Goal: Task Accomplishment & Management: Use online tool/utility

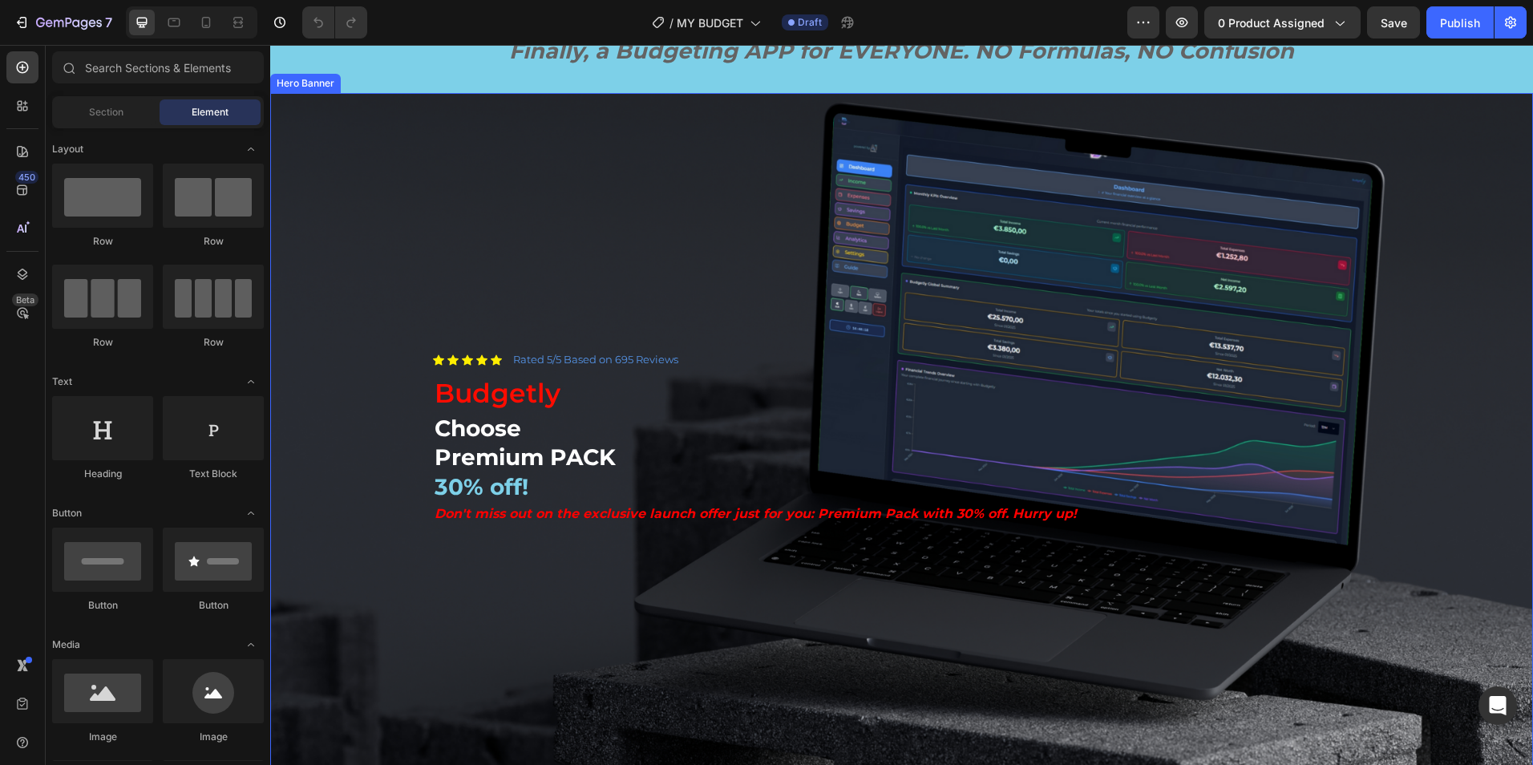
scroll to position [136, 0]
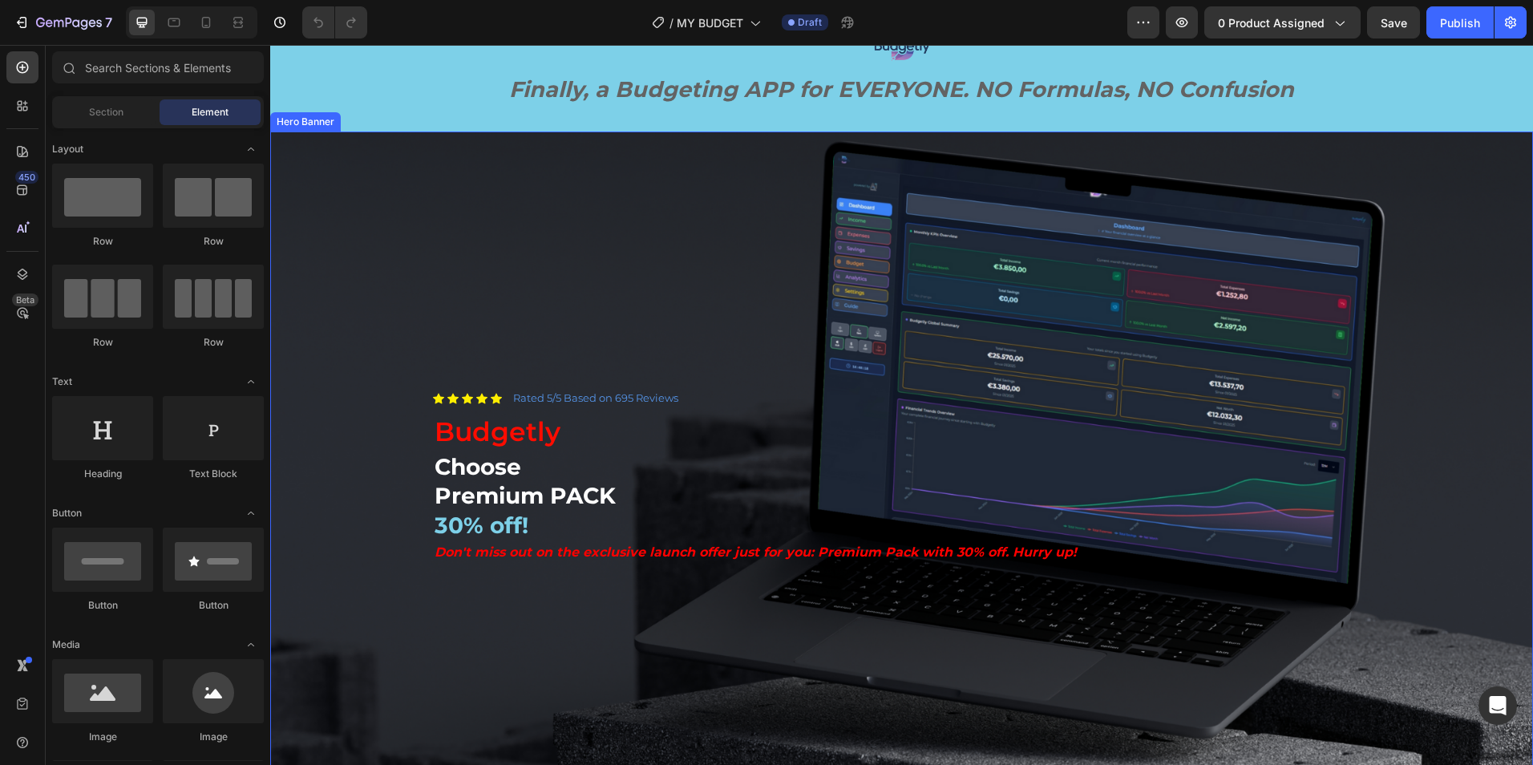
click at [762, 225] on div "Background Image" at bounding box center [901, 487] width 1263 height 710
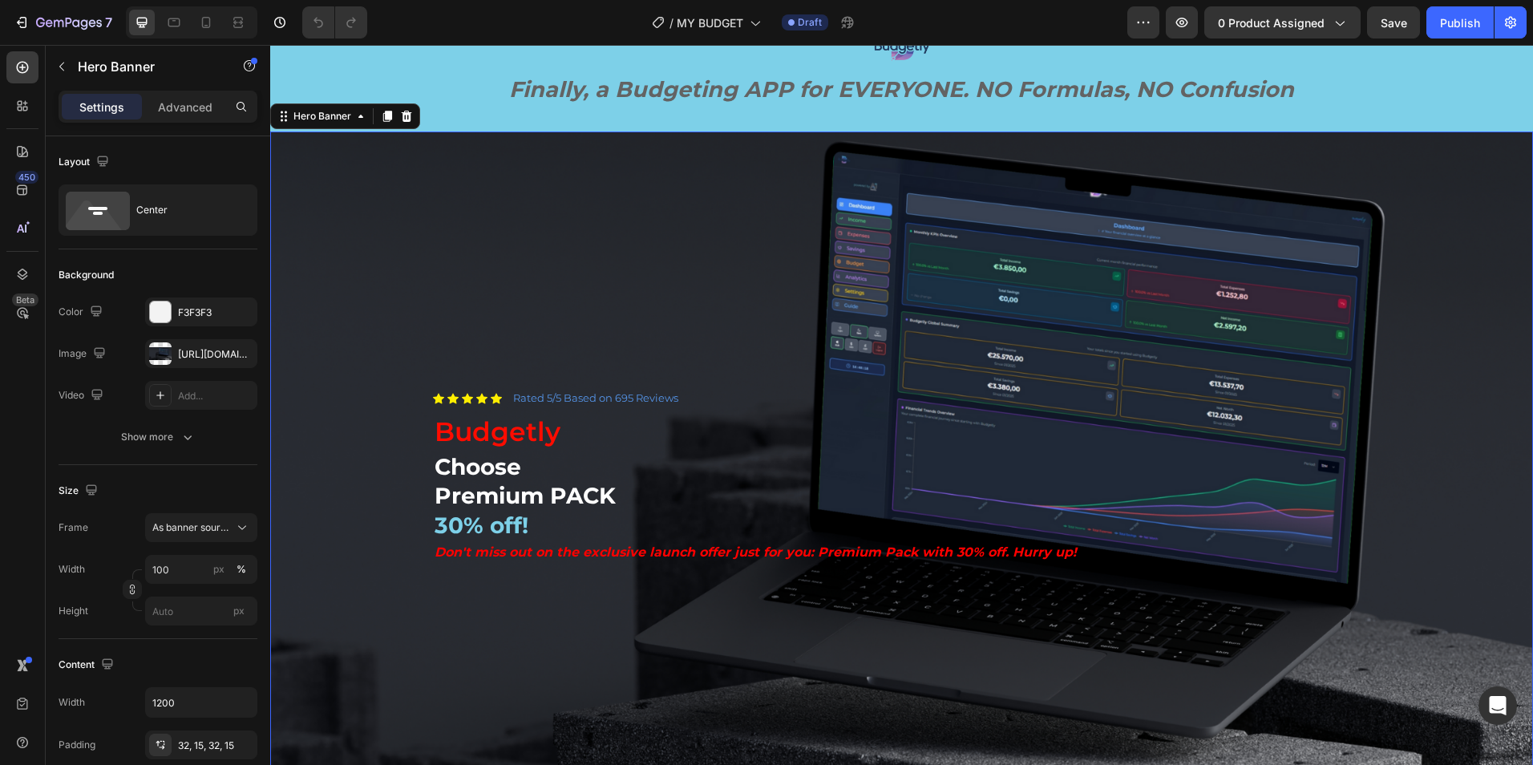
click at [706, 235] on div "Background Image" at bounding box center [901, 487] width 1263 height 710
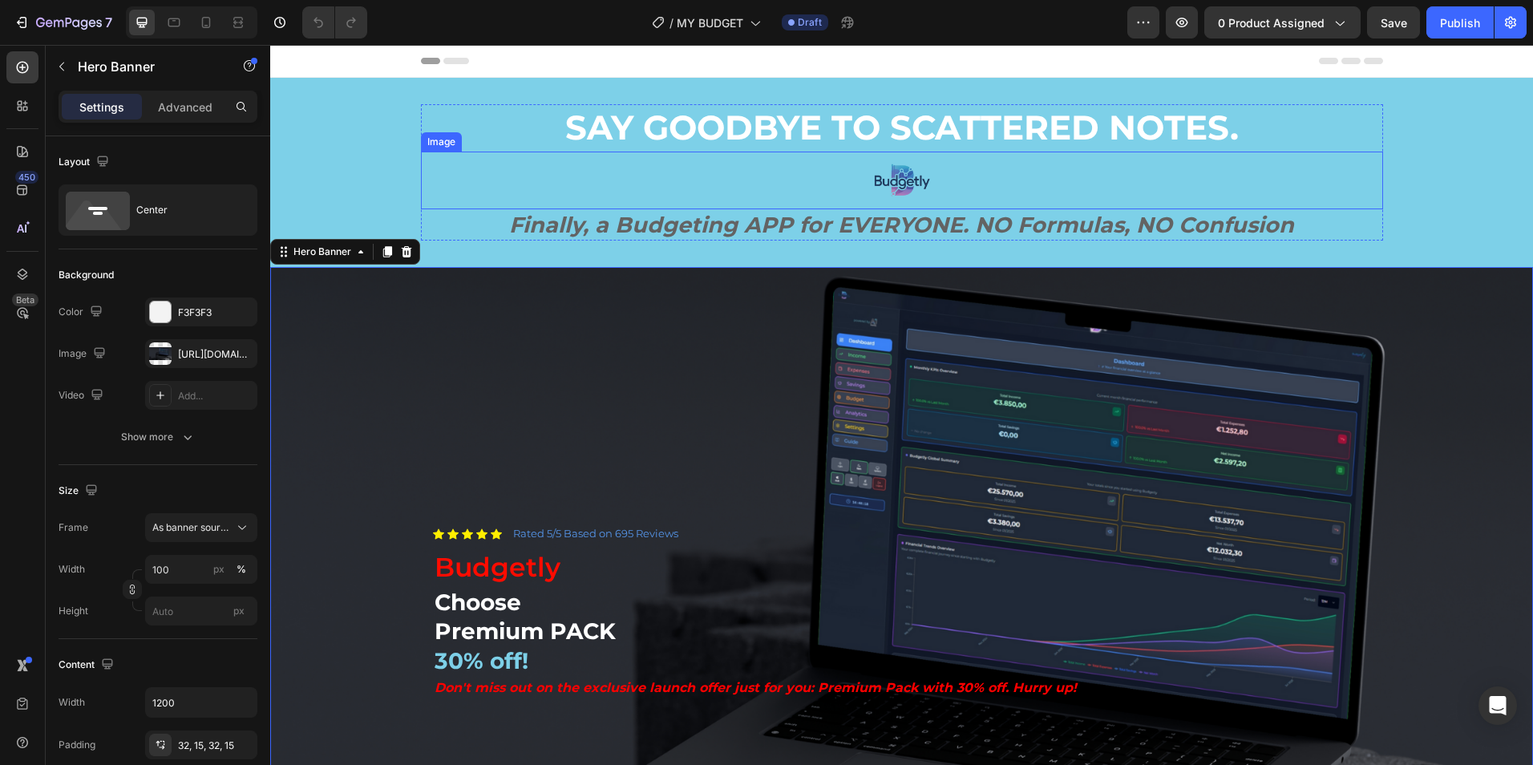
click at [904, 180] on img at bounding box center [902, 181] width 58 height 58
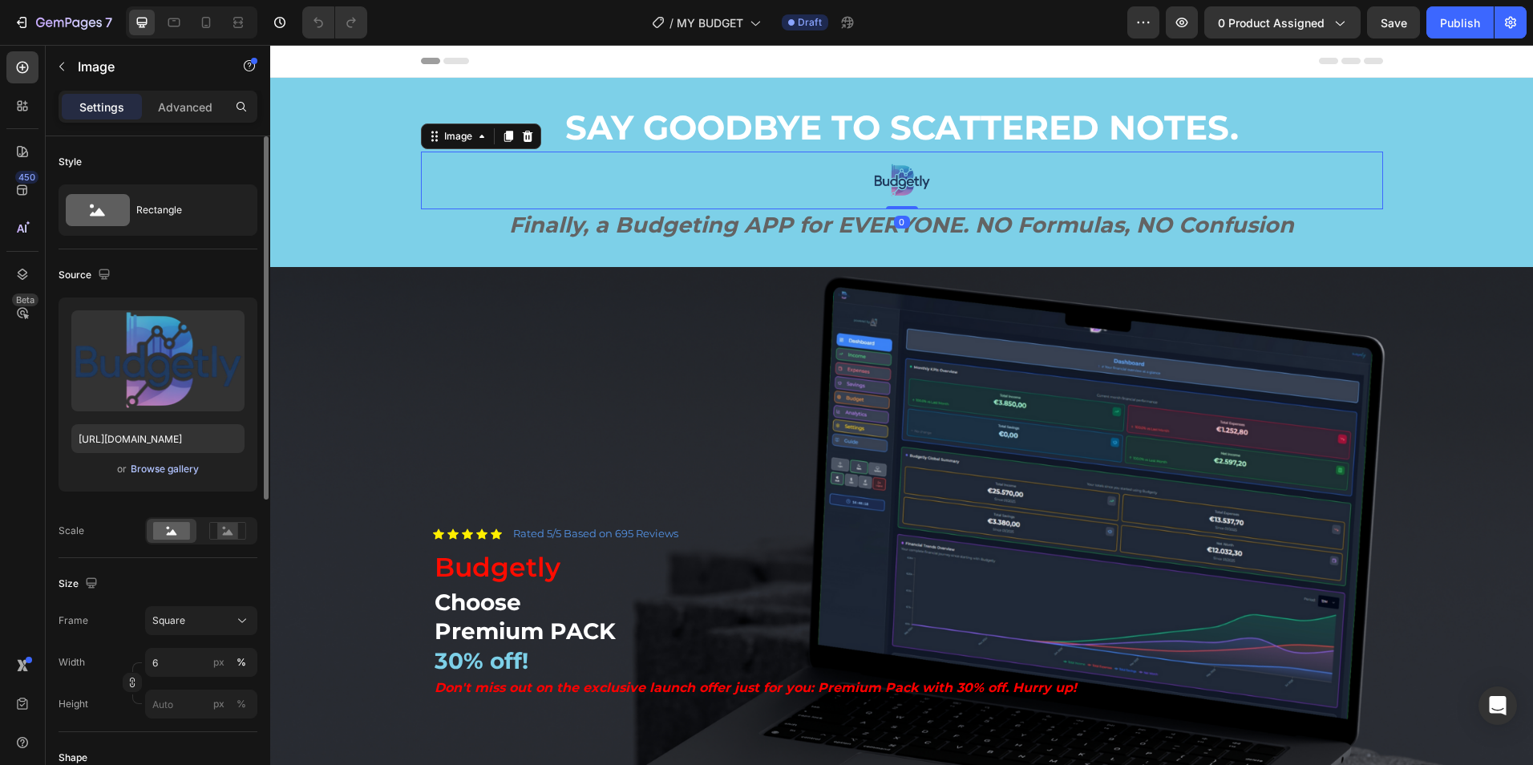
click at [174, 470] on div "Browse gallery" at bounding box center [165, 469] width 68 height 14
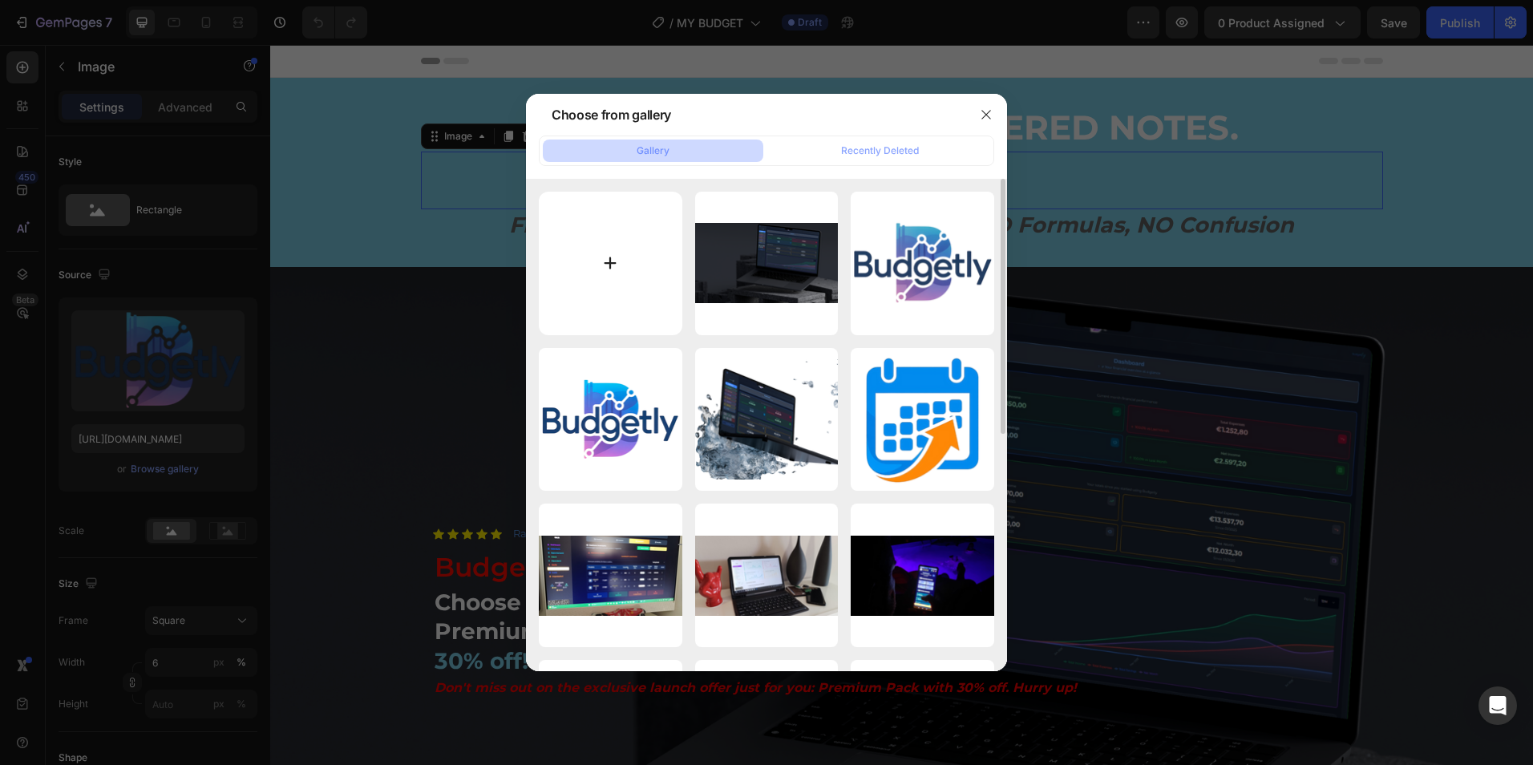
click at [627, 269] on input "file" at bounding box center [611, 264] width 144 height 144
click at [608, 272] on input "file" at bounding box center [611, 264] width 144 height 144
type input "C:\fakepath\my budget.png"
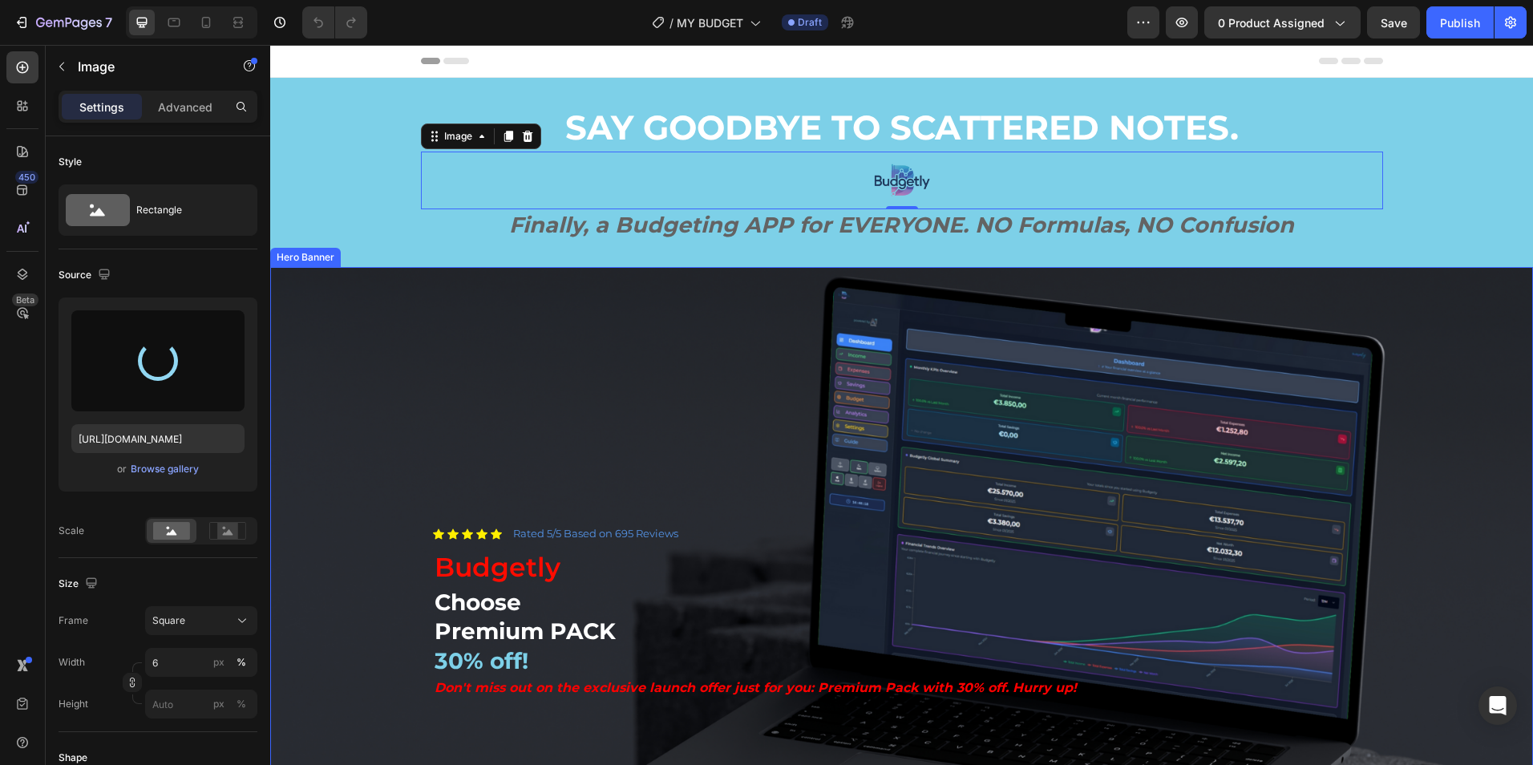
type input "[URL][DOMAIN_NAME]"
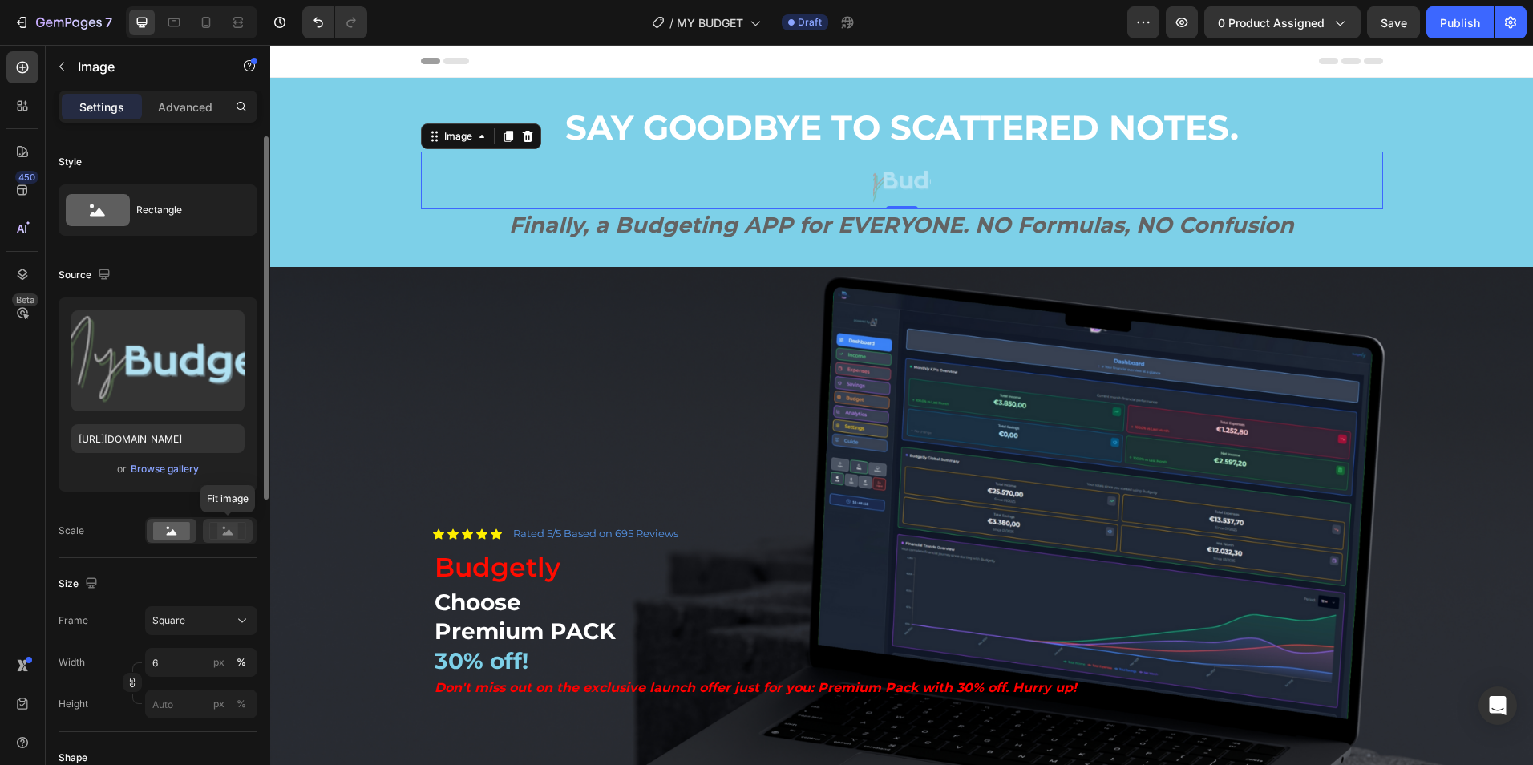
click at [240, 524] on icon at bounding box center [227, 531] width 37 height 18
click at [180, 531] on rect at bounding box center [171, 531] width 37 height 18
click at [221, 531] on rect at bounding box center [227, 531] width 21 height 16
click at [196, 624] on div "Square" at bounding box center [191, 620] width 79 height 14
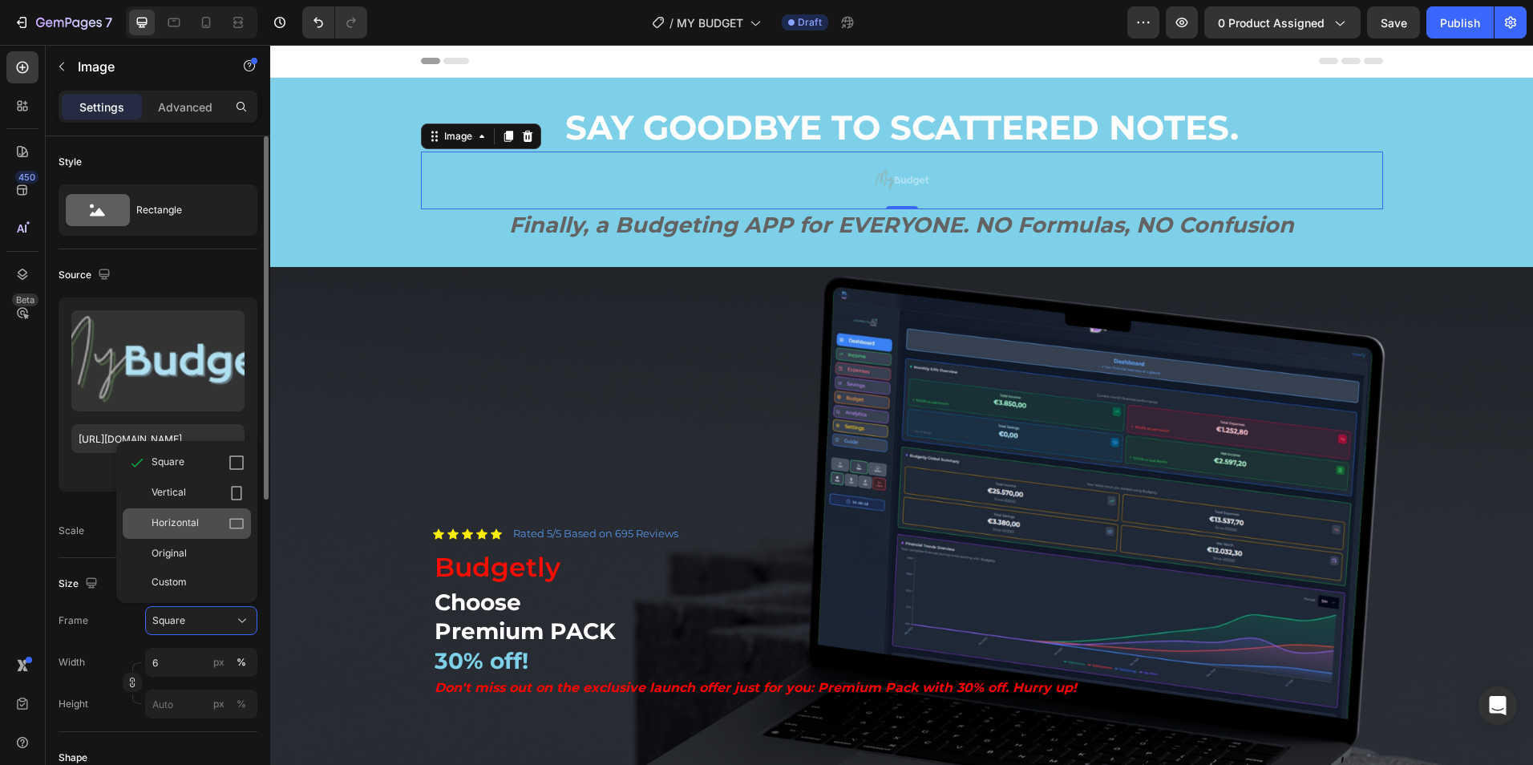
click at [193, 533] on div "Horizontal" at bounding box center [187, 523] width 128 height 30
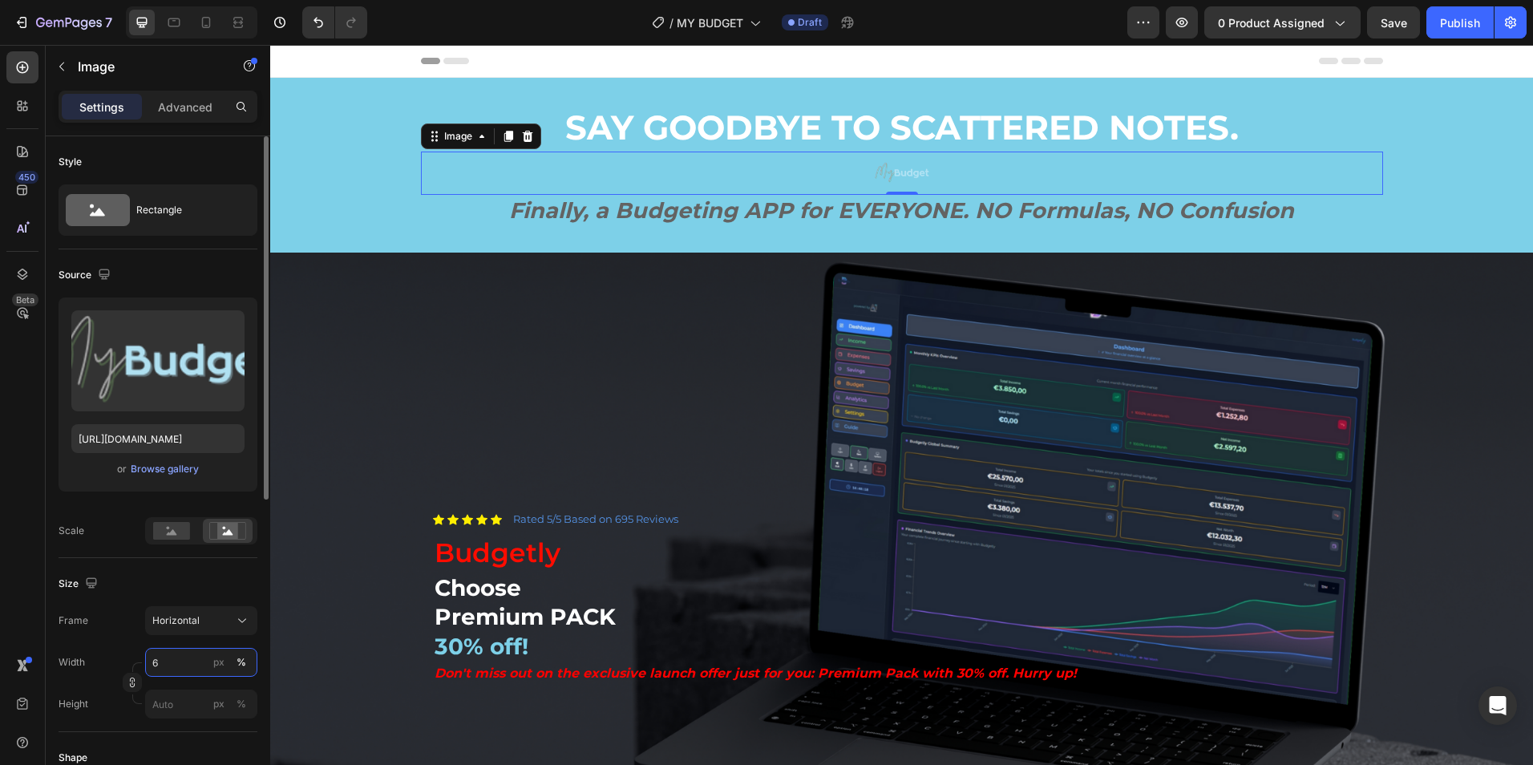
click at [170, 673] on input "6" at bounding box center [201, 662] width 112 height 29
click at [168, 702] on p "Full 100%" at bounding box center [198, 701] width 93 height 14
type input "100"
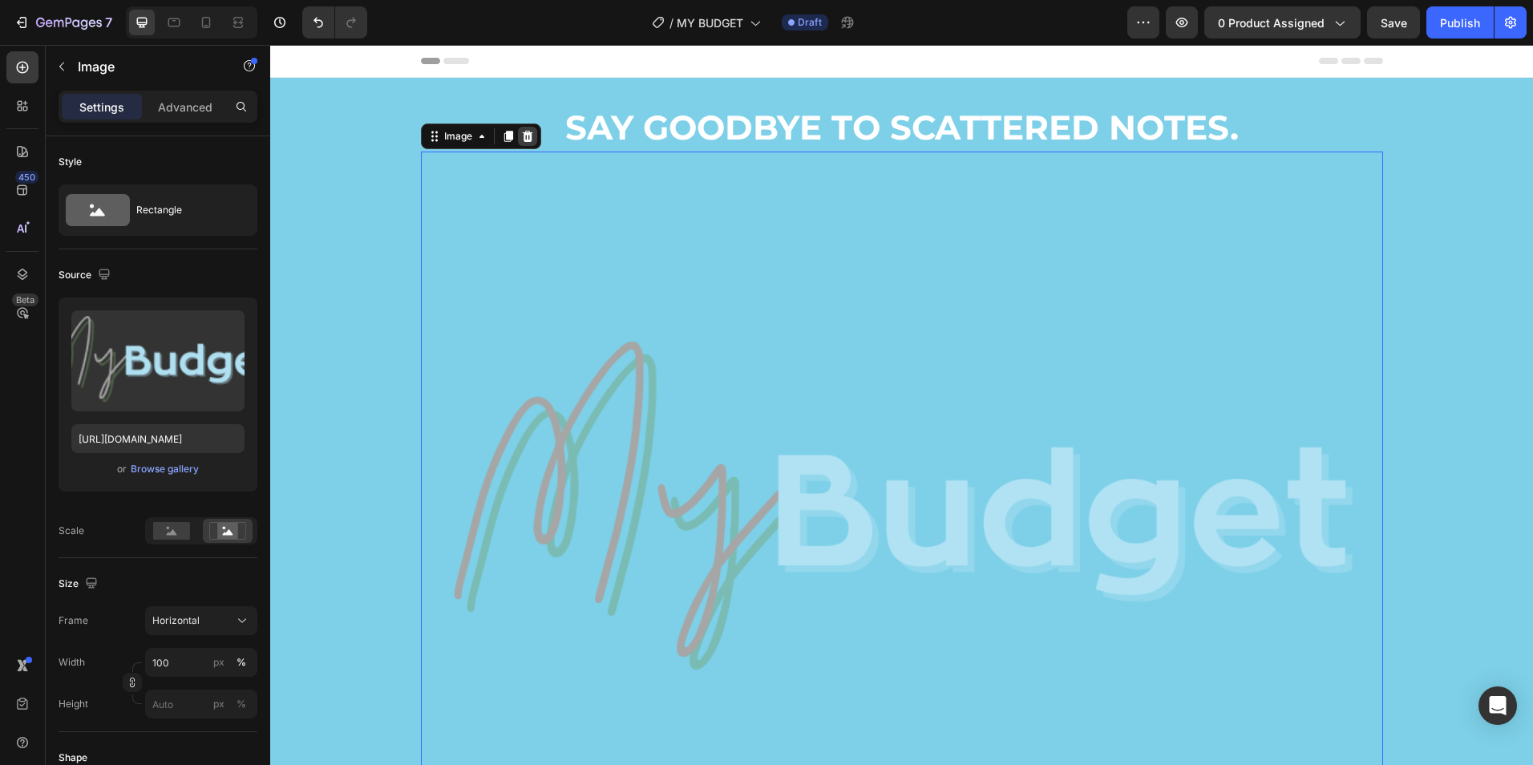
click at [522, 131] on icon at bounding box center [527, 135] width 10 height 11
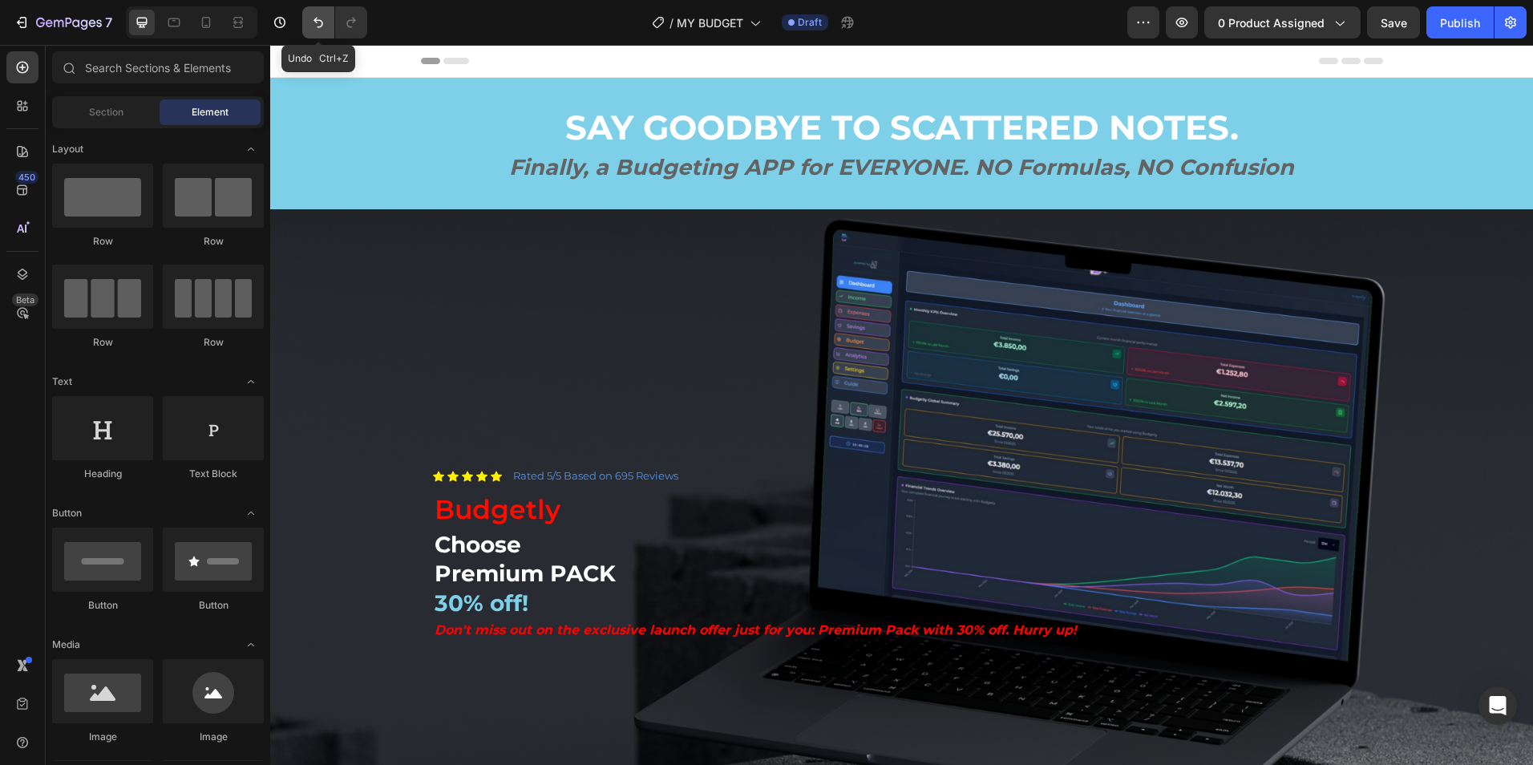
click at [313, 23] on icon "Undo/Redo" at bounding box center [318, 22] width 16 height 16
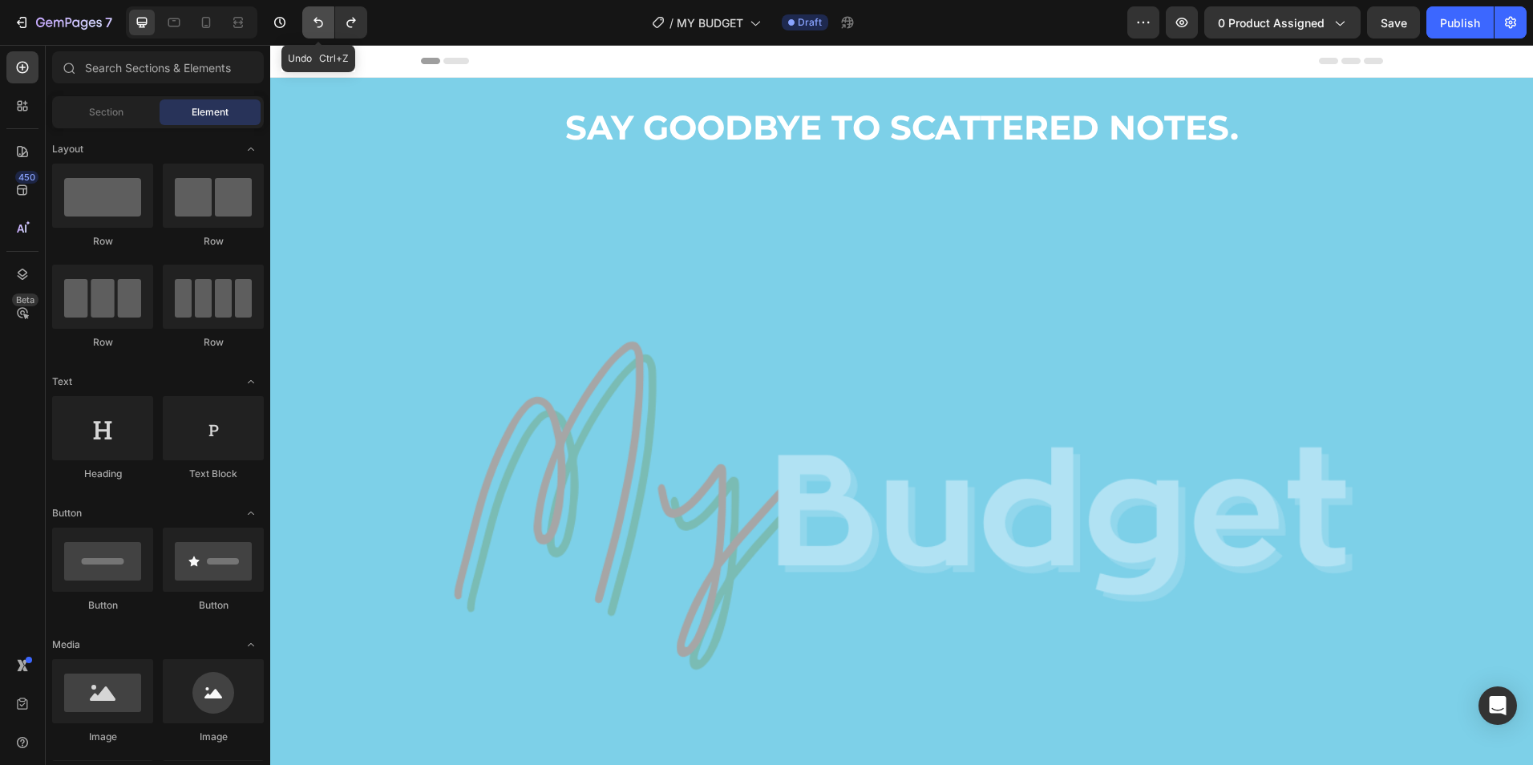
click at [313, 23] on icon "Undo/Redo" at bounding box center [318, 22] width 16 height 16
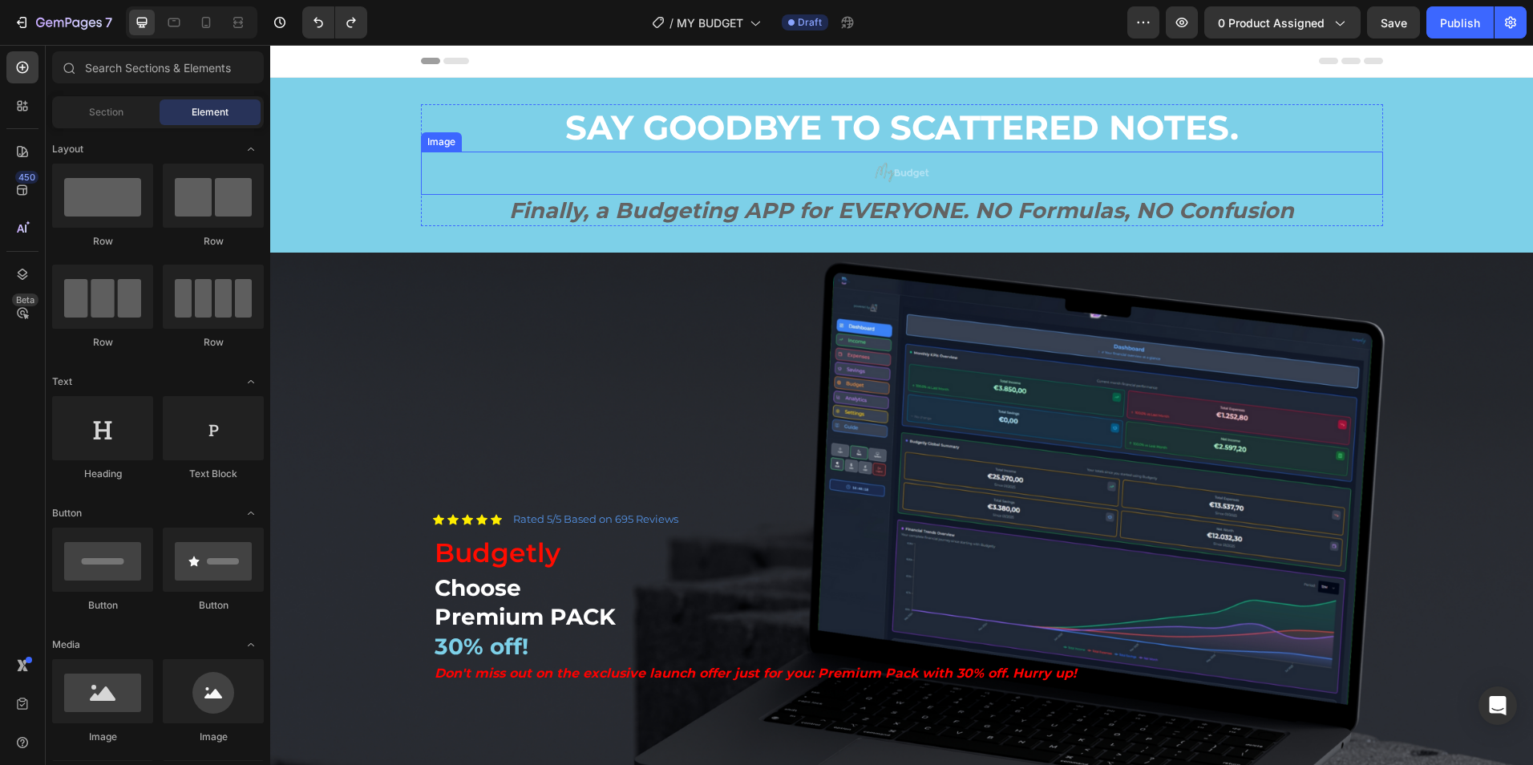
click at [895, 176] on img at bounding box center [902, 173] width 58 height 43
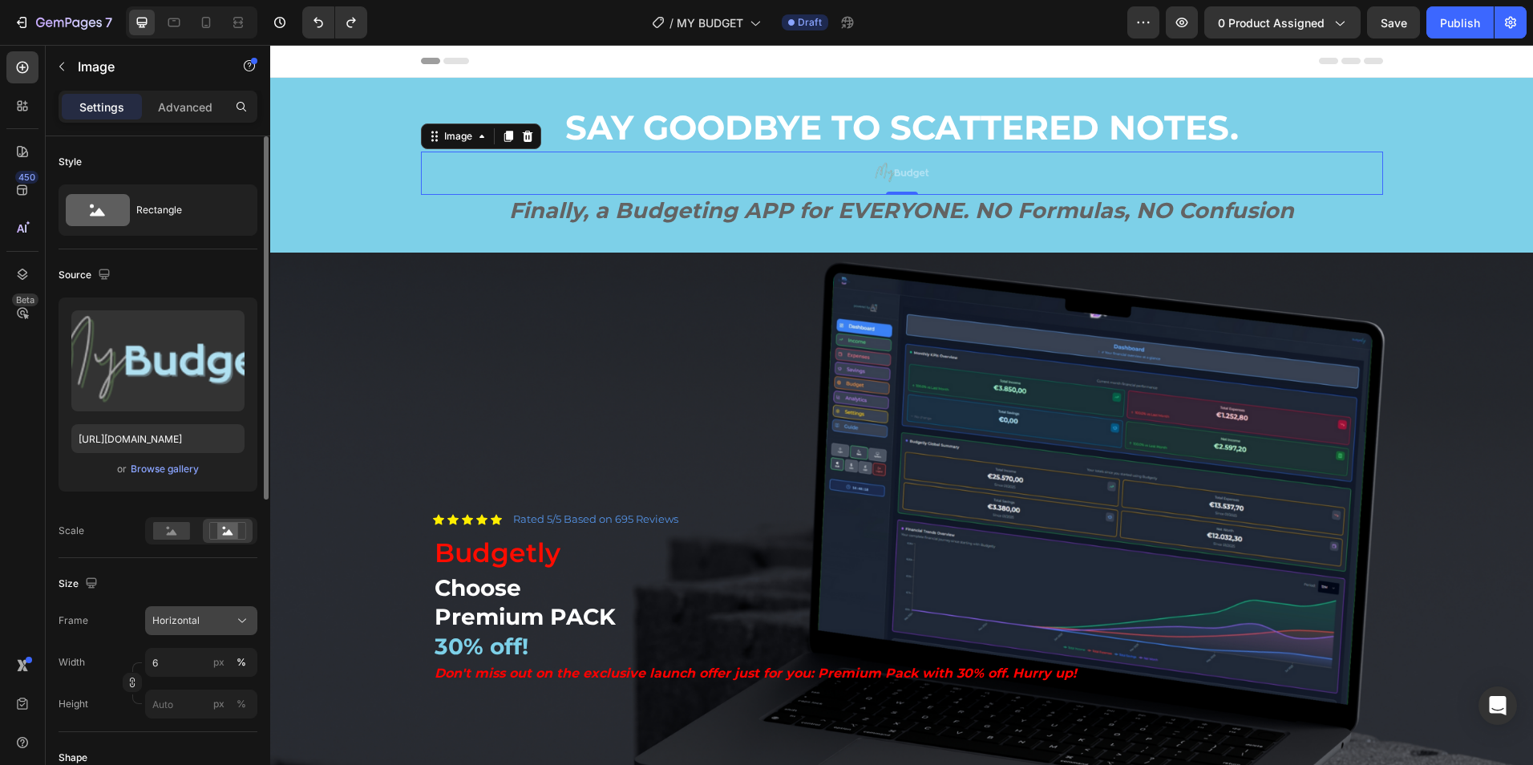
click at [229, 614] on div "Horizontal" at bounding box center [191, 620] width 79 height 14
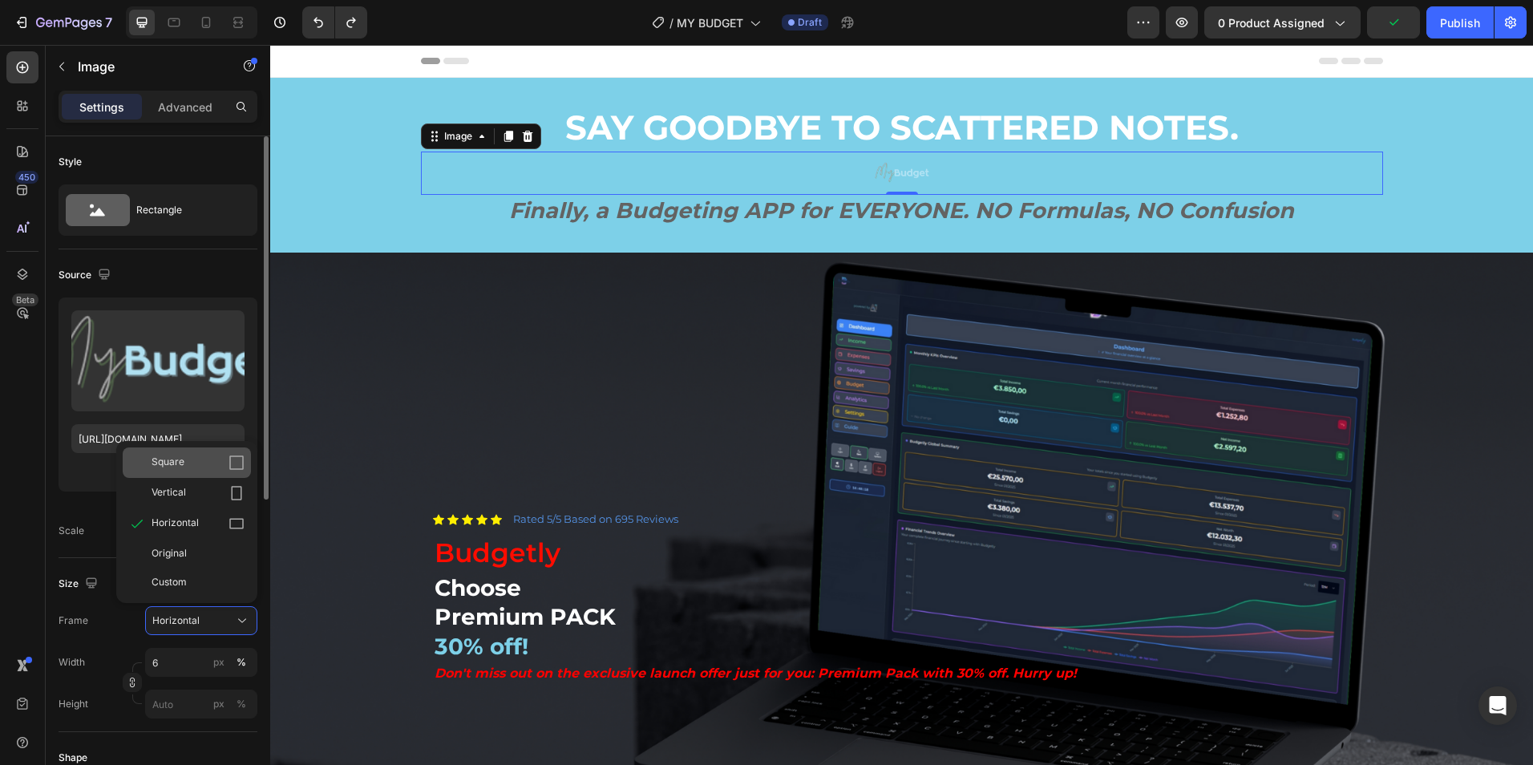
click at [201, 467] on div "Square" at bounding box center [198, 463] width 93 height 16
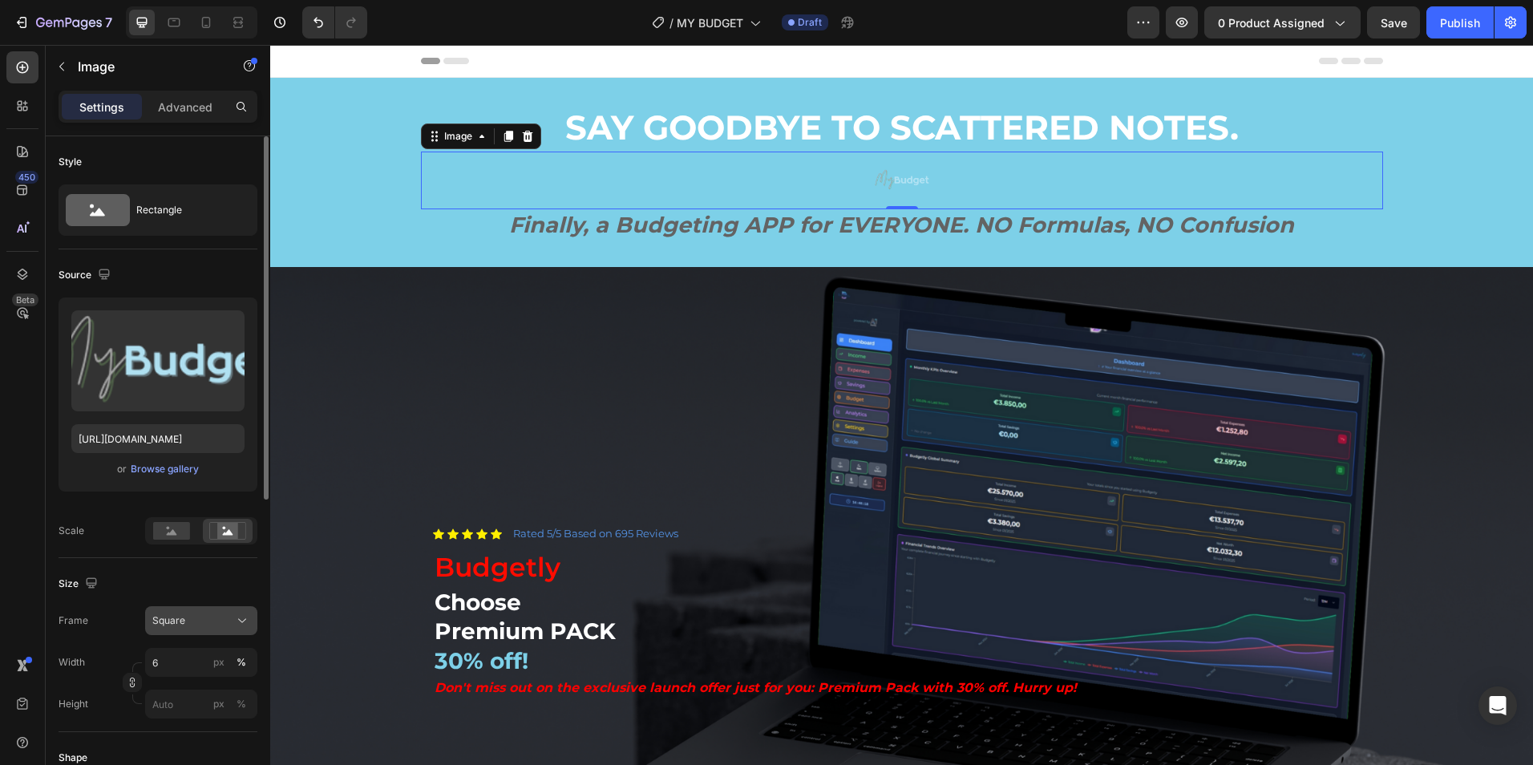
click at [228, 620] on div "Square" at bounding box center [191, 620] width 79 height 14
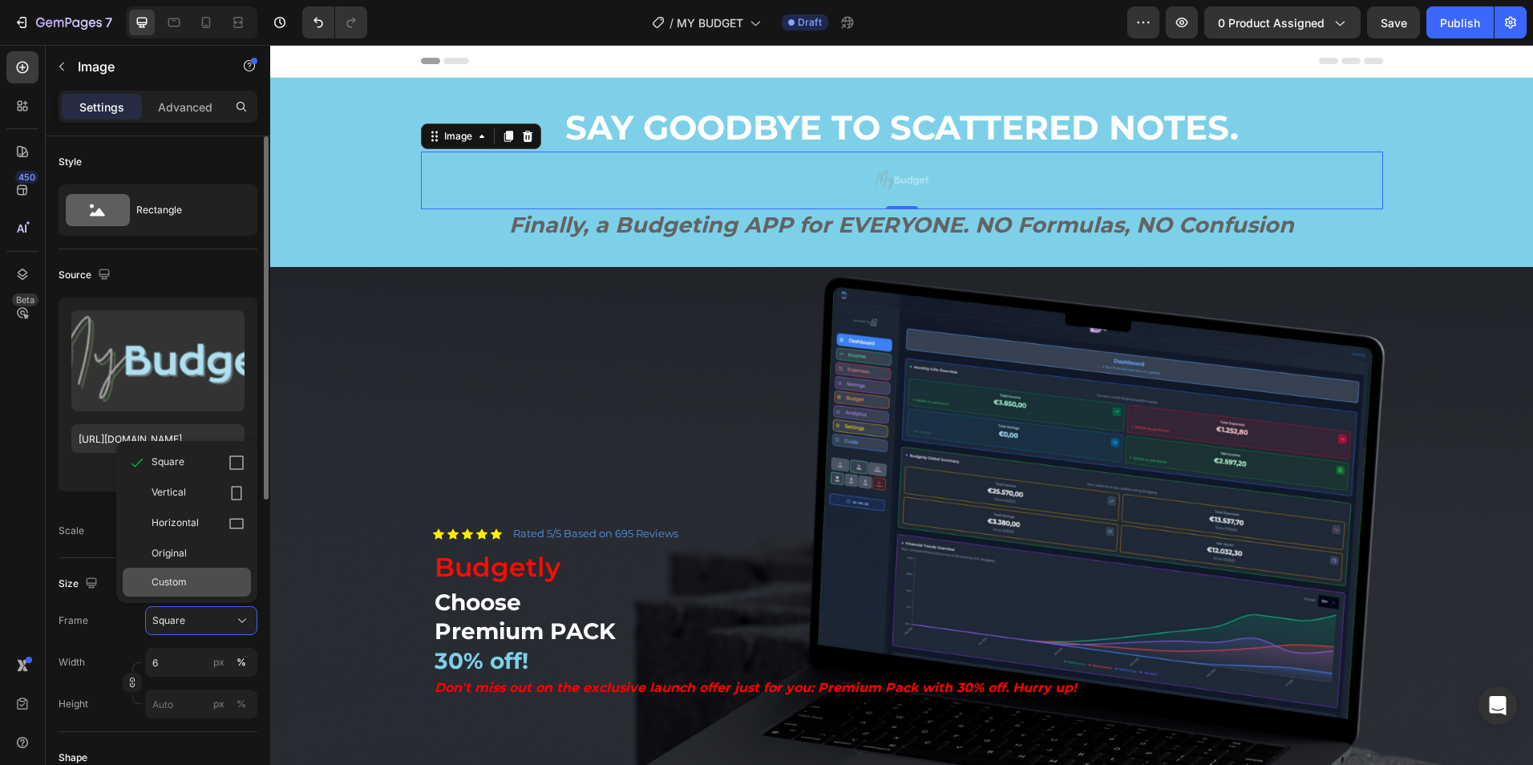
click at [204, 579] on div "Custom" at bounding box center [198, 582] width 93 height 14
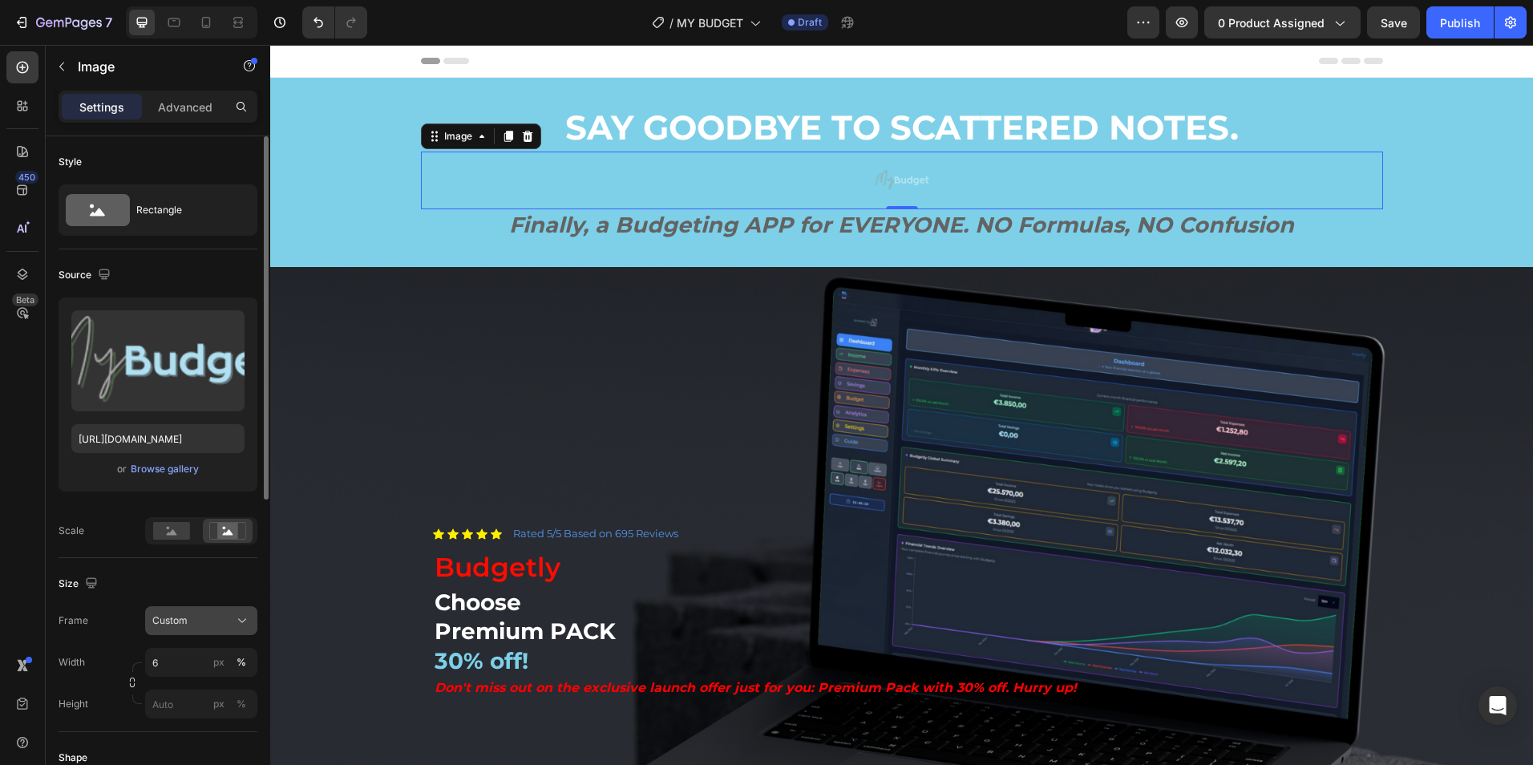
click at [204, 631] on button "Custom" at bounding box center [201, 620] width 112 height 29
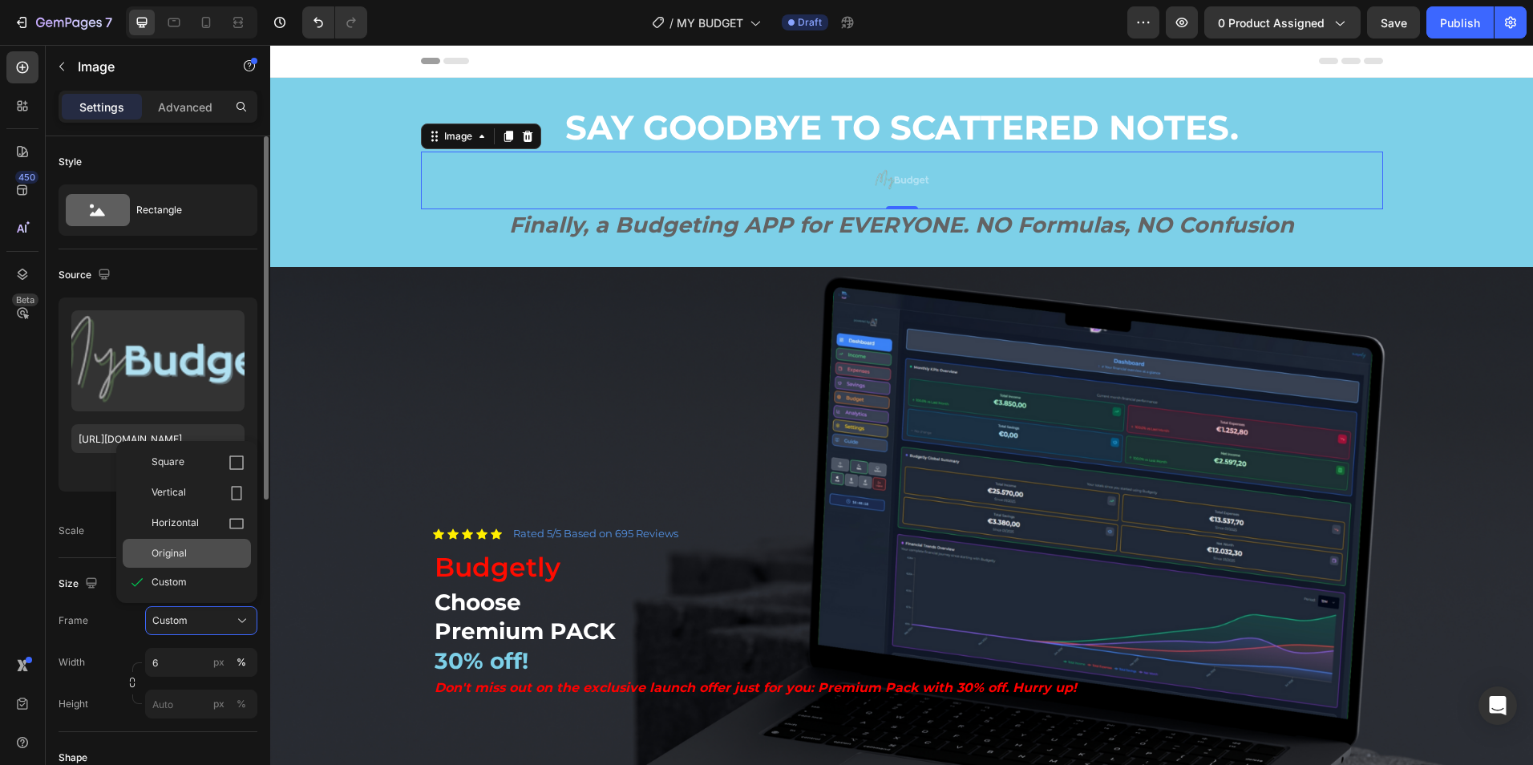
click at [207, 560] on div "Original" at bounding box center [198, 553] width 93 height 14
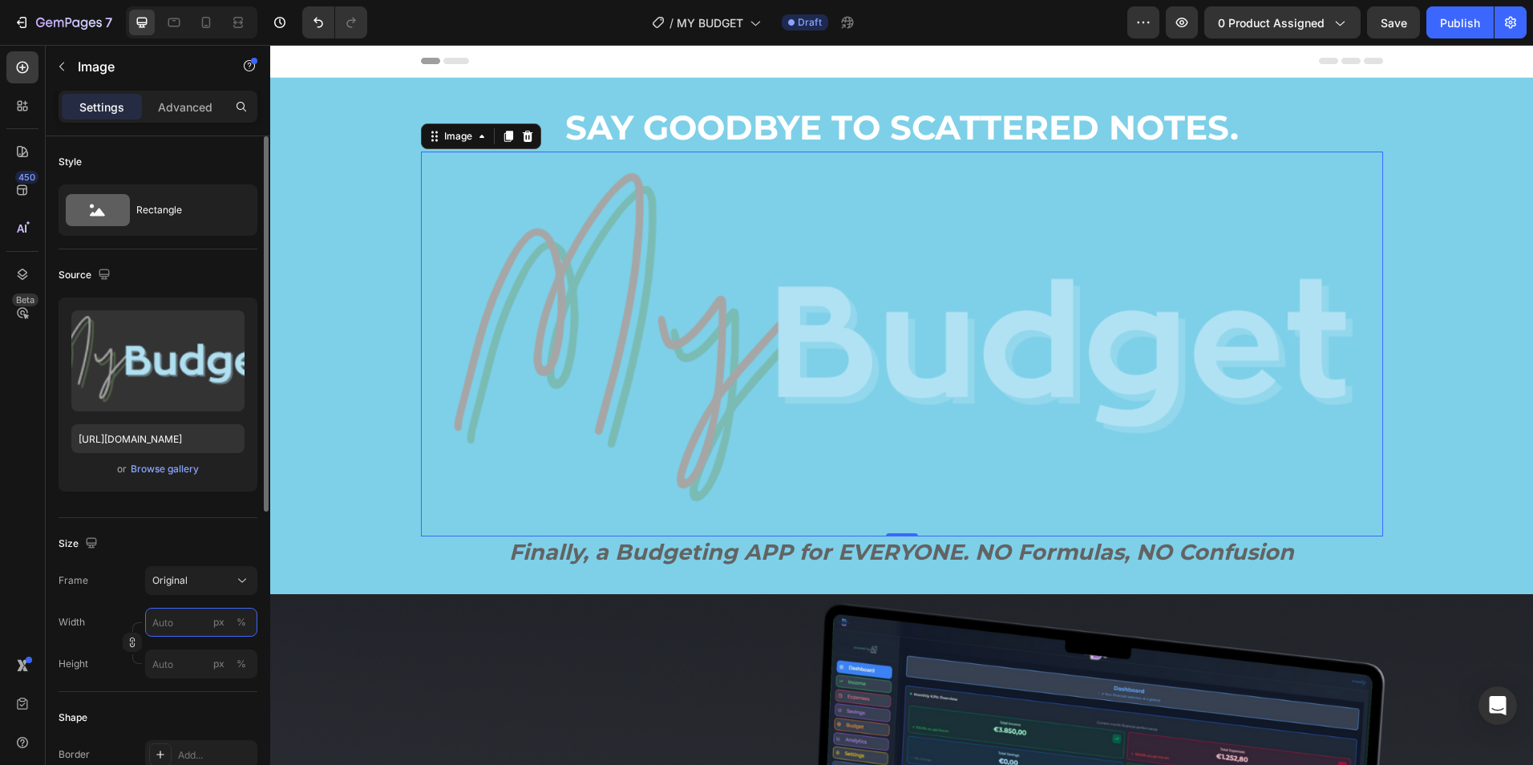
click at [169, 630] on input "px %" at bounding box center [201, 622] width 112 height 29
click at [169, 662] on p "Full 100%" at bounding box center [198, 660] width 93 height 14
click at [193, 613] on input "100" at bounding box center [201, 622] width 112 height 29
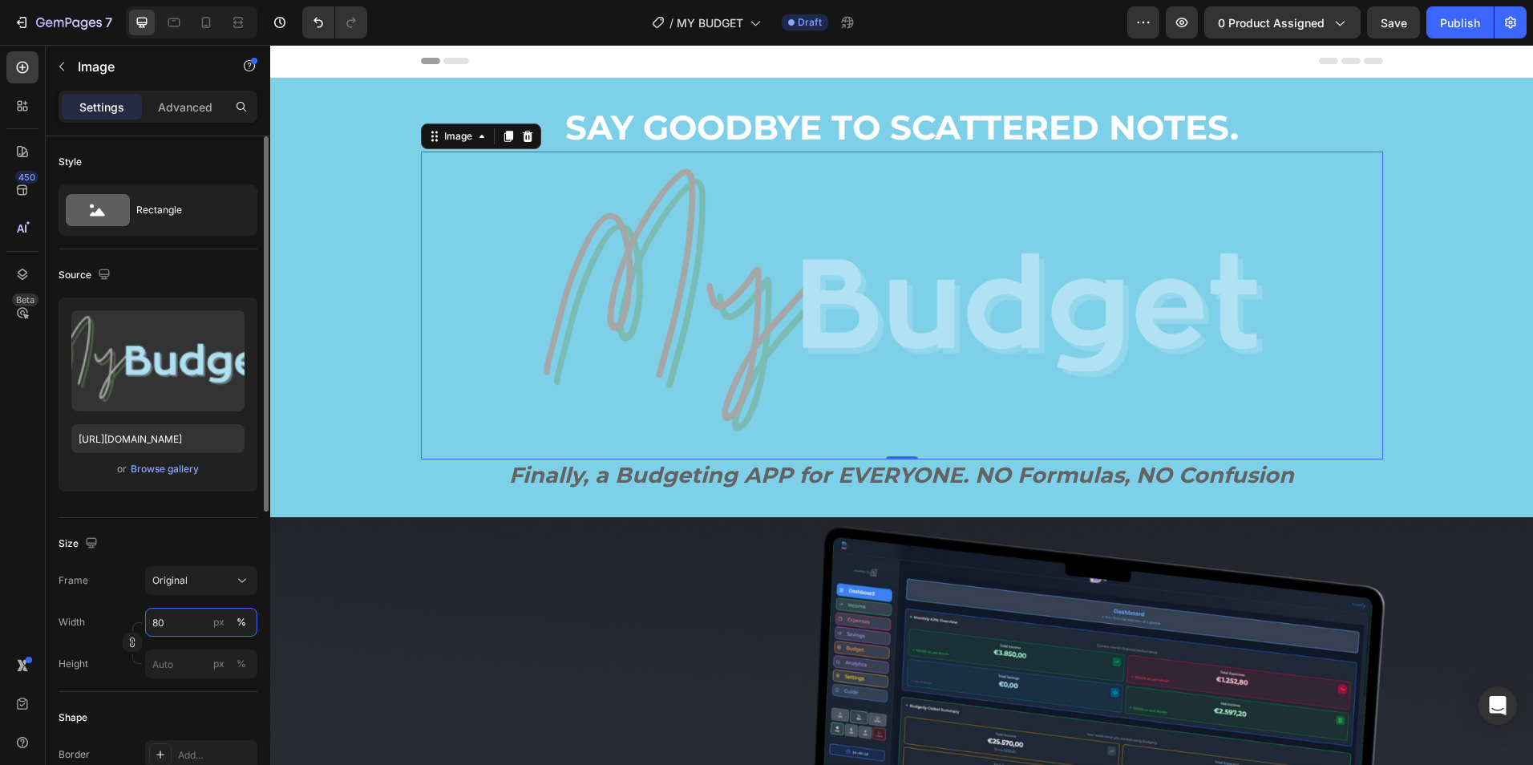
type input "8"
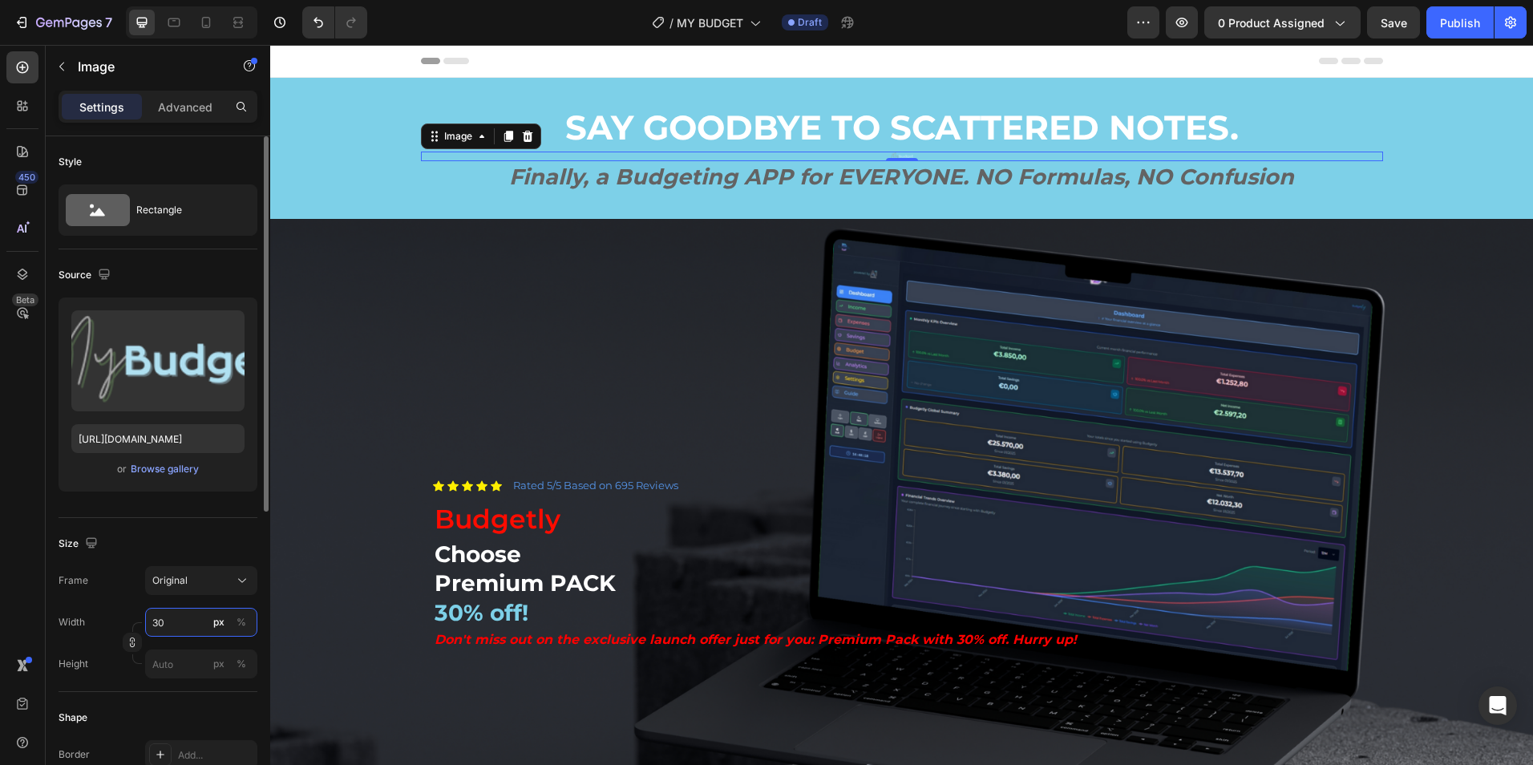
type input "3"
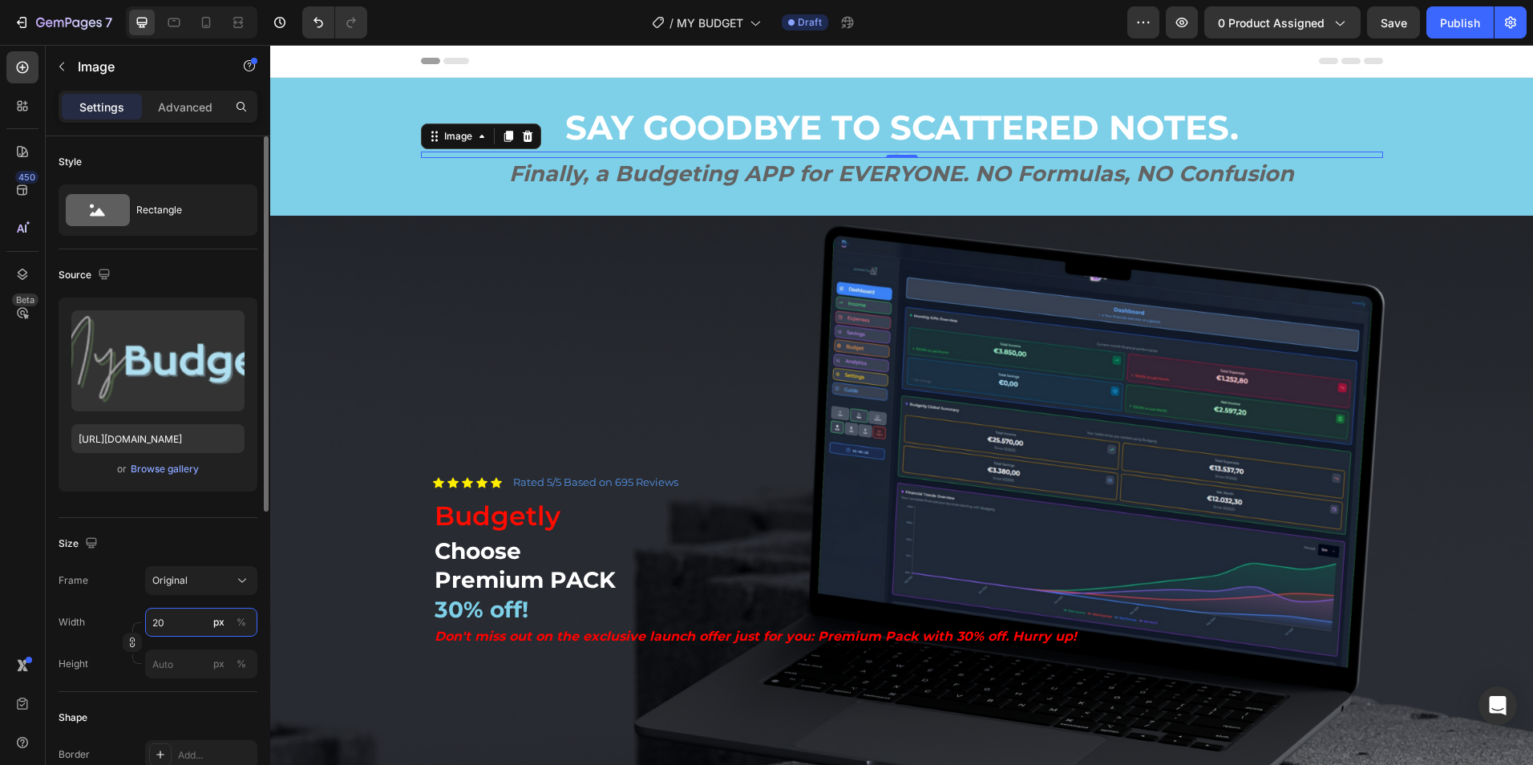
type input "200"
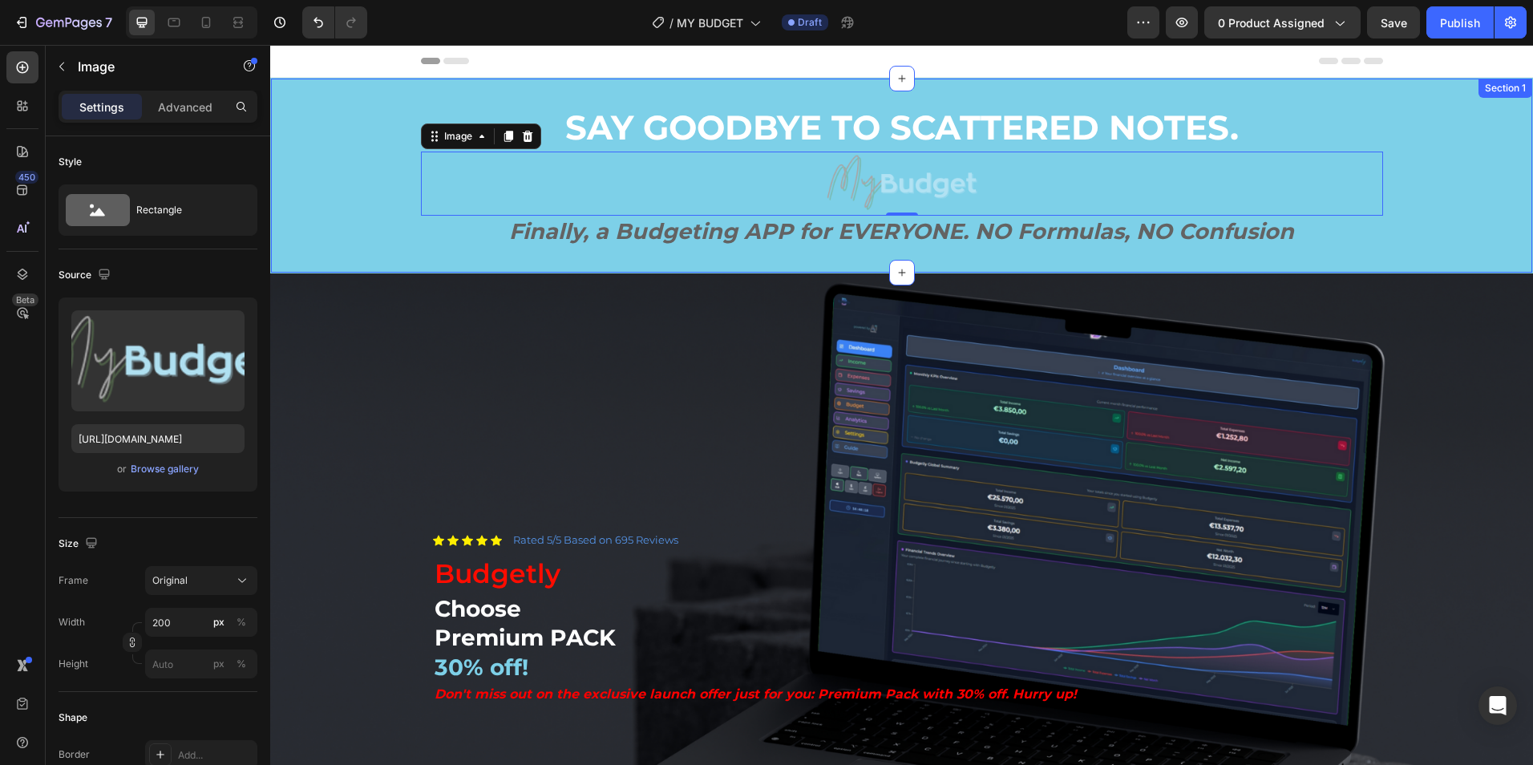
click at [1409, 138] on div "SAY GOODBYE TO SCATTERED NOTES. Heading Image 0 Finally, a Budgeting APP for EV…" at bounding box center [901, 175] width 1261 height 143
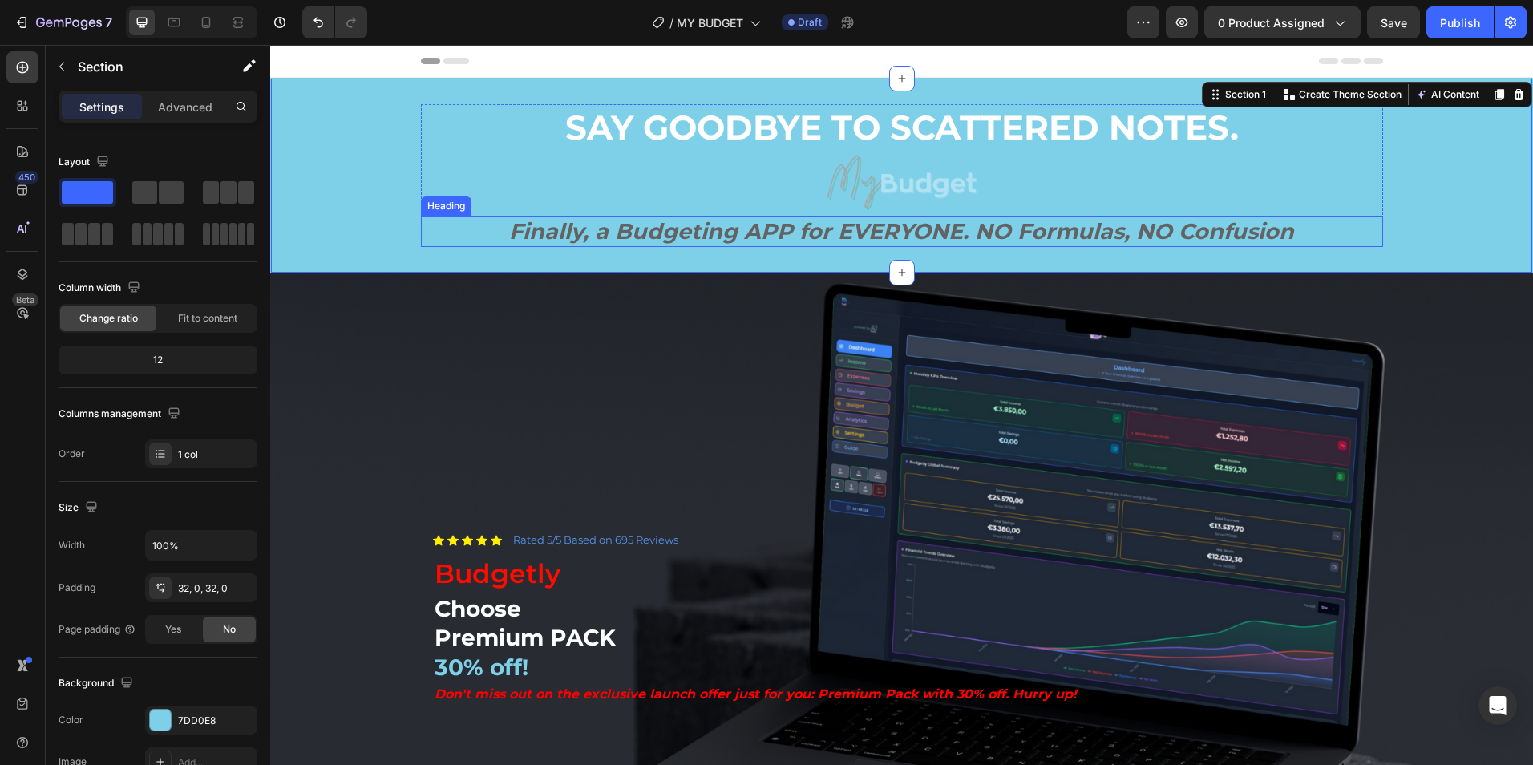
click at [926, 230] on h2 "Finally, a Budgeting APP for EVERYONE. NO Formulas, NO Confusion" at bounding box center [902, 231] width 962 height 31
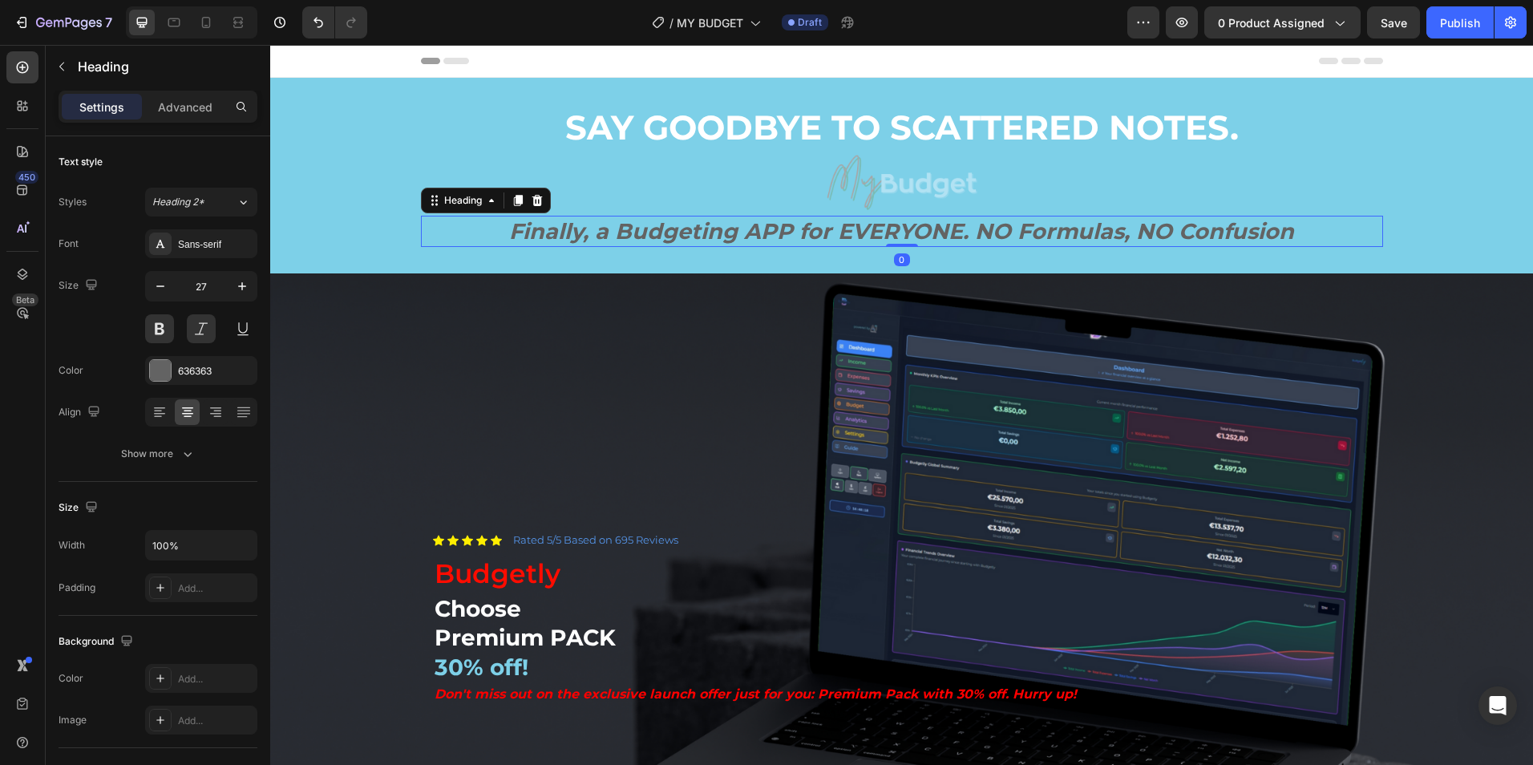
click at [926, 230] on p "Finally, a Budgeting APP for EVERYONE. NO Formulas, NO Confusion" at bounding box center [902, 231] width 959 height 28
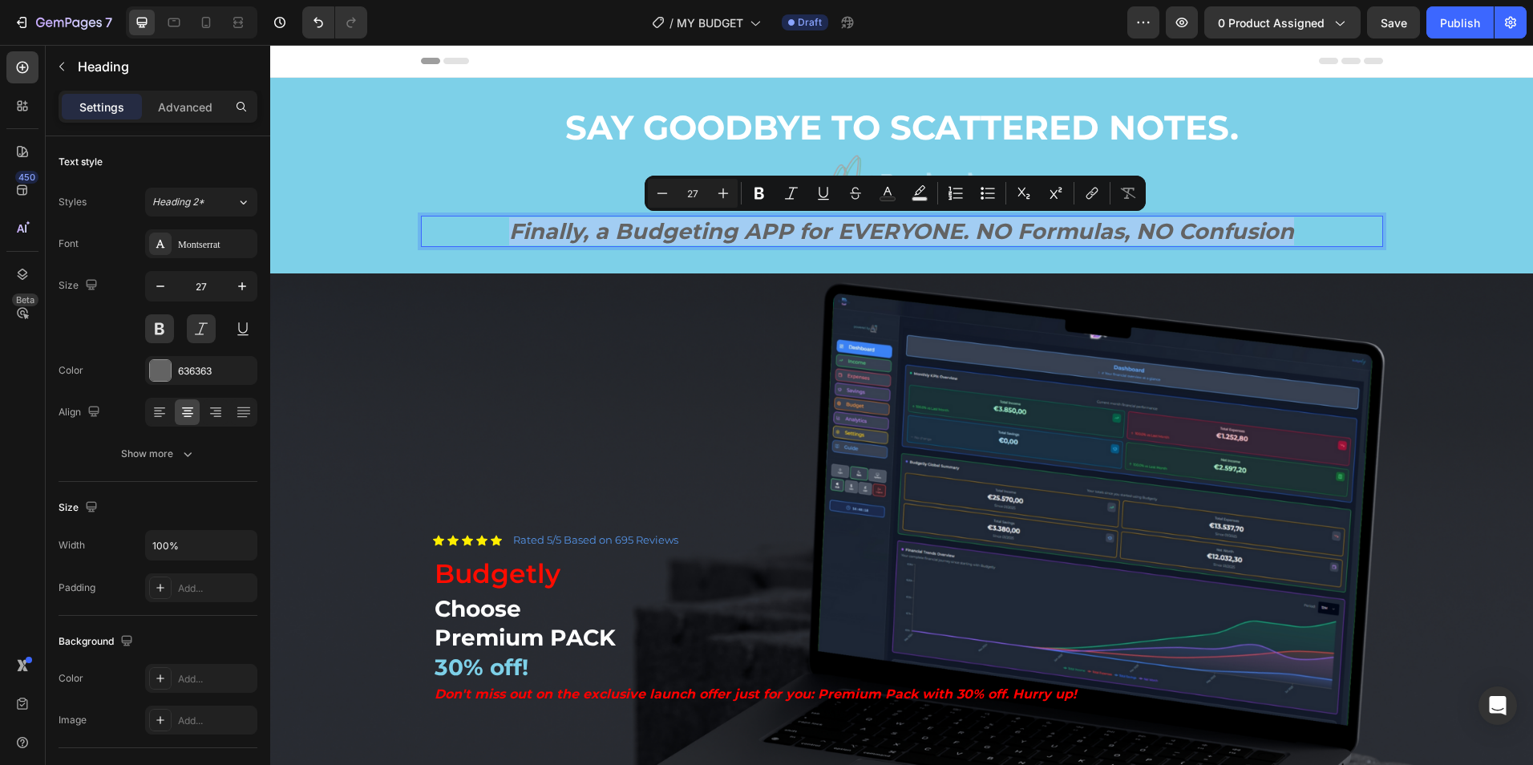
type input "16"
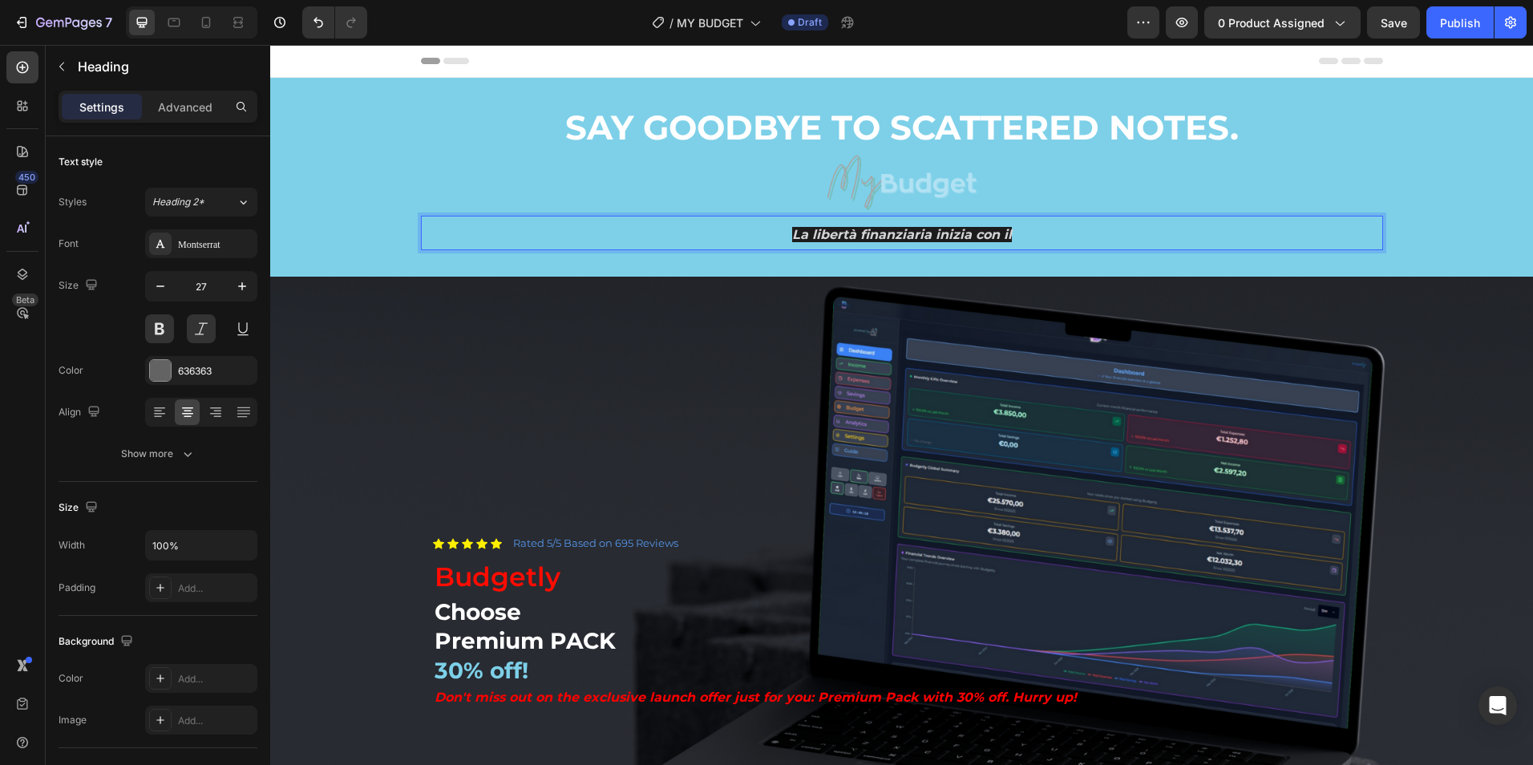
click at [1030, 232] on p "La libertà finanziaria inizia con il" at bounding box center [902, 232] width 959 height 31
click at [997, 232] on span "La libertà finanziaria inizia con il" at bounding box center [902, 234] width 220 height 15
click at [994, 232] on span "La libertà finanziaria inizia con il" at bounding box center [902, 234] width 220 height 15
click at [993, 233] on span "La libertà finanziaria inizia con il" at bounding box center [902, 234] width 220 height 15
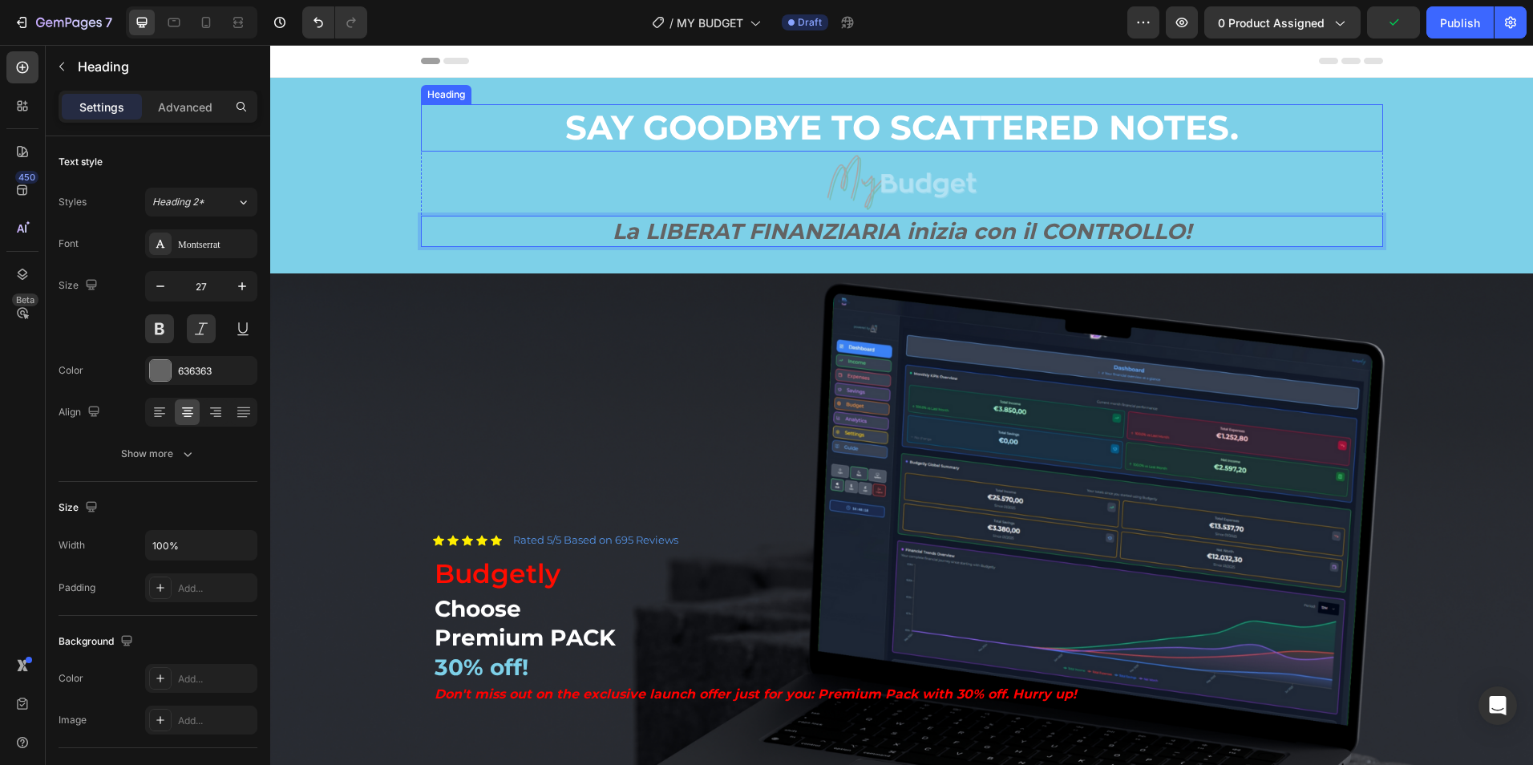
click at [1010, 125] on h2 "SAY GOODBYE TO SCATTERED NOTES." at bounding box center [902, 127] width 962 height 47
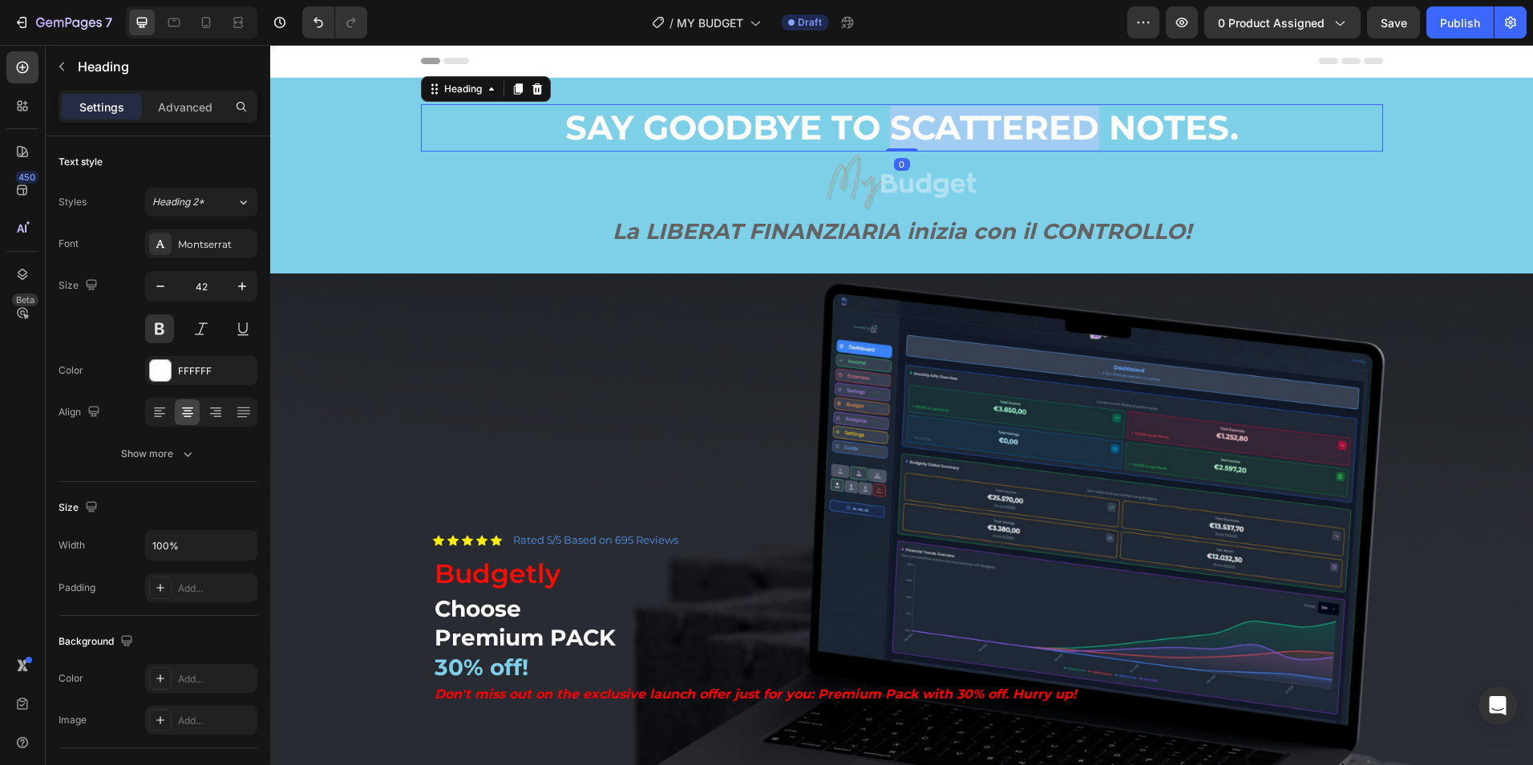
click at [1010, 124] on h2 "SAY GOODBYE TO SCATTERED NOTES." at bounding box center [902, 127] width 962 height 47
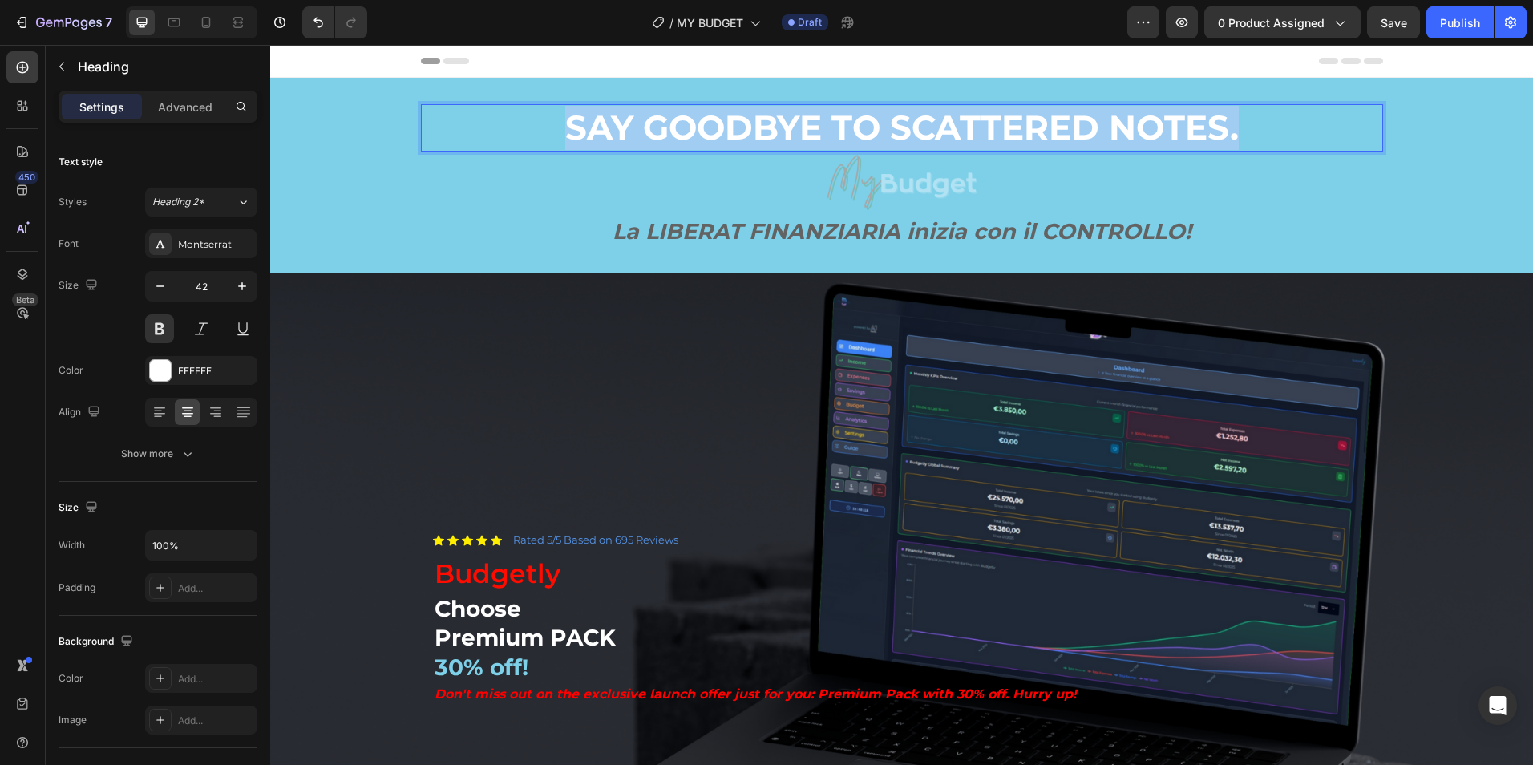
click at [1010, 124] on p "SAY GOODBYE TO SCATTERED NOTES." at bounding box center [902, 128] width 959 height 44
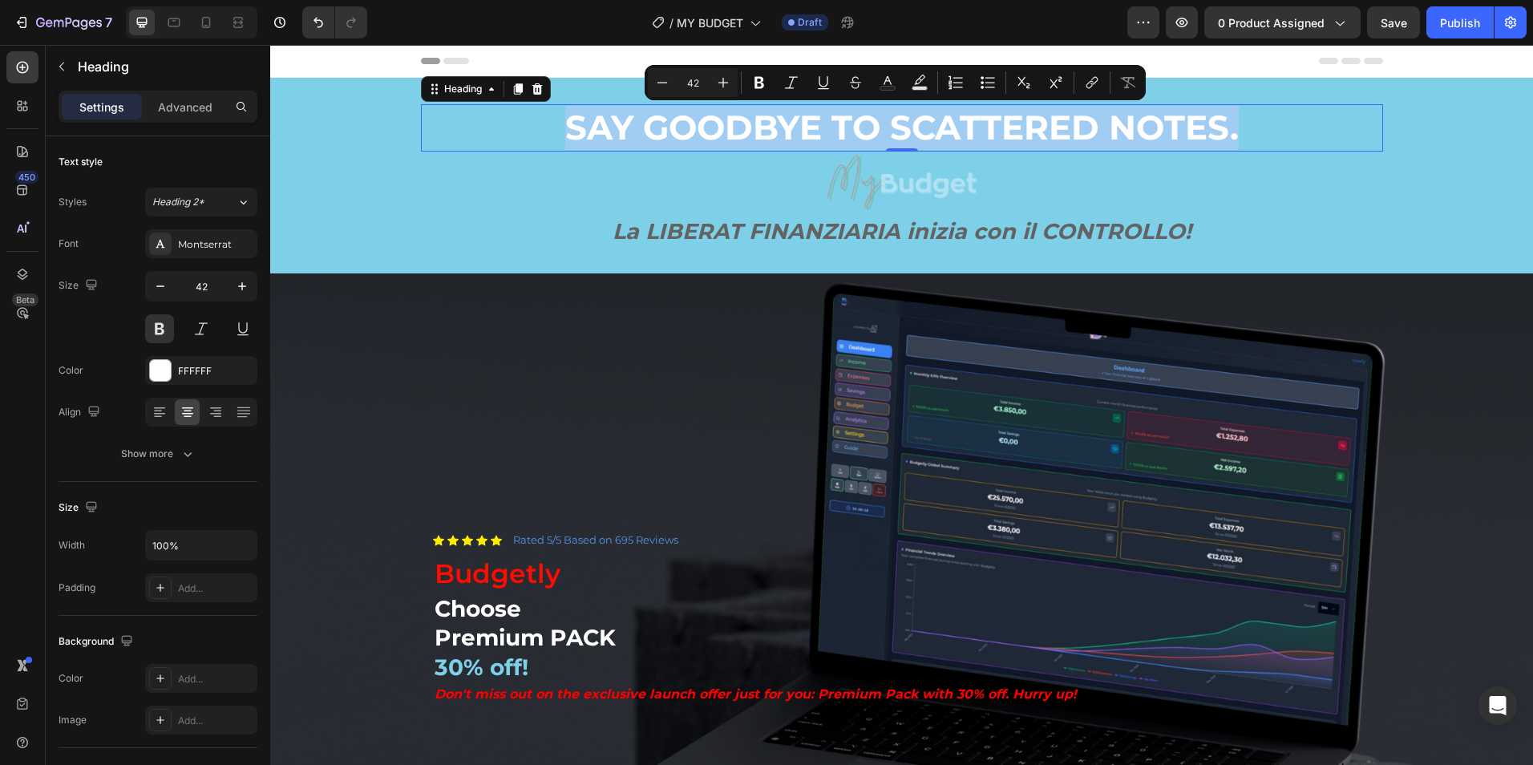
click at [885, 128] on p "SAY GOODBYE TO SCATTERED NOTES." at bounding box center [902, 128] width 959 height 44
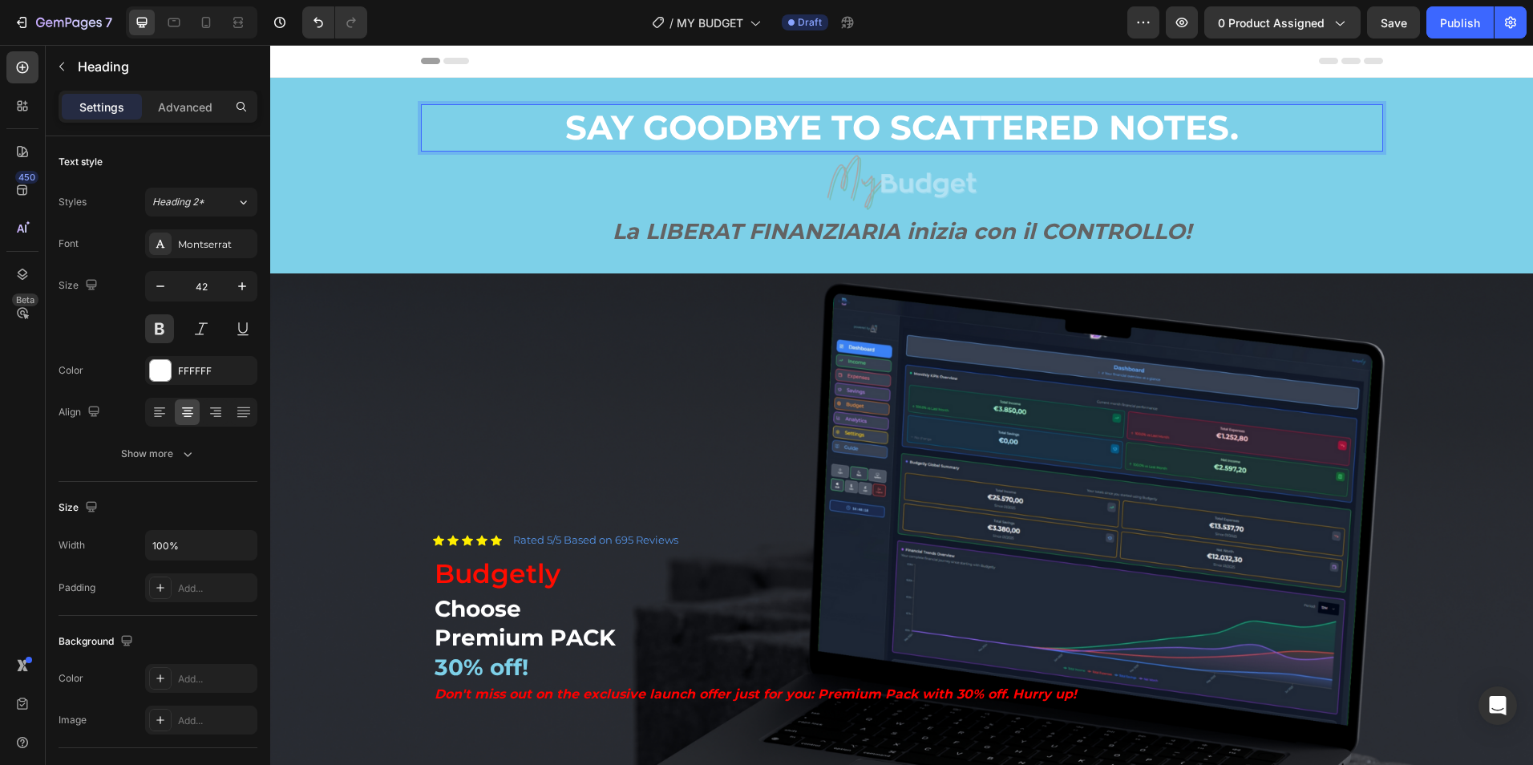
click at [887, 127] on p "SAY GOODBYE TO SCATTERED NOTES." at bounding box center [902, 128] width 959 height 44
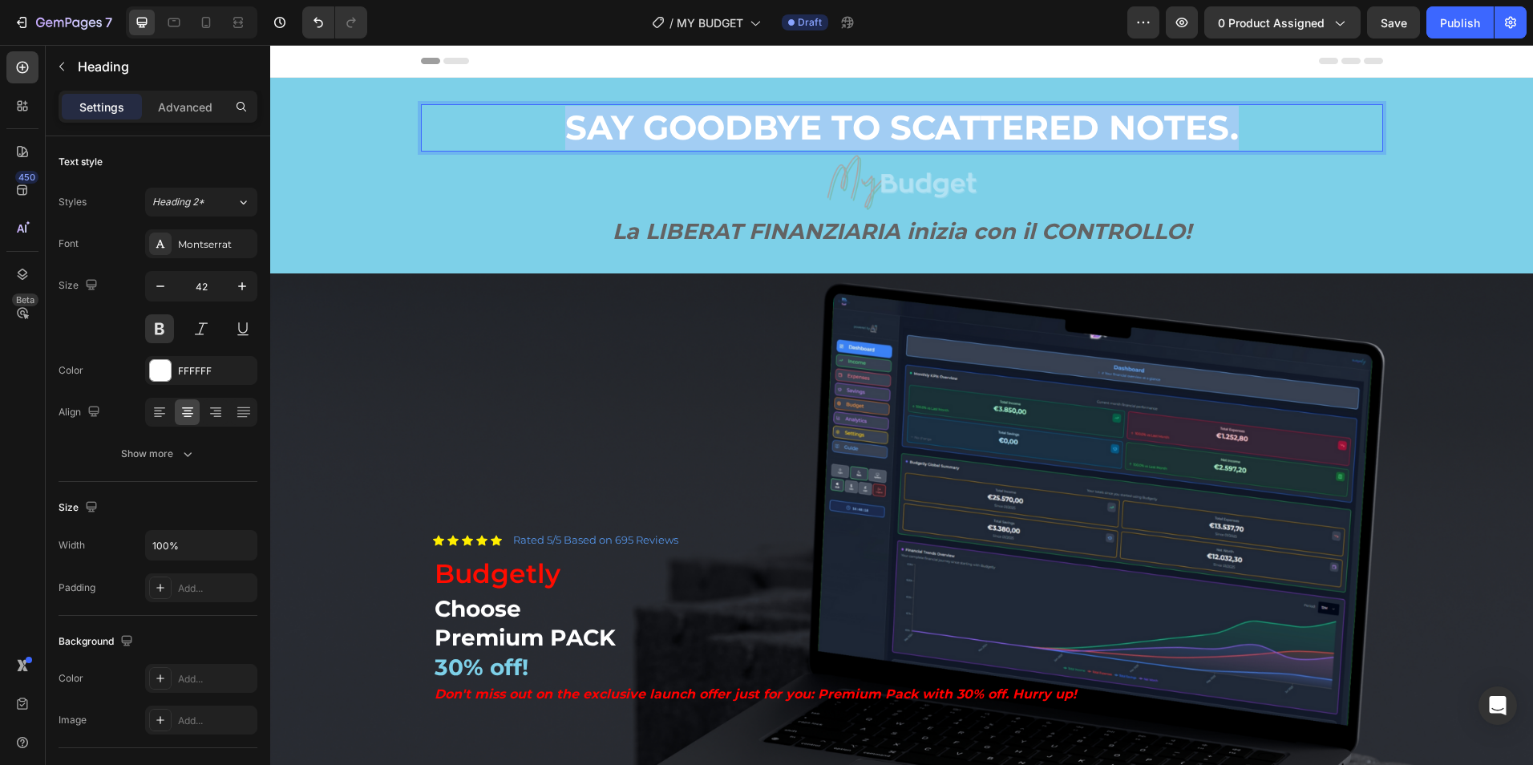
click at [887, 127] on p "SAY GOODBYE TO SCATTERED NOTES." at bounding box center [902, 128] width 959 height 44
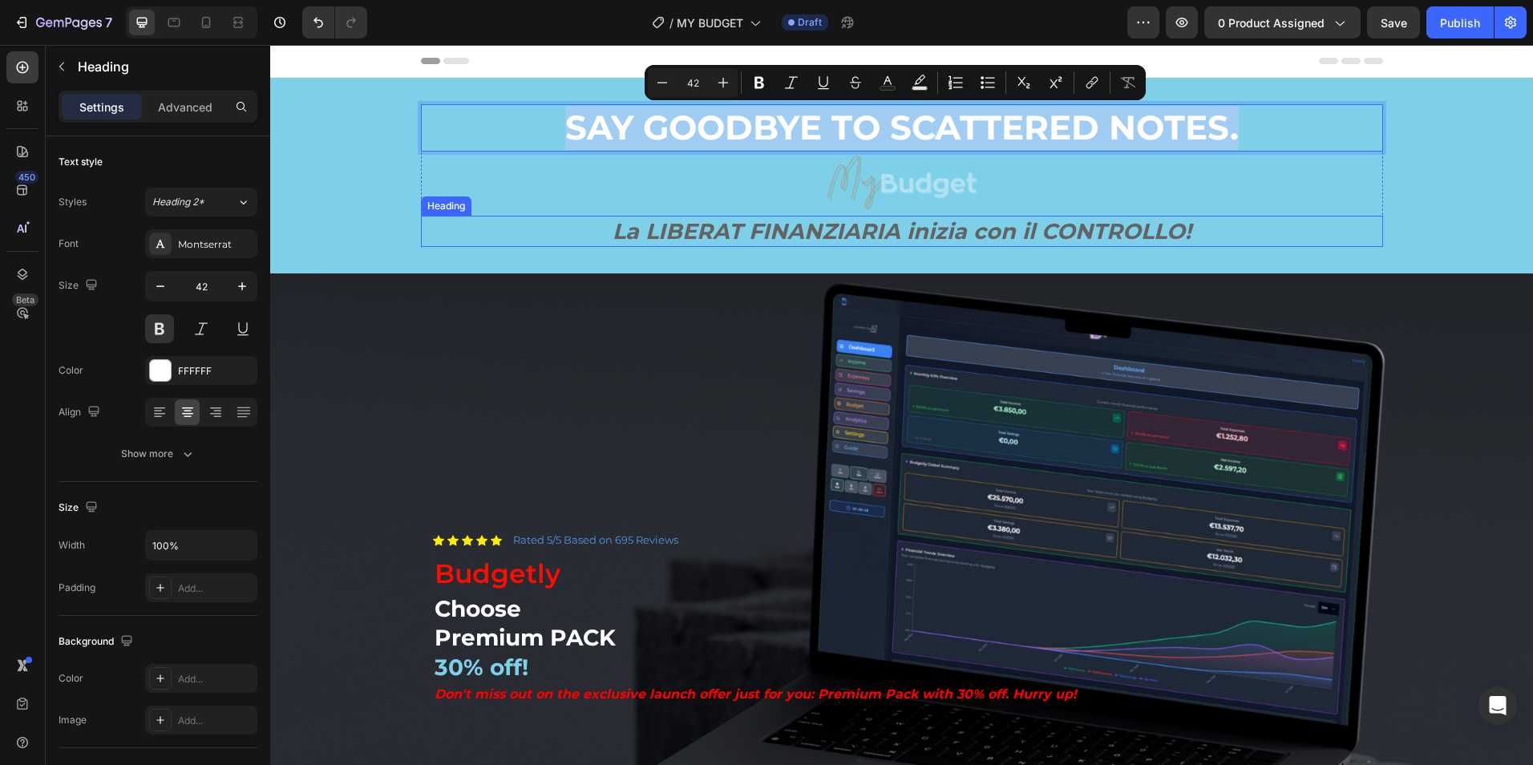
click at [738, 227] on p "La LIBERAT FINANZIARIA inizia con il CONTROLLO!" at bounding box center [902, 231] width 959 height 28
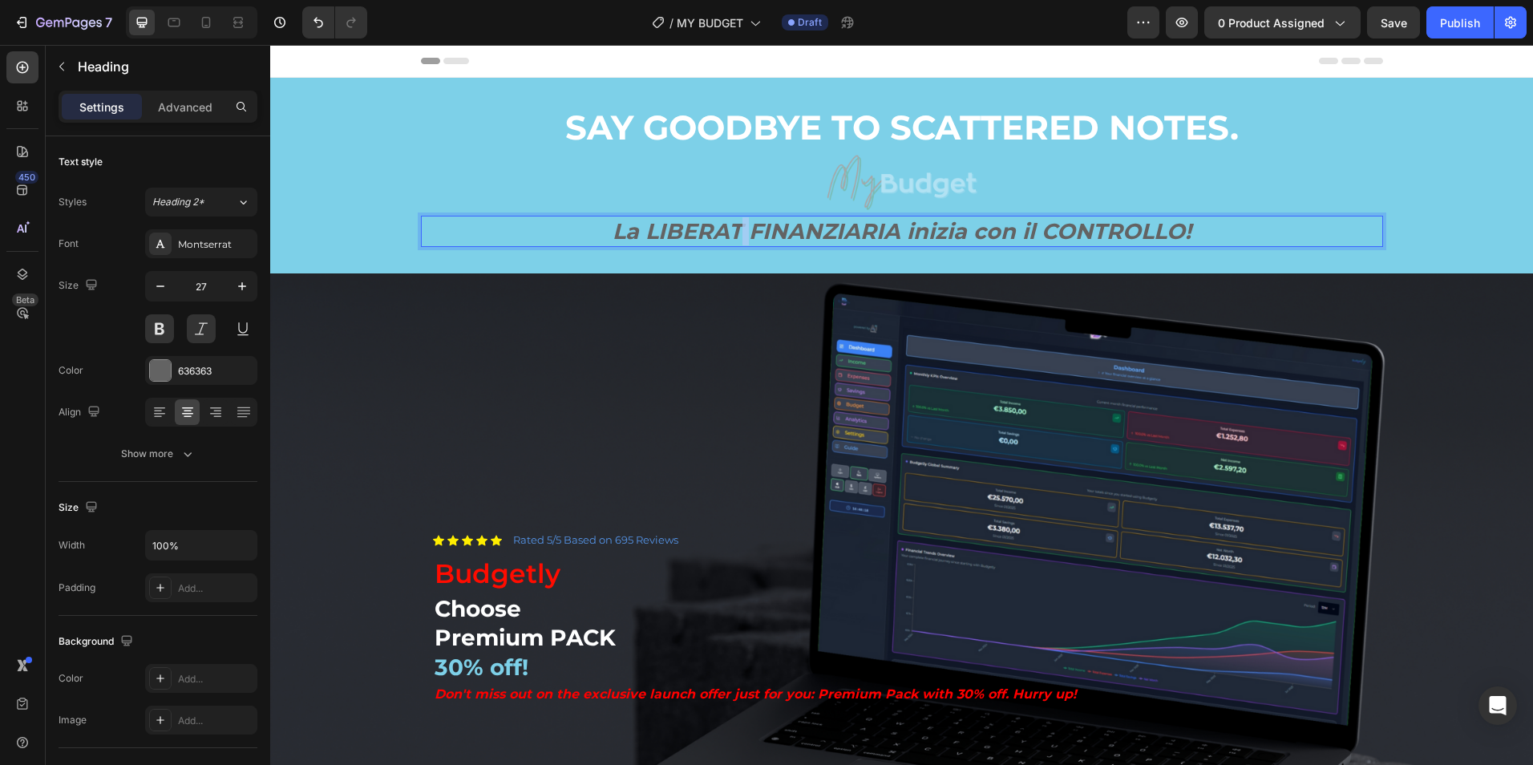
click at [741, 233] on p "La LIBERAT FINANZIARIA inizia con il CONTROLLO!" at bounding box center [902, 231] width 959 height 28
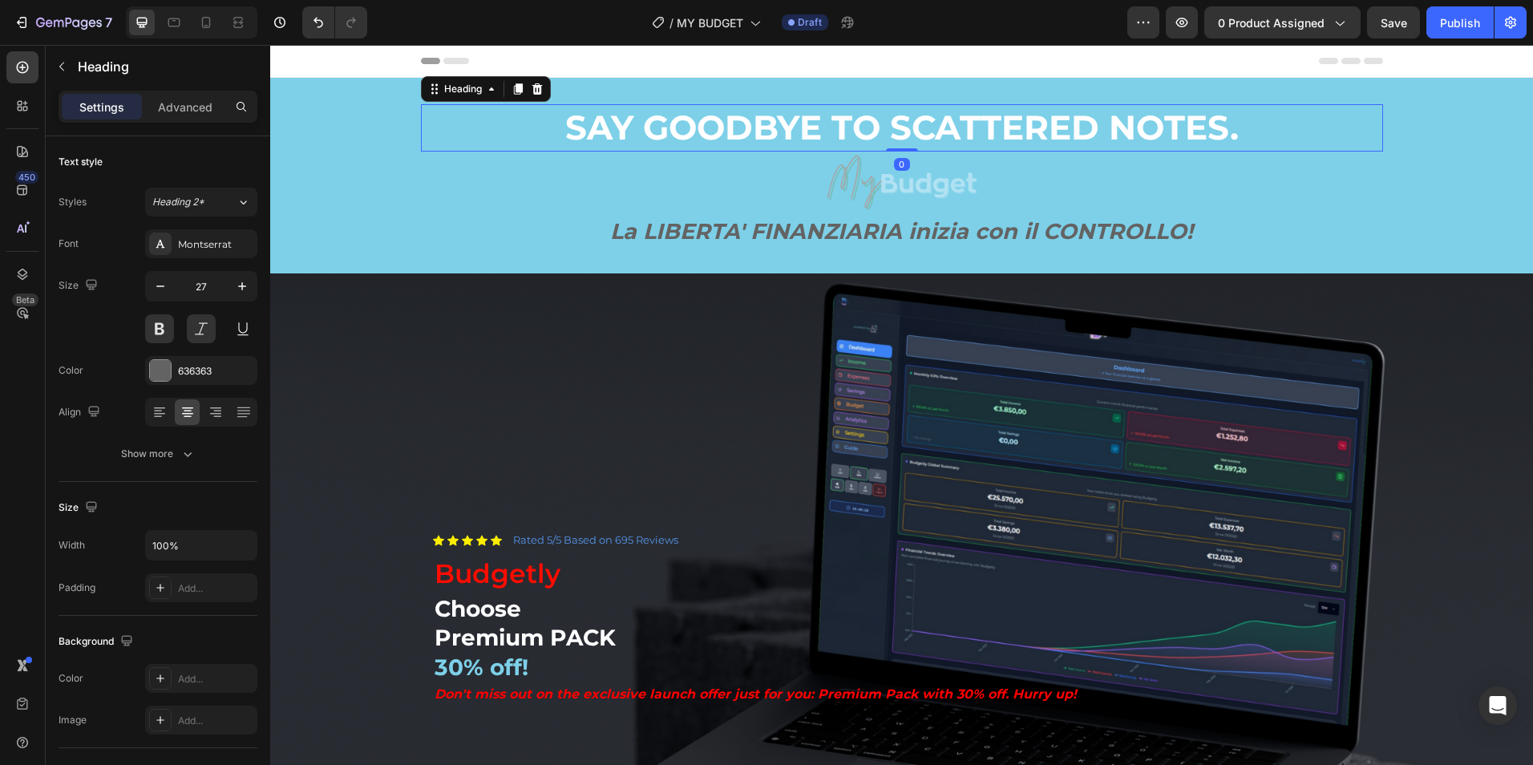
click at [878, 129] on p "SAY GOODBYE TO SCATTERED NOTES." at bounding box center [902, 128] width 959 height 44
click at [878, 132] on p "SAY GOODBYE TO SCATTERED NOTES." at bounding box center [902, 128] width 959 height 44
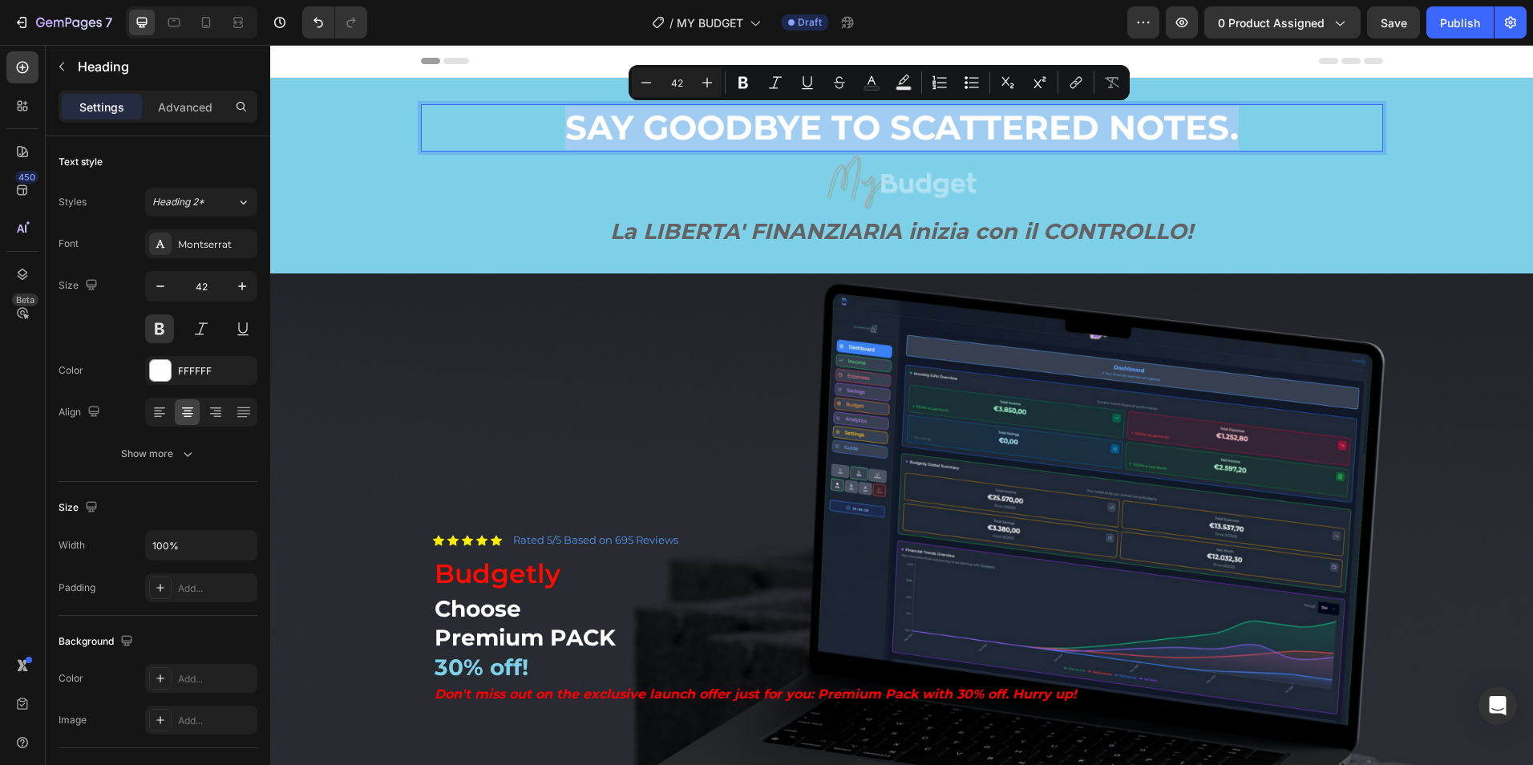
click at [879, 132] on p "SAY GOODBYE TO SCATTERED NOTES." at bounding box center [902, 128] width 959 height 44
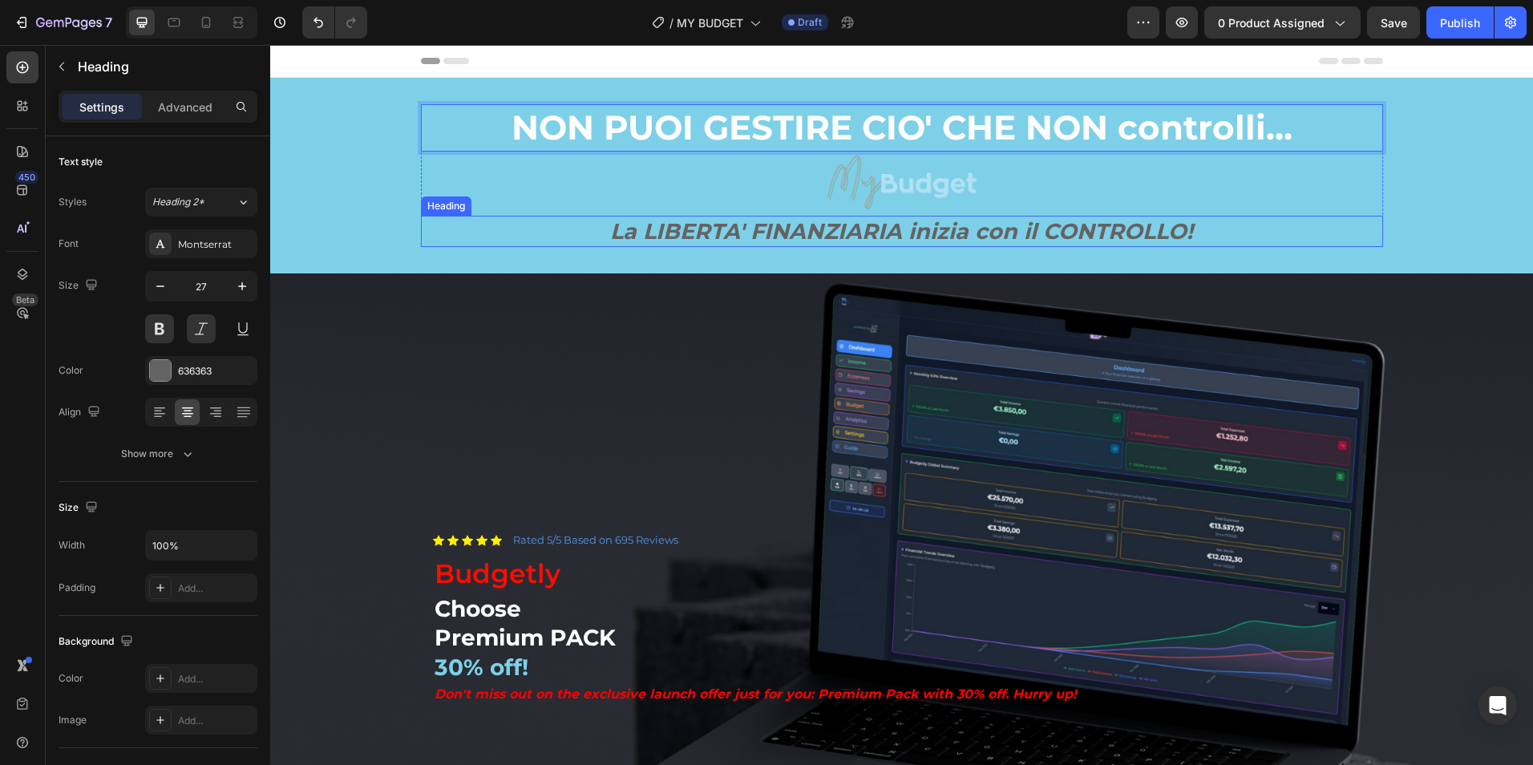
click at [1359, 216] on h2 "La LIBERTA' FINANZIARIA inizia con il CONTROLLO!" at bounding box center [902, 231] width 962 height 31
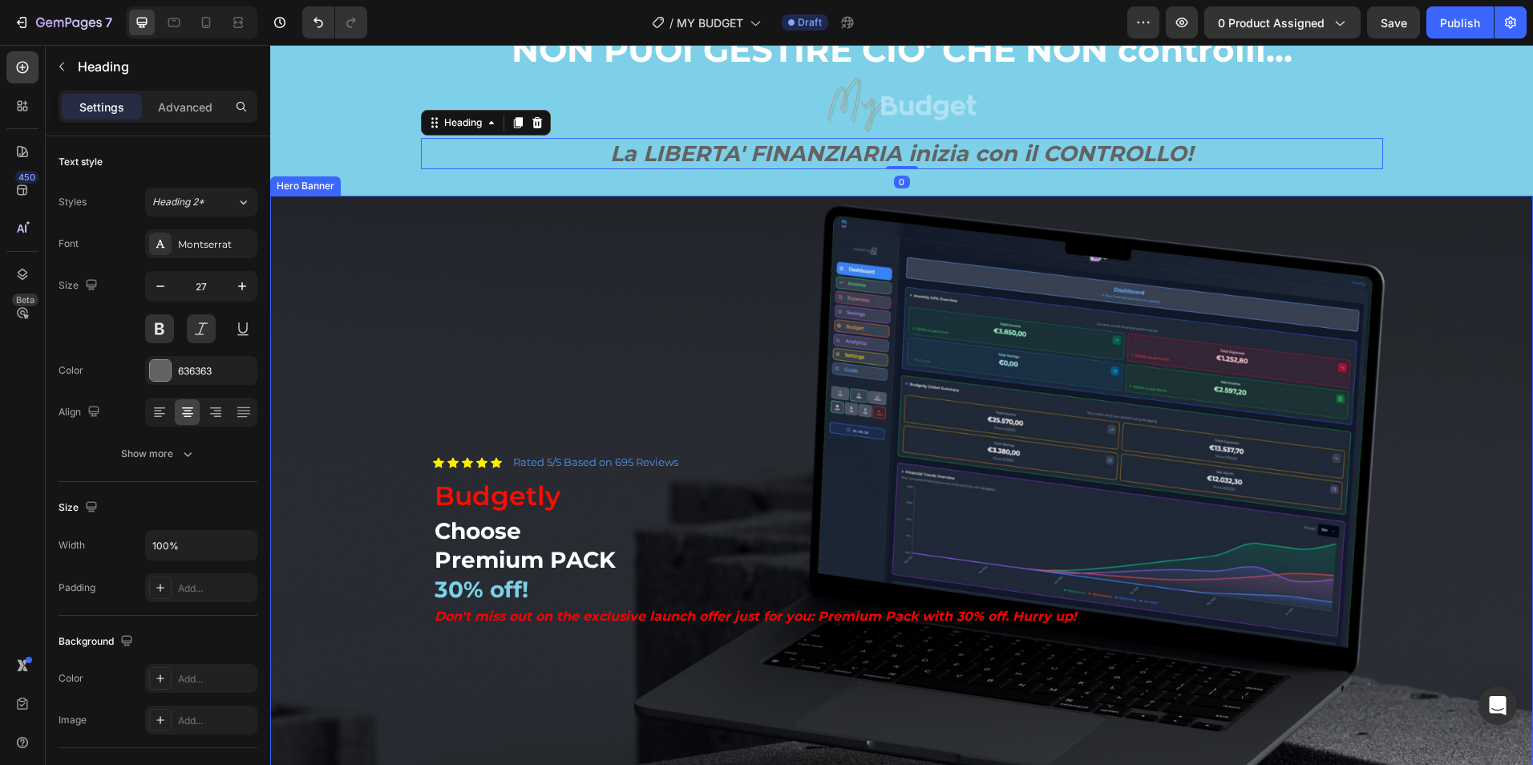
scroll to position [134, 0]
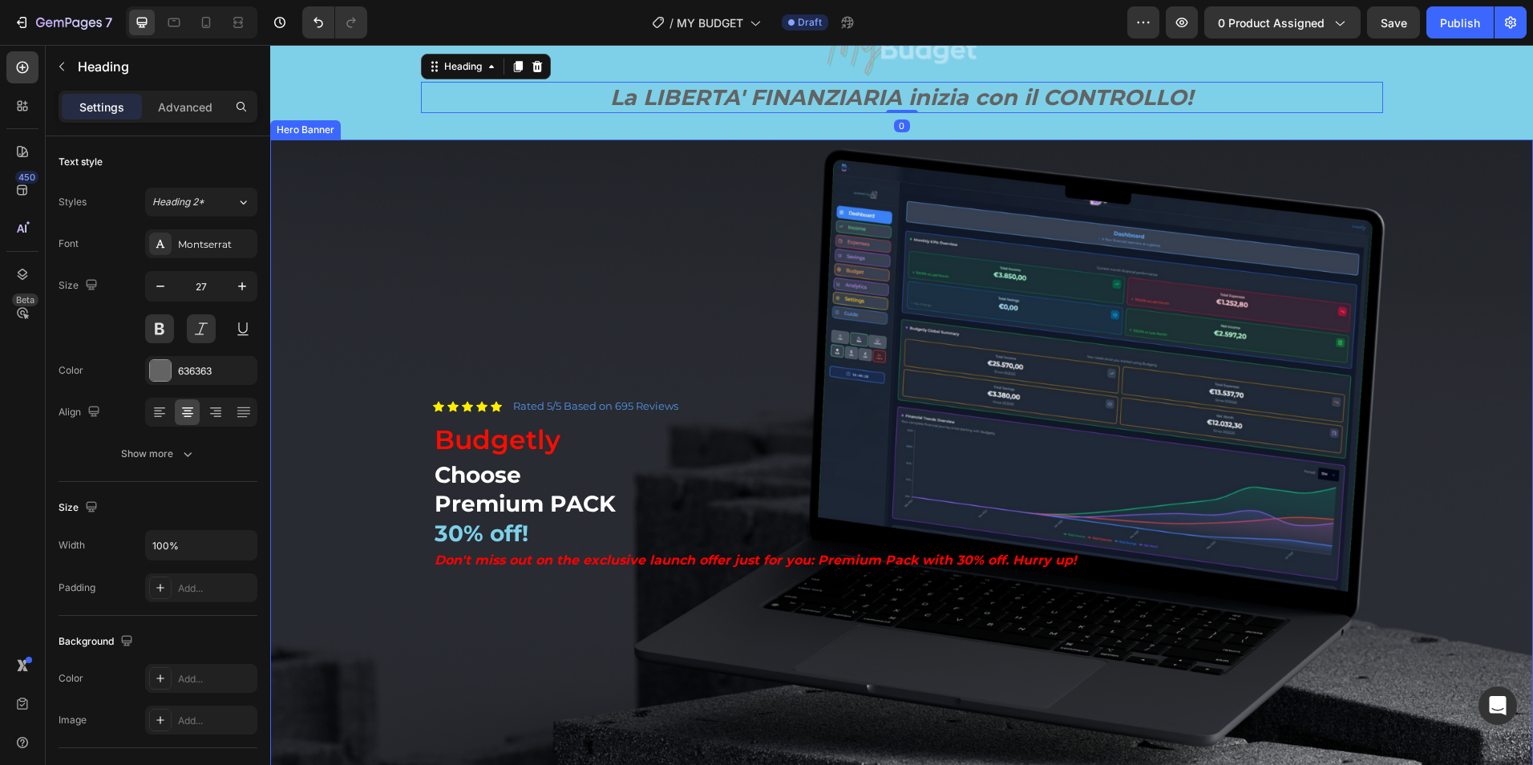
click at [449, 302] on div "Background Image" at bounding box center [901, 495] width 1263 height 710
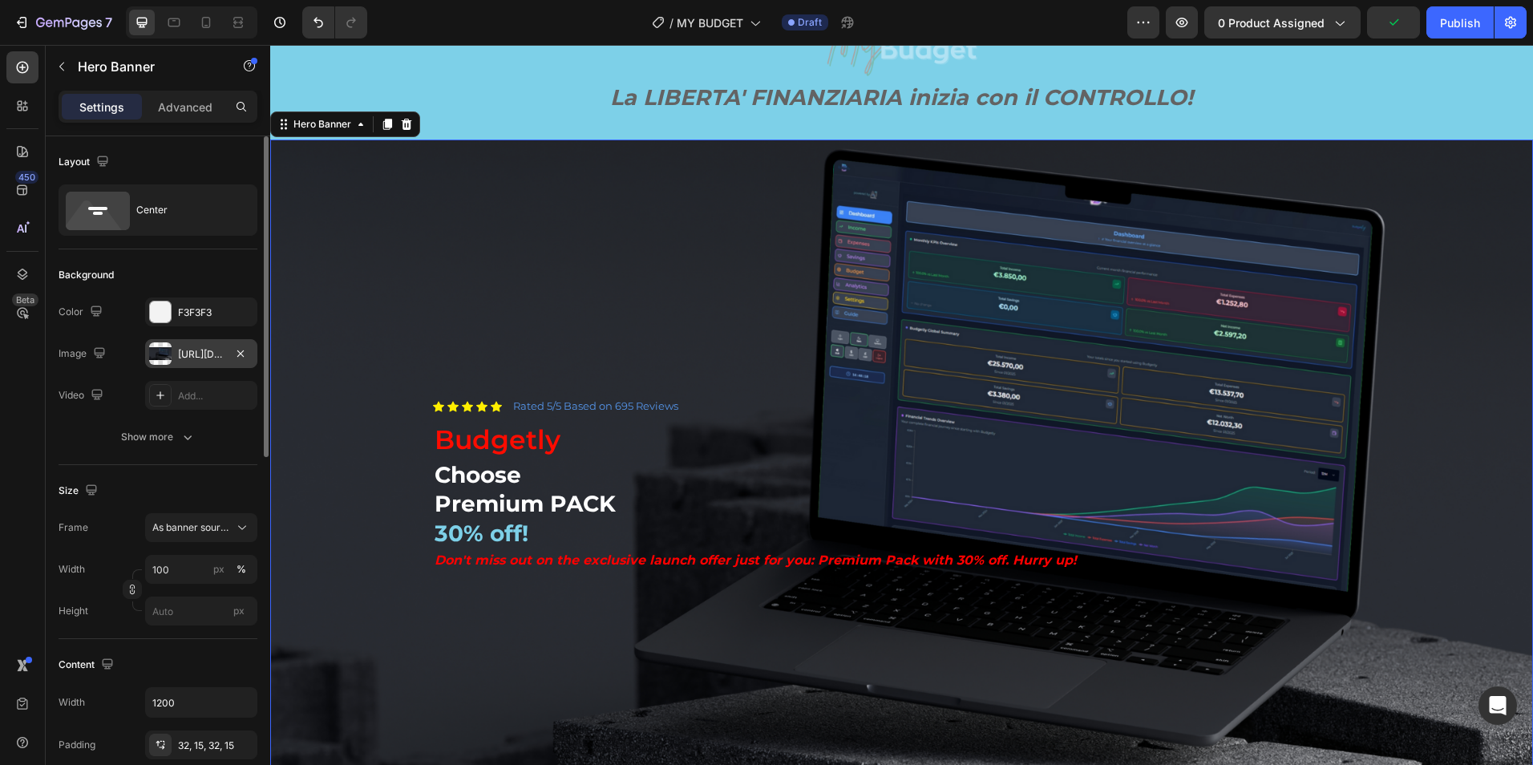
click at [191, 351] on div "[URL][DOMAIN_NAME]" at bounding box center [201, 354] width 47 height 14
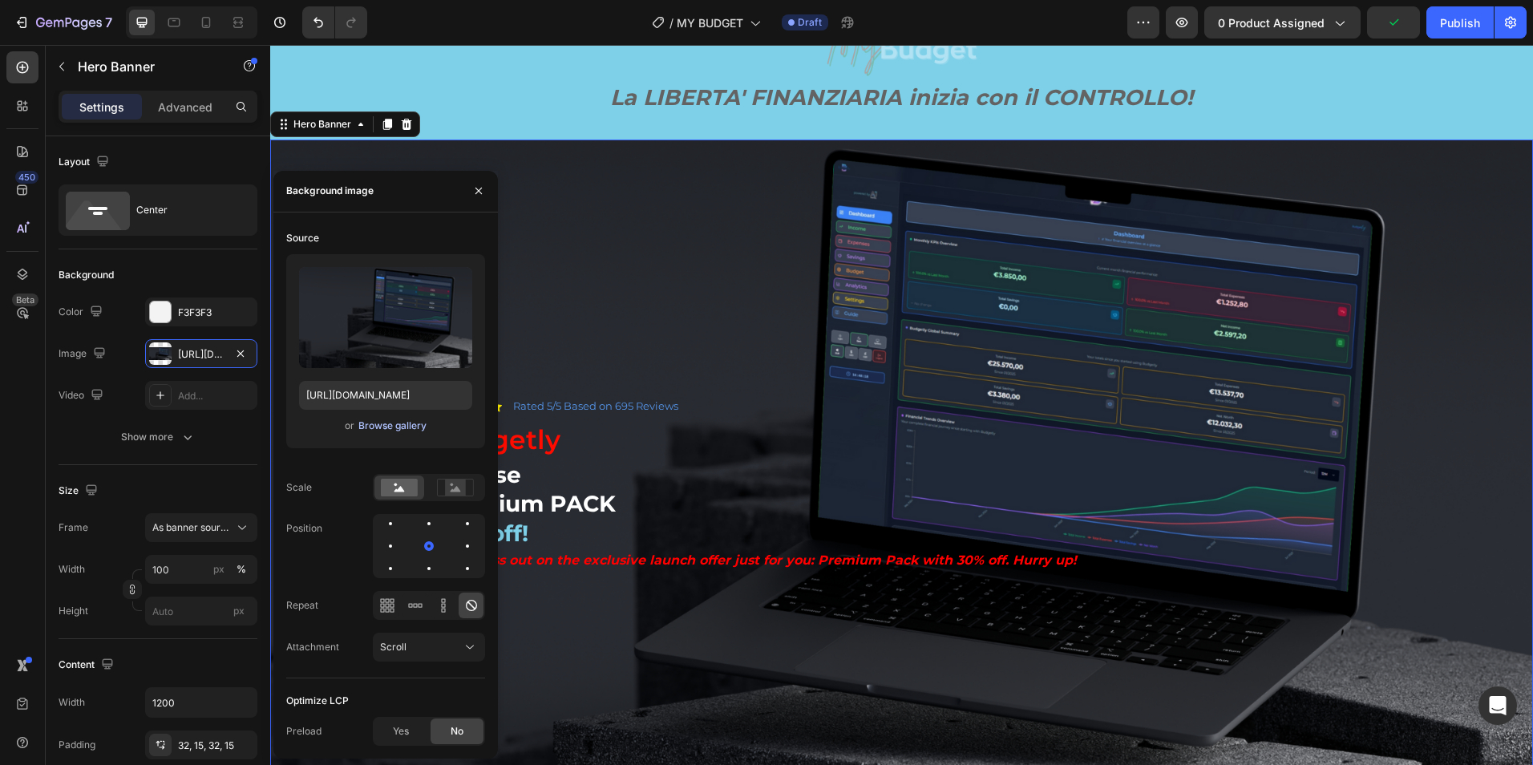
click at [386, 424] on div "Browse gallery" at bounding box center [392, 426] width 68 height 14
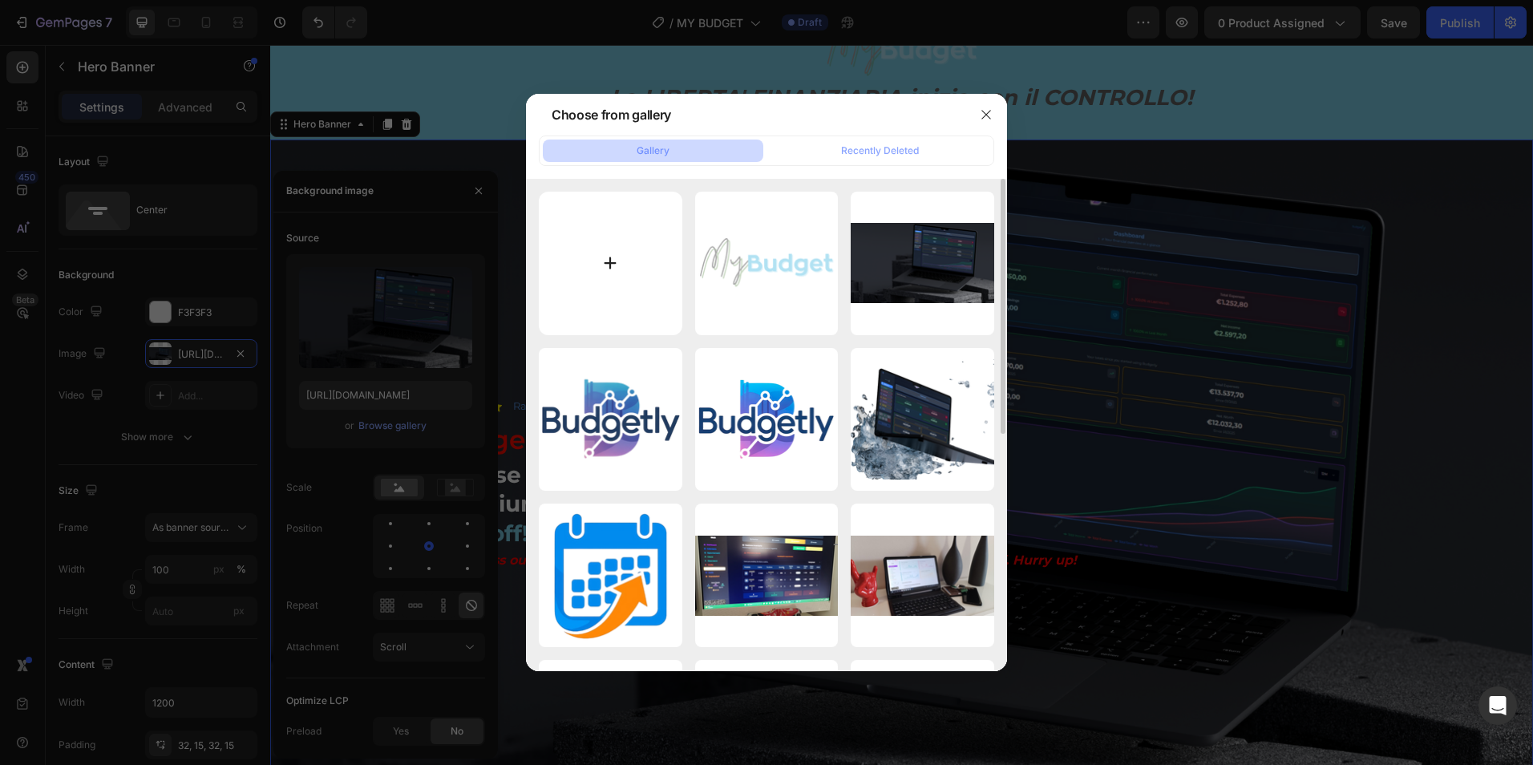
click at [613, 256] on input "file" at bounding box center [611, 264] width 144 height 144
type input "C:\fakepath\PLANNERLY (4).png"
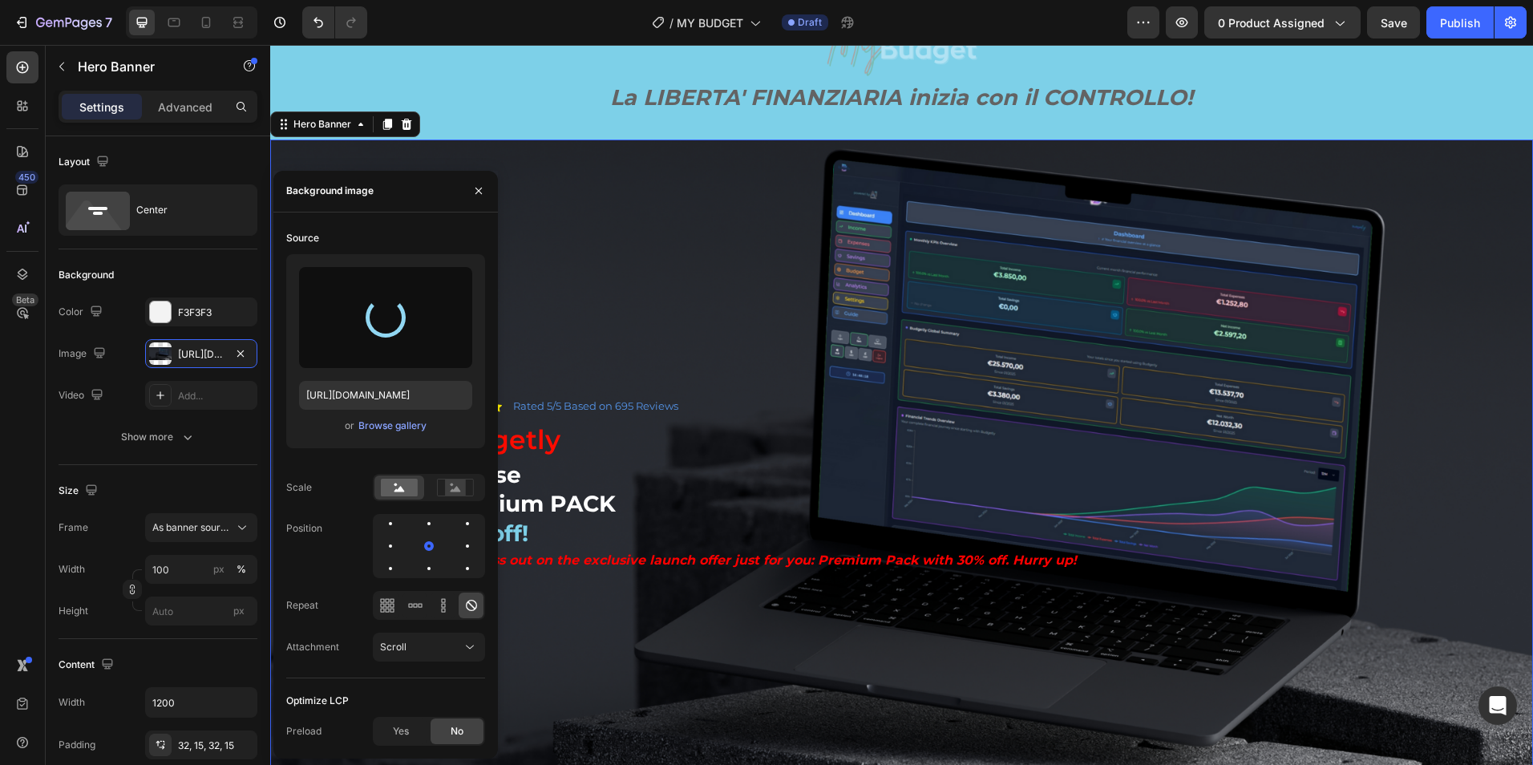
type input "[URL][DOMAIN_NAME]"
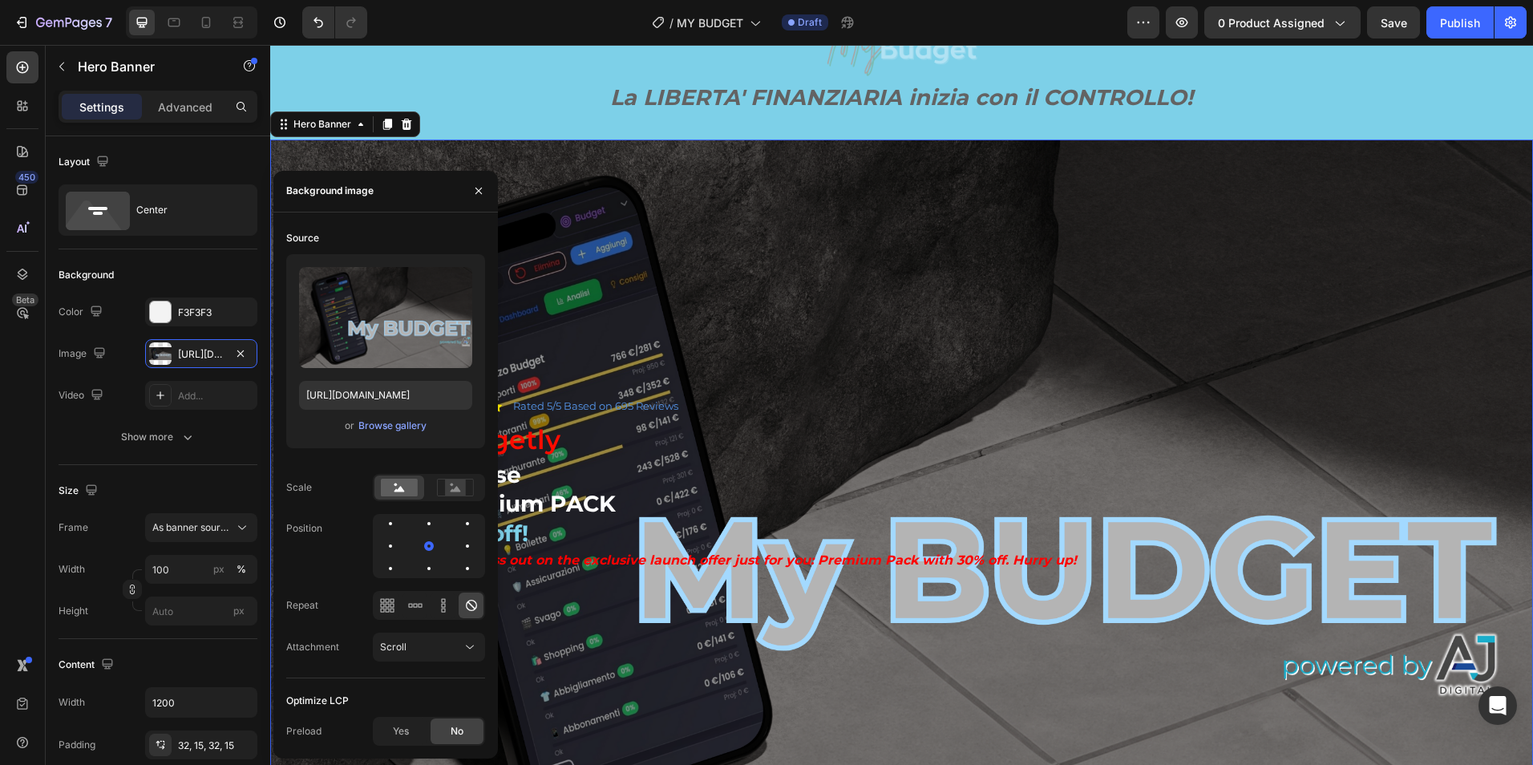
click at [867, 326] on div "Background Image" at bounding box center [901, 495] width 1263 height 710
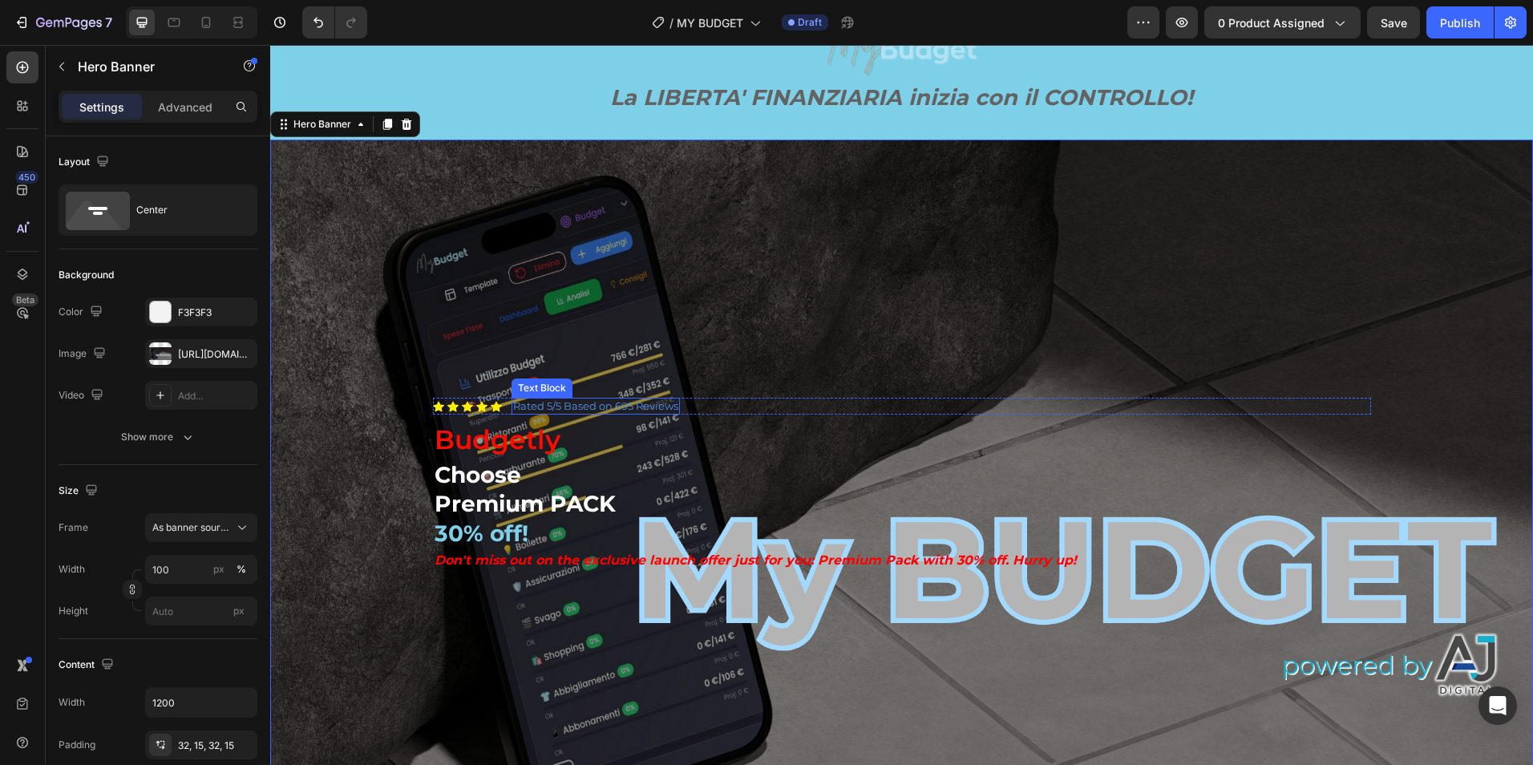
click at [591, 406] on p "Rated 5/5 Based on 695 Reviews" at bounding box center [595, 406] width 165 height 14
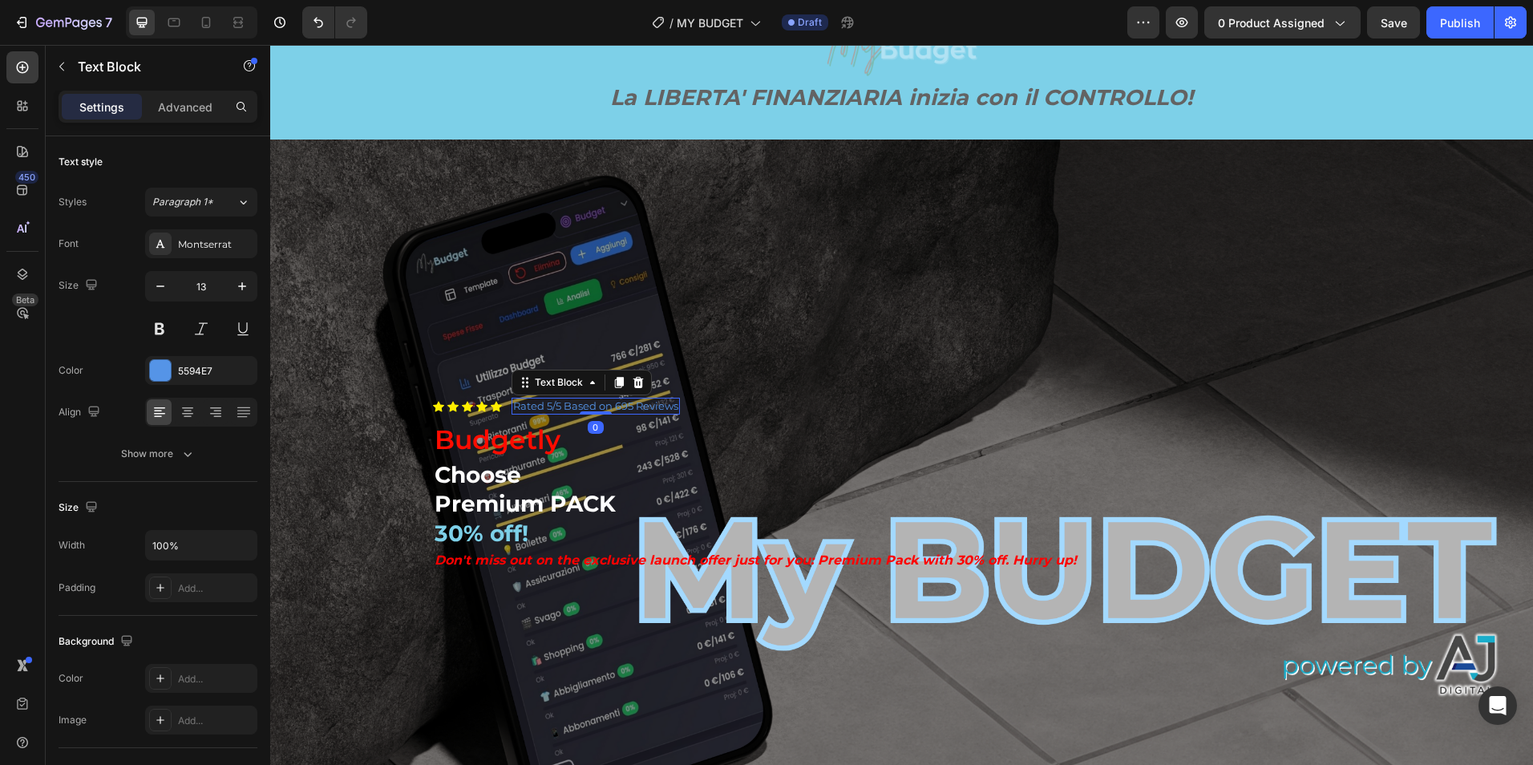
click at [524, 403] on p "Rated 5/5 Based on 695 Reviews" at bounding box center [595, 406] width 165 height 14
click at [513, 406] on p "Rated 5/5 Based on 695 Reviews" at bounding box center [595, 406] width 165 height 14
click at [513, 407] on p "Rated 5/5 Based on 695 Reviews" at bounding box center [595, 406] width 165 height 14
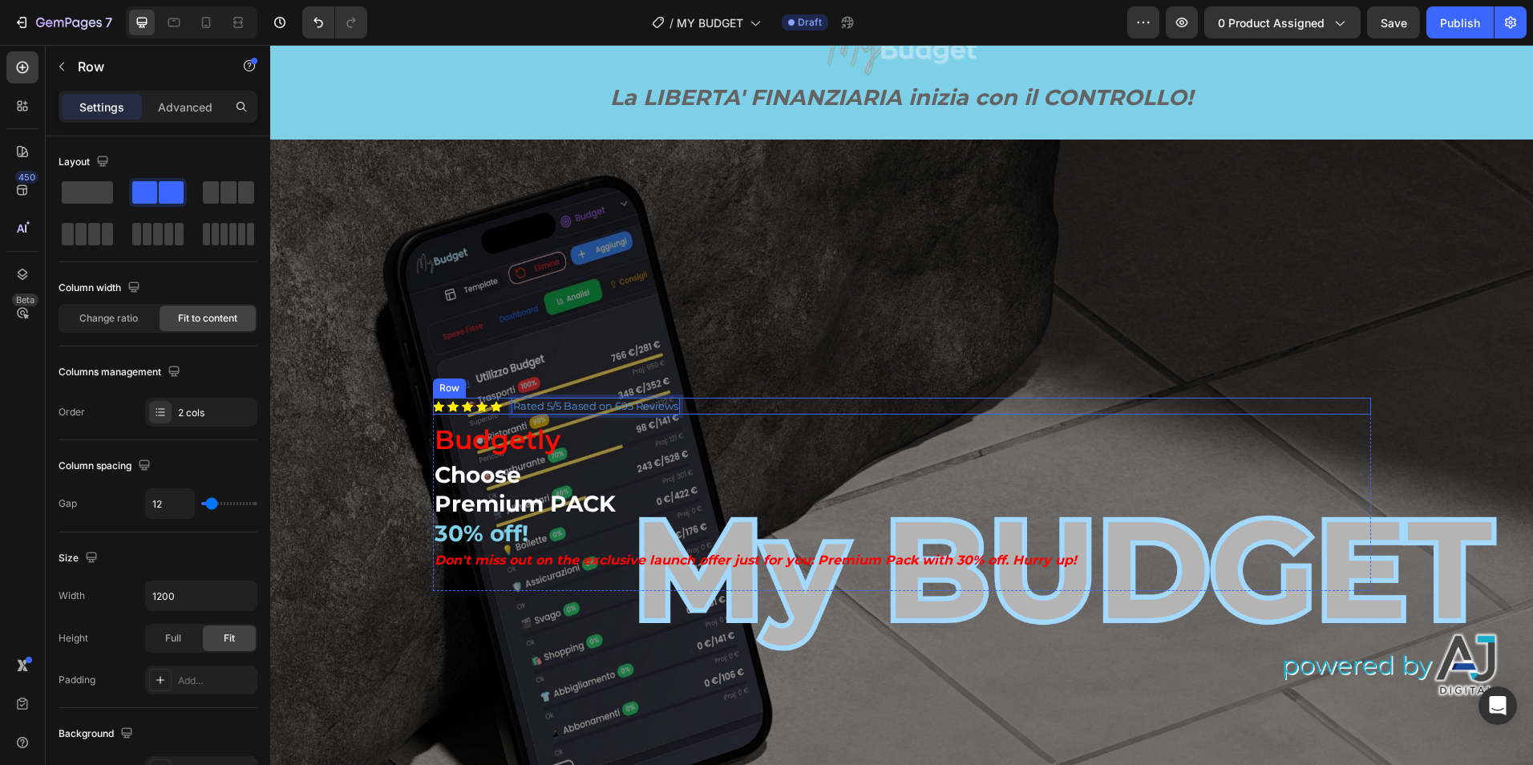
click at [738, 400] on div "Icon Icon Icon Icon Icon Icon List Rated 5/5 Based on 695 Reviews Text Block 0 …" at bounding box center [902, 406] width 938 height 17
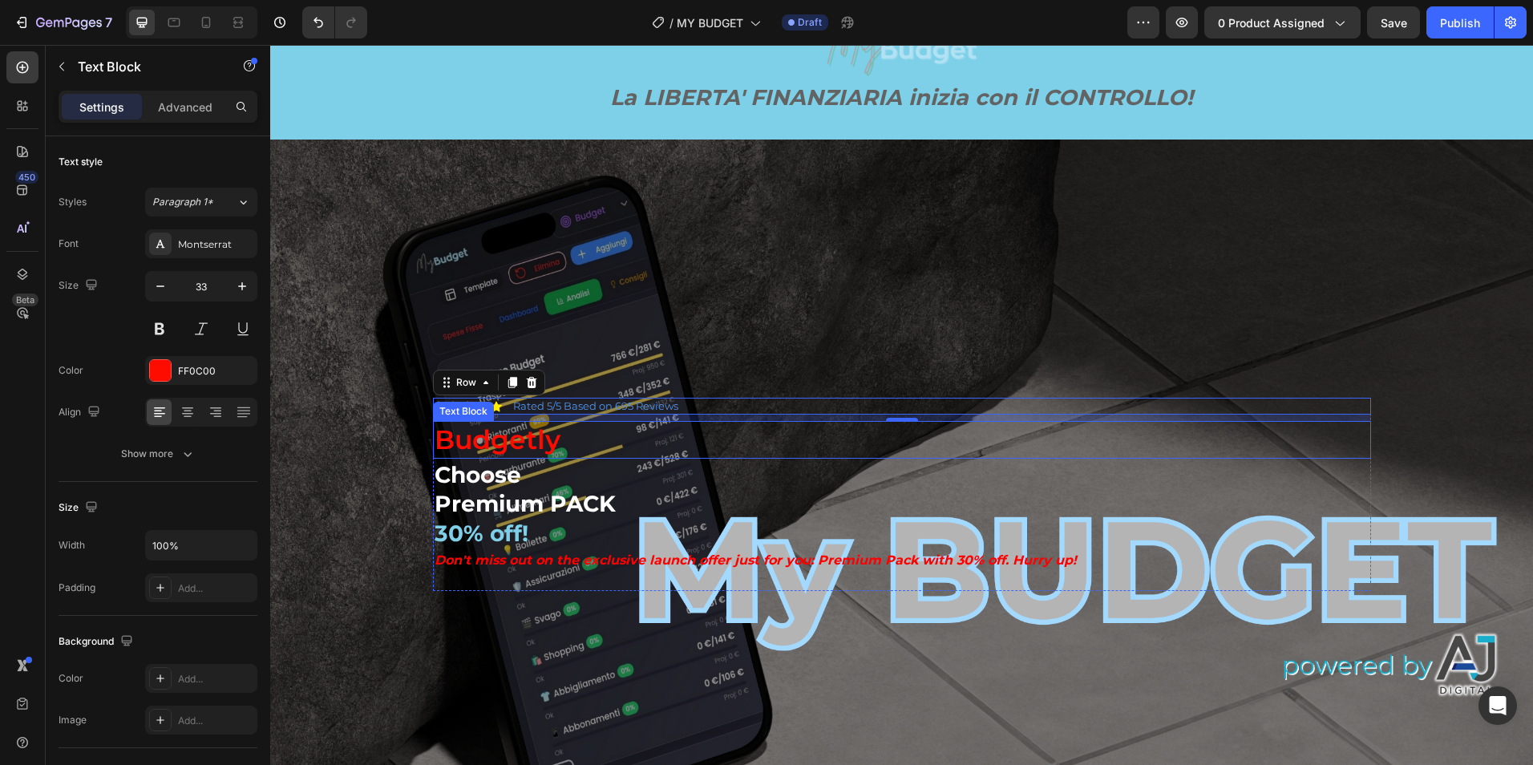
click at [726, 440] on p "Budgetly" at bounding box center [902, 440] width 935 height 34
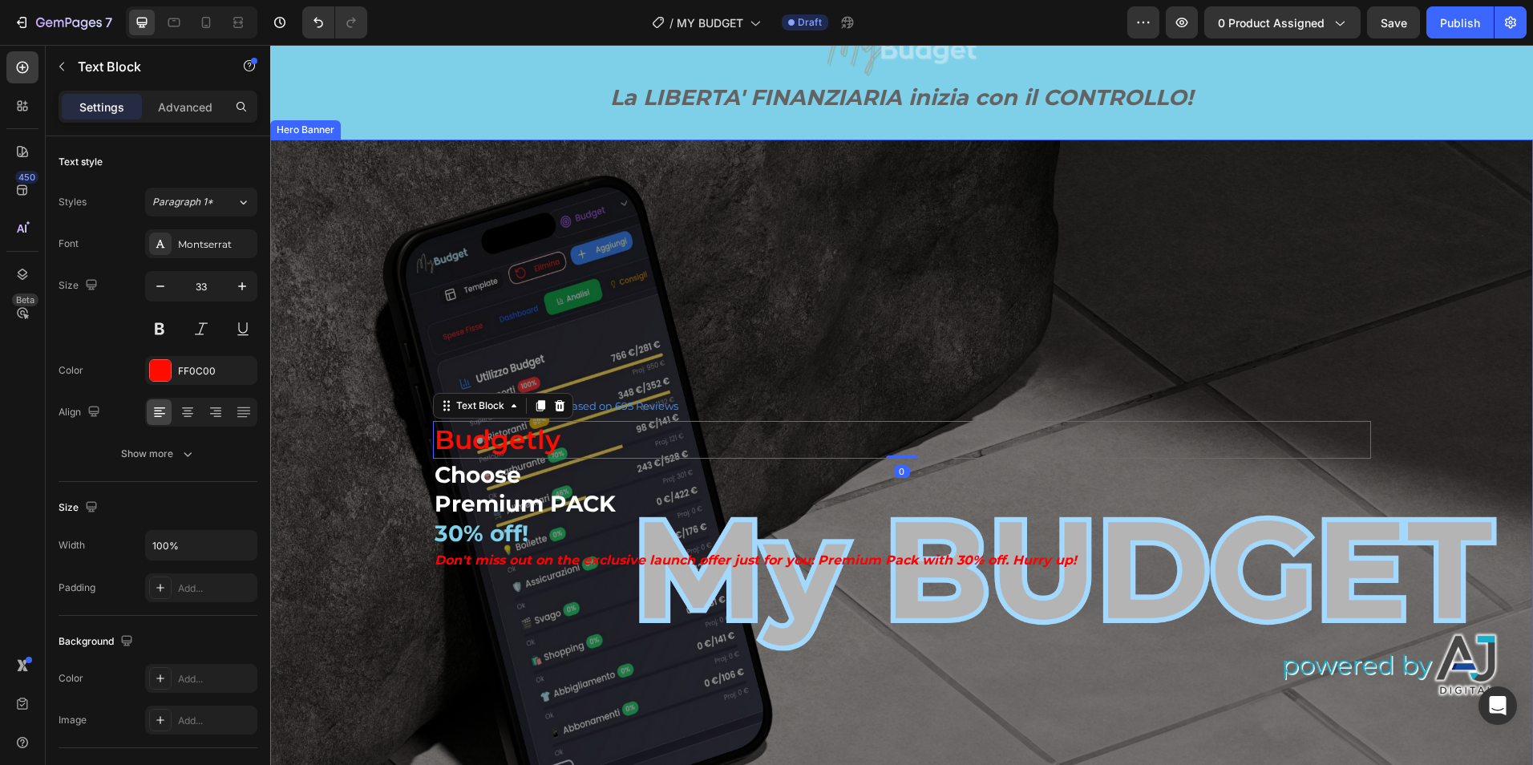
click at [832, 308] on div "Background Image" at bounding box center [901, 495] width 1263 height 710
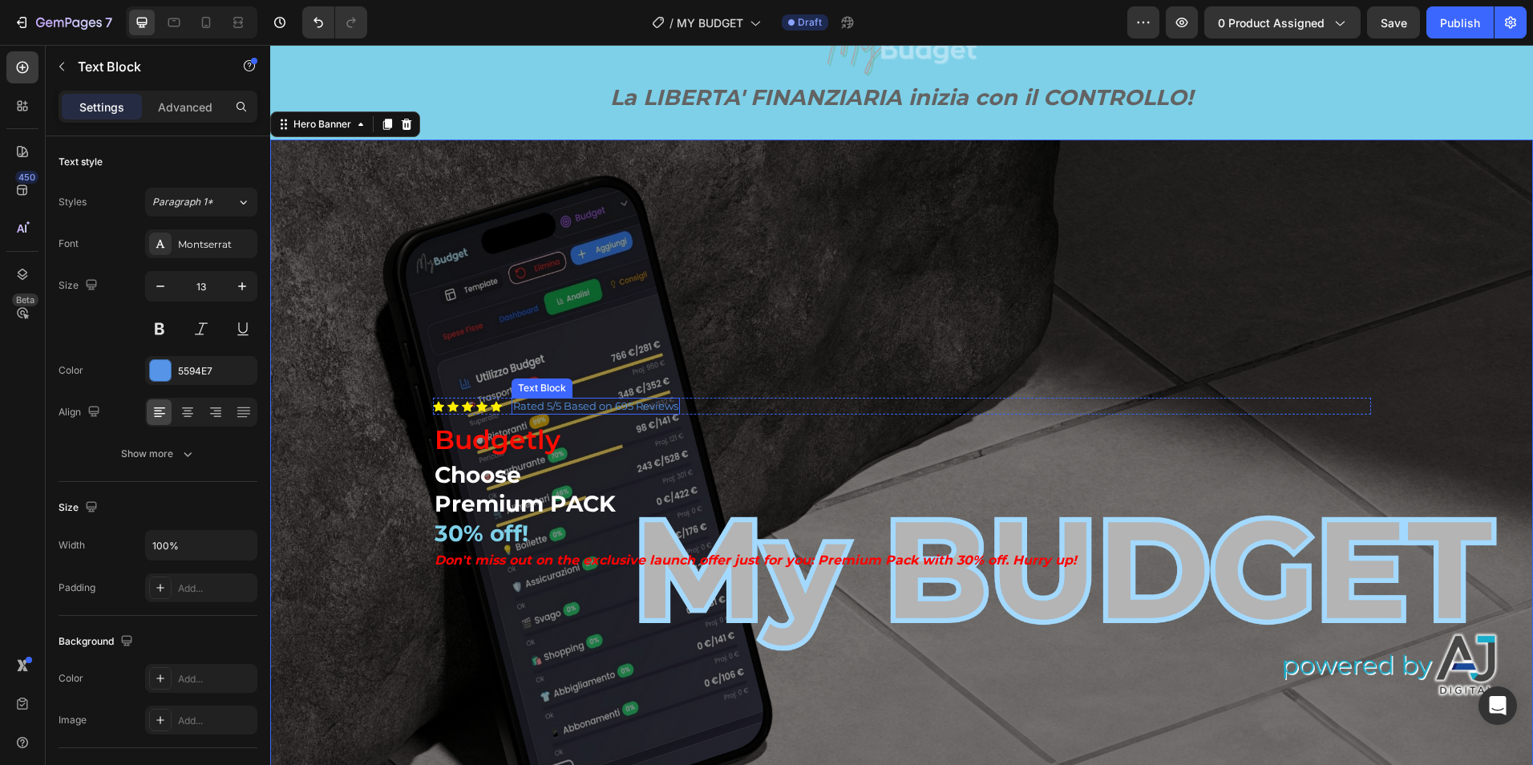
click at [583, 407] on div "Rated 5/5 Based on 695 Reviews Text Block" at bounding box center [596, 406] width 168 height 17
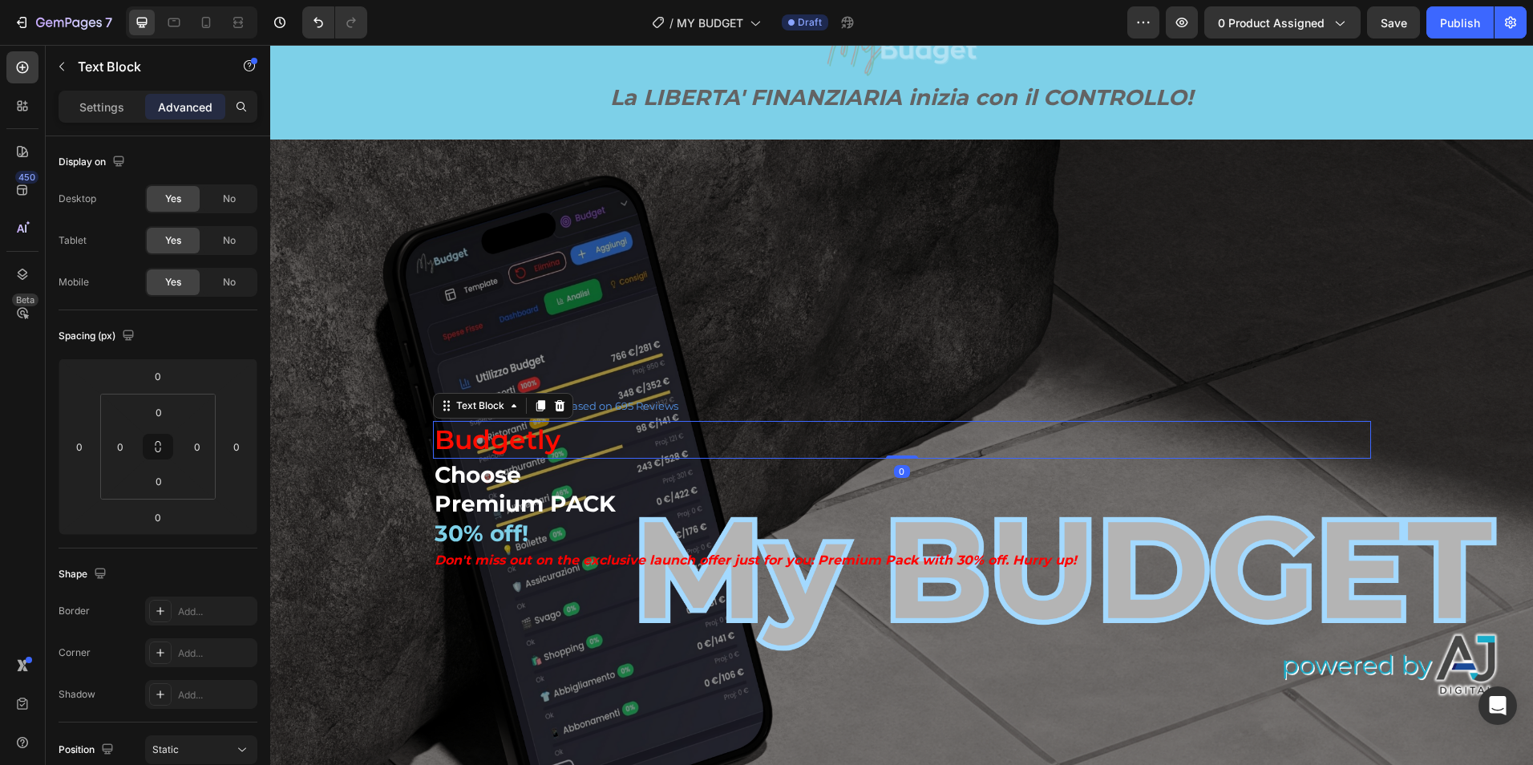
click at [512, 439] on p "Budgetly" at bounding box center [902, 440] width 935 height 34
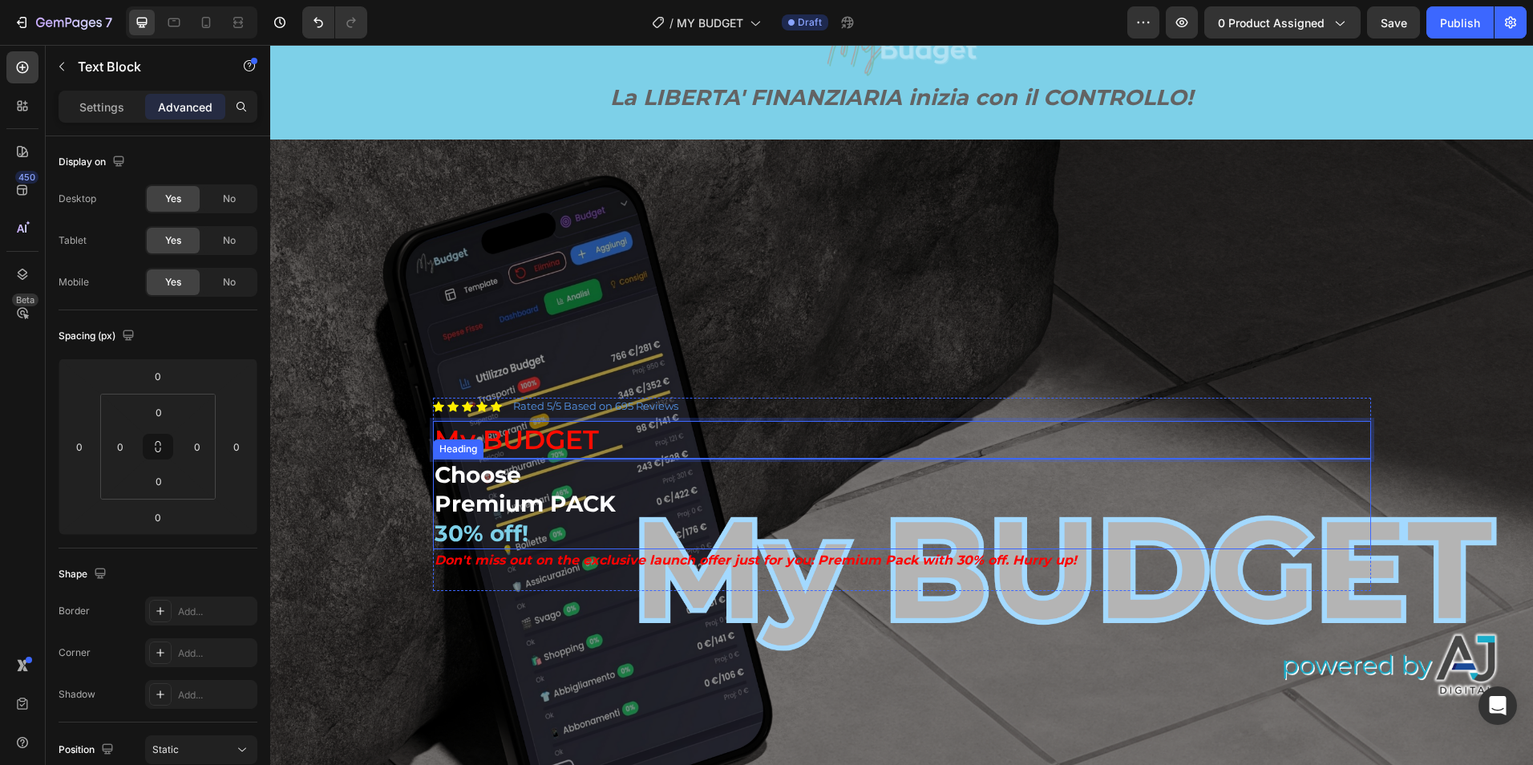
click at [556, 484] on h2 "Choose Premium PACK 30% off!" at bounding box center [902, 504] width 938 height 91
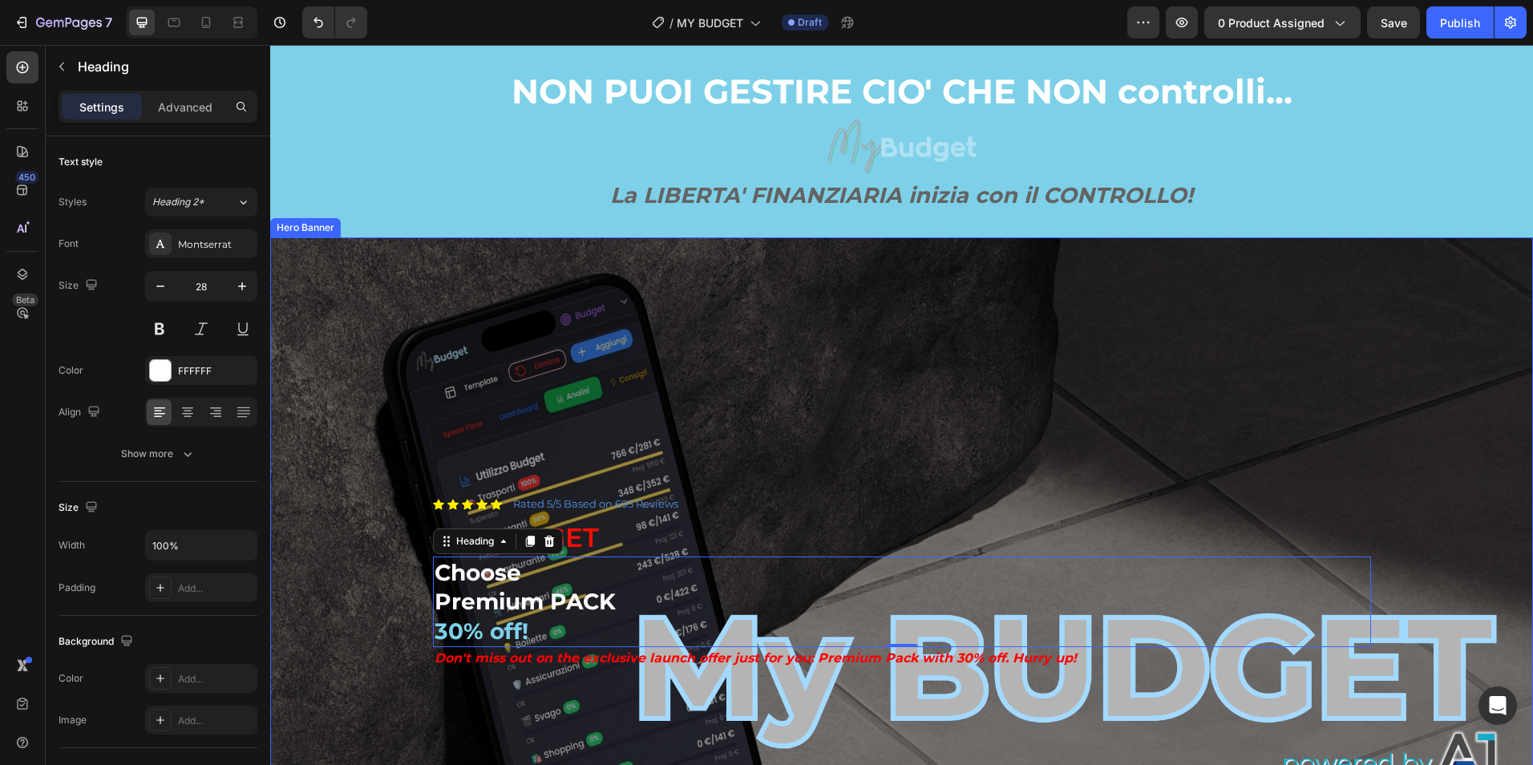
scroll to position [0, 0]
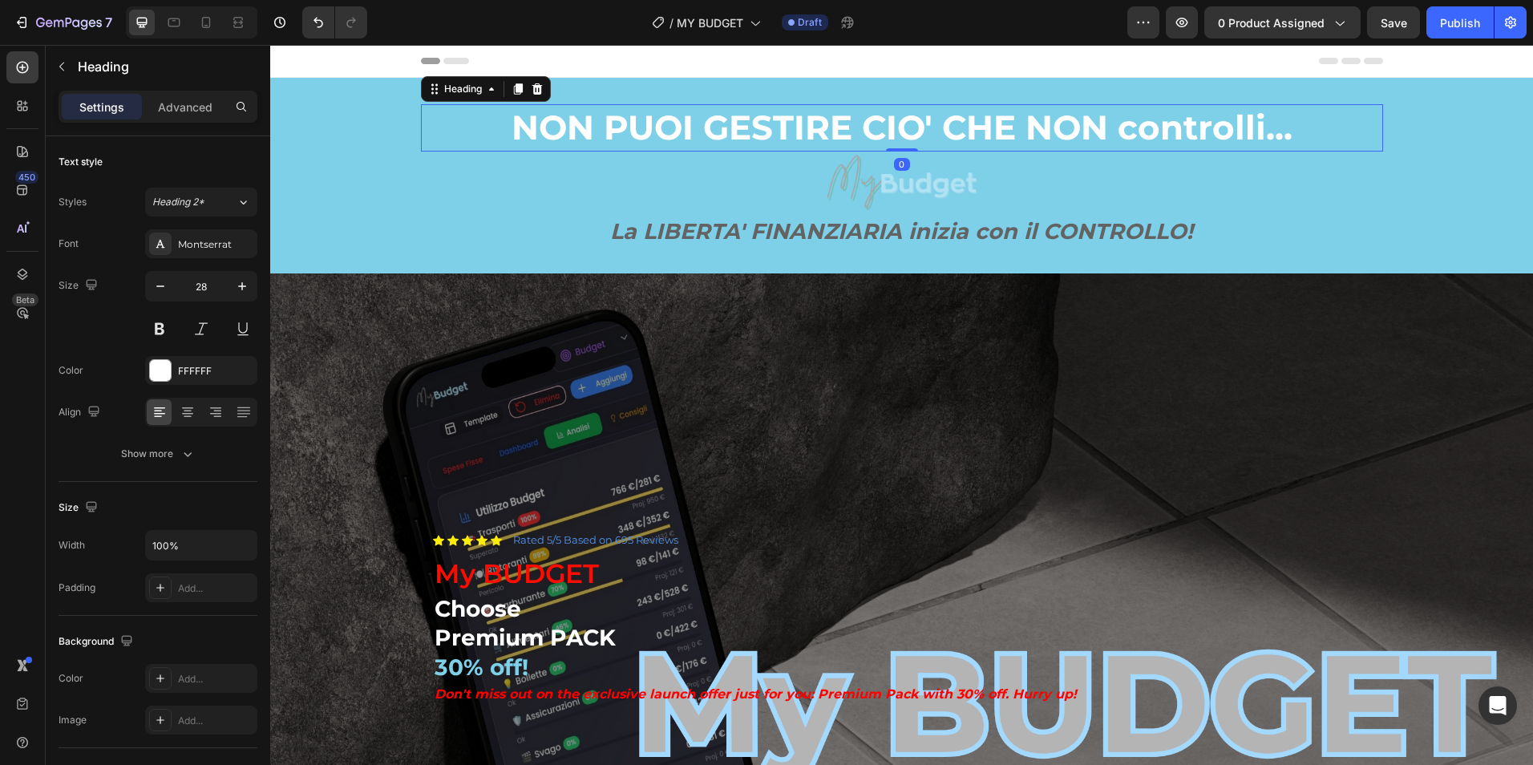
click at [910, 126] on p "NON PUOI GESTIRE CIO' CHE NON controlli..." at bounding box center [902, 128] width 959 height 44
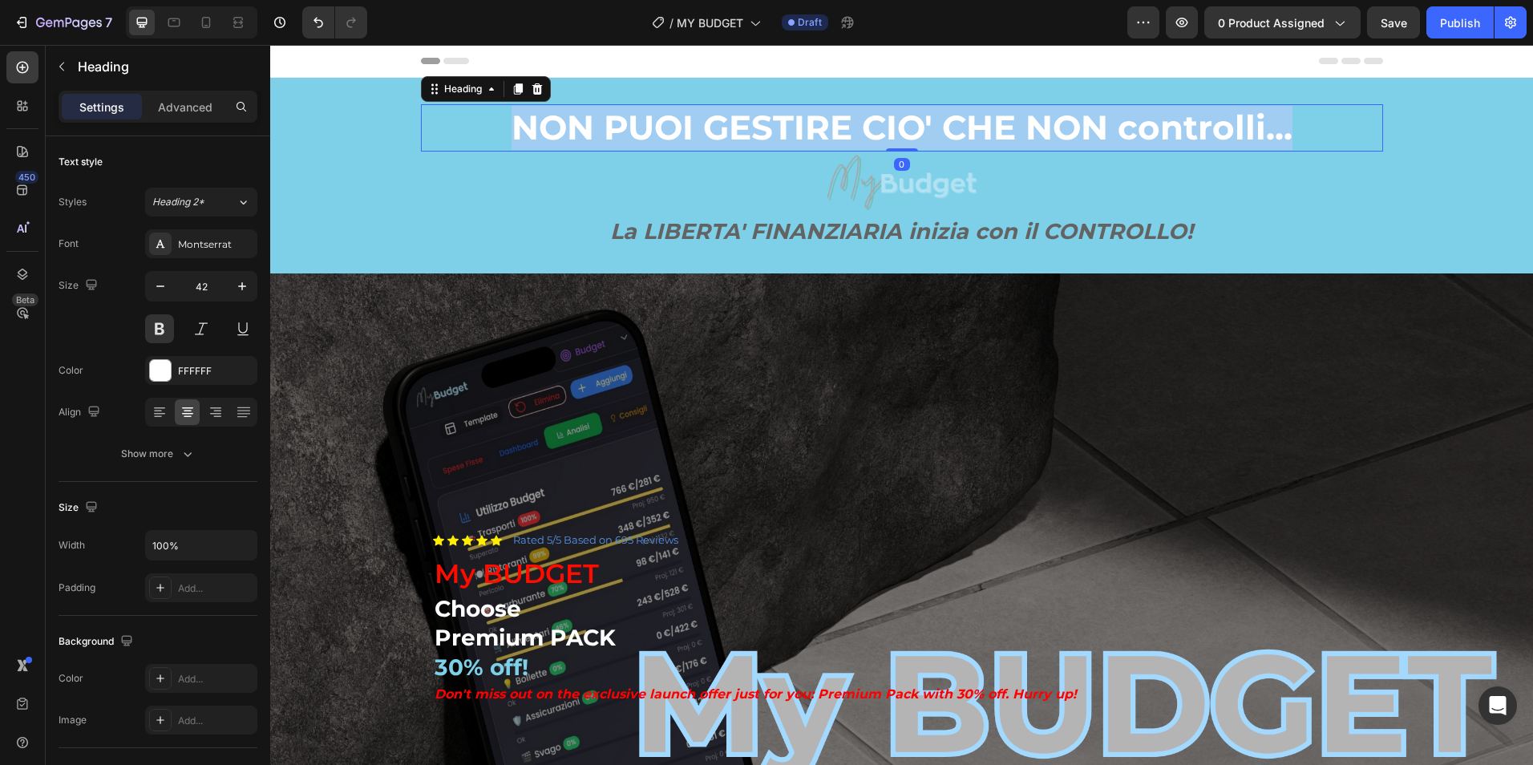
click at [910, 126] on p "NON PUOI GESTIRE CIO' CHE NON controlli..." at bounding box center [902, 128] width 959 height 44
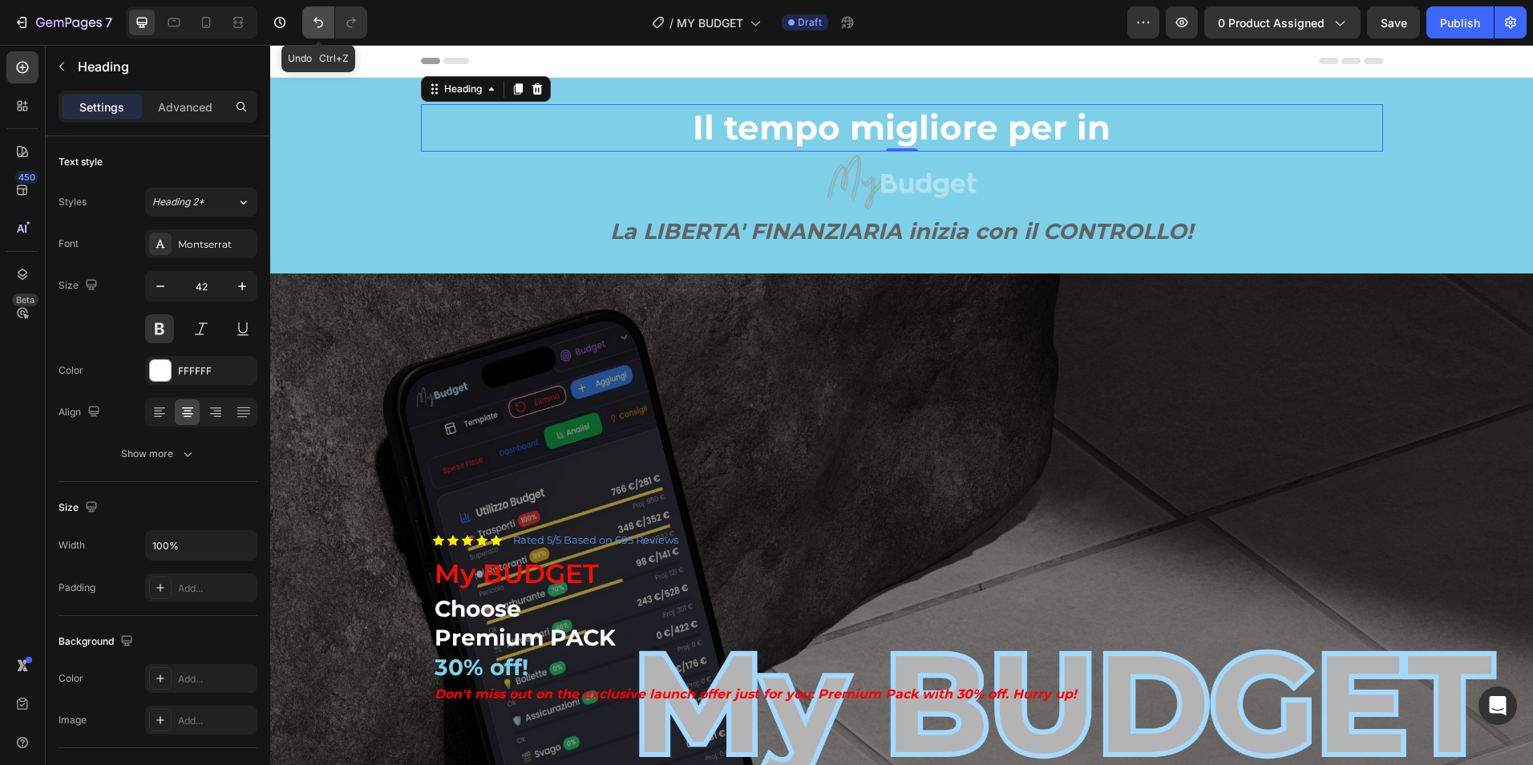
click at [321, 34] on button "Undo/Redo" at bounding box center [318, 22] width 32 height 32
click at [321, 33] on button "Undo/Redo" at bounding box center [318, 22] width 32 height 32
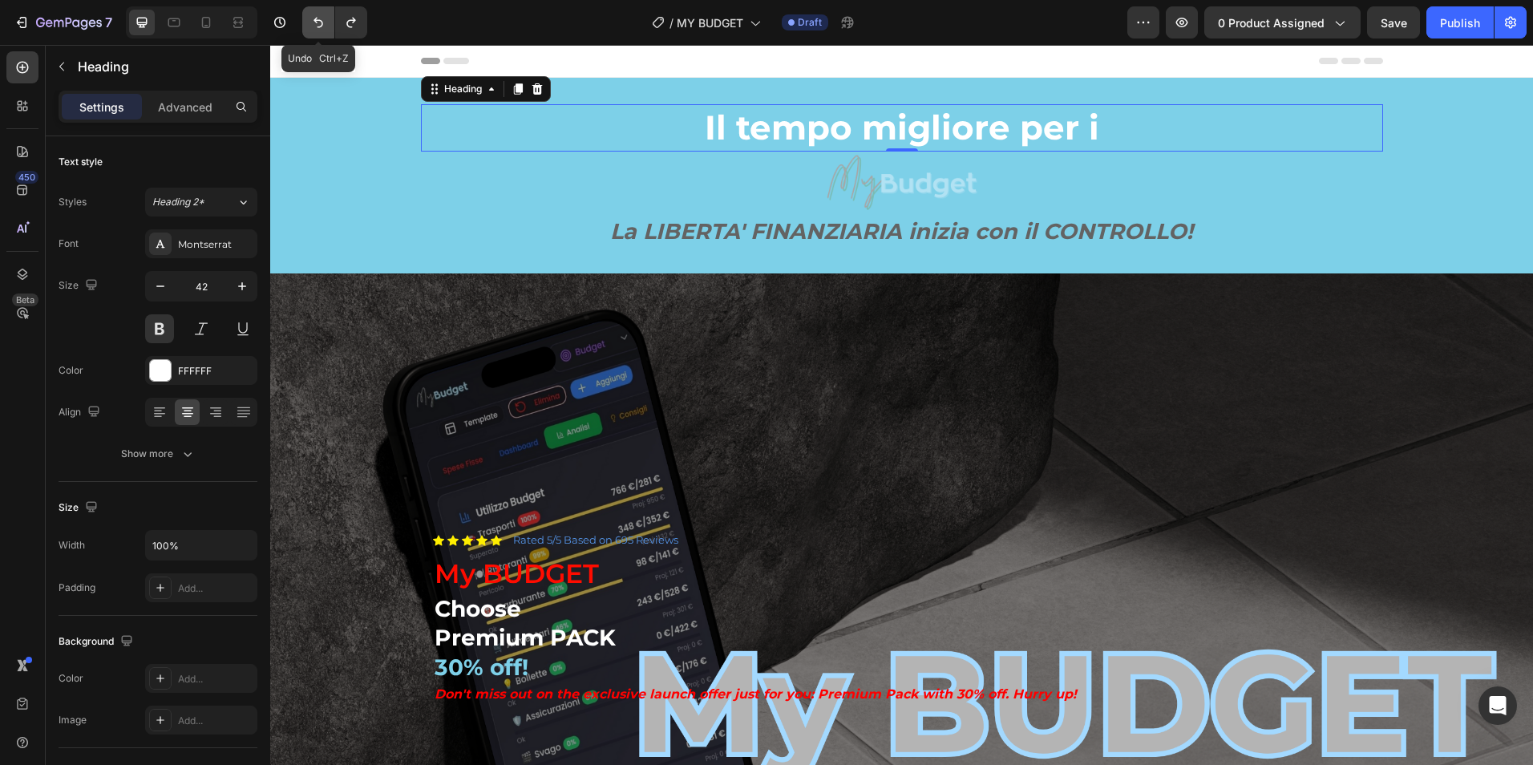
click at [321, 33] on button "Undo/Redo" at bounding box center [318, 22] width 32 height 32
click at [322, 33] on button "Undo/Redo" at bounding box center [318, 22] width 32 height 32
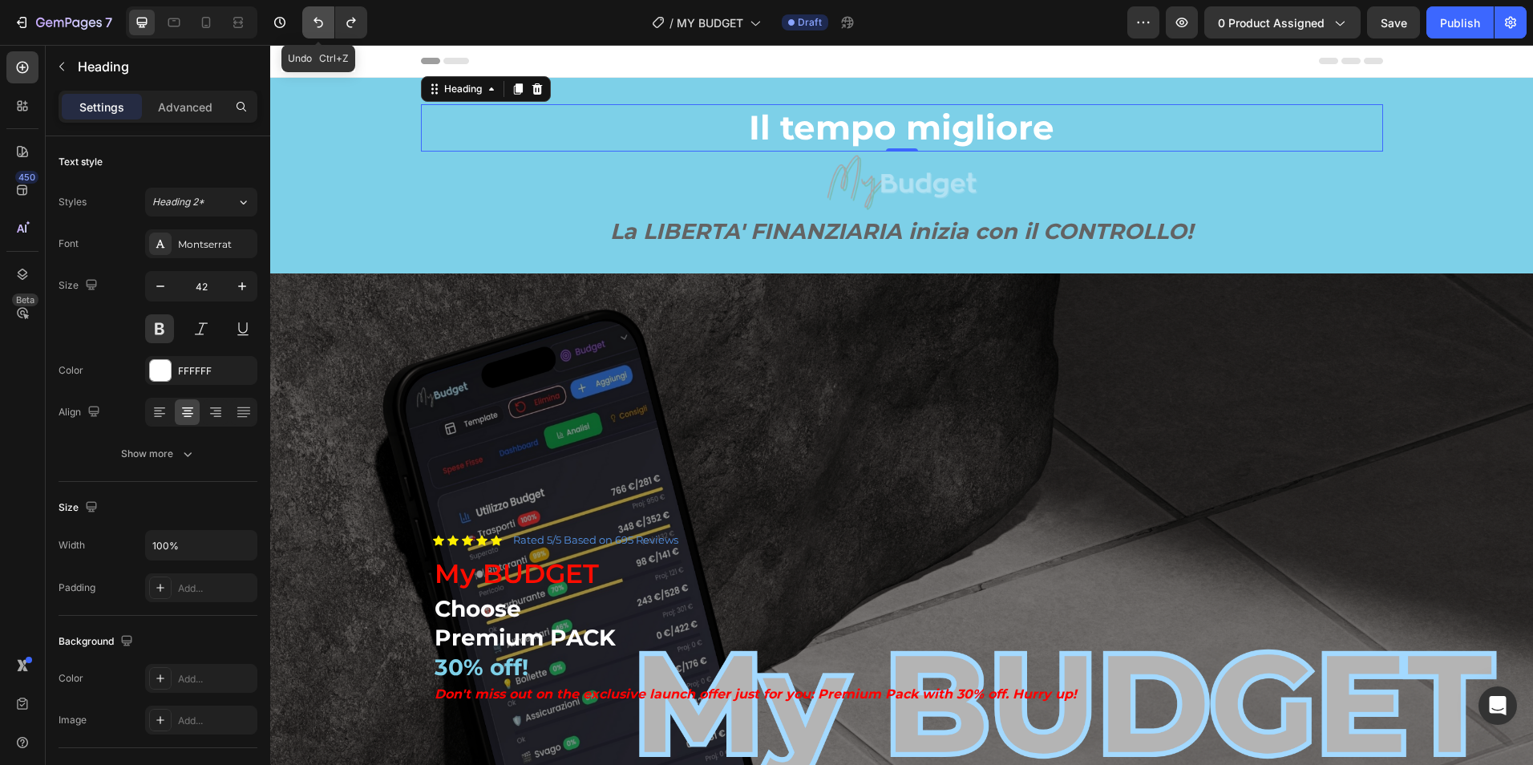
click at [322, 33] on button "Undo/Redo" at bounding box center [318, 22] width 32 height 32
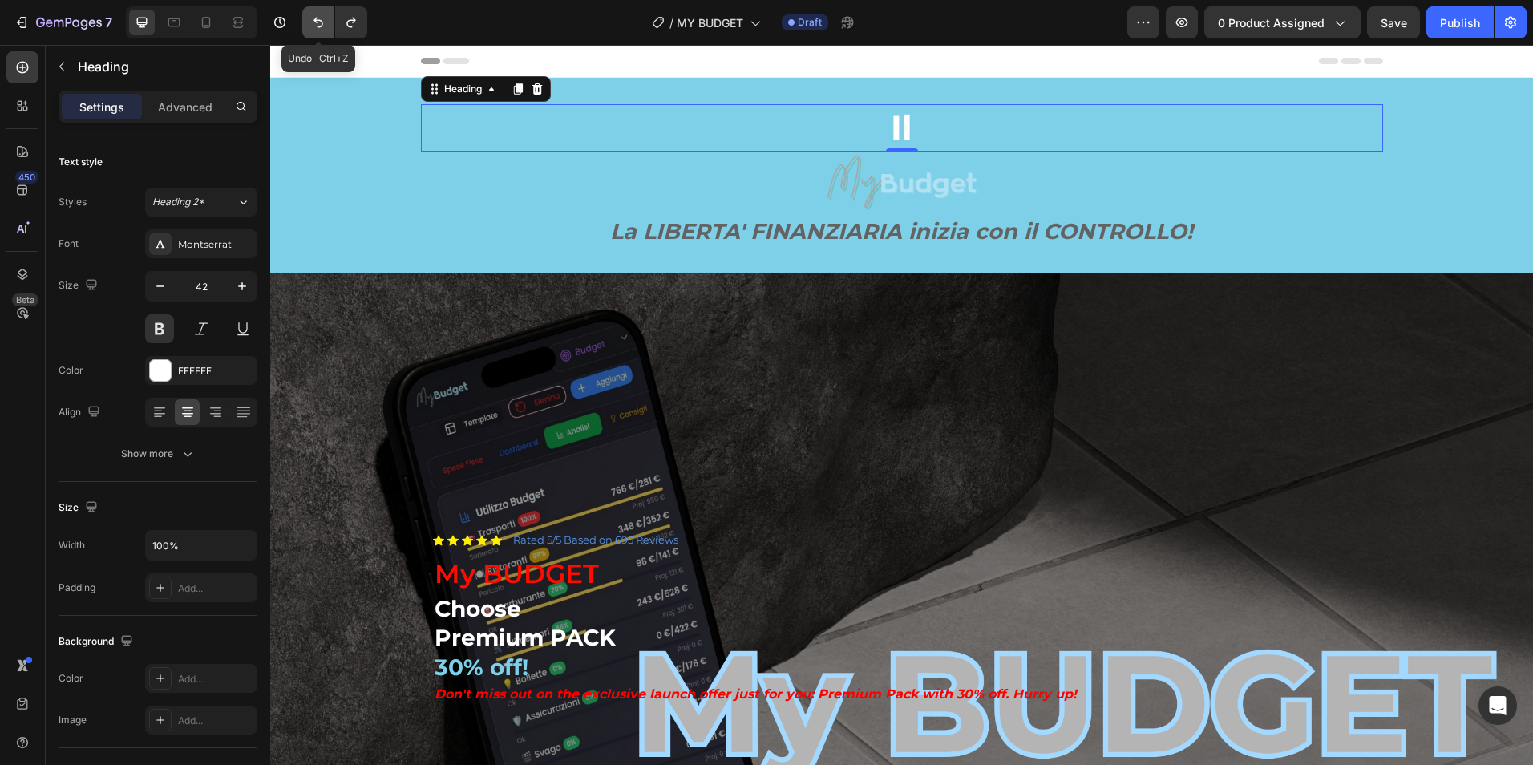
click at [322, 33] on button "Undo/Redo" at bounding box center [318, 22] width 32 height 32
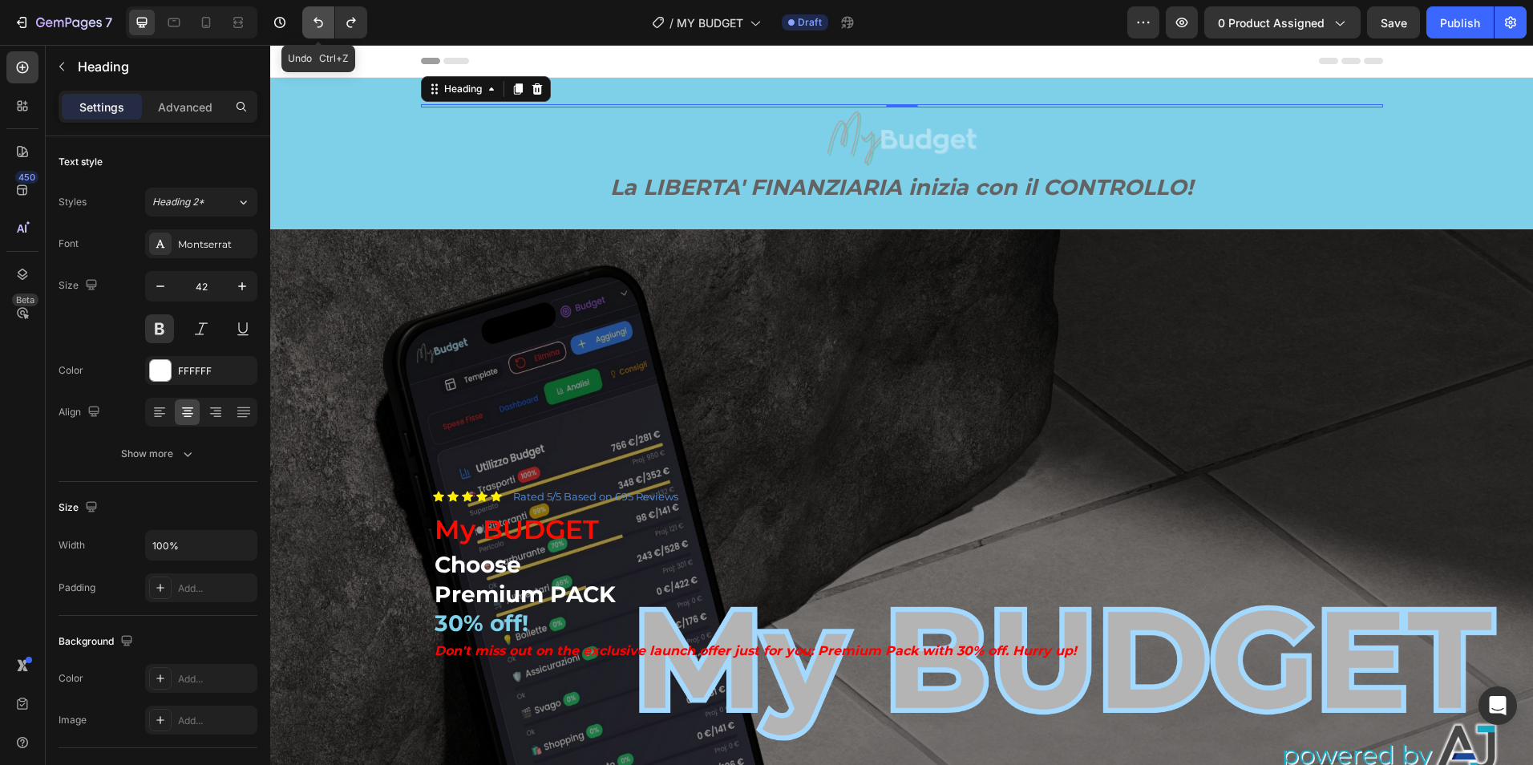
click at [322, 33] on button "Undo/Redo" at bounding box center [318, 22] width 32 height 32
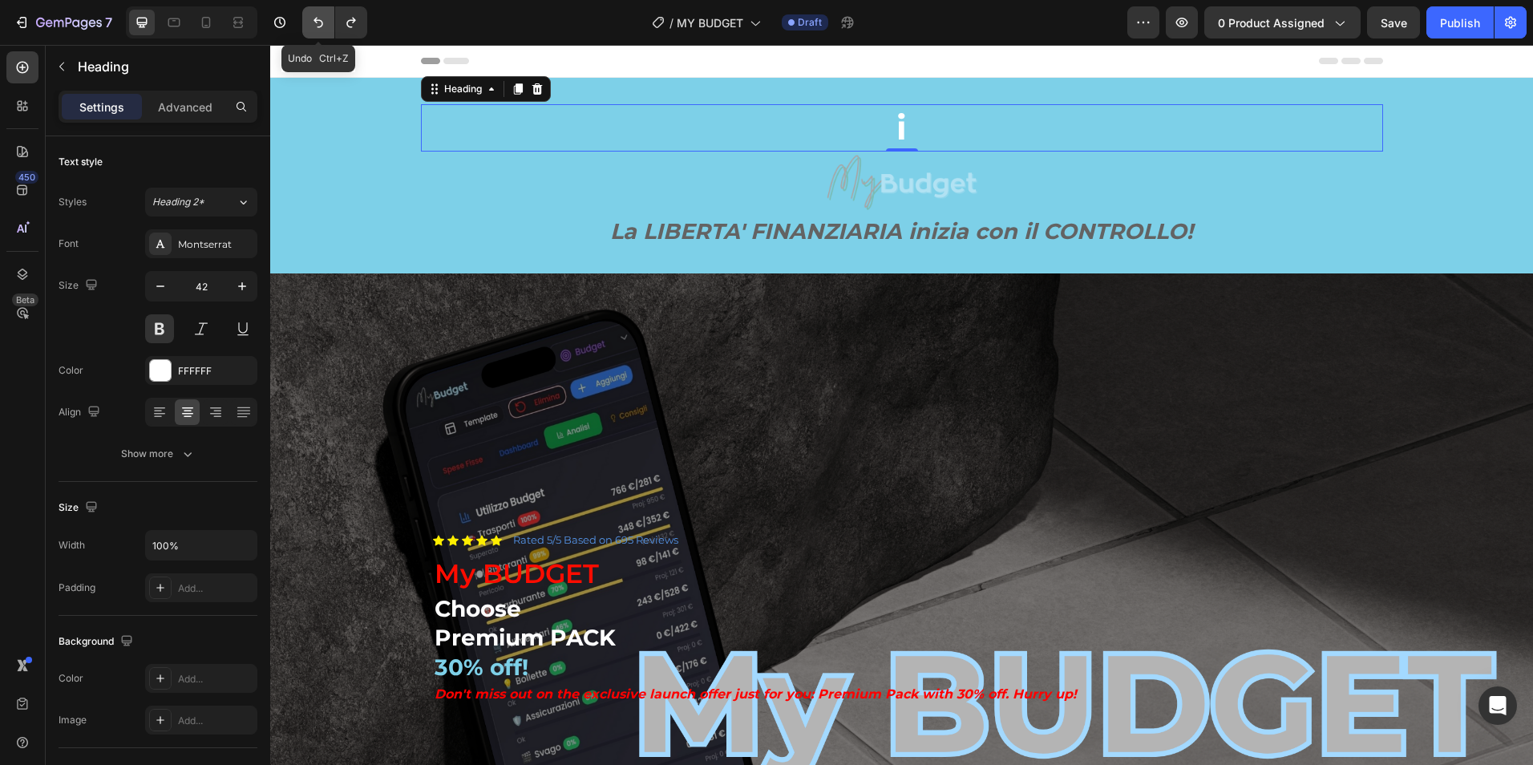
click at [322, 33] on button "Undo/Redo" at bounding box center [318, 22] width 32 height 32
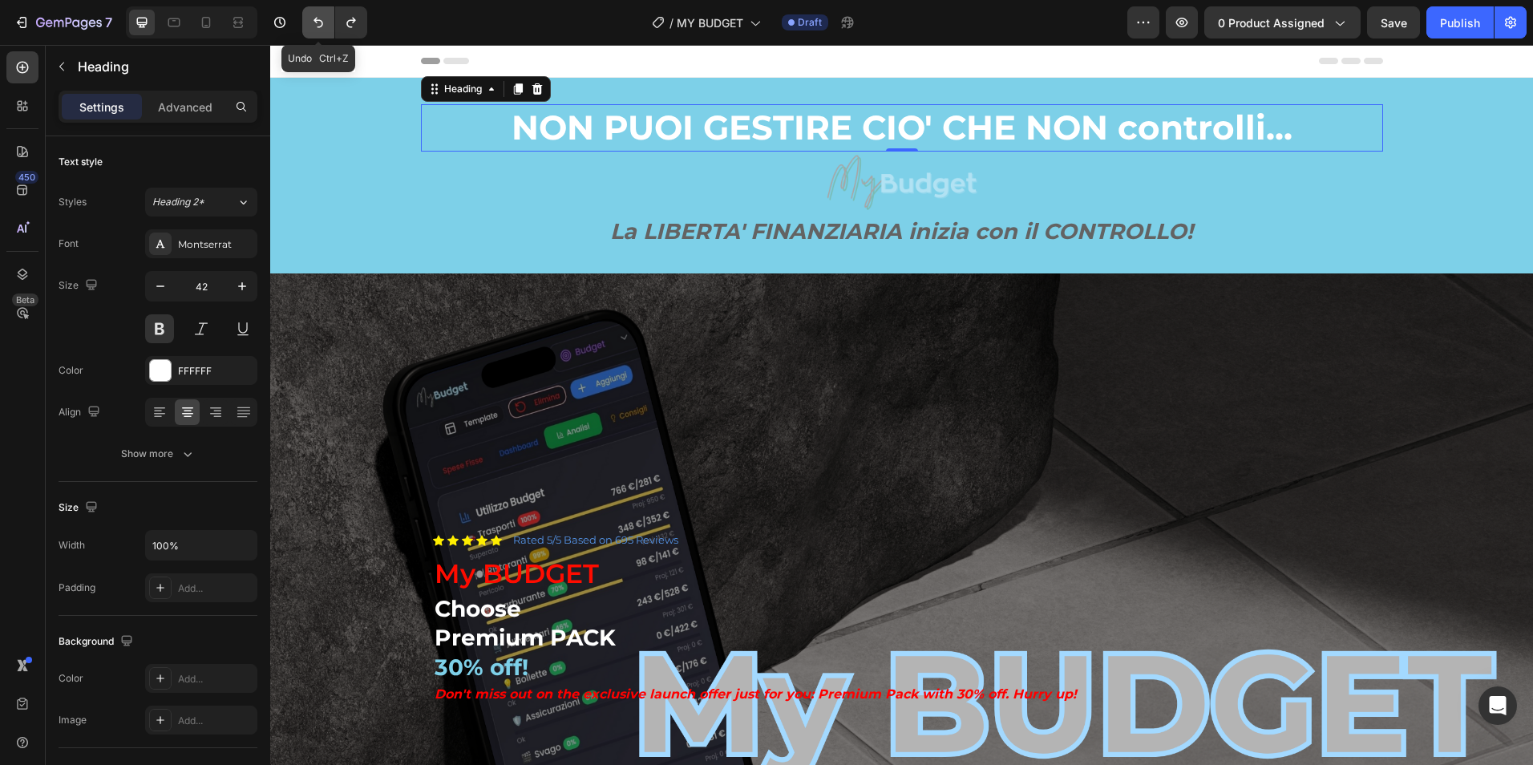
click at [322, 33] on button "Undo/Redo" at bounding box center [318, 22] width 32 height 32
click at [350, 31] on button "Undo/Redo" at bounding box center [351, 22] width 32 height 32
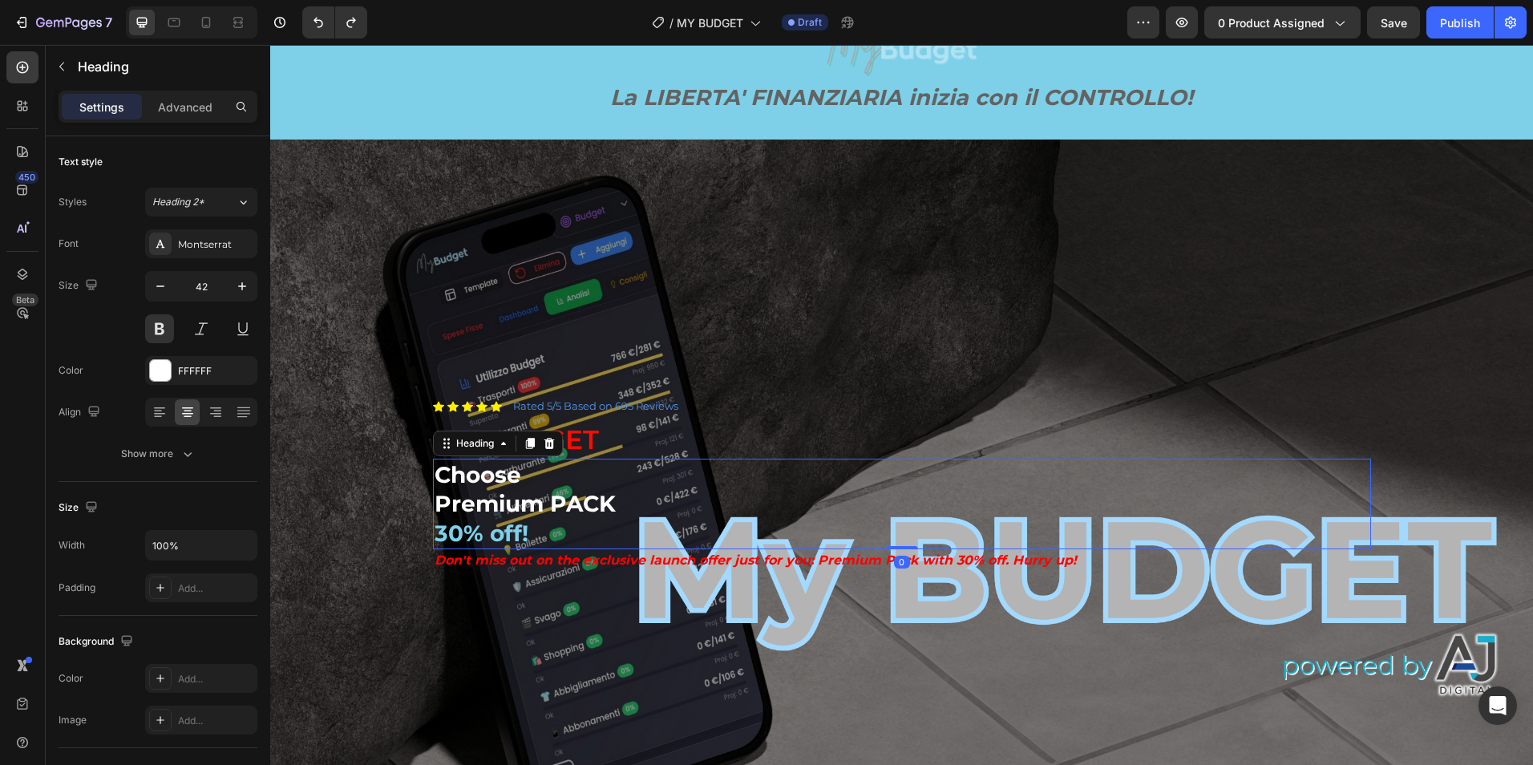
click at [459, 481] on h2 "Choose Premium PACK 30% off!" at bounding box center [902, 504] width 938 height 91
click at [472, 499] on h2 "Choose Premium PACK 30% off!" at bounding box center [902, 504] width 938 height 91
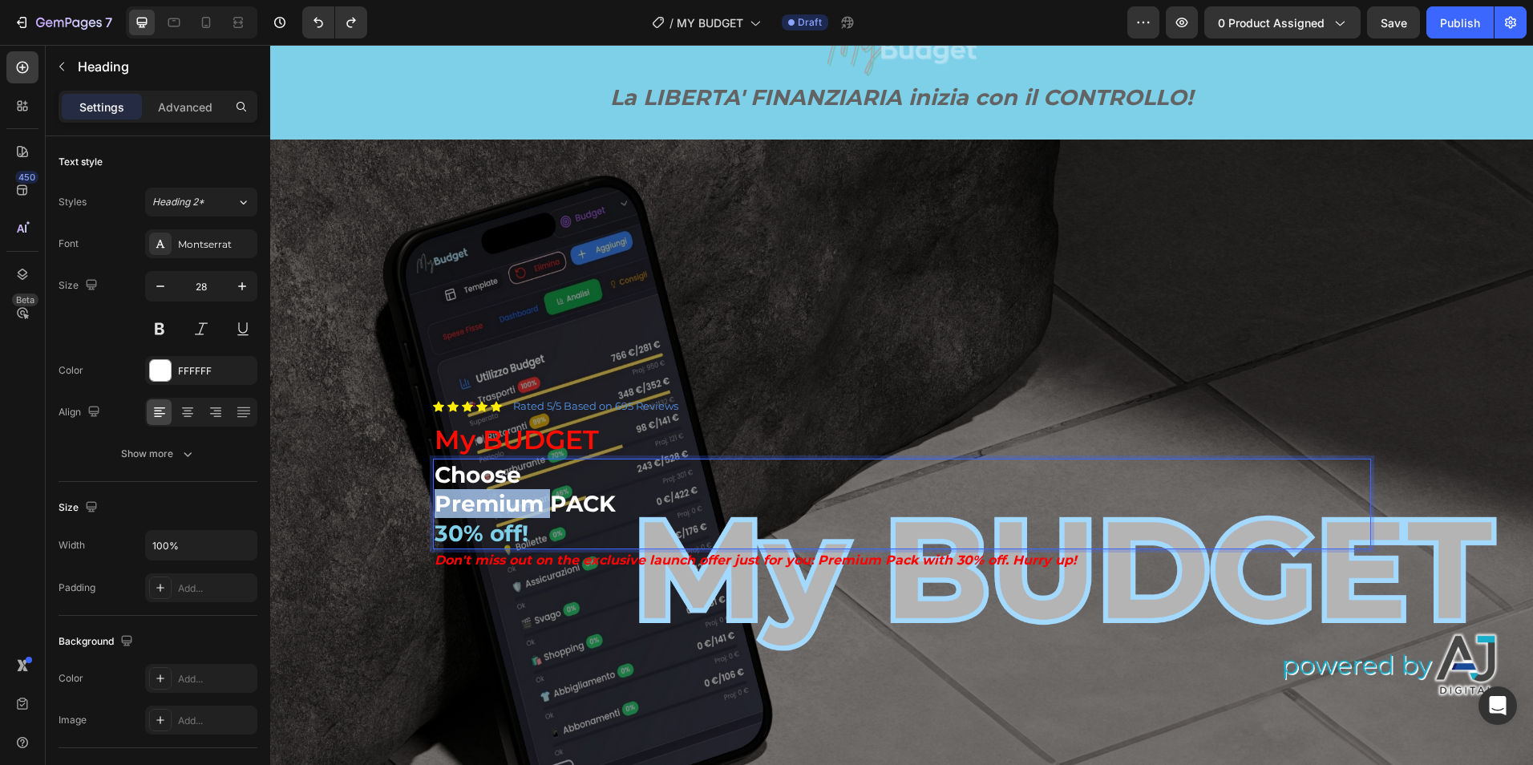
click at [472, 499] on p "Choose Premium PACK 30% off!" at bounding box center [902, 503] width 935 height 87
click at [538, 496] on p "Choose Premium PACK 30% off!" at bounding box center [902, 503] width 935 height 87
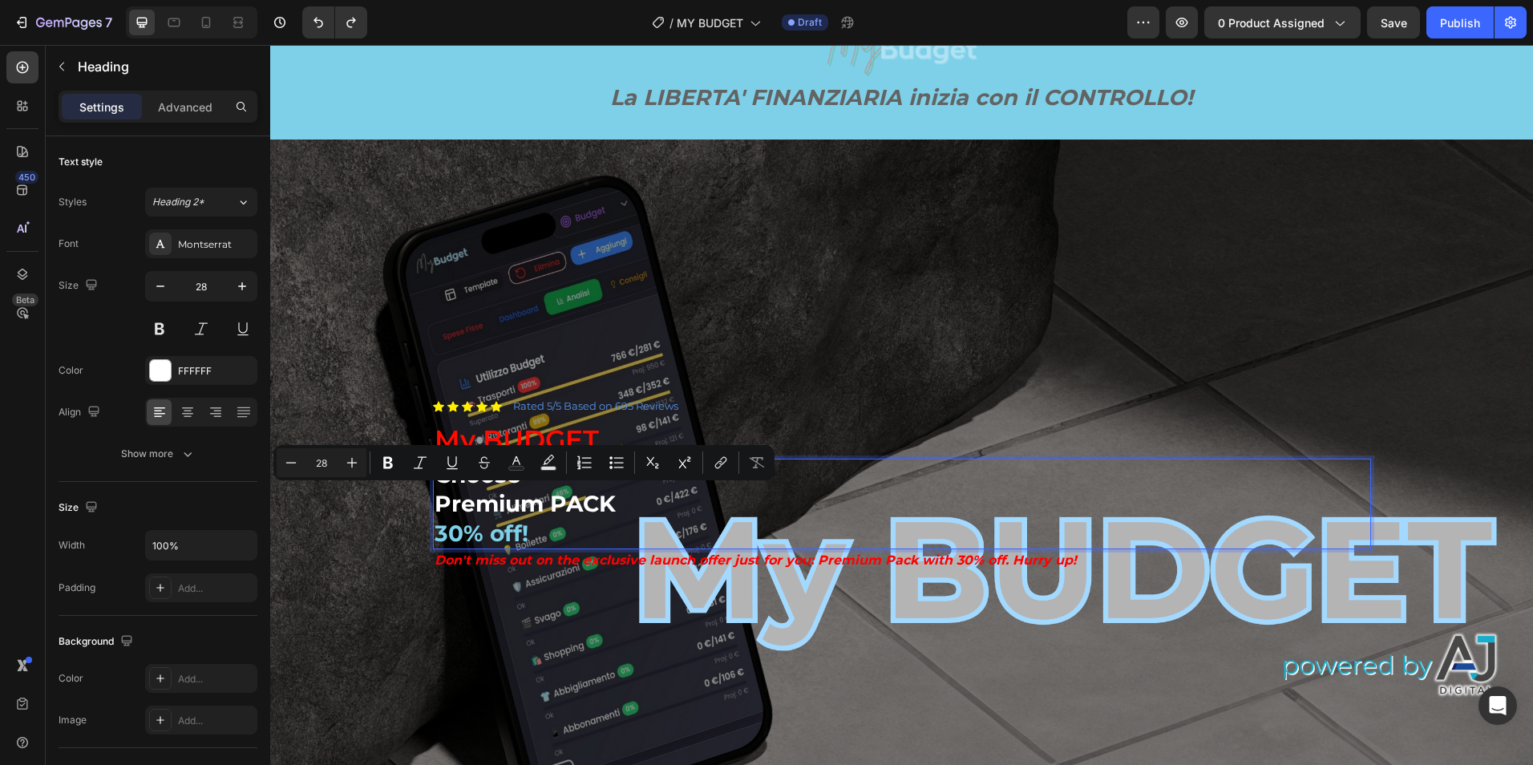
click at [629, 512] on p "Choose Premium PACK 30% off!" at bounding box center [902, 503] width 935 height 87
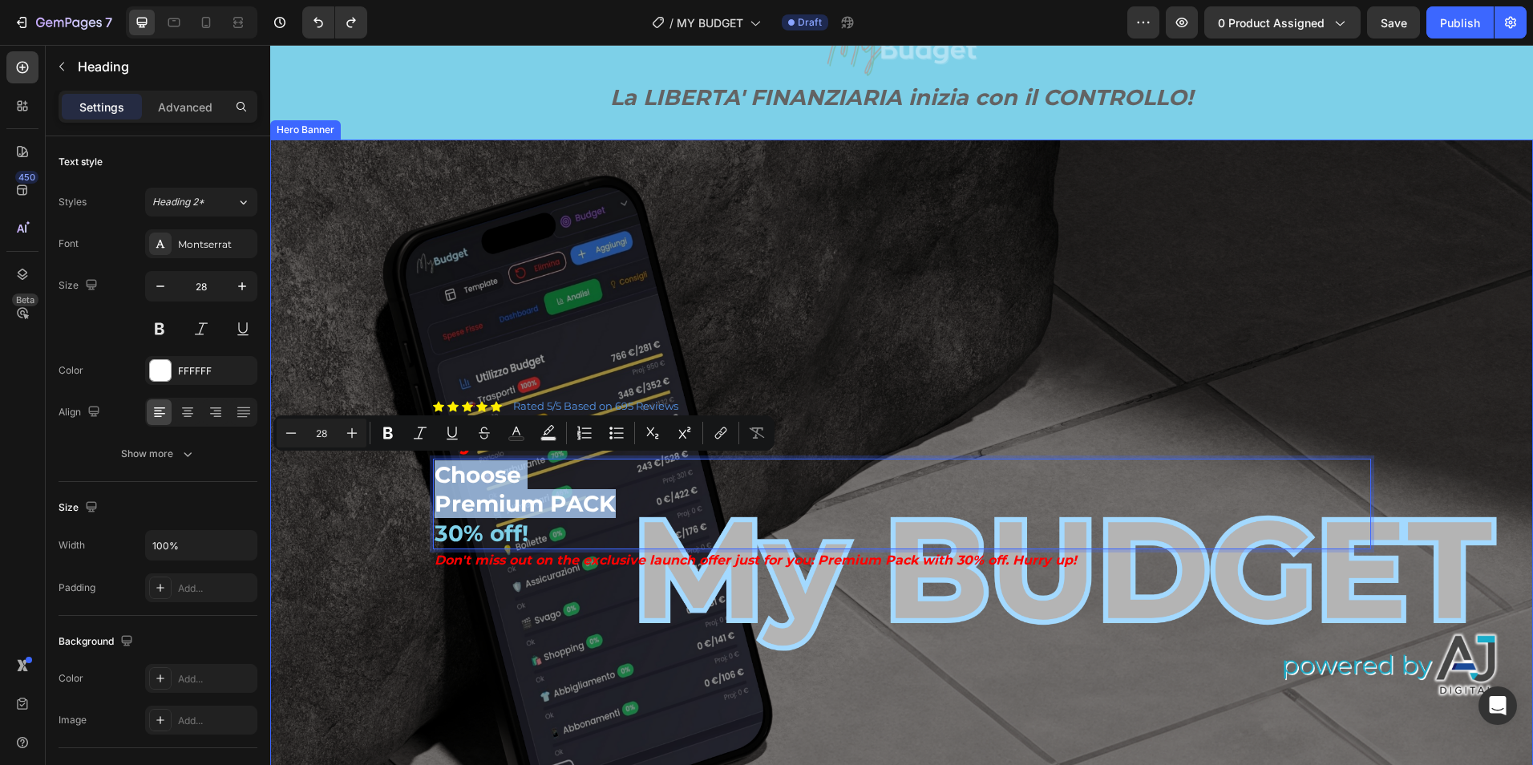
drag, startPoint x: 615, startPoint y: 502, endPoint x: 422, endPoint y: 480, distance: 194.5
click at [422, 480] on div "Icon Icon Icon Icon Icon Icon List Rated 5/5 Based on 695 Reviews Text Block Ro…" at bounding box center [902, 494] width 962 height 245
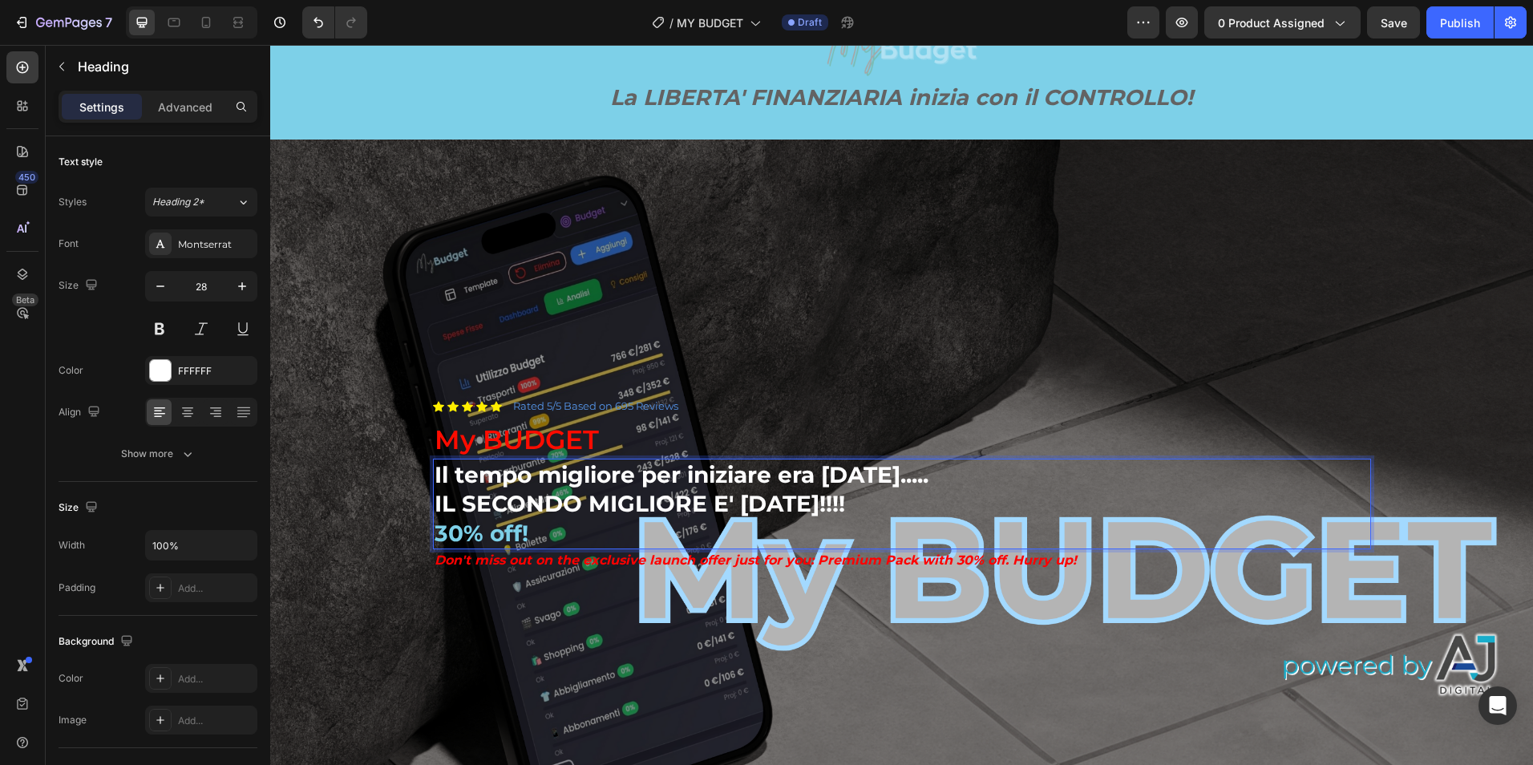
click at [511, 528] on span "30% off!" at bounding box center [482, 533] width 94 height 27
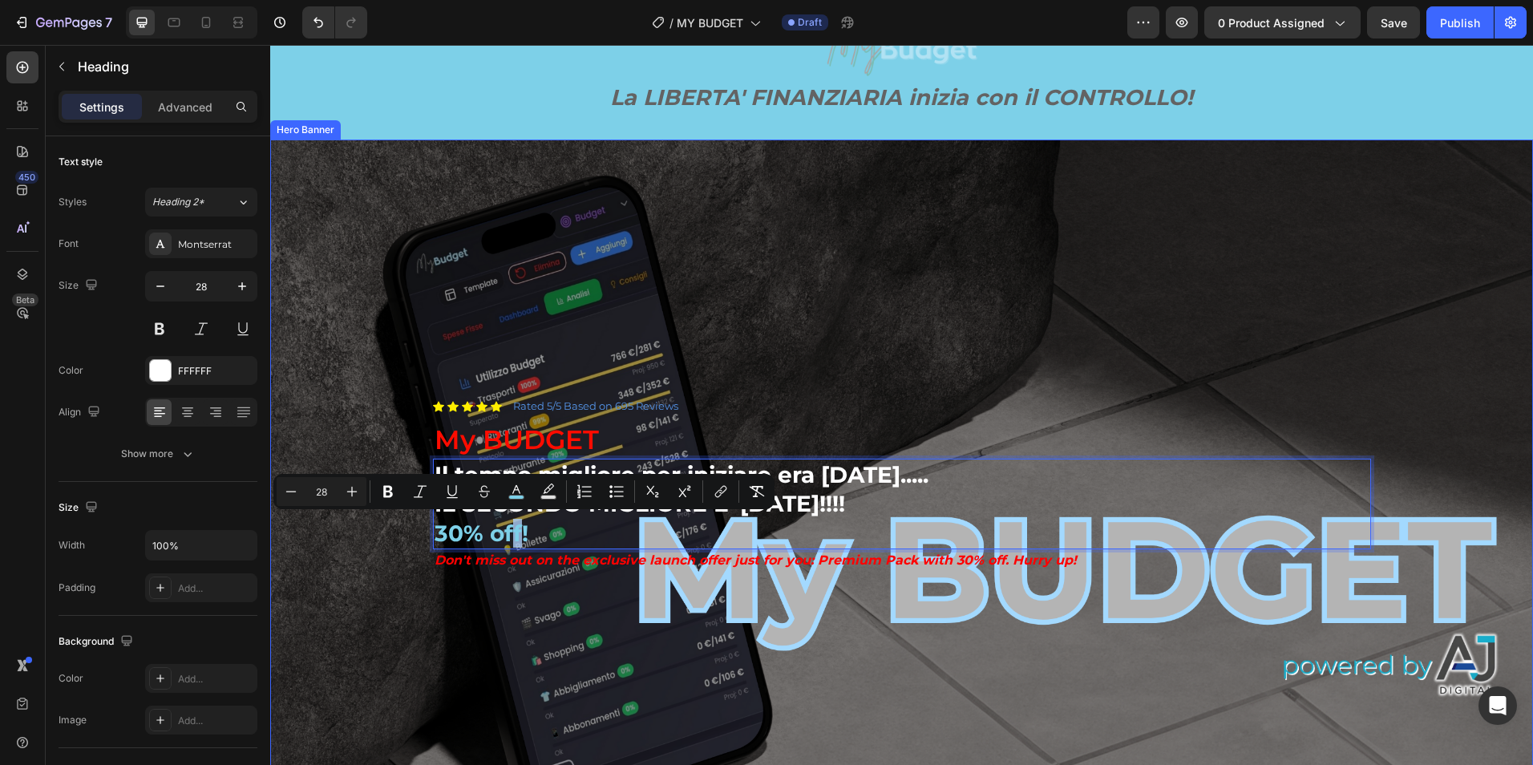
click at [421, 561] on div "Icon Icon Icon Icon Icon Icon List Rated 5/5 Based on 695 Reviews Text Block Ro…" at bounding box center [902, 494] width 962 height 245
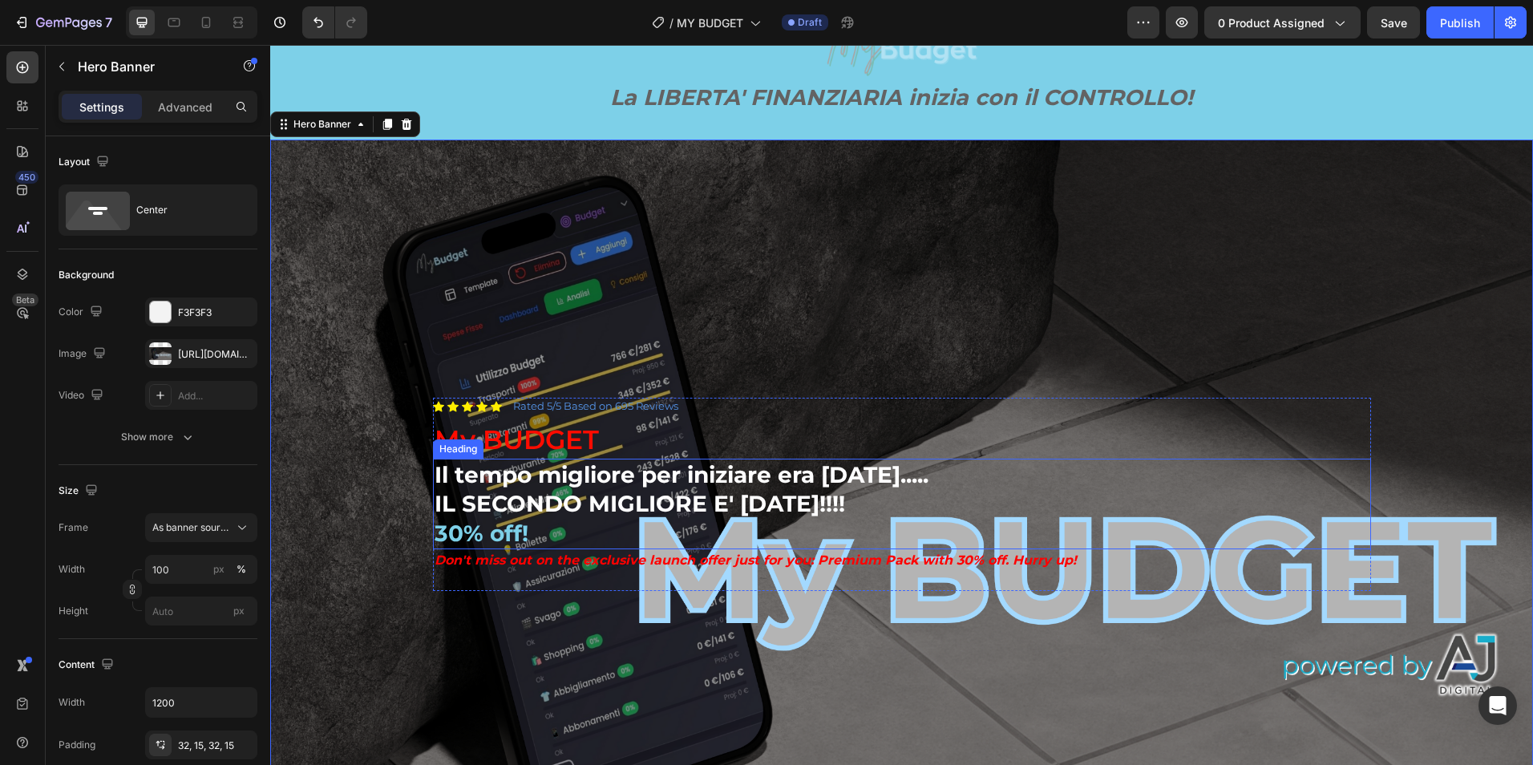
click at [489, 530] on span "30% off!" at bounding box center [482, 533] width 94 height 27
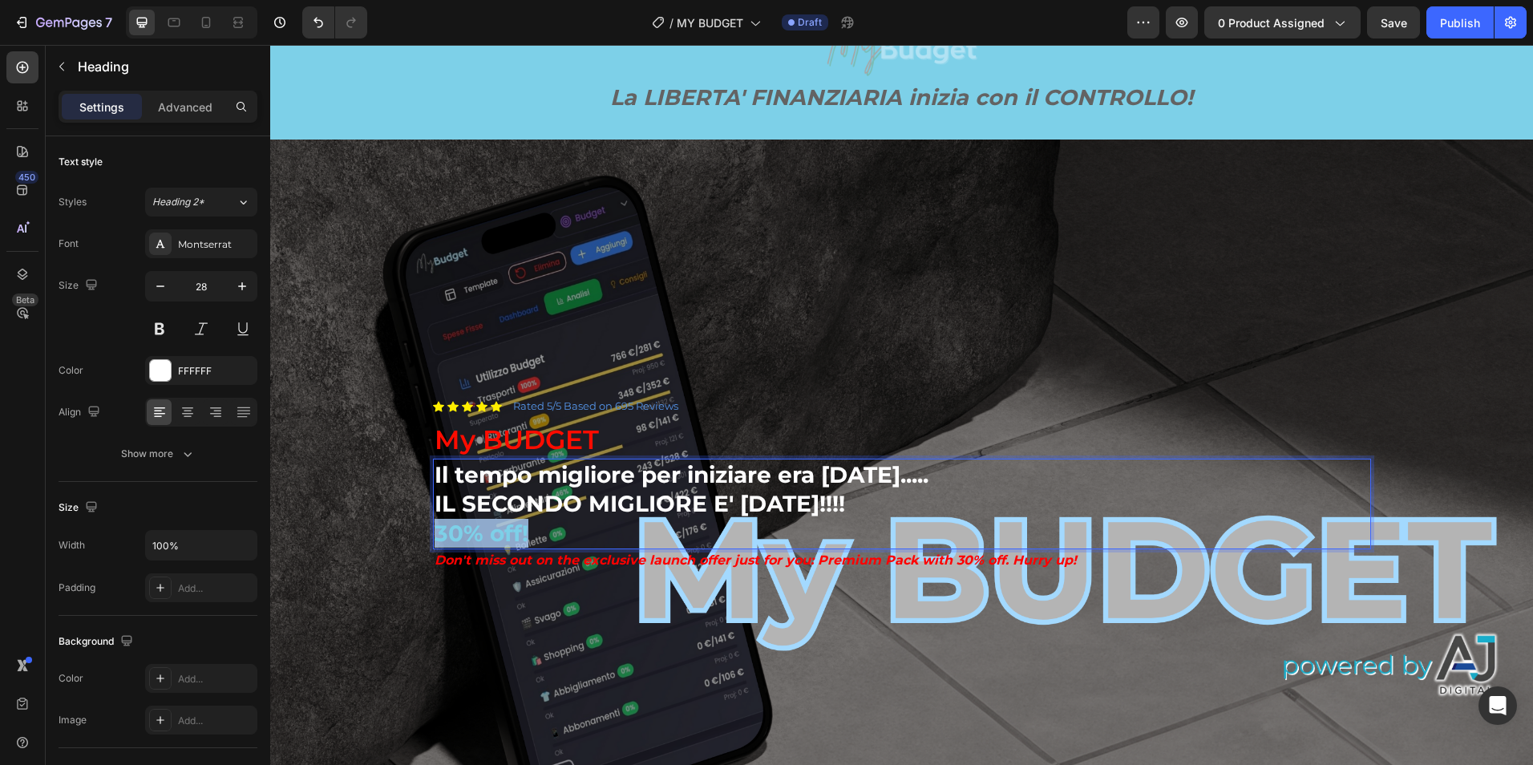
click at [488, 530] on span "30% off!" at bounding box center [482, 533] width 94 height 27
click at [489, 530] on span "30% off!" at bounding box center [482, 533] width 94 height 27
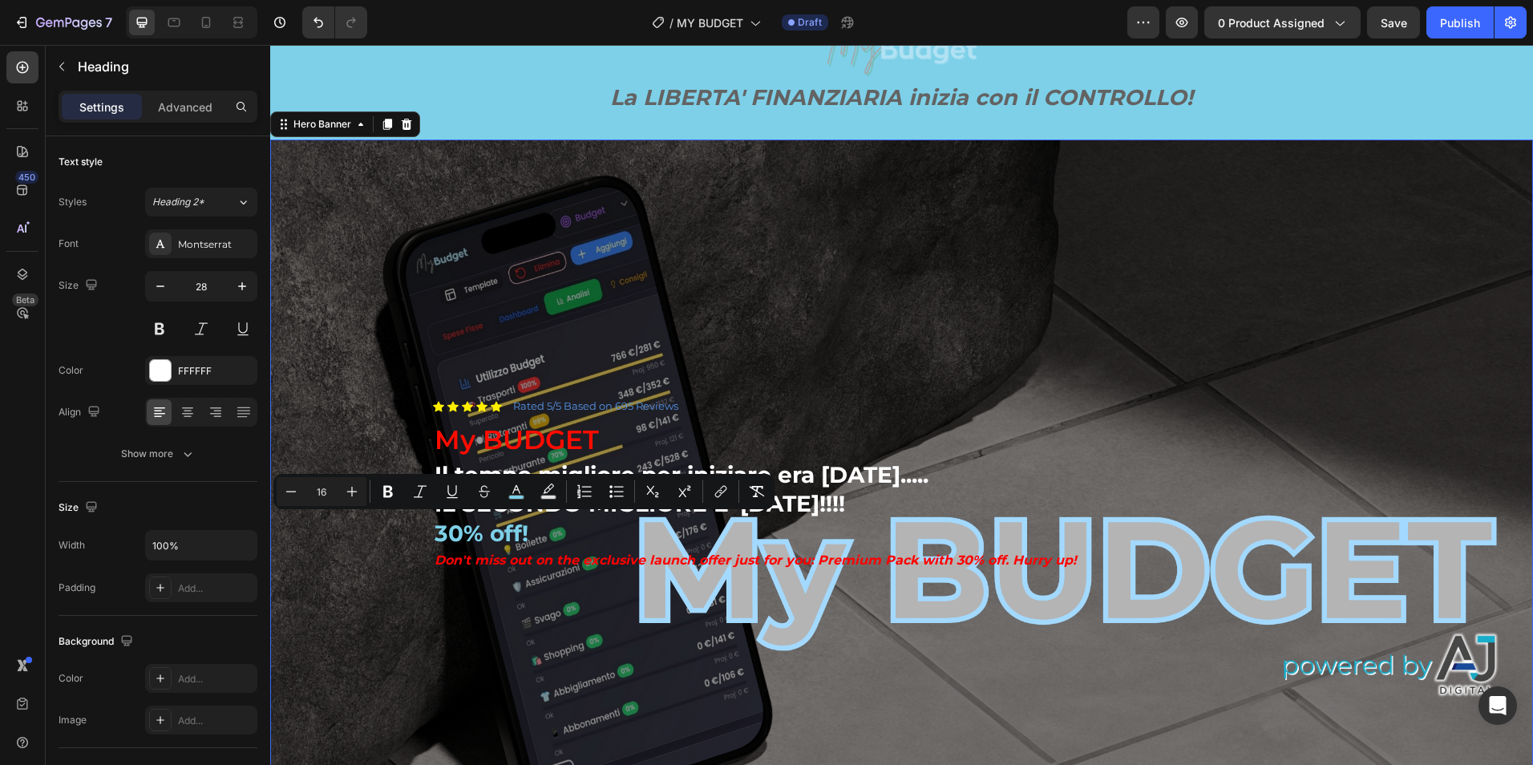
drag, startPoint x: 876, startPoint y: 313, endPoint x: 853, endPoint y: 332, distance: 29.6
click at [876, 314] on div "Background Image" at bounding box center [901, 495] width 1263 height 710
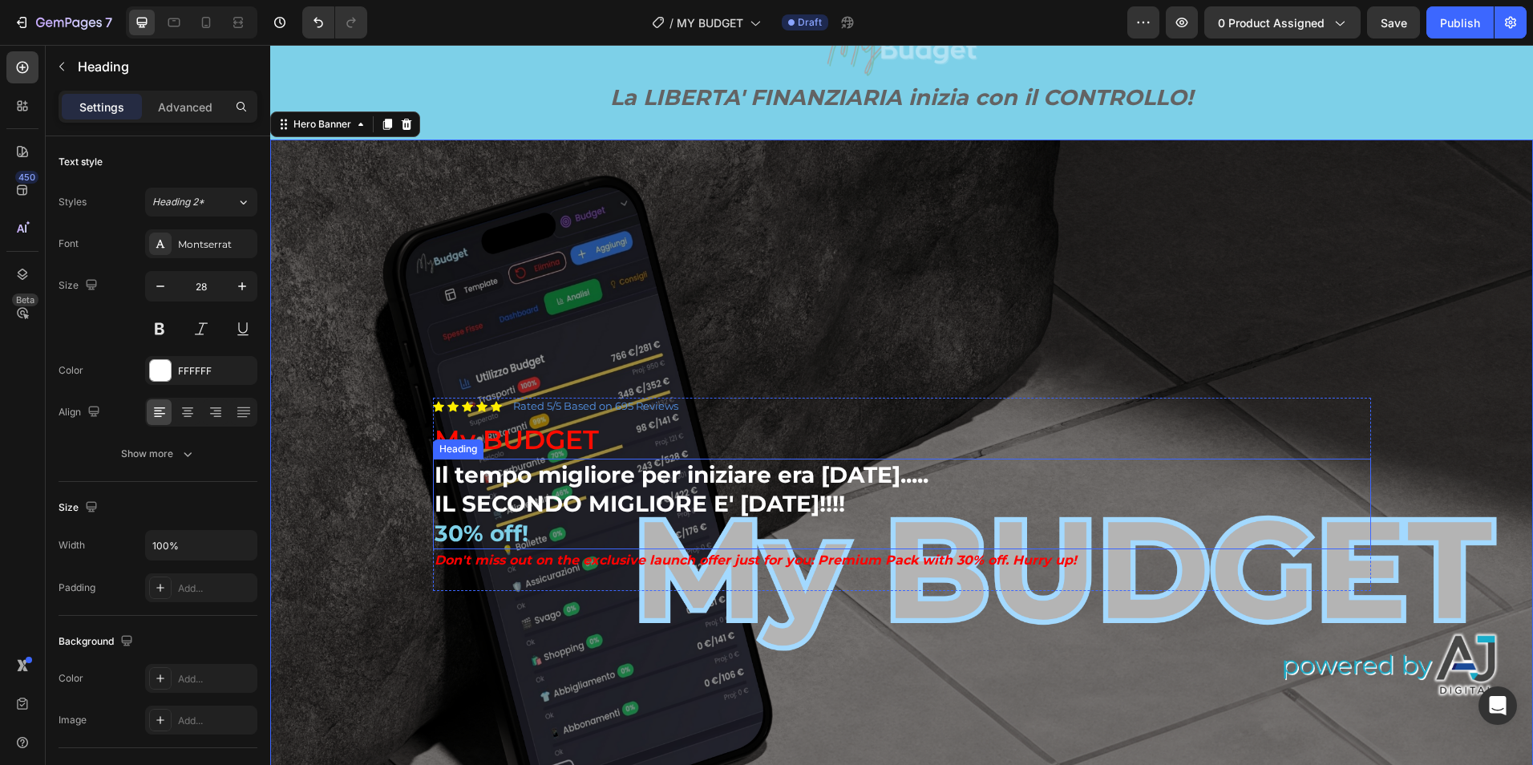
click at [506, 523] on span "30% off!" at bounding box center [482, 533] width 94 height 27
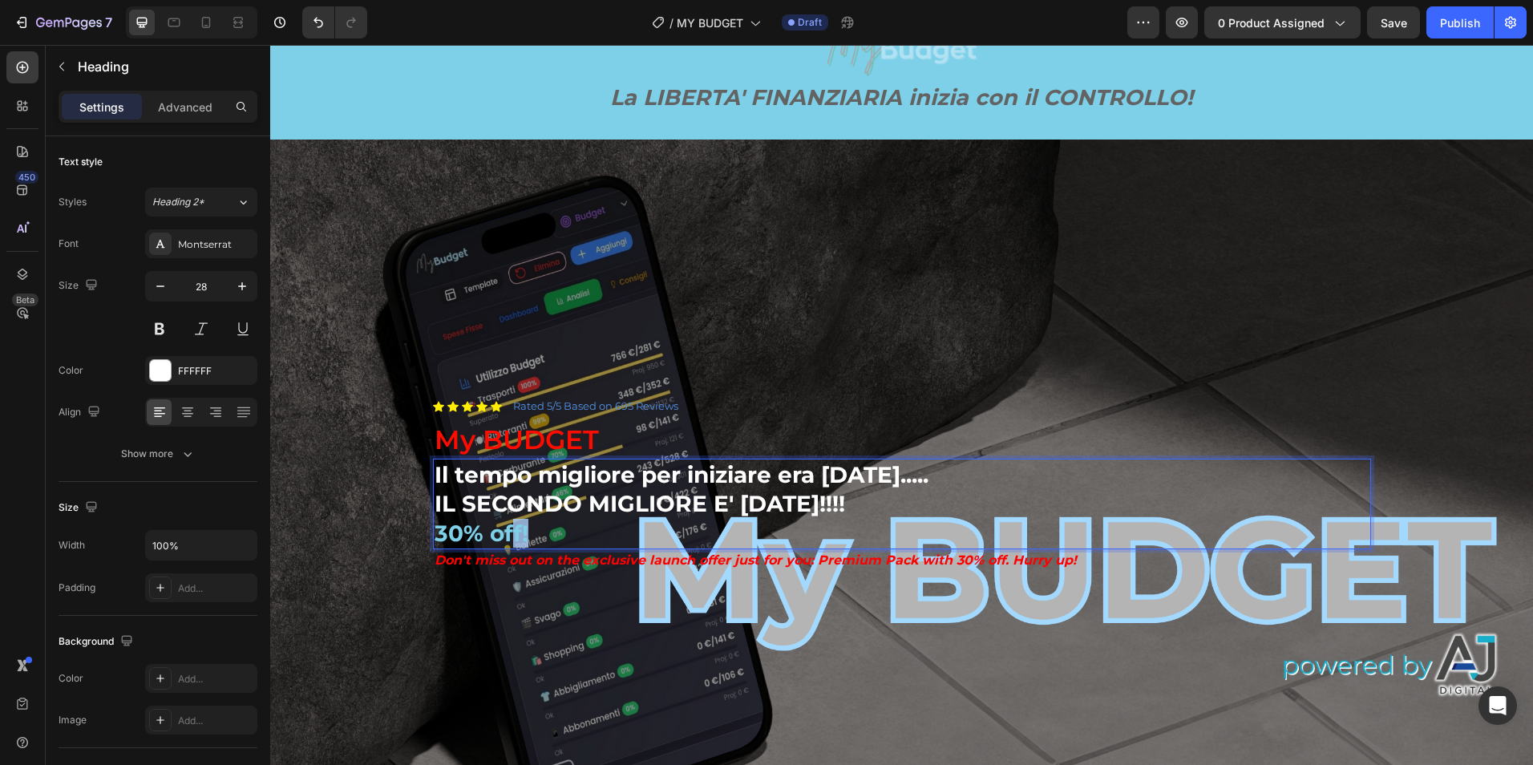
click at [508, 527] on span "30% off!" at bounding box center [482, 533] width 94 height 27
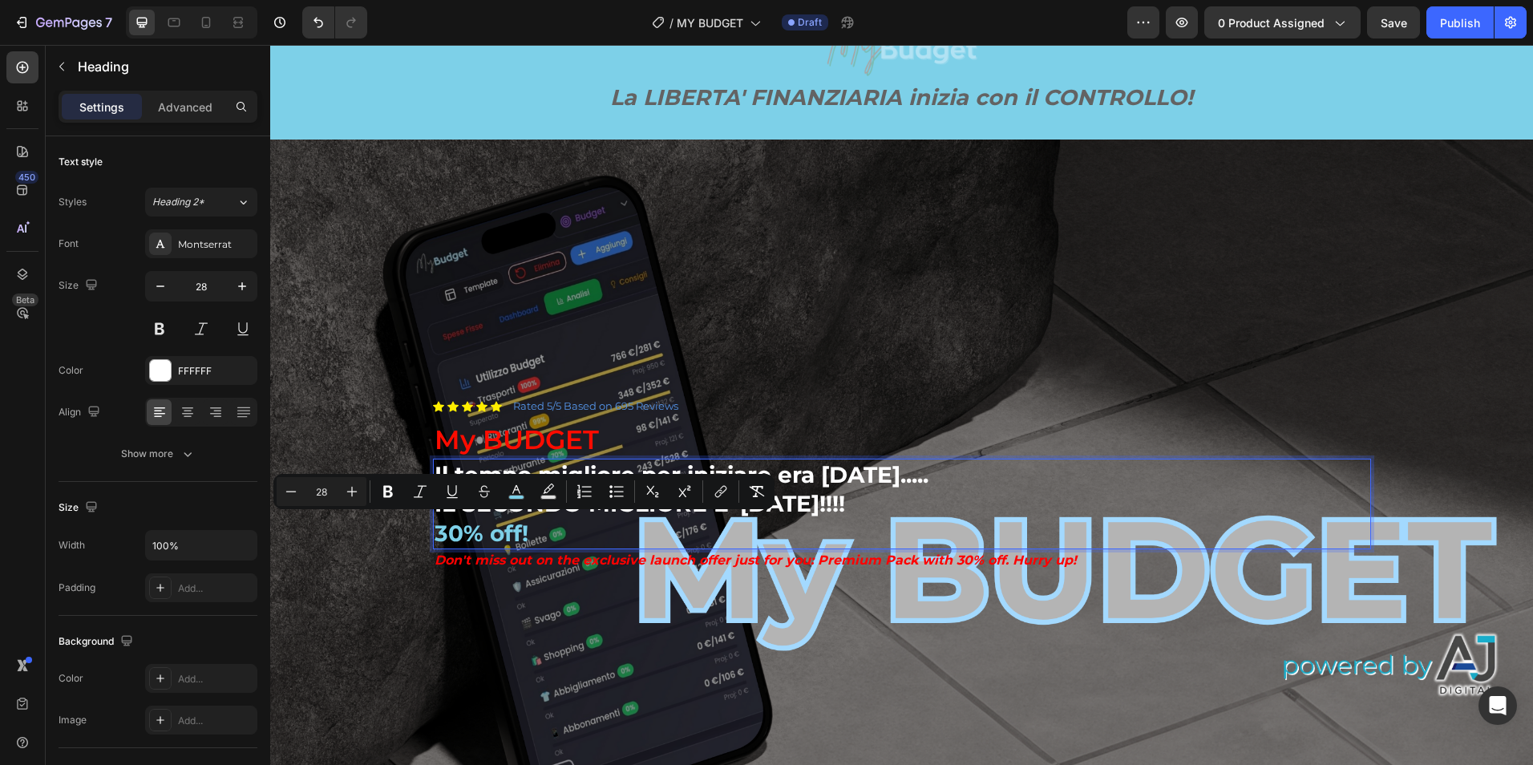
click at [488, 533] on span "30% off!" at bounding box center [482, 533] width 94 height 27
drag, startPoint x: 488, startPoint y: 533, endPoint x: 531, endPoint y: 538, distance: 42.8
click at [531, 538] on p "Il tempo migliore per iniziare era [DATE]..... IL SECONDO MIGLIORE E' [DATE]!!!…" at bounding box center [902, 503] width 935 height 87
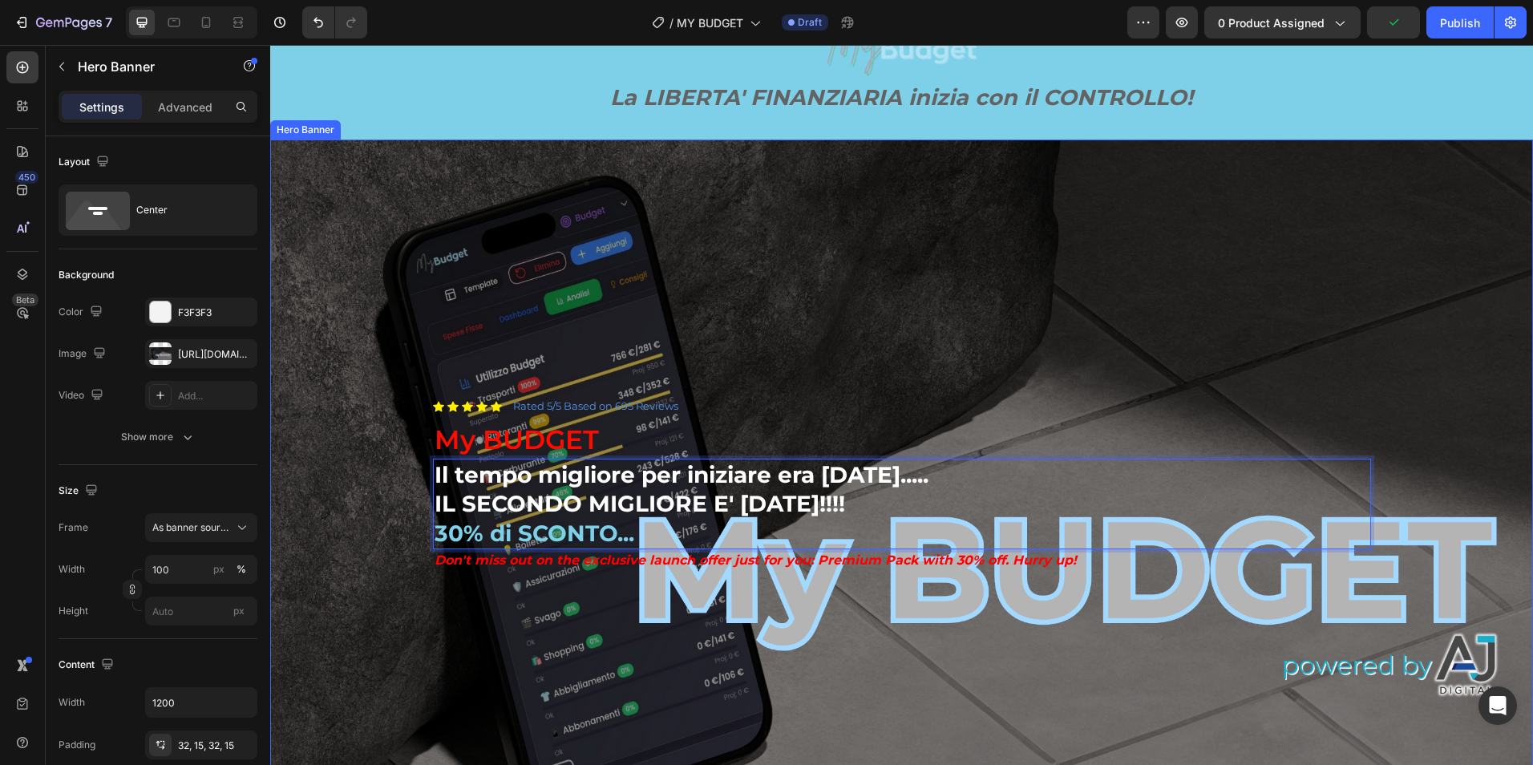
click at [1137, 290] on div "Background Image" at bounding box center [901, 495] width 1263 height 710
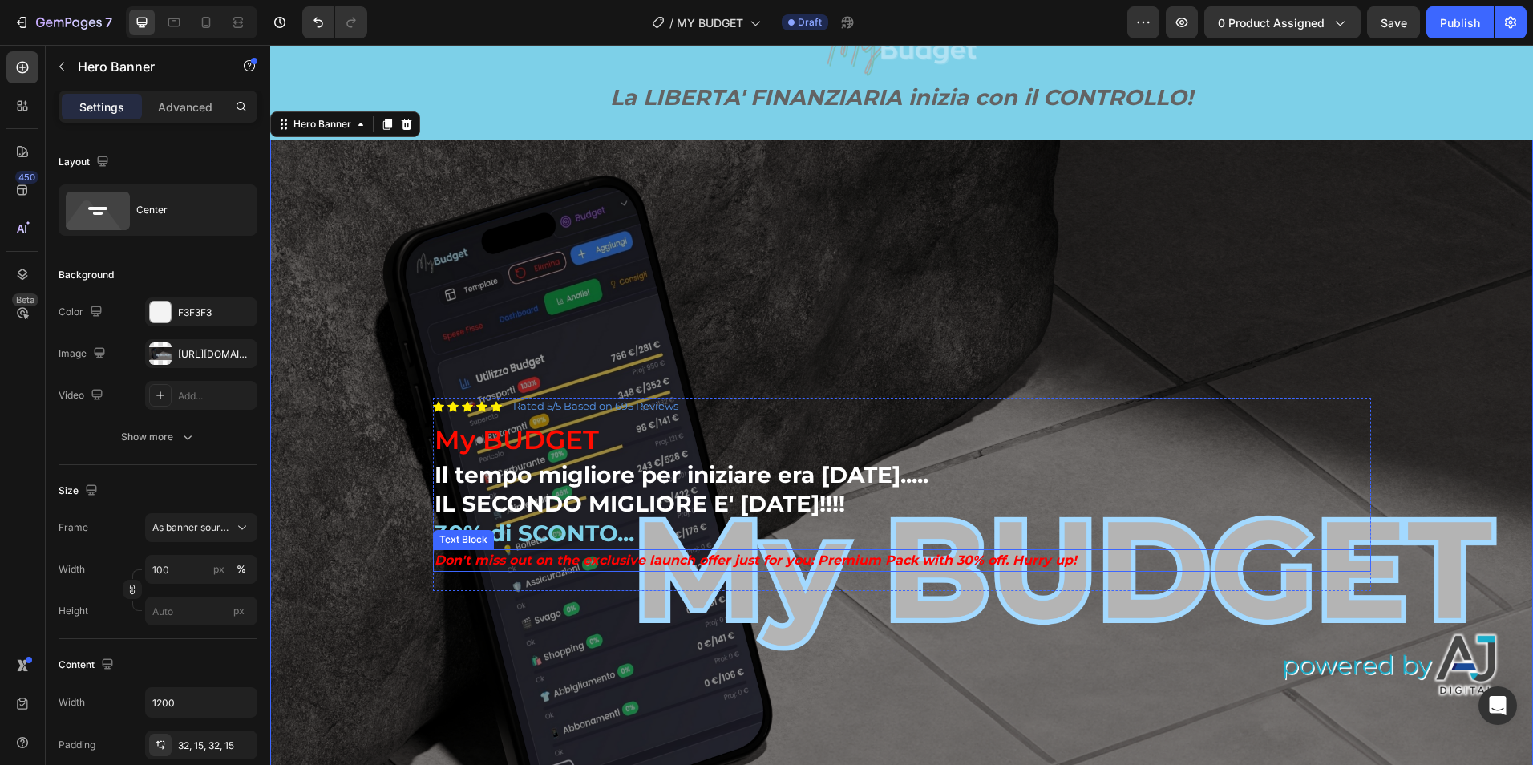
click at [845, 555] on p "Don't miss out on the exclusive launch offer just for you: Premium Pack with 30…" at bounding box center [902, 560] width 935 height 19
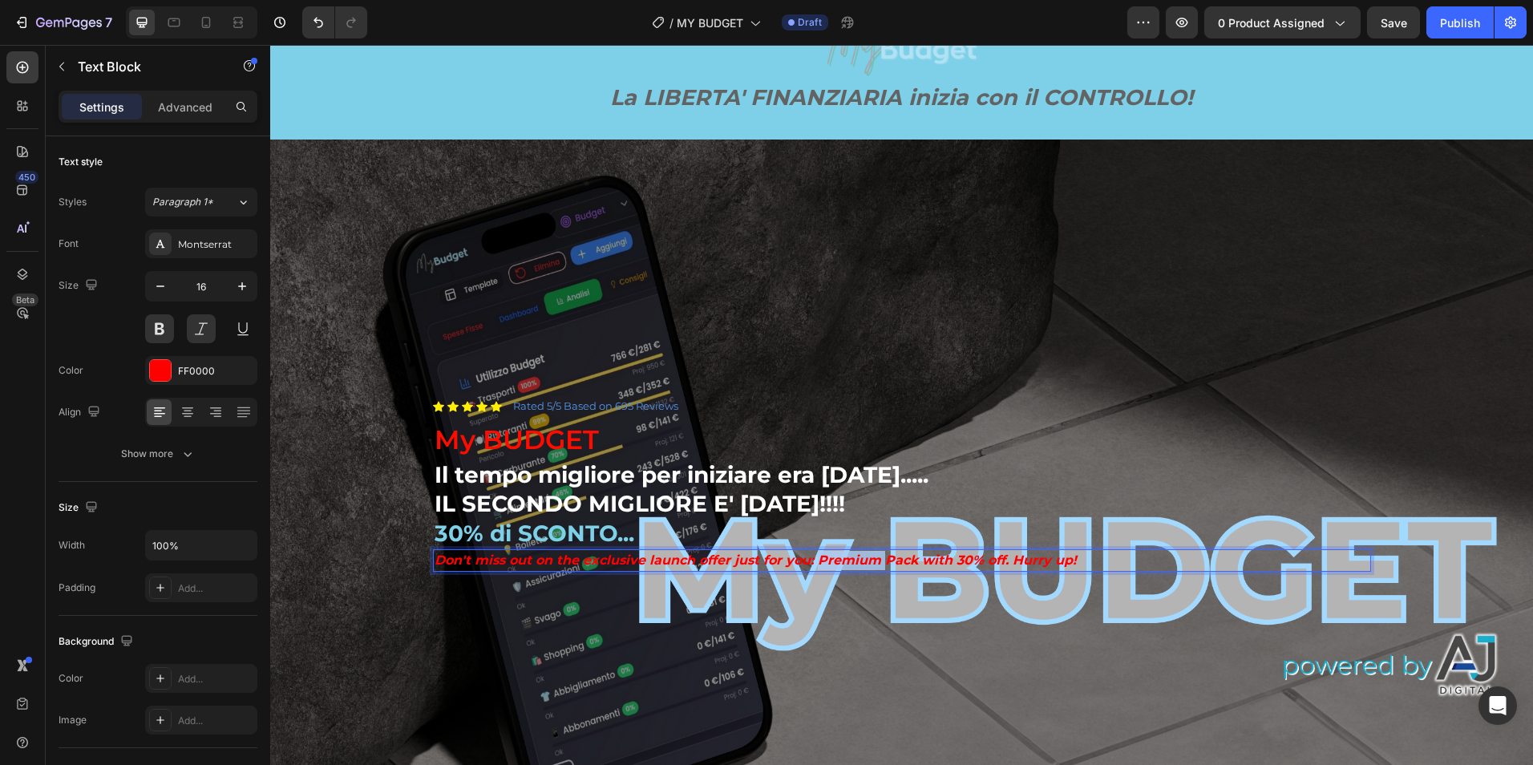
click at [846, 554] on p "Don't miss out on the exclusive launch offer just for you: Premium Pack with 30…" at bounding box center [902, 560] width 935 height 19
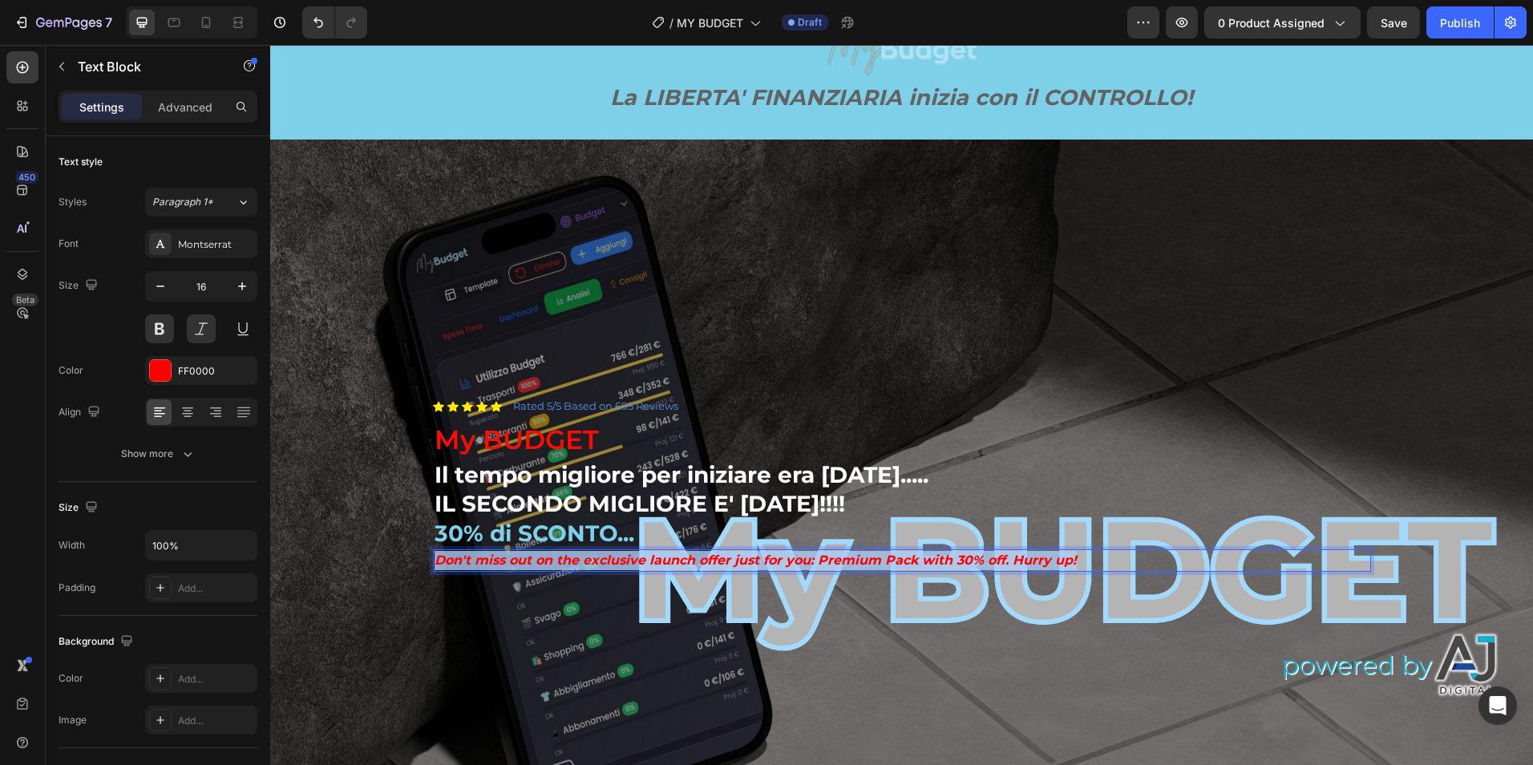
click at [846, 554] on p "Don't miss out on the exclusive launch offer just for you: Premium Pack with 30…" at bounding box center [902, 560] width 935 height 19
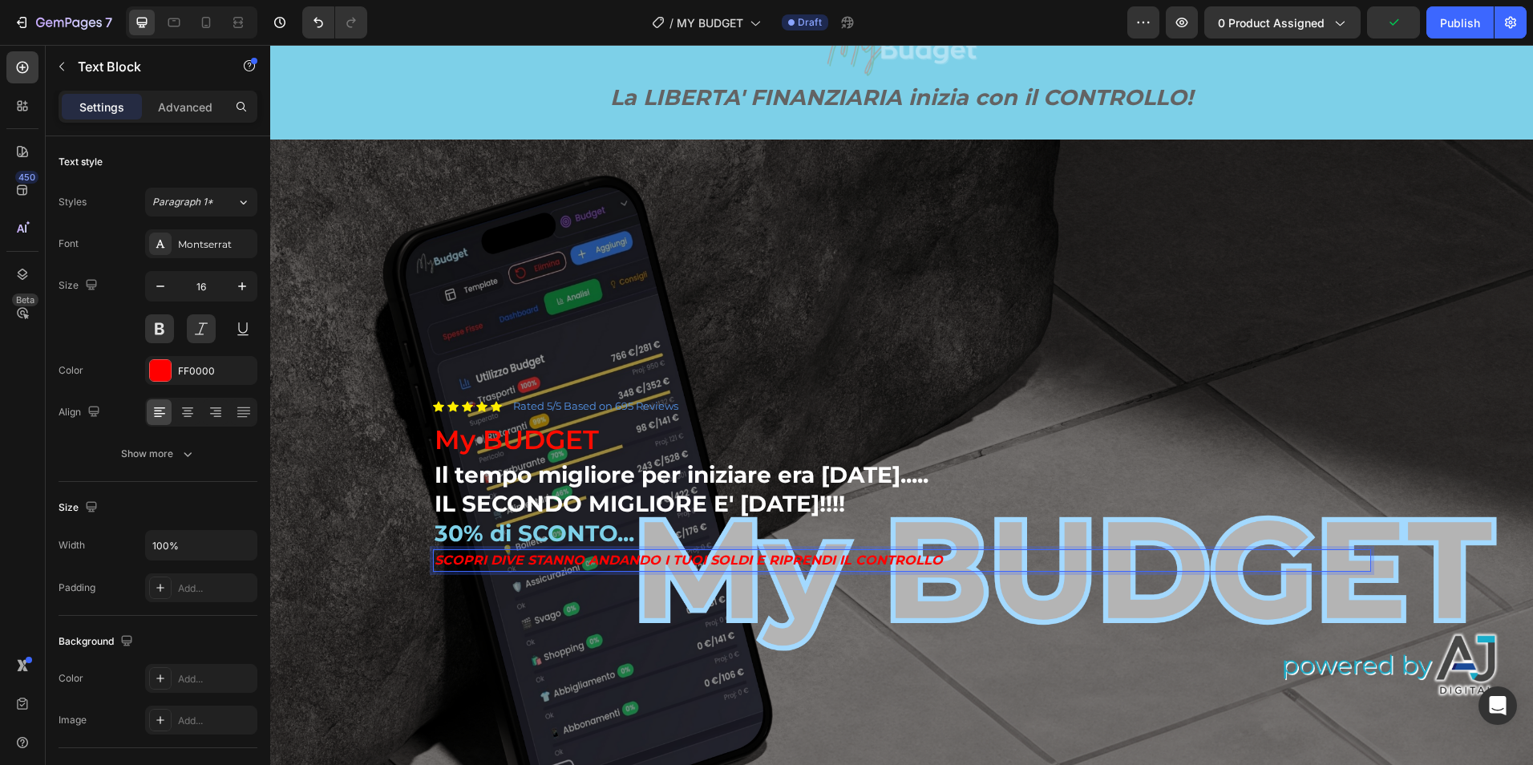
click at [498, 562] on p "SCOPRI DIVE STANNO ANDANDO I TUOI SOLDI E RIPRENDI IL CONTROLLO" at bounding box center [902, 560] width 935 height 19
click at [1136, 260] on div "Background Image" at bounding box center [901, 495] width 1263 height 710
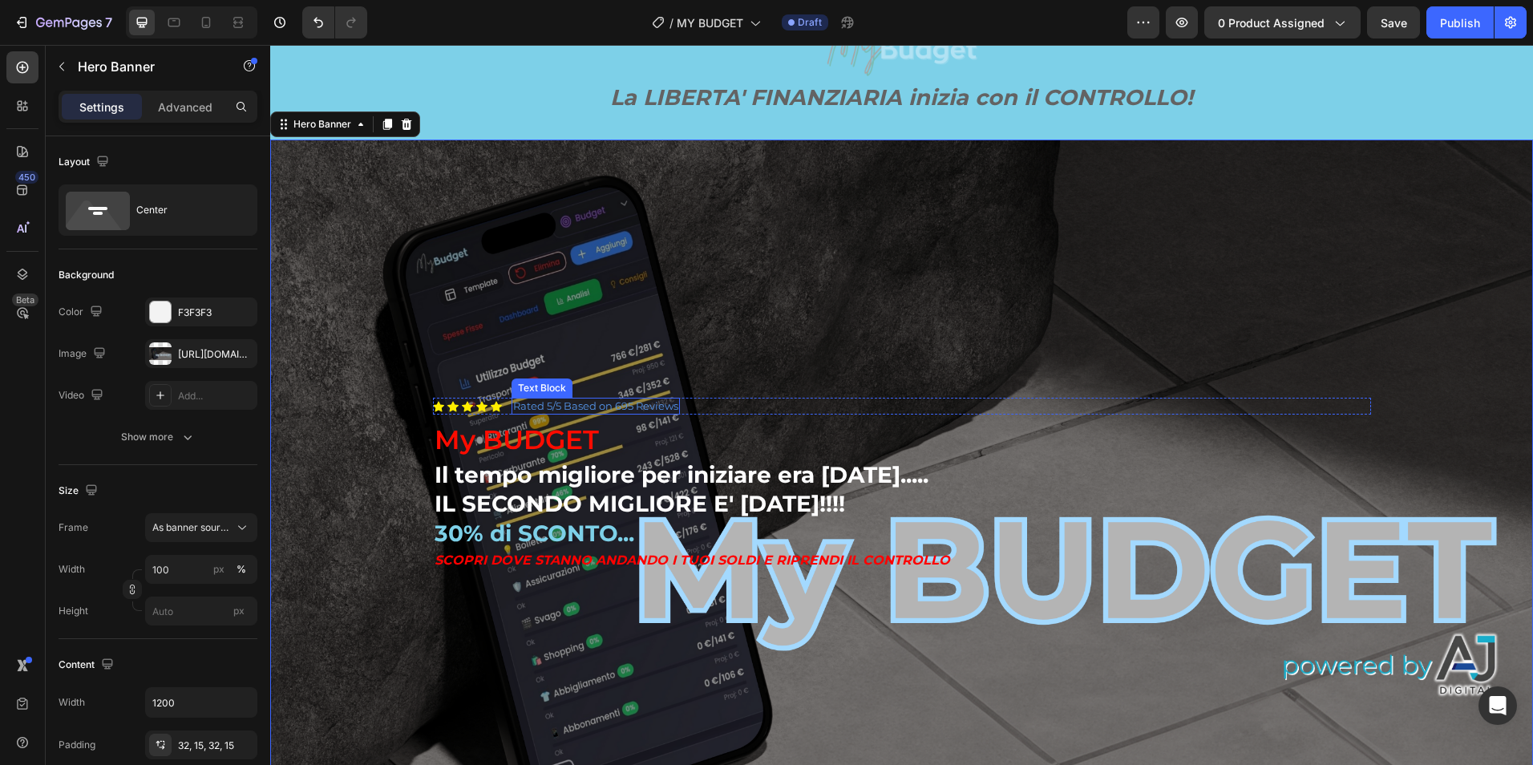
click at [620, 402] on p "Rated 5/5 Based on 695 Reviews" at bounding box center [595, 406] width 165 height 14
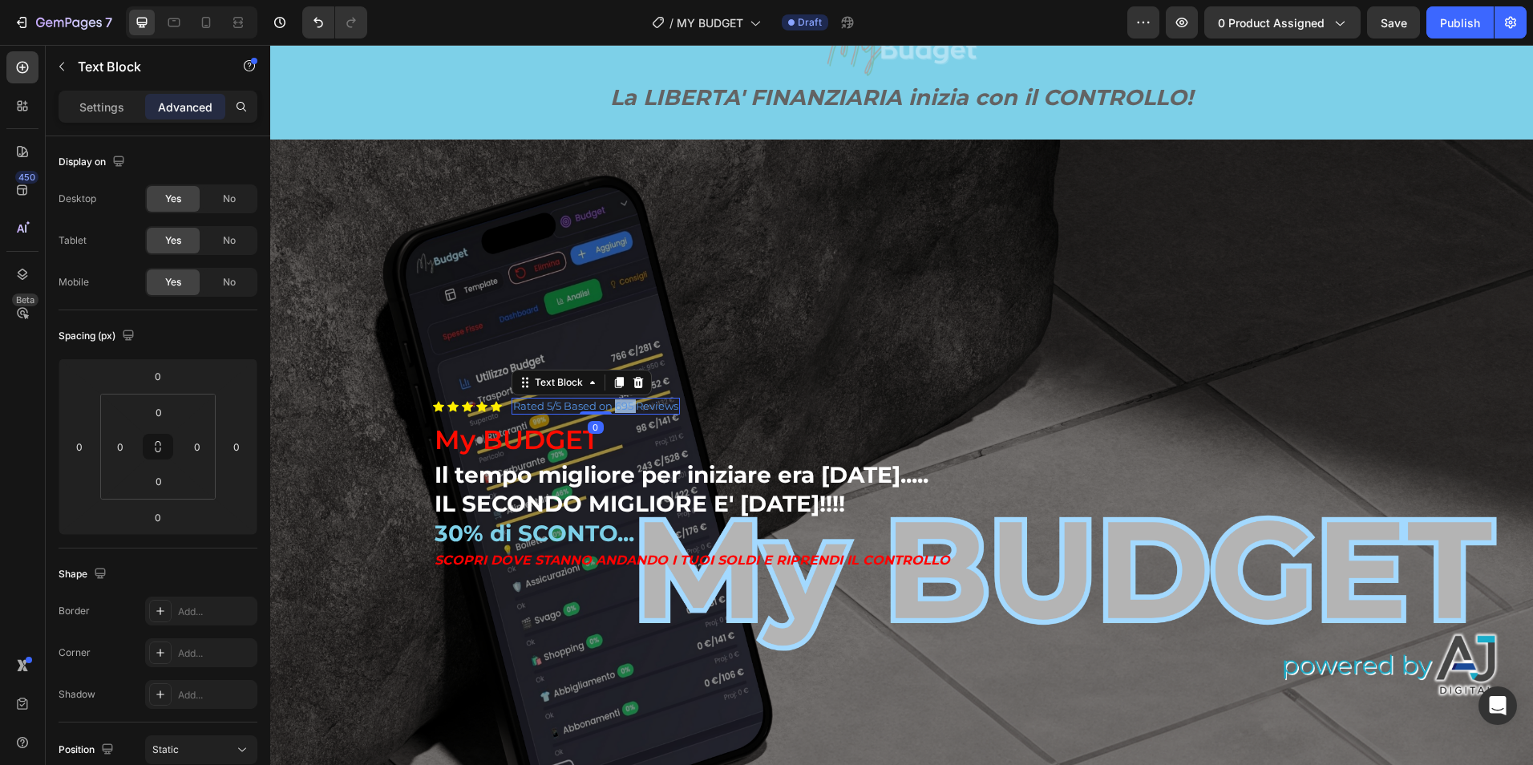
click at [617, 404] on p "Rated 5/5 Based on 695 Reviews" at bounding box center [595, 406] width 165 height 14
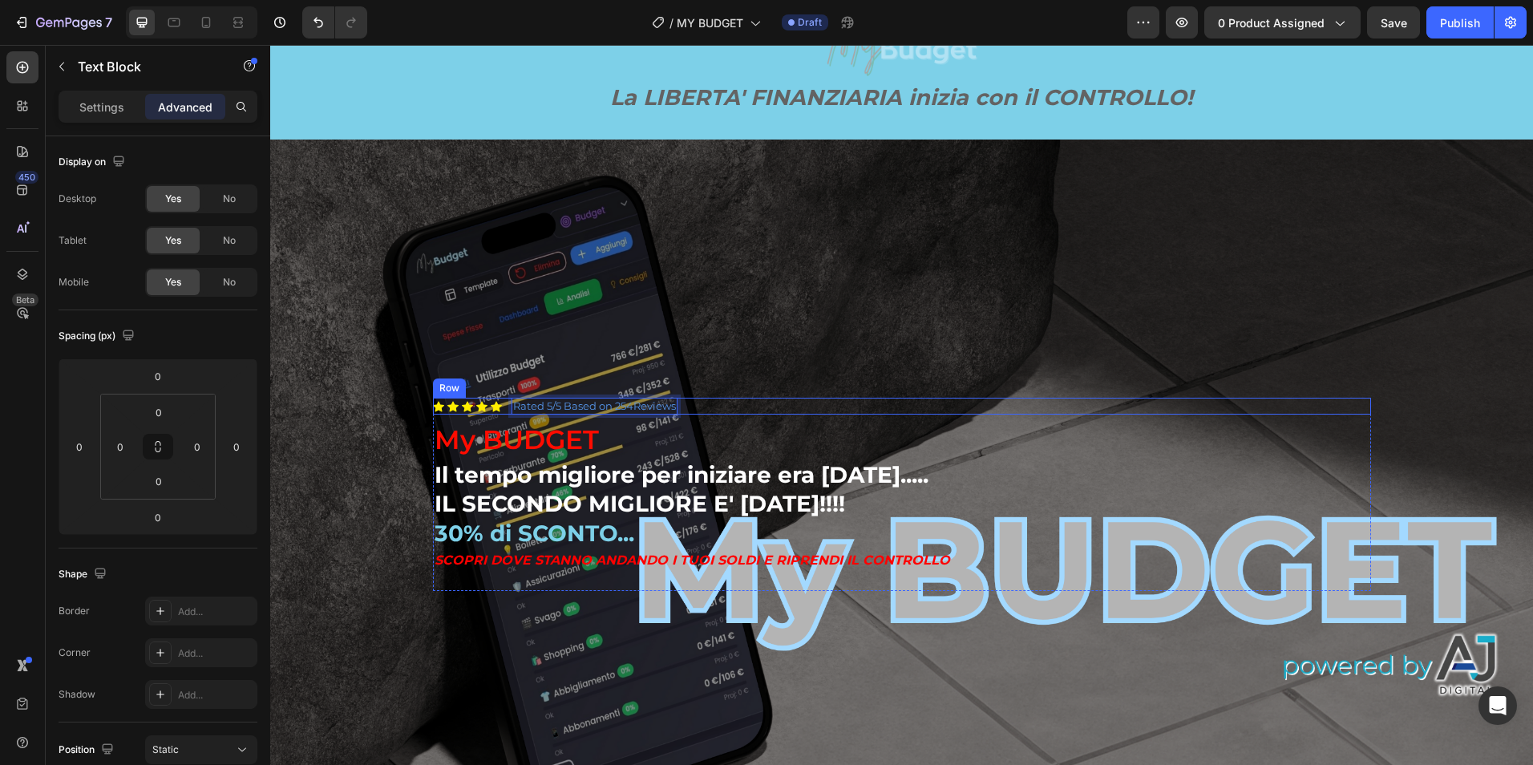
click at [812, 399] on div "Icon Icon Icon Icon Icon Icon List Rated 5/5 Based on 254Reviews Text Block 0 R…" at bounding box center [902, 406] width 938 height 17
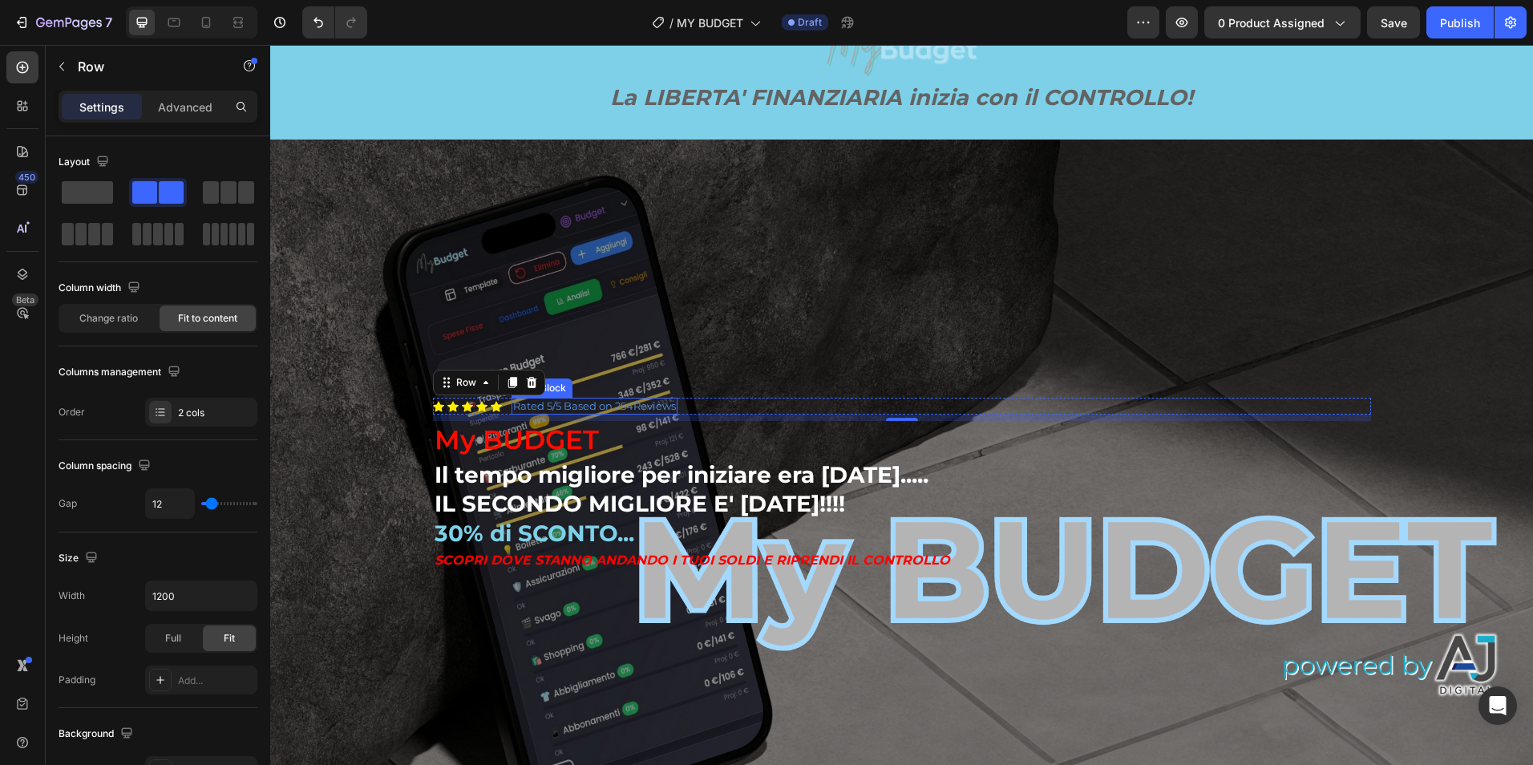
click at [534, 404] on p "Rated 5/5 Based on 254Reviews" at bounding box center [594, 406] width 163 height 14
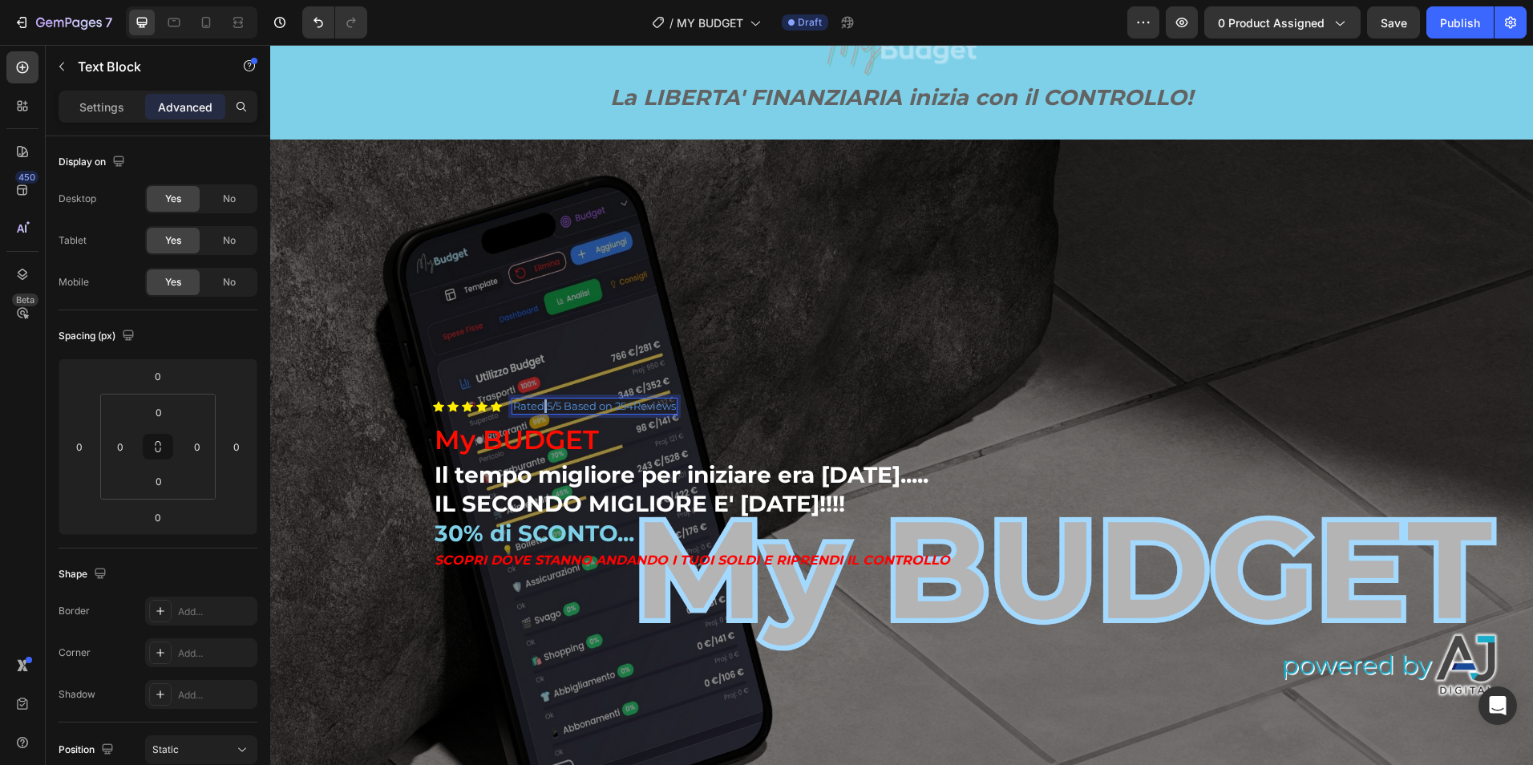
click at [536, 403] on p "Rated 5/5 Based on 254Reviews" at bounding box center [594, 406] width 163 height 14
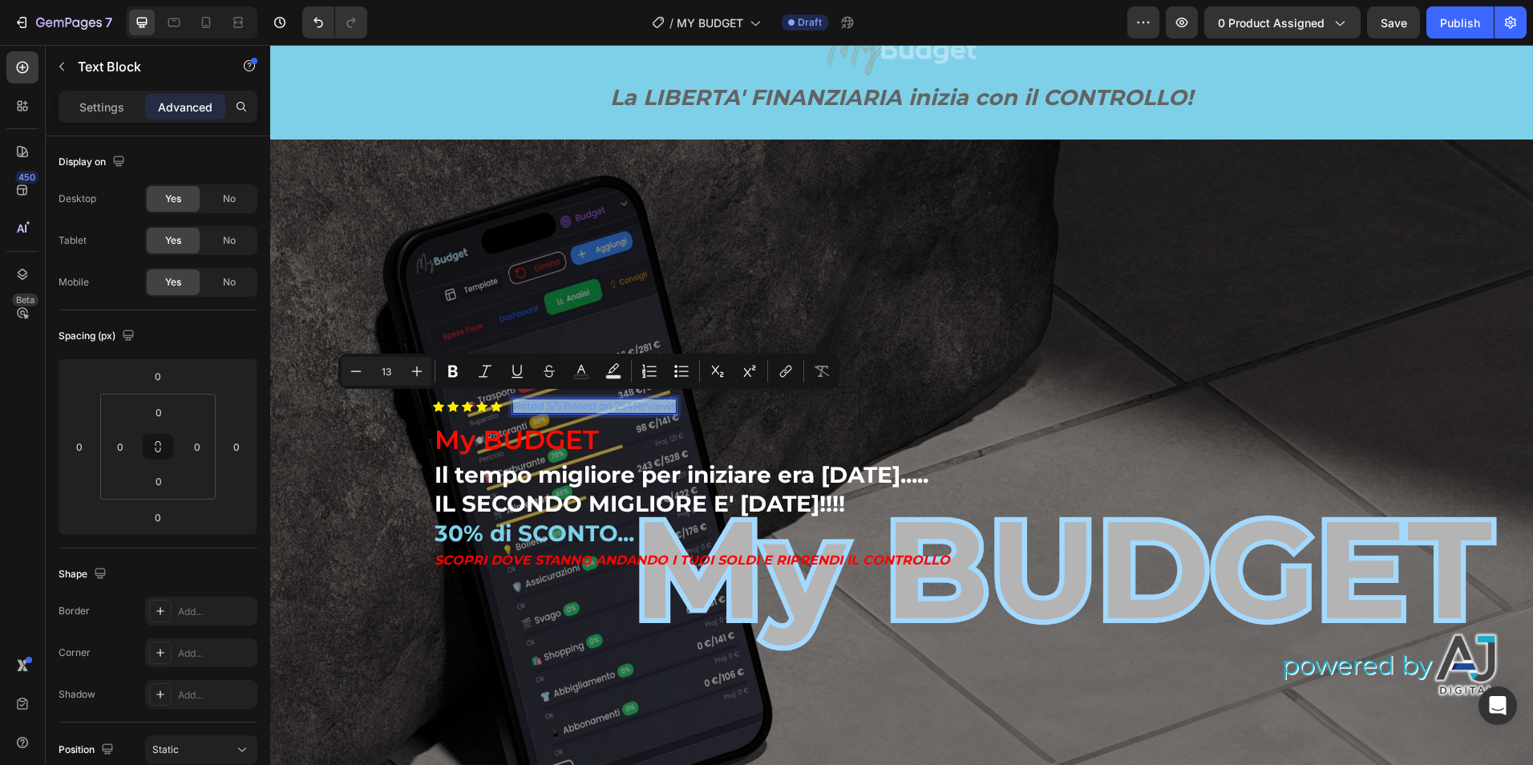
drag, startPoint x: 536, startPoint y: 403, endPoint x: 516, endPoint y: 408, distance: 20.6
click at [516, 408] on p "Rated 5/5 Based on 254Reviews" at bounding box center [594, 406] width 163 height 14
click at [519, 406] on p "Rated 5/5 Based on 254Reviews" at bounding box center [594, 406] width 163 height 14
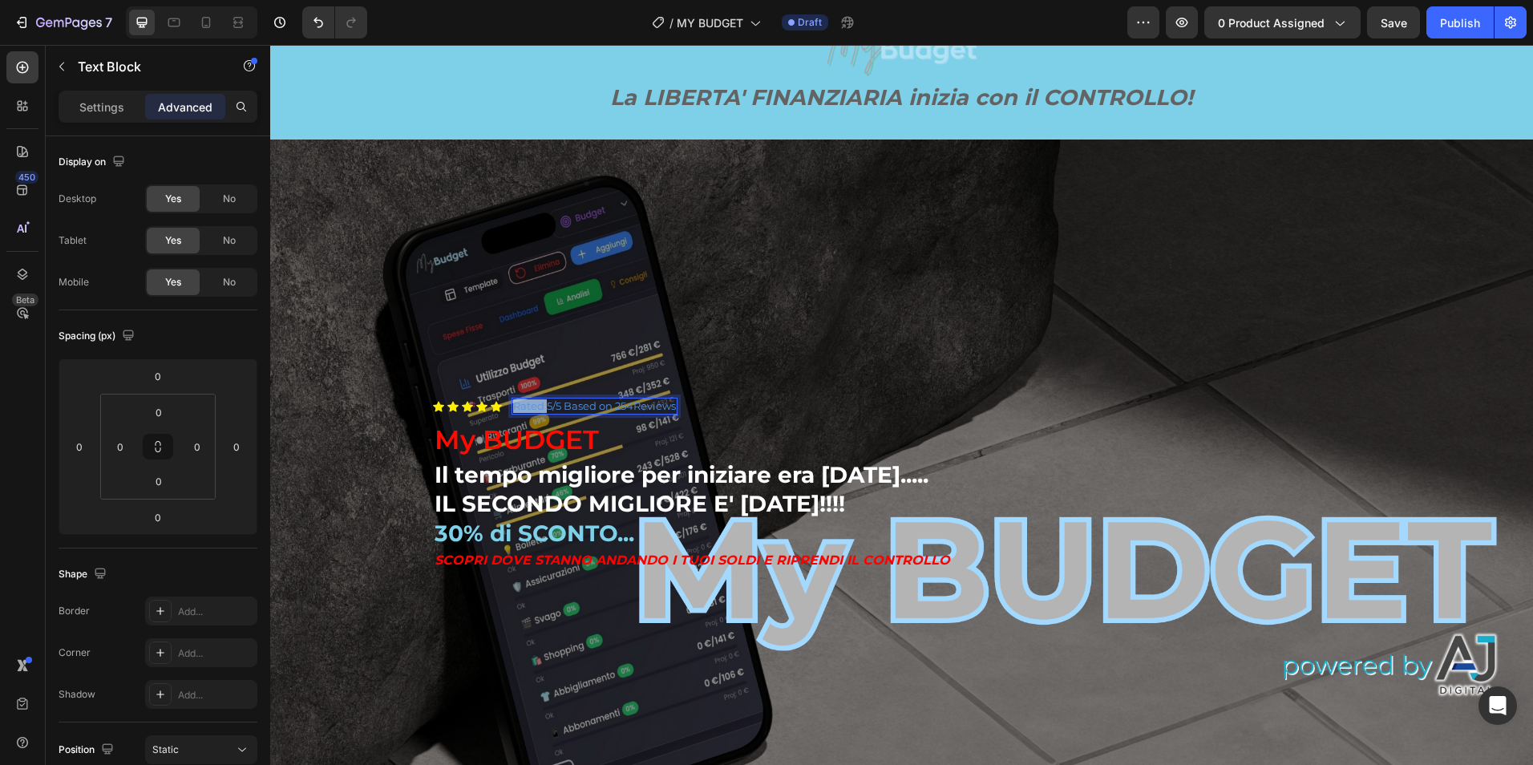
click at [519, 406] on p "Rated 5/5 Based on 254Reviews" at bounding box center [594, 406] width 163 height 14
click at [612, 403] on p "sTELLE 5/5 Based on 254Reviews" at bounding box center [597, 406] width 169 height 14
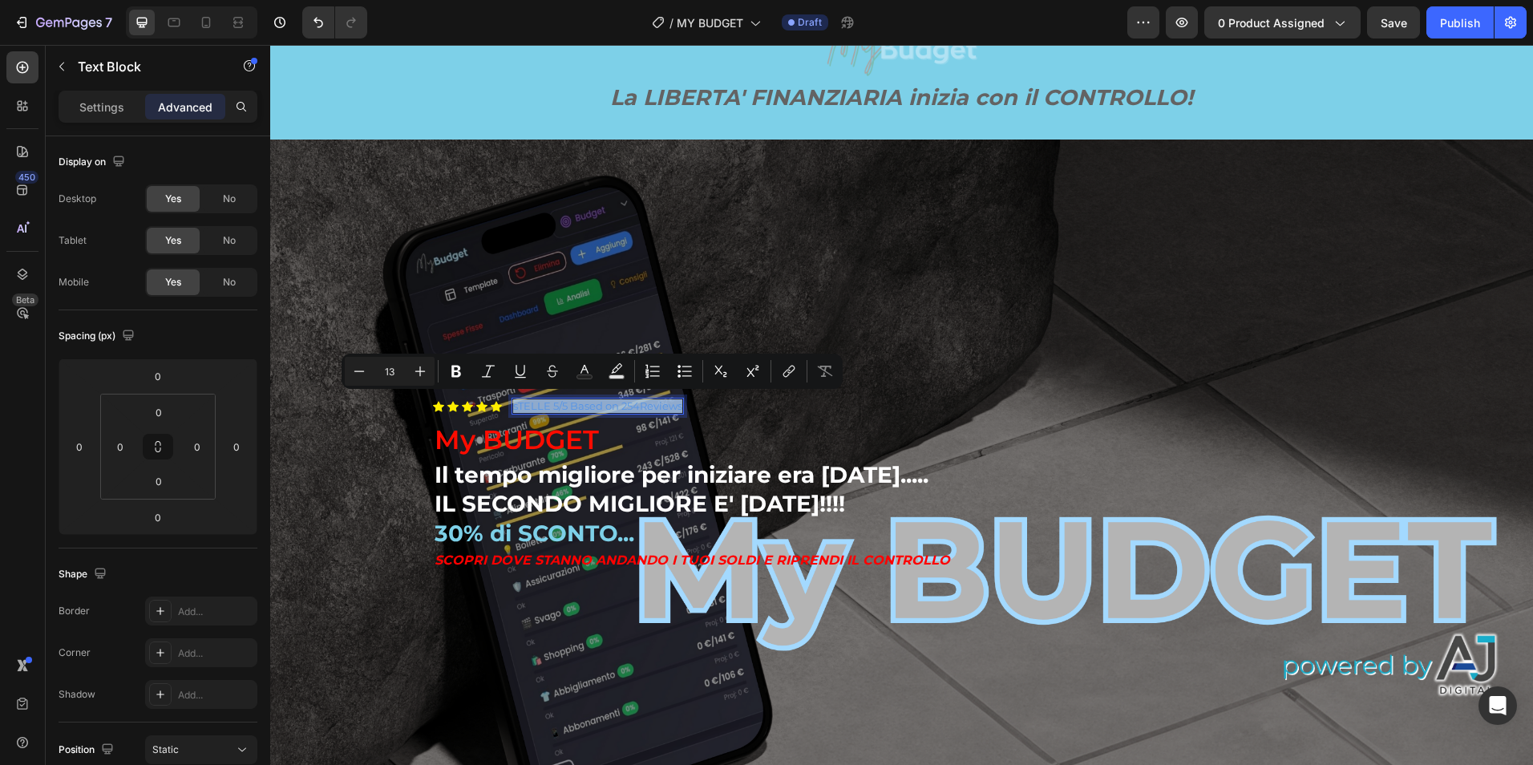
click at [613, 403] on p "sTELLE 5/5 Based on 254Reviews" at bounding box center [597, 406] width 169 height 14
click at [612, 405] on p "sTELLE 5/5 Based on 254Reviews" at bounding box center [597, 406] width 169 height 14
click at [605, 298] on div "Background Image" at bounding box center [901, 495] width 1263 height 710
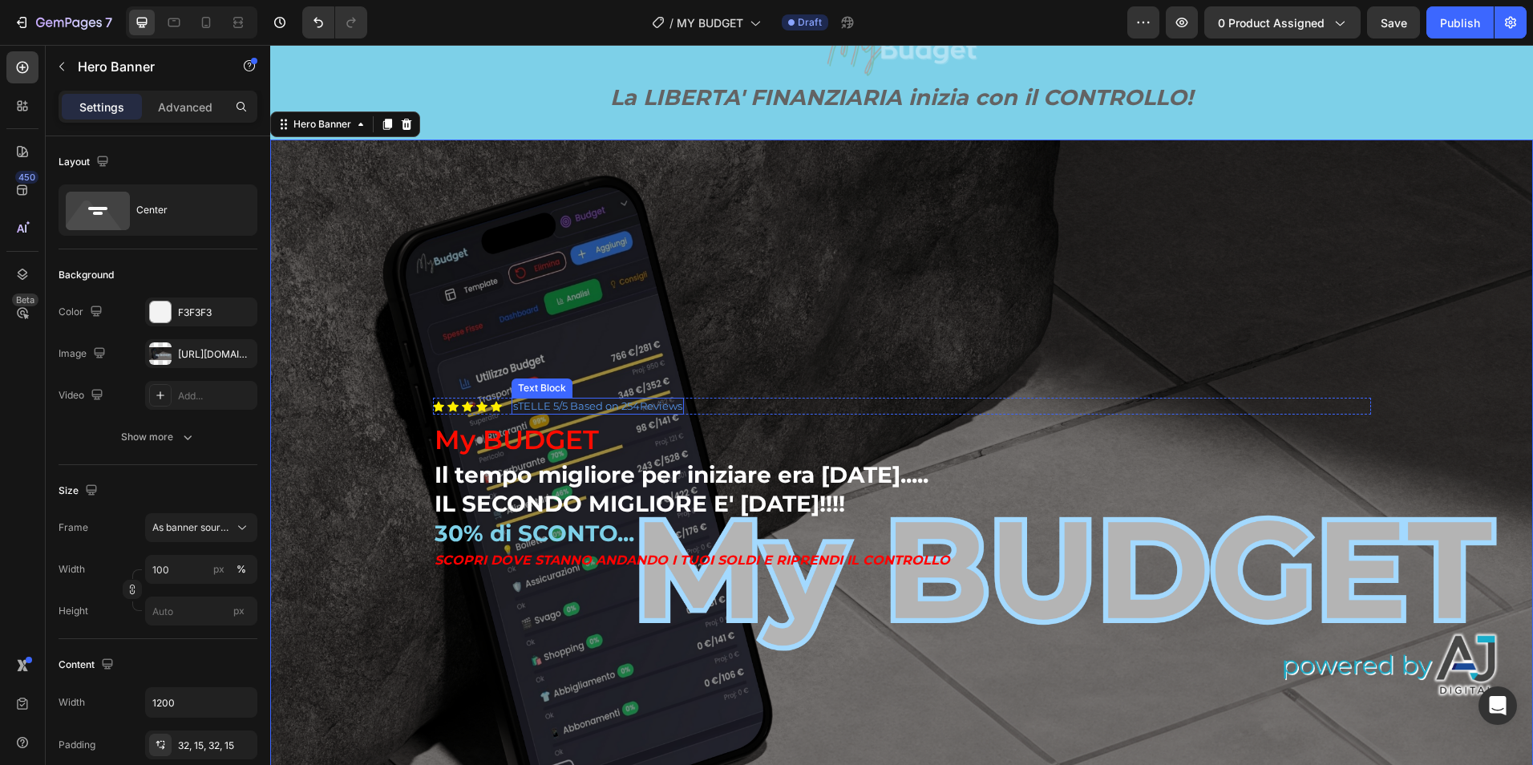
click at [577, 403] on p "sTELLE 5/5 Based on 254Reviews" at bounding box center [597, 406] width 169 height 14
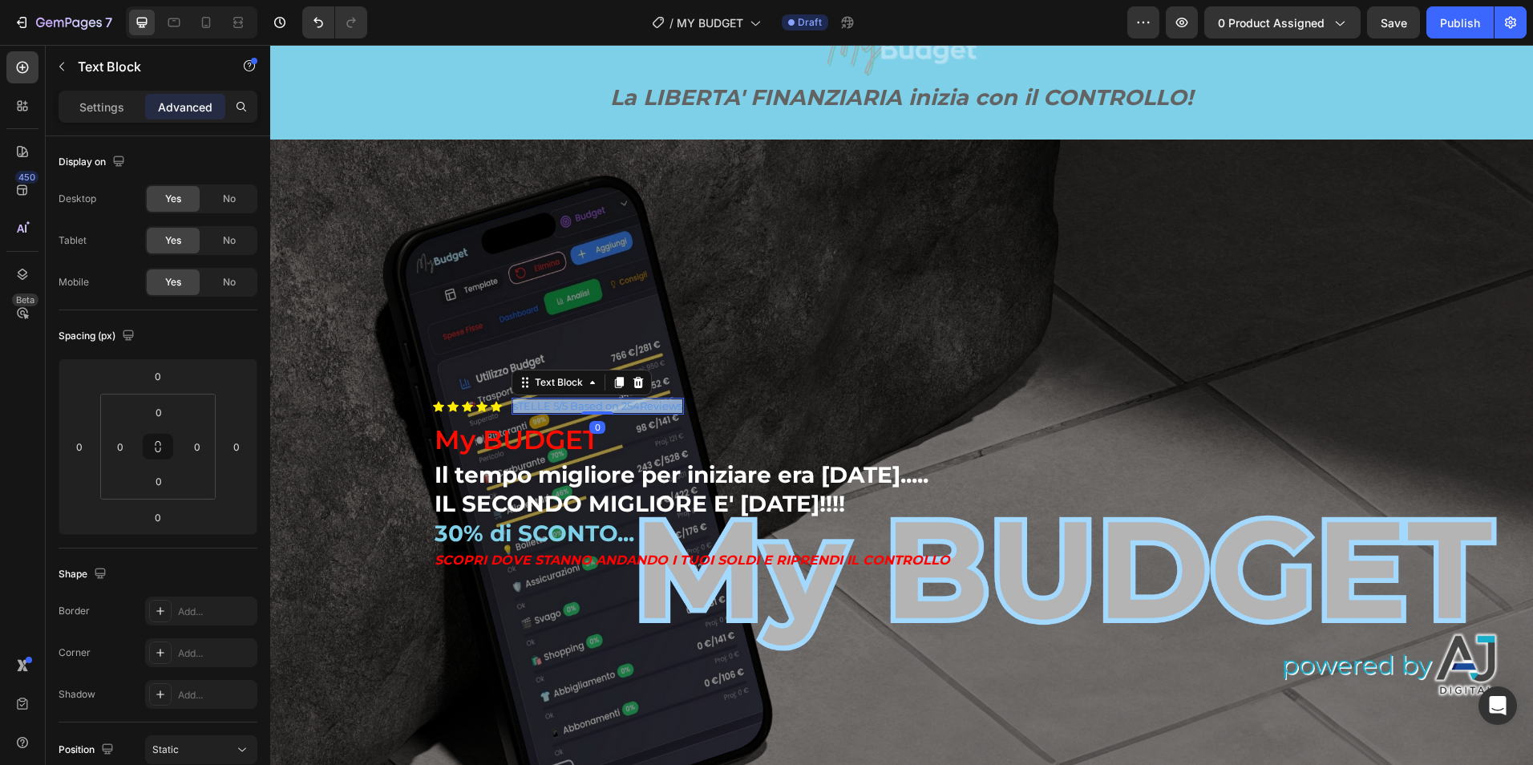
click at [577, 403] on p "sTELLE 5/5 Based on 254Reviews" at bounding box center [597, 406] width 169 height 14
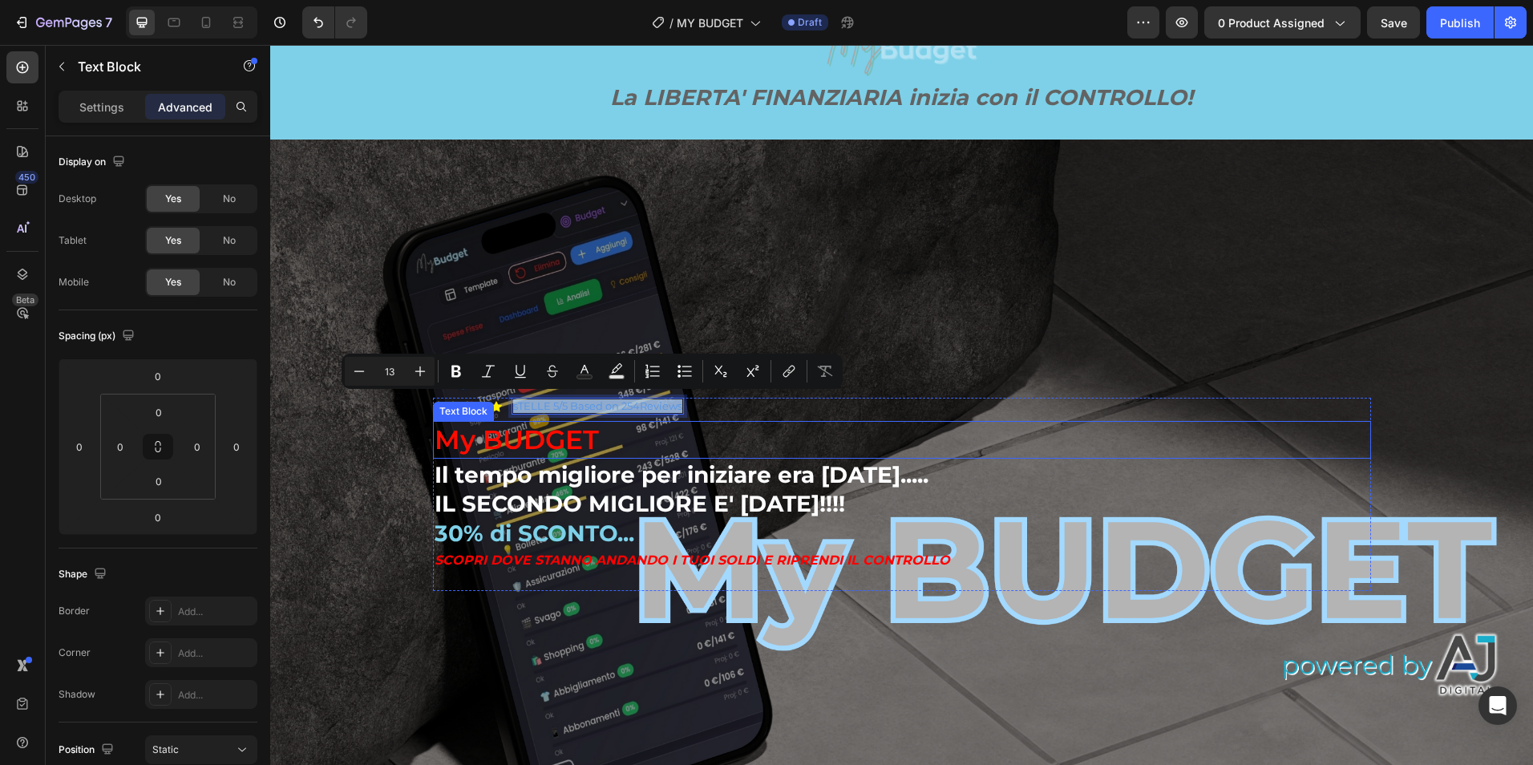
click at [850, 423] on p "My BUDGET" at bounding box center [902, 440] width 935 height 34
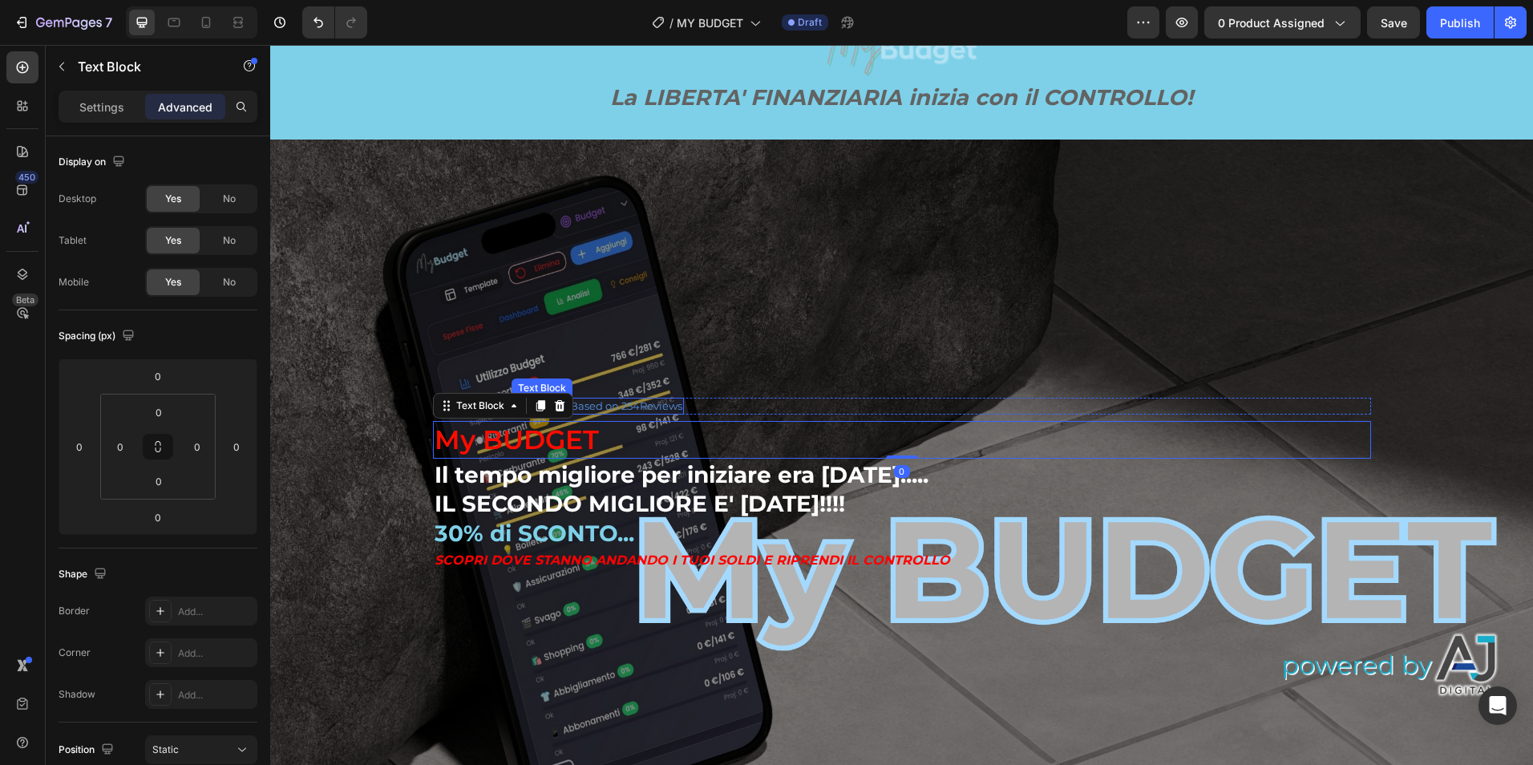
click at [585, 407] on p "sTELLE 5/5 Based on 254Reviews" at bounding box center [597, 406] width 169 height 14
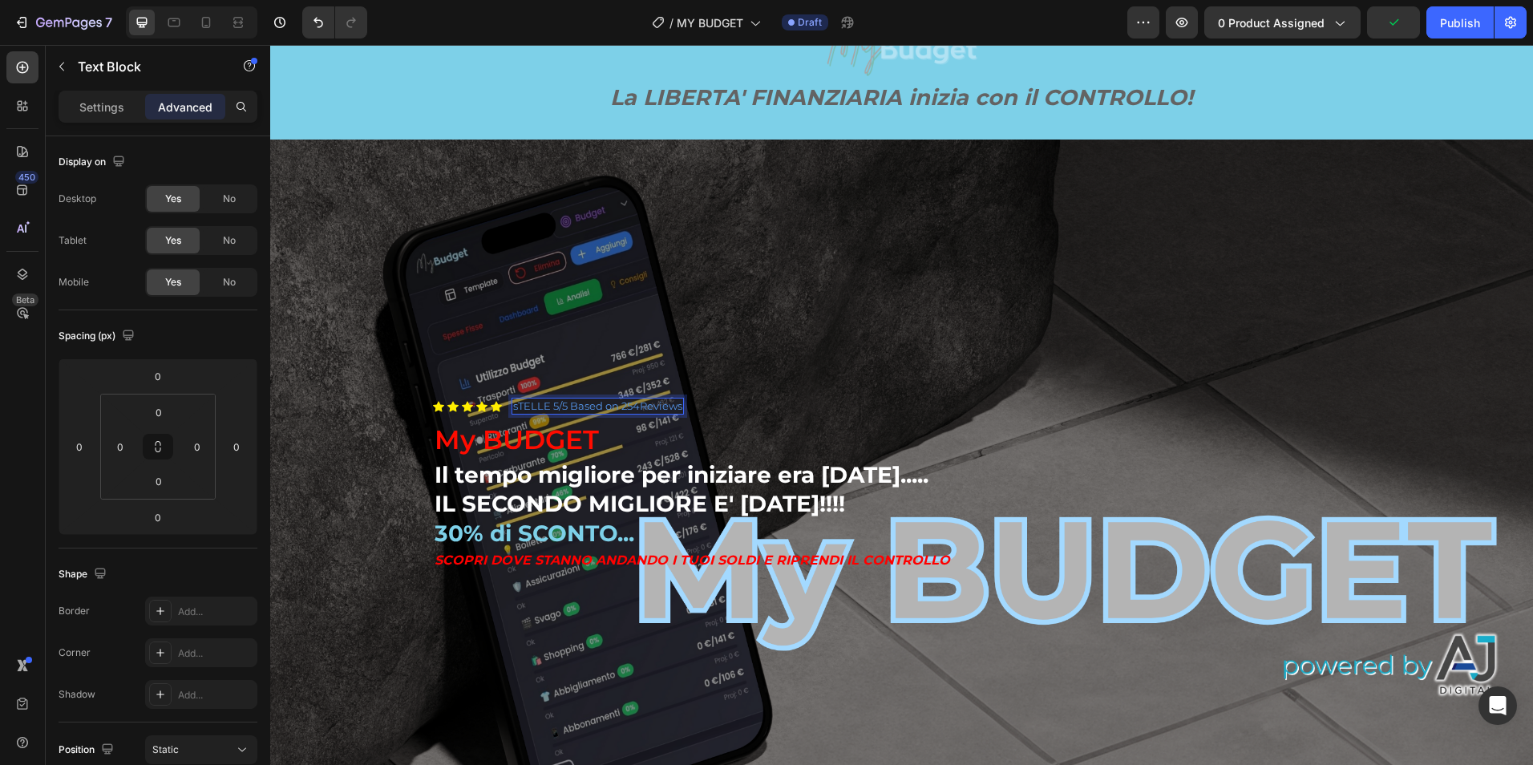
click at [615, 405] on p "sTELLE 5/5 Based on 254Reviews" at bounding box center [597, 406] width 169 height 14
click at [619, 406] on p "sTELLE [DATE] 254Reviews" at bounding box center [582, 406] width 139 height 14
click at [641, 405] on p "sTELLE [DATE] 254Reviews" at bounding box center [582, 406] width 139 height 14
click at [1188, 278] on div "Background Image" at bounding box center [901, 495] width 1263 height 710
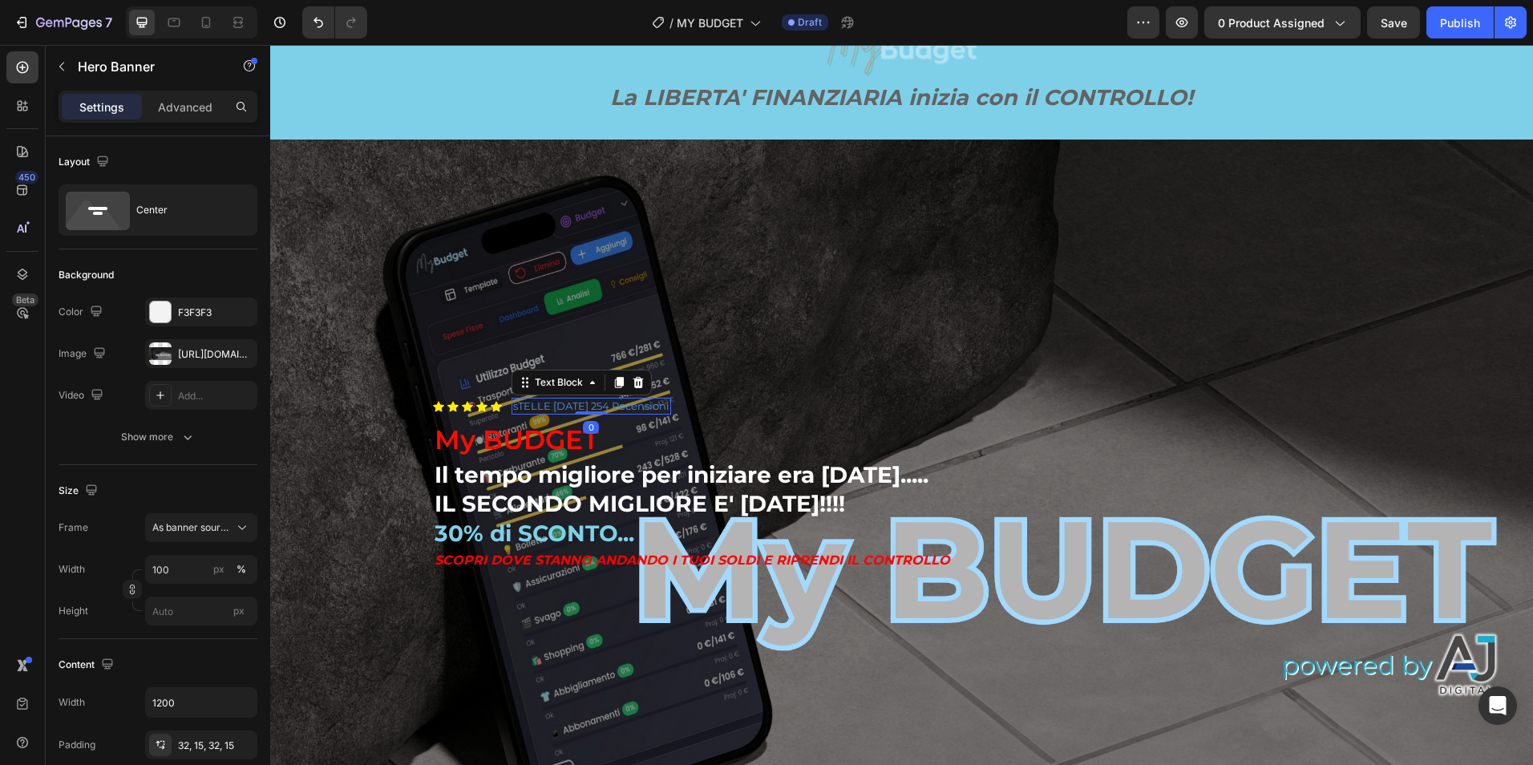
click at [517, 406] on p "sTELLE [DATE] 254 Recensioni" at bounding box center [591, 406] width 156 height 14
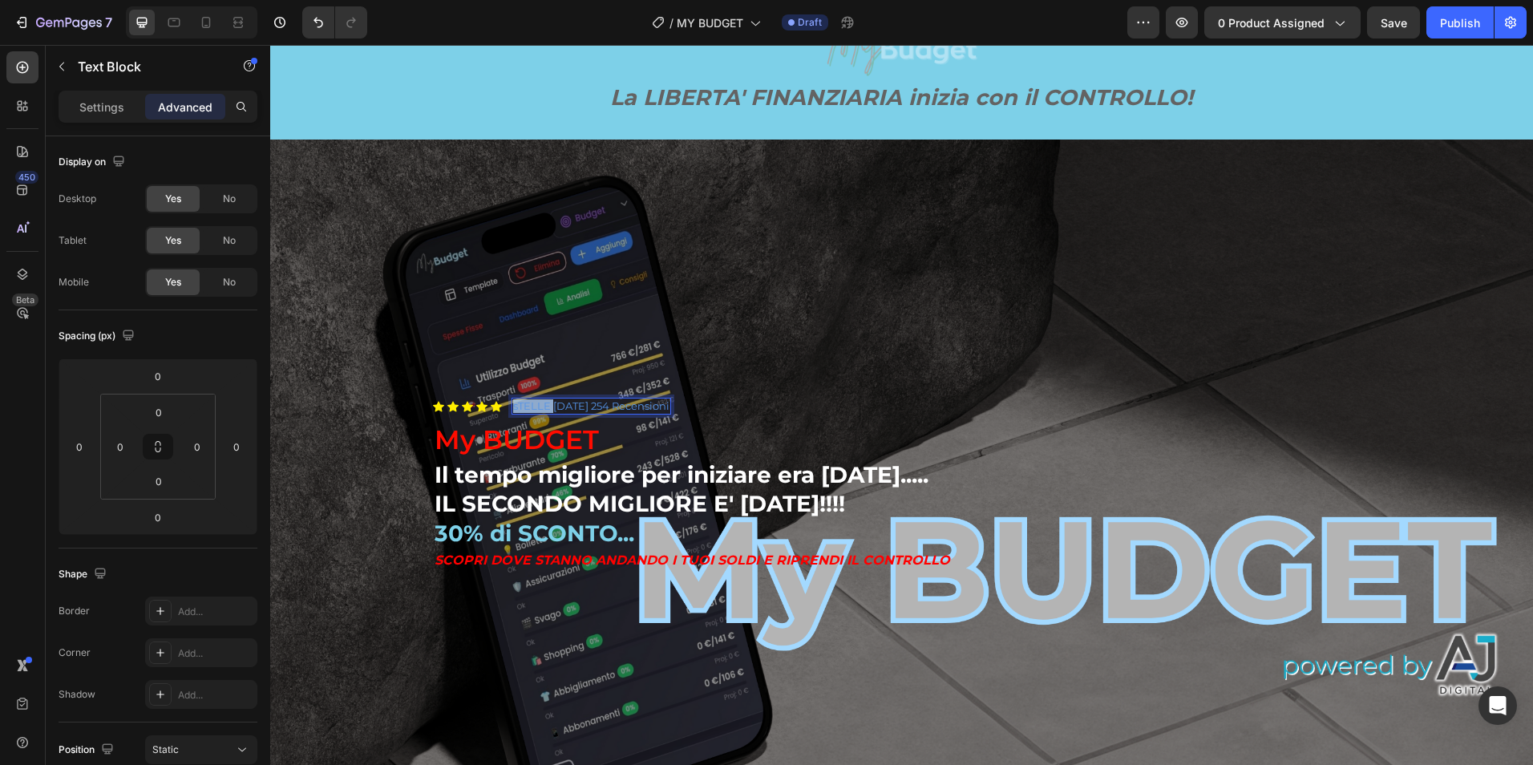
click at [514, 405] on p "sTELLE [DATE] 254 Recensioni" at bounding box center [591, 406] width 156 height 14
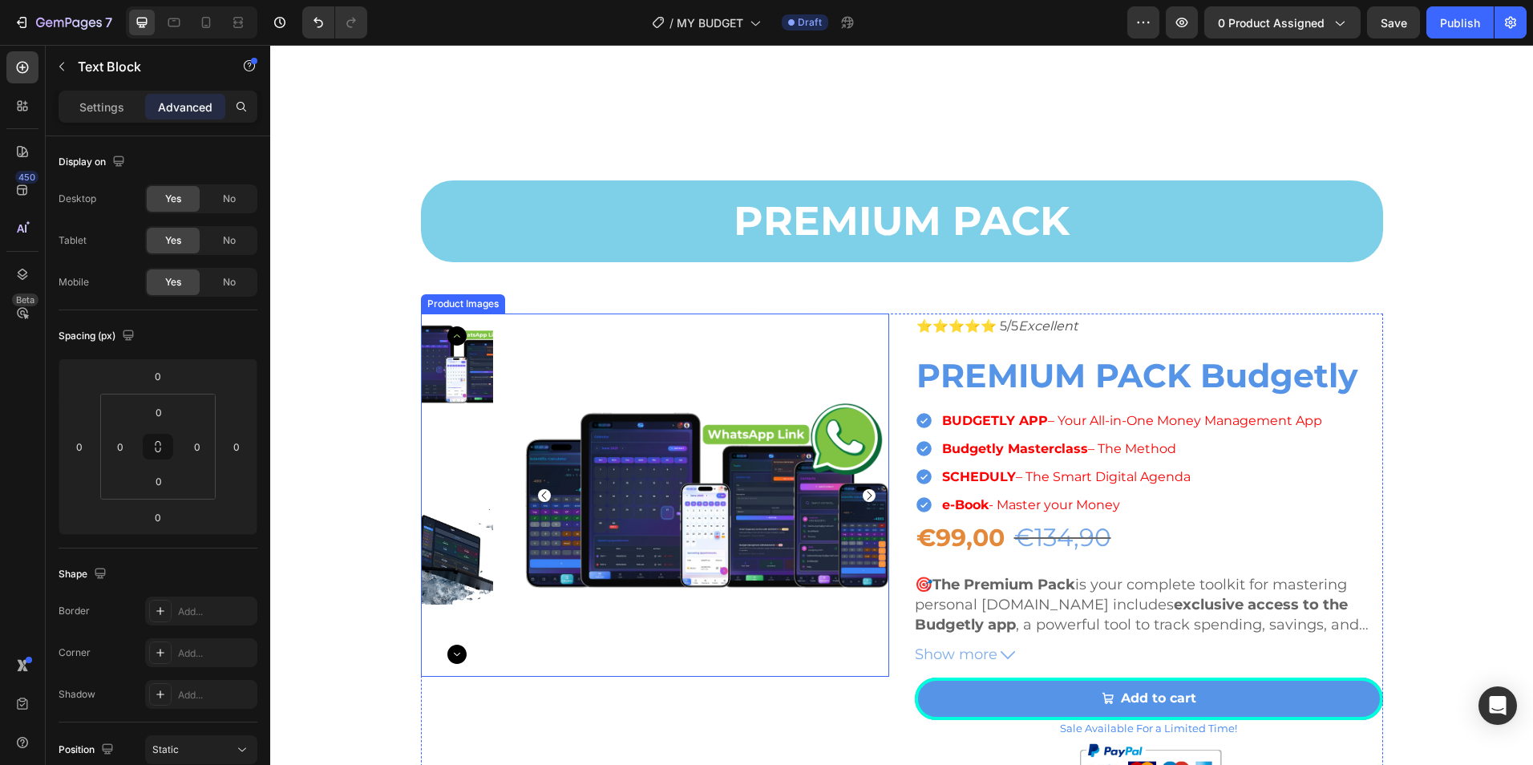
scroll to position [803, 0]
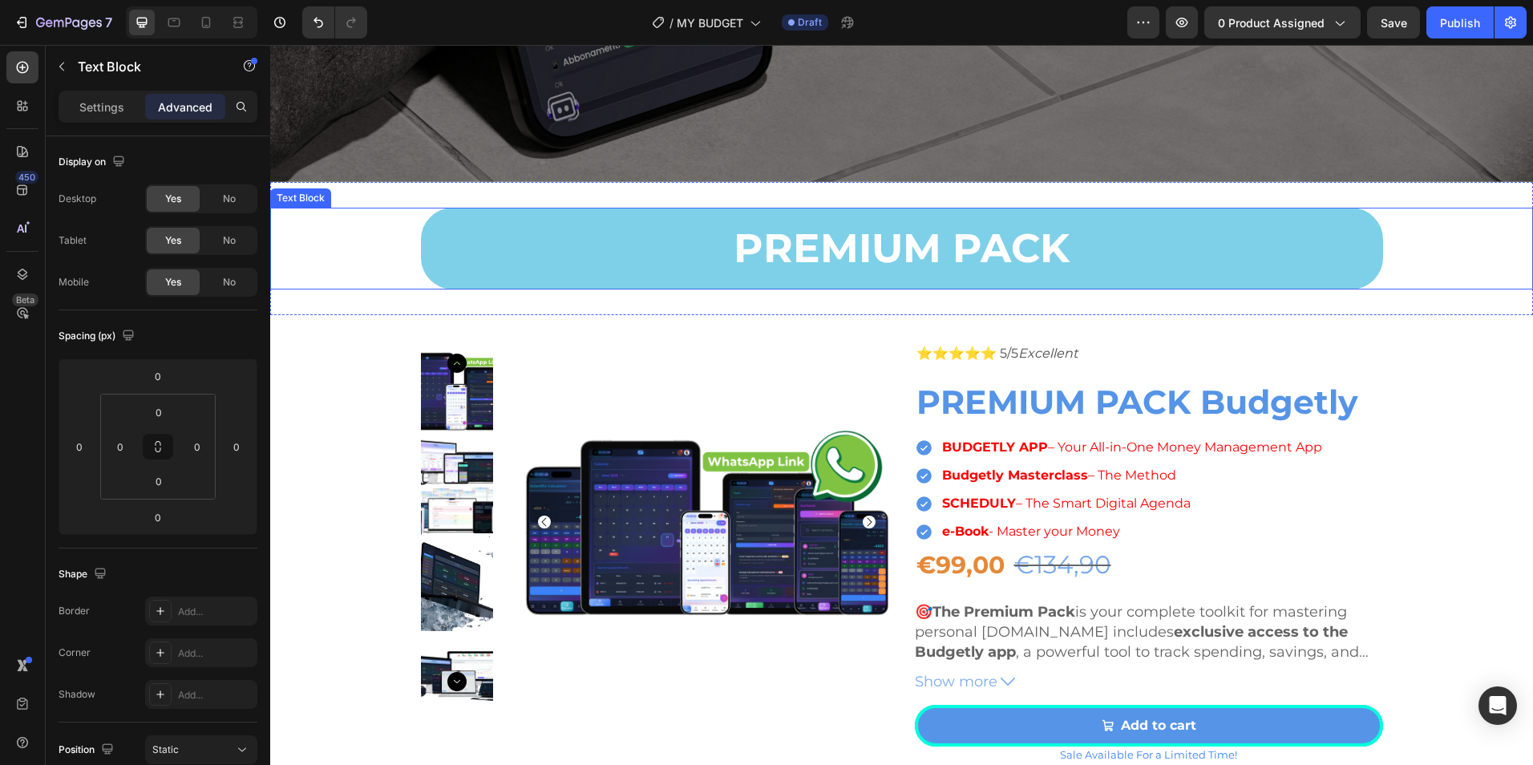
click at [953, 230] on p "PREMIUM PACK" at bounding box center [902, 248] width 953 height 72
click at [936, 243] on p "PREMIUM PACK" at bounding box center [902, 248] width 953 height 72
click at [935, 243] on p "PREMIUM PACK" at bounding box center [902, 248] width 953 height 72
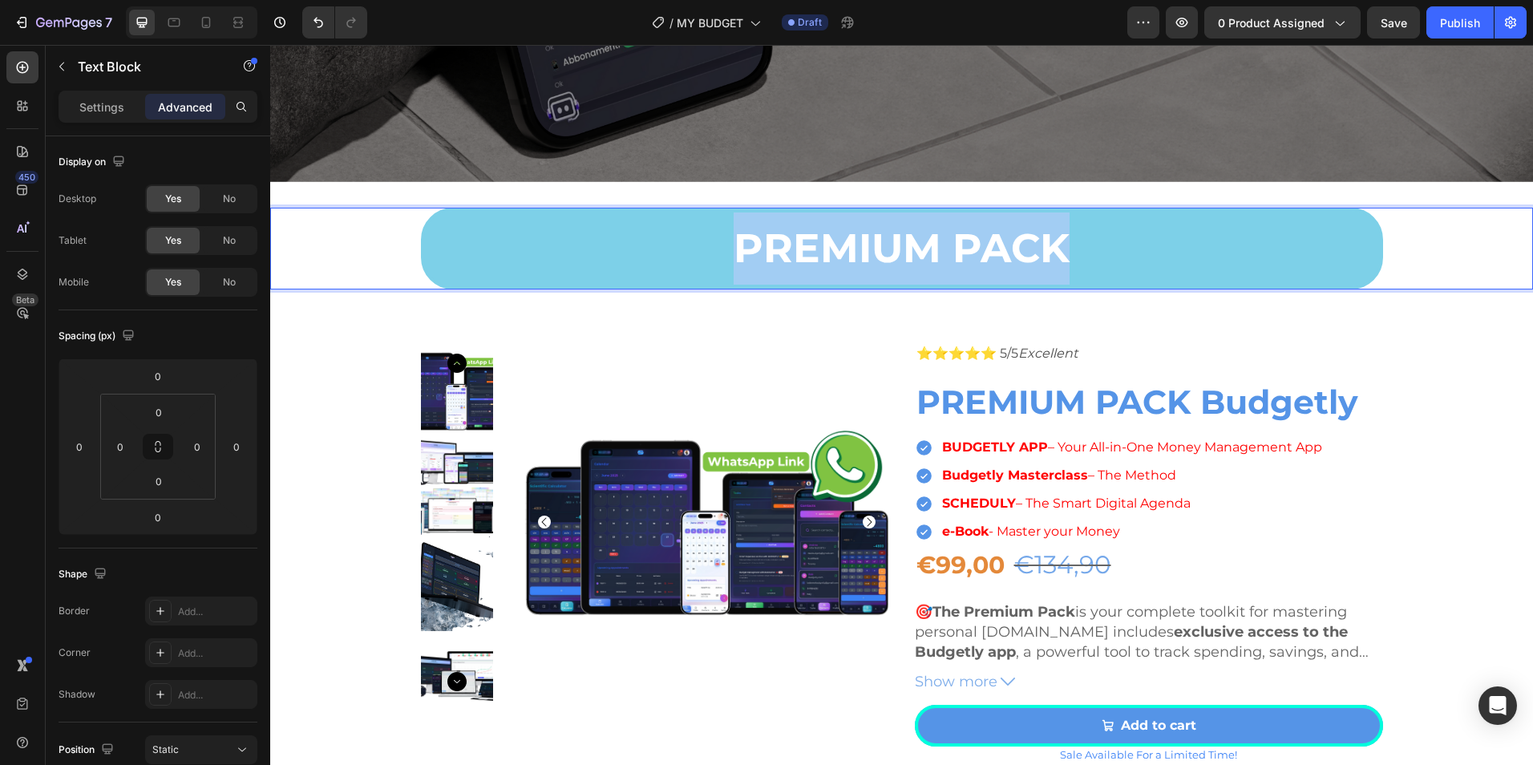
click at [935, 243] on p "PREMIUM PACK" at bounding box center [902, 248] width 953 height 72
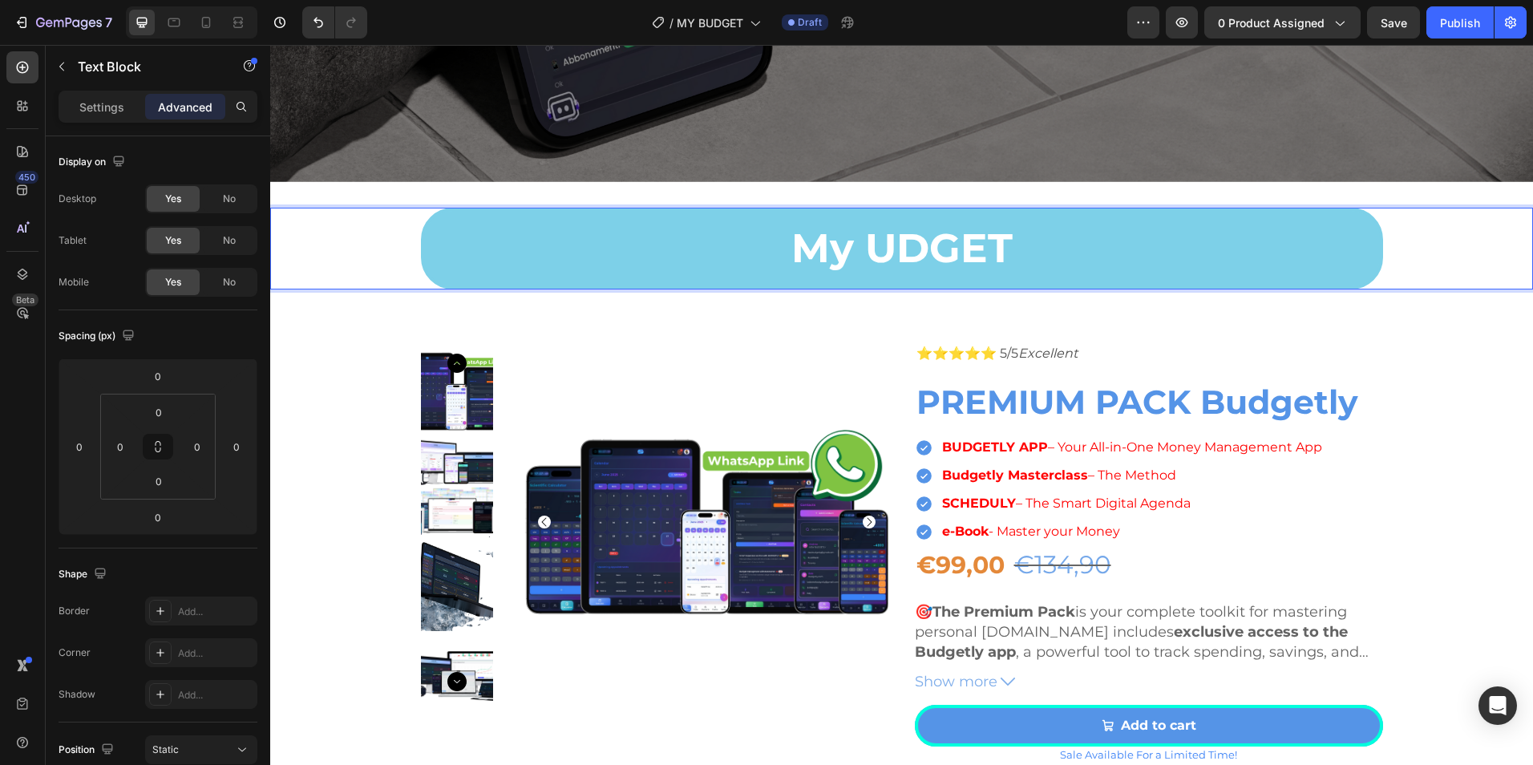
click at [861, 242] on p "My UDGET" at bounding box center [902, 248] width 953 height 72
click at [873, 245] on p "My UDGET" at bounding box center [902, 248] width 953 height 72
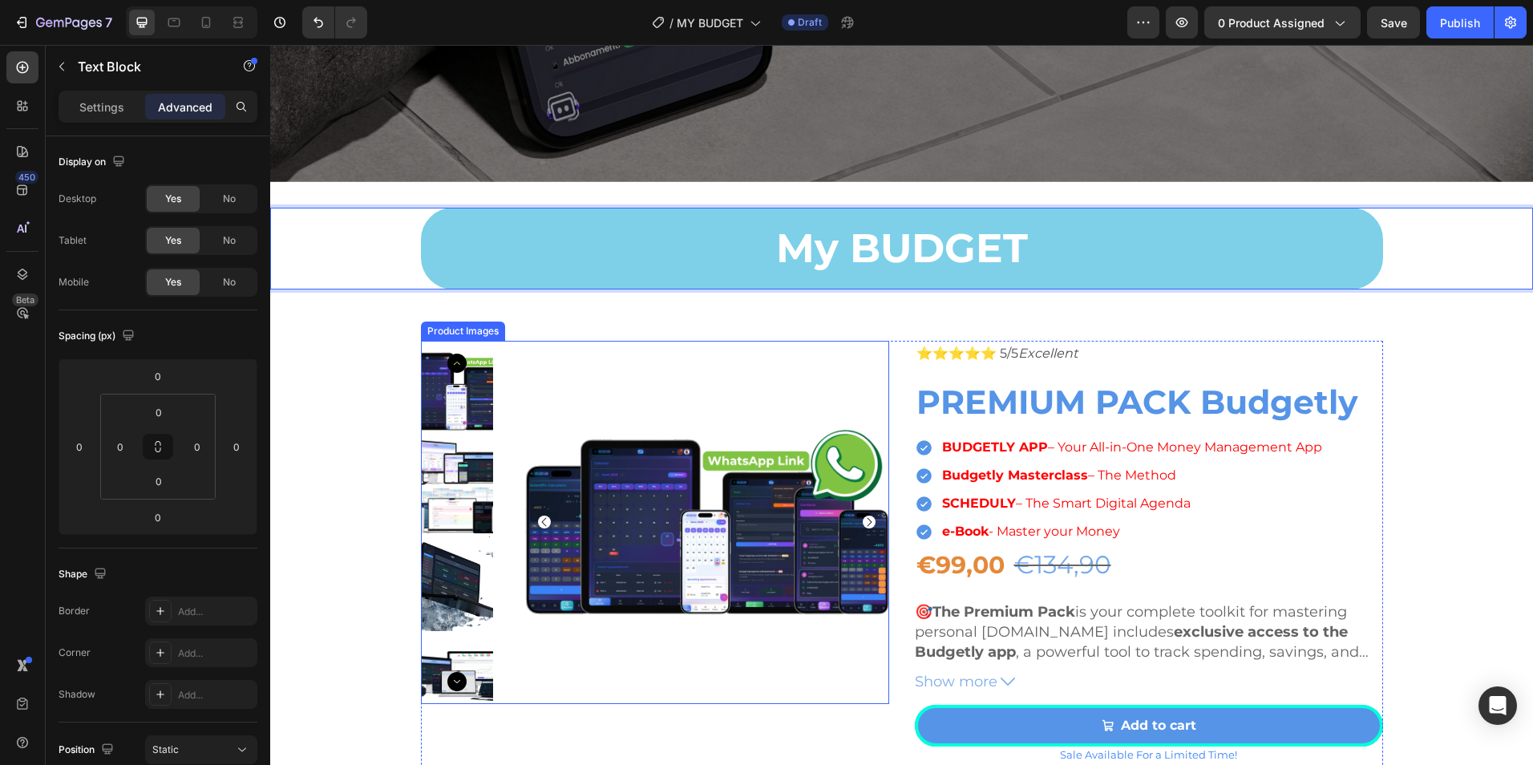
click at [697, 380] on img at bounding box center [706, 522] width 363 height 363
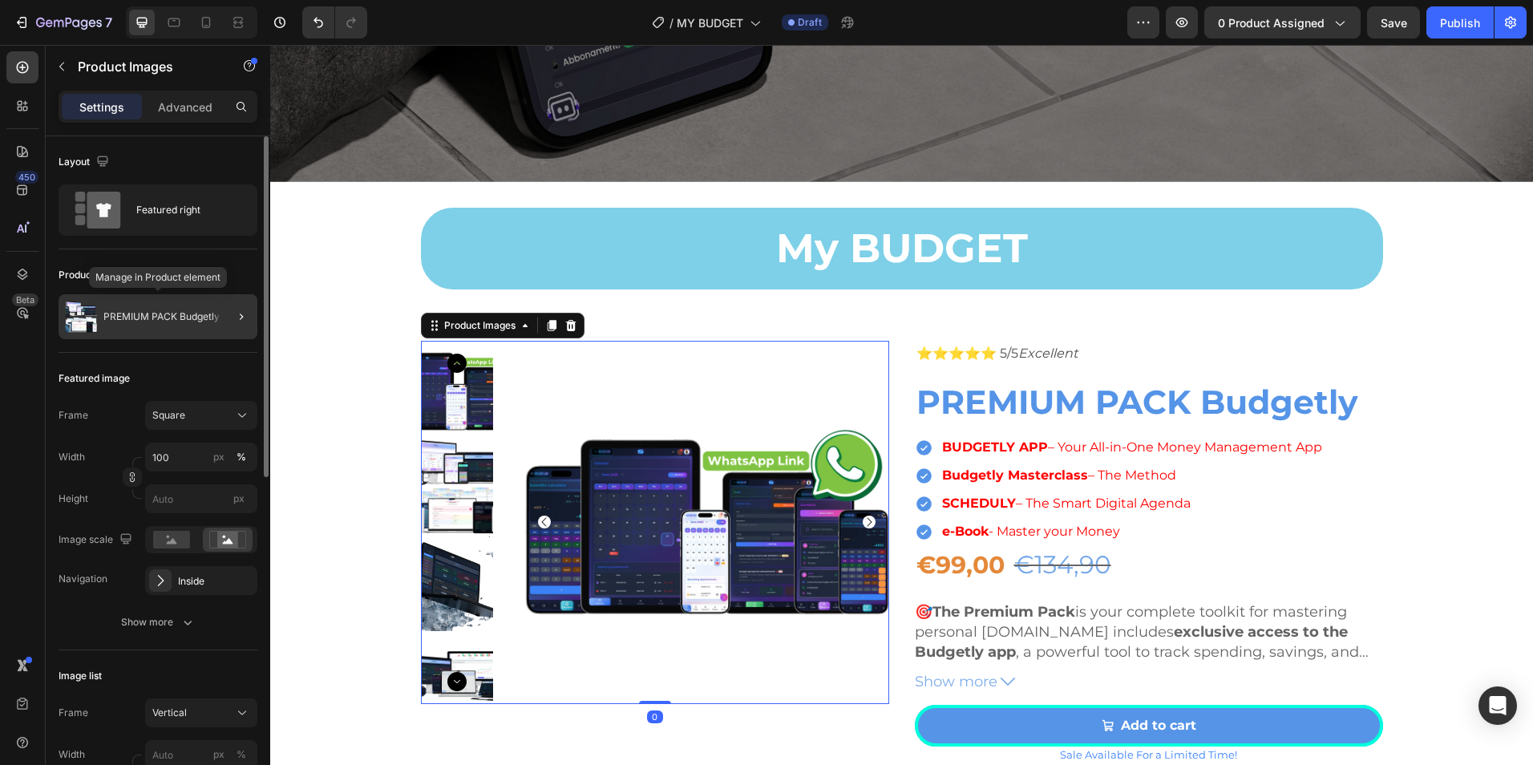
click at [168, 310] on div "PREMIUM PACK Budgetly" at bounding box center [158, 316] width 199 height 45
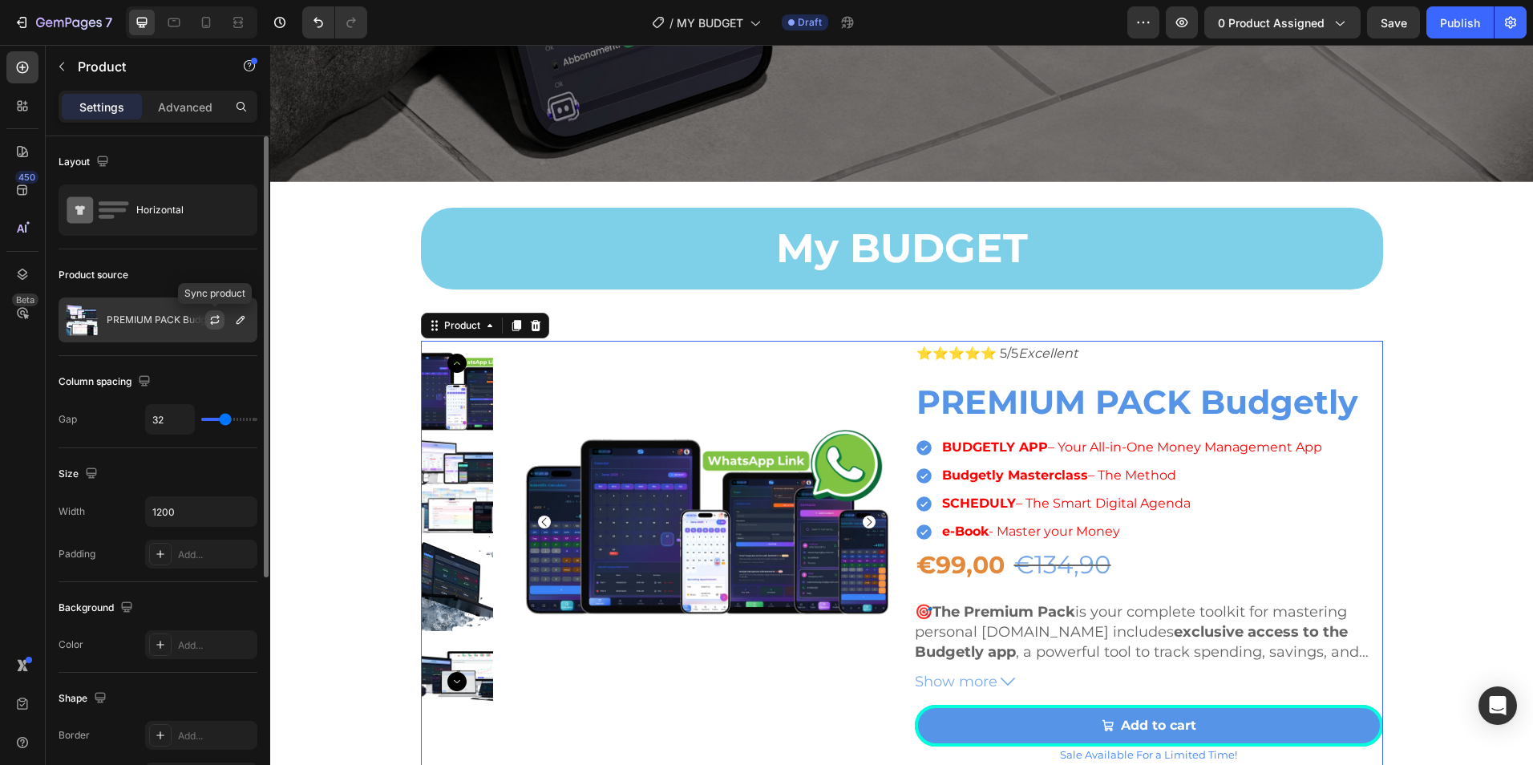
click at [216, 314] on icon "button" at bounding box center [214, 320] width 13 height 13
click at [239, 320] on icon "button" at bounding box center [241, 320] width 8 height 8
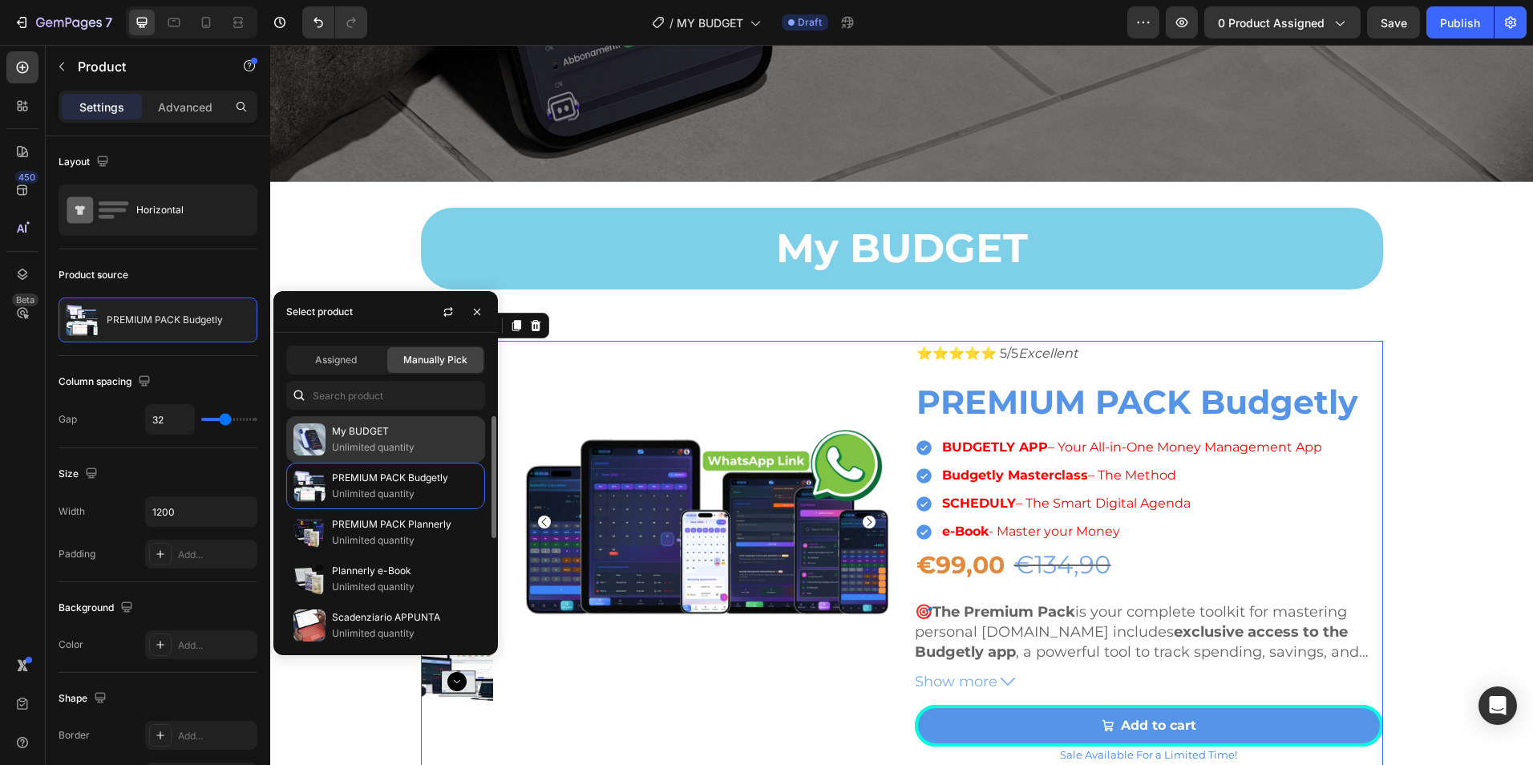
click at [407, 435] on p "My BUDGET" at bounding box center [405, 431] width 146 height 16
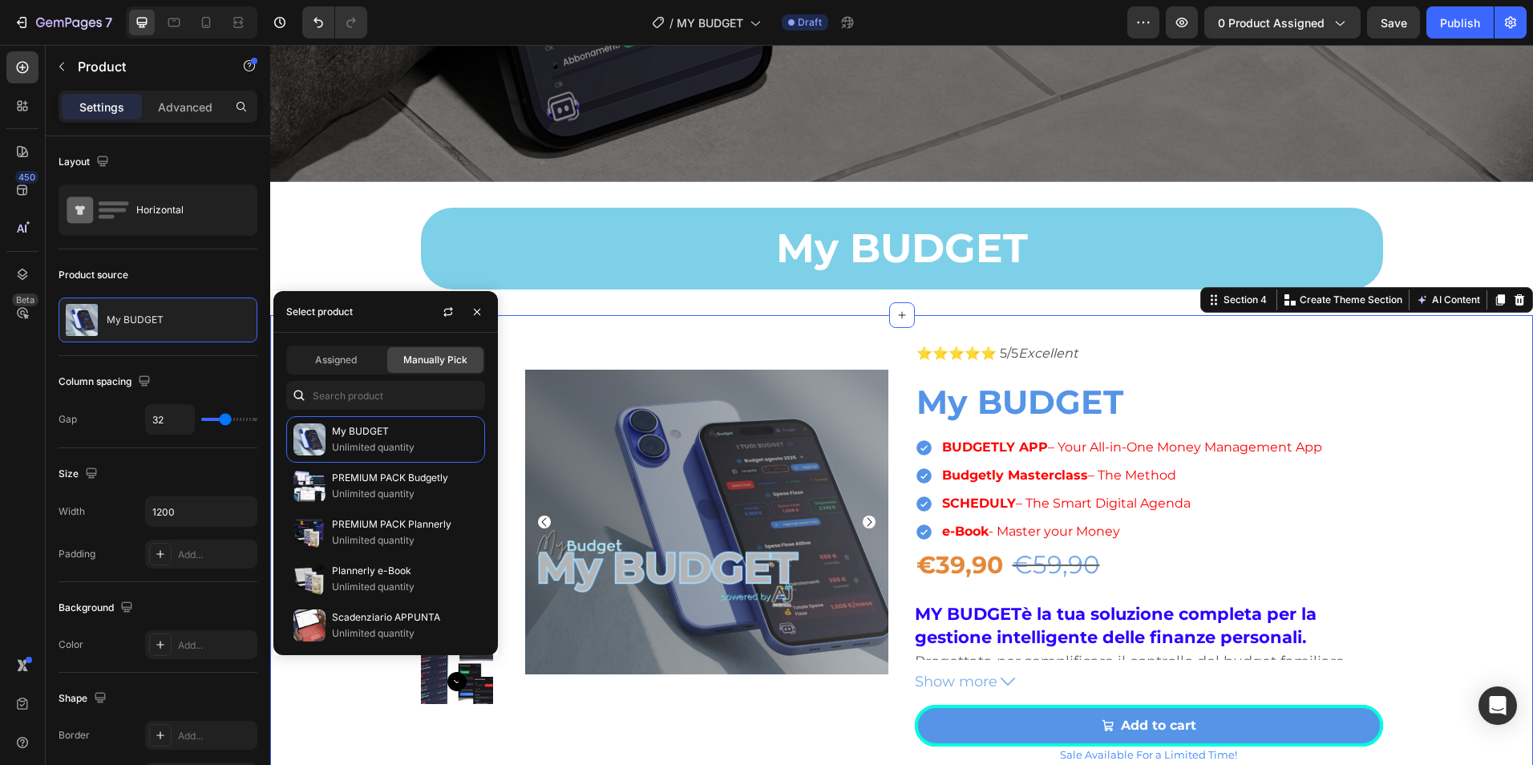
click at [1412, 361] on div "Product Images ⭐⭐⭐⭐⭐ 5/5 Excellent Text Block My BUDGET Product Title BUDGETLY …" at bounding box center [901, 587] width 1263 height 493
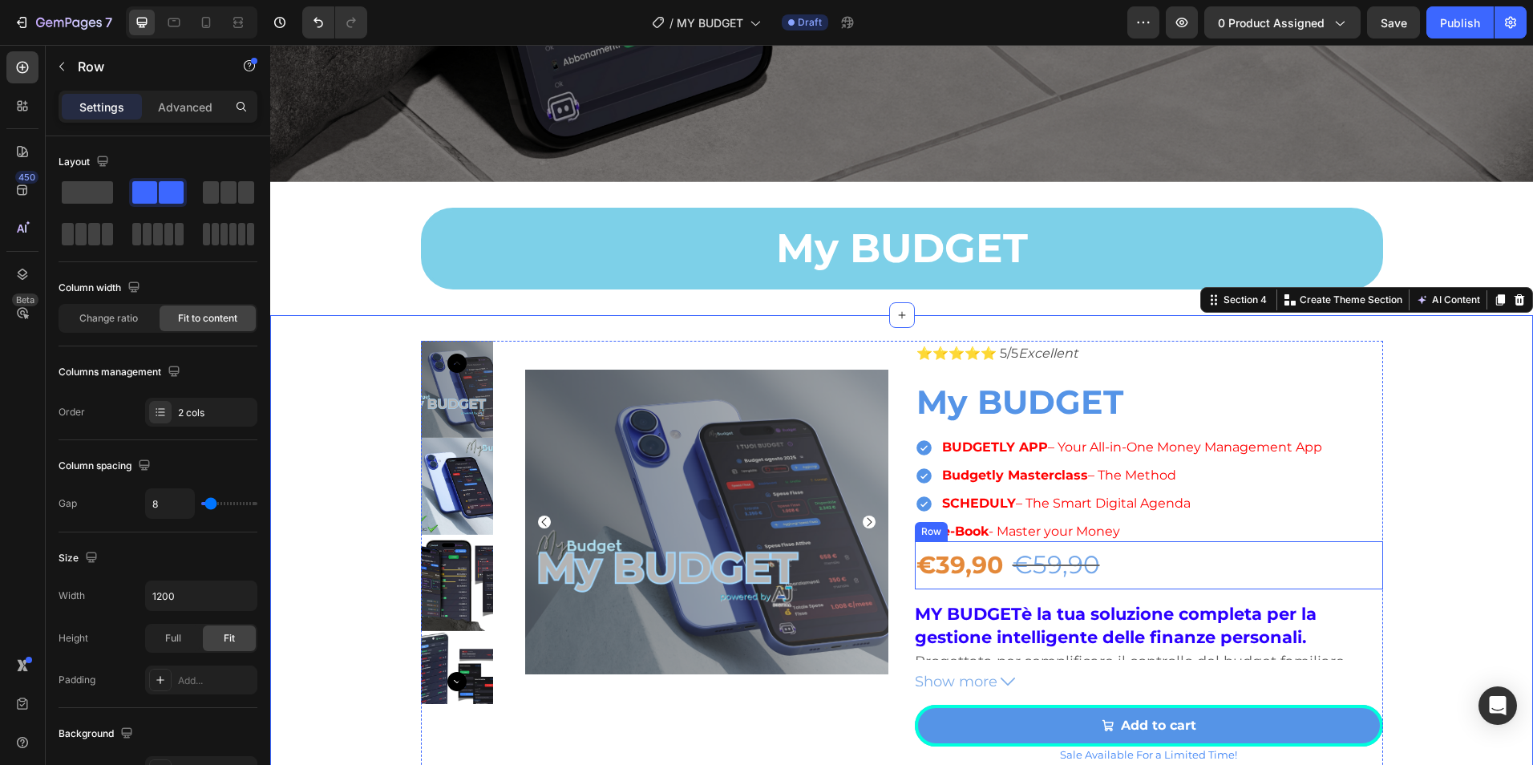
click at [1256, 557] on div "€39,90 Product Price Product Price €59,90 Product Price Product Price Row" at bounding box center [1149, 565] width 468 height 48
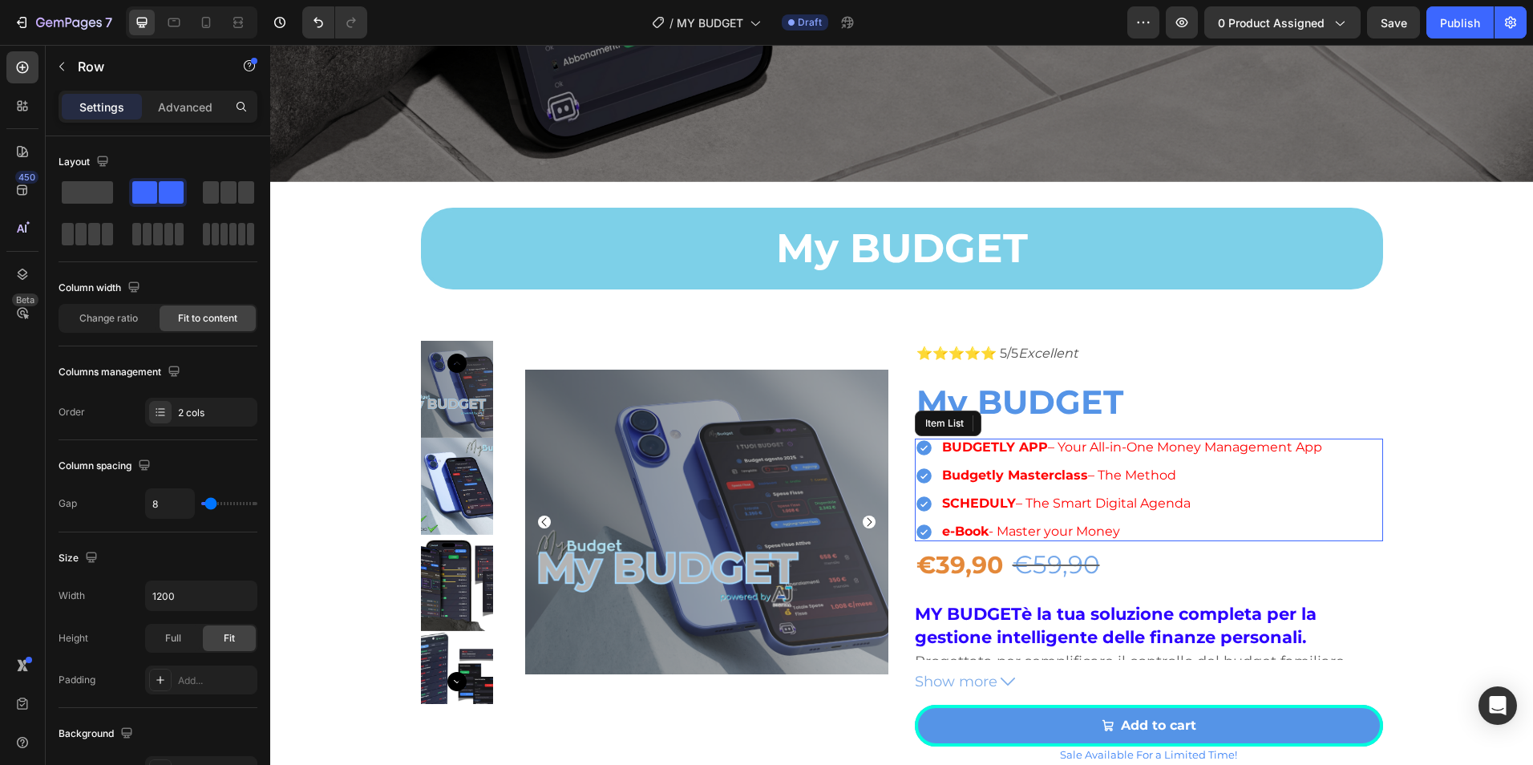
click at [1049, 450] on div "BUDGETLY APP – Your All-in-One Money Management App Budgetly Masterclass – The …" at bounding box center [1120, 490] width 410 height 103
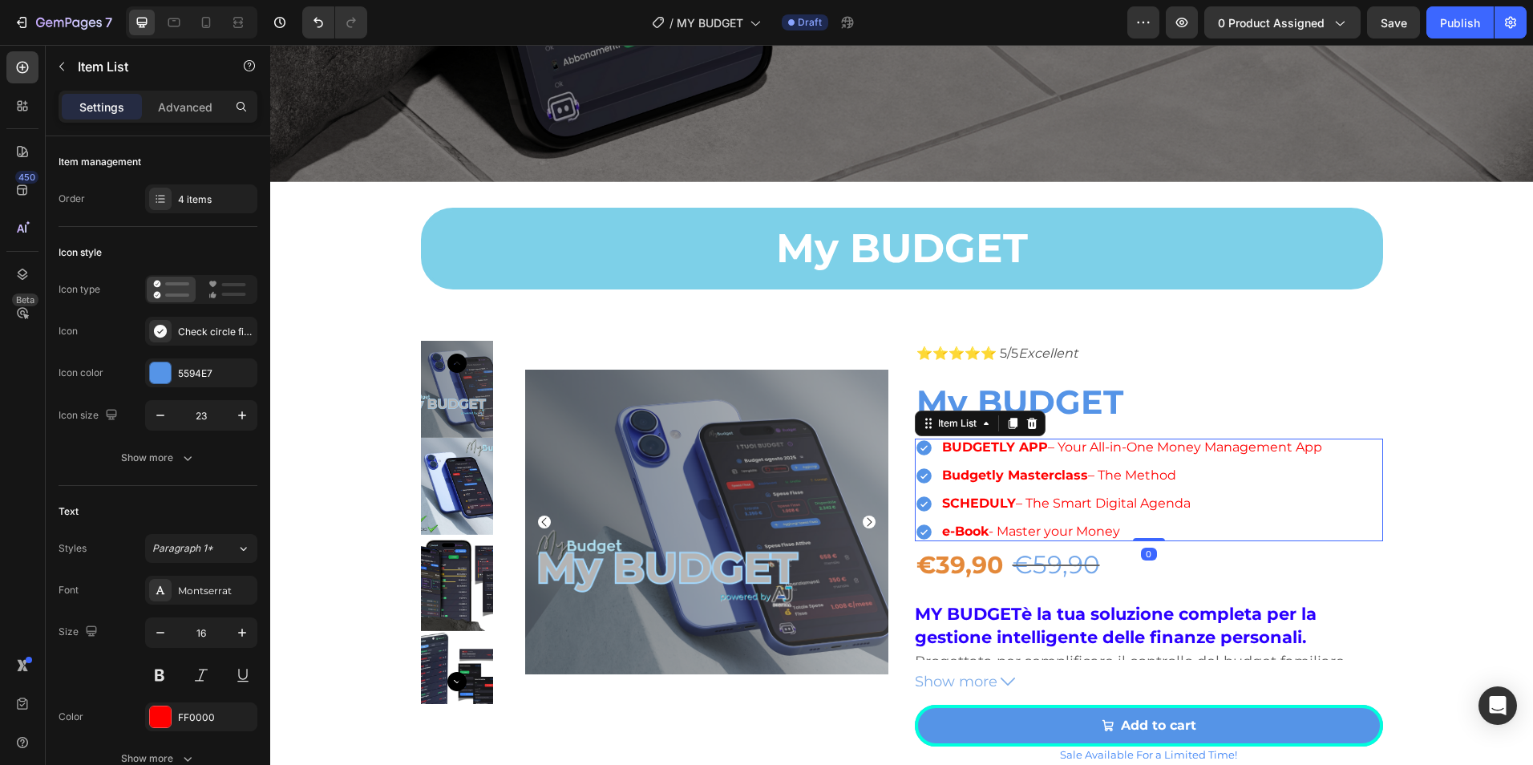
click at [1018, 444] on strong "BUDGETLY APP" at bounding box center [995, 446] width 106 height 15
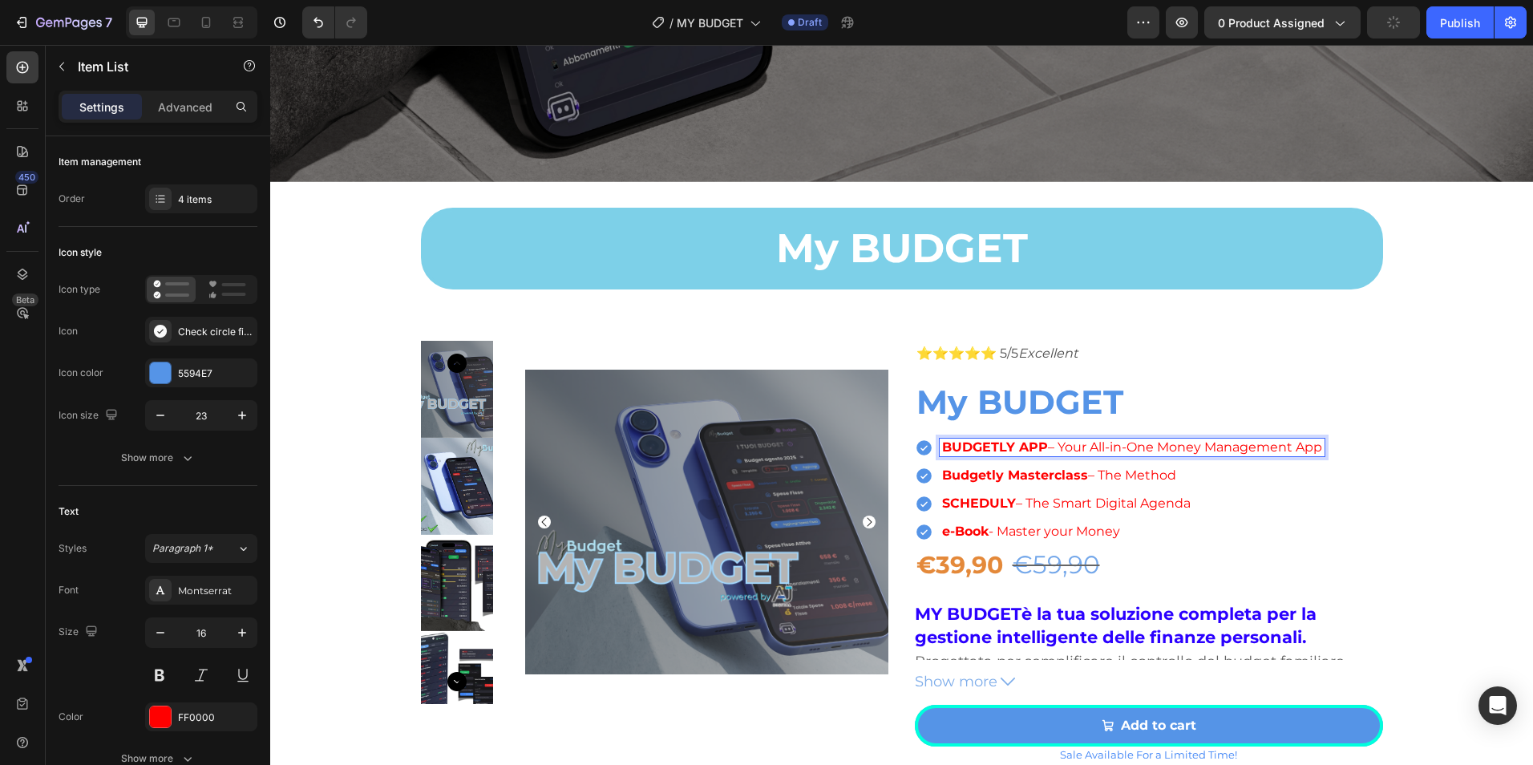
click at [942, 440] on strong "BUDGETLY APP" at bounding box center [995, 446] width 106 height 15
click at [991, 443] on strong "BUDGETLY APP" at bounding box center [995, 446] width 106 height 15
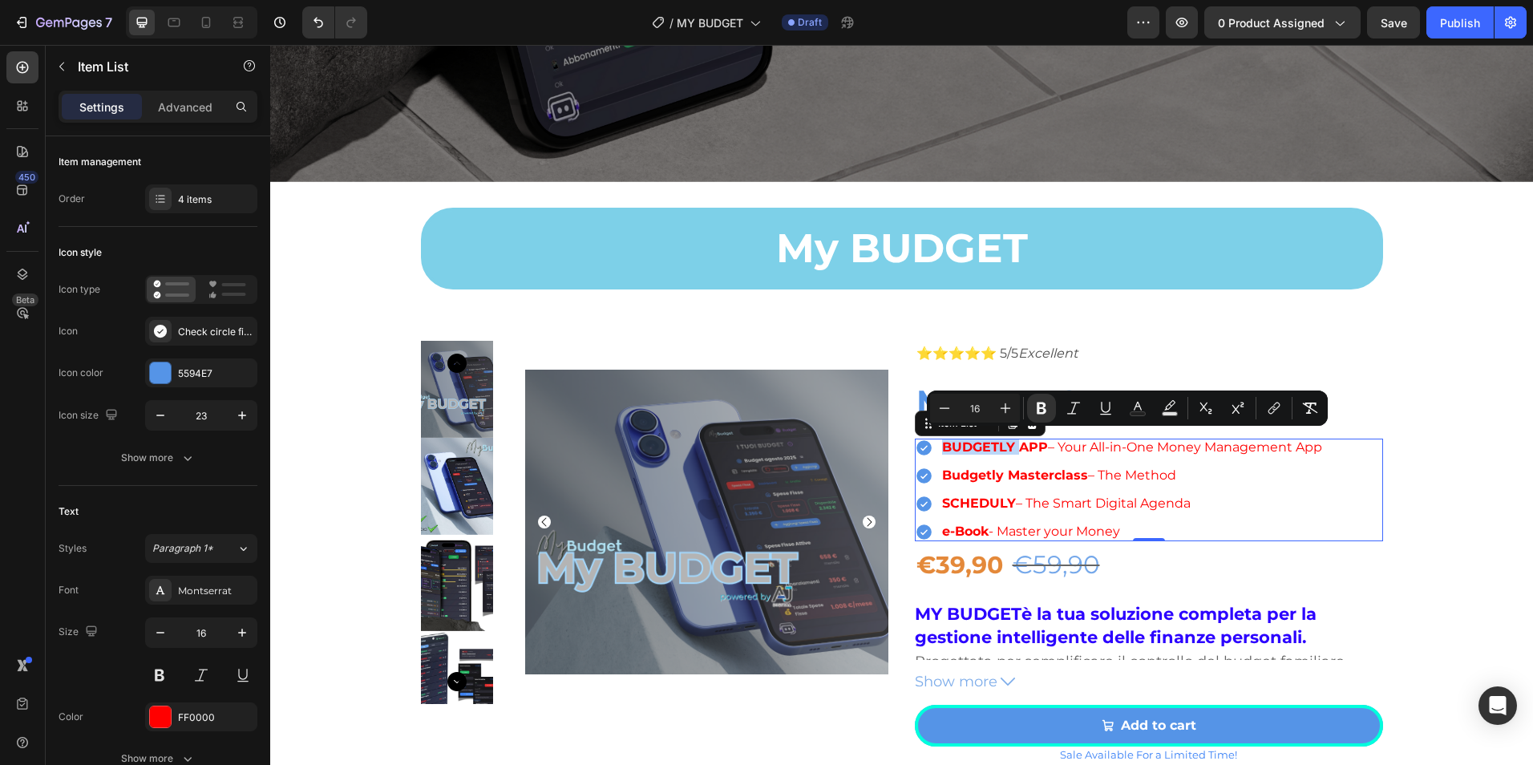
click at [1047, 443] on p "BUDGETLY APP – Your All-in-One Money Management App" at bounding box center [1132, 447] width 380 height 13
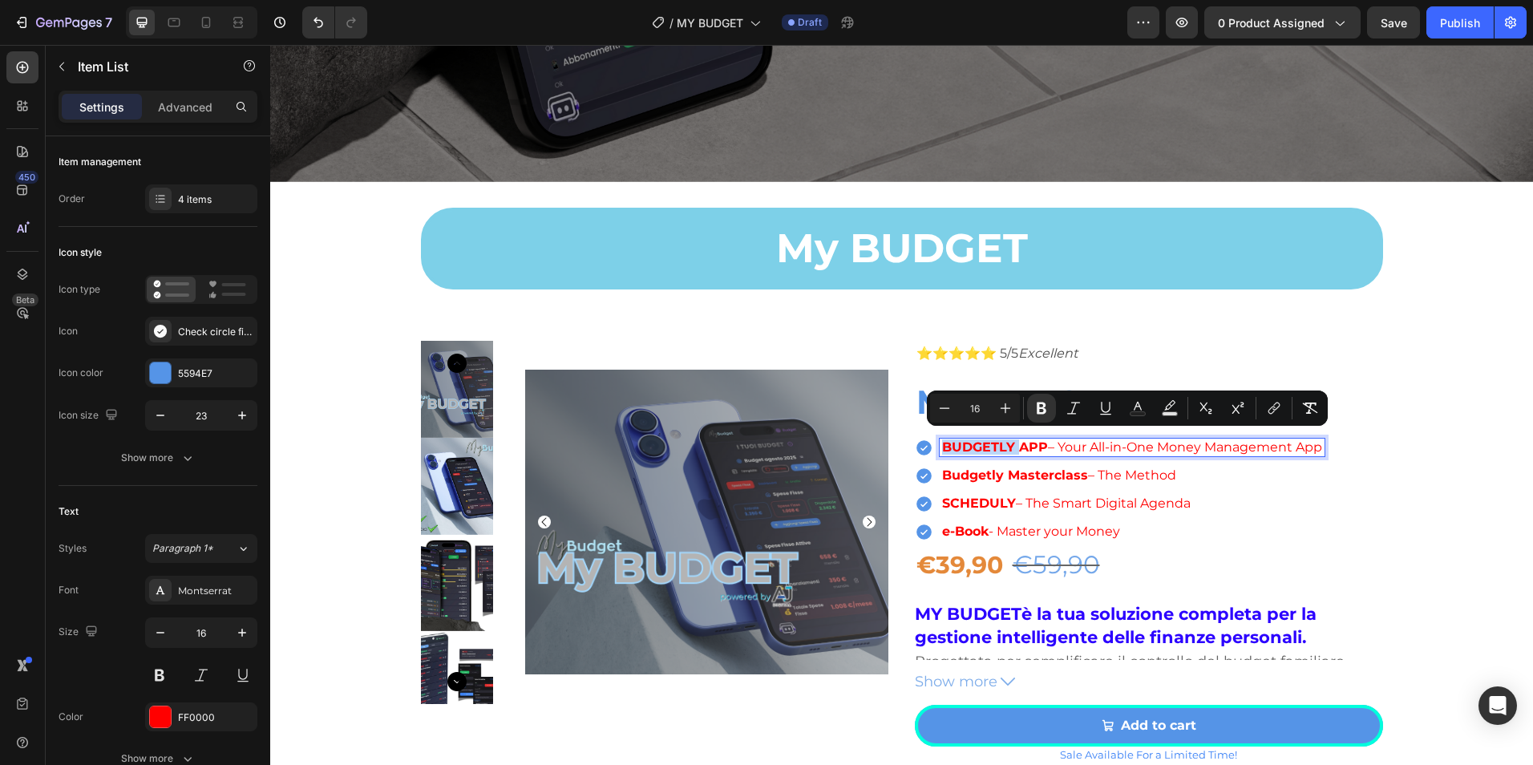
click at [1046, 443] on p "BUDGETLY APP – Your All-in-One Money Management App" at bounding box center [1132, 447] width 380 height 13
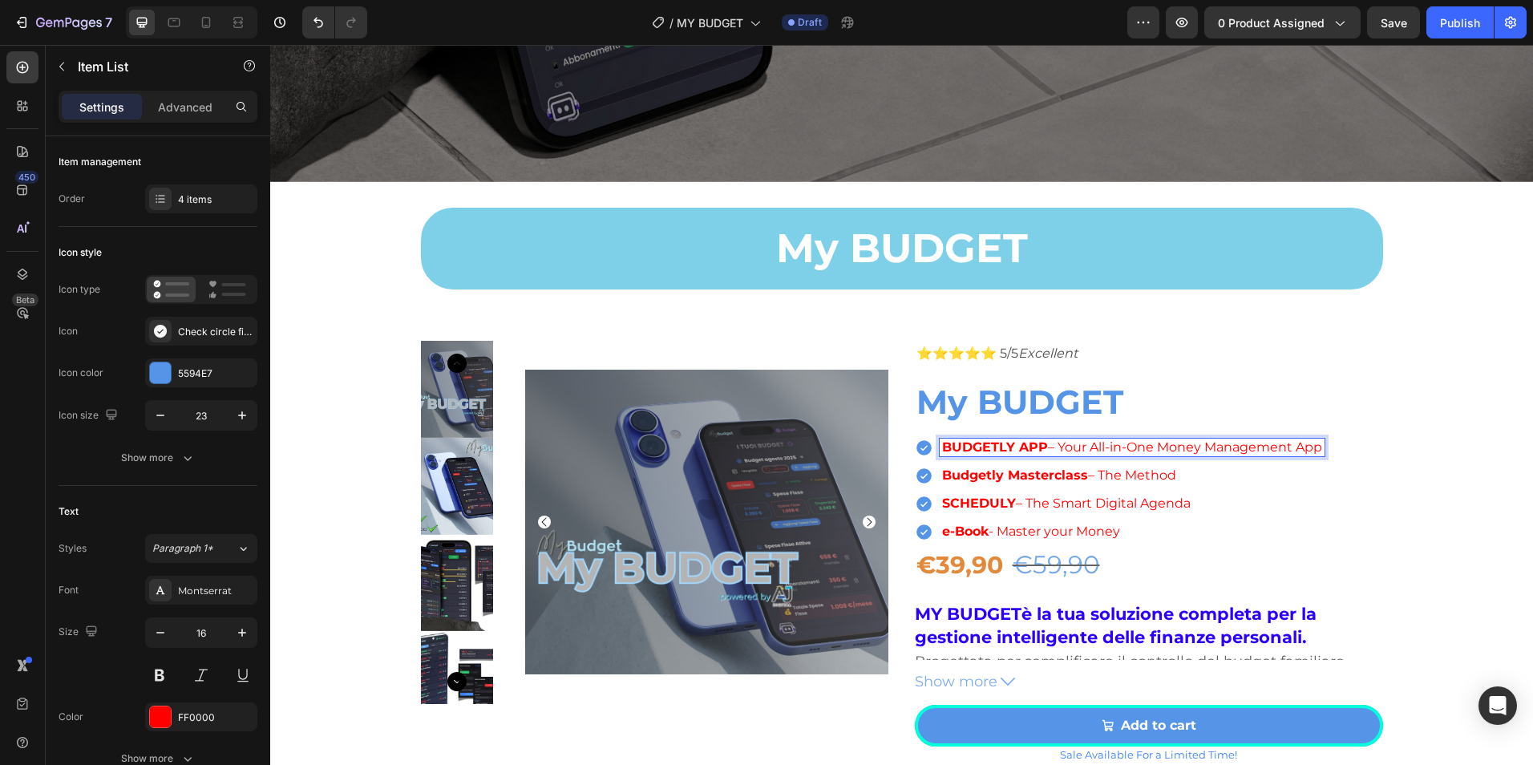
click at [1018, 441] on strong "BUDGETLY APP" at bounding box center [995, 446] width 106 height 15
click at [1018, 477] on div "Budgetly Masterclass – The Method" at bounding box center [1106, 476] width 333 height 18
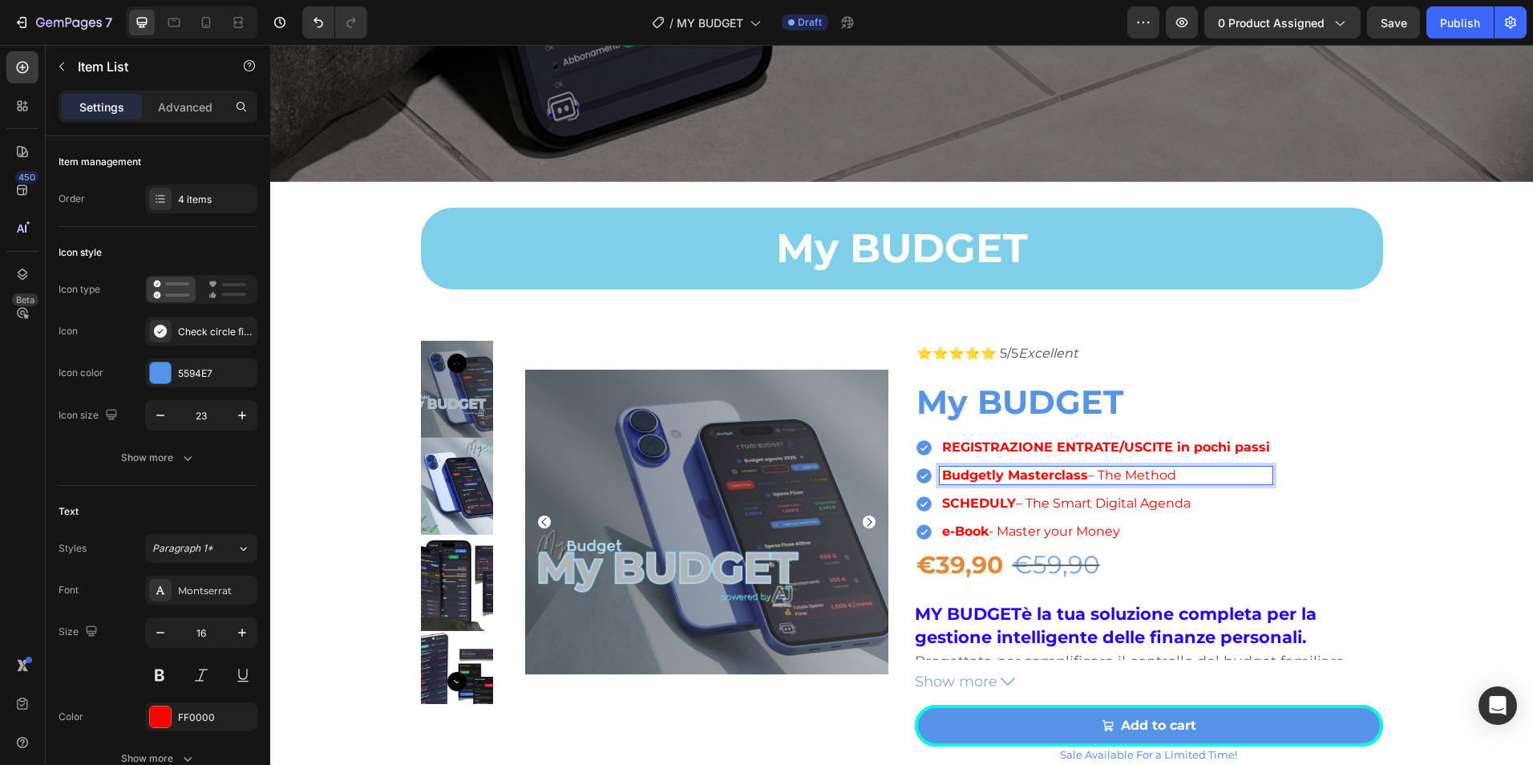
click at [1018, 472] on strong "Budgetly Masterclass" at bounding box center [1015, 474] width 146 height 15
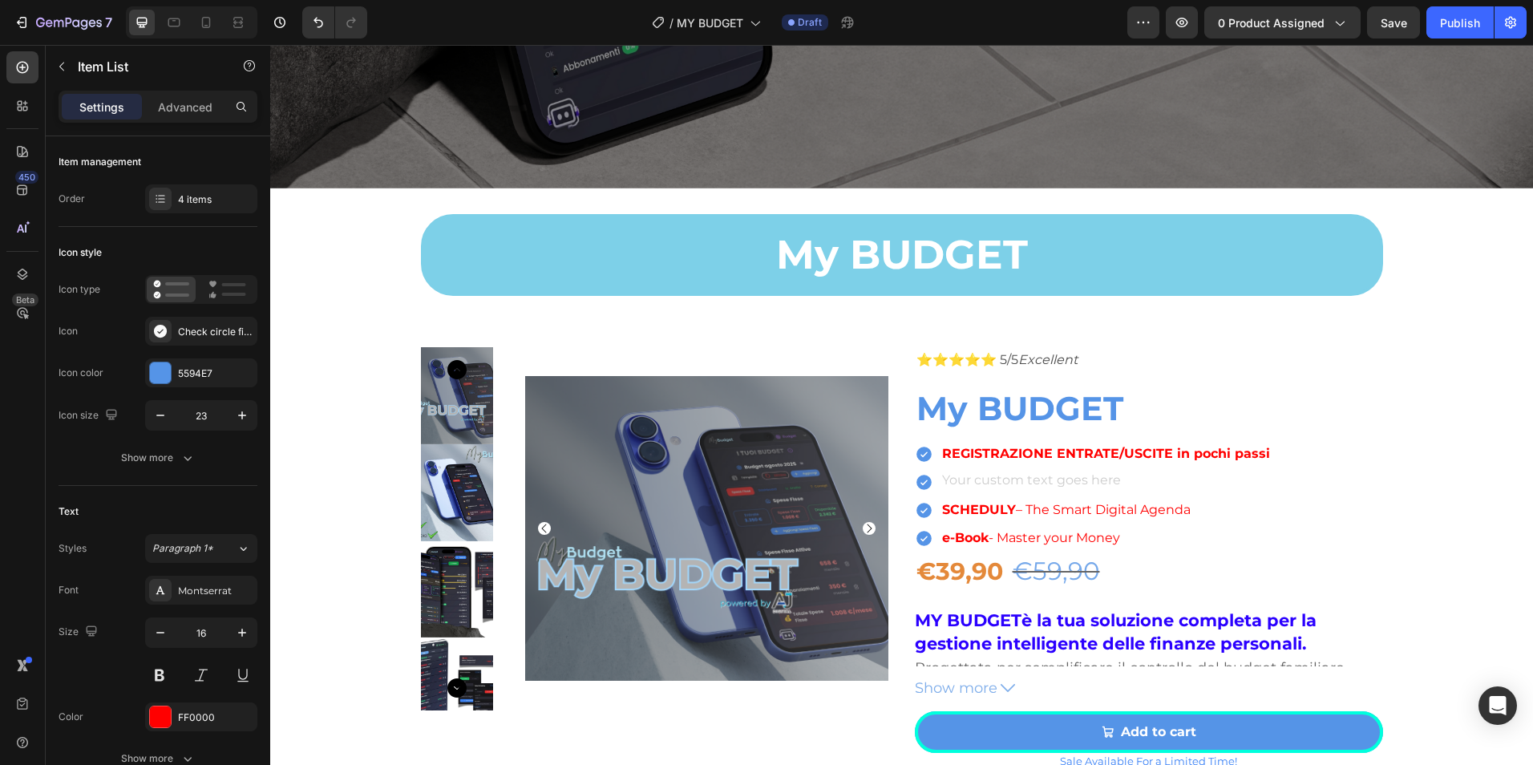
scroll to position [791, 0]
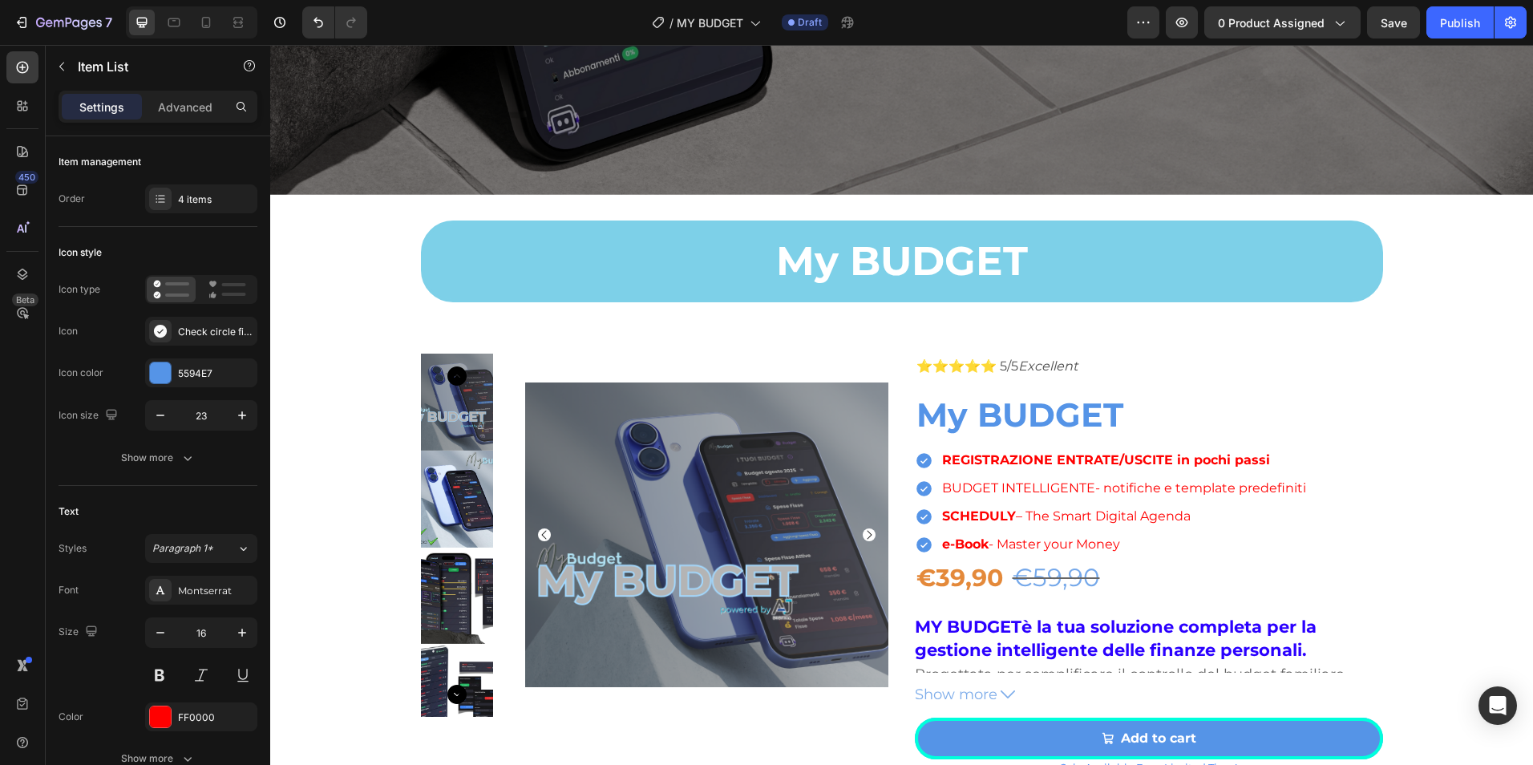
click at [1173, 482] on p "BUDGET INTELLIGENTE- notifiche e template predefiniti" at bounding box center [1124, 488] width 364 height 13
click at [1203, 459] on strong "REGISTRAZIONE ENTRATE/USCITE in pochi passi" at bounding box center [1106, 459] width 328 height 15
click at [1182, 455] on strong "REGISTRAZIONE ENTRATE/USCITE in pochi passi" at bounding box center [1106, 459] width 328 height 15
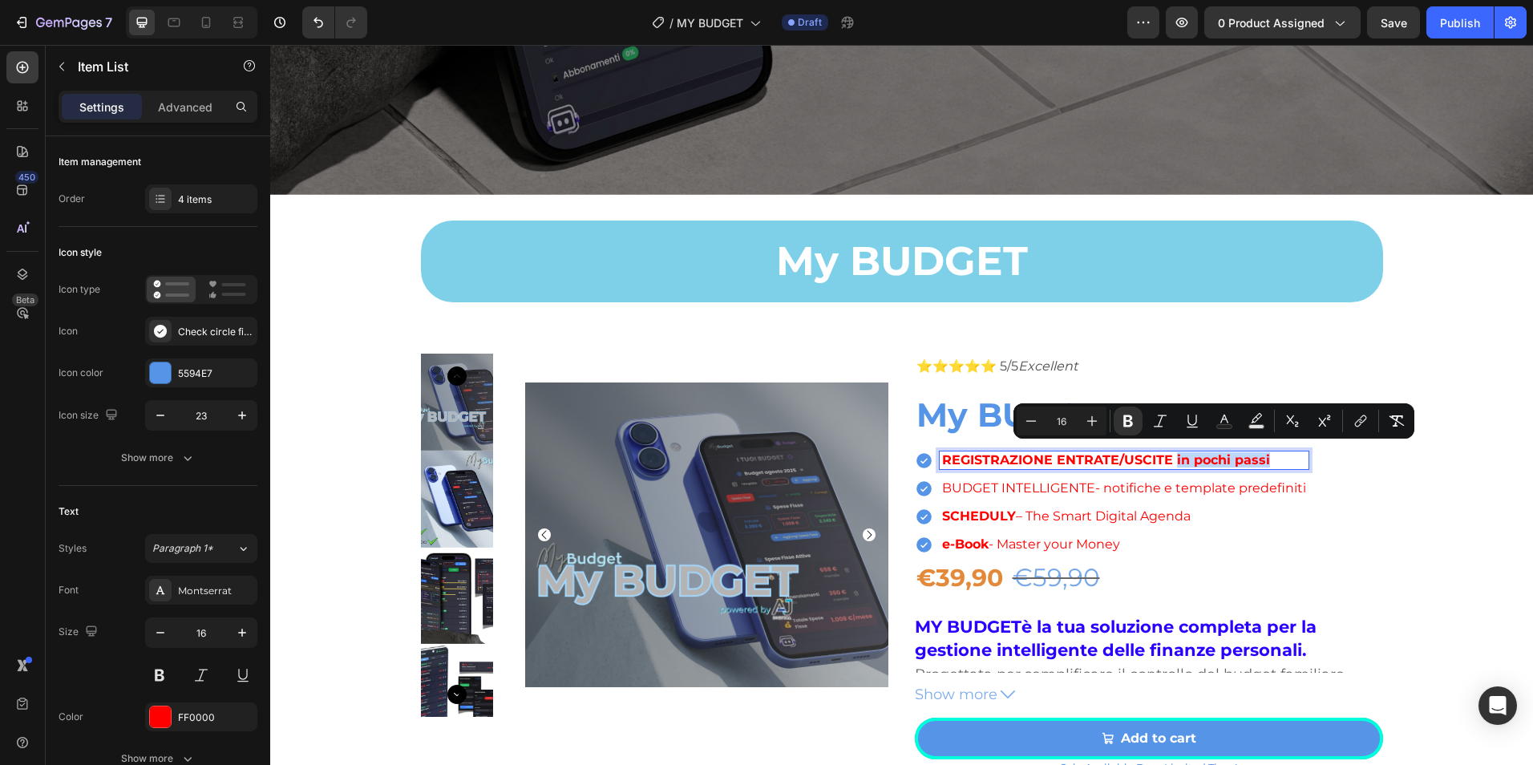
drag, startPoint x: 1167, startPoint y: 455, endPoint x: 1260, endPoint y: 453, distance: 93.0
click at [1260, 454] on p "REGISTRAZIONE ENTRATE/USCITE in pochi passi" at bounding box center [1124, 460] width 364 height 13
click at [1128, 419] on icon "Editor contextual toolbar" at bounding box center [1128, 421] width 16 height 16
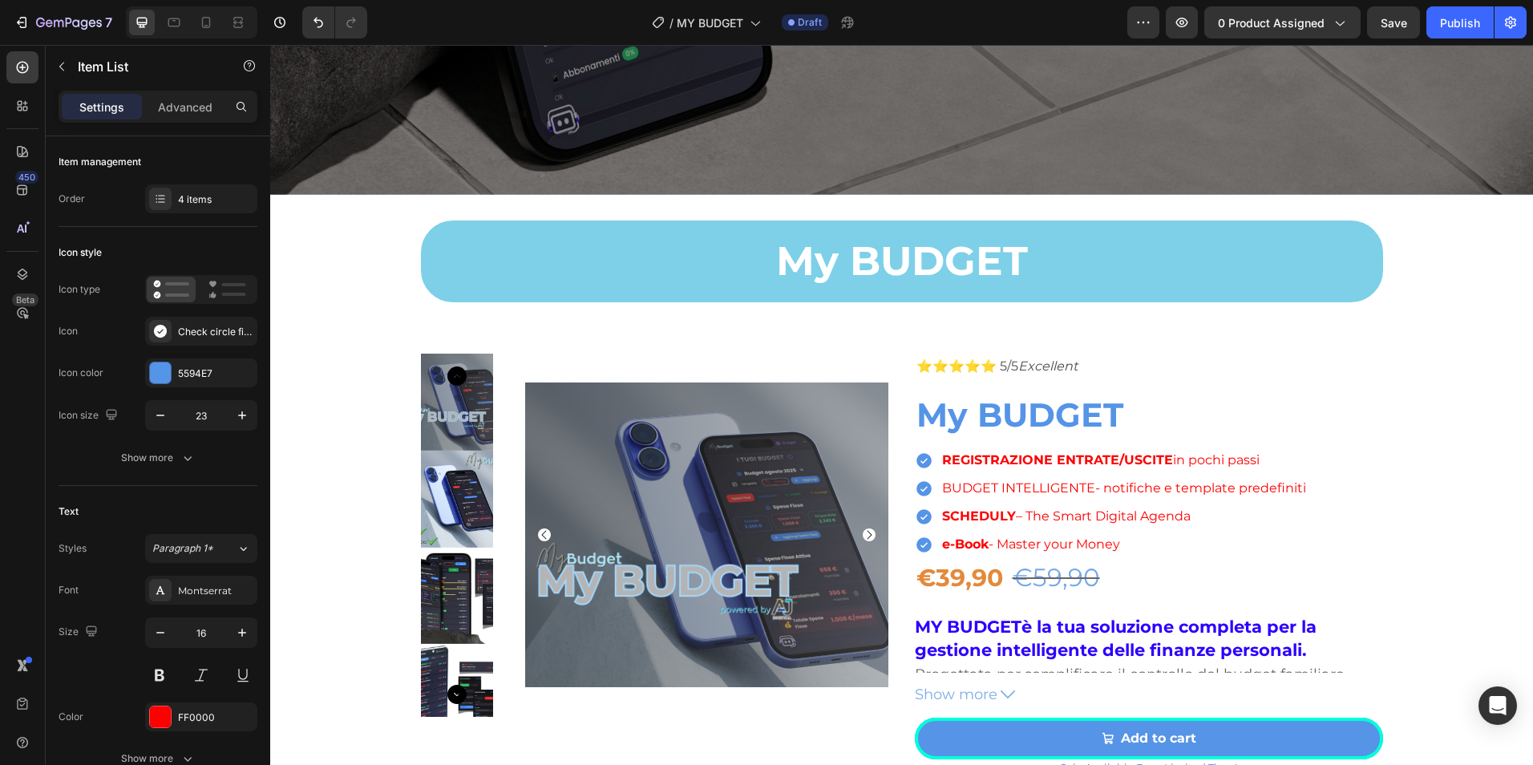
click at [1053, 482] on p "BUDGET INTELLIGENTE- notifiche e template predefiniti" at bounding box center [1124, 488] width 364 height 13
click at [1082, 483] on p "BUDGET INTELLIGENTE- notifiche e template predefiniti" at bounding box center [1124, 488] width 364 height 13
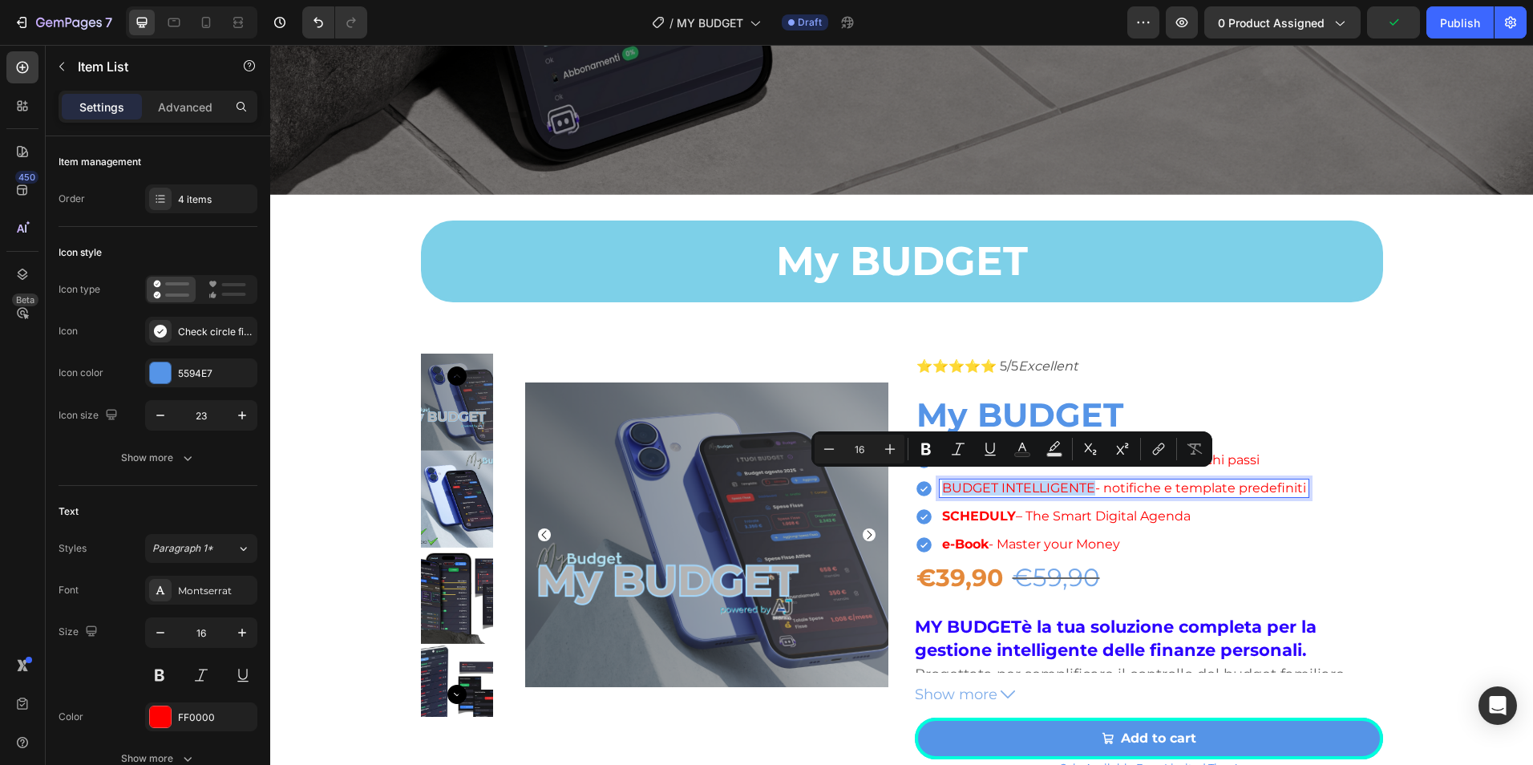
drag, startPoint x: 1089, startPoint y: 484, endPoint x: 938, endPoint y: 483, distance: 150.8
click at [942, 483] on p "BUDGET INTELLIGENTE- notifiche e template predefiniti" at bounding box center [1124, 488] width 364 height 13
click at [929, 454] on icon "Editor contextual toolbar" at bounding box center [926, 449] width 10 height 12
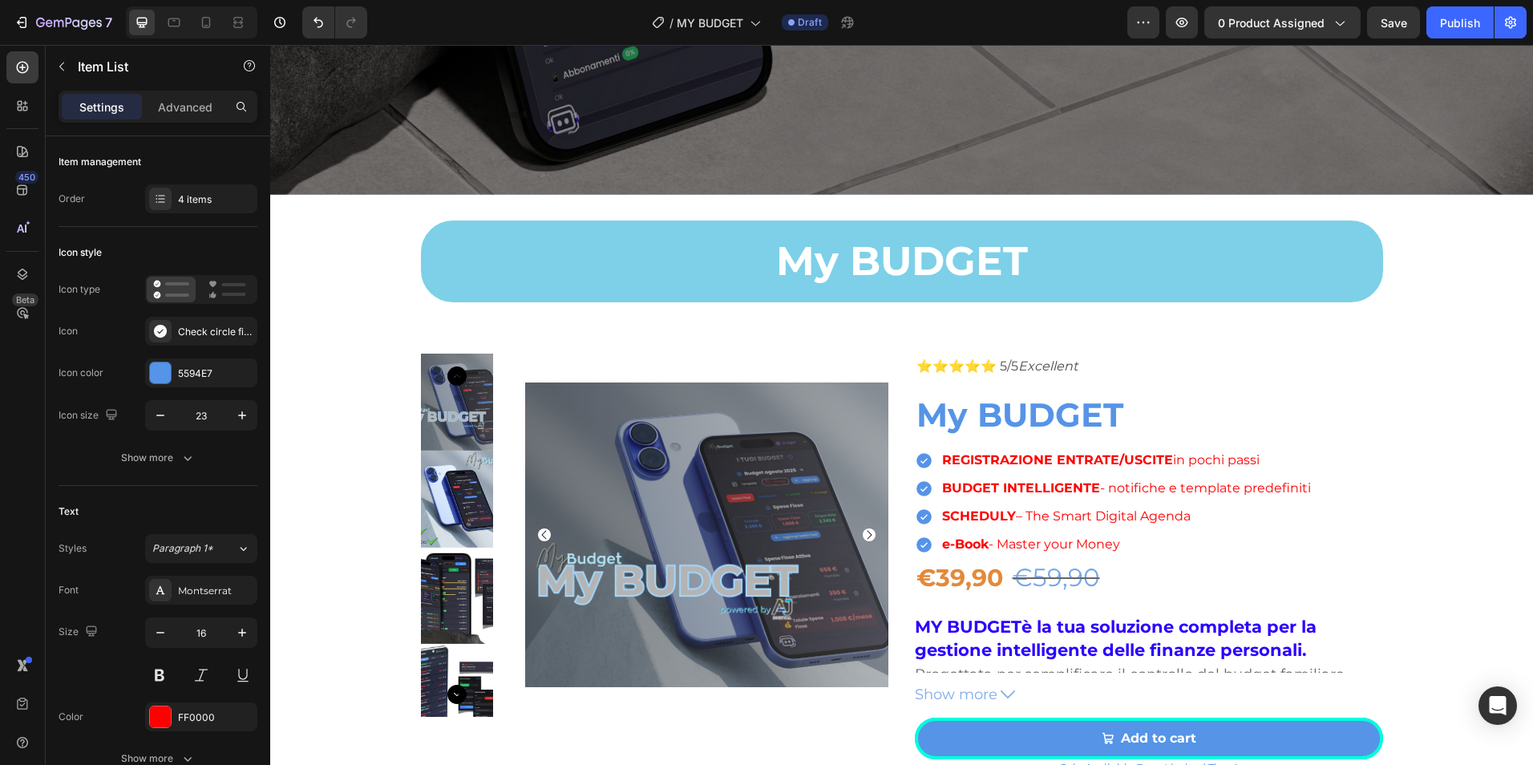
click at [1099, 522] on div "REGISTRAZIONE ENTRATE/USCITE in pochi passi BUDGET INTELLIGENTE - notifiche e t…" at bounding box center [1114, 502] width 399 height 103
click at [977, 508] on strong "SCHEDULY" at bounding box center [979, 515] width 74 height 15
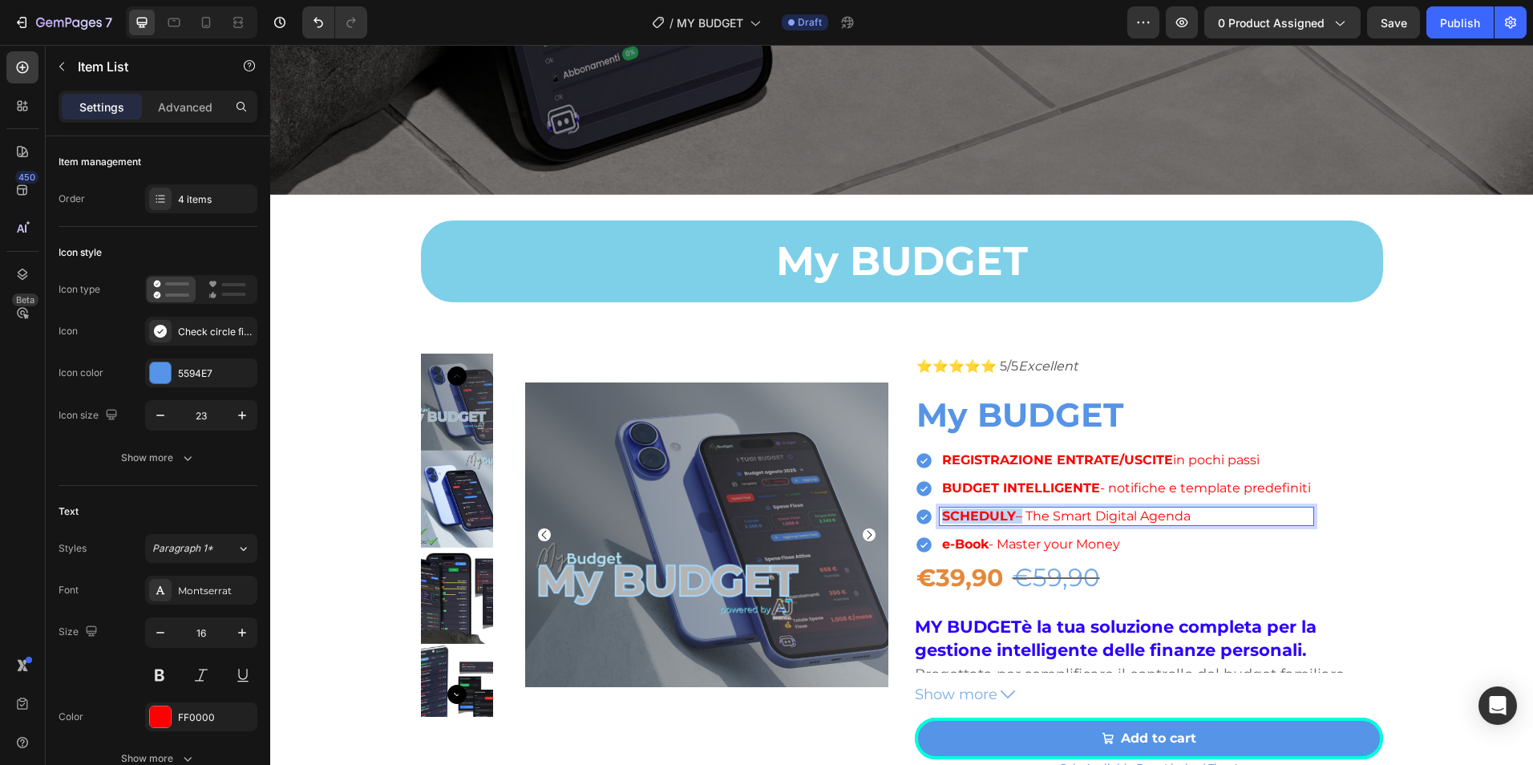
click at [977, 508] on strong "SCHEDULY" at bounding box center [979, 515] width 74 height 15
click at [1232, 540] on p "e-Book - Master your Money" at bounding box center [1126, 544] width 369 height 13
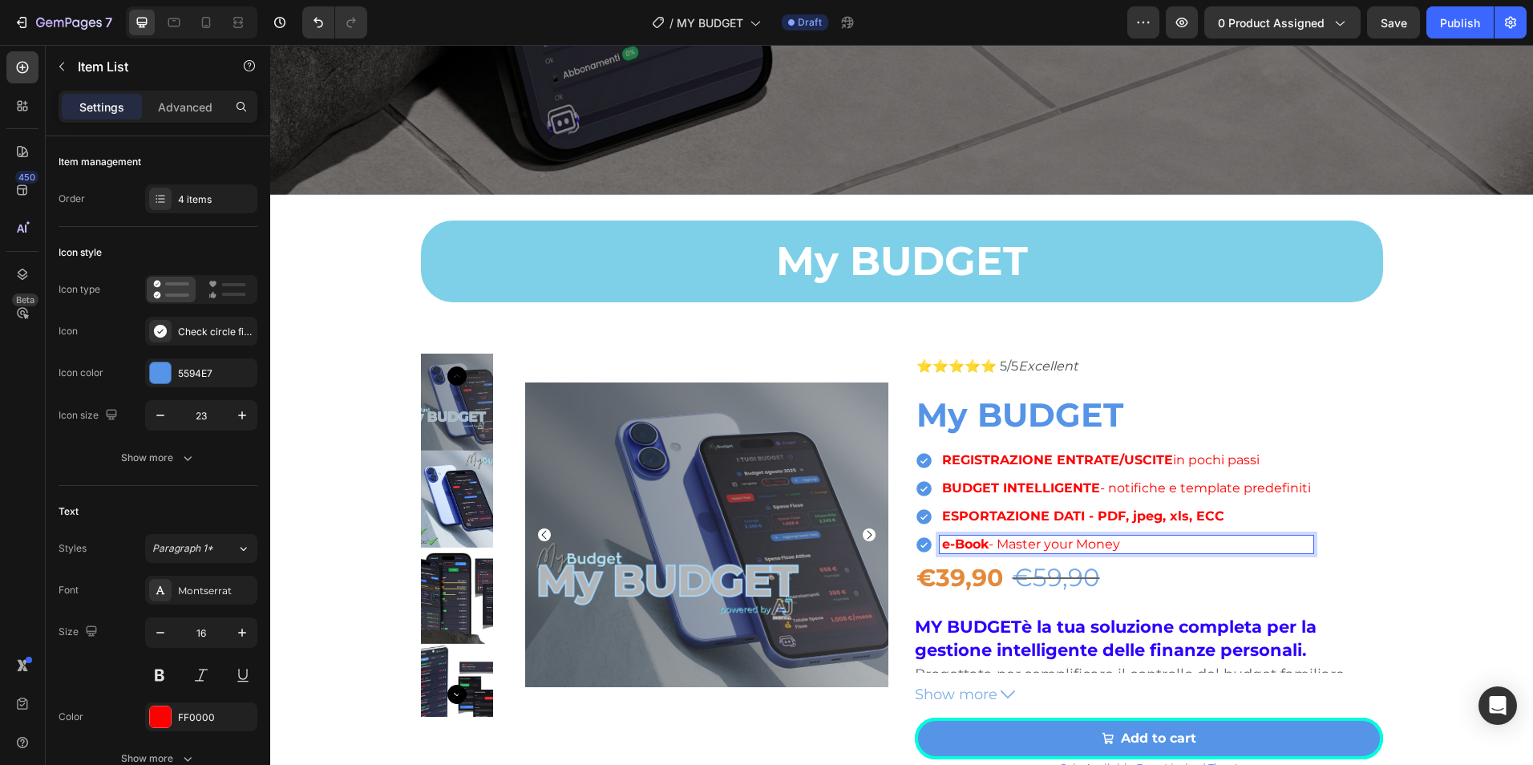
drag, startPoint x: 1188, startPoint y: 513, endPoint x: 1180, endPoint y: 515, distance: 8.2
click at [1188, 513] on strong "ESPORTAZIONE DATI - PDF, jpeg, xls, ECC" at bounding box center [1083, 515] width 282 height 15
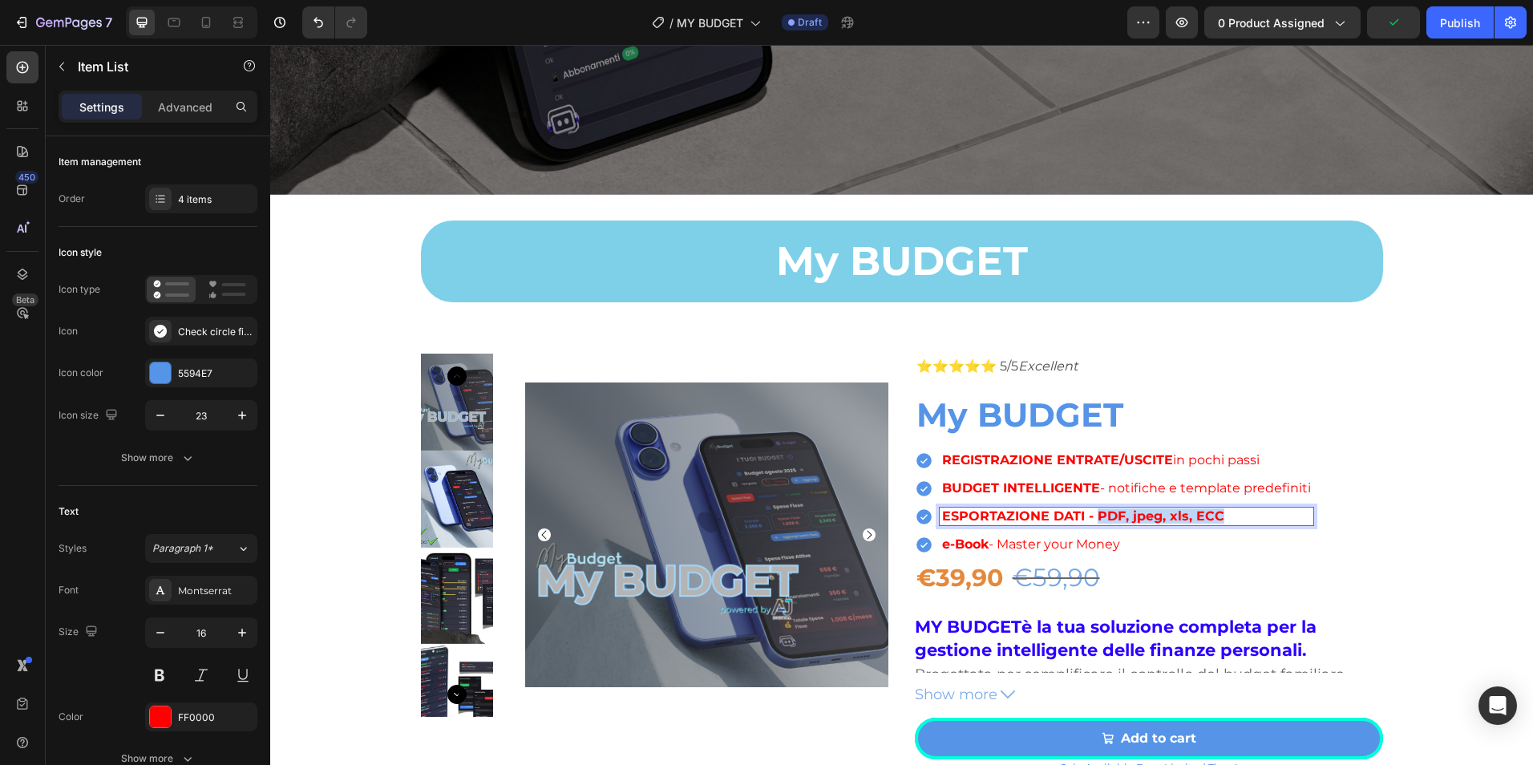
drag, startPoint x: 1091, startPoint y: 510, endPoint x: 1218, endPoint y: 511, distance: 126.7
click at [1218, 511] on p "ESPORTAZIONE DATI - PDF, jpeg, xls, ECC" at bounding box center [1126, 516] width 369 height 13
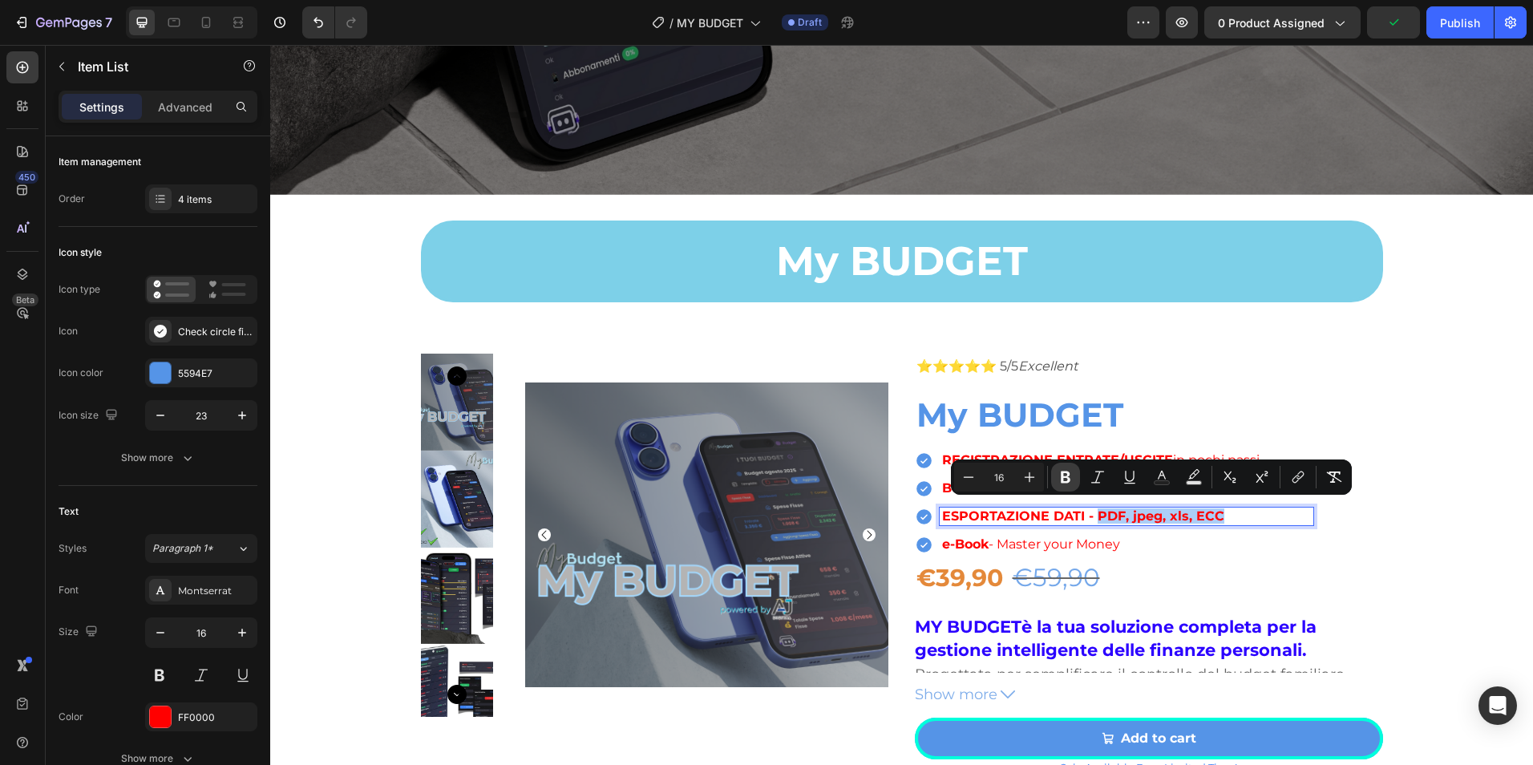
click at [1070, 486] on button "Bold" at bounding box center [1065, 477] width 29 height 29
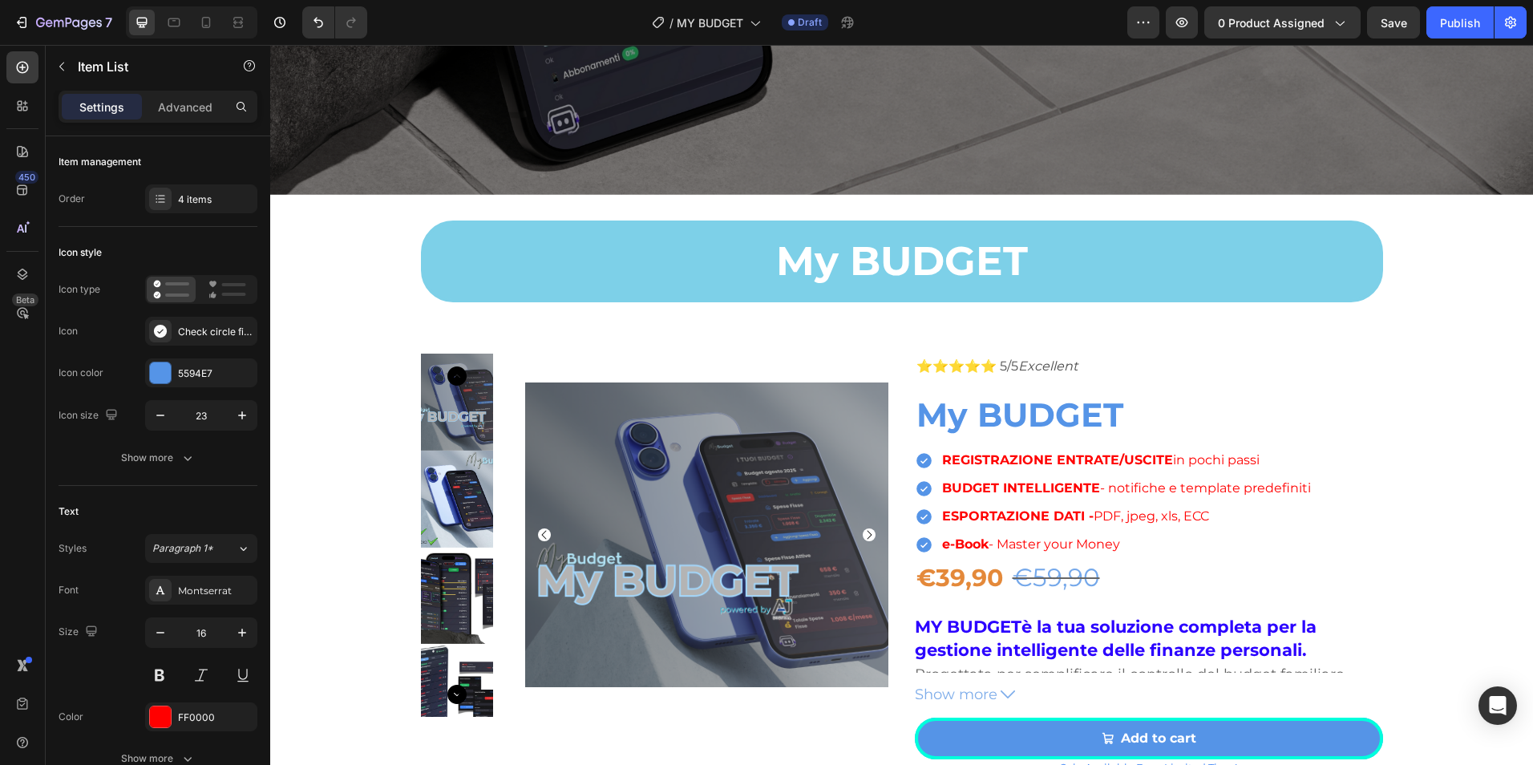
click at [960, 538] on strong "e-Book" at bounding box center [965, 543] width 47 height 15
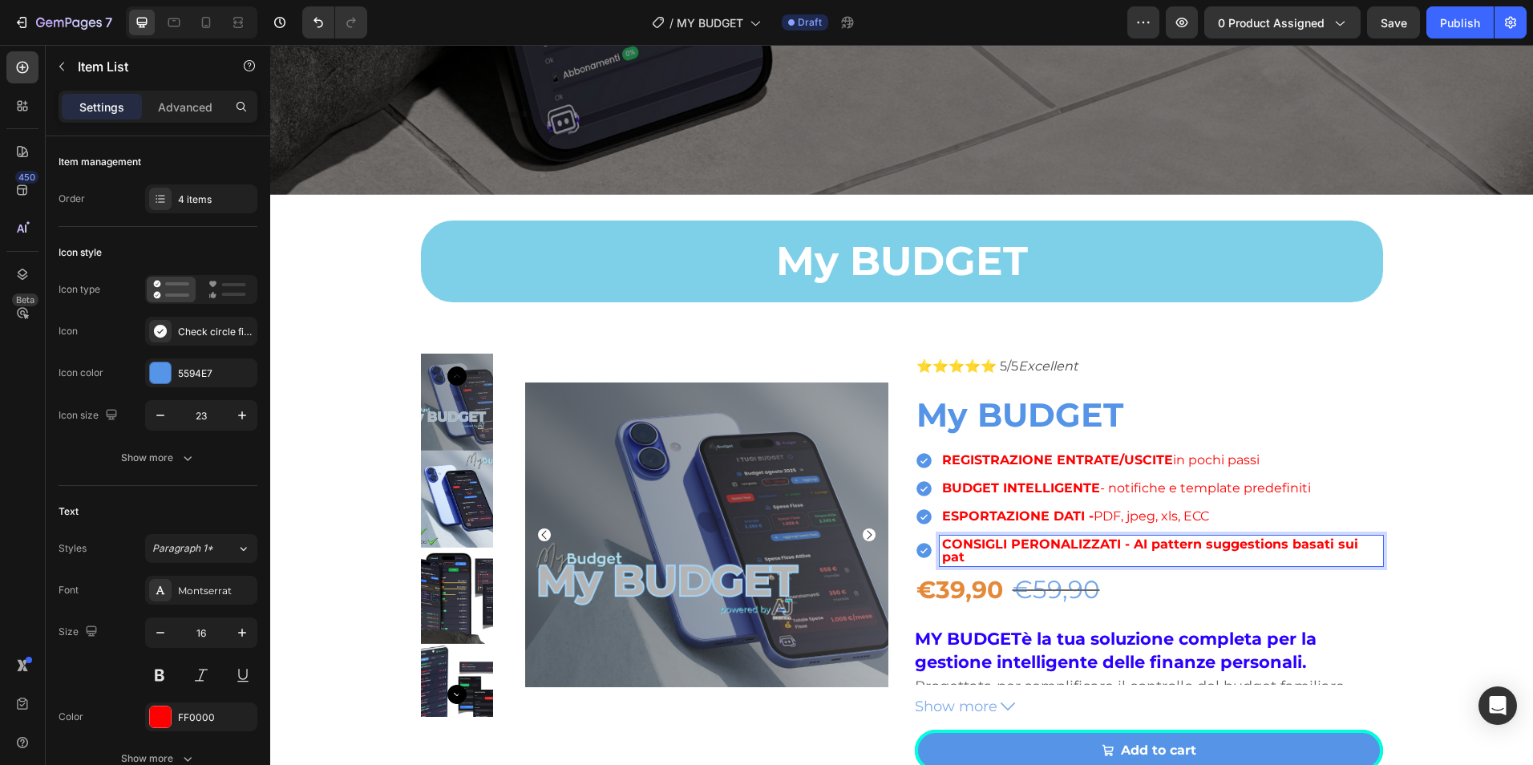
scroll to position [790, 0]
click at [1139, 559] on div "CONSIGLI PERONALIZZATI - AI pattern suggestions basati sui pattern di spesa" at bounding box center [1161, 551] width 443 height 30
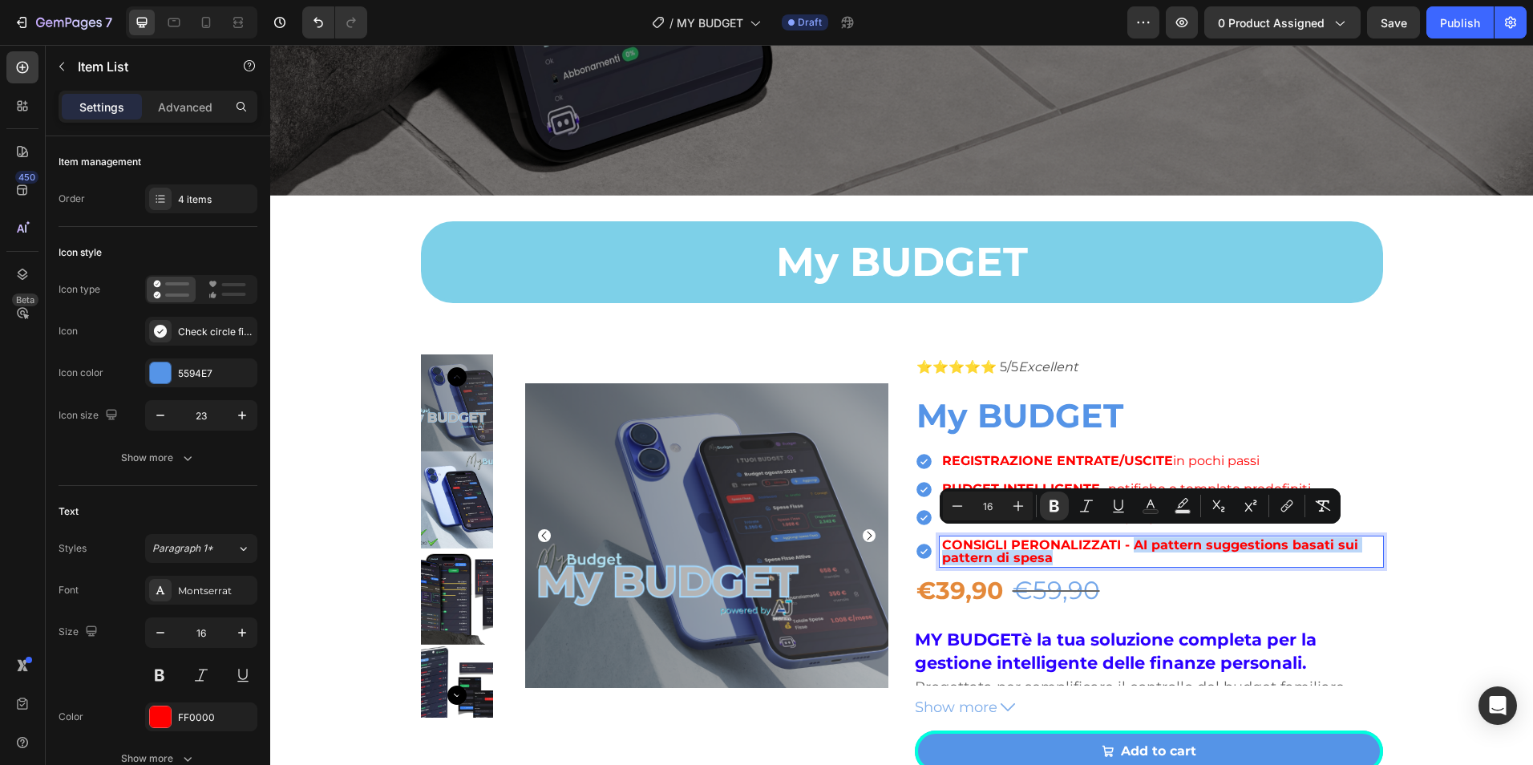
drag, startPoint x: 1129, startPoint y: 539, endPoint x: 1150, endPoint y: 540, distance: 20.9
click at [1150, 555] on p "CONSIGLI PERONALIZZATI - AI pattern suggestions basati sui pattern di spesa" at bounding box center [1161, 552] width 439 height 26
click at [1054, 506] on icon "Editor contextual toolbar" at bounding box center [1055, 506] width 10 height 12
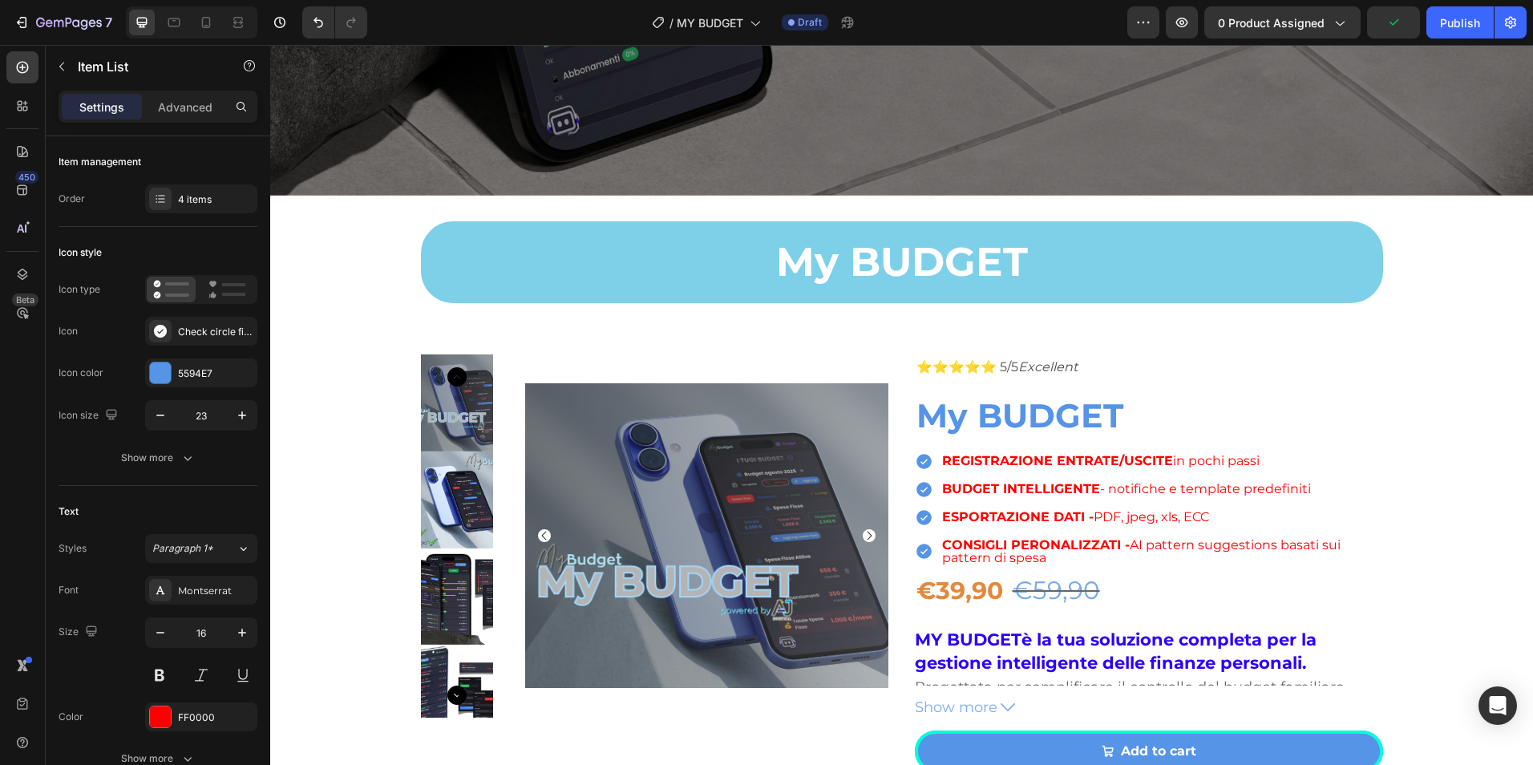
click at [1053, 556] on p "CONSIGLI PERONALIZZATI - AI pattern suggestions basati sui pattern di spesa" at bounding box center [1161, 552] width 439 height 26
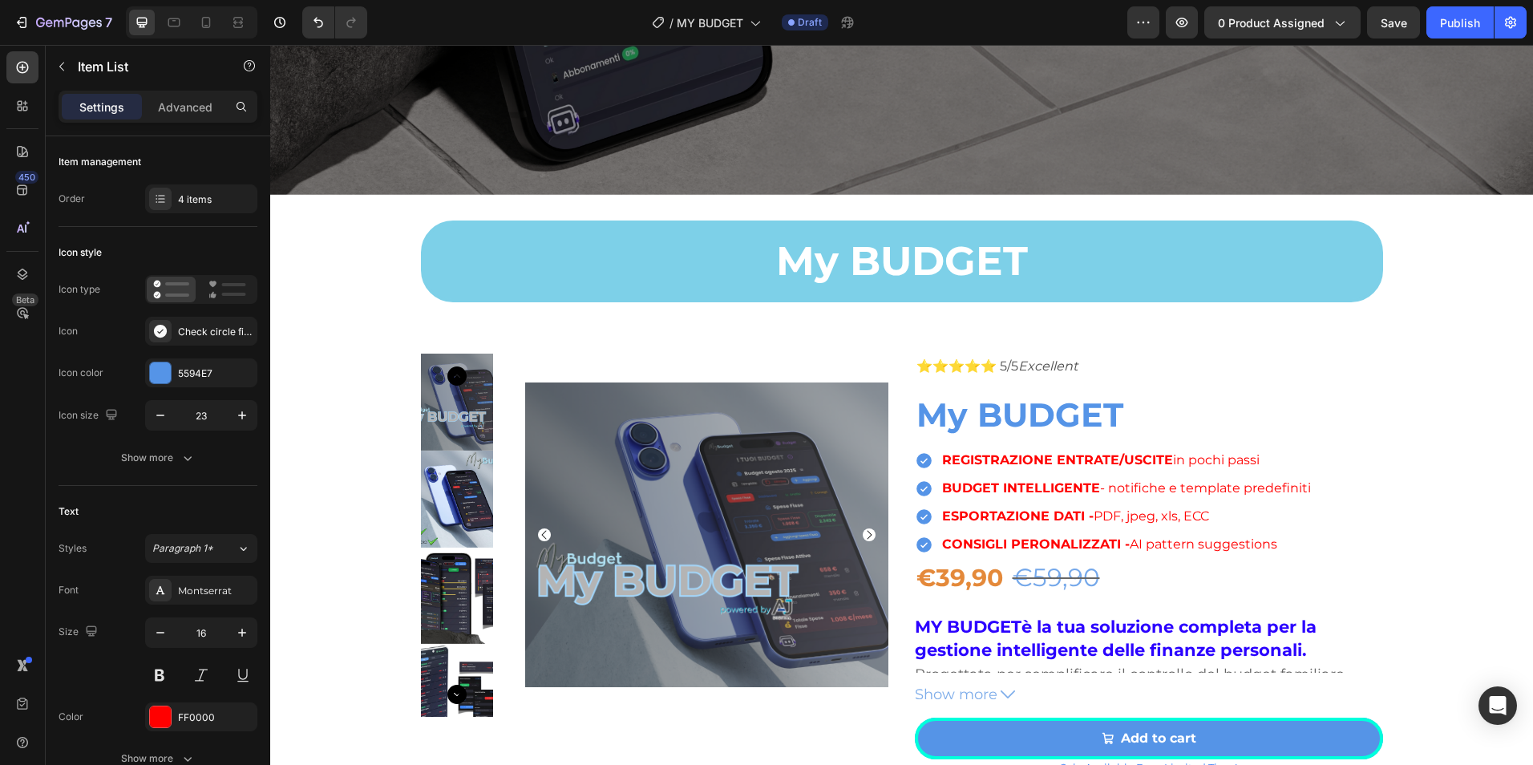
click at [1325, 505] on div "REGISTRAZIONE ENTRATE/USCITE in pochi passi BUDGET INTELLIGENTE - notifiche e t…" at bounding box center [1149, 502] width 468 height 103
click at [951, 536] on strong "CONSIGLI PERONALIZZATI -" at bounding box center [1036, 543] width 188 height 15
click at [926, 536] on icon at bounding box center [924, 545] width 18 height 18
click at [921, 525] on div "REGISTRAZIONE ENTRATE/USCITE in pochi passi BUDGET INTELLIGENTE - notifiche e t…" at bounding box center [1114, 502] width 399 height 103
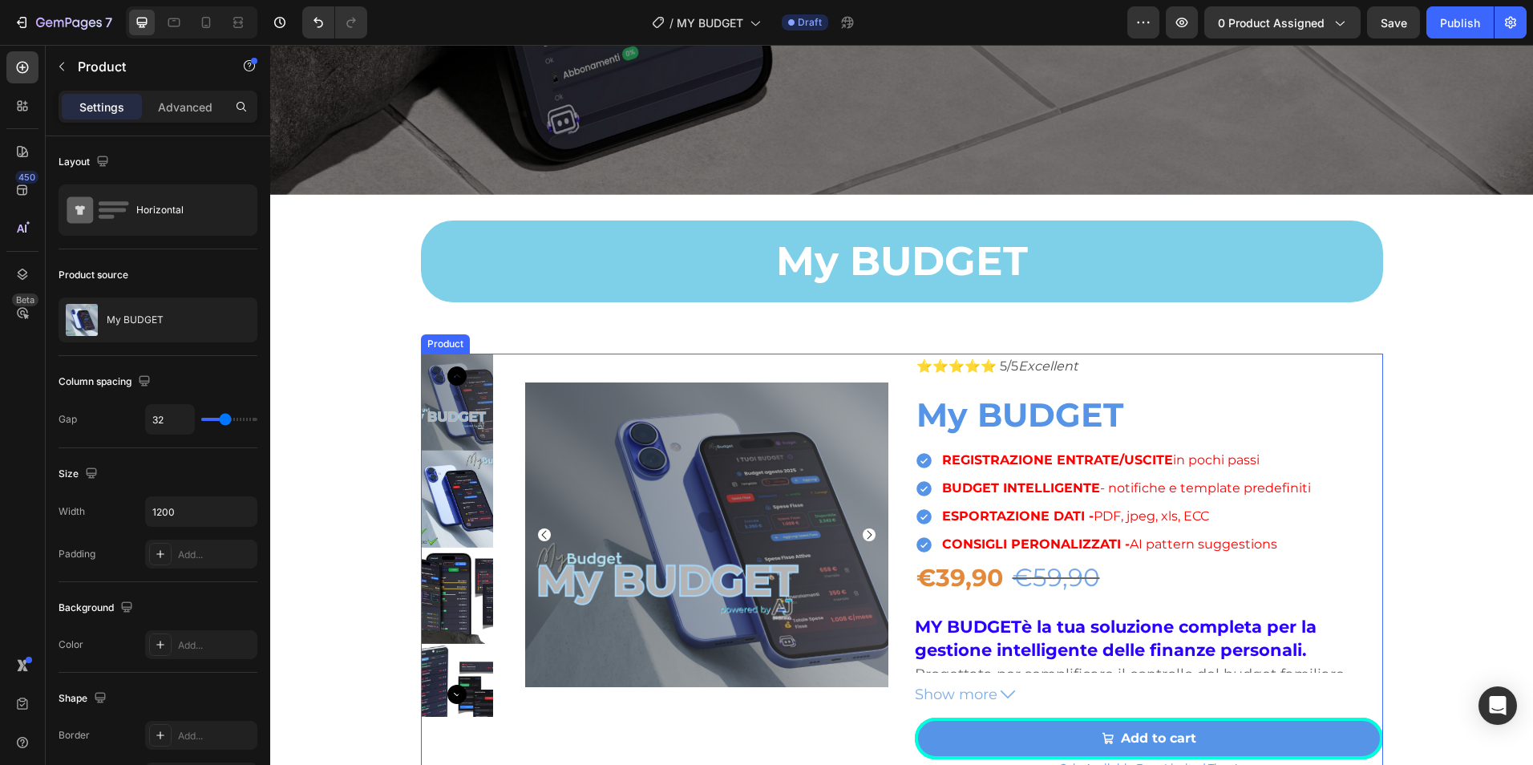
click at [925, 443] on div "⭐⭐⭐⭐⭐ 5/5 Excellent Text Block My BUDGET Product Title REGISTRAZIONE ENTRATE/US…" at bounding box center [1149, 600] width 468 height 493
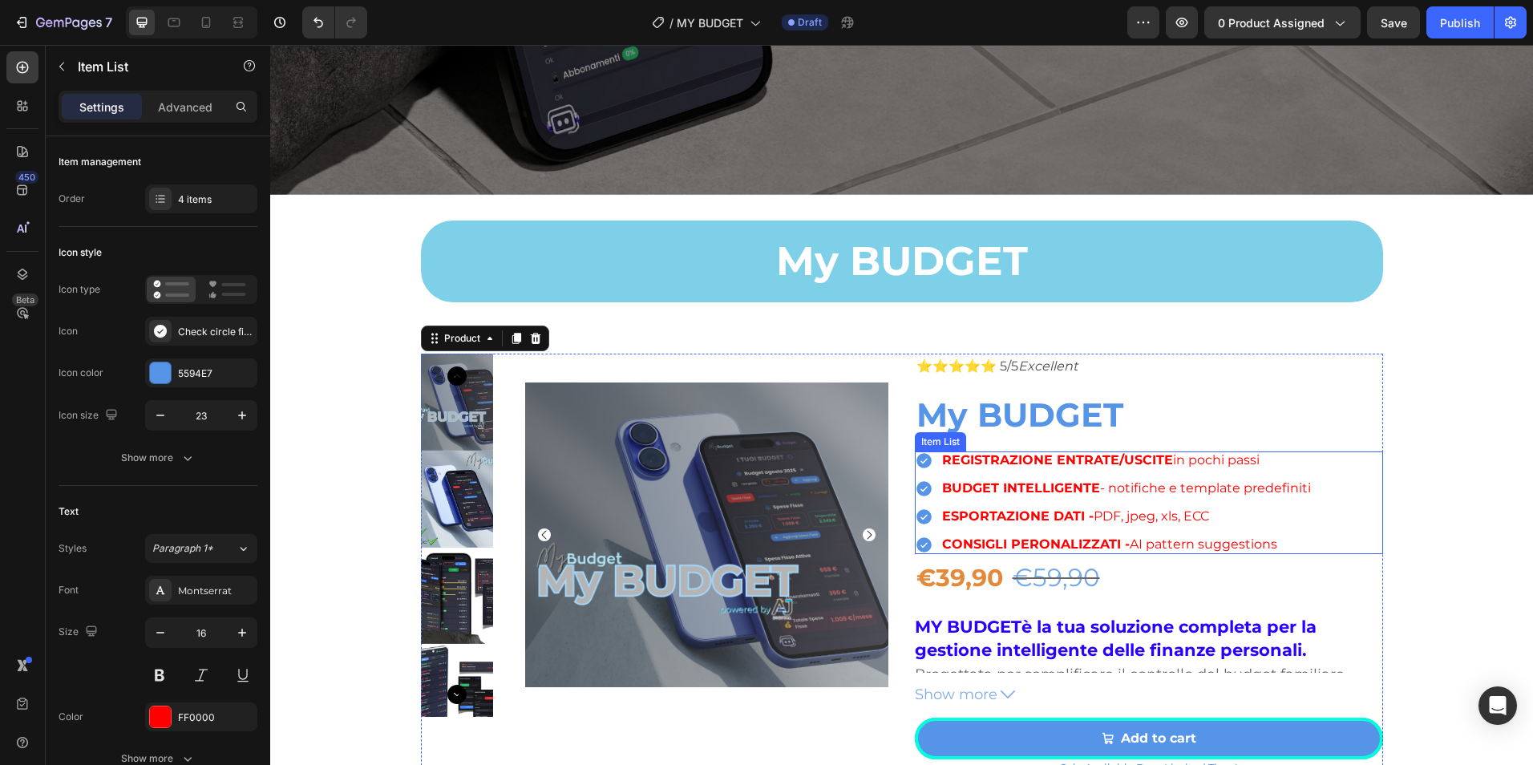
click at [1317, 459] on div "REGISTRAZIONE ENTRATE/USCITE in pochi passi BUDGET INTELLIGENTE - notifiche e t…" at bounding box center [1149, 502] width 468 height 103
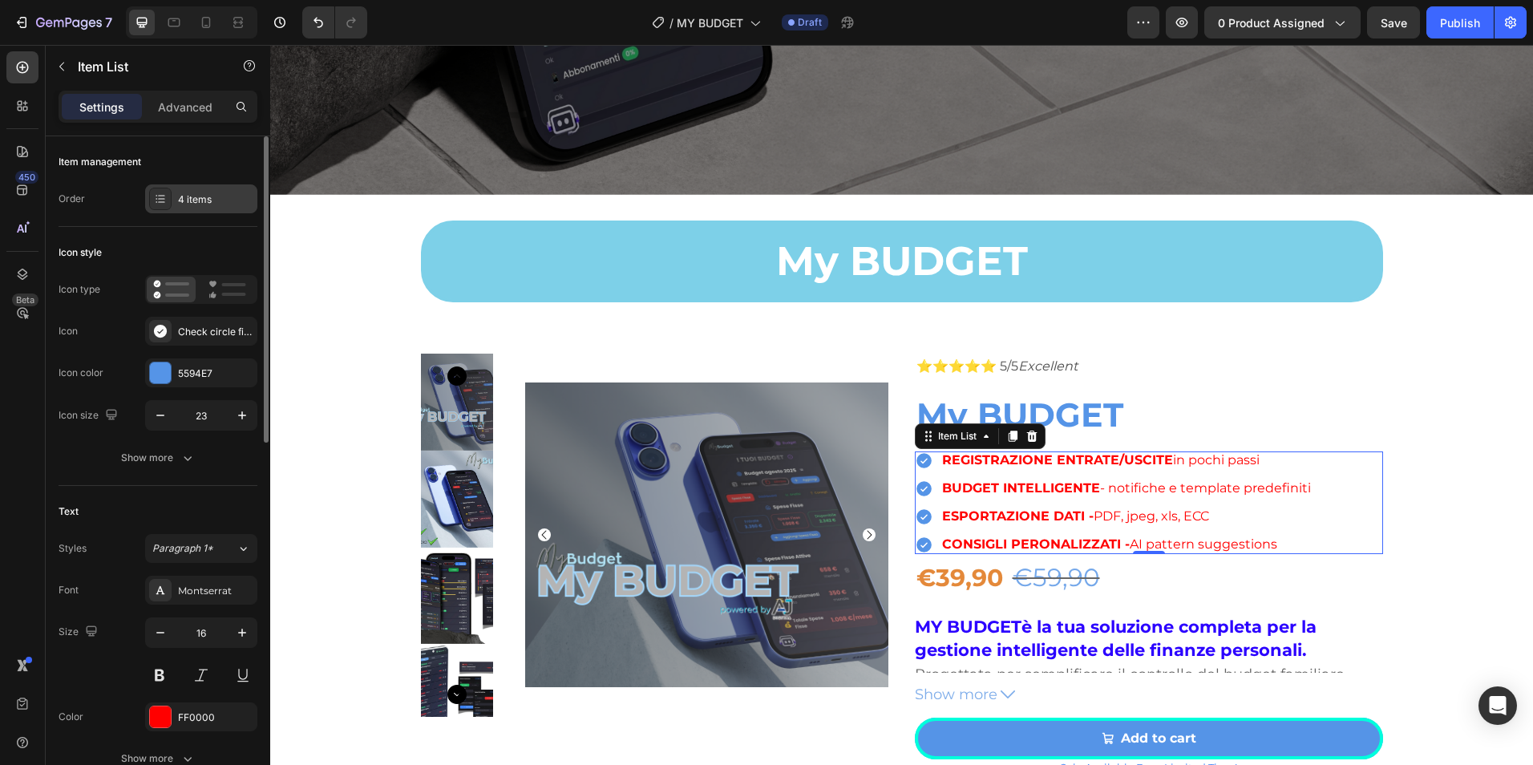
click at [216, 202] on div "4 items" at bounding box center [215, 199] width 75 height 14
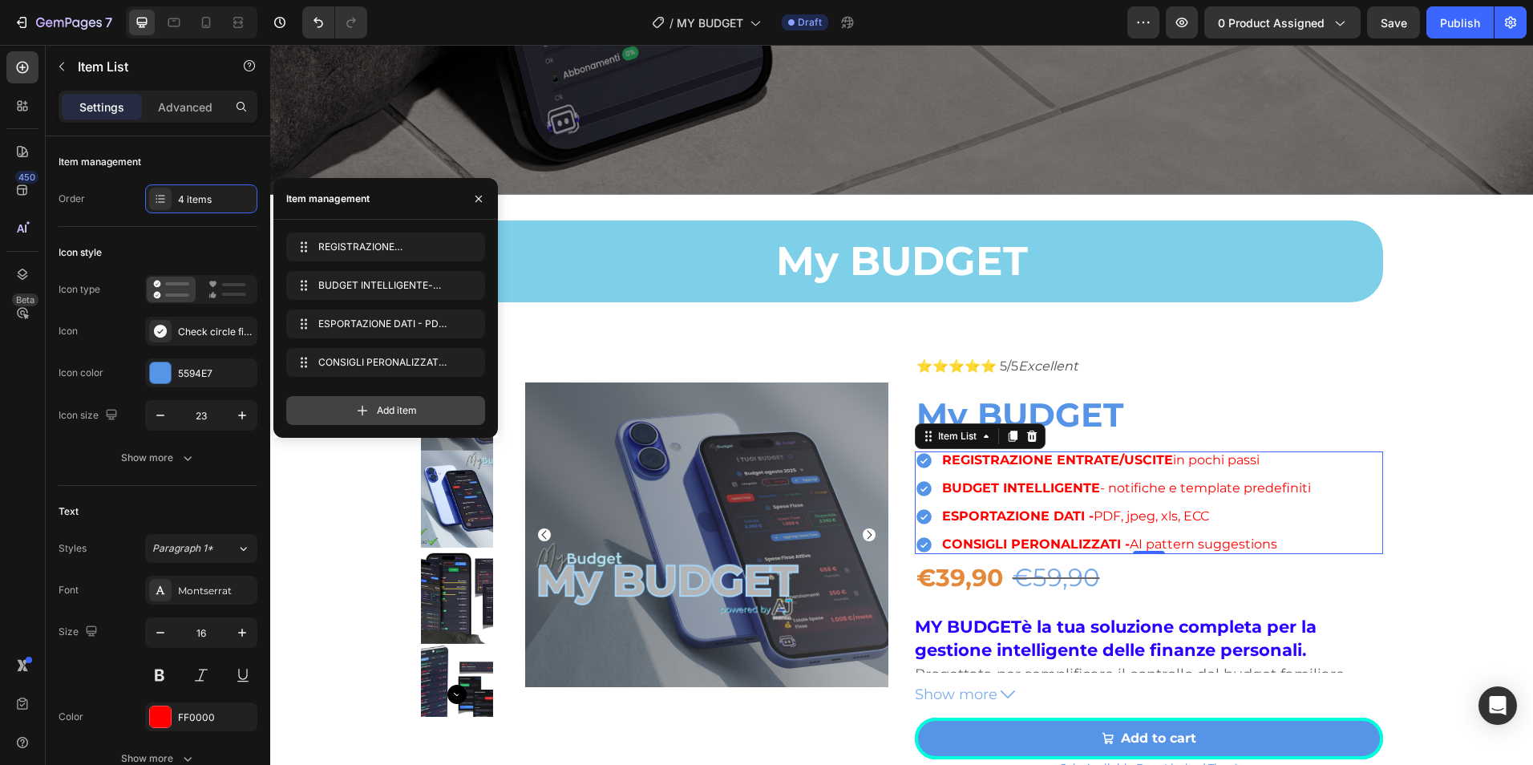
click at [387, 406] on span "Add item" at bounding box center [397, 410] width 40 height 14
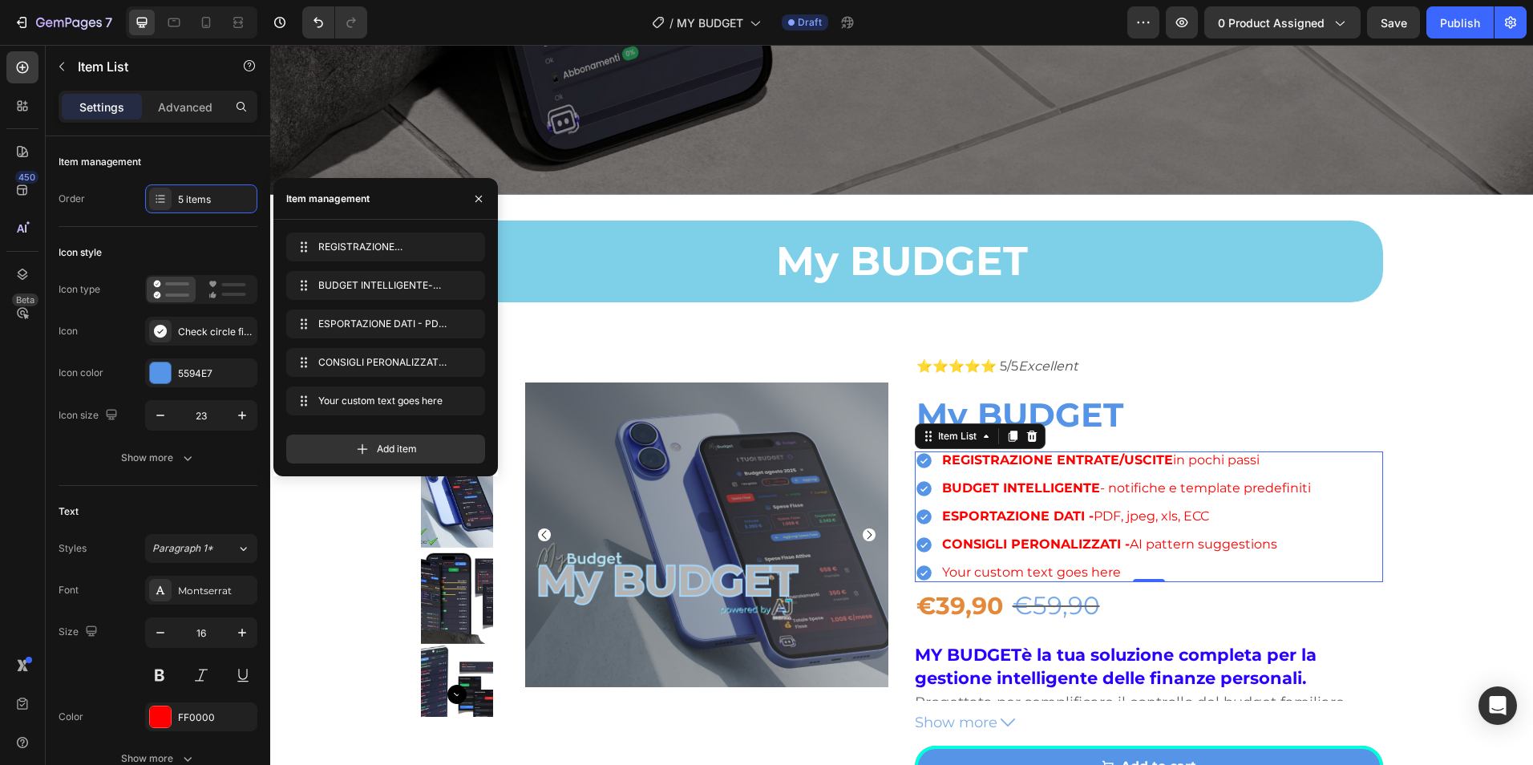
click at [1017, 564] on div "Your custom text goes here" at bounding box center [1127, 573] width 374 height 18
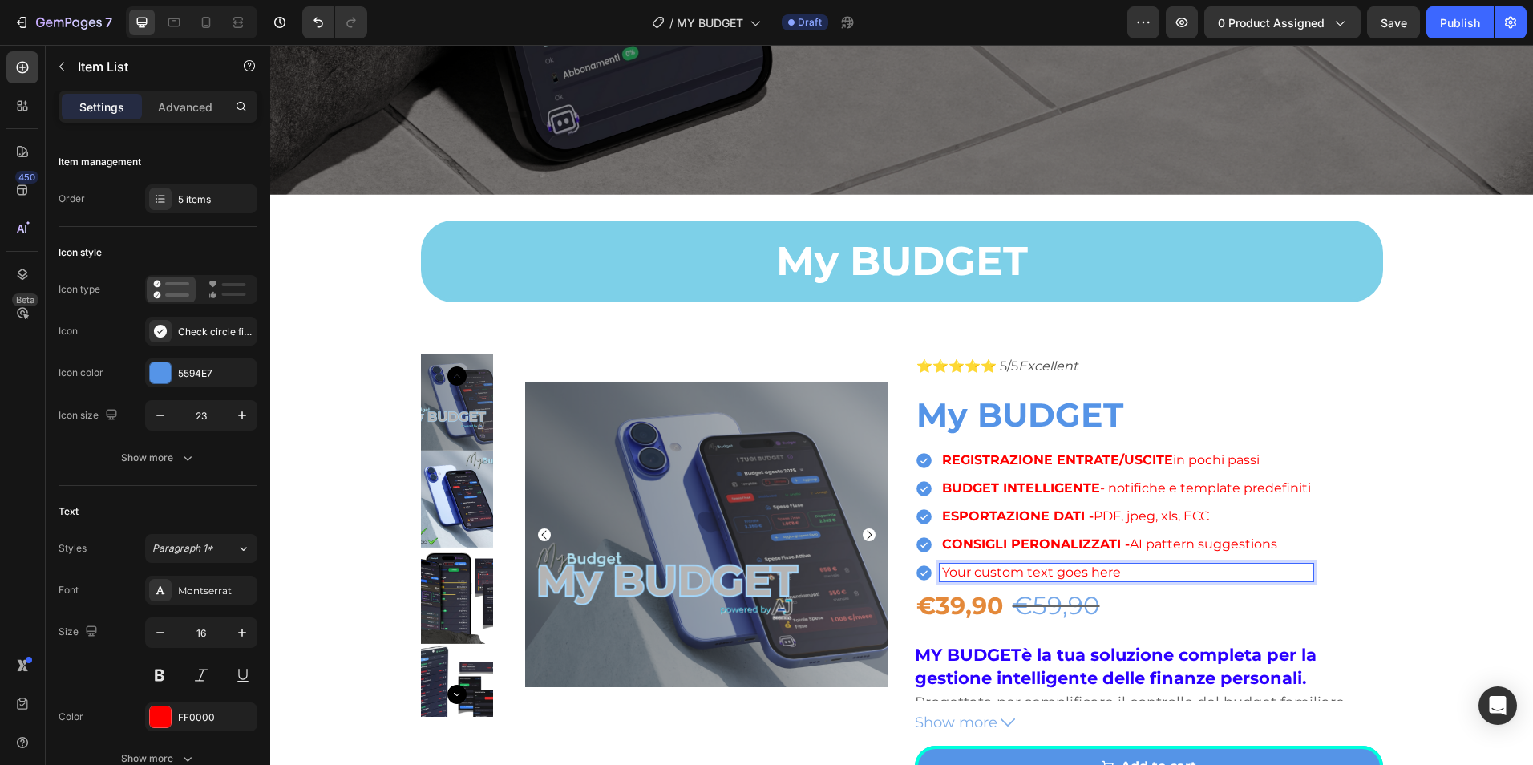
click at [1018, 566] on p "Your custom text goes here" at bounding box center [1126, 572] width 369 height 13
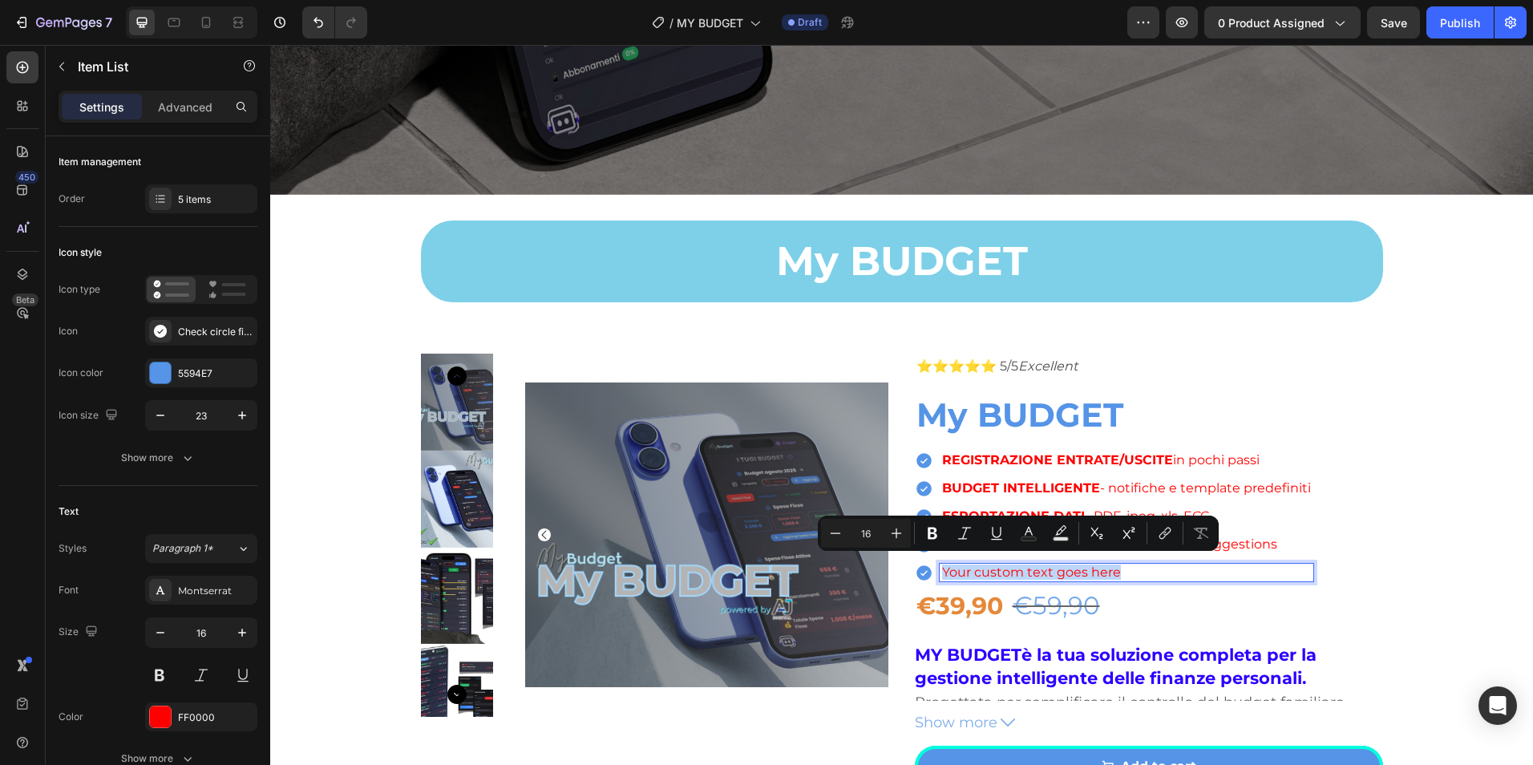
click at [1020, 566] on p "Your custom text goes here" at bounding box center [1126, 572] width 369 height 13
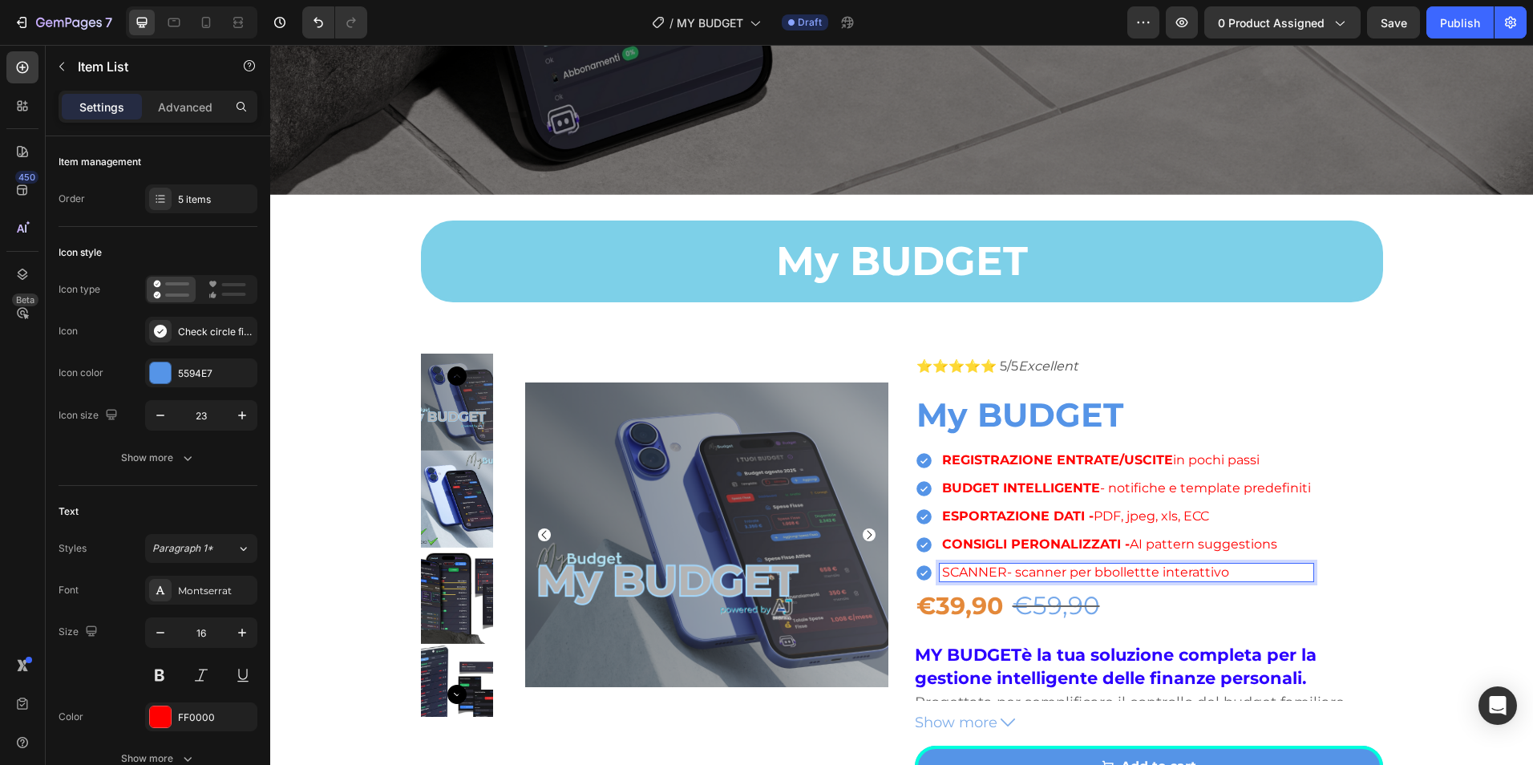
click at [1103, 569] on p "SCANNER- scanner per bbollettte interattivo" at bounding box center [1126, 572] width 369 height 13
click at [1126, 568] on p "SCANNER- scanner per bollettte interattivo" at bounding box center [1126, 572] width 369 height 13
click at [1141, 568] on p "SCANNER- scanner per bollette interattivo" at bounding box center [1126, 572] width 369 height 13
click at [981, 566] on p "SCANNER- scanner per bollettini con QRCode interattivo" at bounding box center [1126, 572] width 369 height 13
click at [942, 568] on p "SCANNER- scanner per bollettini con QRCode interattivo" at bounding box center [1126, 572] width 369 height 13
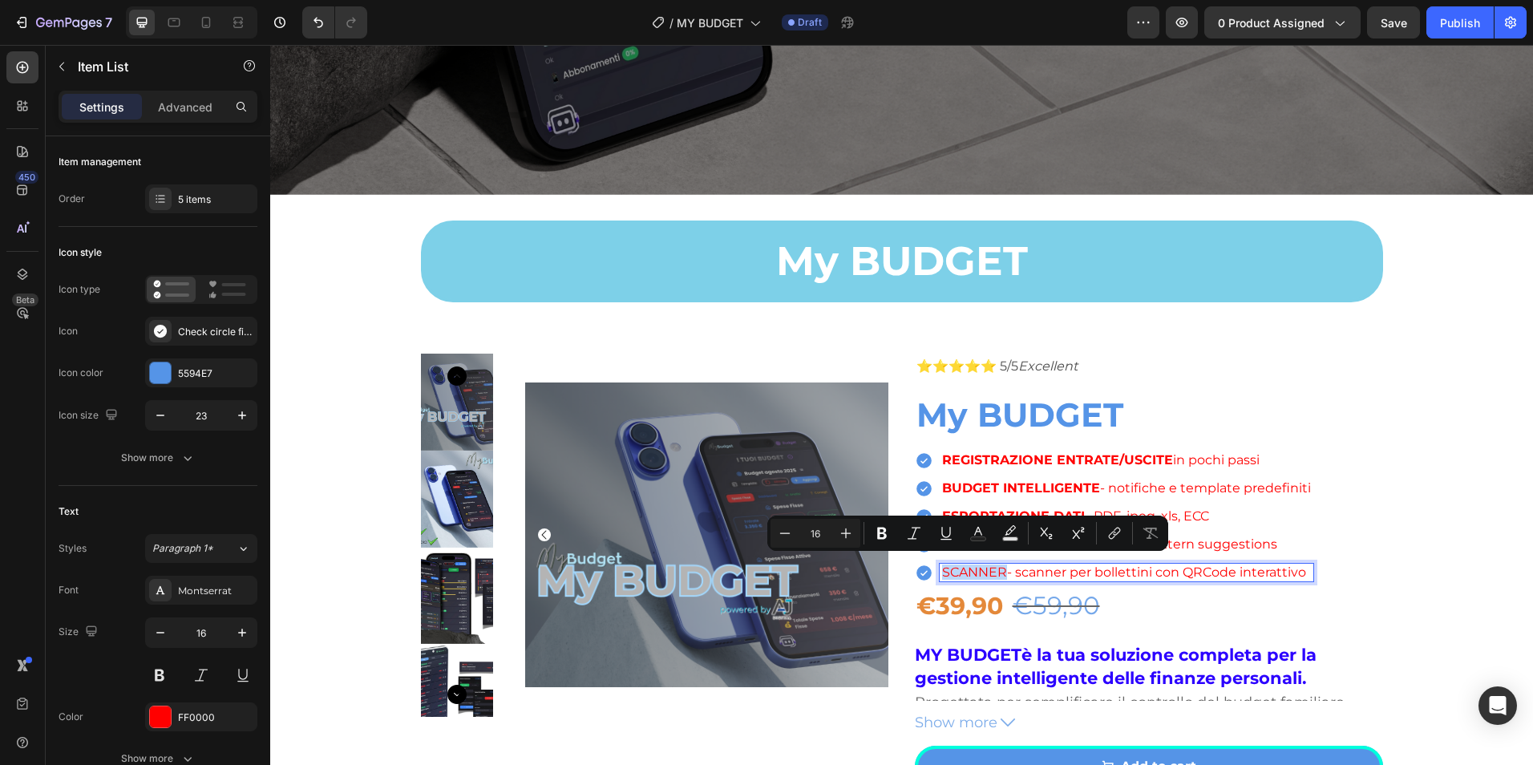
drag, startPoint x: 937, startPoint y: 568, endPoint x: 1001, endPoint y: 569, distance: 64.2
click at [1001, 569] on p "SCANNER- scanner per bollettini con QRCode interattivo" at bounding box center [1126, 572] width 369 height 13
click at [884, 537] on icon "Editor contextual toolbar" at bounding box center [882, 534] width 10 height 12
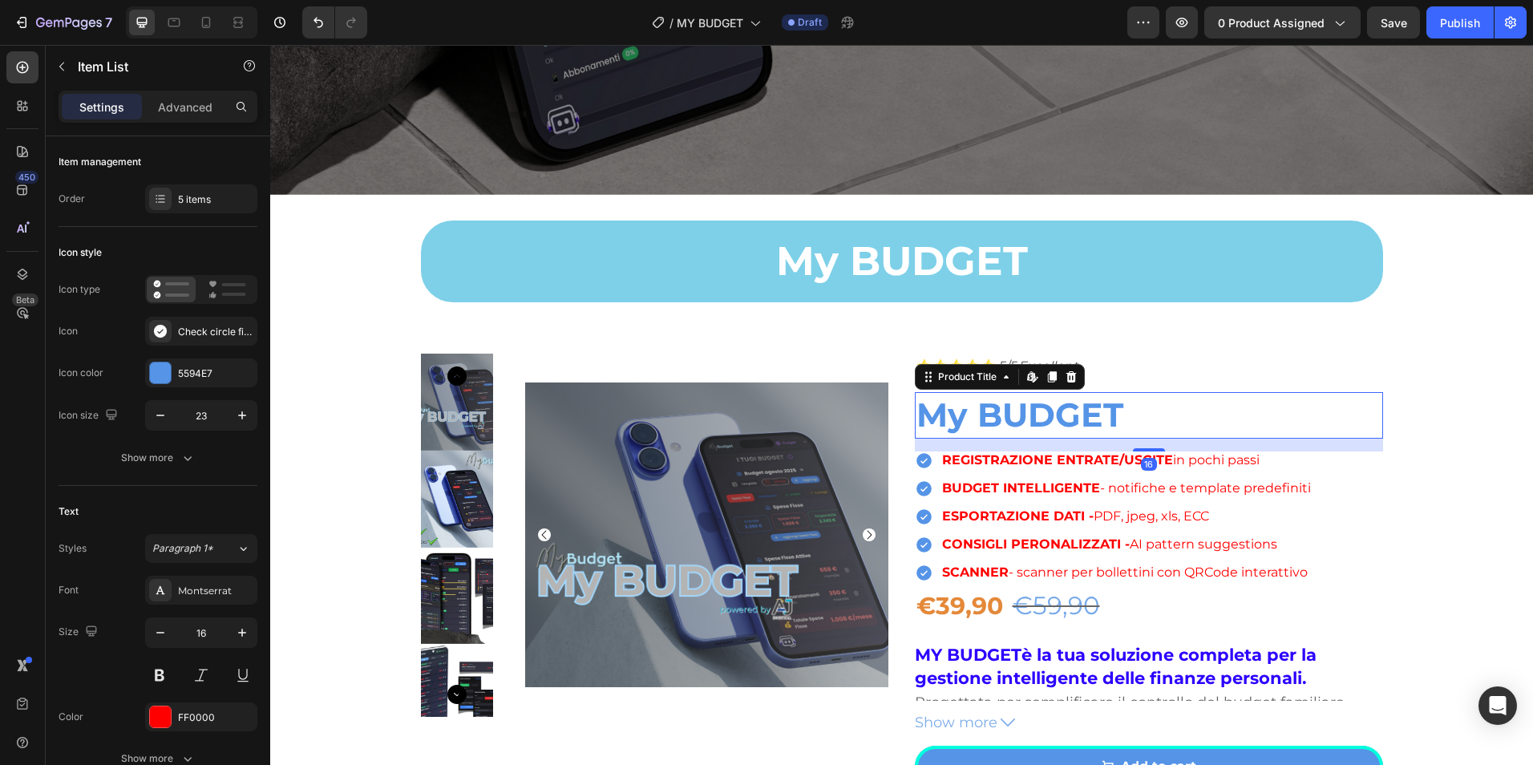
click at [1268, 430] on h2 "My BUDGET" at bounding box center [1149, 415] width 468 height 46
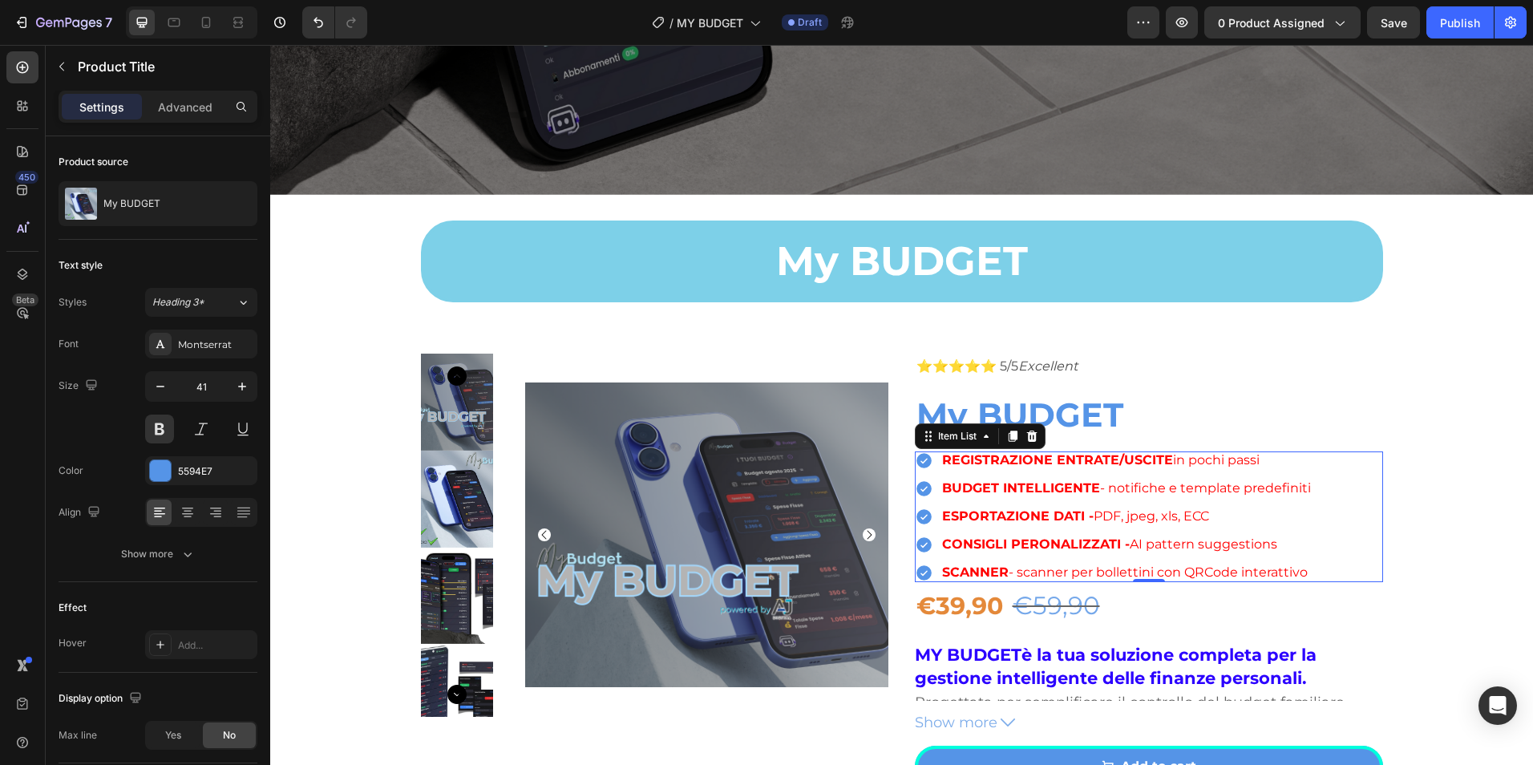
click at [1362, 457] on div "REGISTRAZIONE ENTRATE/USCITE in pochi passi BUDGET INTELLIGENTE - notifiche e t…" at bounding box center [1149, 516] width 468 height 131
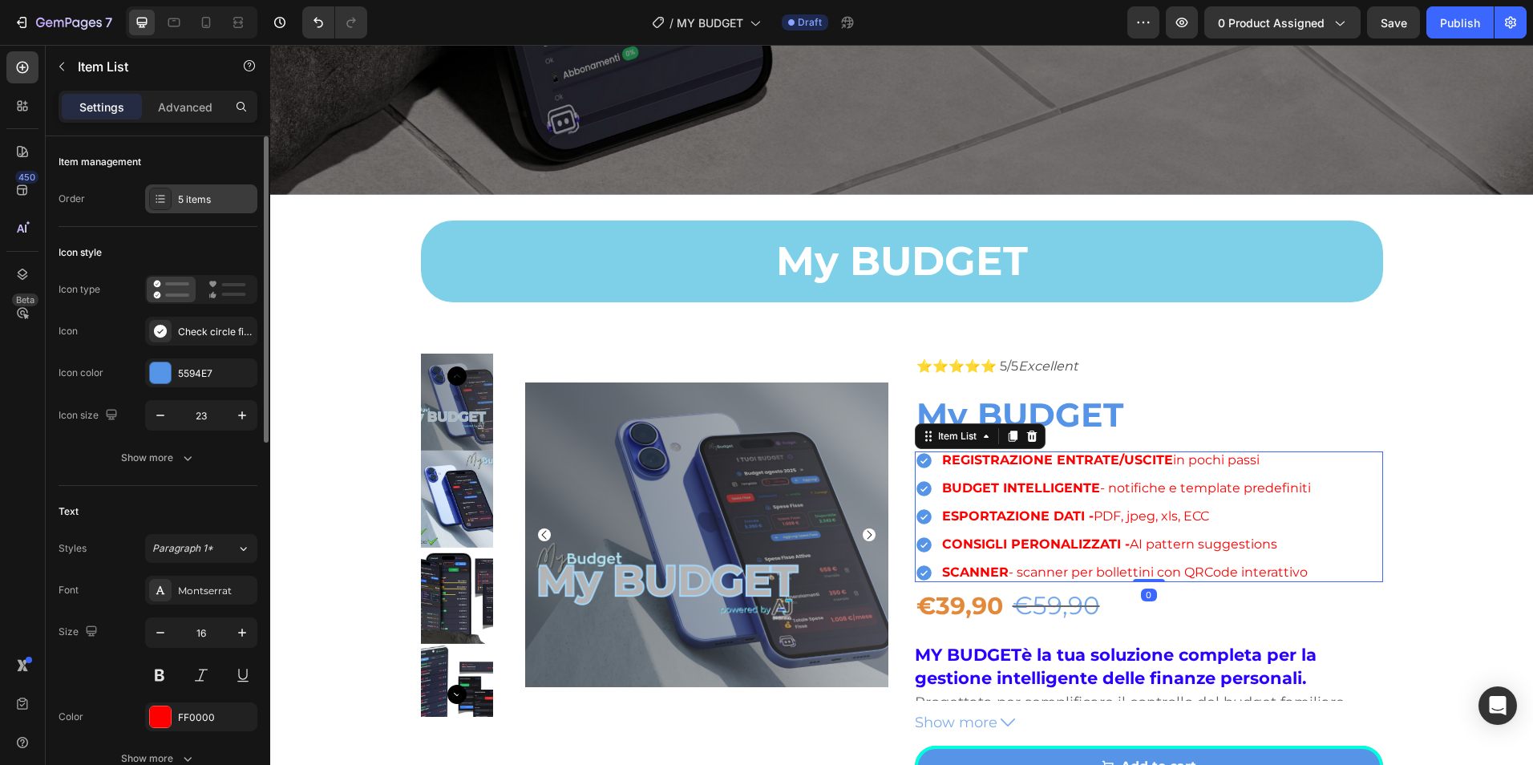
click at [219, 206] on div "5 items" at bounding box center [215, 199] width 75 height 14
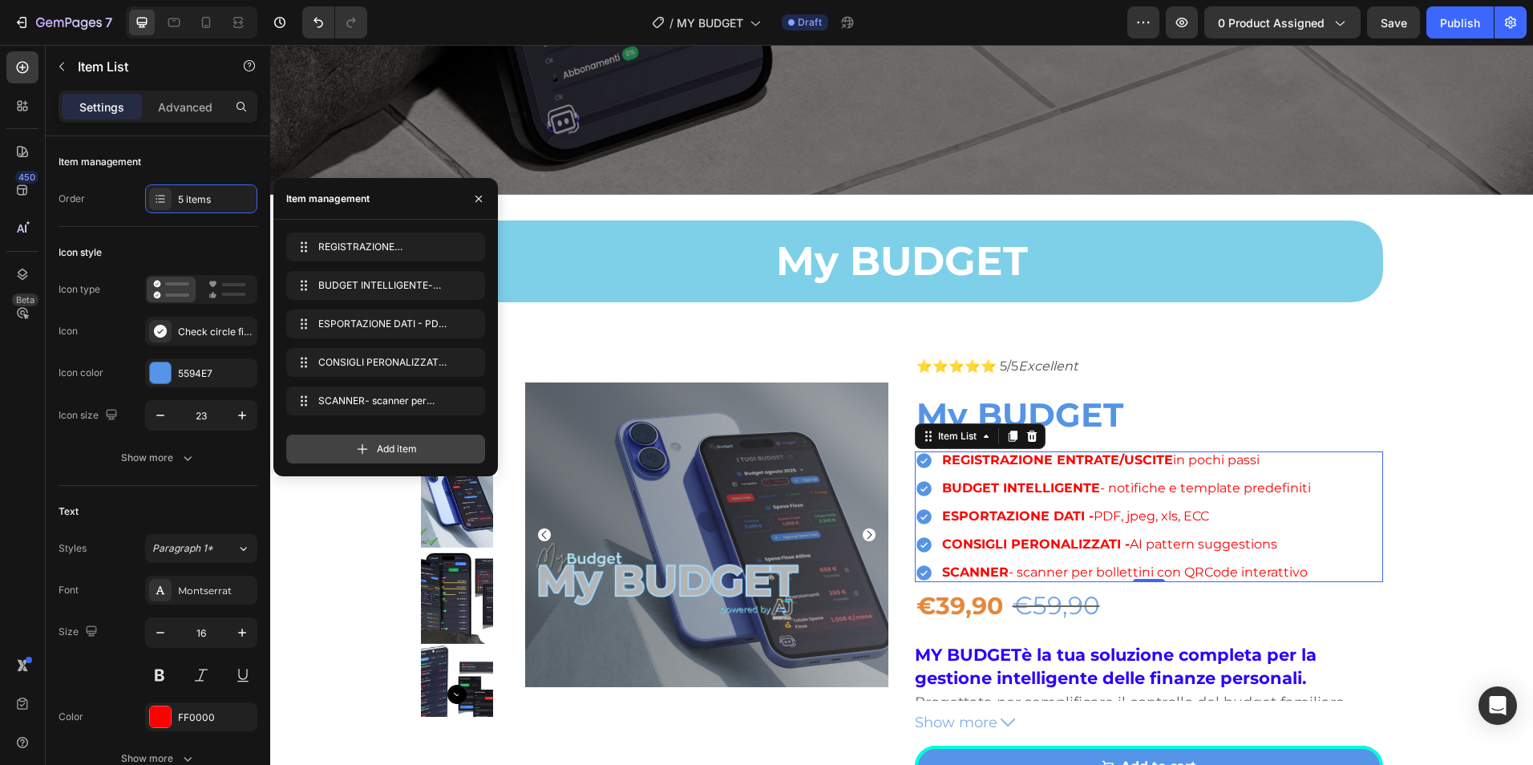
click at [378, 452] on span "Add item" at bounding box center [397, 449] width 40 height 14
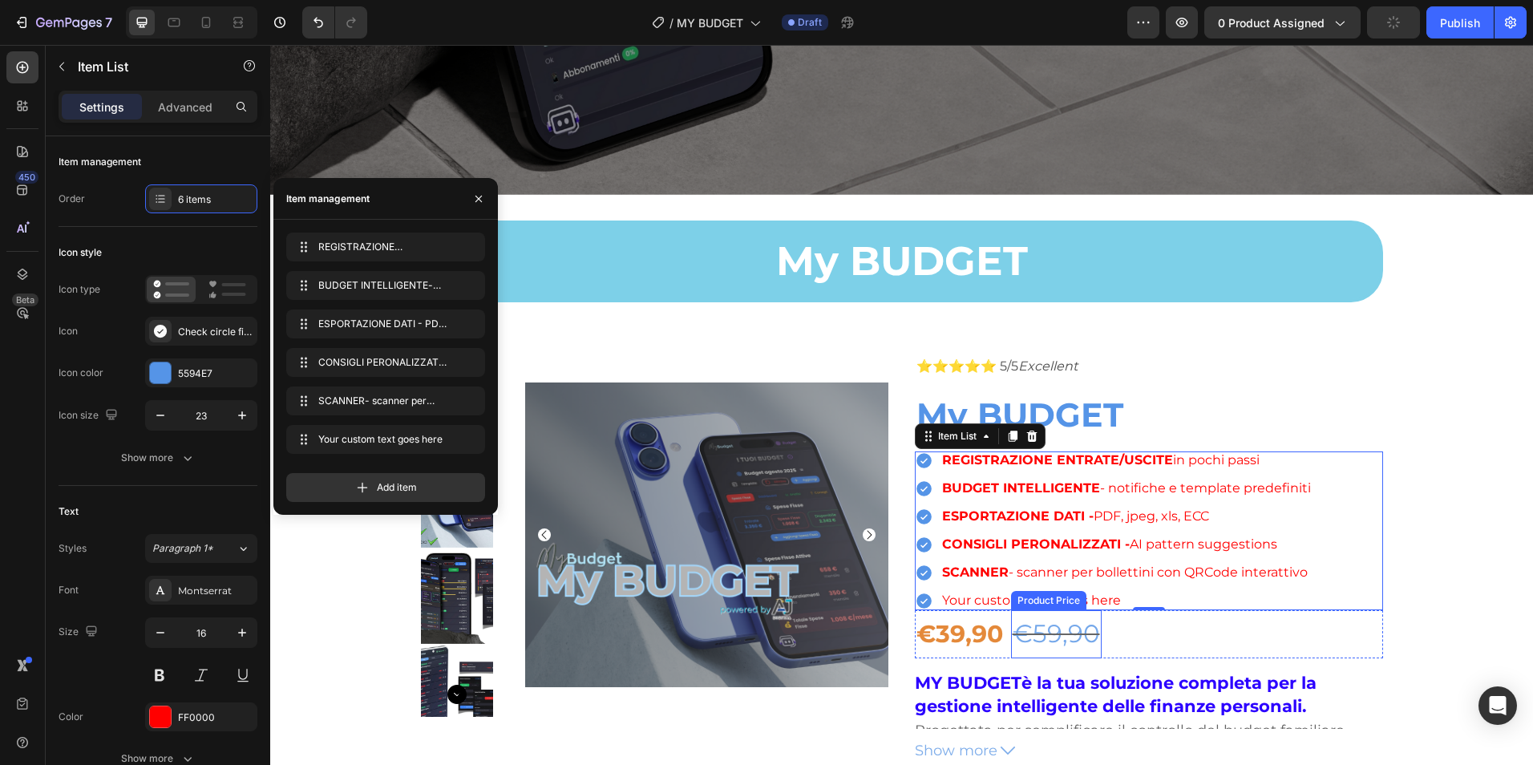
click at [1000, 592] on div "Your custom text goes here" at bounding box center [1127, 601] width 374 height 18
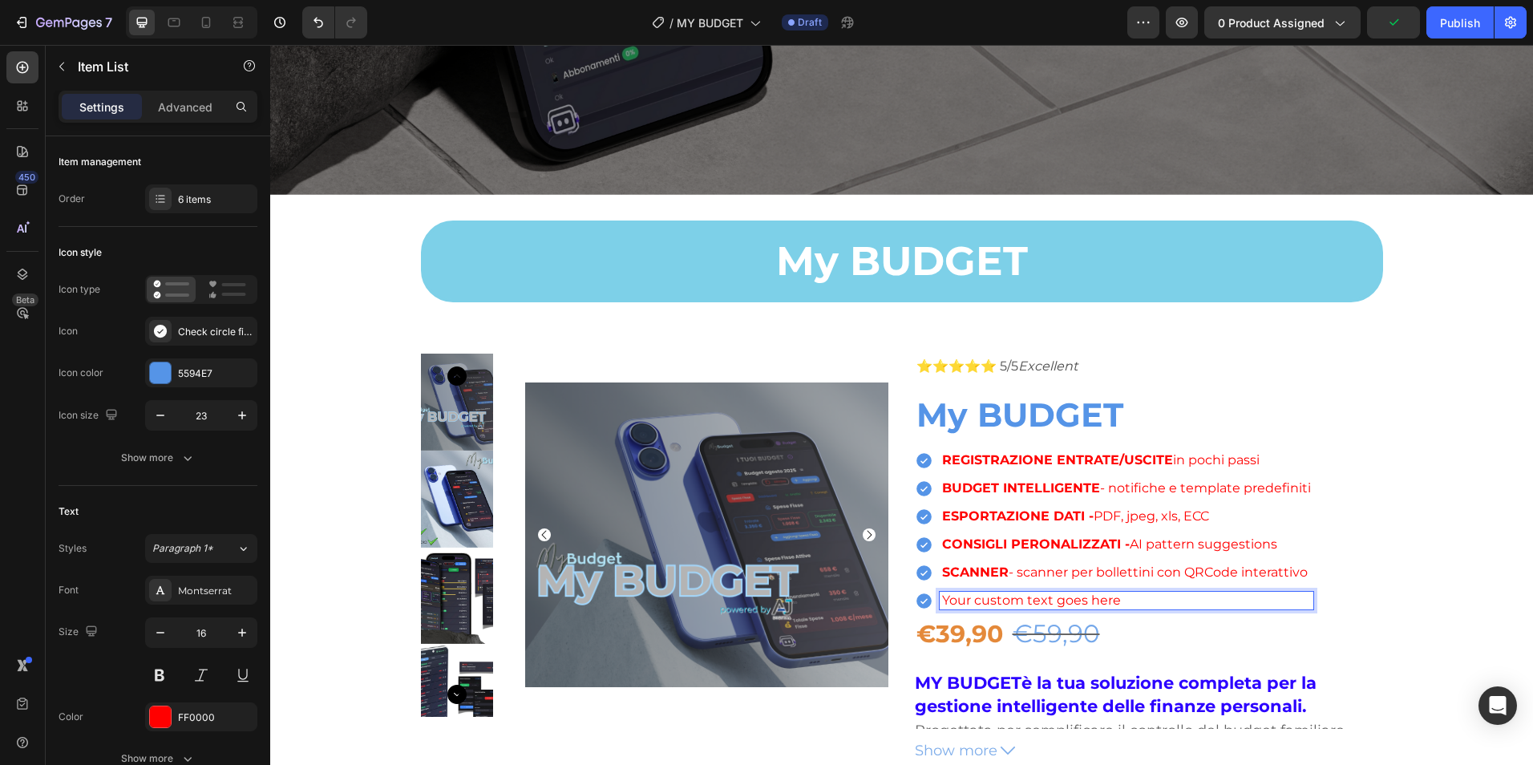
click at [996, 594] on p "Your custom text goes here" at bounding box center [1126, 600] width 369 height 13
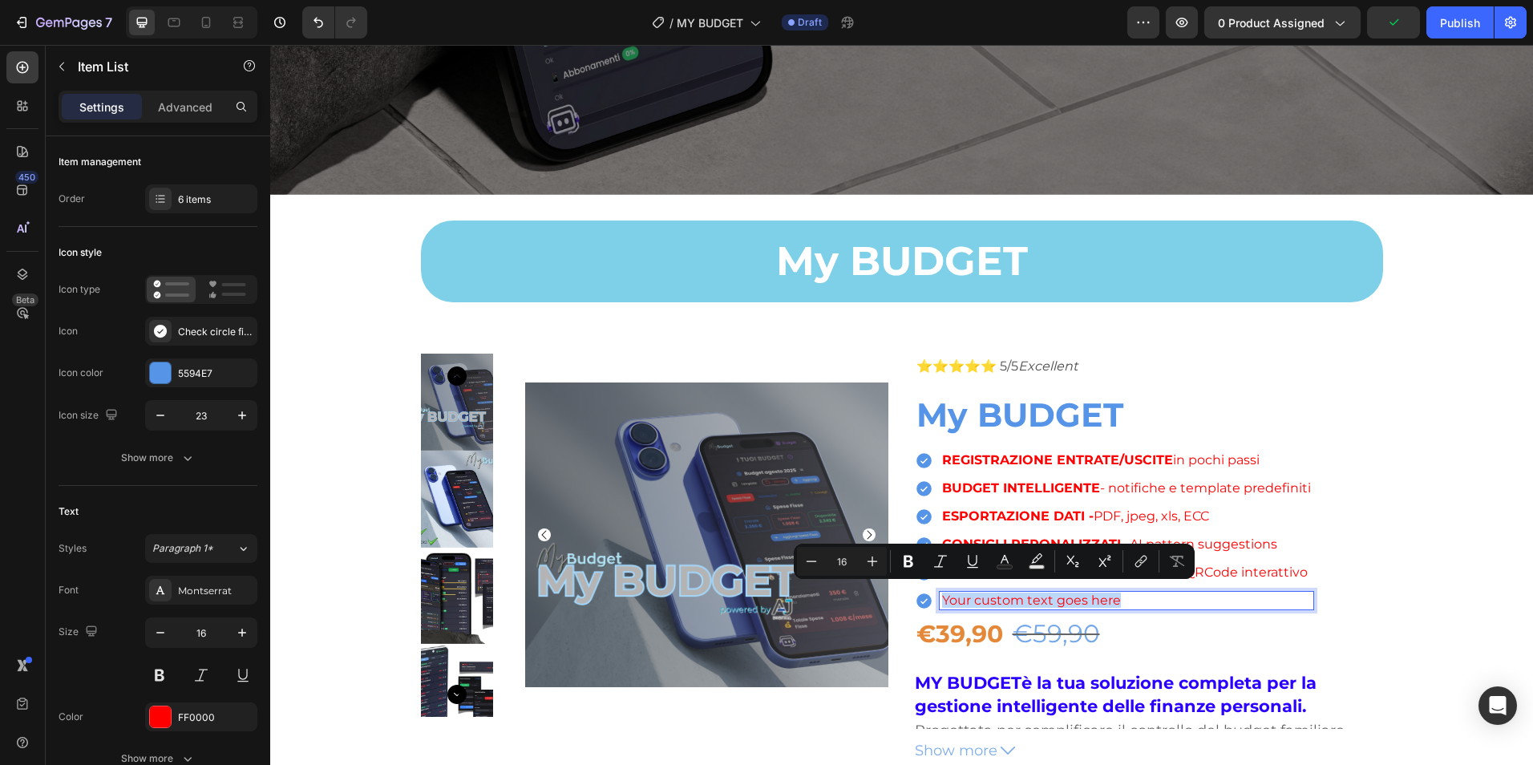
click at [997, 594] on p "Your custom text goes here" at bounding box center [1126, 600] width 369 height 13
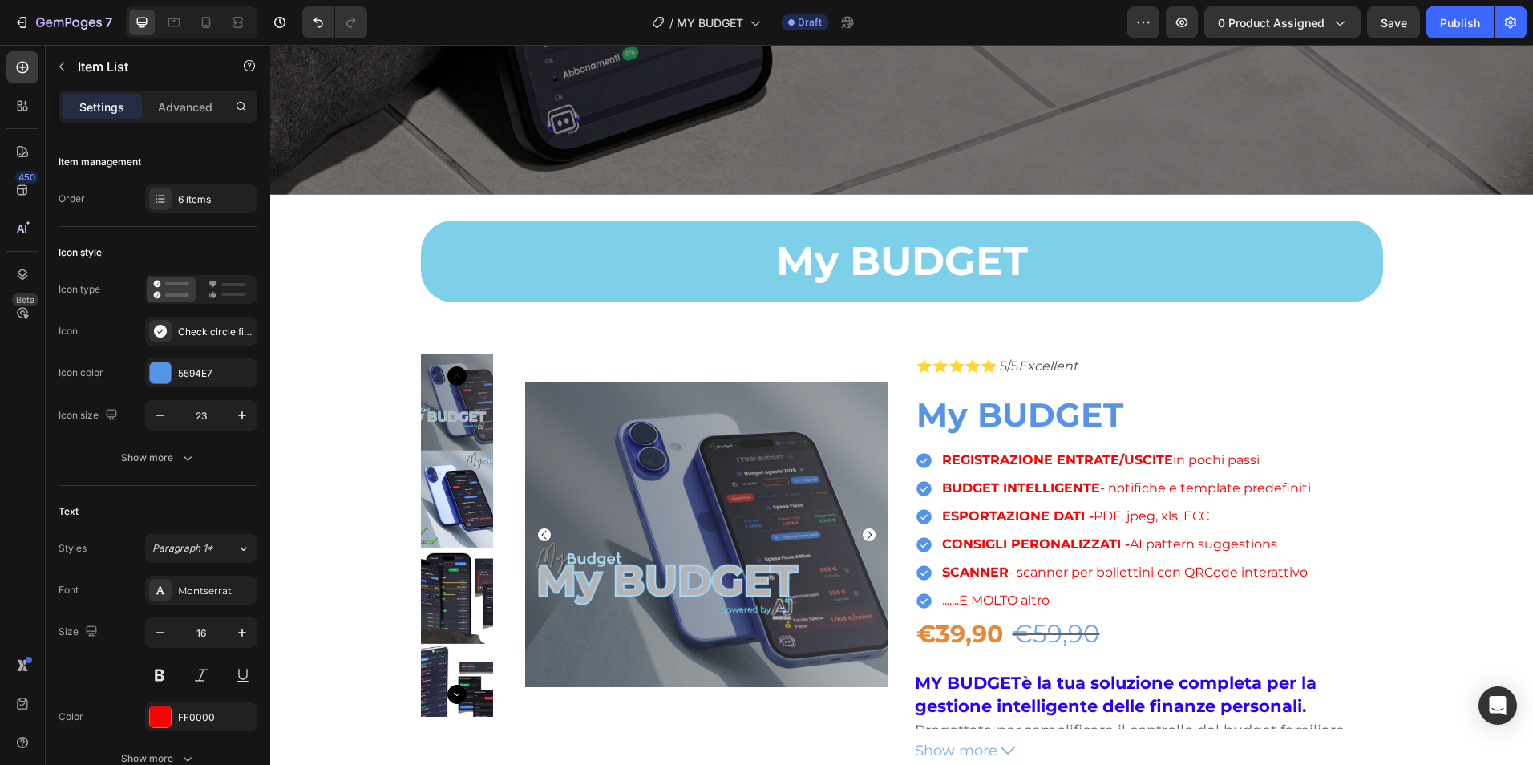
click at [1252, 581] on div "REGISTRAZIONE ENTRATE/USCITE in pochi passi BUDGET INTELLIGENTE - notifiche e t…" at bounding box center [1114, 530] width 399 height 159
click at [996, 596] on p ".......E MOLTO altro" at bounding box center [1126, 600] width 369 height 13
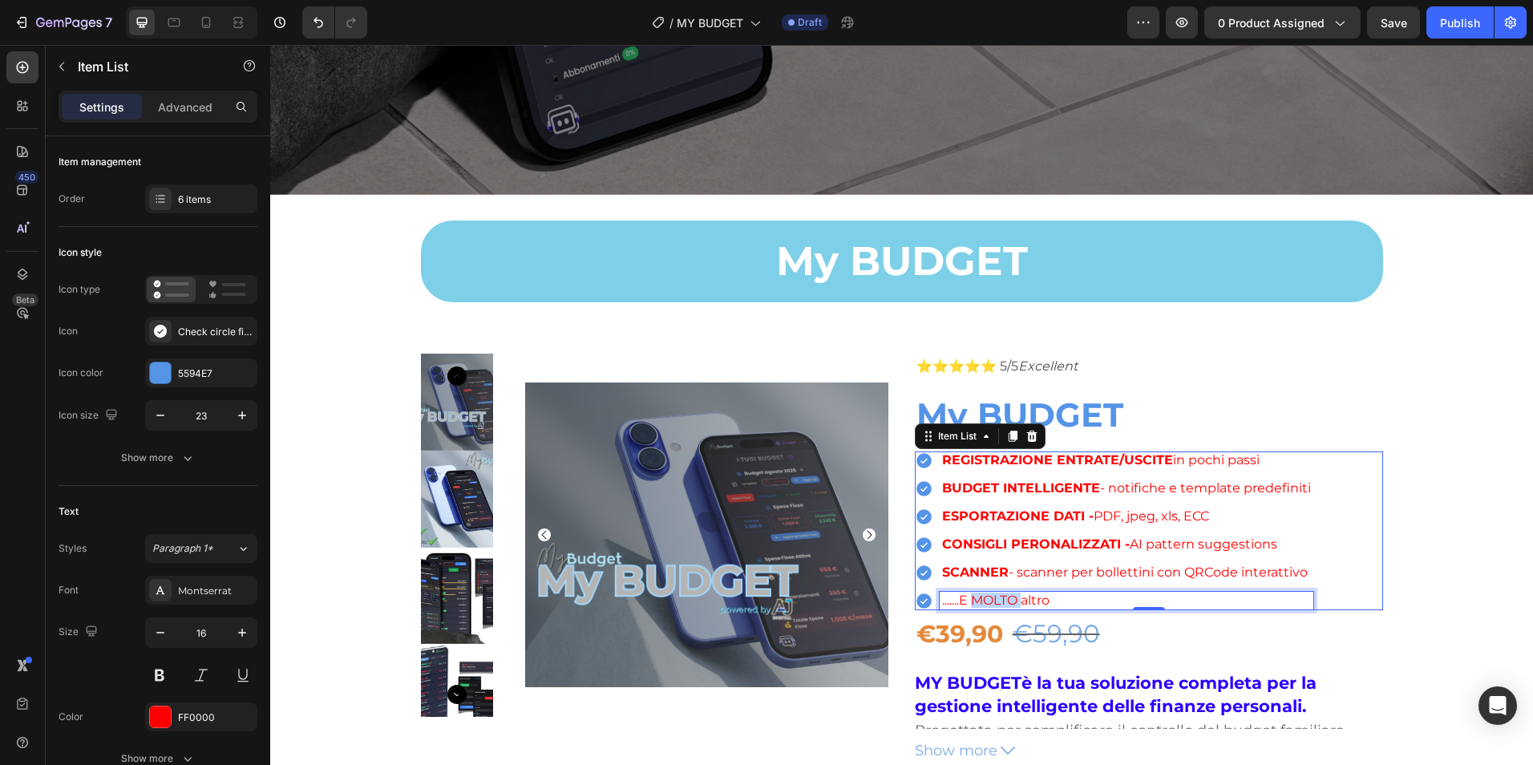
click at [996, 596] on p ".......E MOLTO altro" at bounding box center [1126, 600] width 369 height 13
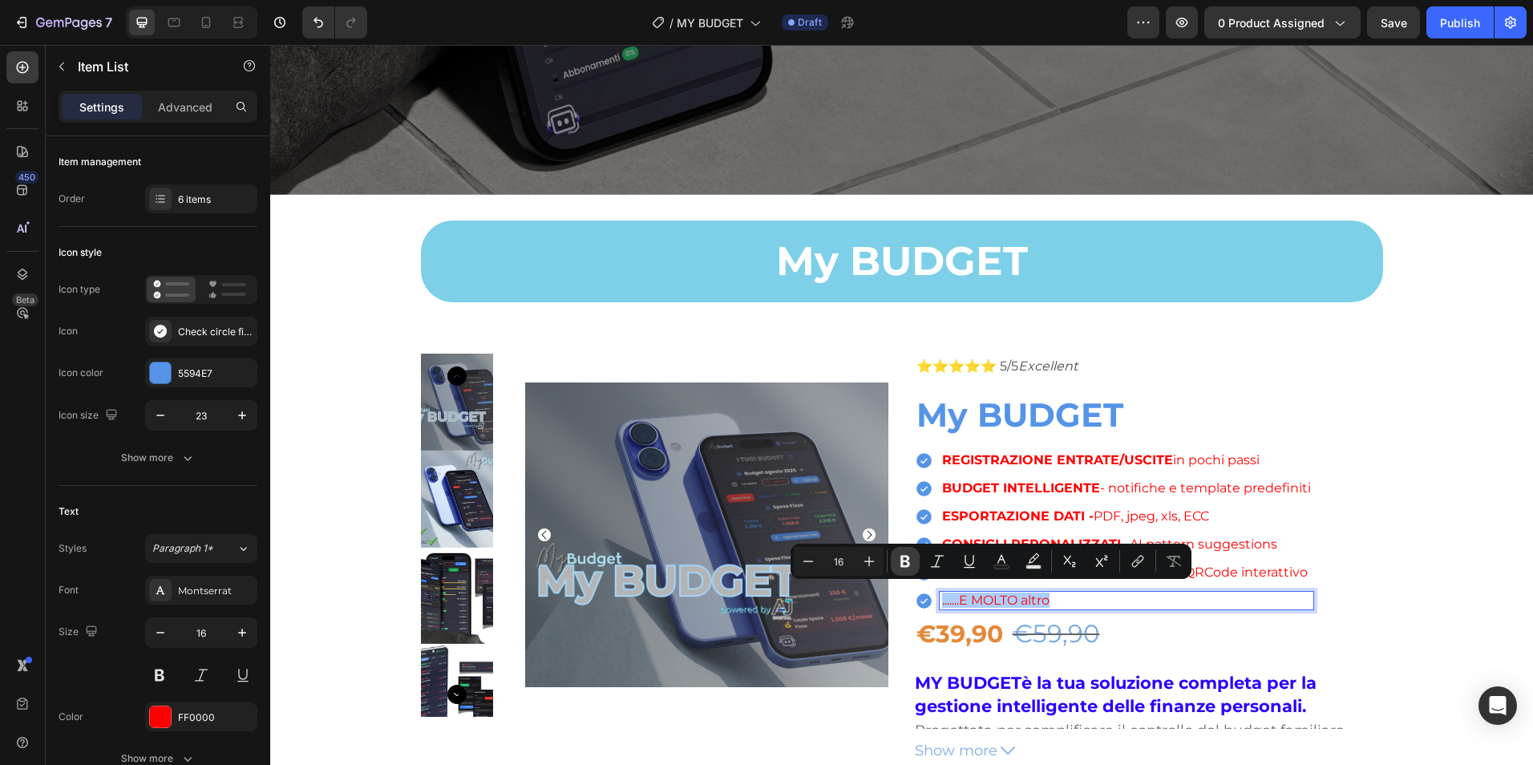
click at [899, 559] on icon "Editor contextual toolbar" at bounding box center [905, 561] width 16 height 16
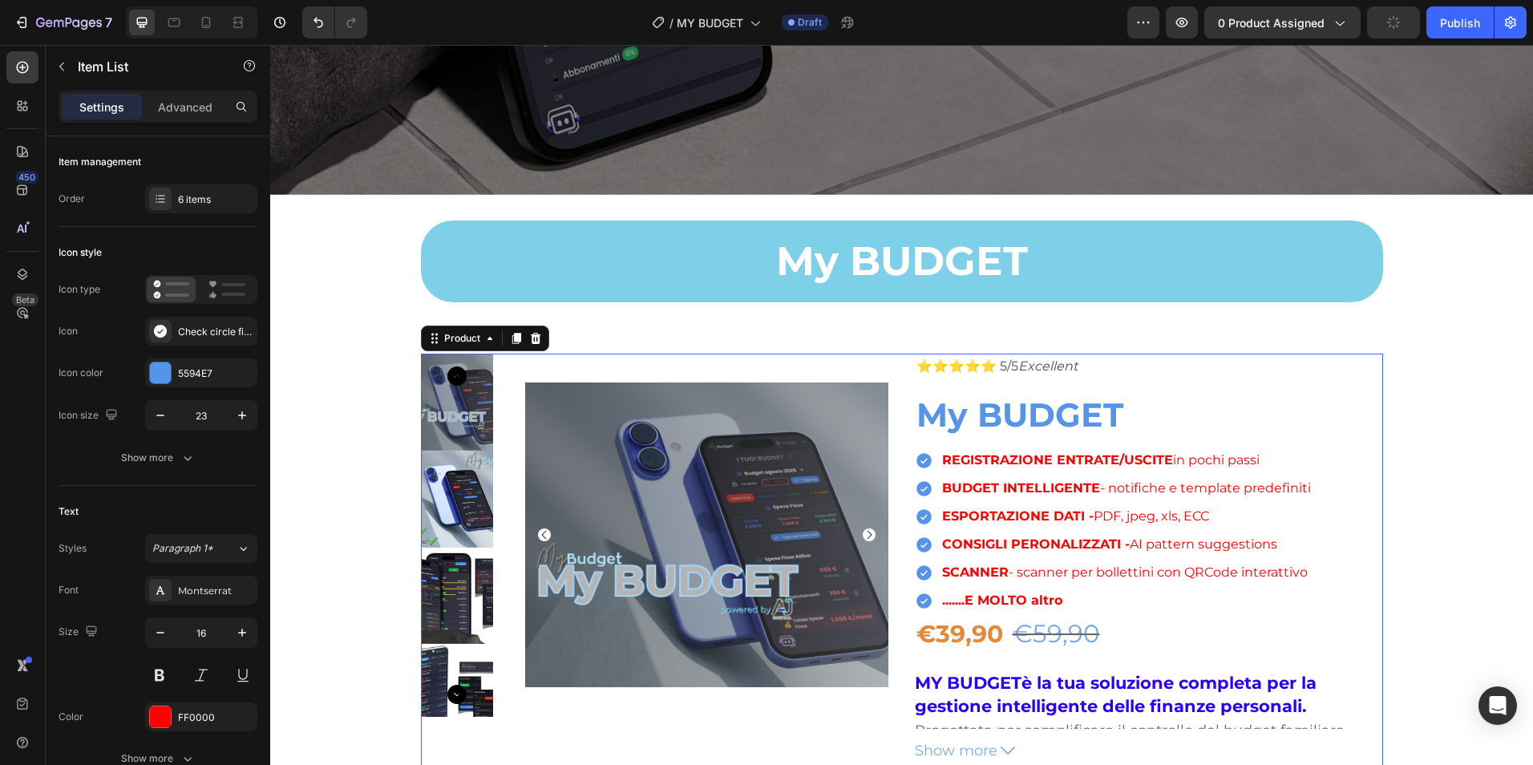
click at [1328, 438] on div "⭐⭐⭐⭐⭐ 5/5 Excellent Text Block My BUDGET Product Title REGISTRAZIONE ENTRATE/US…" at bounding box center [1149, 628] width 468 height 549
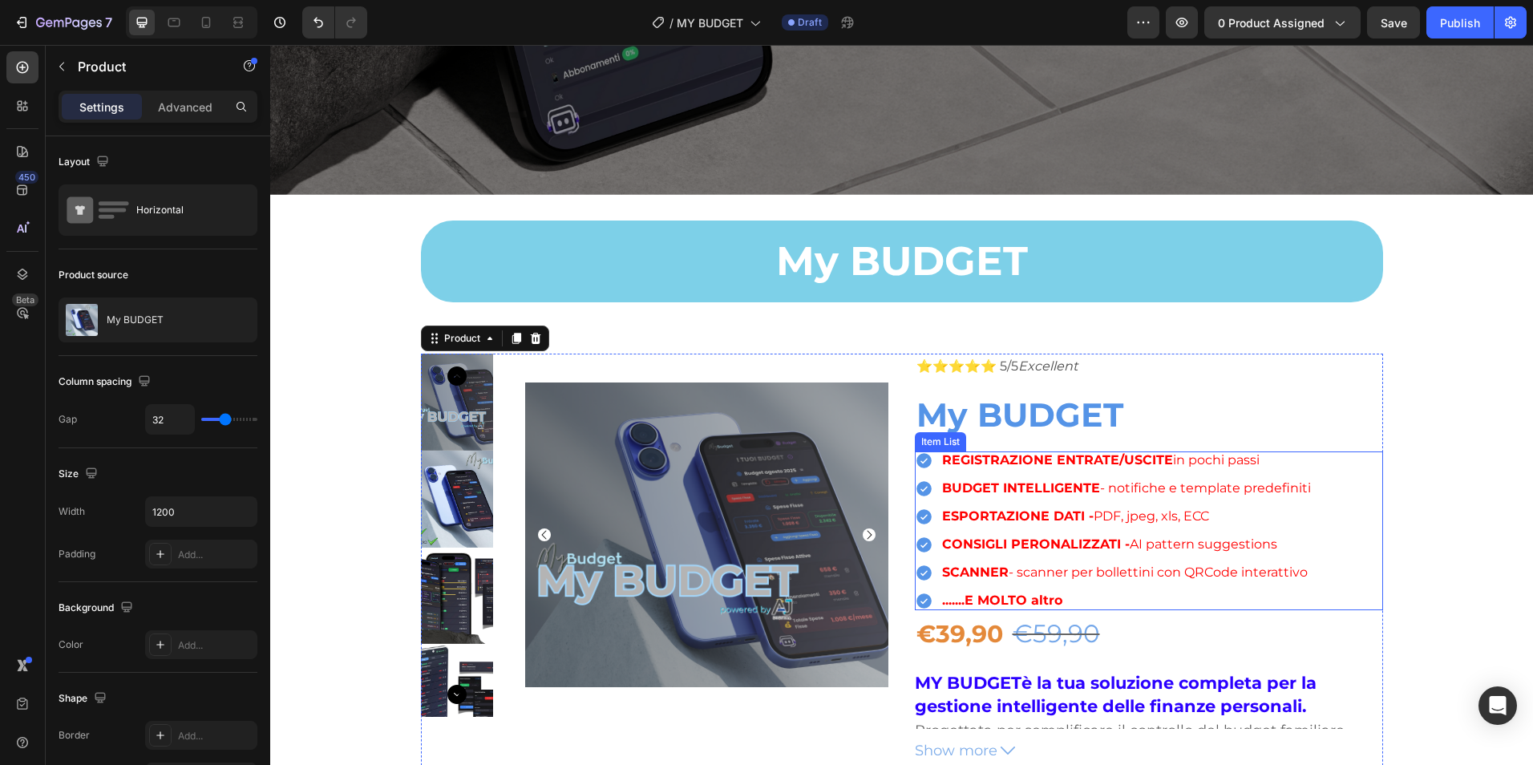
click at [1078, 597] on p ".......E MOLTO altro" at bounding box center [1126, 600] width 369 height 13
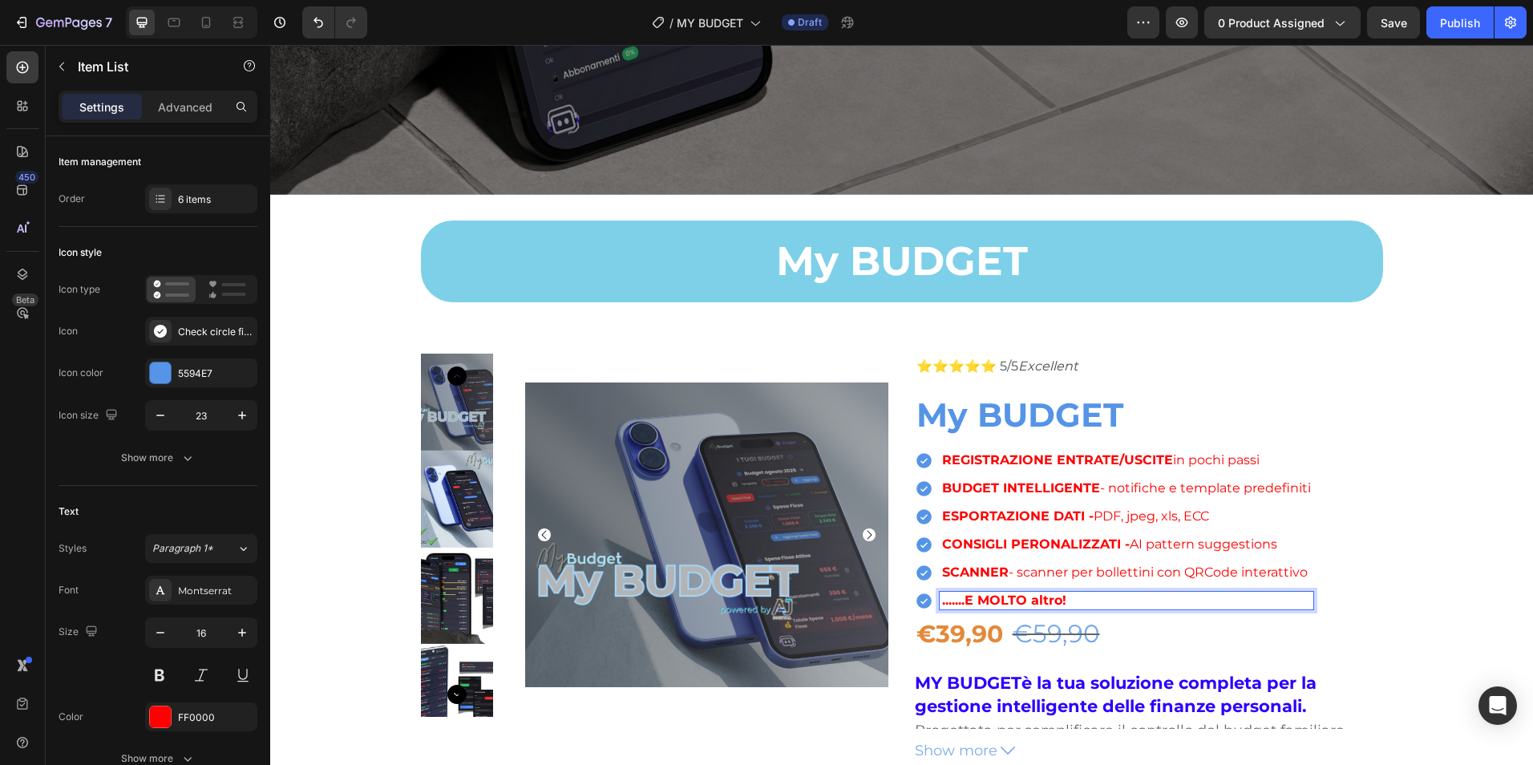
click at [1382, 597] on div "Product Images ⭐⭐⭐⭐⭐ 5/5 Excellent Text Block My BUDGET Product Title REGISTRAZ…" at bounding box center [901, 628] width 1263 height 549
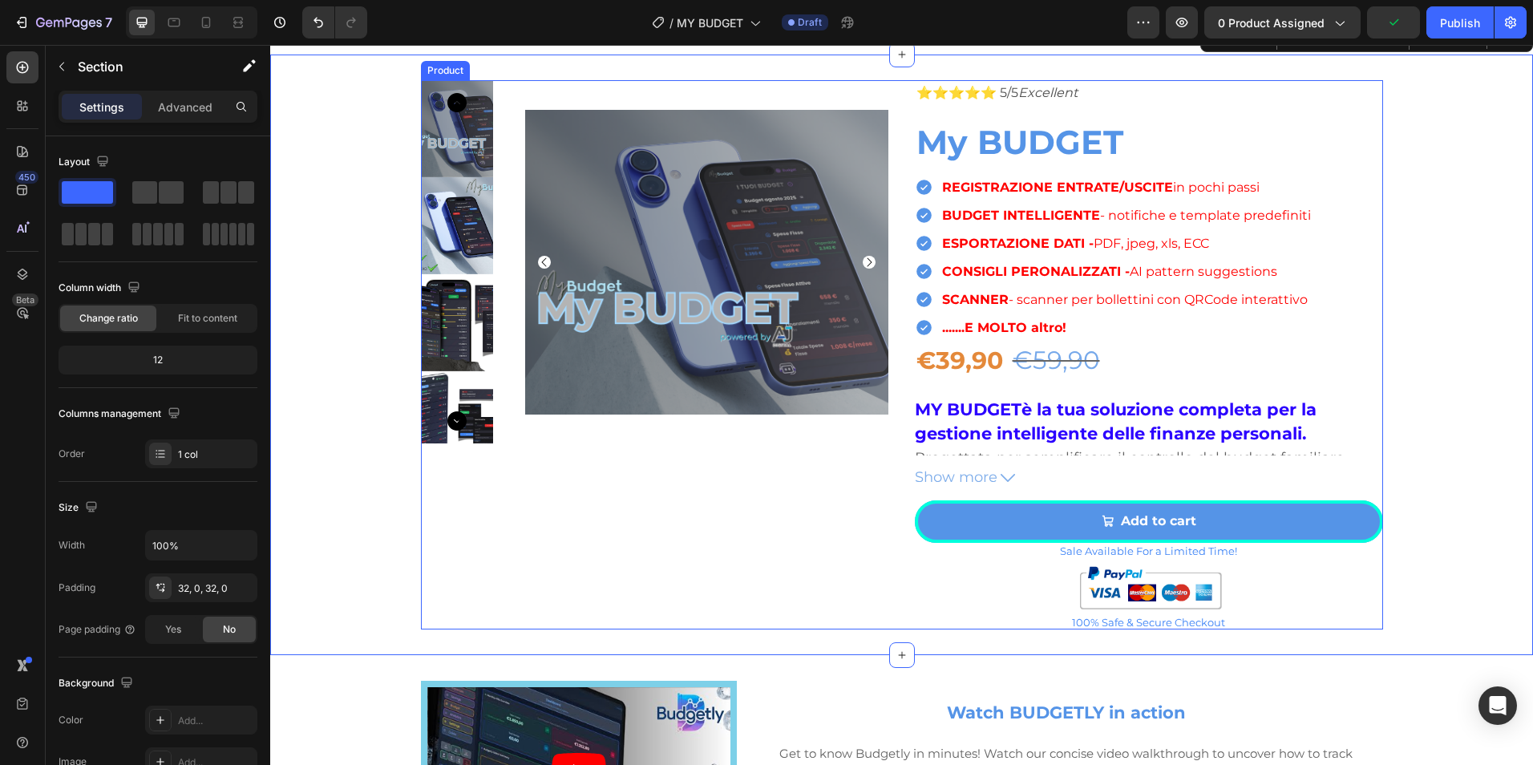
scroll to position [1058, 0]
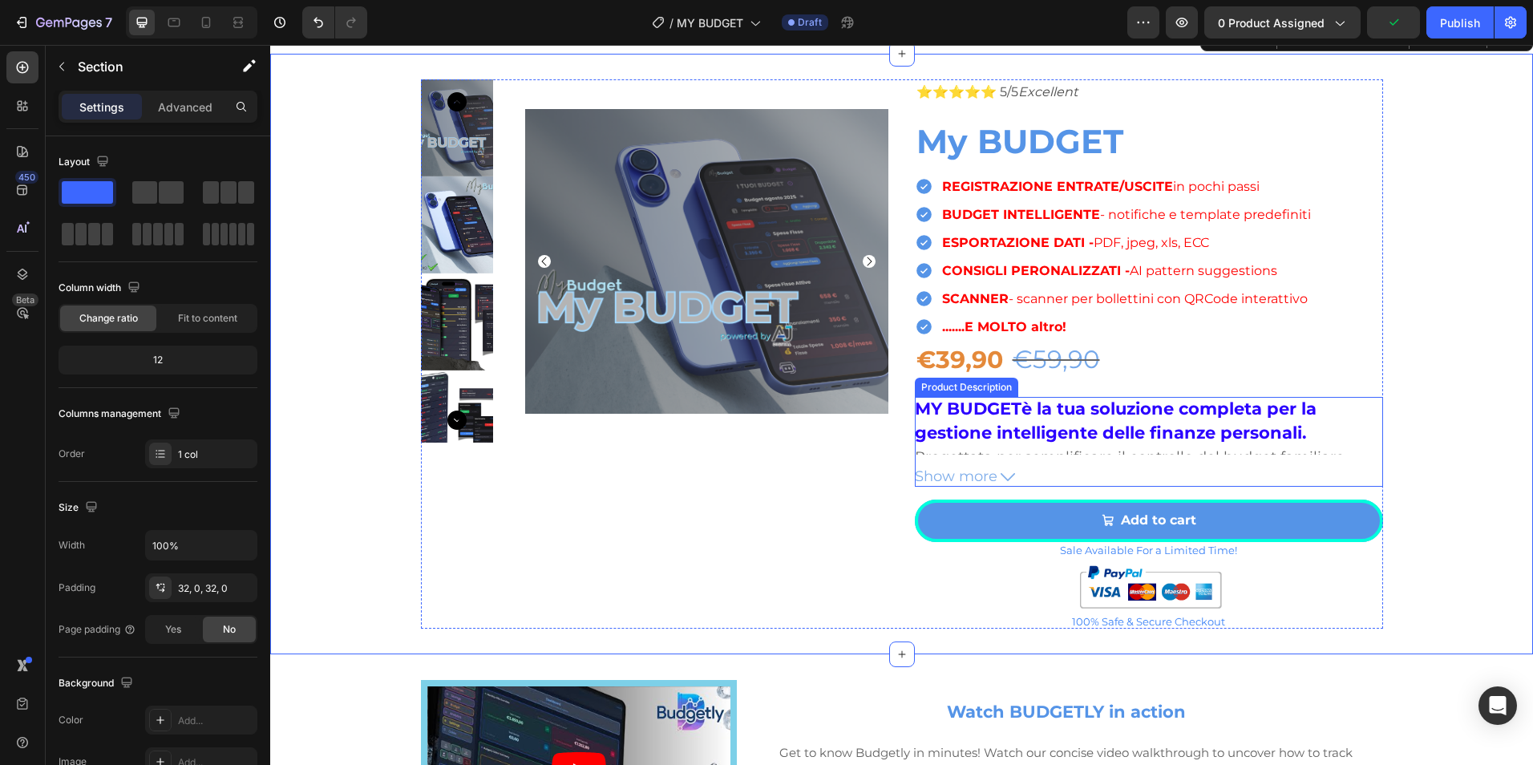
click at [1001, 475] on icon at bounding box center [1008, 477] width 14 height 14
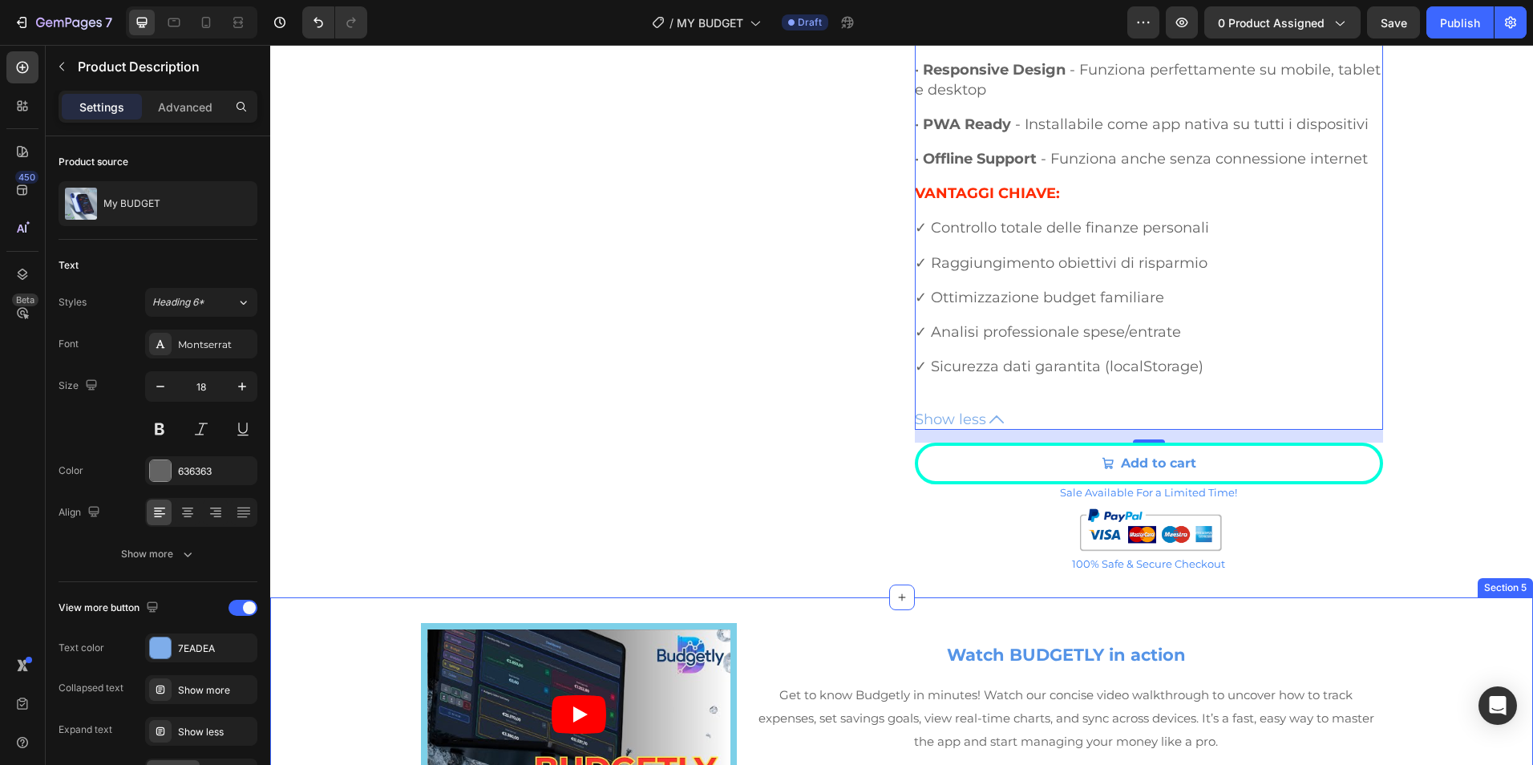
scroll to position [2260, 0]
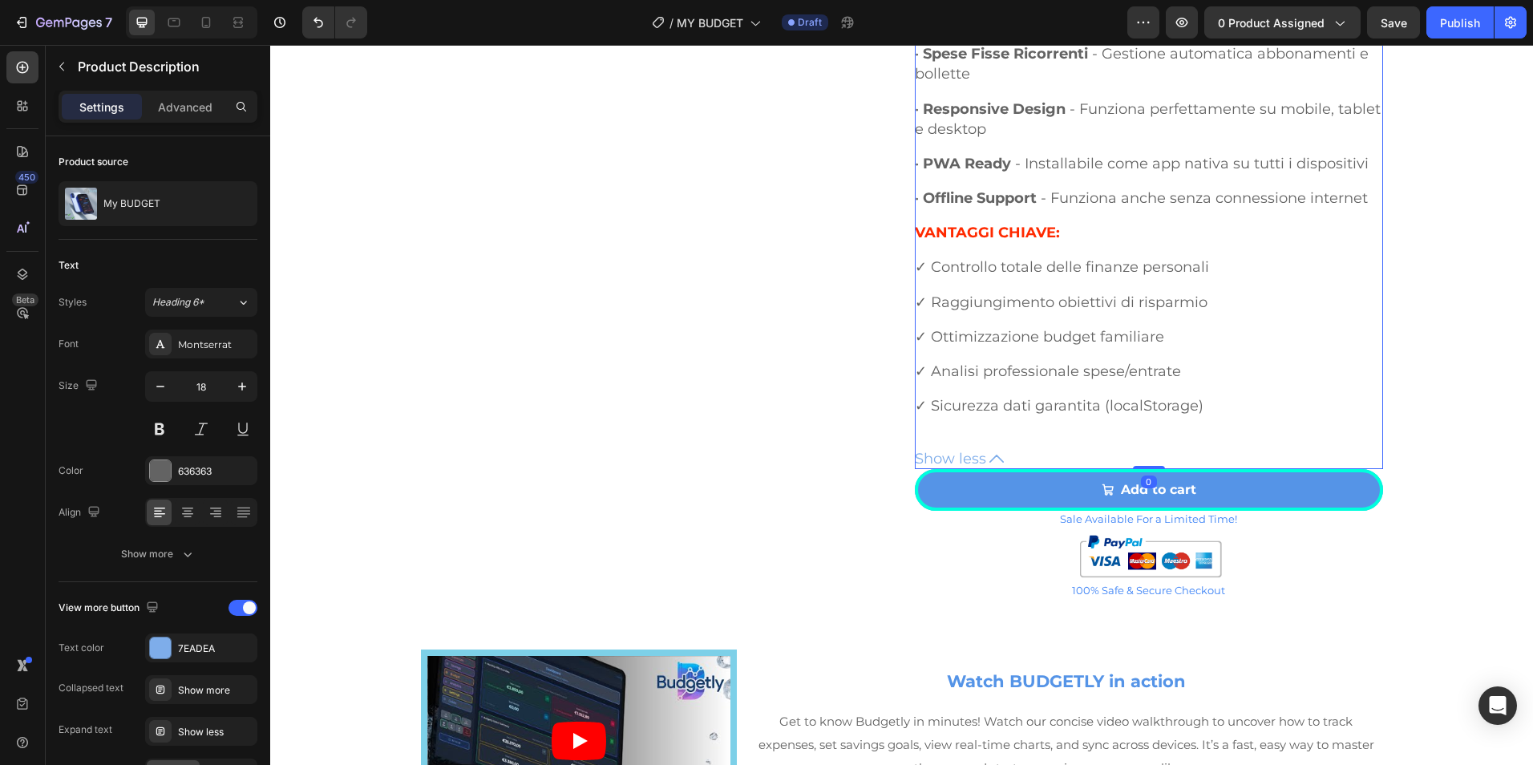
drag, startPoint x: 1148, startPoint y: 479, endPoint x: 1148, endPoint y: 458, distance: 21.6
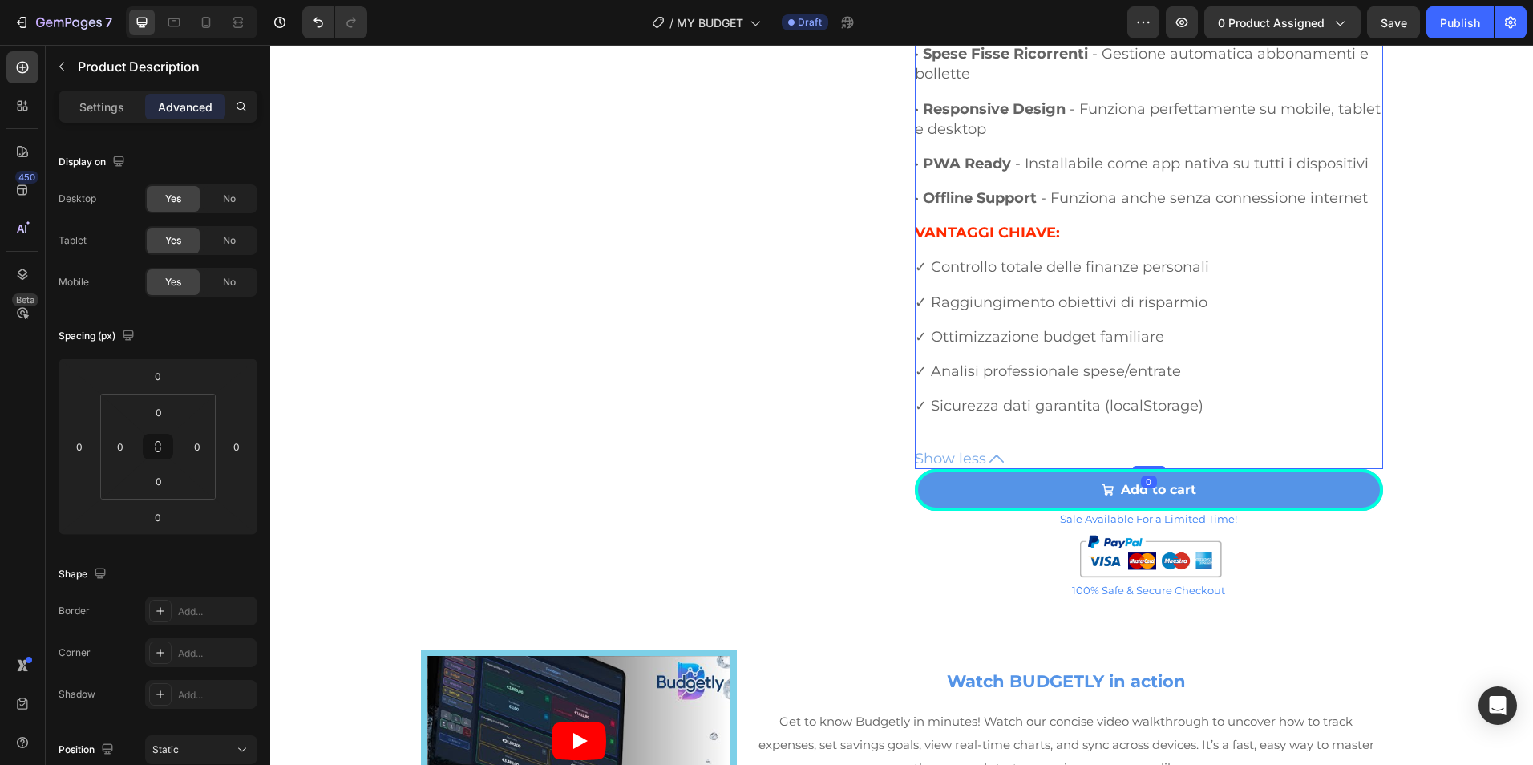
click at [970, 451] on span "Show less" at bounding box center [950, 459] width 71 height 18
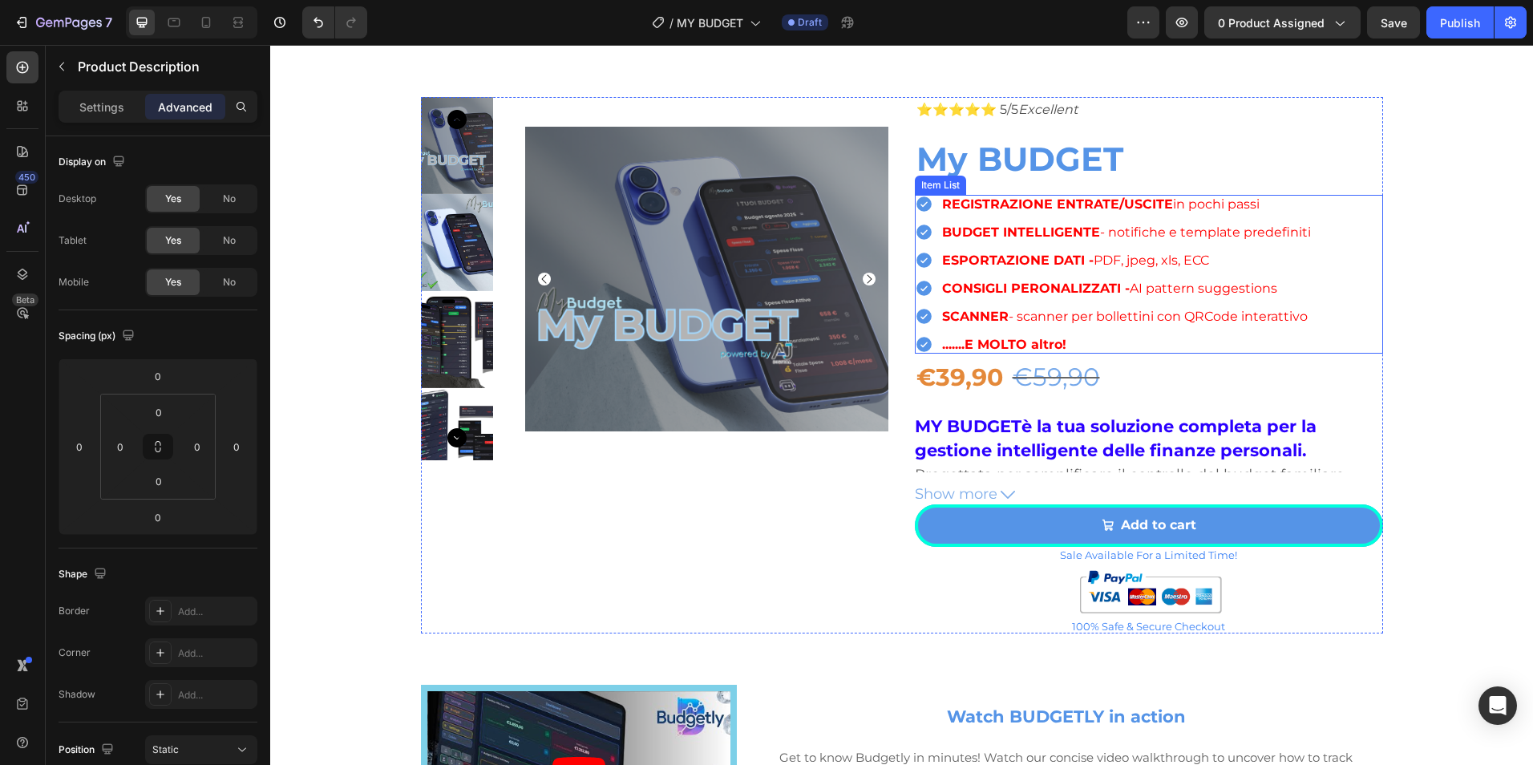
scroll to position [1058, 0]
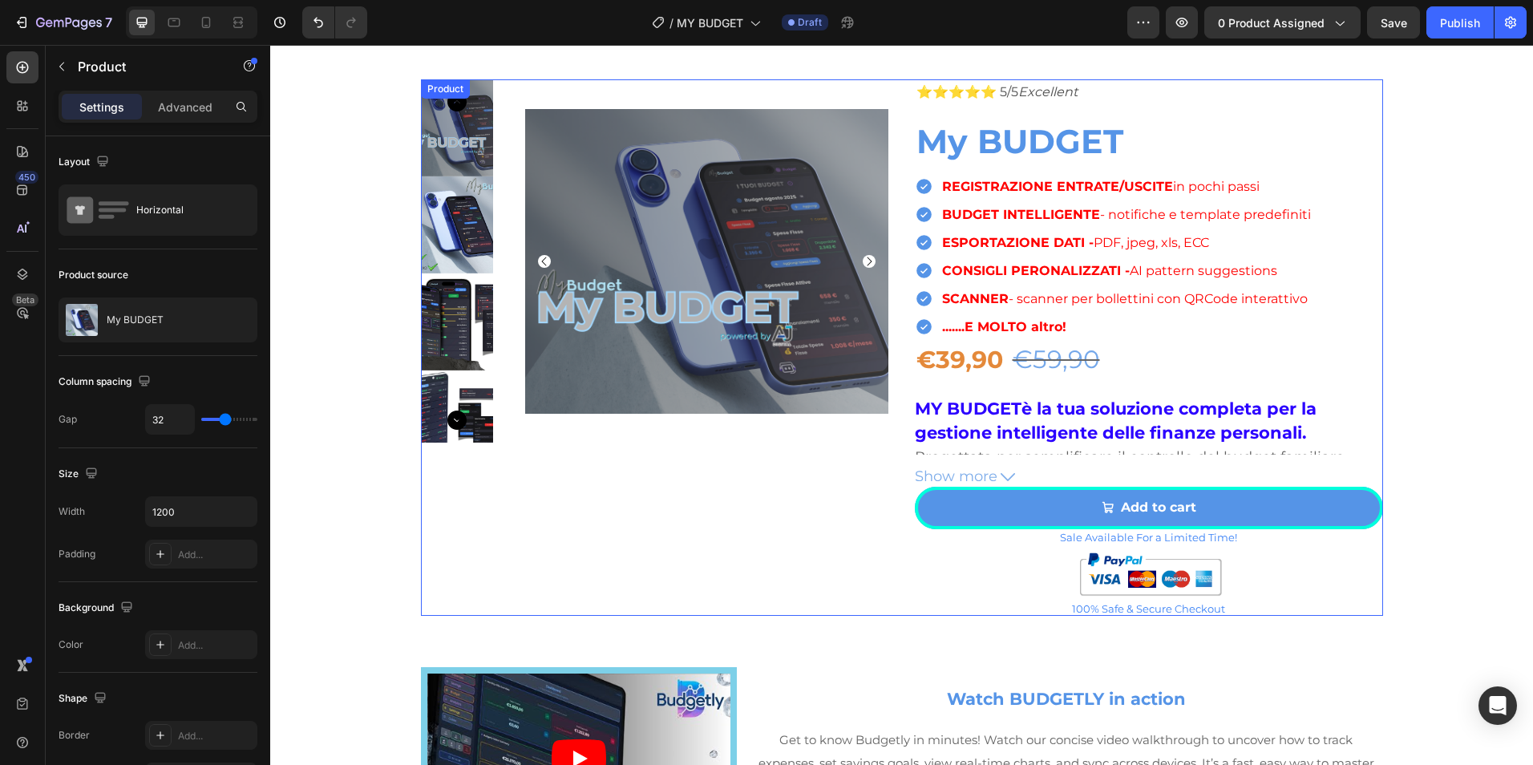
click at [617, 536] on div "Product Images" at bounding box center [655, 347] width 468 height 536
click at [669, 388] on img at bounding box center [706, 260] width 363 height 363
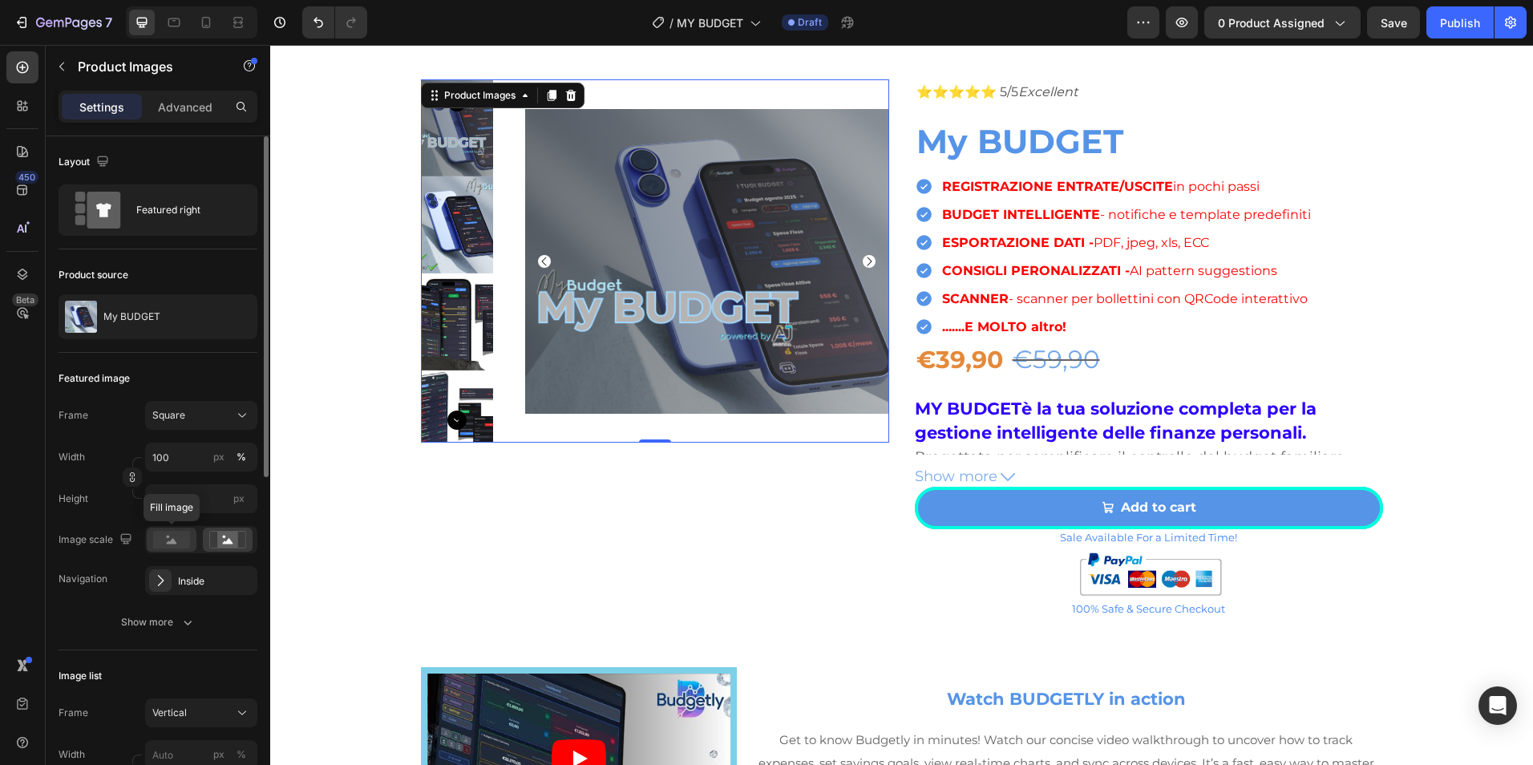
click at [166, 539] on rect at bounding box center [171, 540] width 37 height 18
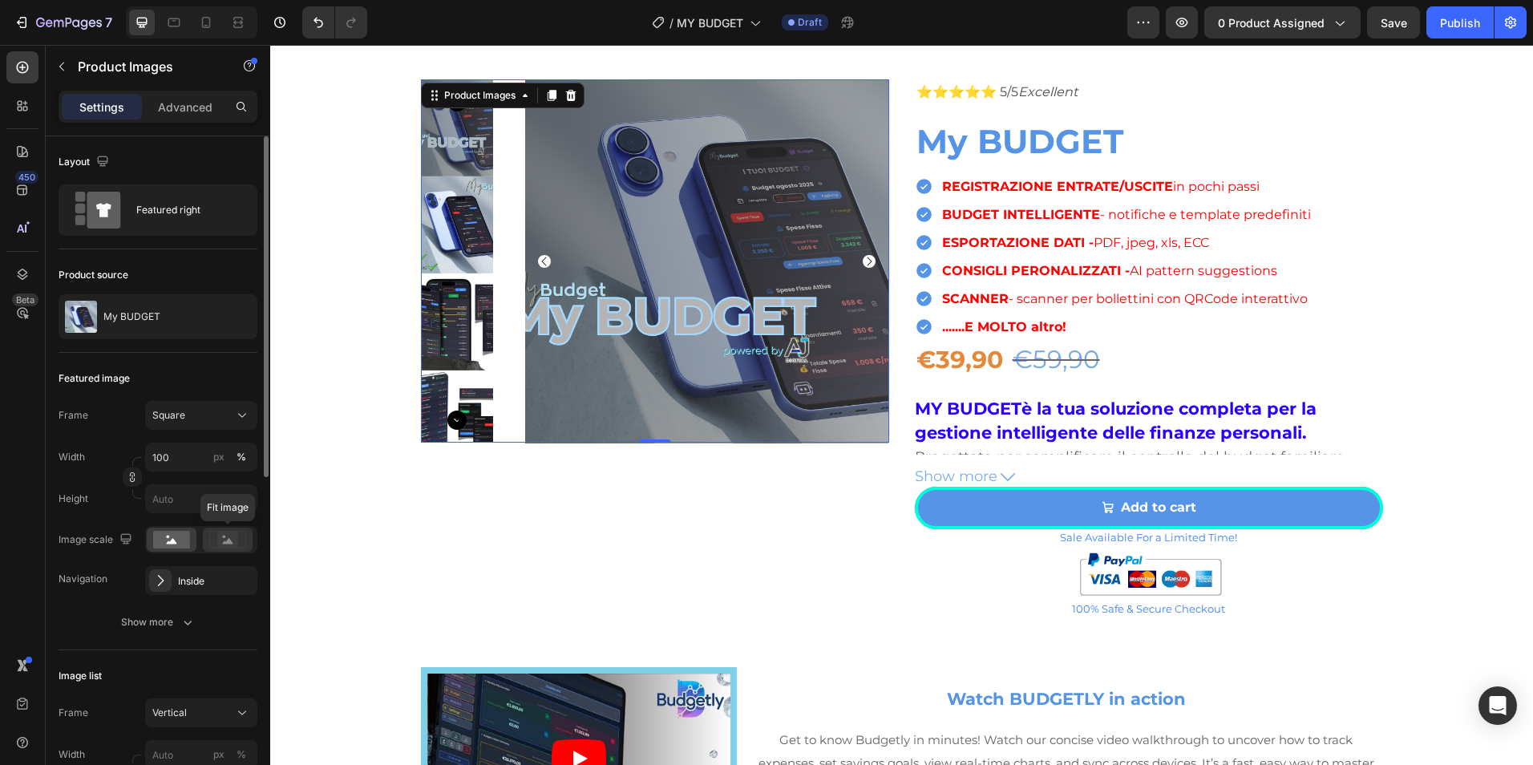
click at [220, 541] on rect at bounding box center [227, 540] width 21 height 16
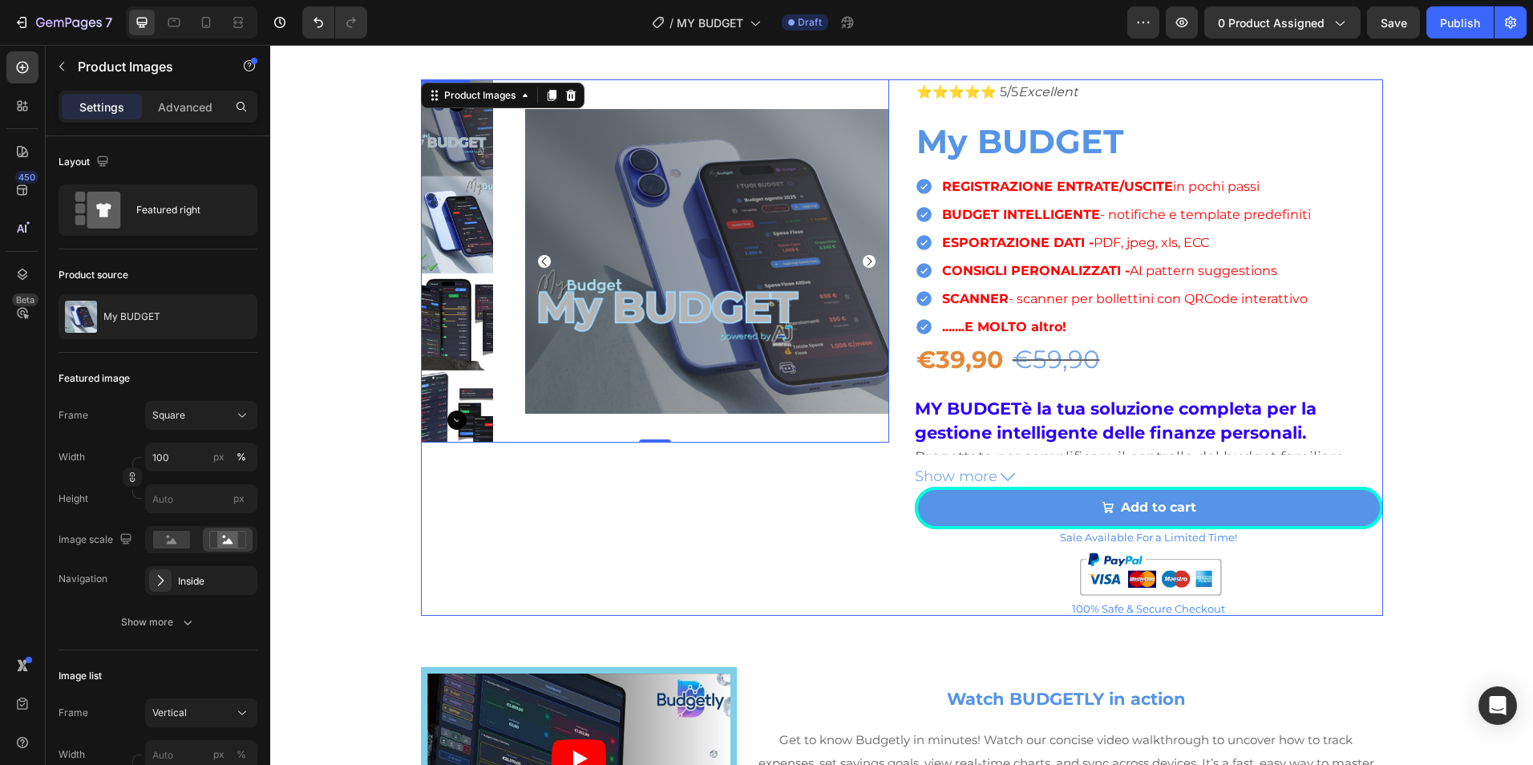
click at [761, 481] on div "Product Images 0" at bounding box center [655, 347] width 468 height 536
click at [561, 91] on div "Product Images" at bounding box center [655, 260] width 468 height 363
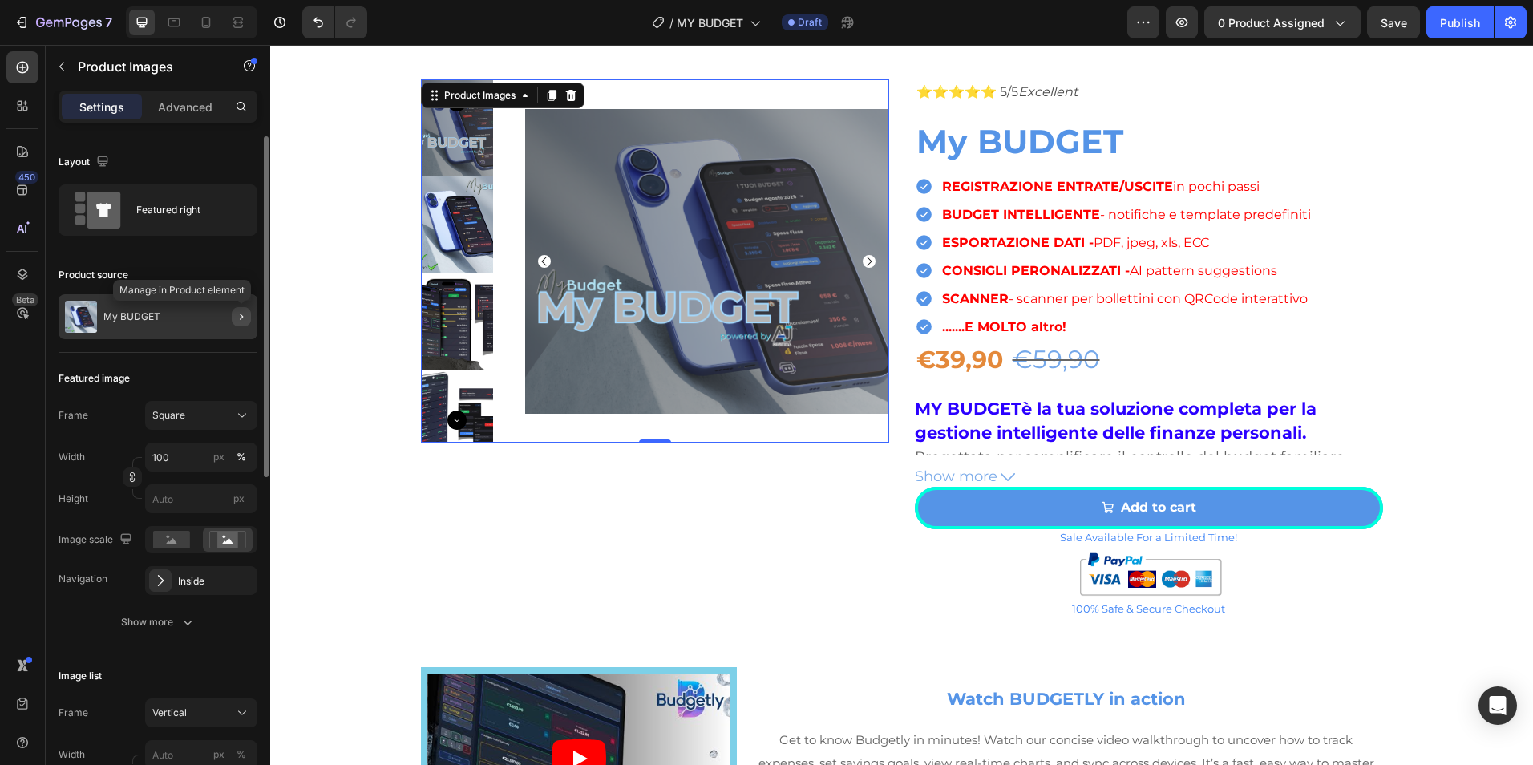
click at [238, 317] on icon "button" at bounding box center [241, 316] width 13 height 13
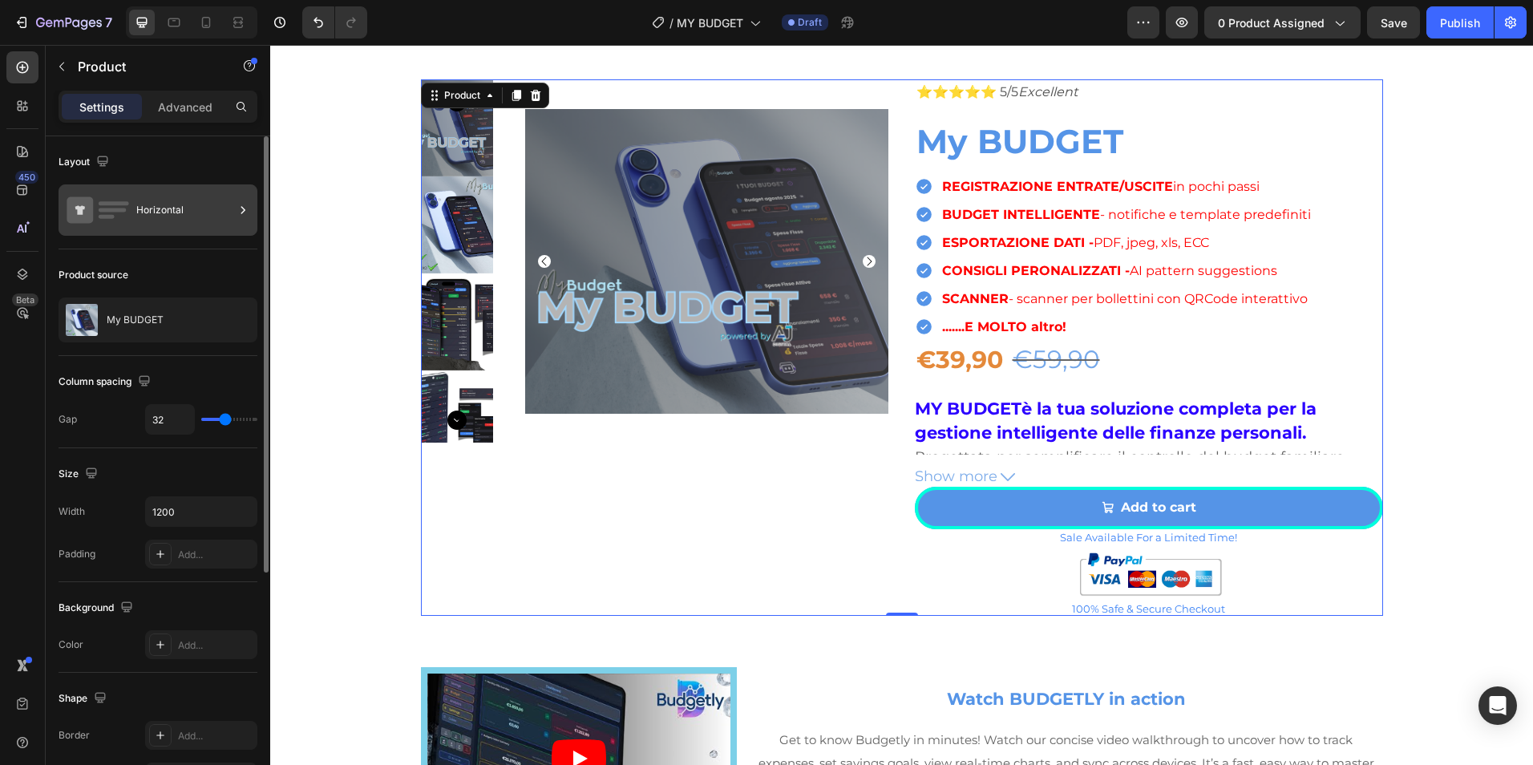
click at [187, 222] on div "Horizontal" at bounding box center [185, 210] width 98 height 37
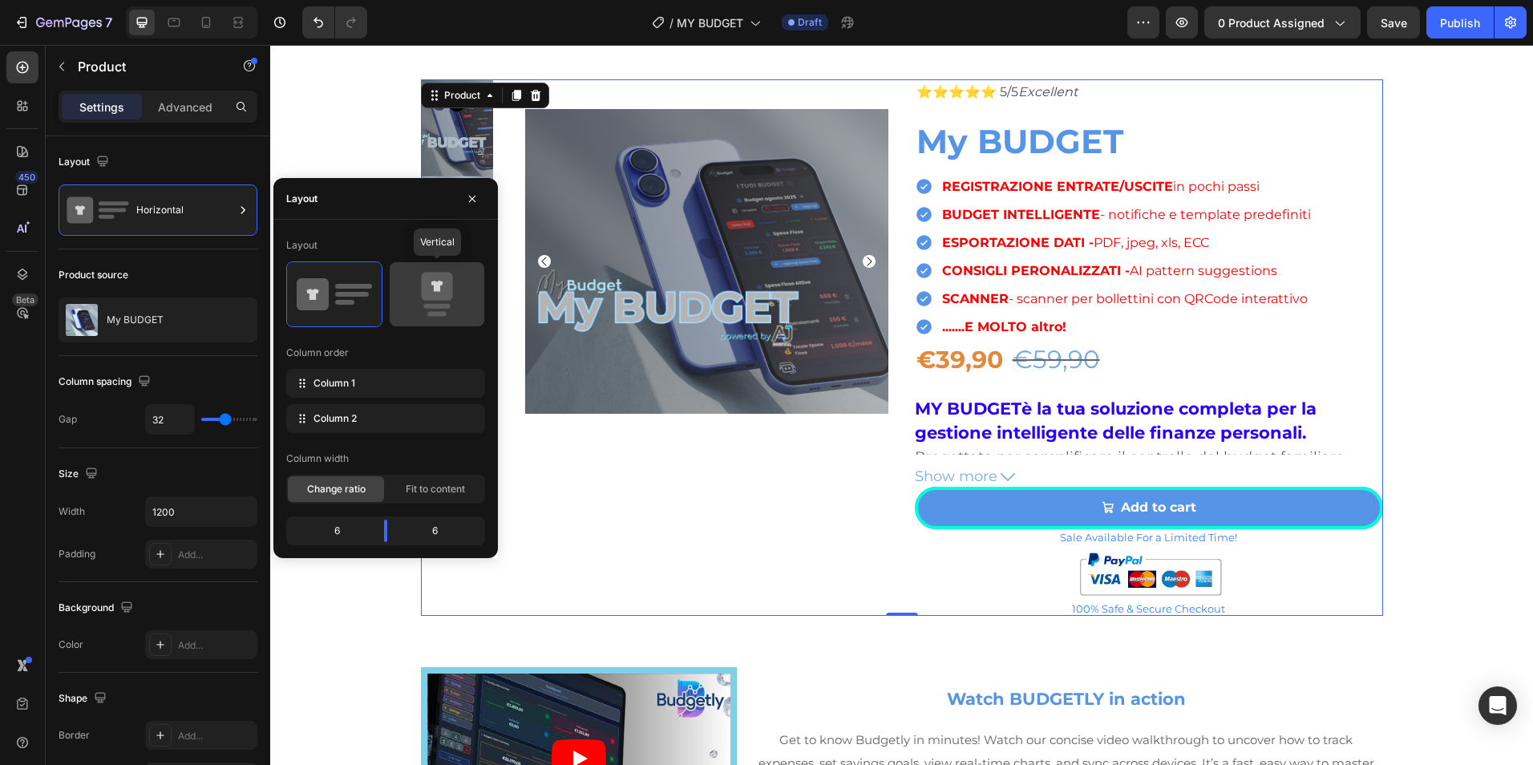
click at [447, 304] on rect at bounding box center [436, 306] width 26 height 5
type input "16"
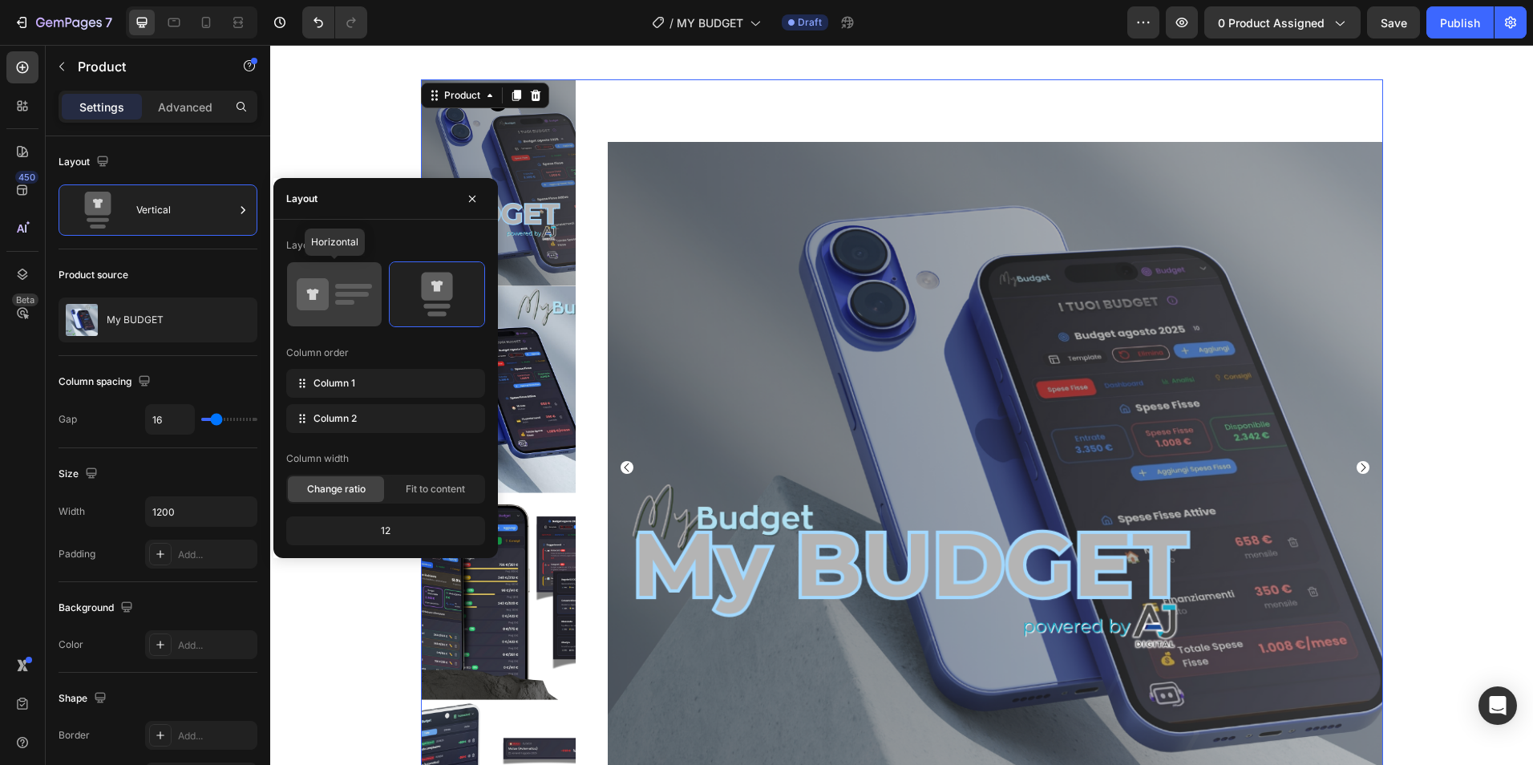
click at [331, 294] on icon at bounding box center [334, 294] width 75 height 45
type input "32"
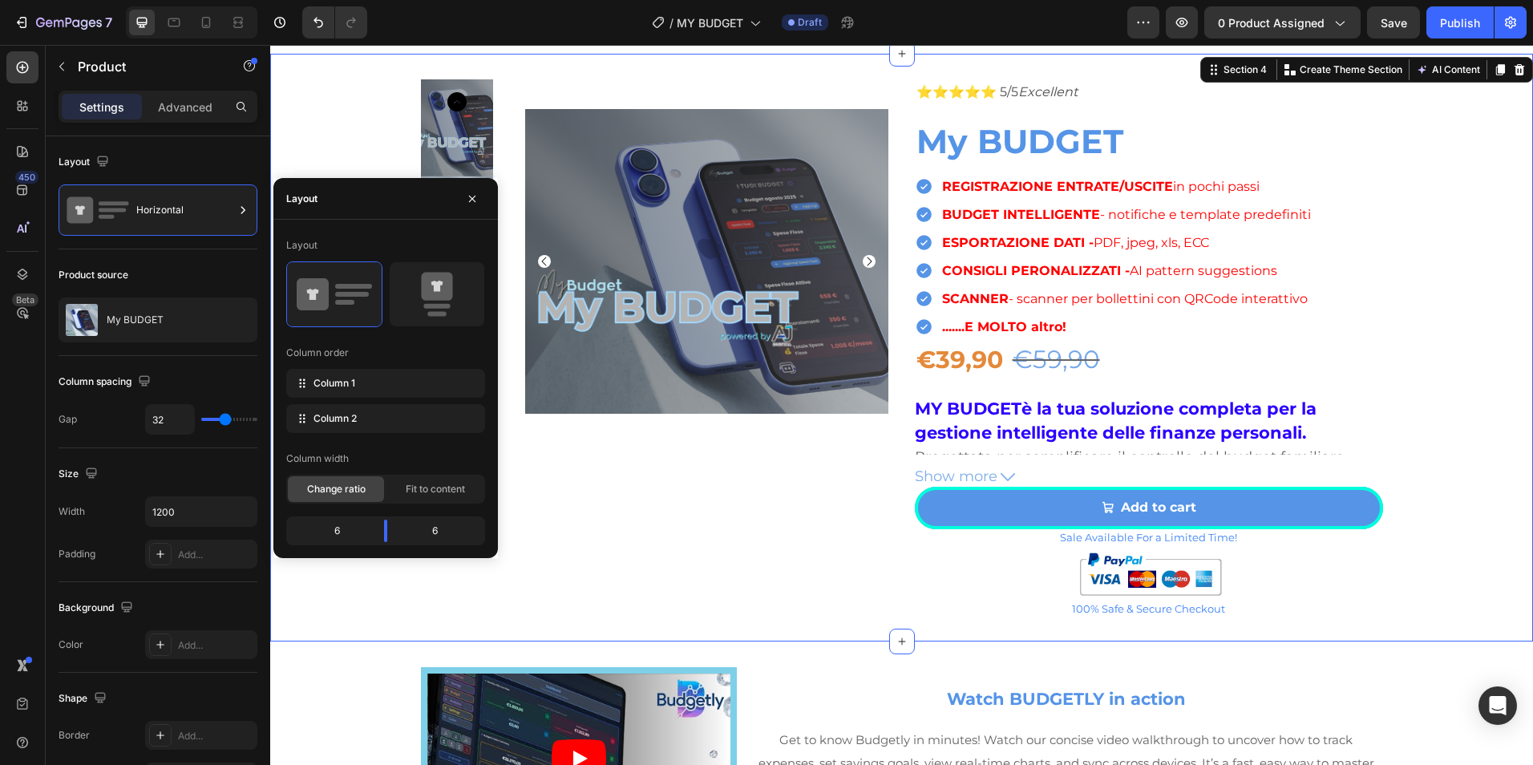
click at [333, 136] on div "Product Images ⭐⭐⭐⭐⭐ 5/5 Excellent Text Block My BUDGET Product Title REGISTRAZ…" at bounding box center [901, 347] width 1263 height 536
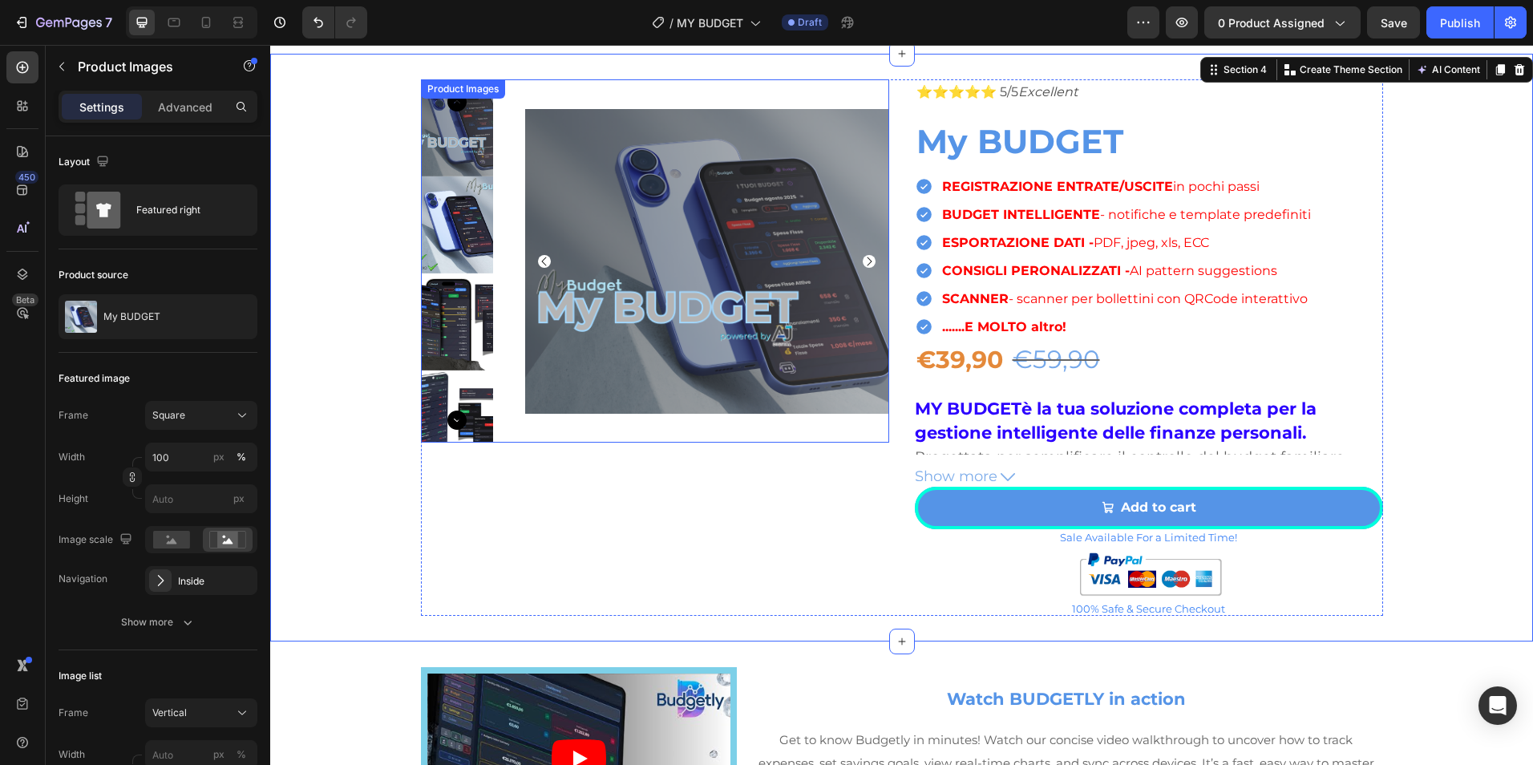
click at [470, 87] on div "Product Images" at bounding box center [463, 89] width 78 height 14
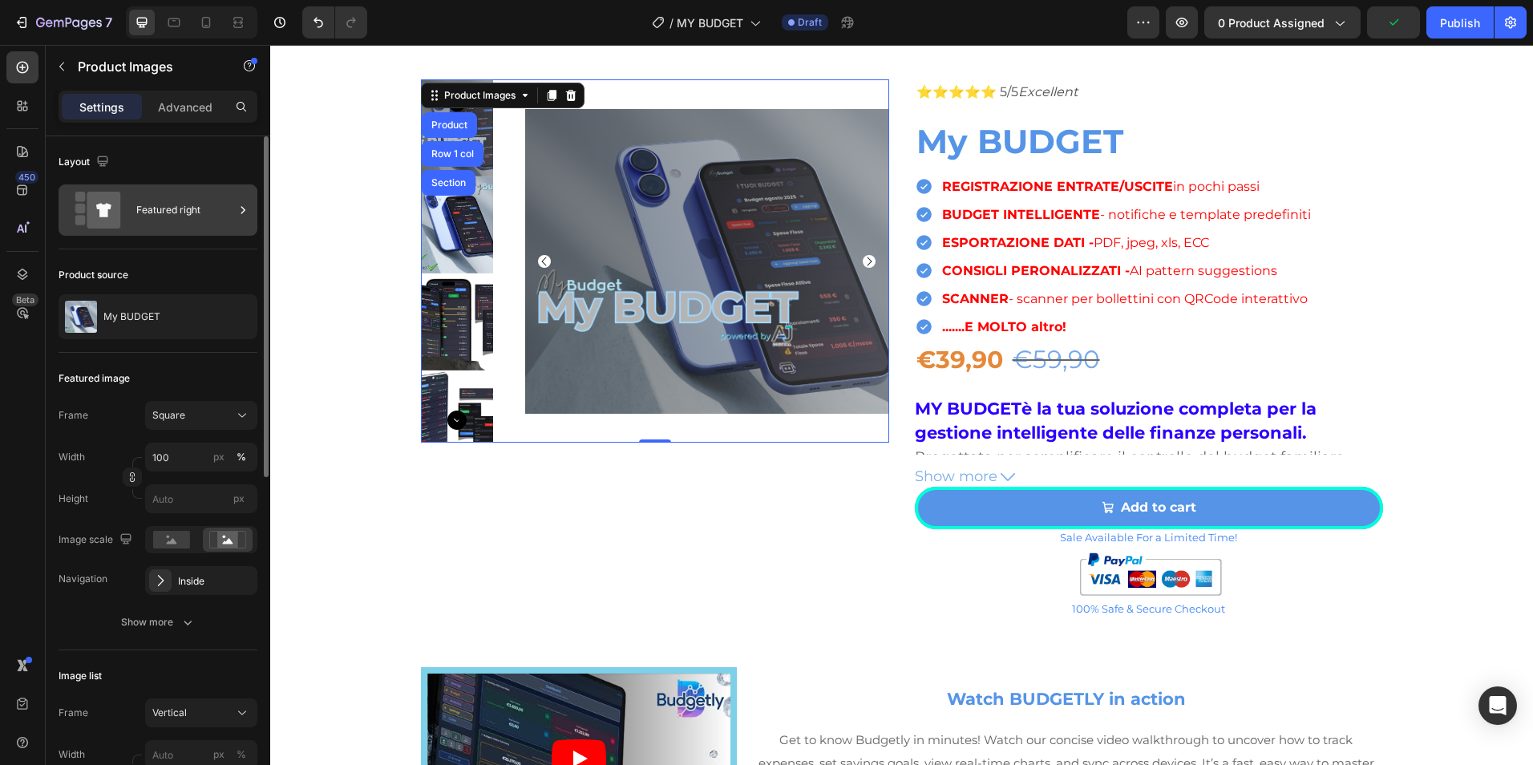
click at [152, 209] on div "Featured right" at bounding box center [185, 210] width 98 height 37
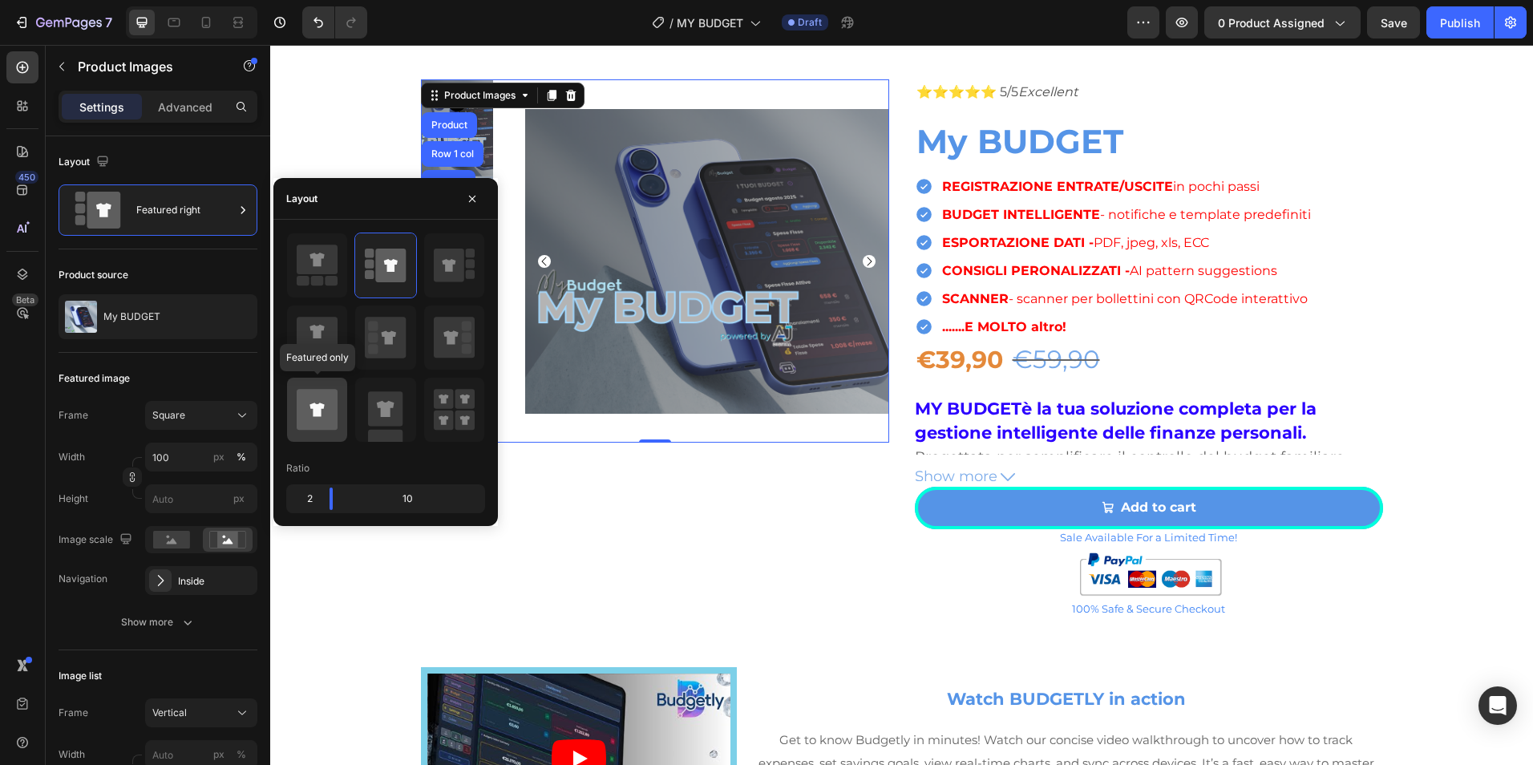
click at [325, 389] on icon at bounding box center [317, 409] width 41 height 45
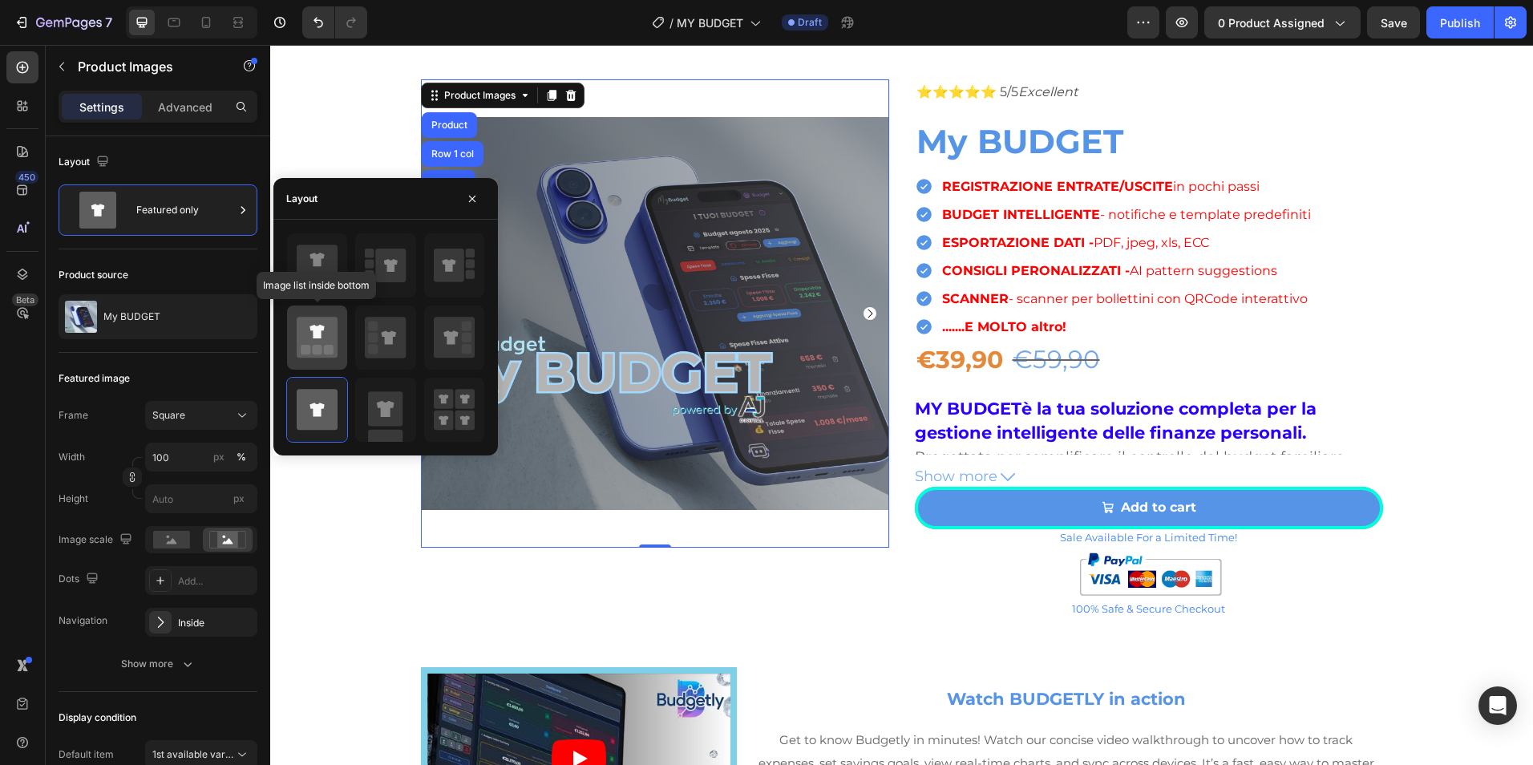
click at [317, 349] on rect at bounding box center [318, 350] width 10 height 10
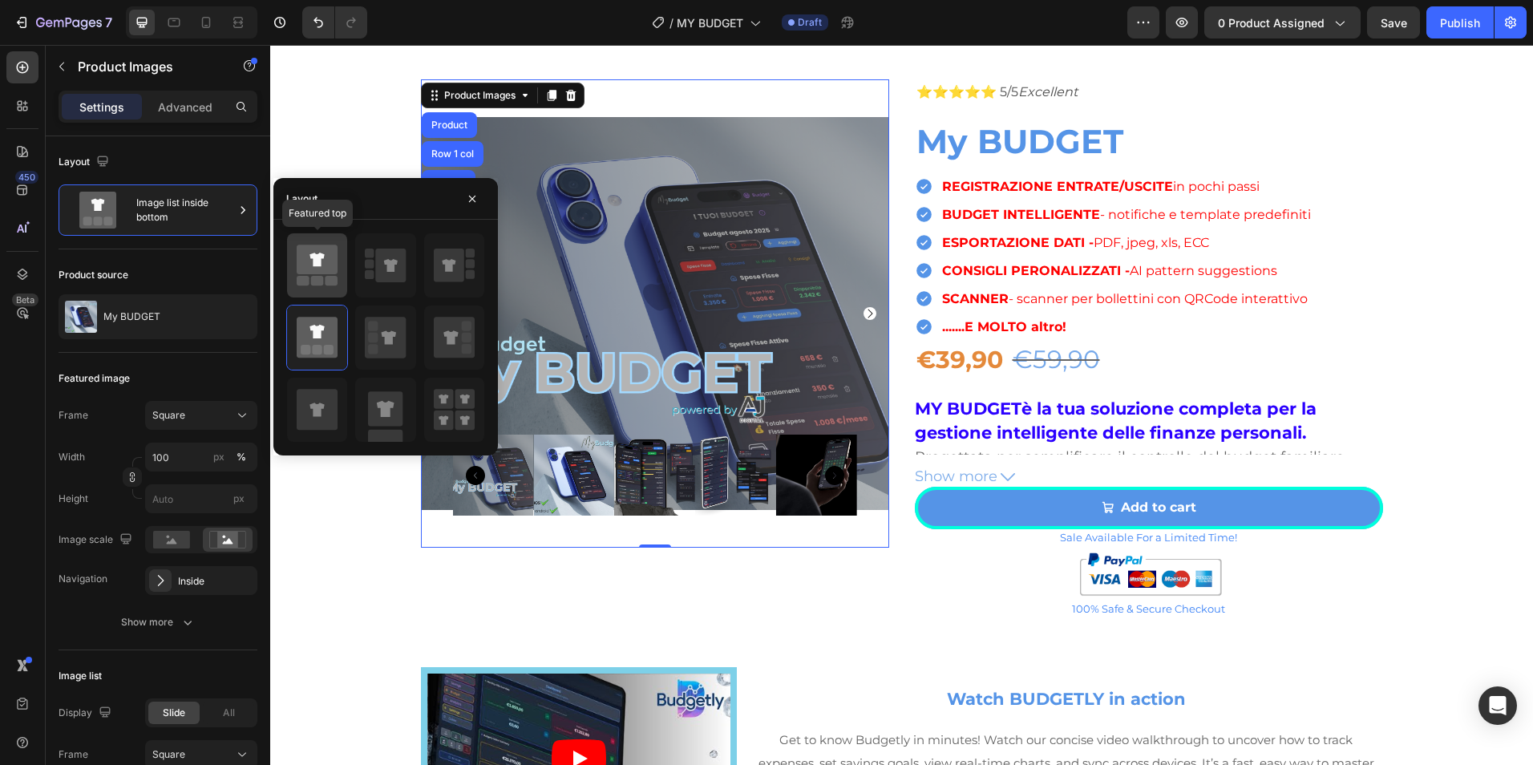
click at [318, 267] on icon at bounding box center [317, 260] width 41 height 30
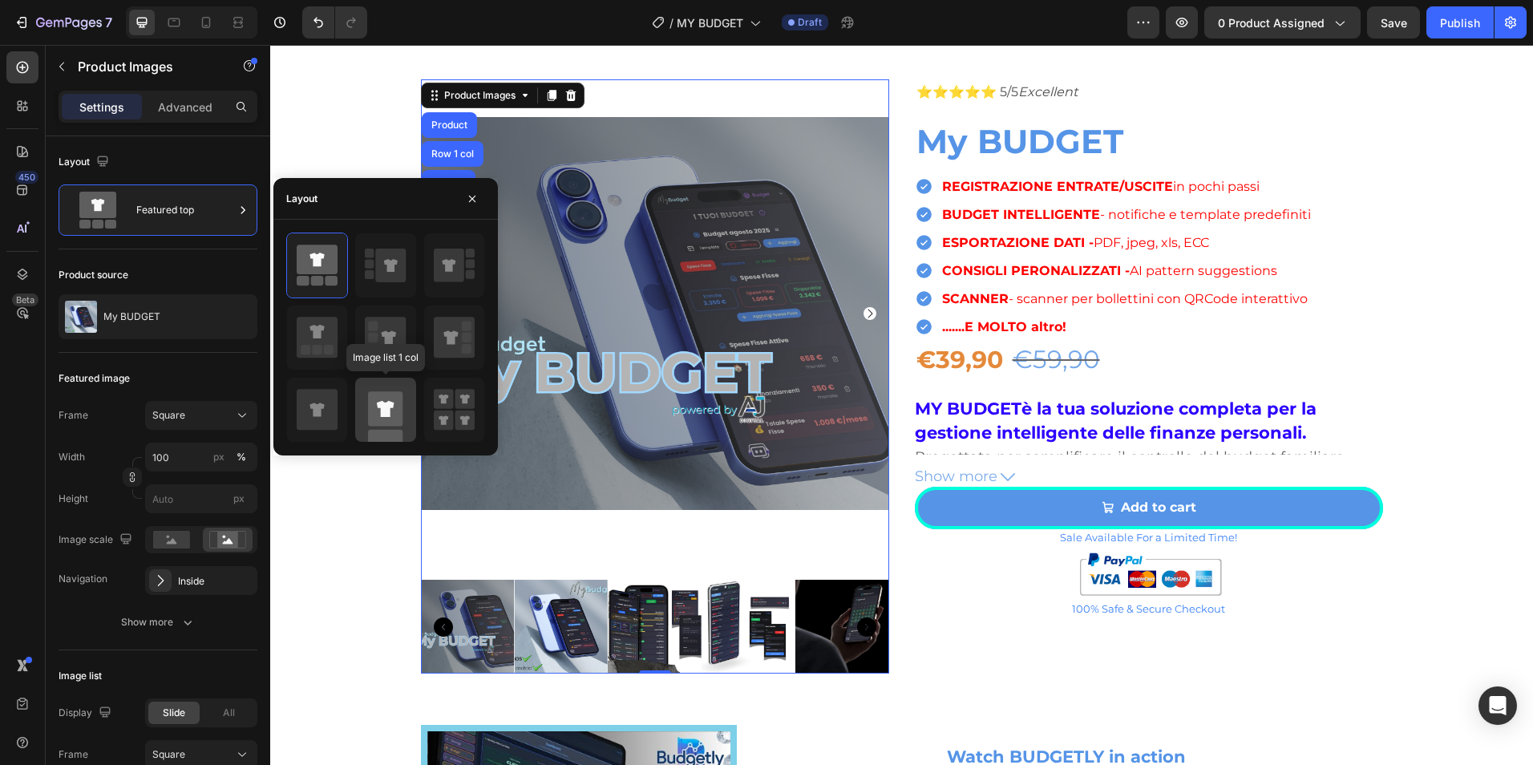
click at [403, 421] on rect at bounding box center [385, 408] width 34 height 34
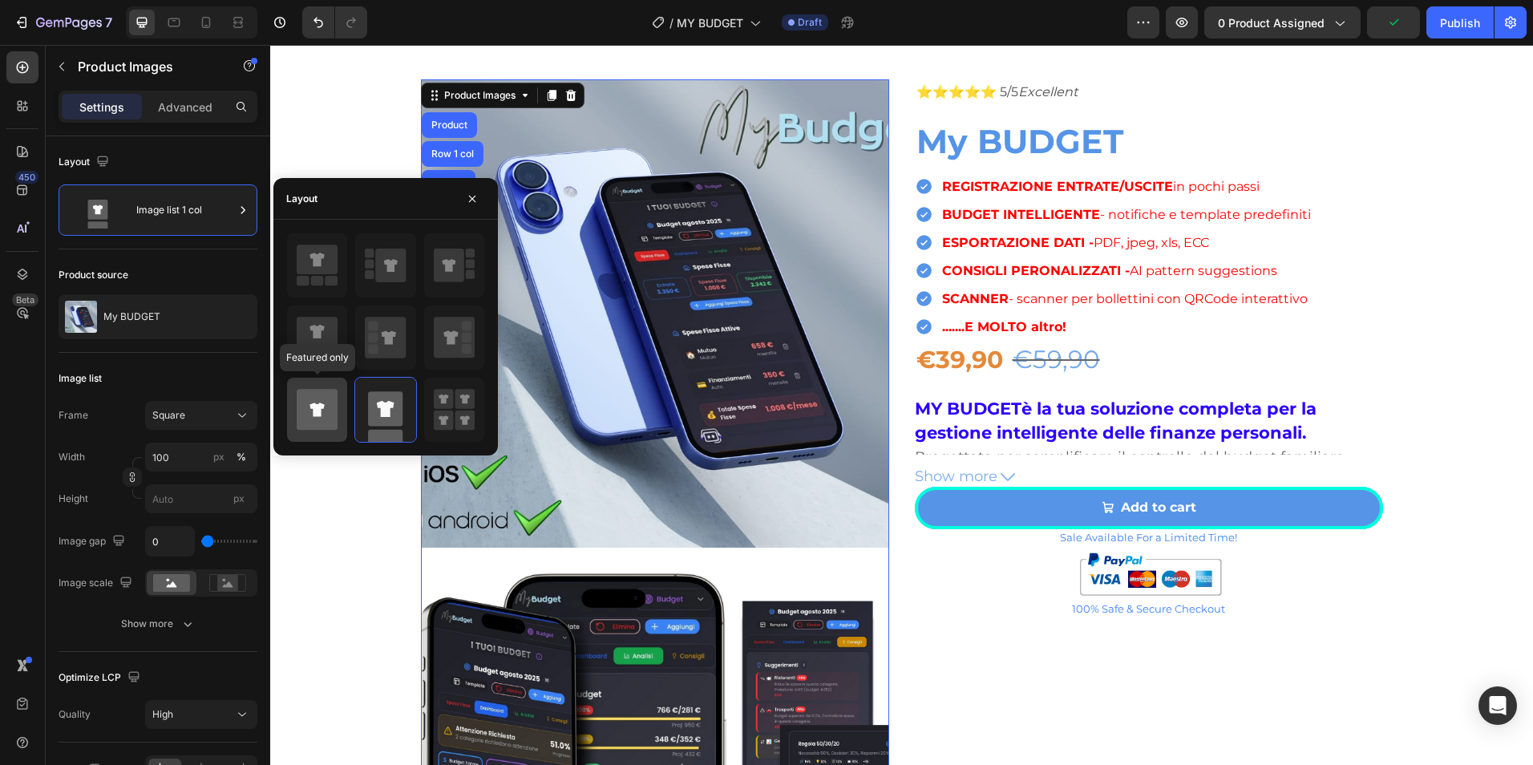
click at [334, 417] on icon at bounding box center [317, 409] width 41 height 41
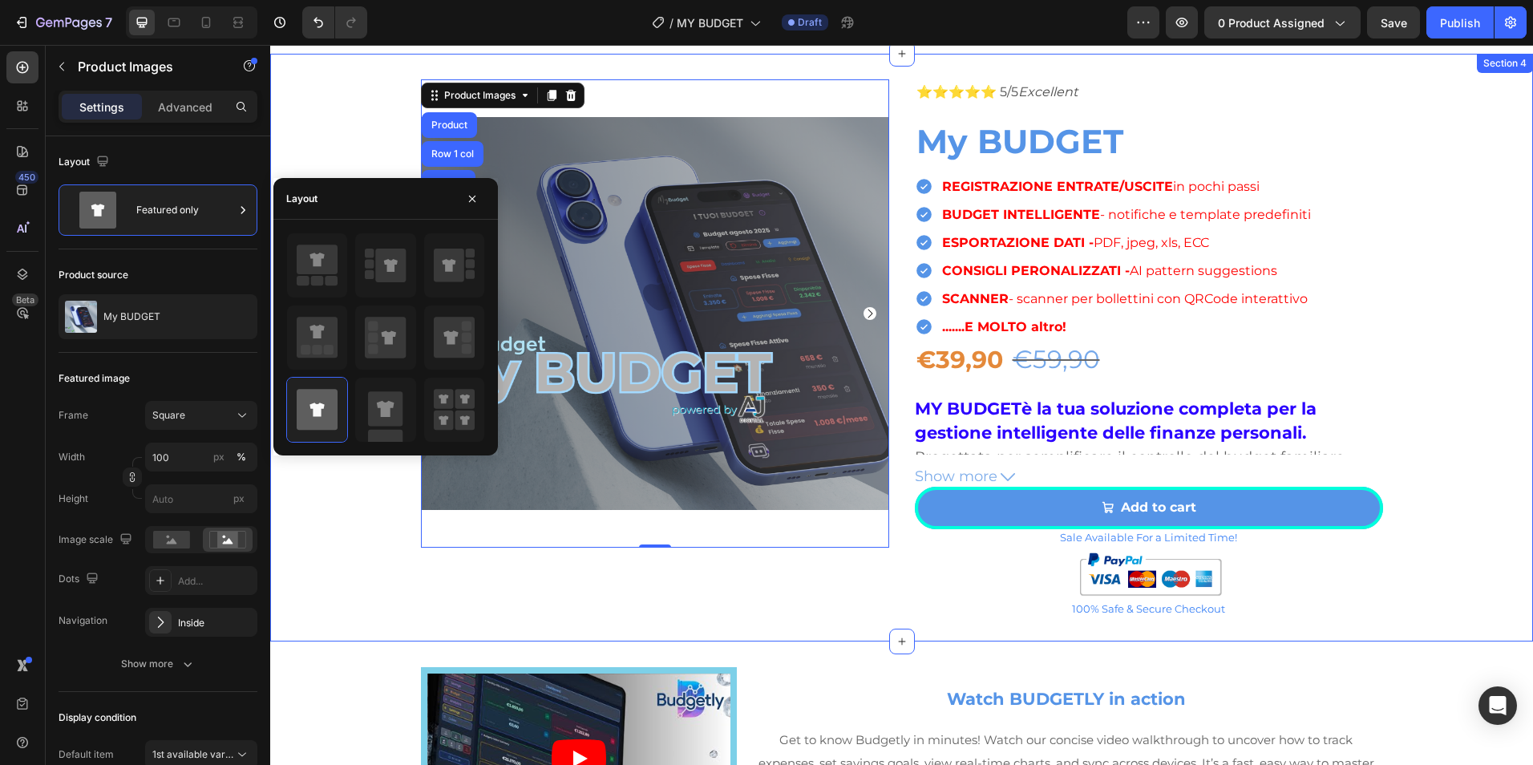
click at [352, 143] on div "Product Images Product Row 1 col Section 0 ⭐⭐⭐⭐⭐ 5/5 Excellent Text Block My BU…" at bounding box center [901, 347] width 1263 height 536
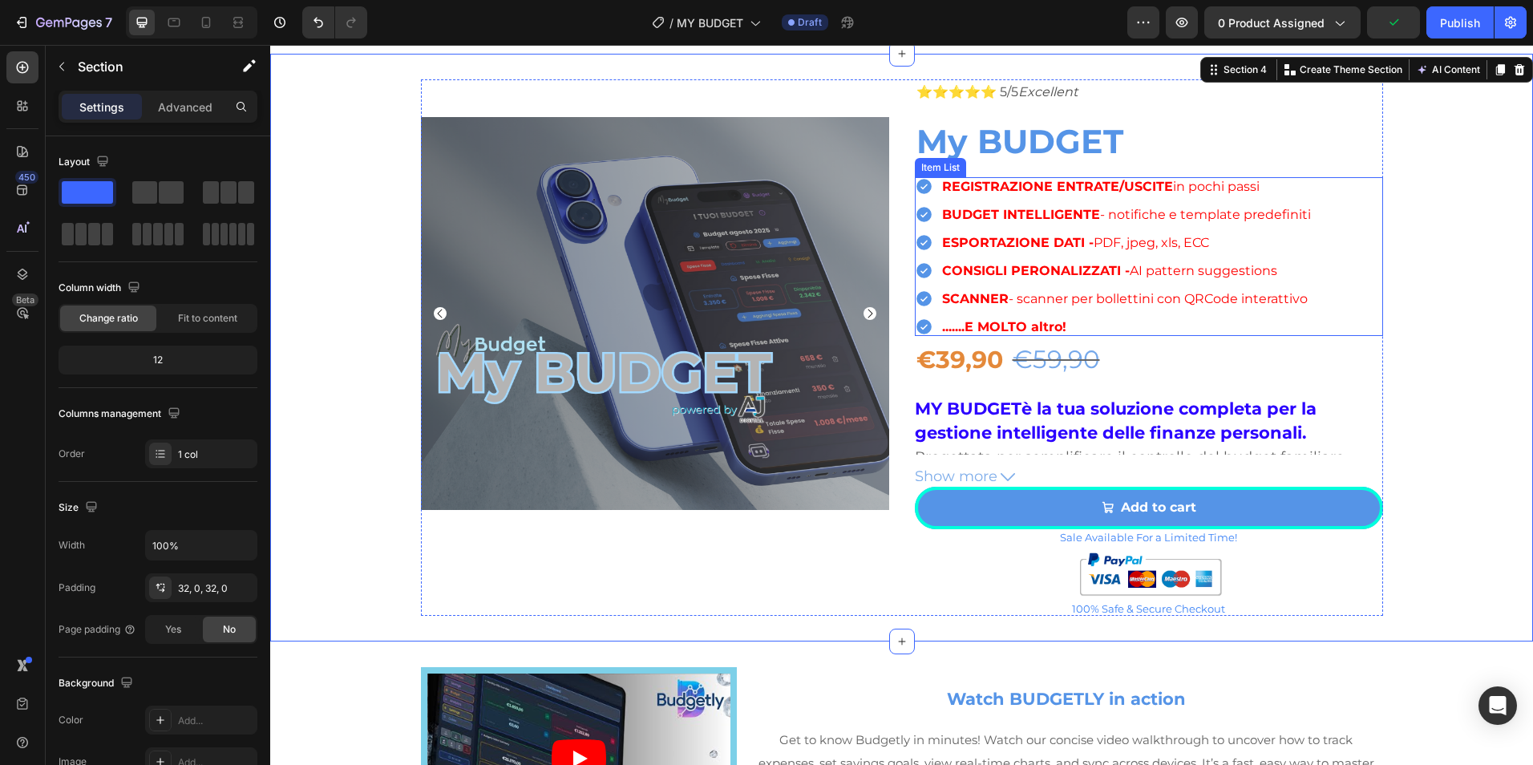
click at [1342, 185] on div "REGISTRAZIONE ENTRATE/USCITE in pochi passi BUDGET INTELLIGENTE - notifiche e t…" at bounding box center [1149, 256] width 468 height 159
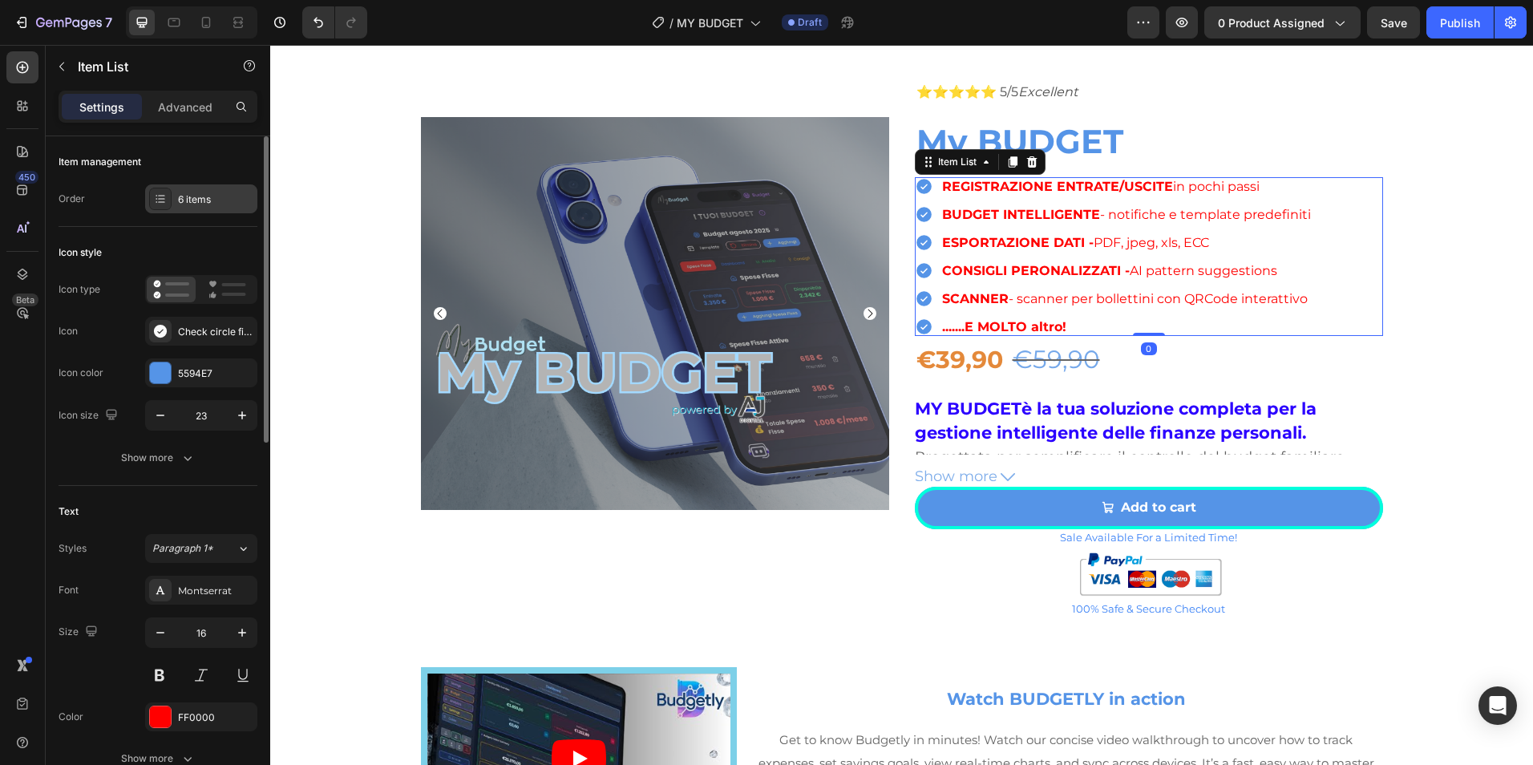
click at [225, 192] on div "6 items" at bounding box center [215, 199] width 75 height 14
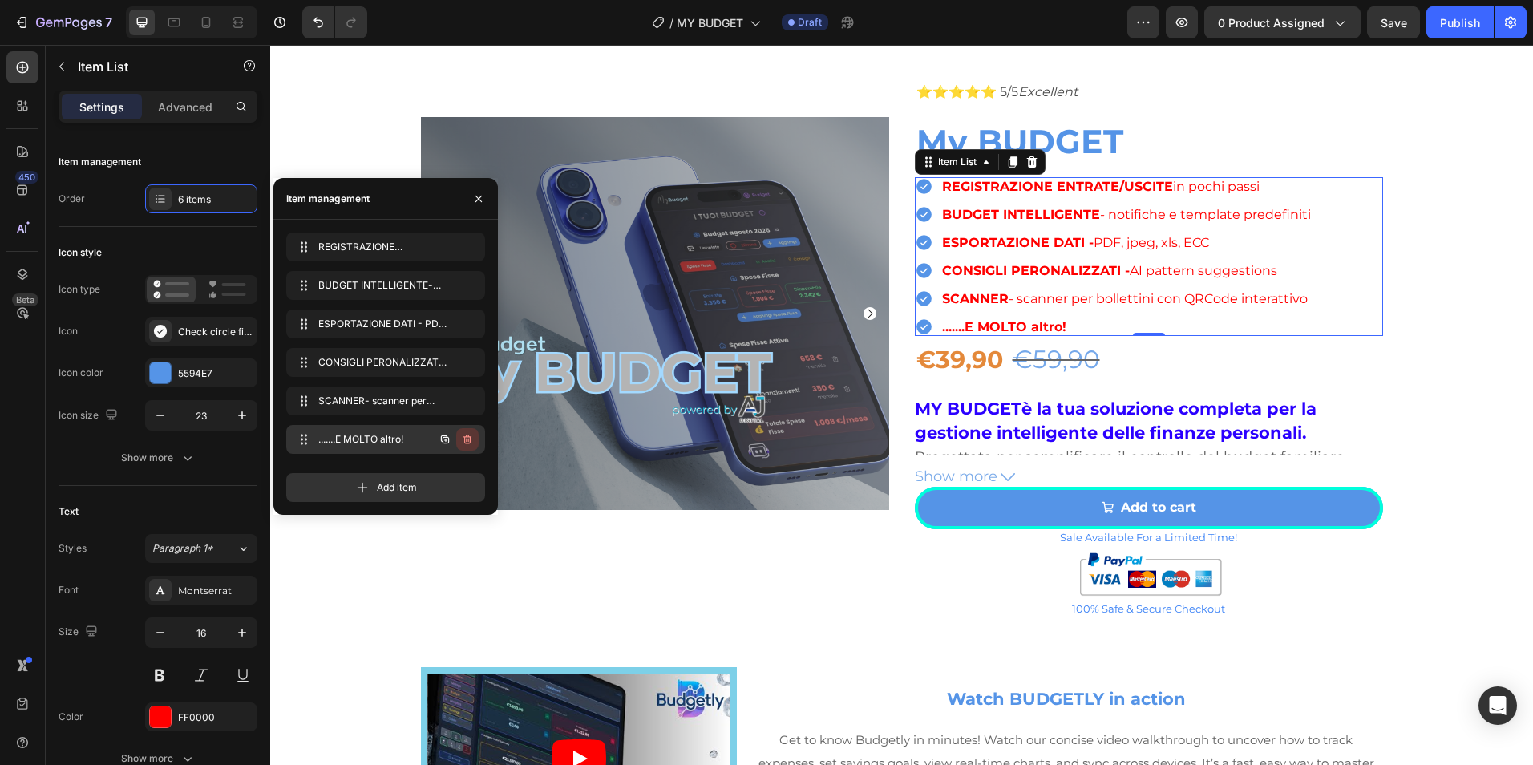
click at [466, 438] on icon "button" at bounding box center [467, 439] width 13 height 13
click at [467, 439] on div "Delete" at bounding box center [457, 439] width 30 height 14
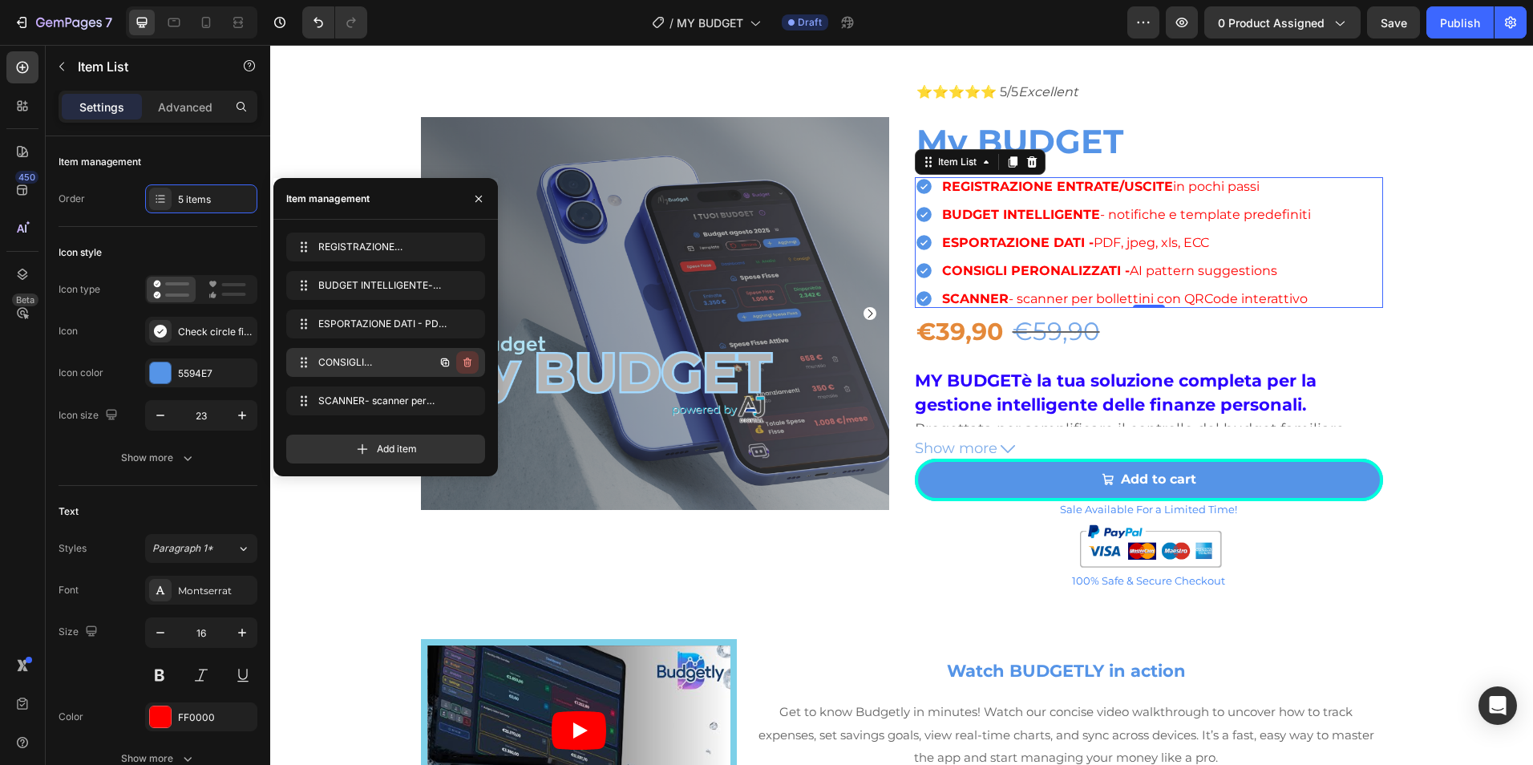
click at [468, 365] on icon "button" at bounding box center [468, 364] width 1 height 4
click at [463, 365] on div "Delete" at bounding box center [457, 362] width 30 height 14
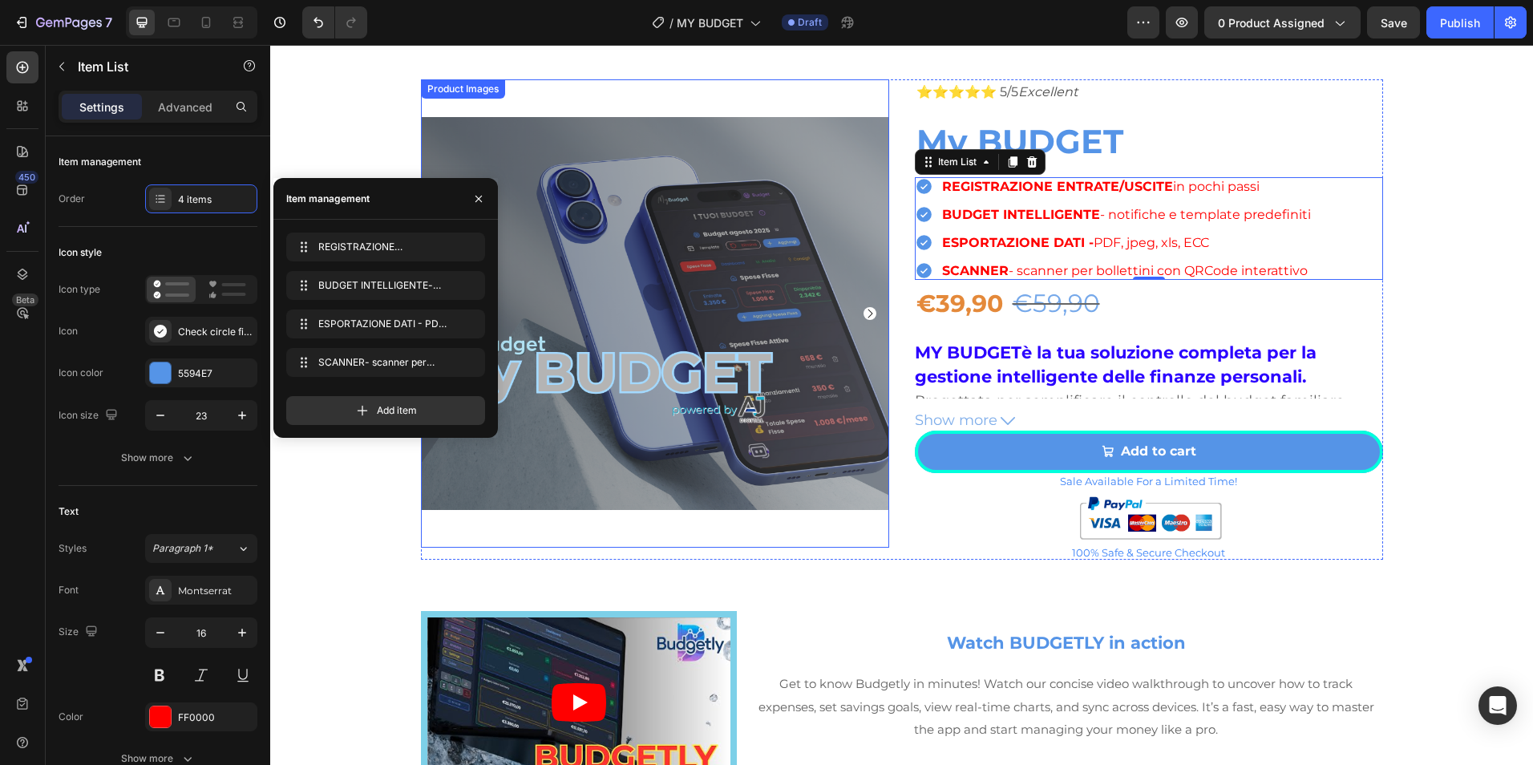
click at [751, 88] on img at bounding box center [655, 313] width 468 height 468
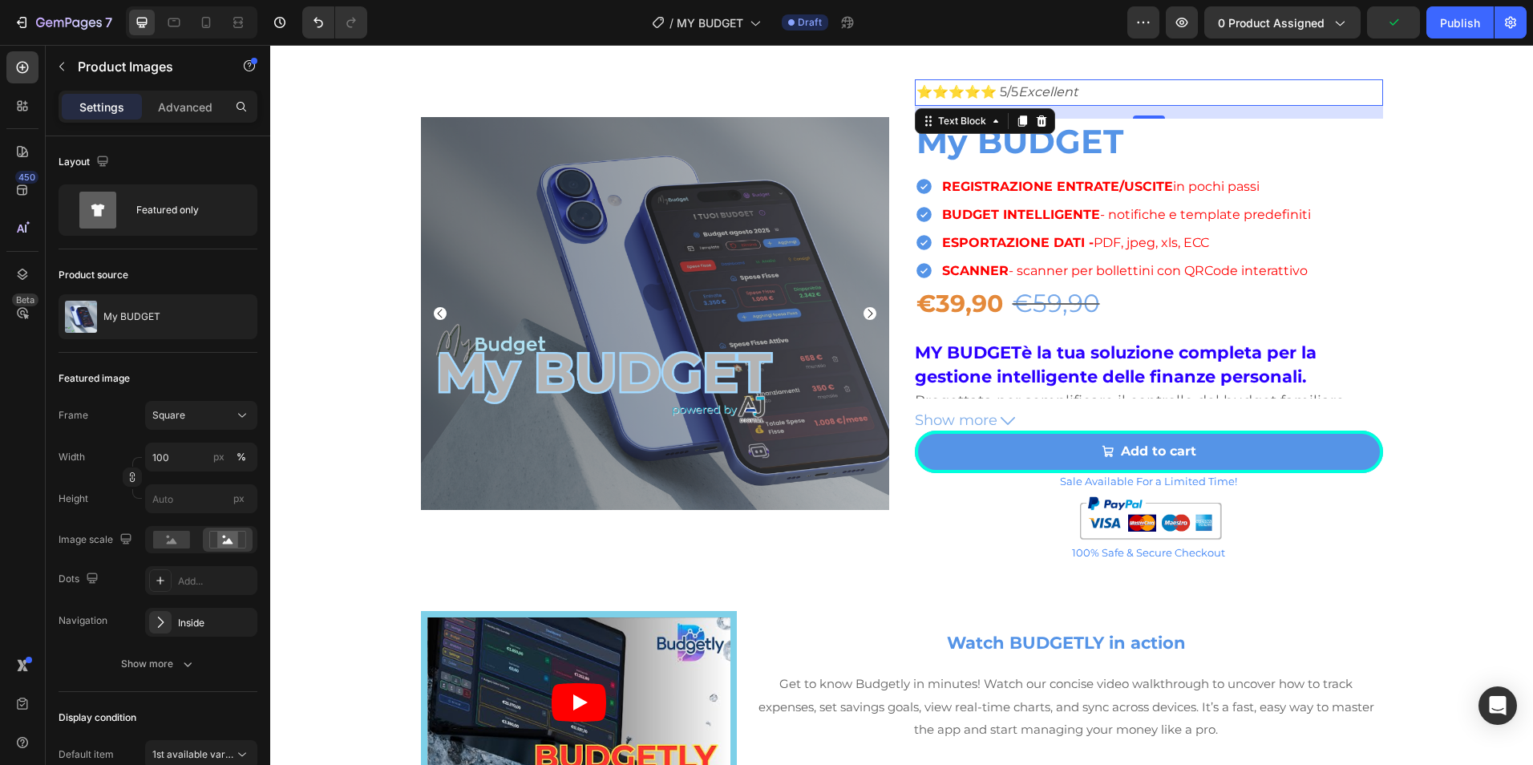
click at [1062, 94] on icon "Excellent" at bounding box center [1047, 91] width 59 height 15
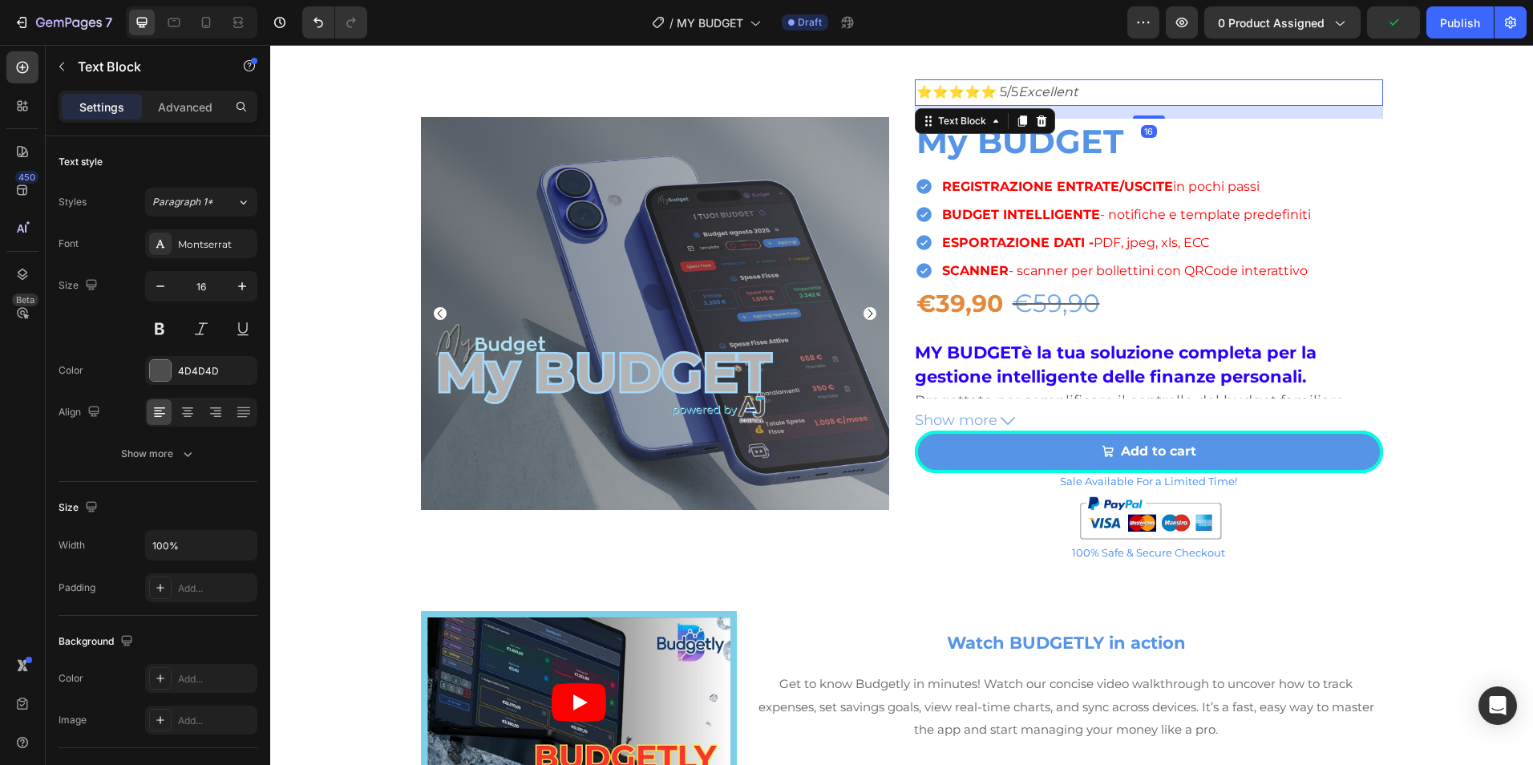
click at [1062, 93] on icon "Excellent" at bounding box center [1047, 91] width 59 height 15
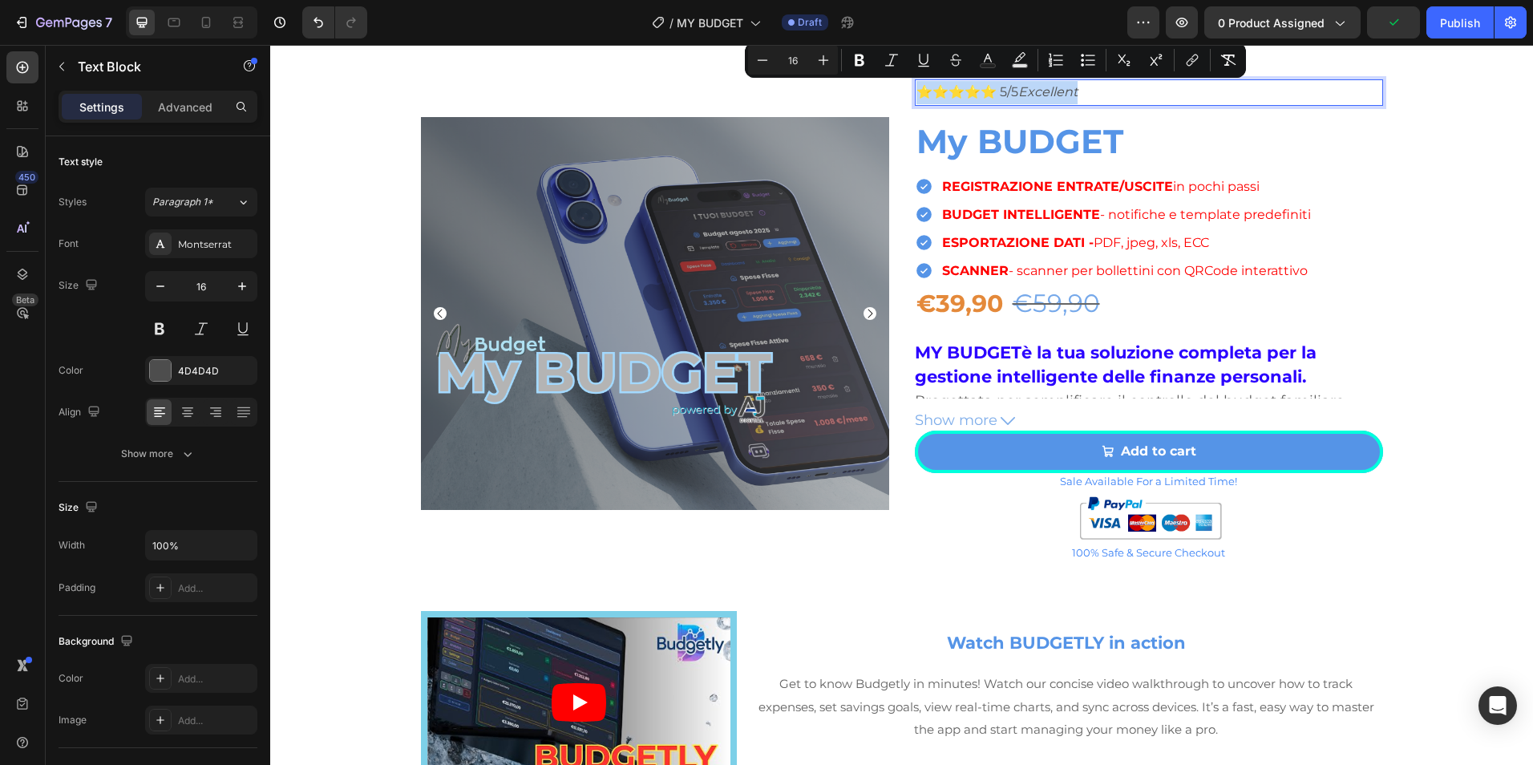
click at [1089, 95] on p "⭐⭐⭐⭐⭐ 5/5 Excellent" at bounding box center [1148, 92] width 465 height 23
click at [1063, 96] on icon "Excellent" at bounding box center [1047, 91] width 59 height 15
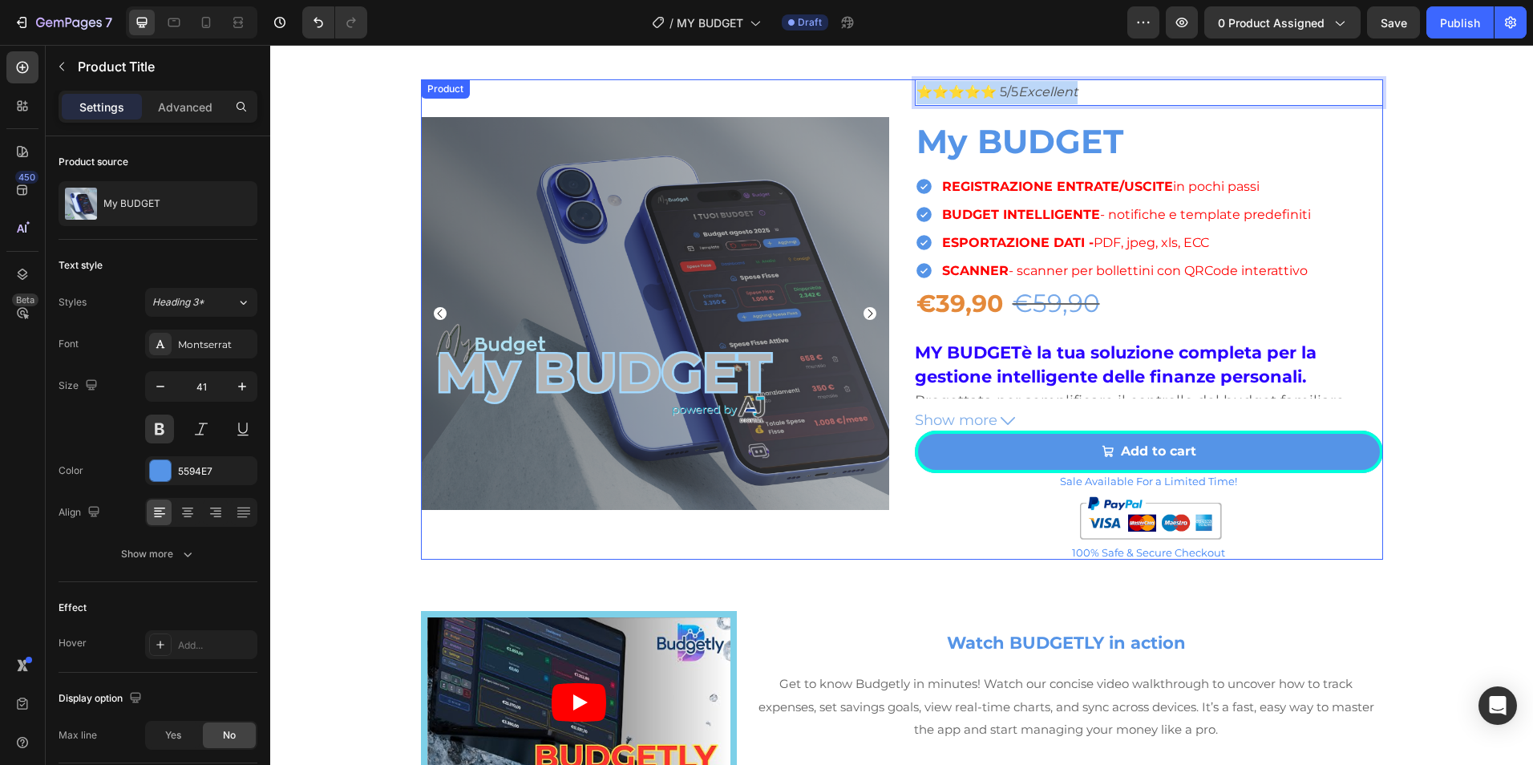
click at [1102, 127] on h2 "My BUDGET" at bounding box center [1149, 142] width 468 height 46
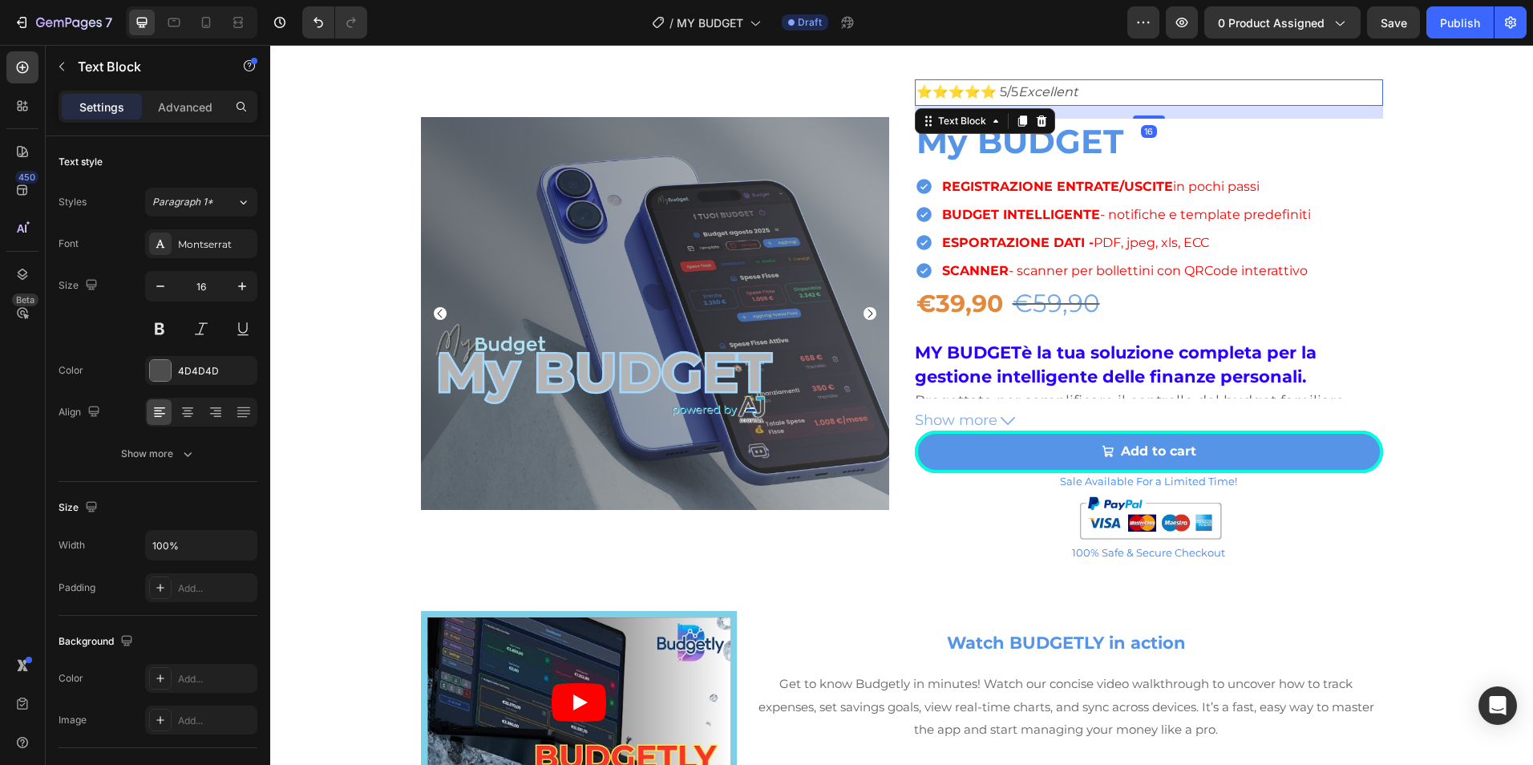
click at [1084, 95] on p "⭐⭐⭐⭐⭐ 5/5 Excellent" at bounding box center [1148, 92] width 465 height 23
click at [1067, 92] on icon "Excellent" at bounding box center [1047, 91] width 59 height 15
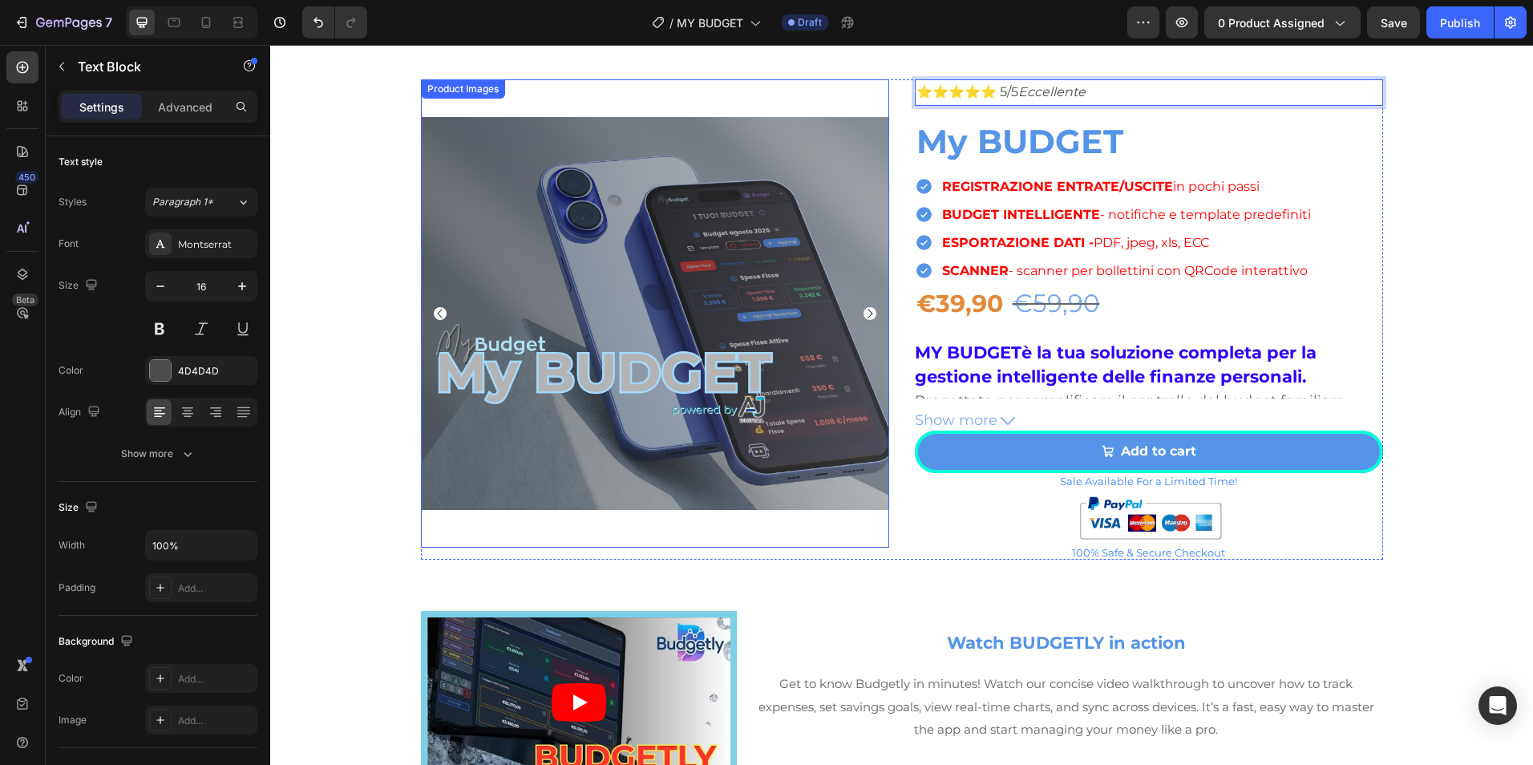
click at [865, 312] on icon "Carousel Next Arrow" at bounding box center [870, 313] width 13 height 13
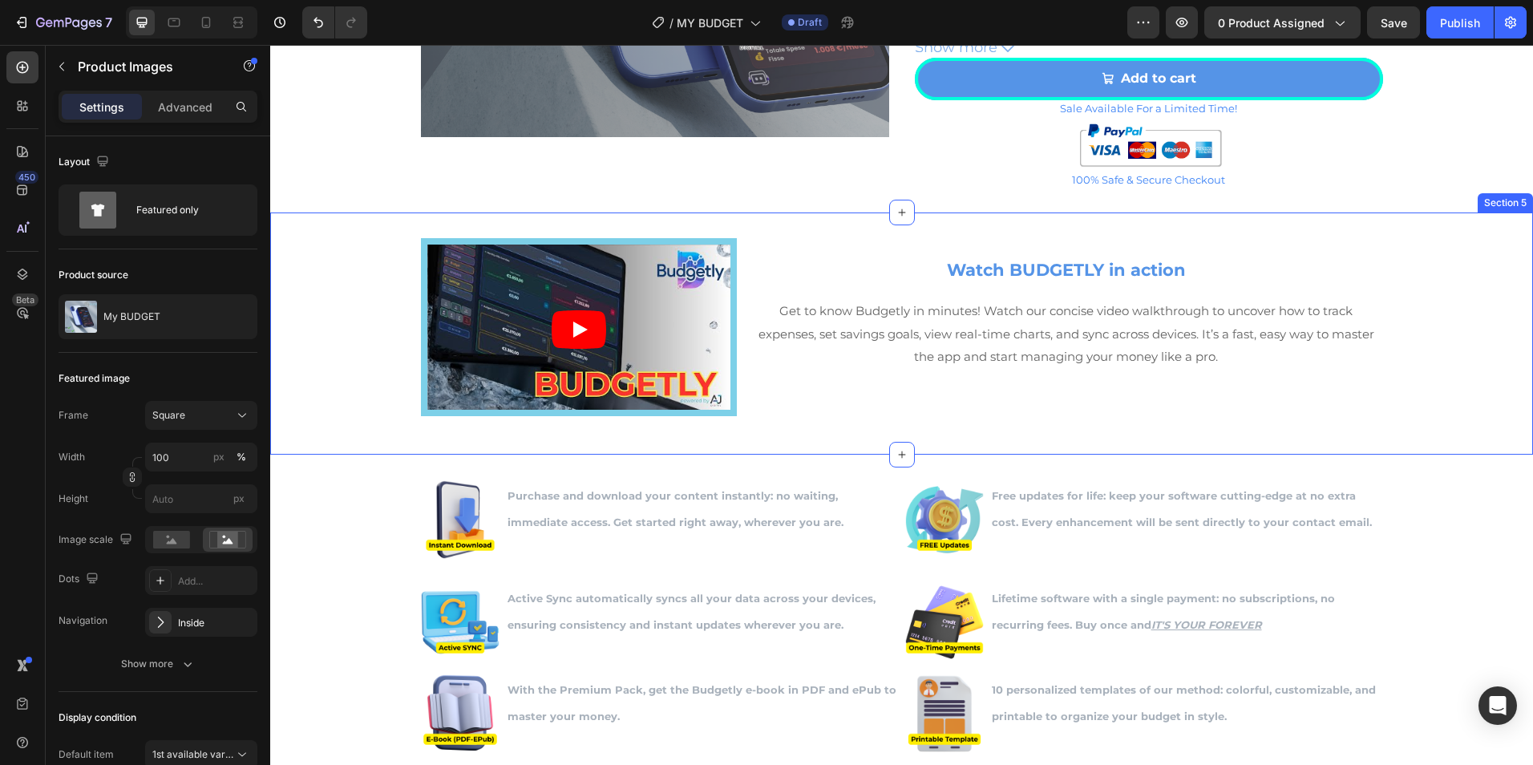
scroll to position [1471, 0]
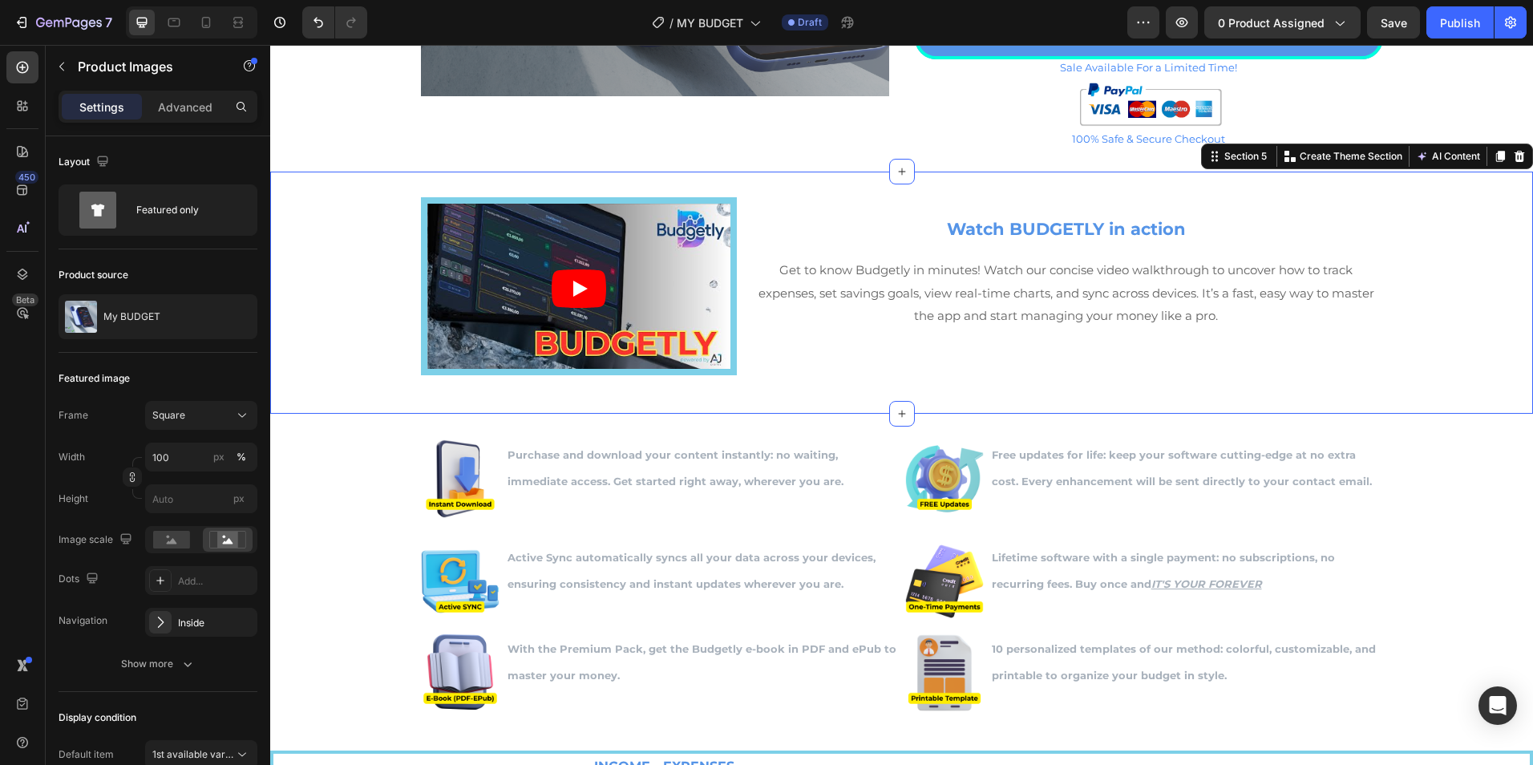
click at [1463, 263] on div "Video Watch BUDGETLY in action Text Block Get to know Budgetly in minutes! Watc…" at bounding box center [901, 292] width 1263 height 191
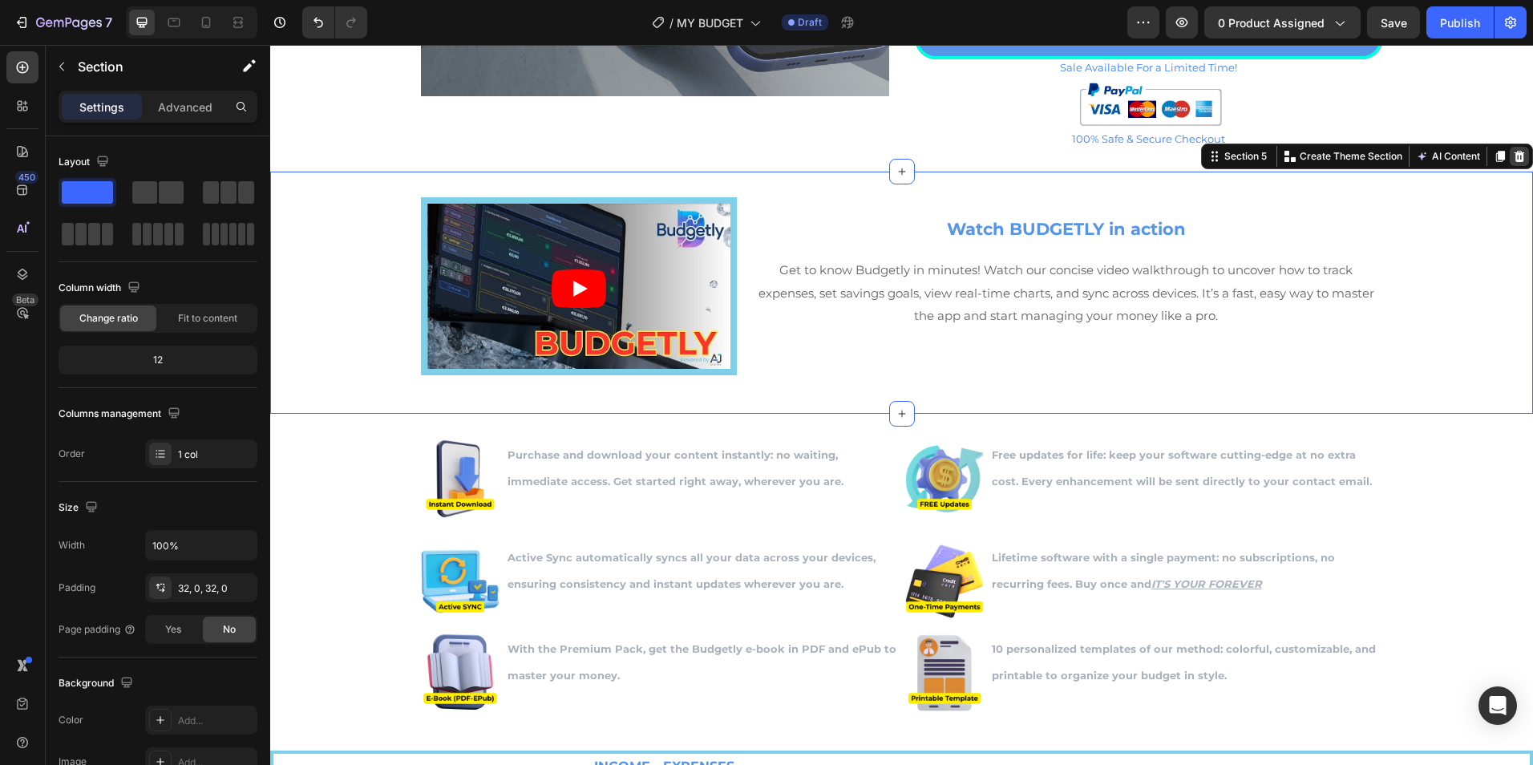
click at [1515, 161] on icon at bounding box center [1520, 156] width 10 height 11
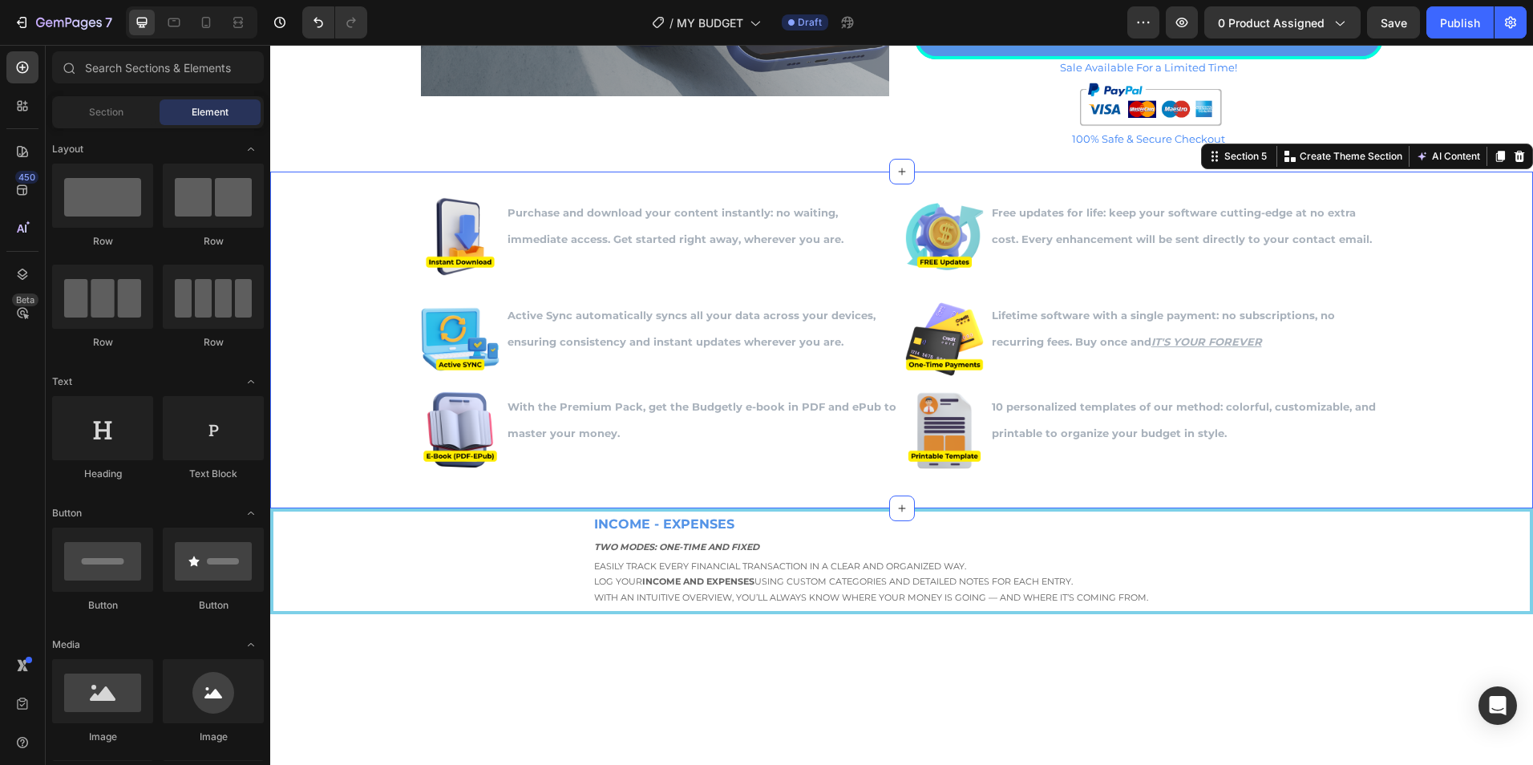
click at [1478, 275] on div "Image Purchase and download your content instantly: no waiting, immediate acces…" at bounding box center [901, 339] width 1263 height 285
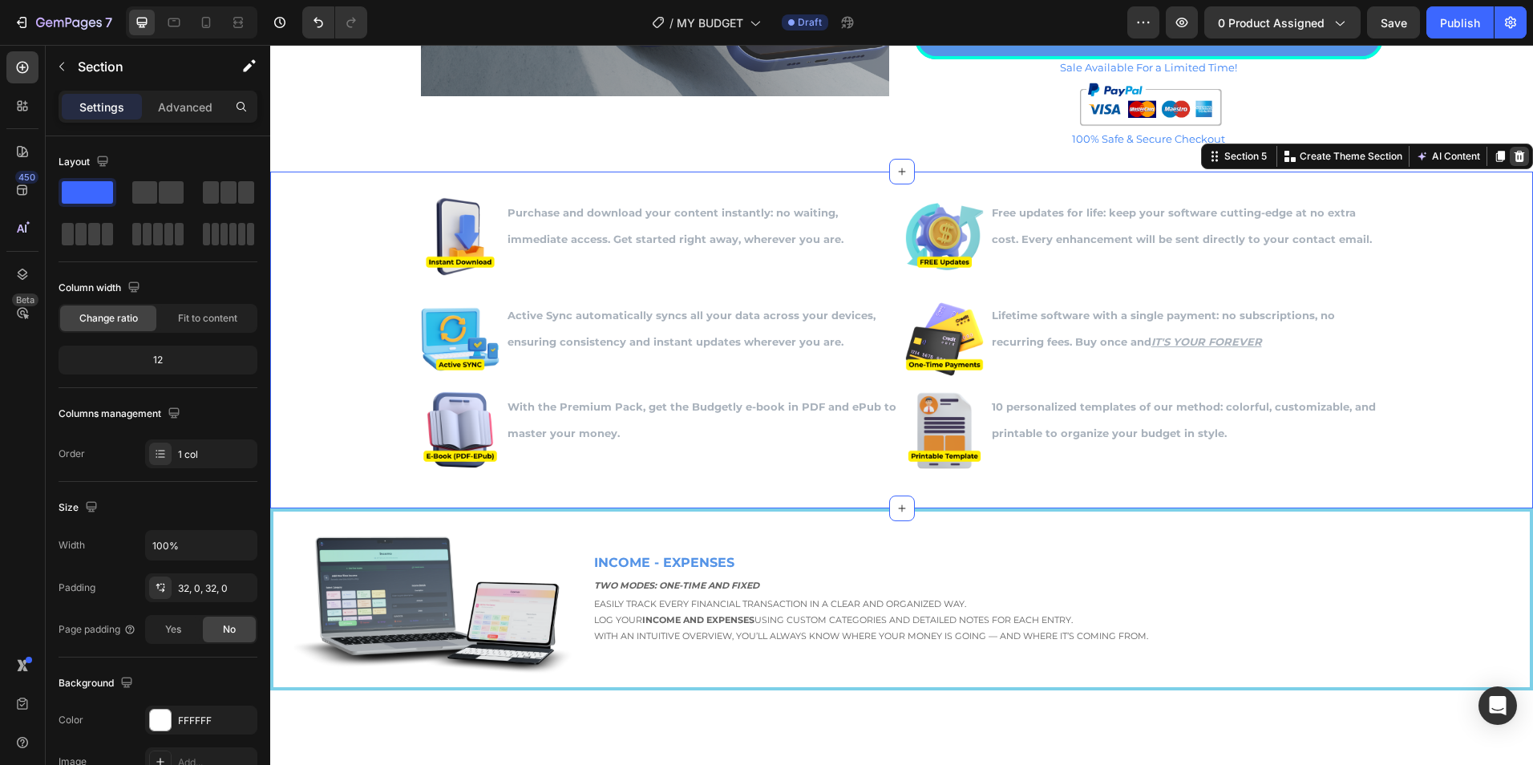
click at [1515, 160] on icon at bounding box center [1520, 156] width 10 height 11
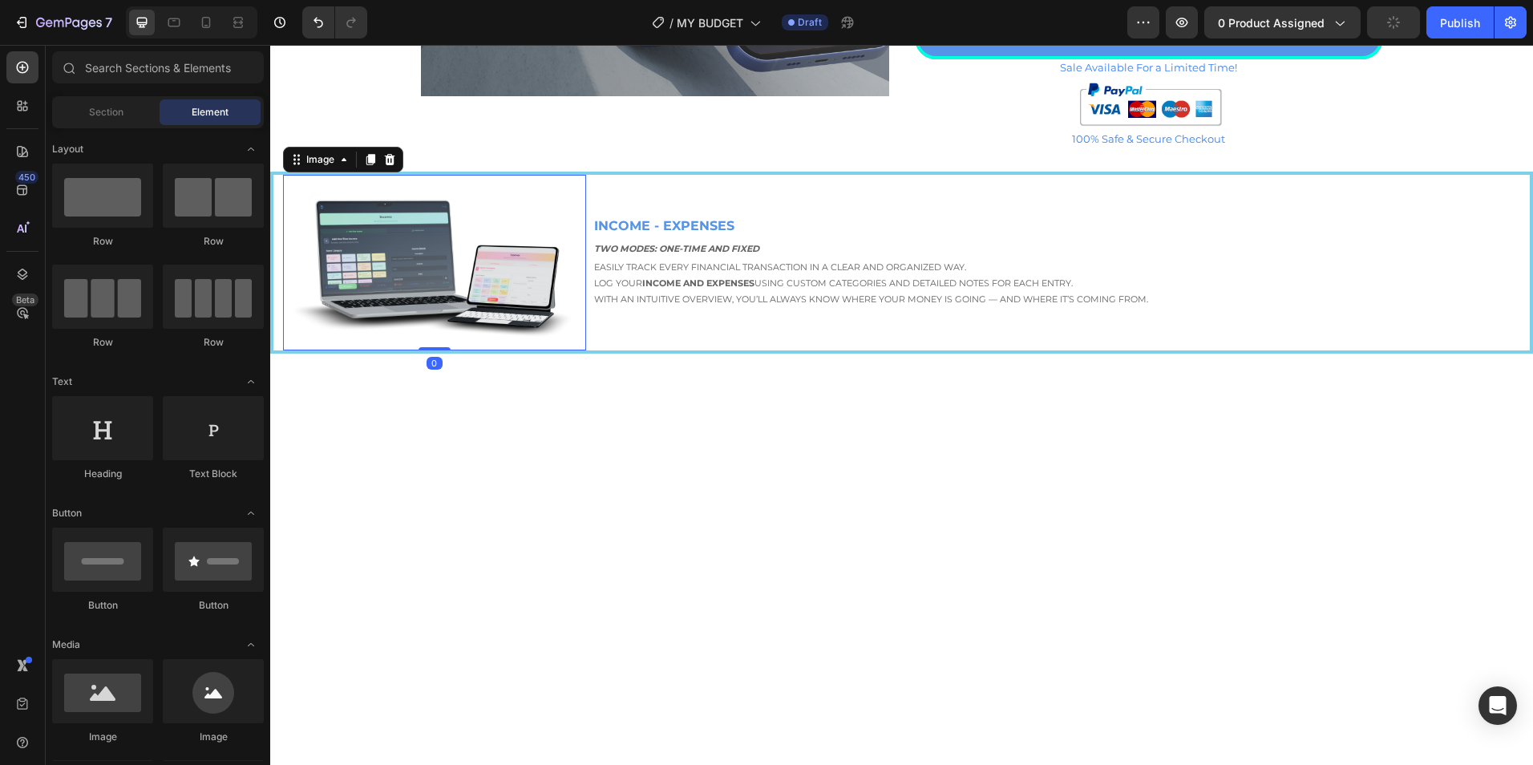
click at [446, 273] on img at bounding box center [439, 263] width 293 height 176
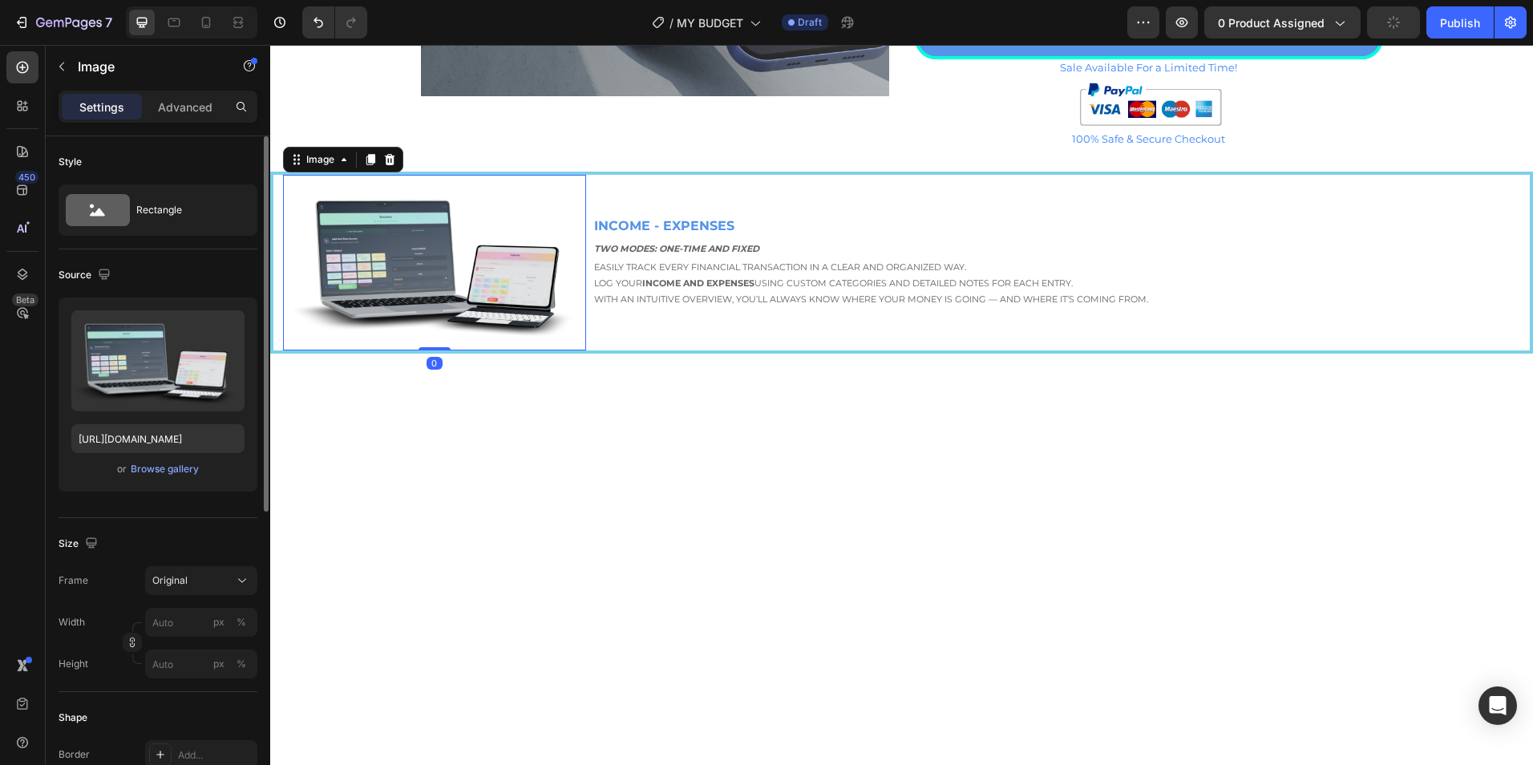
click at [177, 477] on div "or Browse gallery" at bounding box center [157, 468] width 173 height 19
click at [176, 471] on div "Browse gallery" at bounding box center [165, 469] width 68 height 14
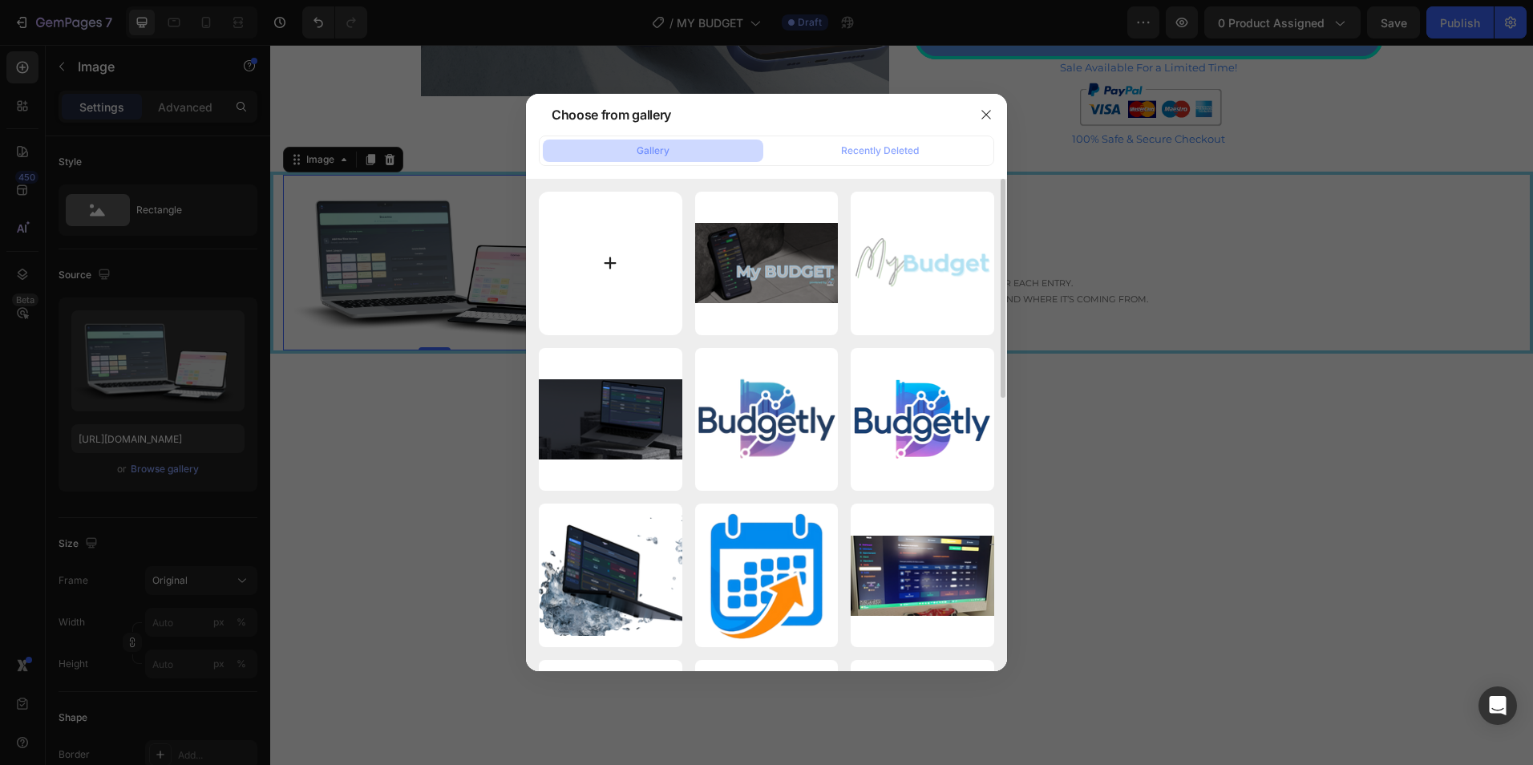
click at [617, 261] on input "file" at bounding box center [611, 264] width 144 height 144
type input "C:\fakepath\SCANNER (4).png"
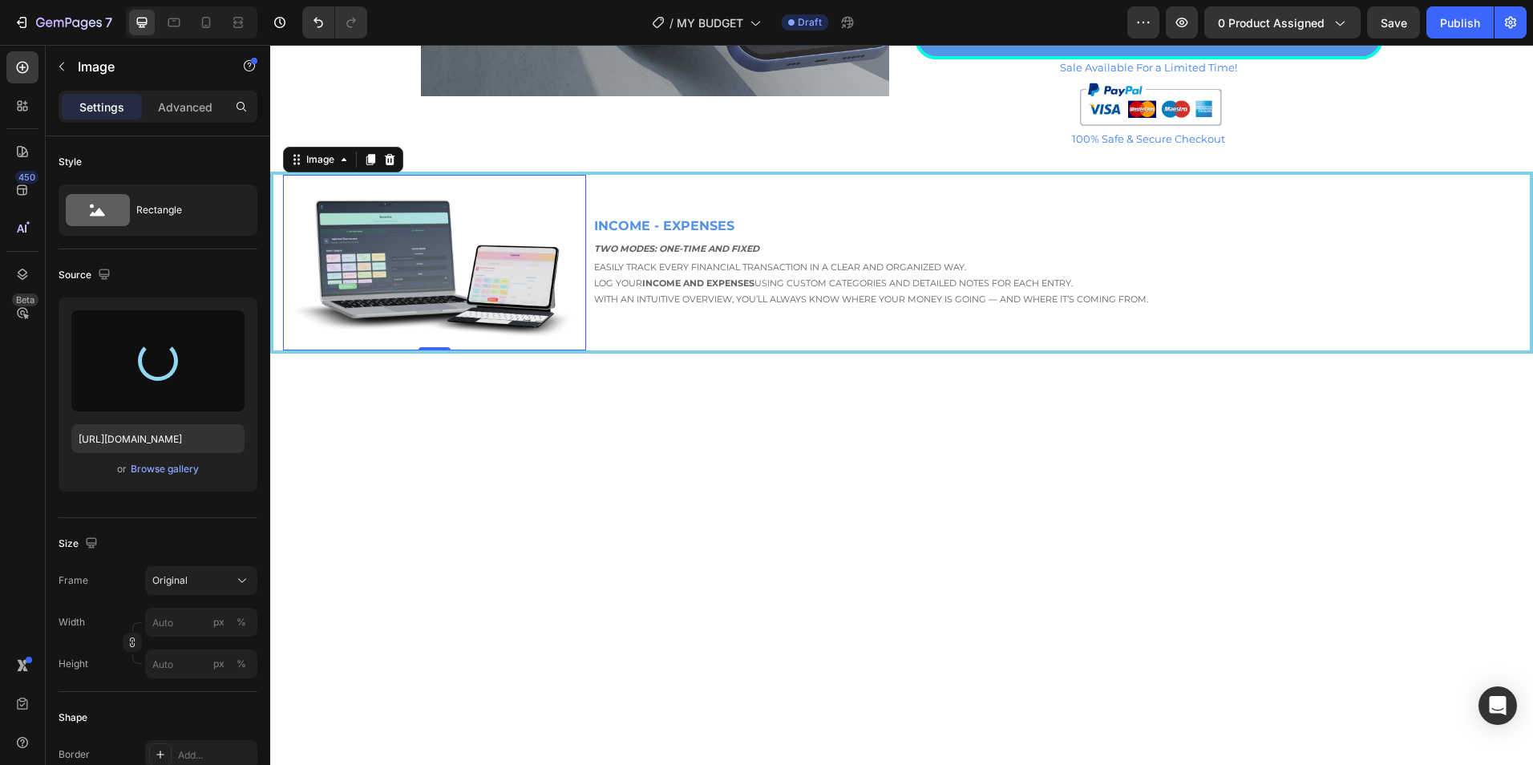
type input "[URL][DOMAIN_NAME]"
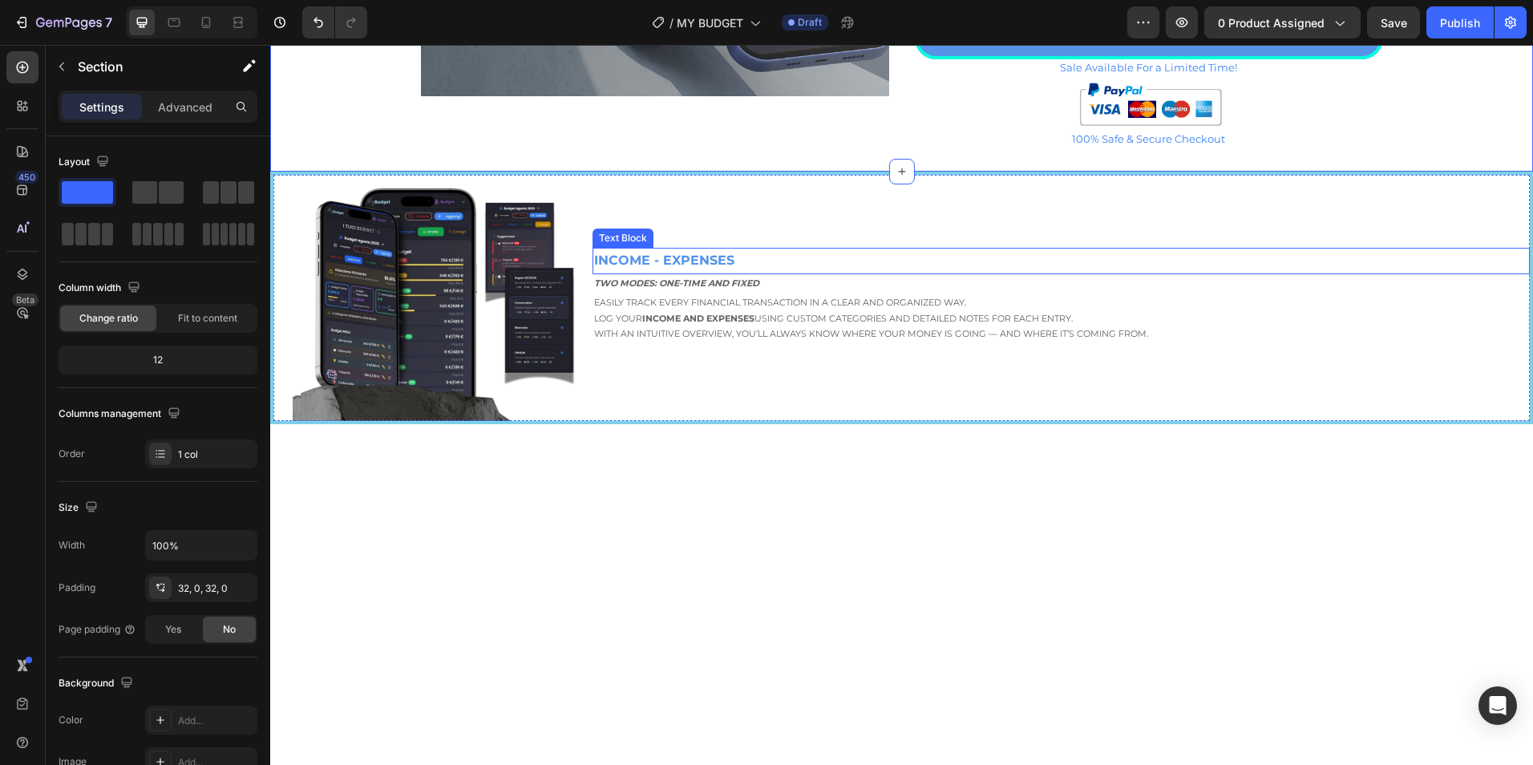
click at [683, 253] on strong "INCOME - EXPENSES" at bounding box center [664, 260] width 140 height 15
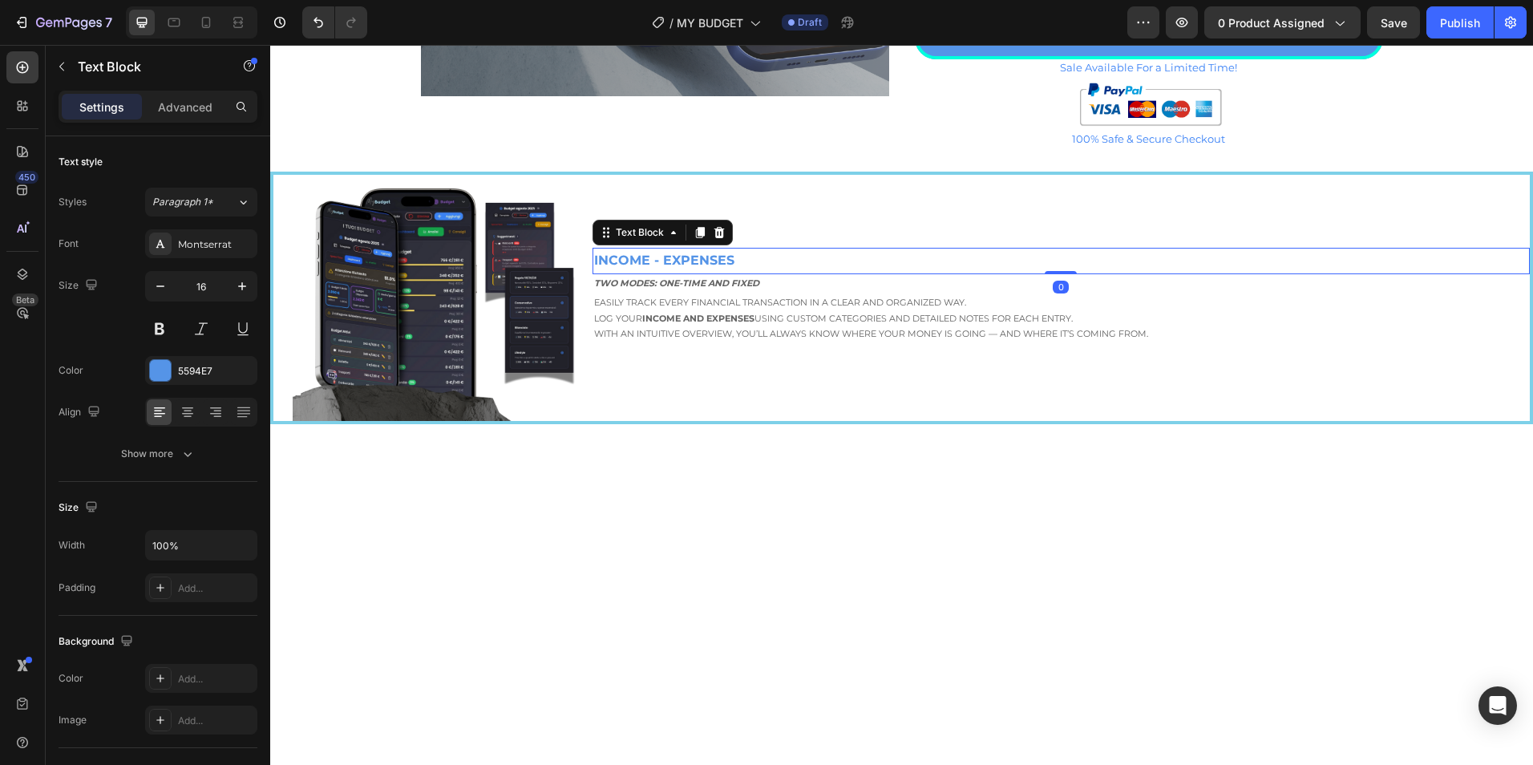
click at [683, 253] on strong "INCOME - EXPENSES" at bounding box center [664, 260] width 140 height 15
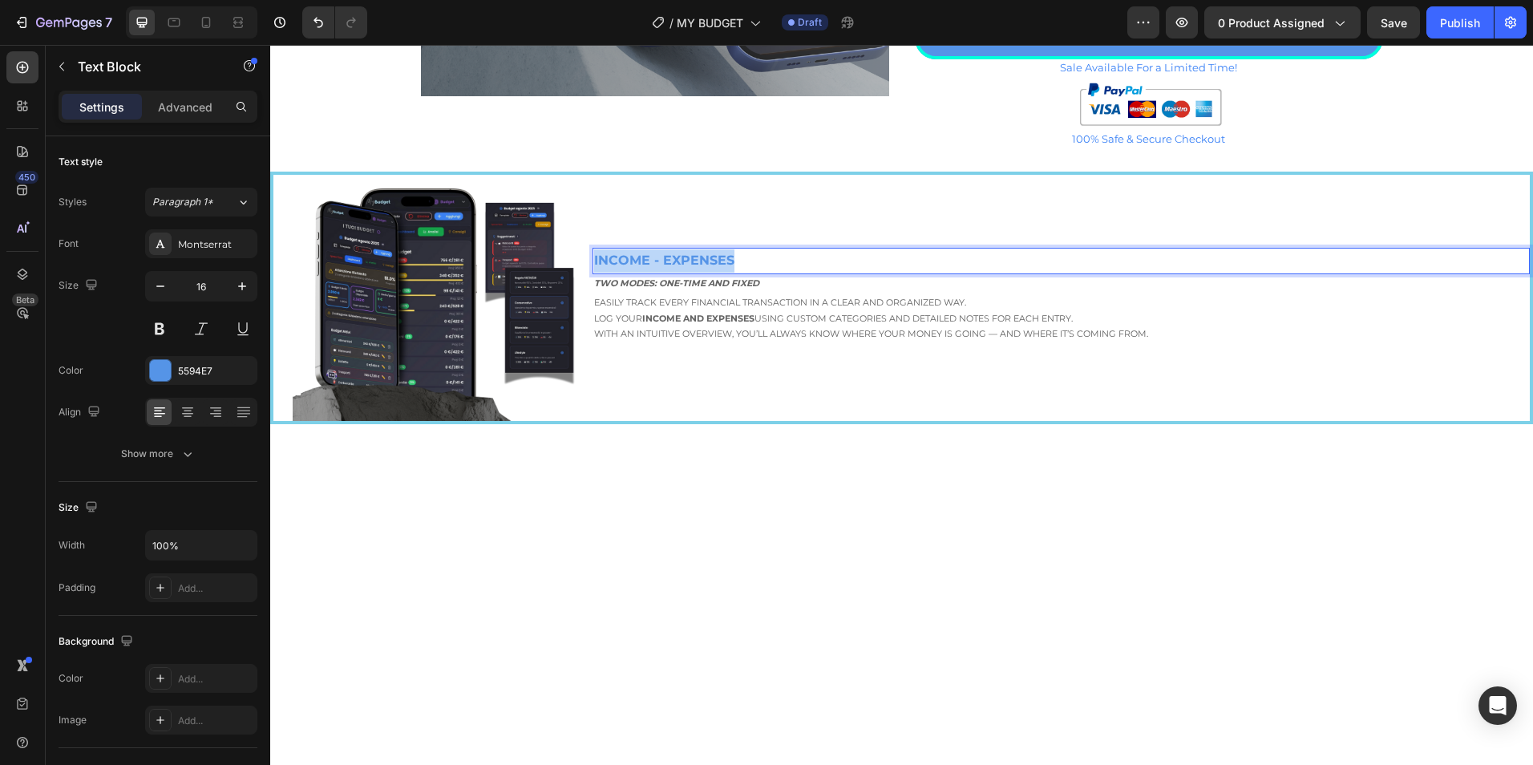
click at [683, 253] on strong "INCOME - EXPENSES" at bounding box center [664, 260] width 140 height 15
click at [593, 261] on div "BUDGET AVANZATO" at bounding box center [1061, 261] width 937 height 26
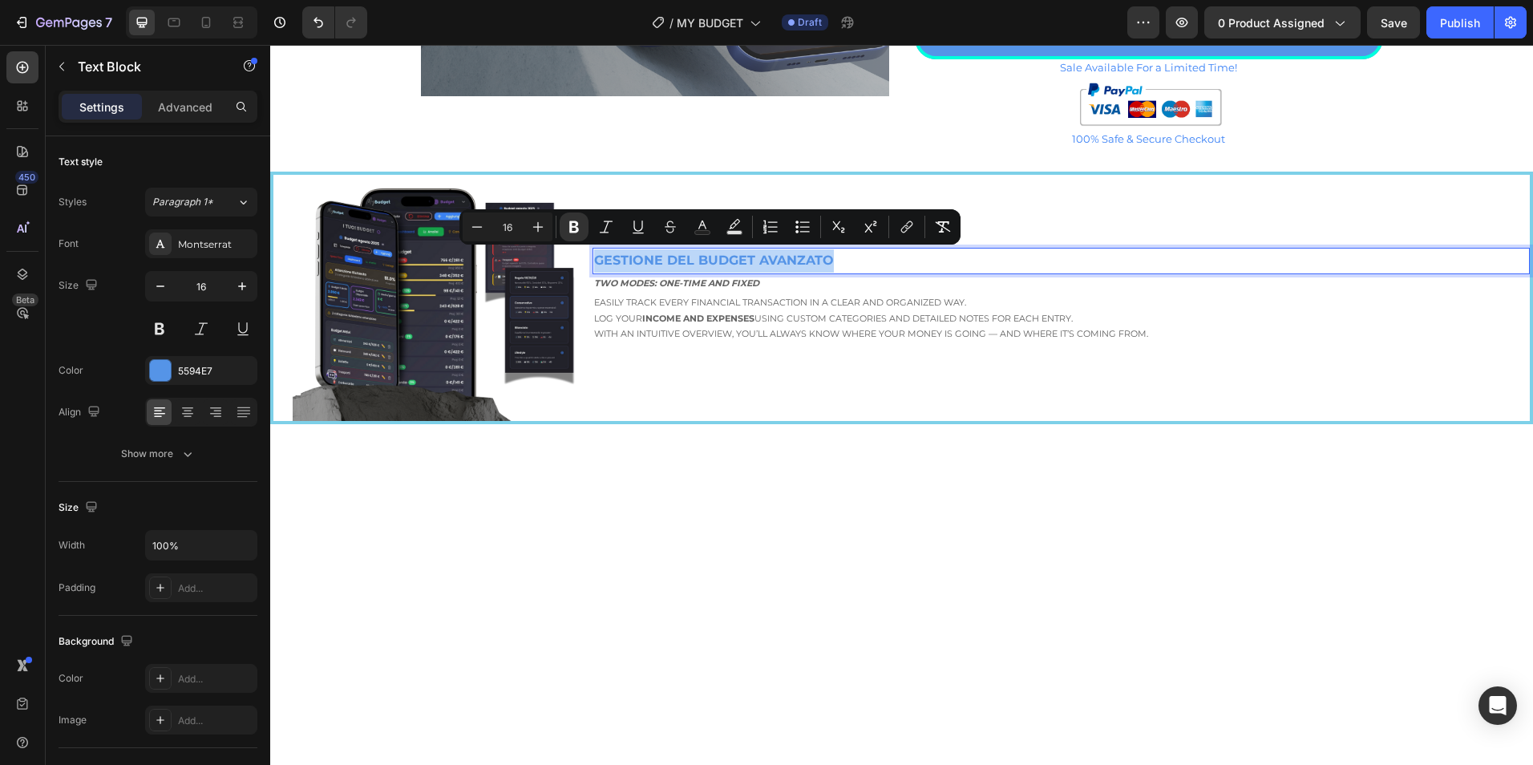
drag, startPoint x: 841, startPoint y: 260, endPoint x: 591, endPoint y: 270, distance: 250.4
click at [594, 270] on p "GESTIONE DEL BUDGET AVANZATO" at bounding box center [1061, 260] width 934 height 23
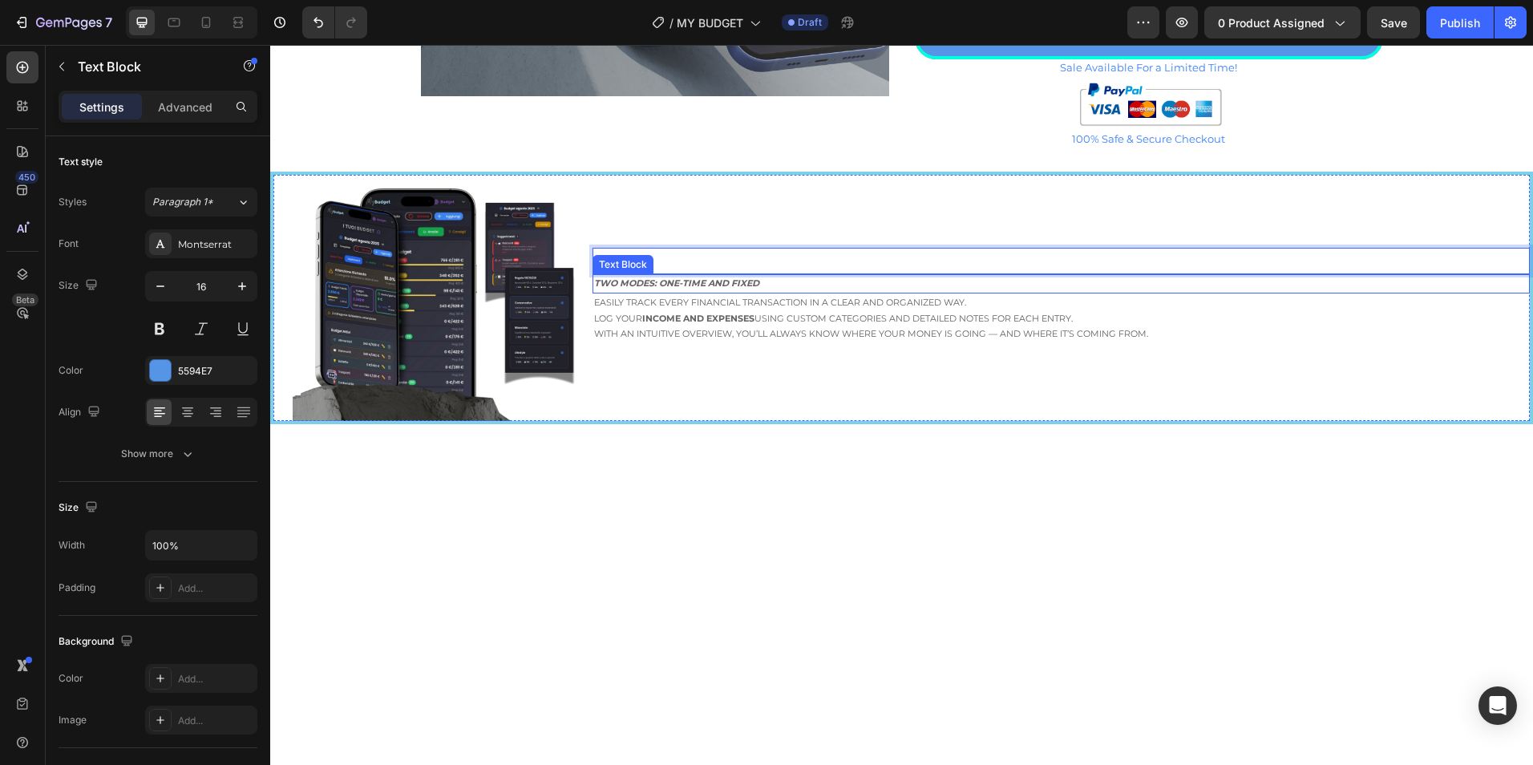
click at [685, 278] on strong "TWO MODES: ONE-TIME AND FIXED" at bounding box center [676, 282] width 165 height 11
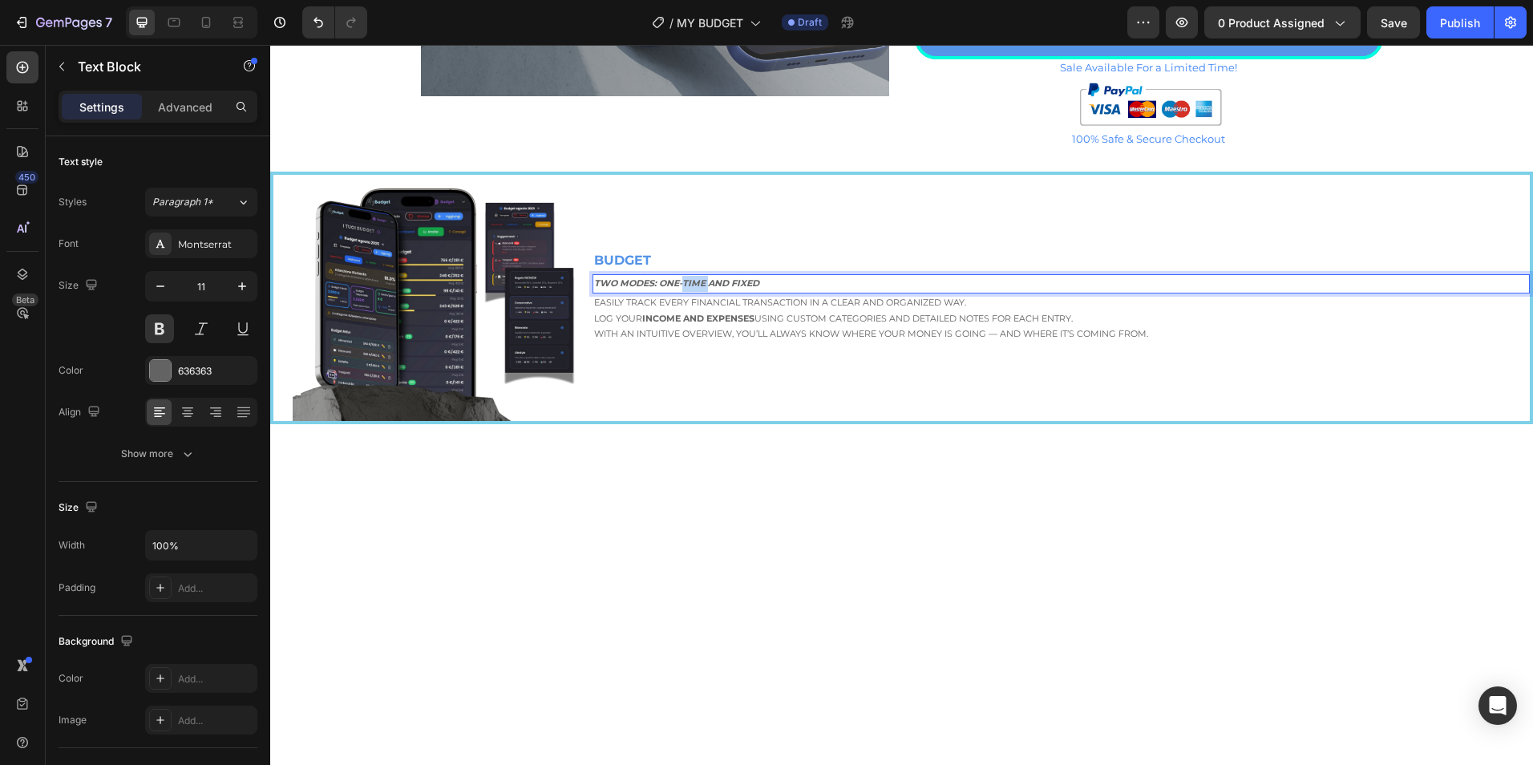
click at [685, 278] on strong "TWO MODES: ONE-TIME AND FIXED" at bounding box center [676, 282] width 165 height 11
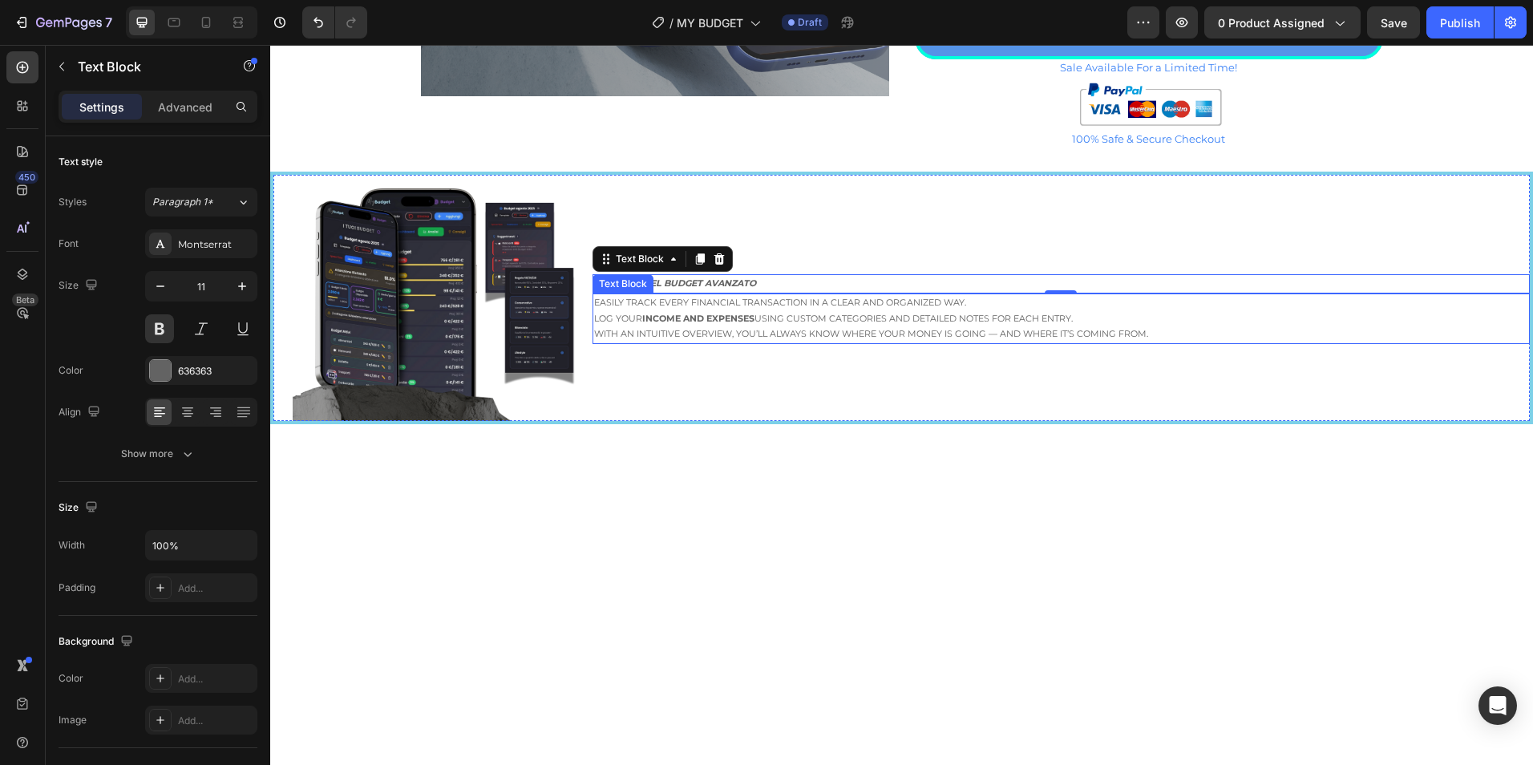
click at [789, 327] on p "Easily track every financial transaction in a clear and organized way. Log your…" at bounding box center [1061, 318] width 934 height 47
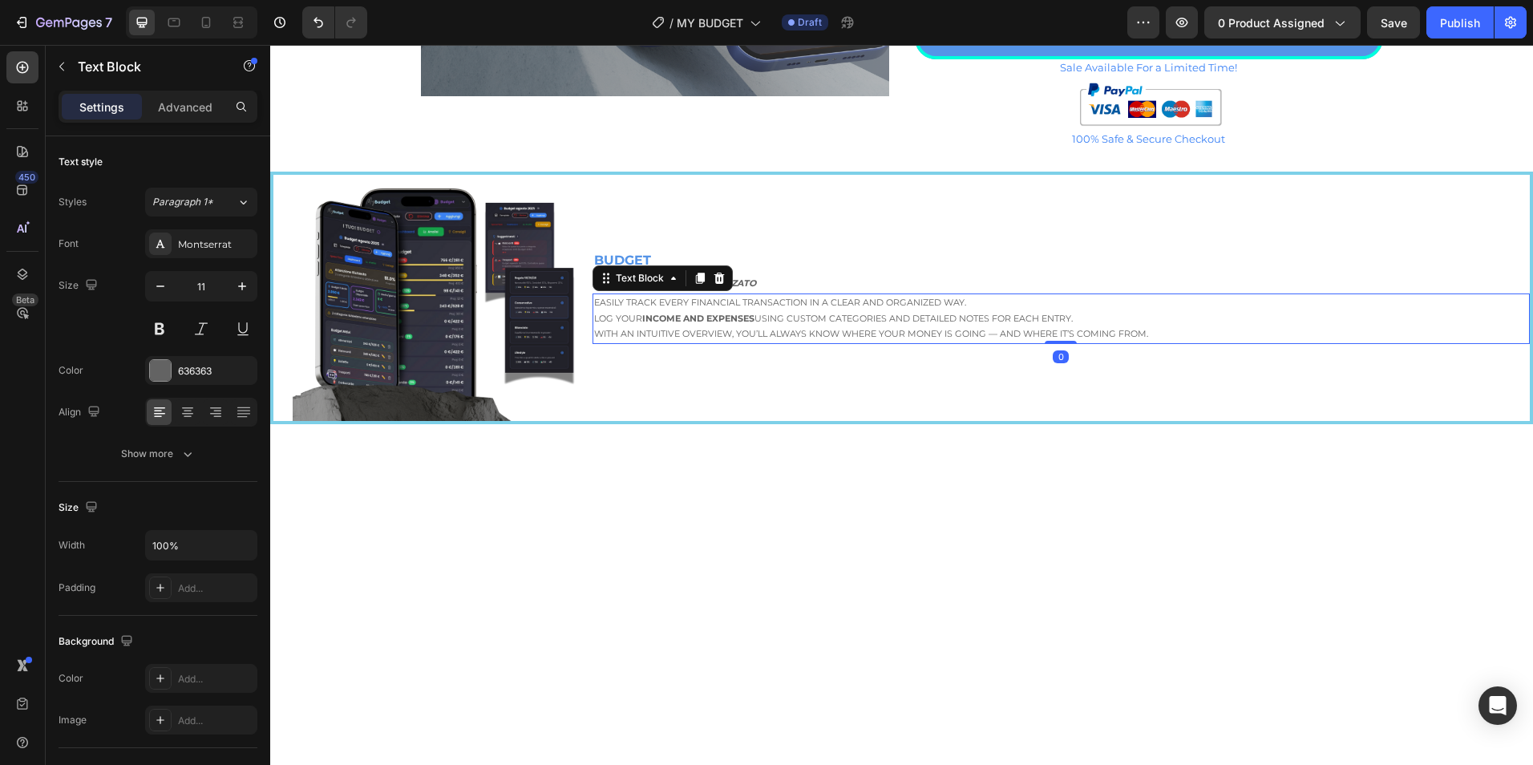
click at [789, 327] on p "Easily track every financial transaction in a clear and organized way. Log your…" at bounding box center [1061, 318] width 934 height 47
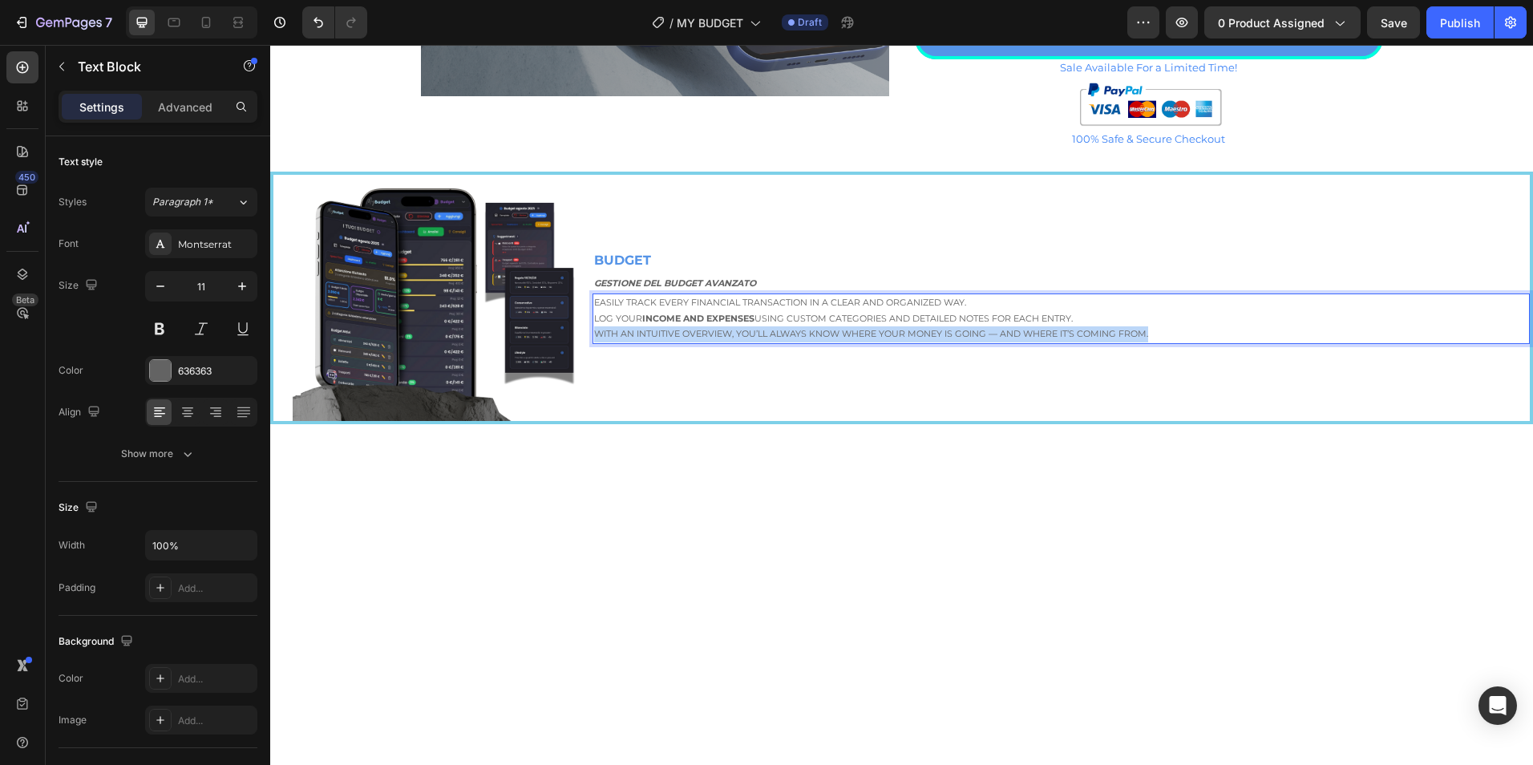
click at [788, 328] on p "Easily track every financial transaction in a clear and organized way. Log your…" at bounding box center [1061, 318] width 934 height 47
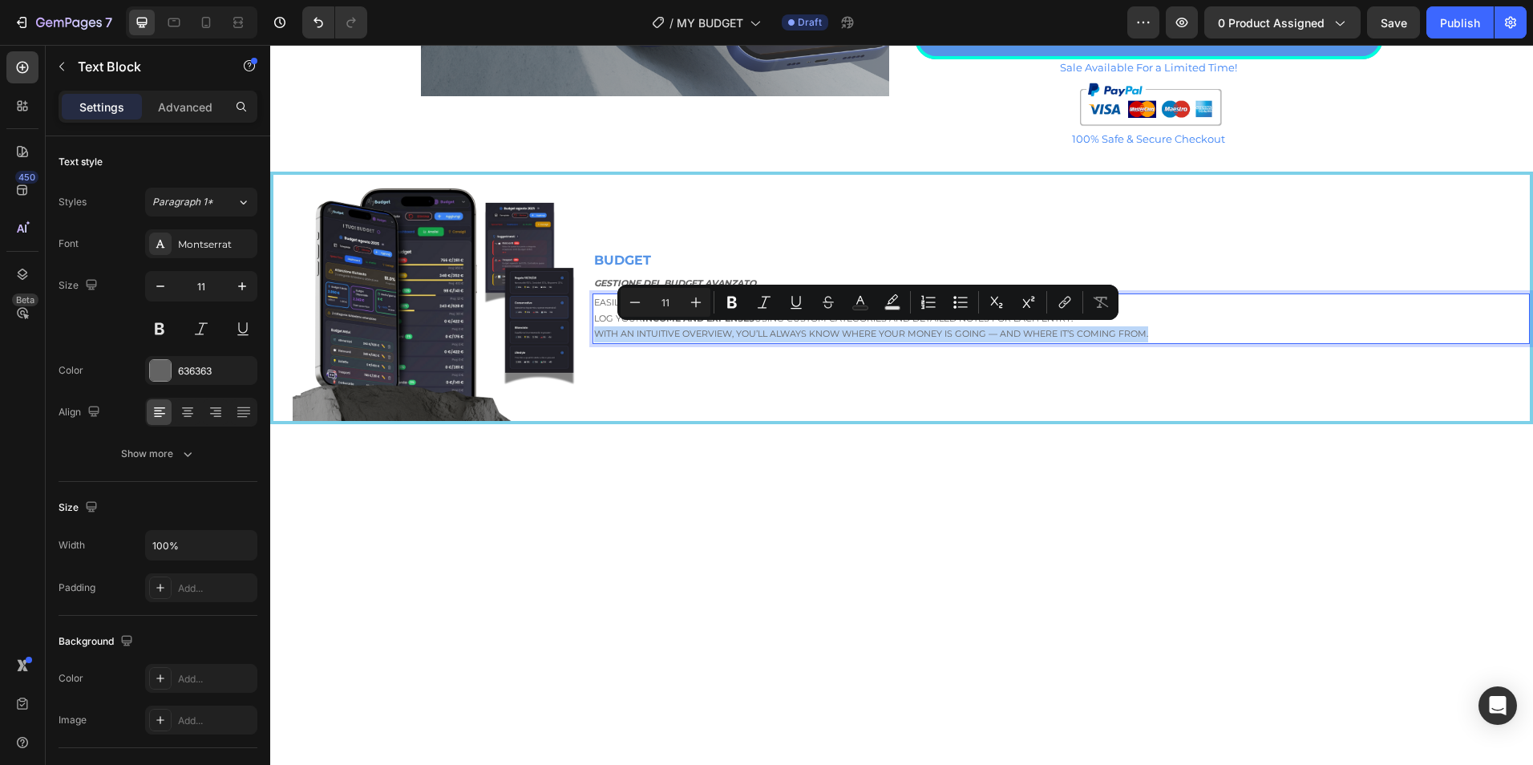
click at [787, 330] on p "Easily track every financial transaction in a clear and organized way. Log your…" at bounding box center [1061, 318] width 934 height 47
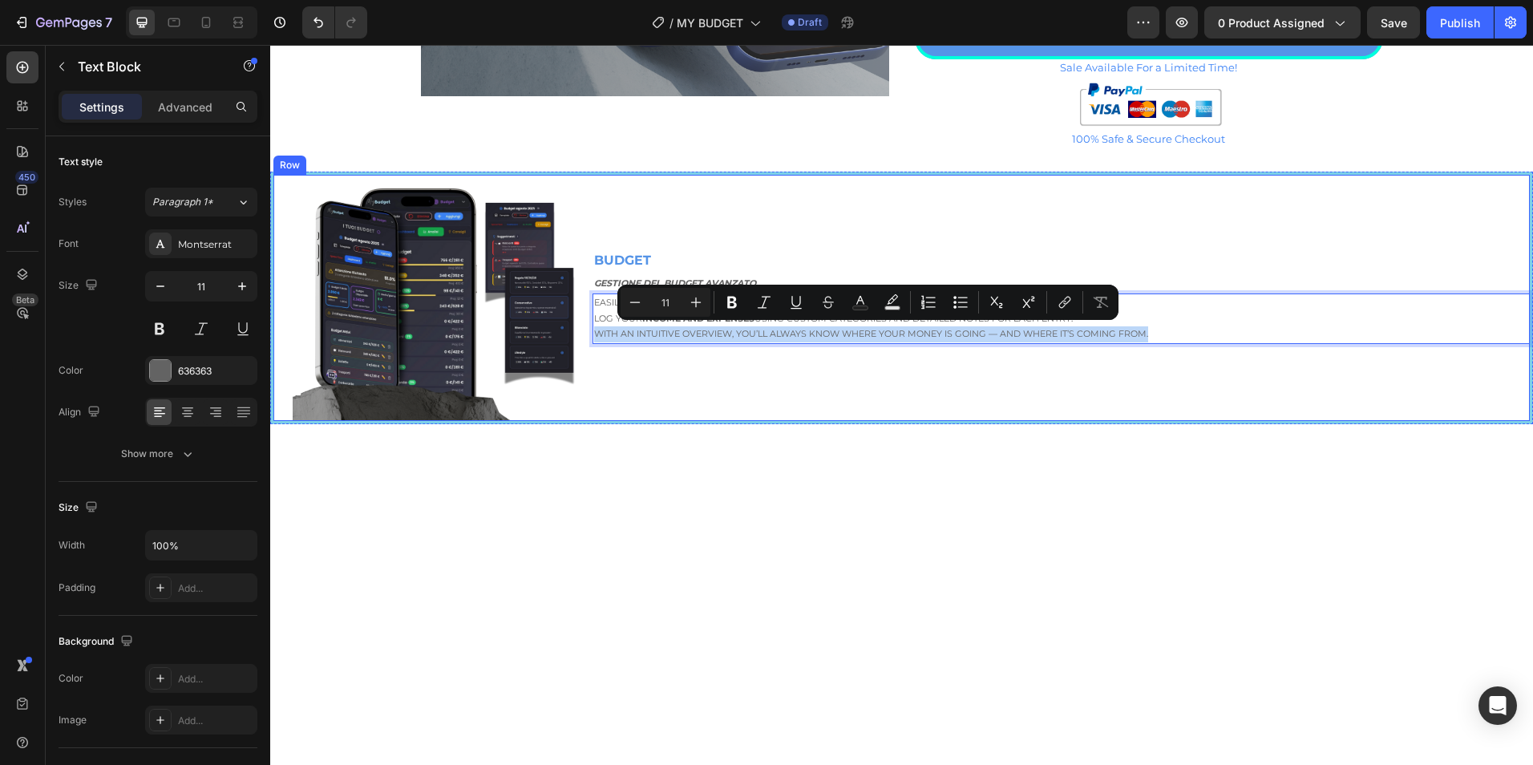
click at [787, 371] on div "BUDGET Text Block GESTIONE DEL BUDGET AVANZATO Text Block Easily track every fi…" at bounding box center [1061, 298] width 937 height 246
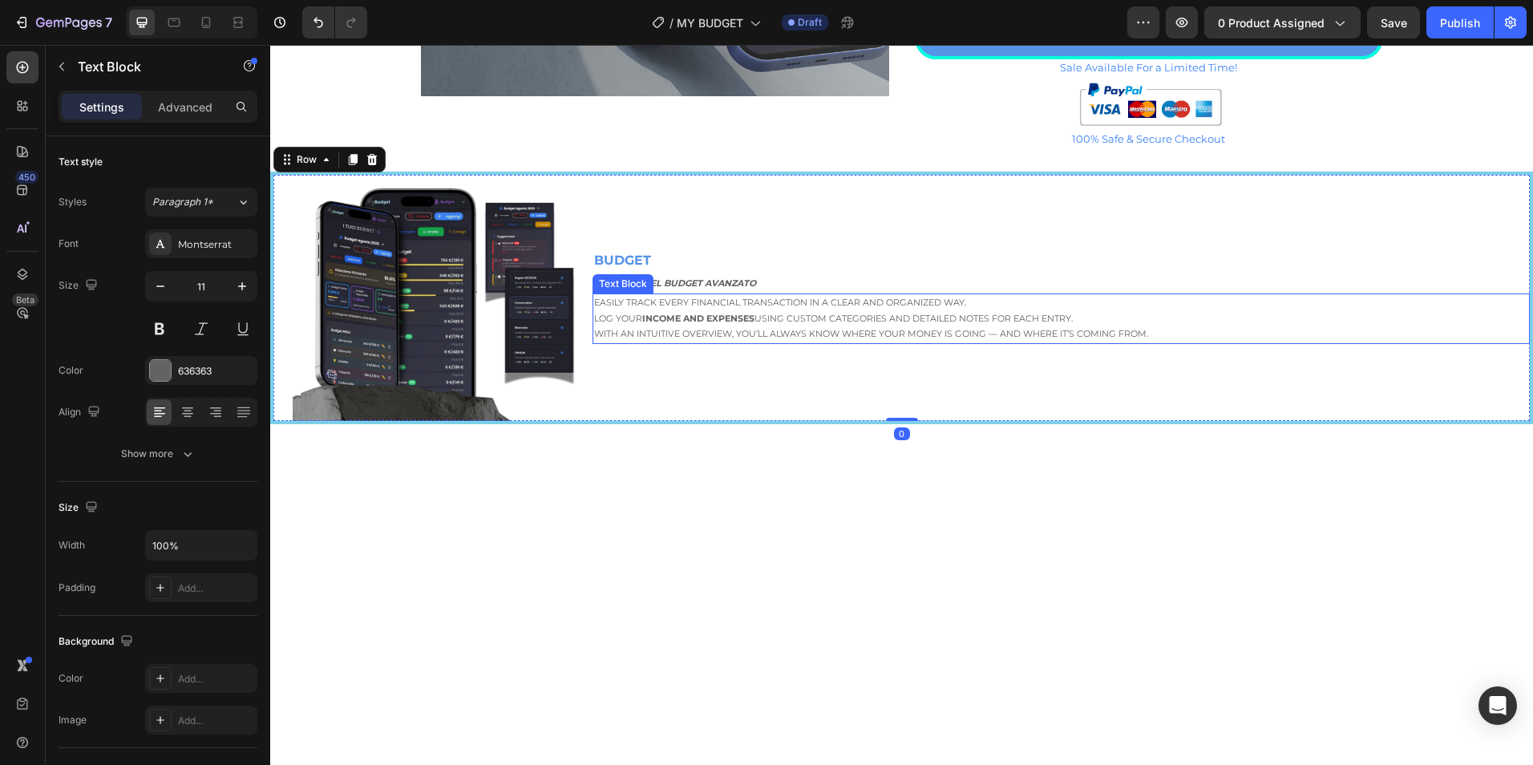
click at [625, 306] on p "Easily track every financial transaction in a clear and organized way. Log your…" at bounding box center [1061, 318] width 934 height 47
click at [603, 301] on p "Easily track every financial transaction in a clear and organized way. Log your…" at bounding box center [1061, 318] width 934 height 47
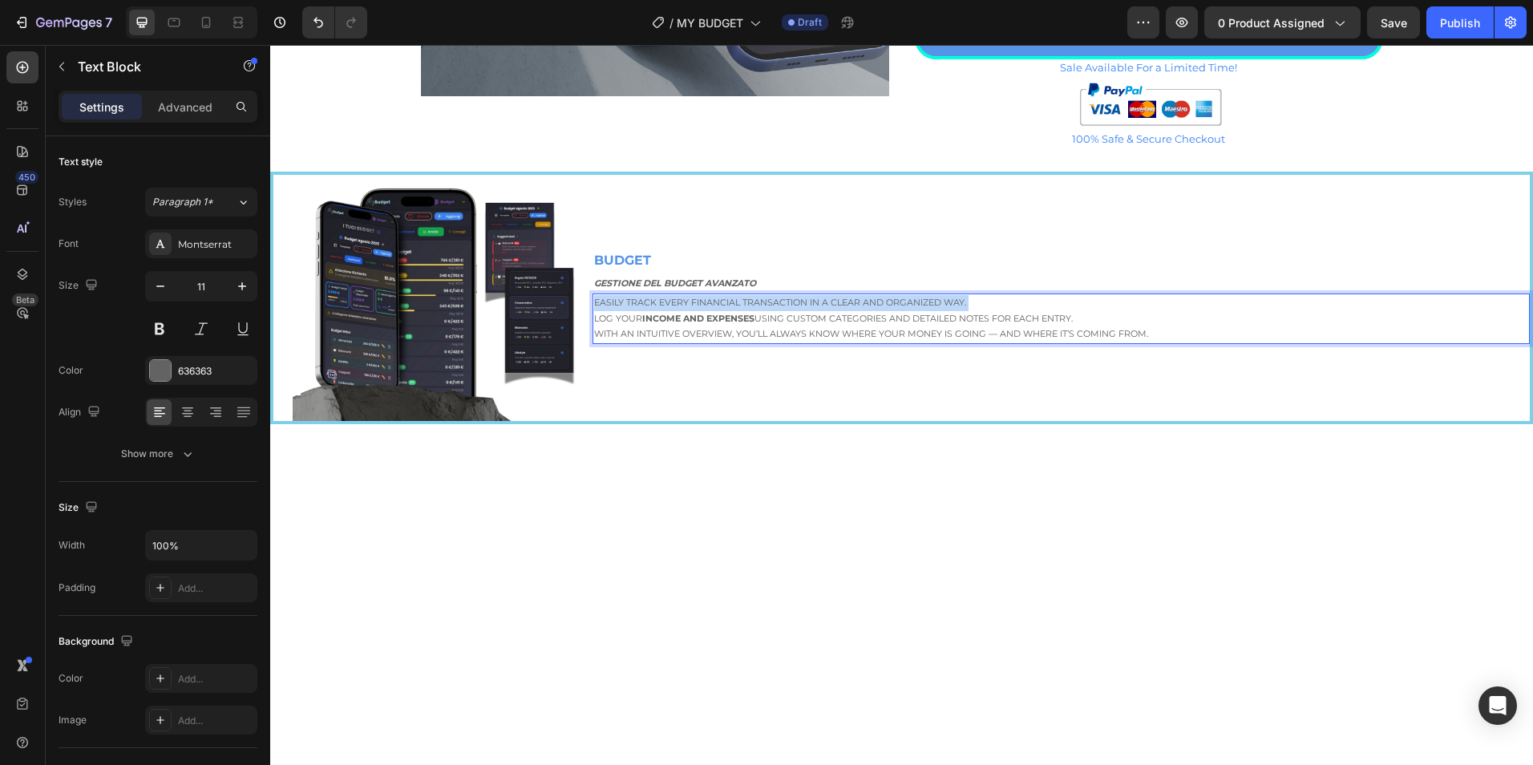
click at [604, 301] on p "Easily track every financial transaction in a clear and organized way. Log your…" at bounding box center [1061, 318] width 934 height 47
click at [605, 302] on p "Easily track every financial transaction in a clear and organized way. Log your…" at bounding box center [1061, 318] width 934 height 47
click at [723, 327] on p "Easily track every financial transaction in a clear and organized way. Log your…" at bounding box center [1061, 318] width 934 height 47
click at [625, 305] on p "Easily track every financial transaction in a clear and organized way. Log your…" at bounding box center [1061, 318] width 934 height 47
click at [595, 299] on p "Easily track every financial transaction in a clear and organized way. Log your…" at bounding box center [1061, 318] width 934 height 47
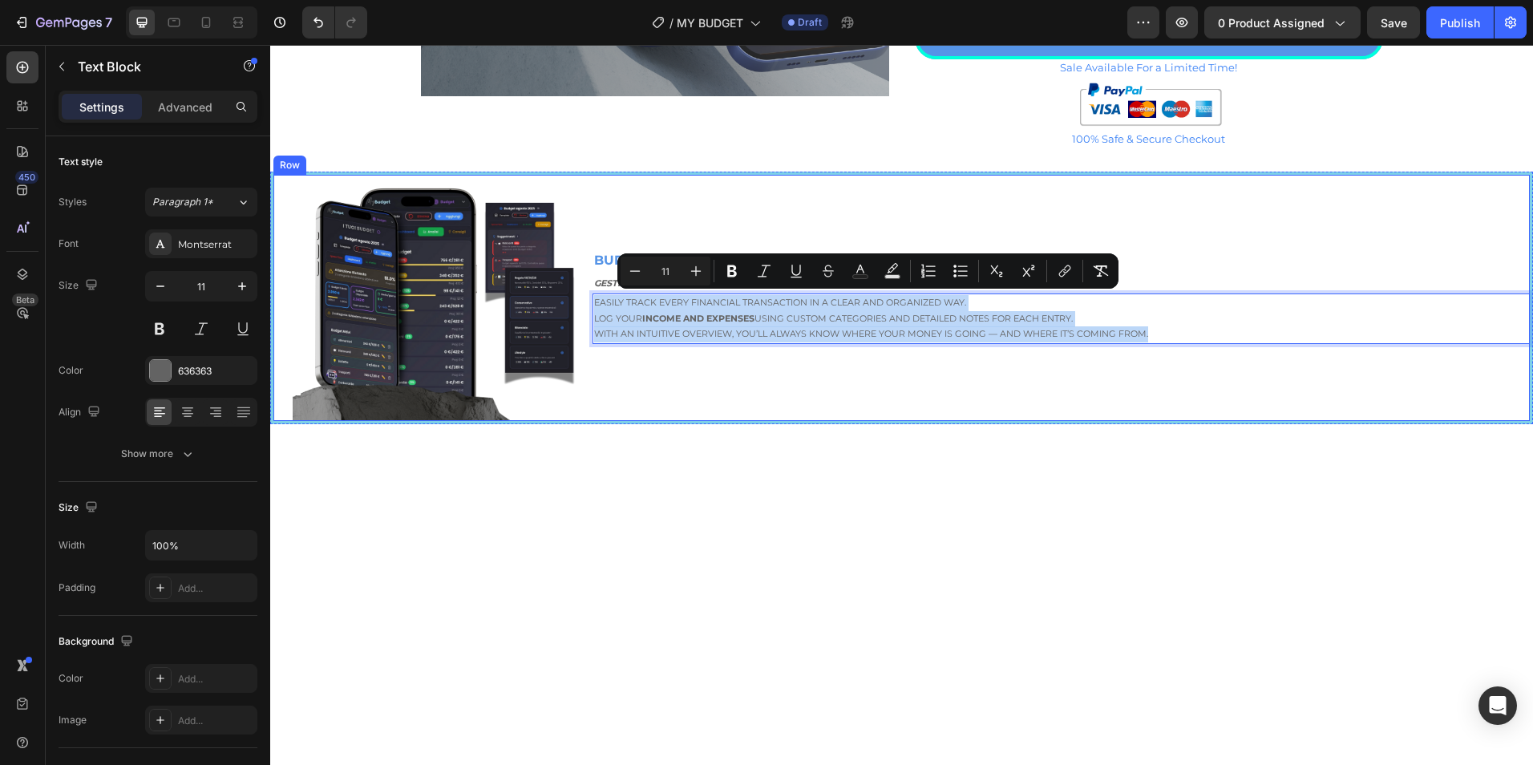
drag, startPoint x: 593, startPoint y: 301, endPoint x: 1027, endPoint y: 345, distance: 436.8
click at [1138, 350] on div "BUDGET Text Block GESTIONE DEL BUDGET AVANZATO Text Block Easily track every fi…" at bounding box center [1061, 298] width 937 height 246
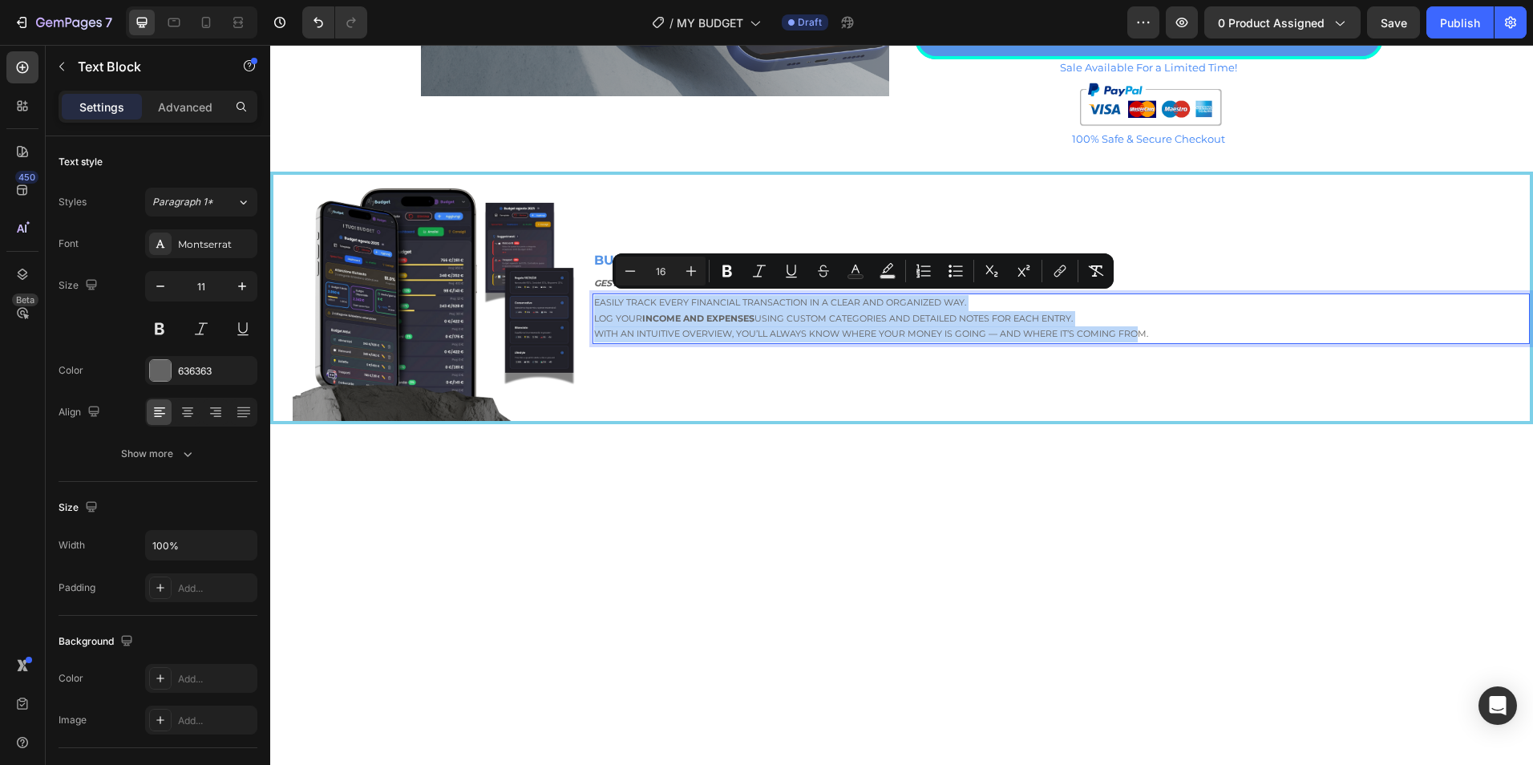
scroll to position [1460, 0]
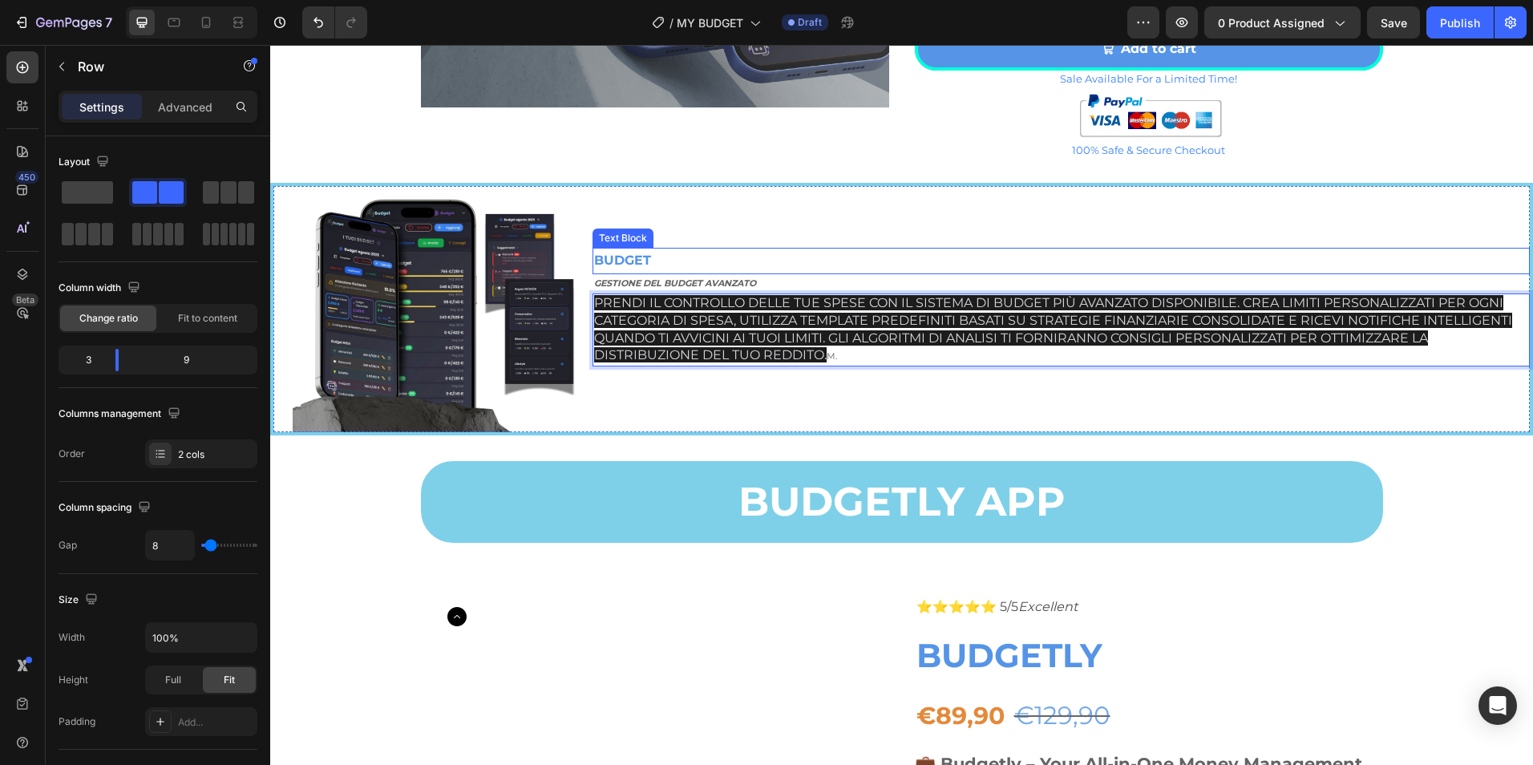
click at [990, 241] on div "BUDGET Text Block GESTIONE DEL BUDGET AVANZATO Text Block Prendi il controllo d…" at bounding box center [1061, 309] width 937 height 246
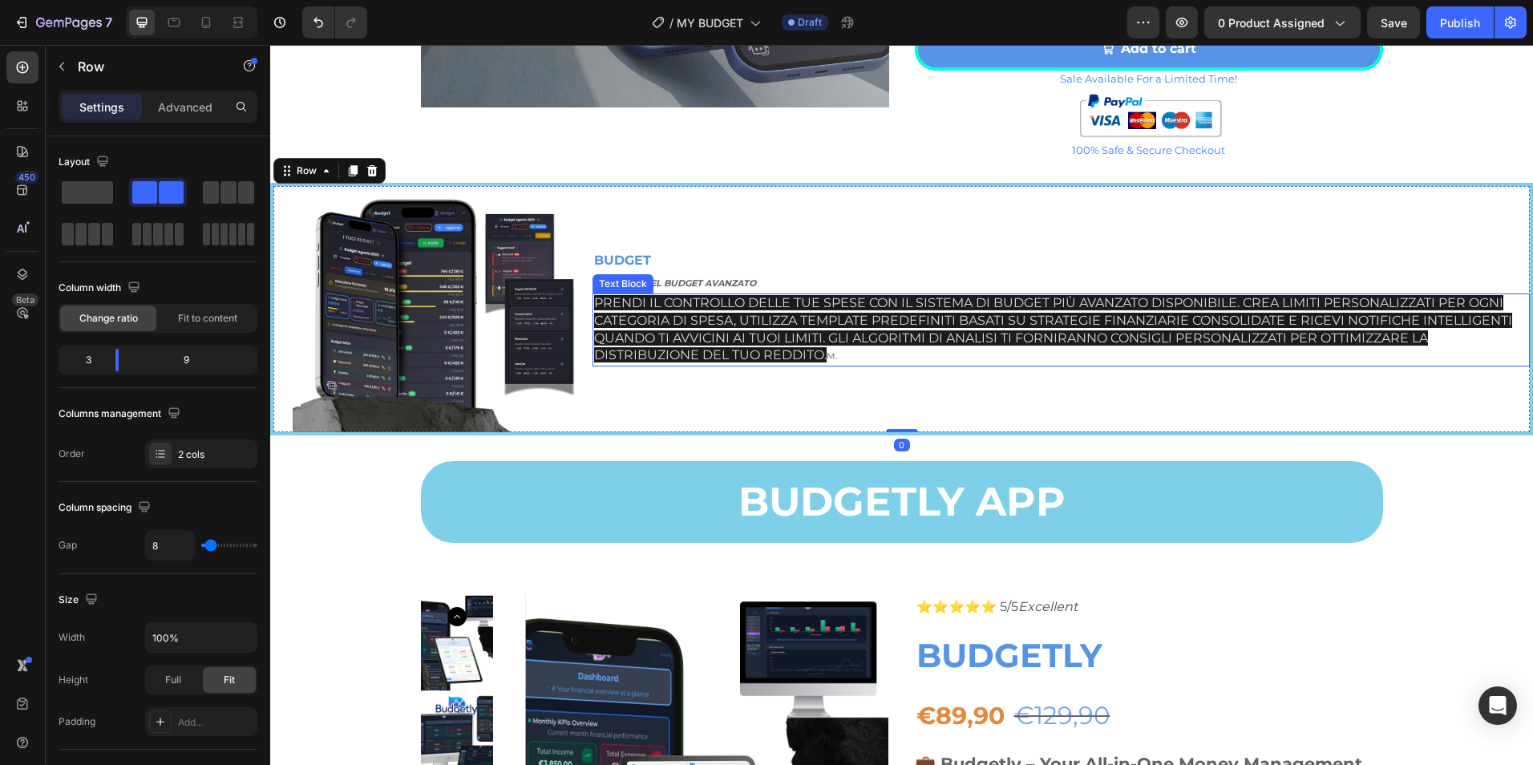
click at [865, 334] on span "Prendi il controllo delle tue spese con il sistema di budget più avanzato dispo…" at bounding box center [1053, 328] width 918 height 67
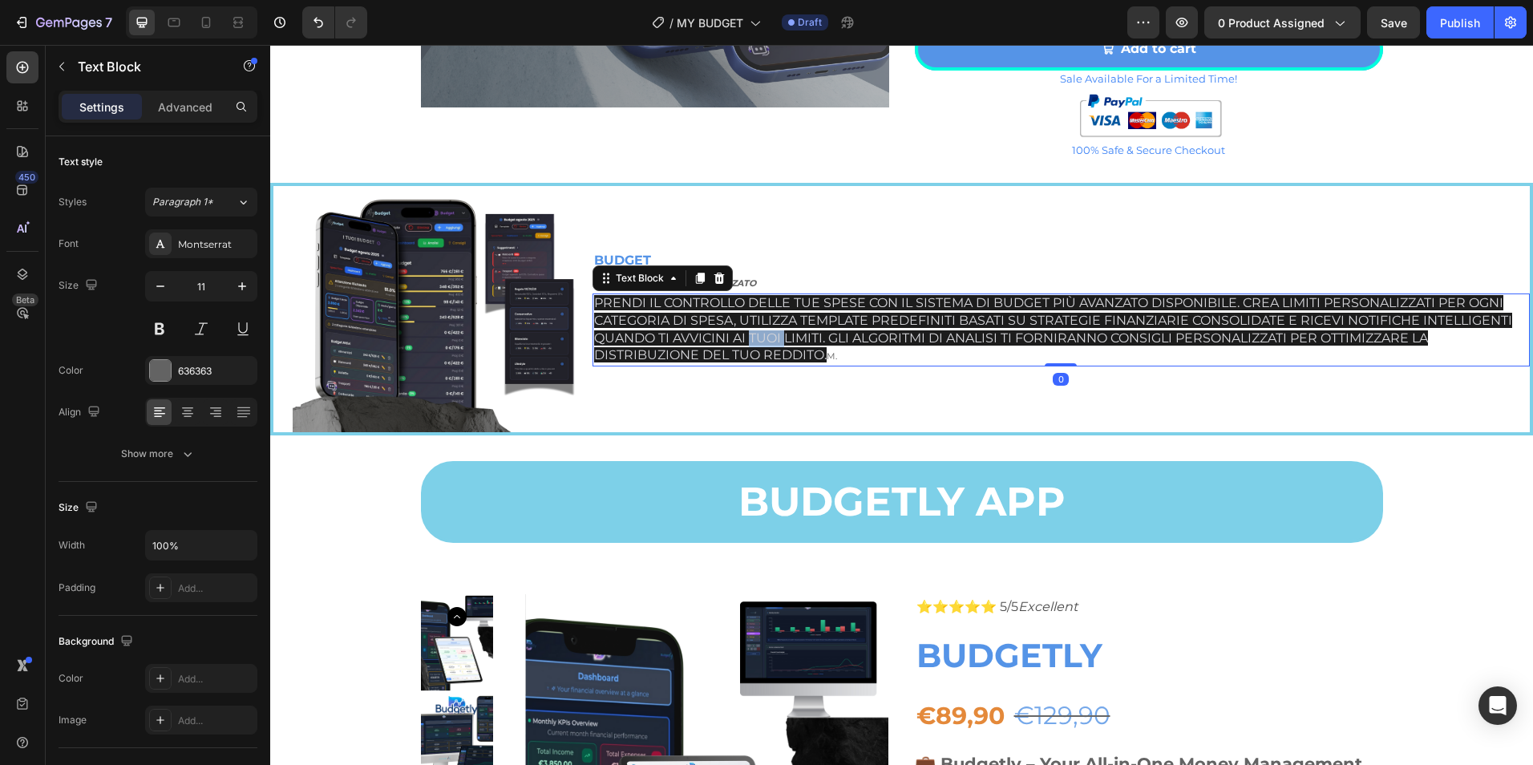
click at [868, 335] on span "Prendi il controllo delle tue spese con il sistema di budget più avanzato dispo…" at bounding box center [1053, 328] width 918 height 67
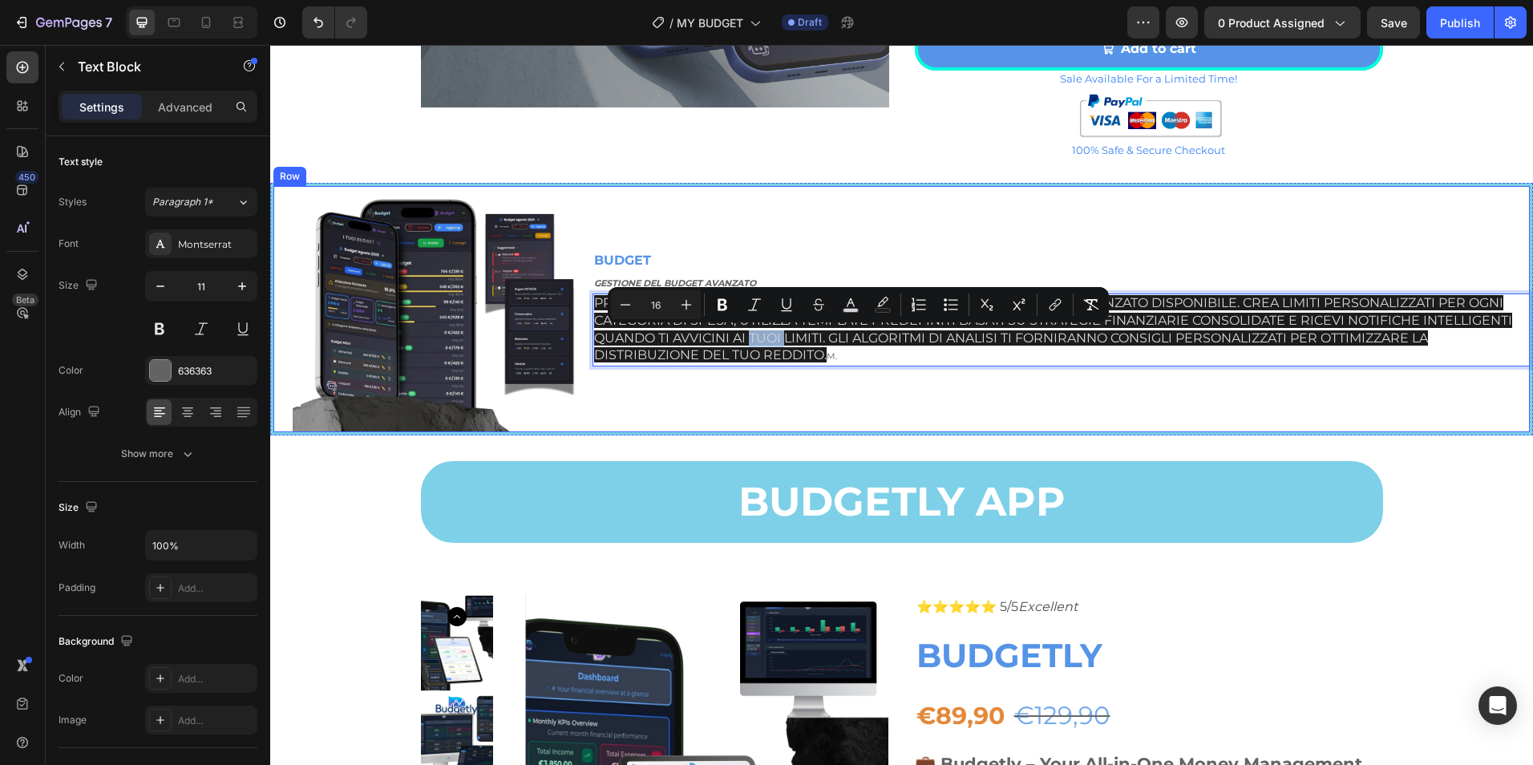
click at [945, 233] on div "BUDGET Text Block GESTIONE DEL BUDGET AVANZATO Text Block Prendi il controllo d…" at bounding box center [1061, 309] width 937 height 246
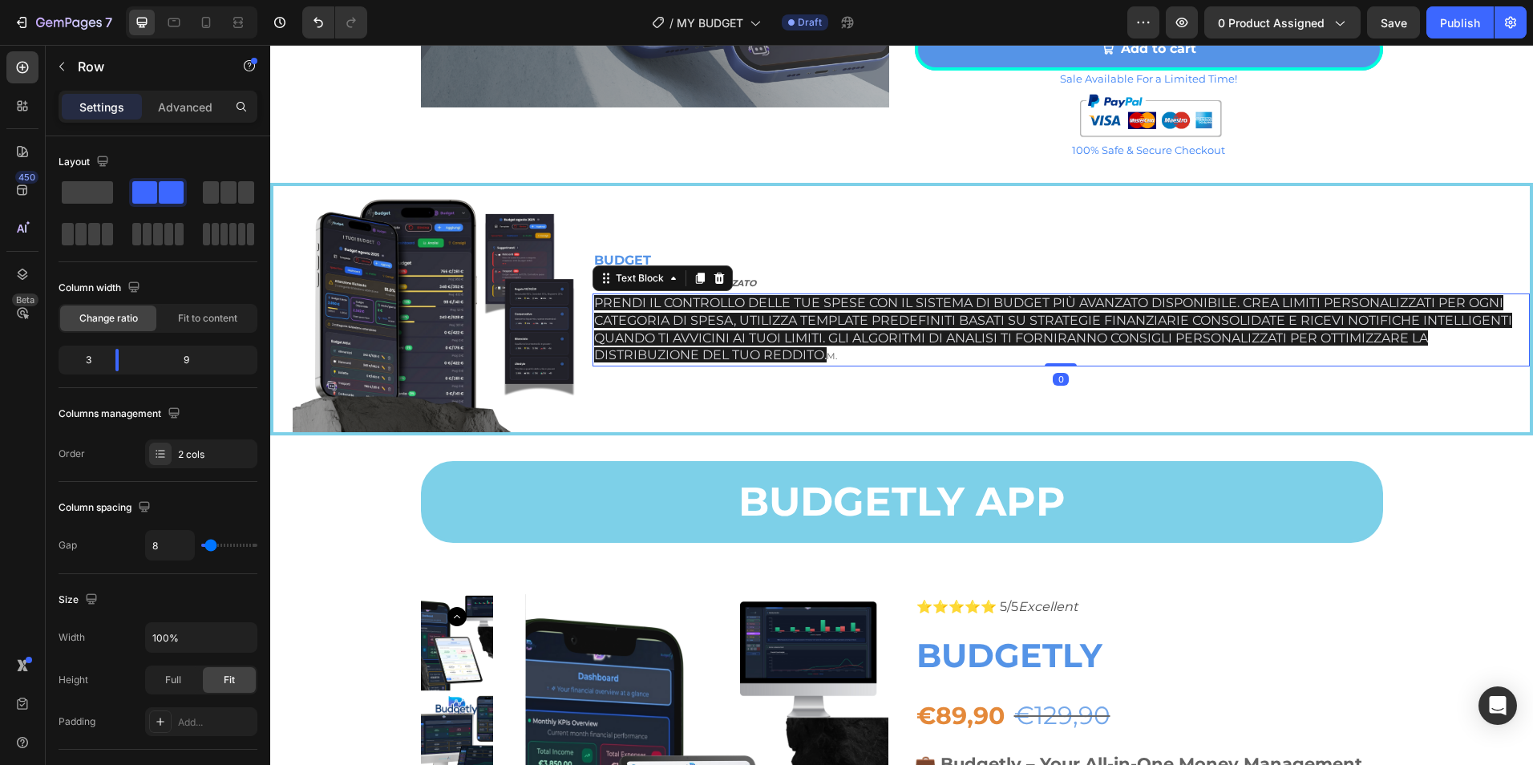
click at [607, 295] on span "Prendi il controllo delle tue spese con il sistema di budget più avanzato dispo…" at bounding box center [1053, 328] width 918 height 67
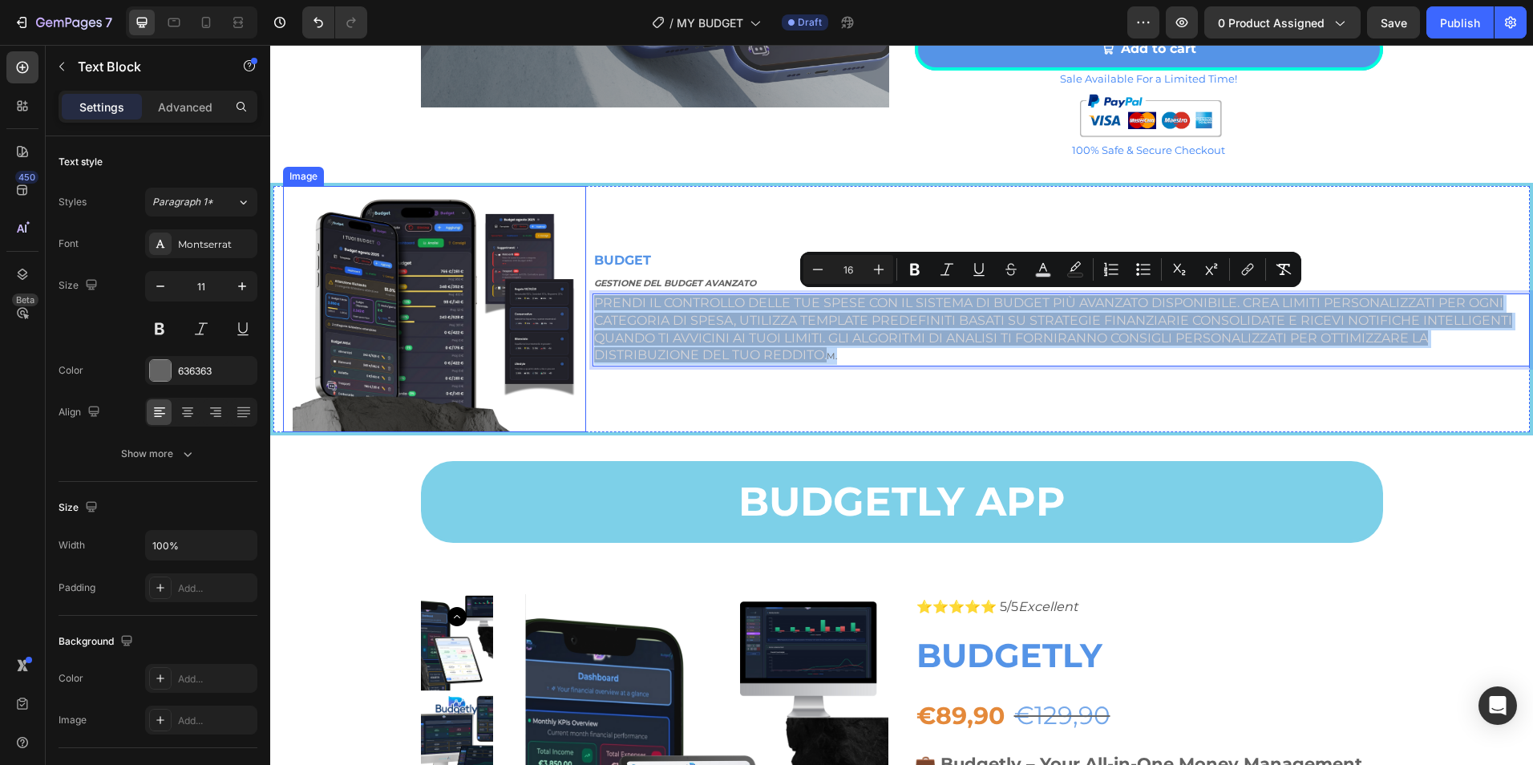
drag, startPoint x: 865, startPoint y: 356, endPoint x: 556, endPoint y: 273, distance: 320.3
click at [556, 273] on div "Image BUDGET Text Block GESTIONE DEL BUDGET AVANZATO Text Block Prendi il contr…" at bounding box center [901, 309] width 1263 height 253
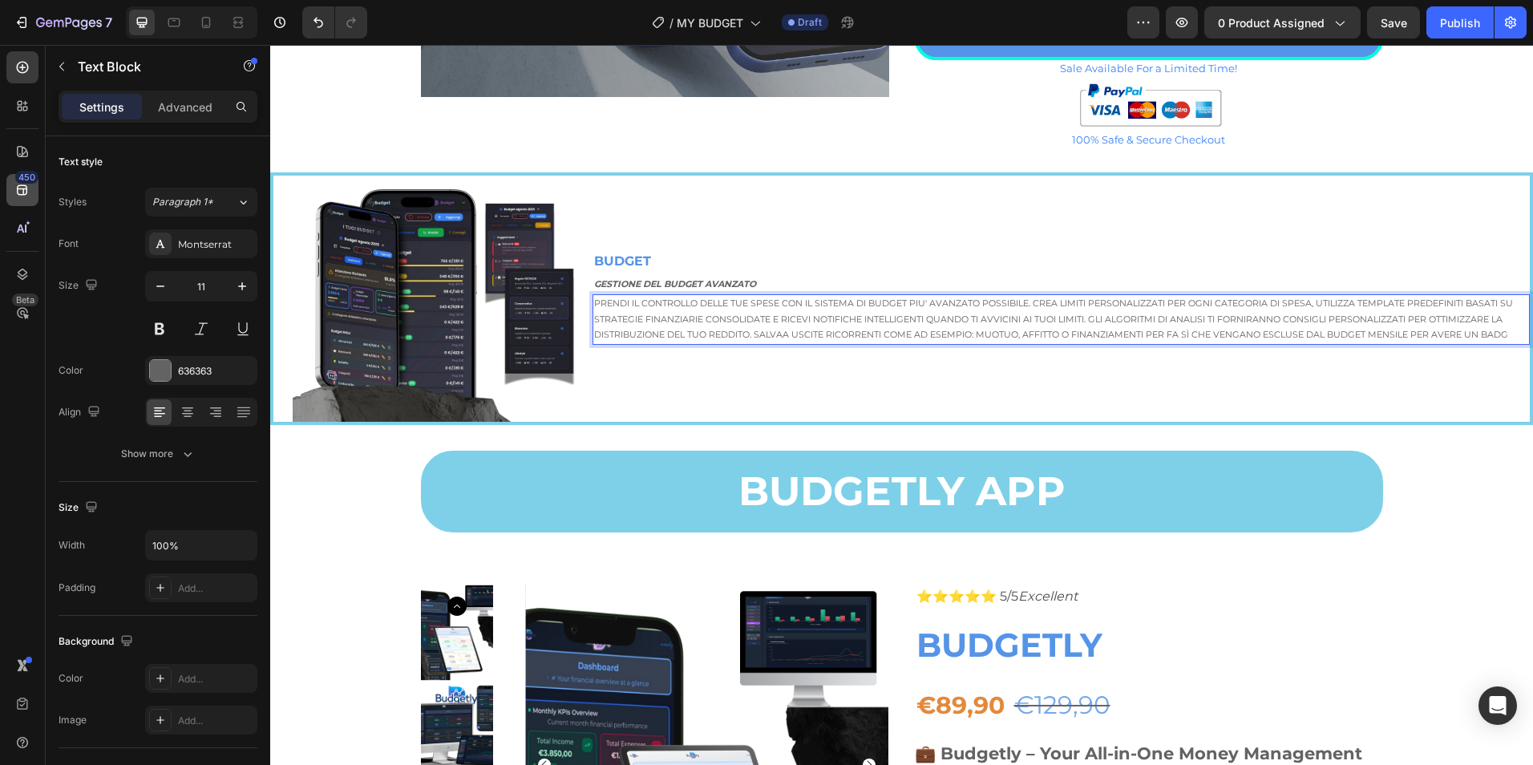
scroll to position [1463, 0]
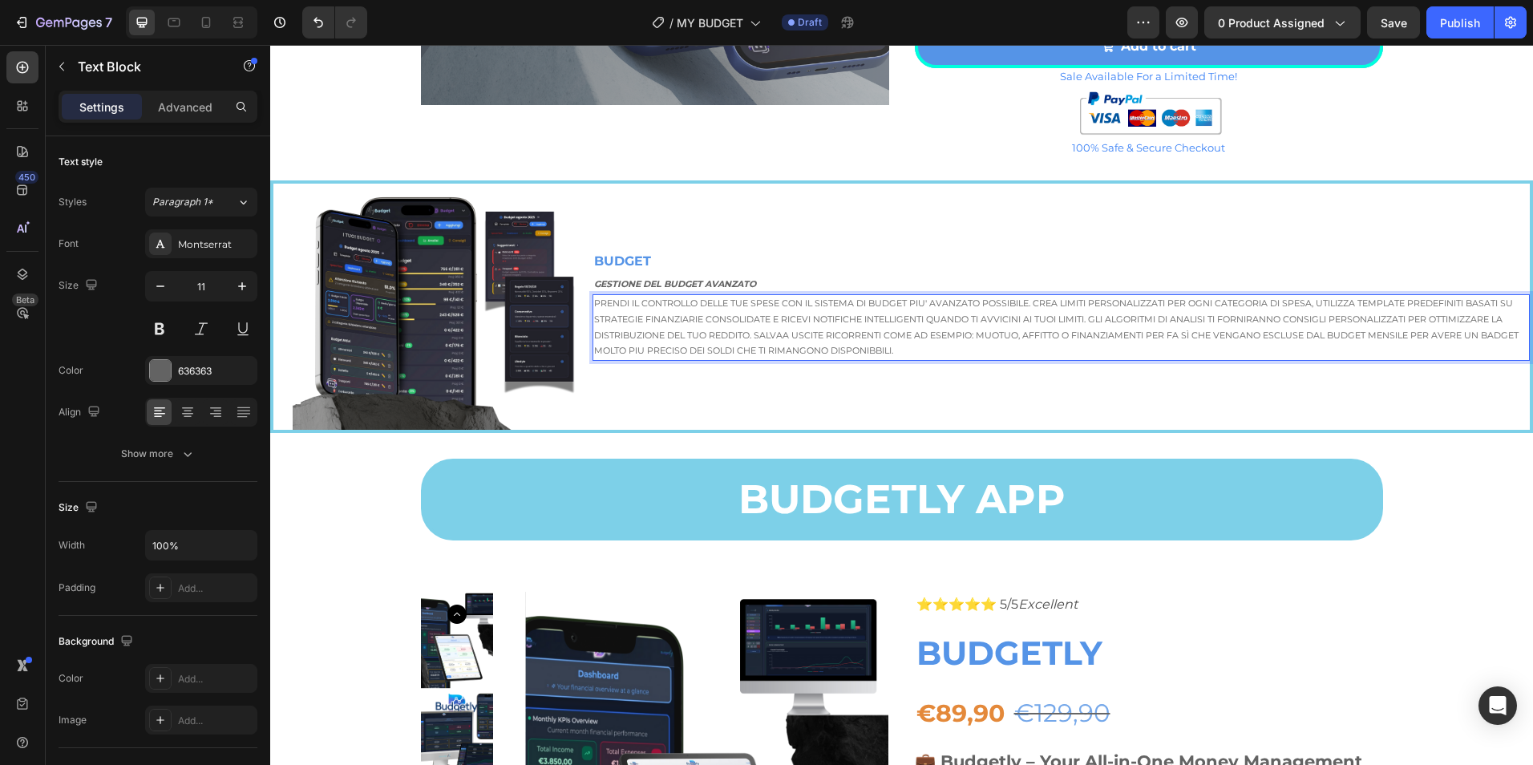
click at [795, 334] on p "Prendi il controllo delle tue spese con il sistema di budget piu' avanzato poss…" at bounding box center [1061, 327] width 934 height 63
click at [1006, 339] on p "Prendi il controllo delle tue spese con il sistema di budget piu' avanzato poss…" at bounding box center [1061, 327] width 934 height 63
click at [698, 337] on p "Prendi il controllo delle tue spese con il sistema di budget piu' avanzato poss…" at bounding box center [1061, 327] width 934 height 63
click at [603, 354] on p "Prendi il controllo delle tue spese con il sistema di budget piu' avanzato poss…" at bounding box center [1061, 327] width 934 height 63
click at [918, 354] on p "Prendi il controllo delle tue spese con il sistema di budget piu' avanzato poss…" at bounding box center [1061, 327] width 934 height 63
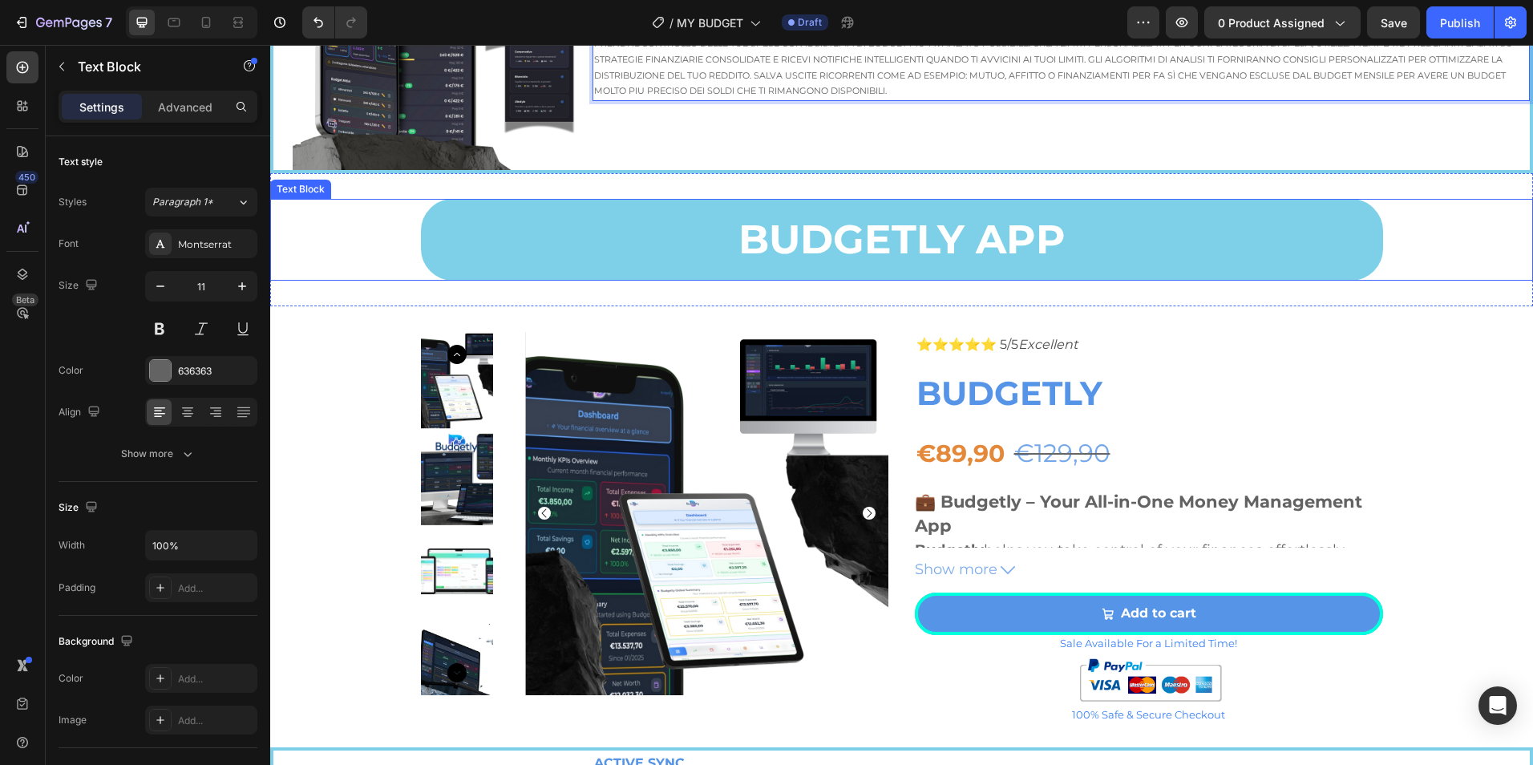
scroll to position [1730, 0]
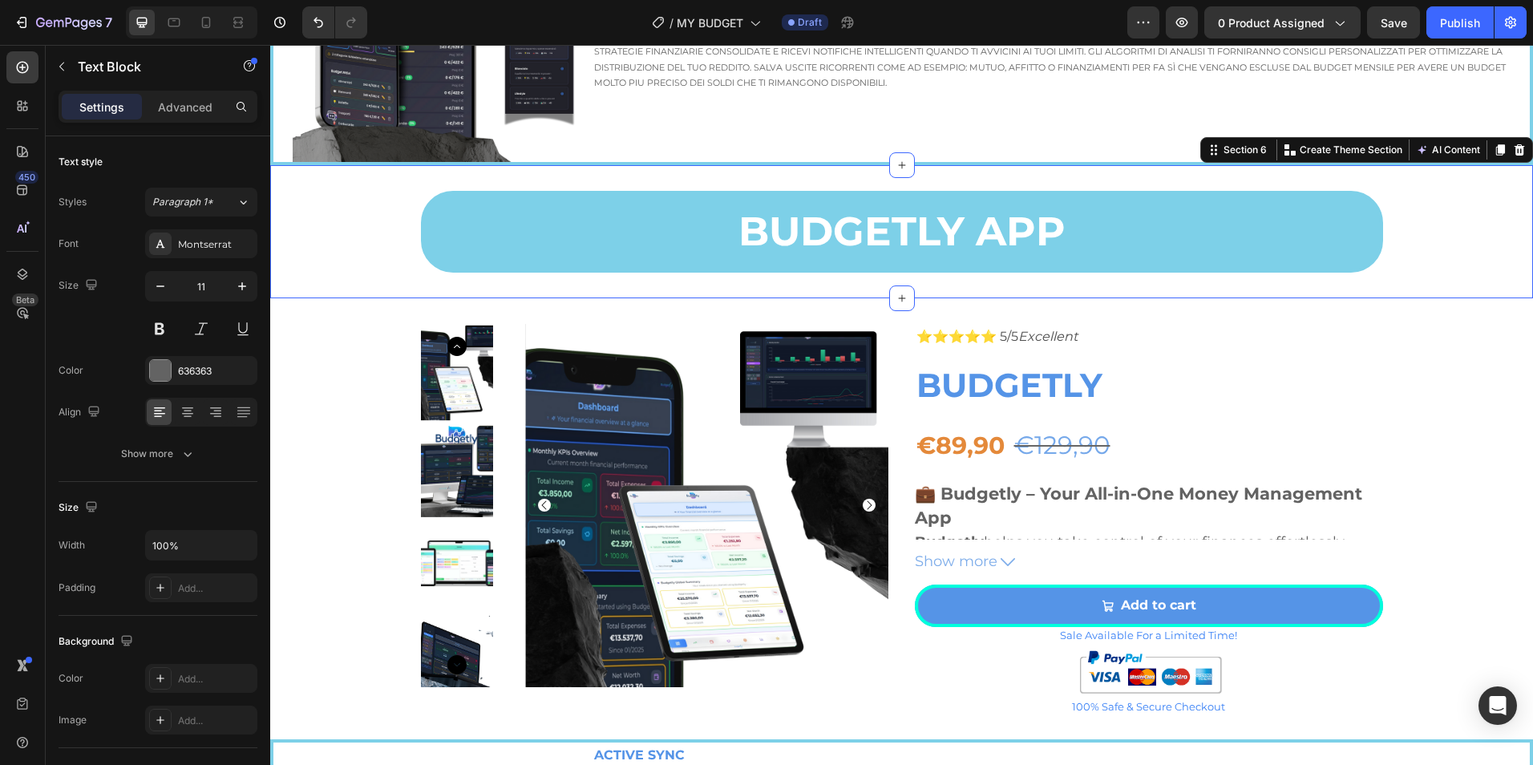
click at [373, 178] on div "BUDGETLY APP Text Block Section 6 You can create reusable sections Create Theme…" at bounding box center [901, 231] width 1263 height 133
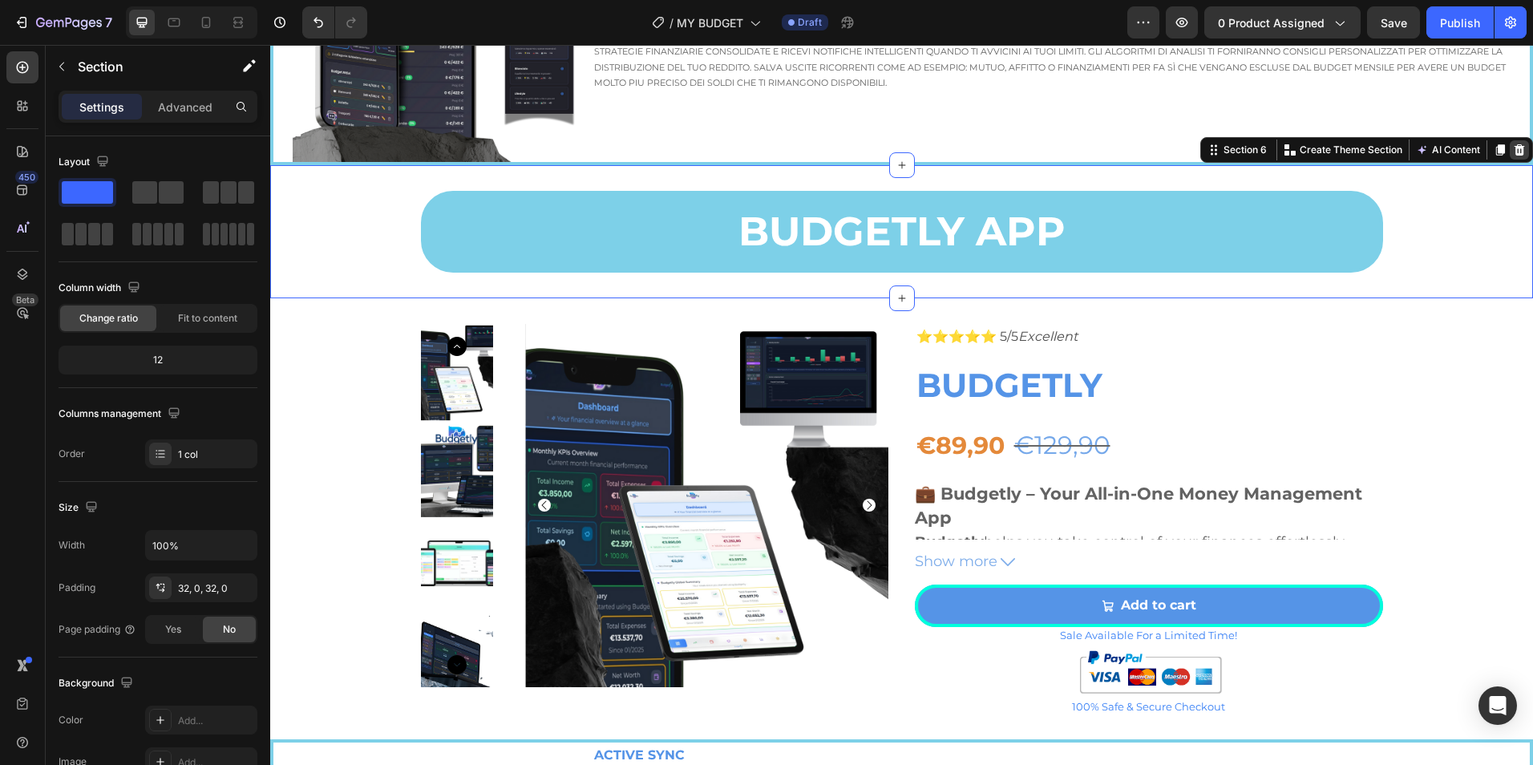
click at [1515, 151] on div at bounding box center [1519, 149] width 19 height 19
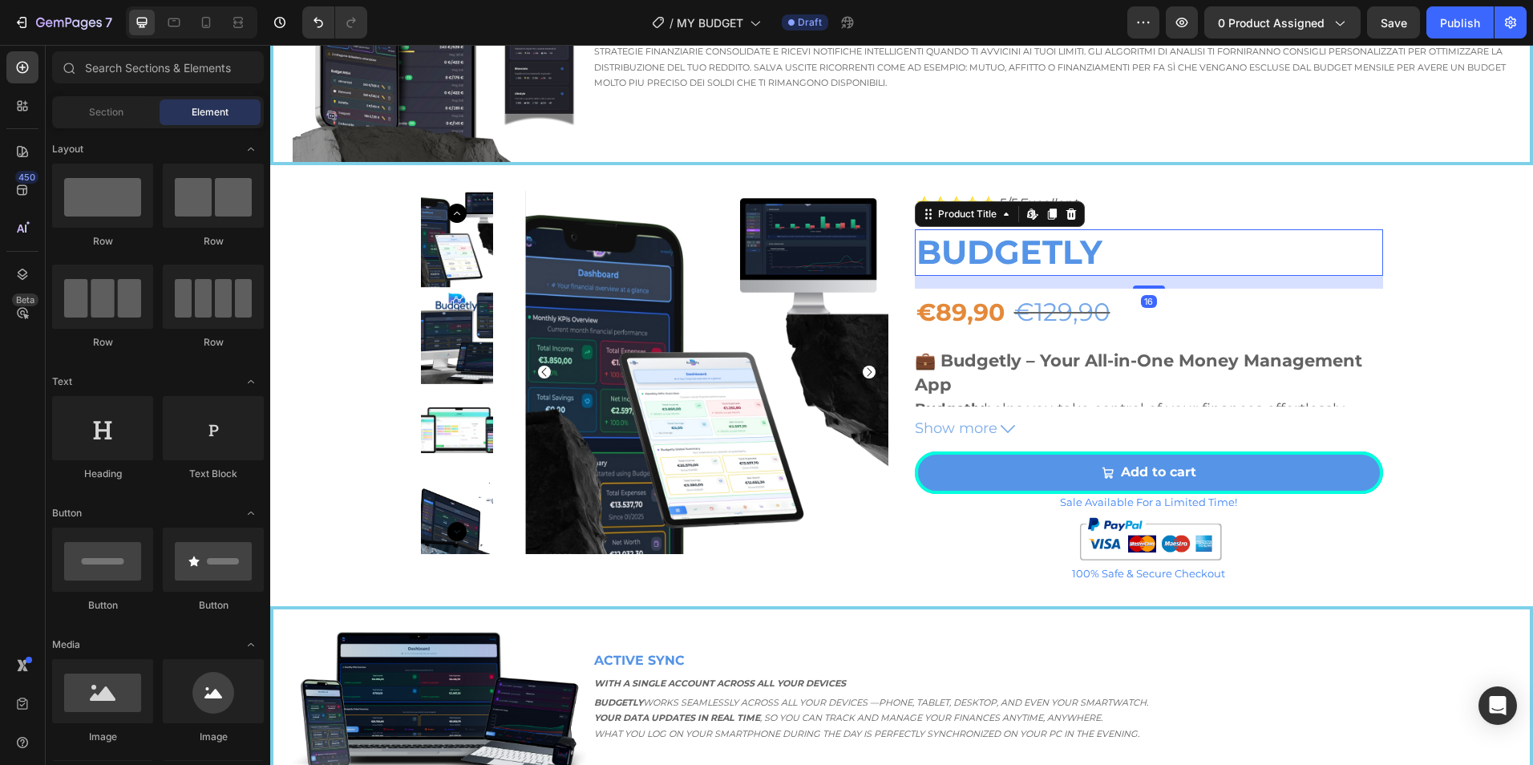
click at [1306, 229] on h2 "BUDGETLY" at bounding box center [1149, 252] width 468 height 46
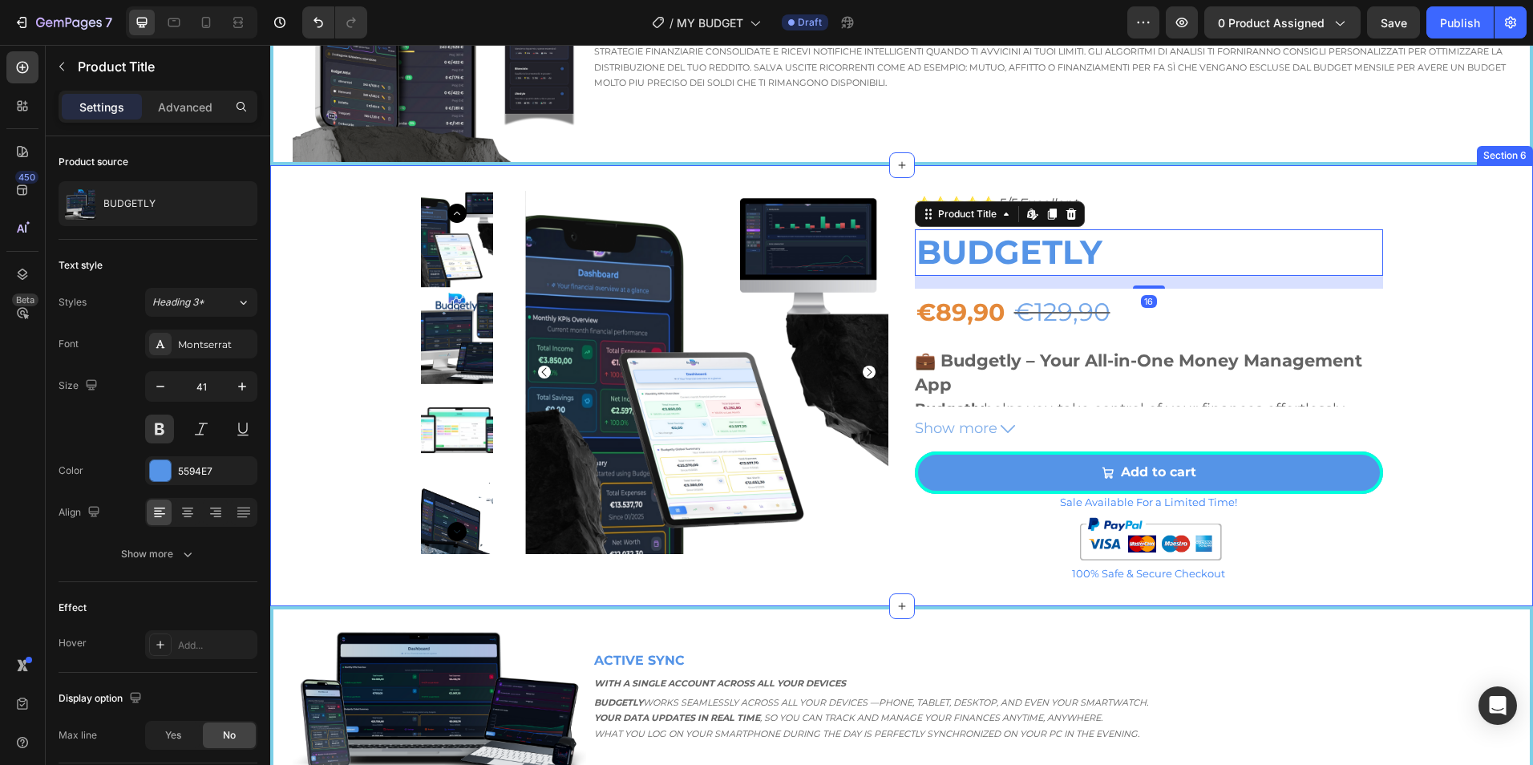
click at [1461, 229] on div "Product Images ⭐⭐⭐⭐⭐ 5/5 Excellent Text Block BUDGETLY Product Title Edit conte…" at bounding box center [901, 386] width 1263 height 390
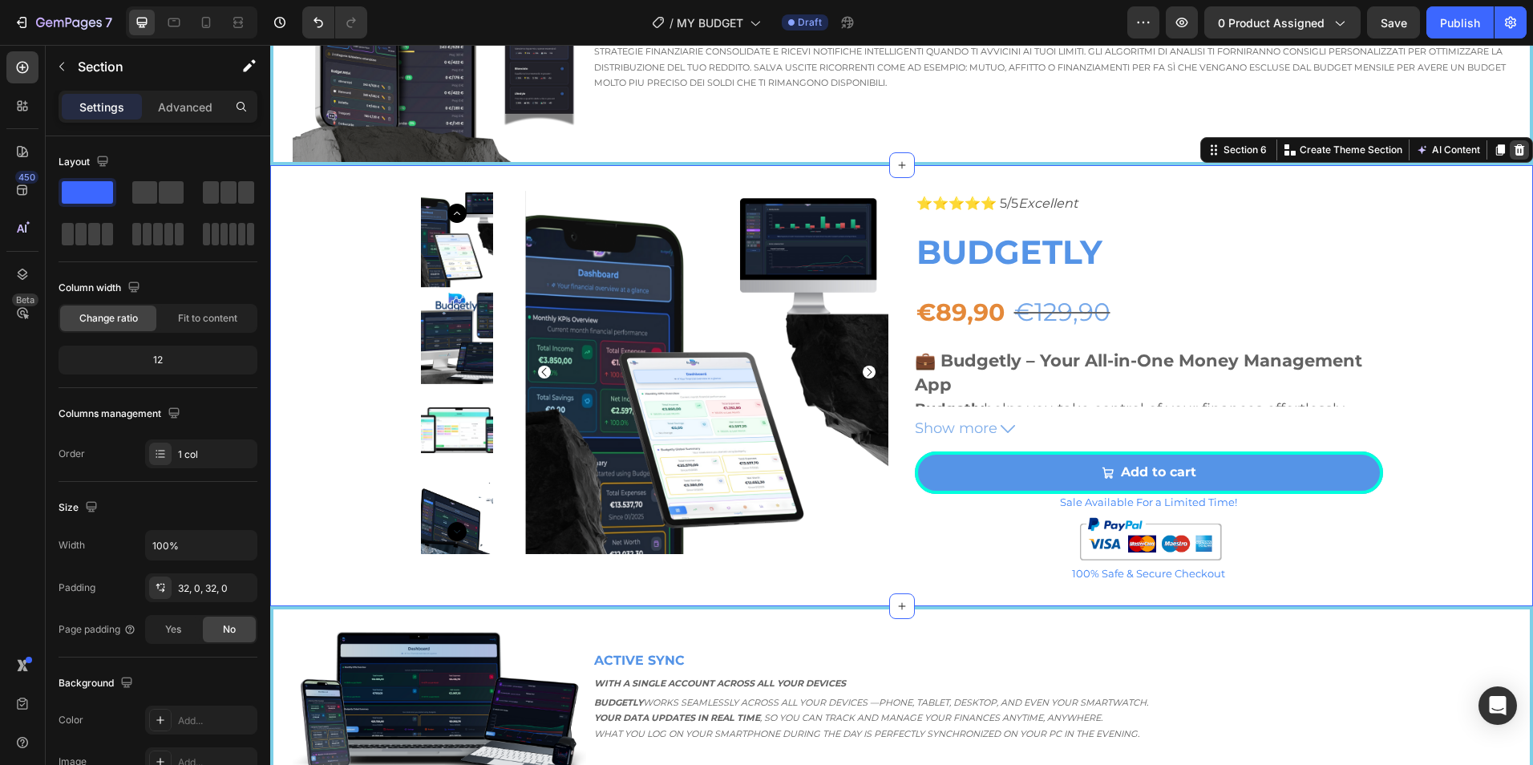
click at [1513, 153] on icon at bounding box center [1519, 150] width 13 height 13
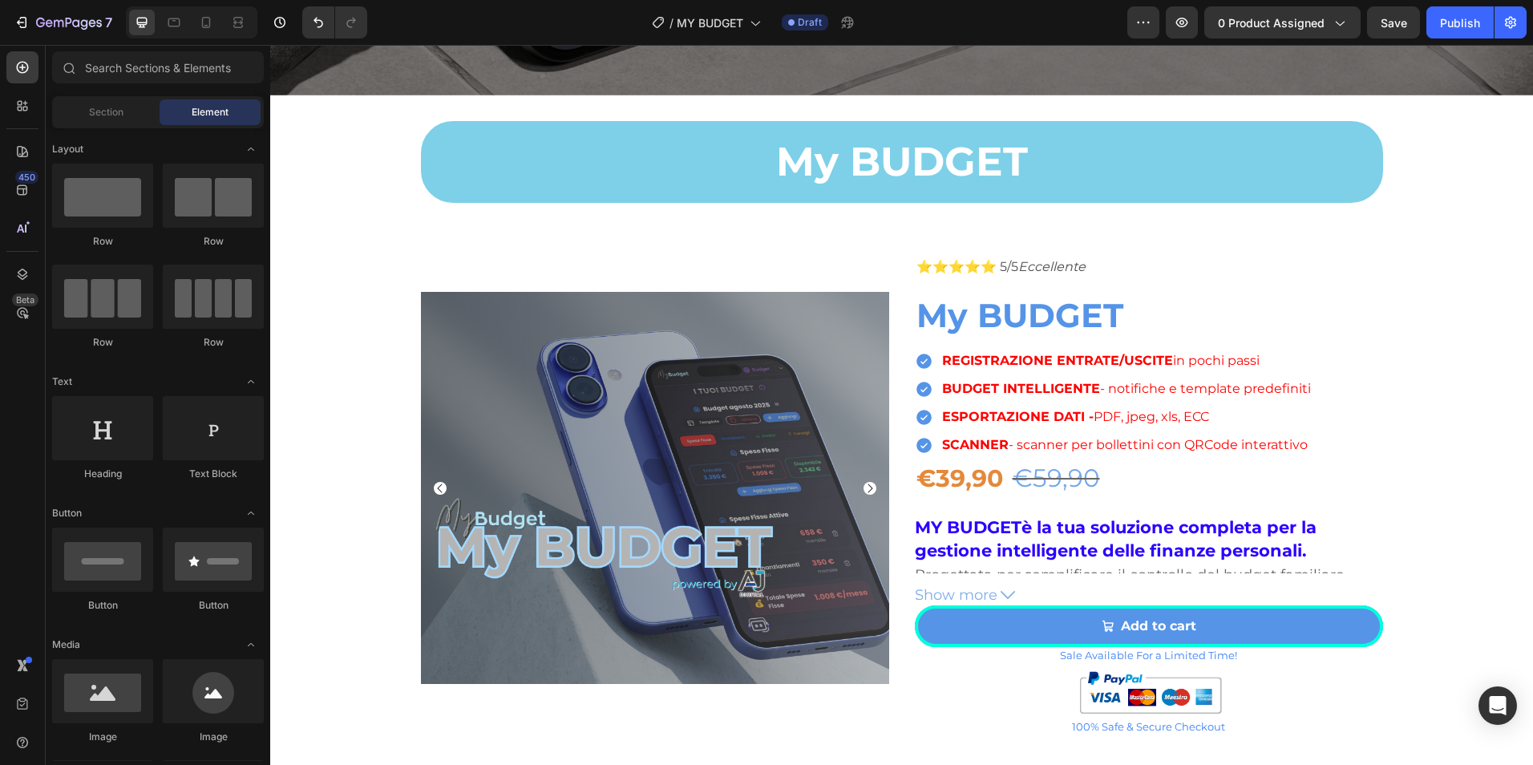
scroll to position [929, 0]
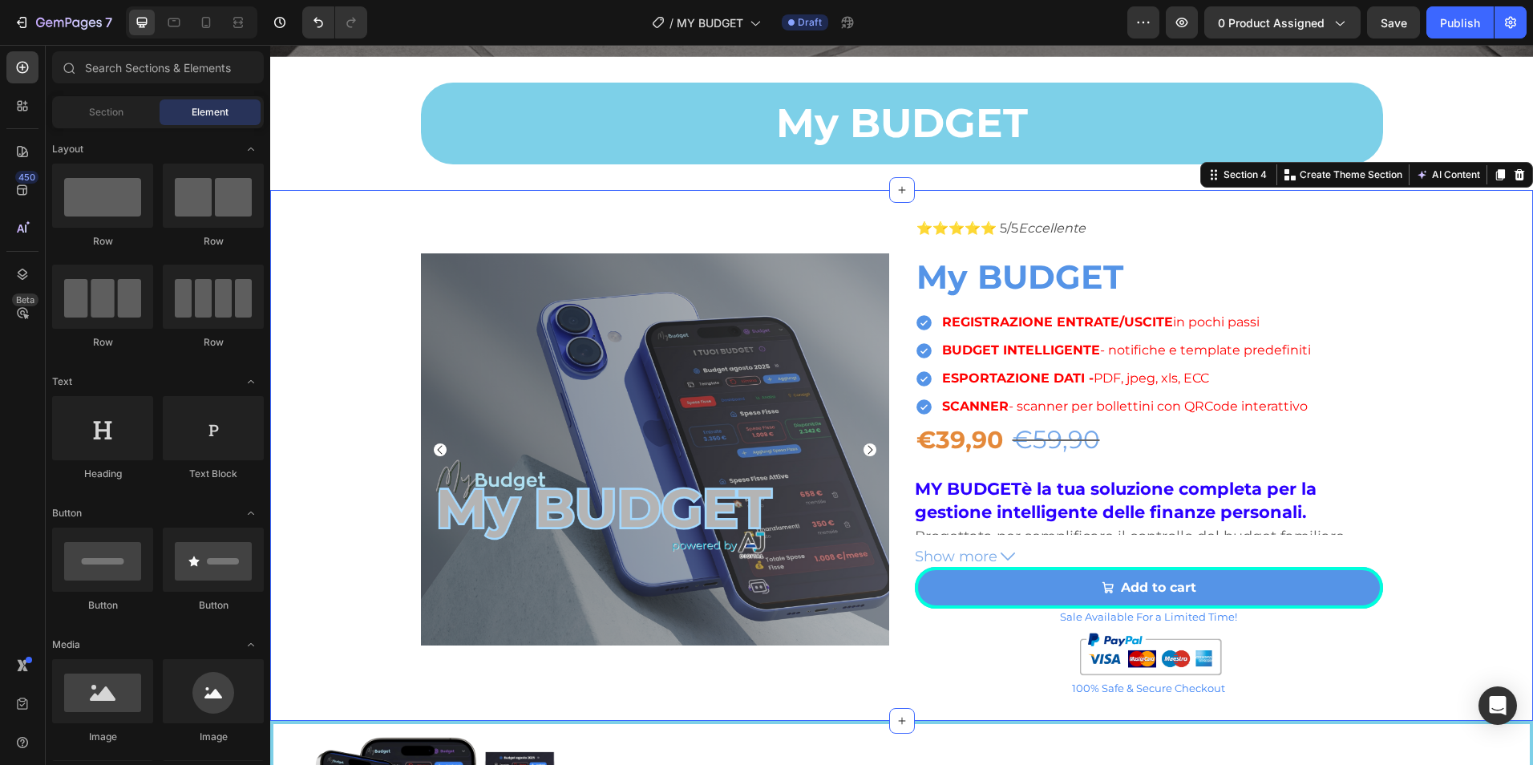
click at [1483, 202] on div "Product Images ⭐⭐⭐⭐⭐ 5/5 Eccellente Text Block My BUDGET Product Title REGISTRA…" at bounding box center [901, 456] width 1263 height 532
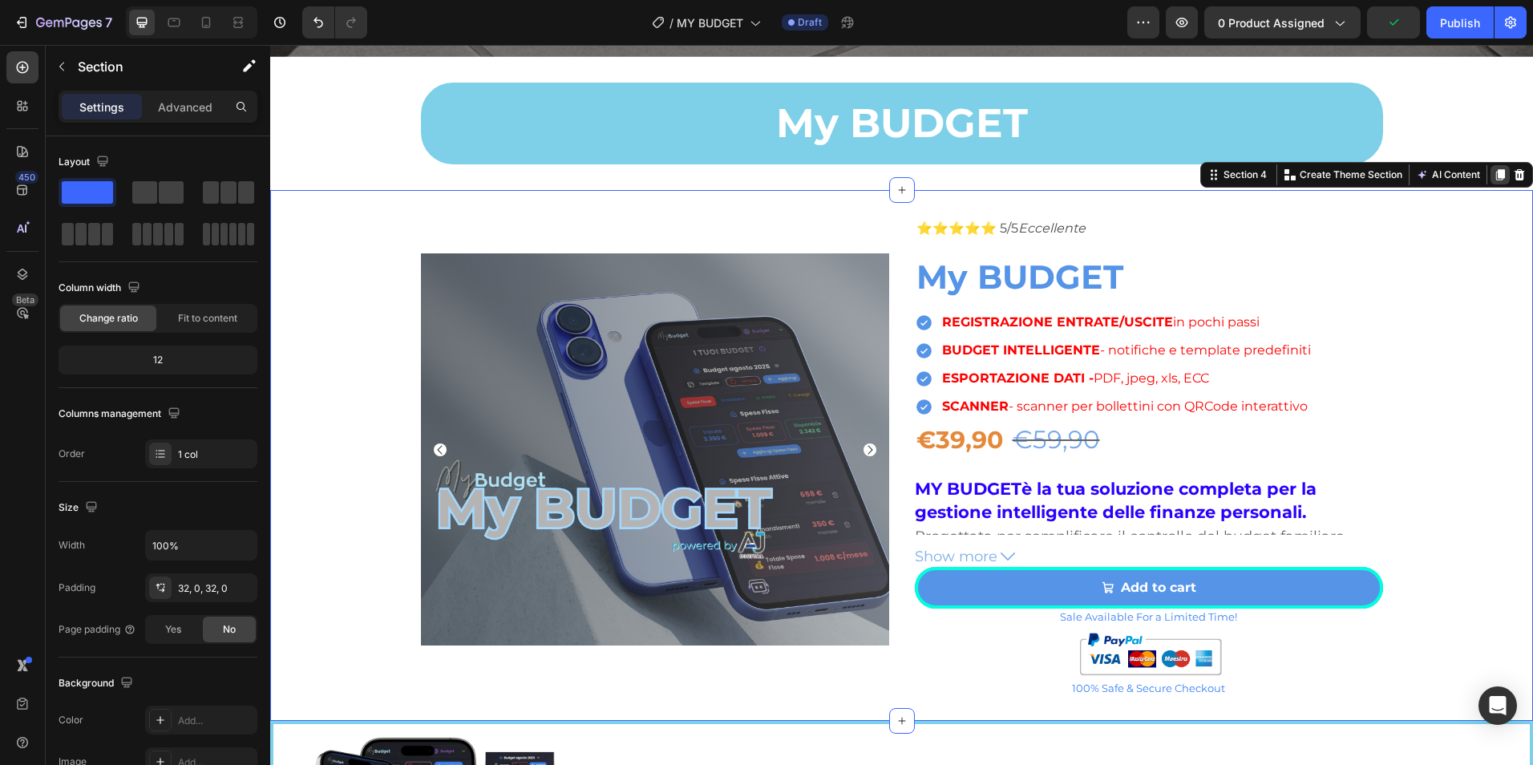
click at [1496, 170] on icon at bounding box center [1500, 174] width 9 height 11
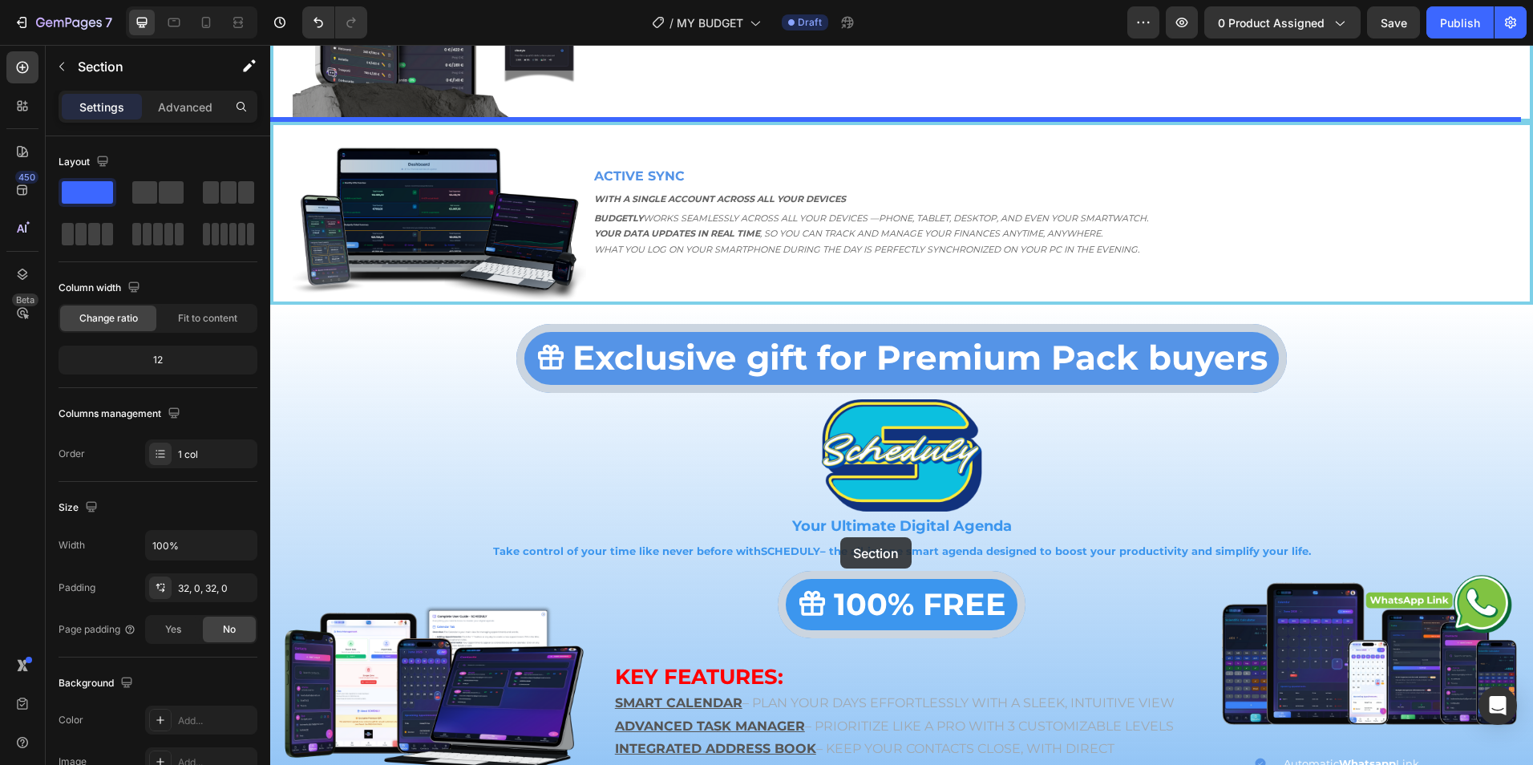
scroll to position [2344, 0]
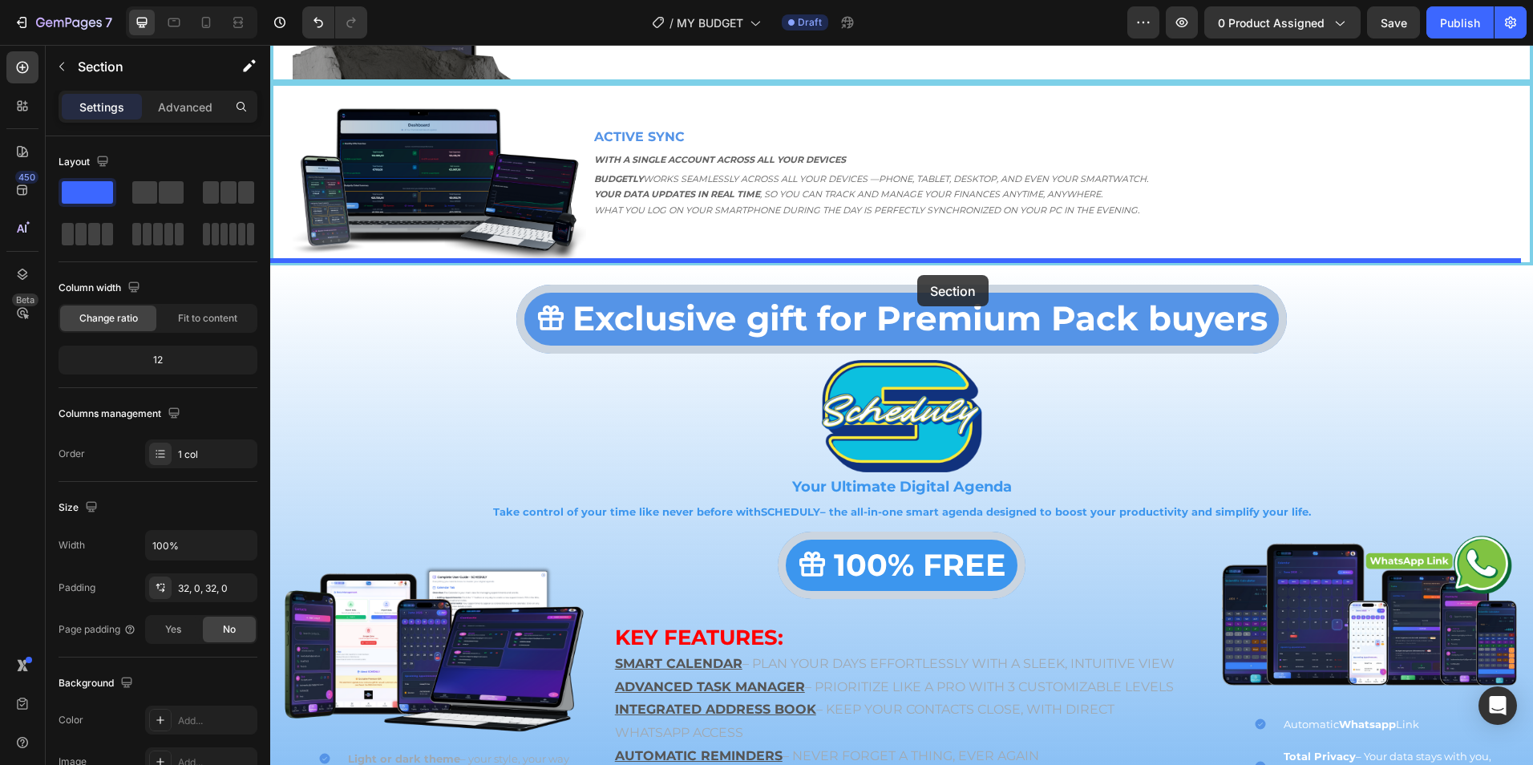
drag, startPoint x: 1218, startPoint y: 83, endPoint x: 917, endPoint y: 274, distance: 356.1
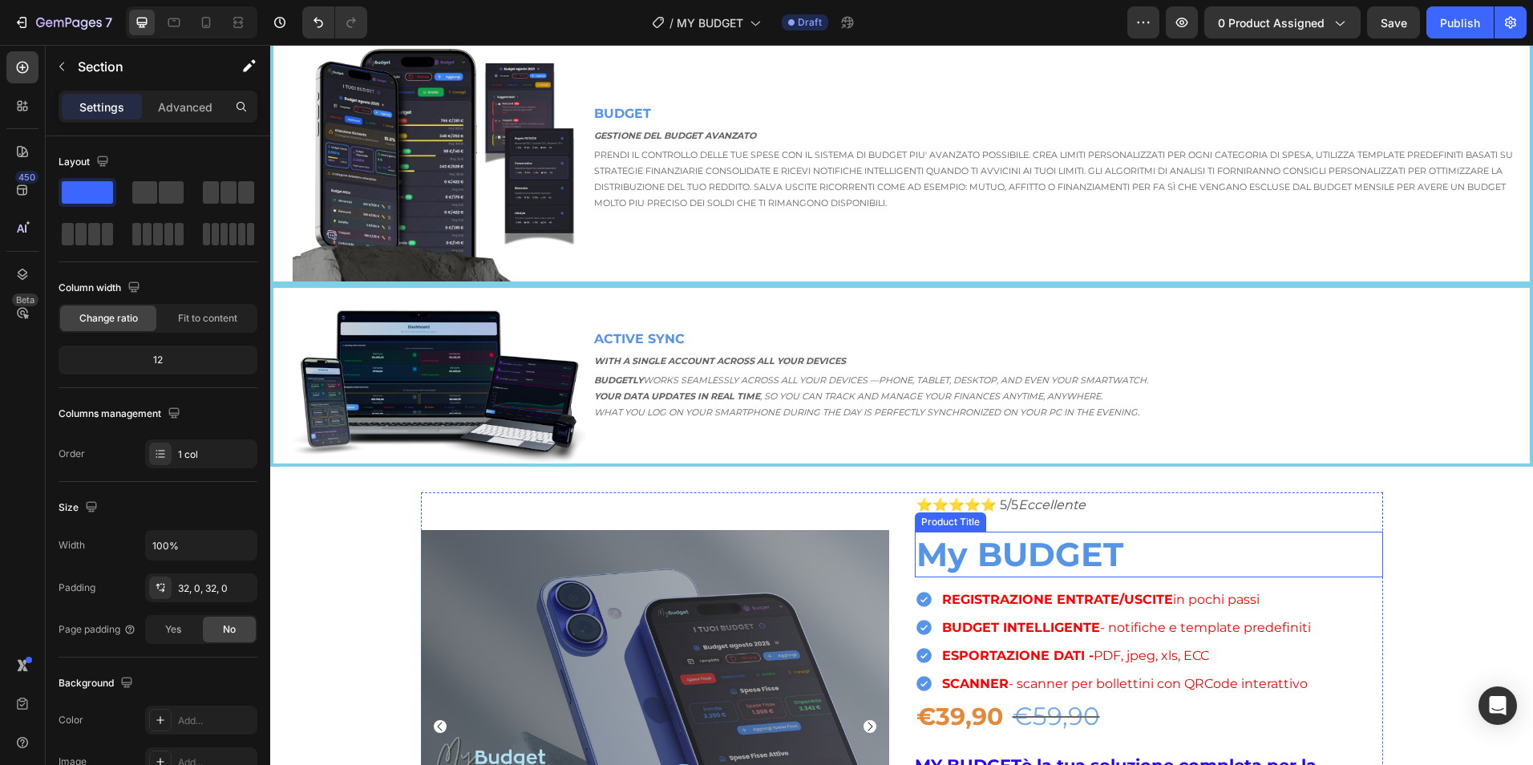
scroll to position [1544, 0]
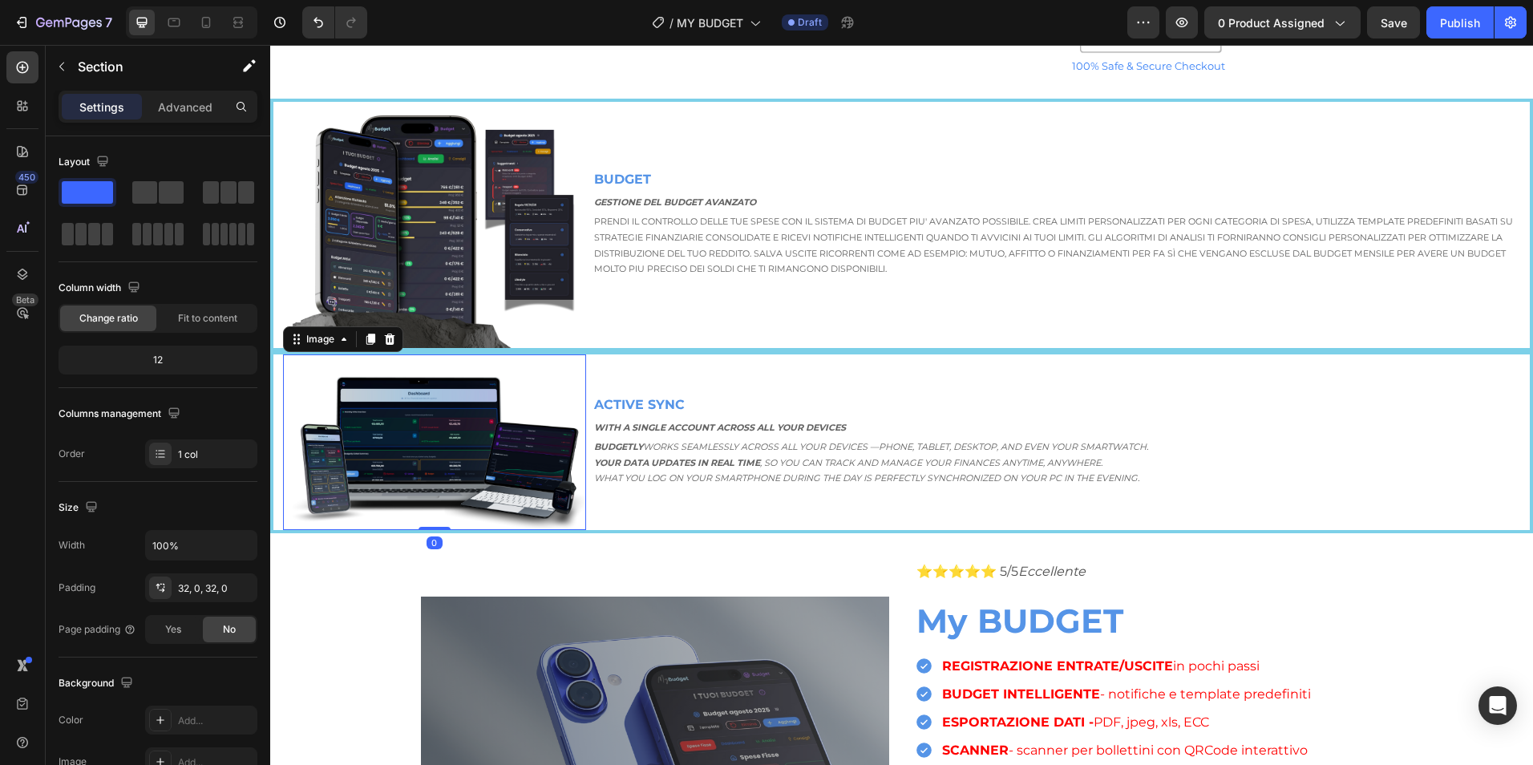
click at [467, 437] on img at bounding box center [439, 442] width 293 height 176
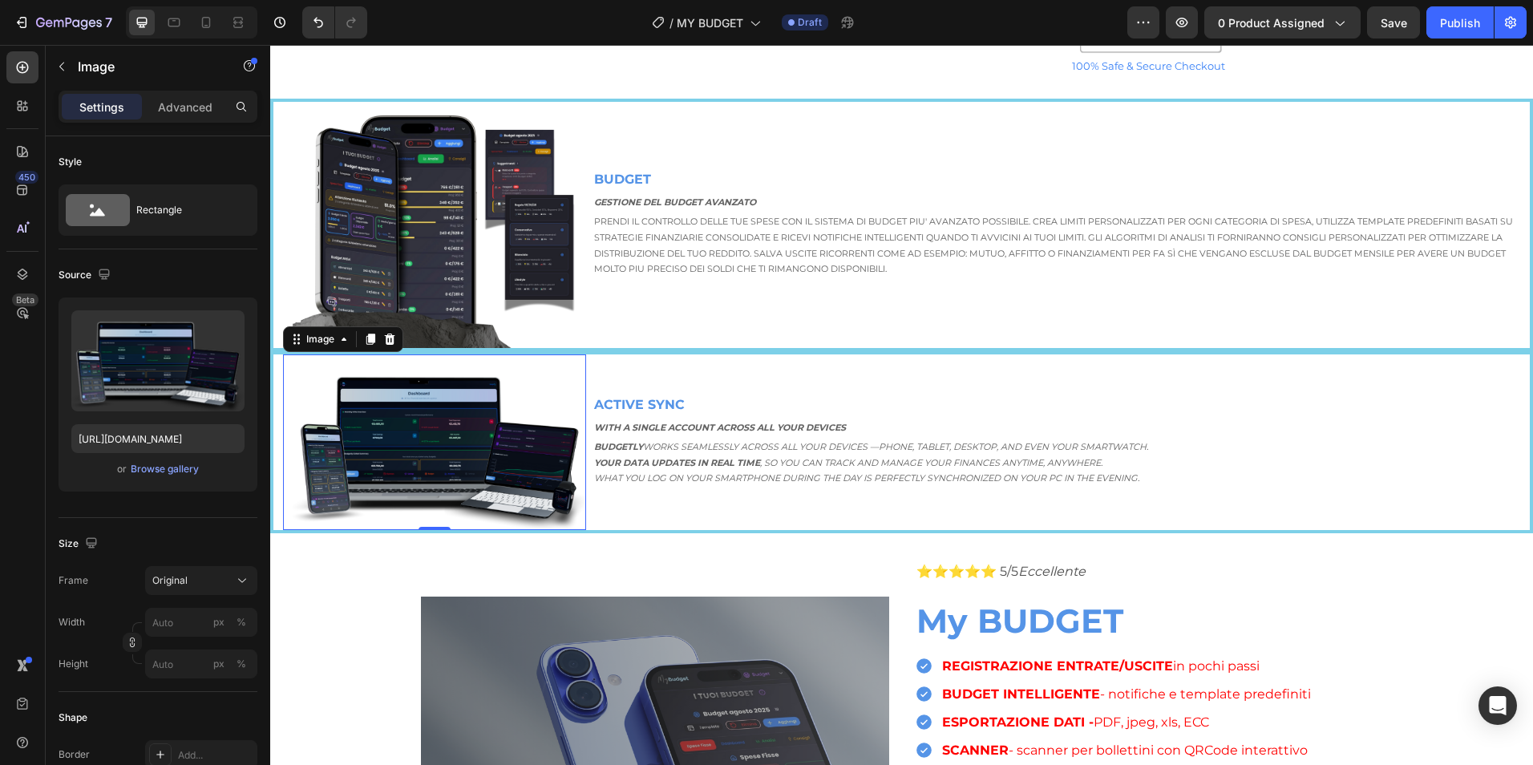
click at [395, 406] on img at bounding box center [439, 442] width 293 height 176
click at [179, 478] on div "or Browse gallery" at bounding box center [157, 468] width 173 height 19
click at [180, 474] on div "Browse gallery" at bounding box center [165, 469] width 68 height 14
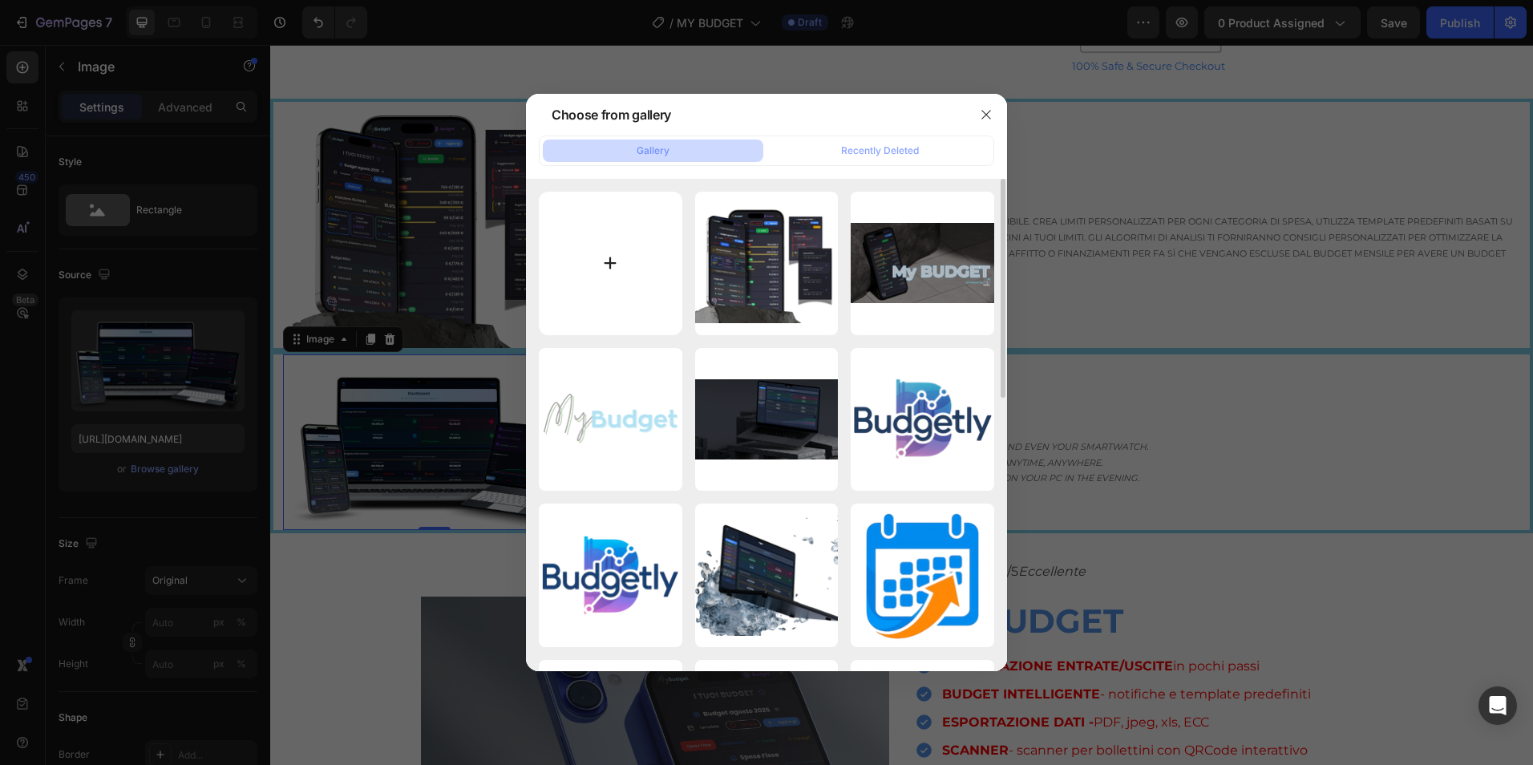
click at [625, 253] on input "file" at bounding box center [611, 264] width 144 height 144
type input "C:\fakepath\Immagine WhatsApp [DATE] ore 22.47.19_4466f21c.jpg"
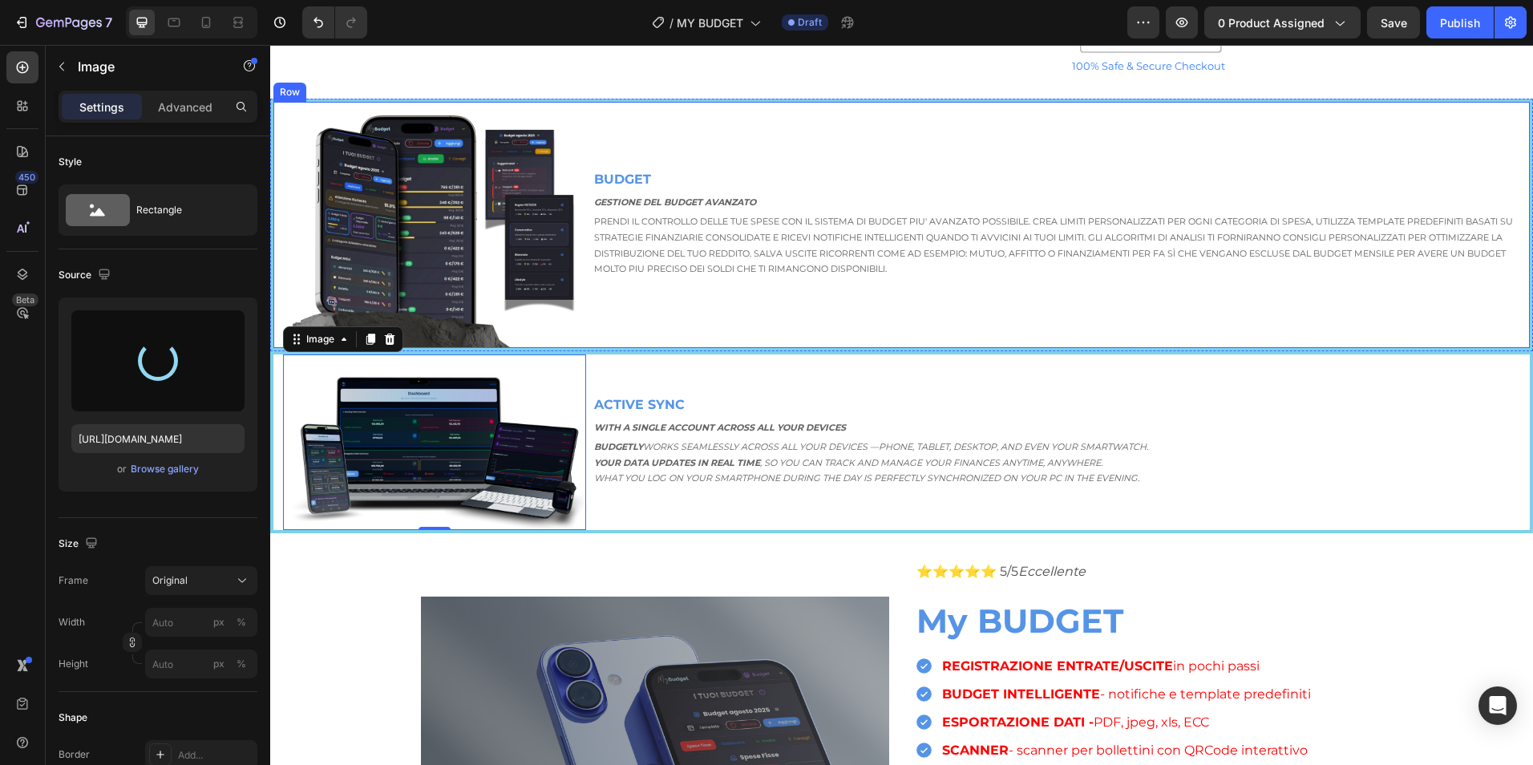
type input "[URL][DOMAIN_NAME]"
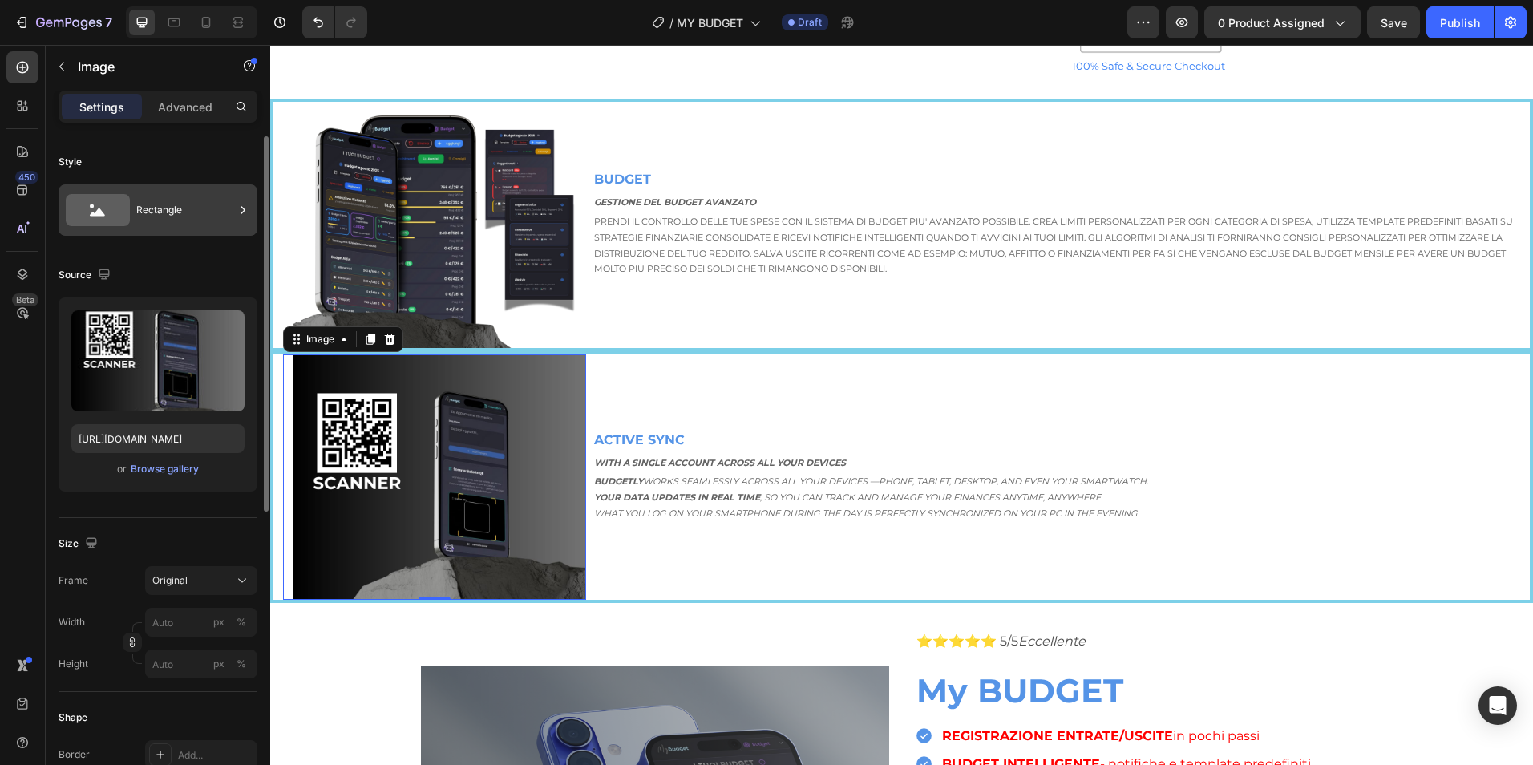
click at [194, 225] on div "Rectangle" at bounding box center [185, 210] width 98 height 37
click at [226, 158] on div "Style" at bounding box center [158, 162] width 199 height 26
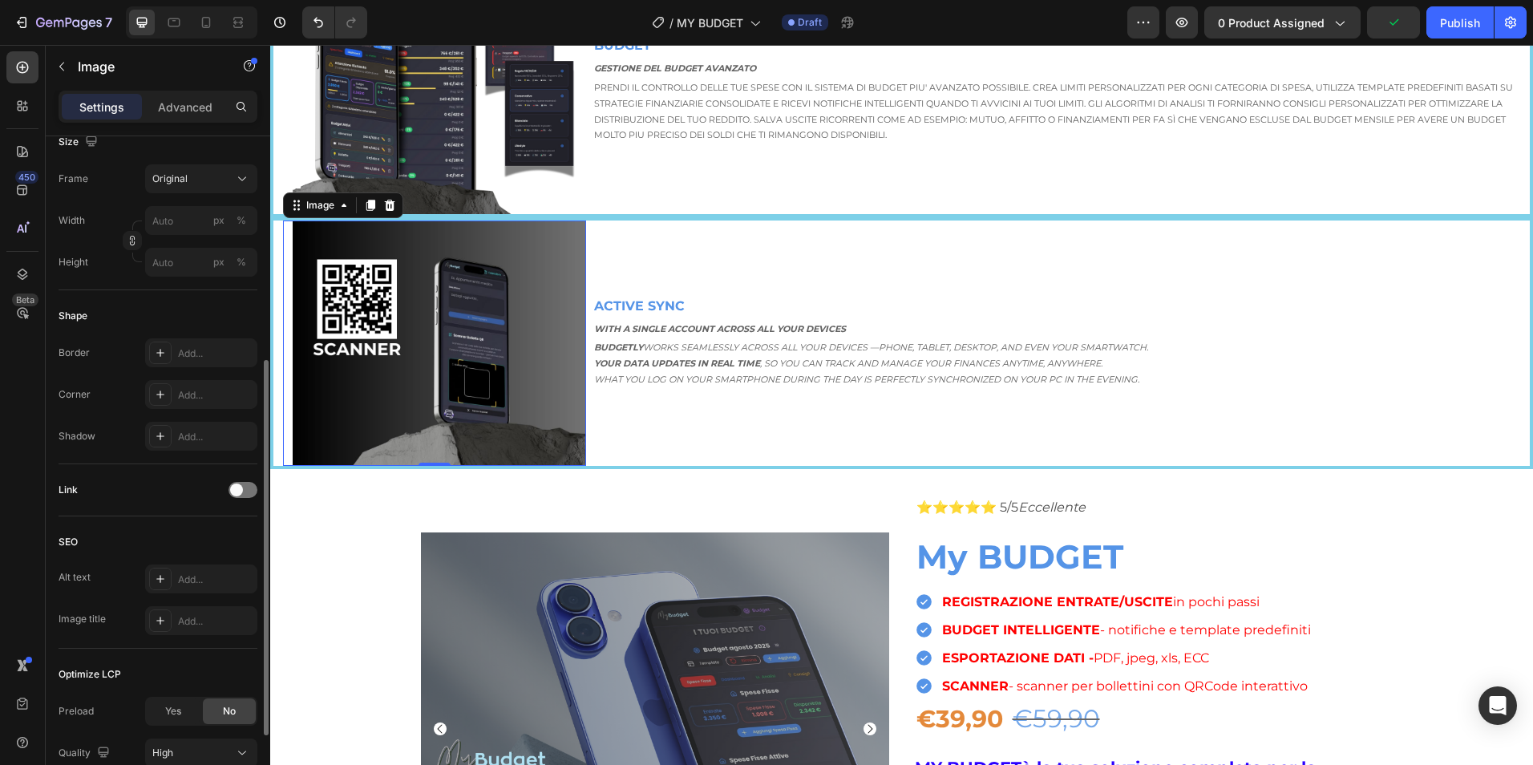
scroll to position [0, 0]
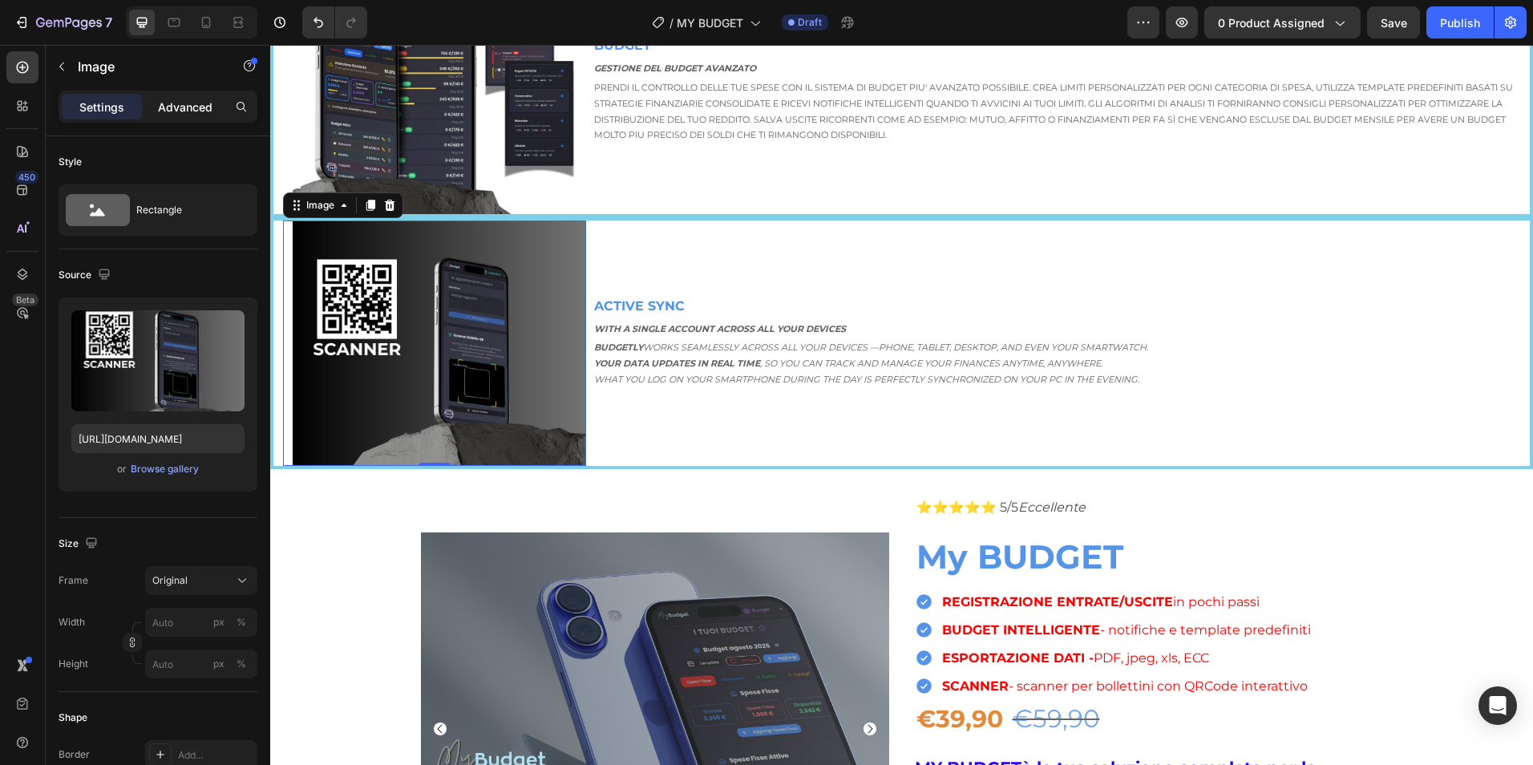
click at [200, 106] on p "Advanced" at bounding box center [185, 107] width 55 height 17
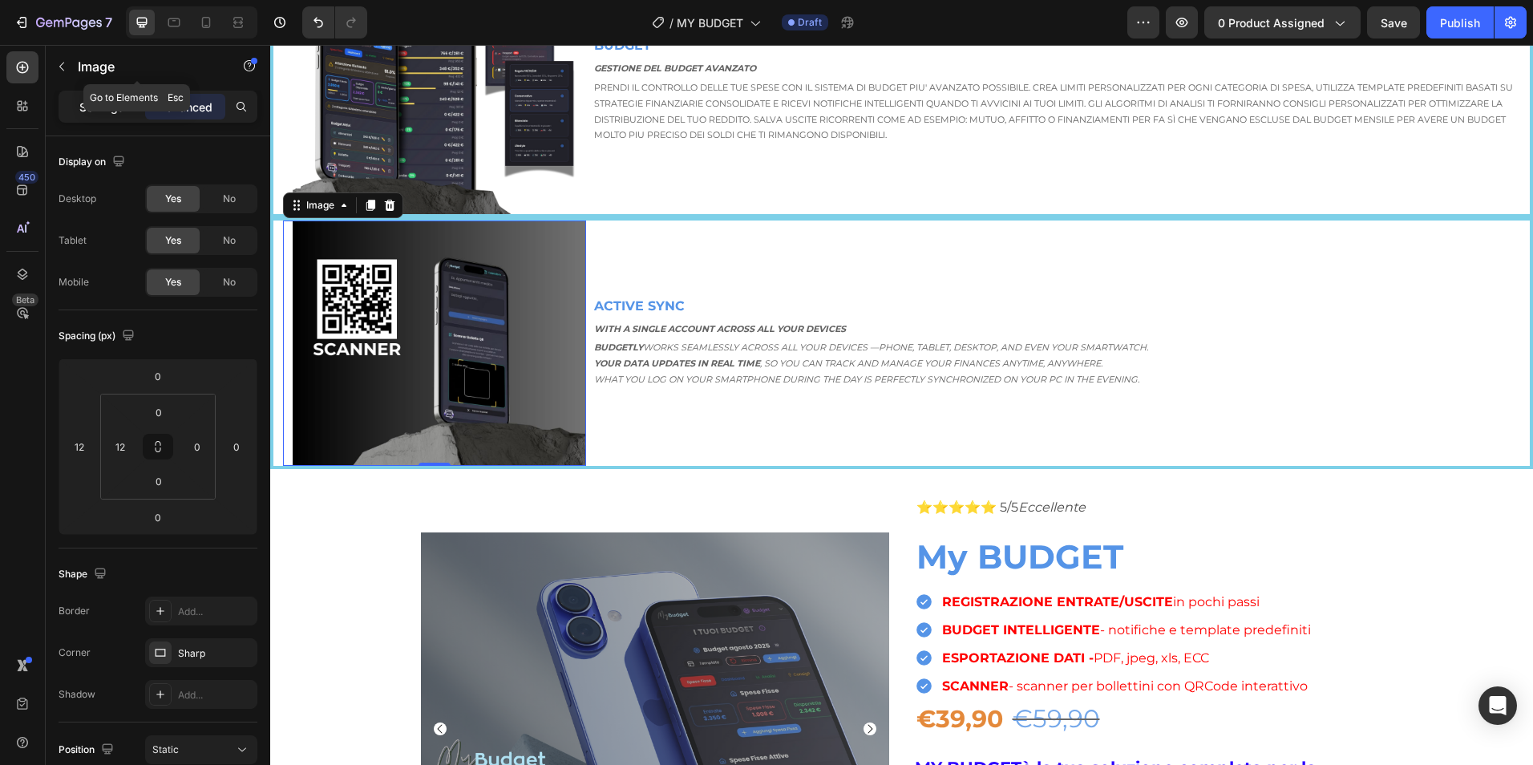
click at [95, 97] on div "Settings" at bounding box center [102, 107] width 80 height 26
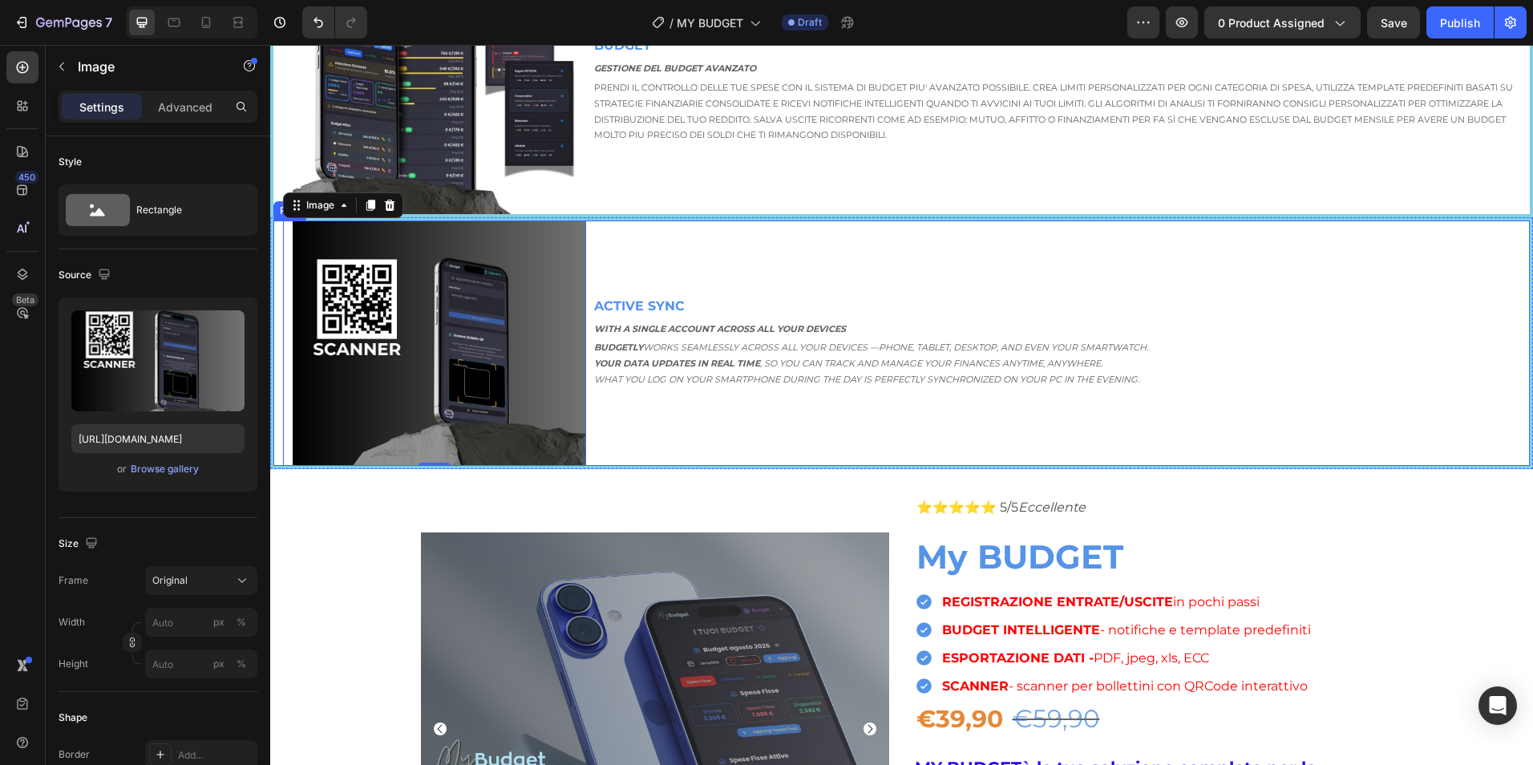
click at [1118, 263] on div "ACTIVE SYNC Text Block With a single account across all your devices Text Block…" at bounding box center [1061, 344] width 937 height 246
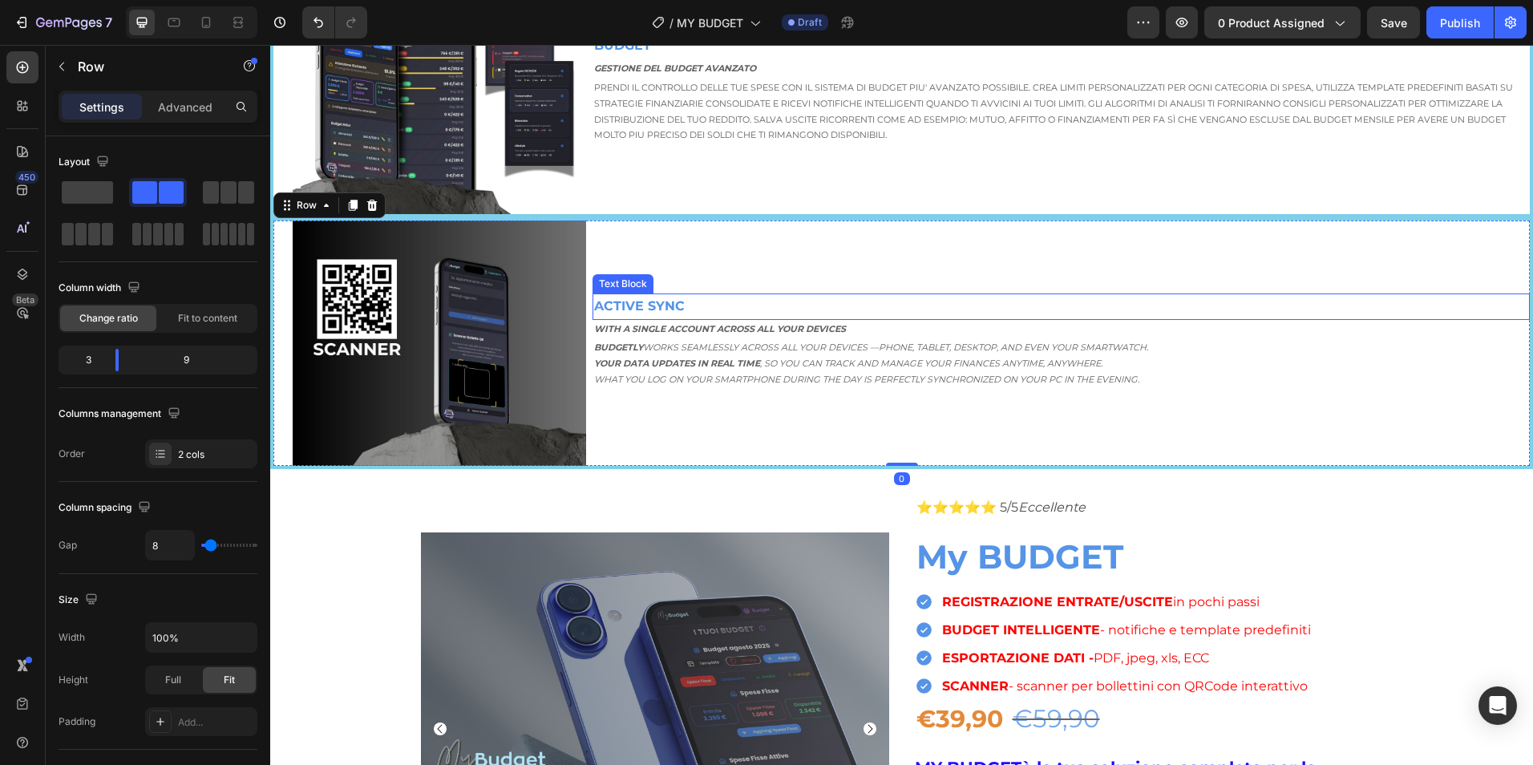
click at [648, 305] on strong "ACTIVE SYNC" at bounding box center [639, 305] width 91 height 15
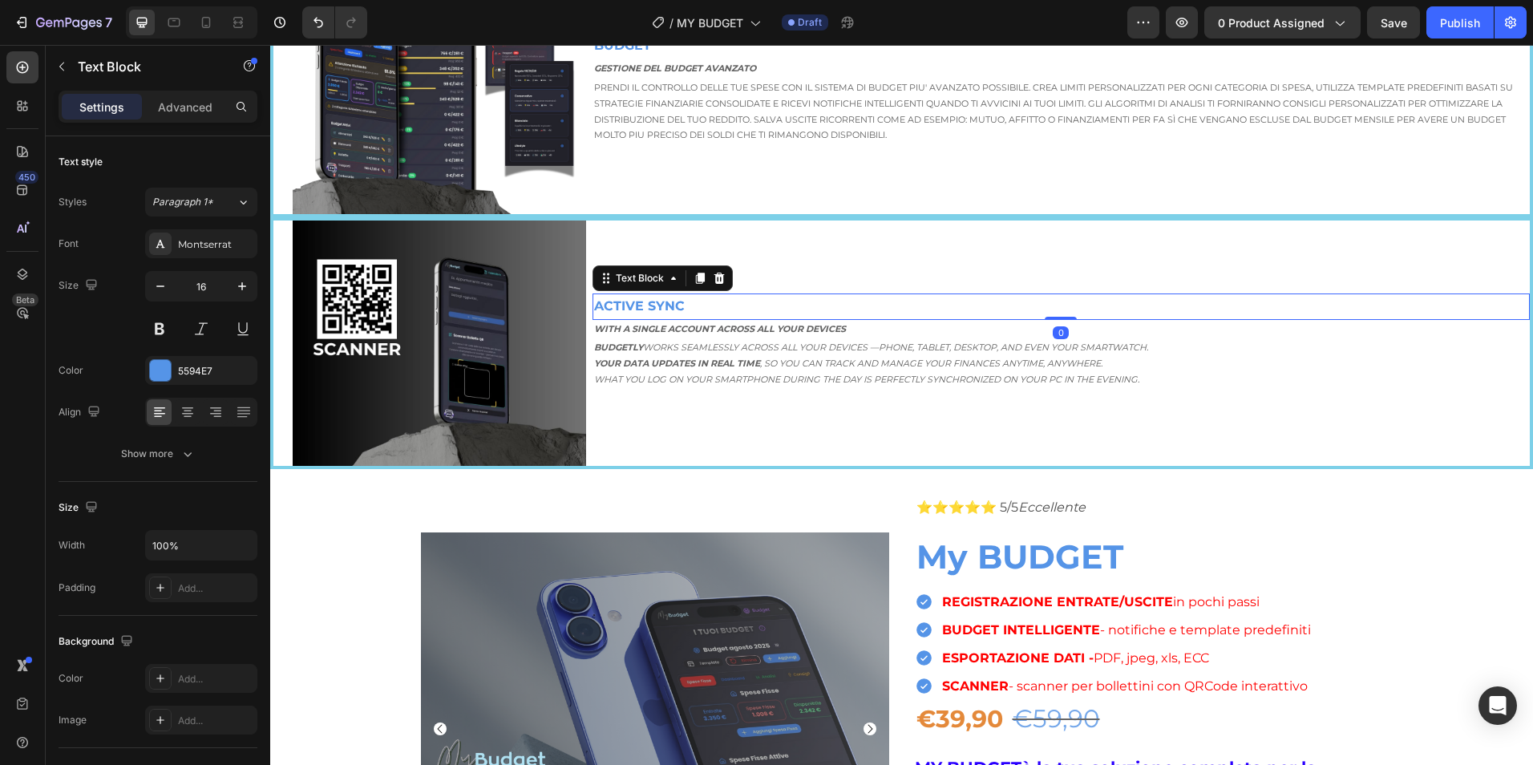
click at [648, 305] on strong "ACTIVE SYNC" at bounding box center [639, 305] width 91 height 15
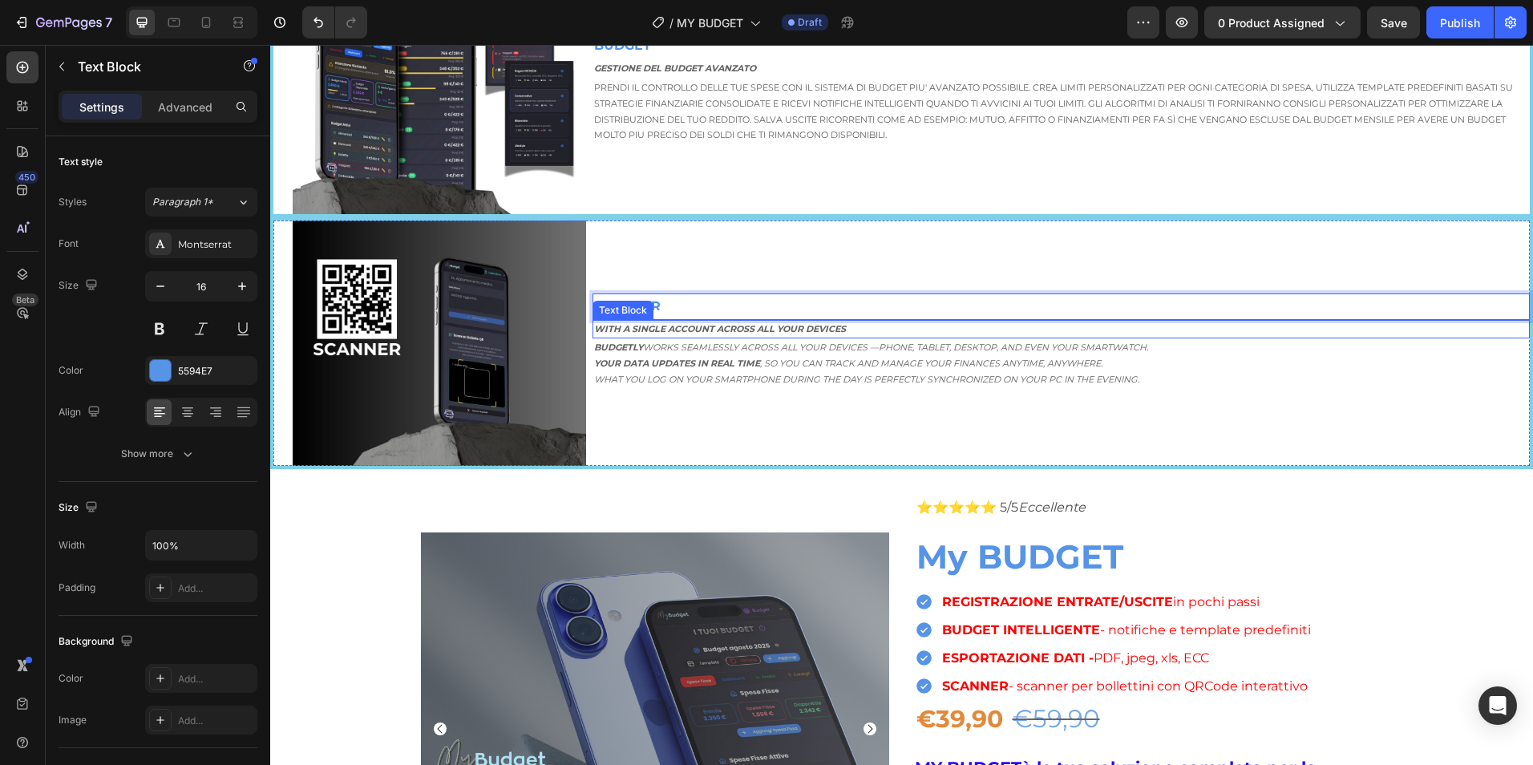
click at [723, 323] on strong "With a single account across all your devices" at bounding box center [720, 328] width 252 height 11
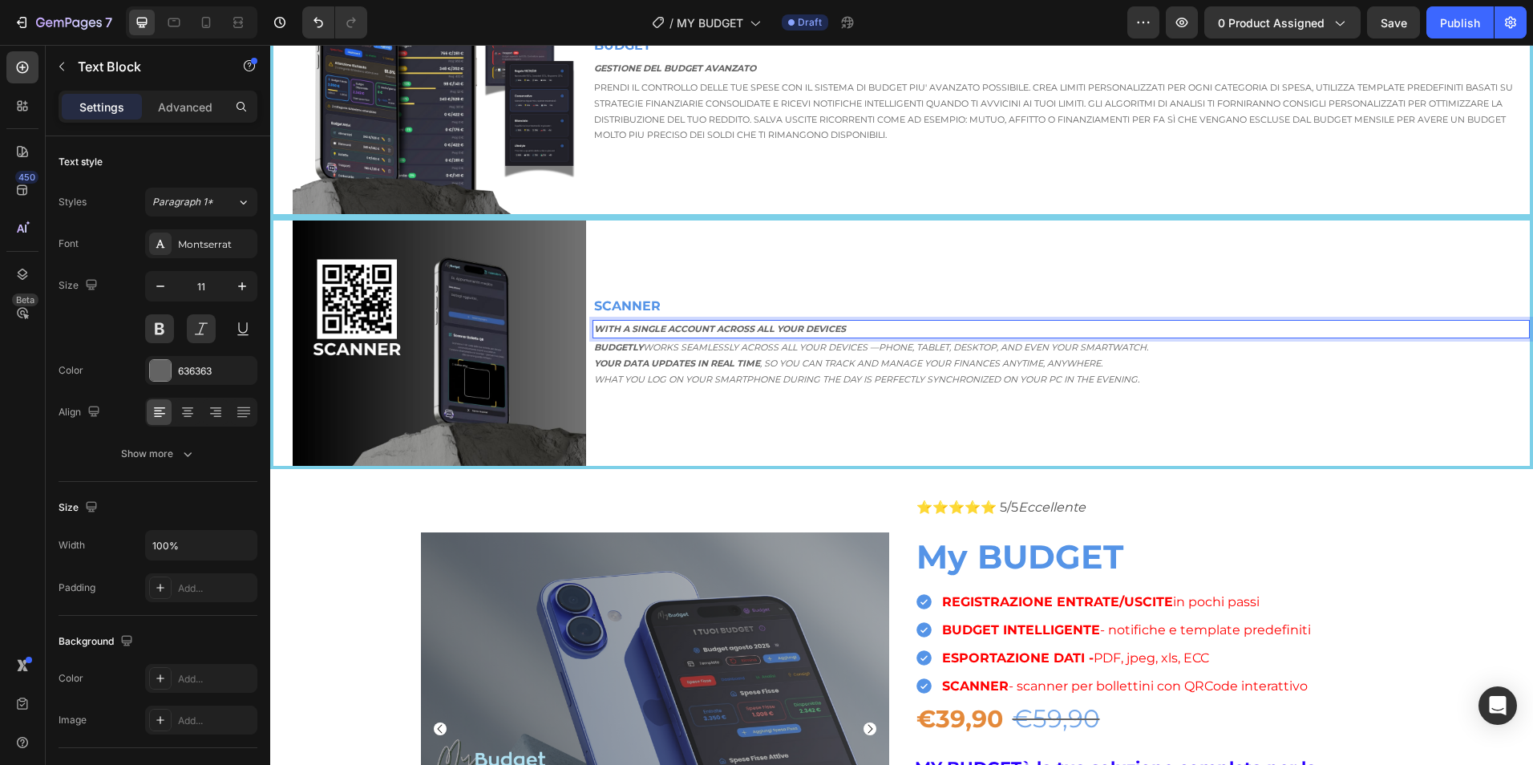
click at [726, 323] on strong "With a single account across all your devices" at bounding box center [720, 328] width 252 height 11
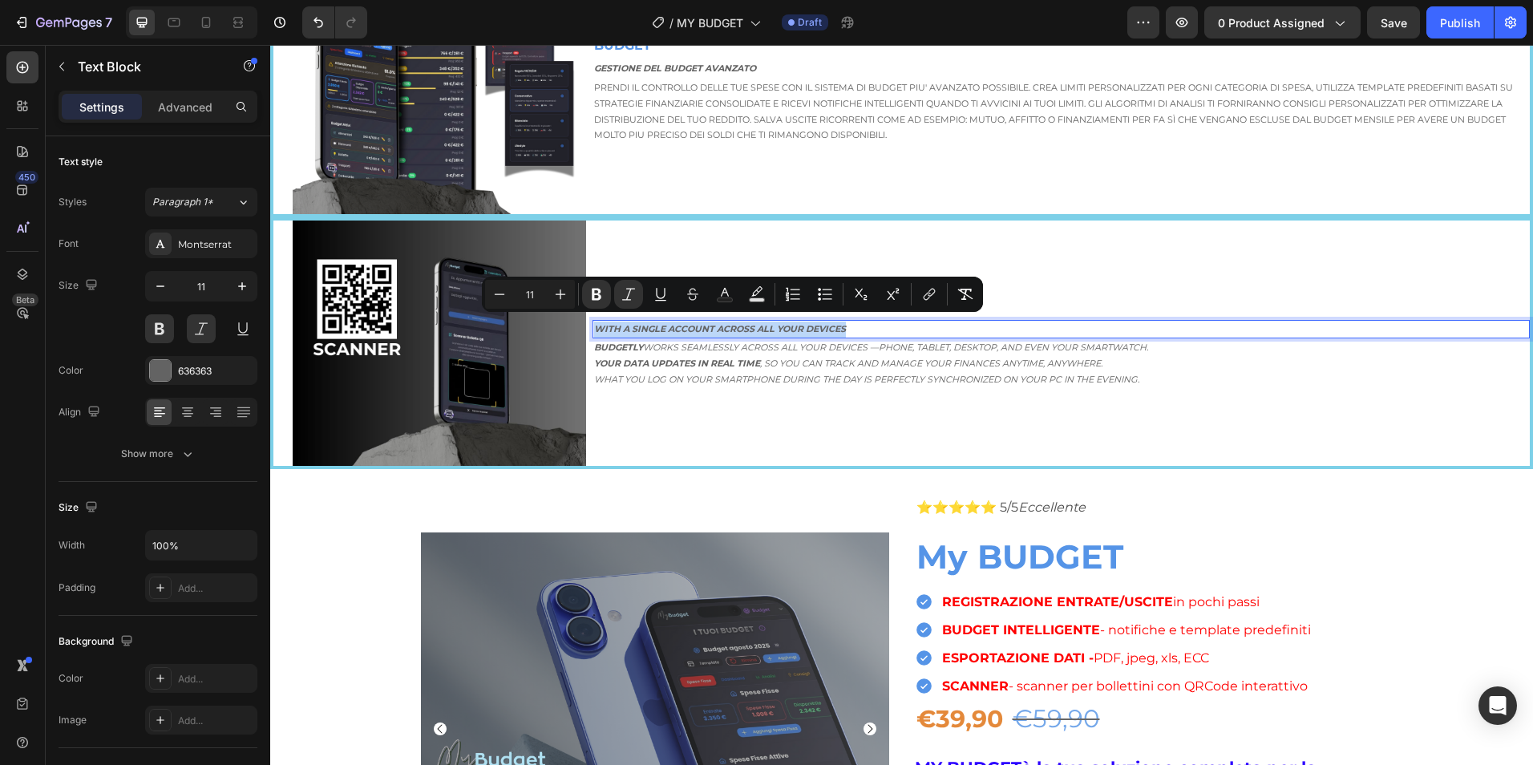
click at [726, 323] on strong "With a single account across all your devices" at bounding box center [720, 328] width 252 height 11
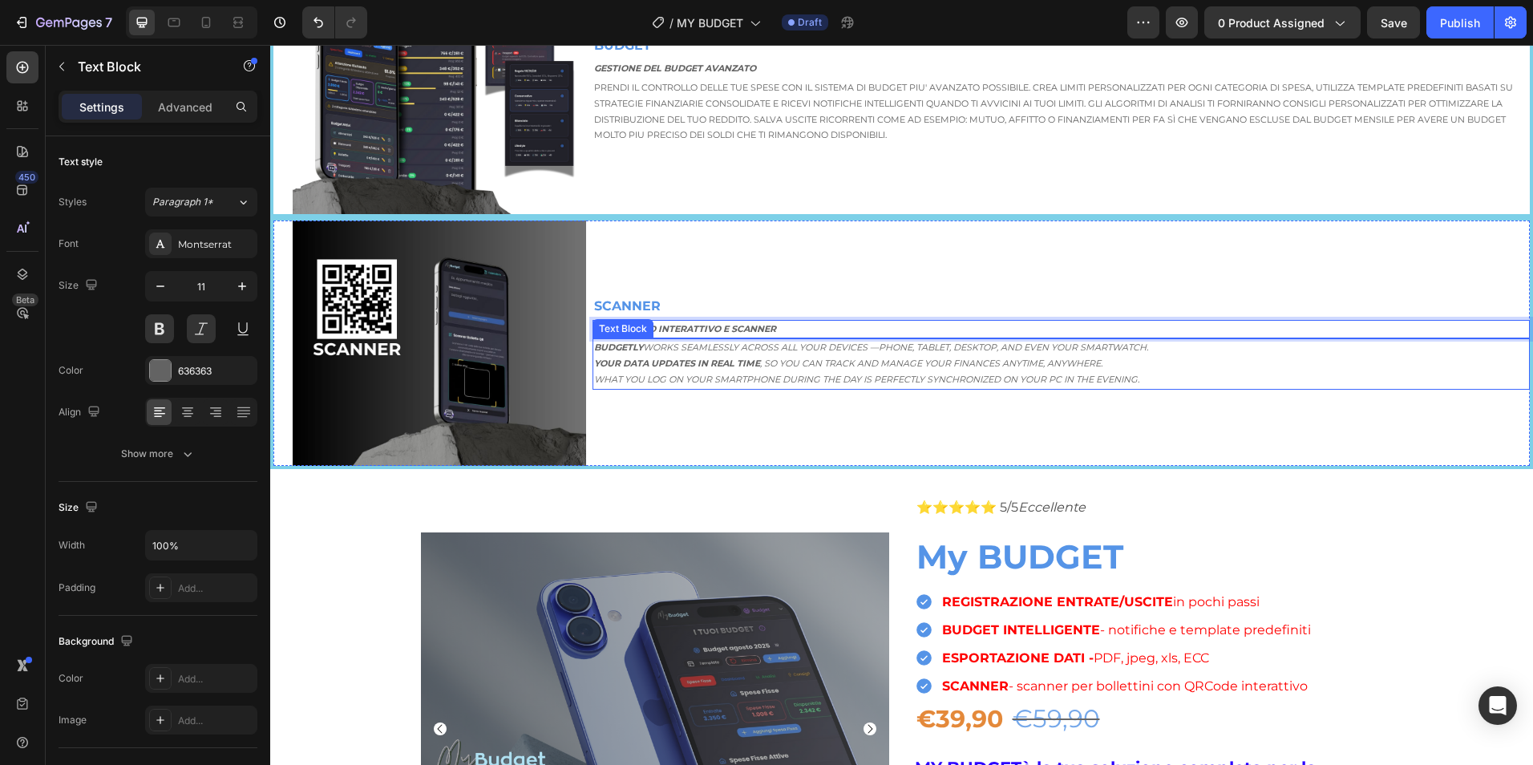
click at [712, 340] on p "Budgetly works seamlessly across all your devices — phone, tablet, desktop, and…" at bounding box center [1061, 356] width 934 height 32
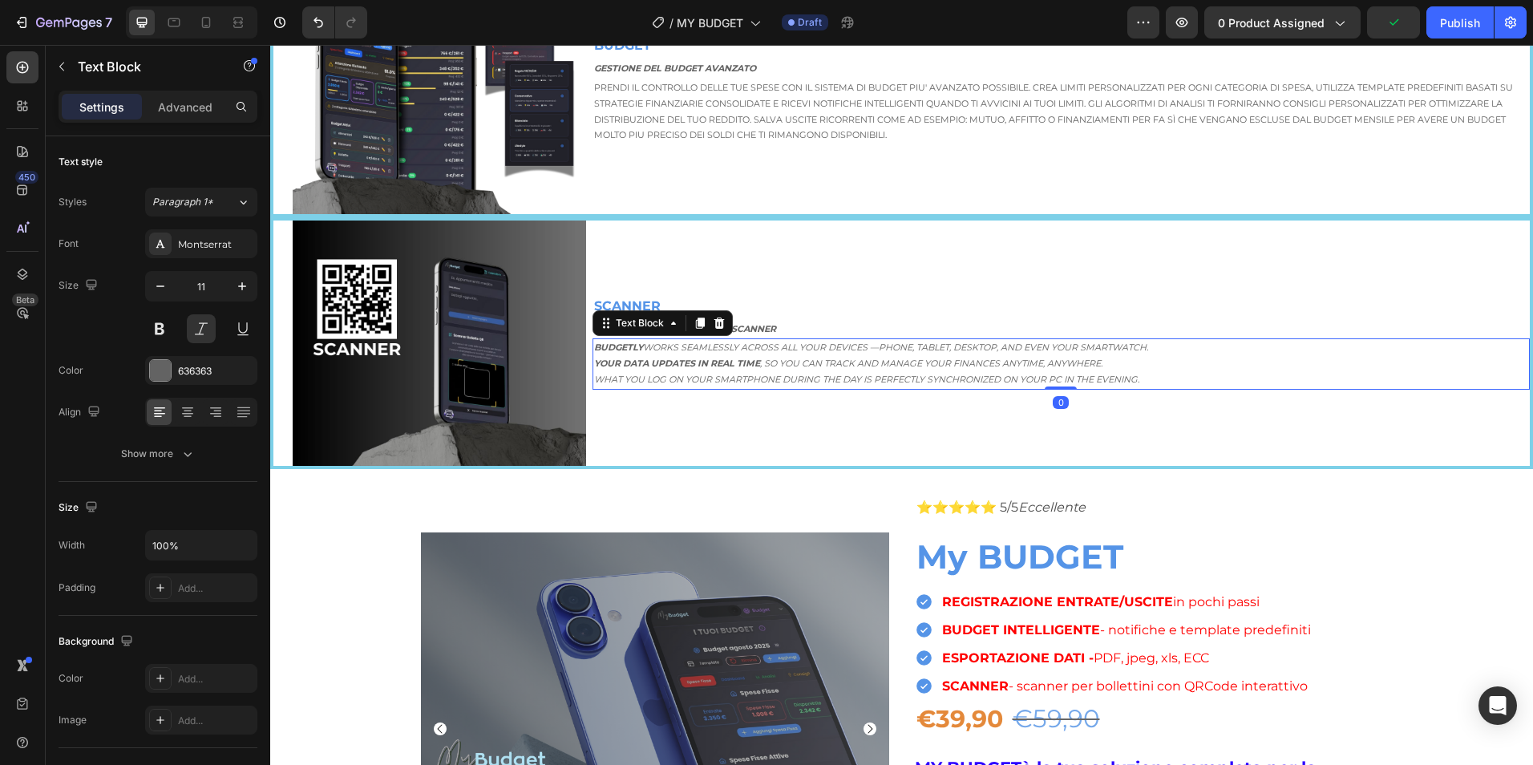
click at [629, 347] on strong "Budgetly" at bounding box center [618, 347] width 49 height 11
click at [628, 347] on strong "Budgetly" at bounding box center [618, 347] width 49 height 11
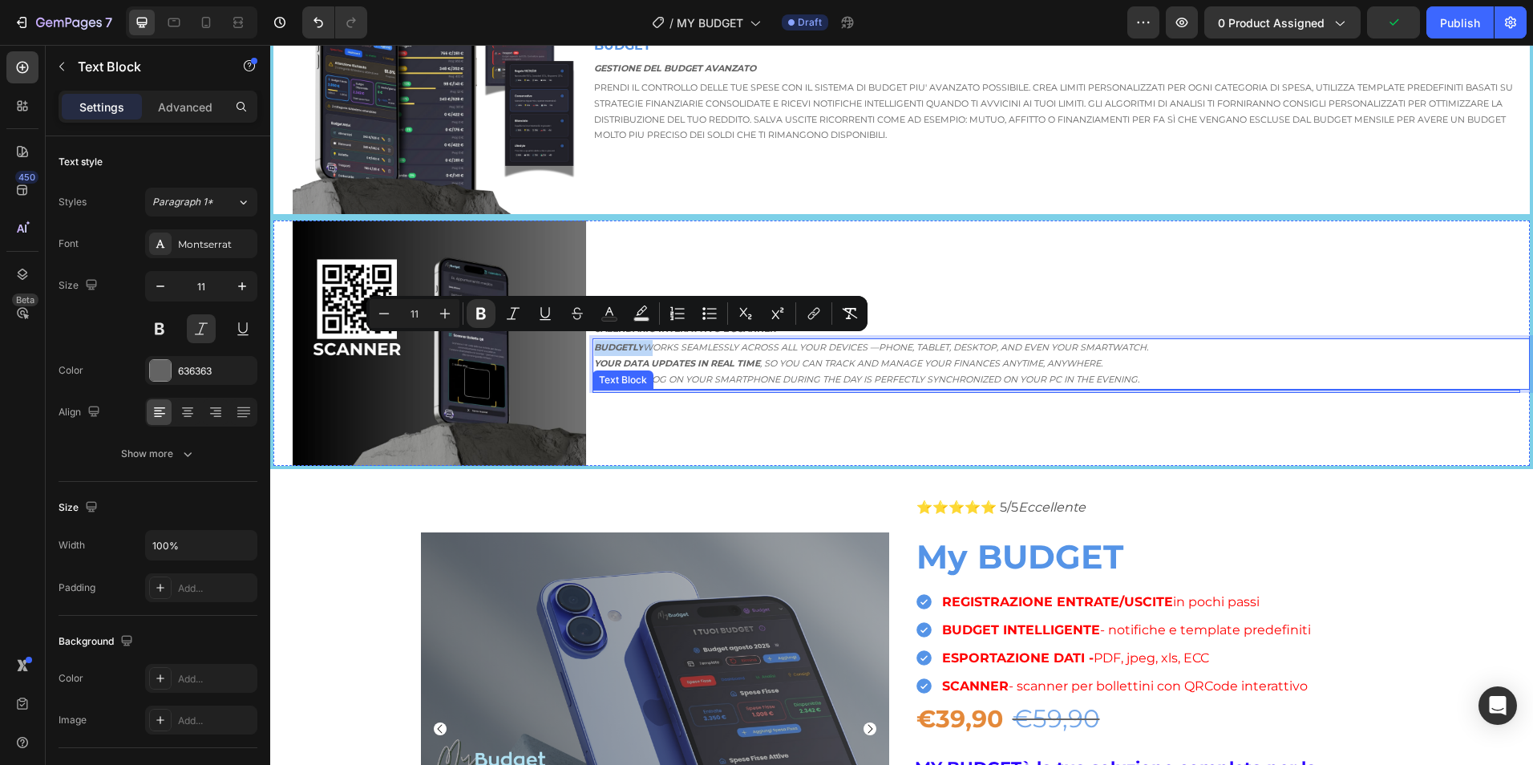
click at [710, 390] on div at bounding box center [1052, 391] width 918 height 3
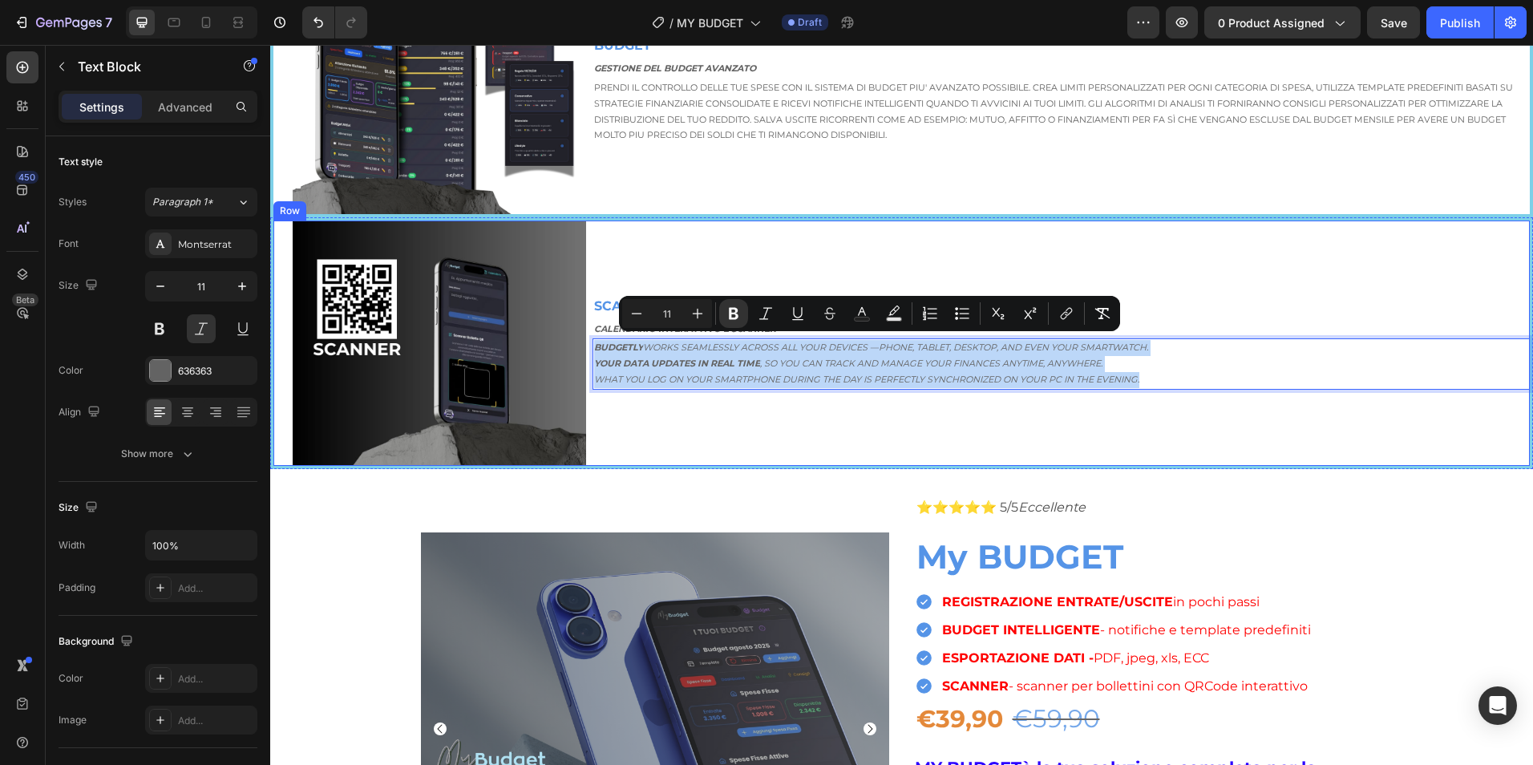
drag, startPoint x: 1141, startPoint y: 375, endPoint x: 585, endPoint y: 342, distance: 557.4
click at [585, 342] on div "Image SCANNER Text Block CALENDARIO INTERATTIVO E SCANNER Text Block Budgetly w…" at bounding box center [901, 343] width 1263 height 253
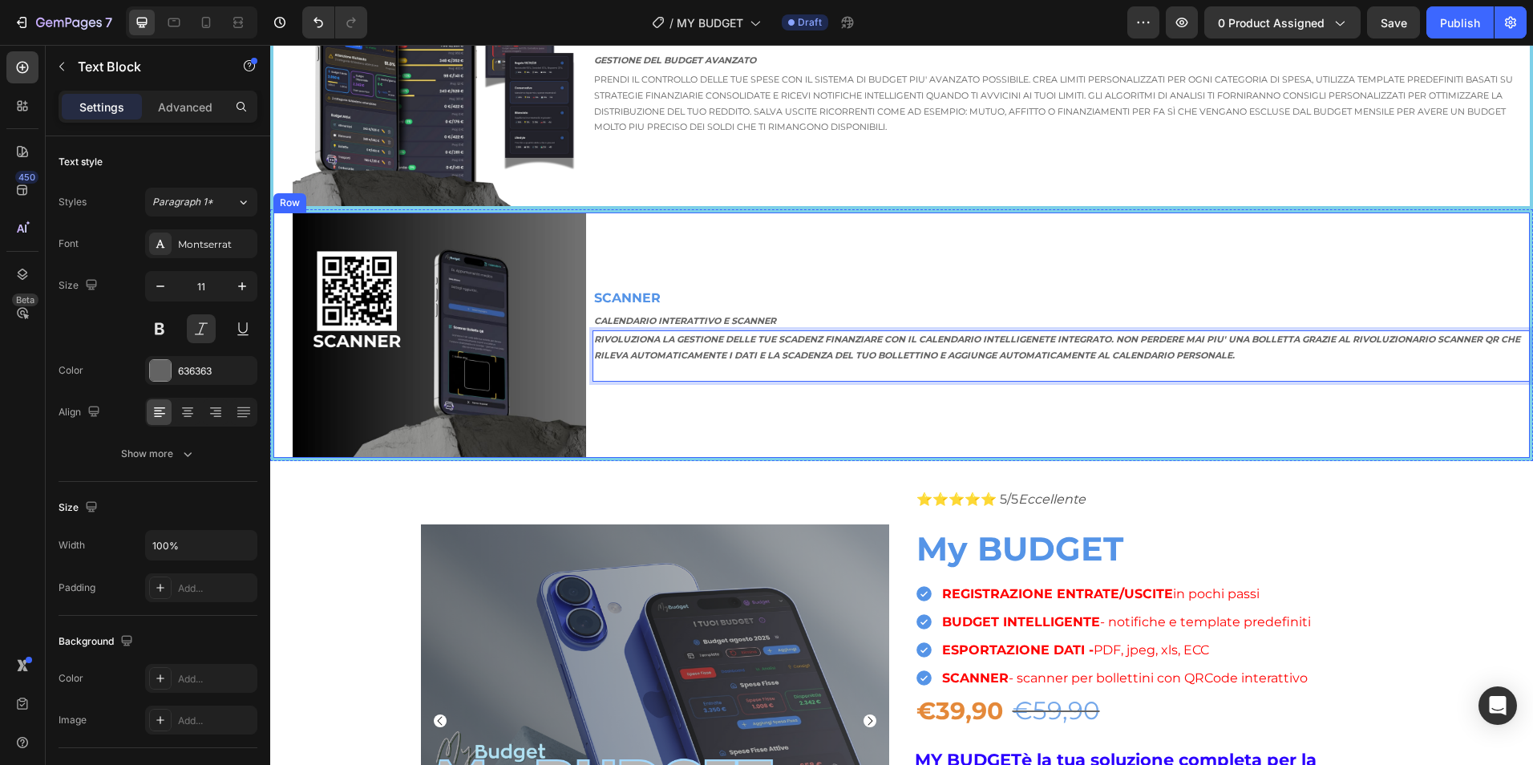
scroll to position [1678, 0]
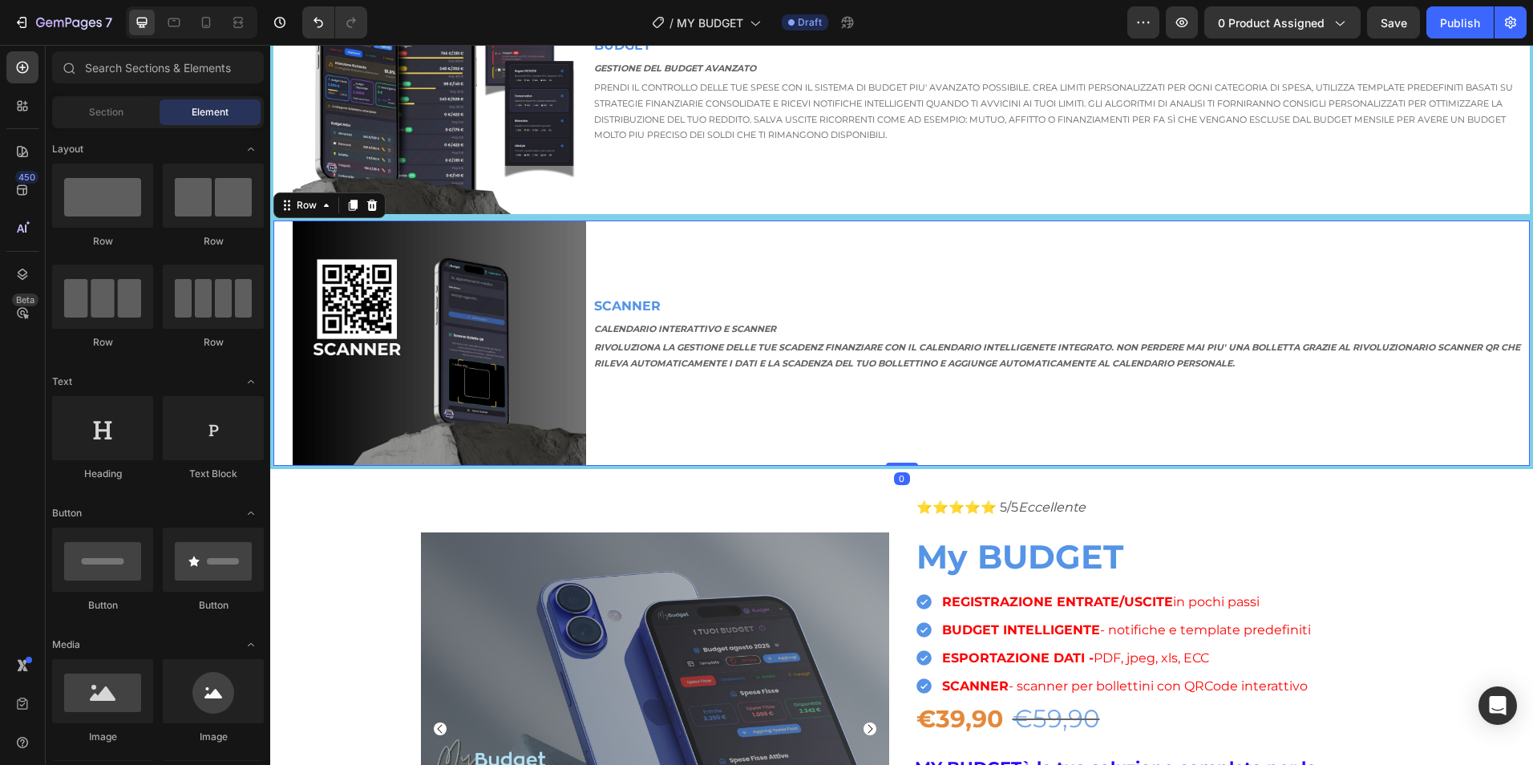
click at [1194, 396] on div "SCANNER Text Block CALENDARIO INTERATTIVO E SCANNER Text Block RIVOLUZIONA LA G…" at bounding box center [1061, 344] width 937 height 246
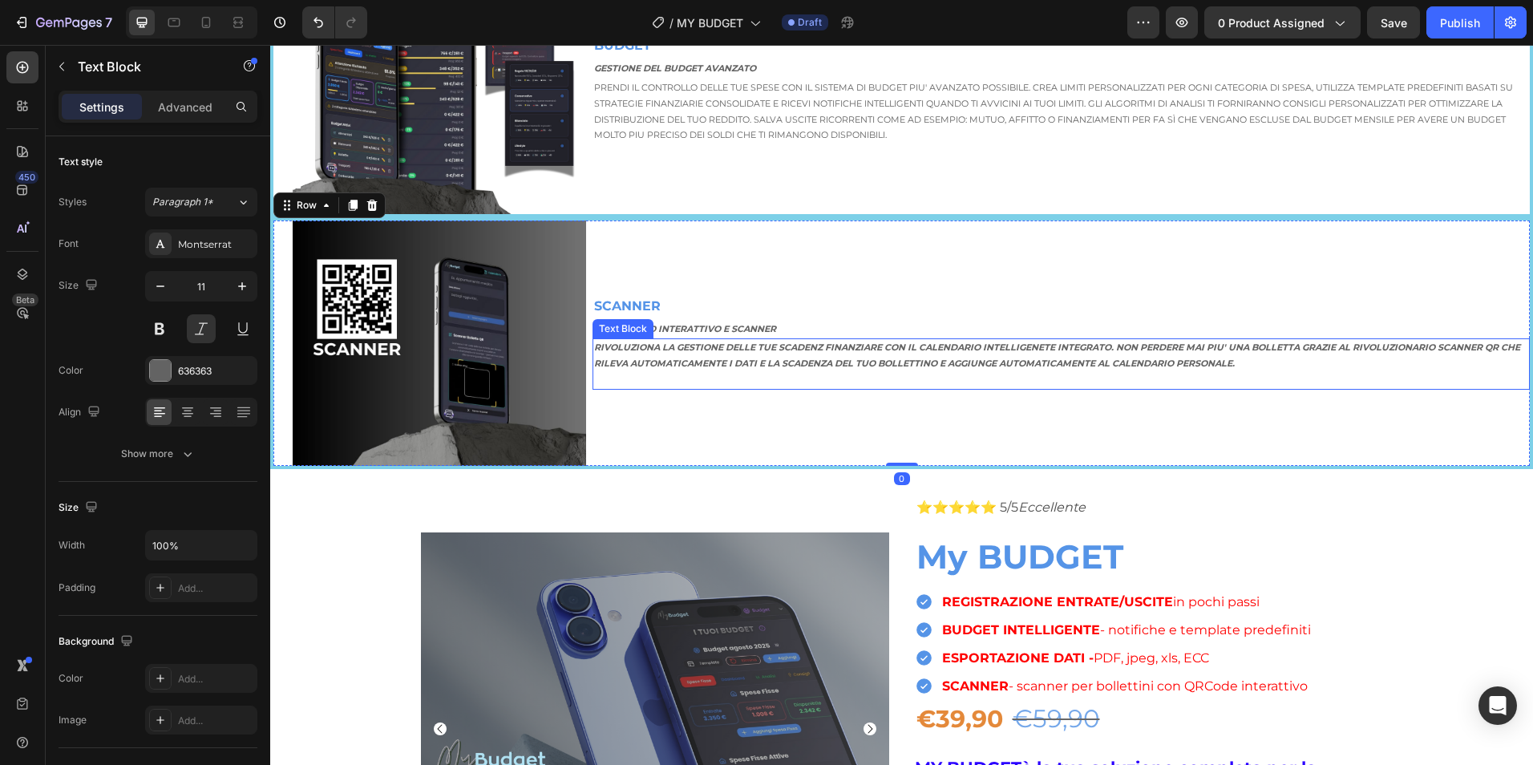
click at [1315, 342] on strong "RIVOLUZIONA LA GESTIONE DELLE TUE SCADENZ FINANZIARE CON IL CALENDARIO INTELLIG…" at bounding box center [1057, 355] width 926 height 27
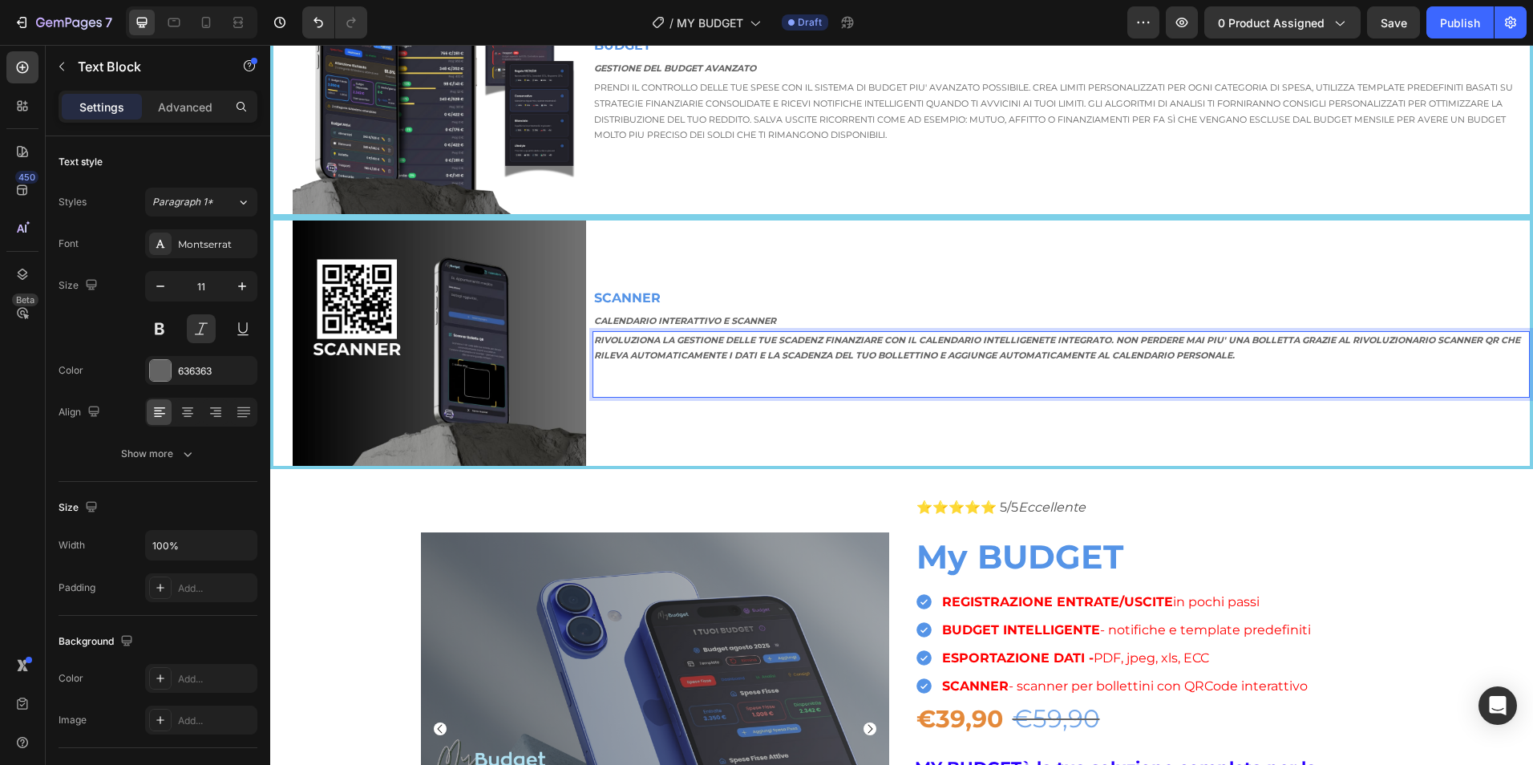
click at [1264, 356] on p "RIVOLUZIONA LA GESTIONE DELLE TUE SCADENZ FINANZIARE CON IL CALENDARIO INTELLIG…" at bounding box center [1061, 349] width 934 height 32
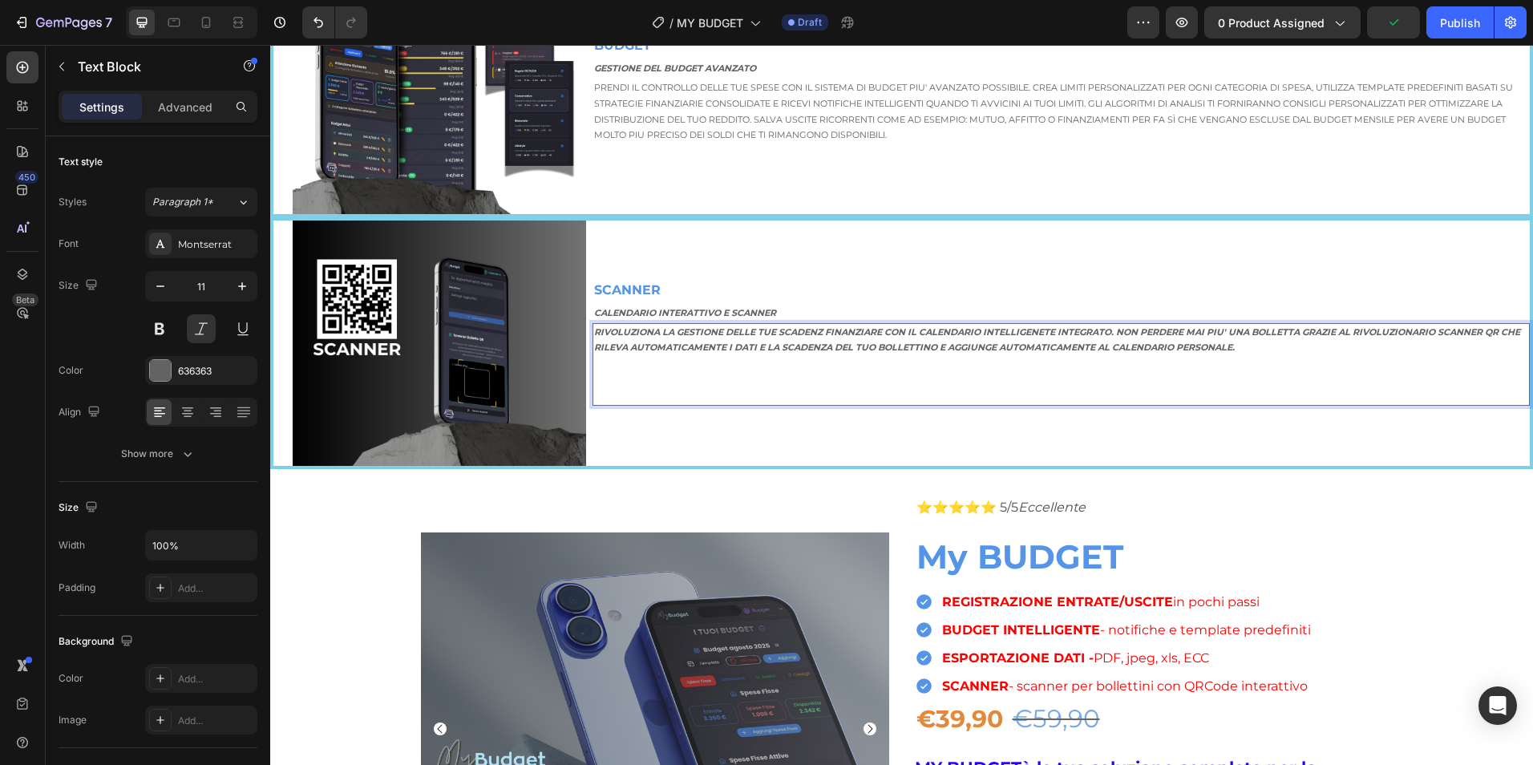
scroll to position [1670, 0]
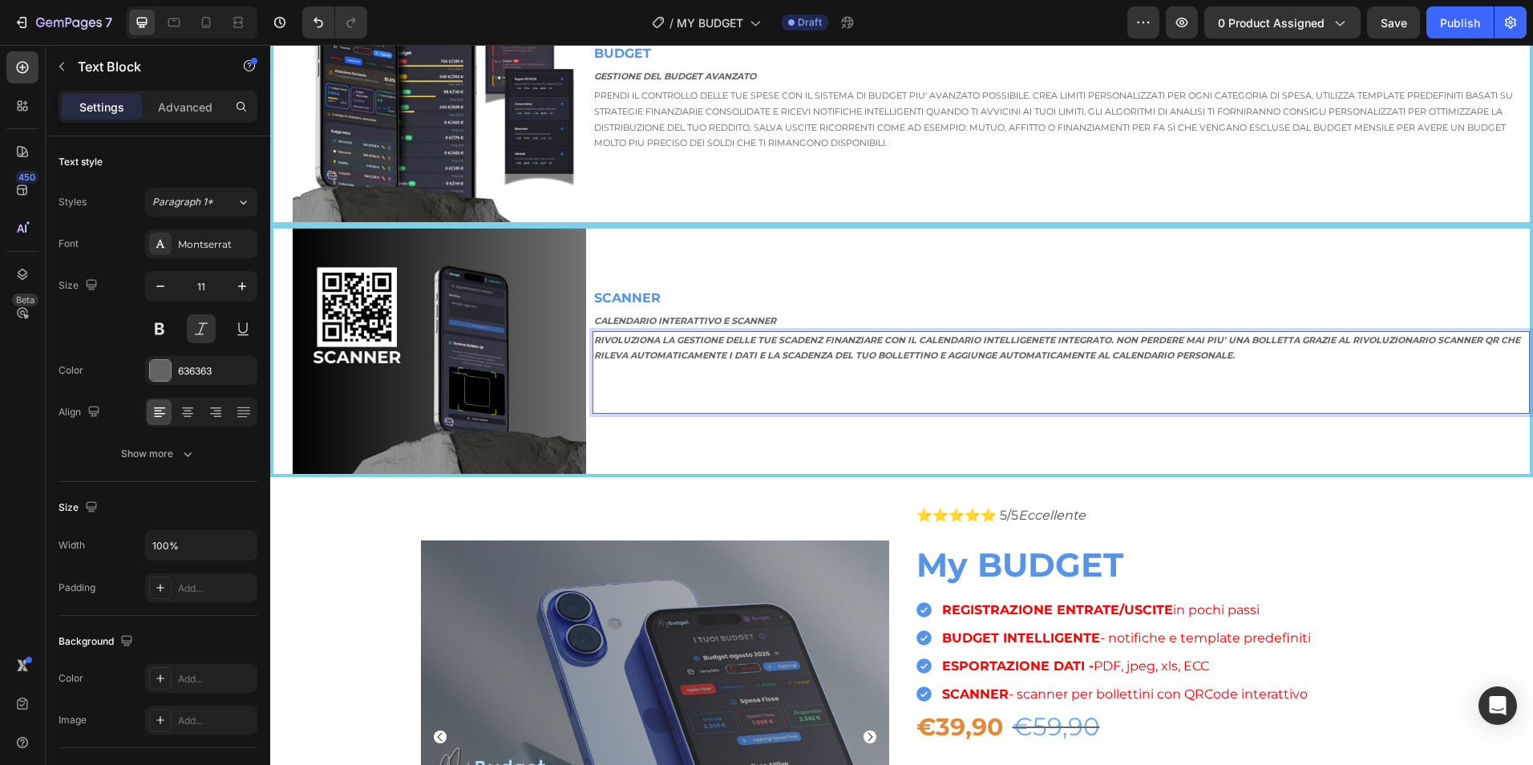
click at [816, 405] on p "Rich Text Editor. Editing area: main" at bounding box center [1061, 396] width 934 height 32
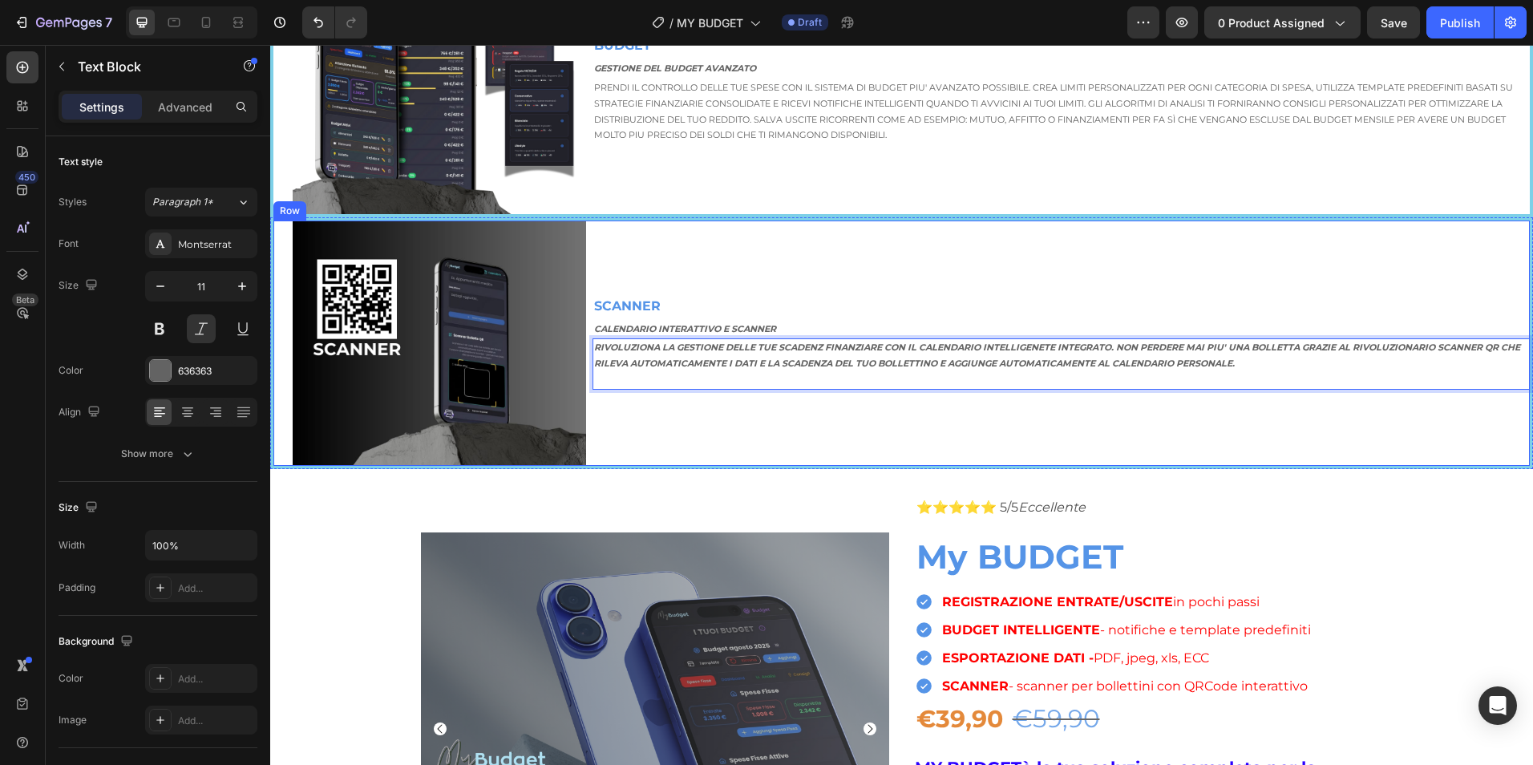
scroll to position [1686, 0]
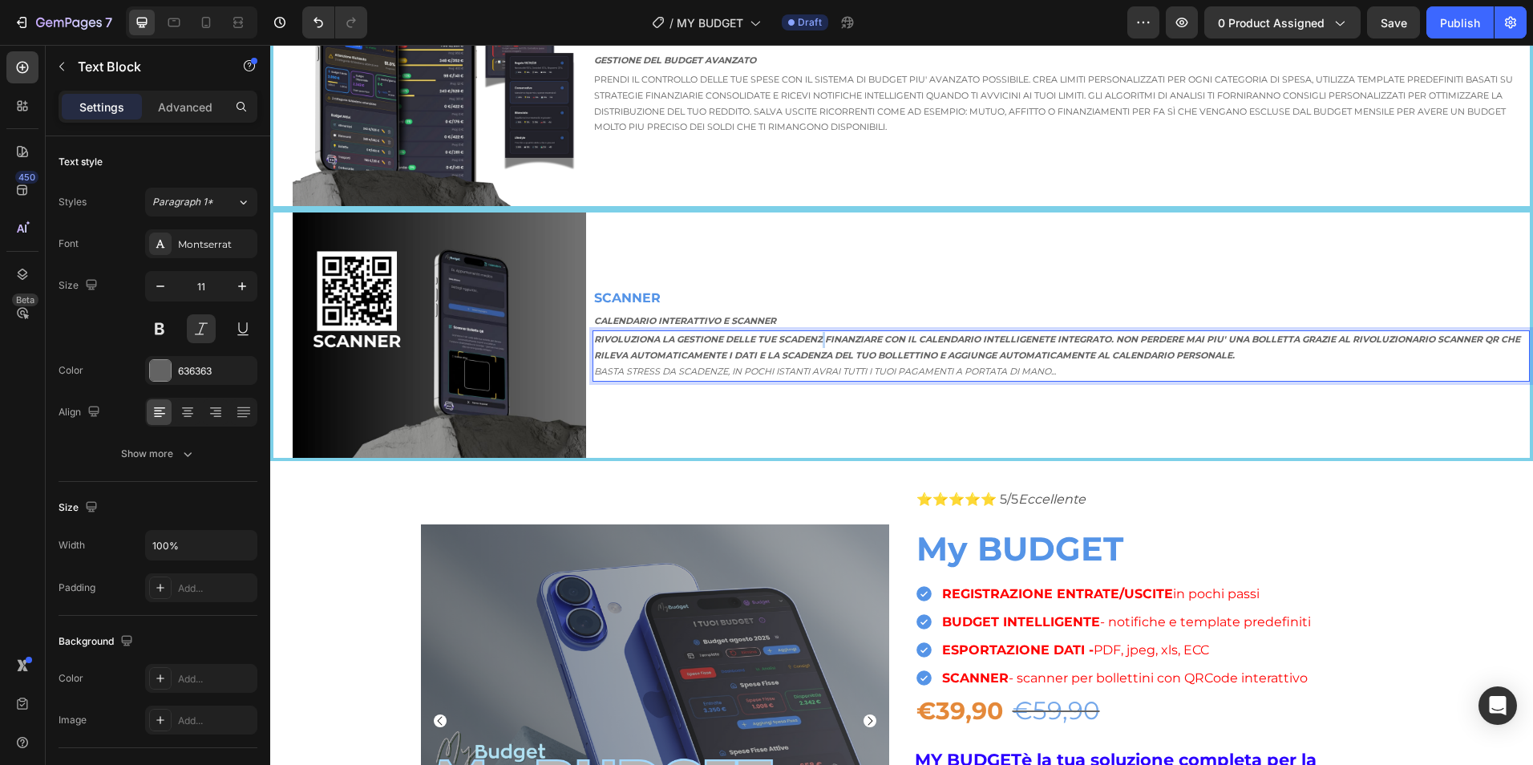
click at [823, 336] on strong "RIVOLUZIONA LA GESTIONE DELLE TUE SCADENZ FINANZIARE CON IL CALENDARIO INTELLIG…" at bounding box center [1057, 347] width 926 height 27
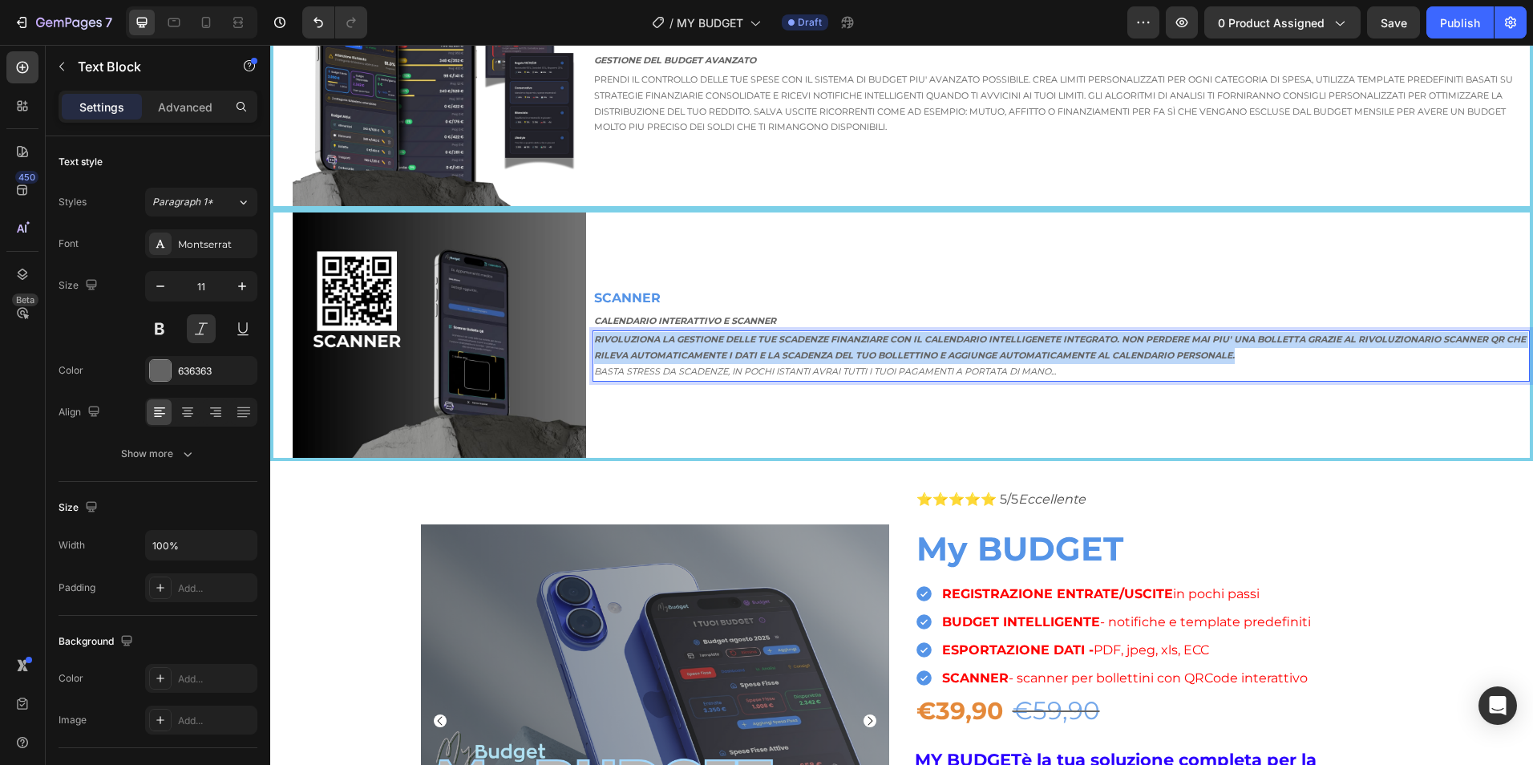
drag, startPoint x: 594, startPoint y: 337, endPoint x: 1285, endPoint y: 348, distance: 691.3
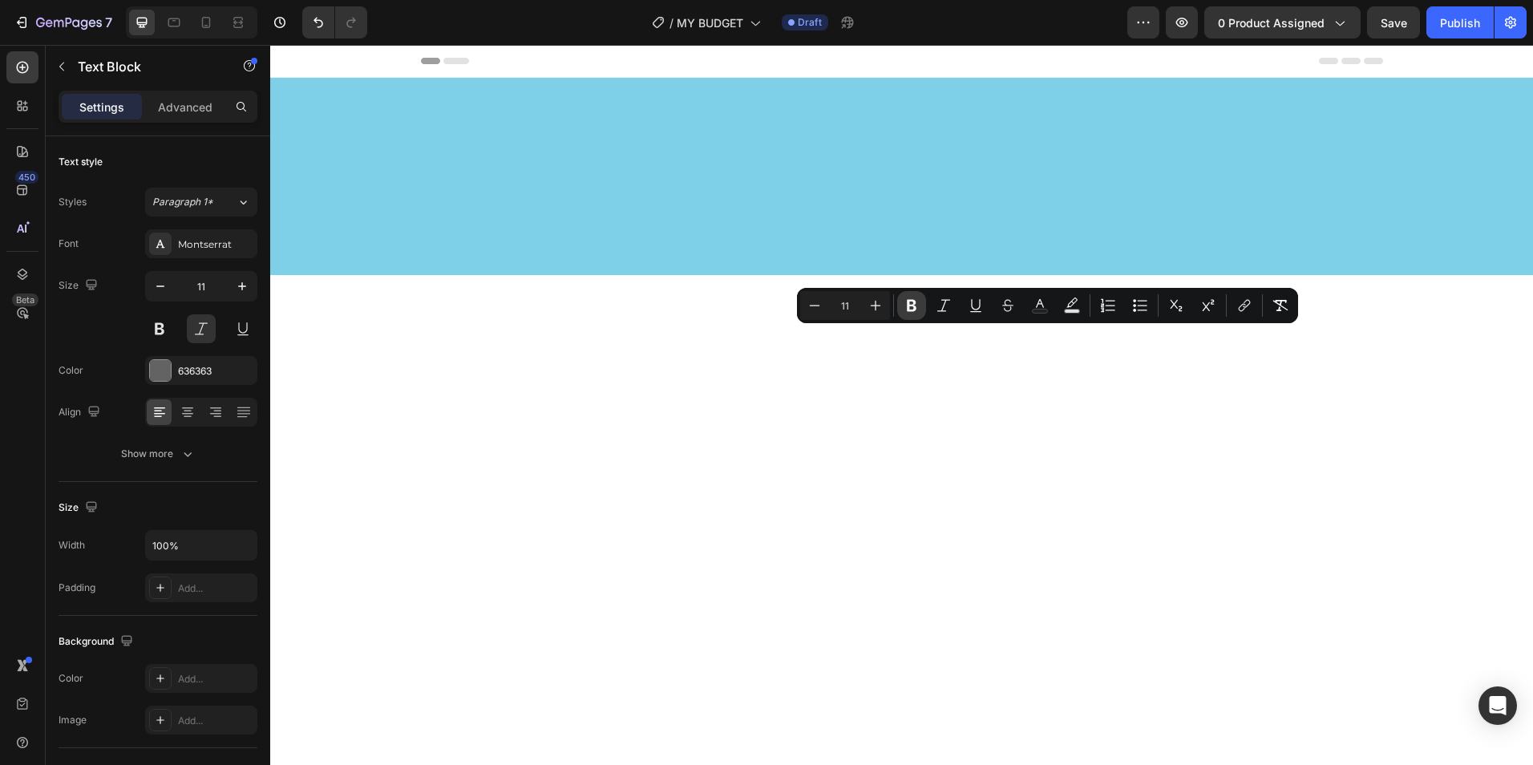
scroll to position [1686, 0]
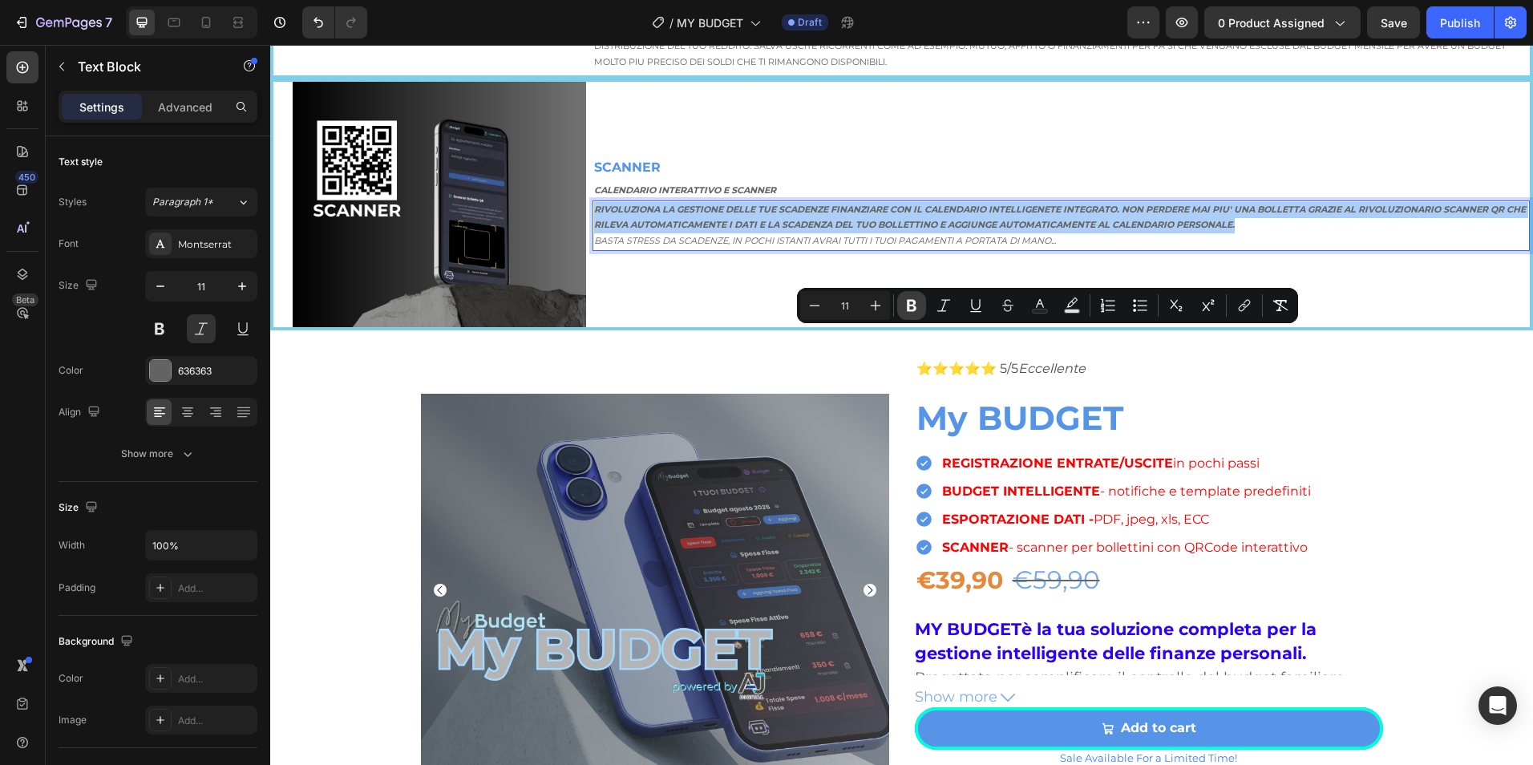
click at [904, 310] on icon "Editor contextual toolbar" at bounding box center [912, 305] width 16 height 16
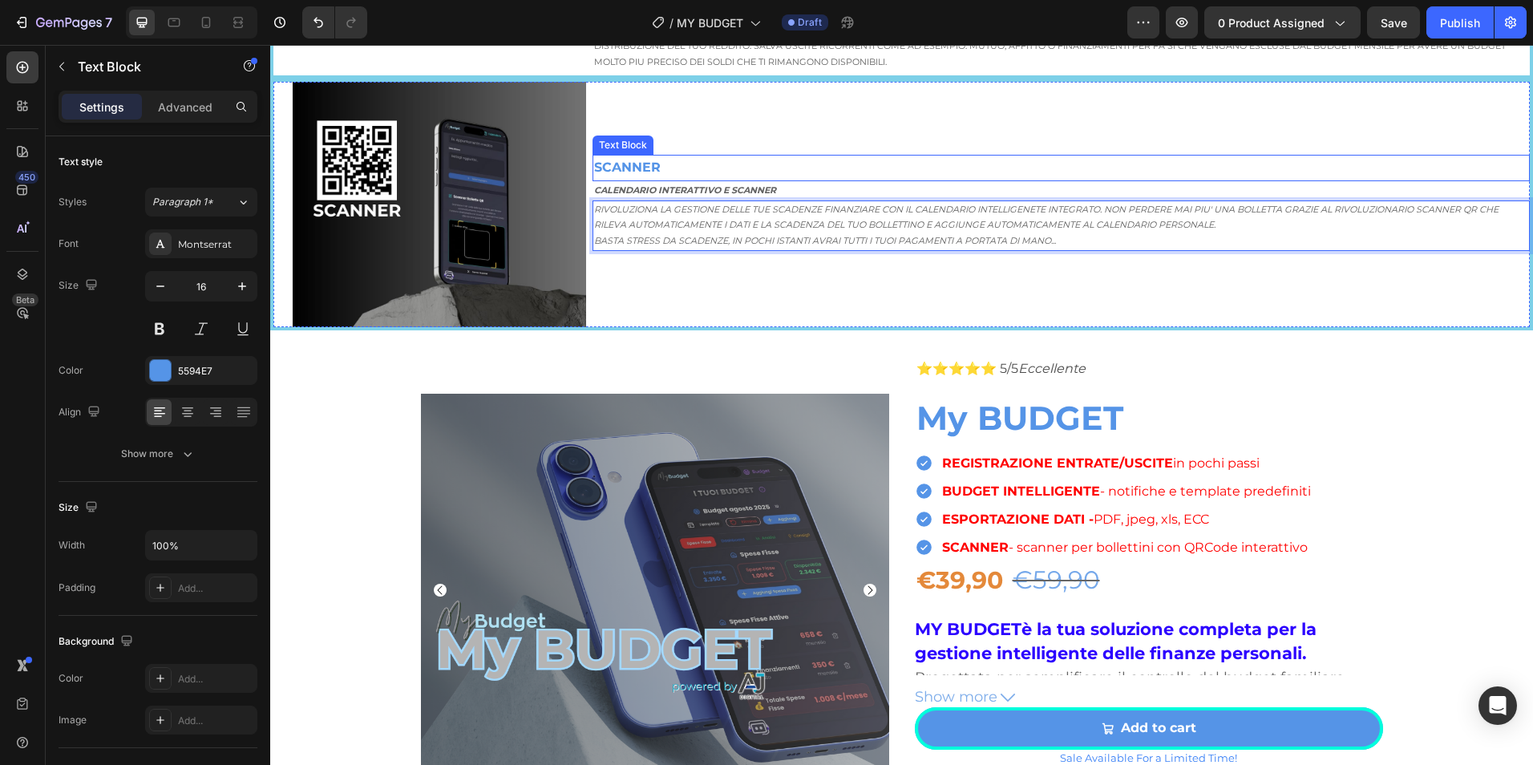
click at [1209, 180] on p "SCANNER" at bounding box center [1061, 167] width 934 height 23
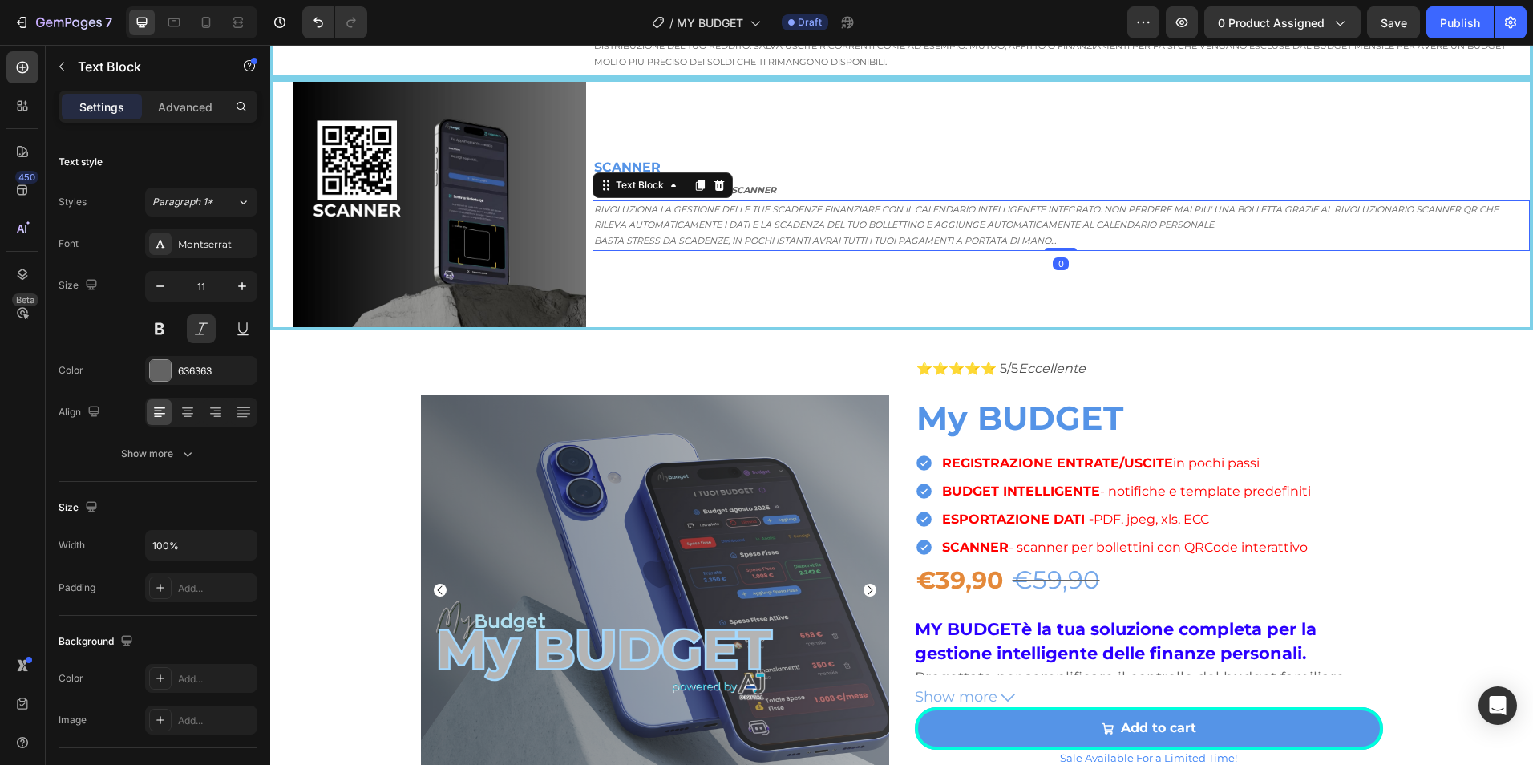
click at [1030, 234] on p "RIVOLUZIONA LA GESTIONE DELLE TUE SCADENZE FINANZIARE CON IL CALENDARIO INTELLI…" at bounding box center [1061, 218] width 934 height 32
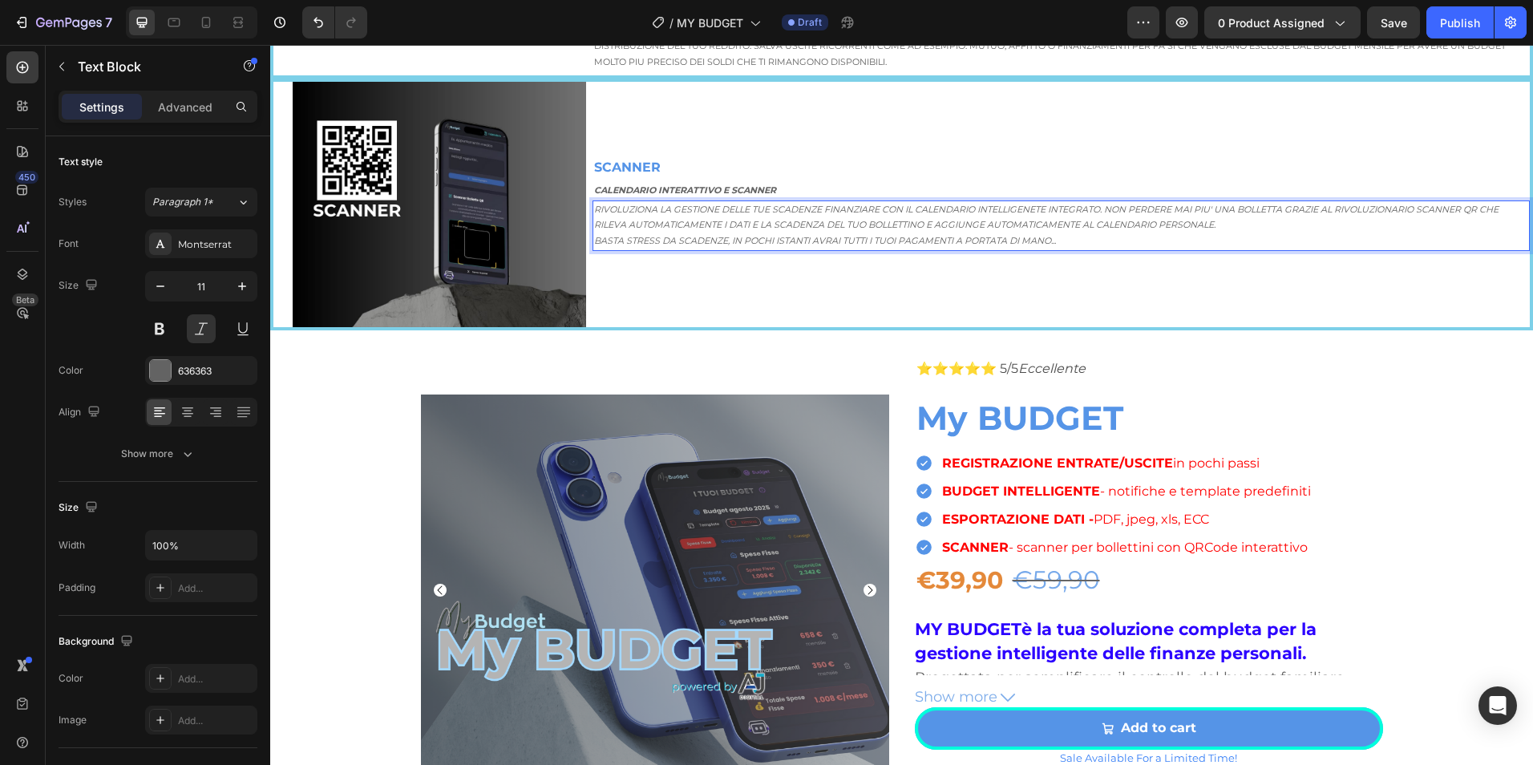
click at [1038, 234] on p "RIVOLUZIONA LA GESTIONE DELLE TUE SCADENZE FINANZIARE CON IL CALENDARIO INTELLI…" at bounding box center [1061, 218] width 934 height 32
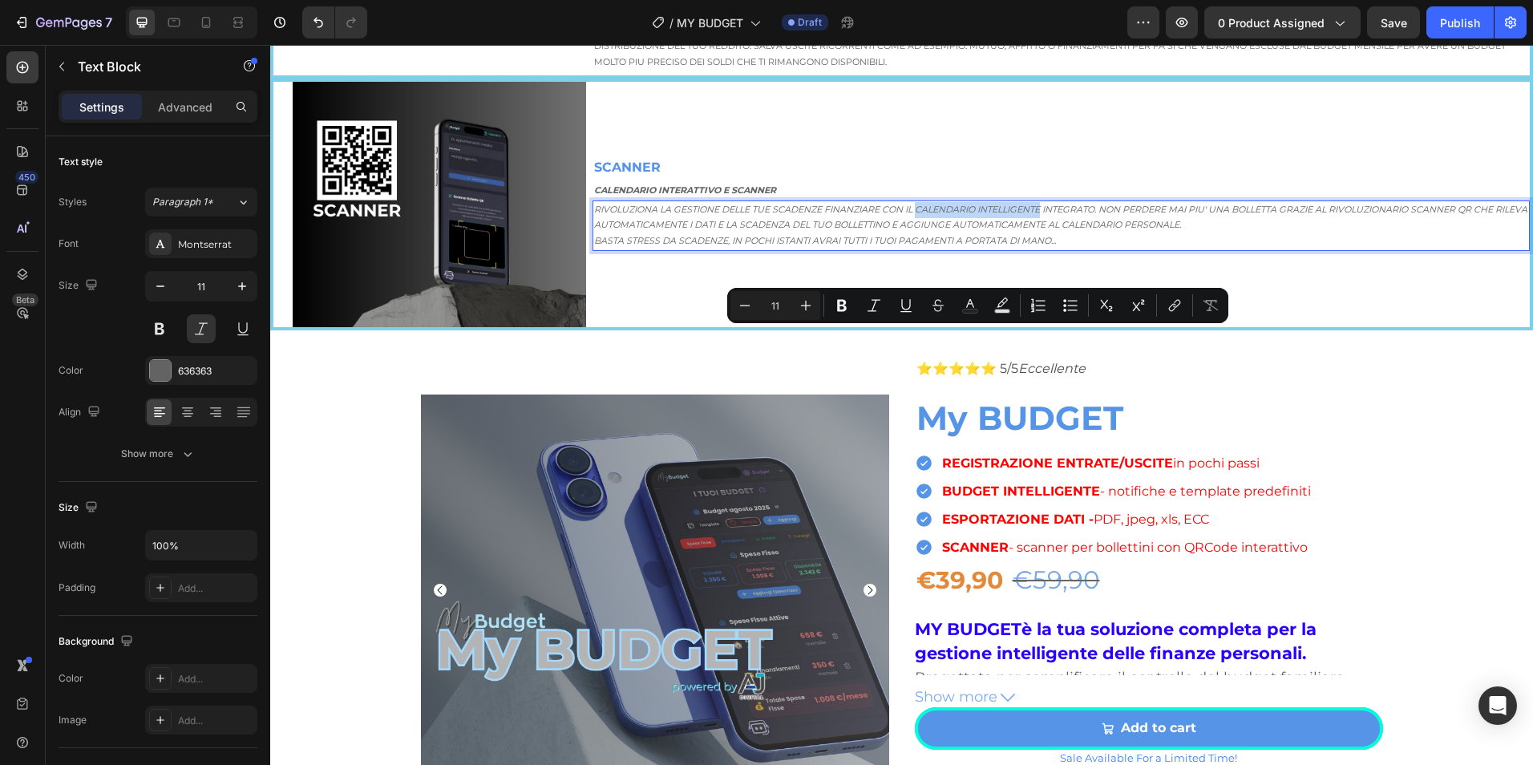
drag, startPoint x: 916, startPoint y: 338, endPoint x: 1041, endPoint y: 335, distance: 124.3
click at [1041, 234] on p "RIVOLUZIONA LA GESTIONE DELLE TUE SCADENZE FINANZIARE CON IL CALENDARIO INTELLI…" at bounding box center [1061, 218] width 934 height 32
click at [848, 310] on icon "Editor contextual toolbar" at bounding box center [842, 305] width 16 height 16
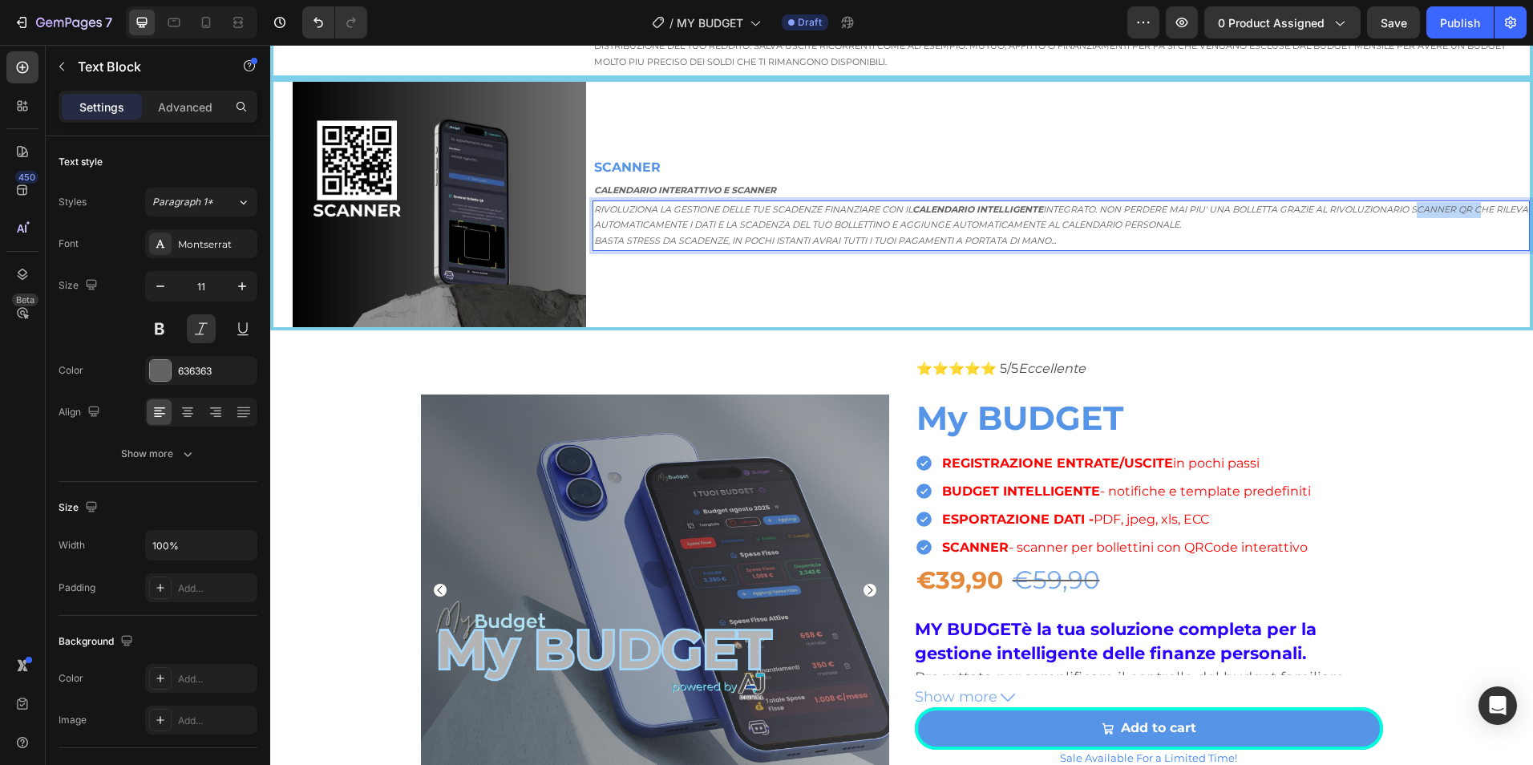
drag, startPoint x: 1419, startPoint y: 338, endPoint x: 1482, endPoint y: 337, distance: 62.6
click at [1482, 234] on p "RIVOLUZIONA LA GESTIONE DELLE TUE SCADENZE FINANZIARE CON IL CALENDARIO INTELLI…" at bounding box center [1061, 218] width 934 height 32
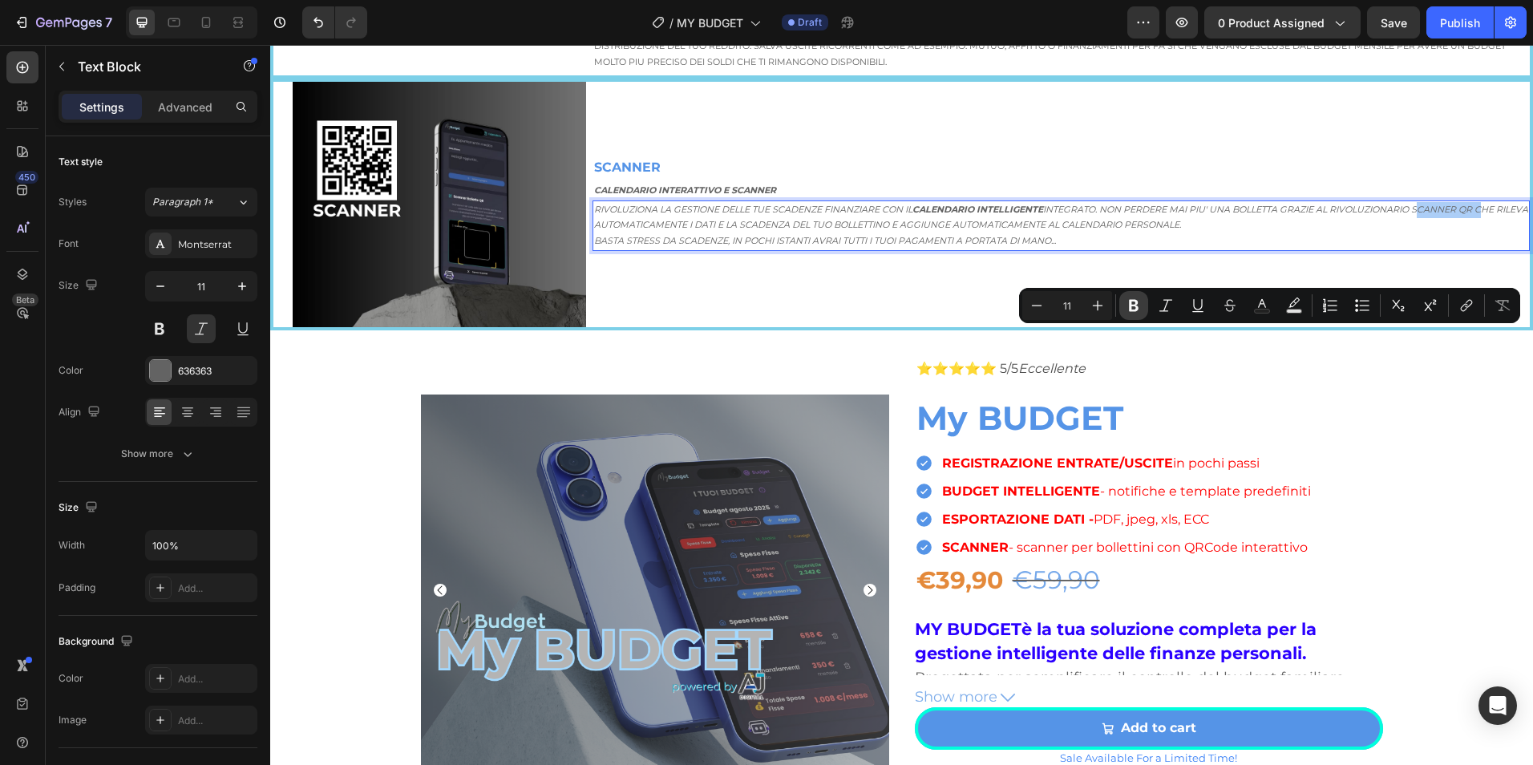
click at [1139, 310] on icon "Editor contextual toolbar" at bounding box center [1134, 305] width 16 height 16
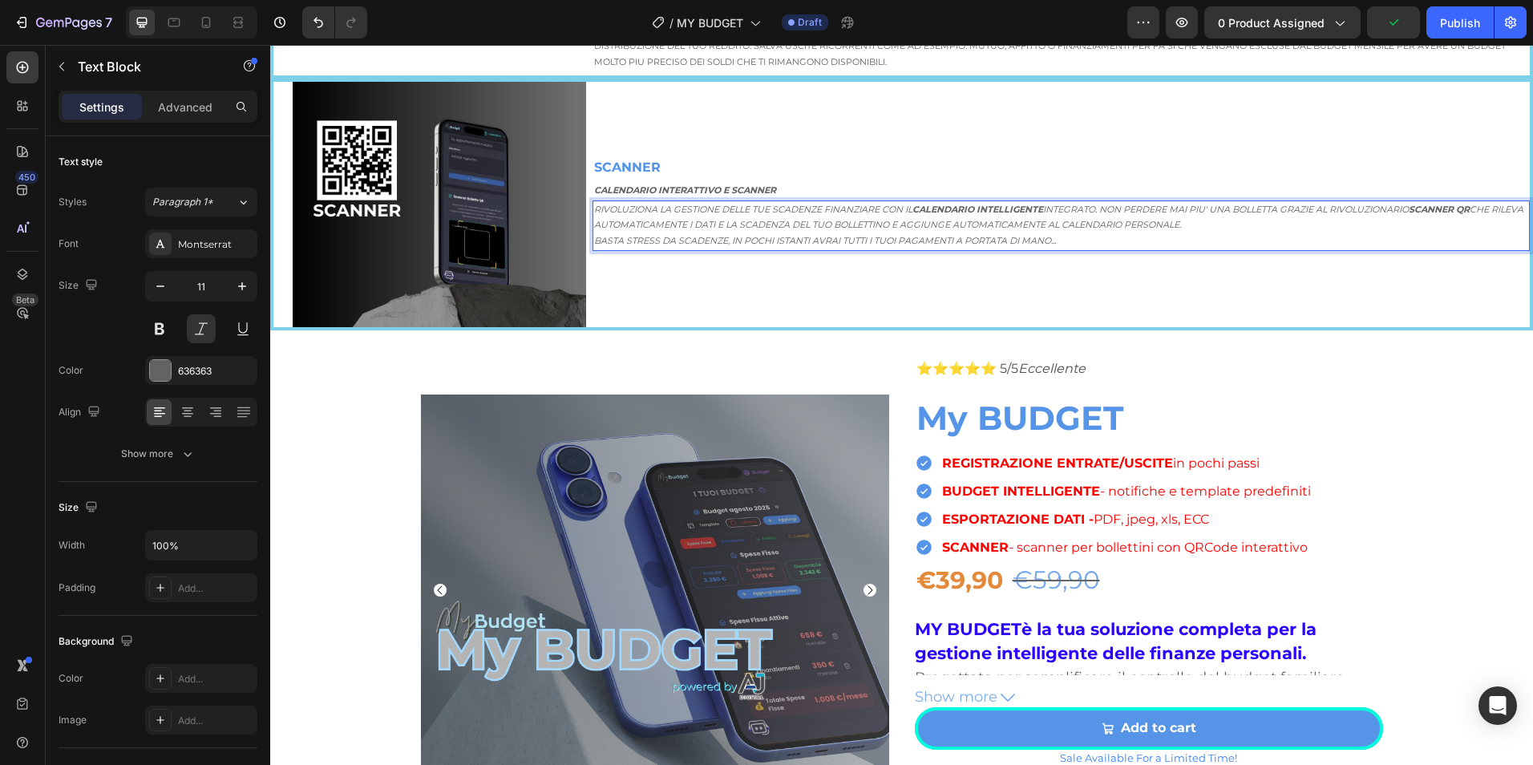
click at [1222, 234] on p "RIVOLUZIONA LA GESTIONE DELLE TUE SCADENZE FINANZIARE CON IL CALENDARIO INTELLI…" at bounding box center [1061, 218] width 934 height 32
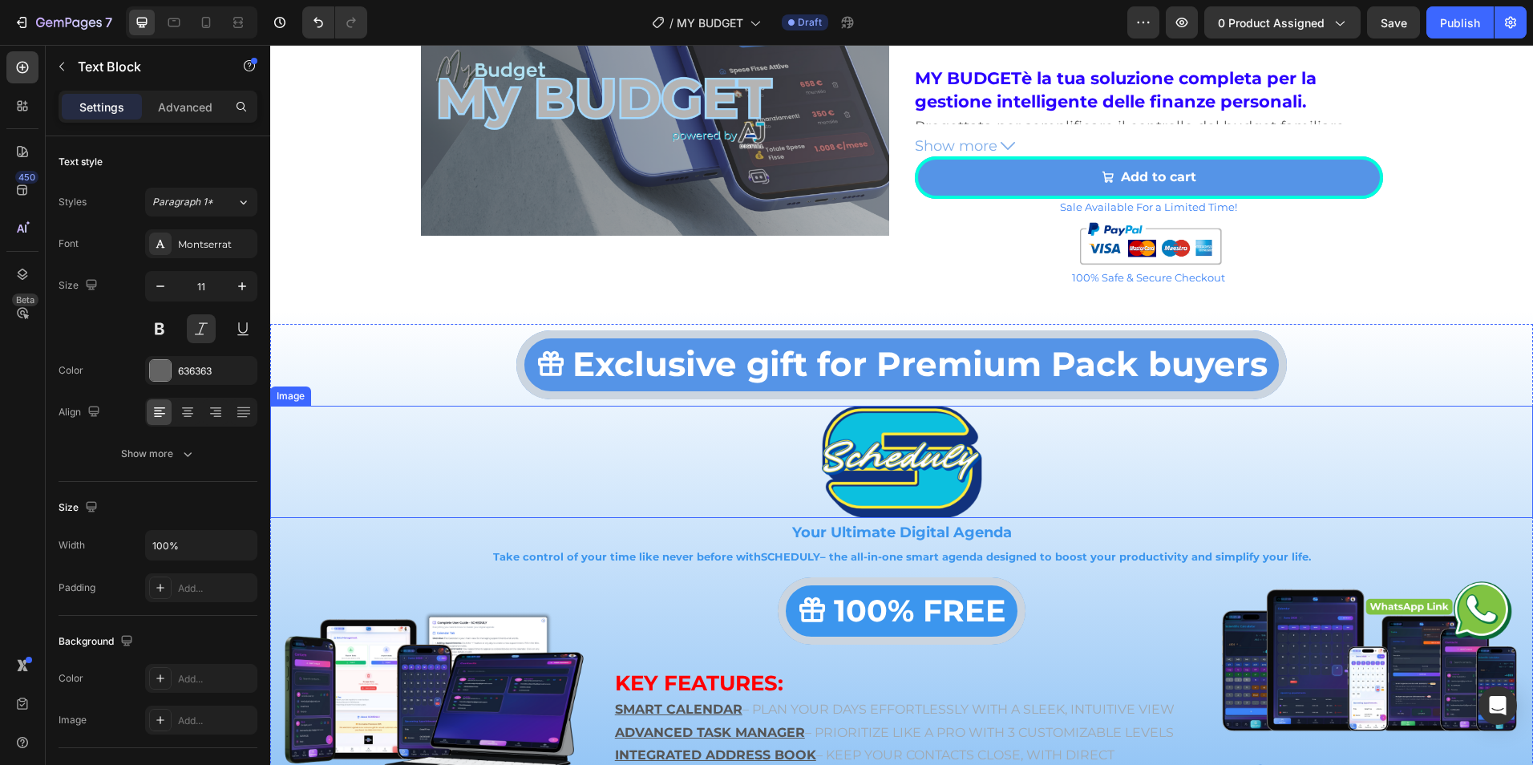
scroll to position [2488, 0]
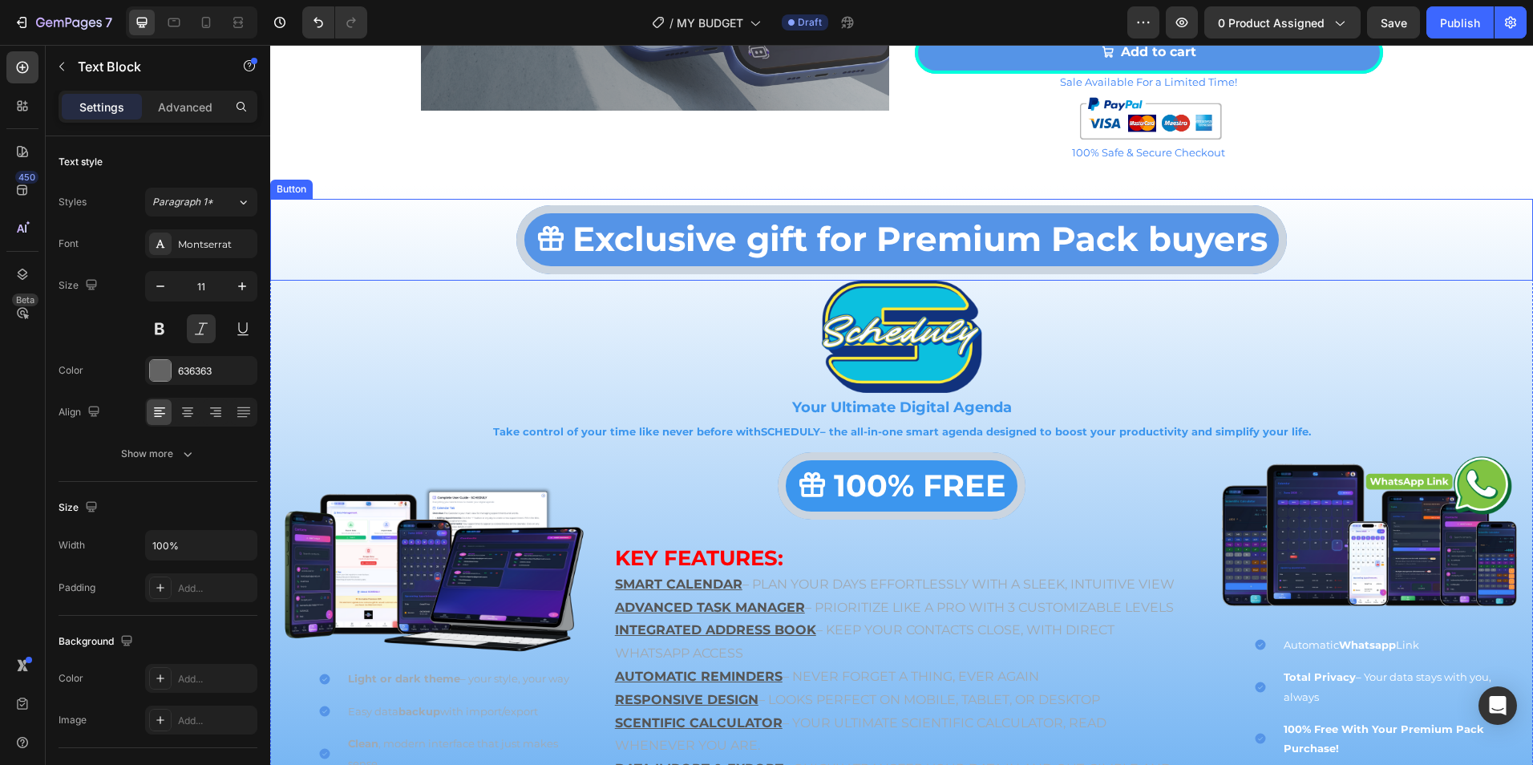
click at [1476, 236] on div "Exclusive gift for Premium Pack buyers Button" at bounding box center [901, 240] width 1263 height 82
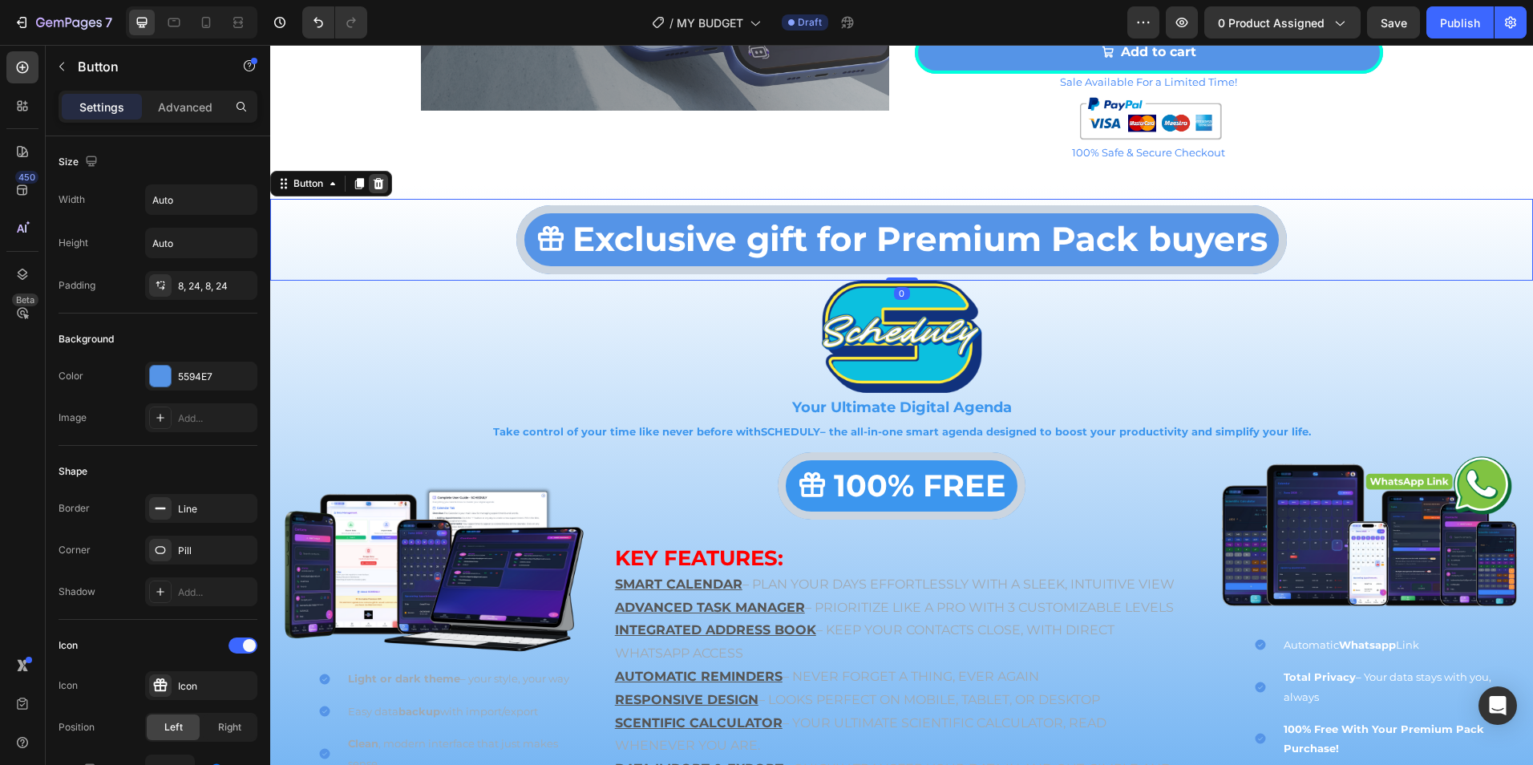
click at [387, 177] on div at bounding box center [378, 183] width 19 height 19
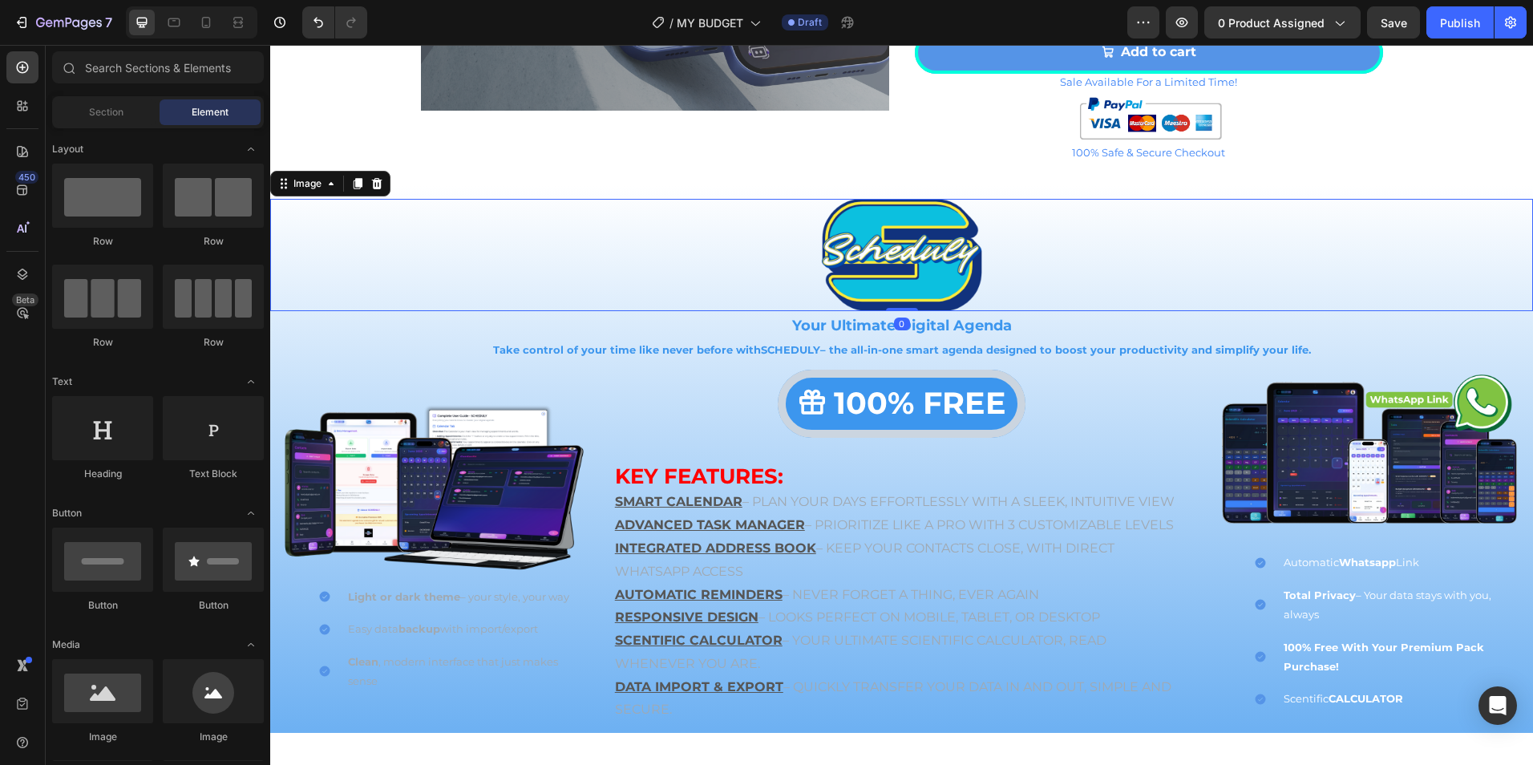
click at [1438, 273] on div at bounding box center [901, 255] width 1263 height 112
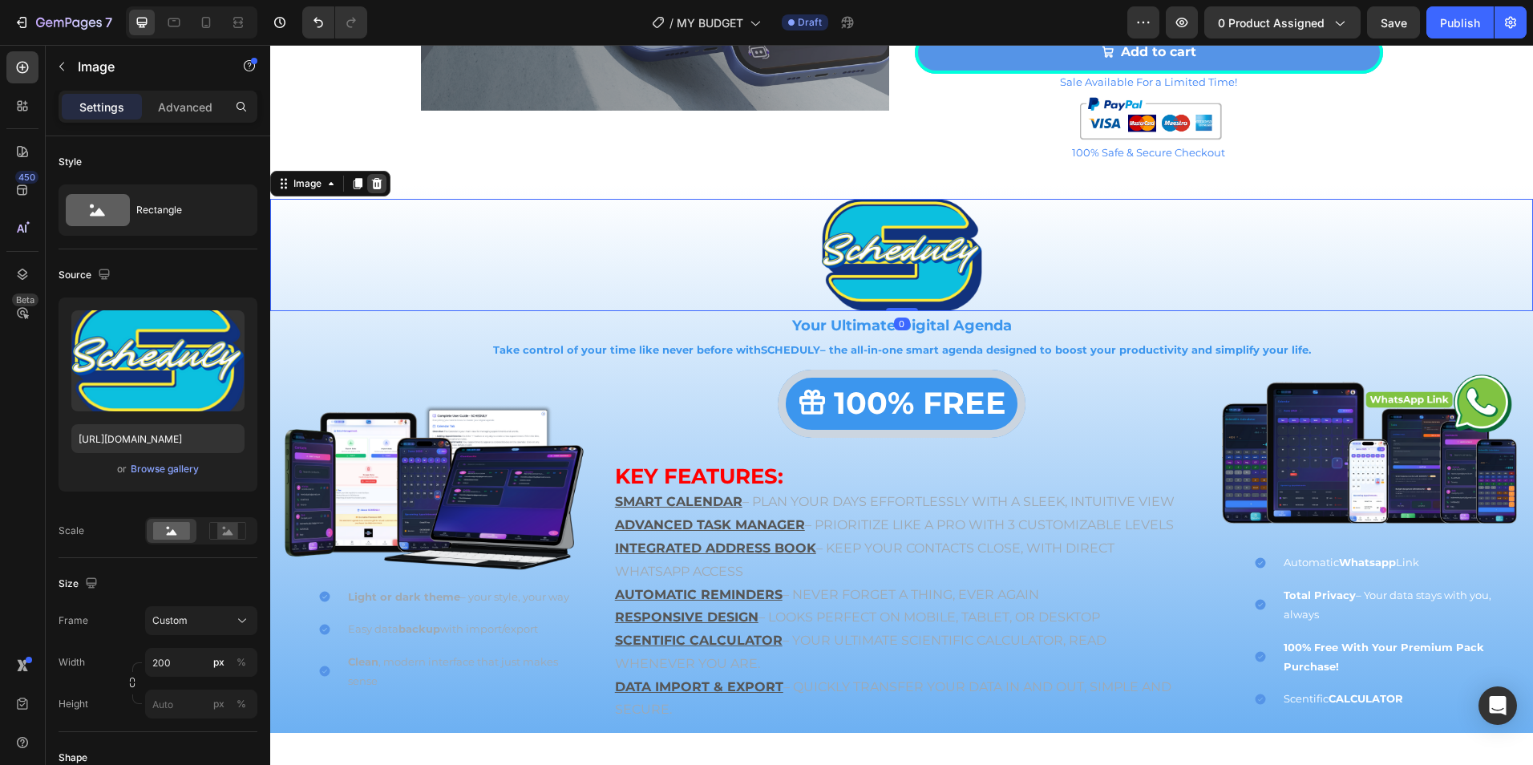
click at [373, 180] on icon at bounding box center [376, 183] width 13 height 13
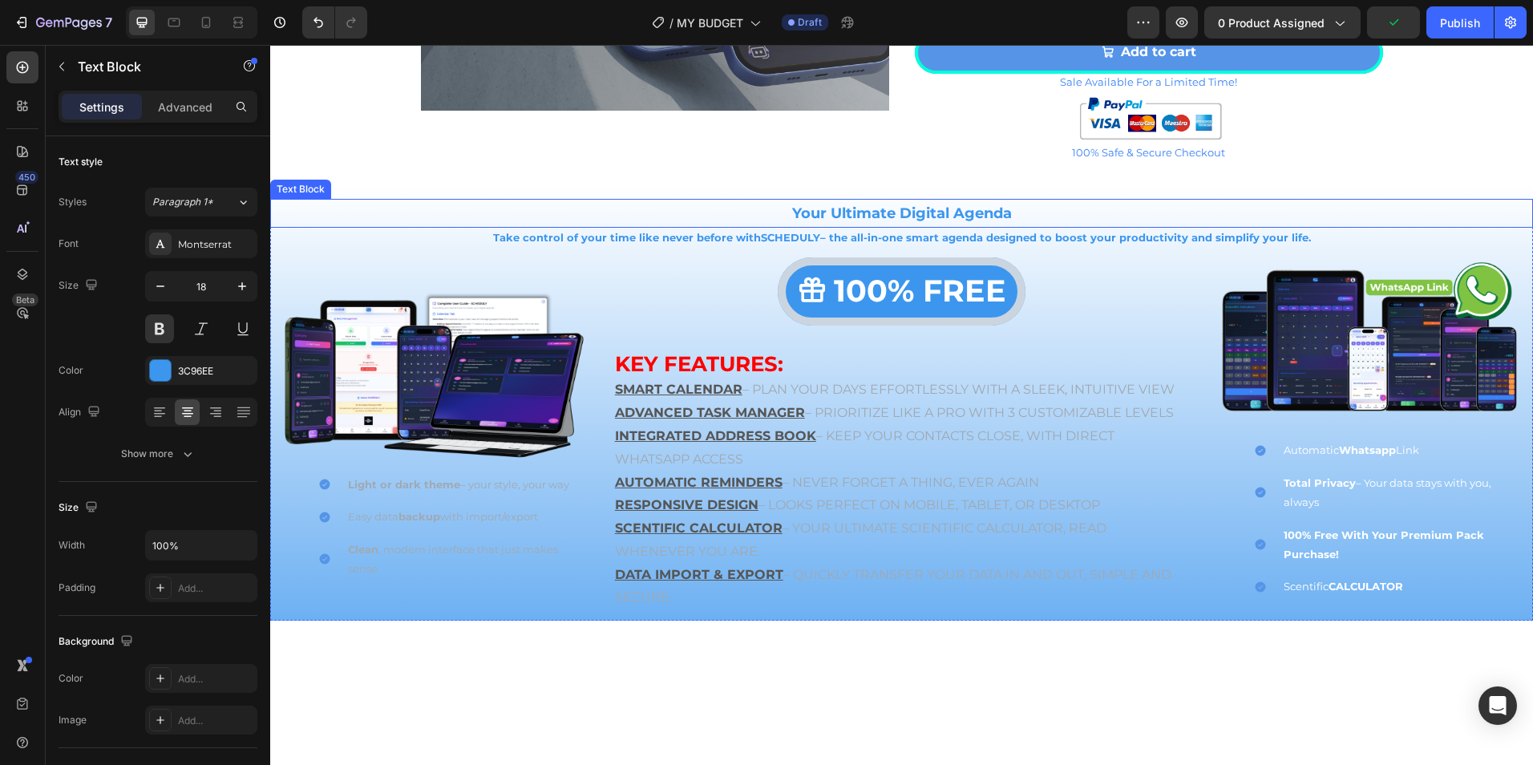
click at [1504, 200] on p "Your Ultimate Digital Agenda" at bounding box center [902, 213] width 1260 height 26
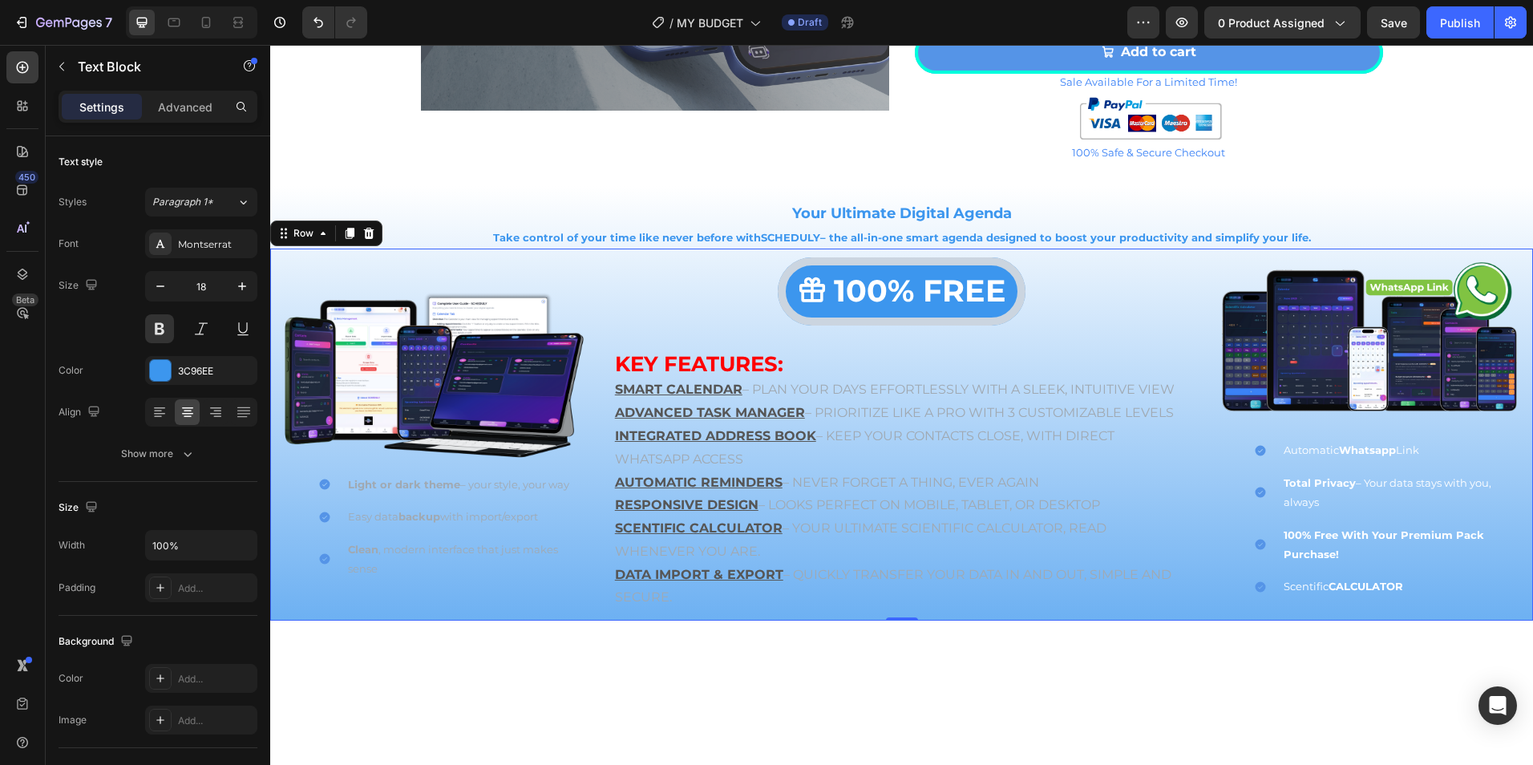
click at [348, 260] on div "Image Light or dark theme – your style, your way Easy data backup with import/e…" at bounding box center [434, 435] width 308 height 372
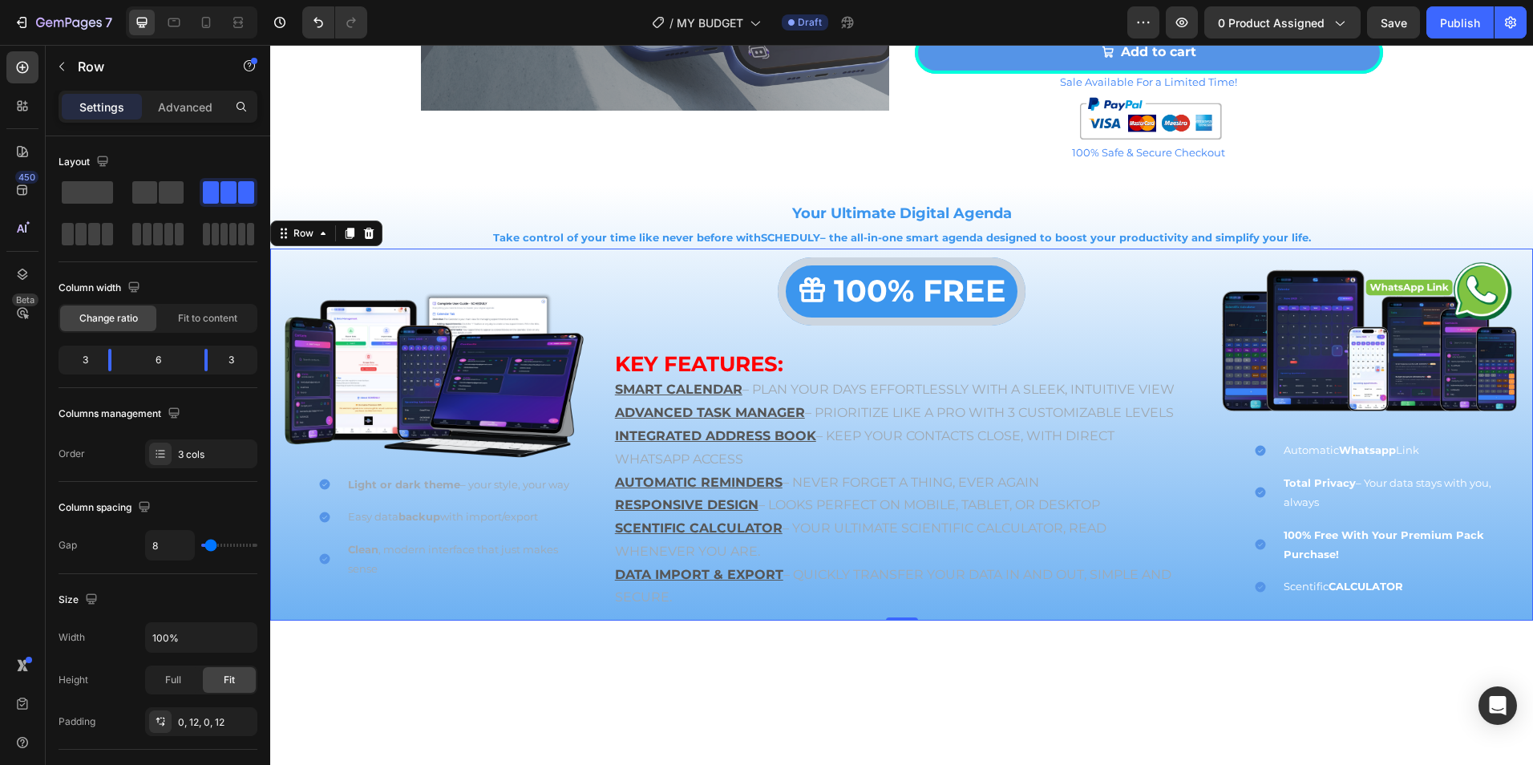
click at [364, 234] on icon at bounding box center [368, 233] width 13 height 13
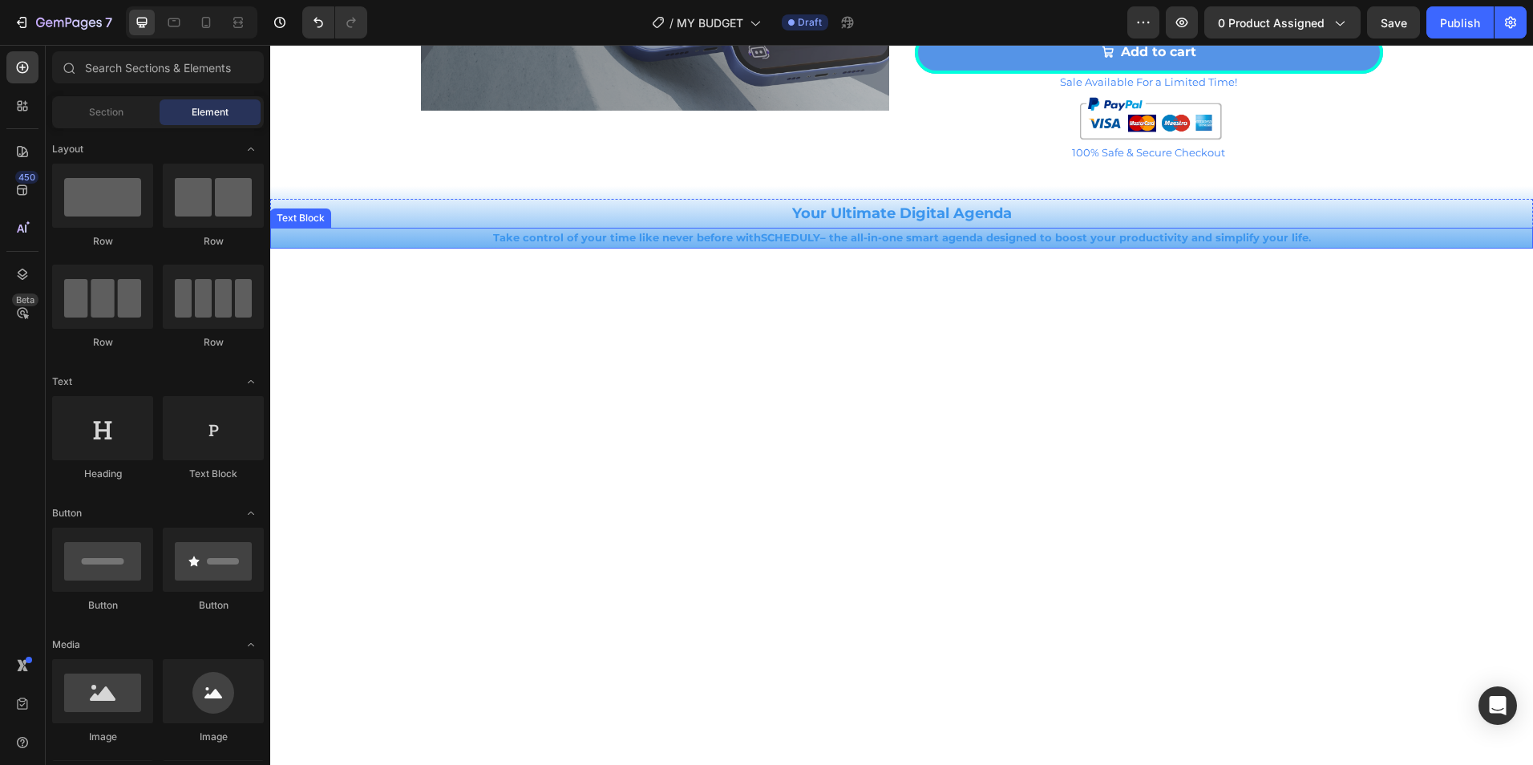
click at [368, 230] on p "Take control of your time like never before with SCHEDULY – the all-in-one smar…" at bounding box center [902, 238] width 1260 height 18
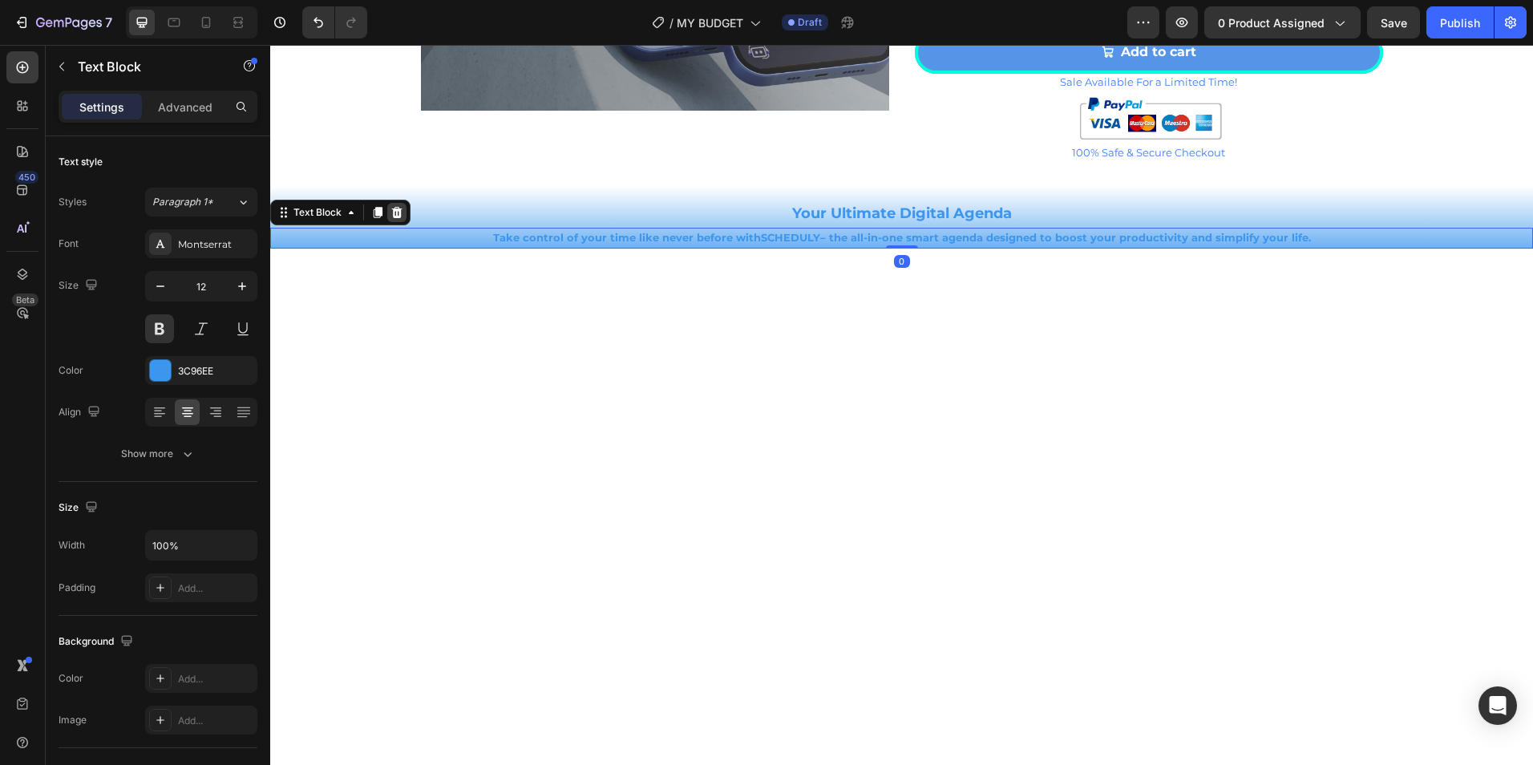
click at [399, 217] on icon at bounding box center [397, 212] width 10 height 11
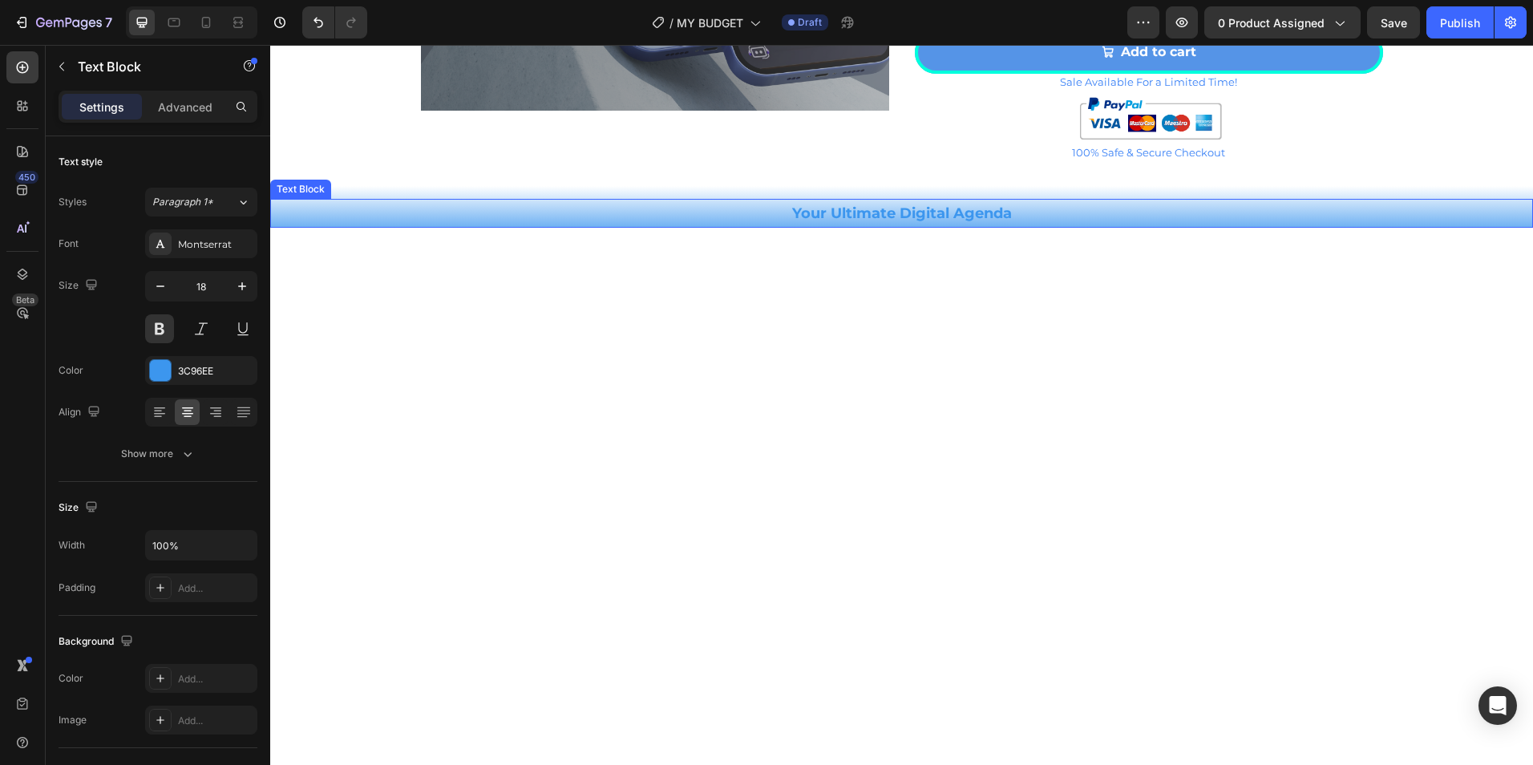
click at [416, 210] on p "Your Ultimate Digital Agenda" at bounding box center [902, 213] width 1260 height 26
click at [398, 185] on icon at bounding box center [396, 183] width 13 height 13
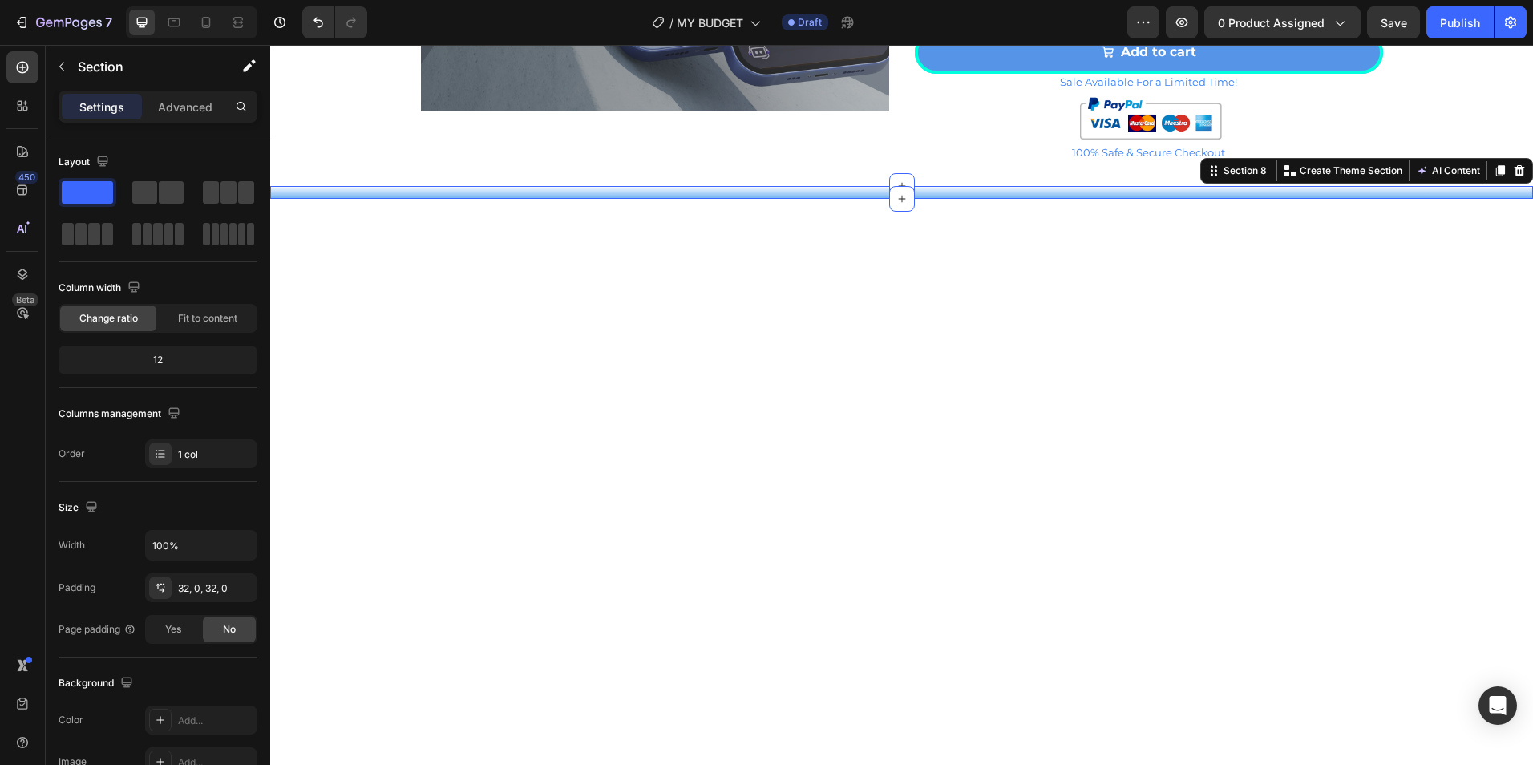
click at [433, 195] on div "Exclusive gift for Premium Pack buyers Button Row Section 8 You can create reus…" at bounding box center [901, 192] width 1263 height 13
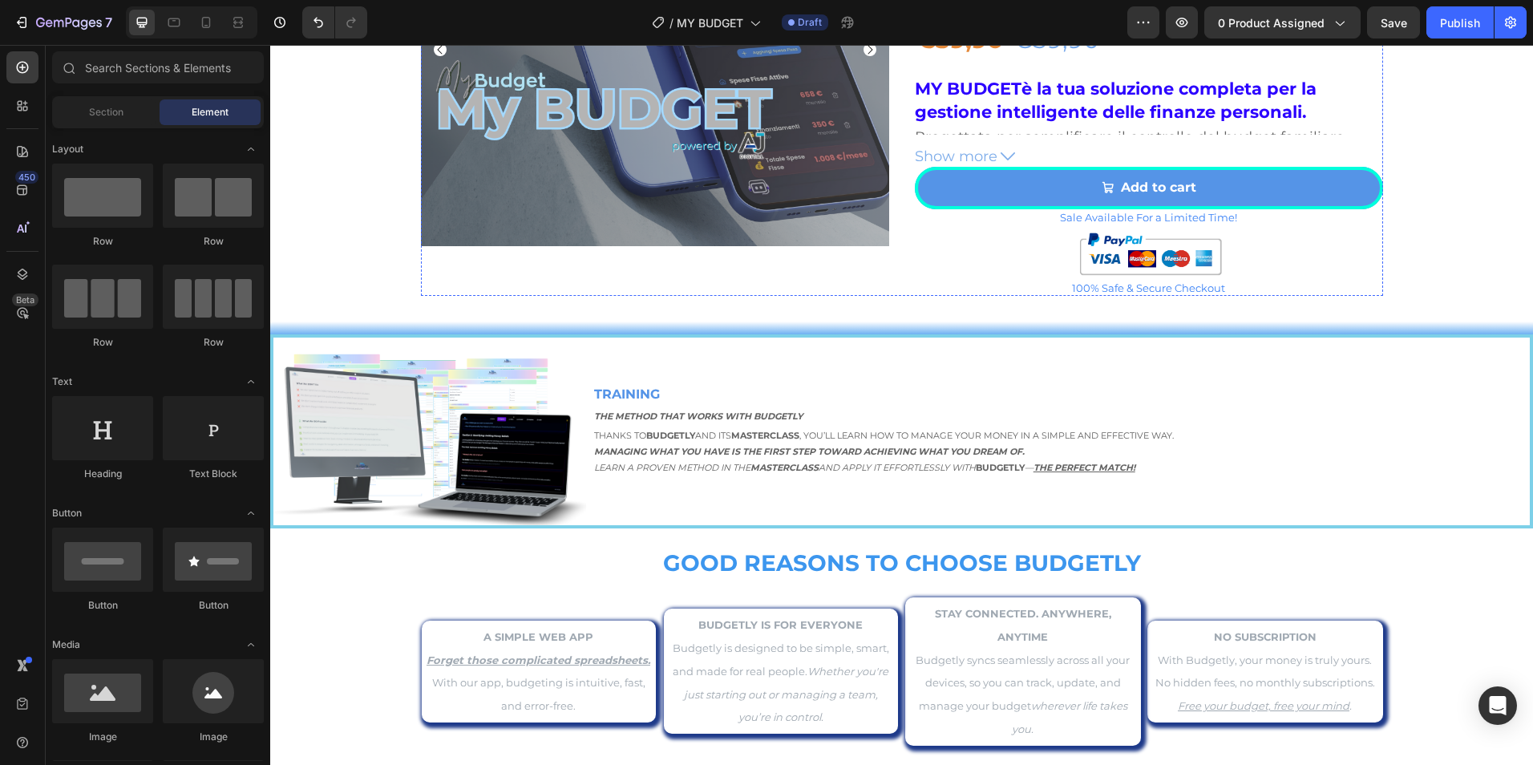
scroll to position [2393, 0]
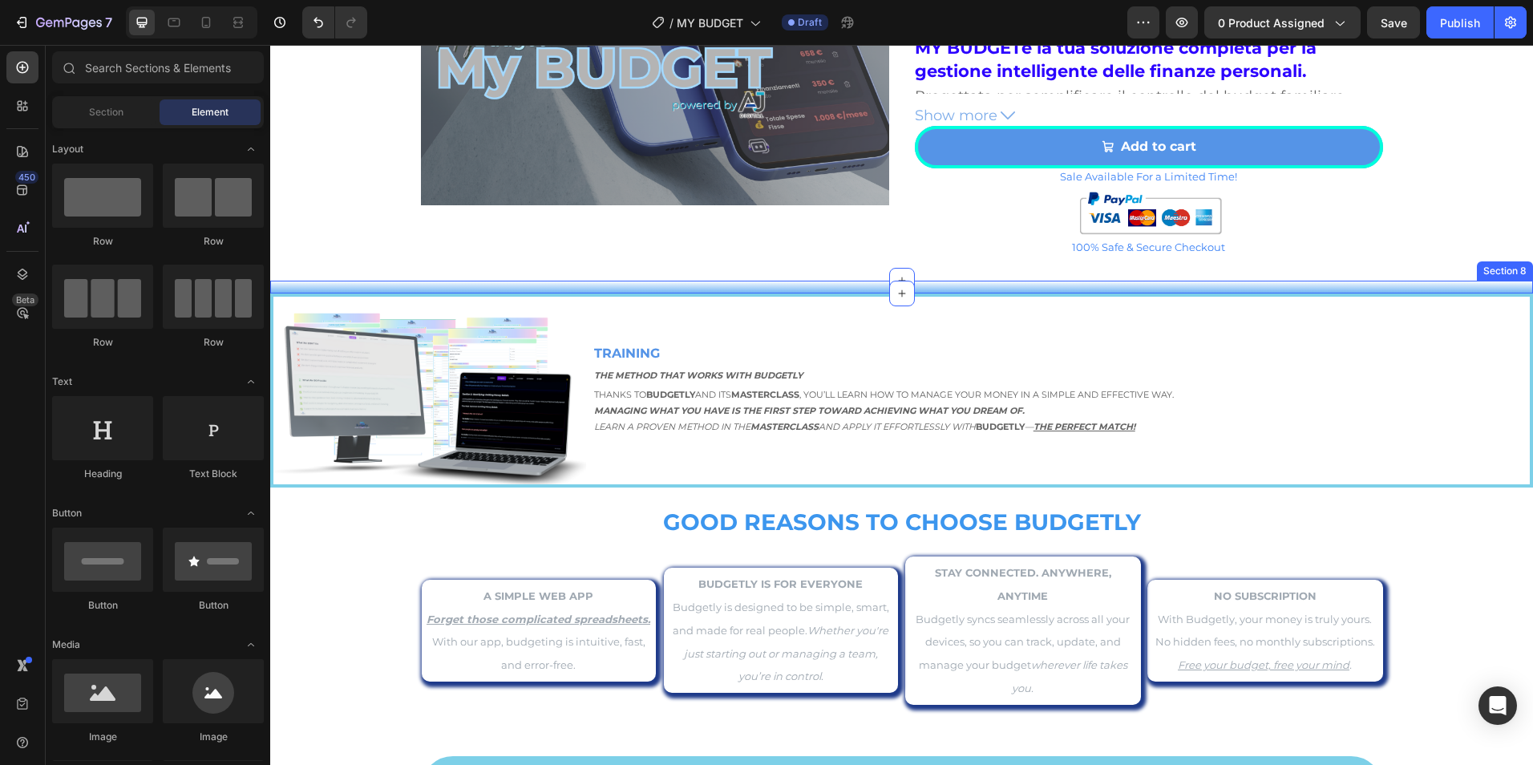
click at [1186, 288] on div "Exclusive gift for Premium Pack buyers Button Row Section 8" at bounding box center [901, 287] width 1263 height 13
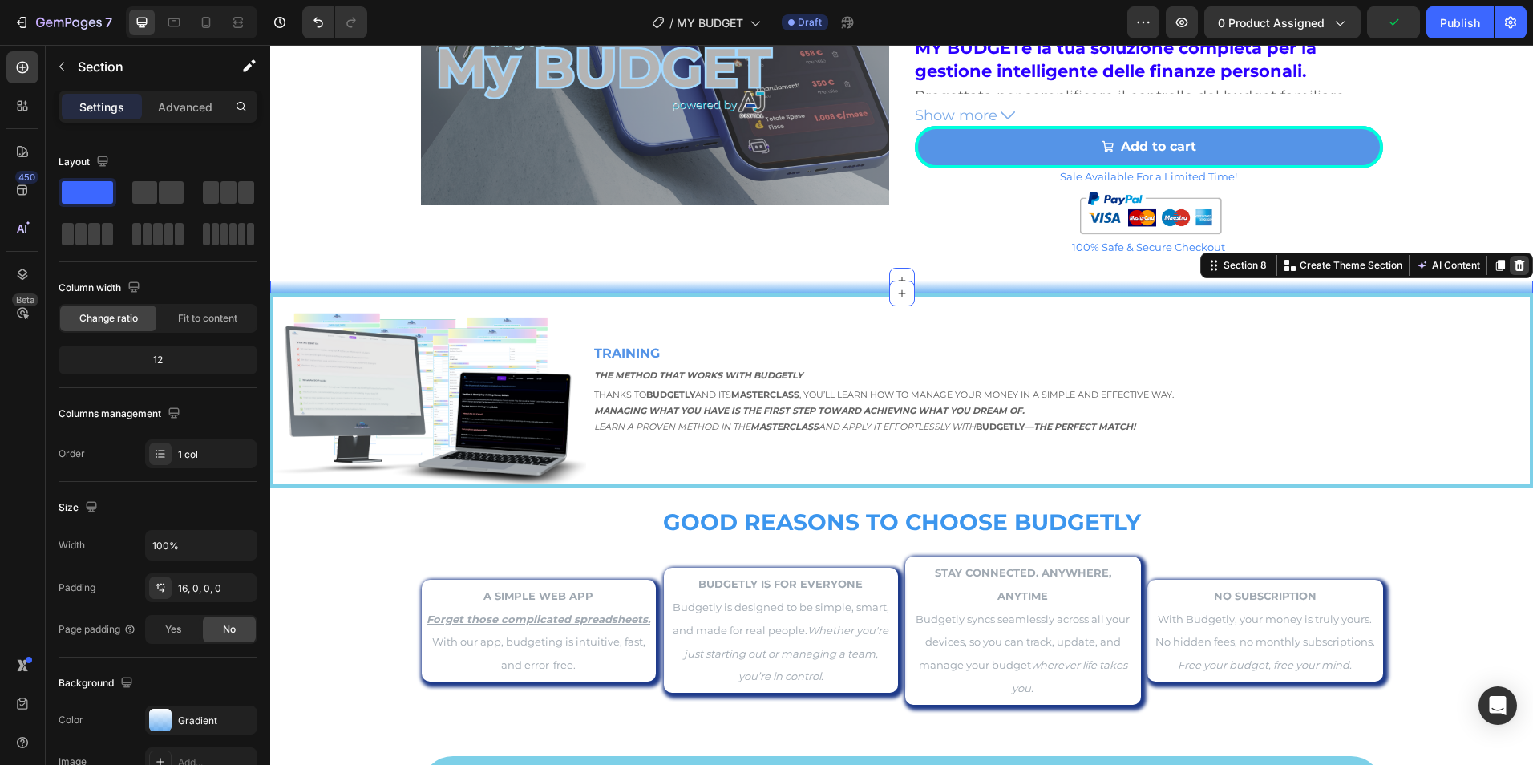
click at [1515, 262] on icon at bounding box center [1520, 265] width 10 height 11
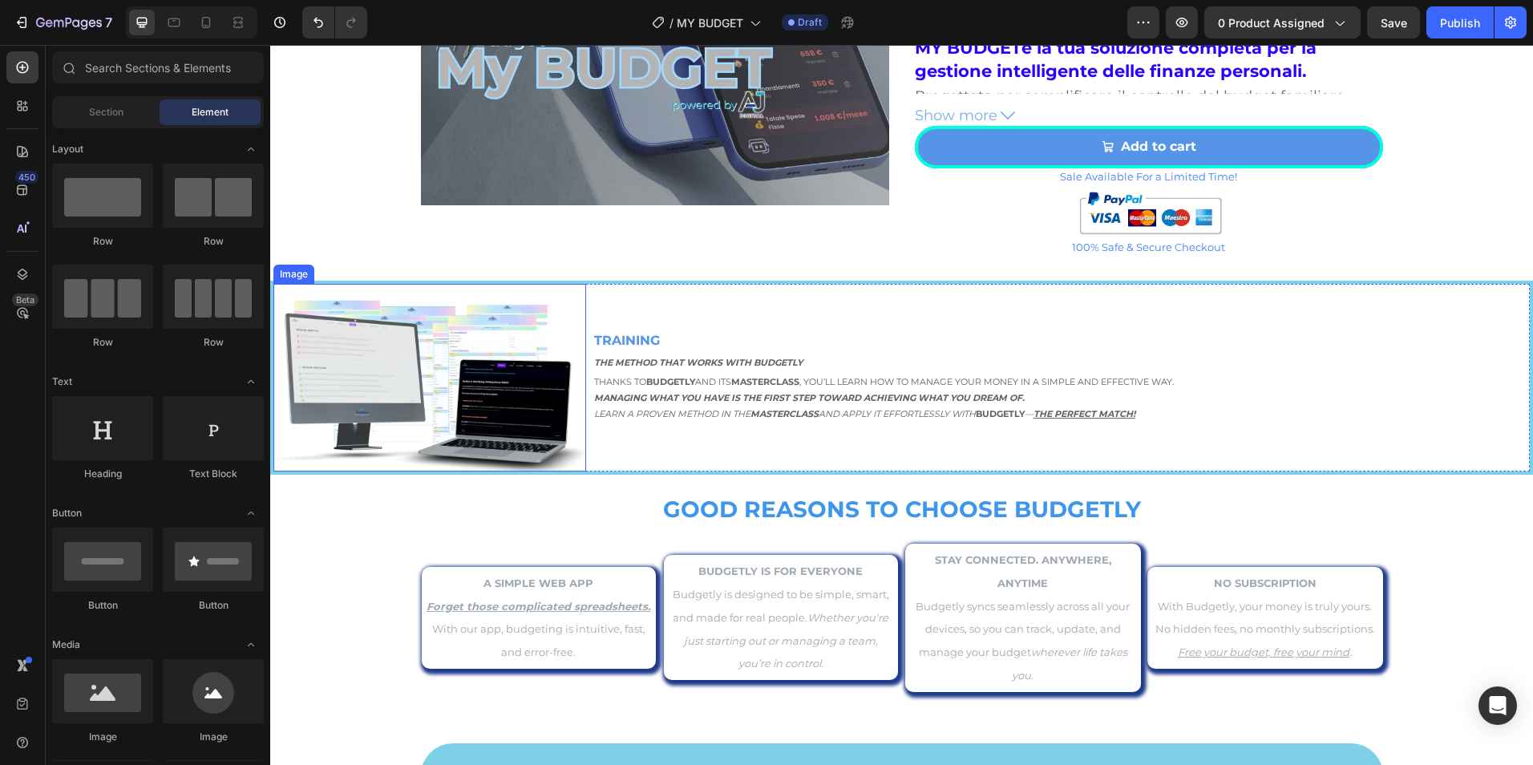
click at [404, 382] on img at bounding box center [429, 378] width 313 height 188
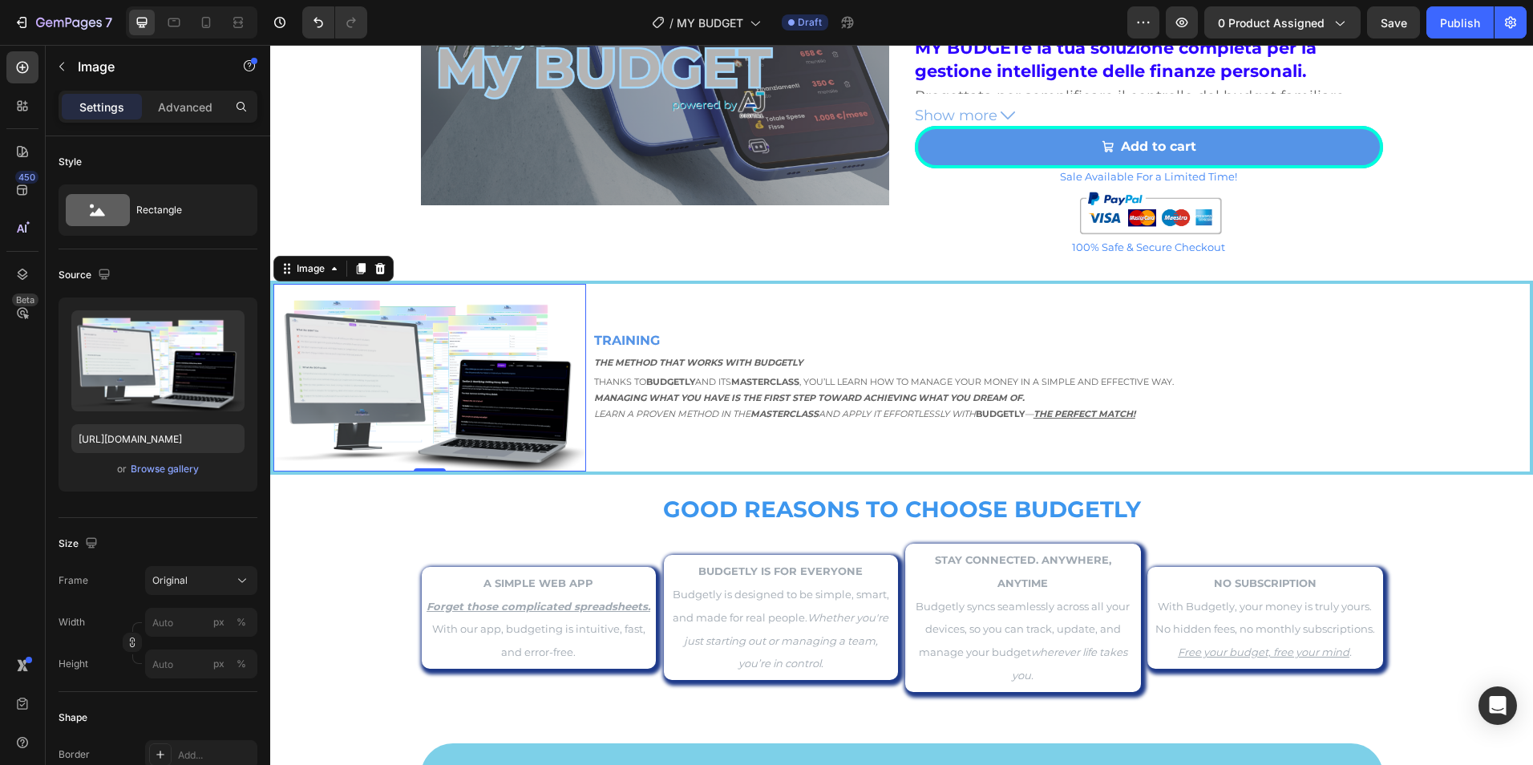
click at [486, 414] on img at bounding box center [429, 378] width 313 height 188
click at [180, 462] on div "Browse gallery" at bounding box center [165, 469] width 68 height 14
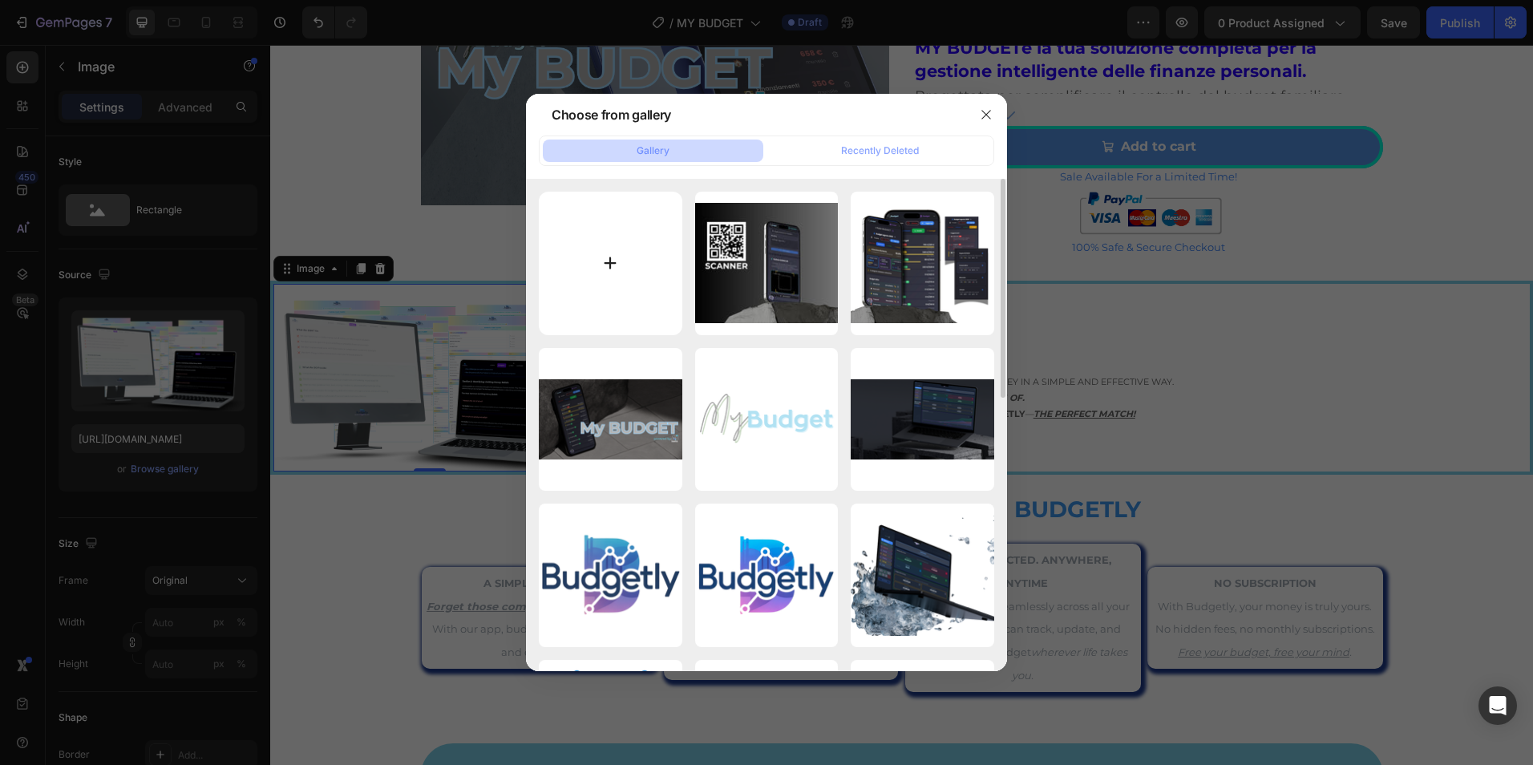
click at [625, 253] on input "file" at bounding box center [611, 264] width 144 height 144
type input "C:\fakepath\SCANNER (3).png"
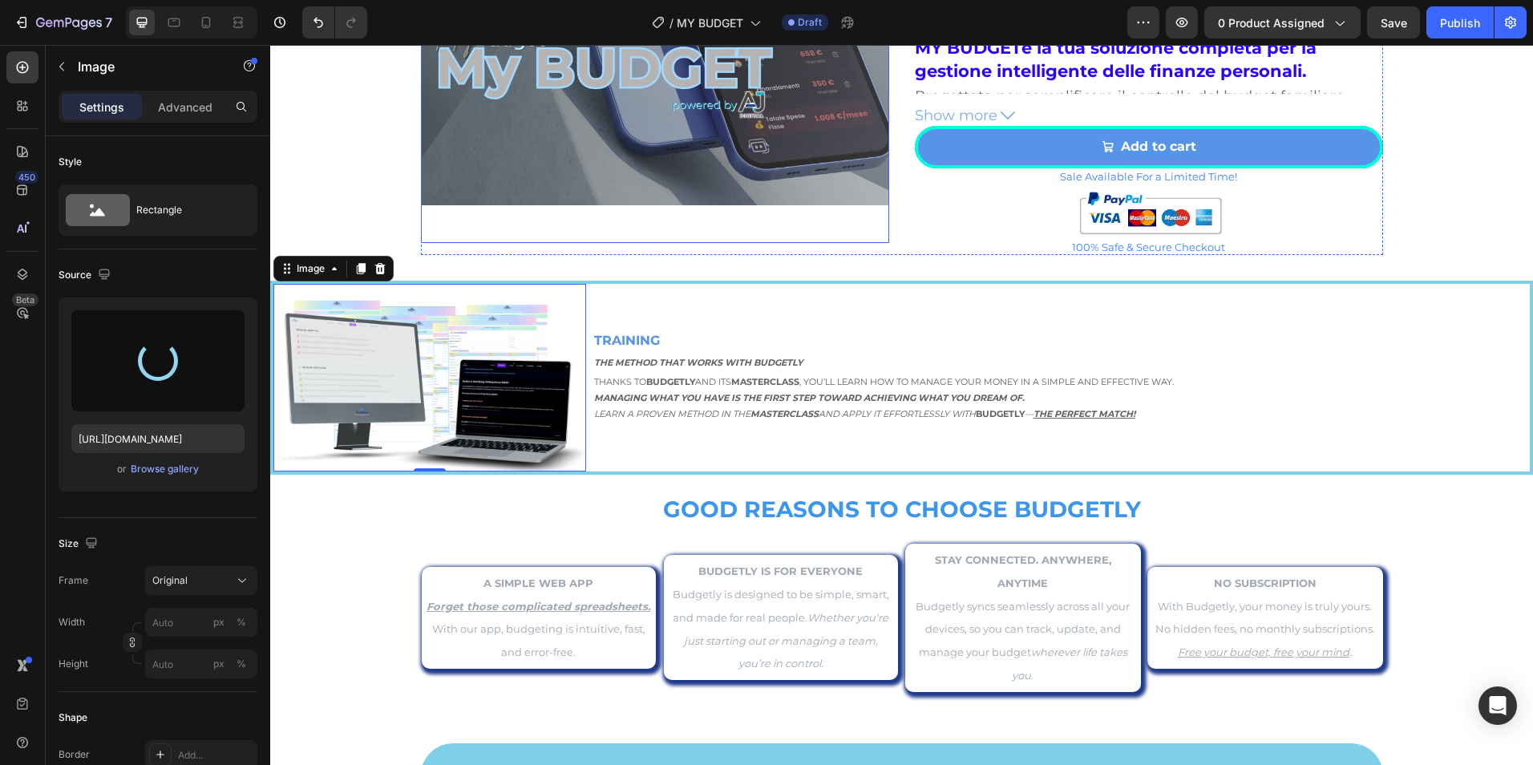
type input "https://cdn.shopify.com/s/files/1/0945/9951/2389/files/gempages_571772735588402…"
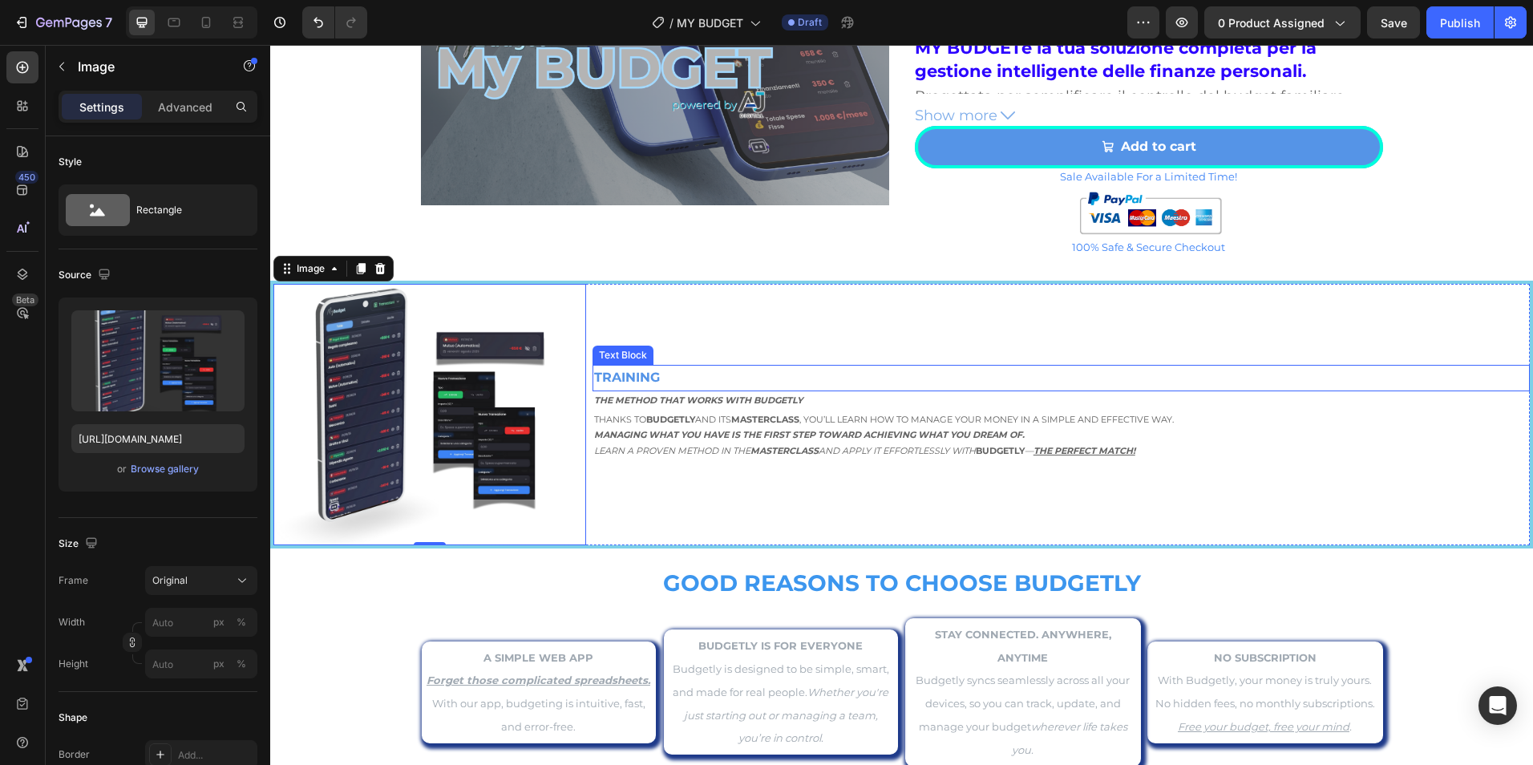
click at [646, 378] on strong "TRAINING" at bounding box center [627, 377] width 66 height 15
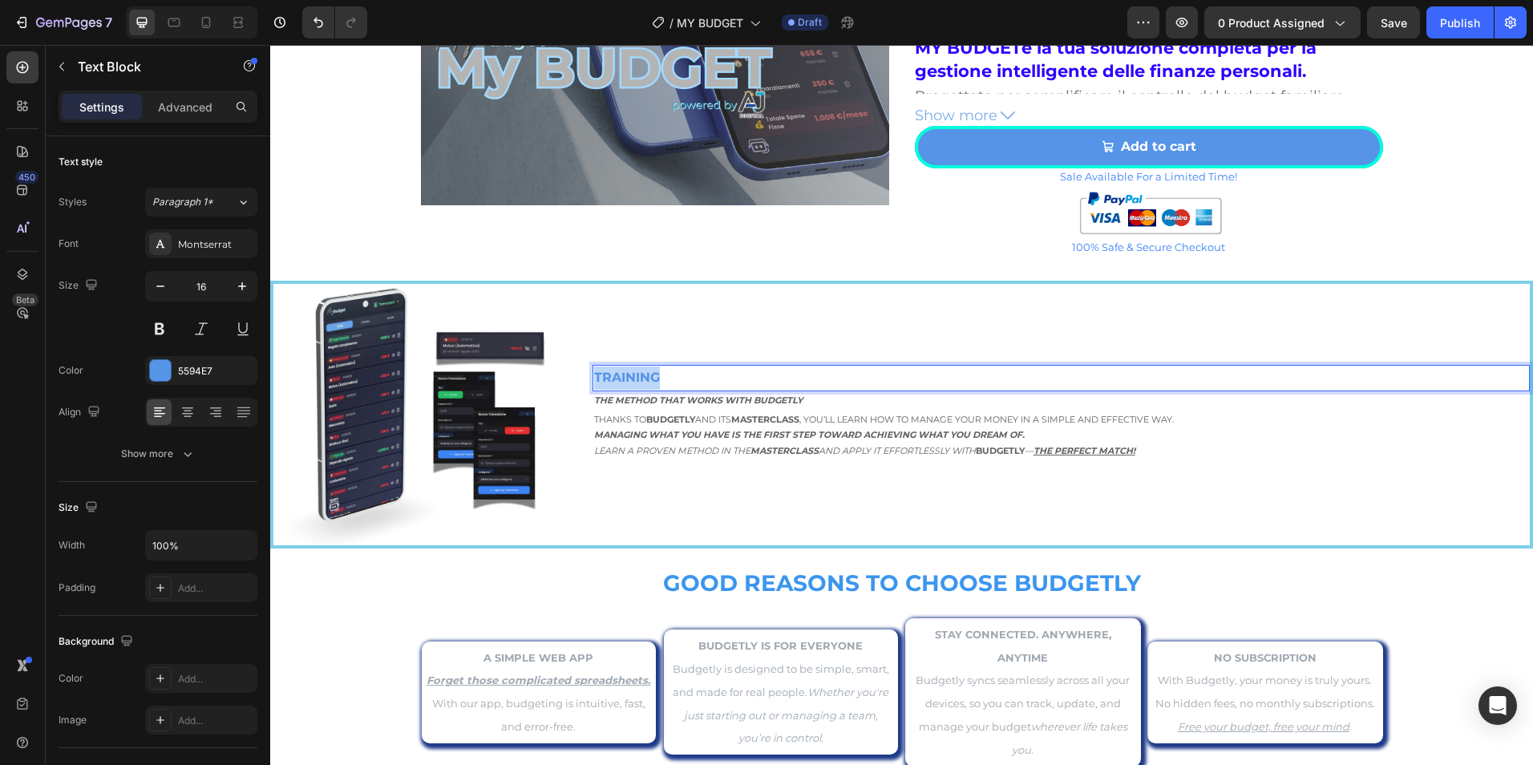
click at [646, 377] on strong "TRAINING" at bounding box center [627, 377] width 66 height 15
click at [646, 376] on strong "TRAINING" at bounding box center [627, 377] width 66 height 15
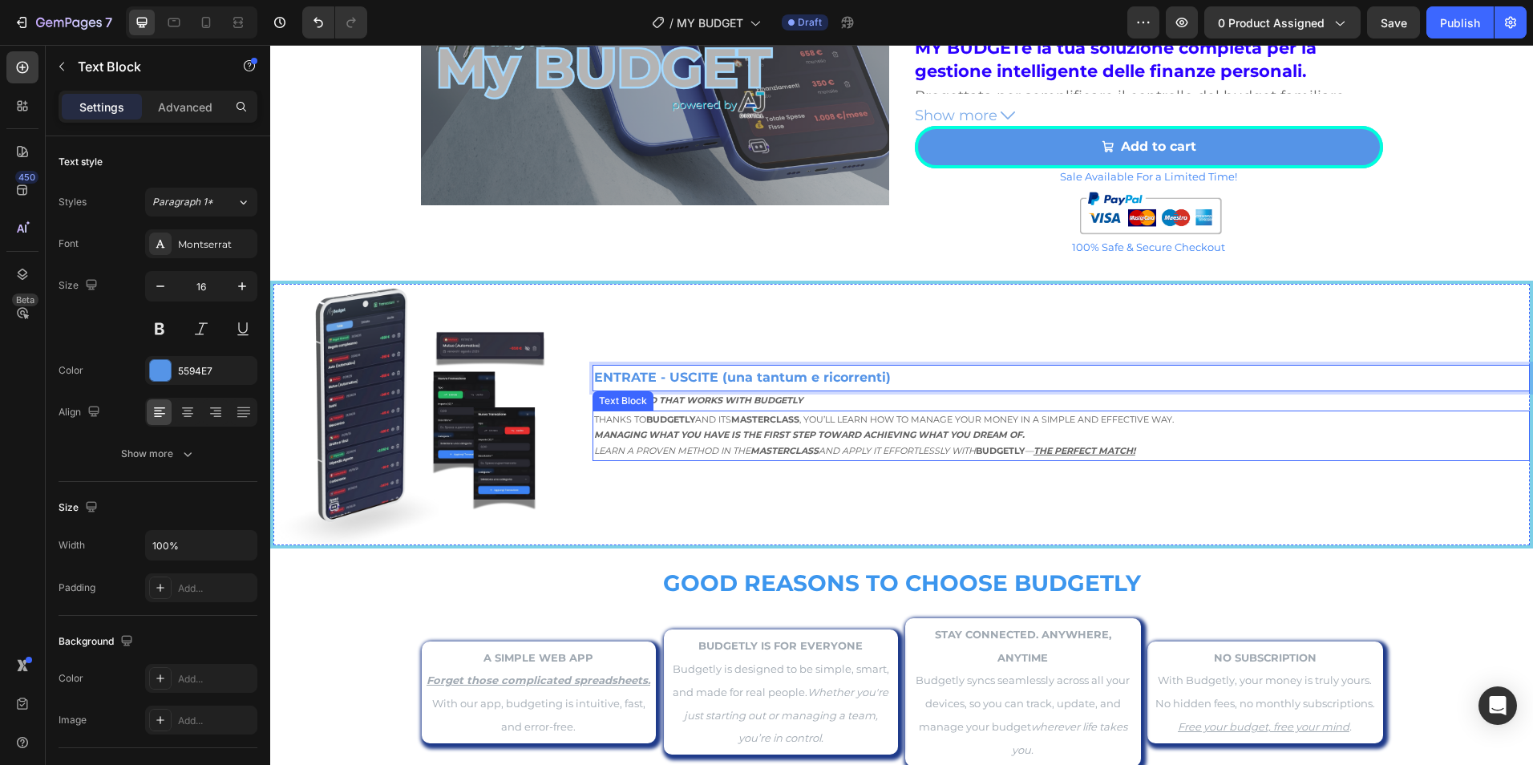
click at [943, 406] on p "The method that works with Budgetly" at bounding box center [1061, 401] width 934 height 16
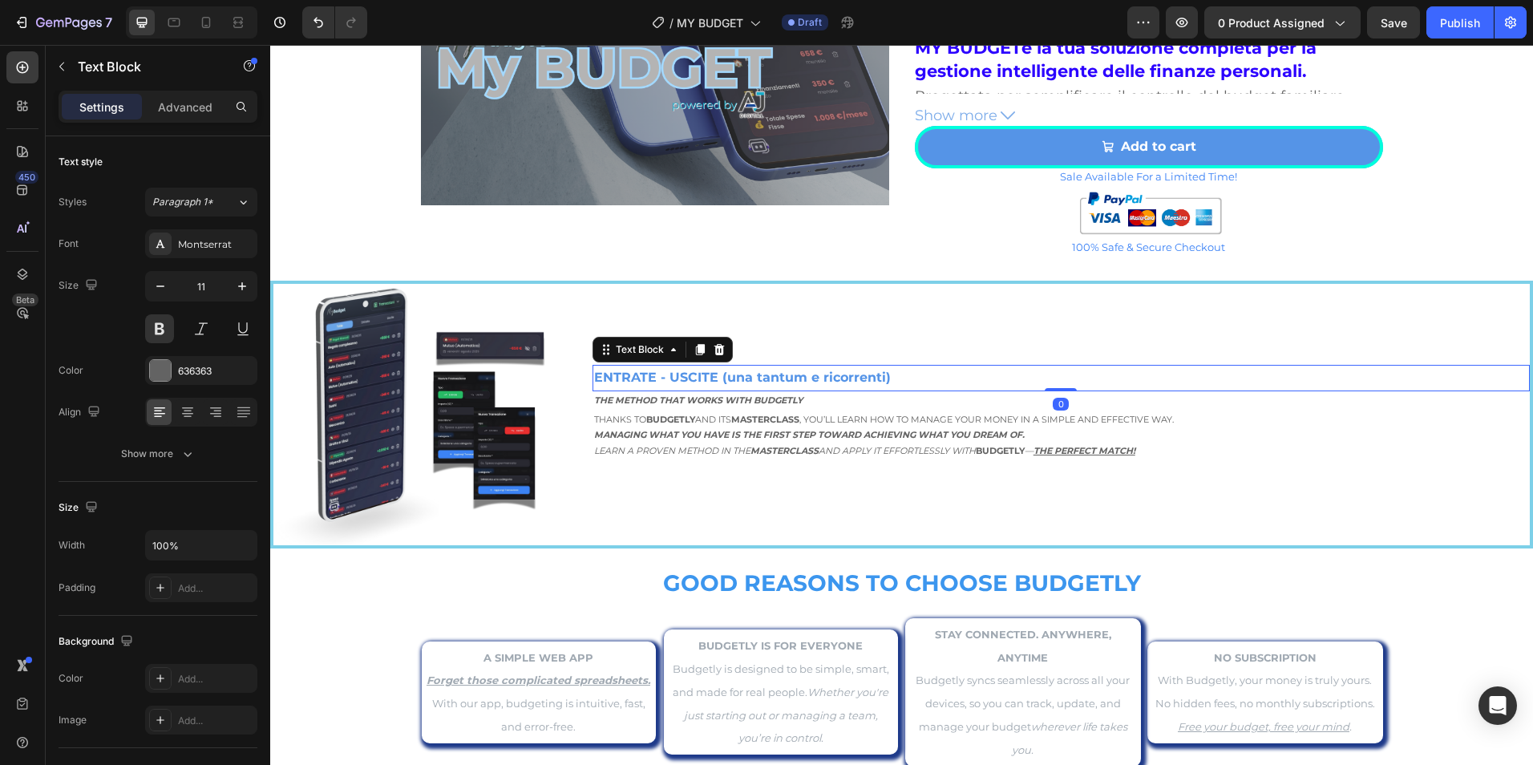
click at [806, 371] on strong "ENTRATE - USCITE (una tantum e ricorrenti)" at bounding box center [742, 377] width 297 height 15
drag, startPoint x: 720, startPoint y: 377, endPoint x: 839, endPoint y: 383, distance: 118.8
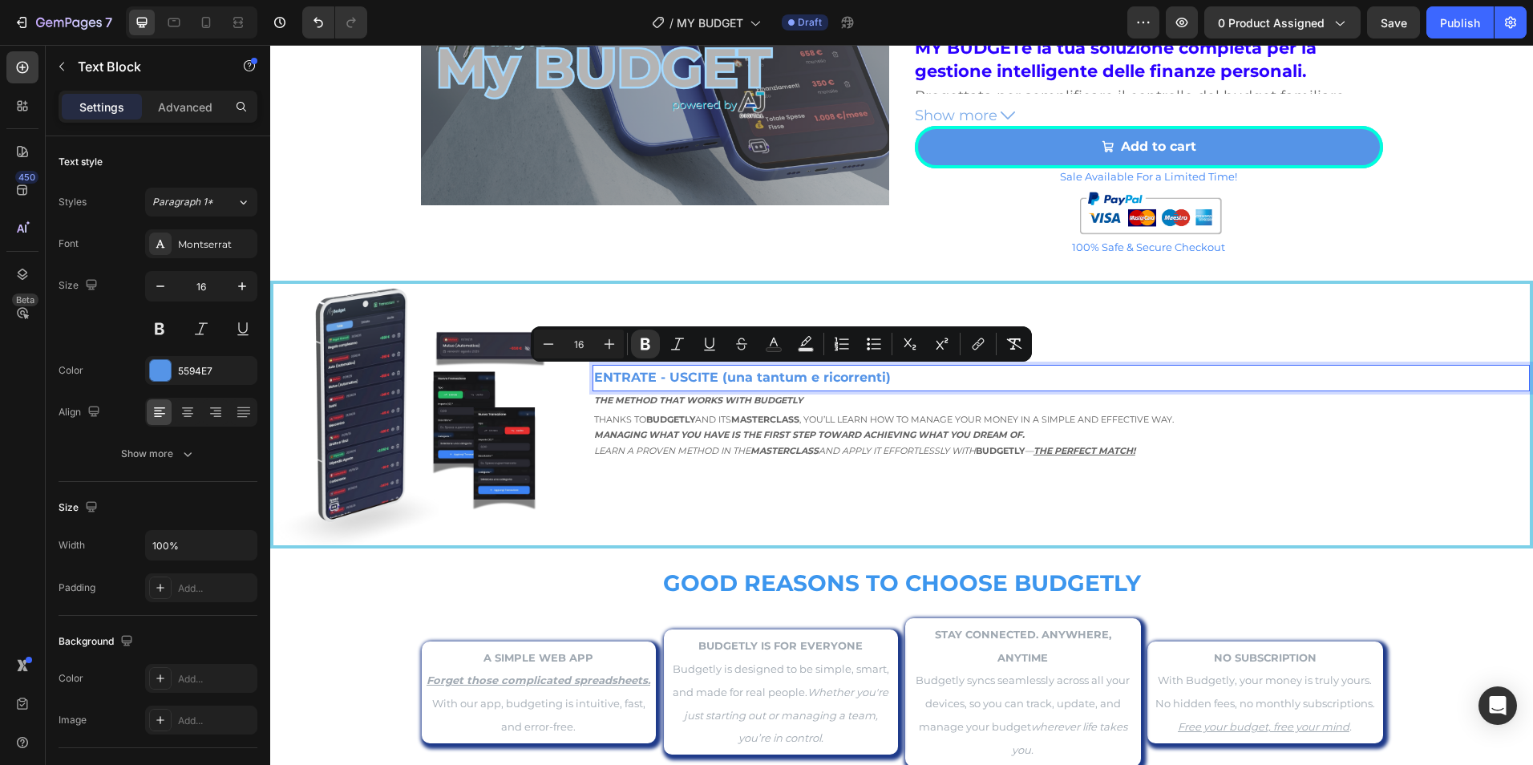
click at [882, 381] on strong "ENTRATE - USCITE (una tantum e ricorrenti)" at bounding box center [742, 377] width 297 height 15
drag, startPoint x: 900, startPoint y: 380, endPoint x: 716, endPoint y: 386, distance: 183.7
click at [716, 386] on p "ENTRATE - USCITE (una tantum e ricorrenti)" at bounding box center [1061, 377] width 934 height 23
click at [671, 349] on icon "Editor contextual toolbar" at bounding box center [664, 344] width 16 height 16
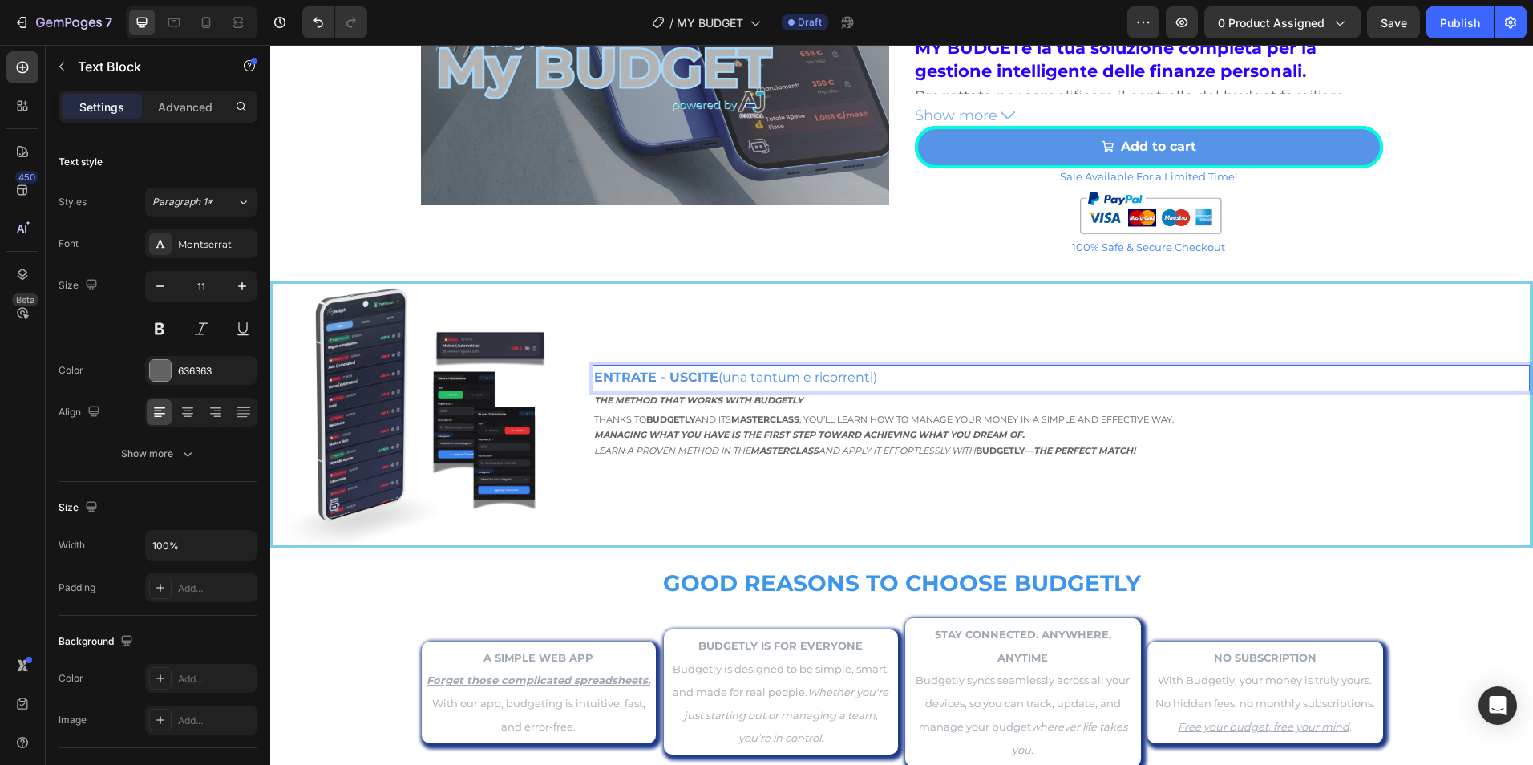
click at [821, 429] on strong "Managing what you have is the first step toward achieving what you dream of." at bounding box center [809, 434] width 431 height 11
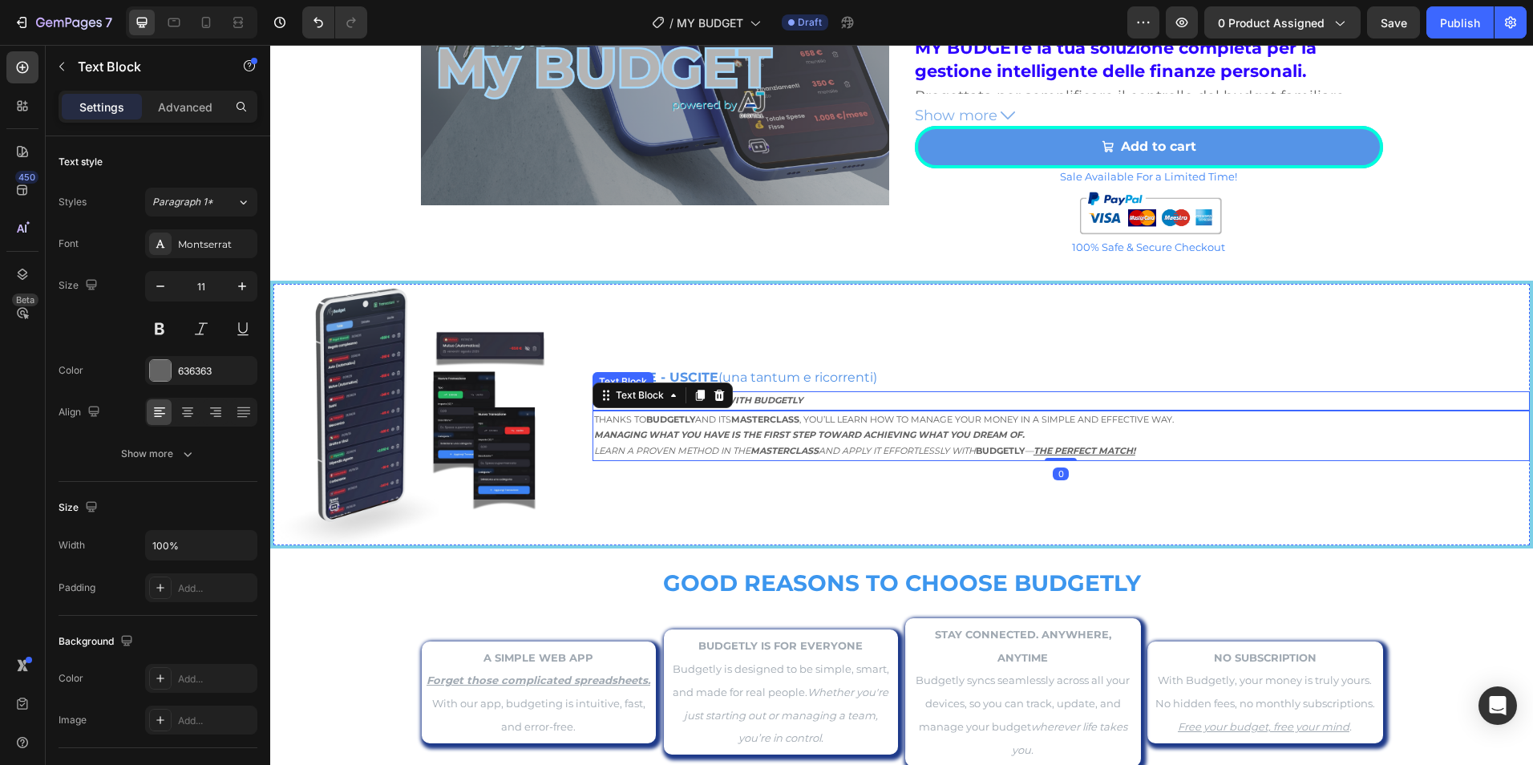
click at [823, 420] on p "Thanks to Budgetly and its Masterclass , you’ll learn how to manage your money …" at bounding box center [1061, 428] width 934 height 32
click at [675, 402] on strong "The method that works with Budgetly" at bounding box center [698, 400] width 208 height 11
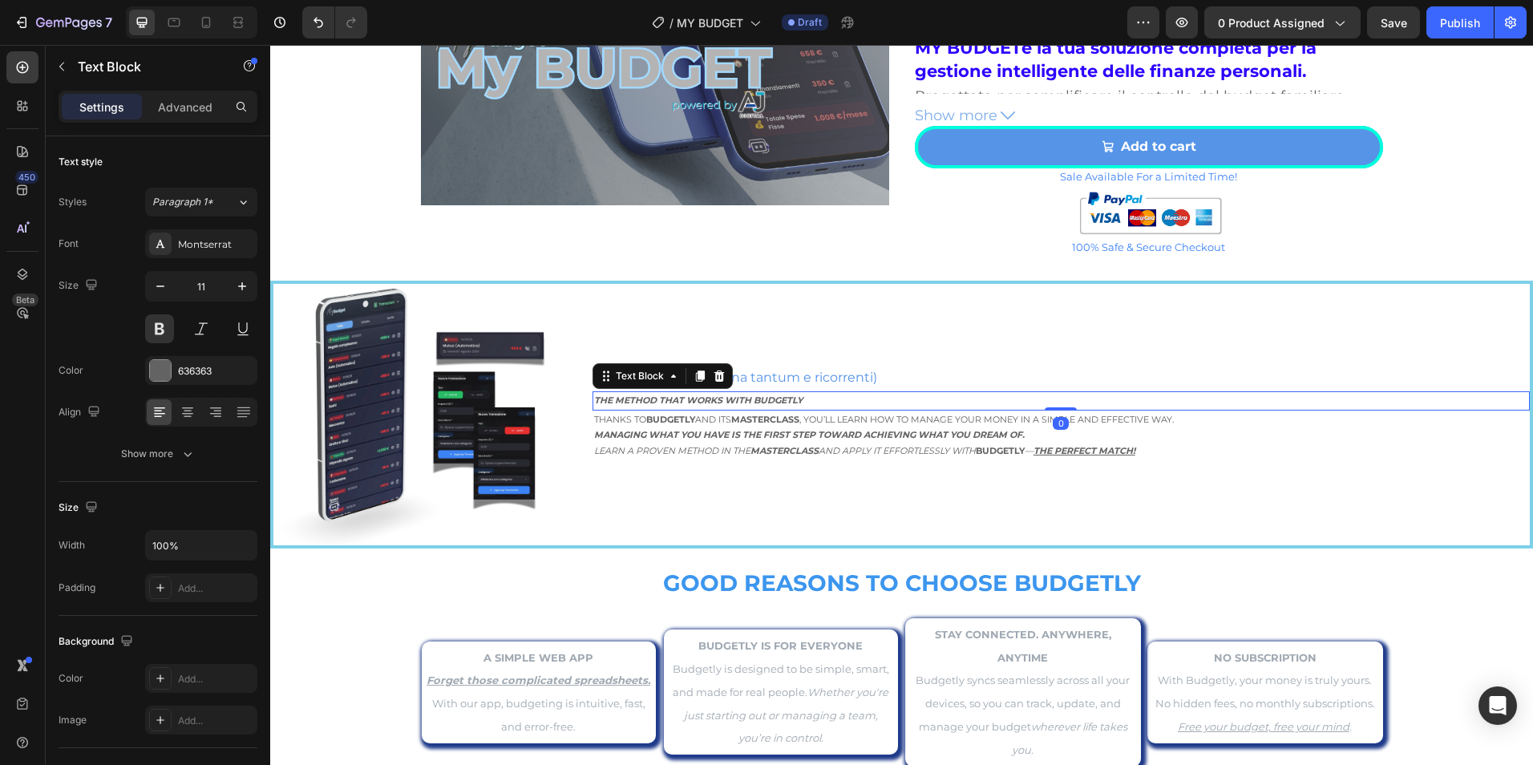
click at [675, 402] on strong "The method that works with Budgetly" at bounding box center [698, 400] width 208 height 11
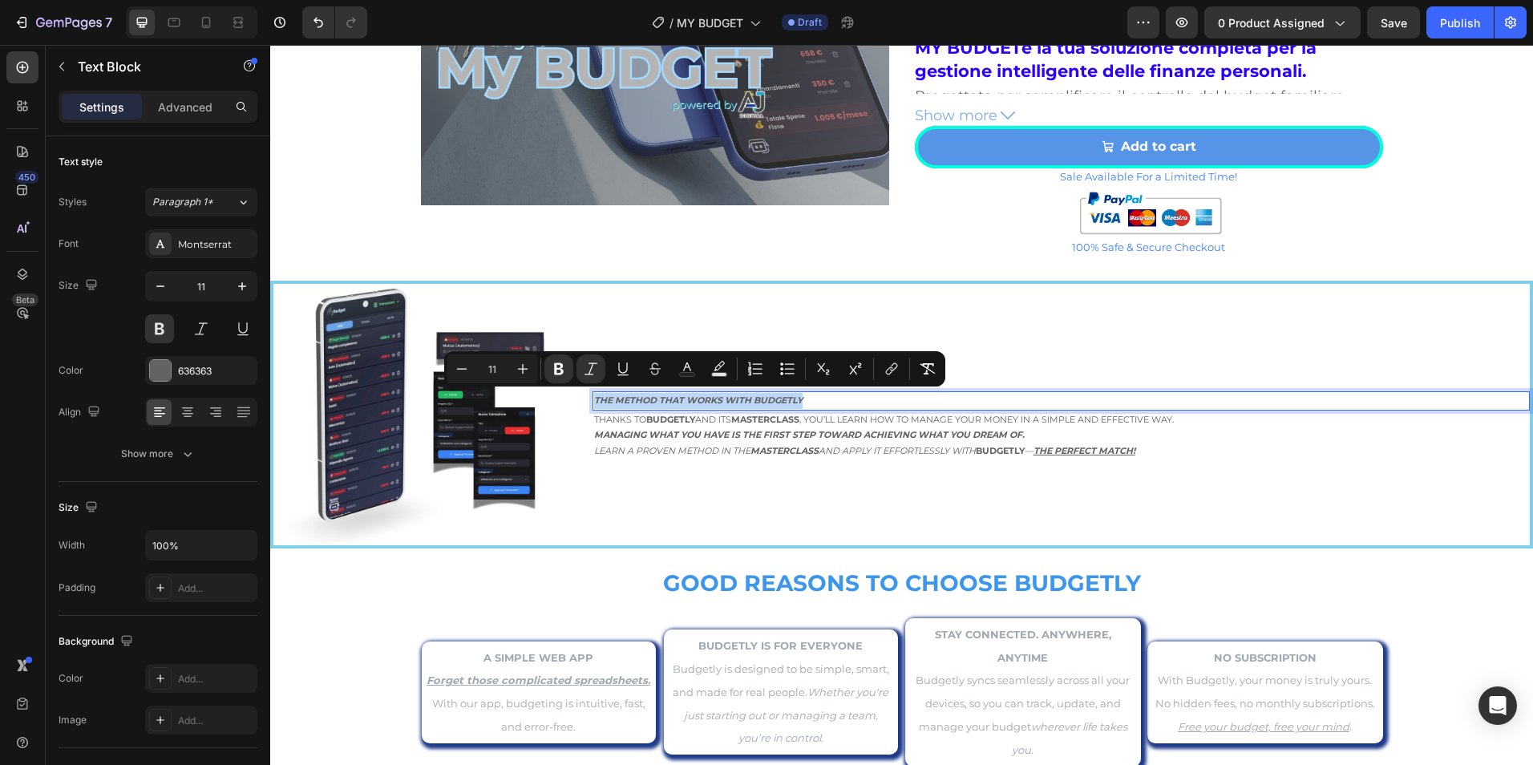
click at [674, 397] on strong "The method that works with Budgetly" at bounding box center [698, 400] width 208 height 11
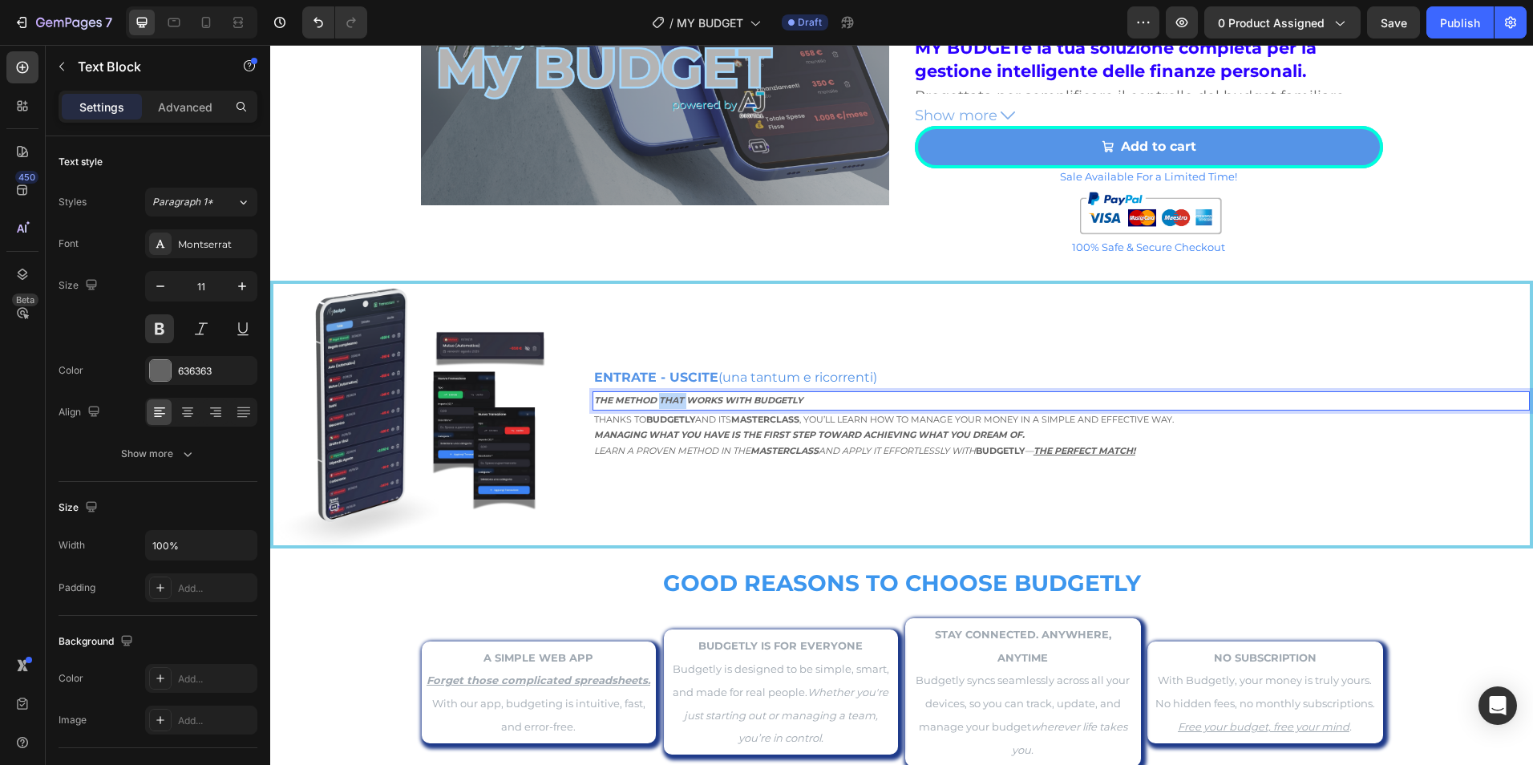
click at [674, 397] on strong "The method that works with Budgetly" at bounding box center [698, 400] width 208 height 11
click at [694, 439] on div "Thanks to Budgetly and its Masterclass , you’ll learn how to manage your money …" at bounding box center [1061, 436] width 937 height 51
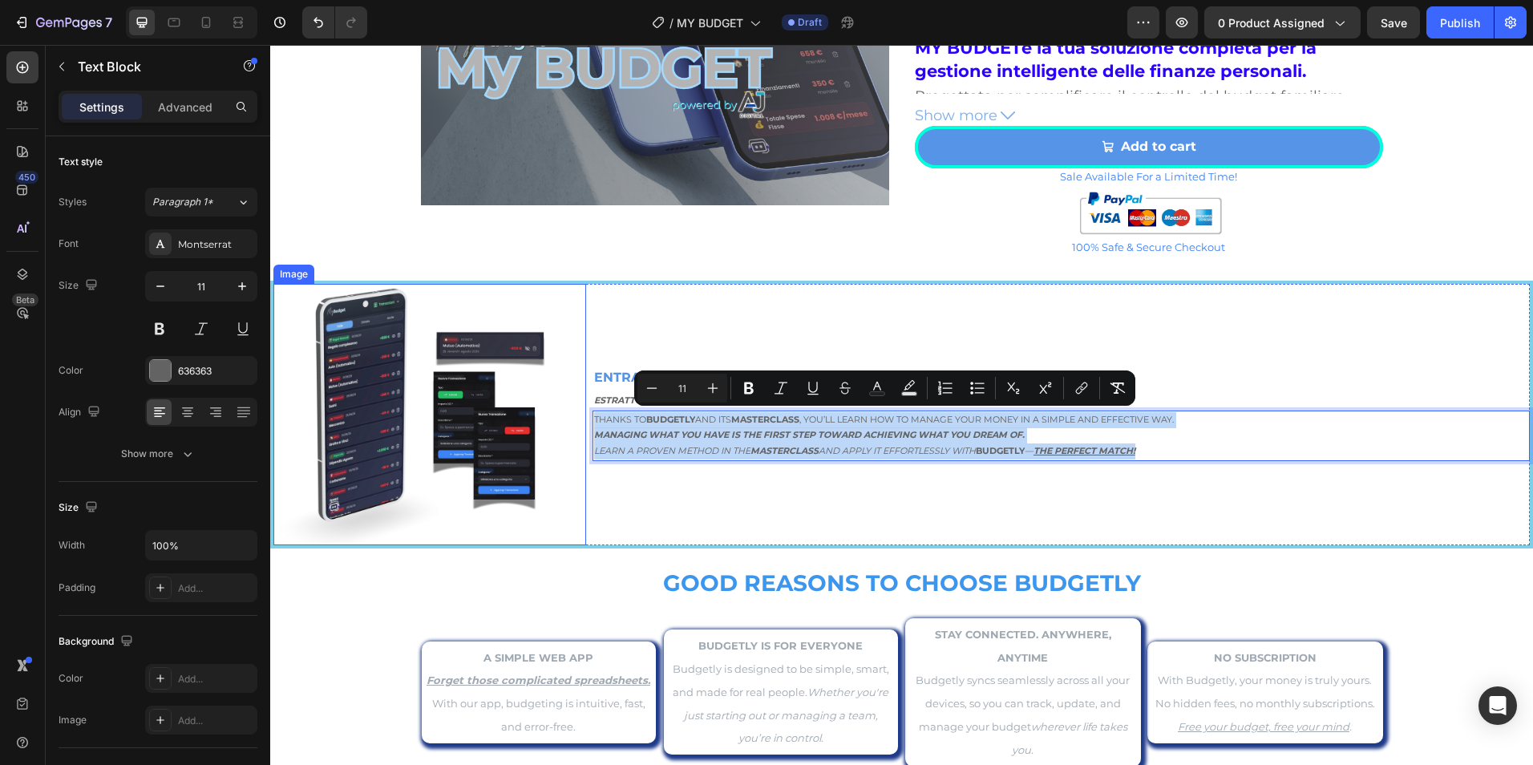
drag, startPoint x: 1191, startPoint y: 447, endPoint x: 566, endPoint y: 399, distance: 626.5
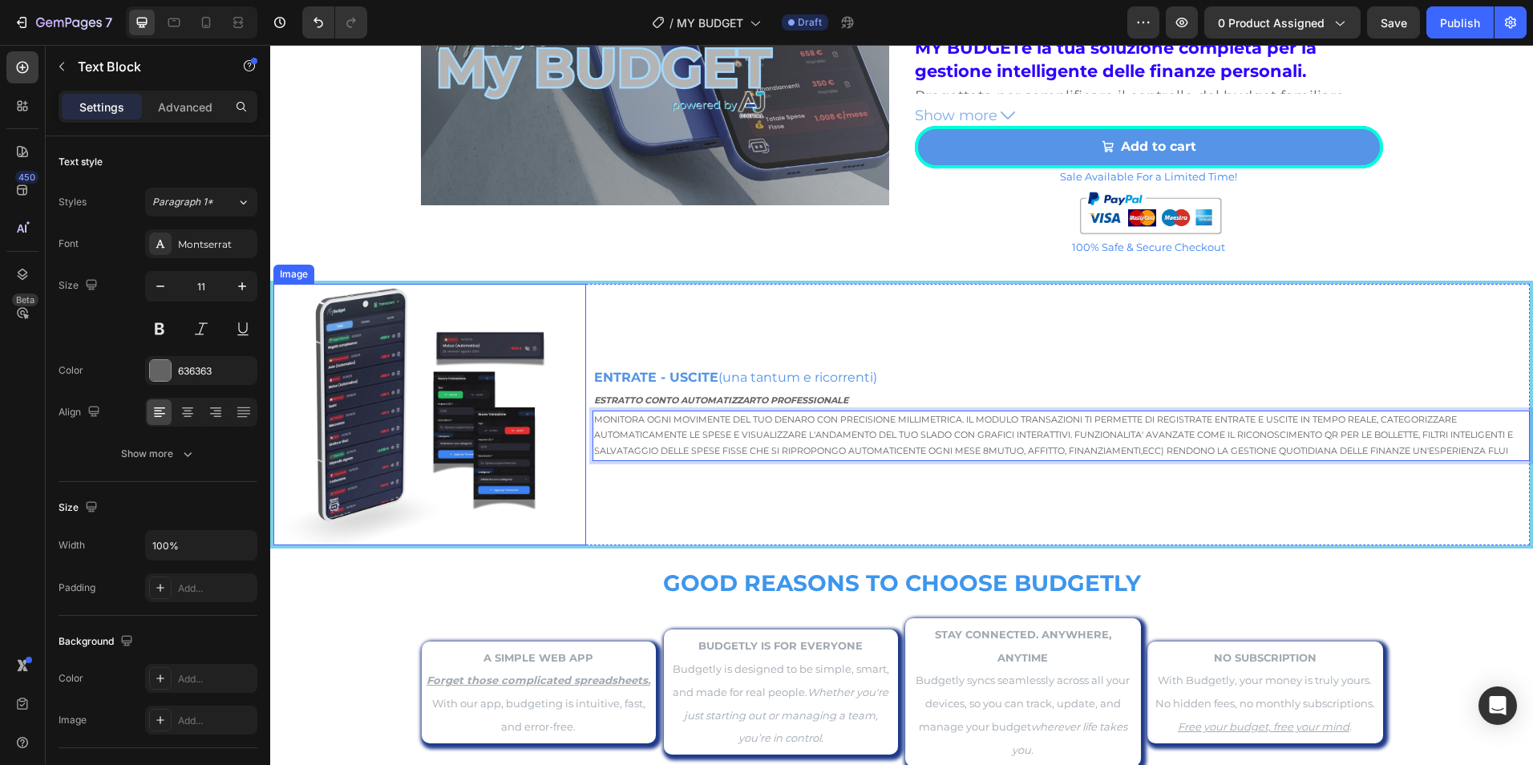
scroll to position [2385, 0]
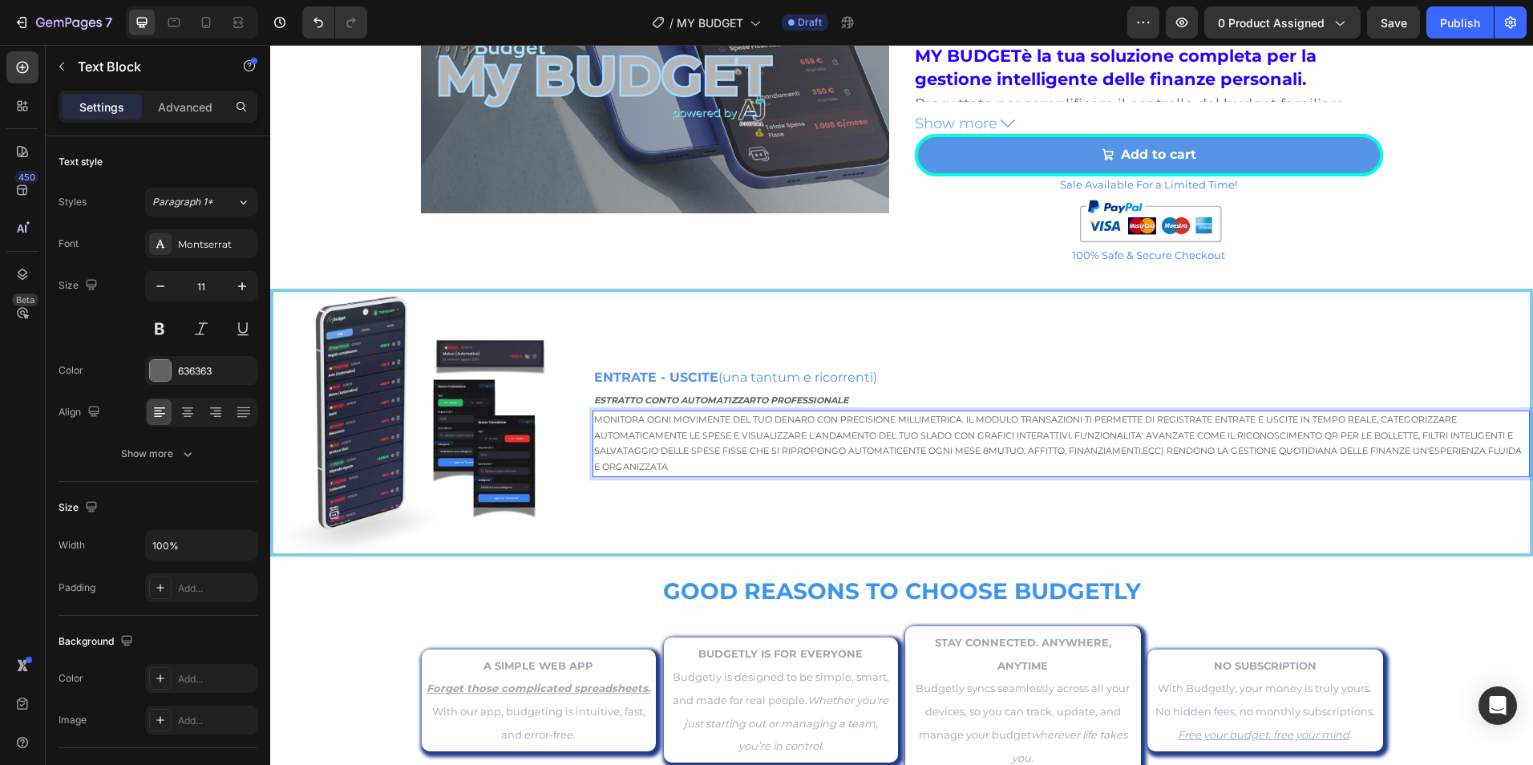
click at [726, 419] on p "MONITORA OGNI MOVIMENTE DEL TUO DENARO CON PRECISIONE MILLIMETRICA. IL MODULO T…" at bounding box center [1061, 443] width 934 height 63
click at [933, 435] on p "MONITORA OGNI MOVIMENTO DEL TUO DENARO CON PRECISIONE MILLIMETRICA. IL MODULO T…" at bounding box center [1061, 443] width 934 height 63
click at [1477, 439] on p "MONITORA OGNI MOVIMENTO DEL TUO DENARO CON PRECISIONE MILLIMETRICA. IL MODULO T…" at bounding box center [1061, 443] width 934 height 63
click at [997, 449] on p "MONITORA OGNI MOVIMENTO DEL TUO DENARO CON PRECISIONE MILLIMETRICA. IL MODULO T…" at bounding box center [1061, 443] width 934 height 63
click at [732, 471] on p "MONITORA OGNI MOVIMENTO DEL TUO DENARO CON PRECISIONE MILLIMETRICA. IL MODULO T…" at bounding box center [1061, 443] width 934 height 63
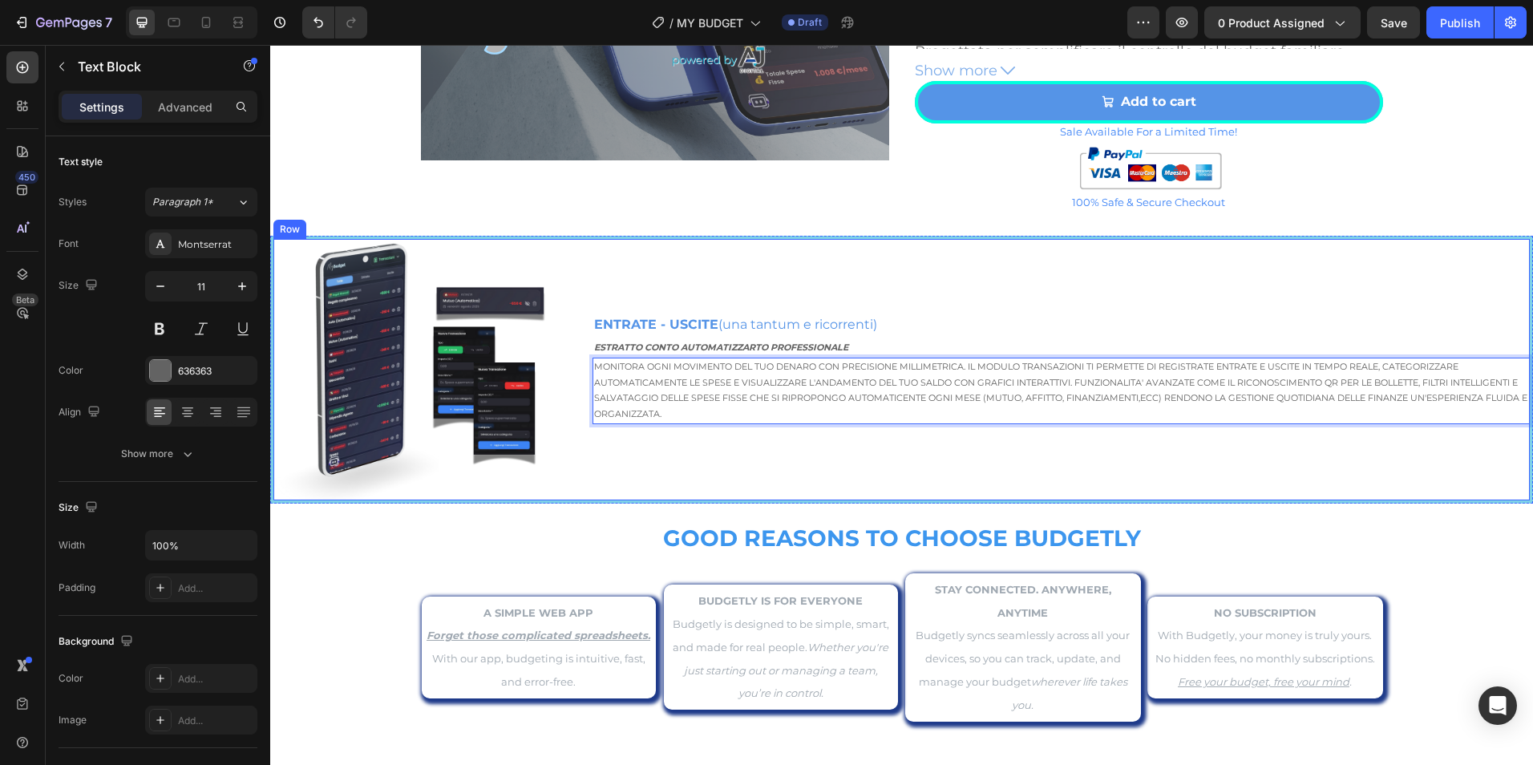
scroll to position [2652, 0]
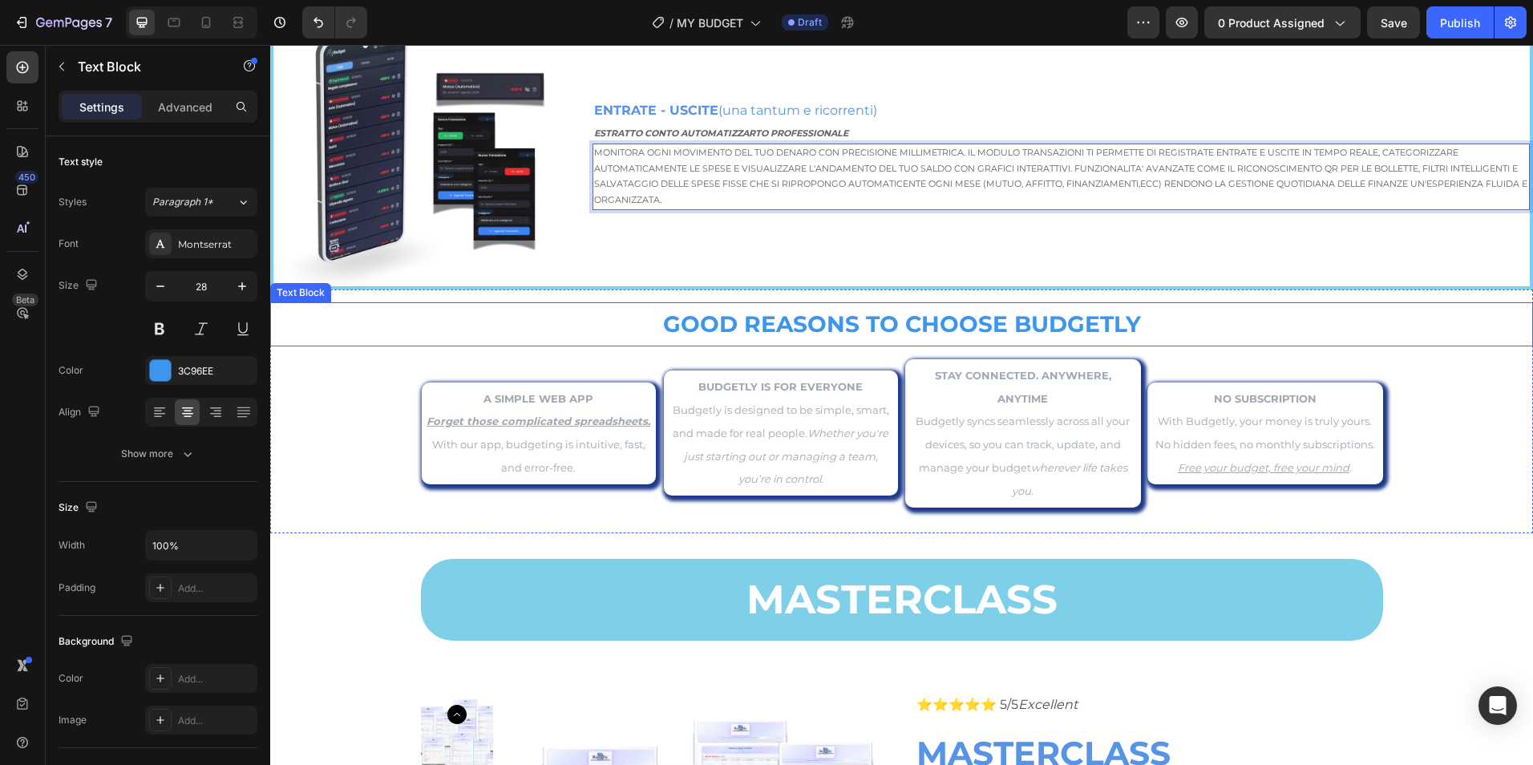
click at [955, 326] on strong "GOOD REASONS TO CHOOSE BUDGETLY" at bounding box center [902, 323] width 478 height 27
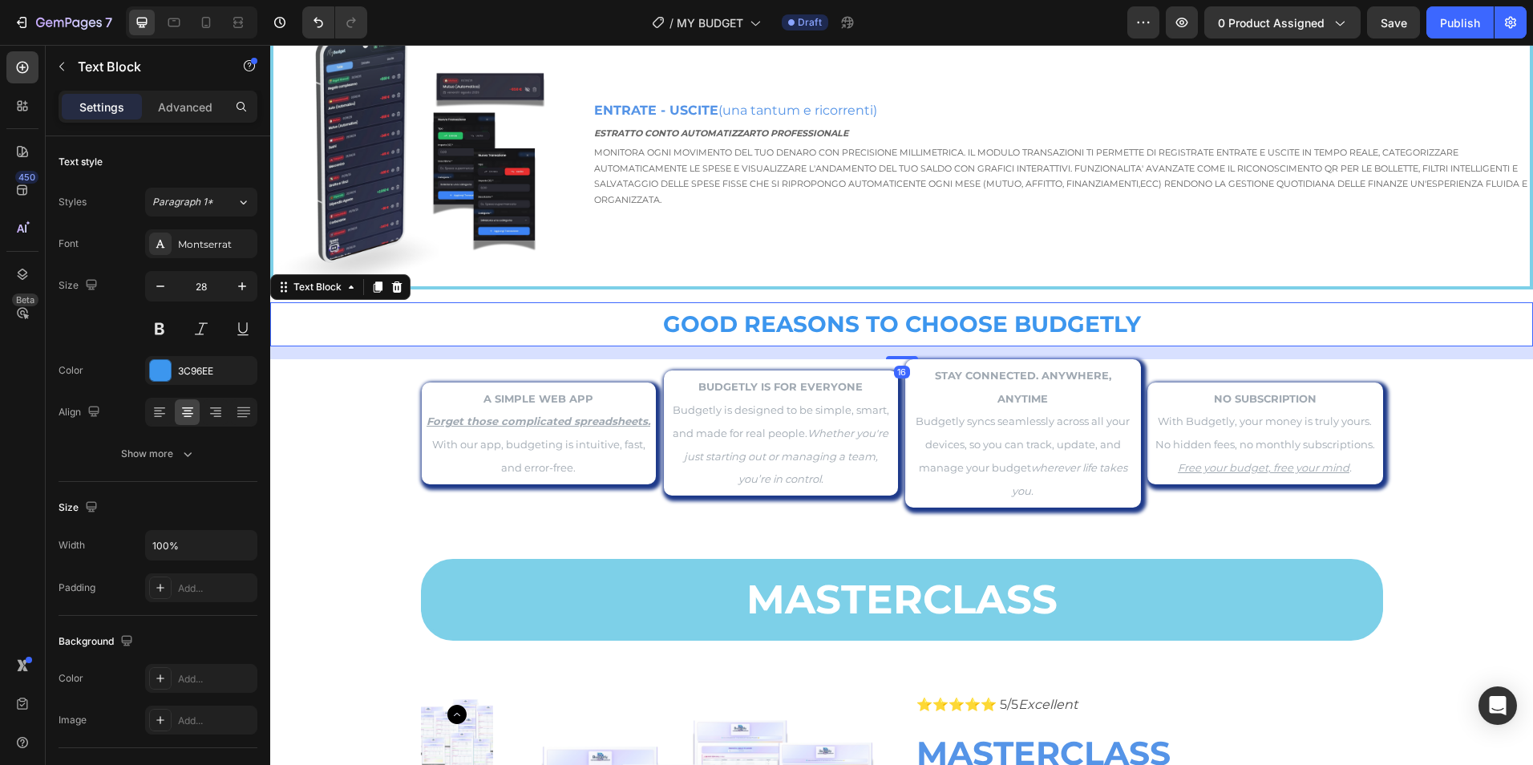
click at [955, 326] on strong "GOOD REASONS TO CHOOSE BUDGETLY" at bounding box center [902, 323] width 478 height 27
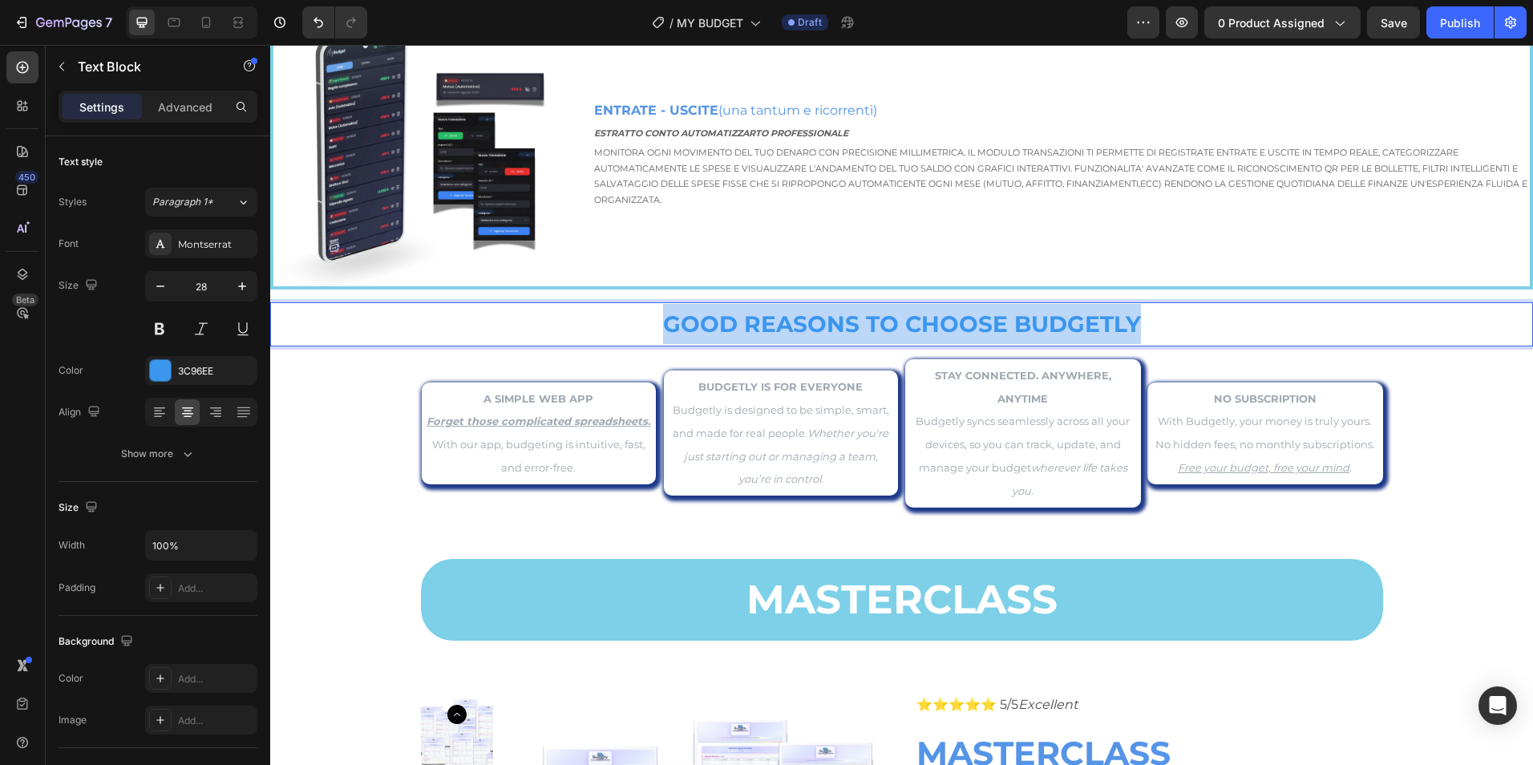
click at [955, 326] on strong "GOOD REASONS TO CHOOSE BUDGETLY" at bounding box center [902, 323] width 478 height 27
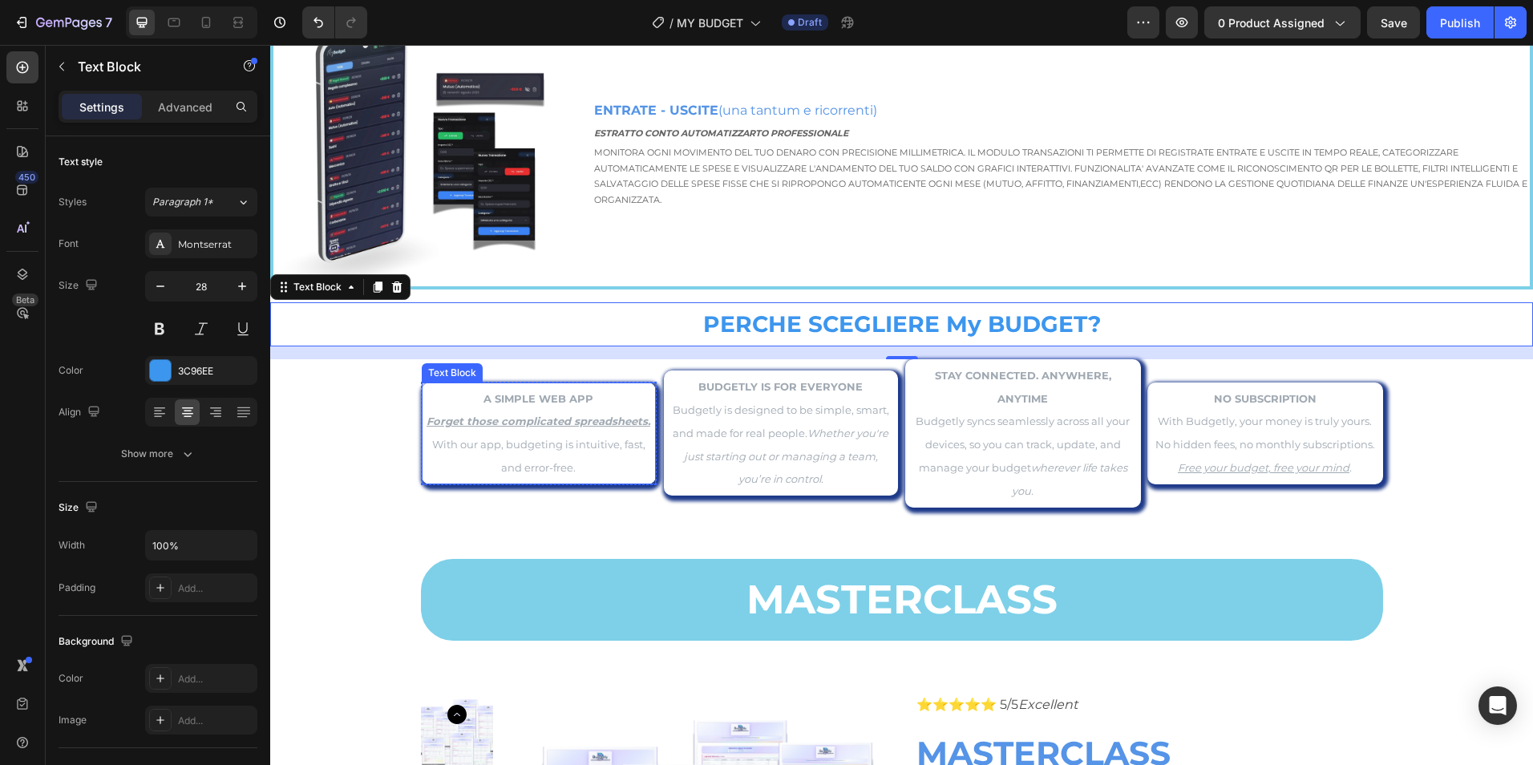
click at [566, 433] on p "With our app, budgeting is intuitive, fast, and error-free." at bounding box center [539, 456] width 225 height 47
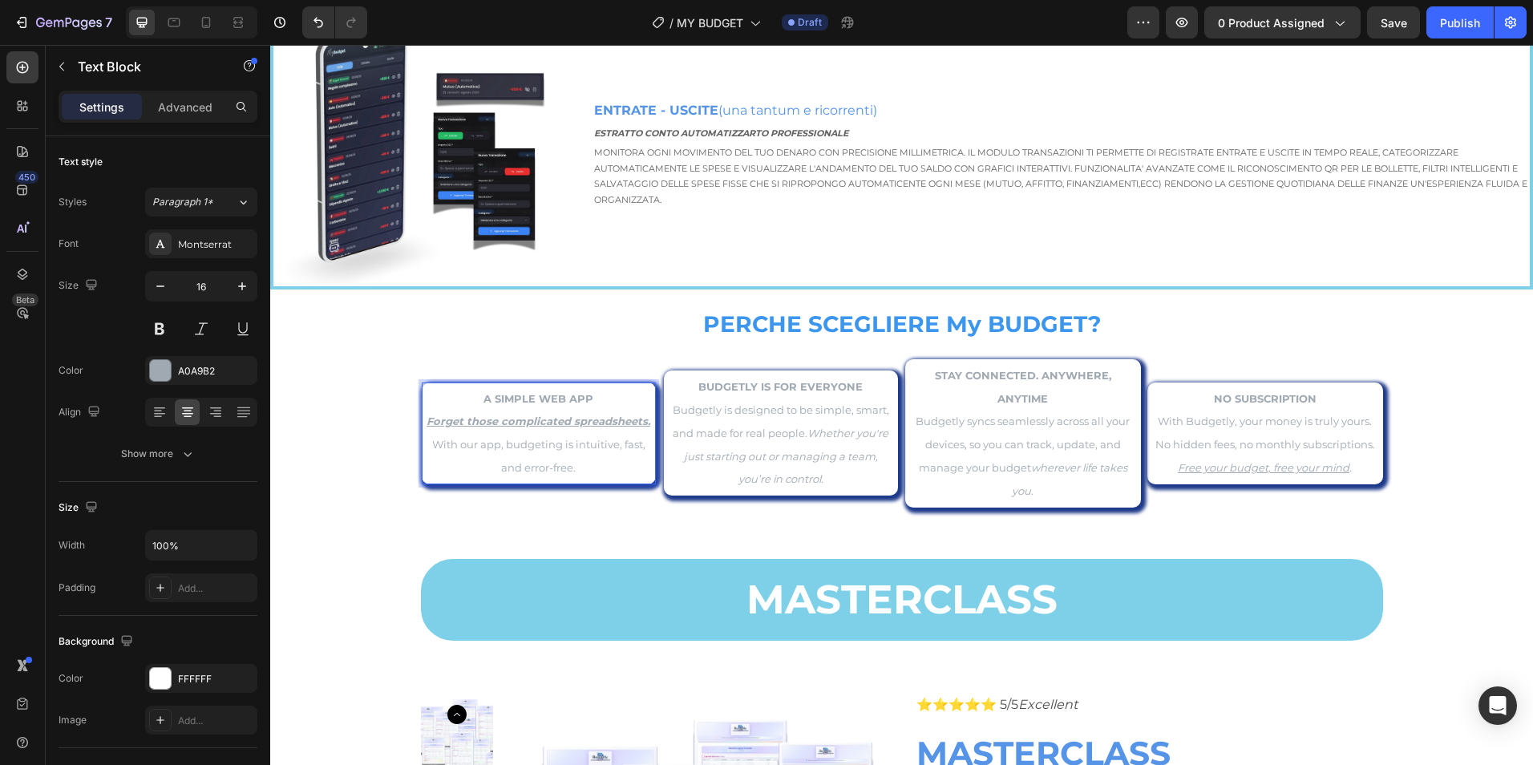
click at [557, 418] on p "Forget those complicated spreadsheets." at bounding box center [539, 421] width 225 height 23
click at [556, 417] on p "Forget those complicated spreadsheets." at bounding box center [539, 421] width 225 height 23
click at [556, 416] on p "Forget those complicated spreadsheets." at bounding box center [539, 421] width 225 height 23
click at [561, 438] on p "With our app, budgeting is intuitive, fast, and error-free." at bounding box center [539, 456] width 225 height 47
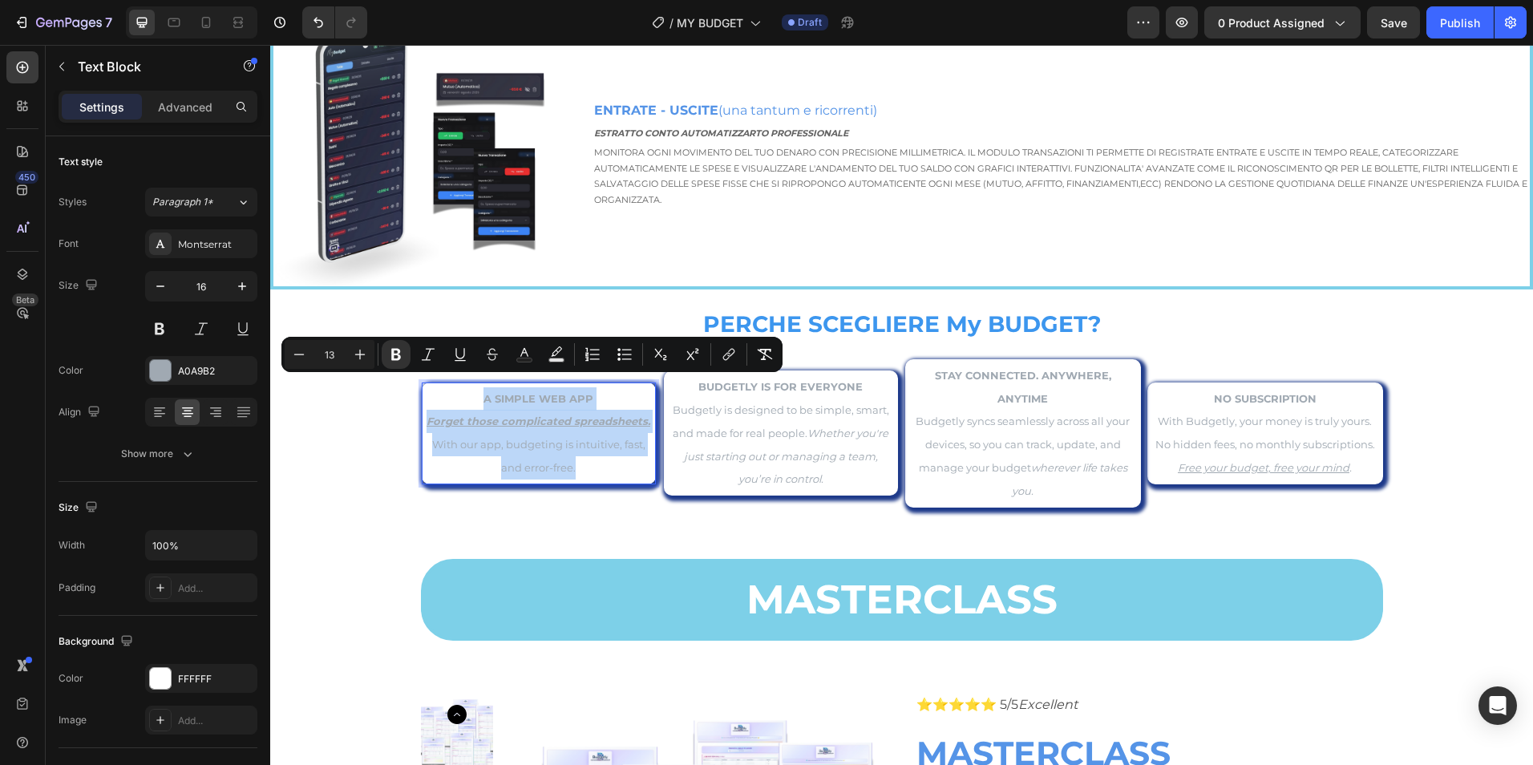
drag, startPoint x: 479, startPoint y: 386, endPoint x: 585, endPoint y: 450, distance: 124.5
click at [585, 450] on div "A SIMPLE WEB APP Forget those complicated spreadsheets. With our app, budgeting…" at bounding box center [539, 433] width 228 height 95
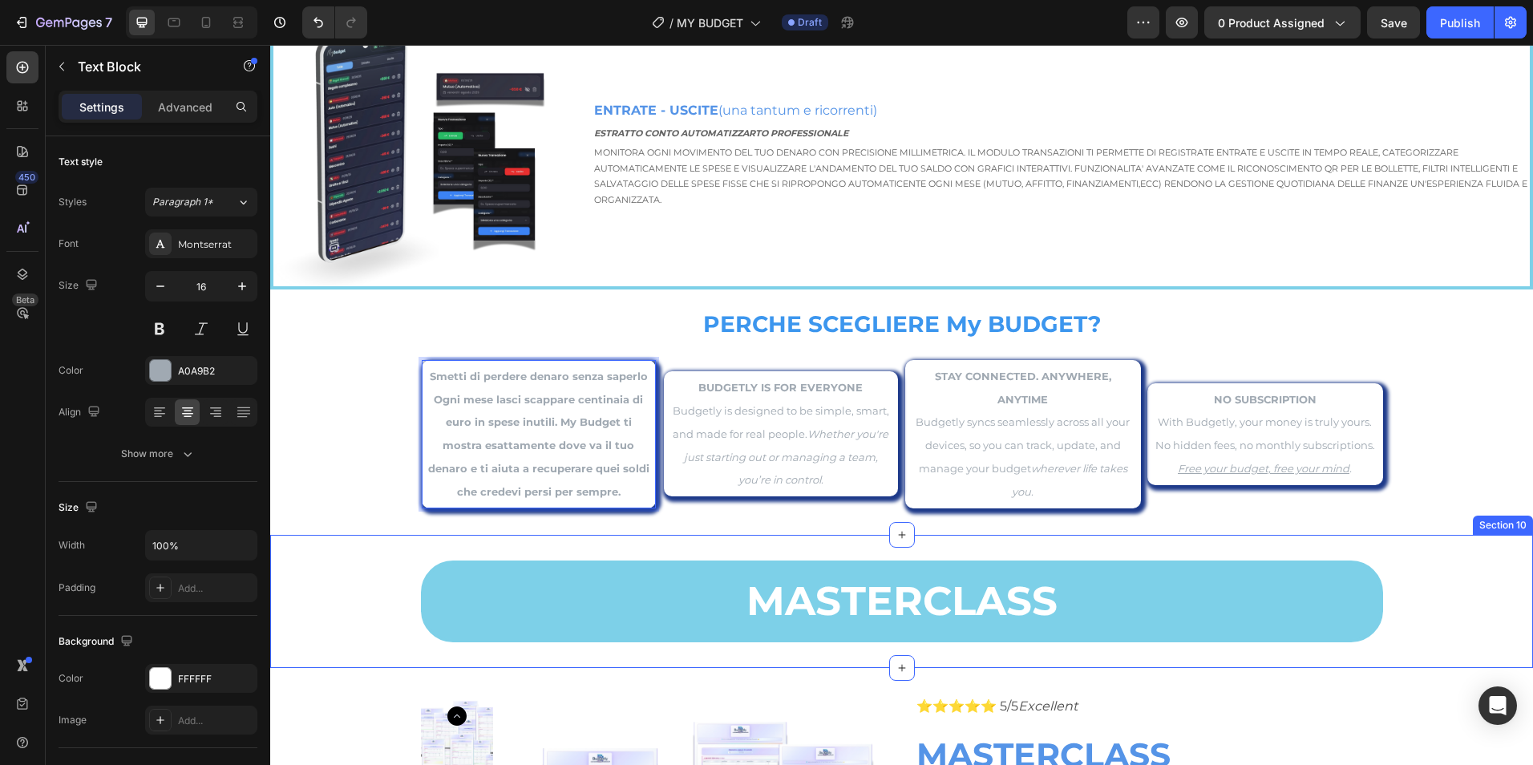
scroll to position [2641, 0]
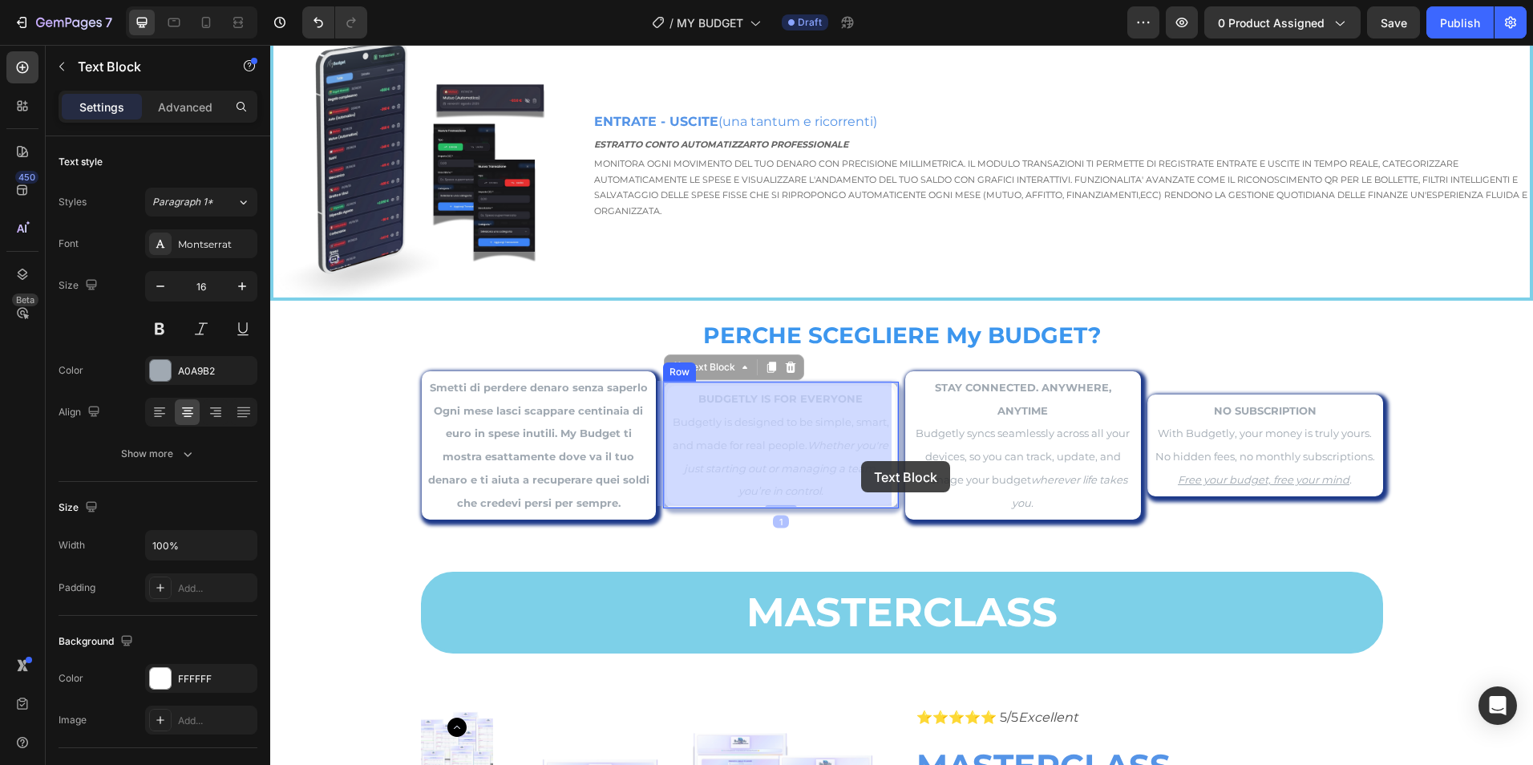
drag, startPoint x: 694, startPoint y: 396, endPoint x: 791, endPoint y: 446, distance: 109.7
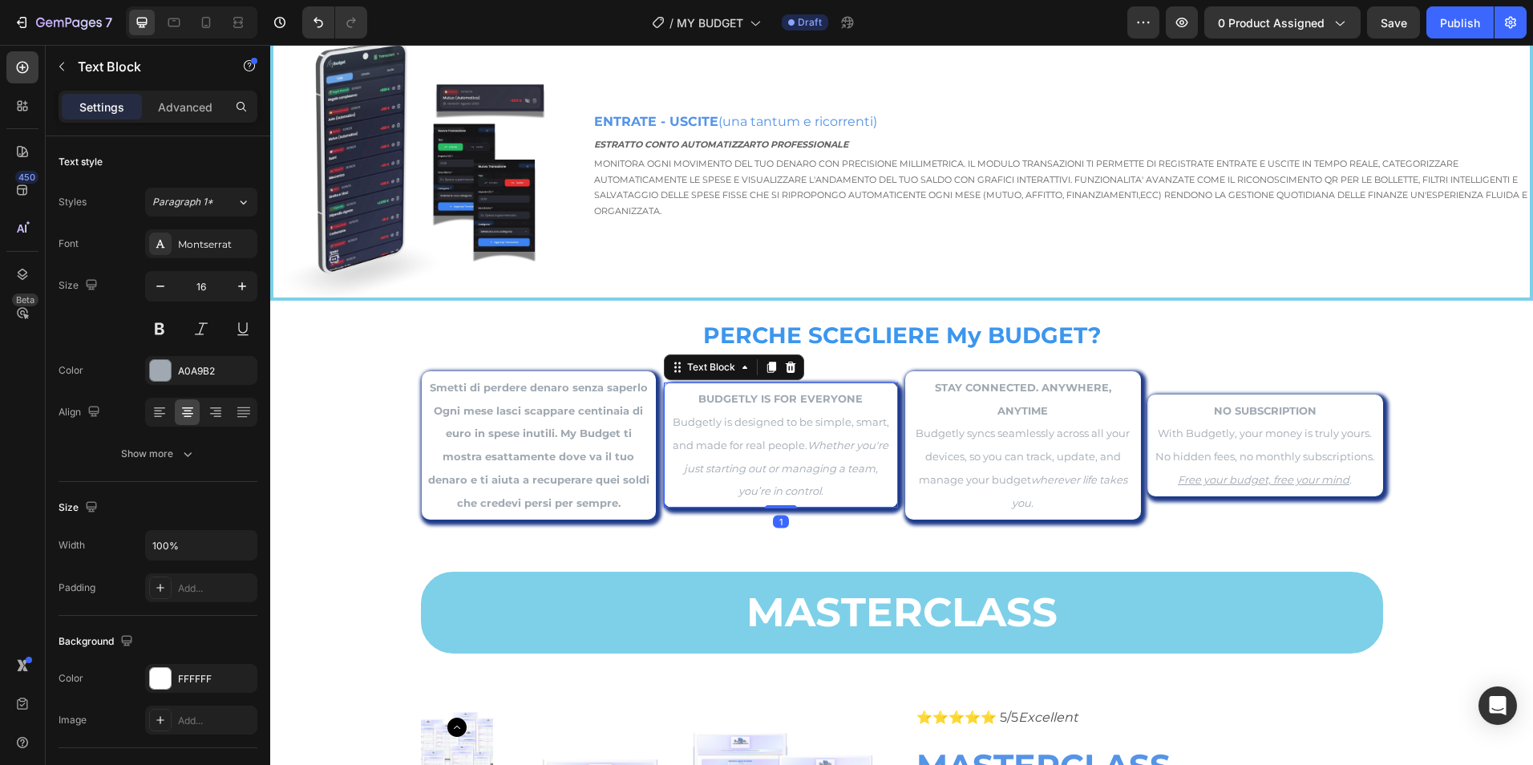
click at [777, 437] on span "Budgetly is designed to be simple, smart, and made for real people. Whether you…" at bounding box center [781, 456] width 216 height 82
click at [698, 399] on strong "BUDGETLY IS FOR EVERYONE" at bounding box center [780, 398] width 164 height 13
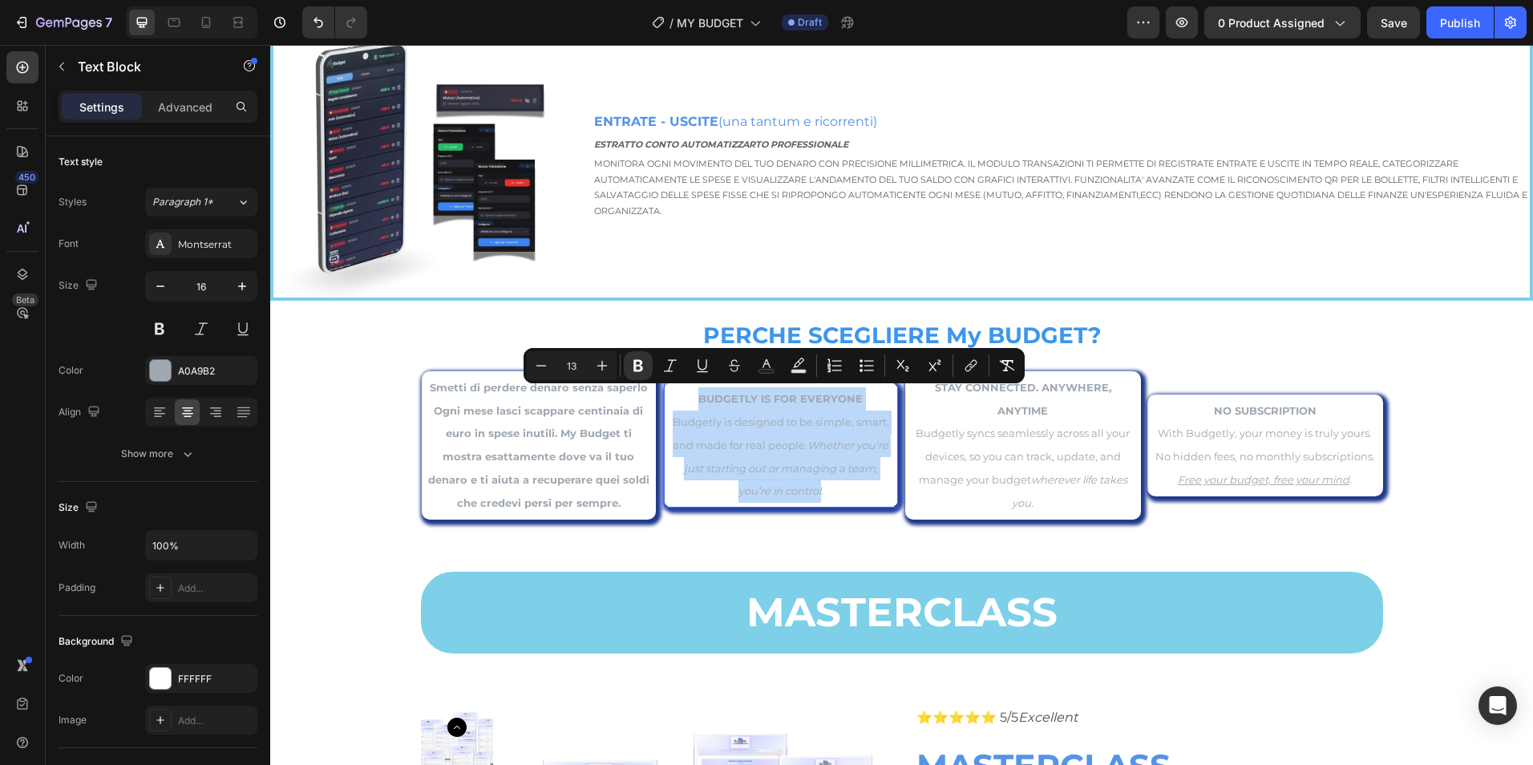
drag, startPoint x: 695, startPoint y: 397, endPoint x: 809, endPoint y: 488, distance: 146.0
click at [809, 488] on div "BUDGETLY IS FOR EVERYONE Budgetly is designed to be simple, smart, and made for…" at bounding box center [781, 445] width 228 height 119
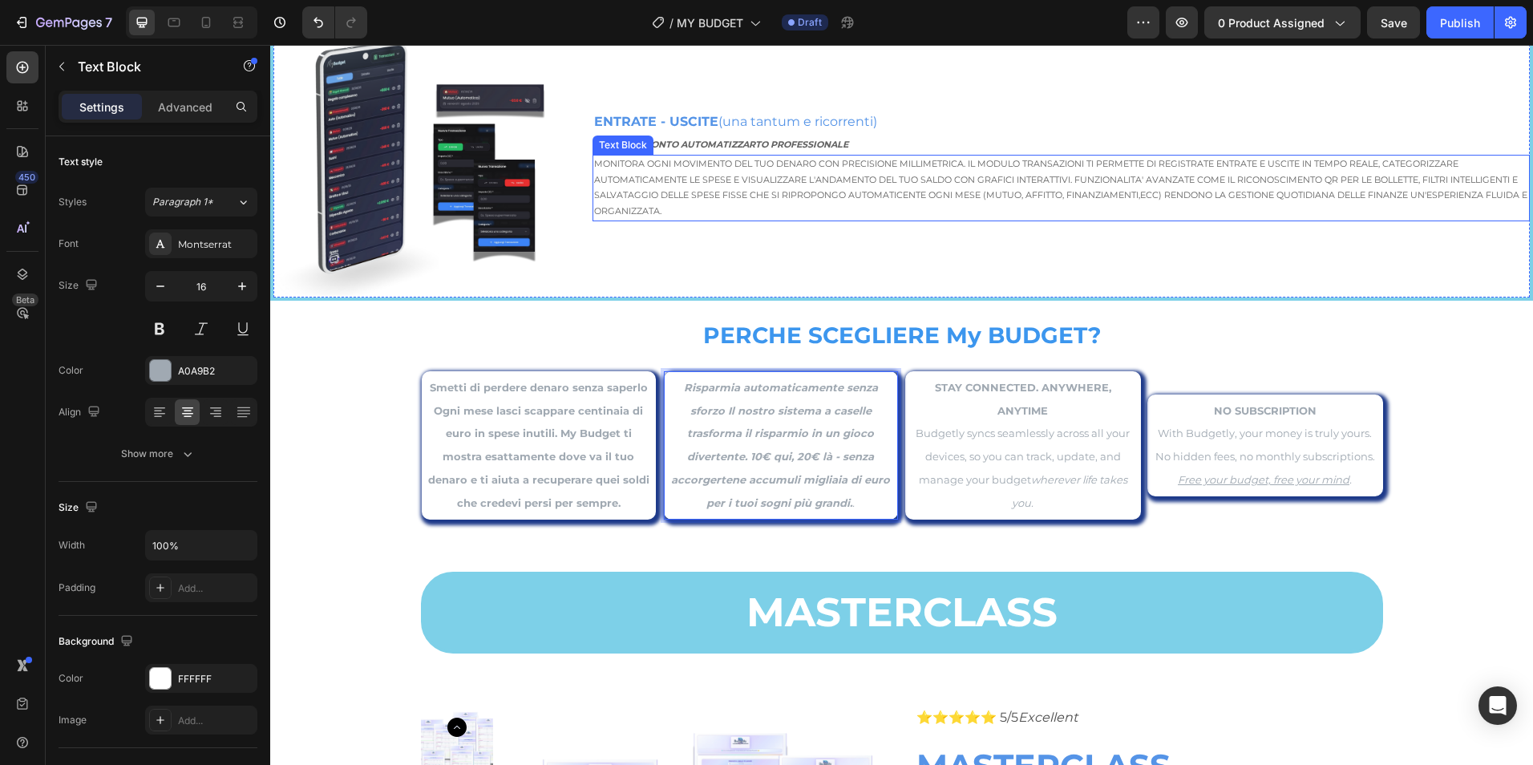
scroll to position [2630, 0]
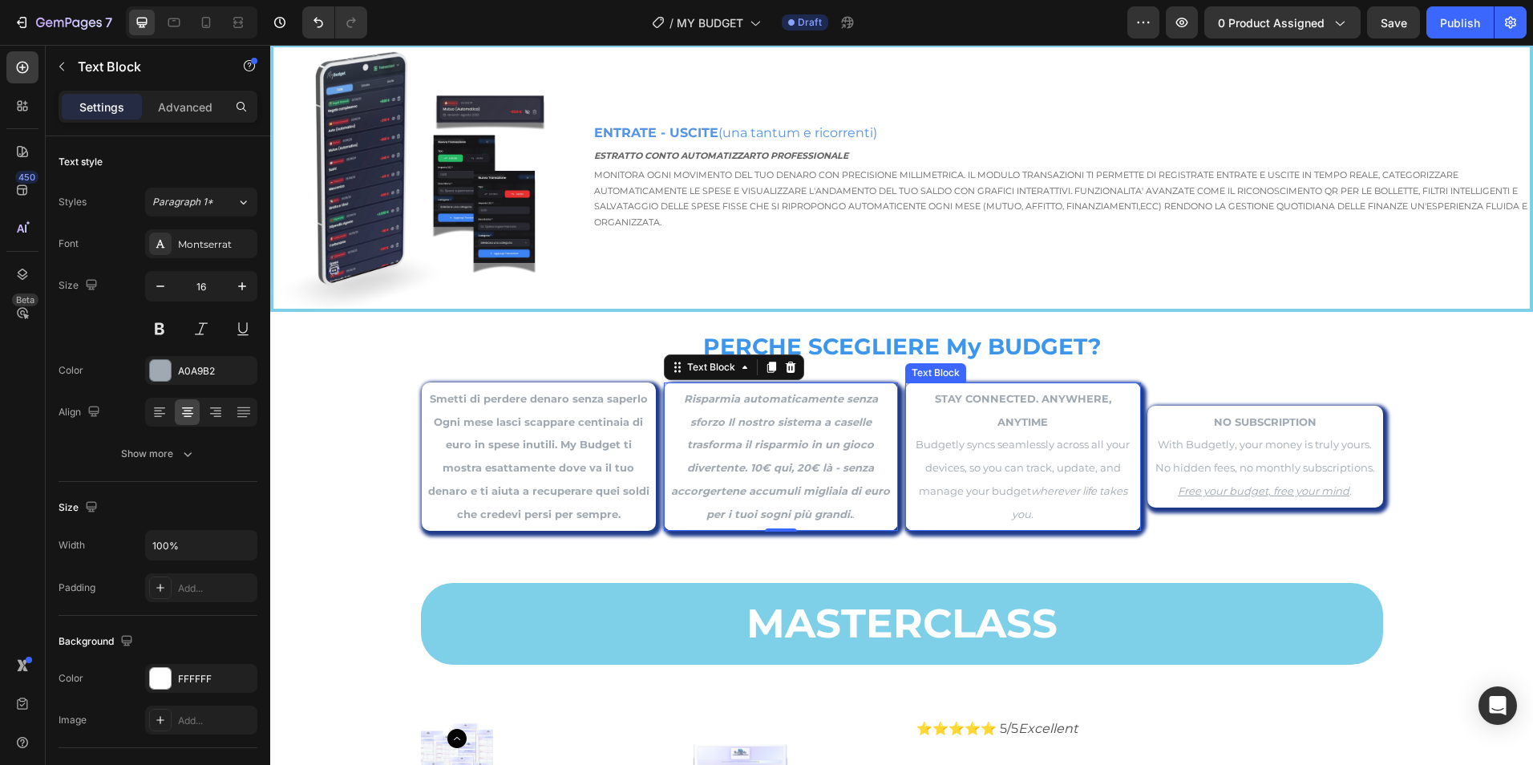
click at [935, 407] on strong "STAY CONNECTED. ANYWHERE, ANYTIME" at bounding box center [1023, 410] width 176 height 36
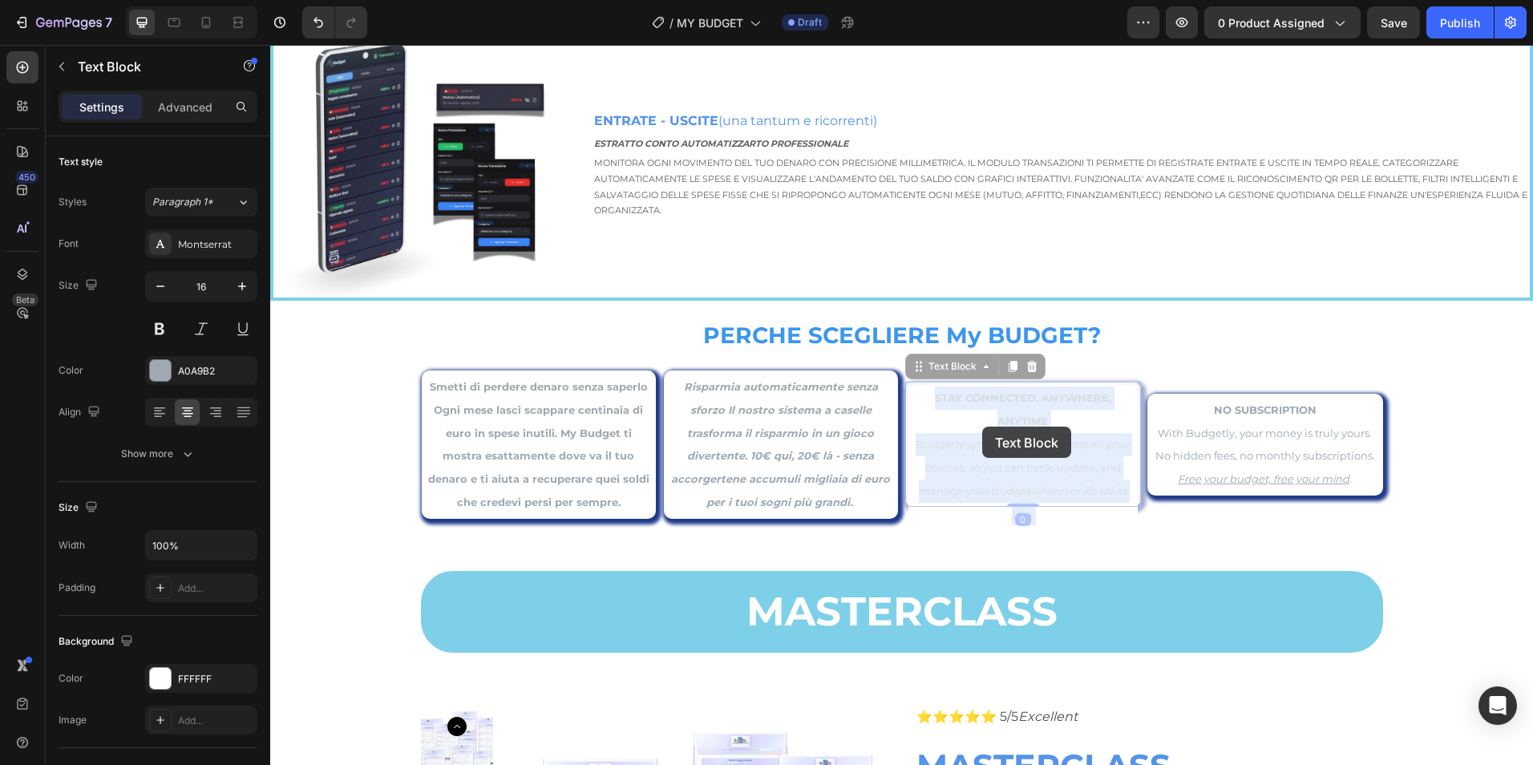
scroll to position [2618, 0]
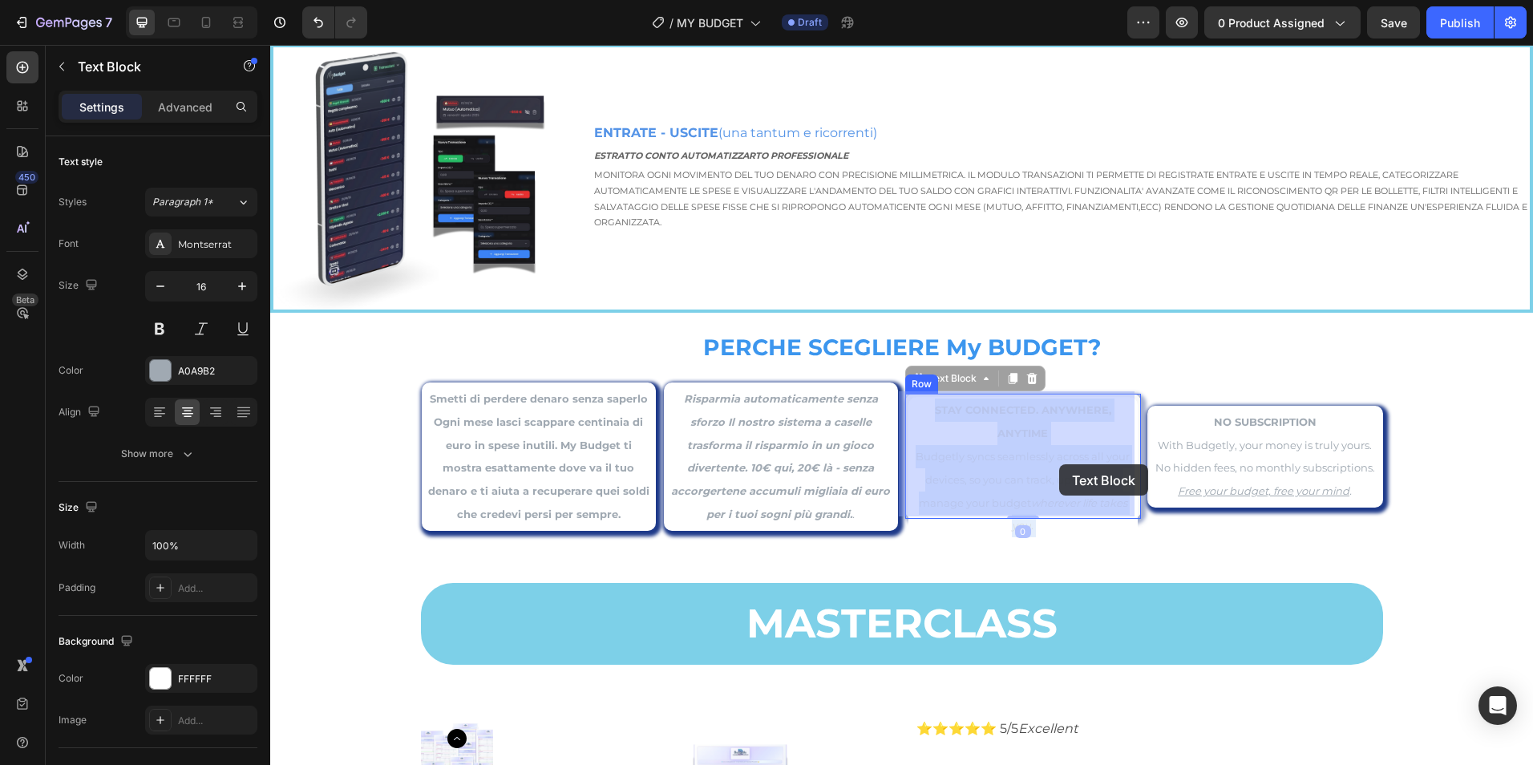
drag, startPoint x: 907, startPoint y: 408, endPoint x: 1045, endPoint y: 455, distance: 145.5
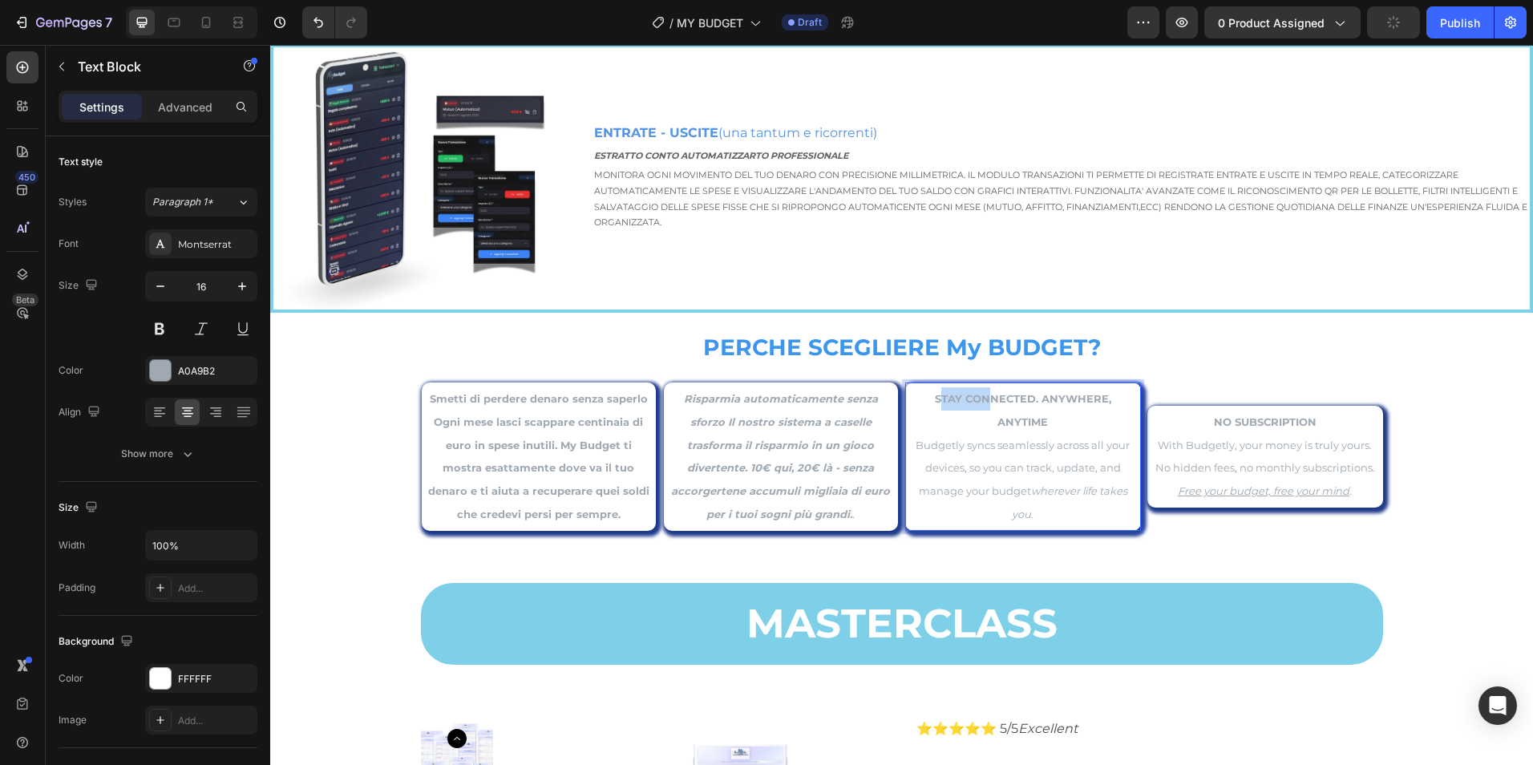
drag, startPoint x: 908, startPoint y: 406, endPoint x: 961, endPoint y: 415, distance: 54.6
click at [961, 415] on p "STAY CONNECTED. ANYWHERE, ANYTIME" at bounding box center [1023, 410] width 226 height 47
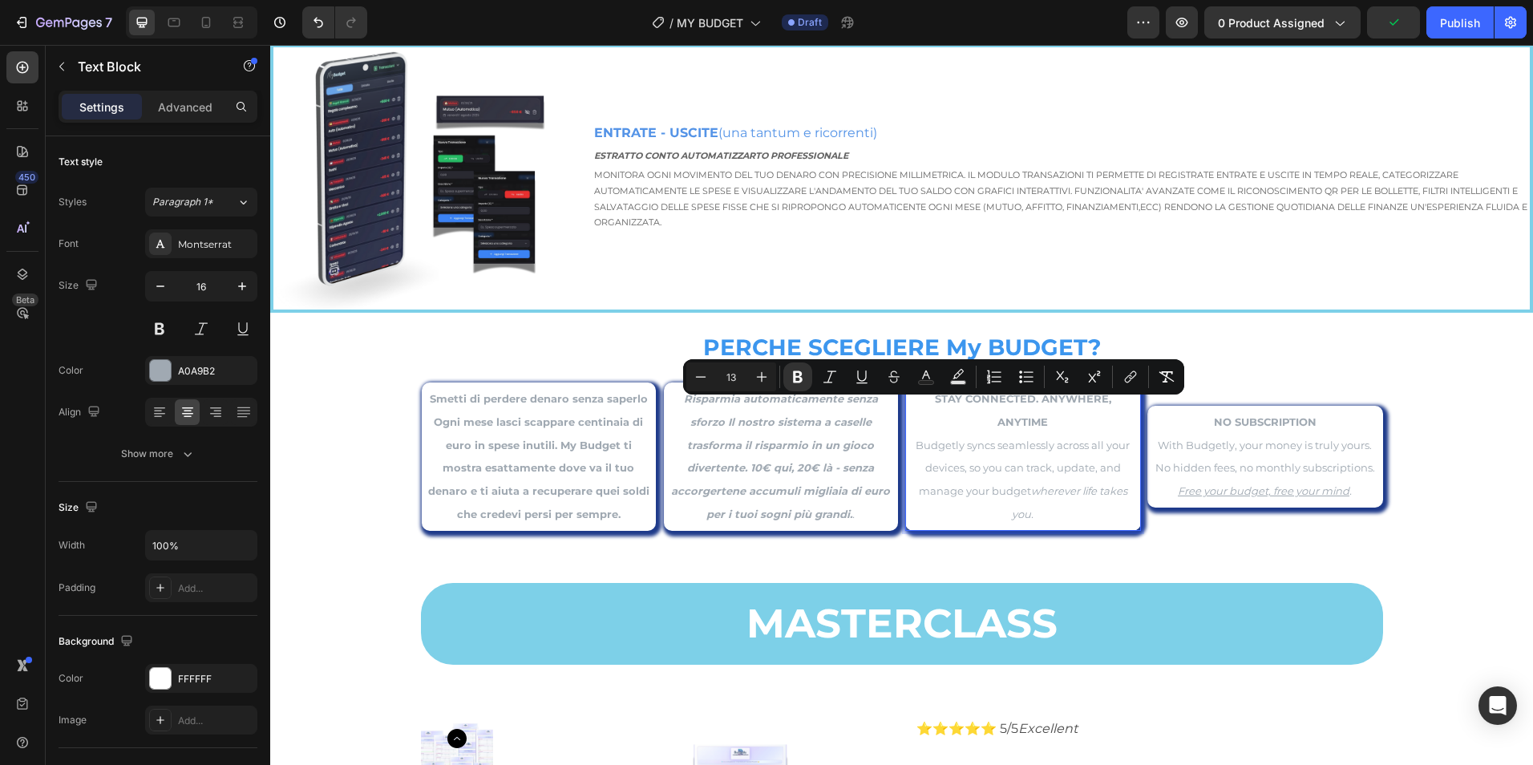
drag, startPoint x: 994, startPoint y: 450, endPoint x: 1022, endPoint y: 467, distance: 33.1
click at [995, 451] on span "Budgetly syncs seamlessly across all your devices, so you can track, update, an…" at bounding box center [1023, 480] width 214 height 82
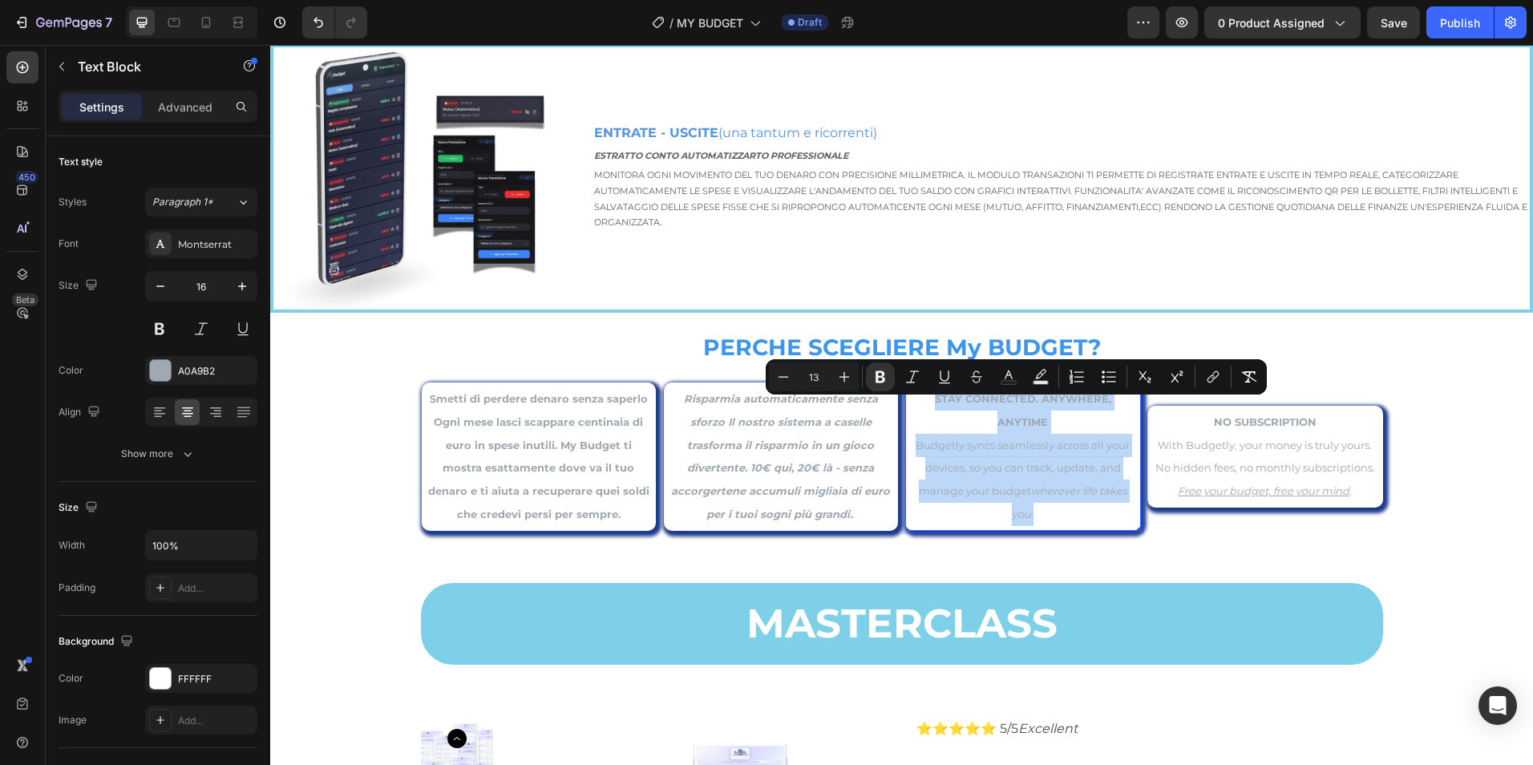
drag, startPoint x: 1039, startPoint y: 504, endPoint x: 904, endPoint y: 408, distance: 165.5
click at [908, 408] on div "STAY CONNECTED. ANYWHERE, ANYTIME Budgetly syncs seamlessly across all your dev…" at bounding box center [1022, 457] width 229 height 142
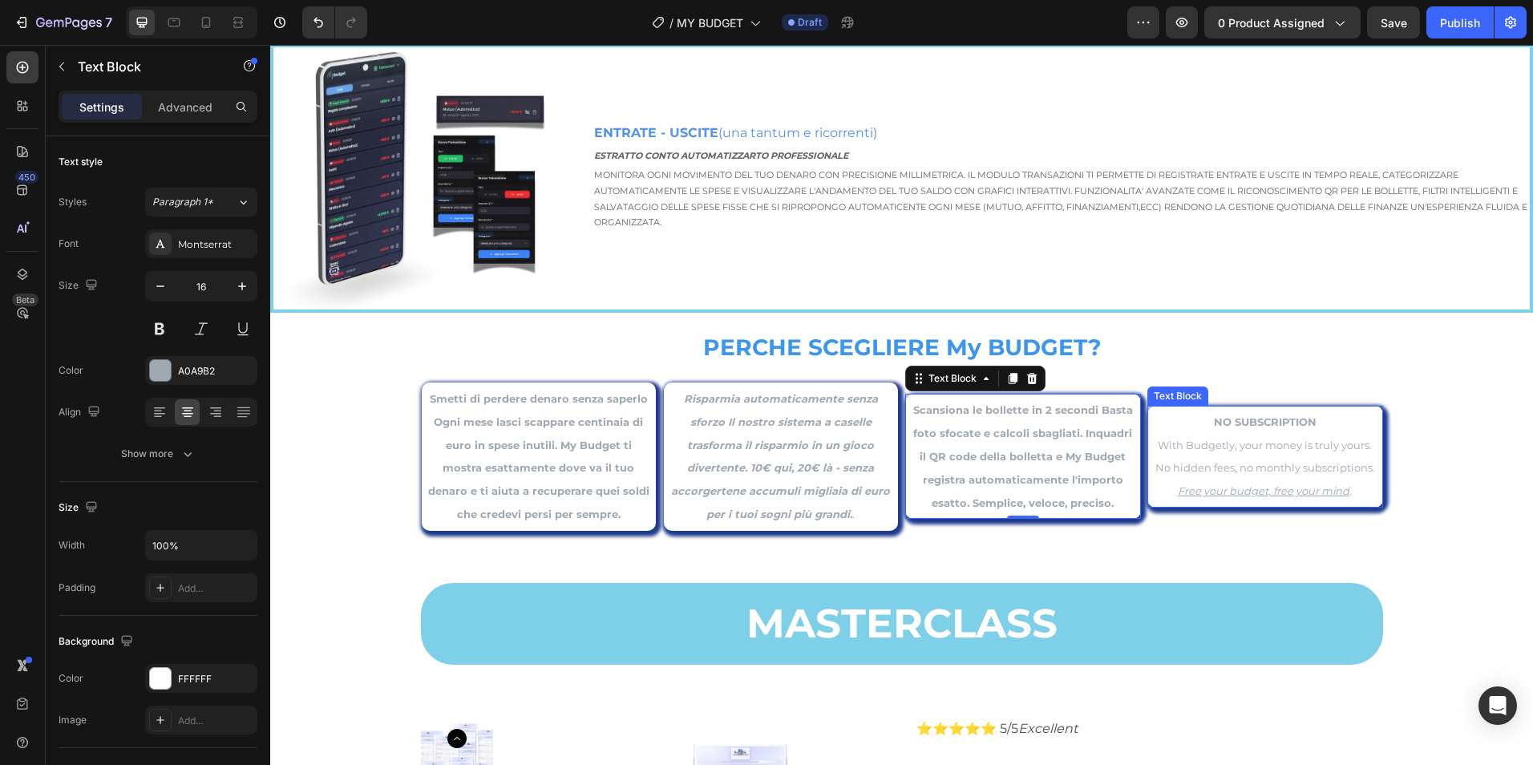
click at [1261, 461] on span "No hidden fees, no monthly subscriptions." at bounding box center [1265, 467] width 220 height 13
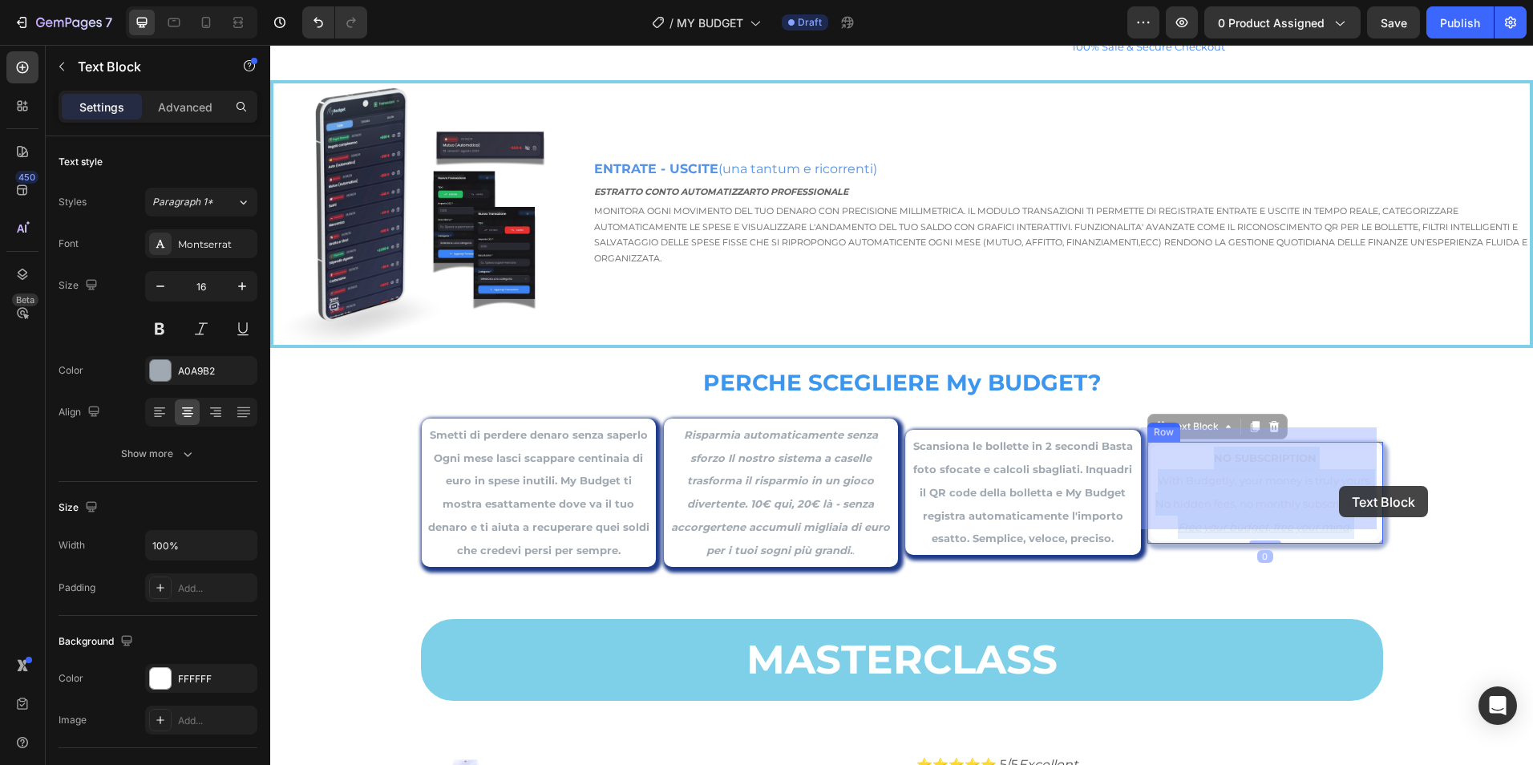
drag, startPoint x: 1208, startPoint y: 420, endPoint x: 1336, endPoint y: 484, distance: 143.4
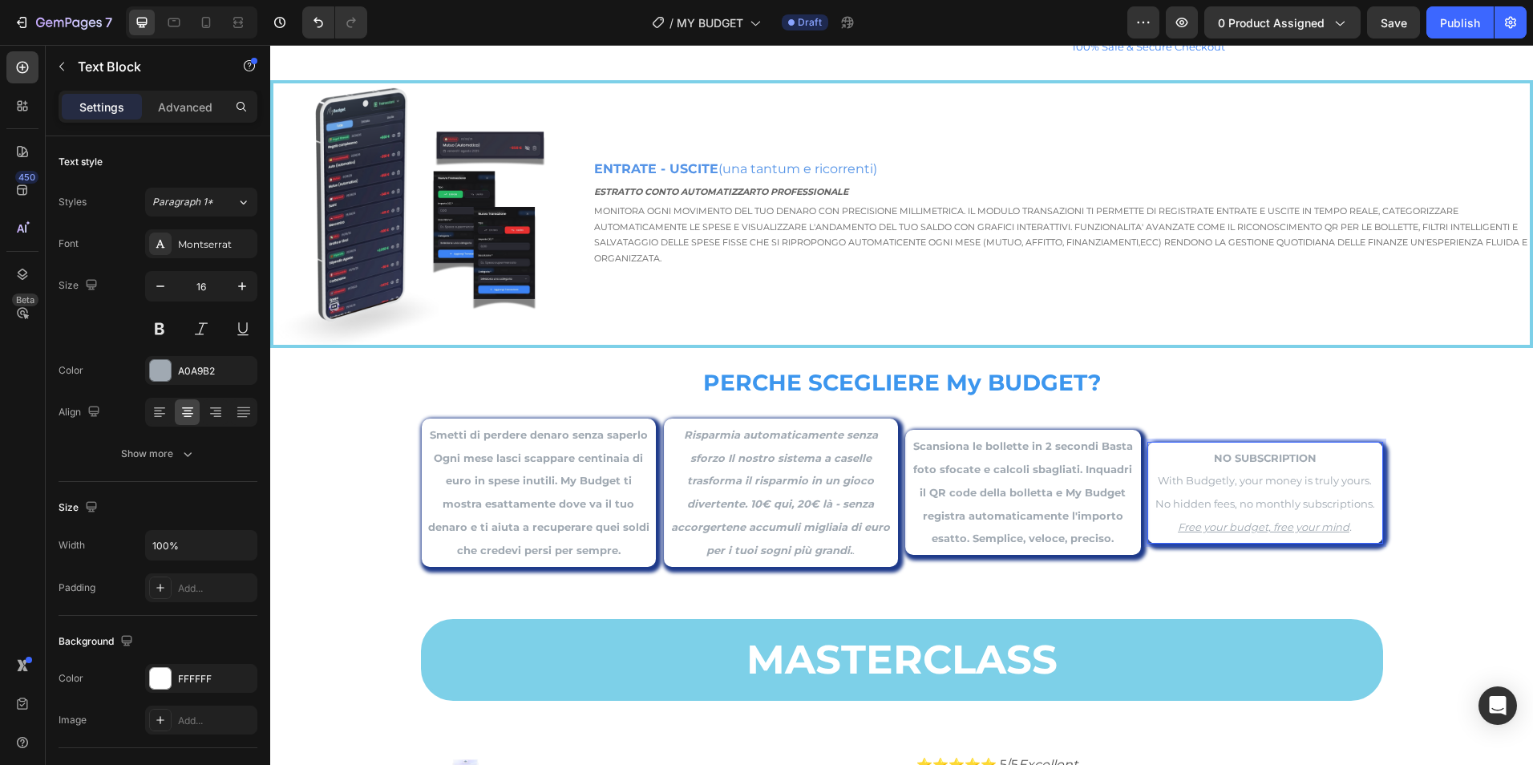
click at [1345, 528] on icon "Free your budget, free your mind ." at bounding box center [1265, 526] width 174 height 13
drag, startPoint x: 1348, startPoint y: 525, endPoint x: 1208, endPoint y: 469, distance: 151.1
click at [1208, 469] on p "With Budgetly, your money is truly yours. No hidden fees, no monthly subscripti…" at bounding box center [1265, 503] width 226 height 69
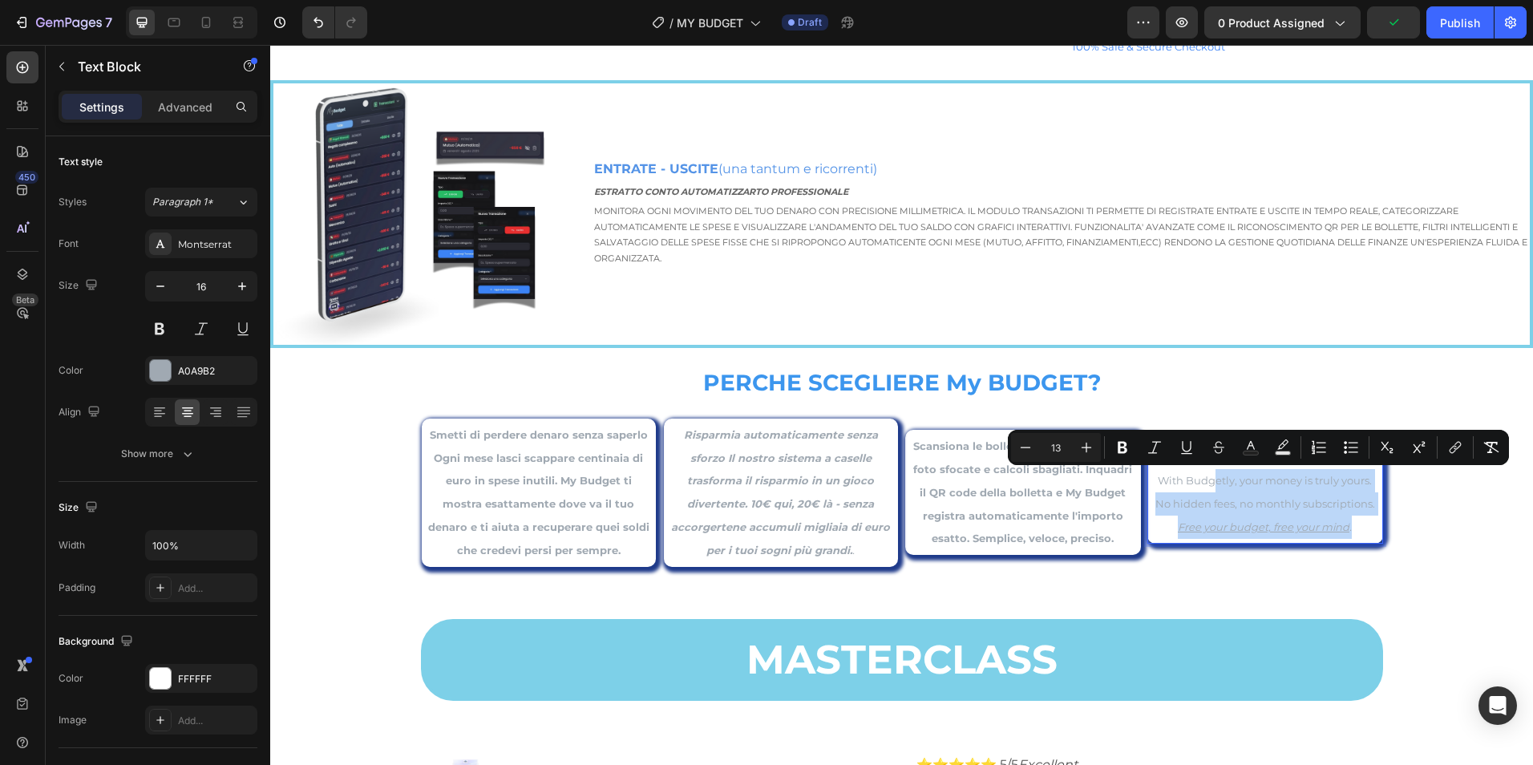
click at [1208, 470] on p "With Budgetly, your money is truly yours. No hidden fees, no monthly subscripti…" at bounding box center [1265, 503] width 226 height 69
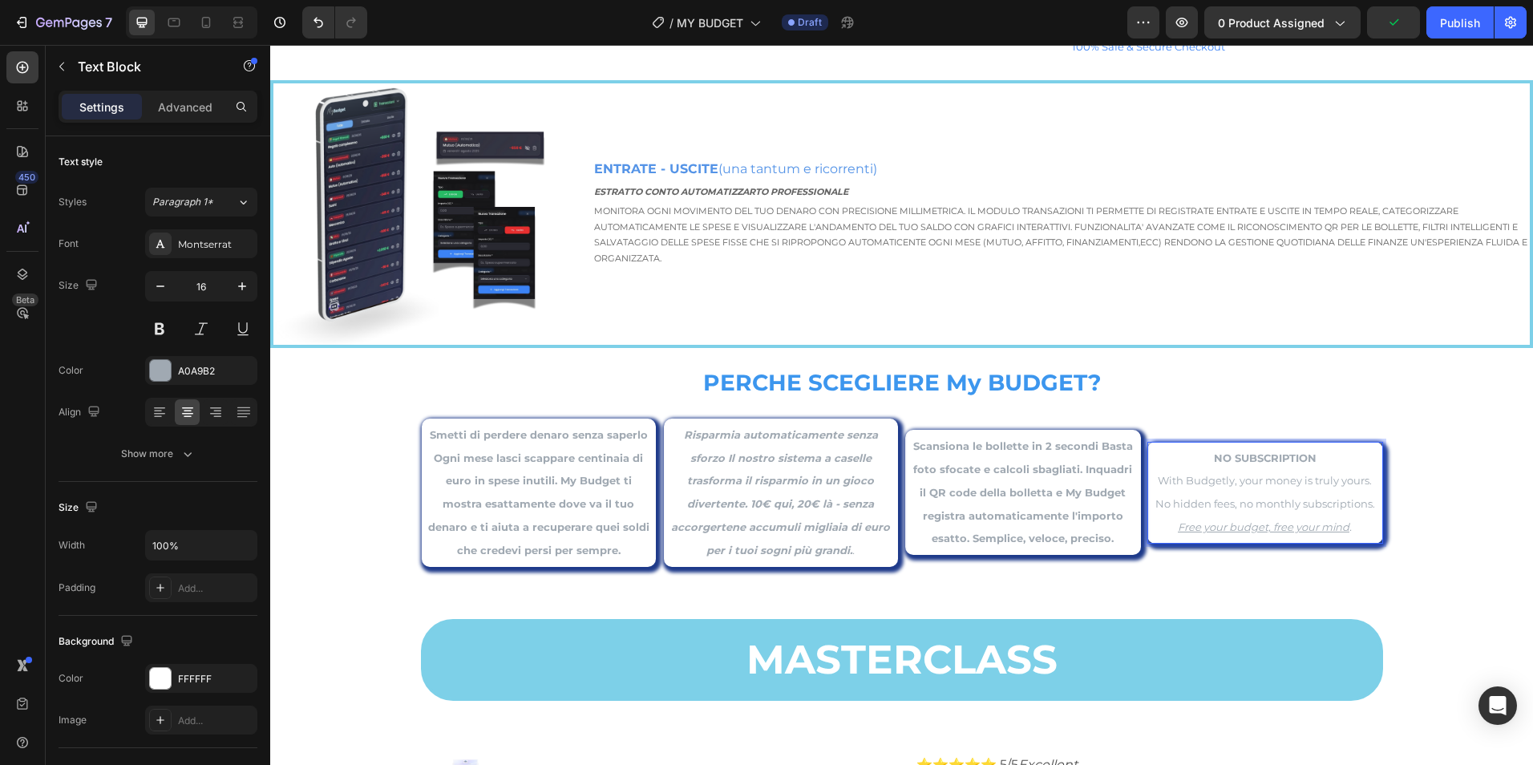
click at [1193, 486] on p "With Budgetly, your money is truly yours. No hidden fees, no monthly subscripti…" at bounding box center [1265, 503] width 226 height 69
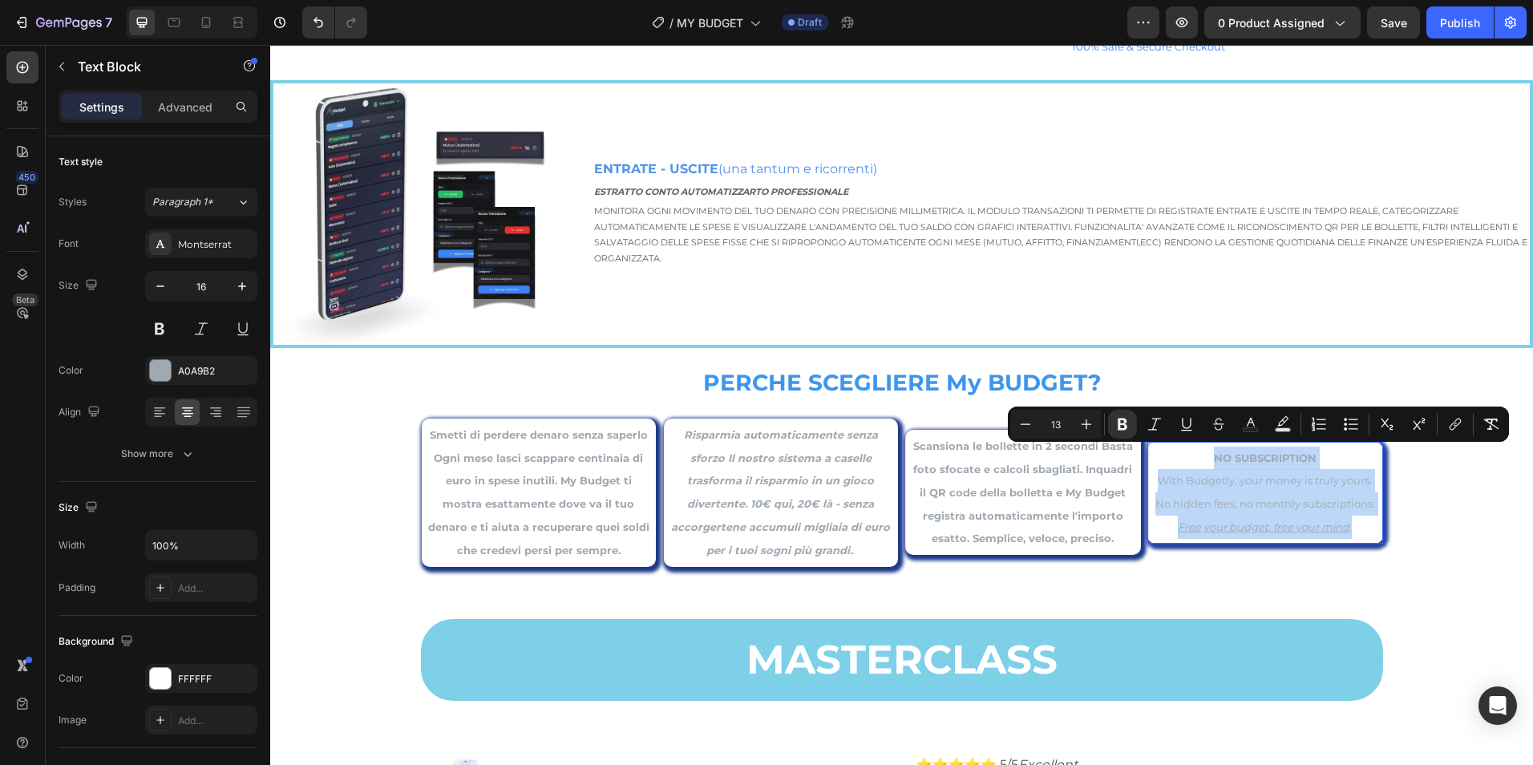
drag, startPoint x: 1207, startPoint y: 454, endPoint x: 1350, endPoint y: 534, distance: 164.4
click at [1350, 534] on div "NO SUBSCRIPTION With Budgetly, your money is truly yours. No hidden fees, no mo…" at bounding box center [1265, 492] width 229 height 95
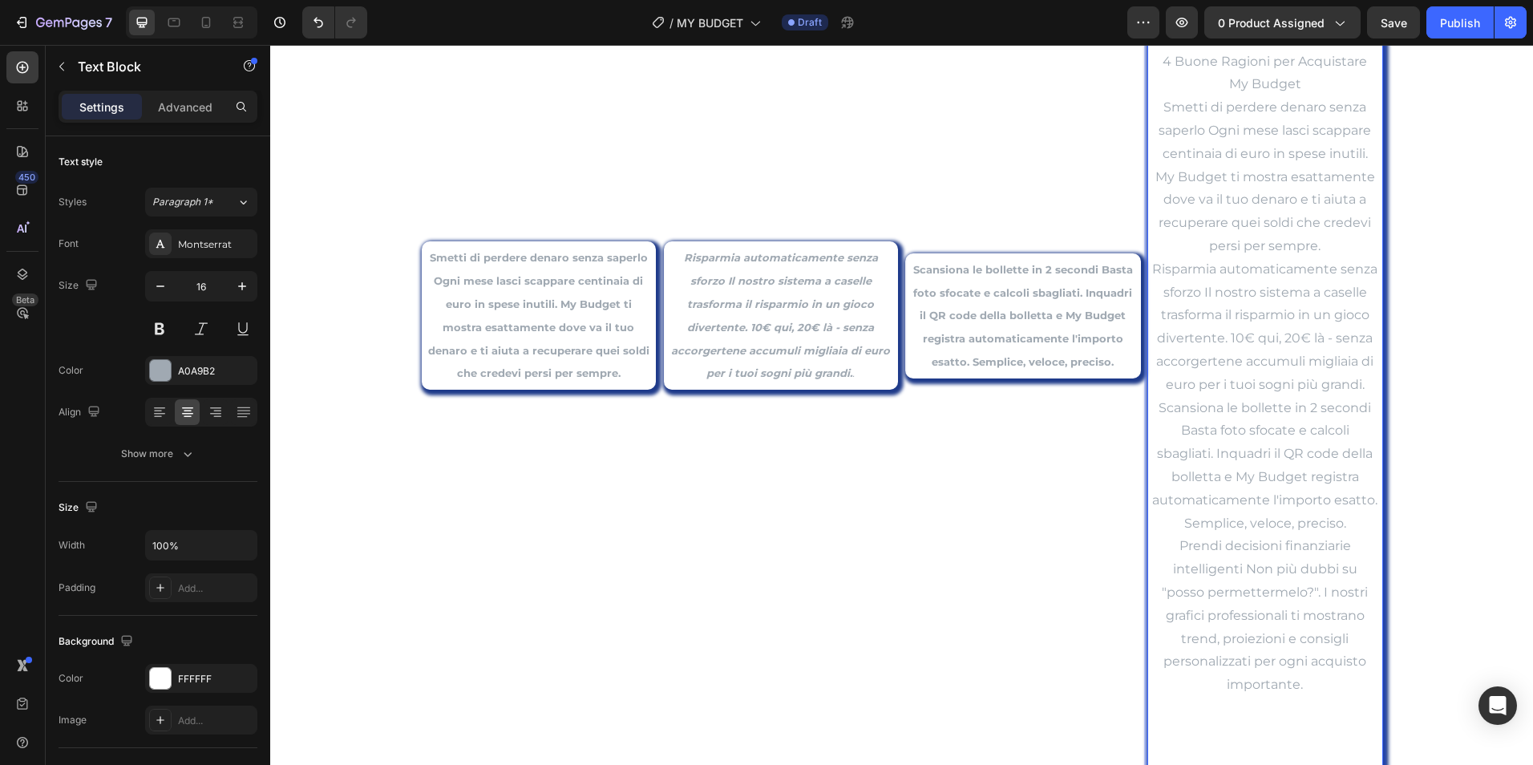
scroll to position [3258, 0]
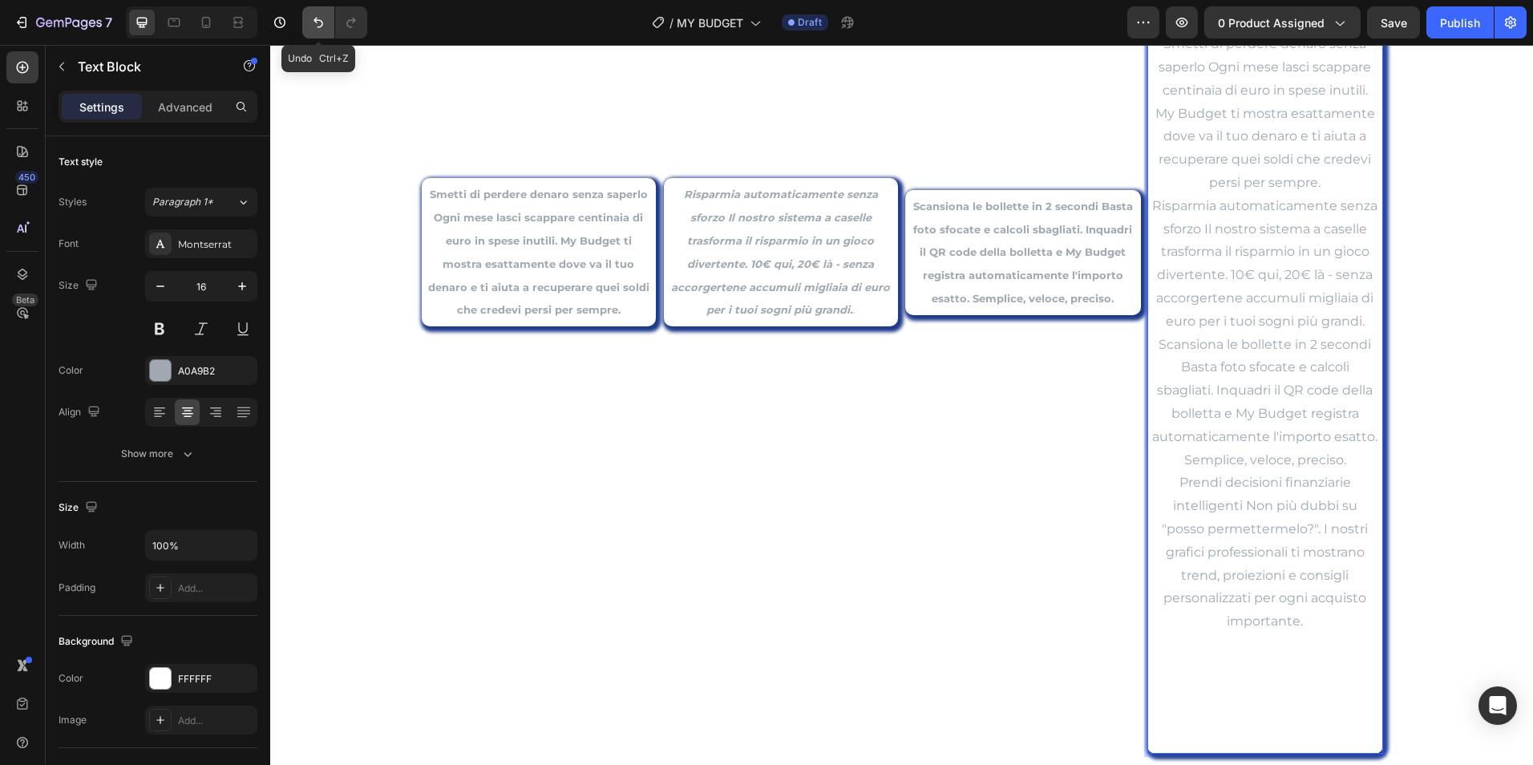
click at [309, 24] on button "Undo/Redo" at bounding box center [318, 22] width 32 height 32
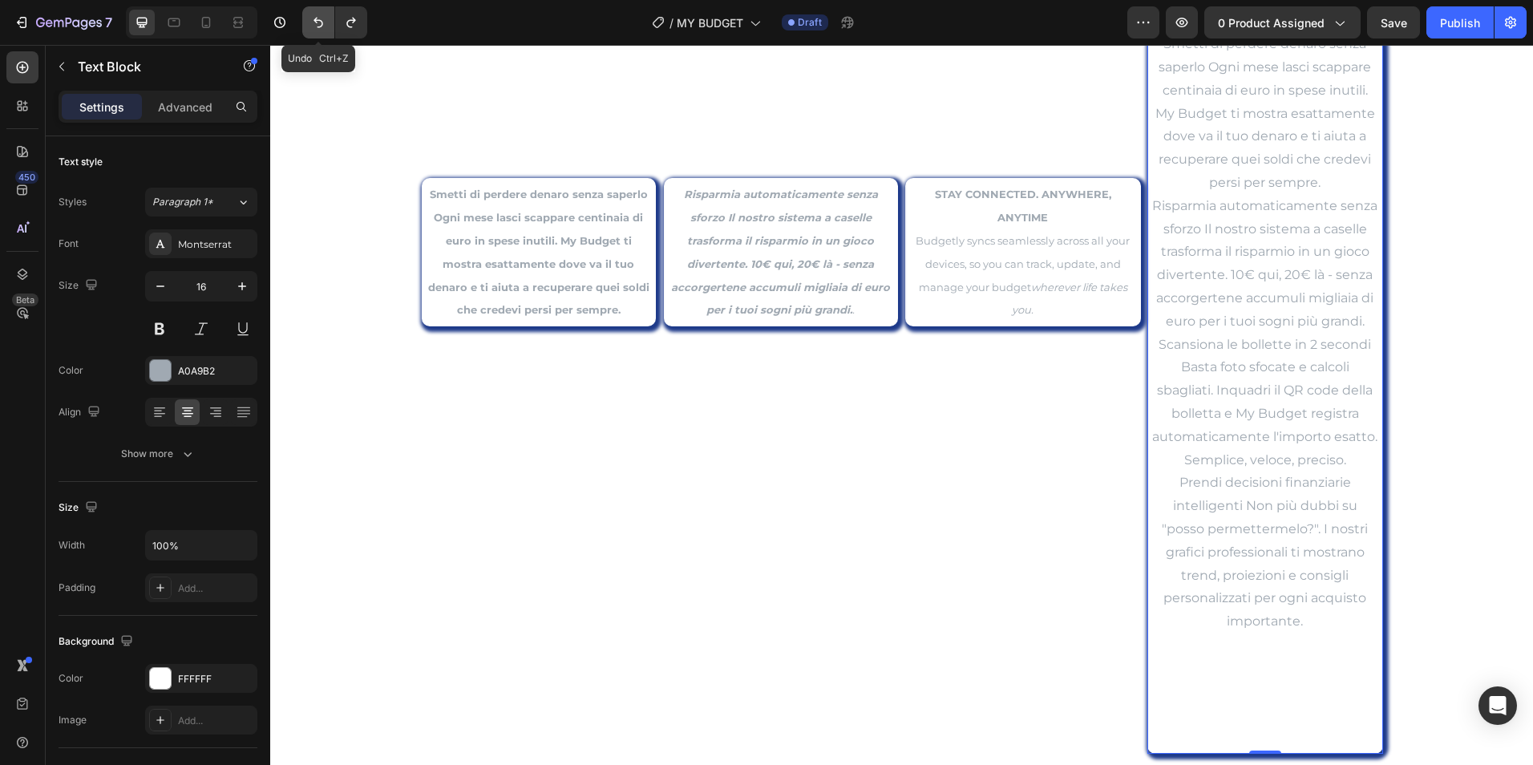
click at [317, 24] on icon "Undo/Redo" at bounding box center [318, 22] width 16 height 16
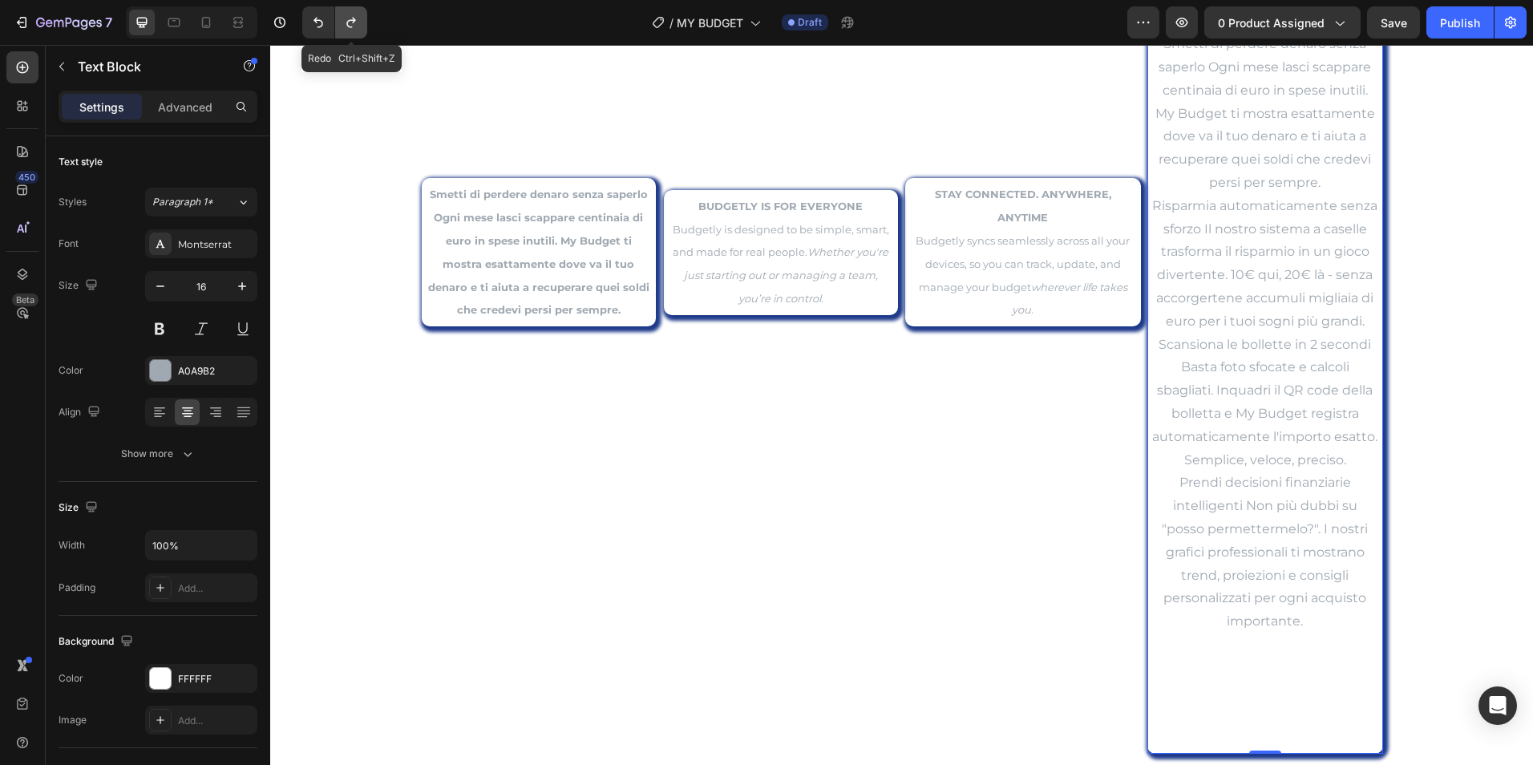
click at [365, 22] on button "Undo/Redo" at bounding box center [351, 22] width 32 height 32
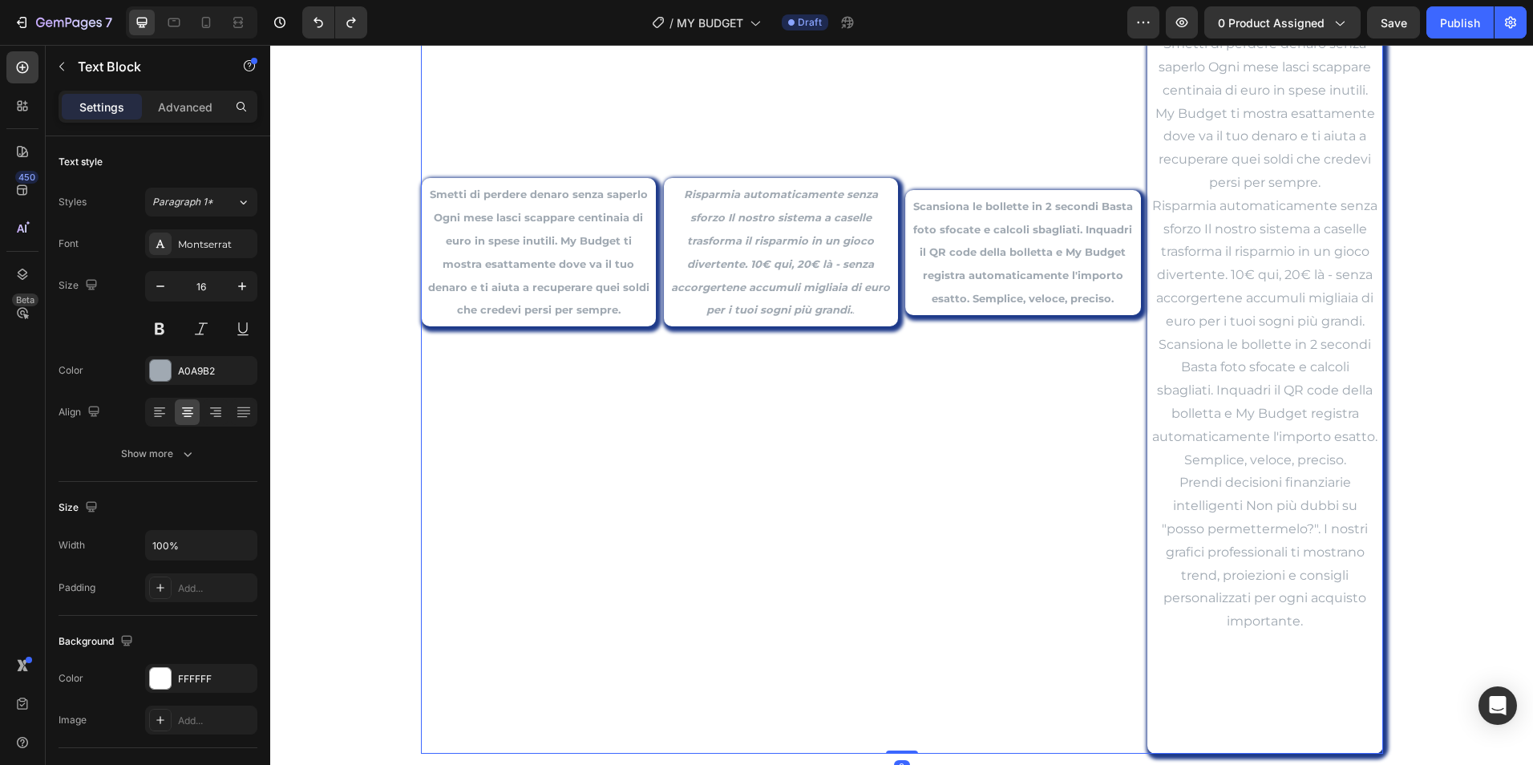
click at [811, 437] on div "Risparmia automaticamente senza sforzo Il nostro sistema a caselle trasforma il…" at bounding box center [781, 252] width 236 height 1002
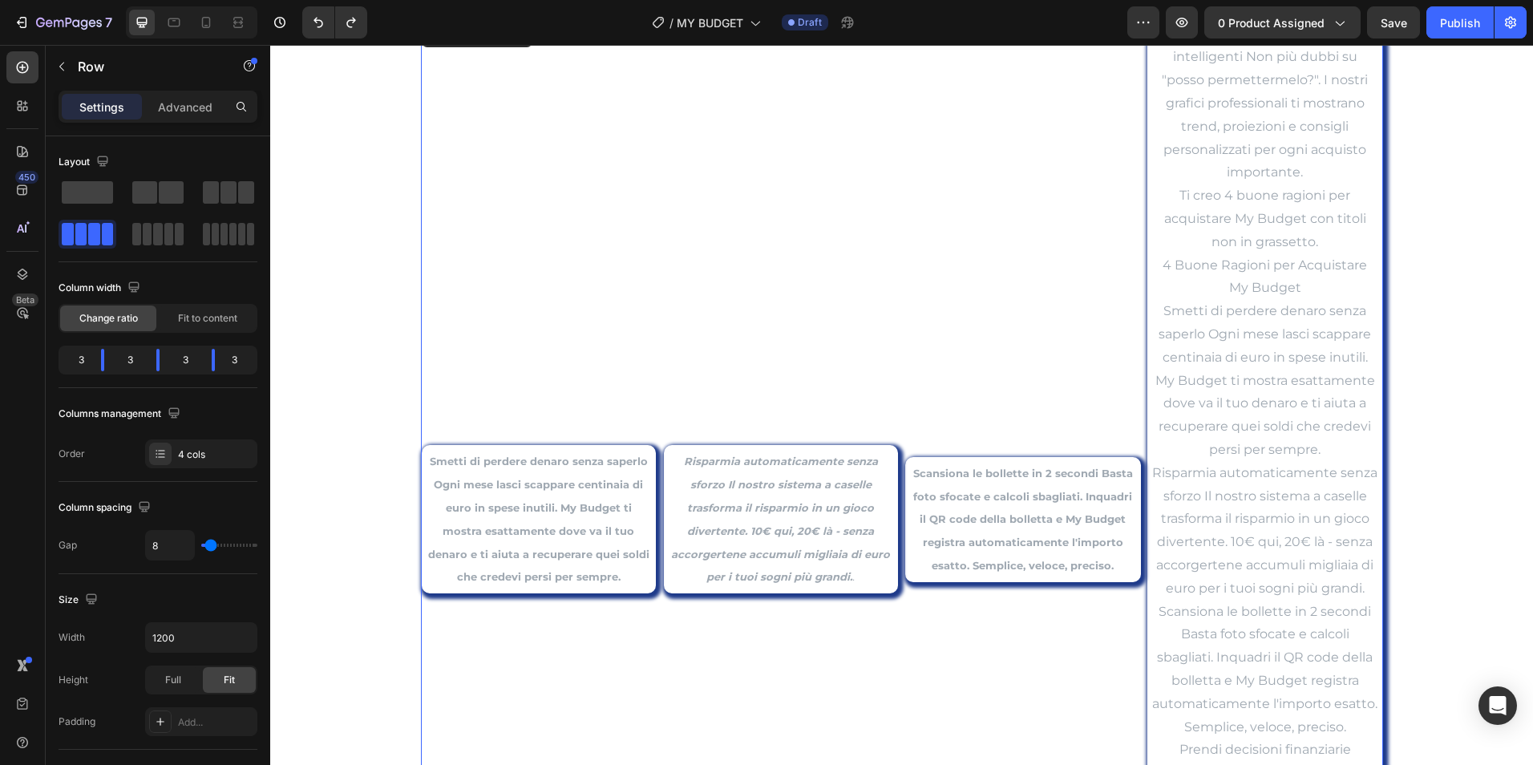
scroll to position [2723, 0]
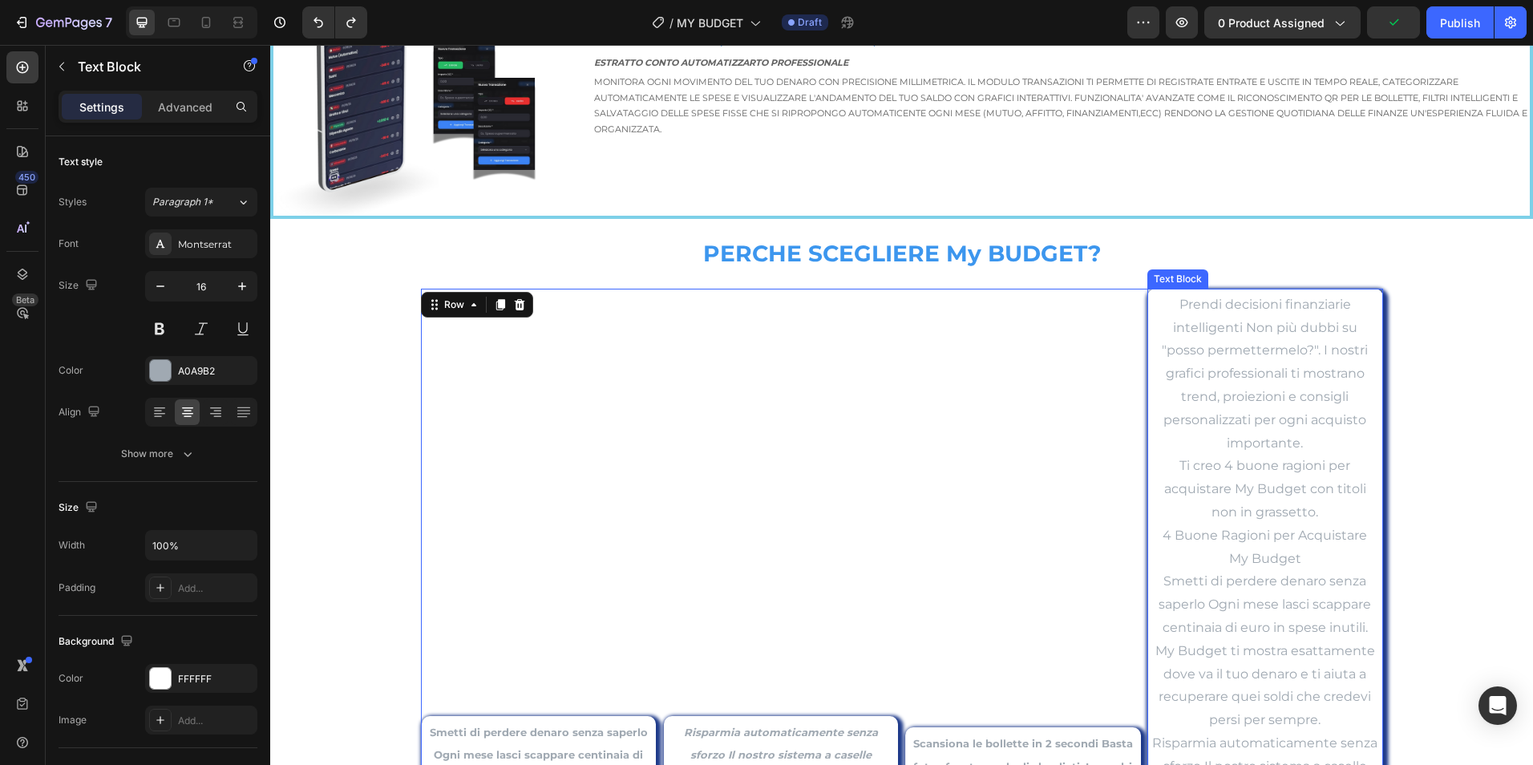
click at [1252, 423] on p "Prendi decisioni finanziarie intelligenti Non più dubbi su "posso permettermelo…" at bounding box center [1265, 374] width 226 height 162
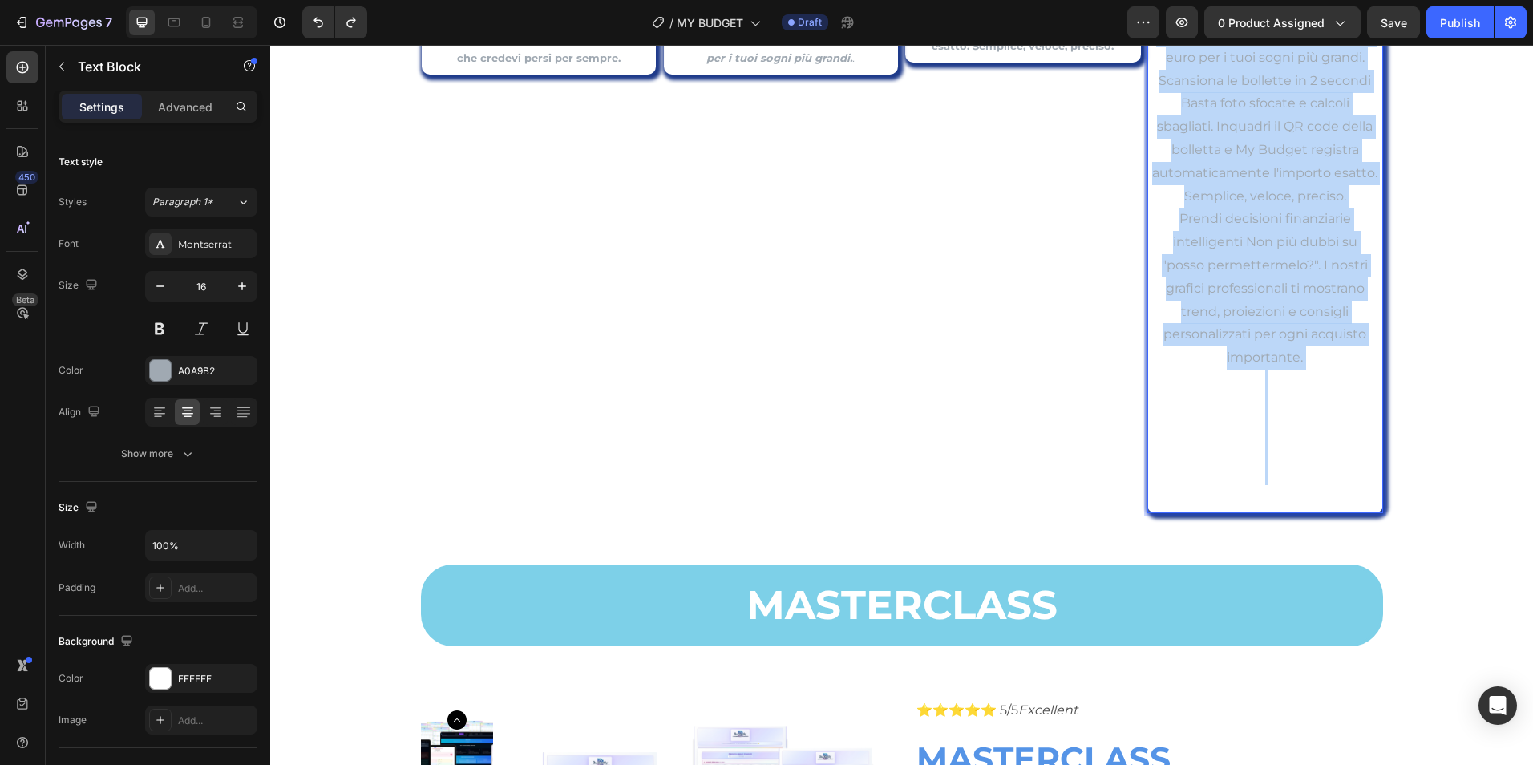
scroll to position [3525, 0]
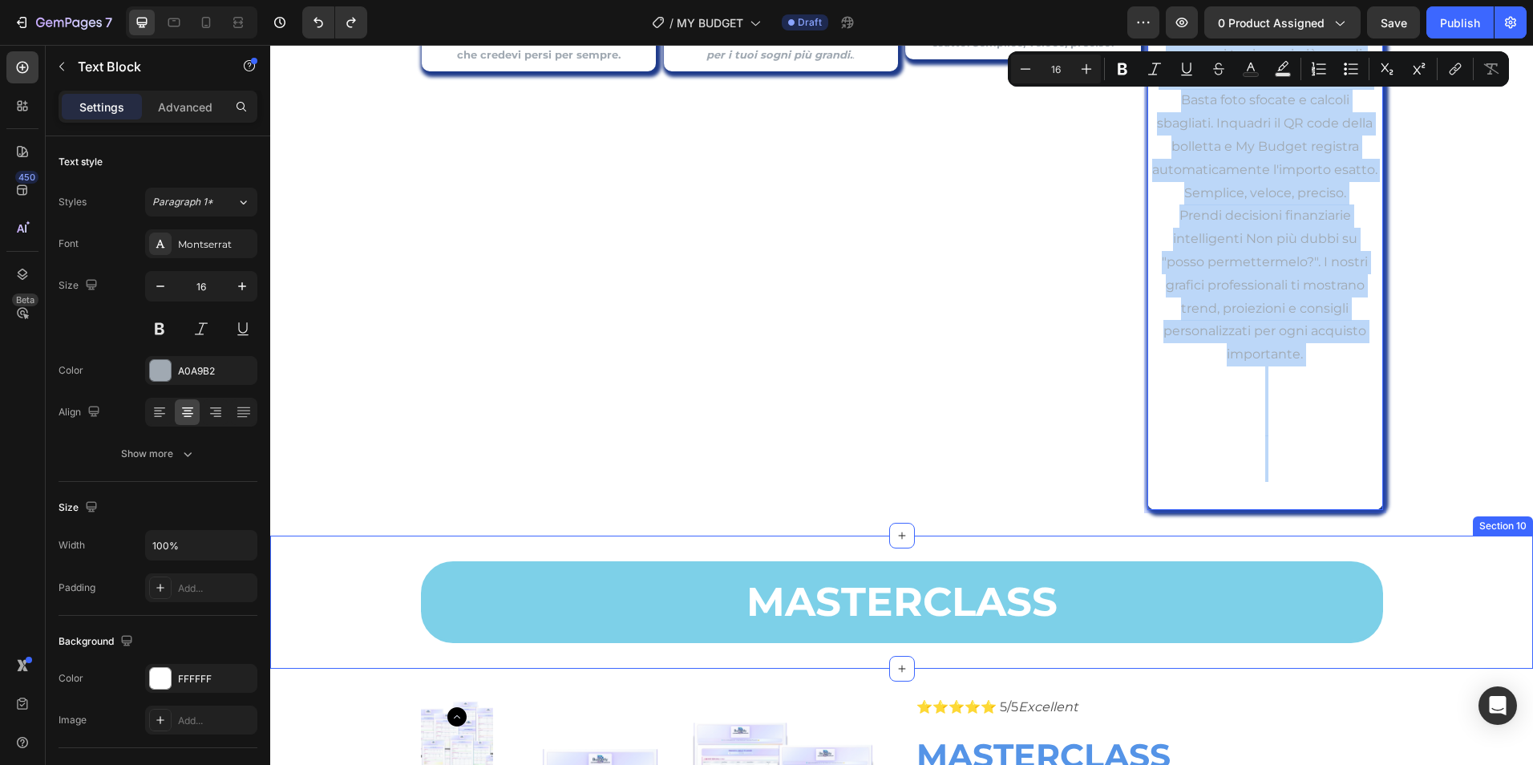
drag, startPoint x: 1166, startPoint y: 301, endPoint x: 1333, endPoint y: 537, distance: 289.9
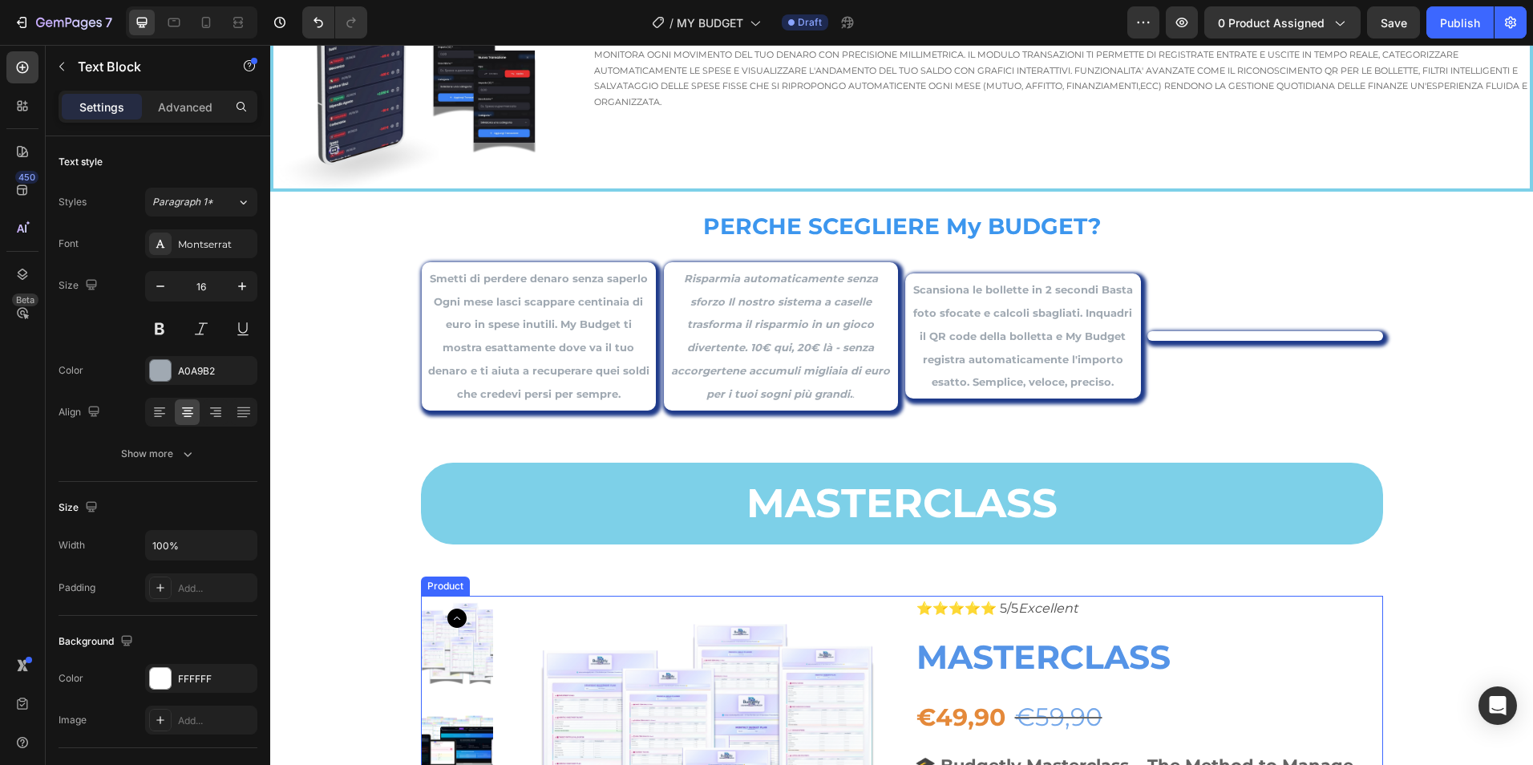
scroll to position [2745, 0]
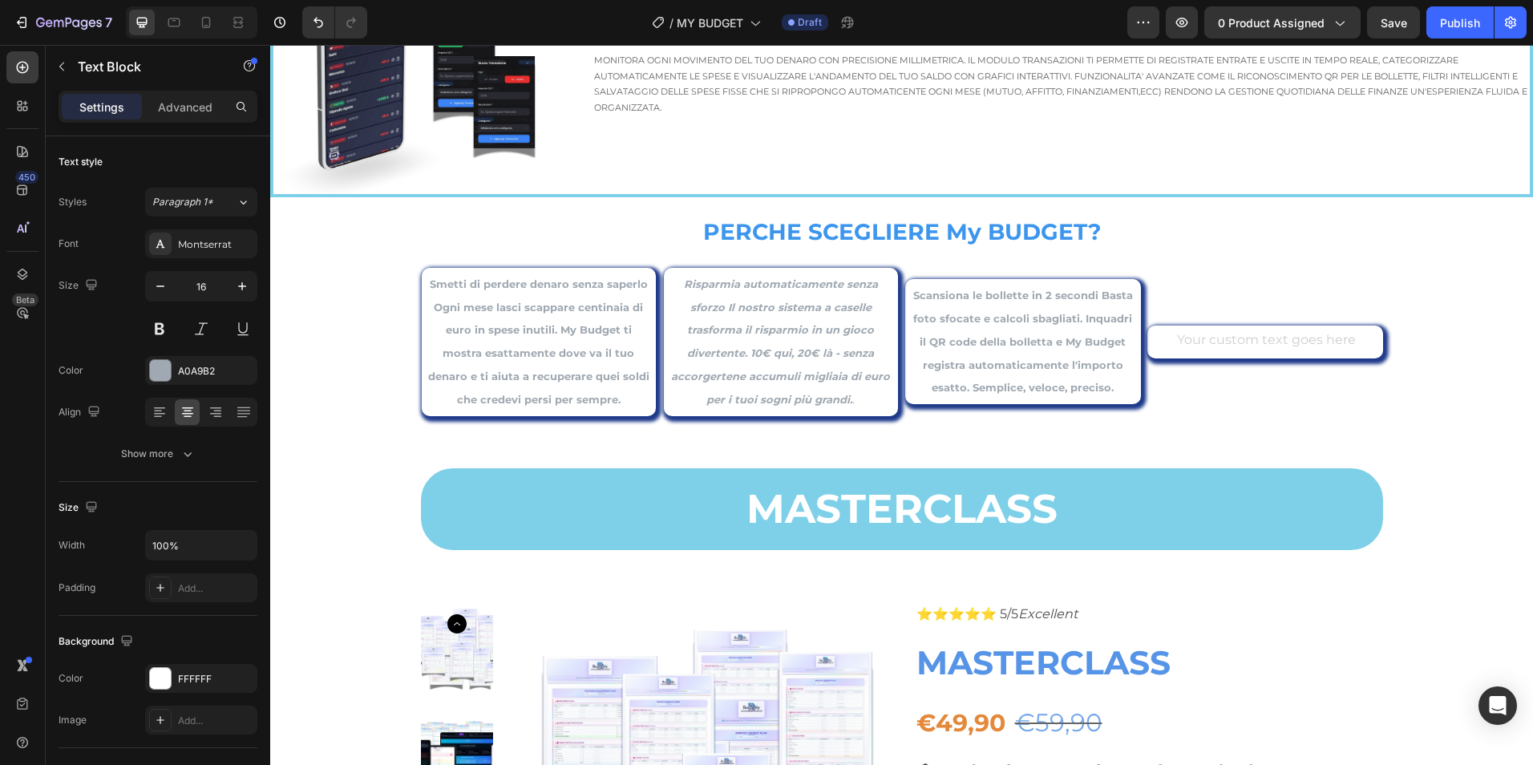
click at [1267, 339] on div "Rich Text Editor. Editing area: main" at bounding box center [1265, 342] width 229 height 26
click at [1248, 340] on div "Rich Text Editor. Editing area: main" at bounding box center [1265, 342] width 229 height 26
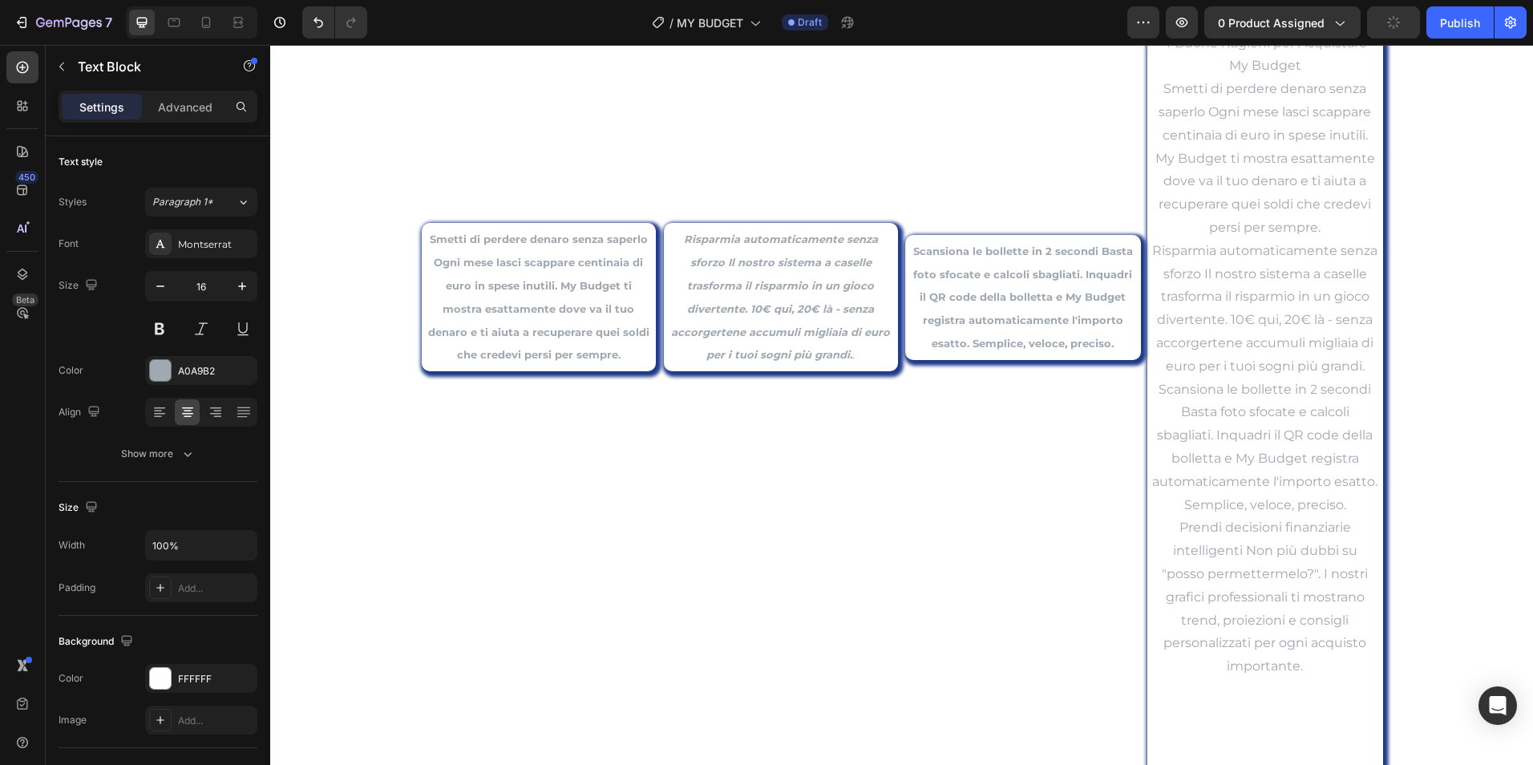
scroll to position [3258, 0]
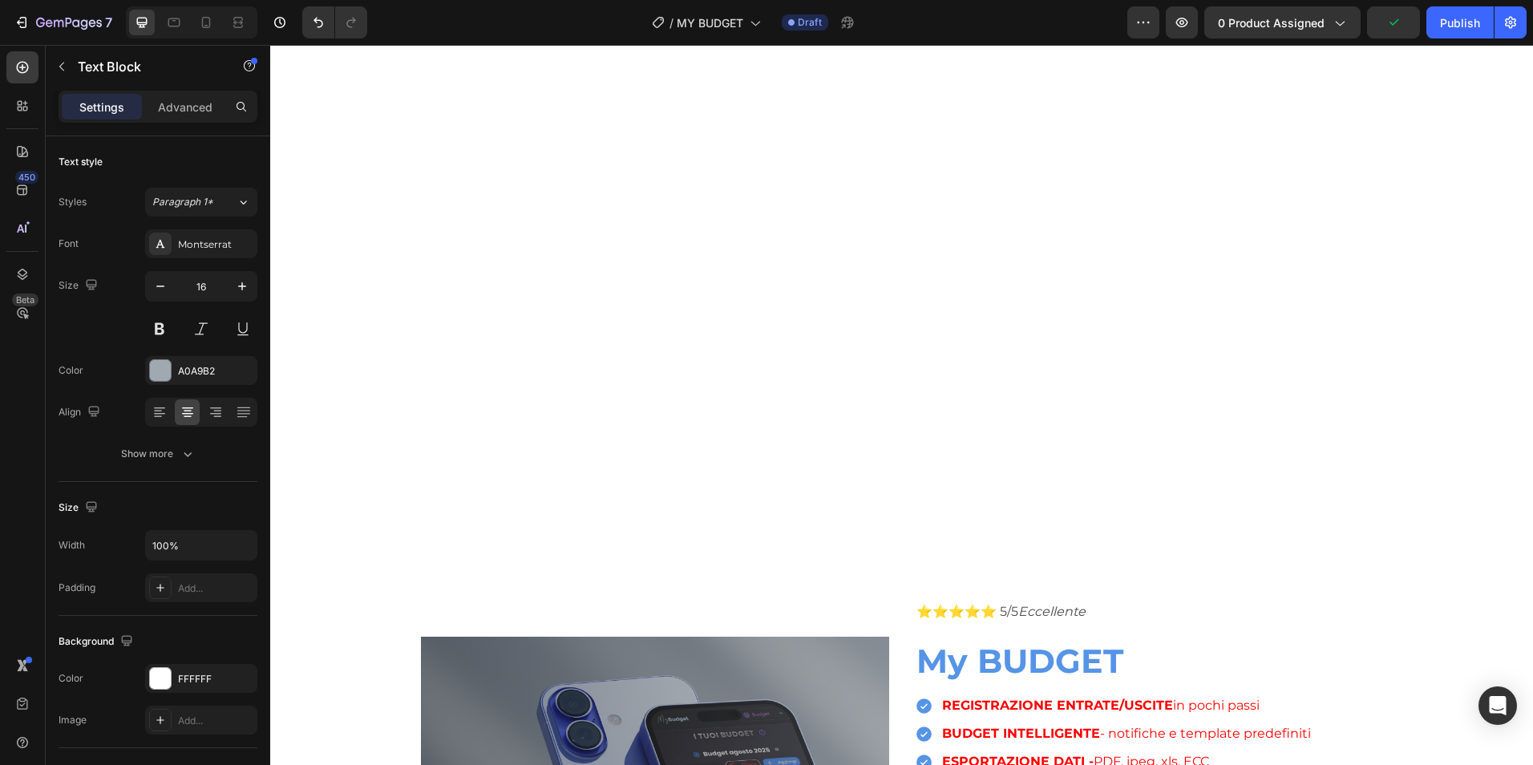
drag, startPoint x: 1315, startPoint y: 724, endPoint x: 1185, endPoint y: -34, distance: 768.8
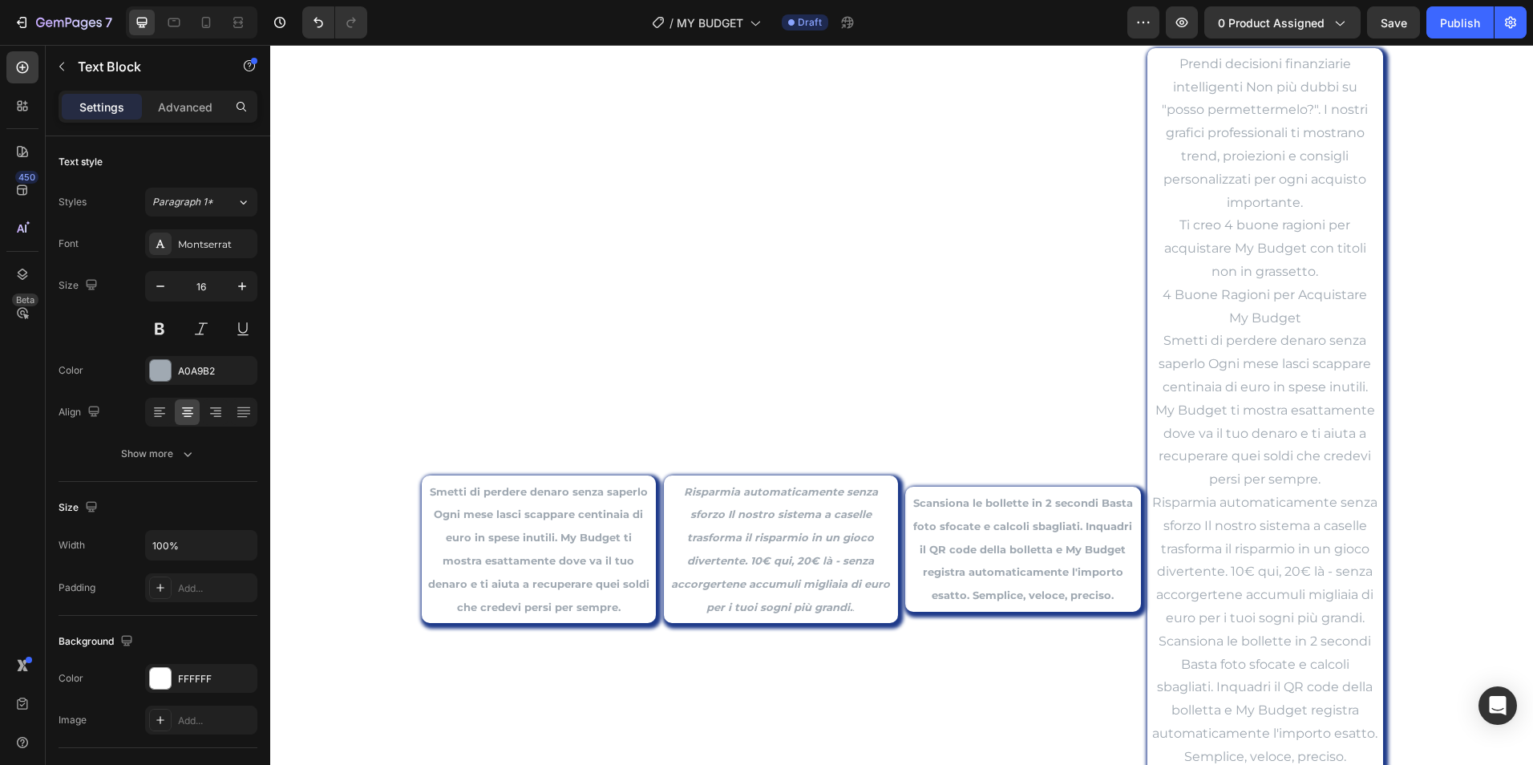
scroll to position [2979, 0]
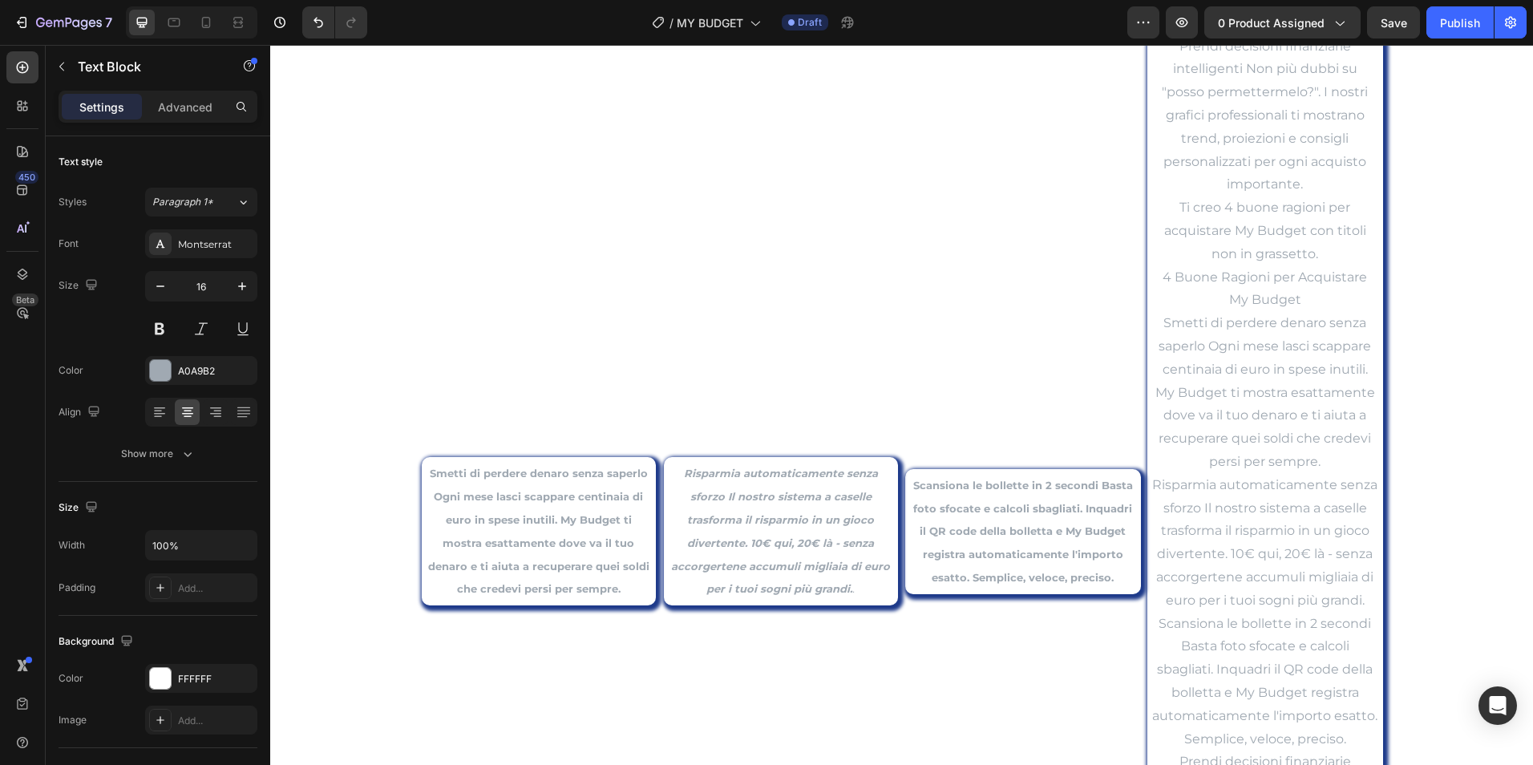
click at [1244, 396] on p "Smetti di perdere denaro senza saperlo Ogni mese lasci scappare centinaia di eu…" at bounding box center [1265, 393] width 226 height 162
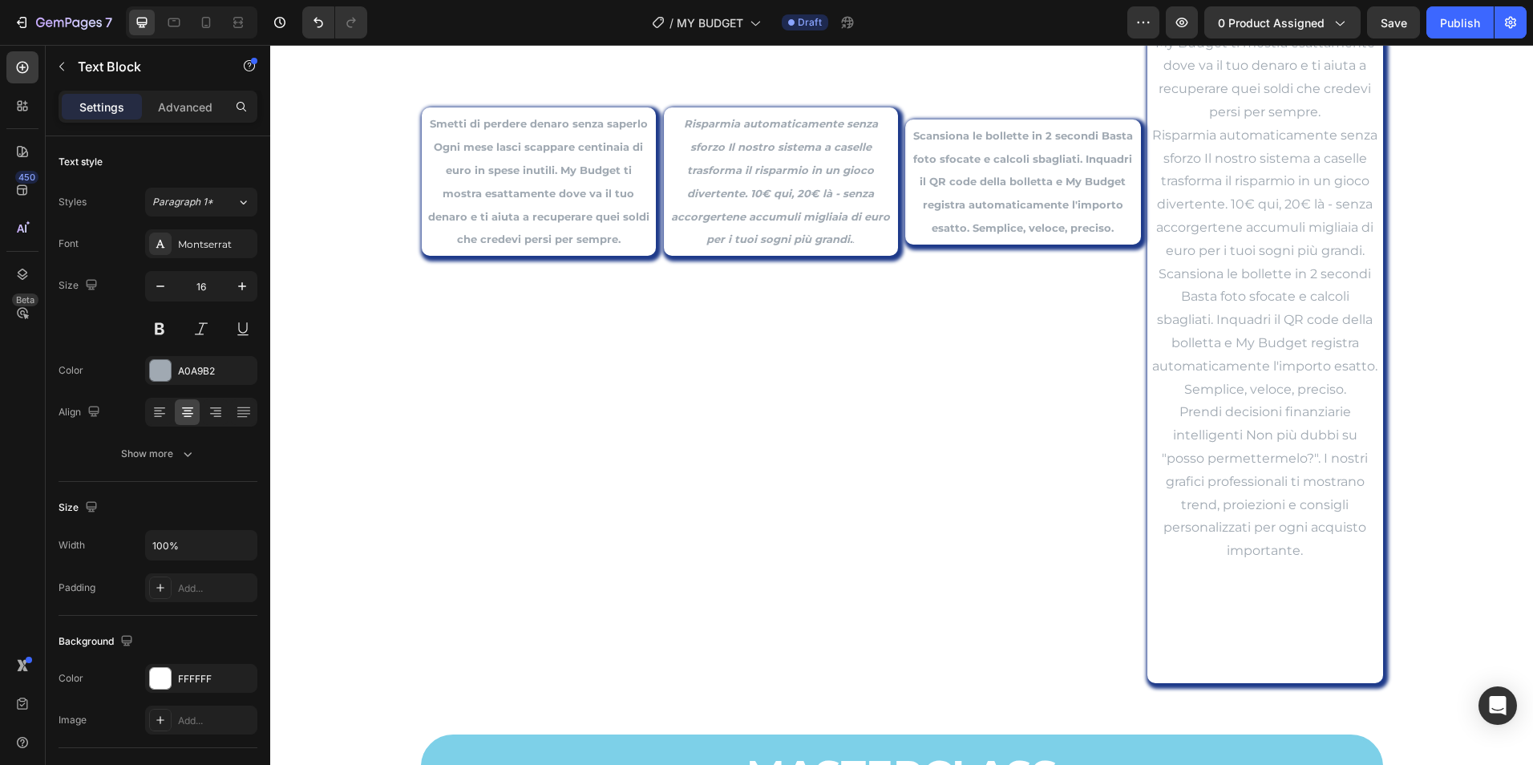
scroll to position [3380, 0]
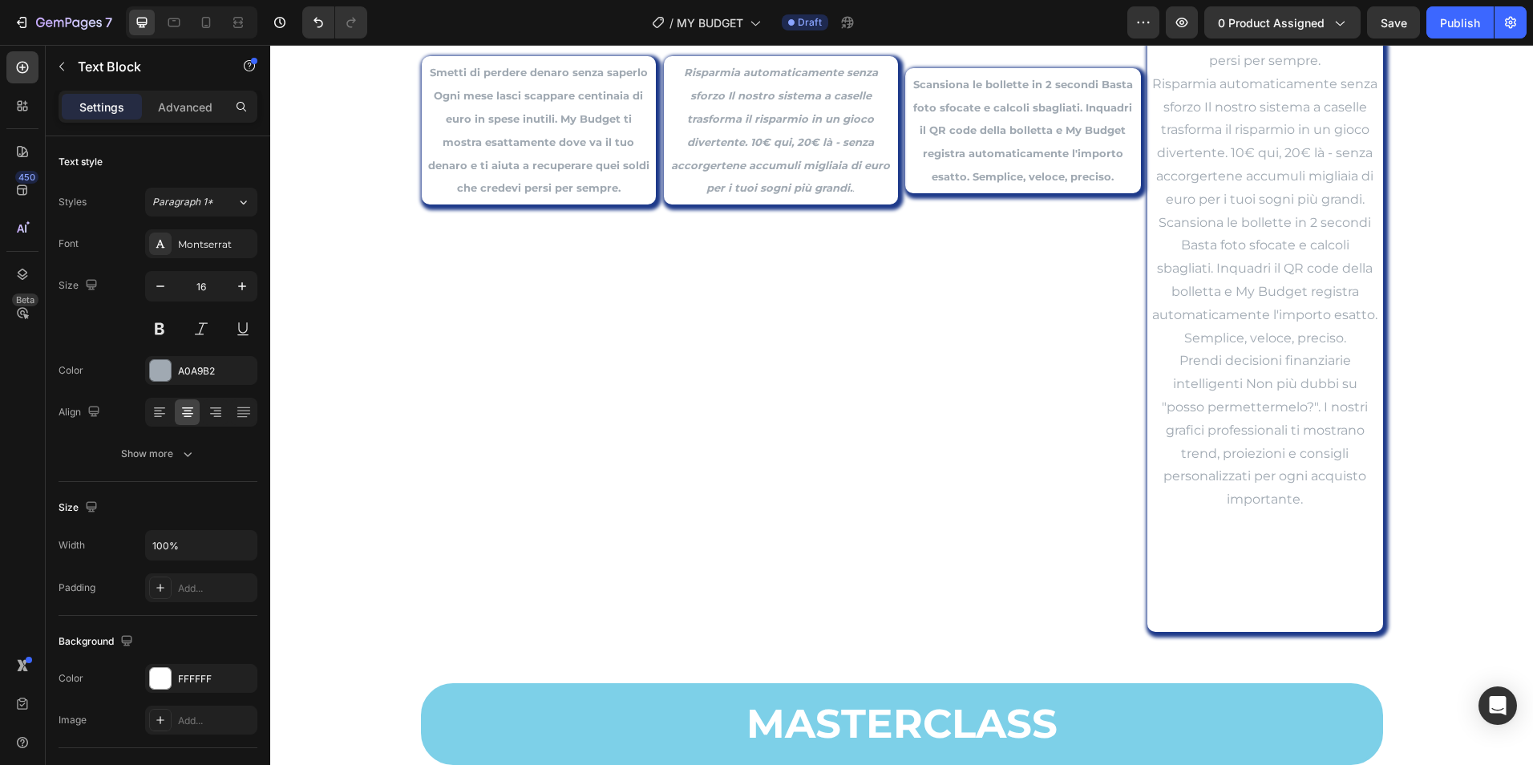
click at [1285, 627] on div "Prendi decisioni finanziarie intelligenti Non più dubbi su "posso permettermelo…" at bounding box center [1265, 131] width 229 height 996
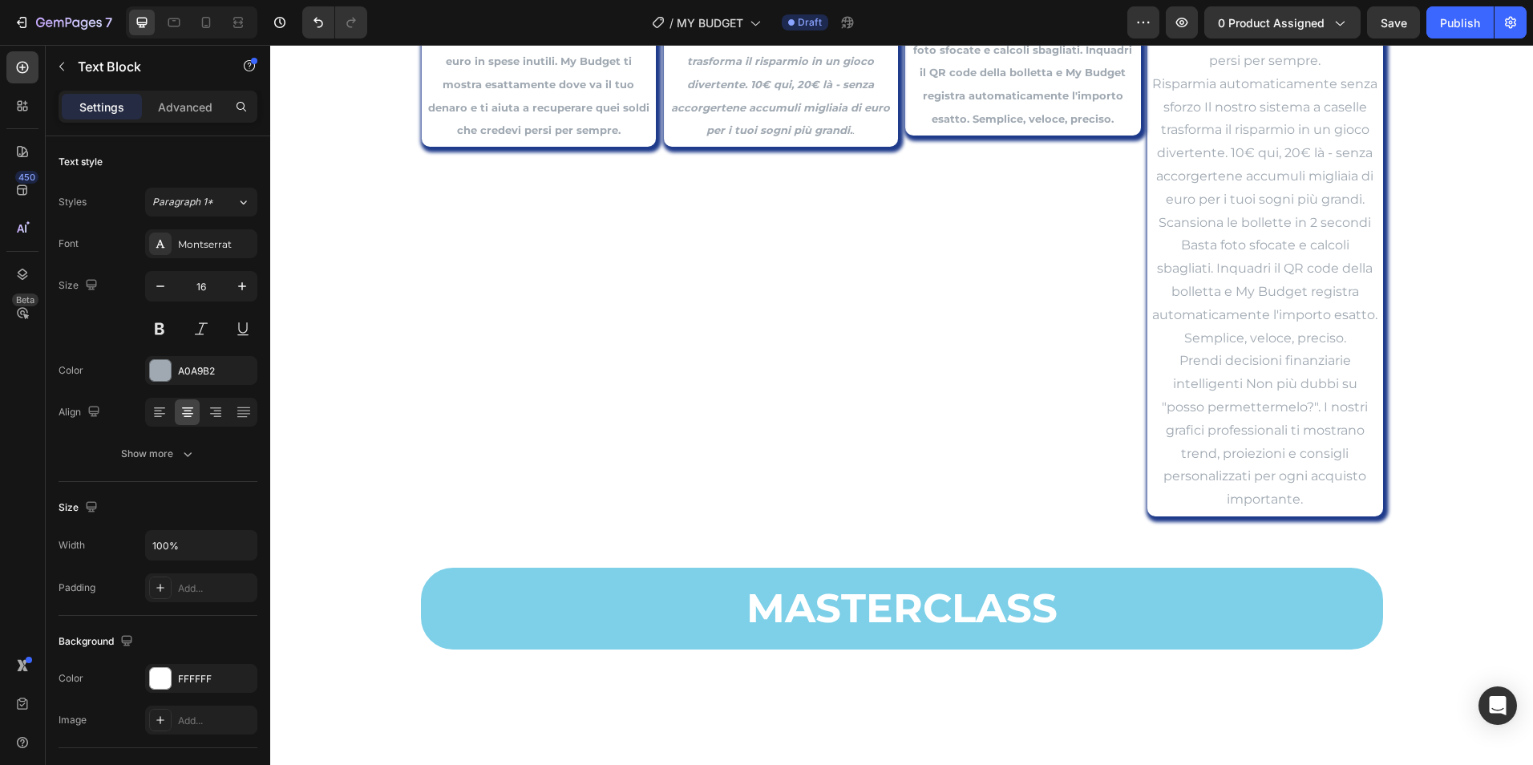
click at [1349, 342] on p "Scansiona le bollette in 2 secondi Basta foto sfocate e calcoli sbagliati. Inqu…" at bounding box center [1265, 281] width 226 height 139
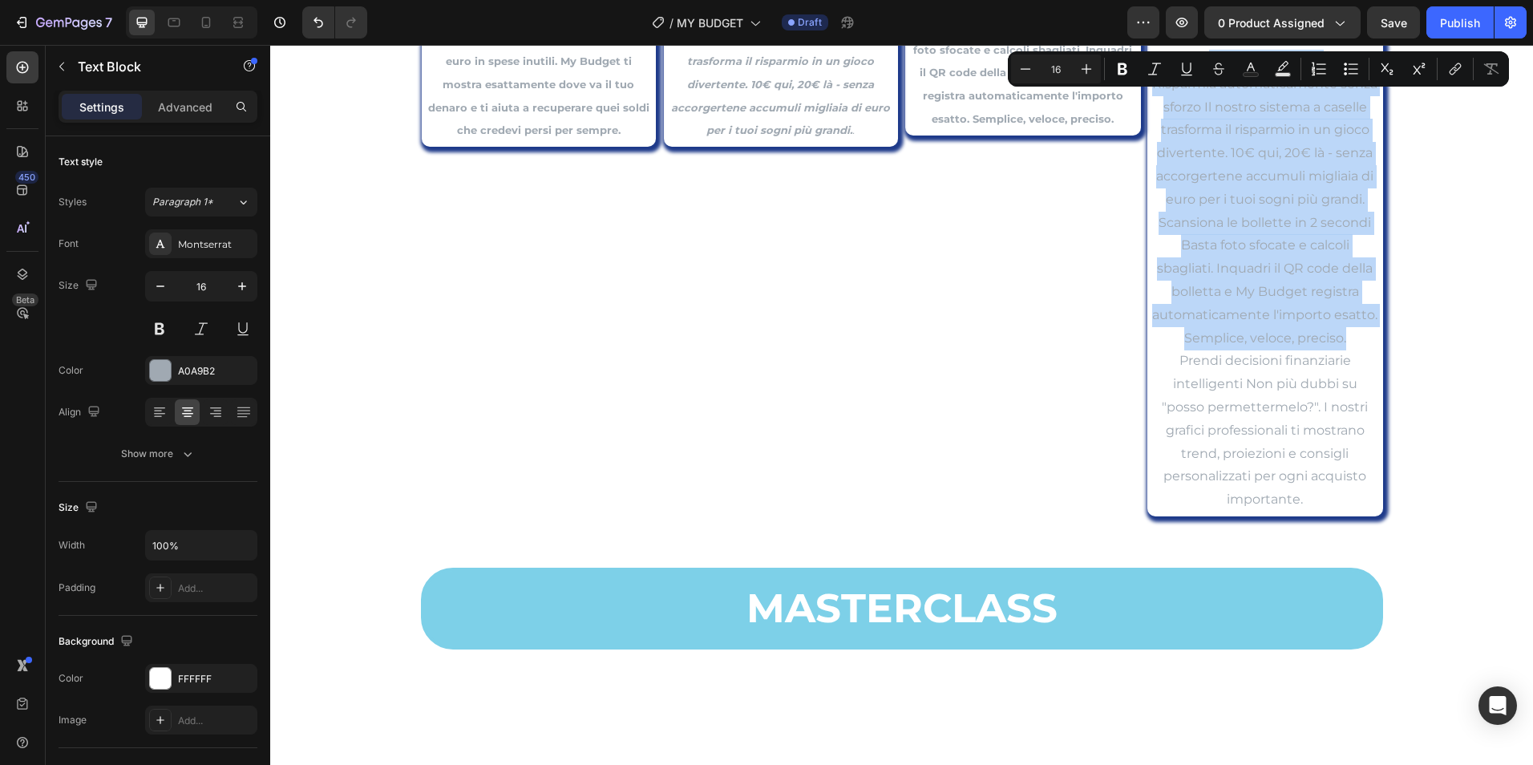
drag, startPoint x: 1351, startPoint y: 339, endPoint x: 1263, endPoint y: 141, distance: 216.8
click at [1153, 63] on div "Prendi decisioni finanziarie intelligenti Non più dubbi su "posso permettermelo…" at bounding box center [1265, 73] width 229 height 880
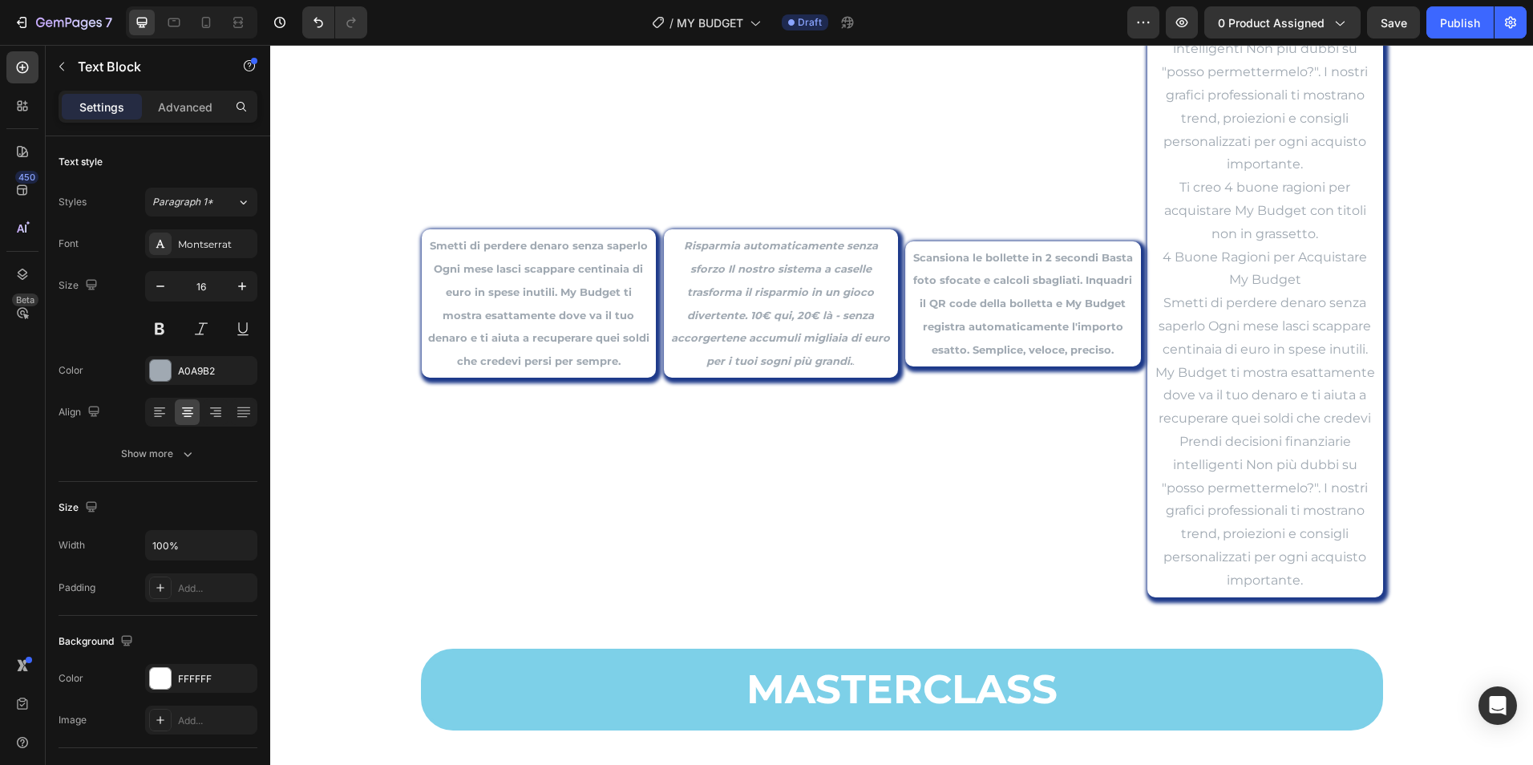
scroll to position [2948, 0]
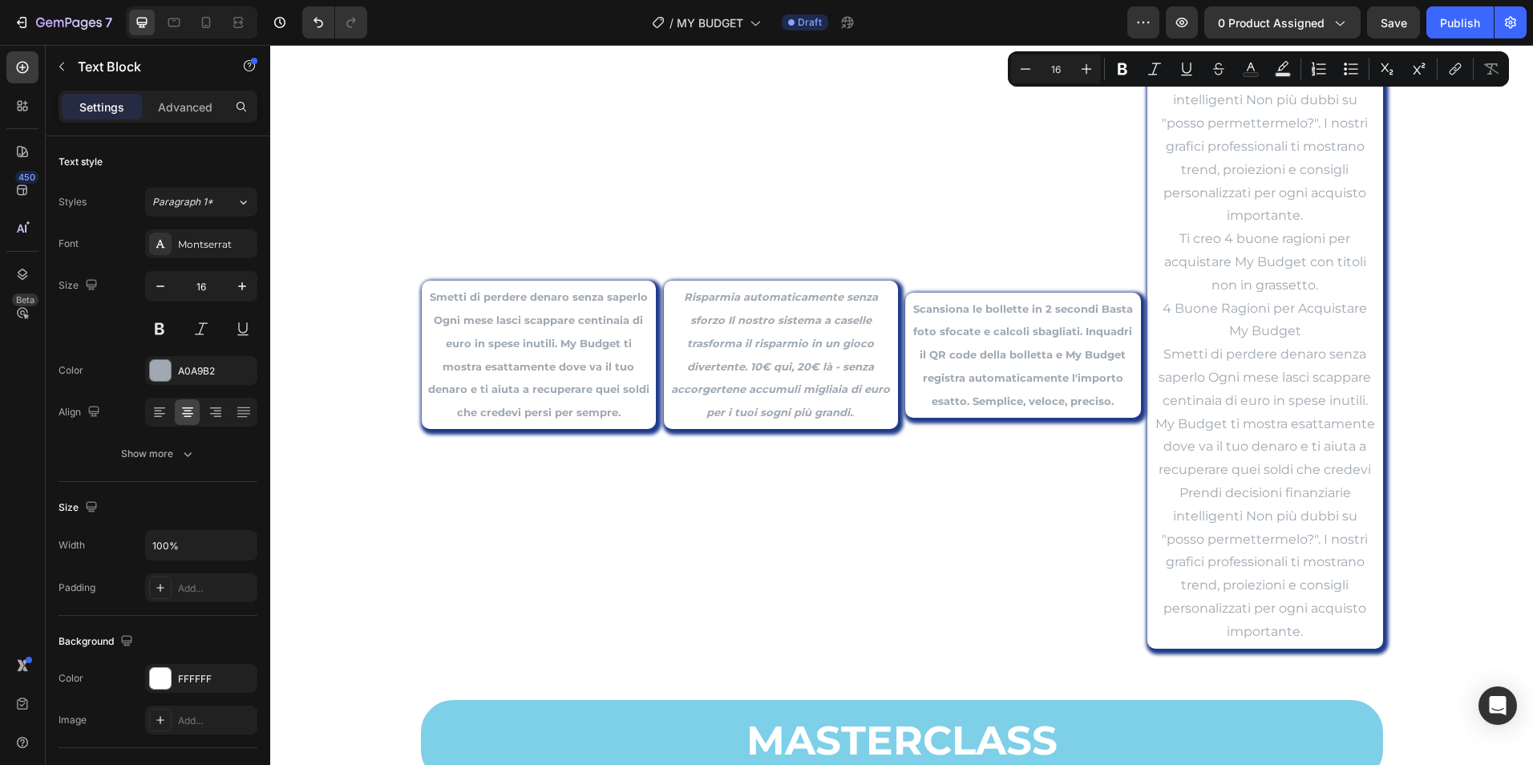
drag, startPoint x: 1366, startPoint y: 467, endPoint x: 1166, endPoint y: 75, distance: 441.1
click at [1166, 75] on div "Prendi decisioni finanziarie intelligenti Non più dubbi su "posso permettermelo…" at bounding box center [1265, 355] width 229 height 581
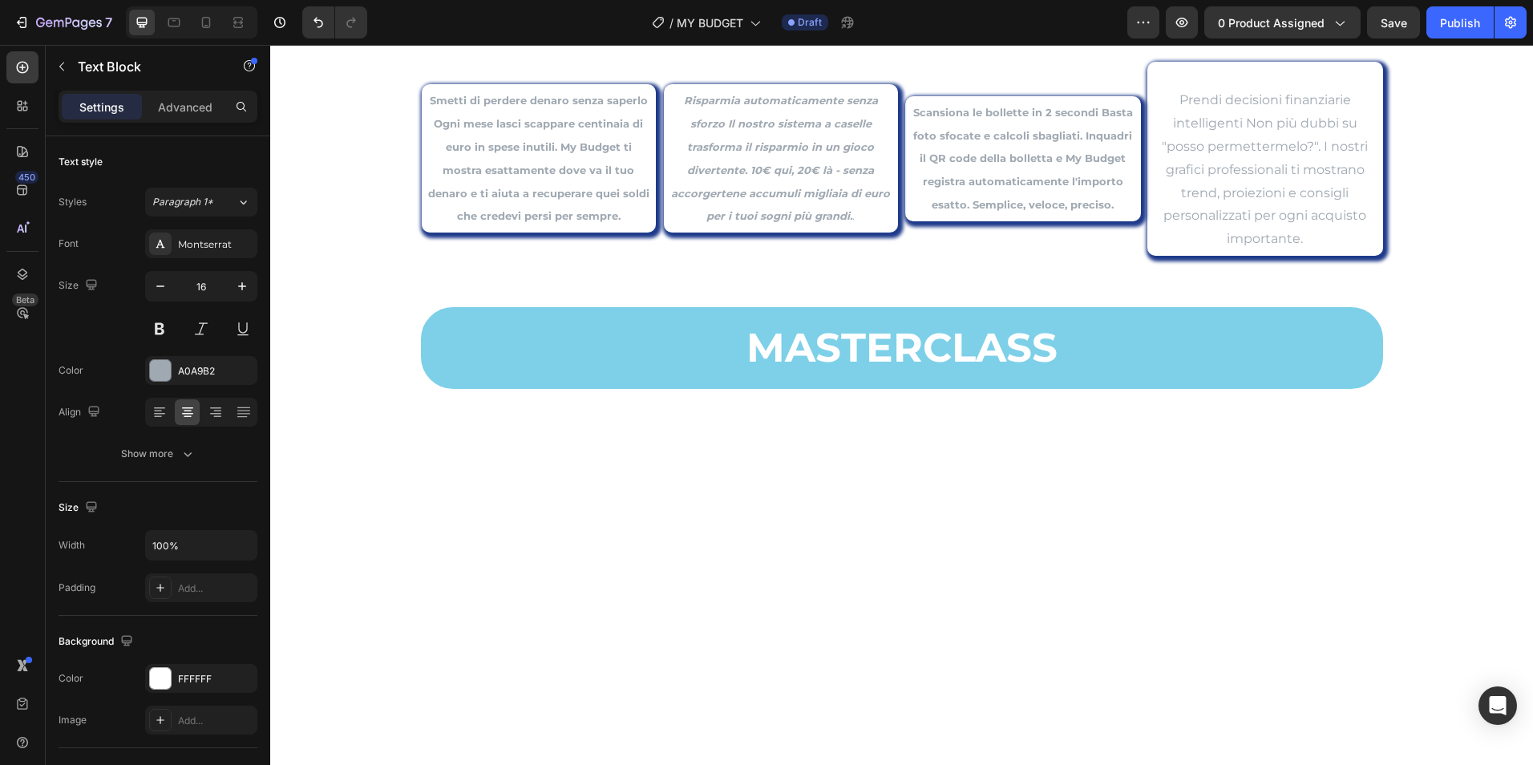
click at [1175, 100] on p "Prendi decisioni finanziarie intelligenti Non più dubbi su "posso permettermelo…" at bounding box center [1265, 170] width 226 height 162
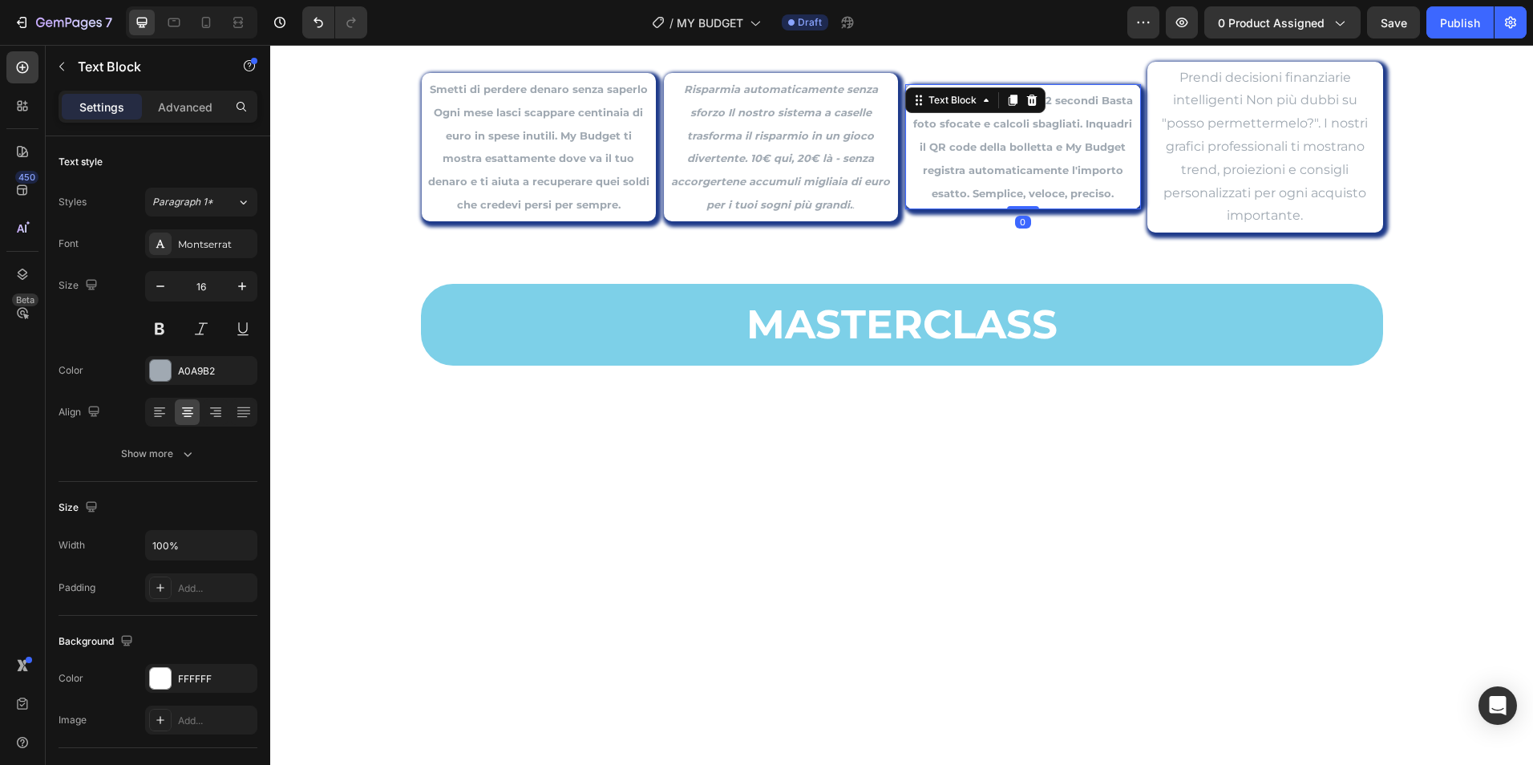
click at [1075, 165] on strong "Scansiona le bollette in 2 secondi Basta foto sfocate e calcoli sbagliati. Inqu…" at bounding box center [1023, 146] width 220 height 105
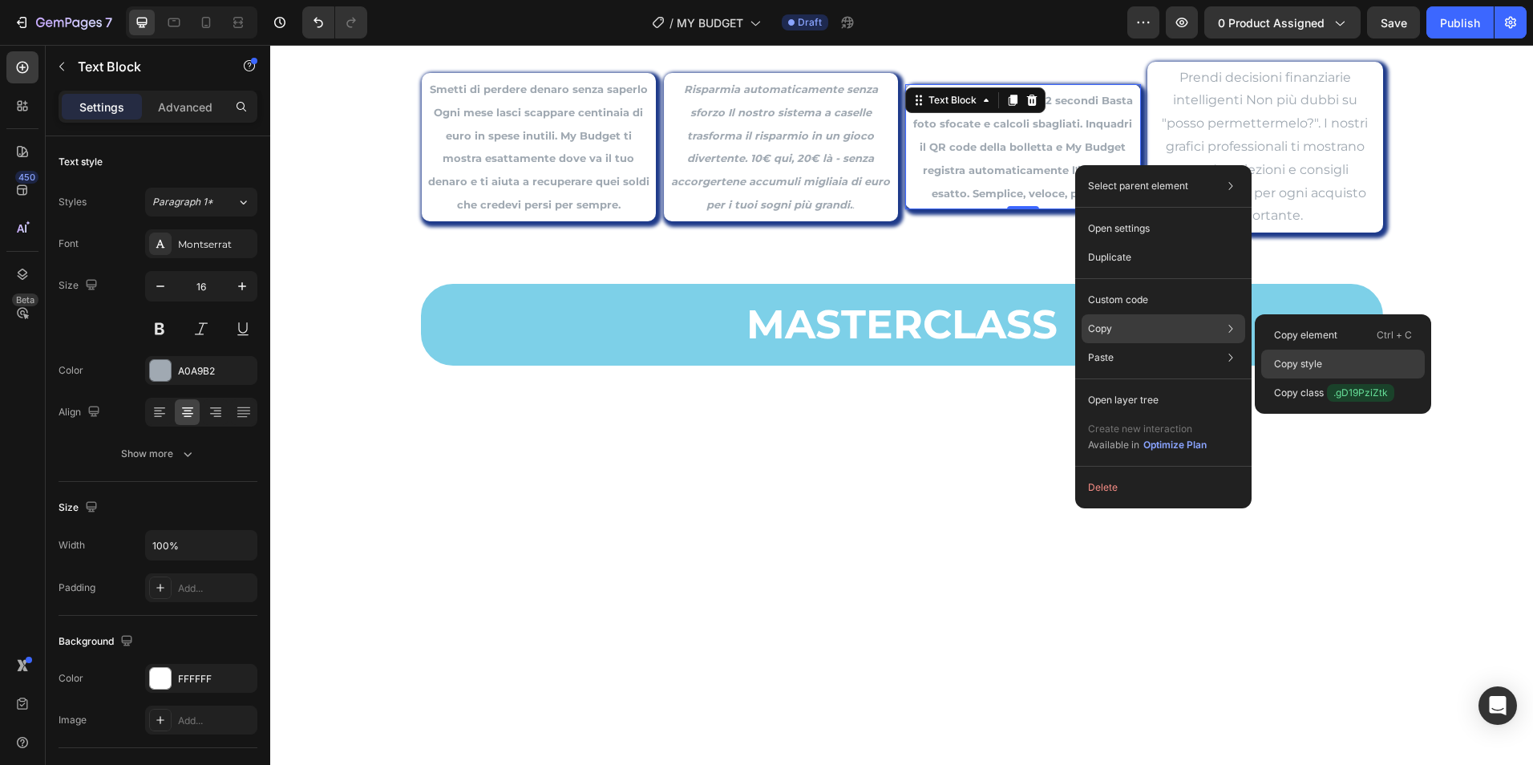
click at [1299, 378] on div "Copy style" at bounding box center [1343, 392] width 164 height 29
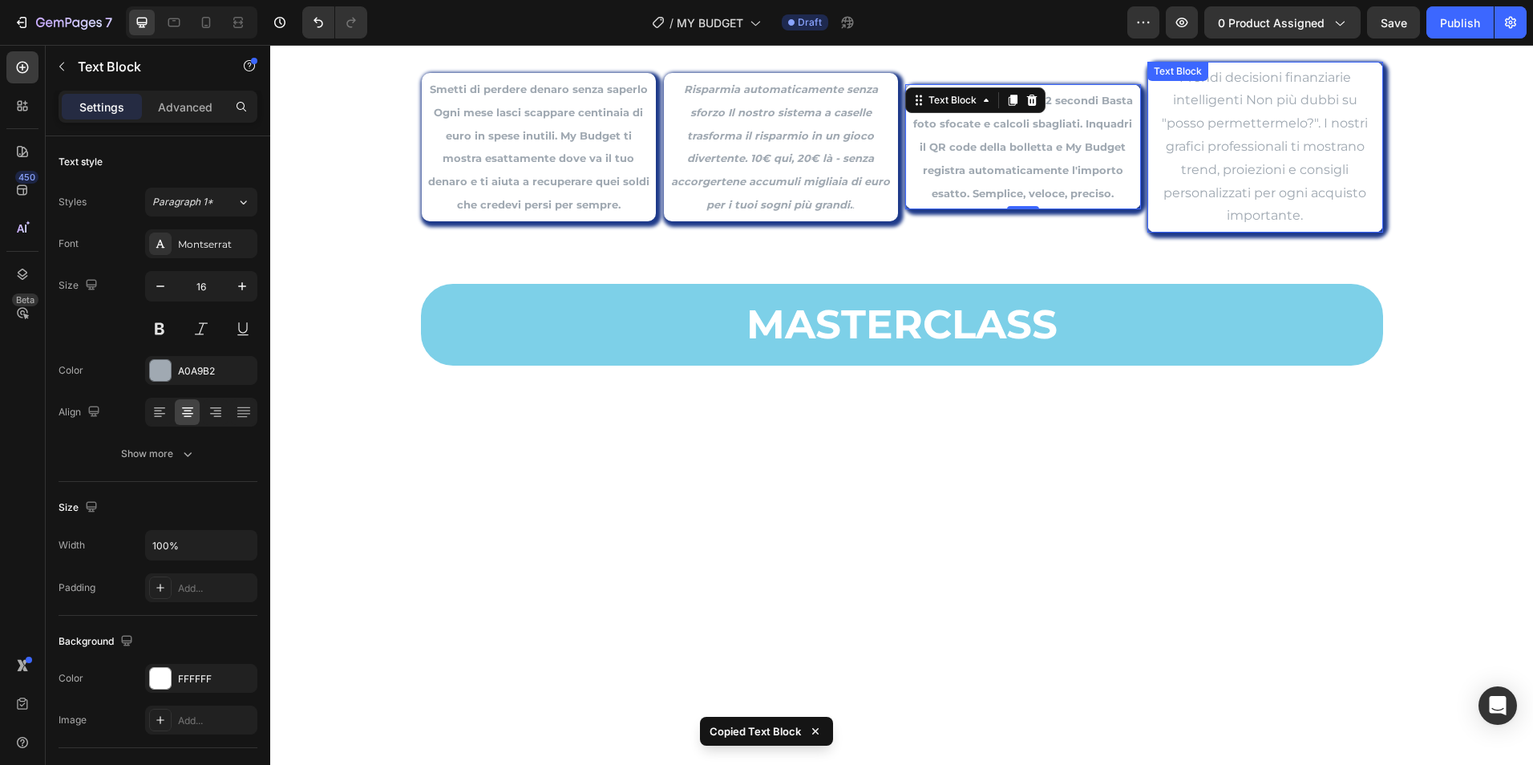
click at [1325, 153] on p "Prendi decisioni finanziarie intelligenti Non più dubbi su "posso permettermelo…" at bounding box center [1265, 148] width 226 height 162
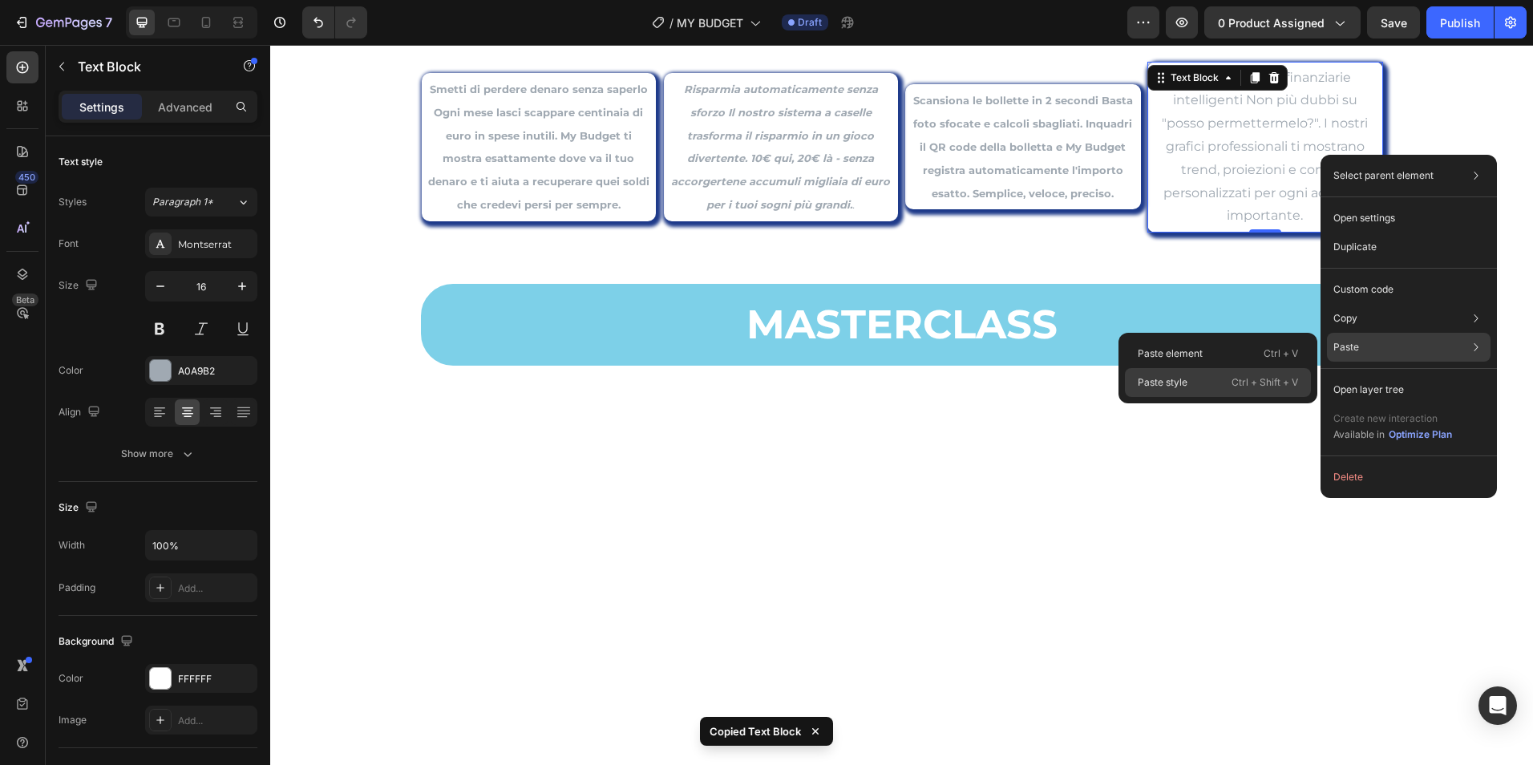
click at [1180, 371] on div "Paste style Ctrl + Shift + V" at bounding box center [1218, 382] width 186 height 29
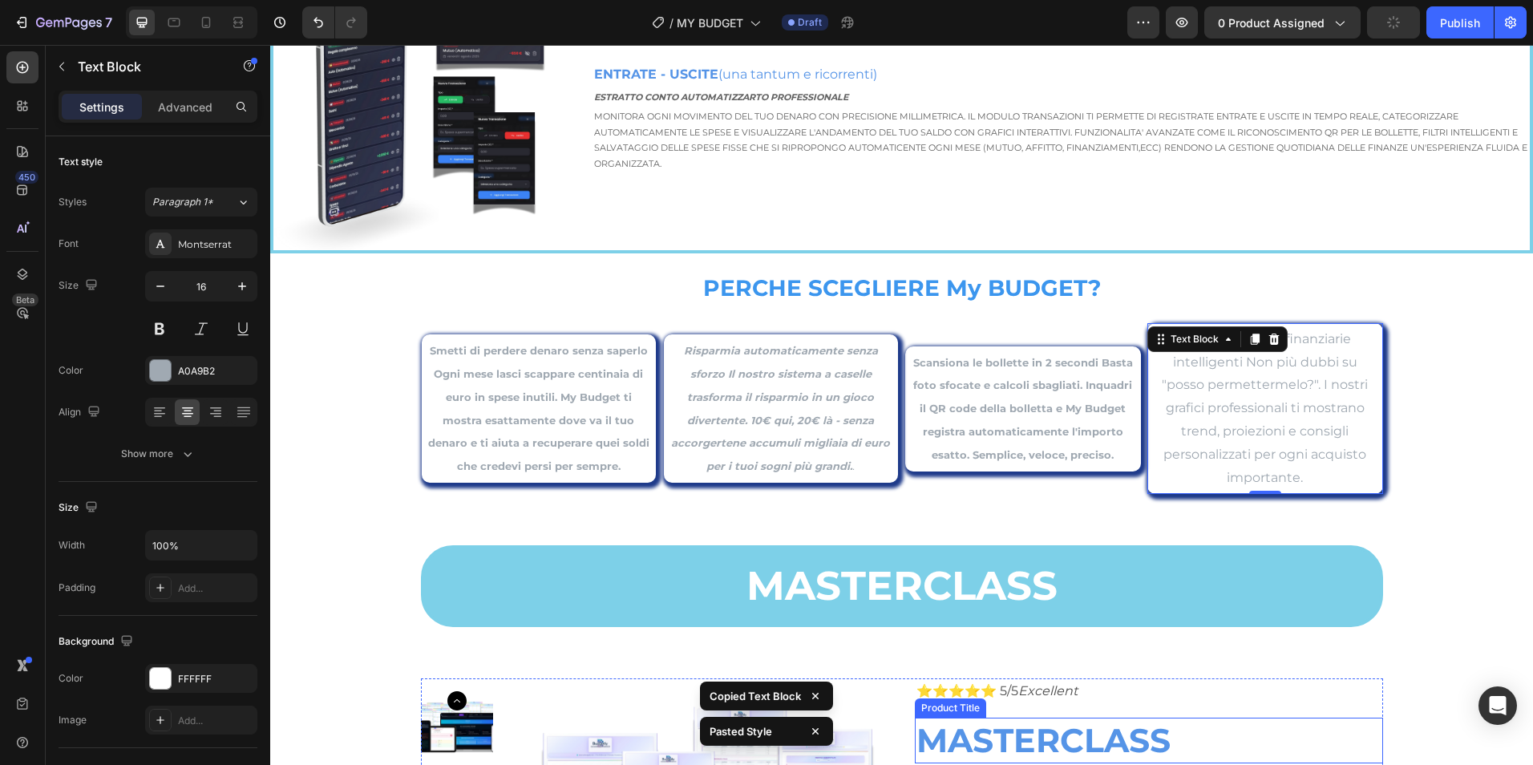
scroll to position [2681, 0]
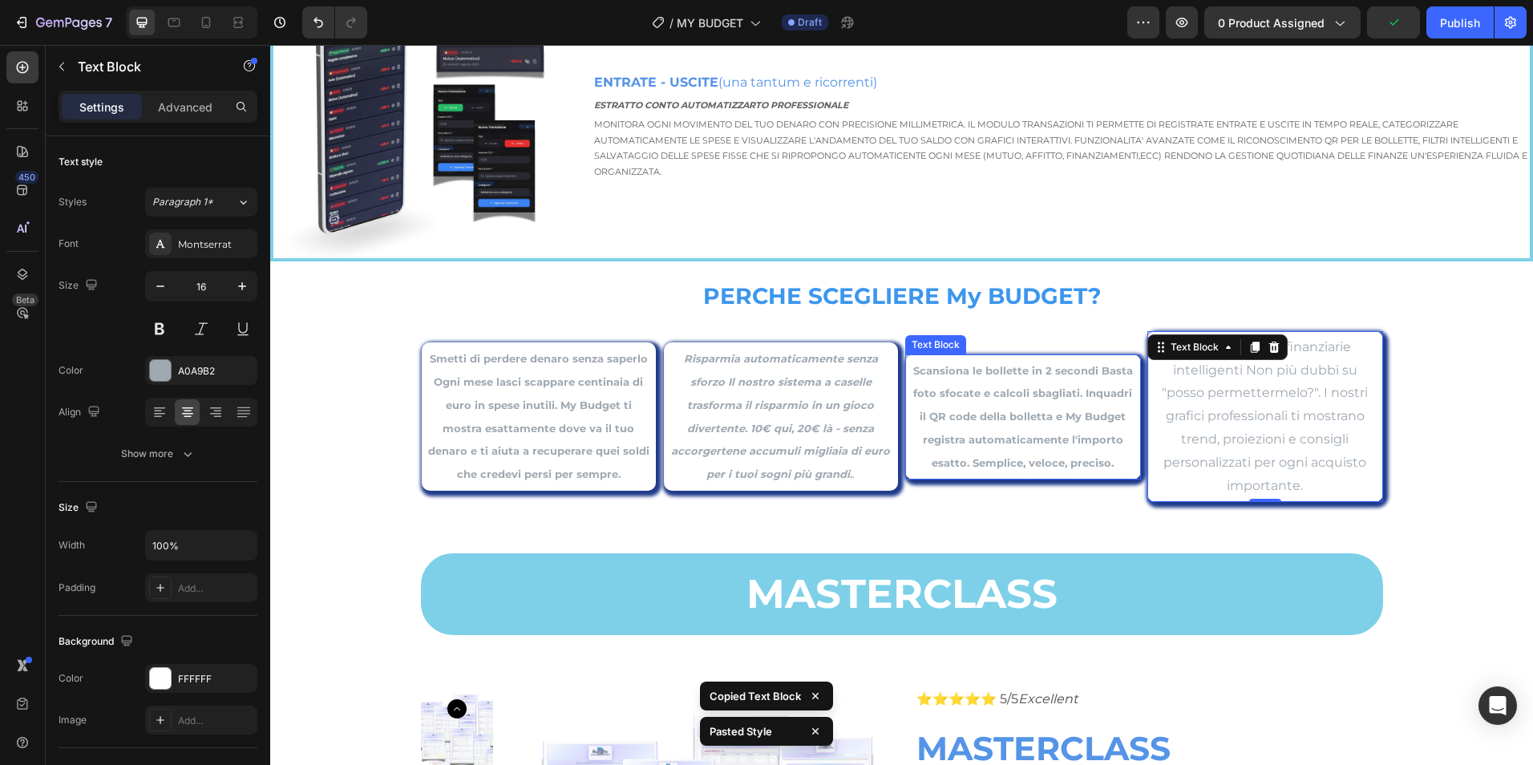
click at [1042, 440] on strong "Scansiona le bollette in 2 secondi Basta foto sfocate e calcoli sbagliati. Inqu…" at bounding box center [1023, 416] width 220 height 105
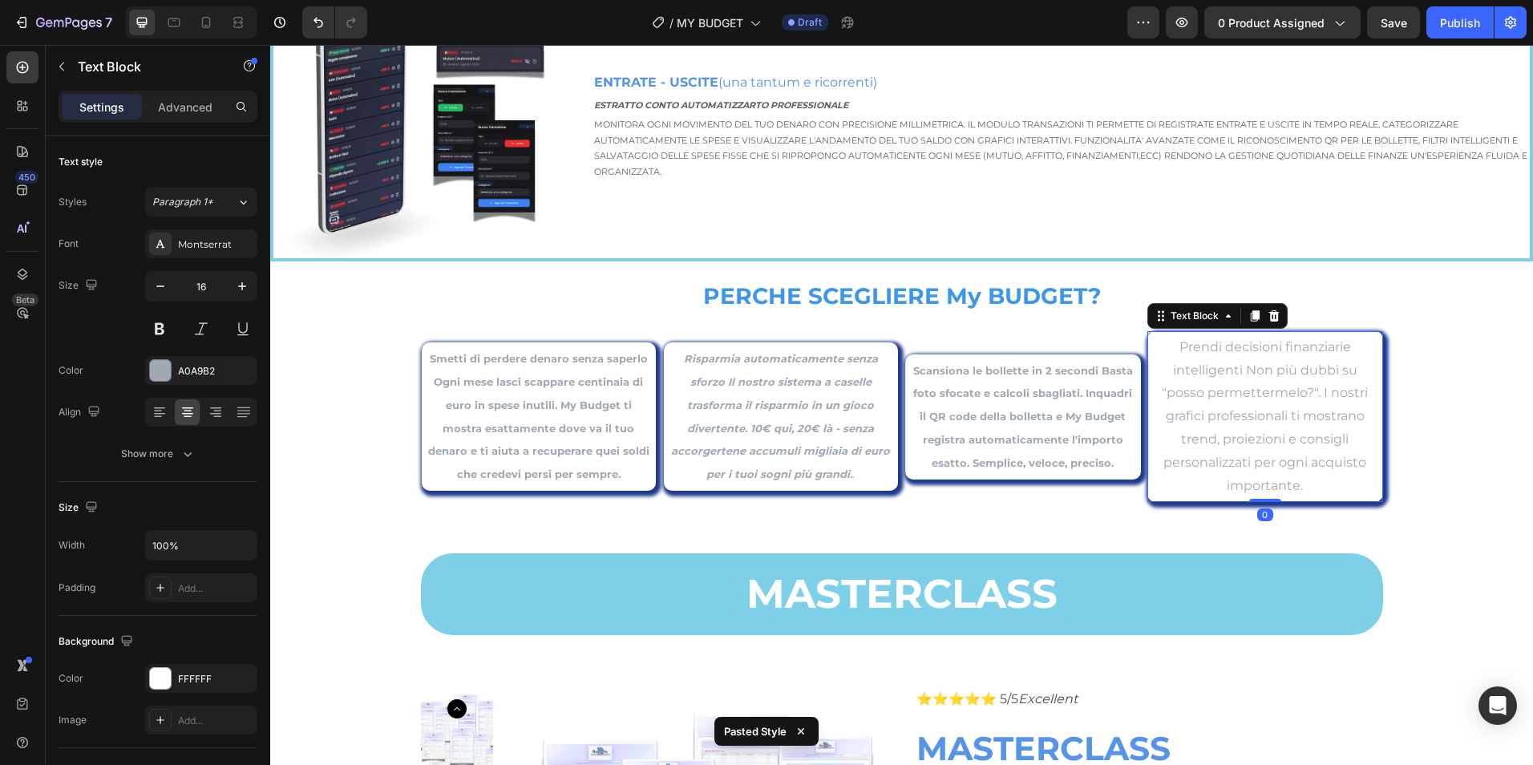
click at [1292, 435] on p "Prendi decisioni finanziarie intelligenti Non più dubbi su "posso permettermelo…" at bounding box center [1265, 417] width 226 height 162
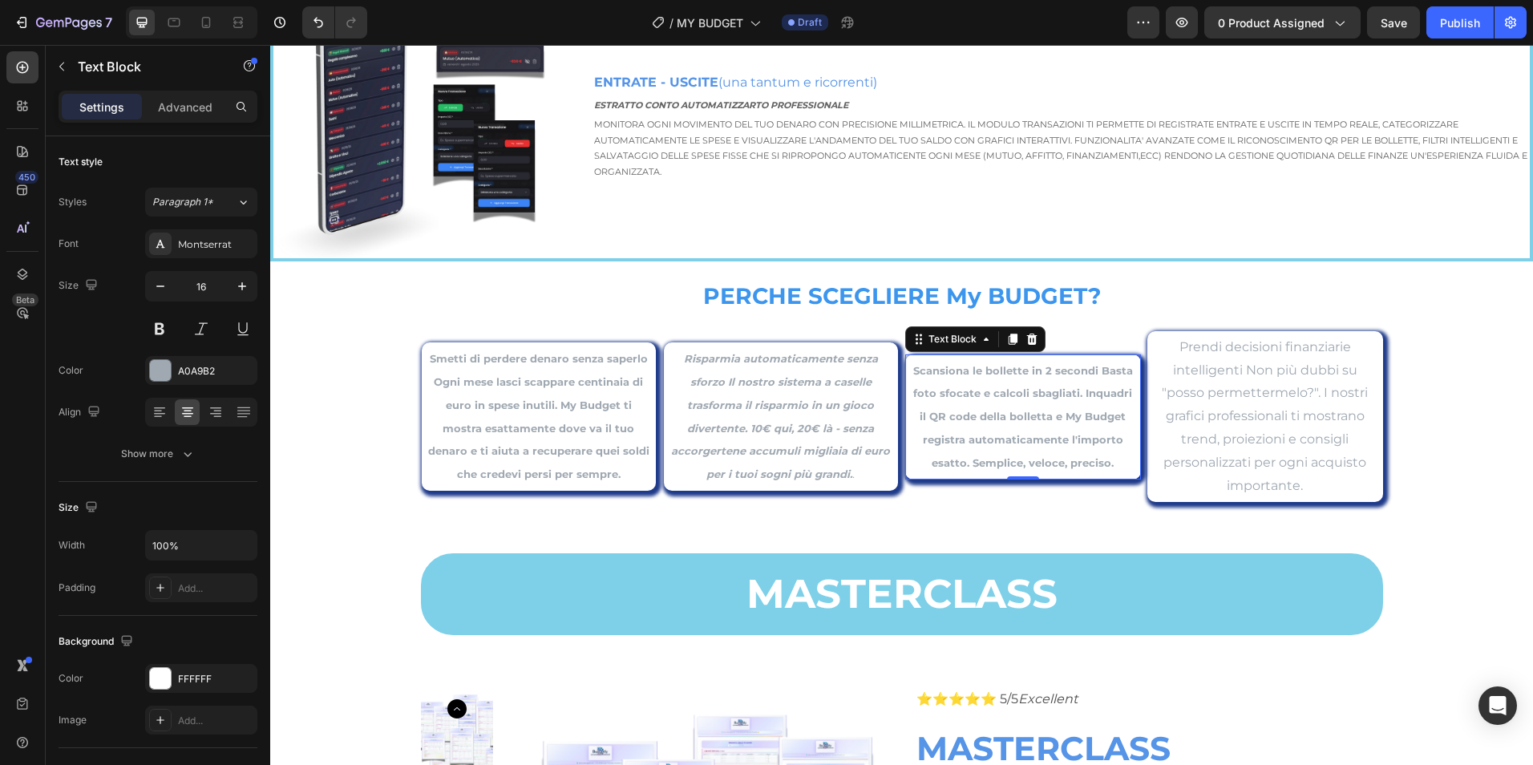
click at [1063, 426] on p "Scansiona le bollette in 2 secondi Basta foto sfocate e calcoli sbagliati. Inqu…" at bounding box center [1023, 416] width 226 height 115
click at [1062, 426] on p "Scansiona le bollette in 2 secondi Basta foto sfocate e calcoli sbagliati. Inqu…" at bounding box center [1023, 416] width 226 height 115
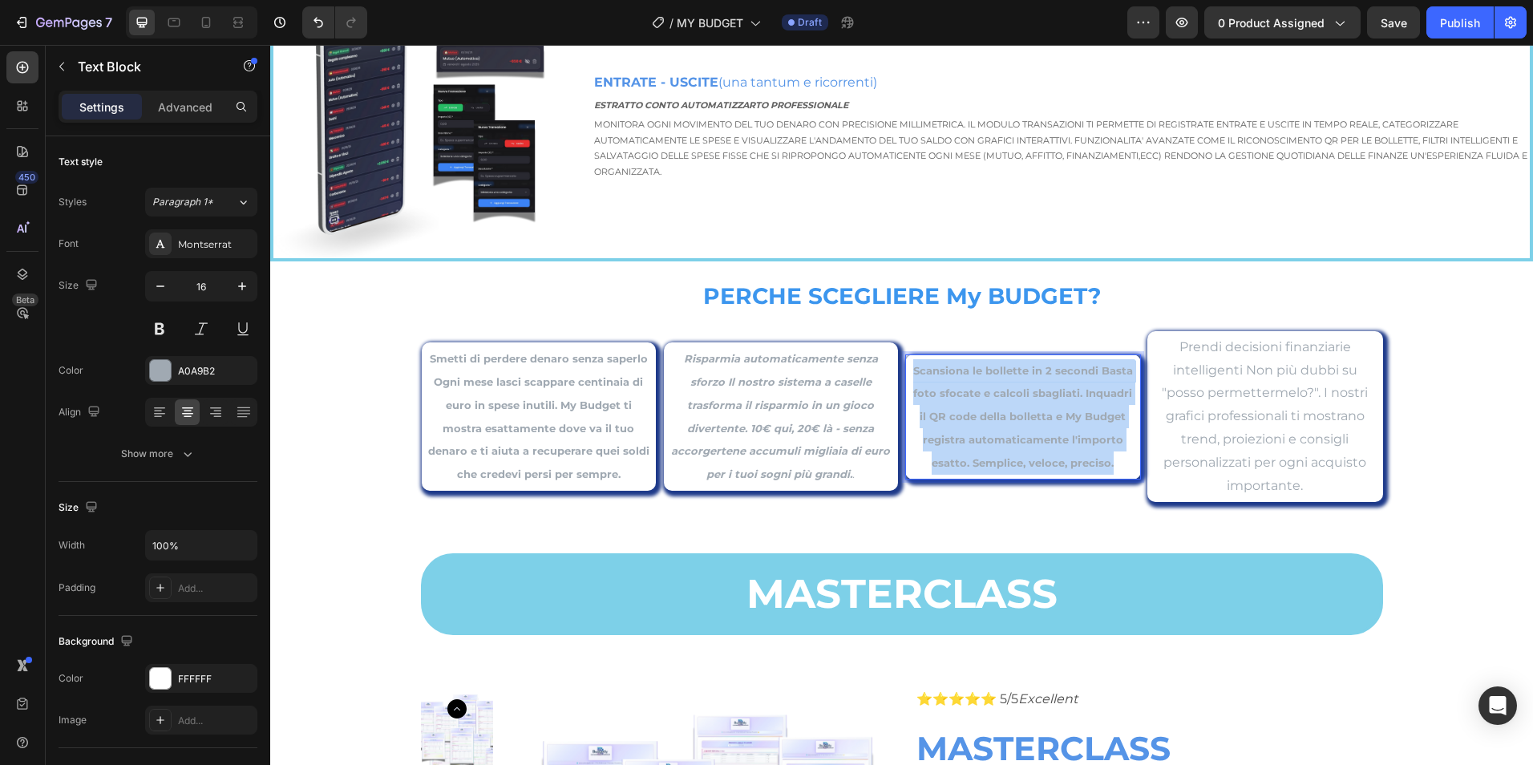
click at [1062, 426] on p "Scansiona le bollette in 2 secondi Basta foto sfocate e calcoli sbagliati. Inqu…" at bounding box center [1023, 416] width 226 height 115
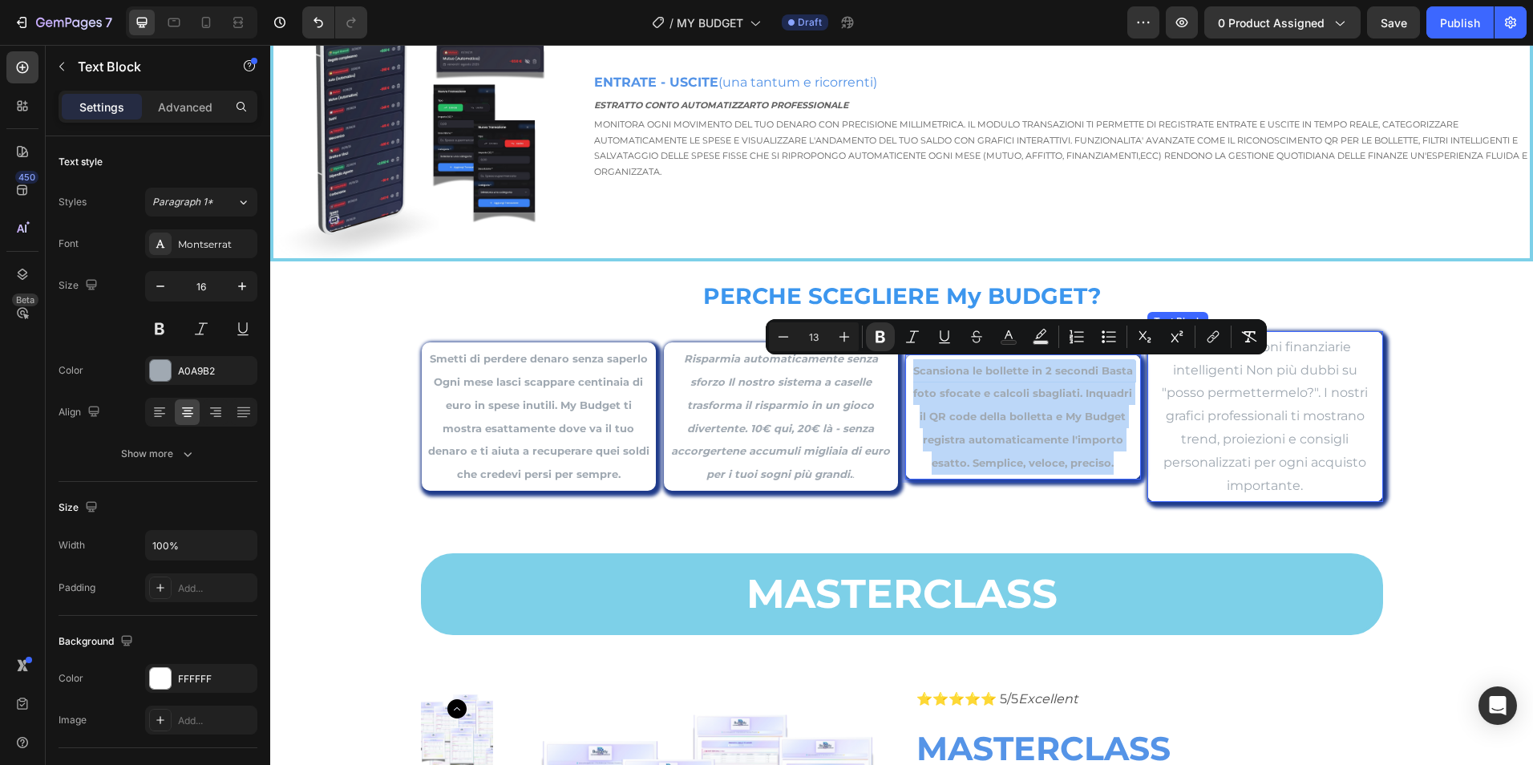
click at [1291, 431] on p "Prendi decisioni finanziarie intelligenti Non più dubbi su "posso permettermelo…" at bounding box center [1265, 417] width 226 height 162
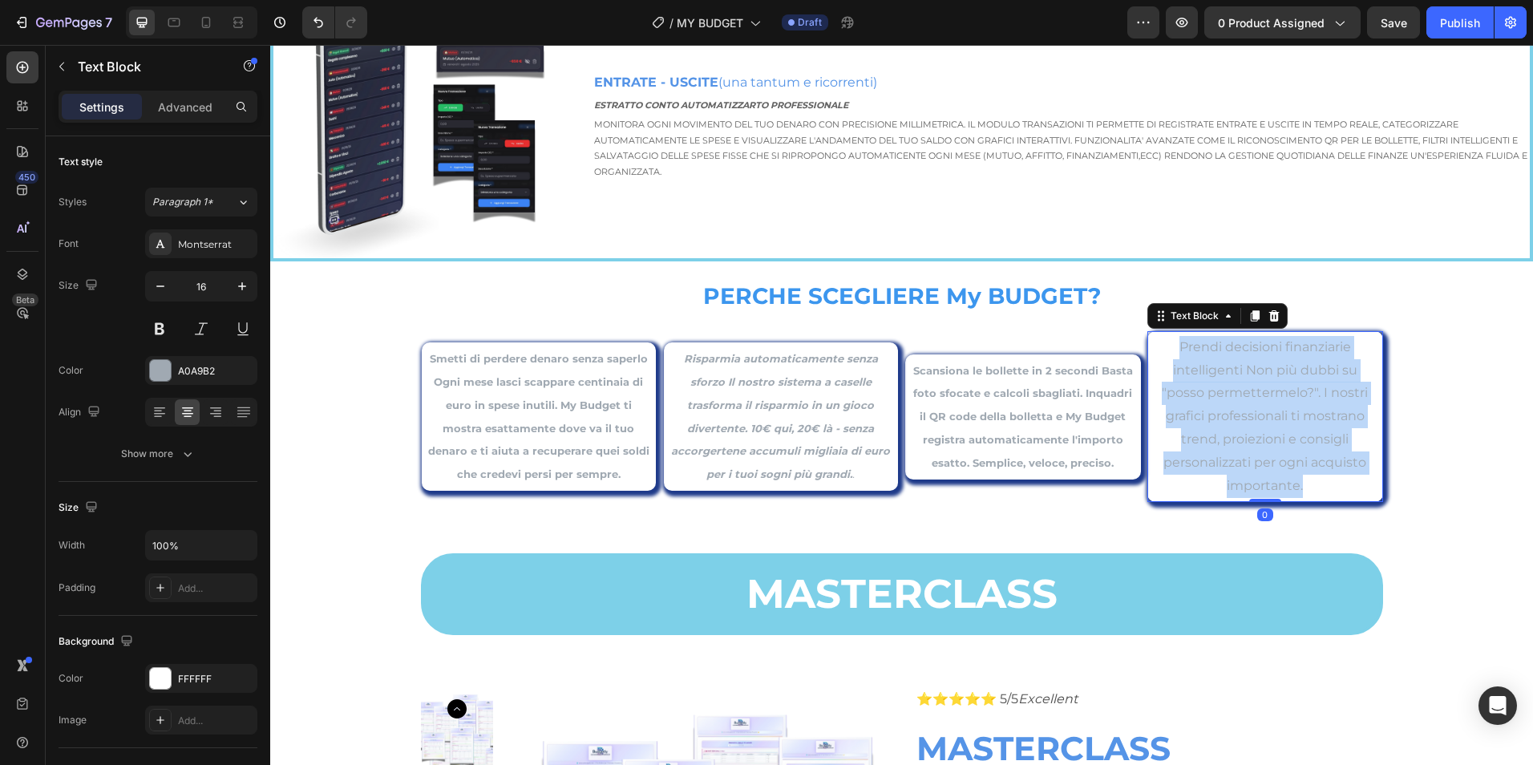
click at [1291, 431] on p "Prendi decisioni finanziarie intelligenti Non più dubbi su "posso permettermelo…" at bounding box center [1265, 417] width 226 height 162
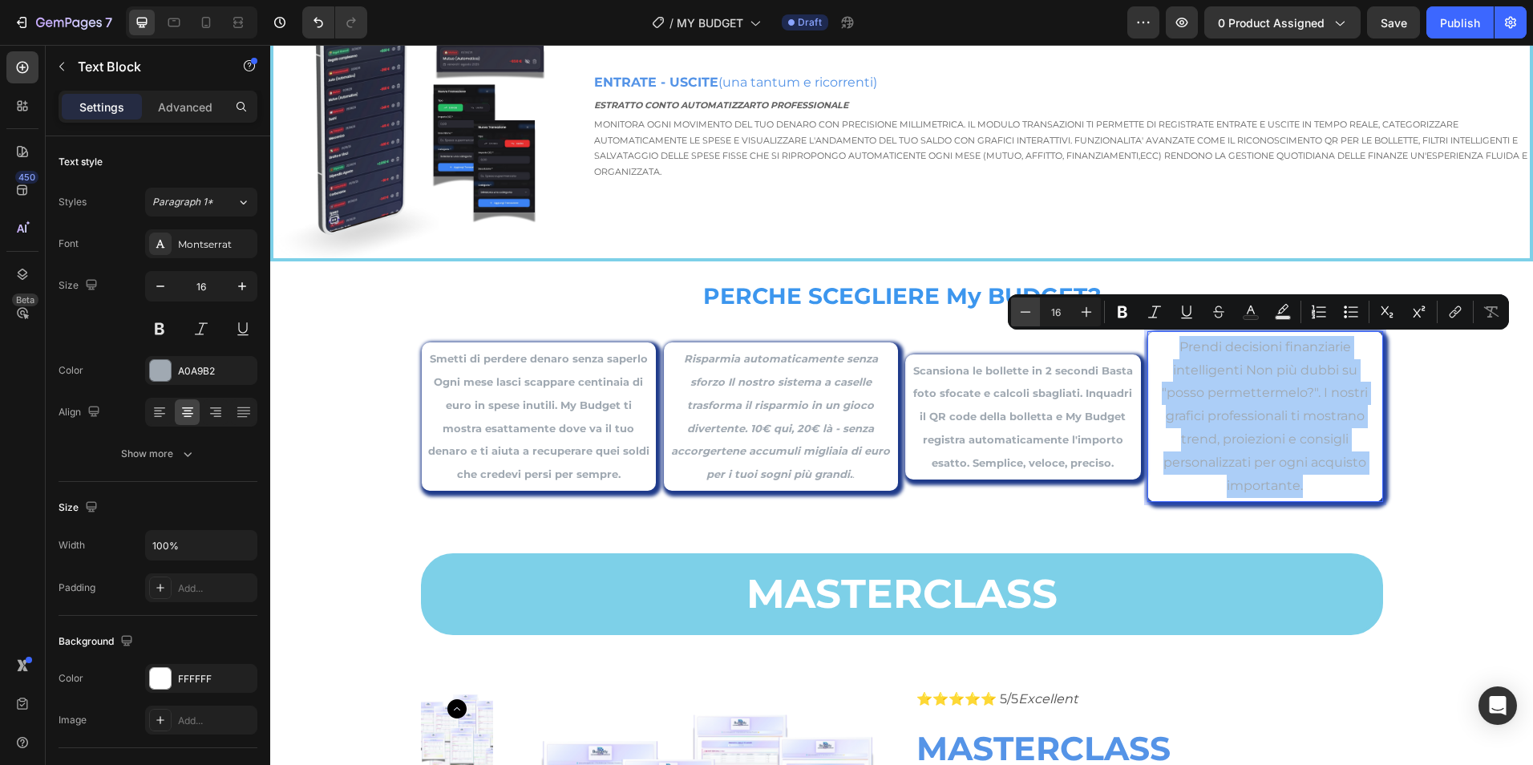
click at [1020, 314] on icon "Editor contextual toolbar" at bounding box center [1026, 312] width 16 height 16
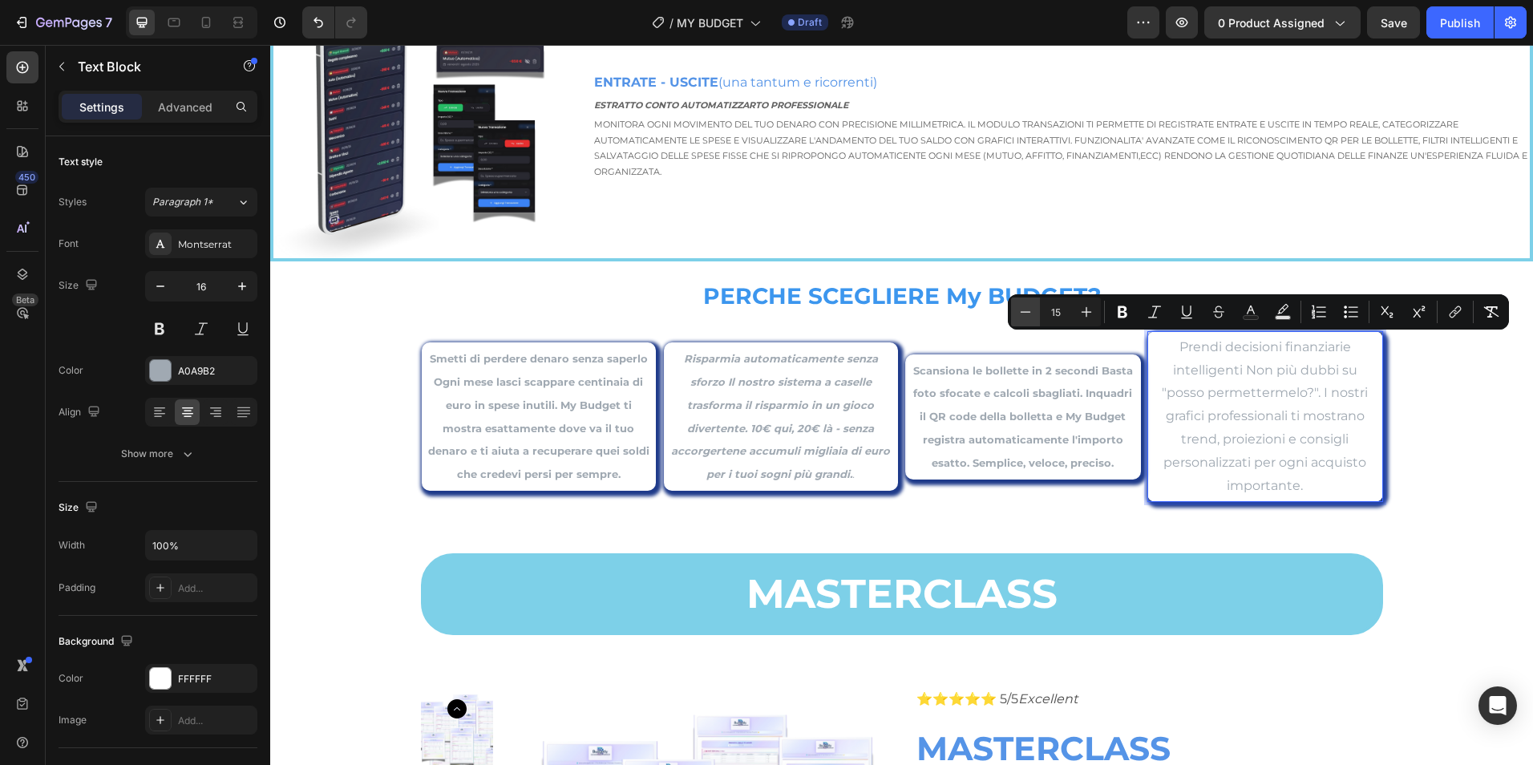
click at [1020, 314] on icon "Editor contextual toolbar" at bounding box center [1026, 312] width 16 height 16
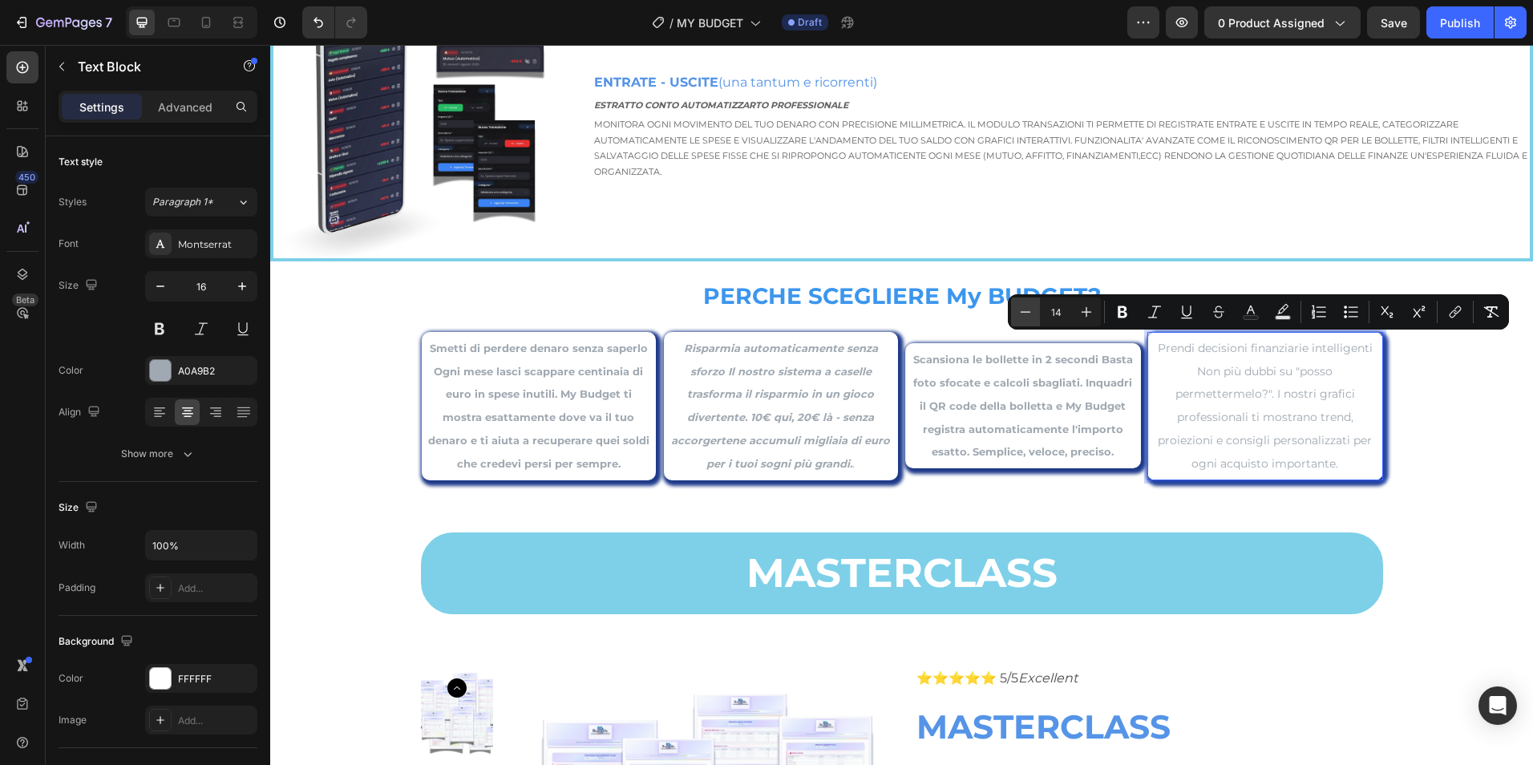
click at [1020, 315] on icon "Editor contextual toolbar" at bounding box center [1026, 312] width 16 height 16
type input "13"
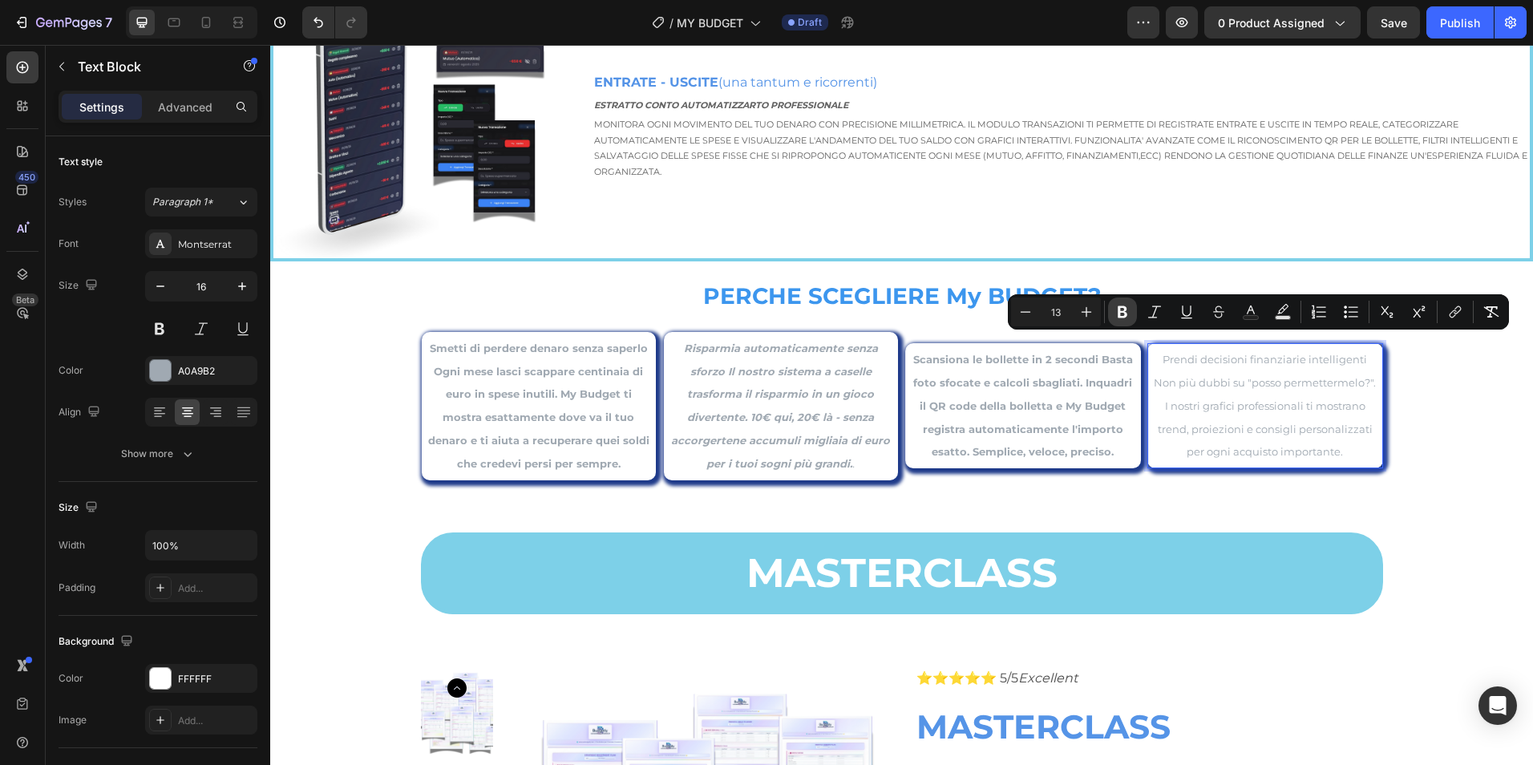
click at [1119, 316] on icon "Editor contextual toolbar" at bounding box center [1123, 312] width 10 height 12
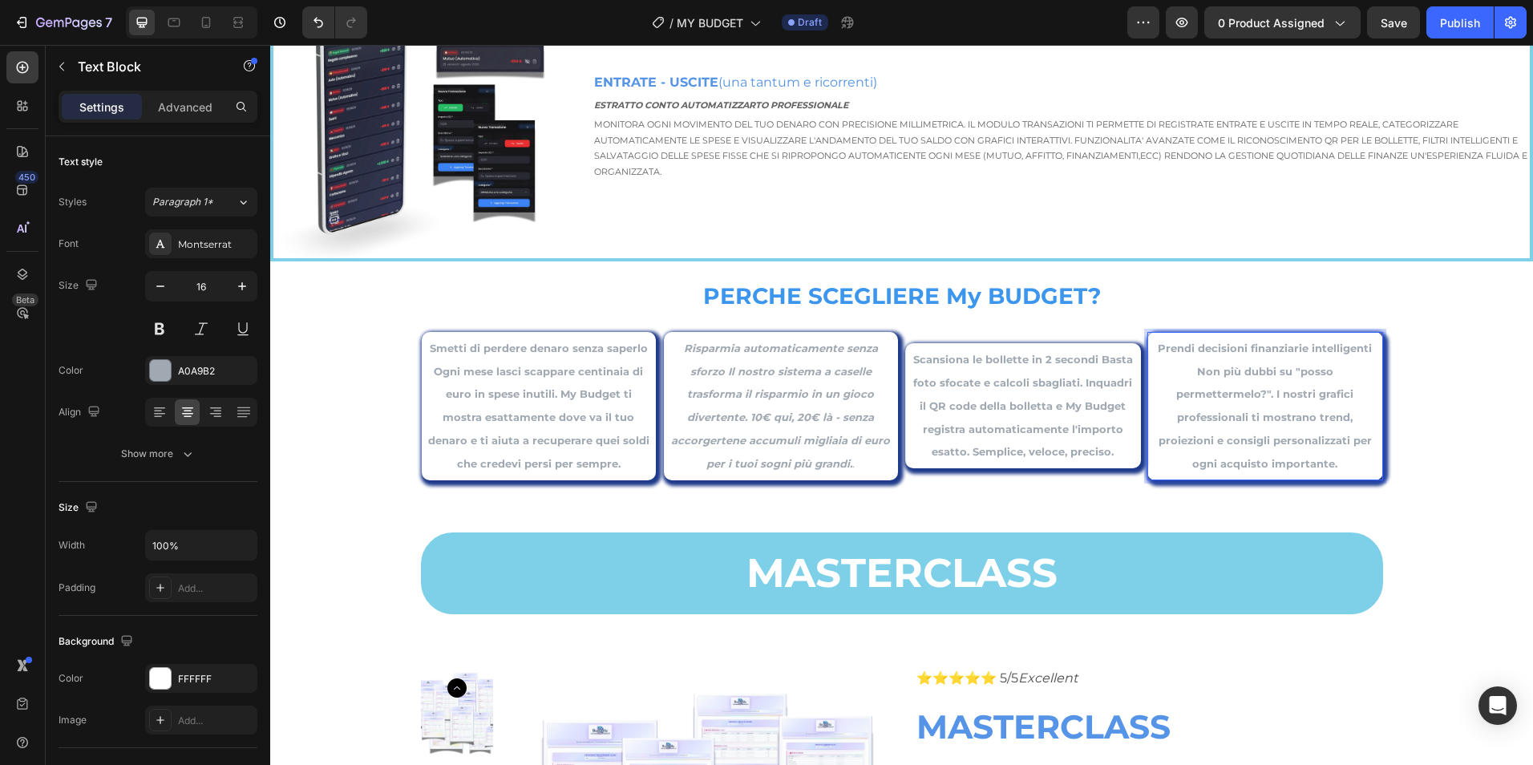
click at [1237, 391] on strong "Prendi decisioni finanziarie intelligenti Non più dubbi su "posso permettermelo…" at bounding box center [1265, 406] width 214 height 128
click at [1238, 391] on strong "Prendi decisioni finanziarie intelligenti Non più dubbi su "posso permettermelo…" at bounding box center [1265, 406] width 214 height 128
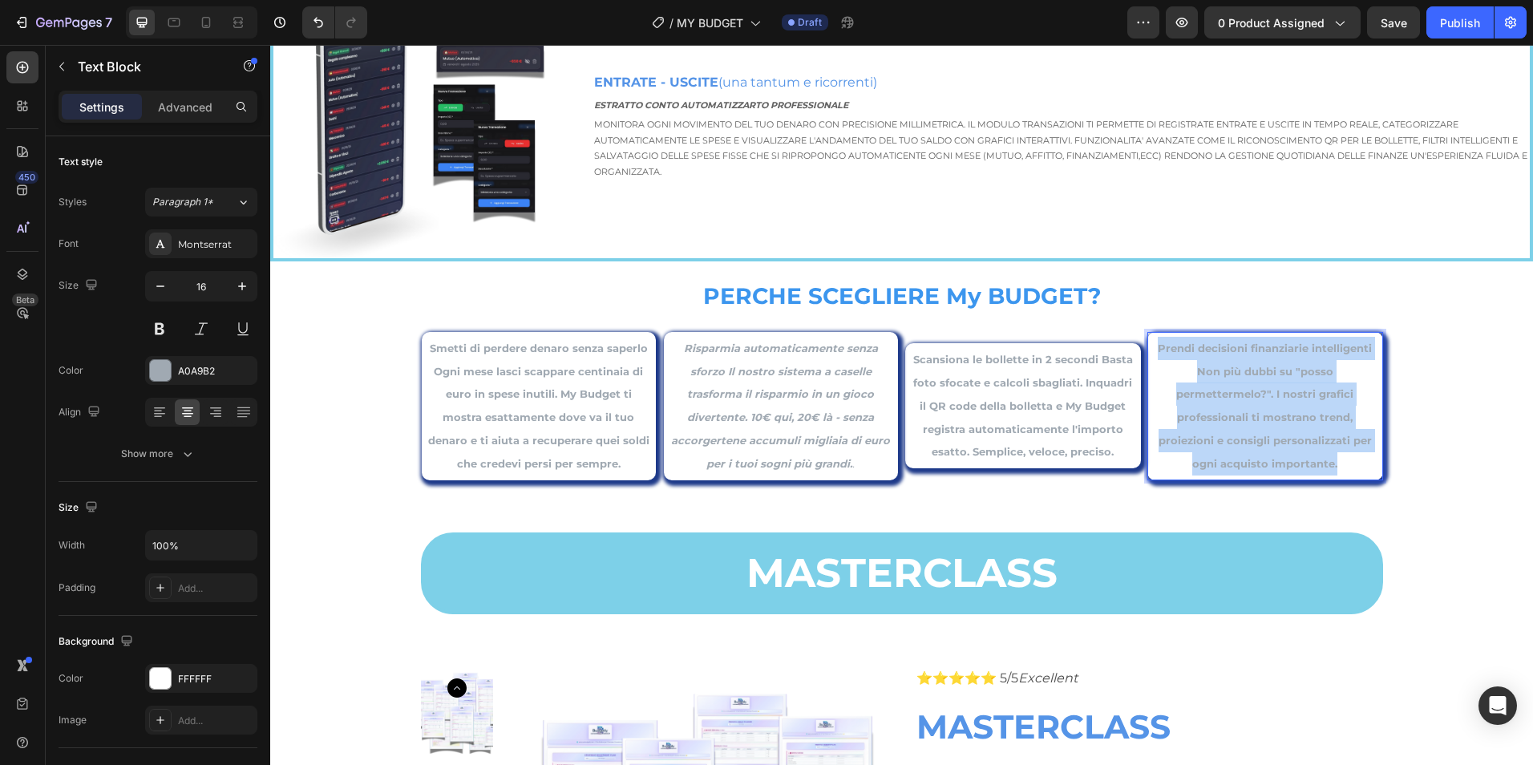
click at [1238, 391] on strong "Prendi decisioni finanziarie intelligenti Non più dubbi su "posso permettermelo…" at bounding box center [1265, 406] width 214 height 128
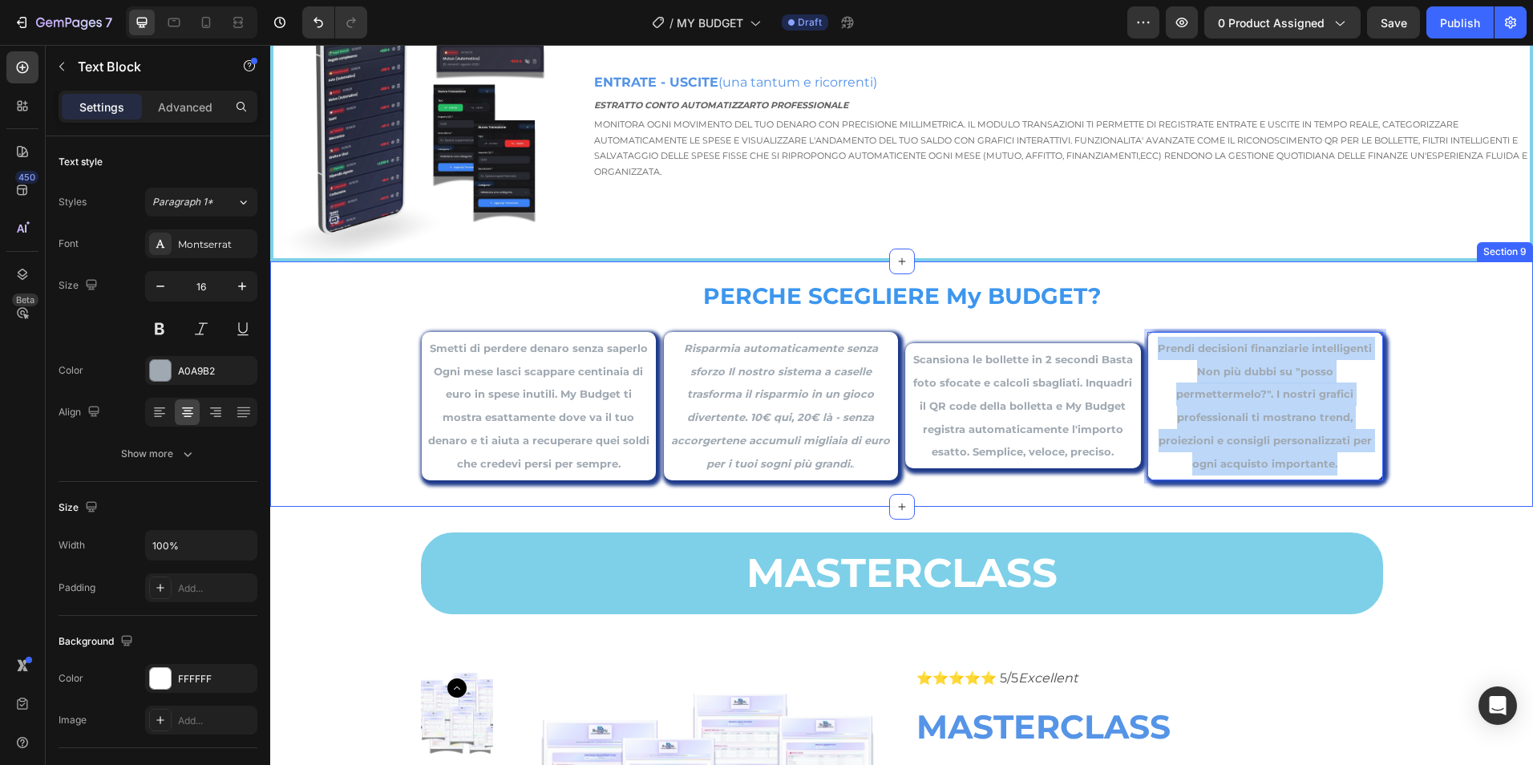
click at [1433, 390] on div "PERCHE SCEGLIERE My BUDGET? Text Block Smetti di perdere denaro senza saperlo O…" at bounding box center [901, 377] width 1263 height 206
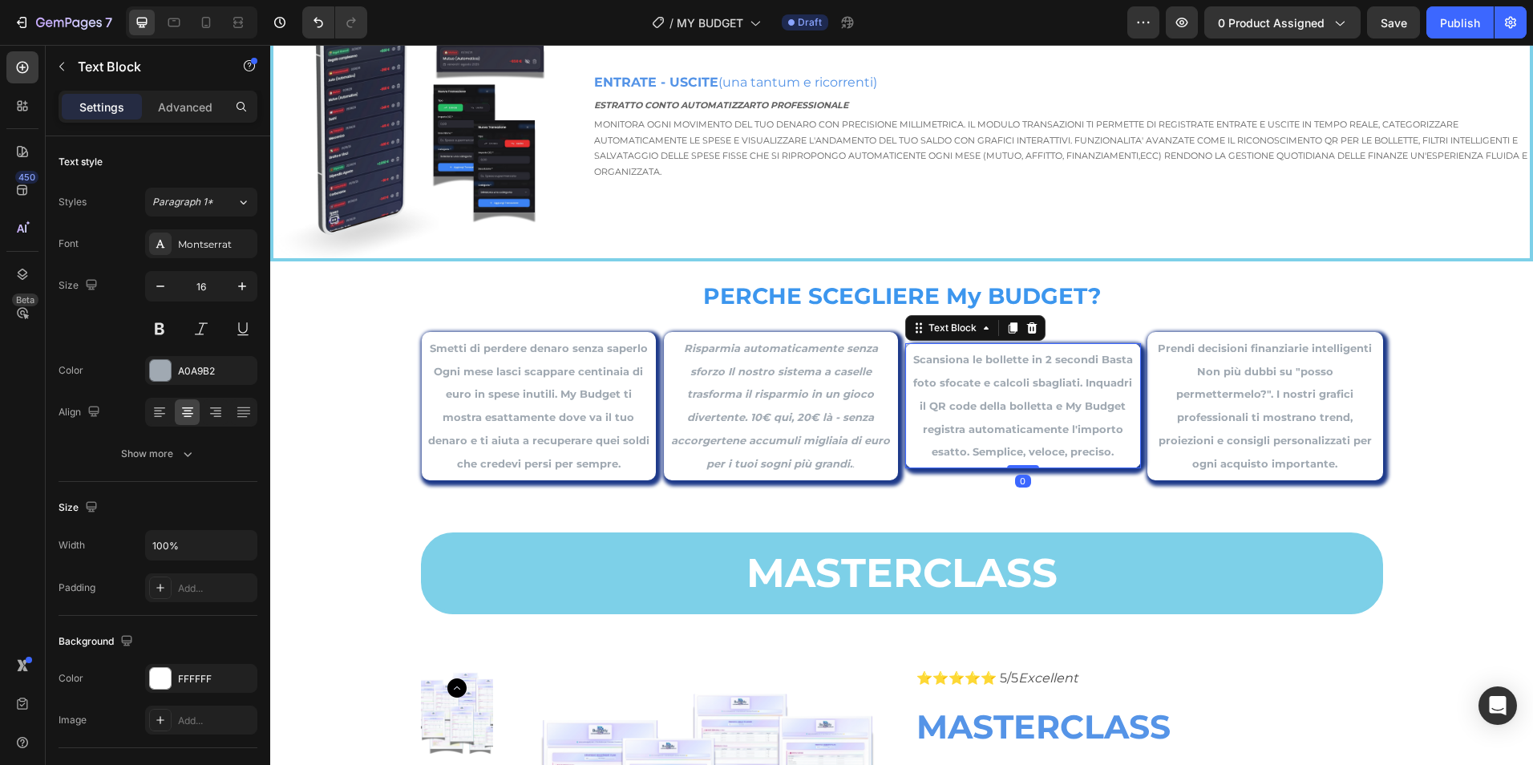
click at [1110, 456] on p "Scansiona le bollette in 2 secondi Basta foto sfocate e calcoli sbagliati. Inqu…" at bounding box center [1023, 405] width 226 height 115
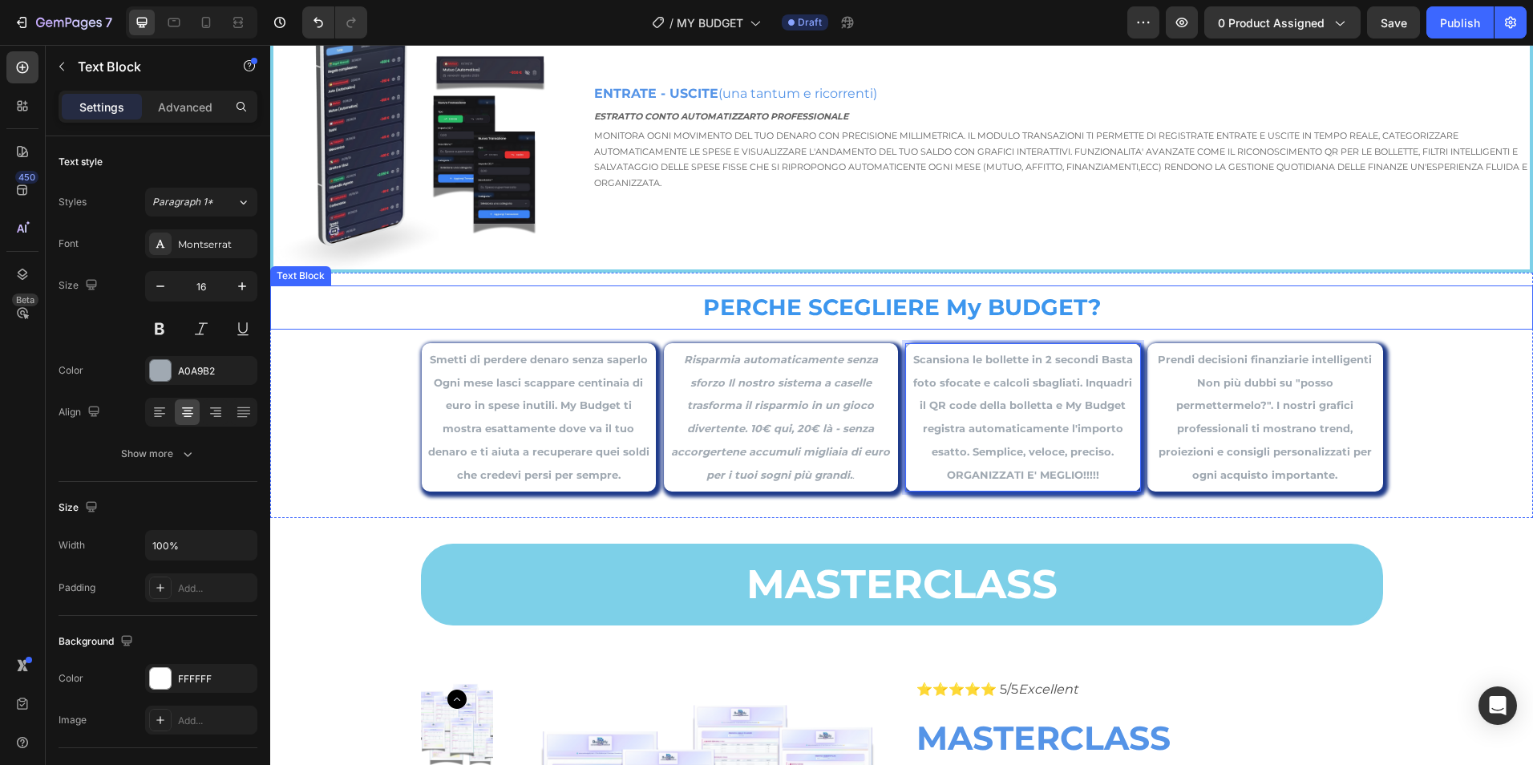
click at [1421, 315] on p "PERCHE SCEGLIERE My BUDGET?" at bounding box center [902, 307] width 1260 height 40
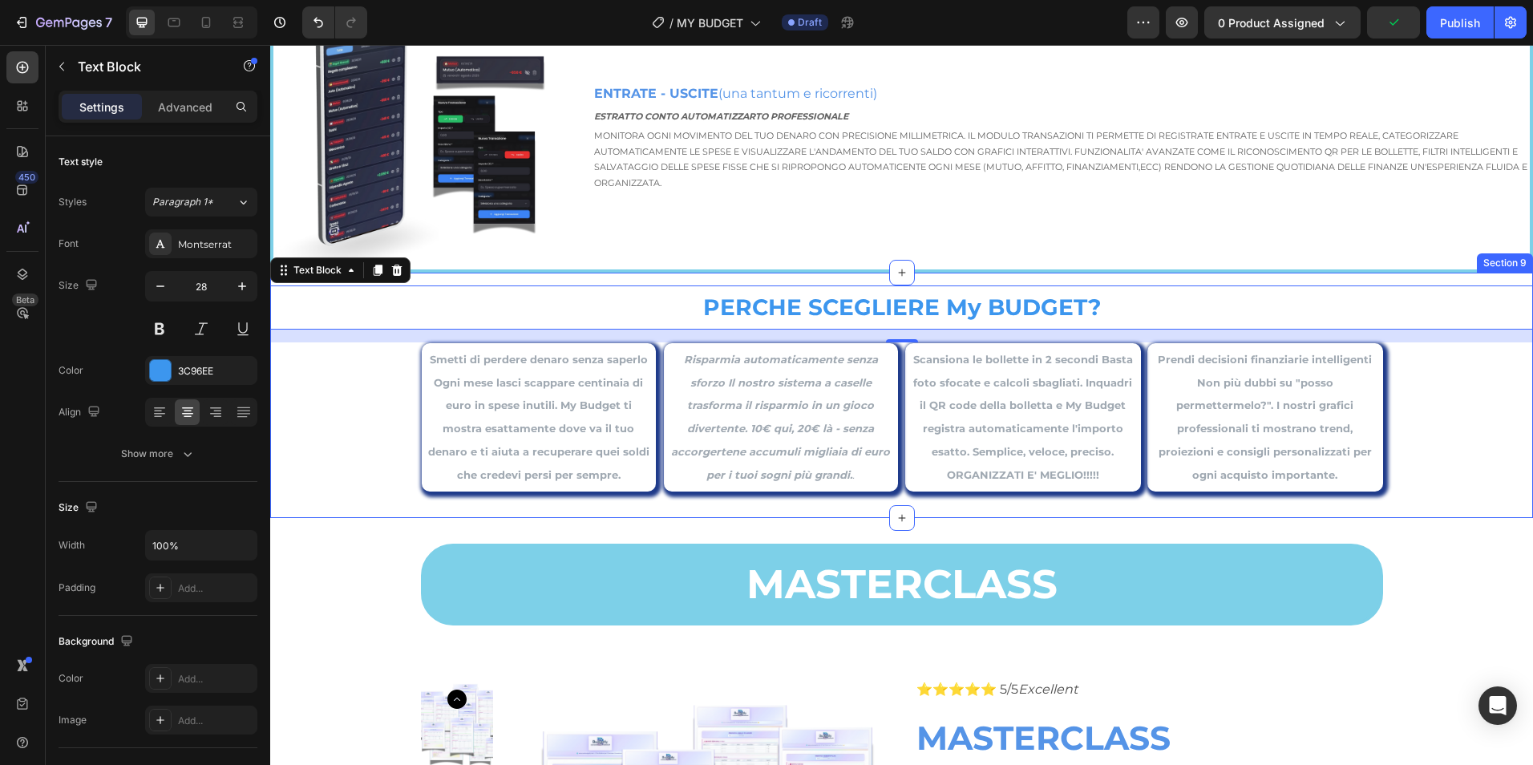
click at [1452, 451] on div "PERCHE SCEGLIERE My BUDGET? Text Block 16 Smetti di perdere denaro senza saperl…" at bounding box center [901, 388] width 1263 height 206
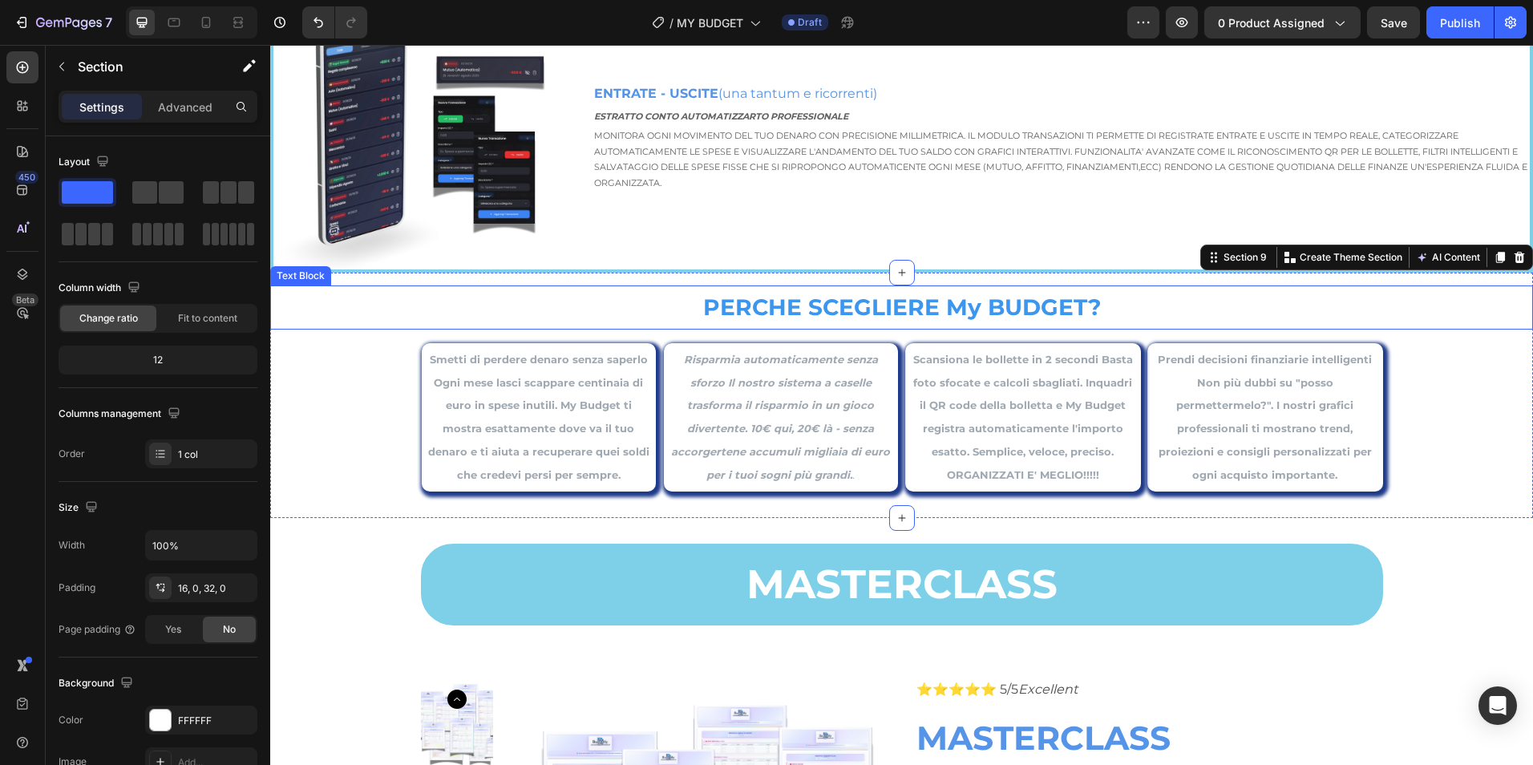
click at [993, 302] on strong "PERCHE SCEGLIERE My BUDGET?" at bounding box center [902, 306] width 398 height 27
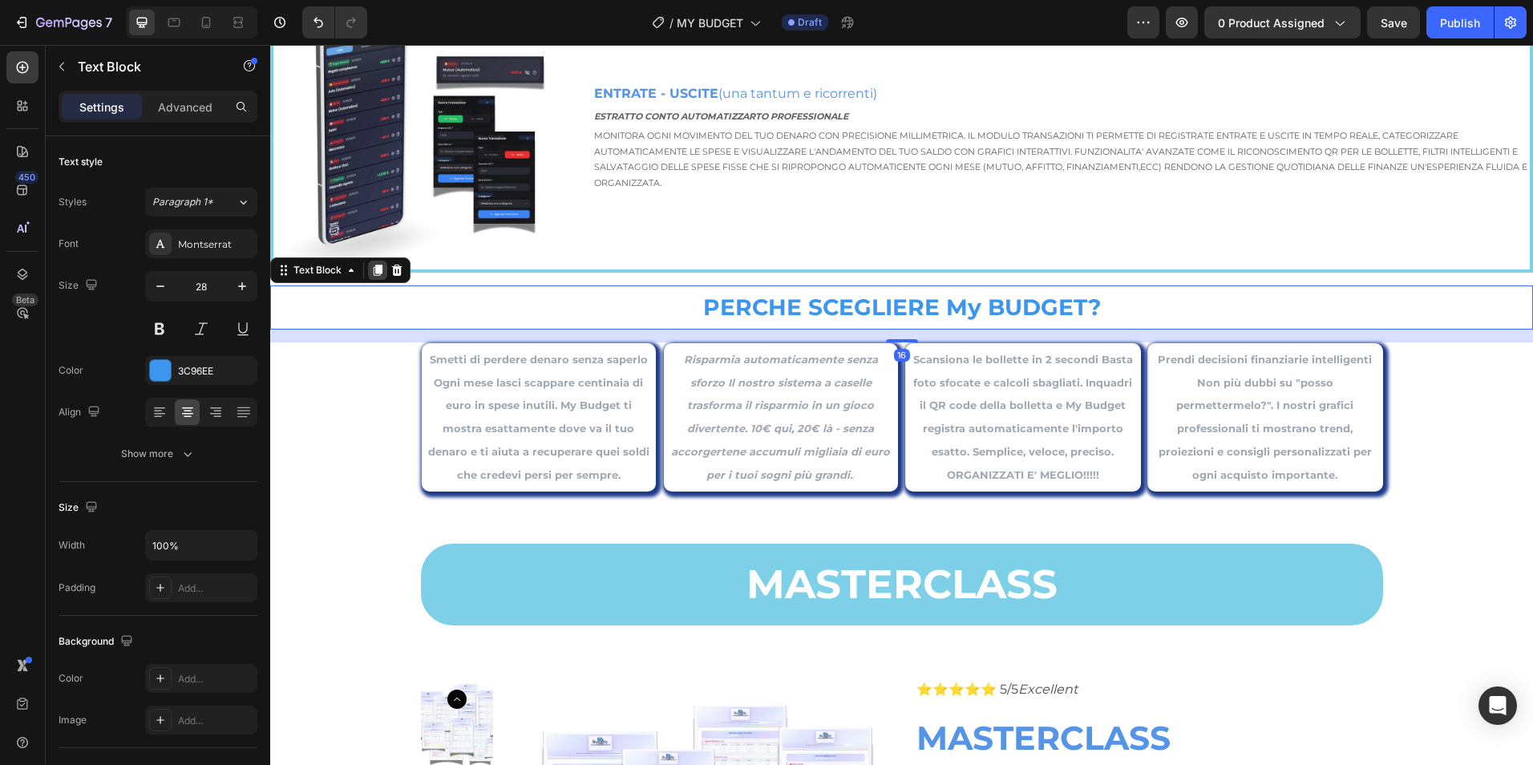
click at [382, 270] on icon at bounding box center [378, 270] width 9 height 11
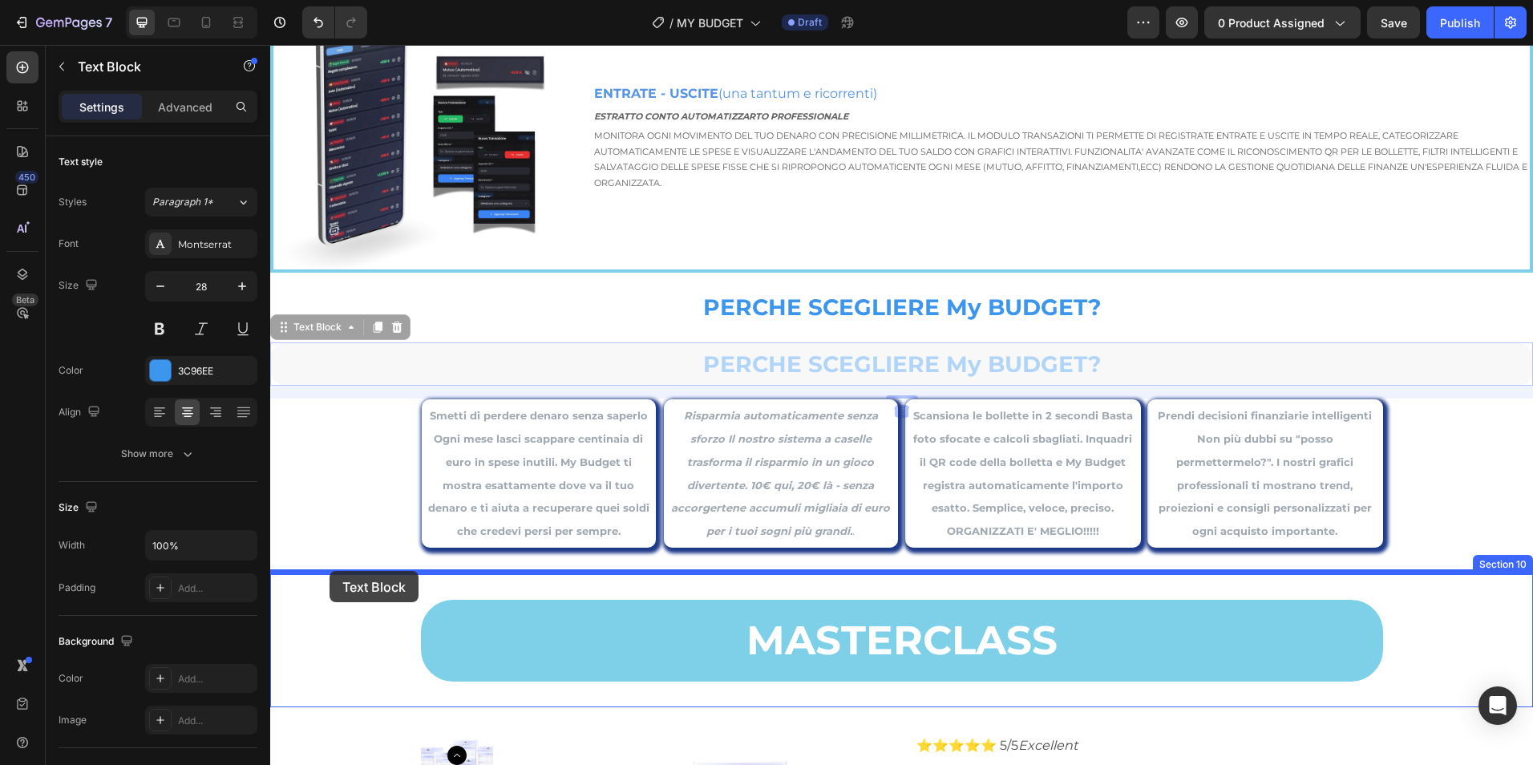
drag, startPoint x: 334, startPoint y: 322, endPoint x: 330, endPoint y: 574, distance: 251.8
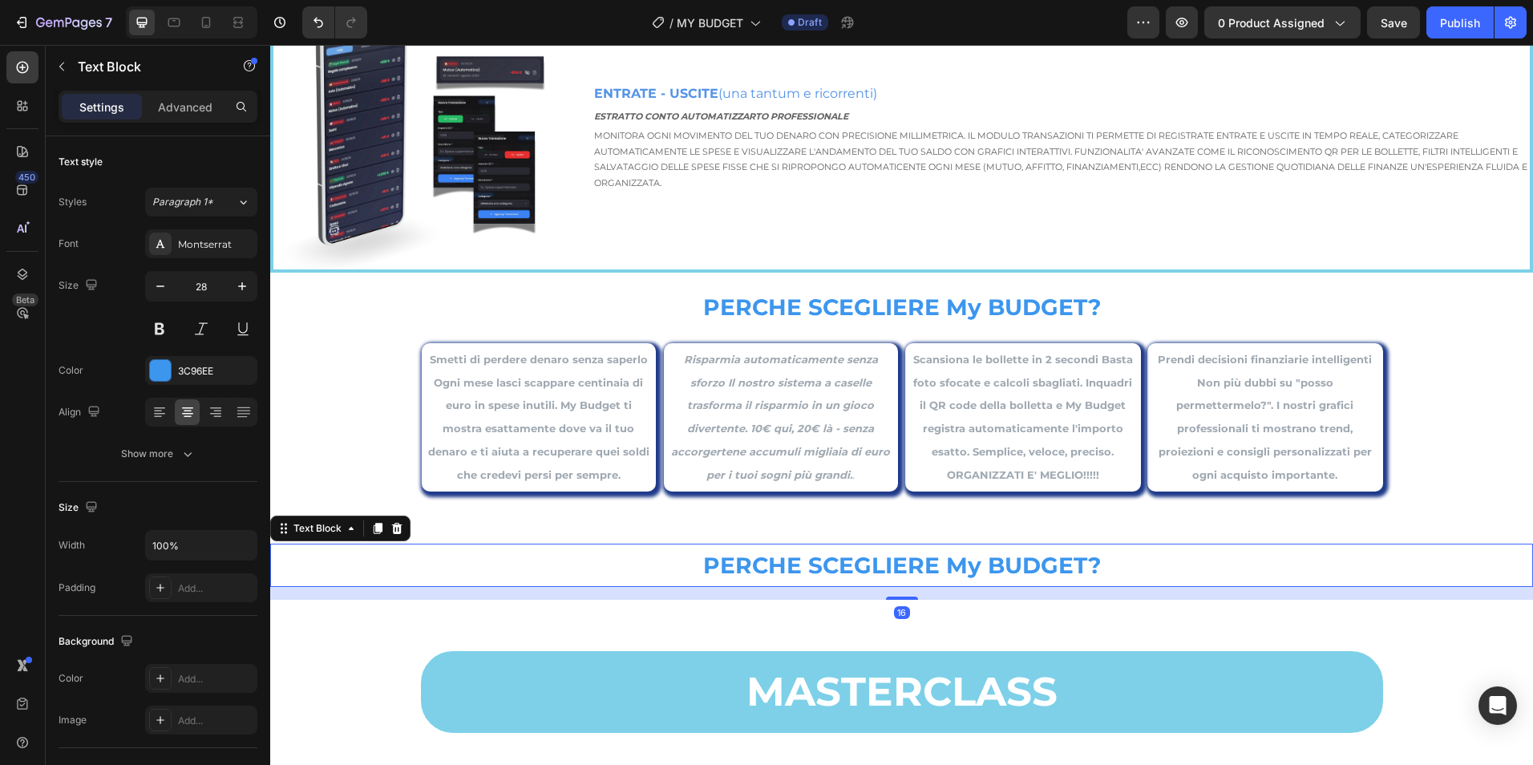
click at [917, 561] on strong "PERCHE SCEGLIERE My BUDGET?" at bounding box center [902, 565] width 398 height 27
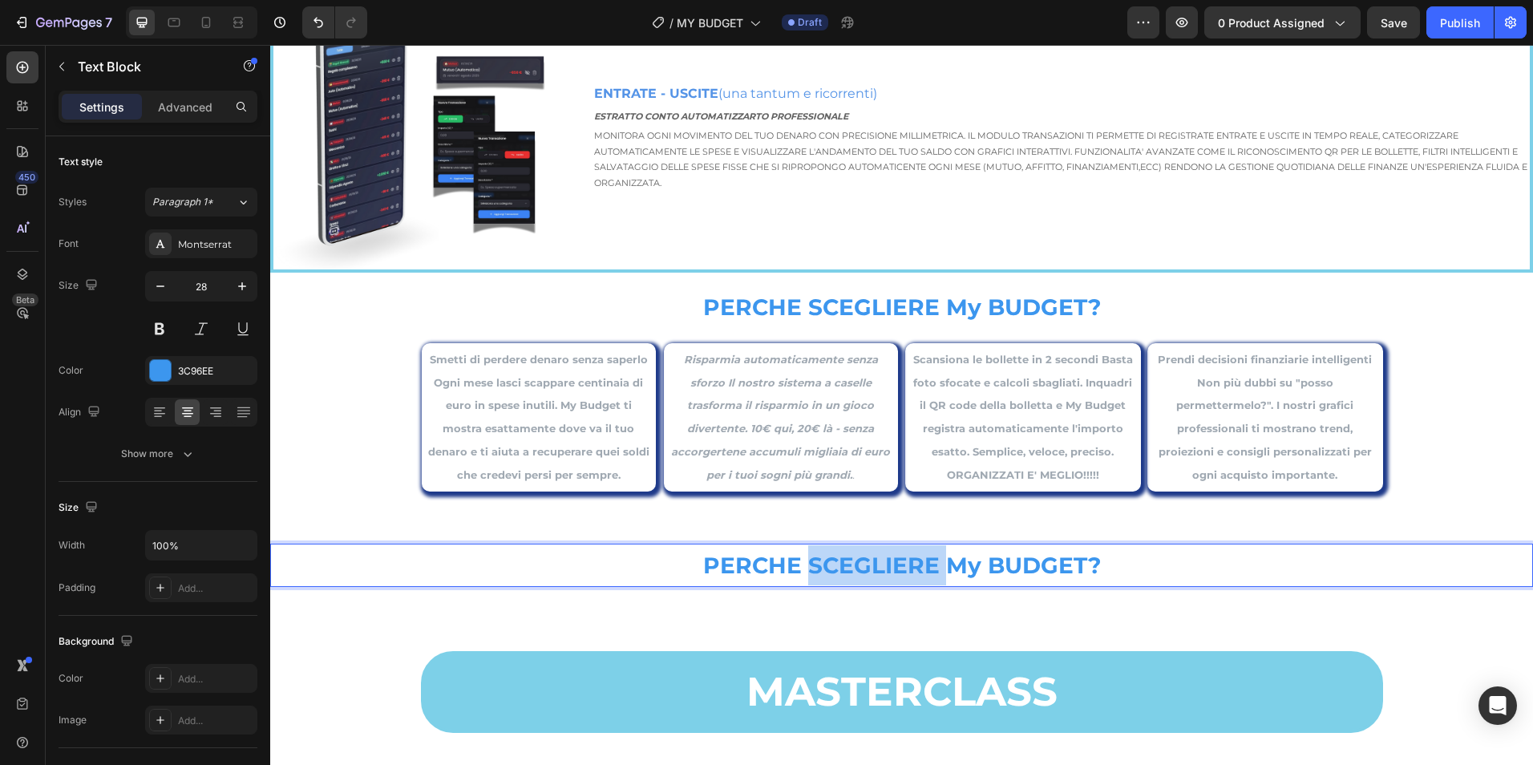
click at [917, 561] on strong "PERCHE SCEGLIERE My BUDGET?" at bounding box center [902, 565] width 398 height 27
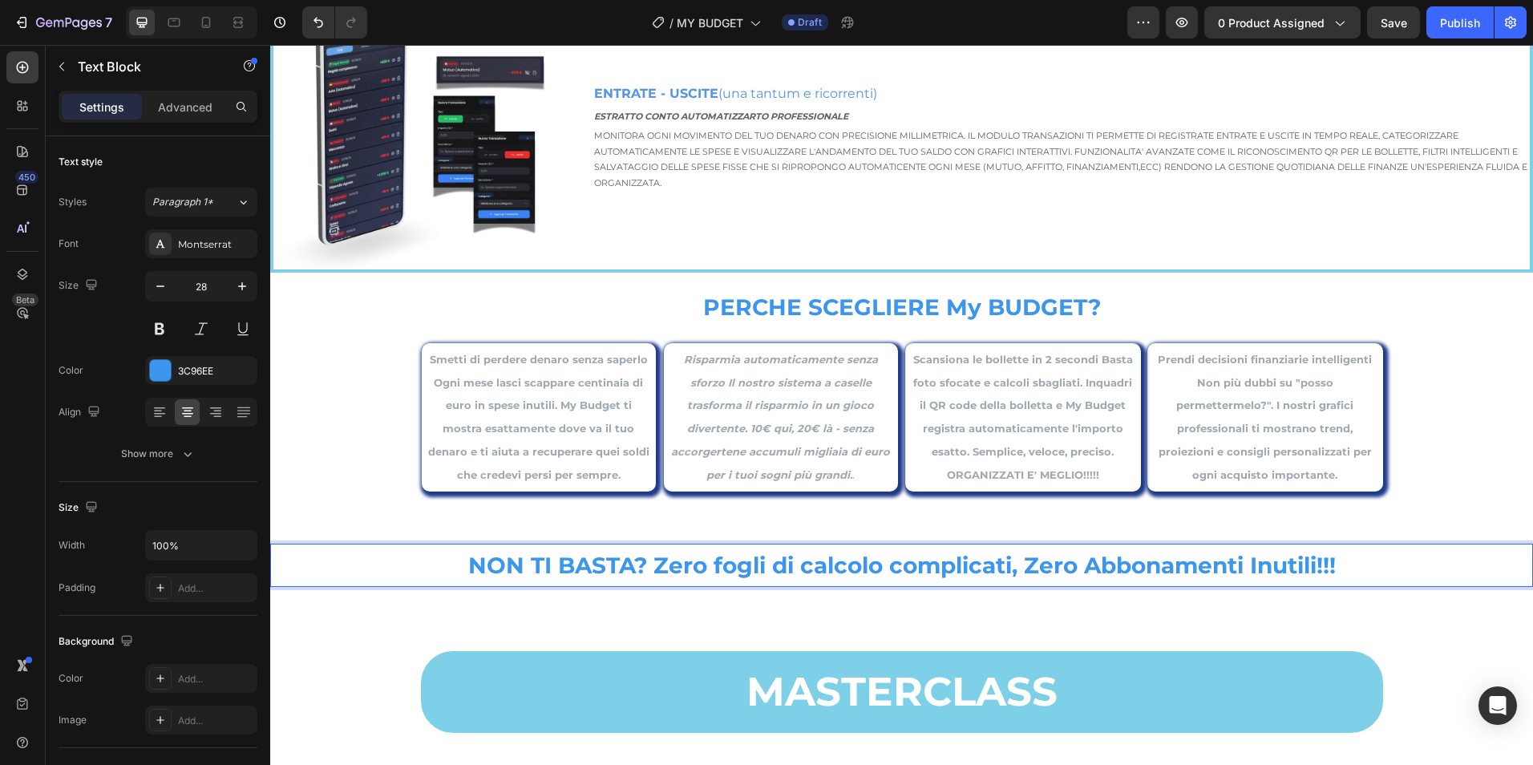
click at [708, 568] on strong "NON TI BASTA? Zero fogli di calcolo complicati, Zero Abbonamenti Inutili!!!" at bounding box center [902, 565] width 868 height 27
click at [694, 569] on strong "NON TI BASTA? Zero fogli di calcolo complicati, Zero Abbonamenti Inutili!!!" at bounding box center [902, 565] width 868 height 27
drag, startPoint x: 653, startPoint y: 571, endPoint x: 885, endPoint y: 564, distance: 232.6
click at [885, 564] on strong "NON TI BASTA? Zero fogli di calcolo complicati, Zero Abbonamenti Inutili!!!" at bounding box center [902, 565] width 868 height 27
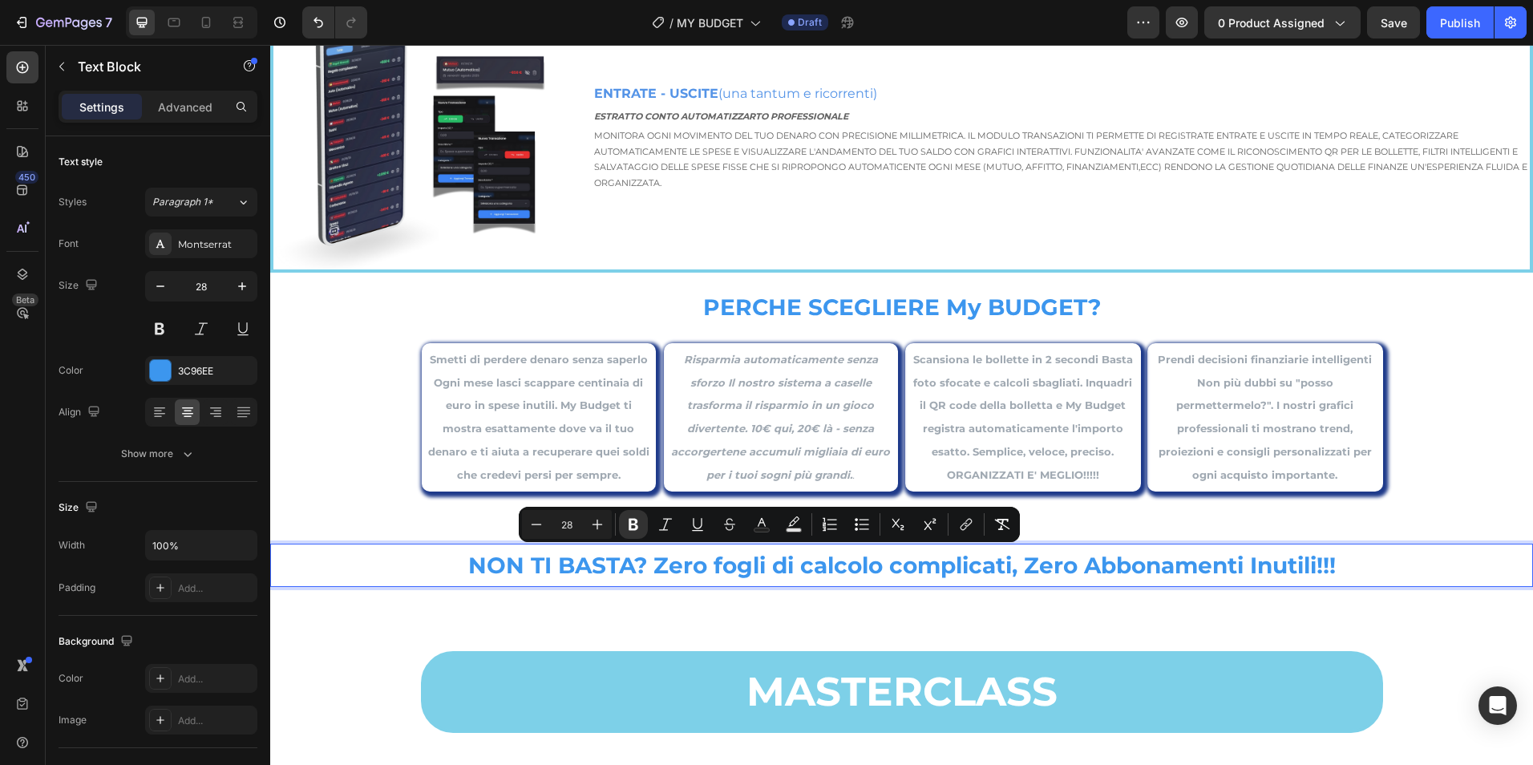
drag, startPoint x: 993, startPoint y: 560, endPoint x: 1044, endPoint y: 554, distance: 50.9
click at [996, 560] on strong "NON TI BASTA? Zero fogli di calcolo complicati, Zero Abbonamenti Inutili!!!" at bounding box center [902, 565] width 868 height 27
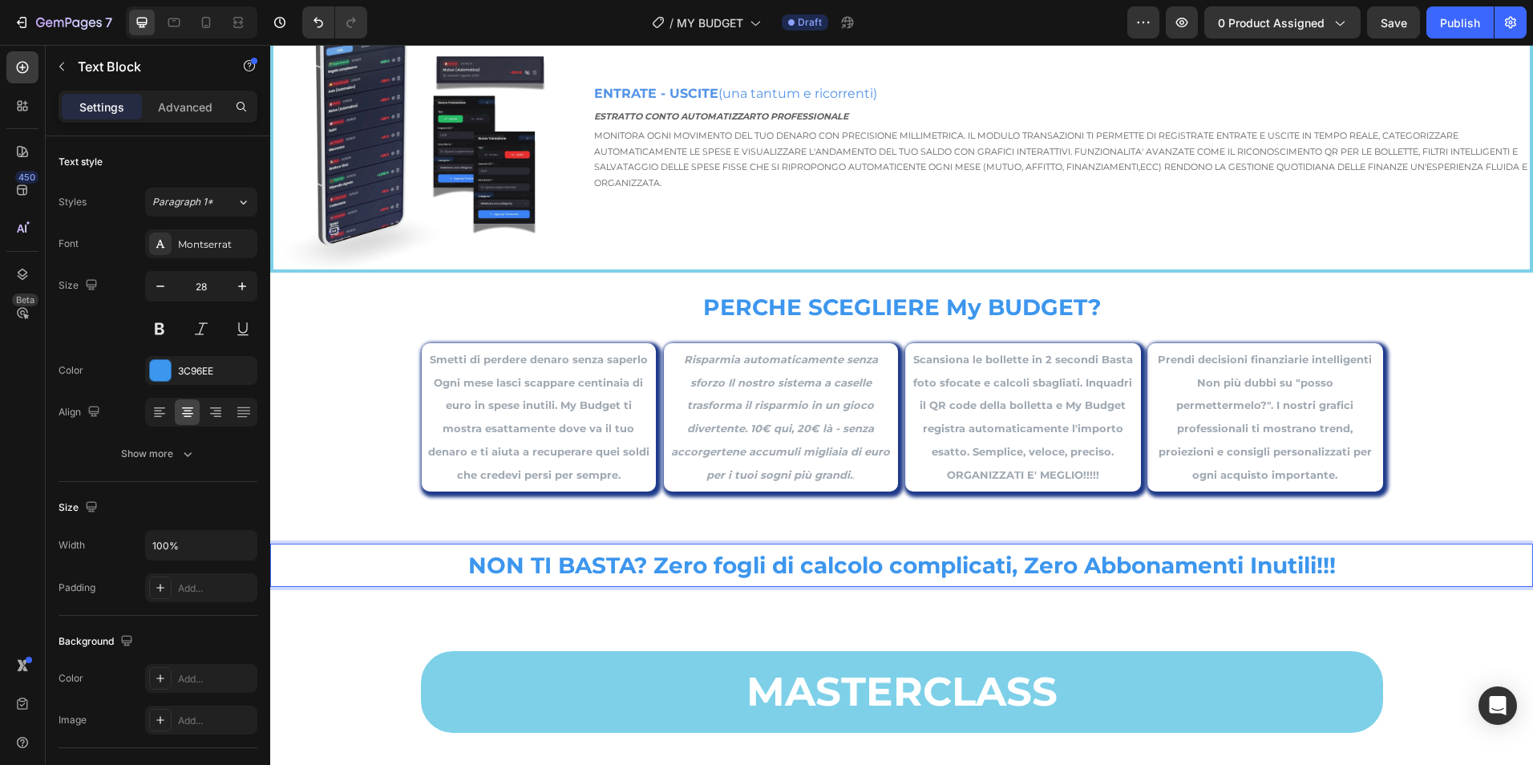
click at [1362, 564] on p "NON TI BASTA? Zero fogli di calcolo complicati, Zero Abbonamenti Inutili!!!" at bounding box center [902, 565] width 1260 height 40
click at [1446, 564] on p "NON TI BASTA? Zero fogli di calcolo complicati, Zero Abbonamenti Inutili!!!" at bounding box center [902, 565] width 1260 height 40
click at [338, 572] on p "NON TI BASTA? Zero fogli di calcolo complicati, Zero Abbonamenti Inutili!!!" at bounding box center [902, 565] width 1260 height 40
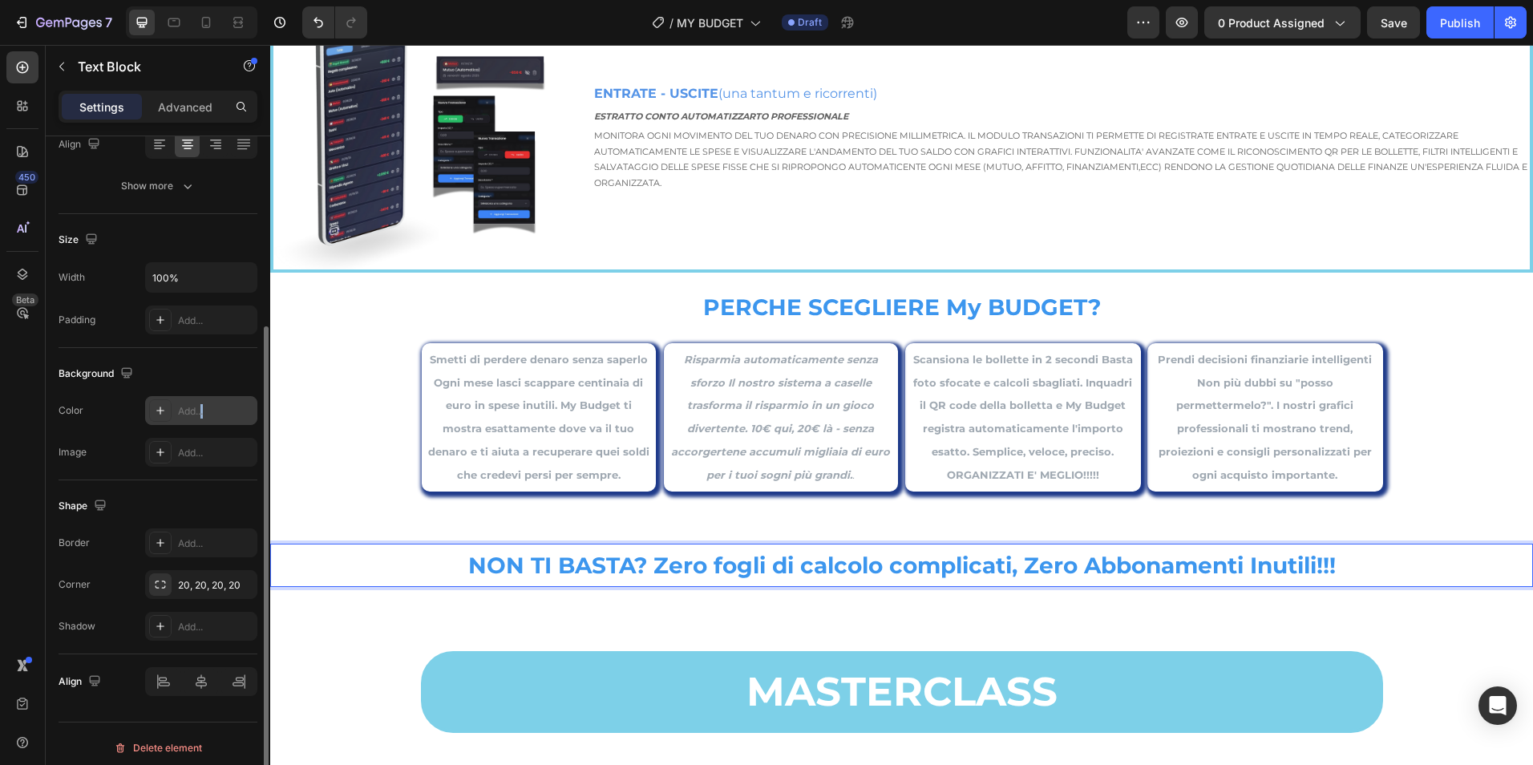
click at [204, 420] on div "Add..." at bounding box center [201, 410] width 112 height 29
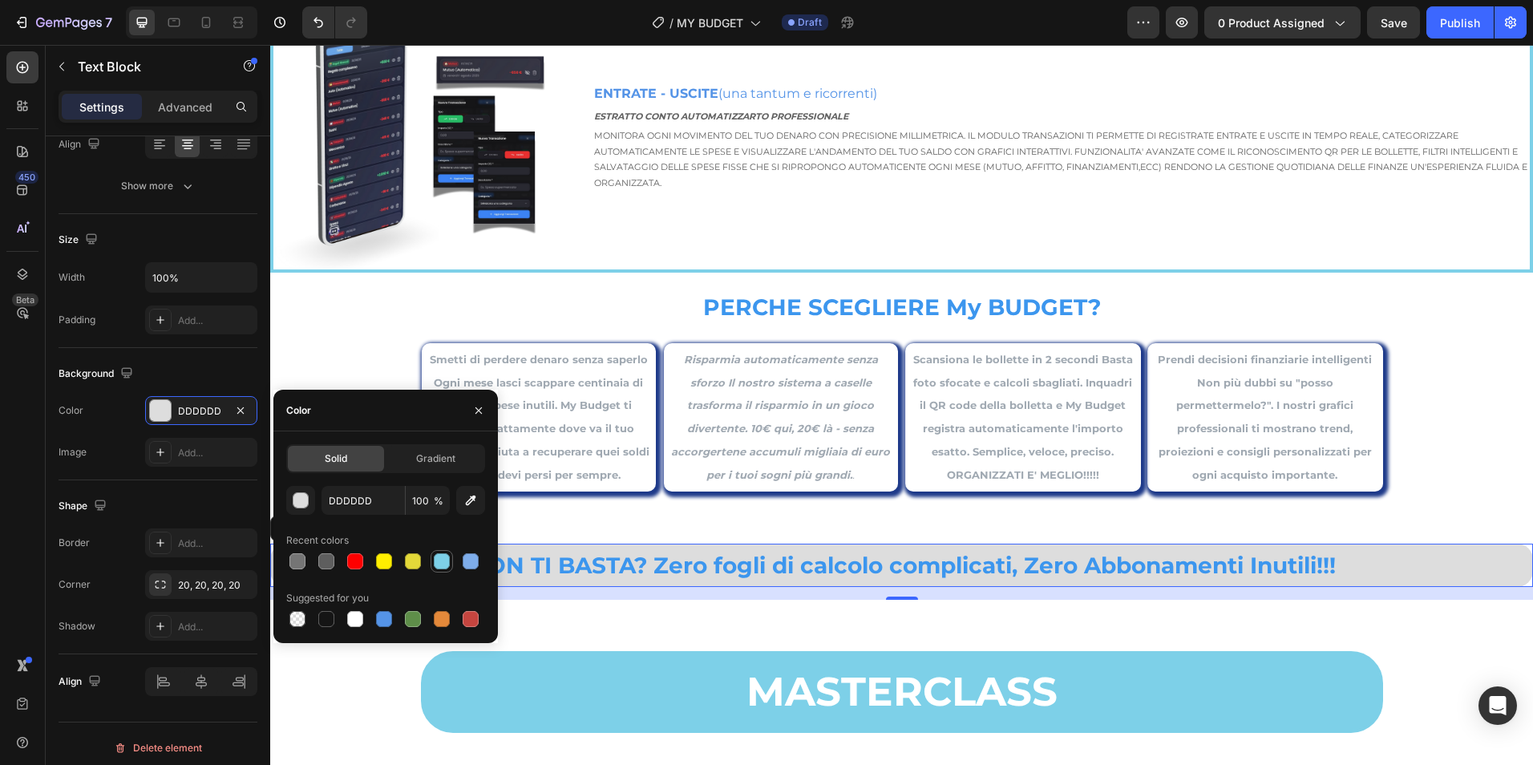
click at [438, 561] on div at bounding box center [442, 561] width 16 height 16
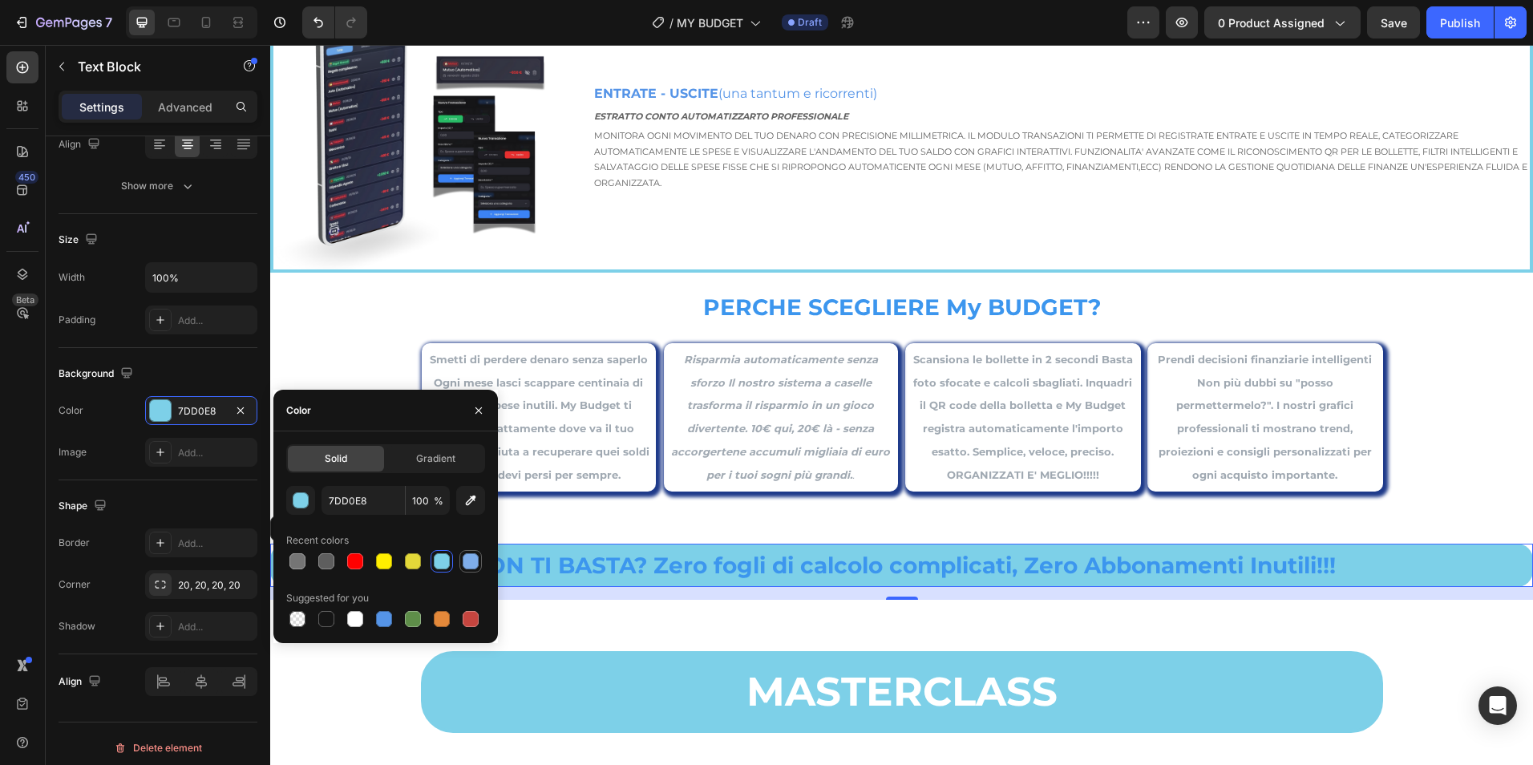
click at [467, 564] on div at bounding box center [471, 561] width 16 height 16
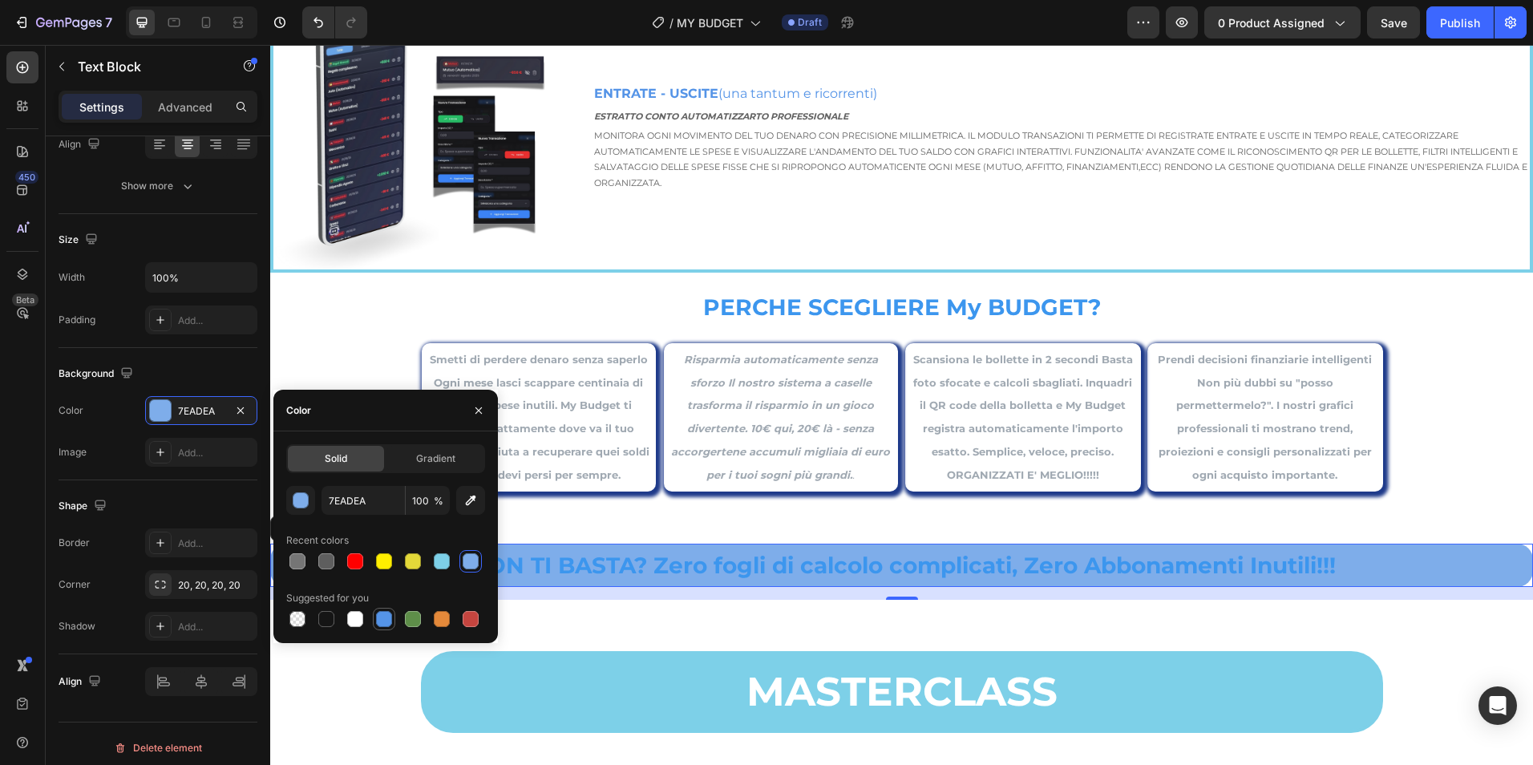
click at [383, 617] on div at bounding box center [384, 619] width 16 height 16
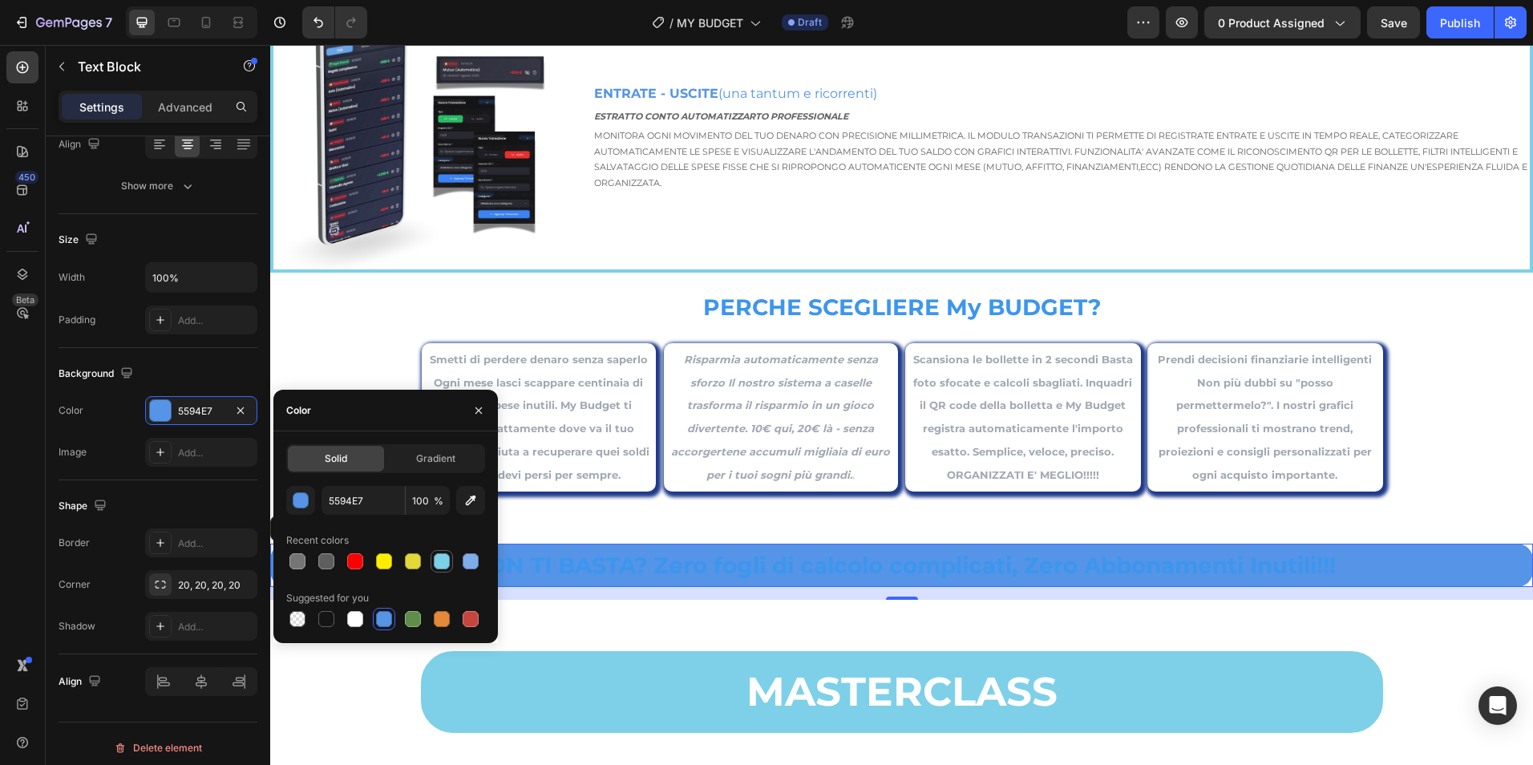
click at [444, 560] on div at bounding box center [442, 561] width 16 height 16
type input "7DD0E8"
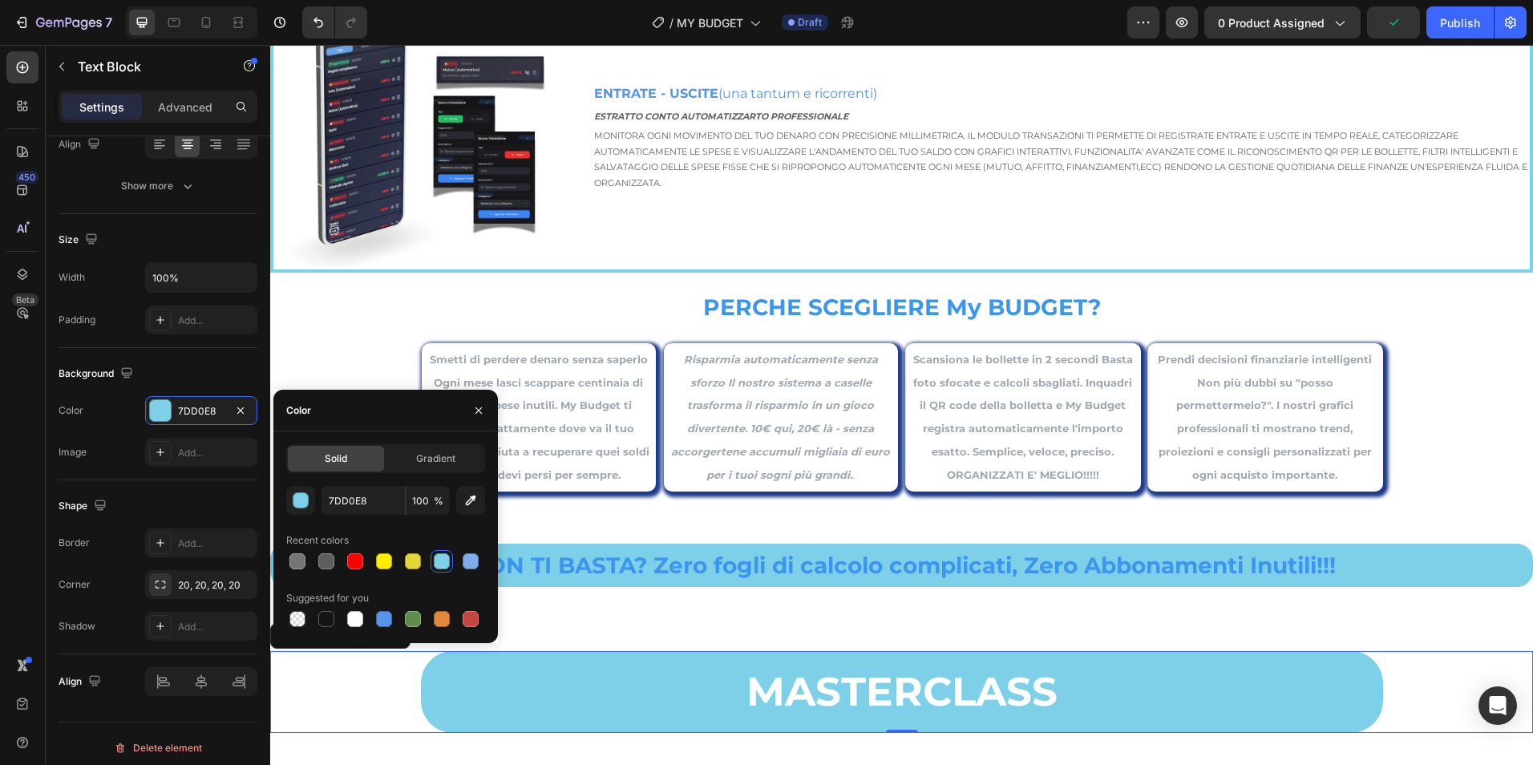
click at [600, 679] on p "MASTERCLASS" at bounding box center [902, 692] width 953 height 72
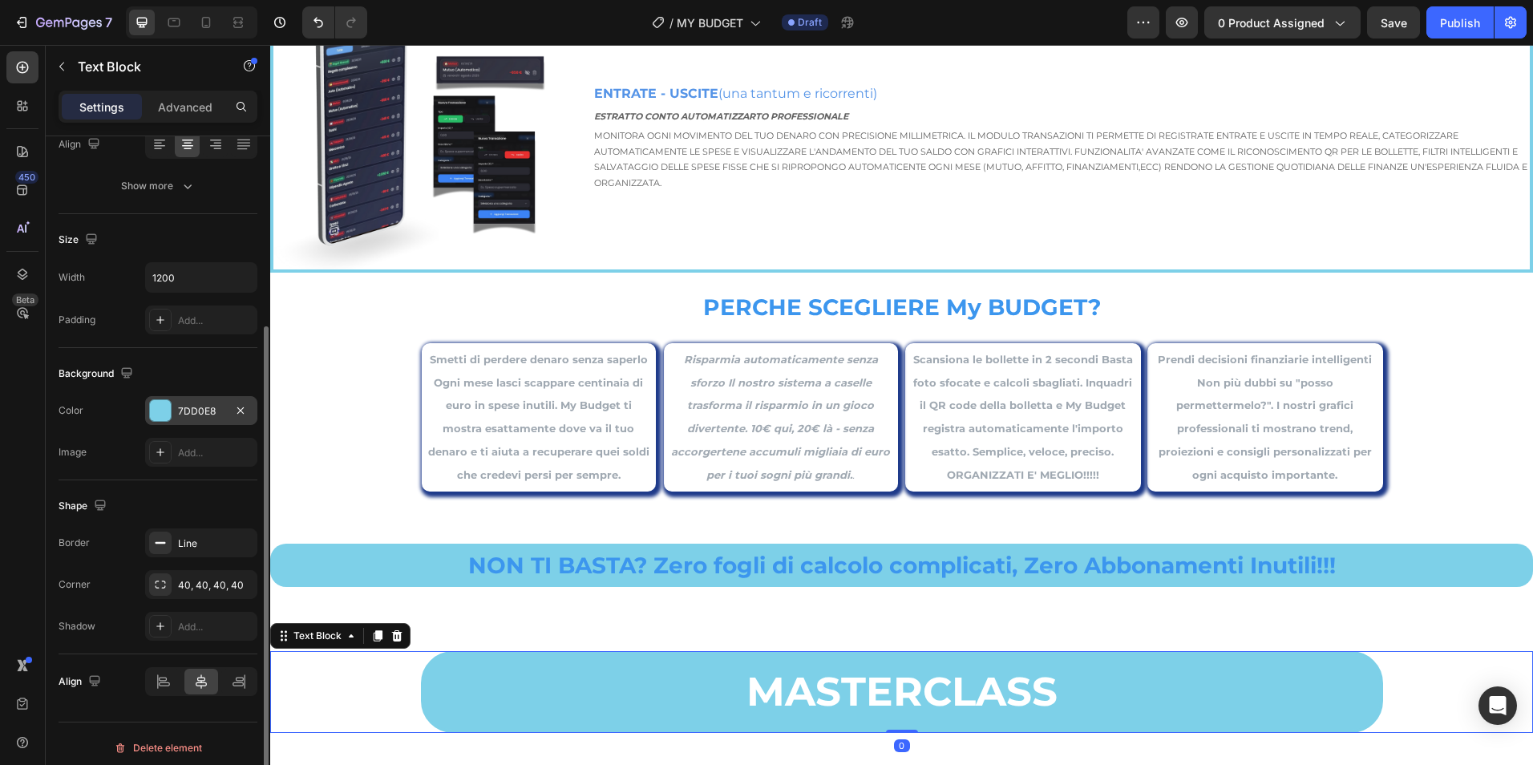
click at [213, 408] on div "7DD0E8" at bounding box center [201, 411] width 47 height 14
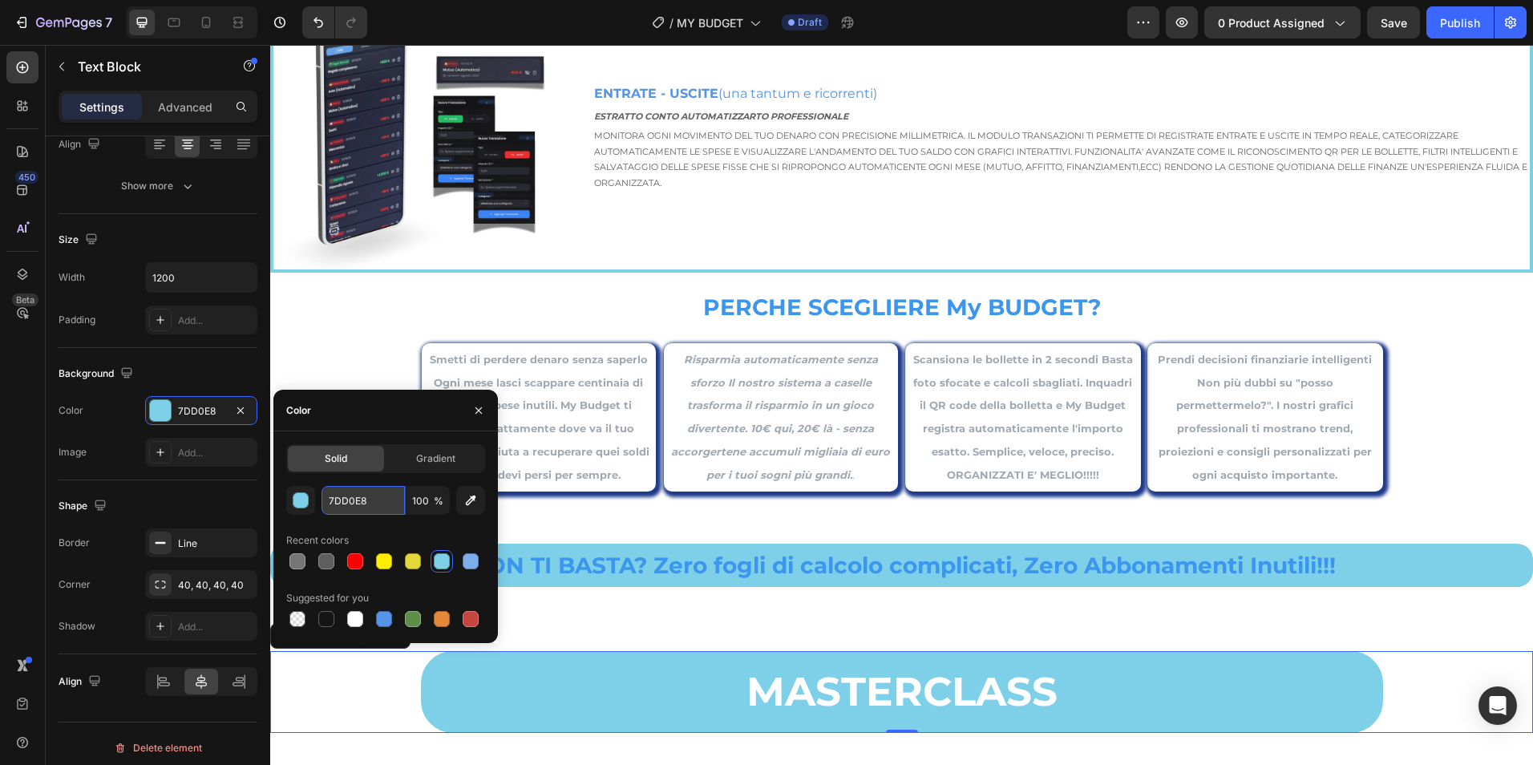
click at [330, 495] on input "7DD0E8" at bounding box center [363, 500] width 83 height 29
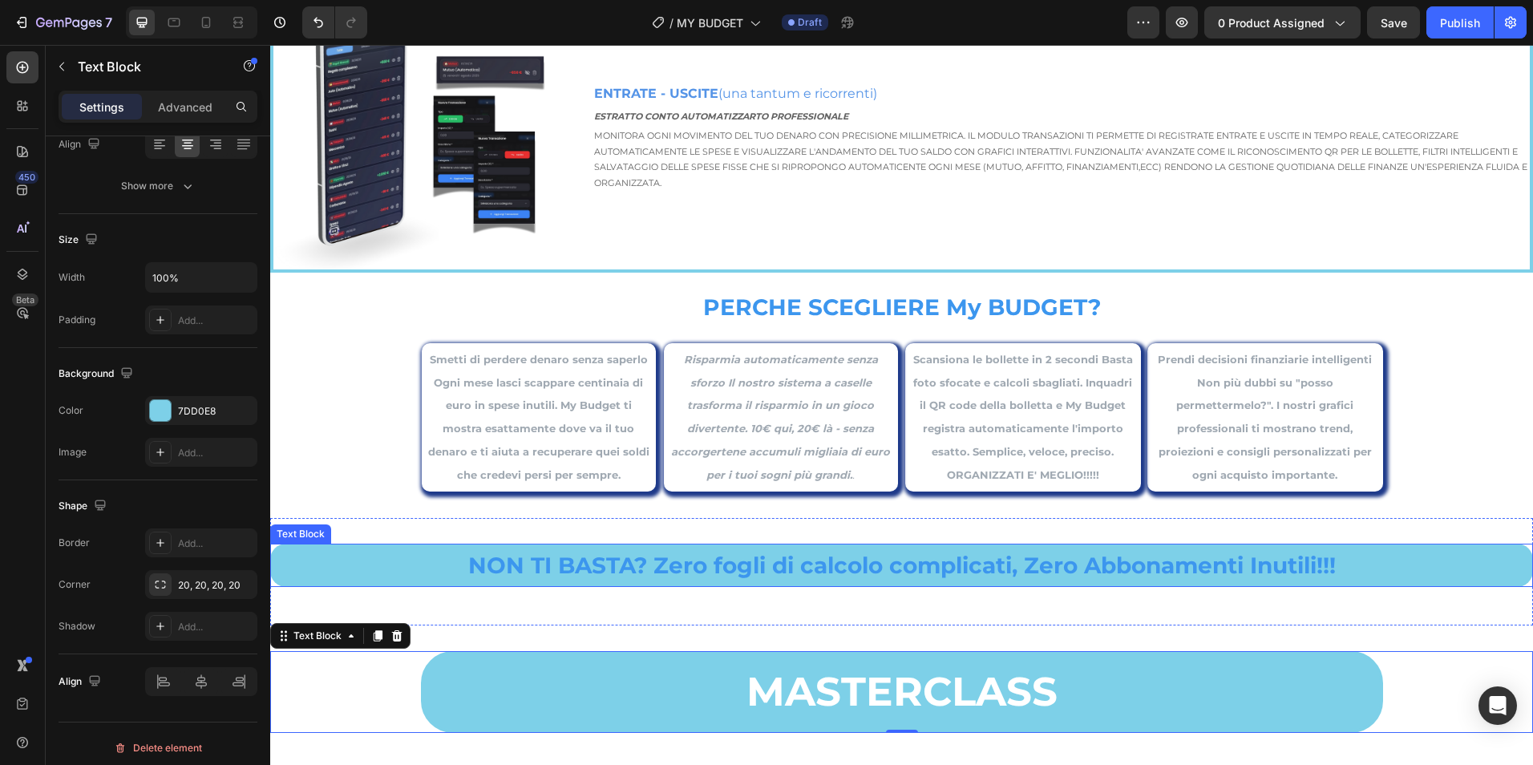
click at [741, 545] on p "NON TI BASTA? Zero fogli di calcolo complicati, Zero Abbonamenti Inutili!!!" at bounding box center [902, 565] width 1260 height 40
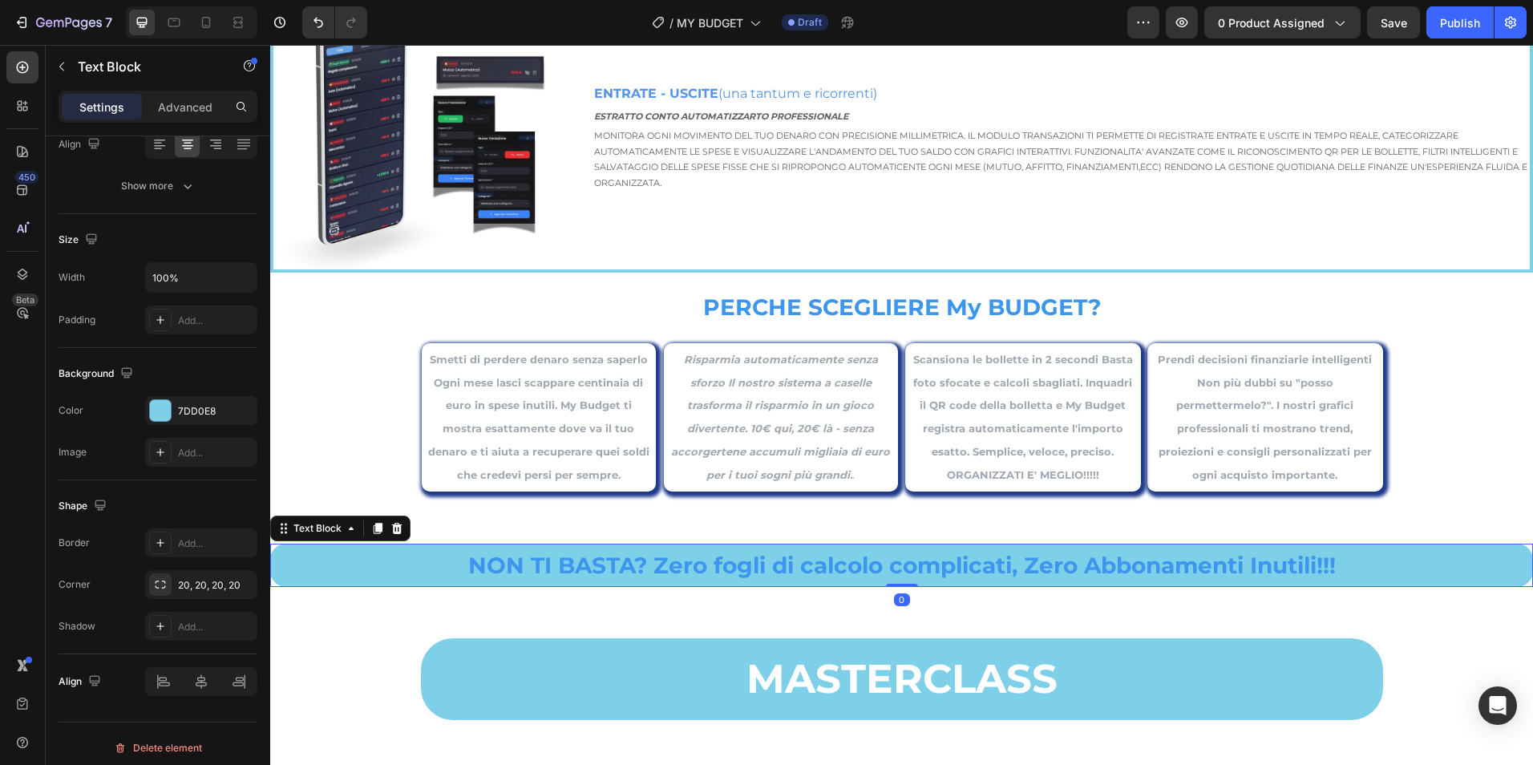
drag, startPoint x: 905, startPoint y: 597, endPoint x: 872, endPoint y: 553, distance: 54.9
click at [901, 571] on div "NON TI BASTA? Zero fogli di calcolo complicati, Zero Abbonamenti Inutili!!! Tex…" at bounding box center [901, 565] width 1263 height 43
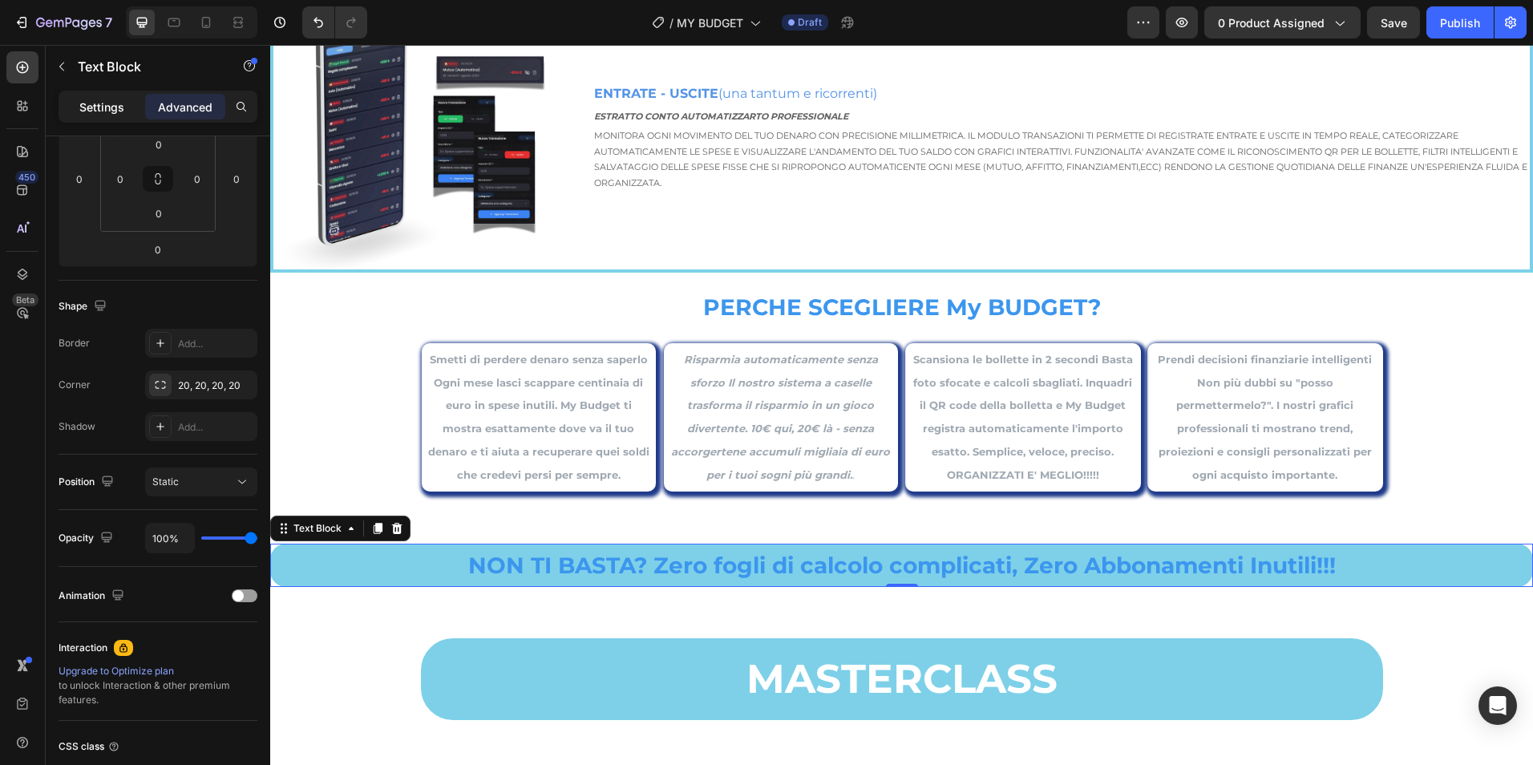
click at [125, 103] on div "Settings" at bounding box center [102, 107] width 80 height 26
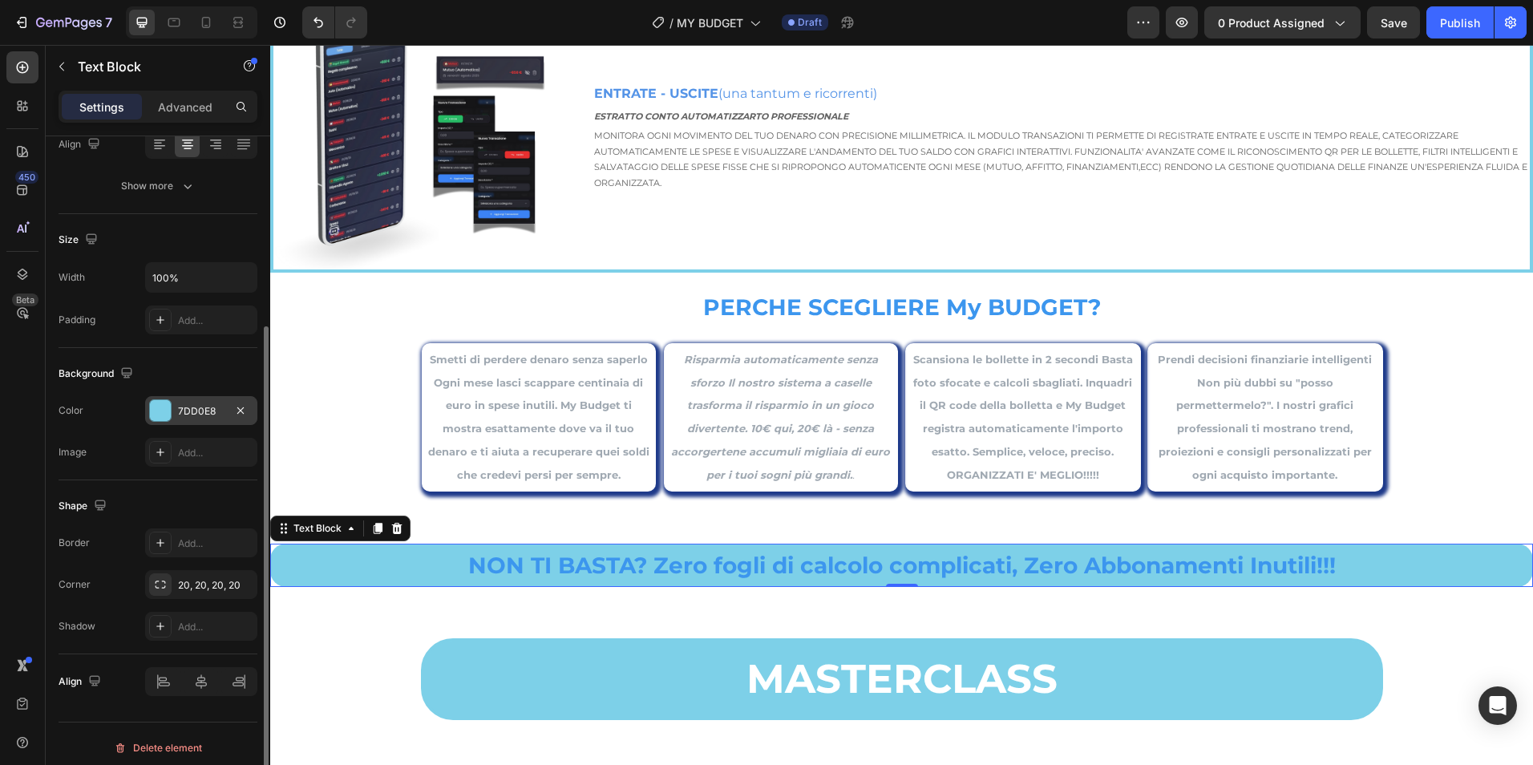
click at [189, 415] on div "7DD0E8" at bounding box center [201, 411] width 47 height 14
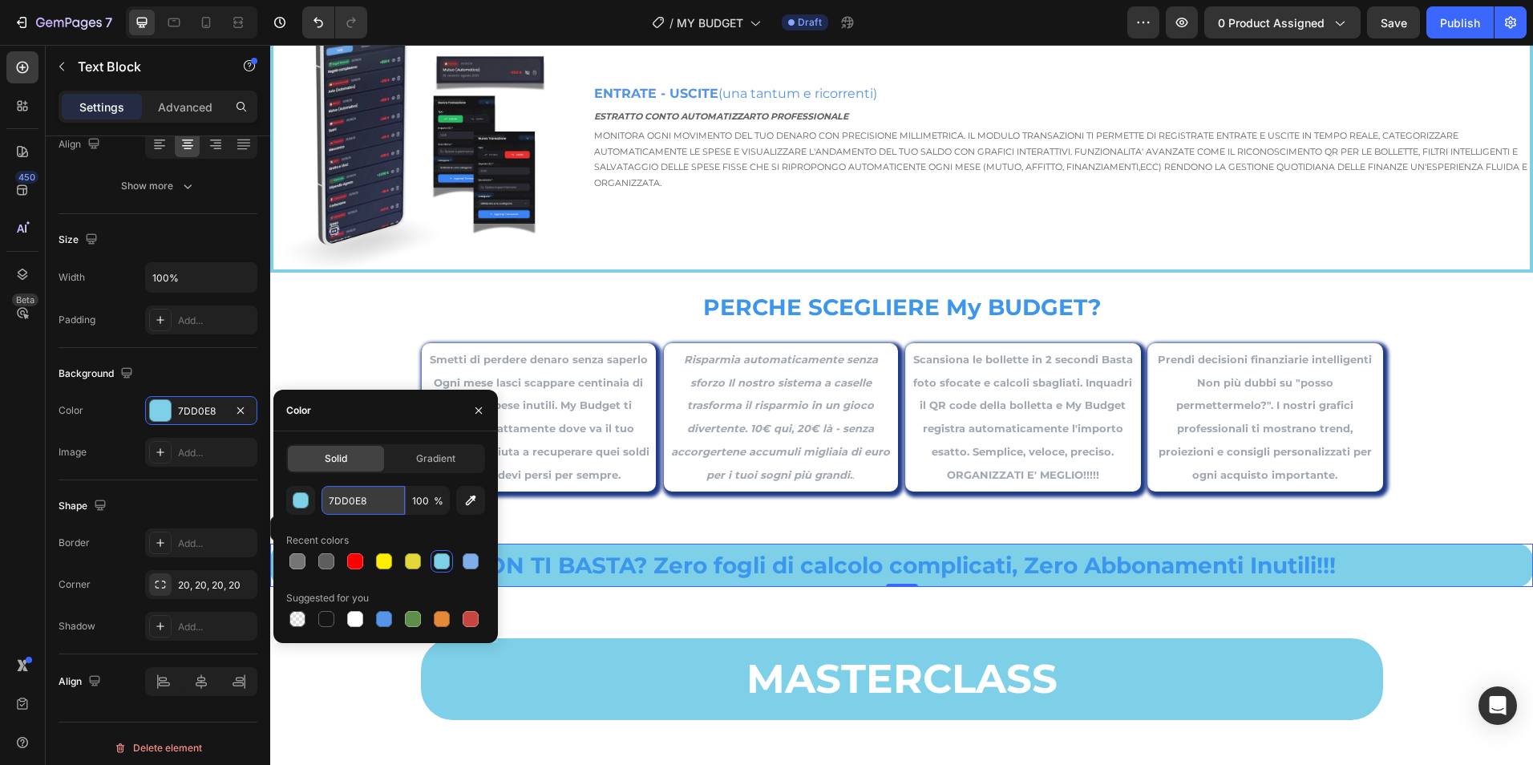
click at [341, 498] on input "7DD0E8" at bounding box center [363, 500] width 83 height 29
click at [646, 622] on div "MASTERCLASS Text Block Section 11" at bounding box center [901, 679] width 1263 height 133
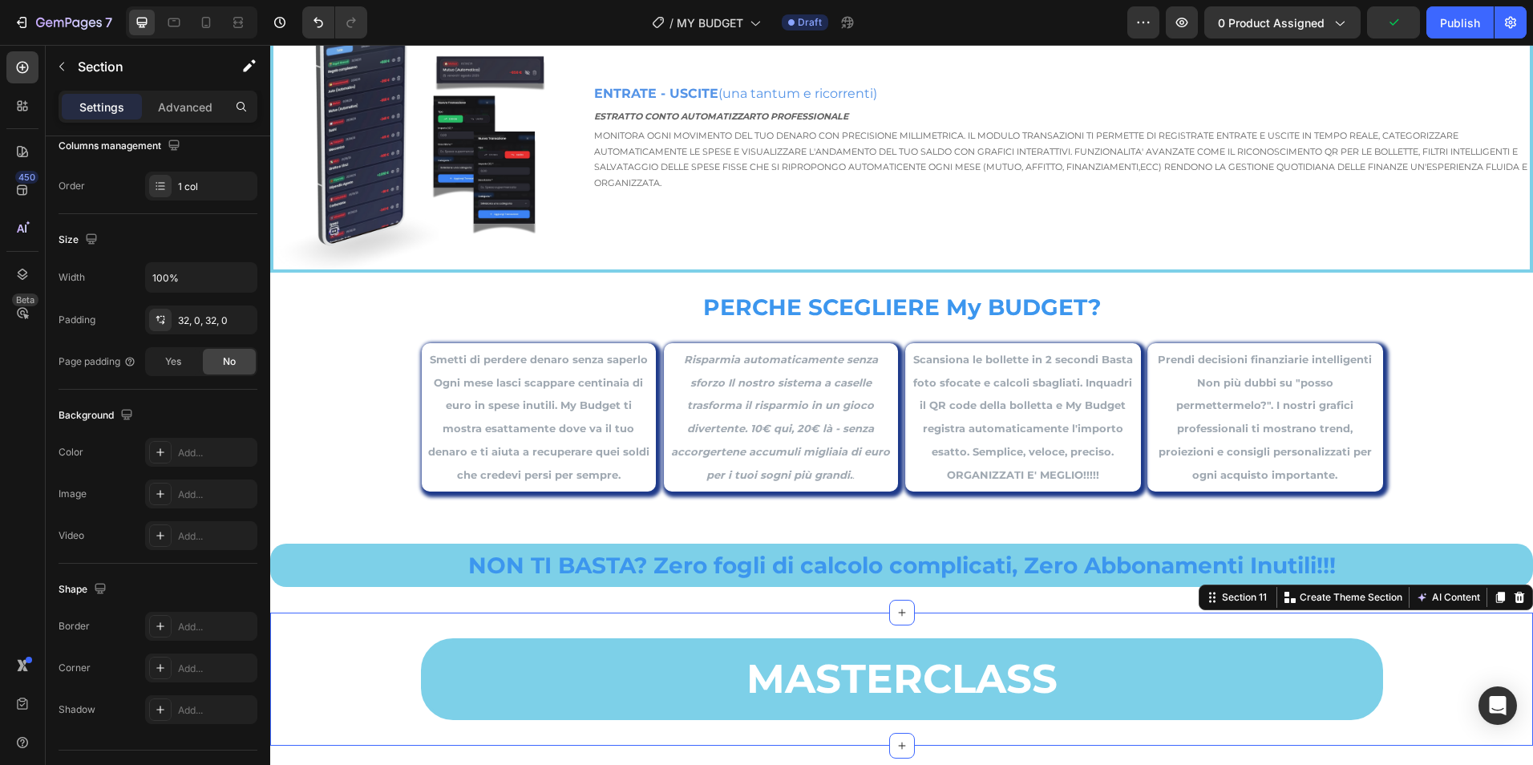
scroll to position [0, 0]
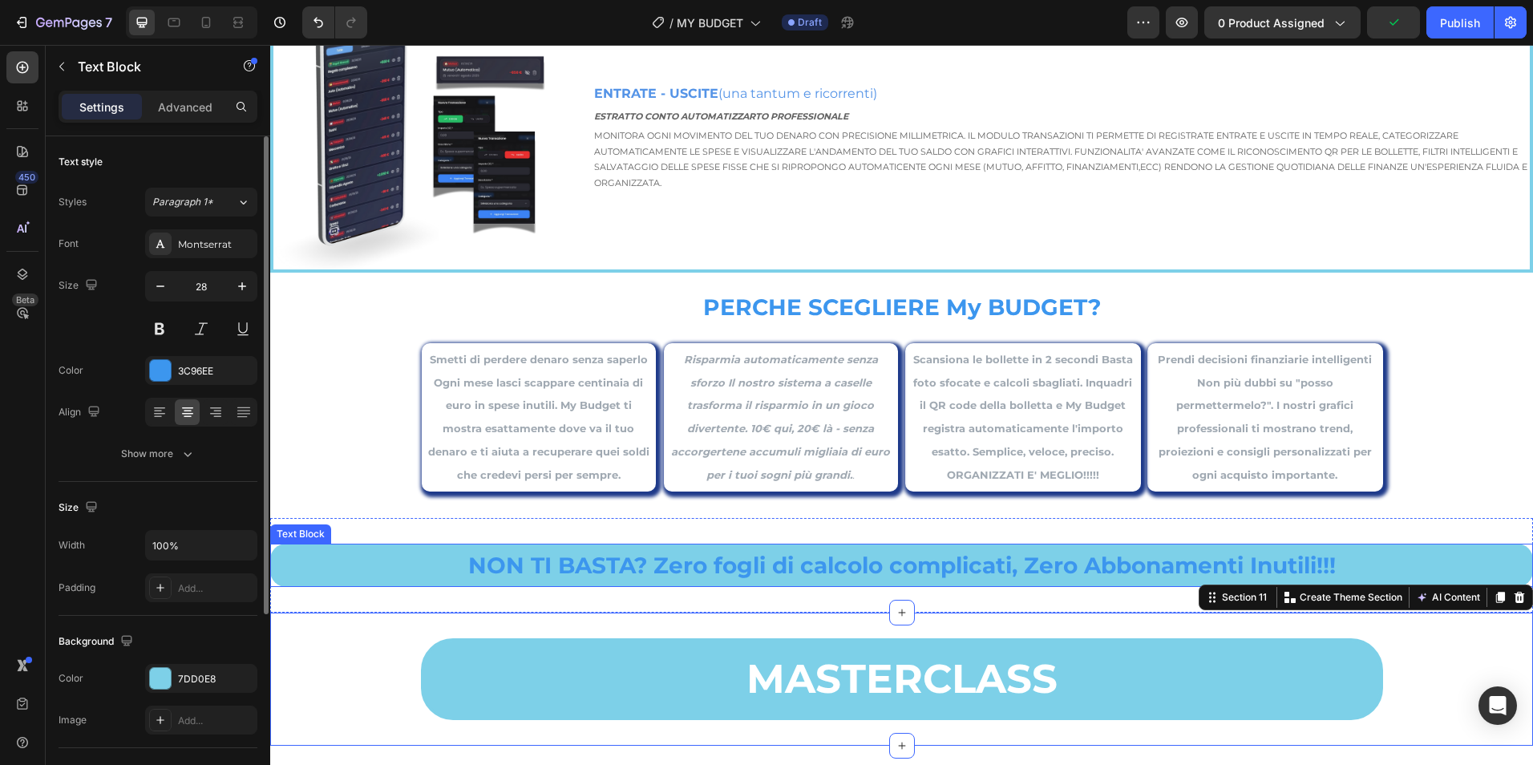
click at [666, 556] on strong "NON TI BASTA? Zero fogli di calcolo complicati, Zero Abbonamenti Inutili!!!" at bounding box center [902, 565] width 868 height 27
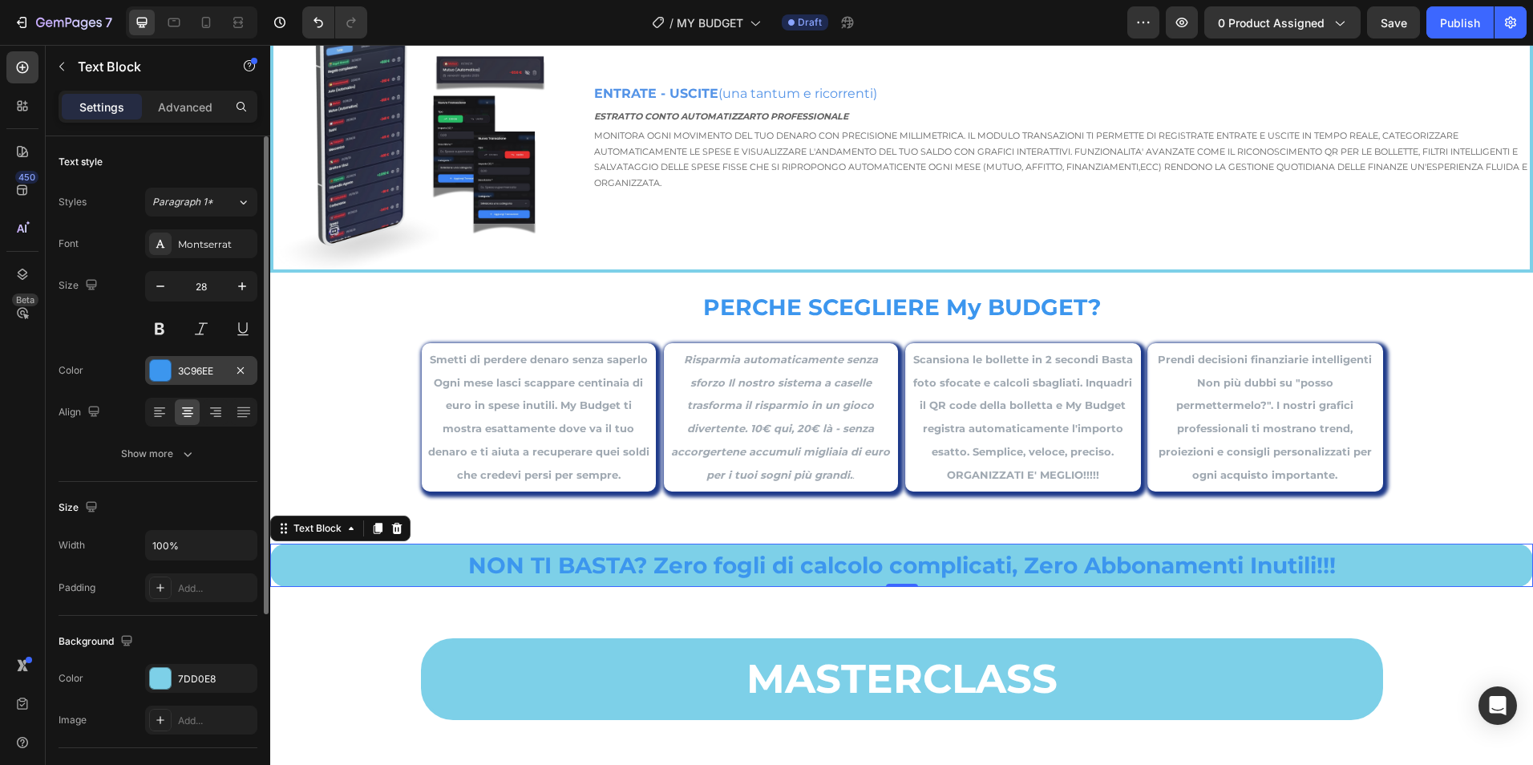
click at [198, 374] on div "3C96EE" at bounding box center [201, 371] width 47 height 14
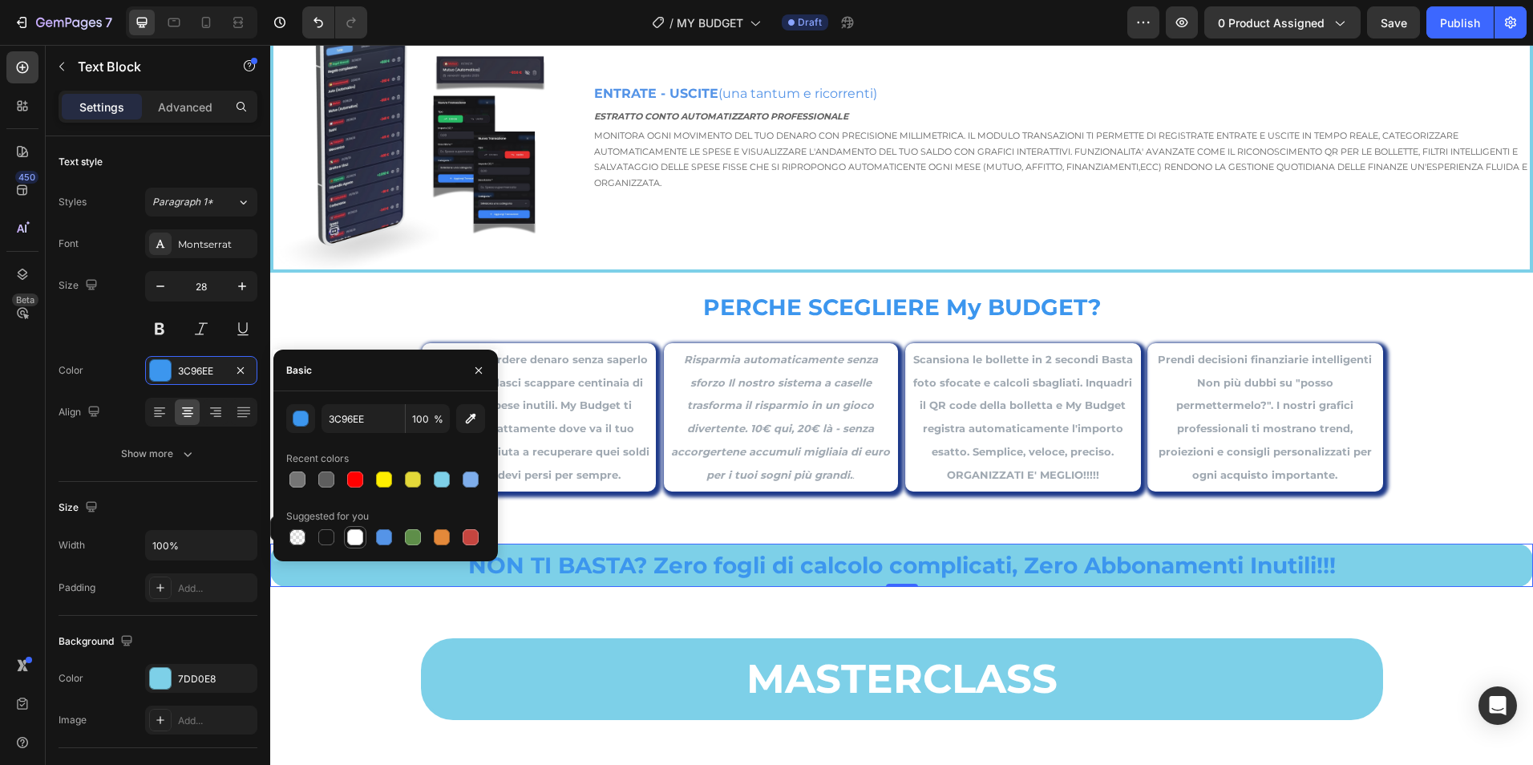
click at [352, 543] on div at bounding box center [355, 537] width 16 height 16
type input "FFFFFF"
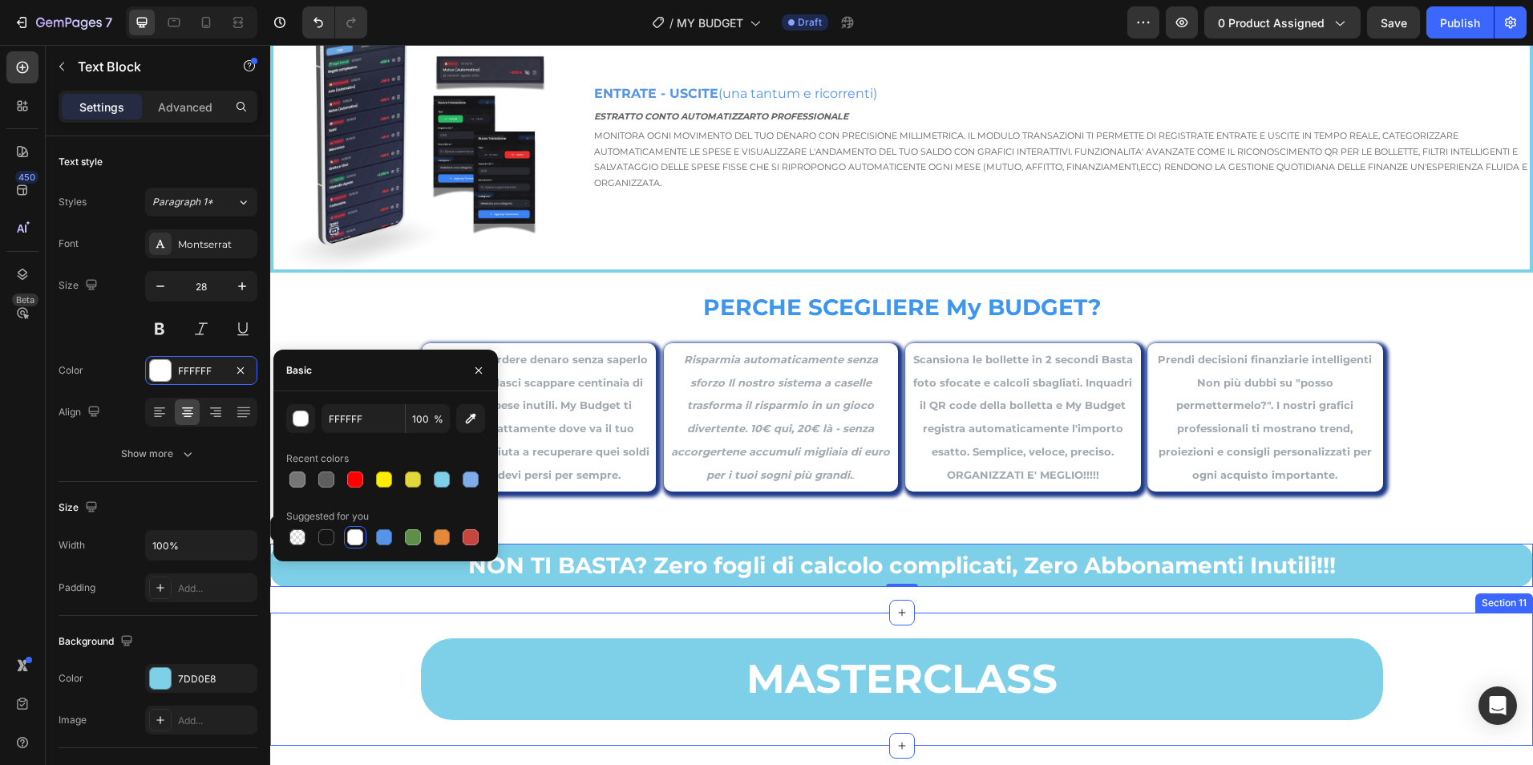
click at [1046, 729] on div "MASTERCLASS Text Block Section 11" at bounding box center [901, 679] width 1263 height 133
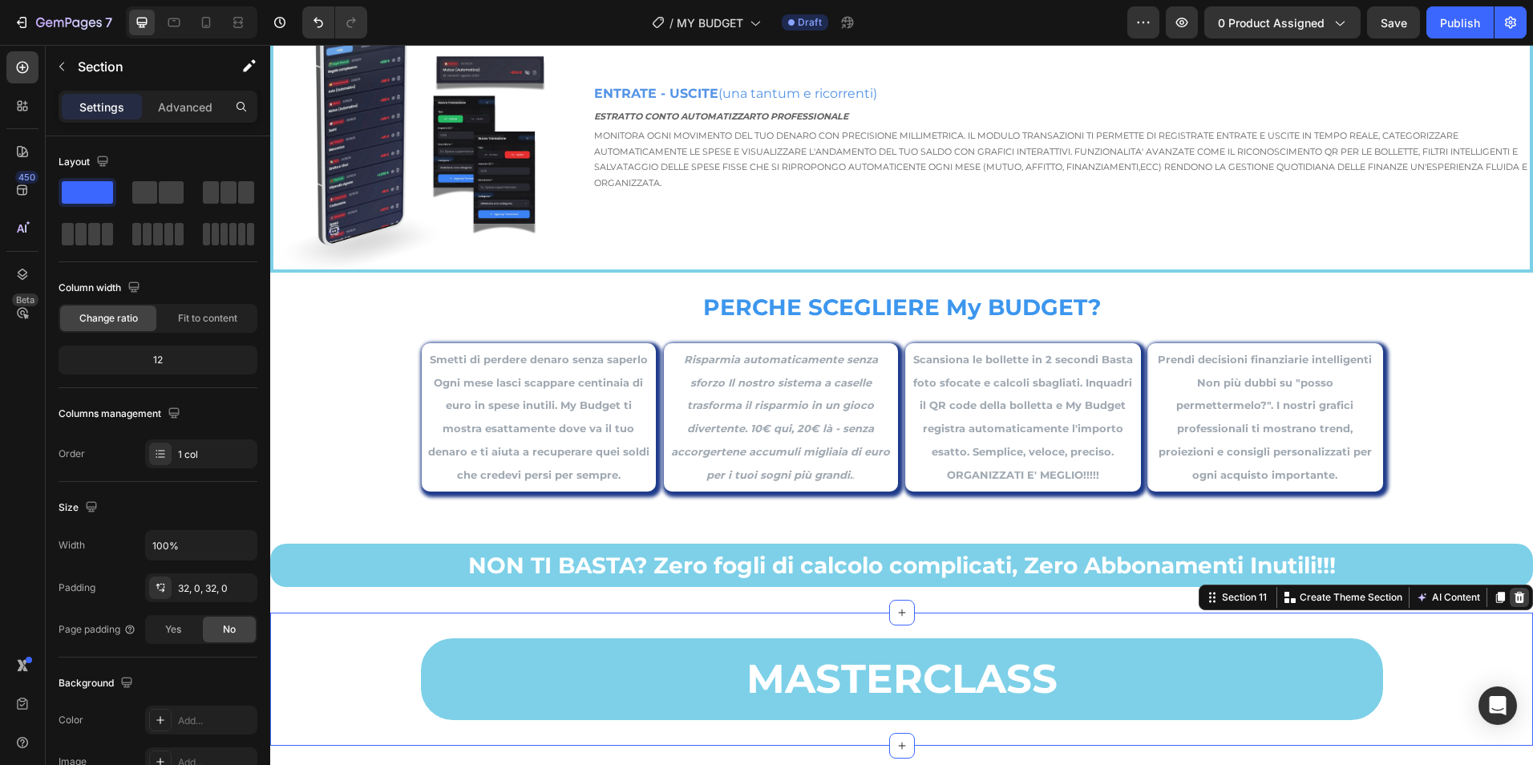
click at [1510, 601] on div at bounding box center [1519, 597] width 19 height 19
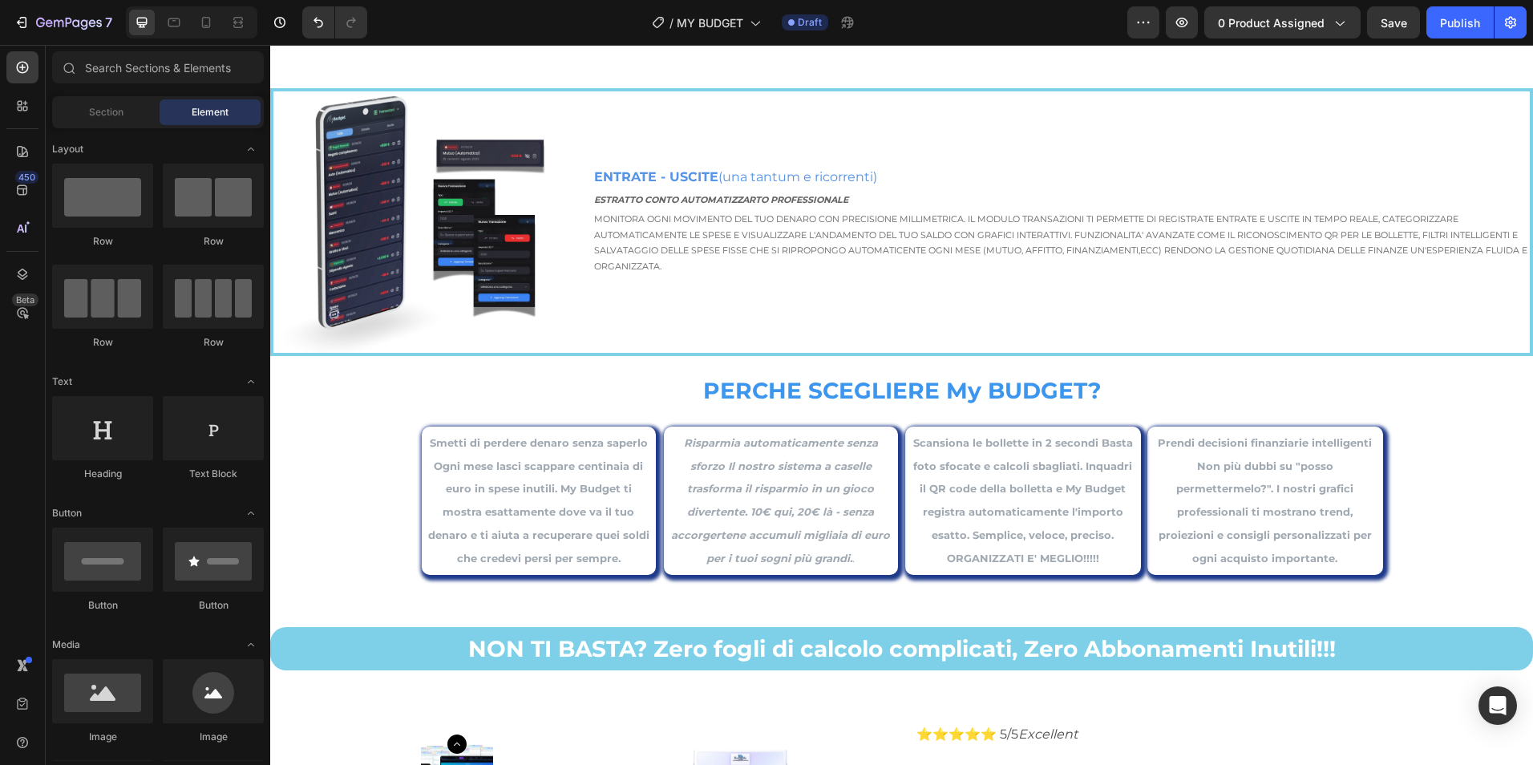
scroll to position [2669, 0]
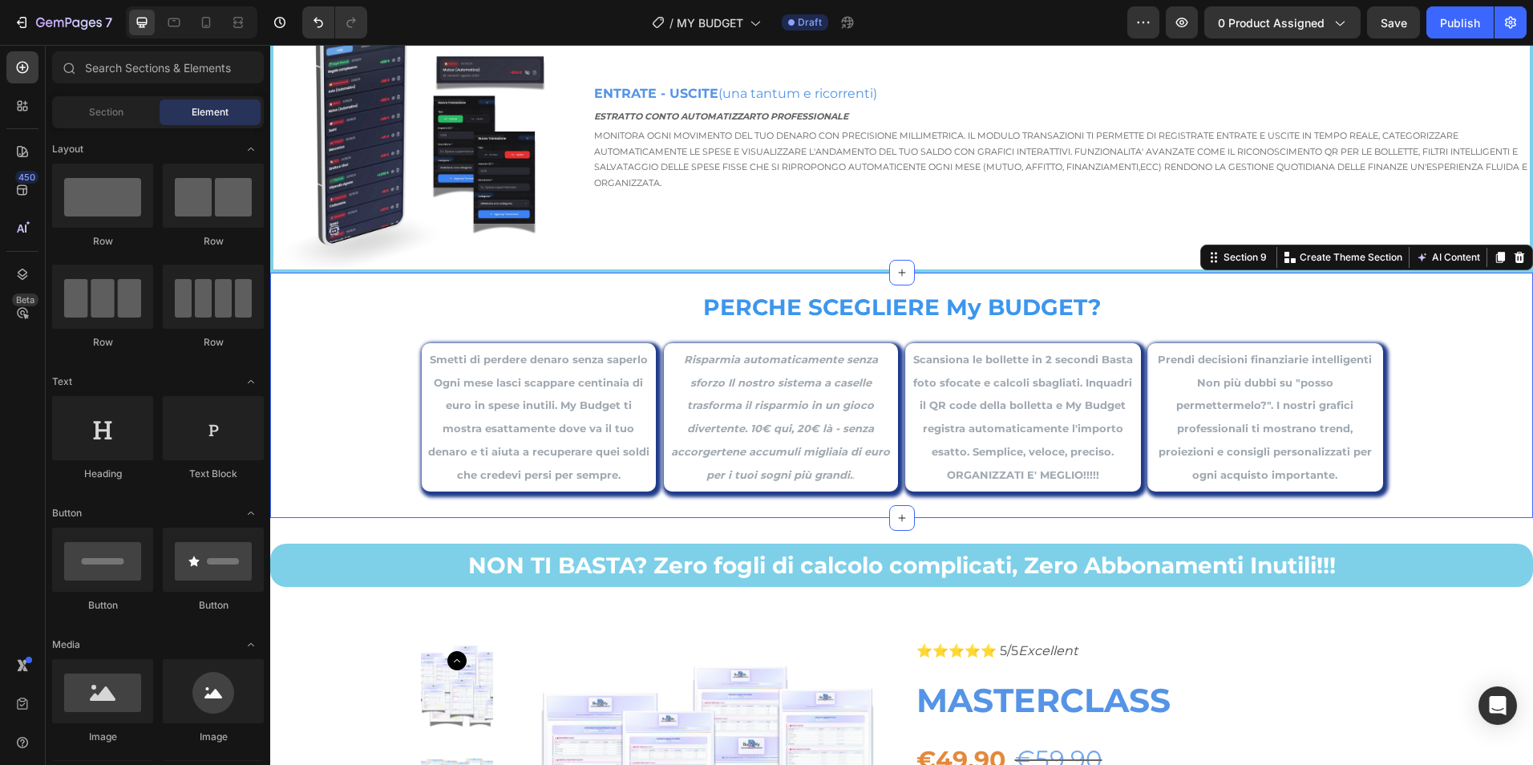
click at [1483, 398] on div "PERCHE SCEGLIERE My BUDGET? Text Block Smetti di perdere denaro senza saperlo O…" at bounding box center [901, 388] width 1263 height 206
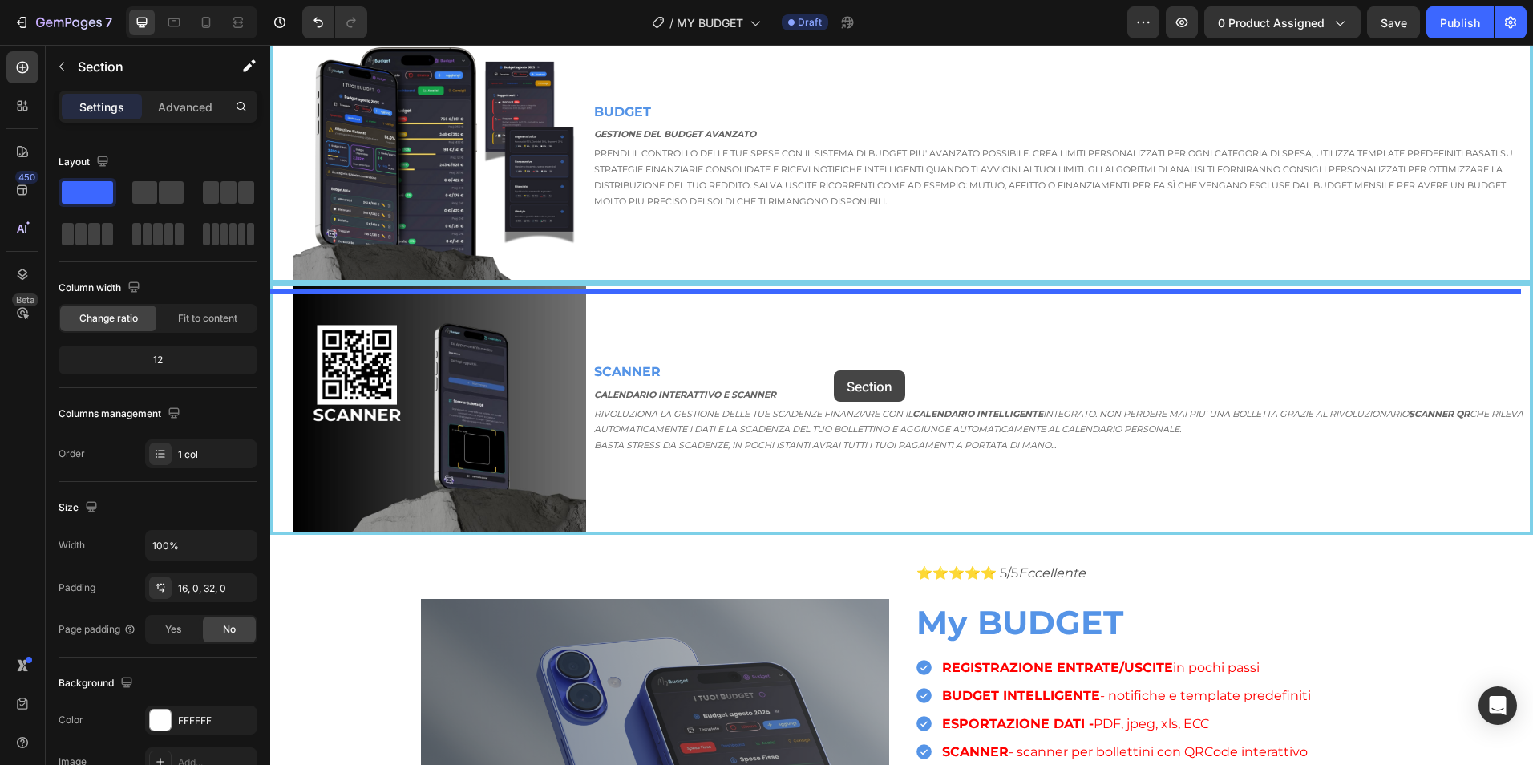
scroll to position [1467, 0]
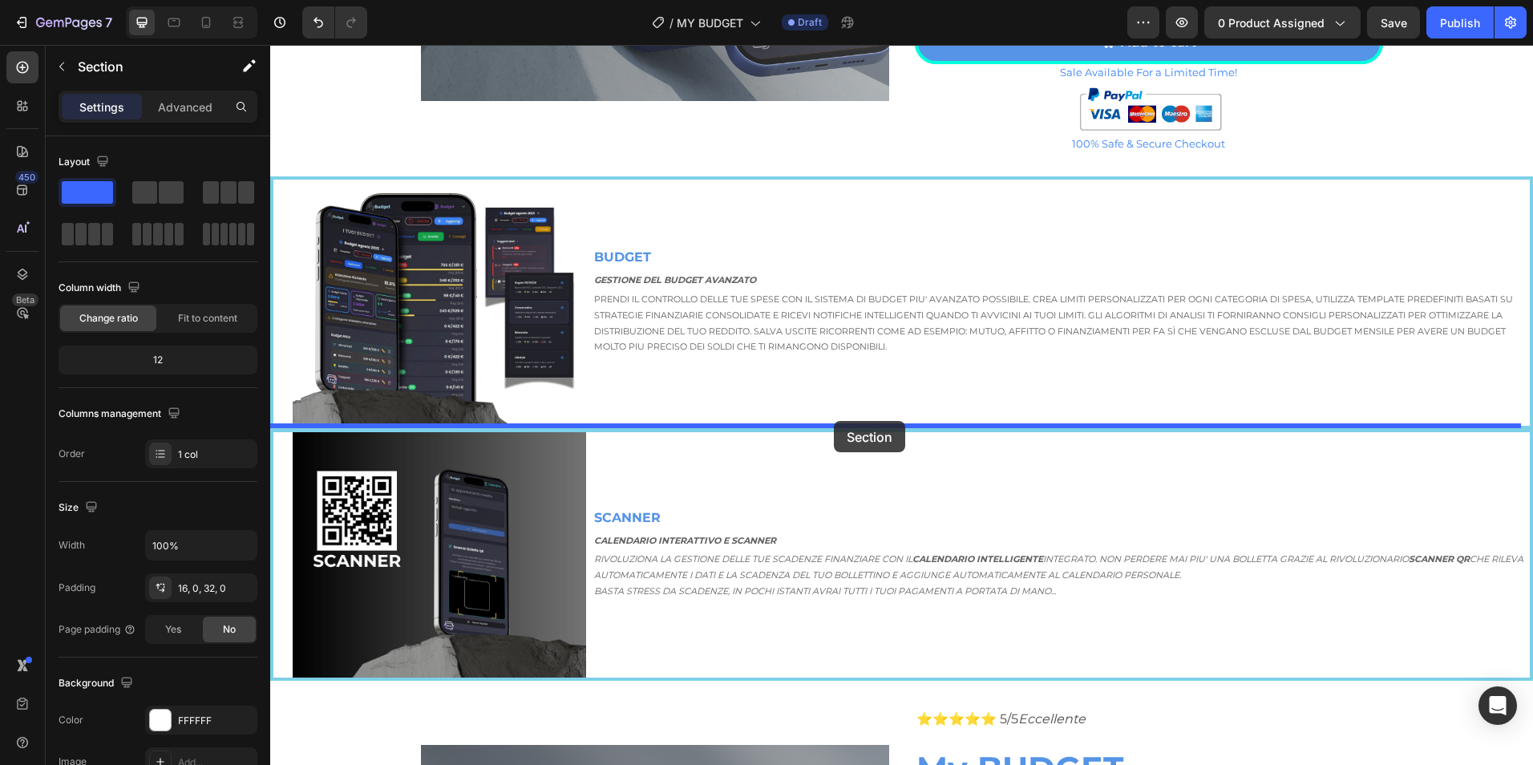
drag, startPoint x: 1216, startPoint y: 257, endPoint x: 833, endPoint y: 425, distance: 417.9
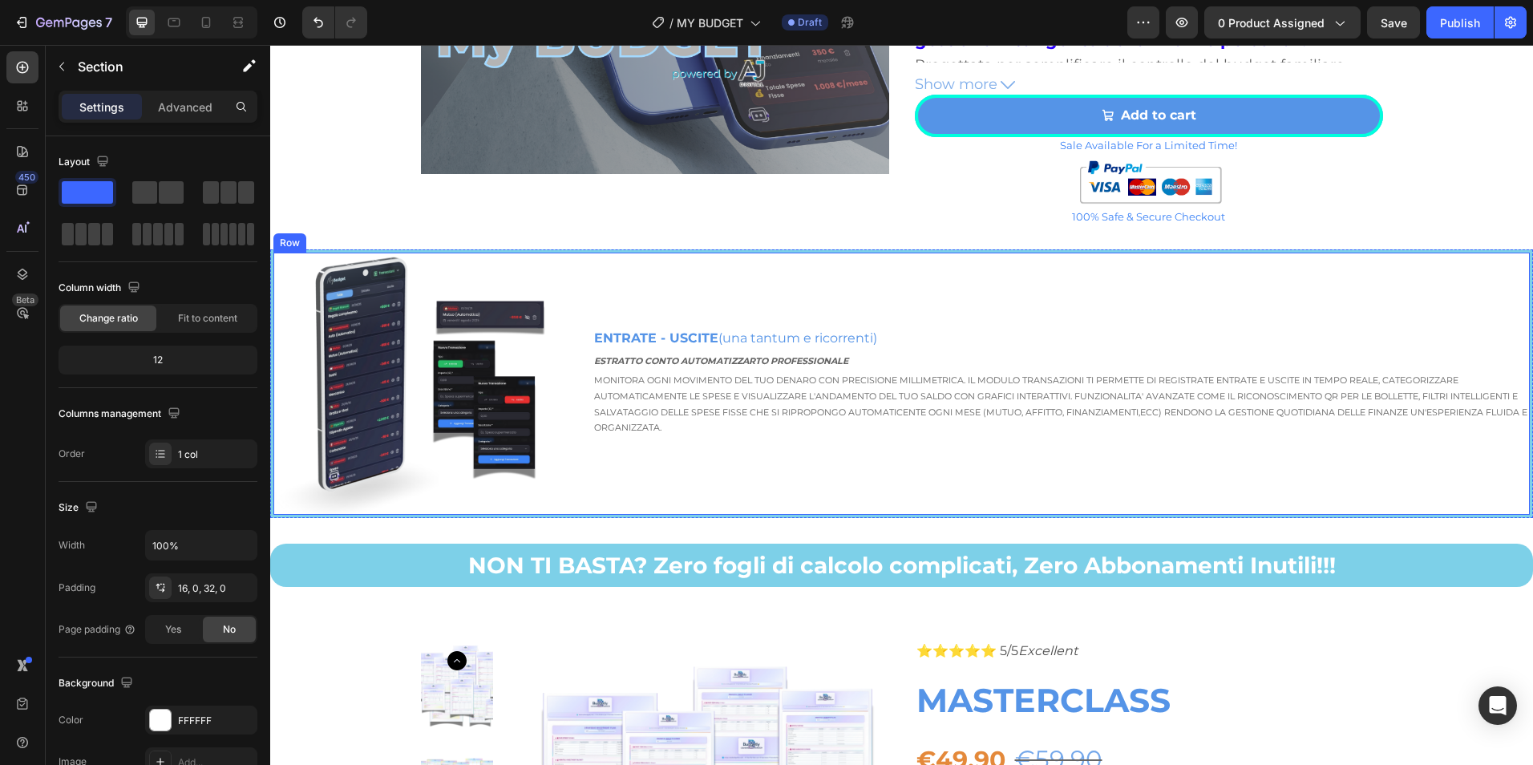
scroll to position [2936, 0]
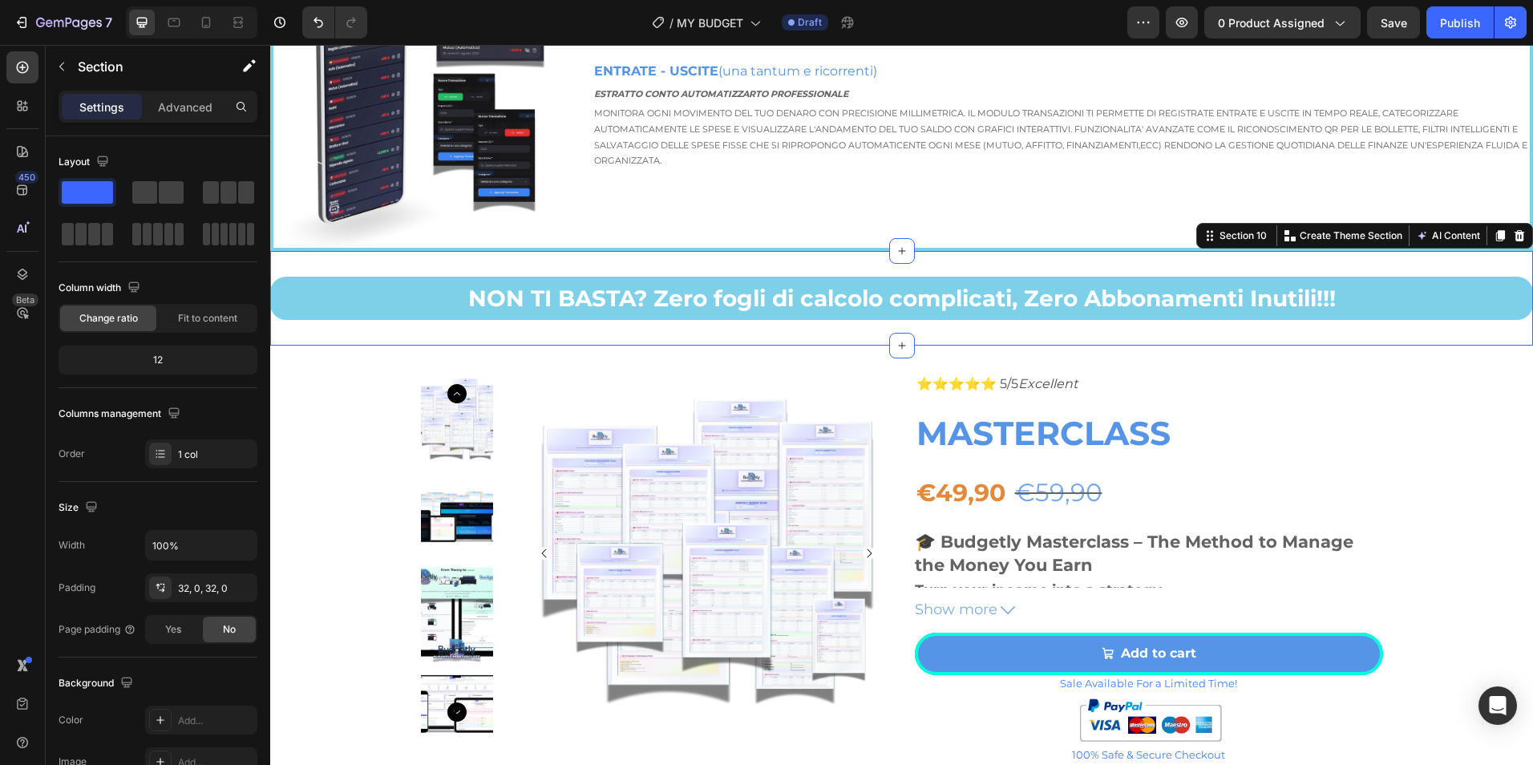
click at [1507, 264] on div "NON TI BASTA? Zero fogli di calcolo complicati, Zero Abbonamenti Inutili!!! Tex…" at bounding box center [901, 298] width 1263 height 95
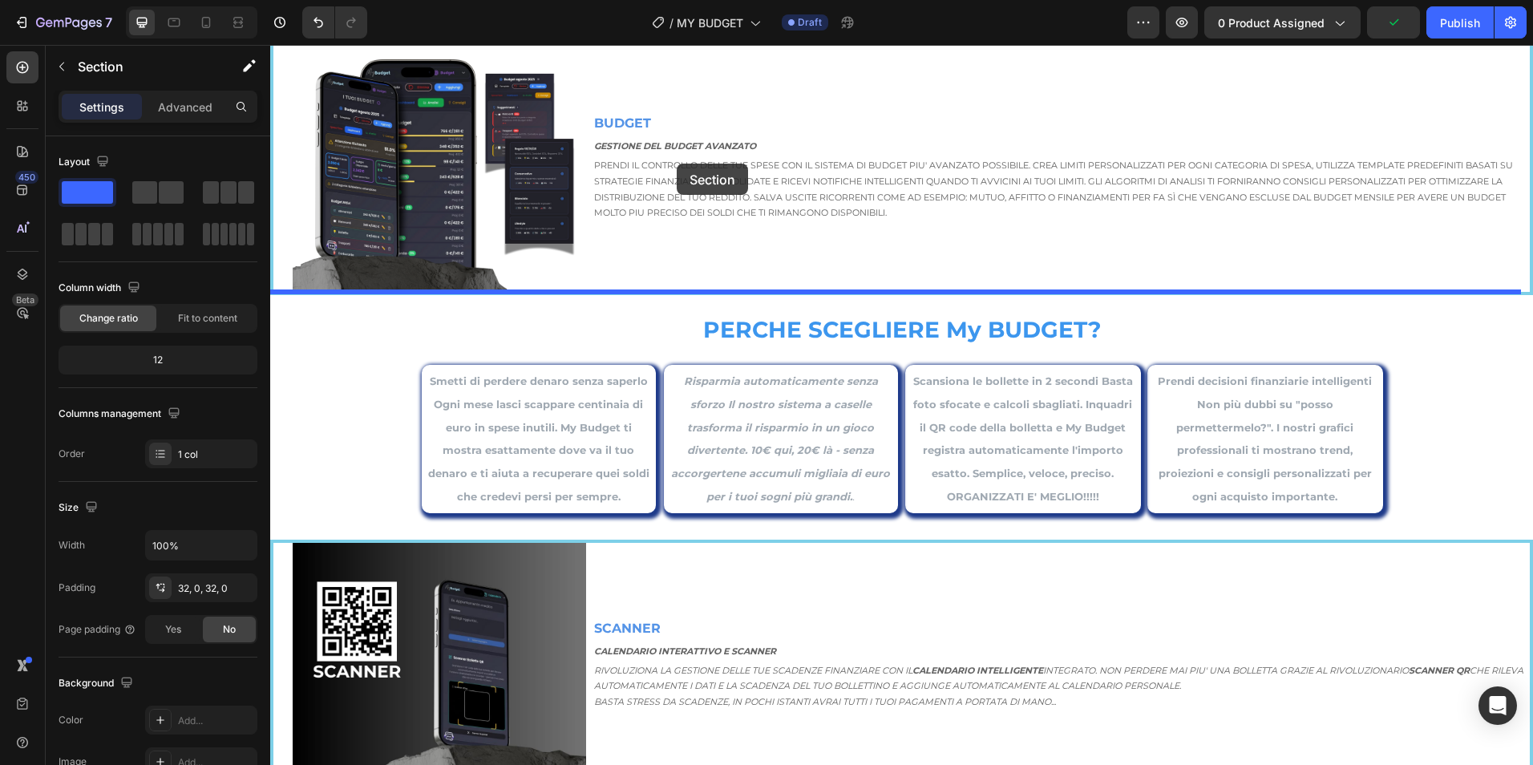
scroll to position [1867, 0]
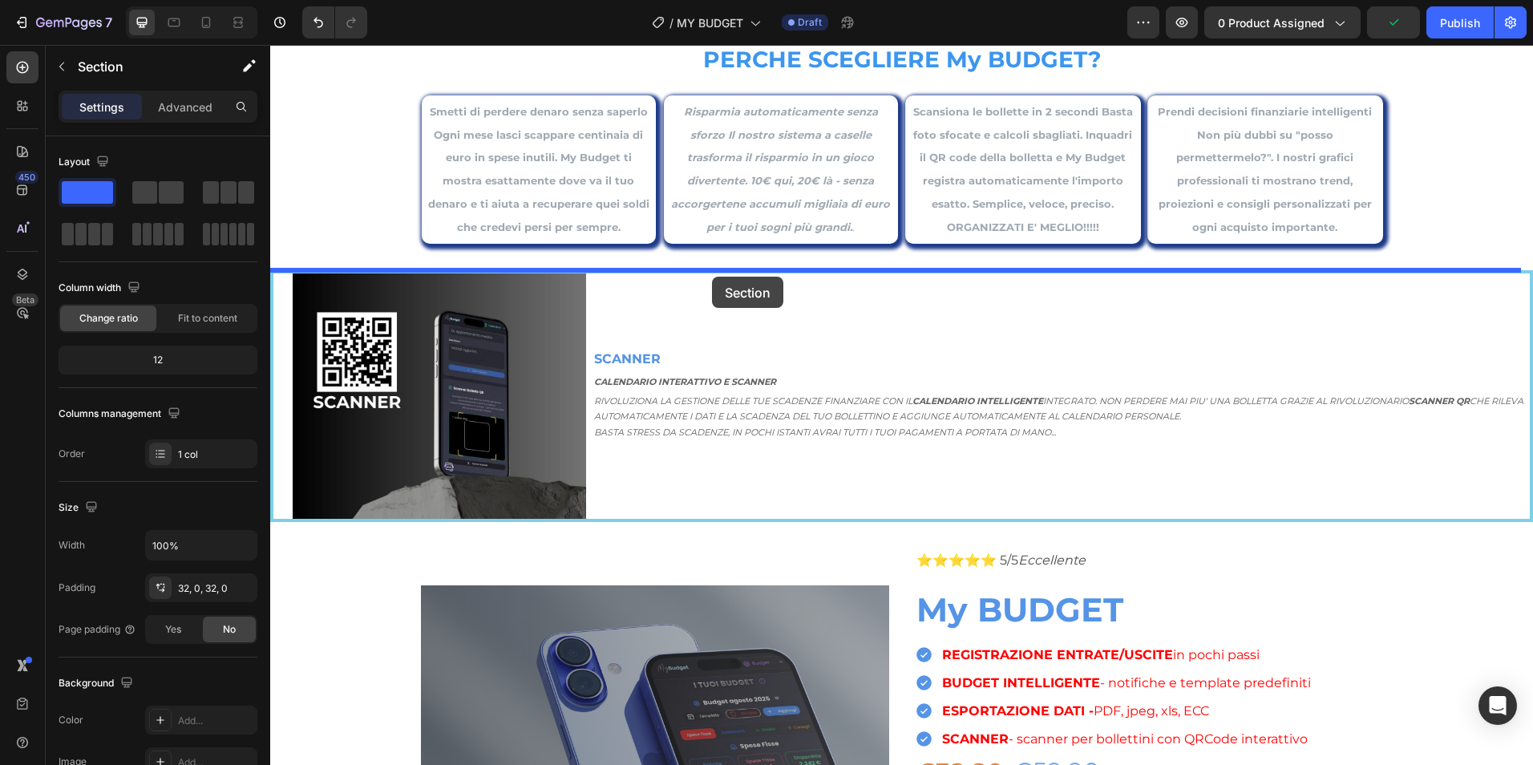
drag, startPoint x: 1215, startPoint y: 238, endPoint x: 712, endPoint y: 277, distance: 504.2
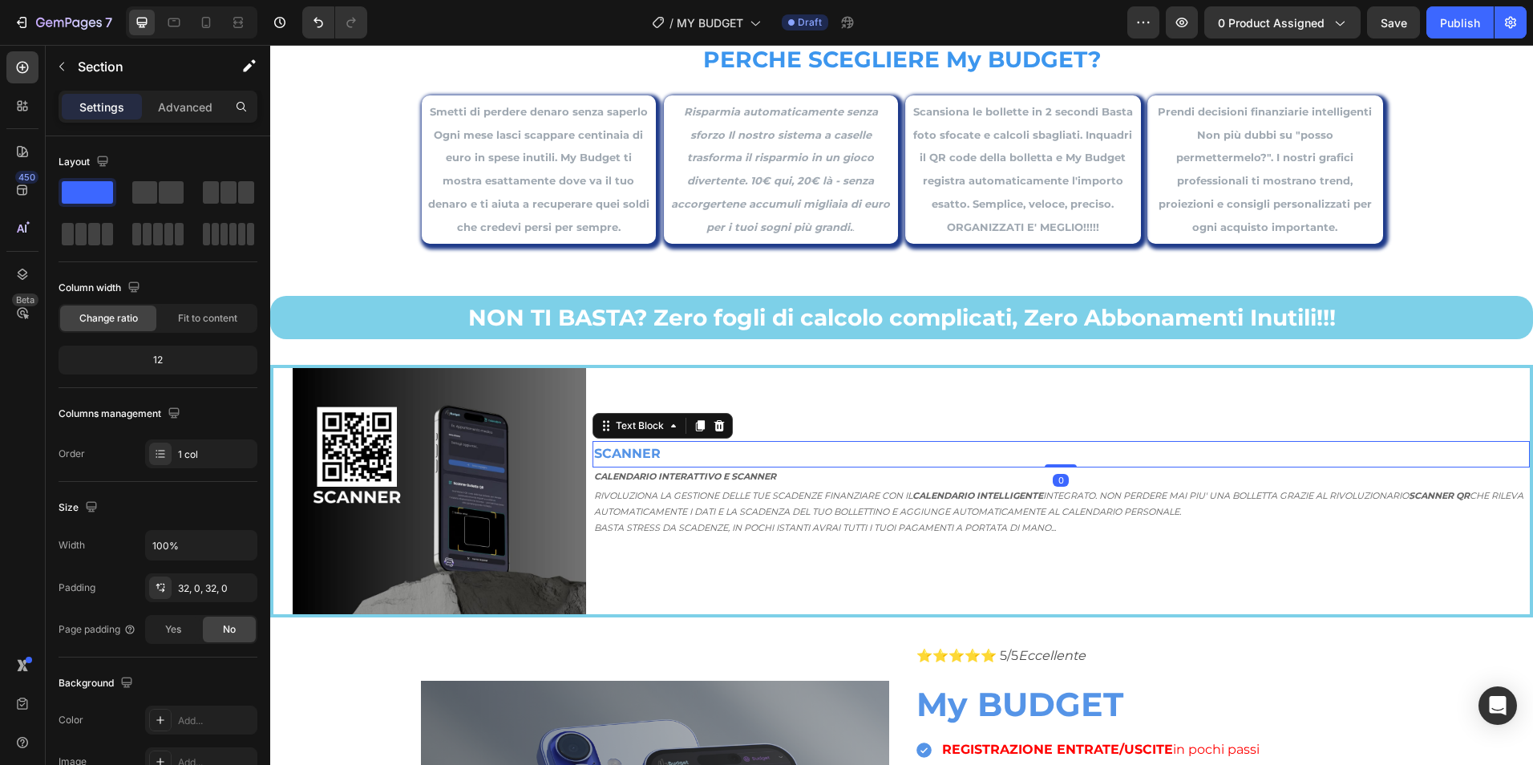
click at [978, 458] on p "SCANNER" at bounding box center [1061, 454] width 934 height 23
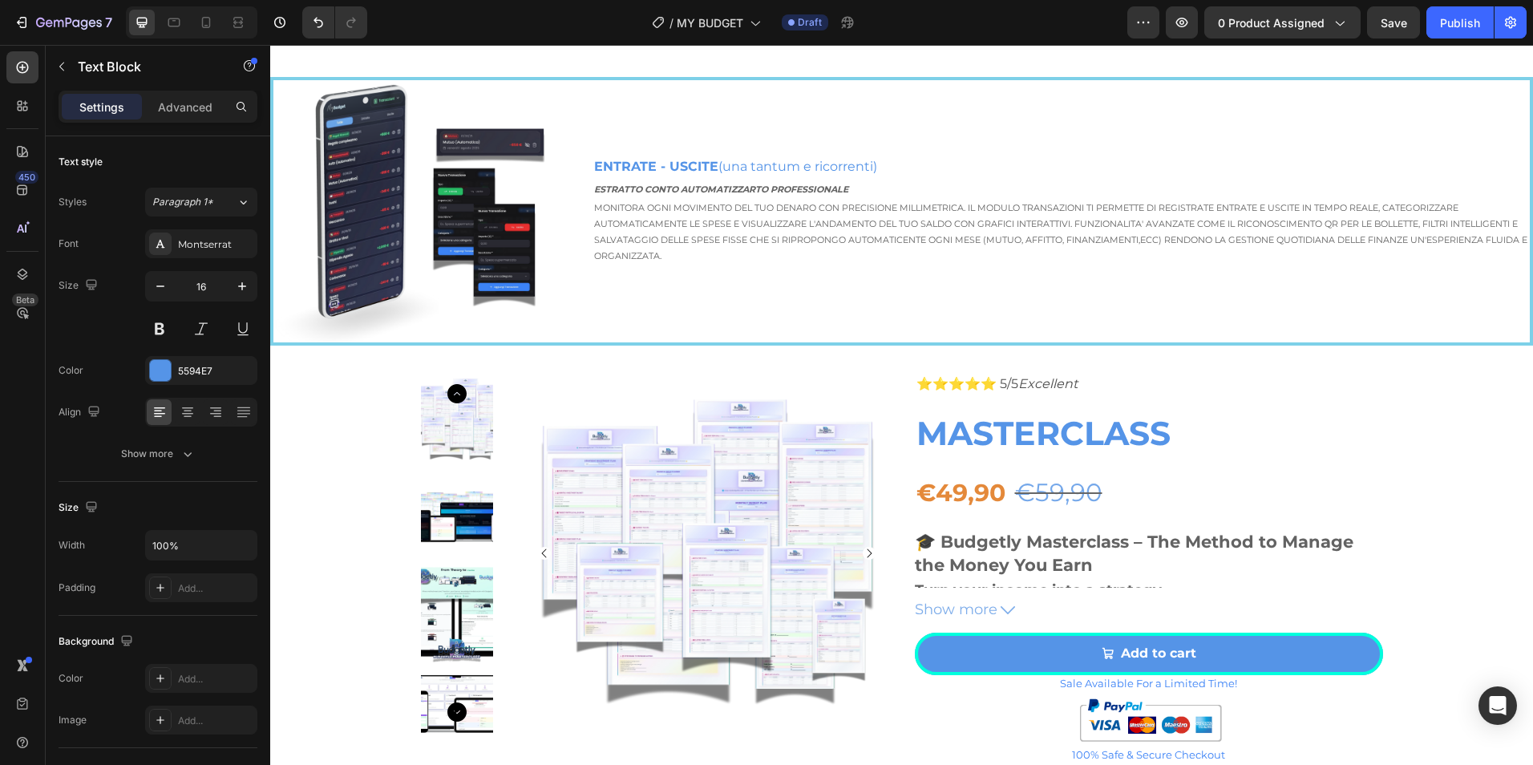
scroll to position [3070, 0]
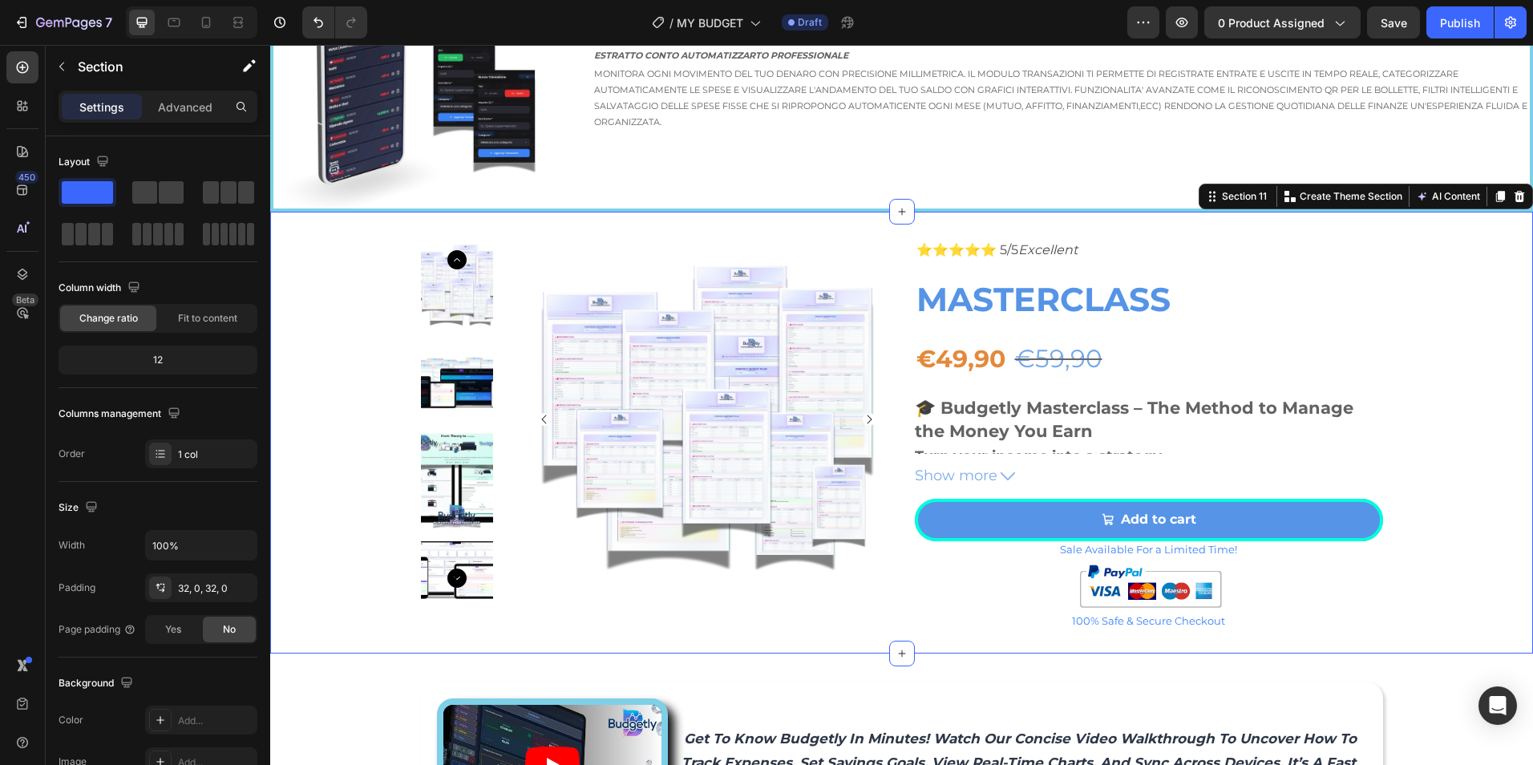
click at [1433, 262] on div "Product Images ⭐⭐⭐⭐⭐ 5/5 Excellent Text Block MASTERCLASS Product Title €49,90 …" at bounding box center [901, 432] width 1263 height 390
click at [1515, 197] on icon at bounding box center [1520, 196] width 10 height 11
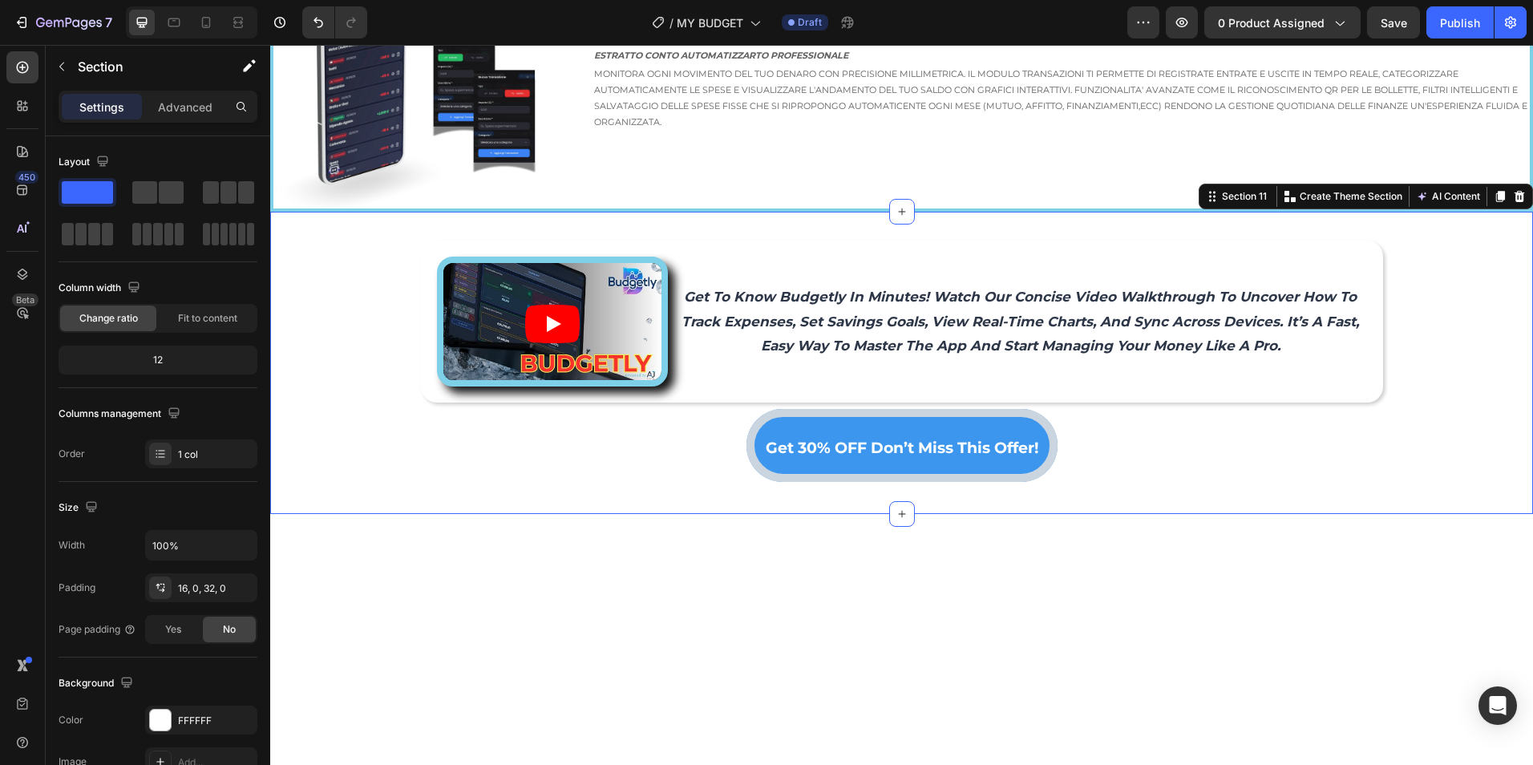
click at [1425, 260] on div "Video get to know budgetly in minutes! watch our concise video walkthrough to u…" at bounding box center [901, 357] width 1263 height 264
click at [1515, 199] on icon at bounding box center [1520, 196] width 10 height 11
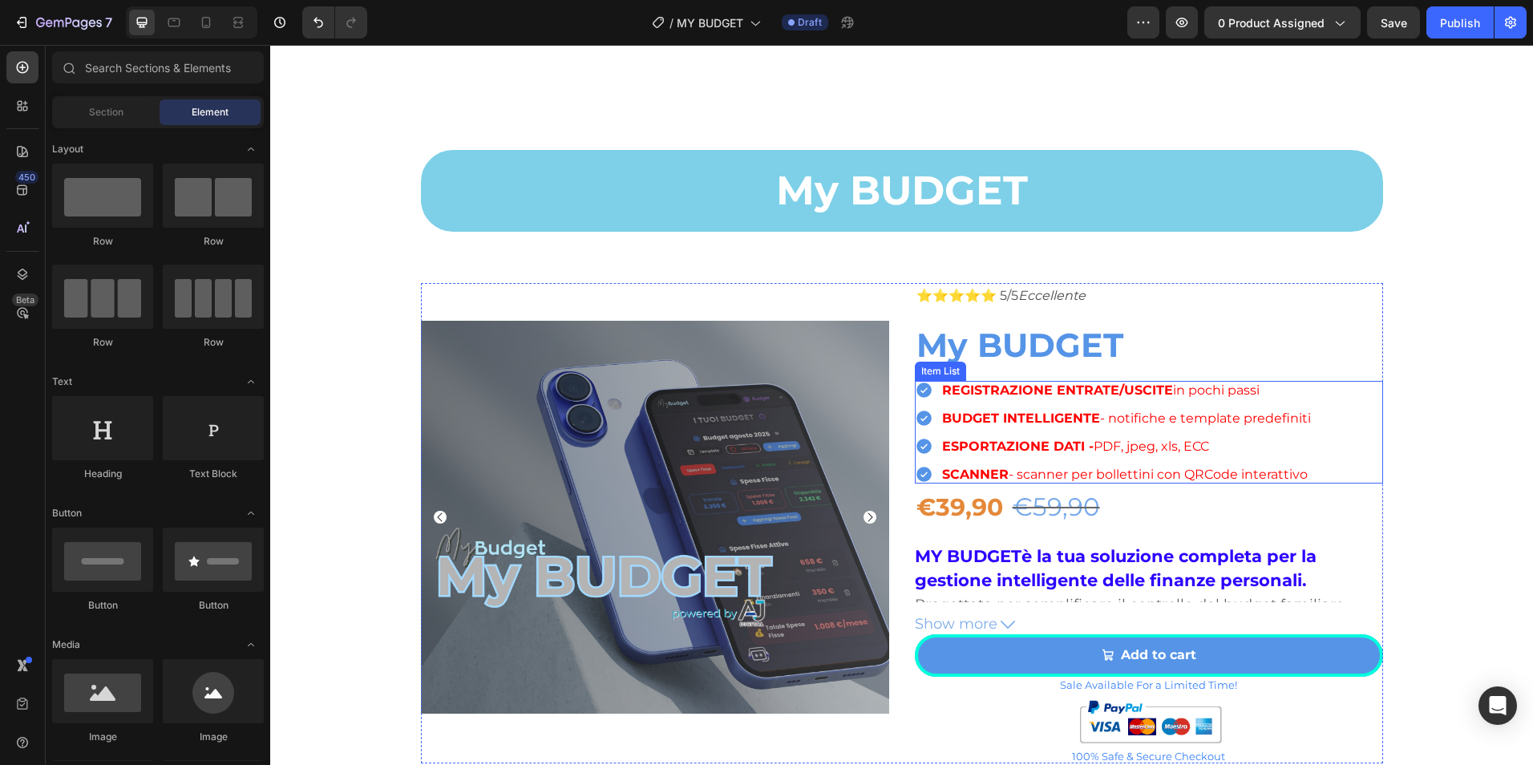
scroll to position [937, 0]
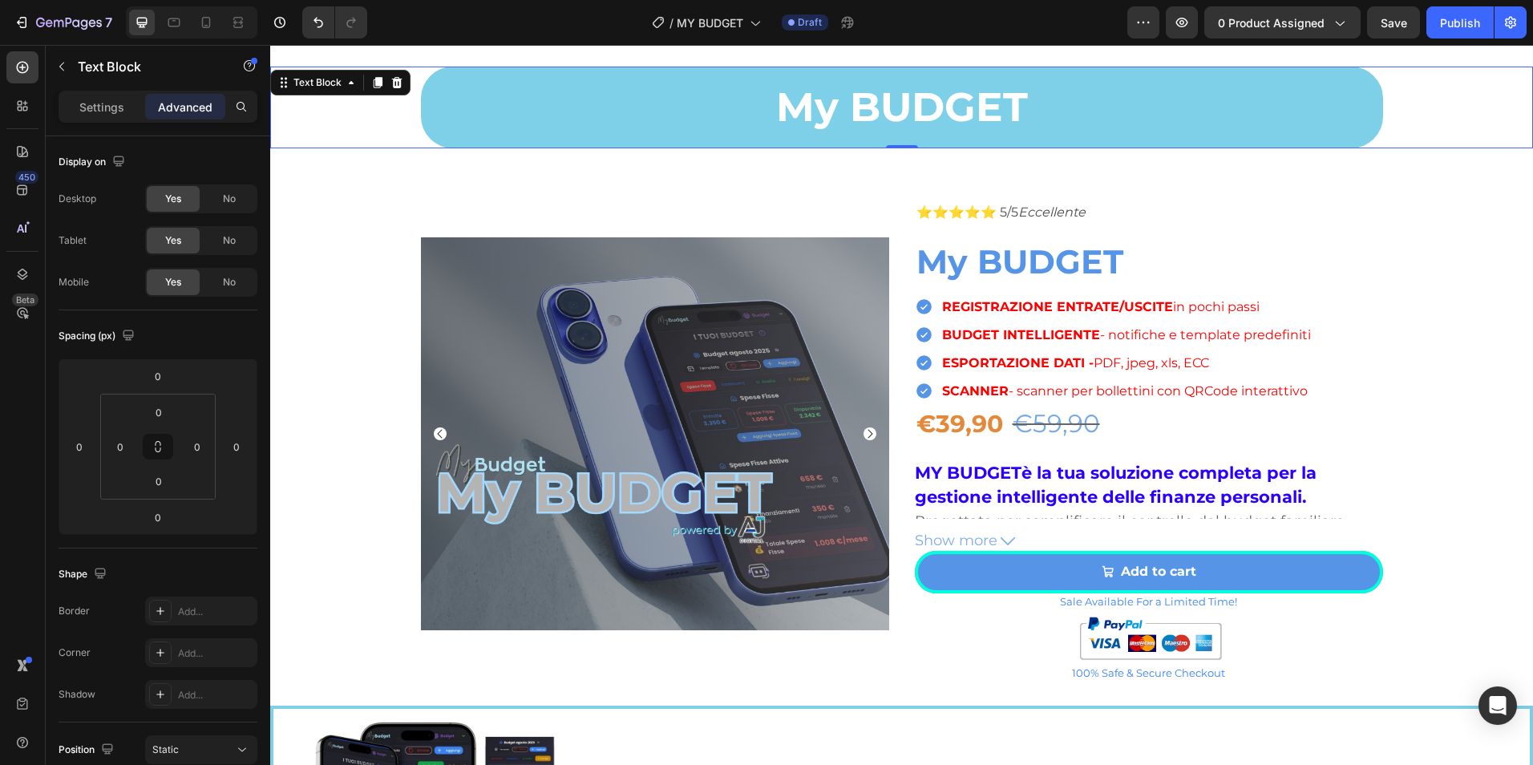
click at [1481, 102] on div "My BUDGET" at bounding box center [901, 108] width 1263 height 82
click at [378, 87] on icon at bounding box center [378, 82] width 9 height 11
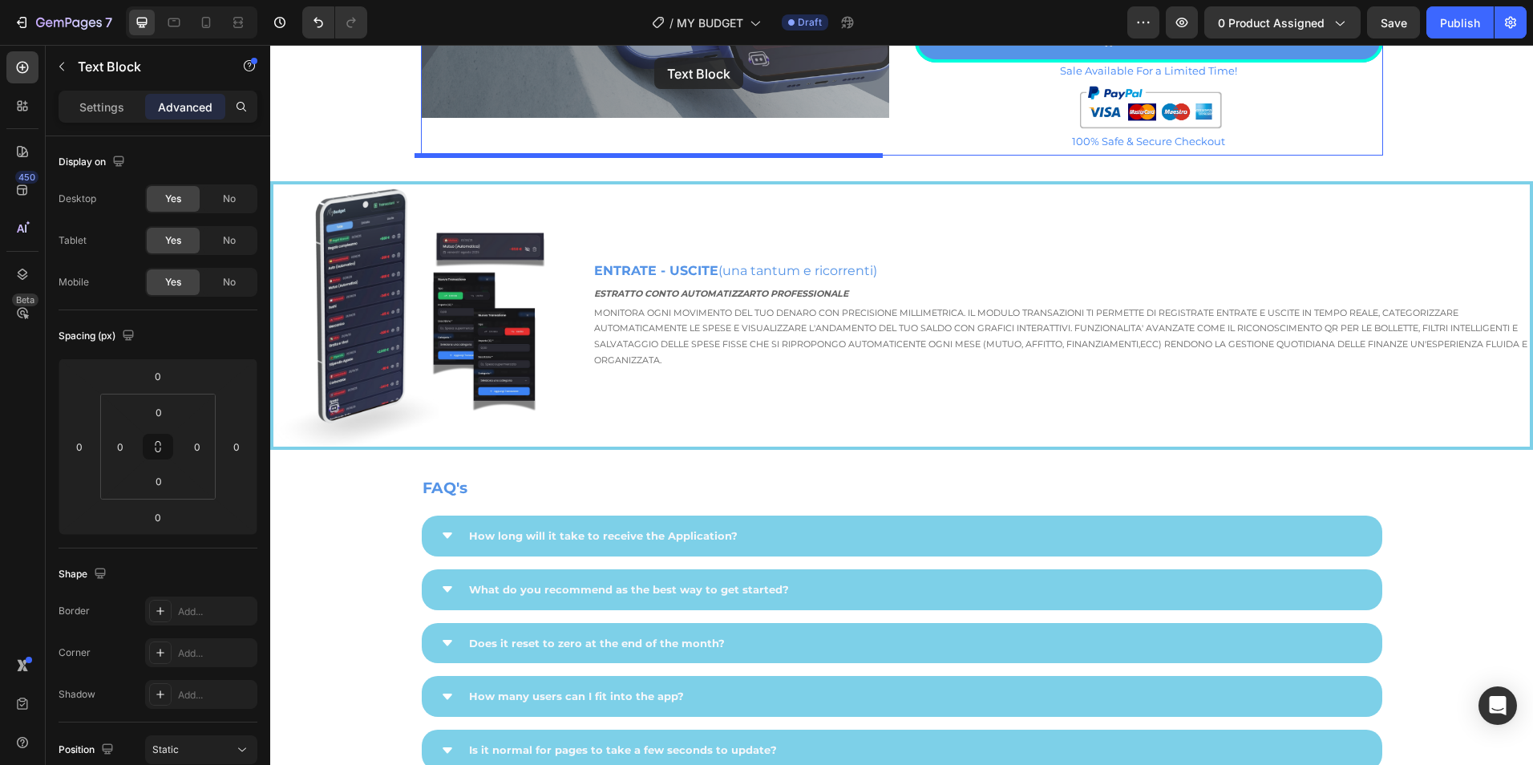
scroll to position [2889, 0]
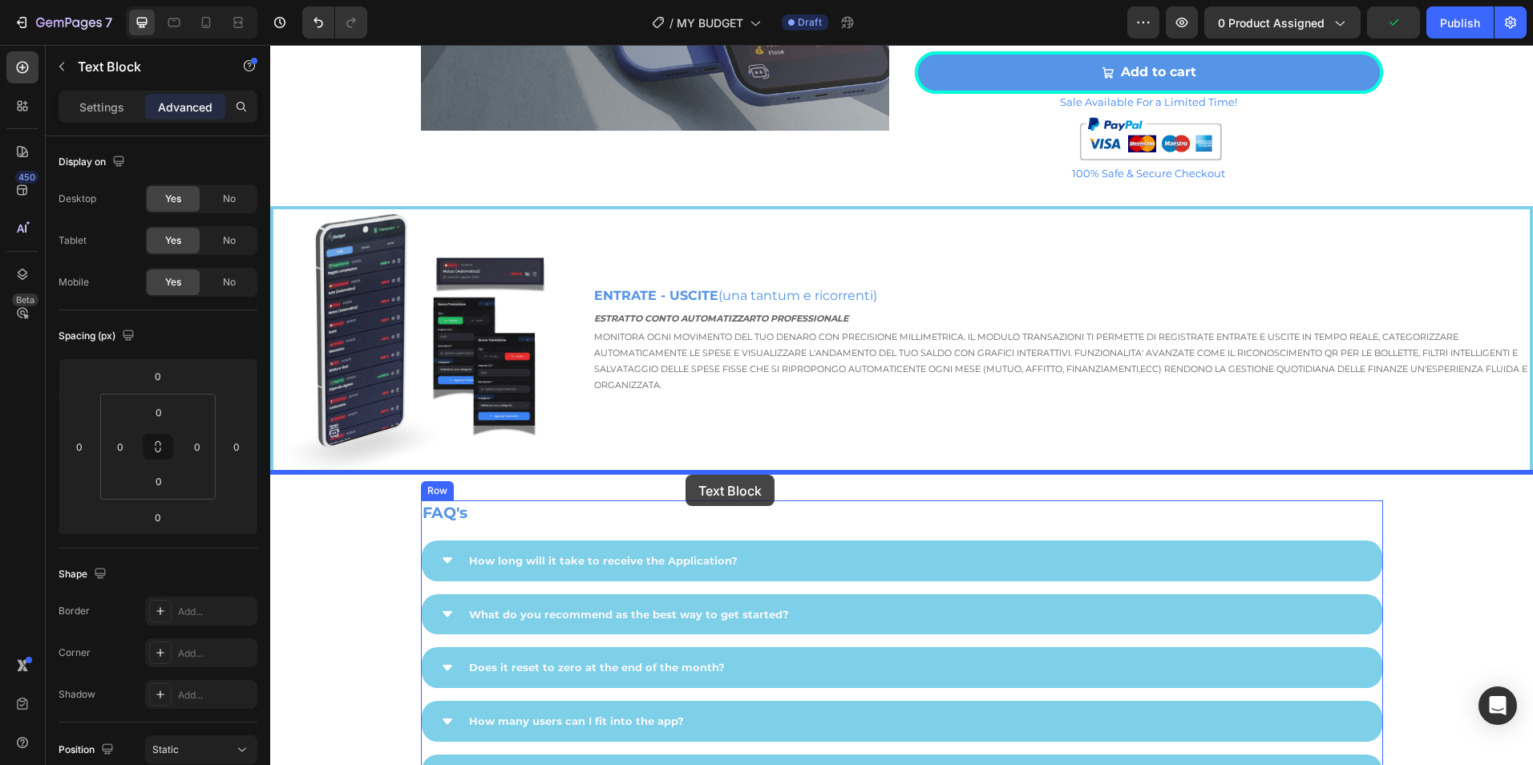
drag, startPoint x: 325, startPoint y: 138, endPoint x: 686, endPoint y: 475, distance: 493.6
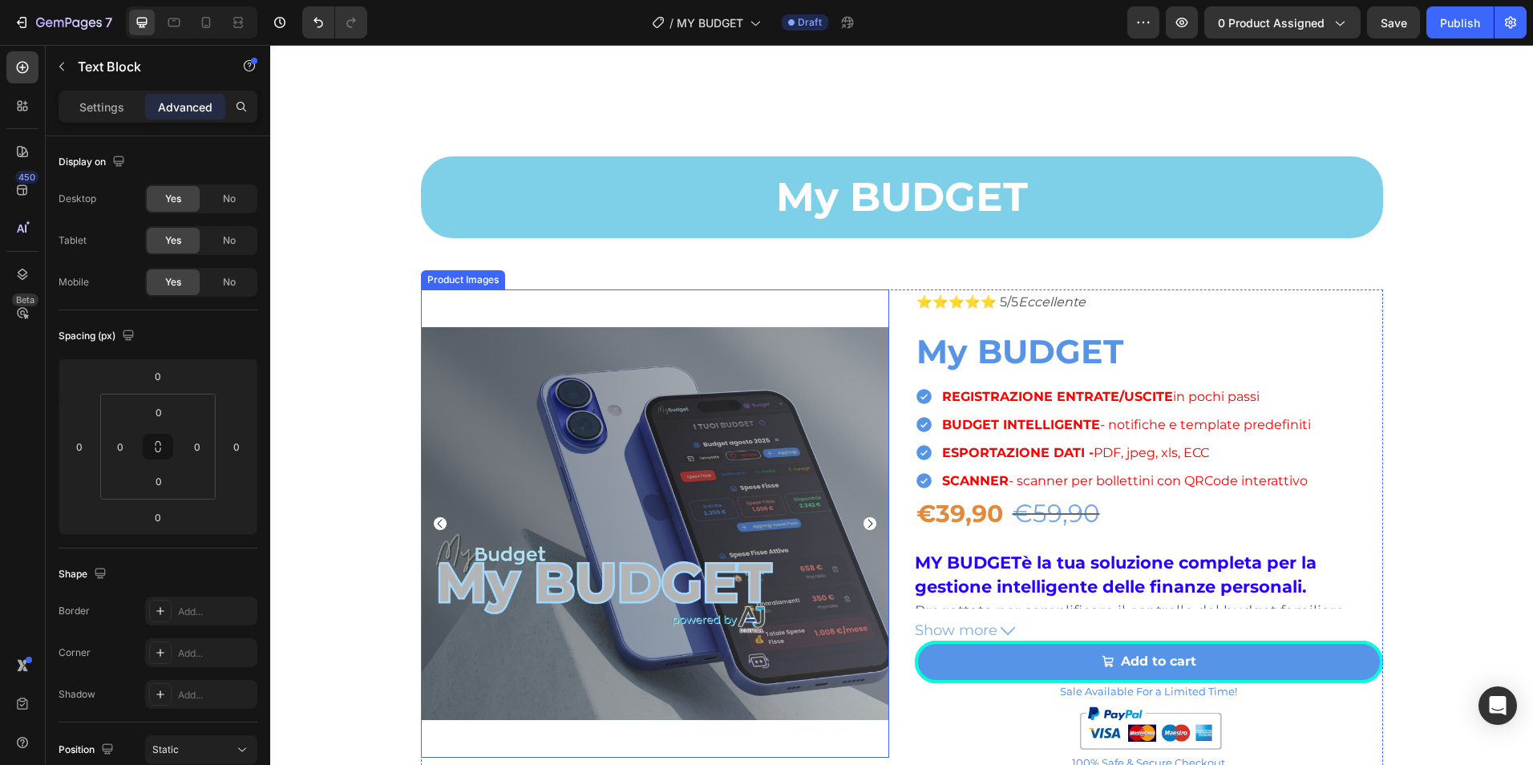
scroll to position [1070, 0]
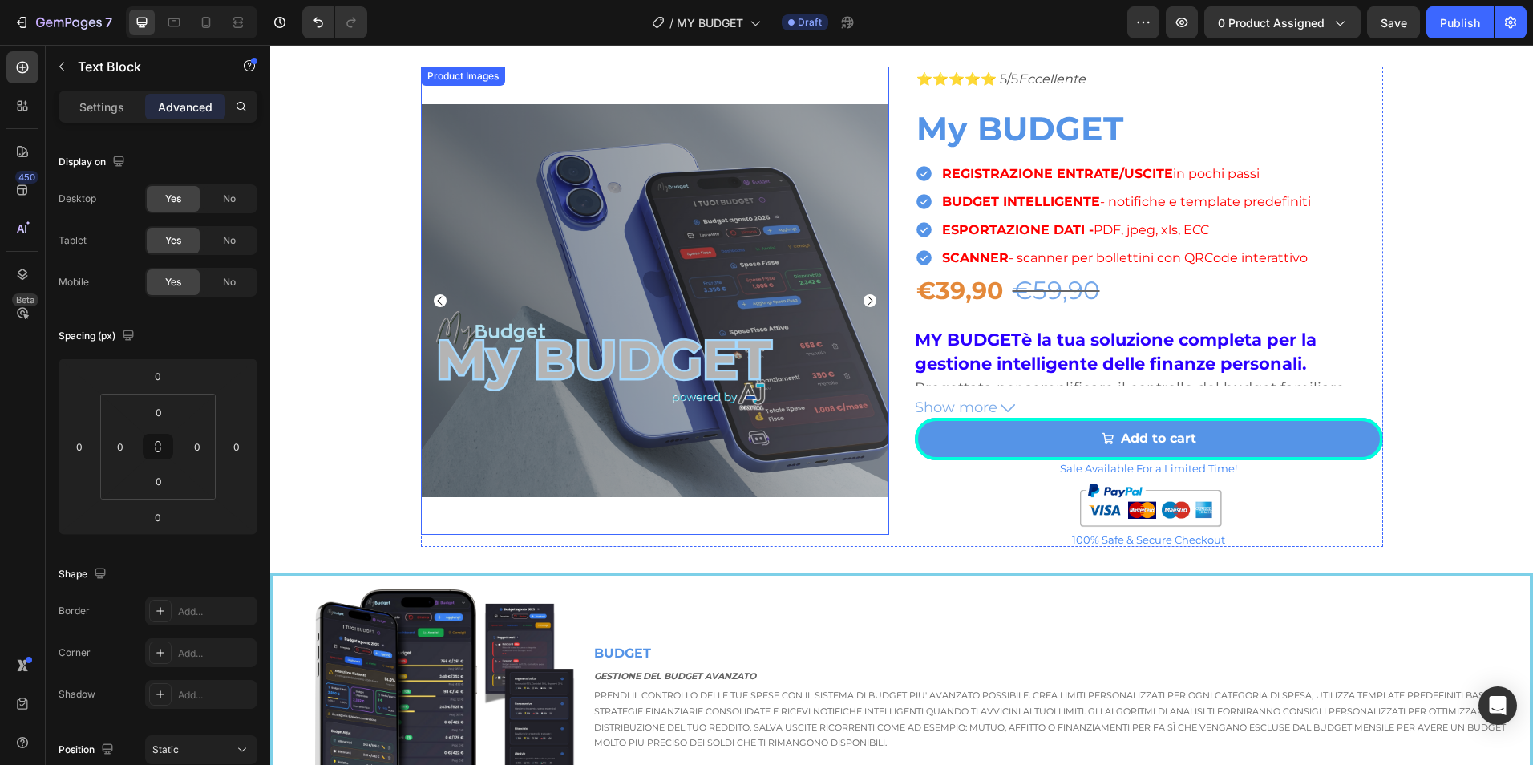
click at [519, 83] on div "Product Images" at bounding box center [655, 301] width 468 height 468
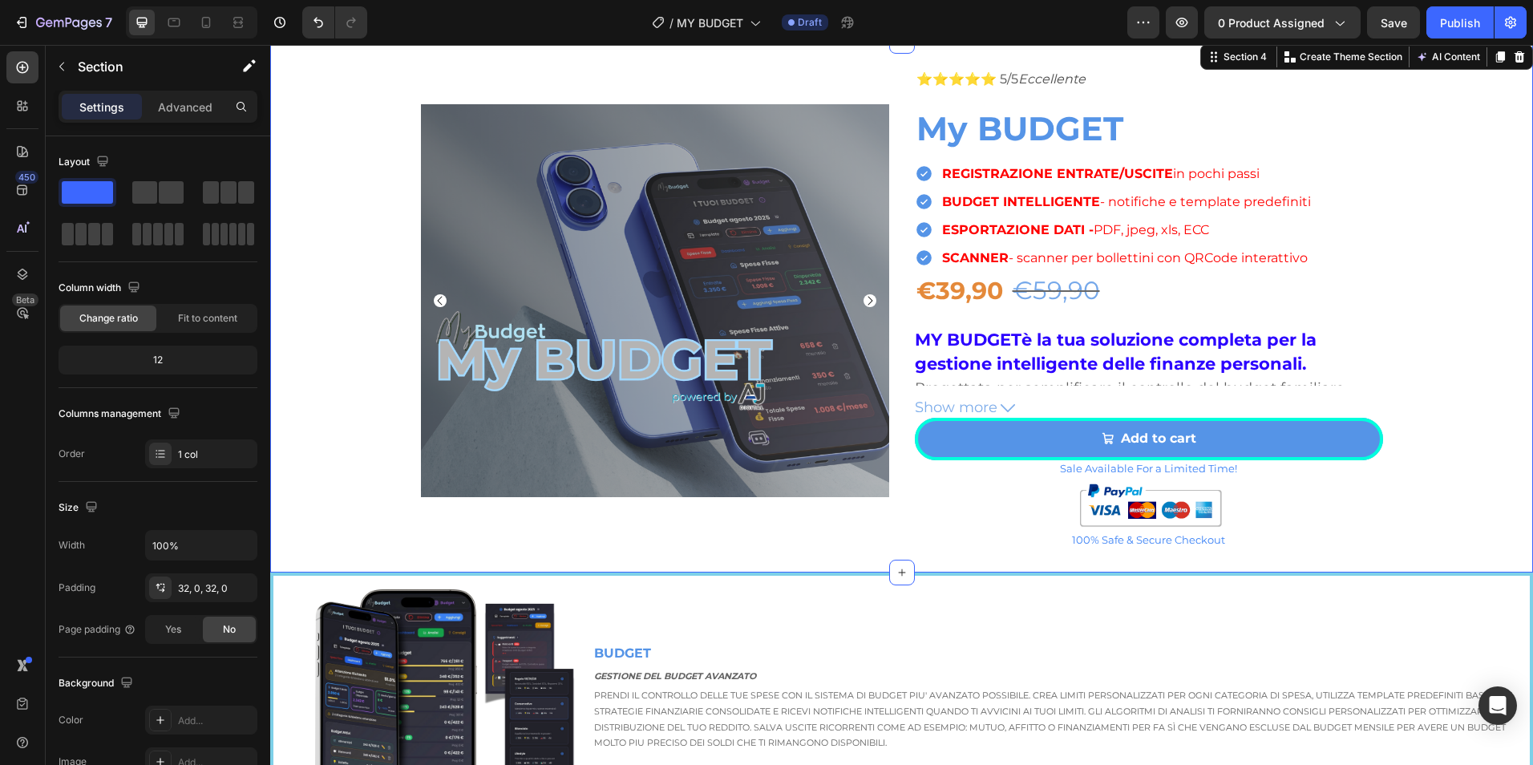
click at [1473, 136] on div "Product Images ⭐⭐⭐⭐⭐ 5/5 Eccellente Text Block My BUDGET Product Title REGISTRA…" at bounding box center [901, 307] width 1263 height 480
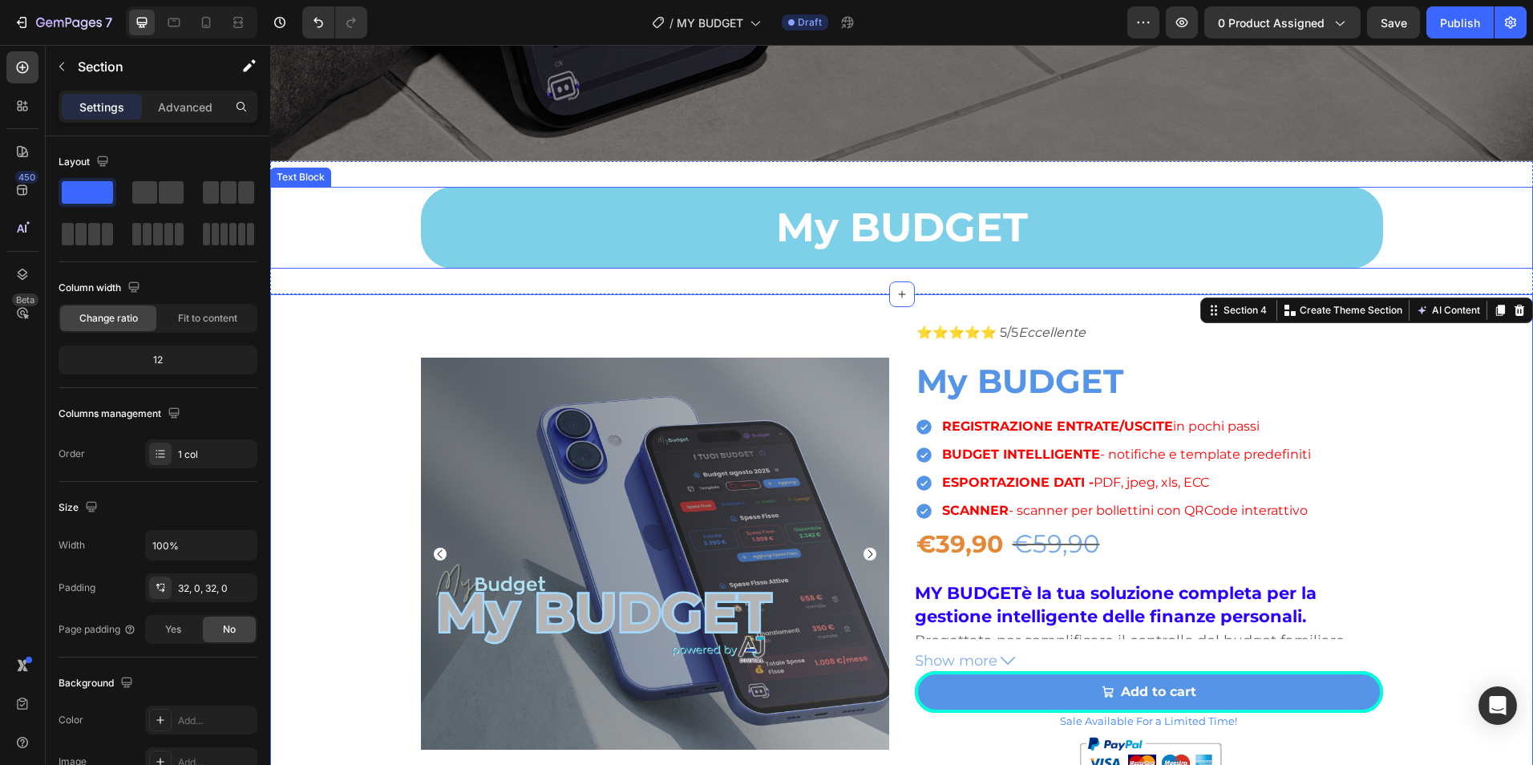
scroll to position [803, 0]
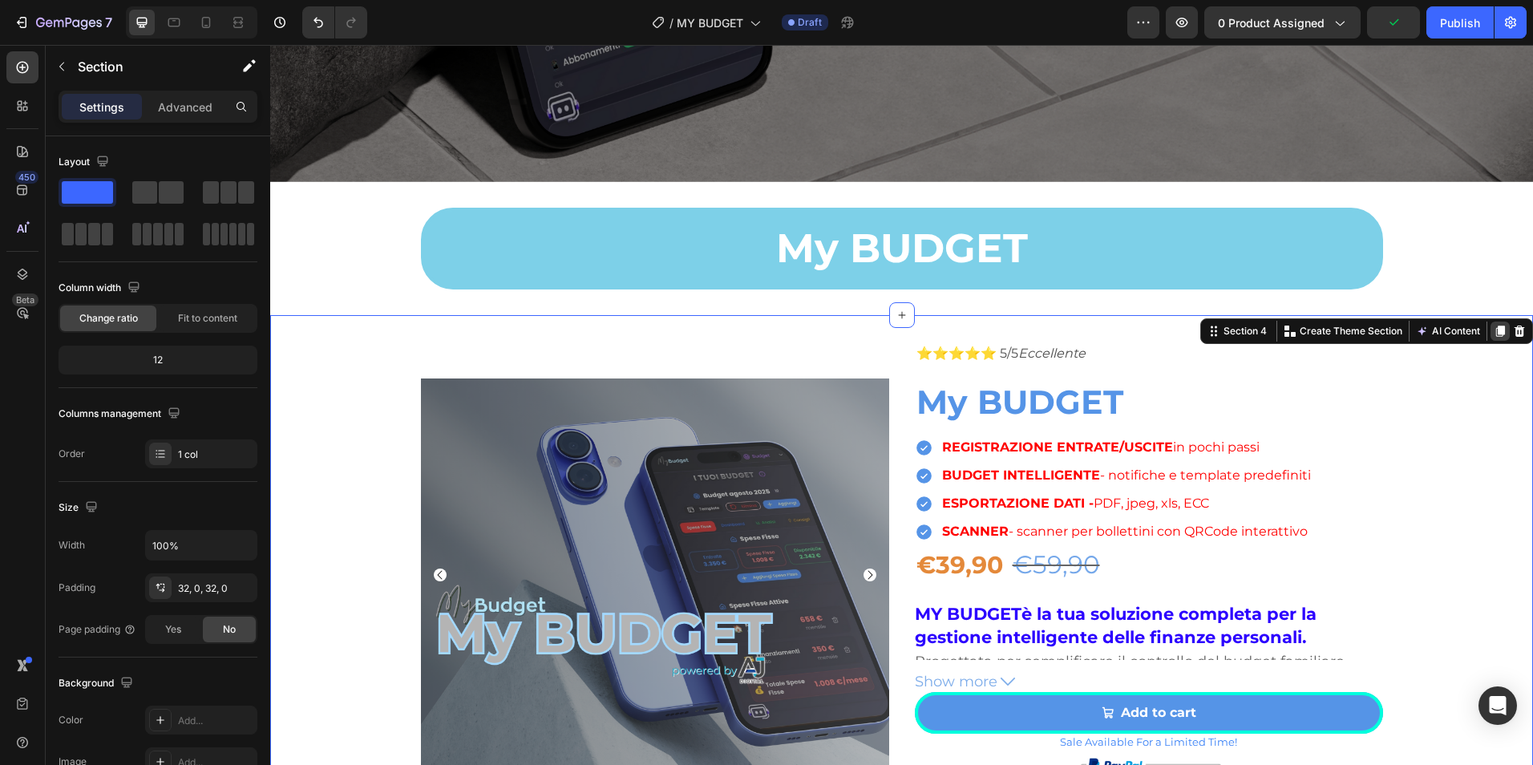
click at [1496, 326] on icon at bounding box center [1500, 331] width 9 height 11
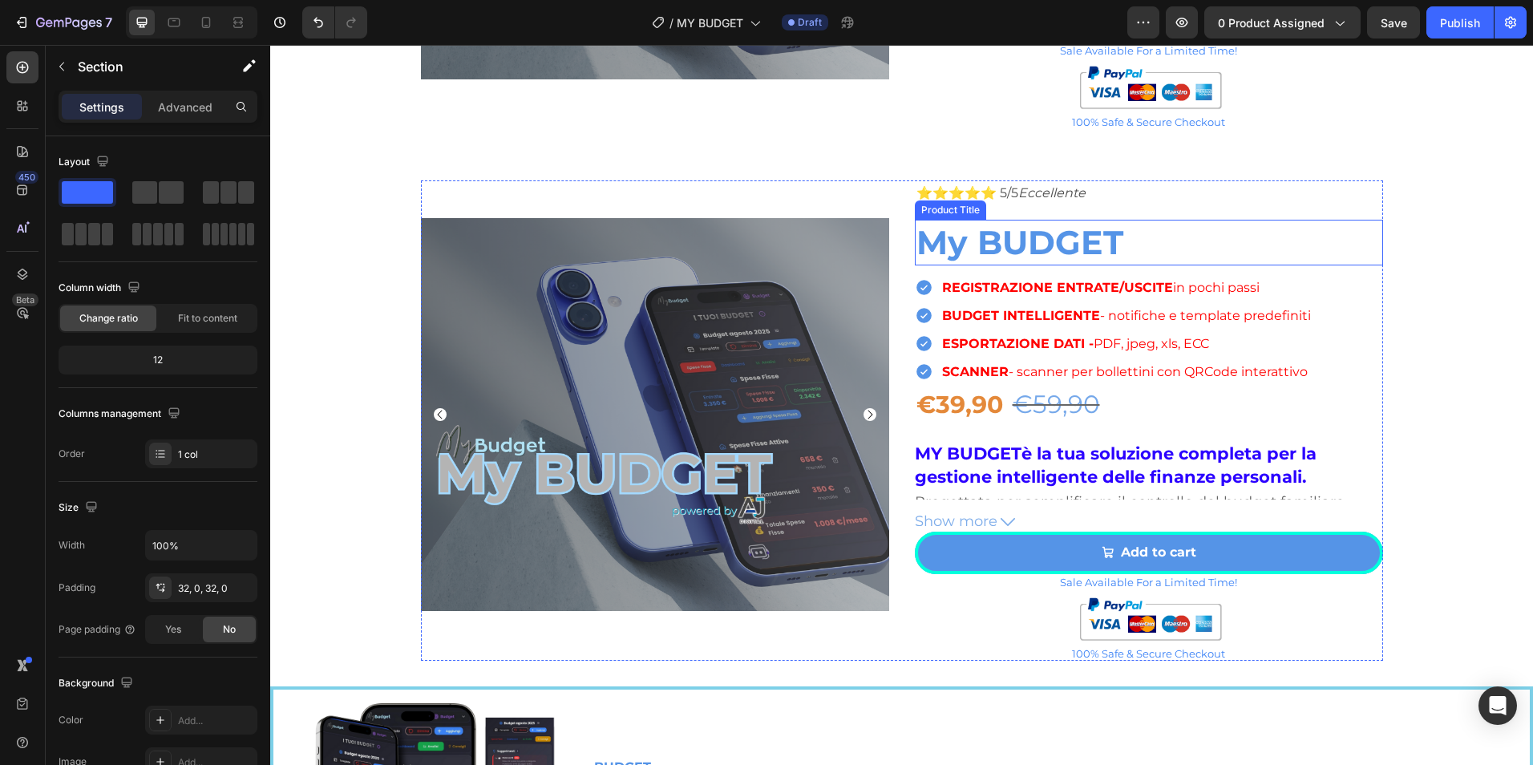
scroll to position [1478, 0]
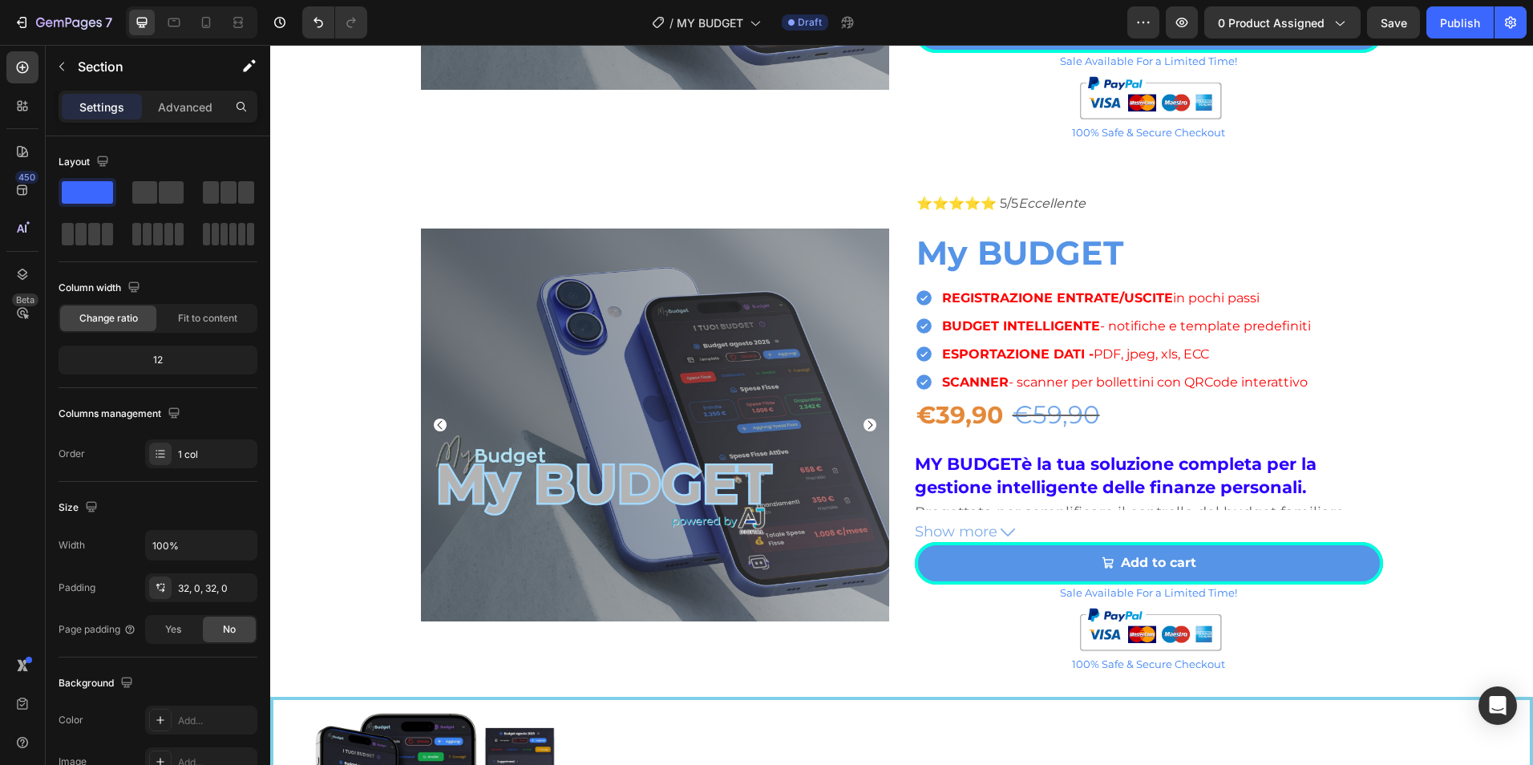
click at [1455, 285] on div "Product Images ⭐⭐⭐⭐⭐ 5/5 Eccellente Text Block My BUDGET Product Title REGISTRA…" at bounding box center [901, 431] width 1263 height 480
click at [377, 243] on div "Product Images ⭐⭐⭐⭐⭐ 5/5 Eccellente Text Block My BUDGET Product Title REGISTRA…" at bounding box center [901, 431] width 1263 height 480
click at [1394, 305] on div "Product Images ⭐⭐⭐⭐⭐ 5/5 Eccellente Text Block My BUDGET Product Title REGISTRA…" at bounding box center [901, 431] width 1263 height 480
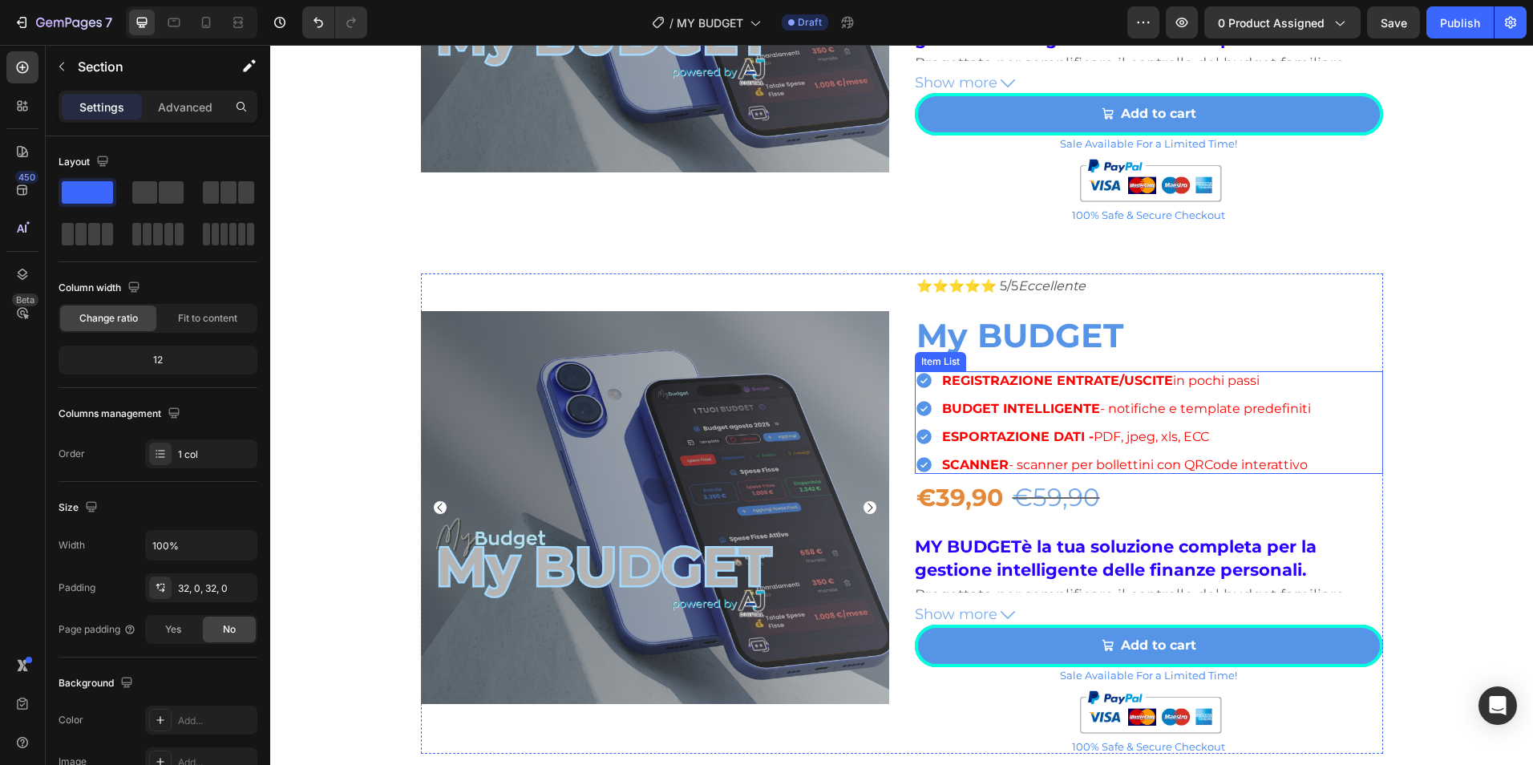
scroll to position [1344, 0]
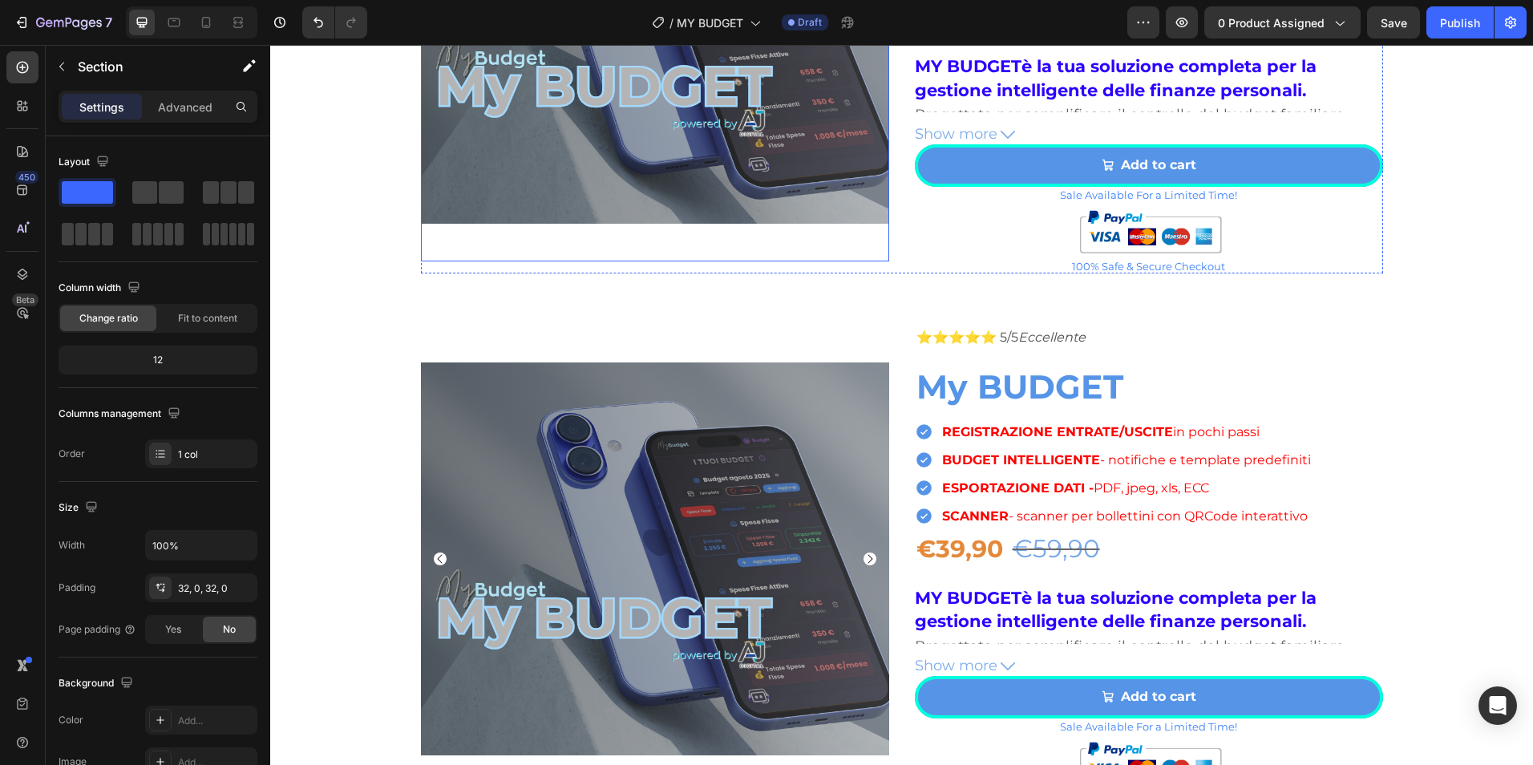
click at [806, 249] on img at bounding box center [655, 27] width 468 height 468
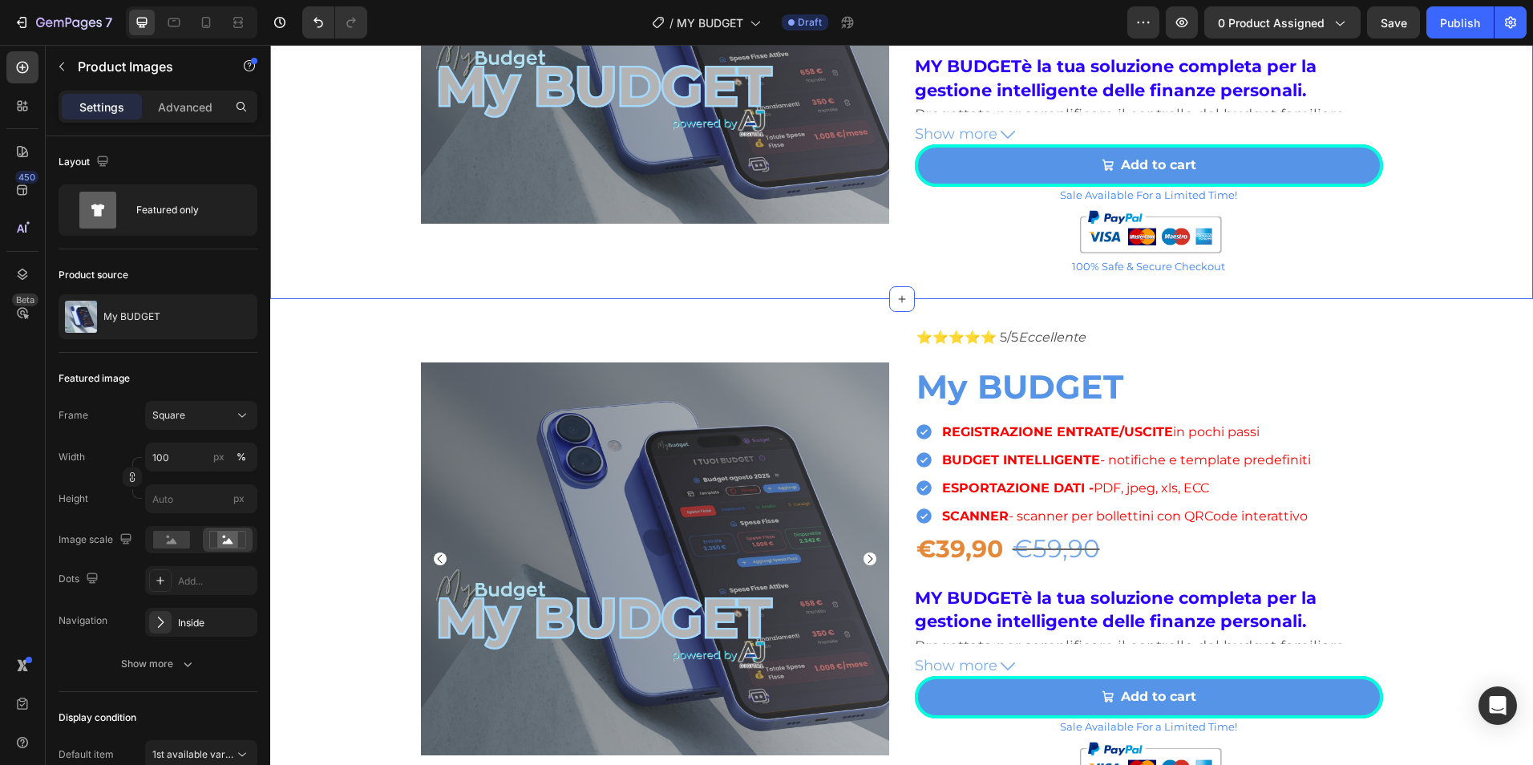
click at [808, 277] on div "Product Images ⭐⭐⭐⭐⭐ 5/5 Eccellente Text Block My BUDGET Product Title REGISTRA…" at bounding box center [901, 33] width 1263 height 532
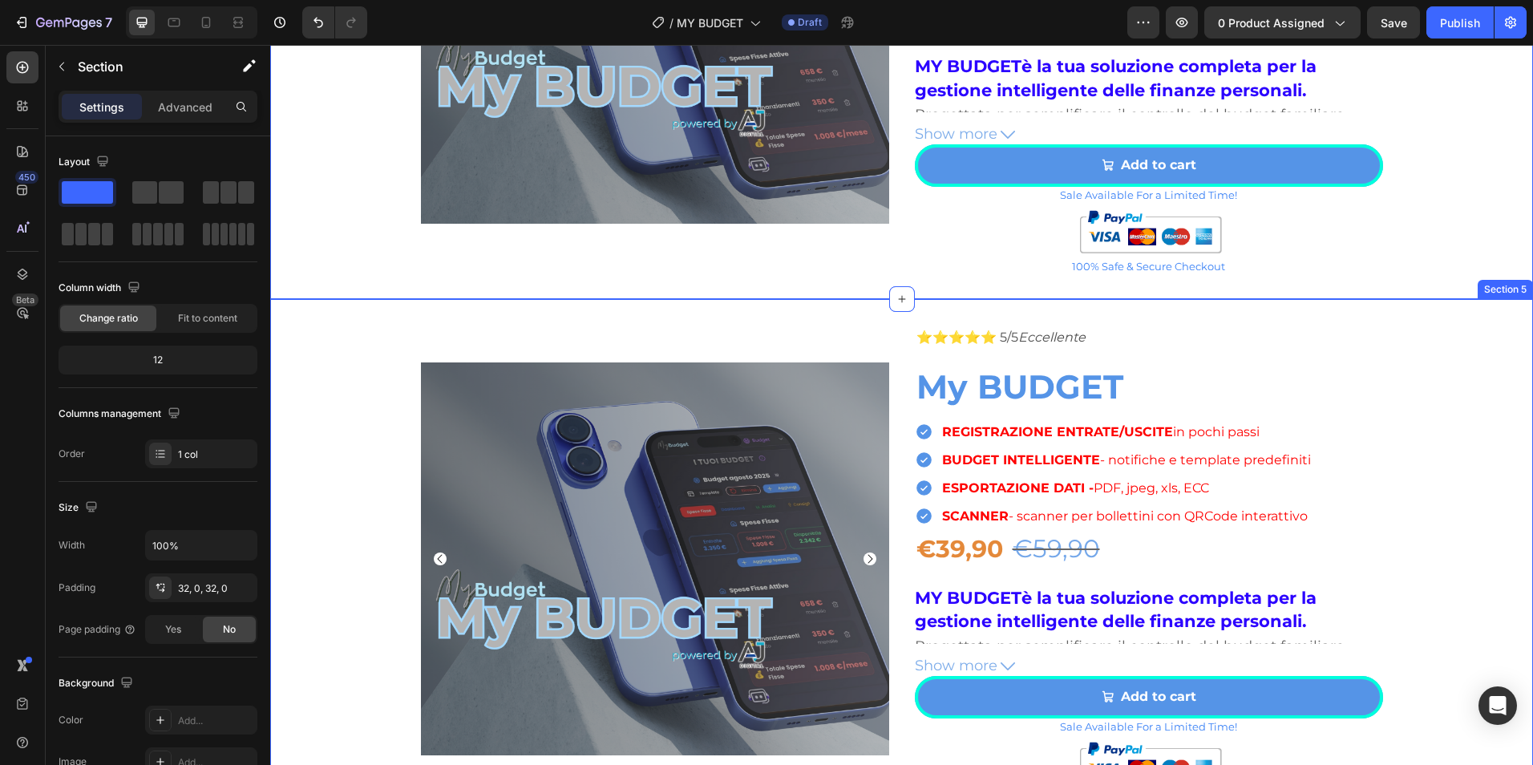
click at [1030, 317] on div "Product Images ⭐⭐⭐⭐⭐ 5/5 Eccellente Text Block My BUDGET Product Title REGISTRA…" at bounding box center [901, 565] width 1263 height 532
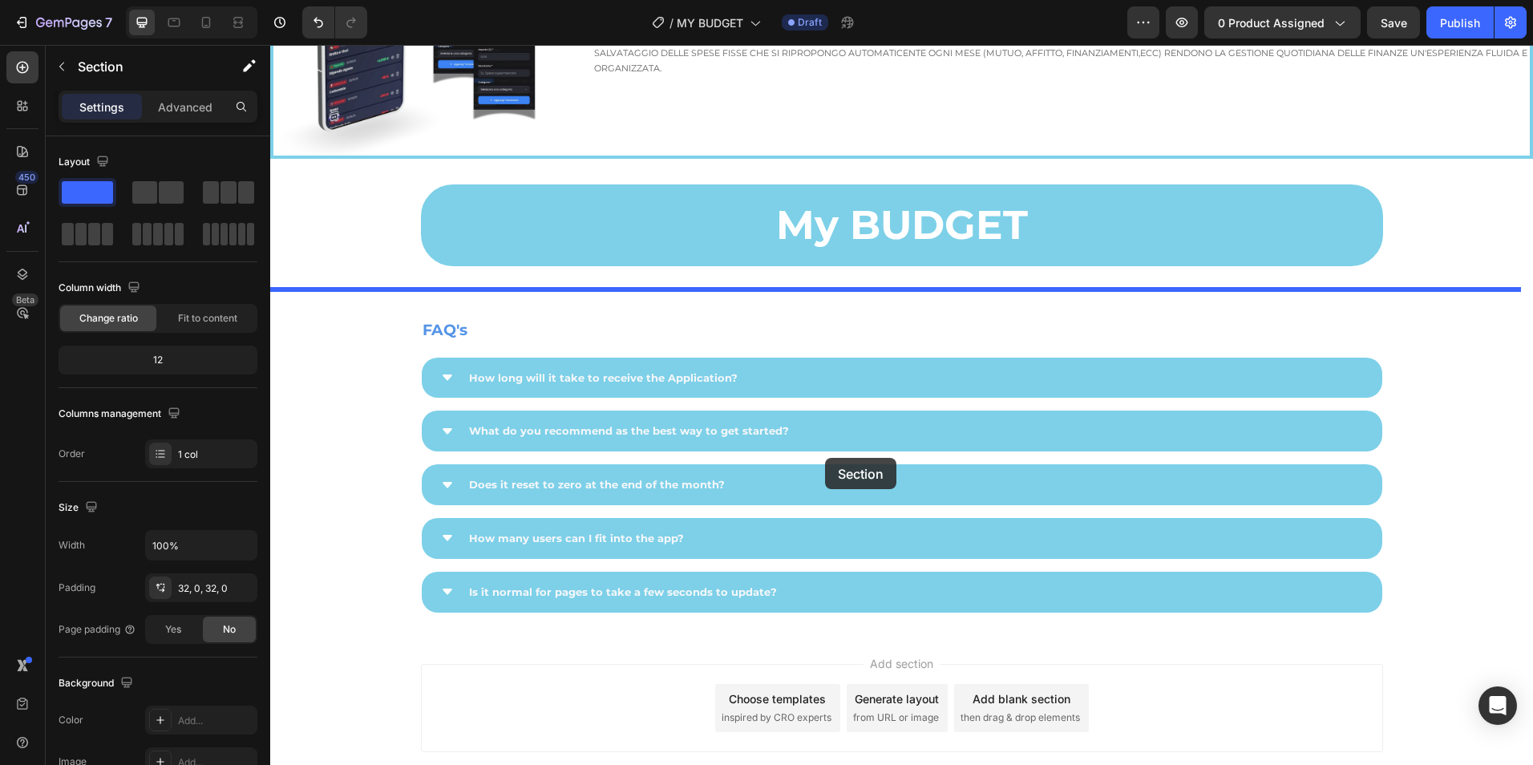
scroll to position [3615, 0]
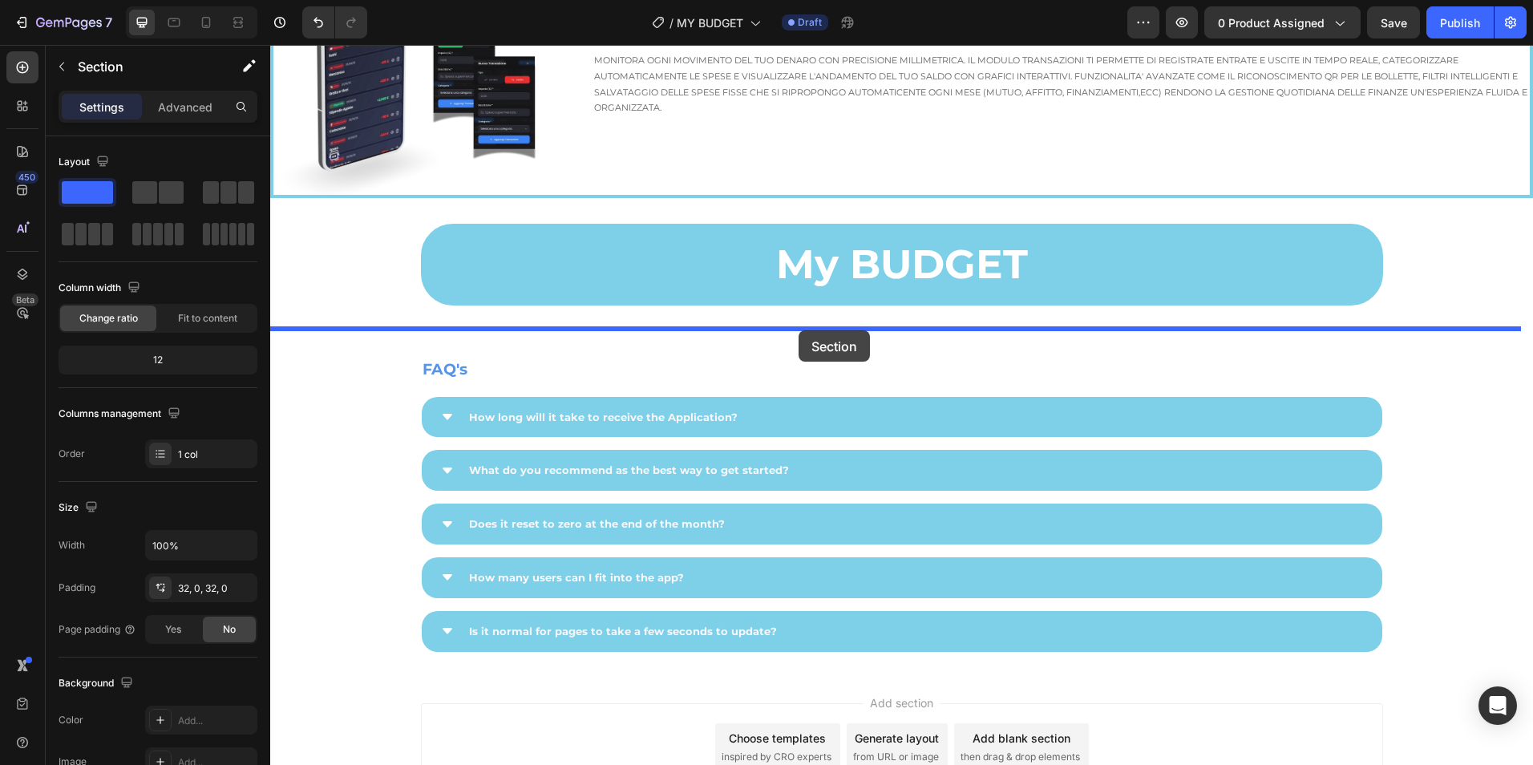
drag, startPoint x: 1211, startPoint y: 292, endPoint x: 799, endPoint y: 330, distance: 413.9
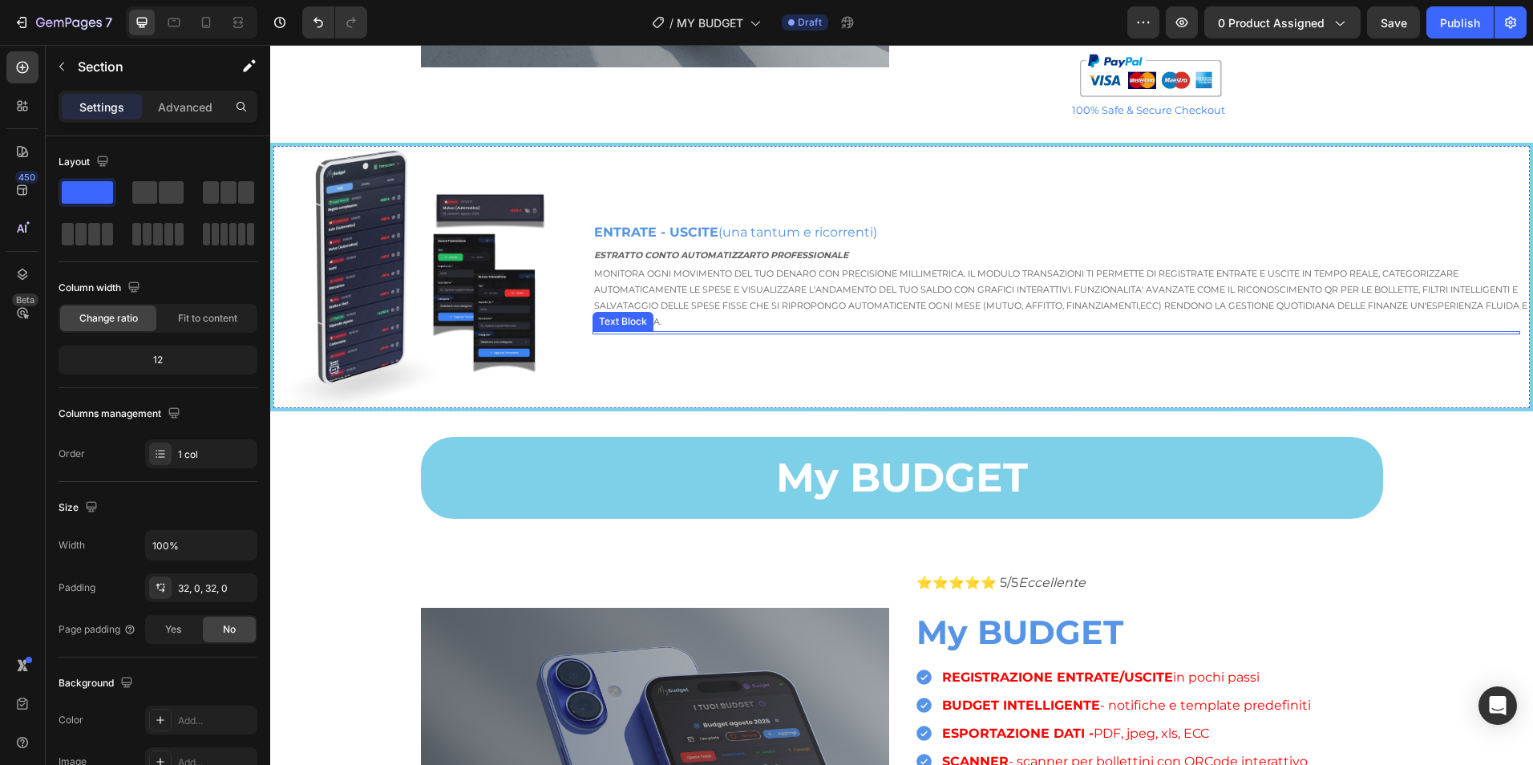
scroll to position [2818, 0]
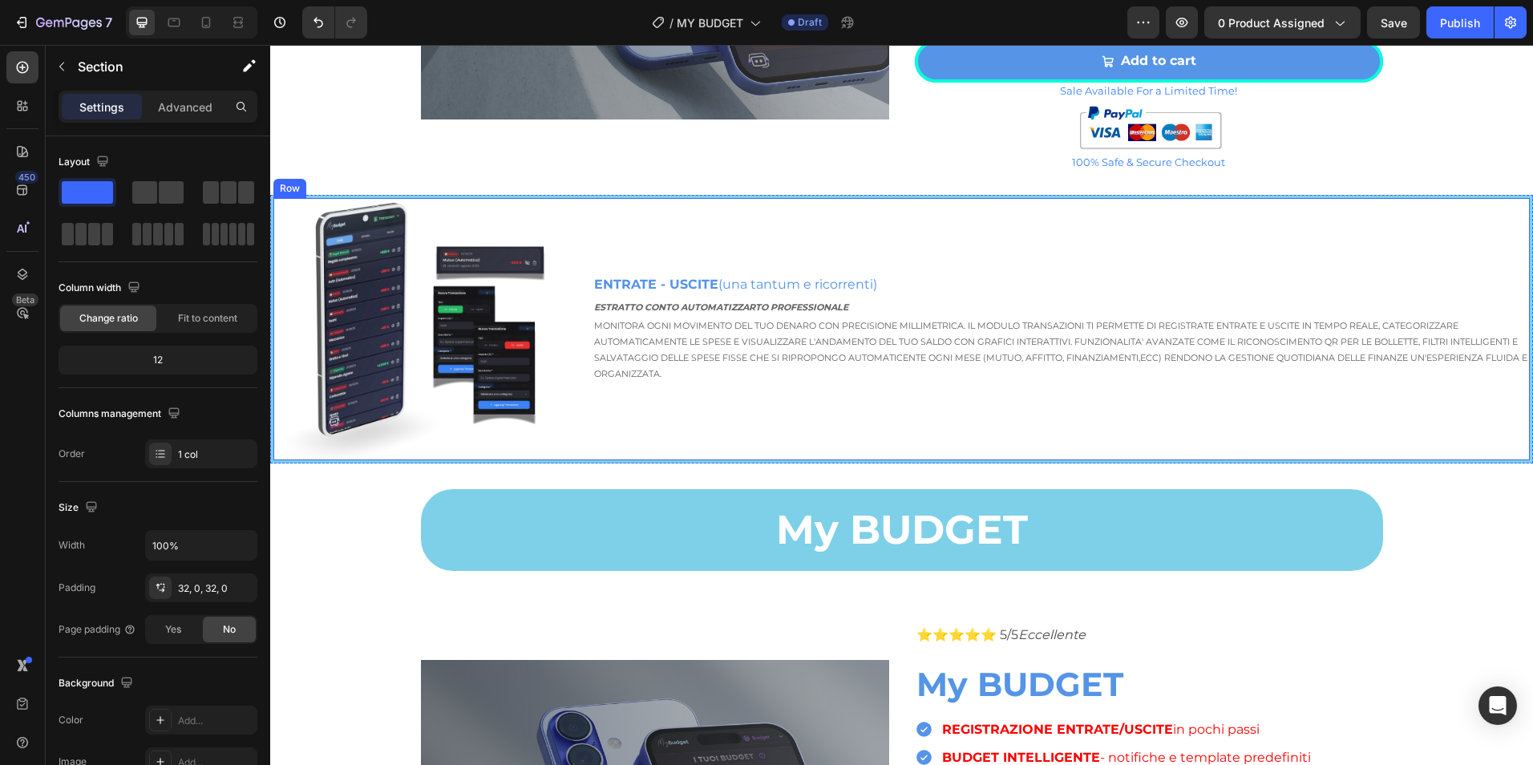
click at [1370, 251] on div "ENTRATE - USCITE (una tantum e ricorrenti) Text Block ESTRATTO CONTO AUTOMATIZZ…" at bounding box center [1061, 329] width 937 height 262
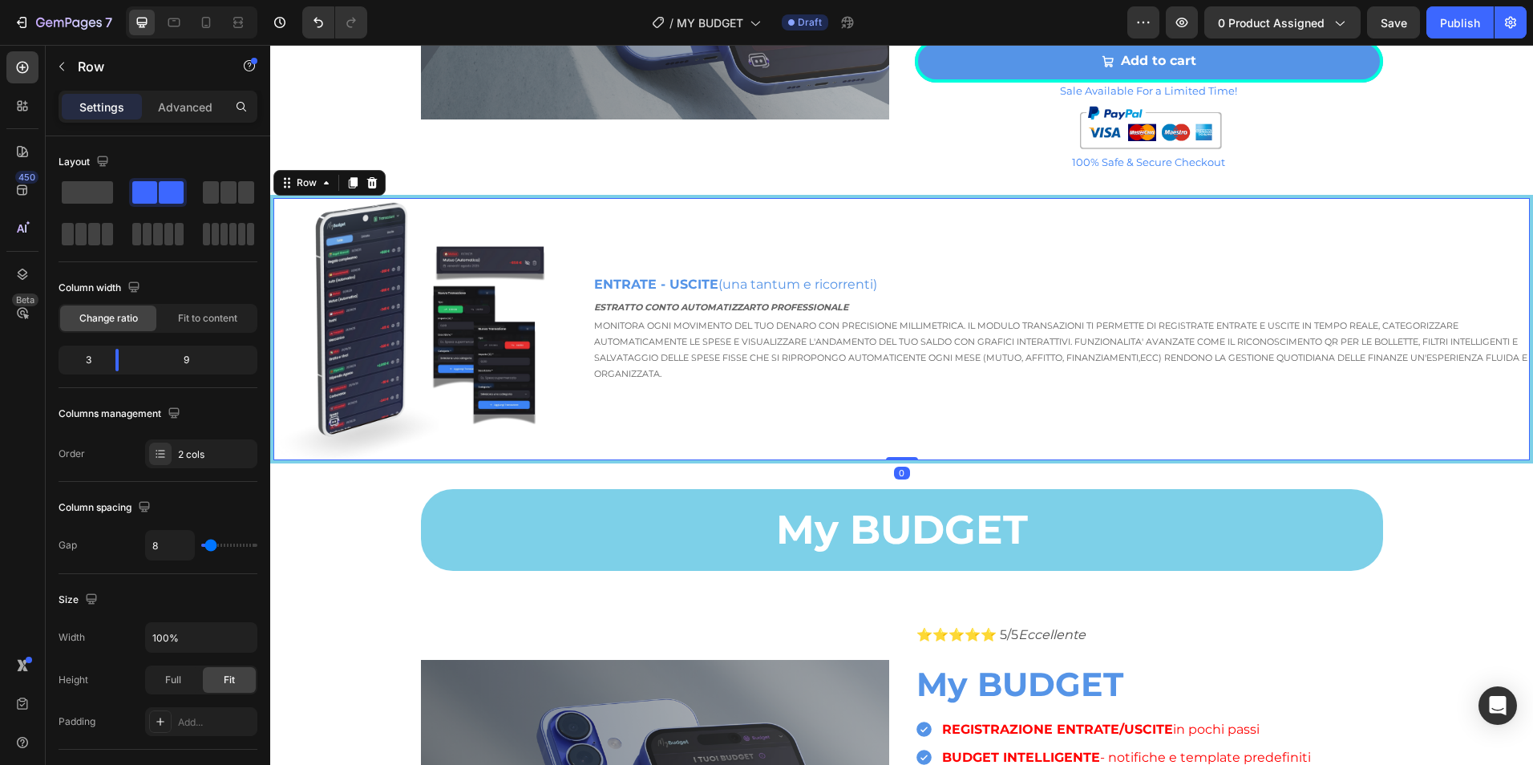
drag, startPoint x: 356, startPoint y: 191, endPoint x: 370, endPoint y: 204, distance: 19.9
click at [355, 191] on div at bounding box center [352, 182] width 19 height 19
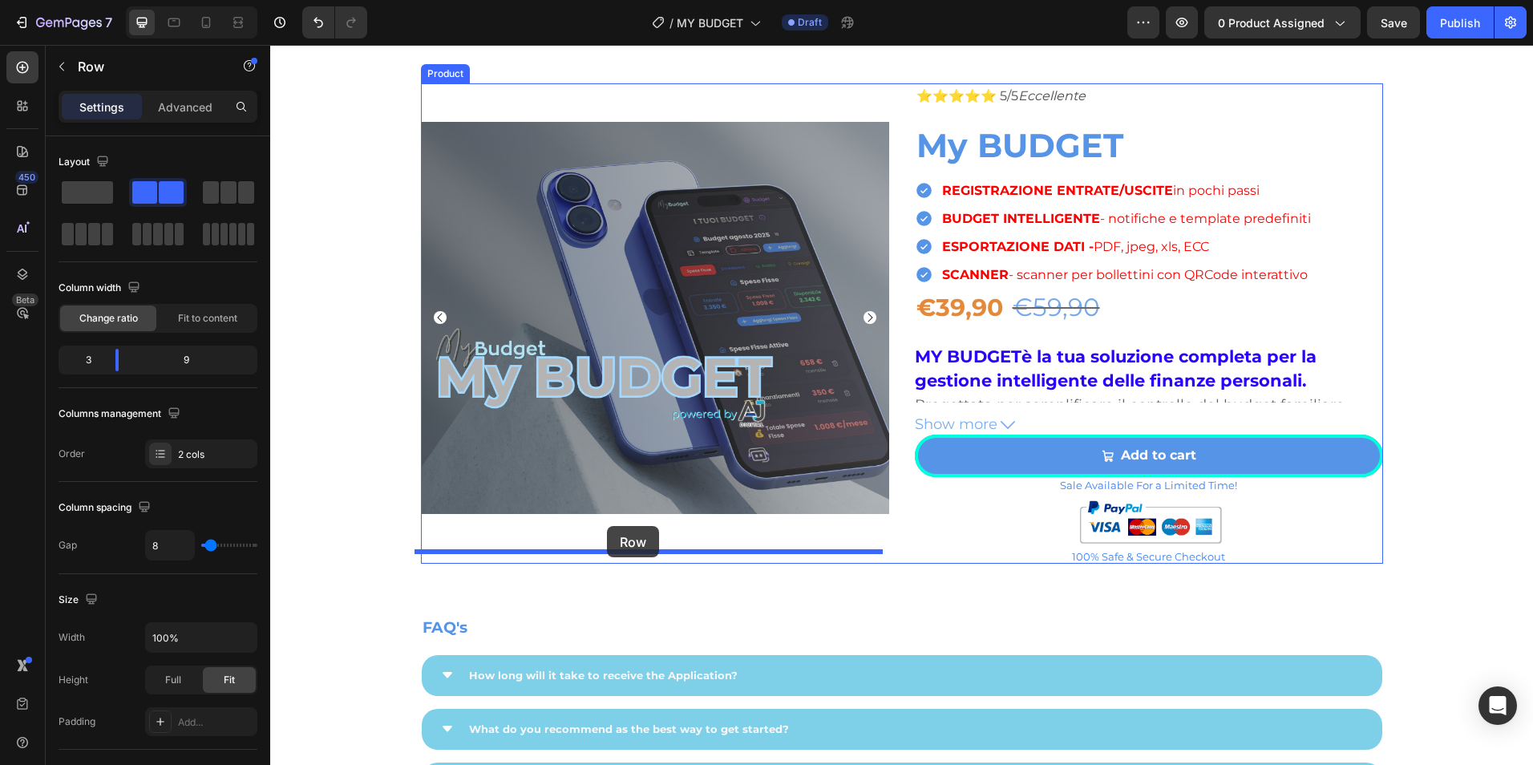
scroll to position [3754, 0]
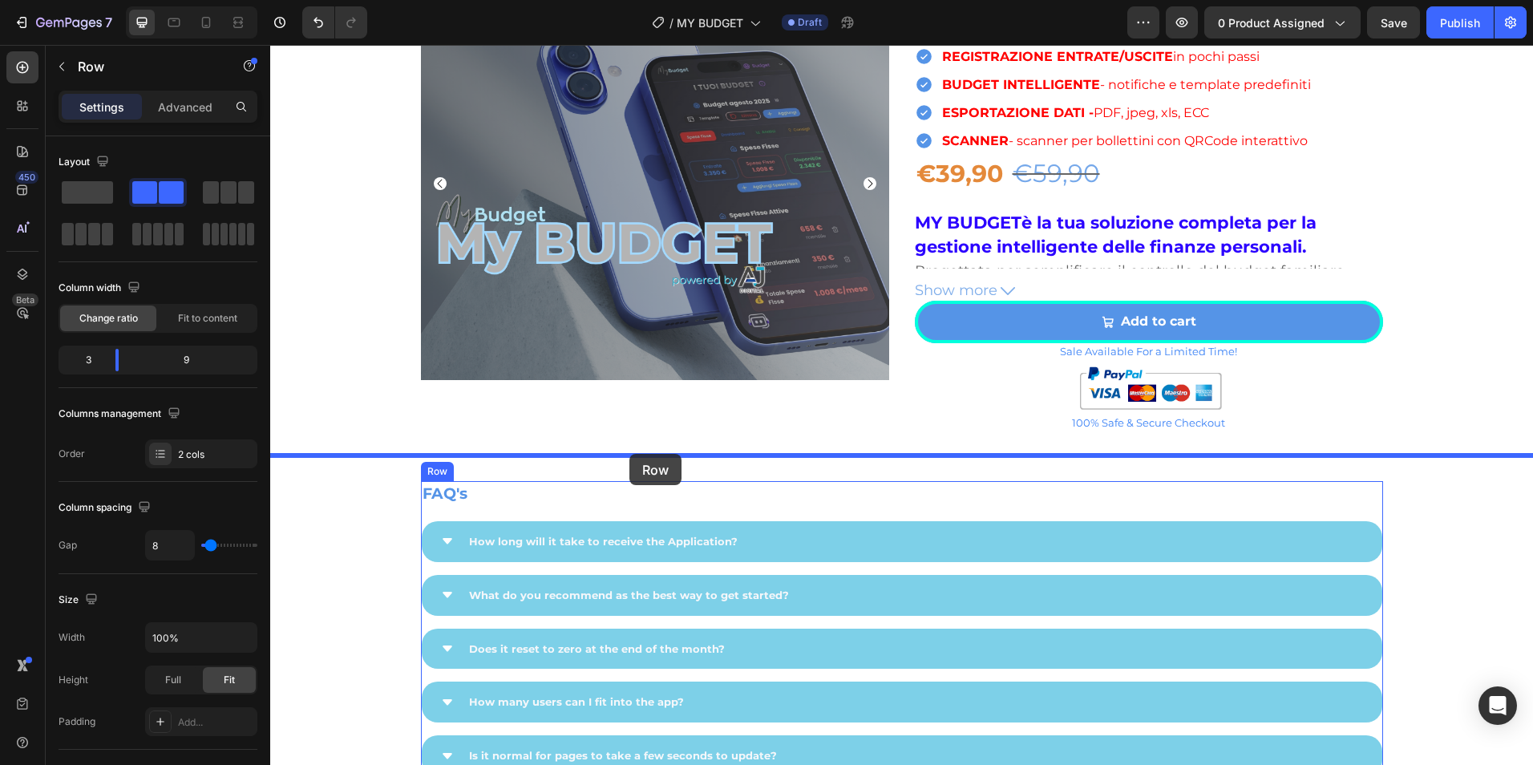
drag, startPoint x: 301, startPoint y: 191, endPoint x: 629, endPoint y: 454, distance: 421.0
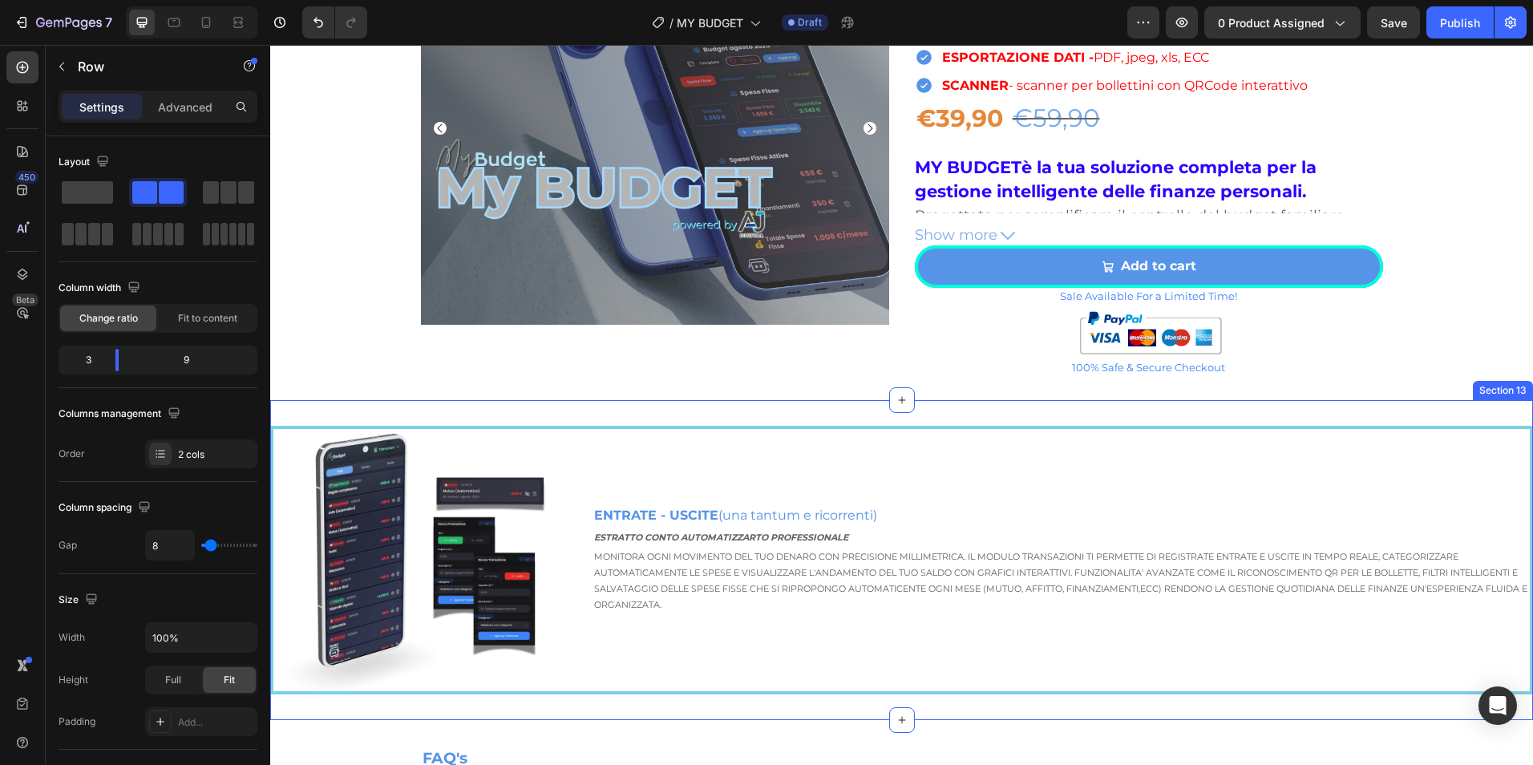
scroll to position [3887, 0]
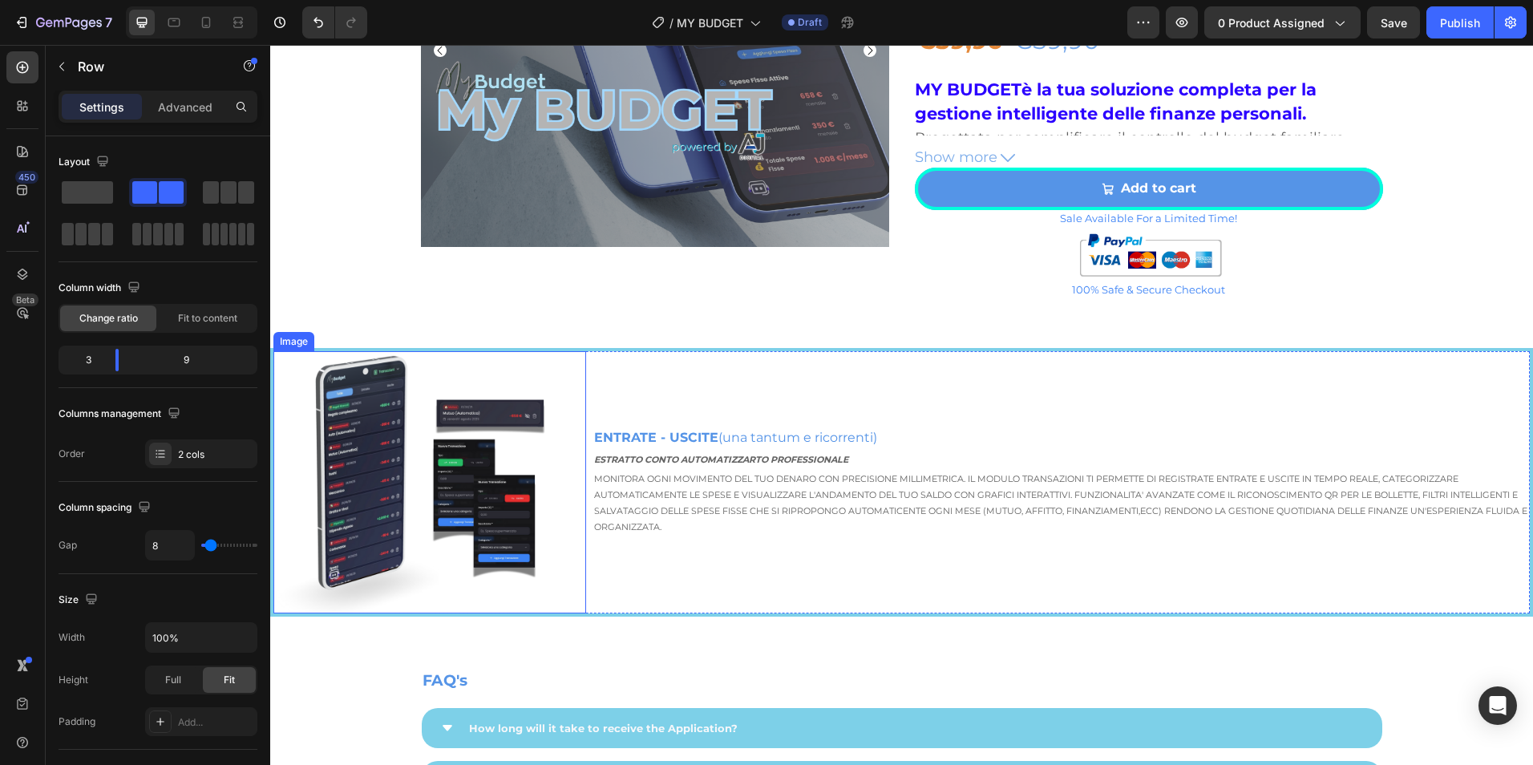
click at [386, 467] on img at bounding box center [429, 482] width 313 height 262
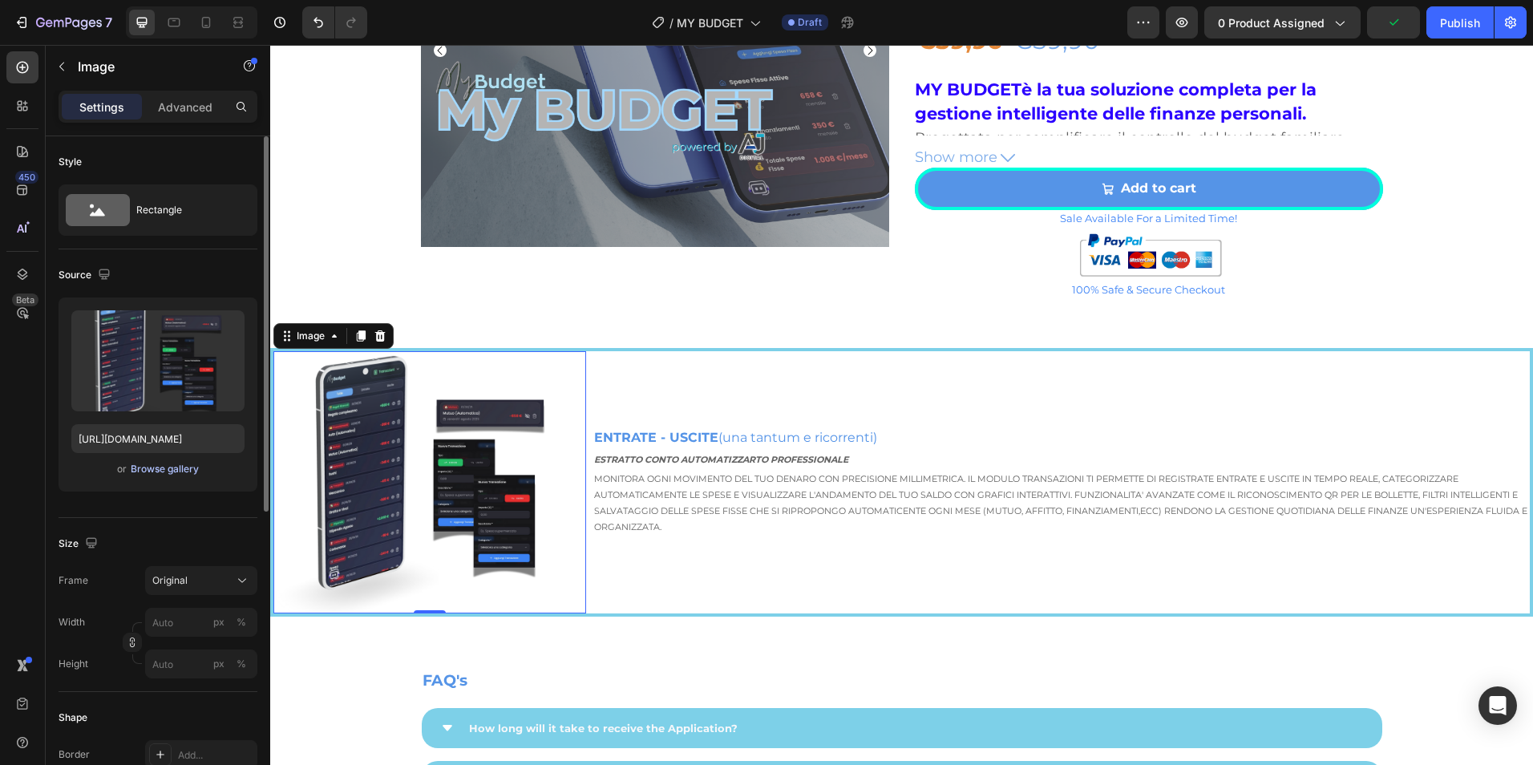
click at [172, 471] on div "Browse gallery" at bounding box center [165, 469] width 68 height 14
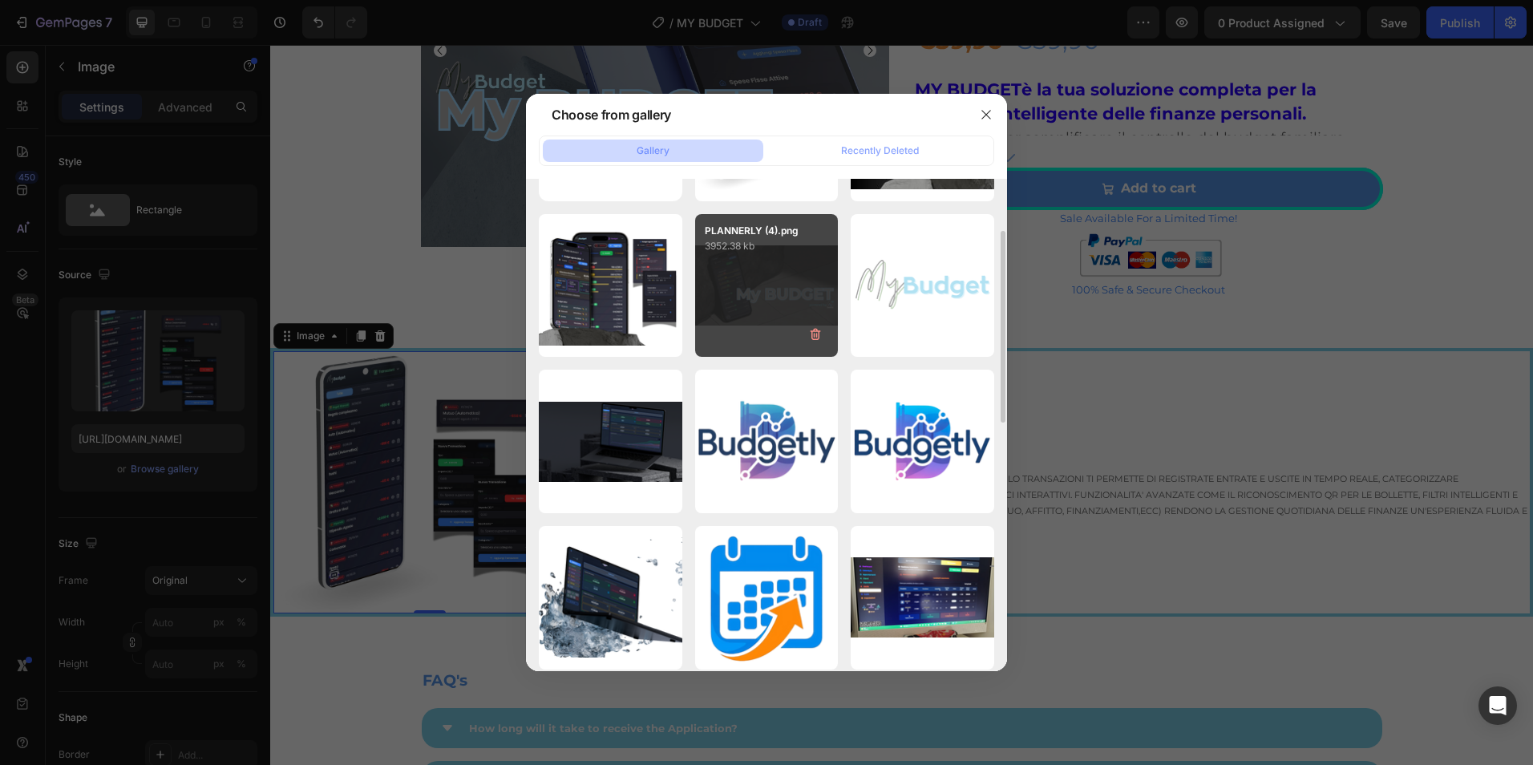
scroll to position [0, 0]
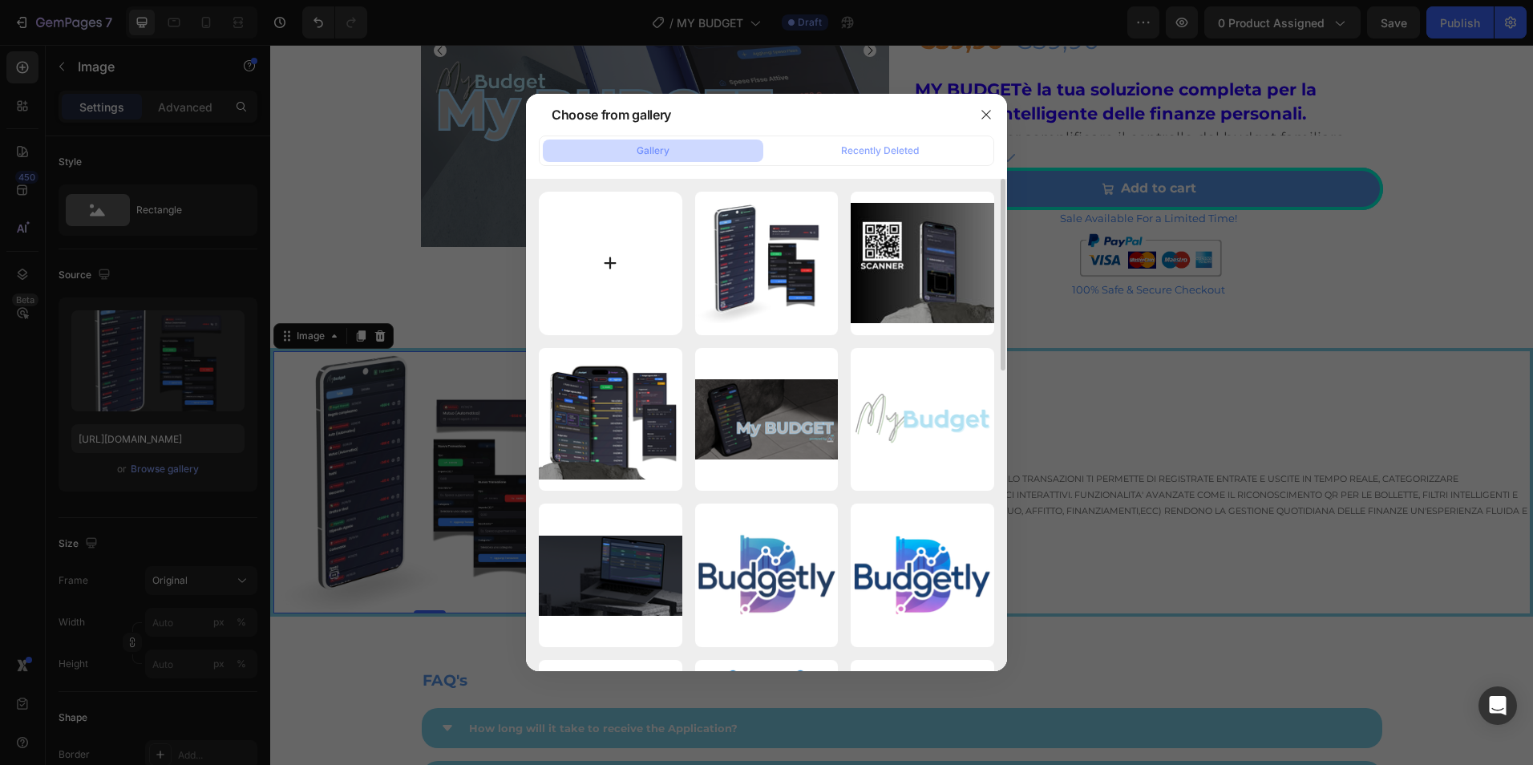
click at [614, 279] on input "file" at bounding box center [611, 264] width 144 height 144
type input "C:\fakepath\Immagine WhatsApp 2025-08-25 ore 22.17.41_81a81fda.jpg"
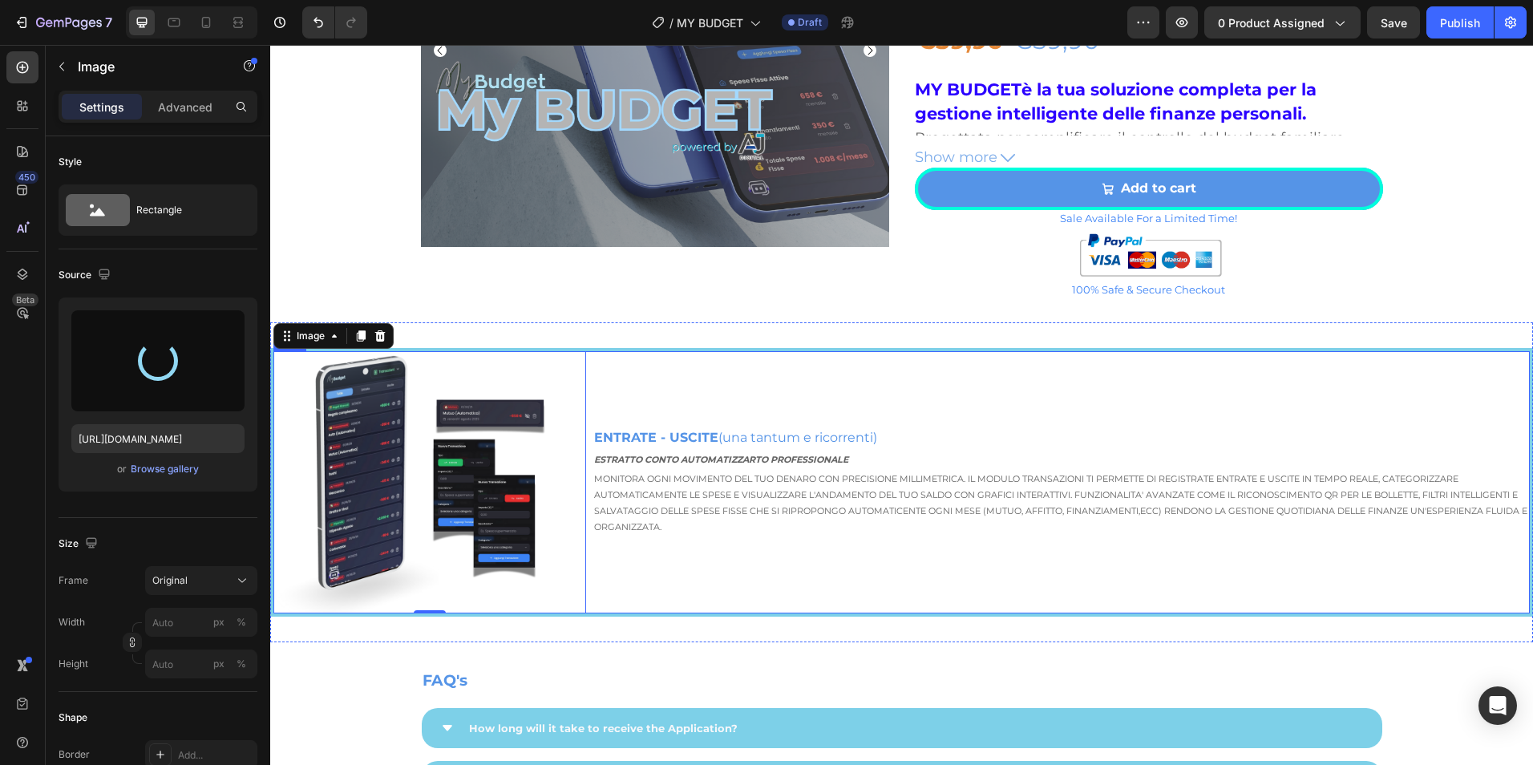
type input "https://cdn.shopify.com/s/files/1/0945/9951/2389/files/gempages_571772735588402…"
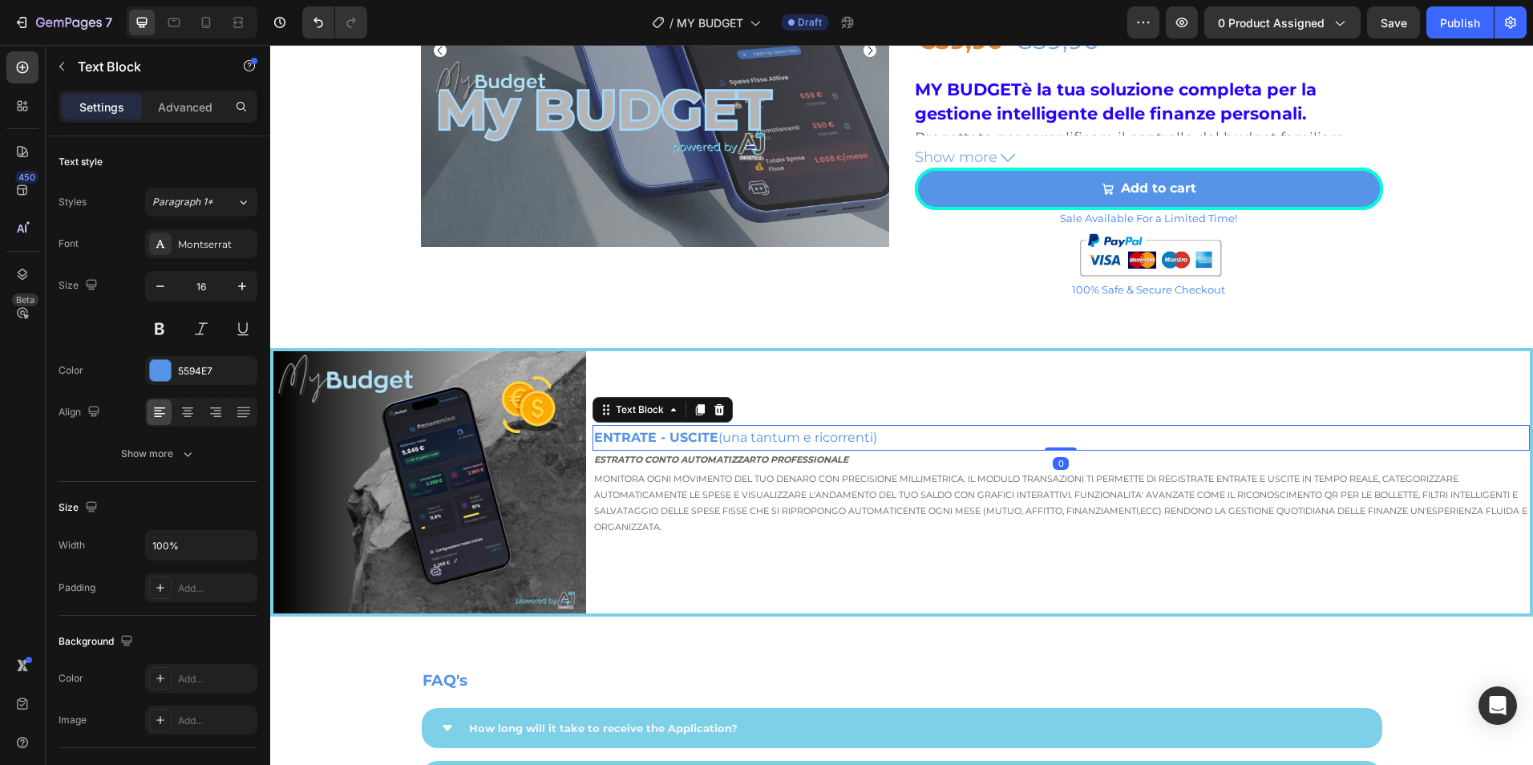
click at [763, 447] on p "ENTRATE - USCITE (una tantum e ricorrenti)" at bounding box center [1061, 438] width 934 height 23
click at [755, 442] on p "ENTRATE - USCITE (una tantum e ricorrenti)" at bounding box center [1061, 438] width 934 height 23
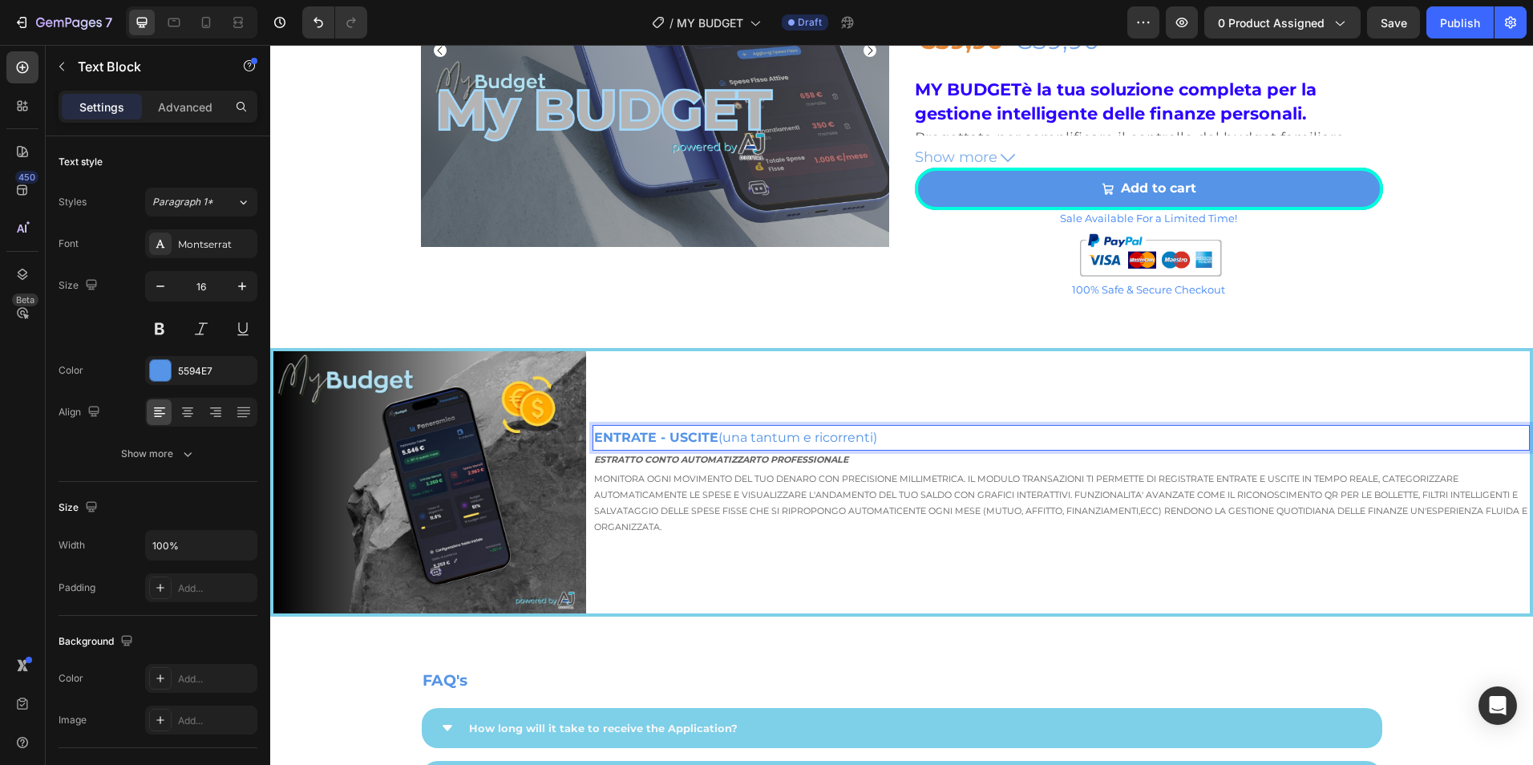
click at [753, 443] on p "ENTRATE - USCITE (una tantum e ricorrenti)" at bounding box center [1061, 438] width 934 height 23
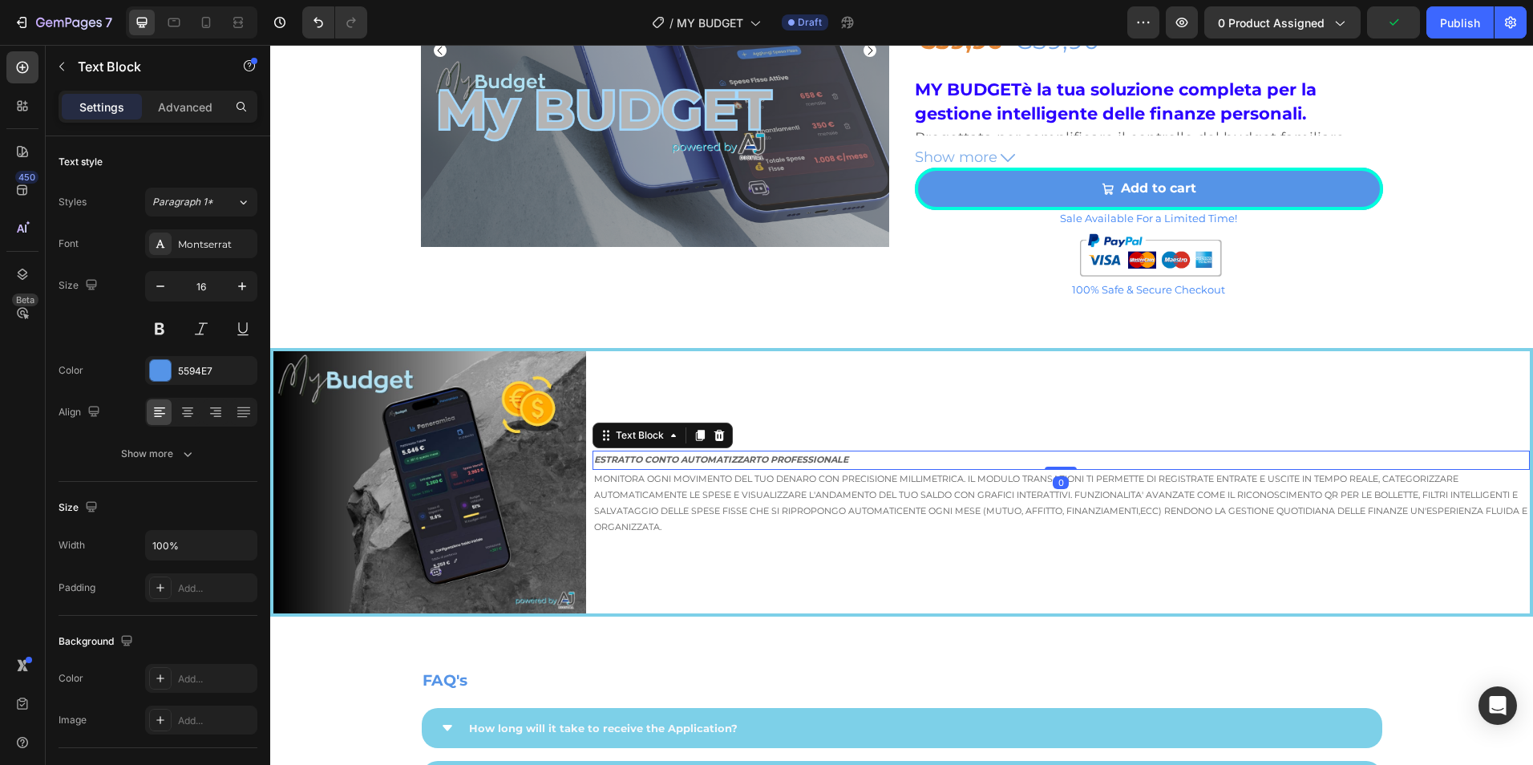
click at [694, 455] on strong "ESTRATTO CONTO AUTOMATIZZARTO PROFESSIONALE" at bounding box center [721, 459] width 254 height 11
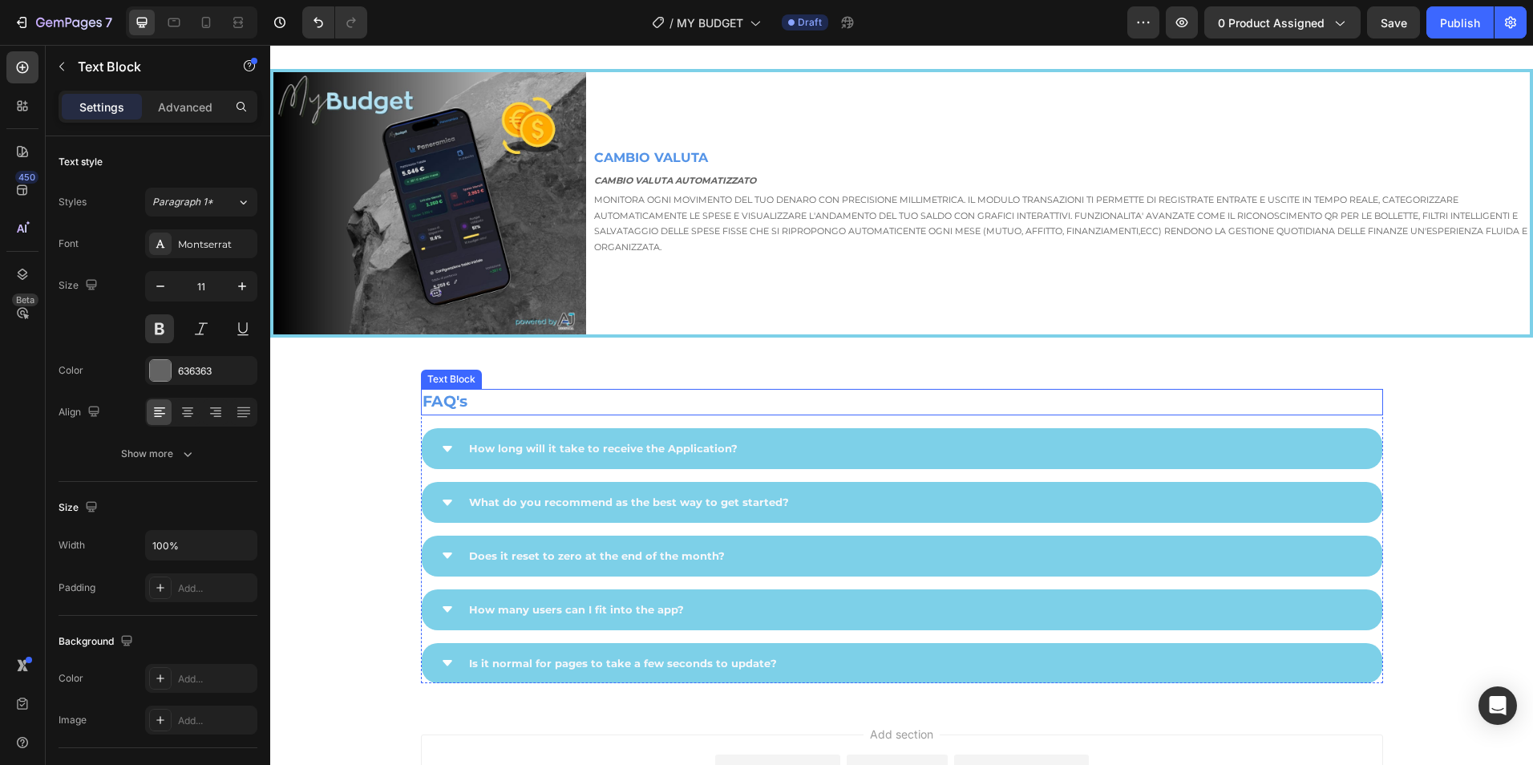
scroll to position [3754, 0]
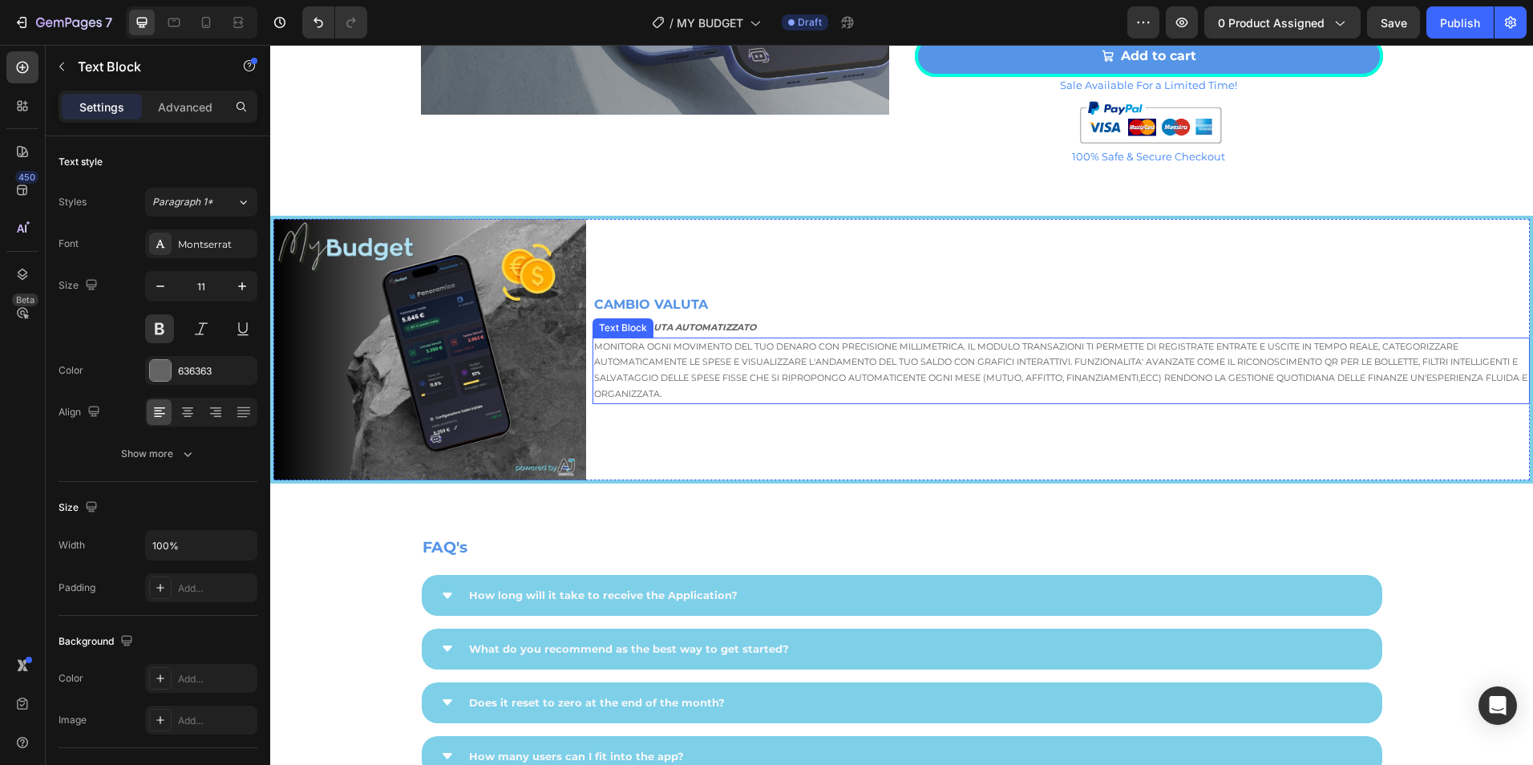
click at [670, 382] on p "MONITORA OGNI MOVIMENTO DEL TUO DENARO CON PRECISIONE MILLIMETRICA. IL MODULO T…" at bounding box center [1061, 370] width 934 height 63
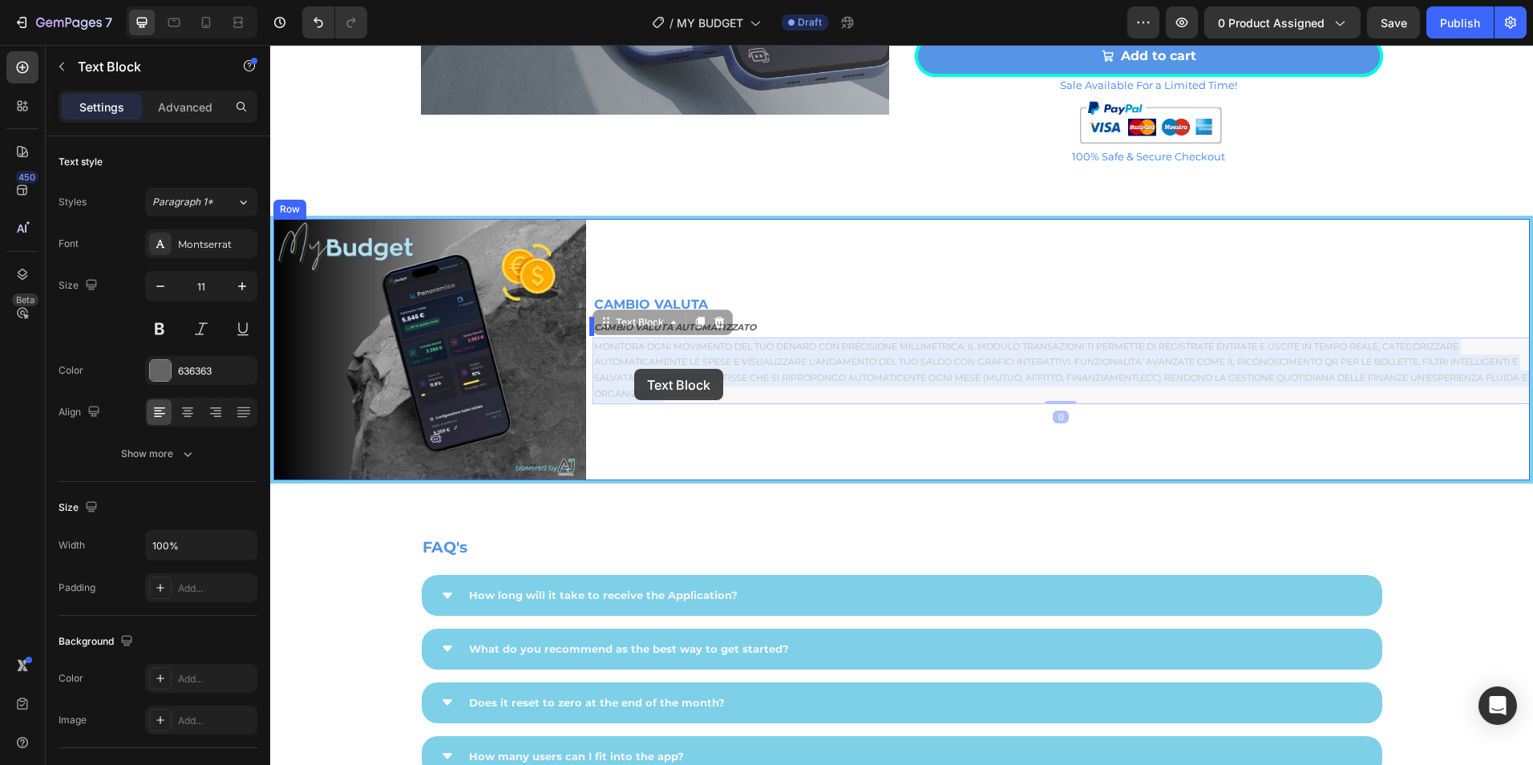
scroll to position [3721, 0]
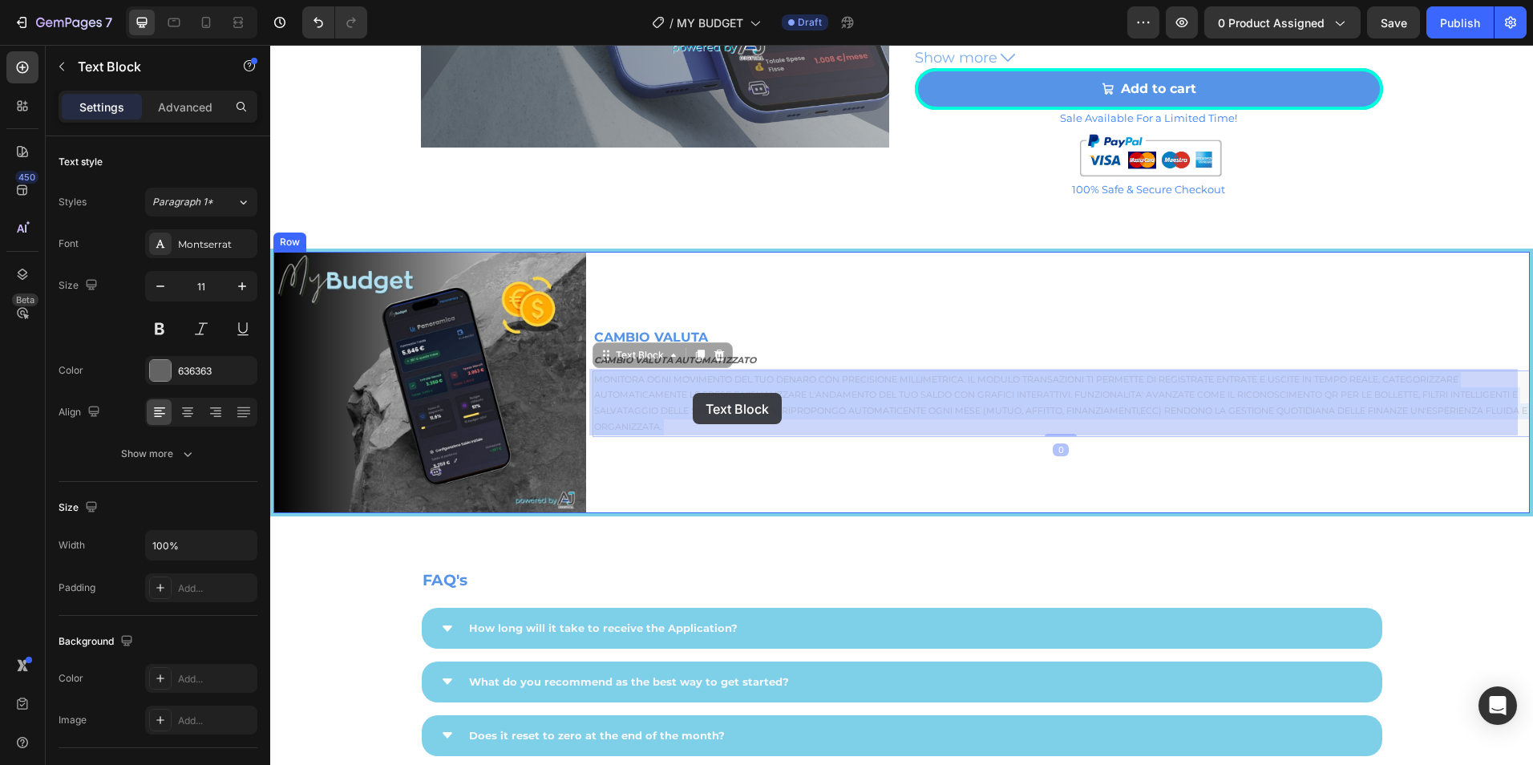
drag, startPoint x: 594, startPoint y: 344, endPoint x: 693, endPoint y: 393, distance: 110.1
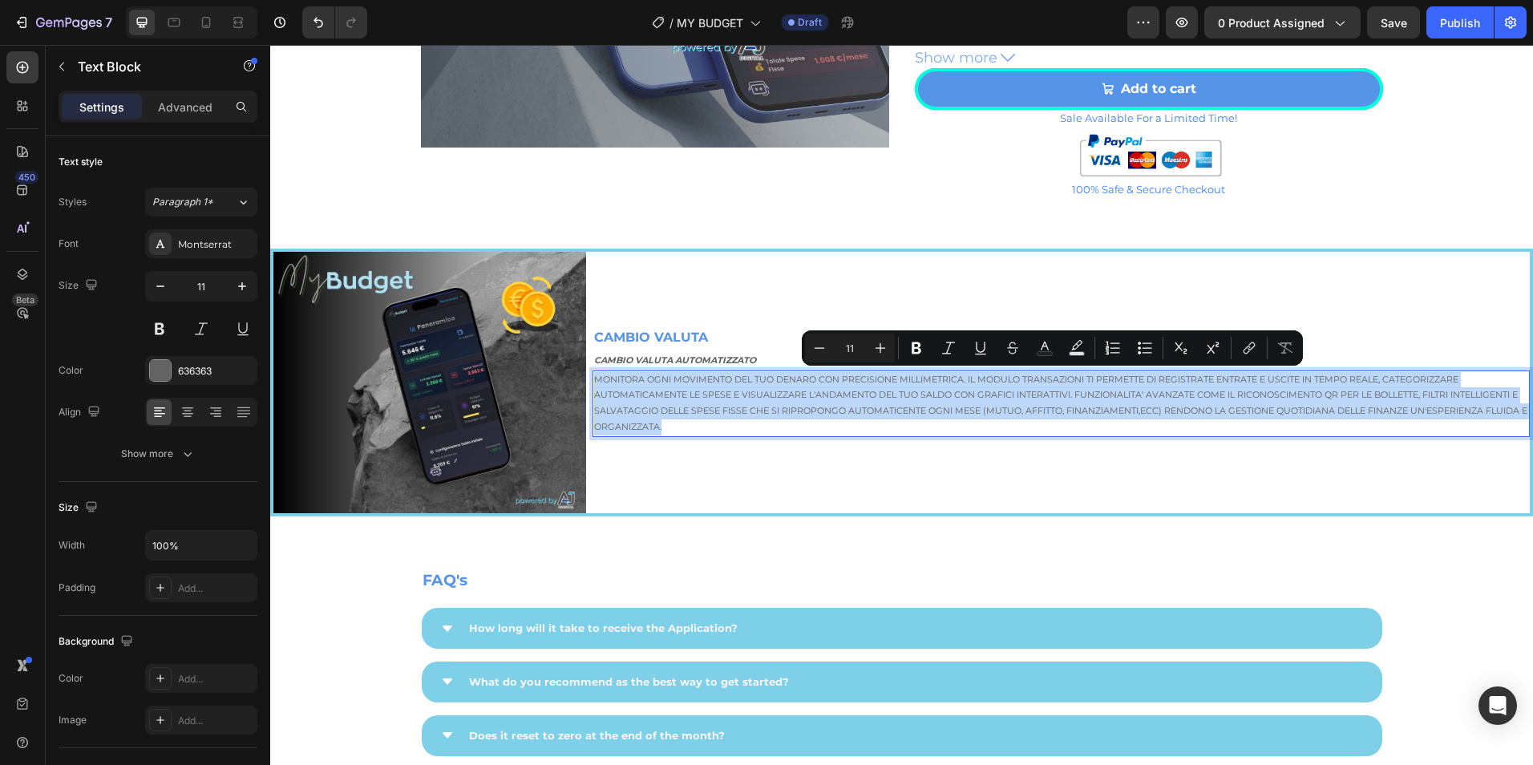
drag, startPoint x: 711, startPoint y: 431, endPoint x: 593, endPoint y: 378, distance: 129.6
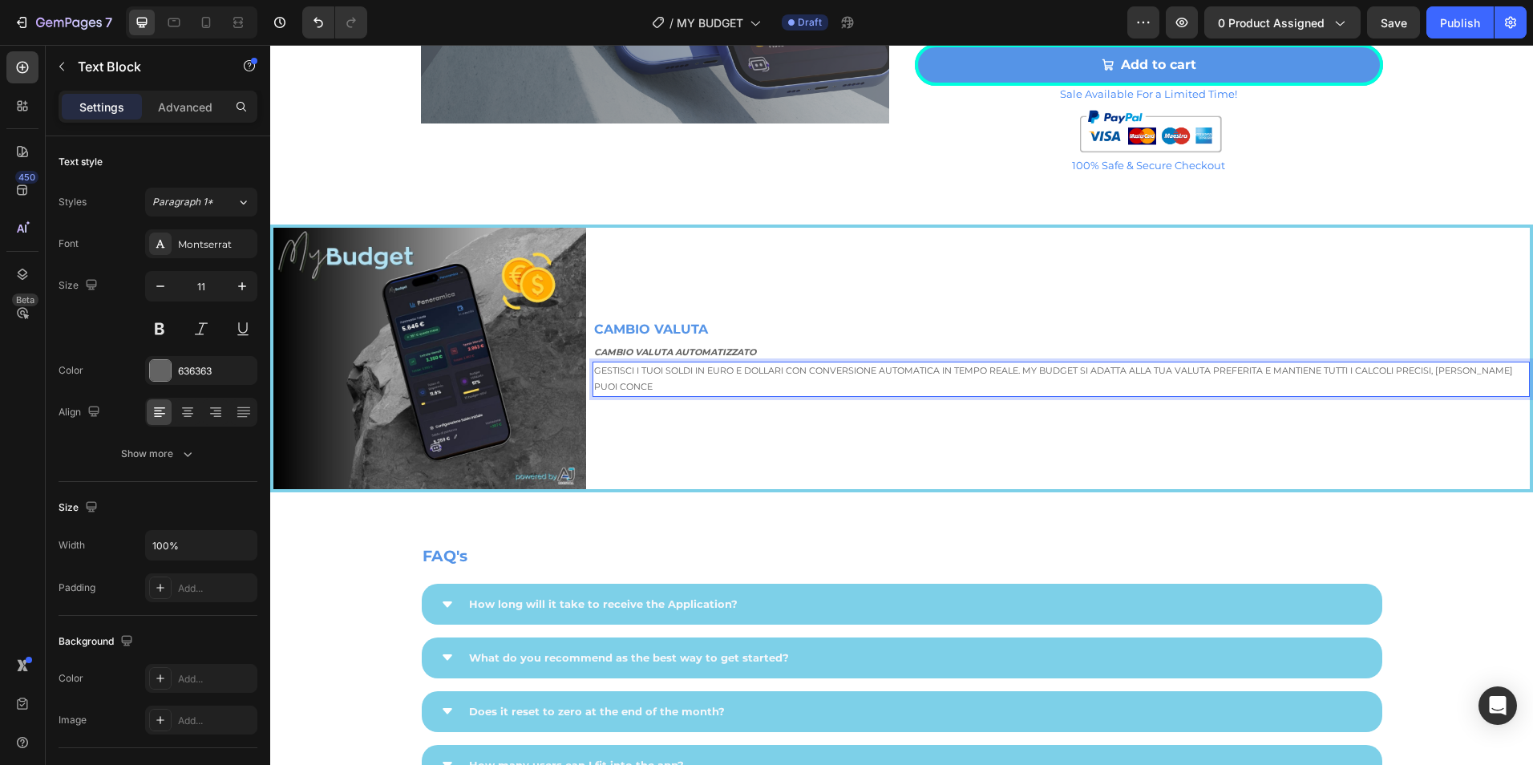
scroll to position [3737, 0]
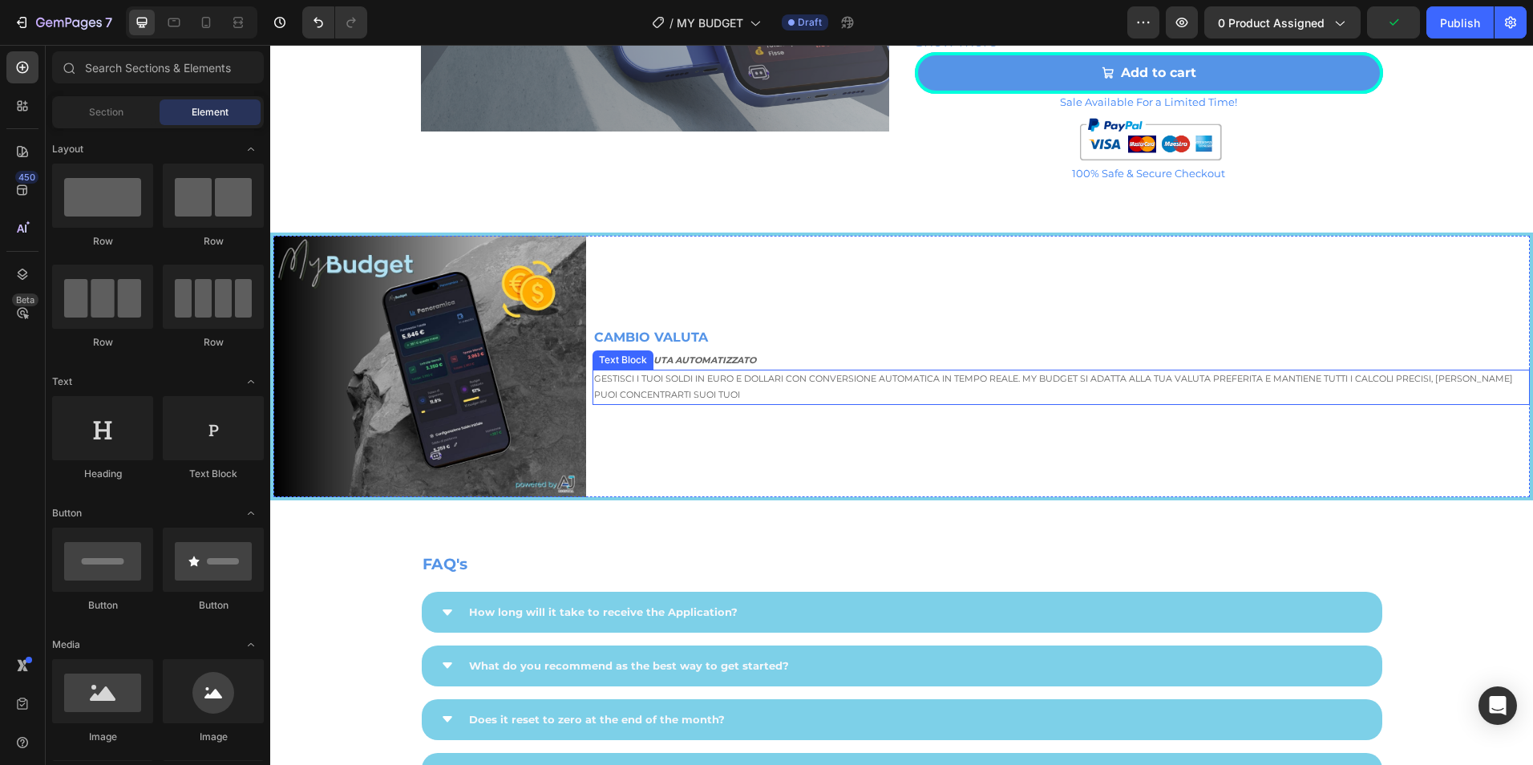
click at [810, 397] on p "GESTISCI I TUOI SOLDI IN EURO E DOLLARI CON CONVERSIONE AUTOMATICA IN TEMPO REA…" at bounding box center [1061, 387] width 934 height 32
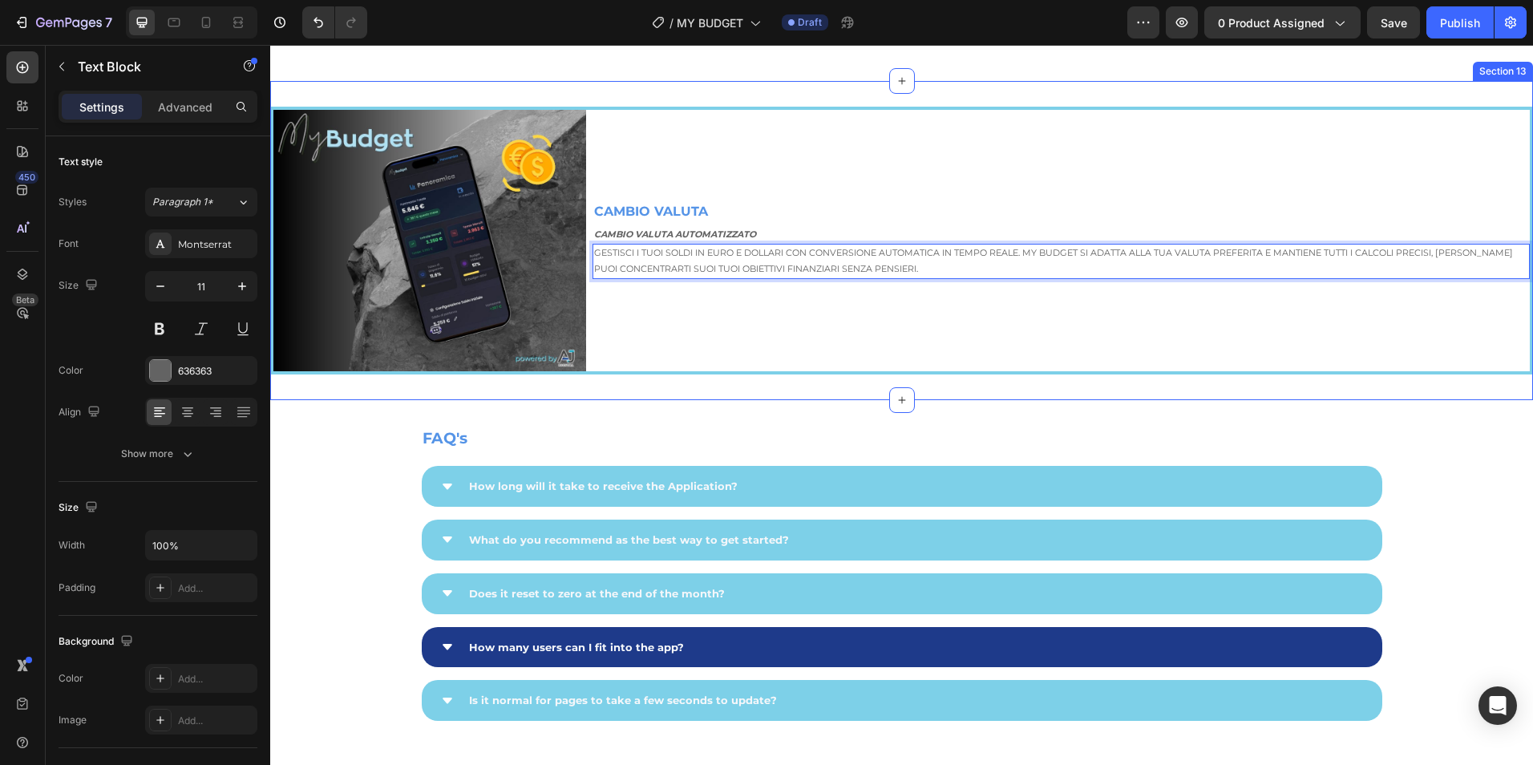
scroll to position [4004, 0]
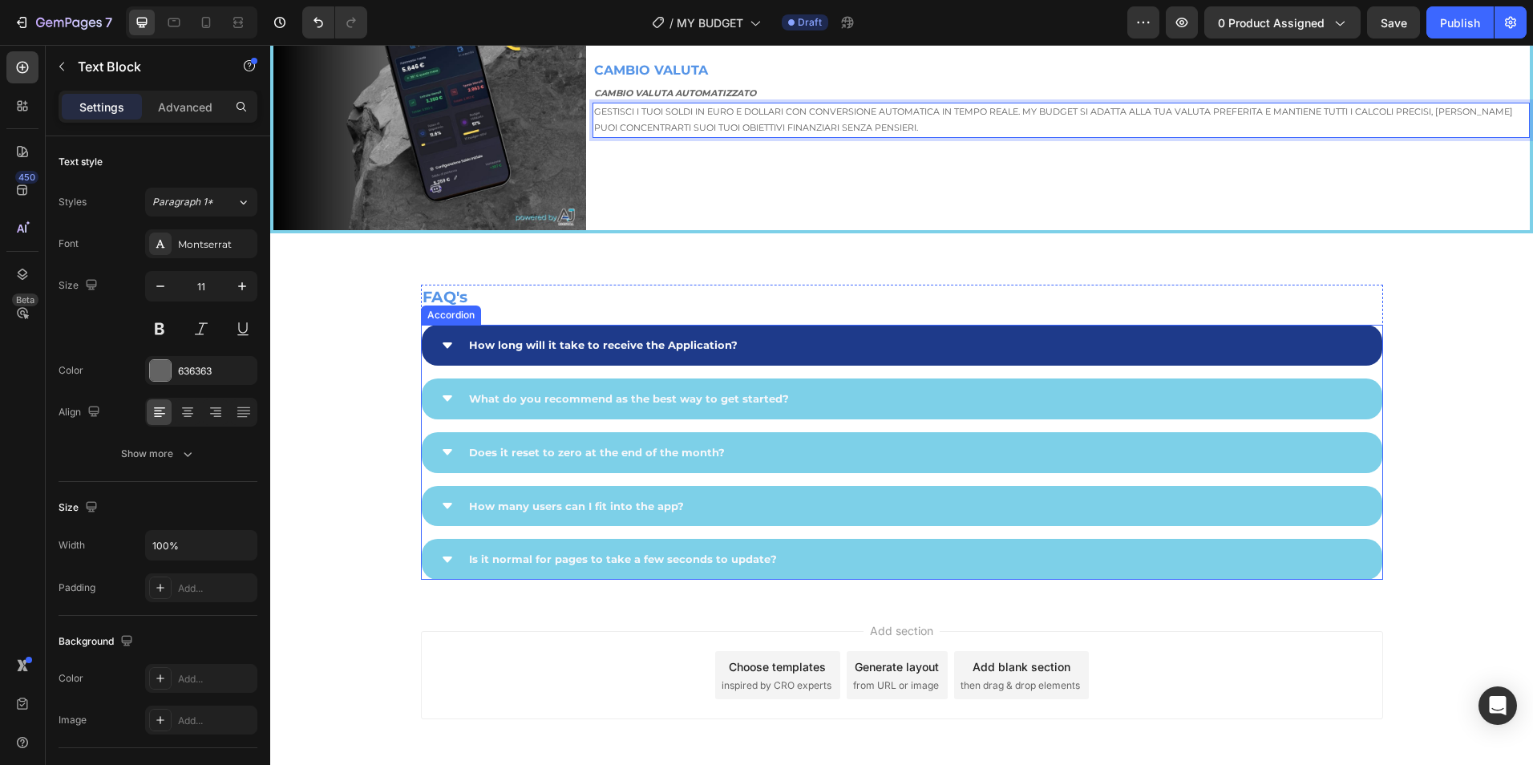
click at [723, 350] on p "How long will it take to receive the Application?" at bounding box center [603, 345] width 269 height 23
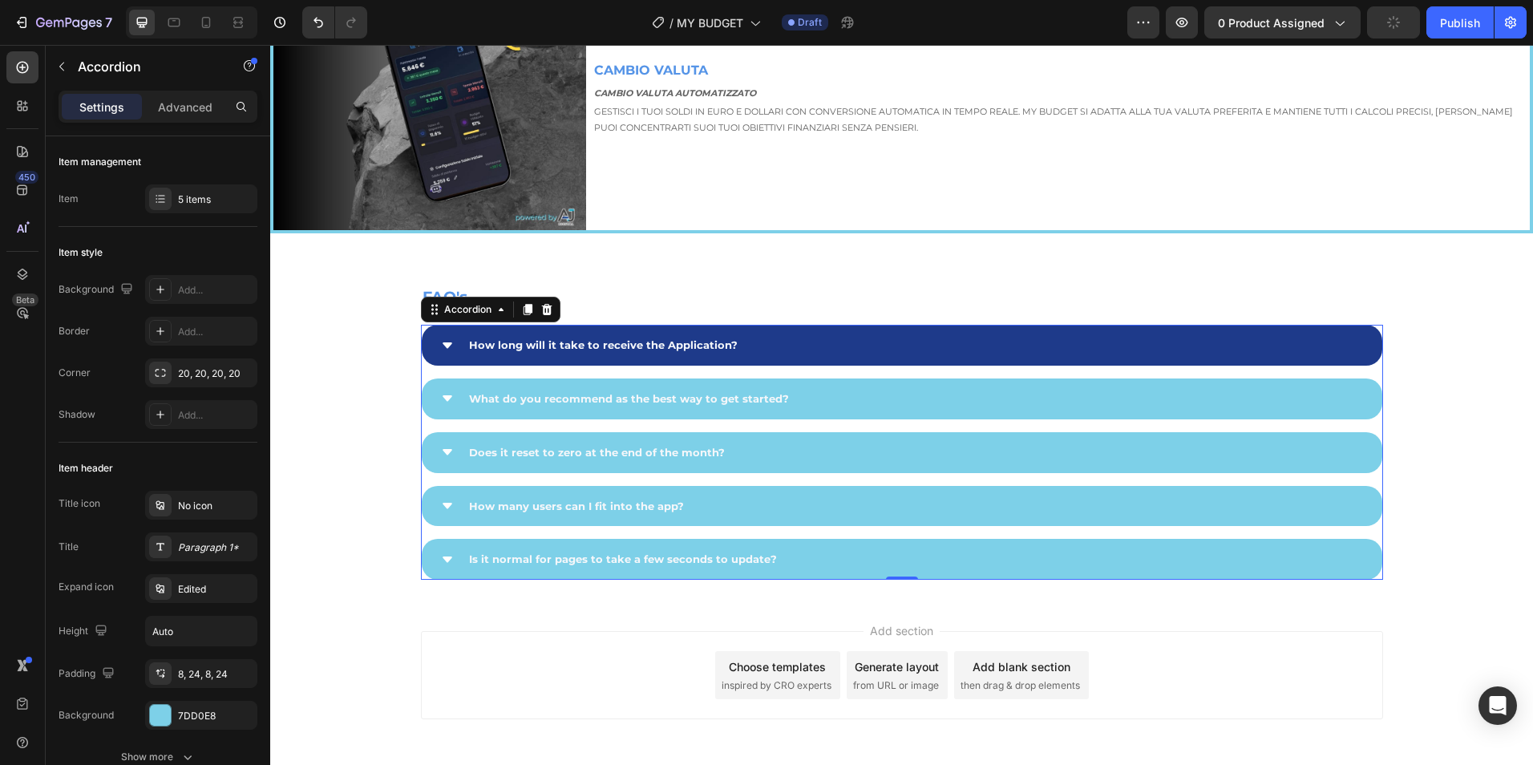
click at [622, 357] on div "How long will it take to receive the Application?" at bounding box center [902, 345] width 961 height 41
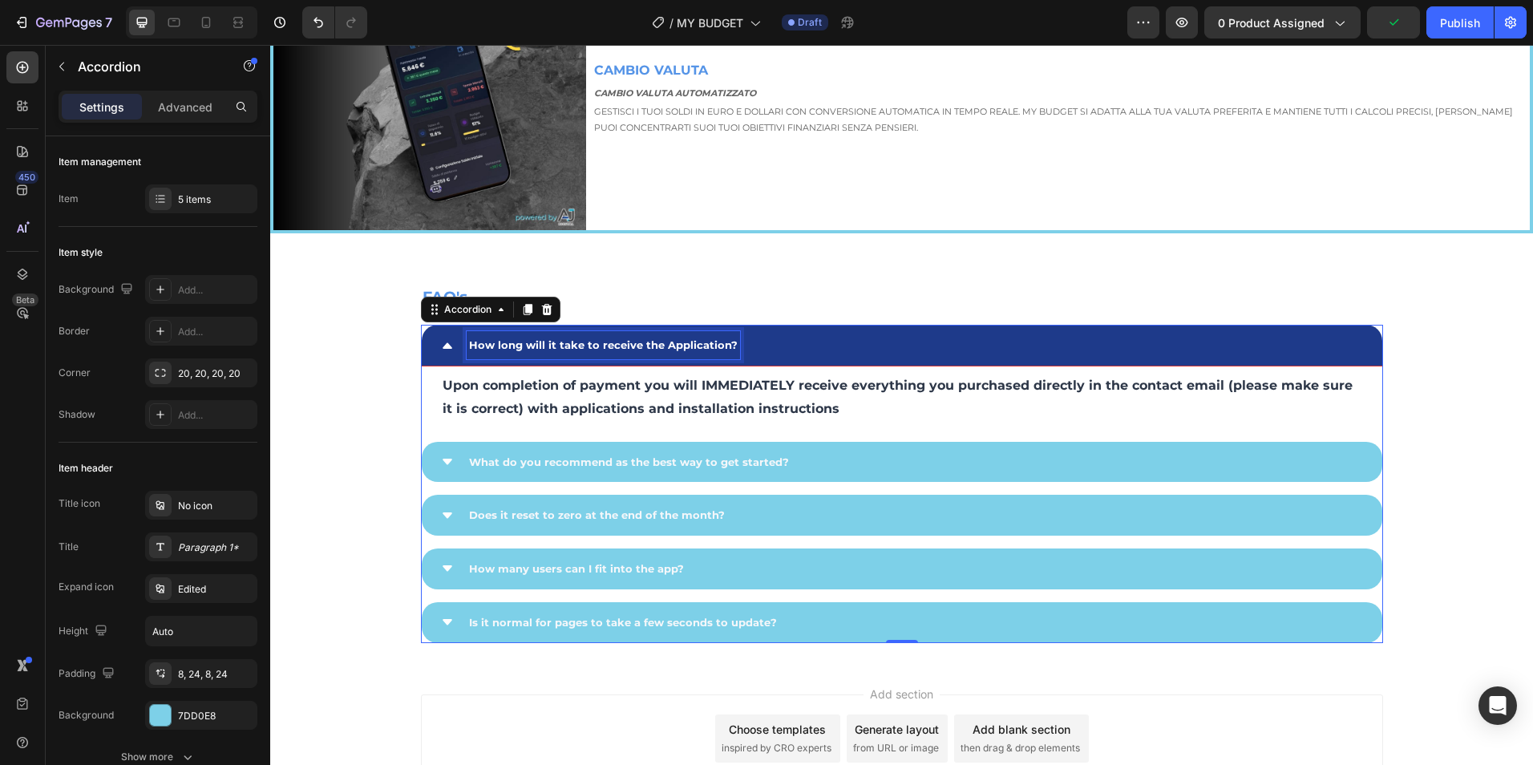
click at [616, 347] on span "How long will it take to receive the Application?" at bounding box center [603, 344] width 269 height 13
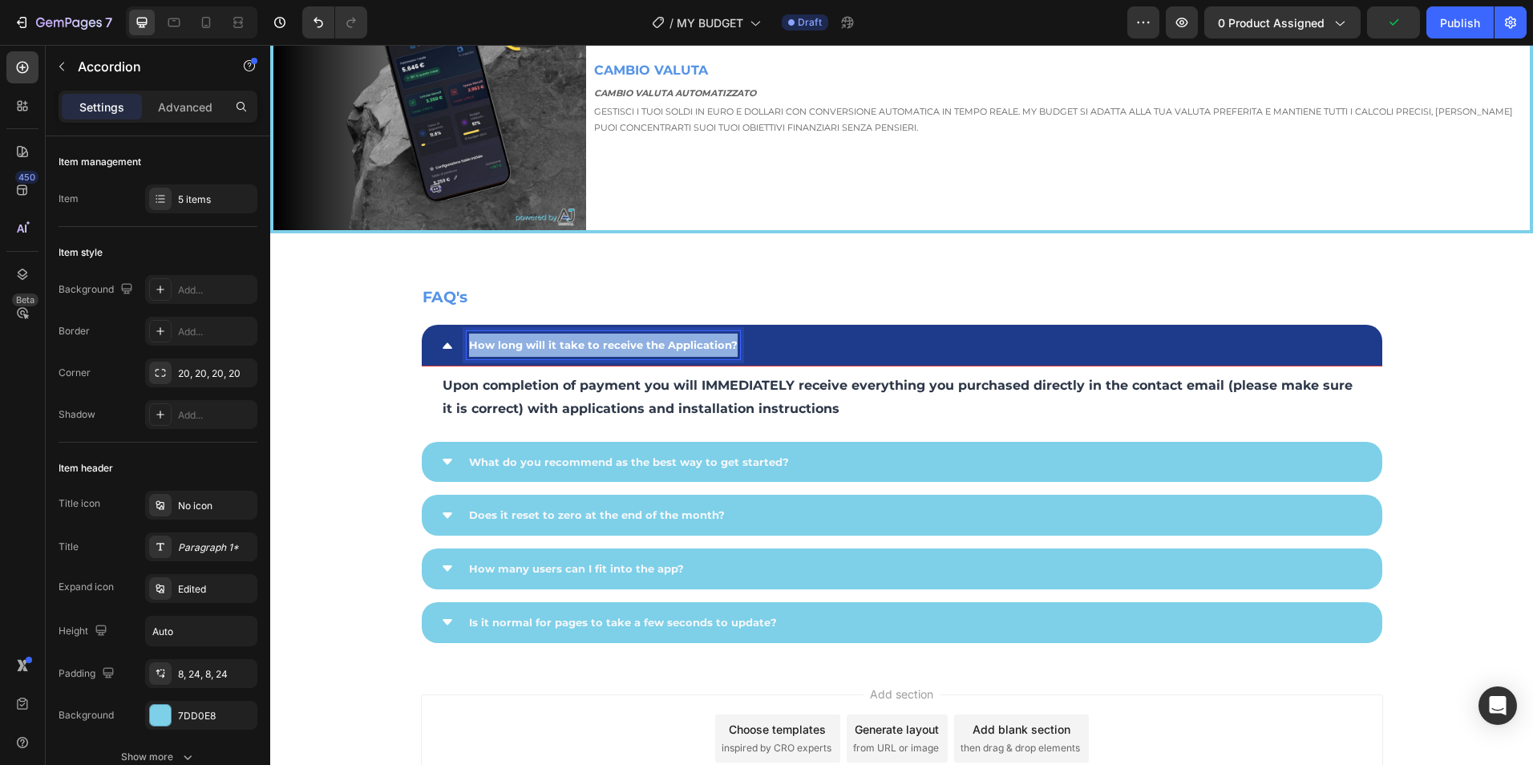
click at [616, 347] on span "How long will it take to receive the Application?" at bounding box center [603, 344] width 269 height 13
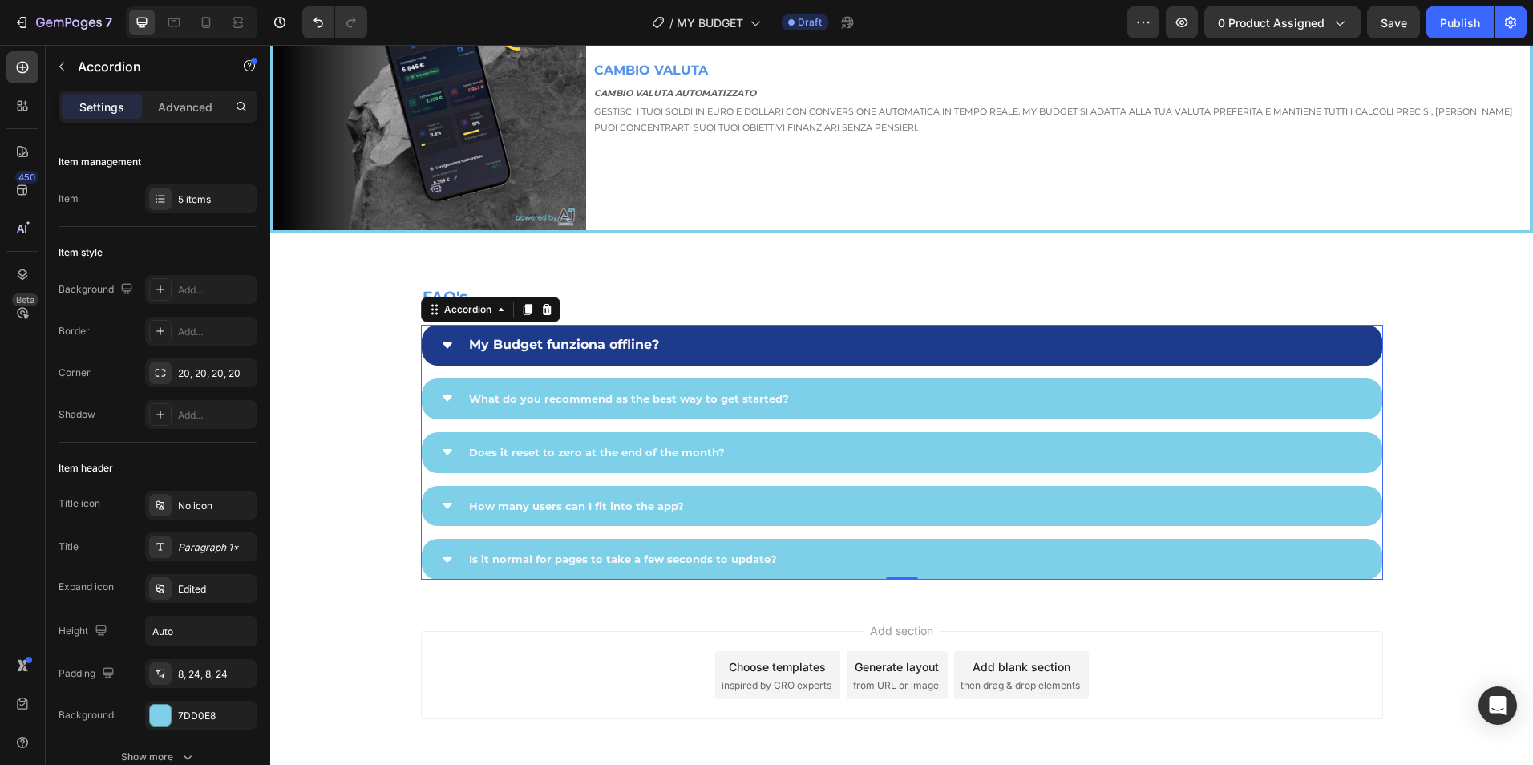
click at [643, 356] on div "My Budget funziona offline?" at bounding box center [564, 345] width 195 height 28
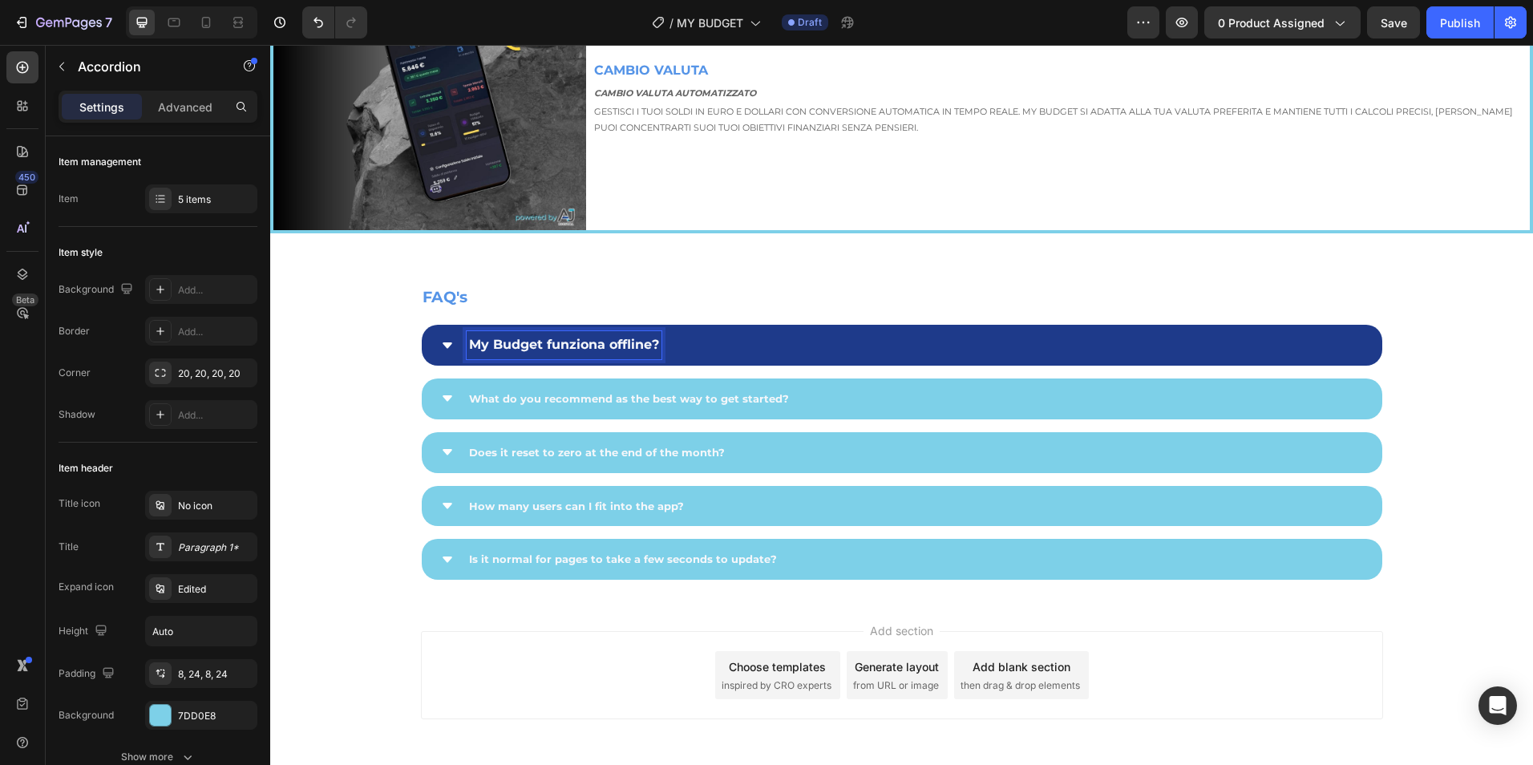
click at [634, 338] on strong "My Budget funziona offline?" at bounding box center [564, 344] width 190 height 15
click at [433, 340] on div "My Budget funziona offline?" at bounding box center [902, 345] width 961 height 41
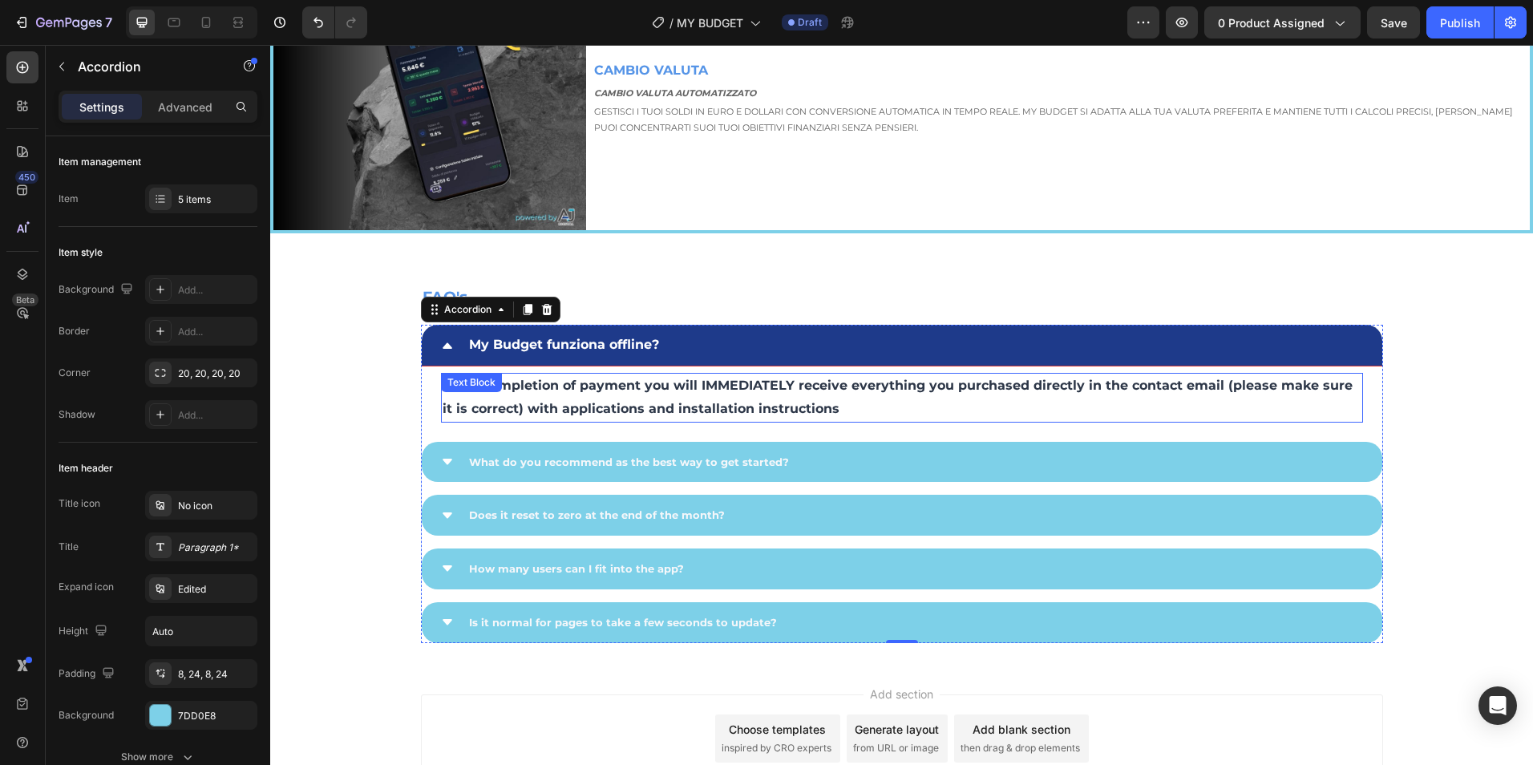
click at [637, 397] on p "Upon completion of payment you will IMMEDIATELY receive everything you purchase…" at bounding box center [902, 397] width 919 height 47
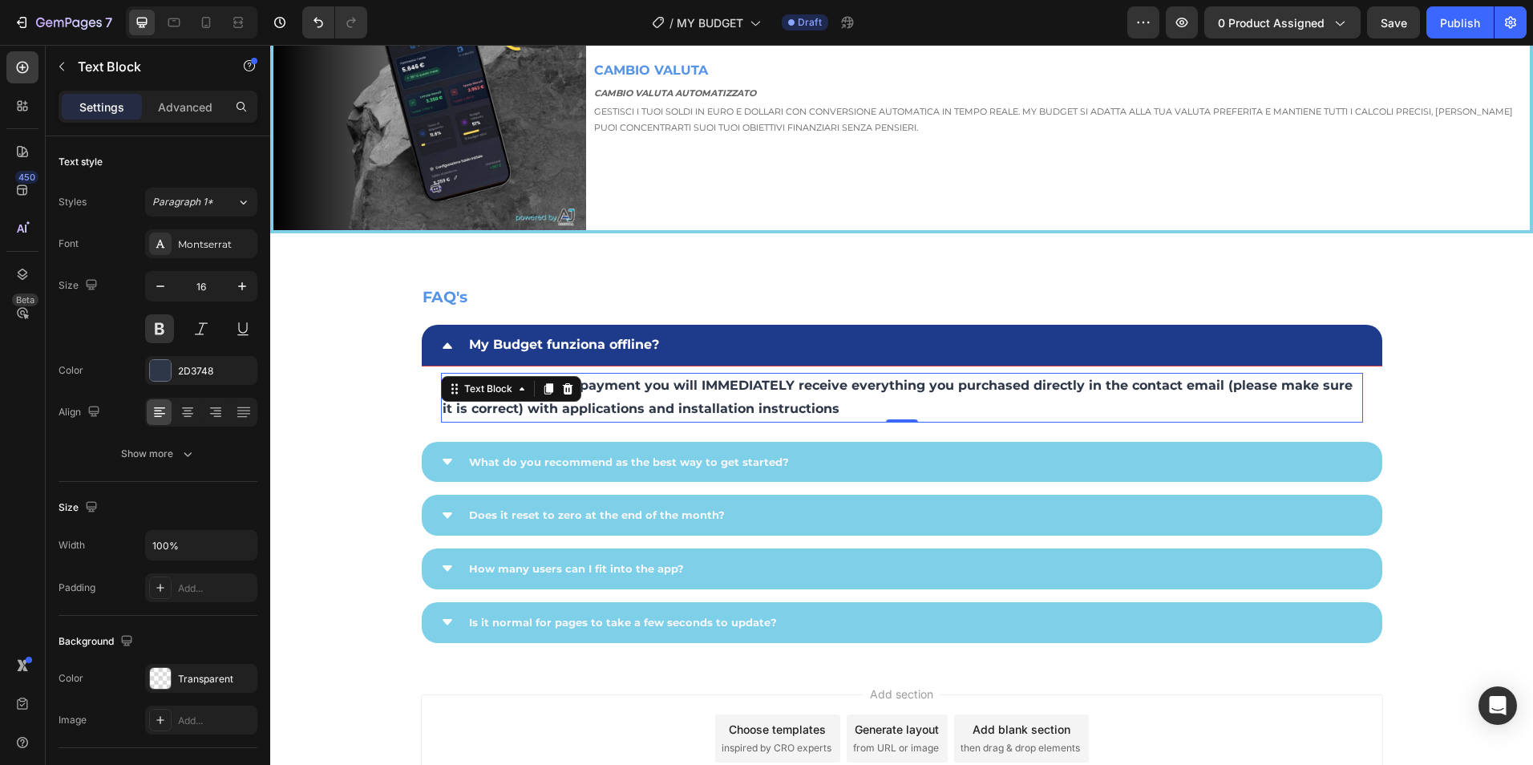
click at [637, 397] on p "Upon completion of payment you will IMMEDIATELY receive everything you purchase…" at bounding box center [902, 397] width 919 height 47
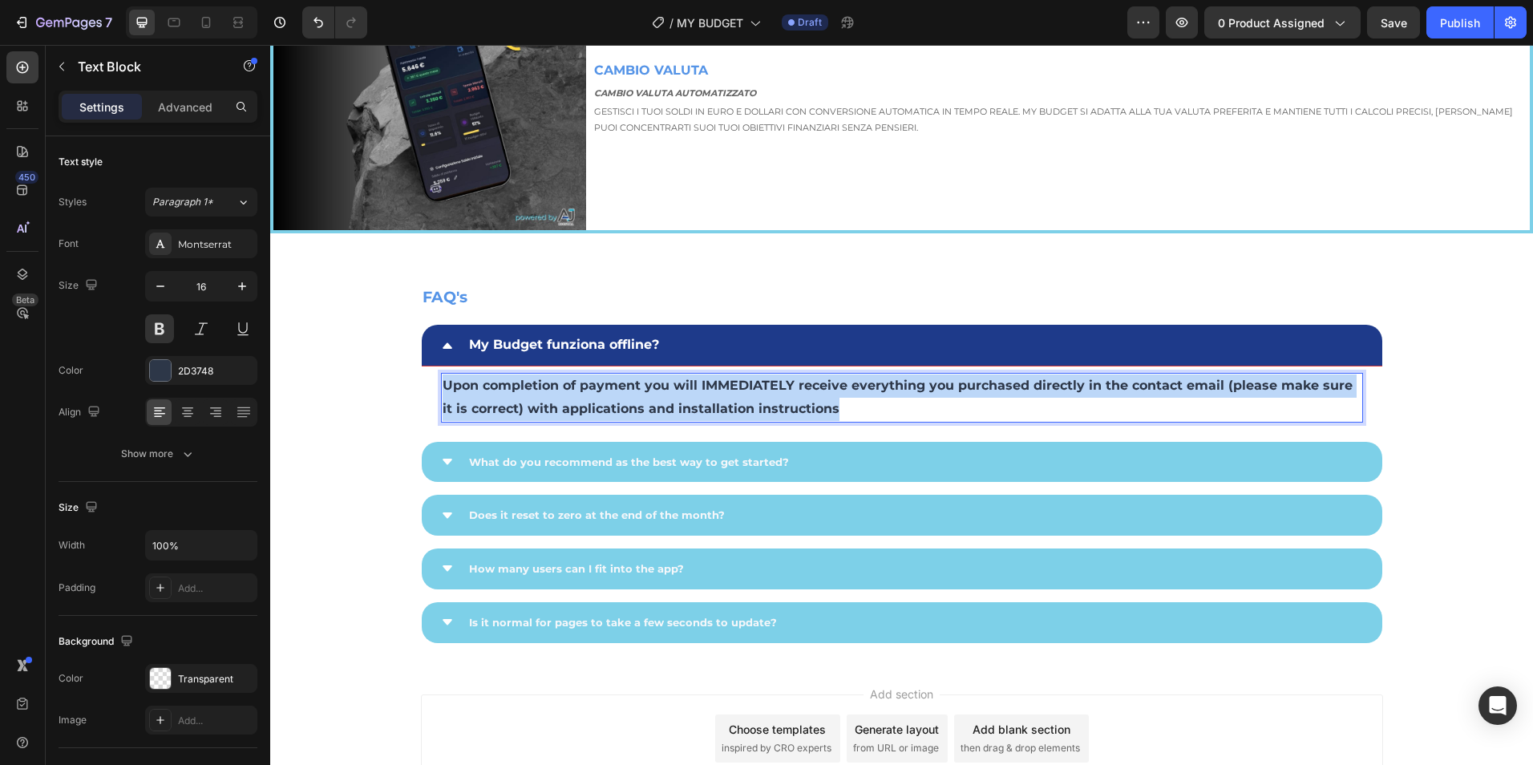
click at [637, 397] on p "Upon completion of payment you will IMMEDIATELY receive everything you purchase…" at bounding box center [902, 397] width 919 height 47
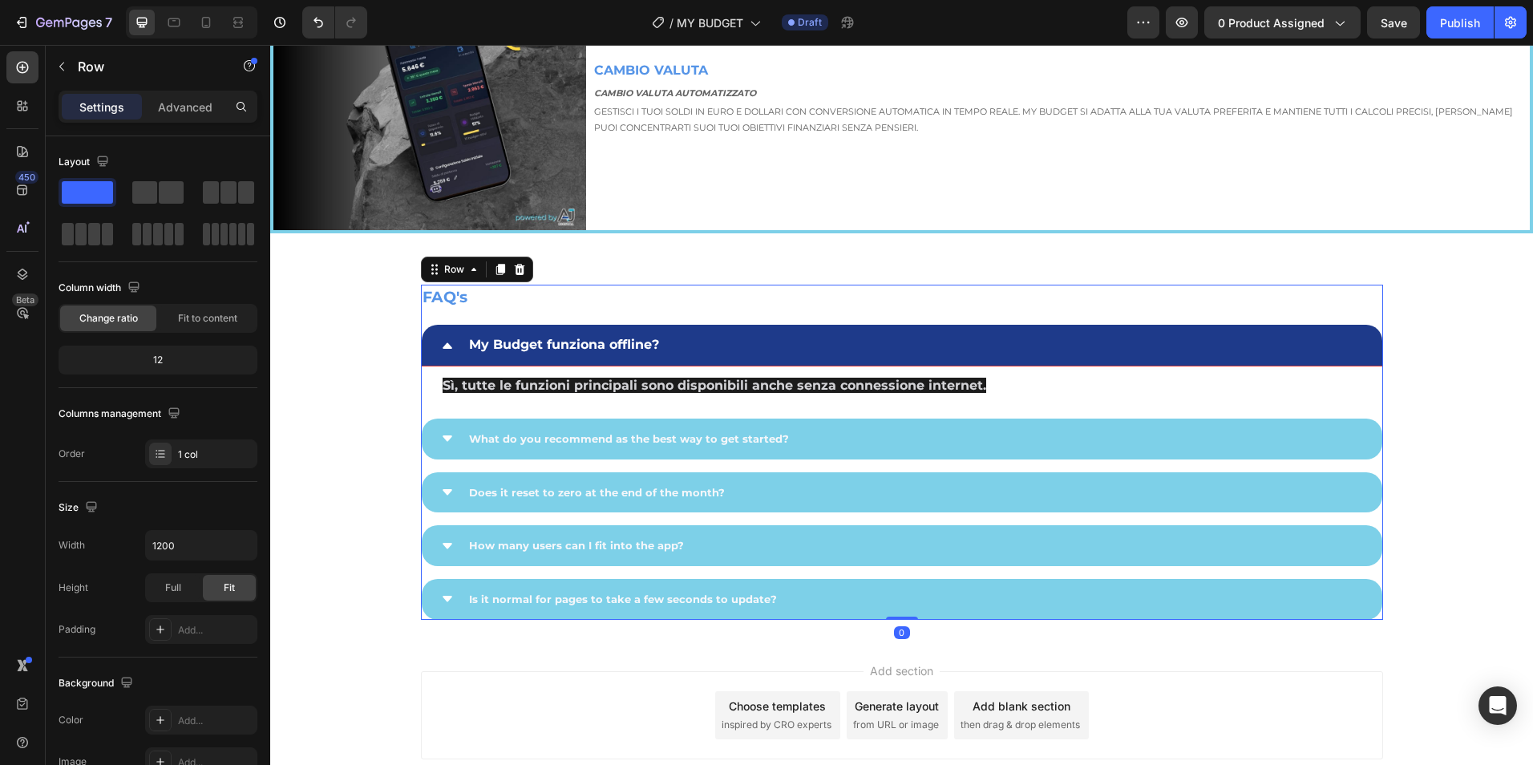
click at [777, 310] on div "FAQ's Text Block My Budget funziona offline? Sì, tutte le funzioni principali s…" at bounding box center [902, 452] width 962 height 335
click at [451, 339] on div "My Budget funziona offline?" at bounding box center [902, 346] width 961 height 42
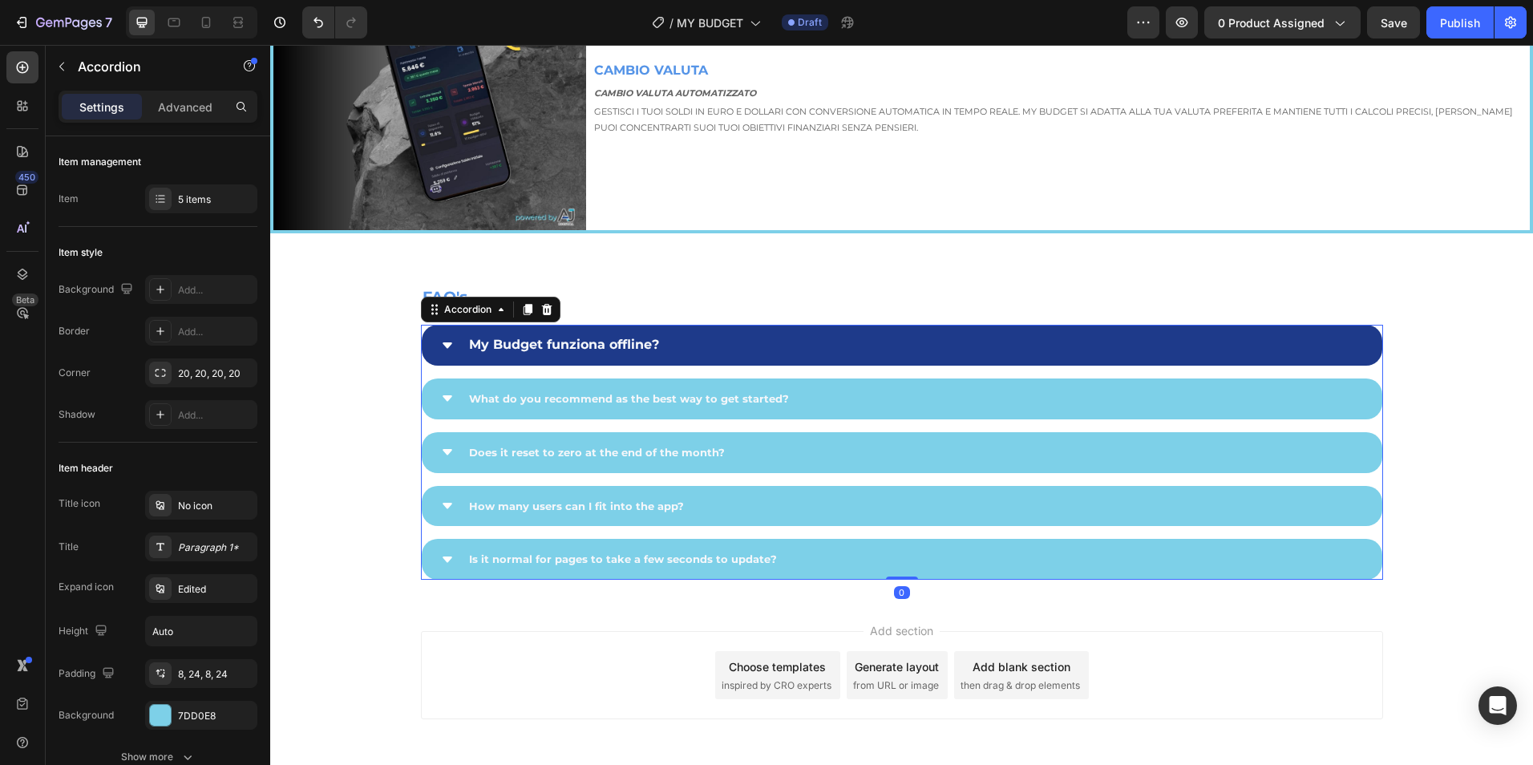
click at [451, 339] on div "My Budget funziona offline?" at bounding box center [902, 345] width 961 height 41
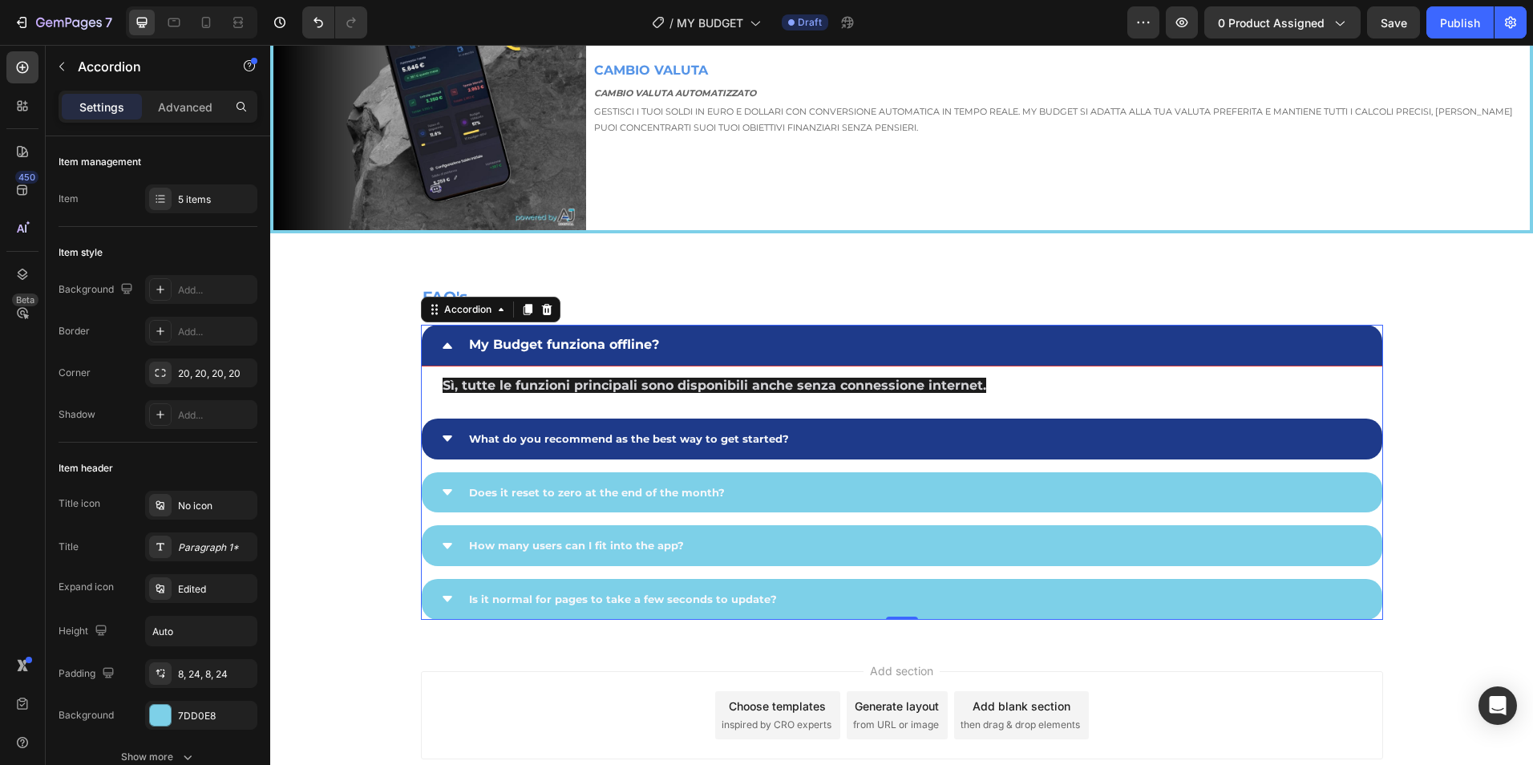
click at [441, 432] on icon at bounding box center [447, 438] width 13 height 13
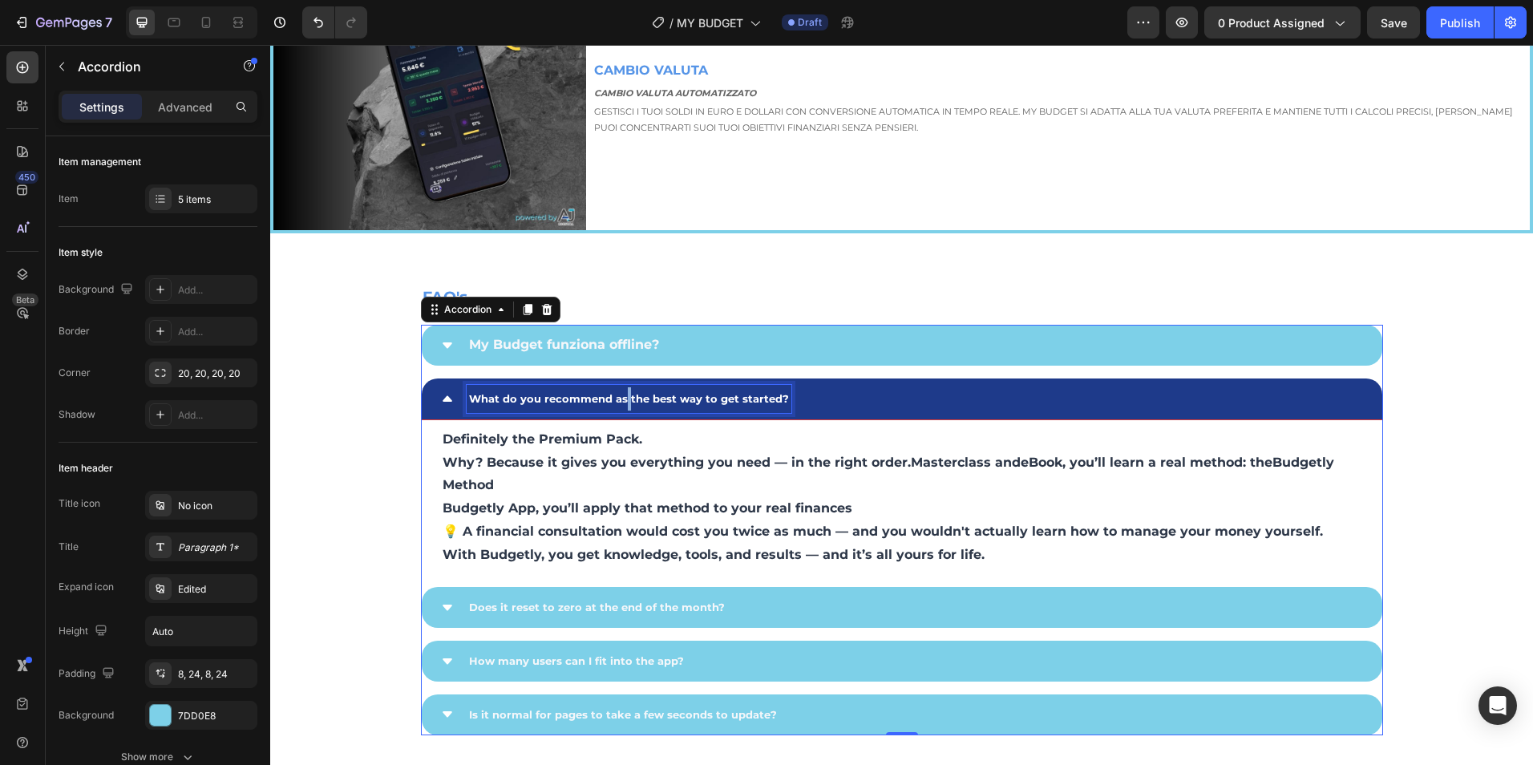
click at [619, 395] on span "What do you recommend as the best way to get started?" at bounding box center [629, 398] width 320 height 13
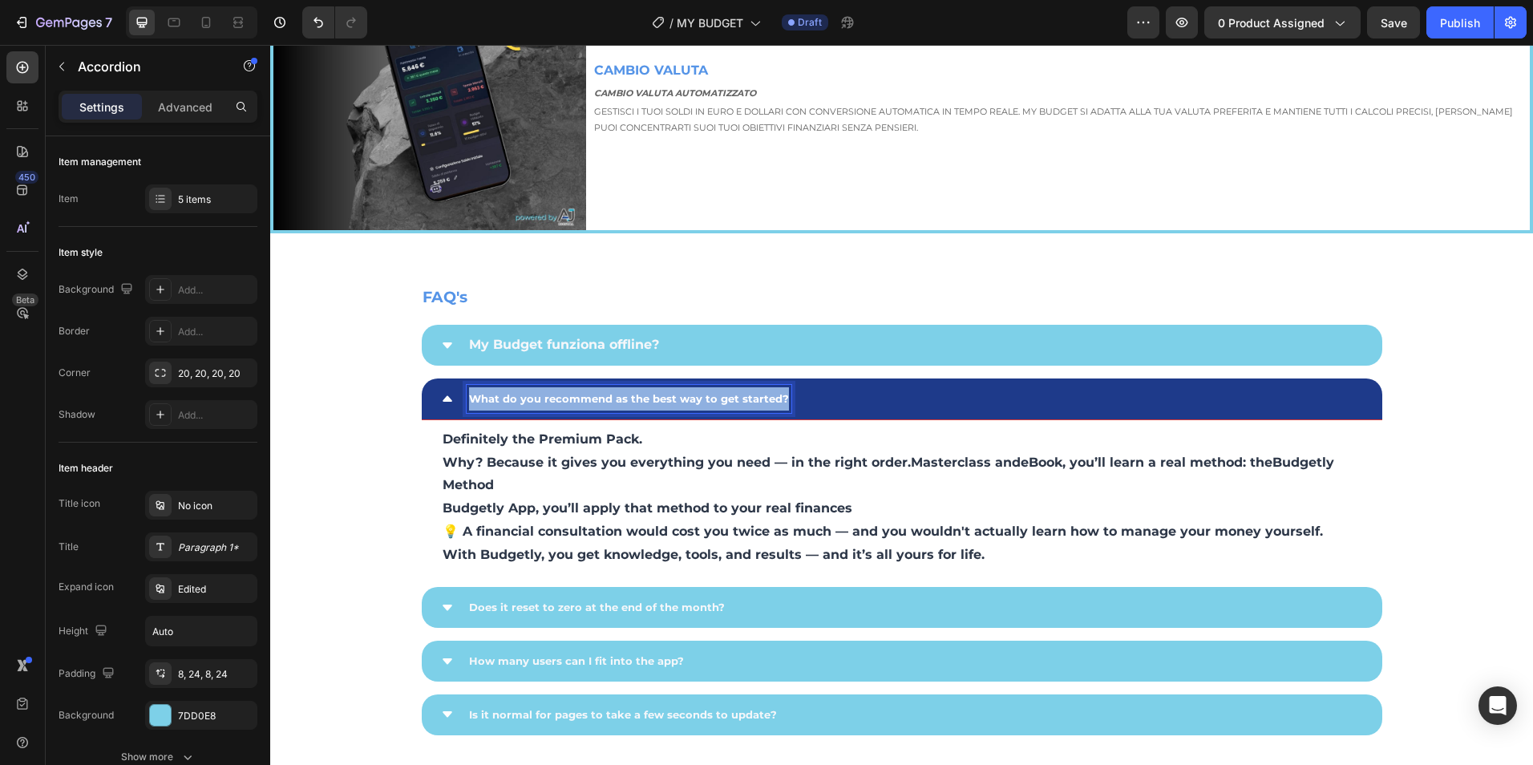
click at [619, 395] on span "What do you recommend as the best way to get started?" at bounding box center [629, 398] width 320 height 13
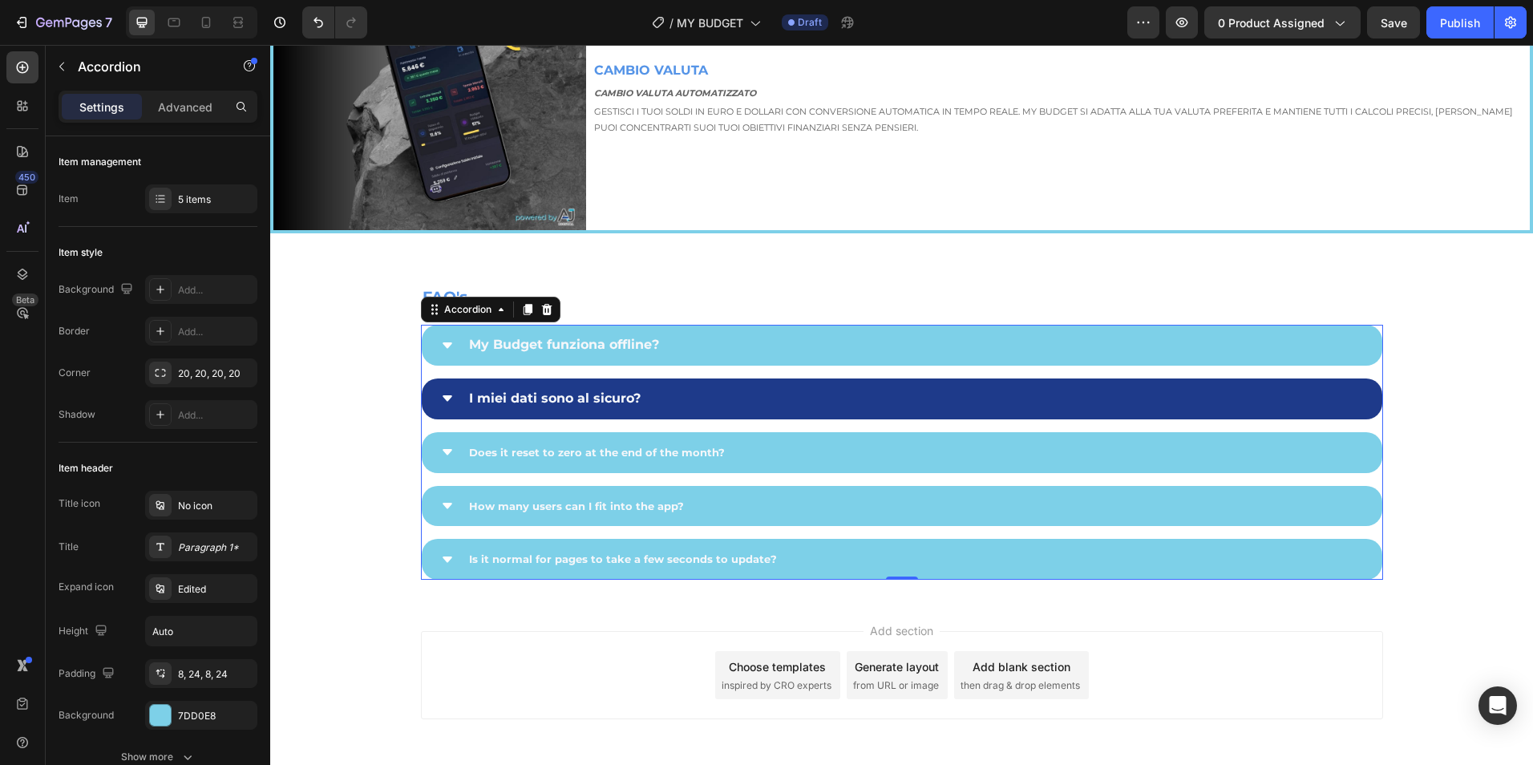
click at [441, 395] on icon at bounding box center [447, 398] width 13 height 13
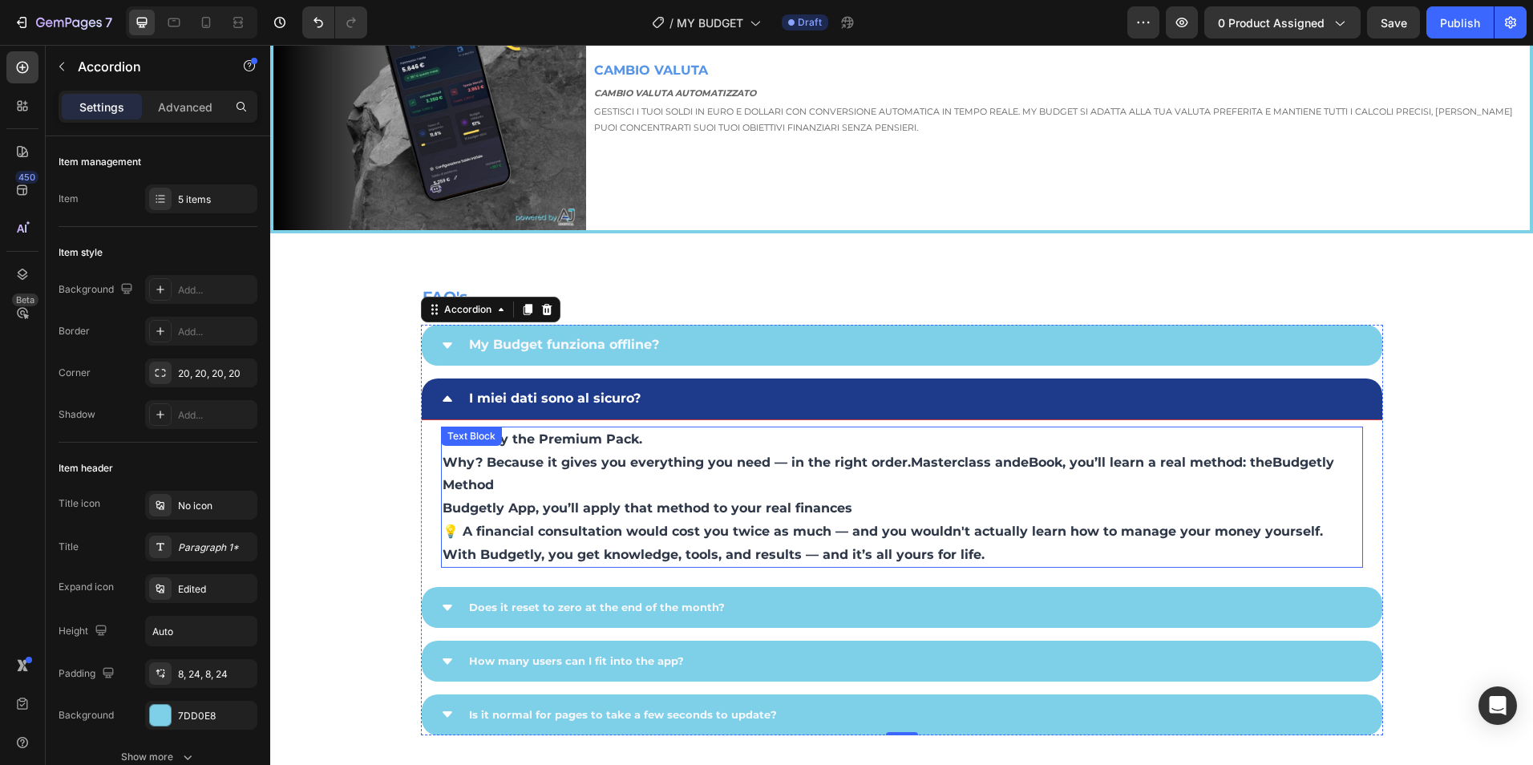
click at [634, 443] on p "Definitely the Premium Pack. Why? Because it gives you everything you need — in…" at bounding box center [902, 497] width 919 height 139
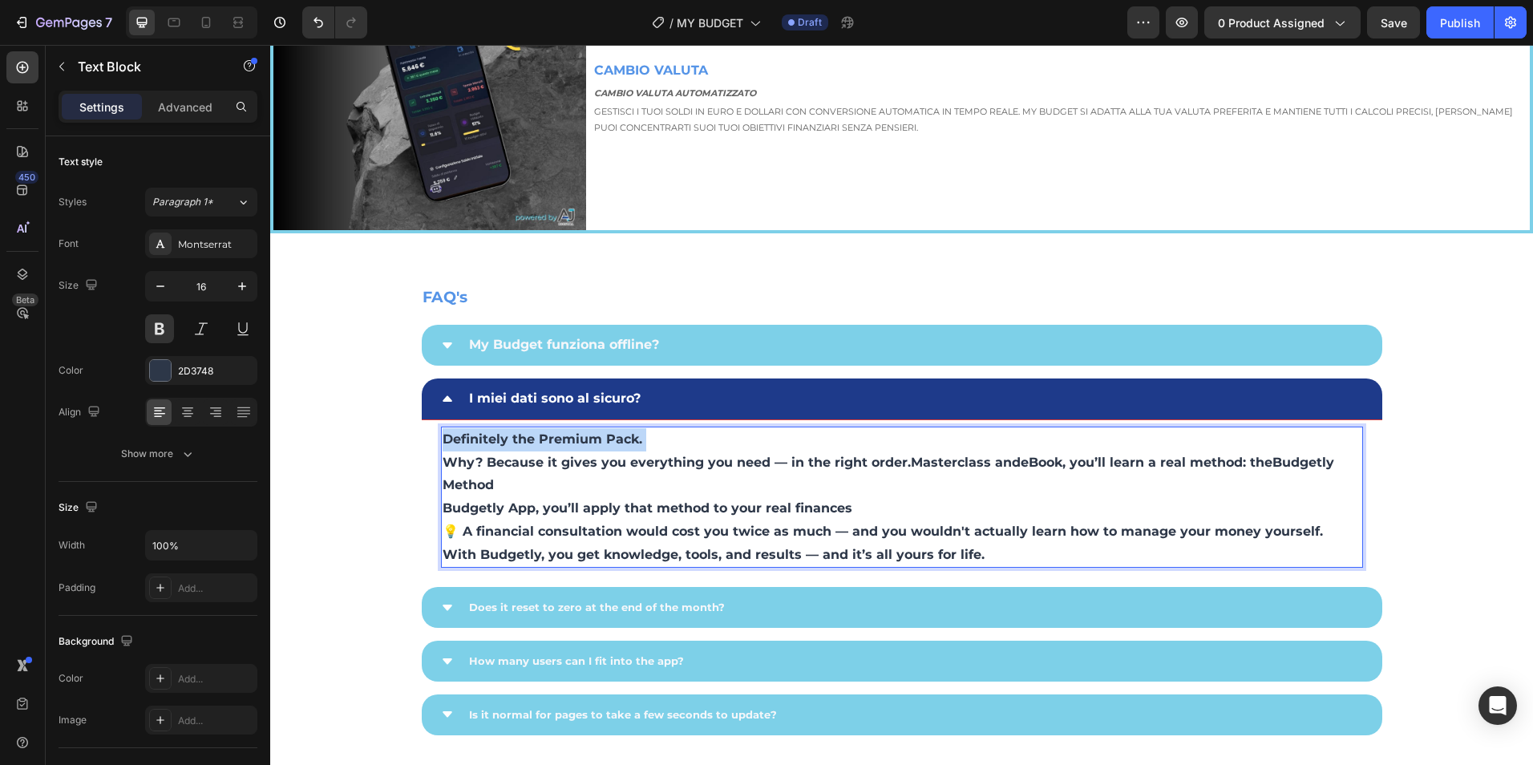
click at [634, 443] on p "Definitely the Premium Pack. Why? Because it gives you everything you need — in…" at bounding box center [902, 497] width 919 height 139
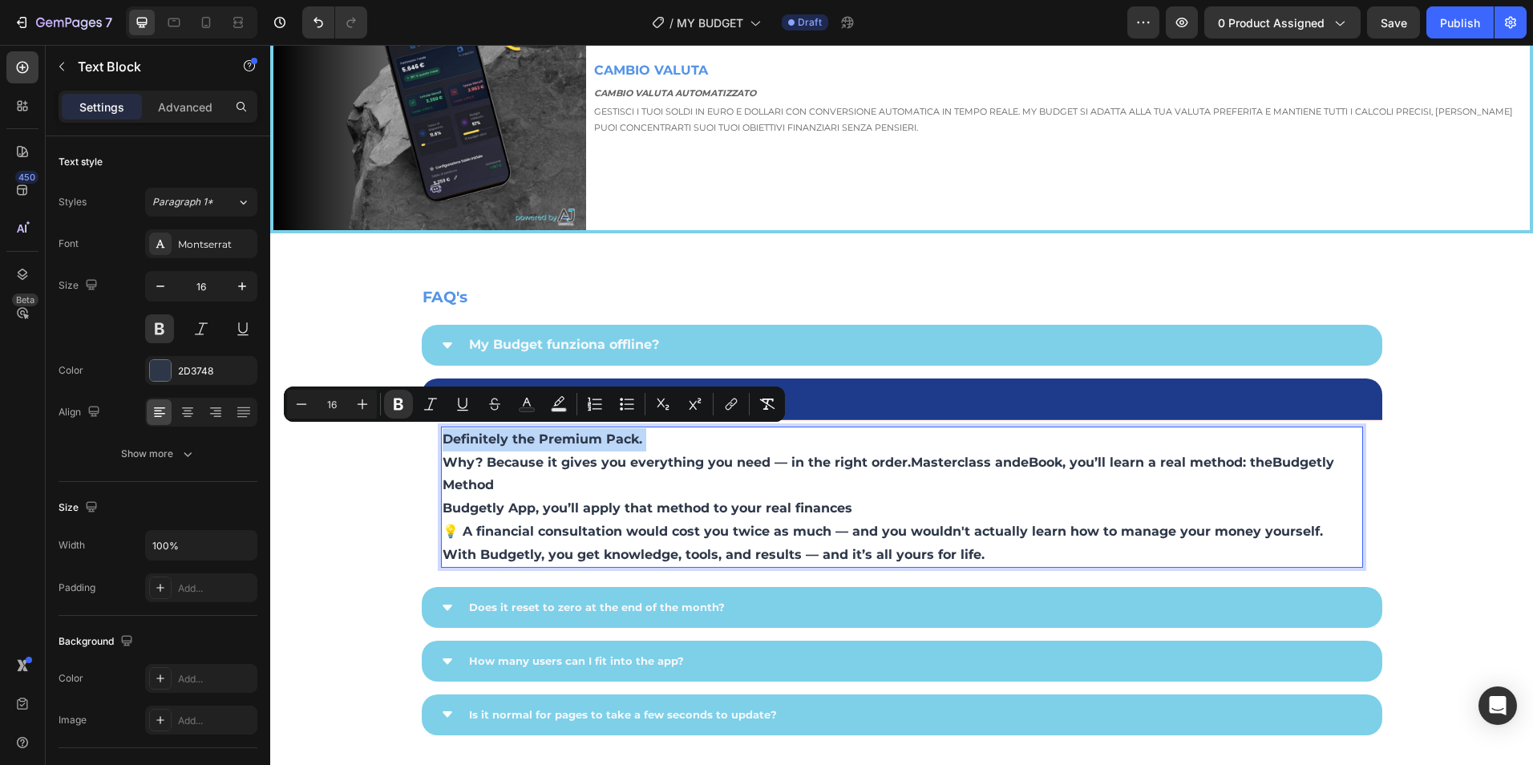
click at [634, 444] on p "Definitely the Premium Pack. Why? Because it gives you everything you need — in…" at bounding box center [902, 497] width 919 height 139
drag, startPoint x: 633, startPoint y: 445, endPoint x: 653, endPoint y: 464, distance: 27.8
click at [633, 446] on p "Definitely the Premium Pack. Why? Because it gives you everything you need — in…" at bounding box center [902, 497] width 919 height 139
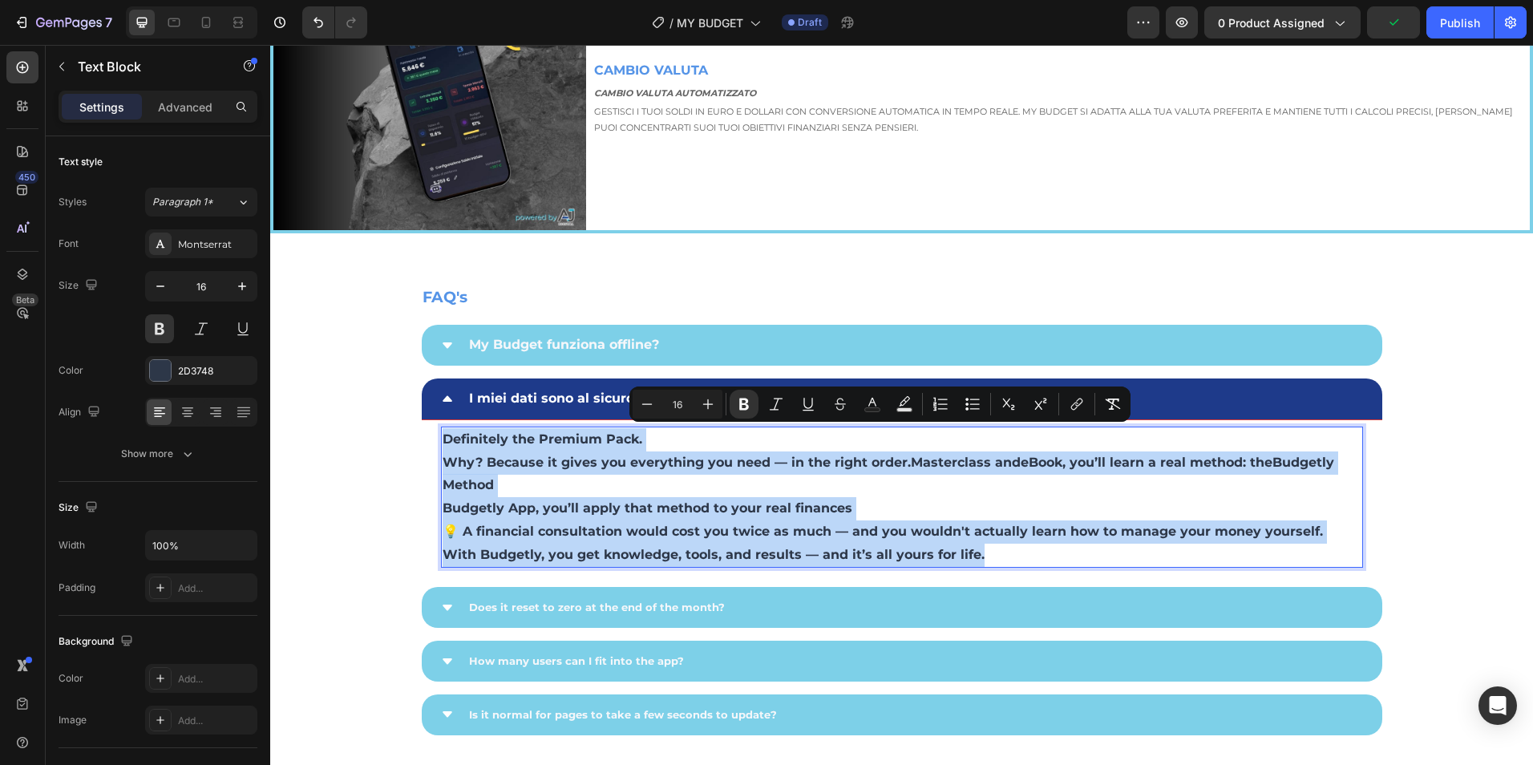
drag, startPoint x: 1036, startPoint y: 561, endPoint x: 455, endPoint y: 457, distance: 589.8
click at [434, 441] on div "Definitely the Premium Pack. Why? Because it gives you everything you need — in…" at bounding box center [902, 497] width 961 height 155
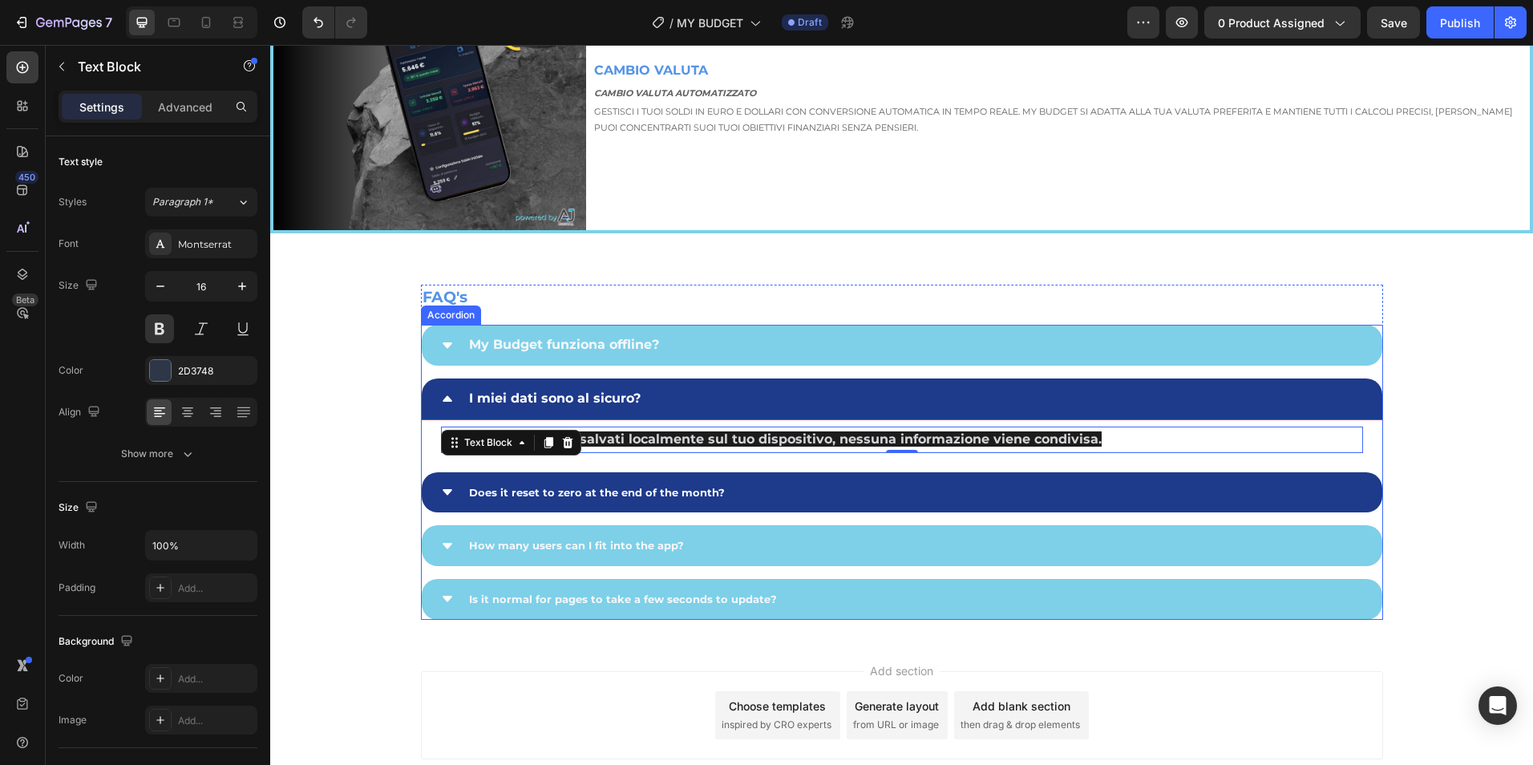
click at [507, 481] on p "Does it reset to zero at the end of the month?" at bounding box center [597, 492] width 256 height 23
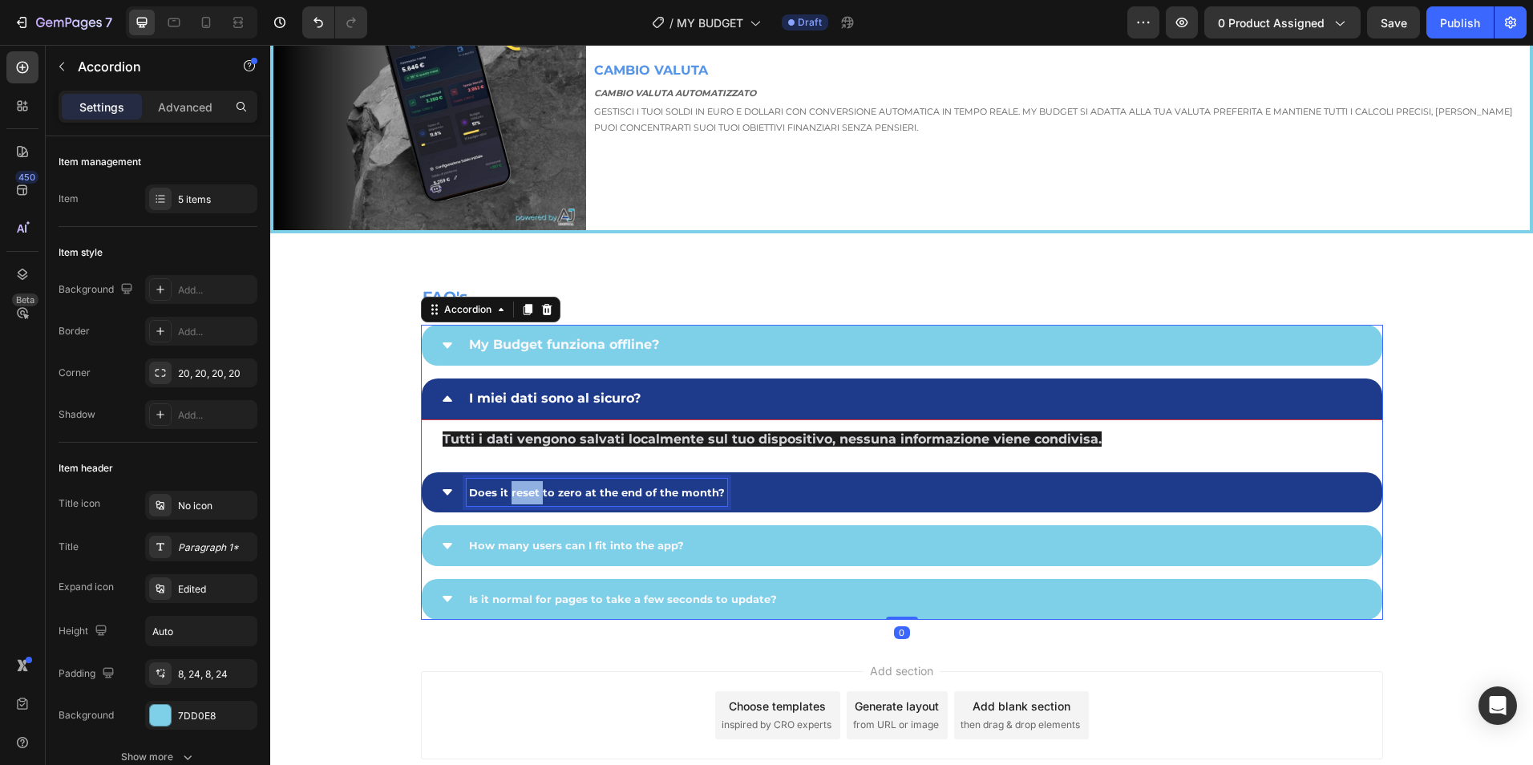
click at [508, 486] on span "Does it reset to zero at the end of the month?" at bounding box center [597, 492] width 256 height 13
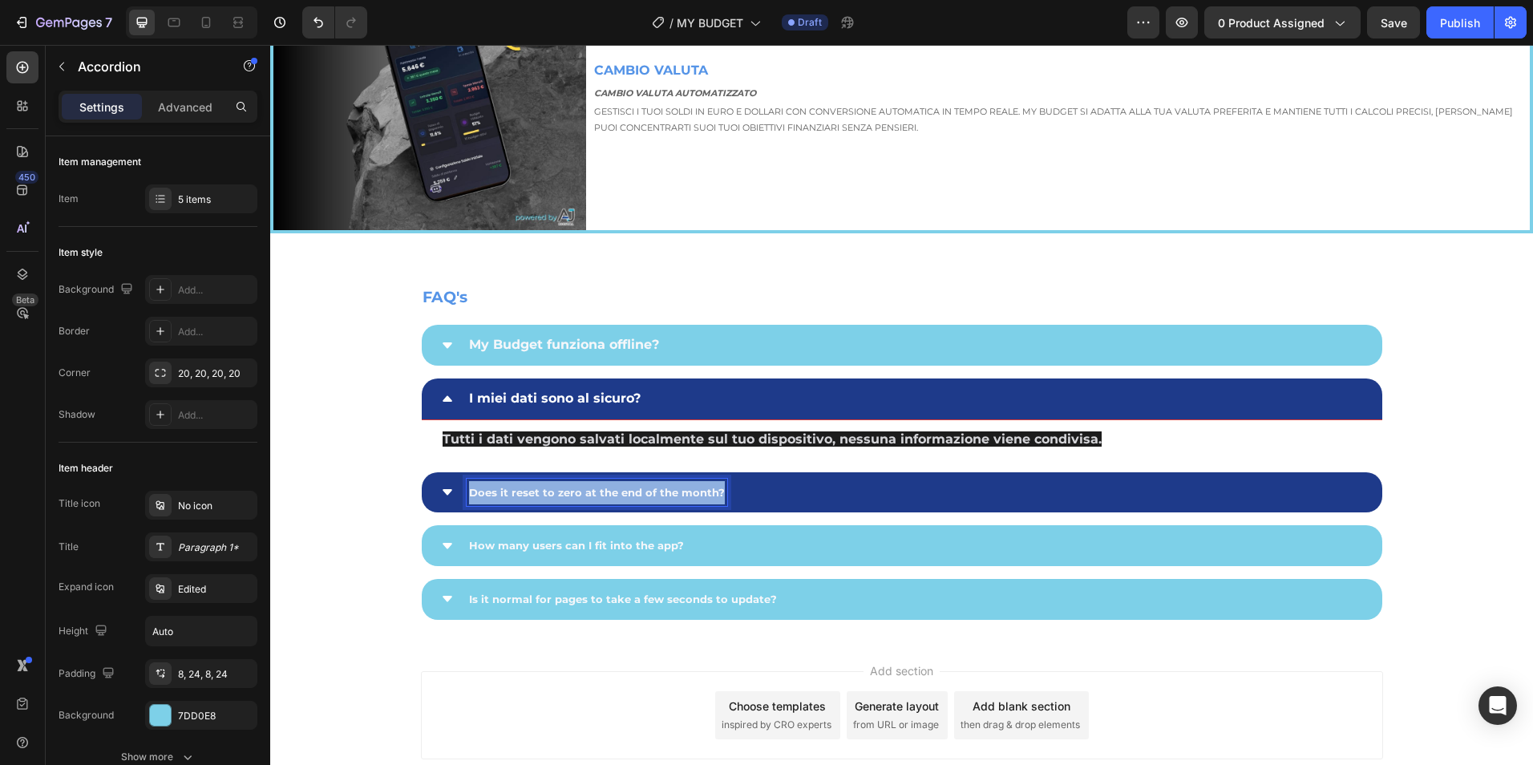
click at [508, 486] on span "Does it reset to zero at the end of the month?" at bounding box center [597, 492] width 256 height 13
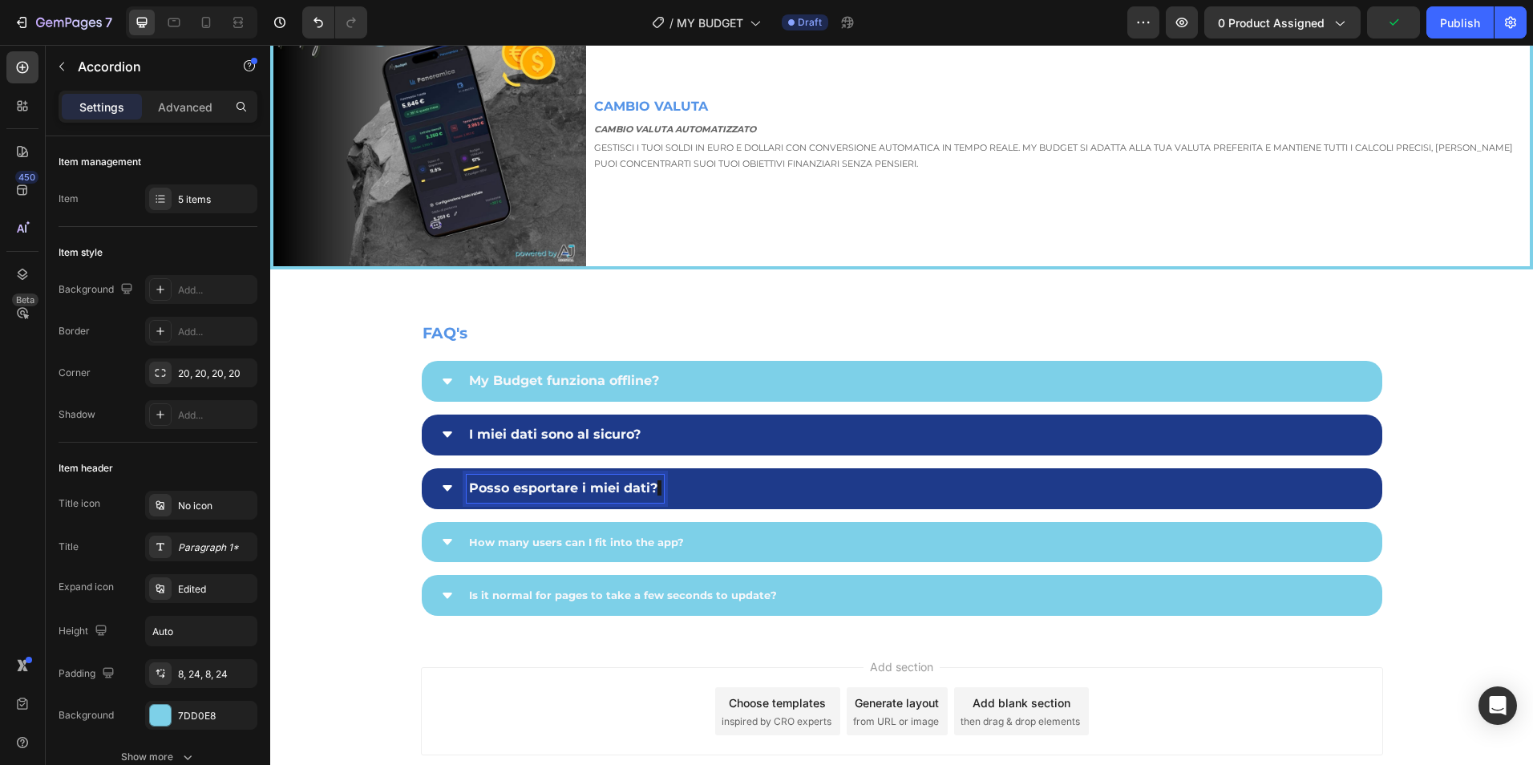
scroll to position [3965, 0]
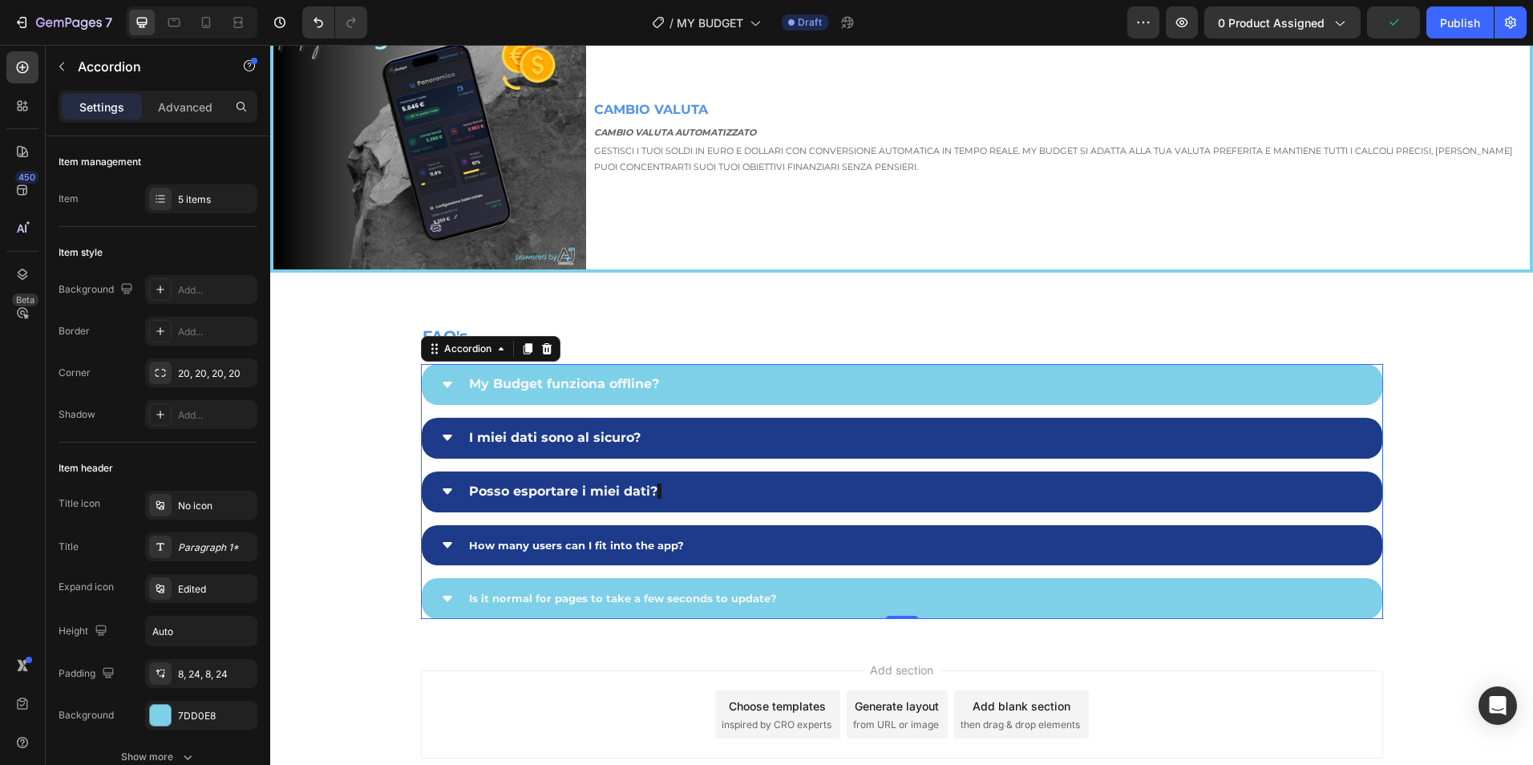
click at [557, 539] on span "How many users can I fit into the app?" at bounding box center [576, 545] width 215 height 13
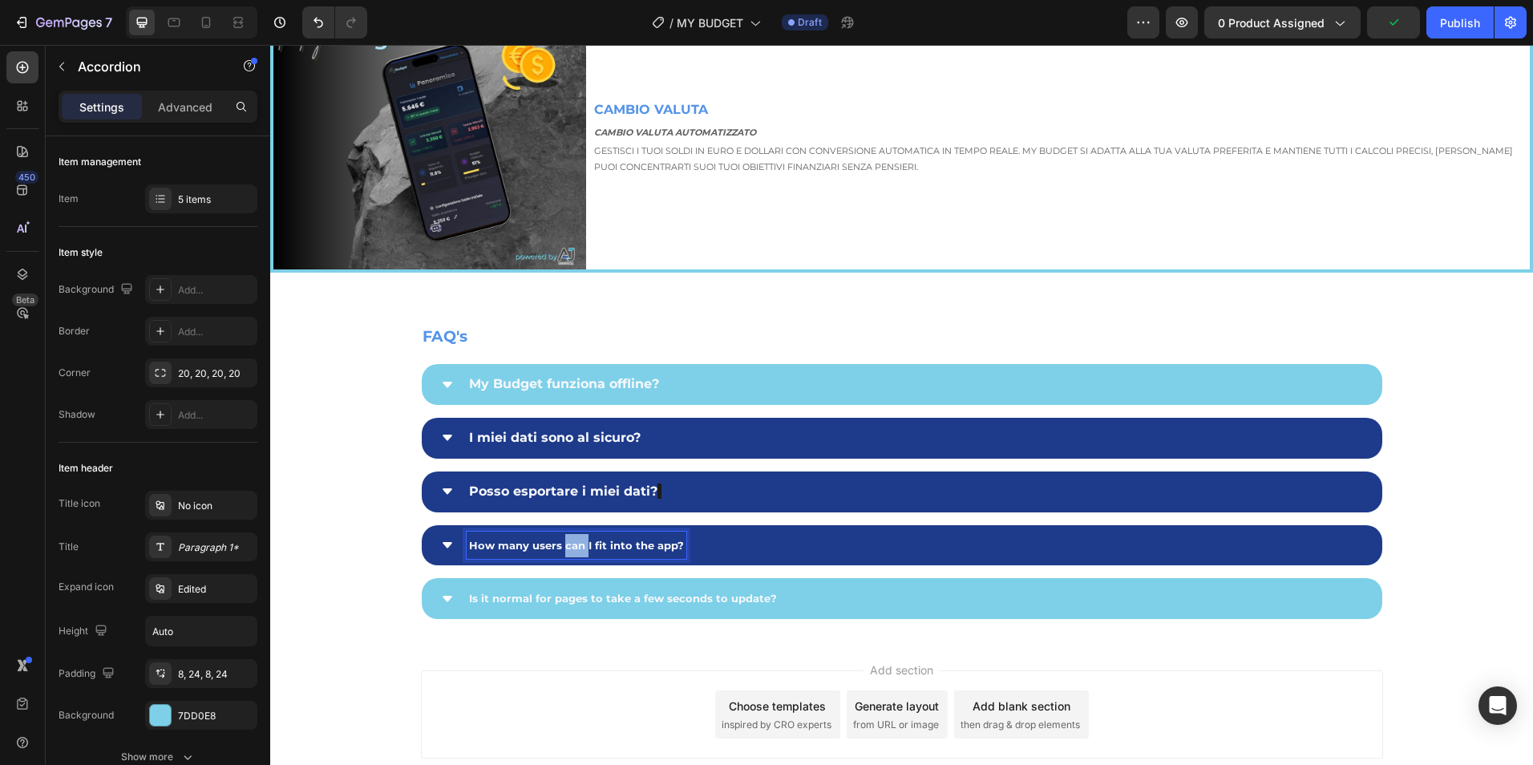
click at [559, 540] on span "How many users can I fit into the app?" at bounding box center [576, 545] width 215 height 13
click at [558, 540] on span "How many users can I fit into the app?" at bounding box center [576, 545] width 215 height 13
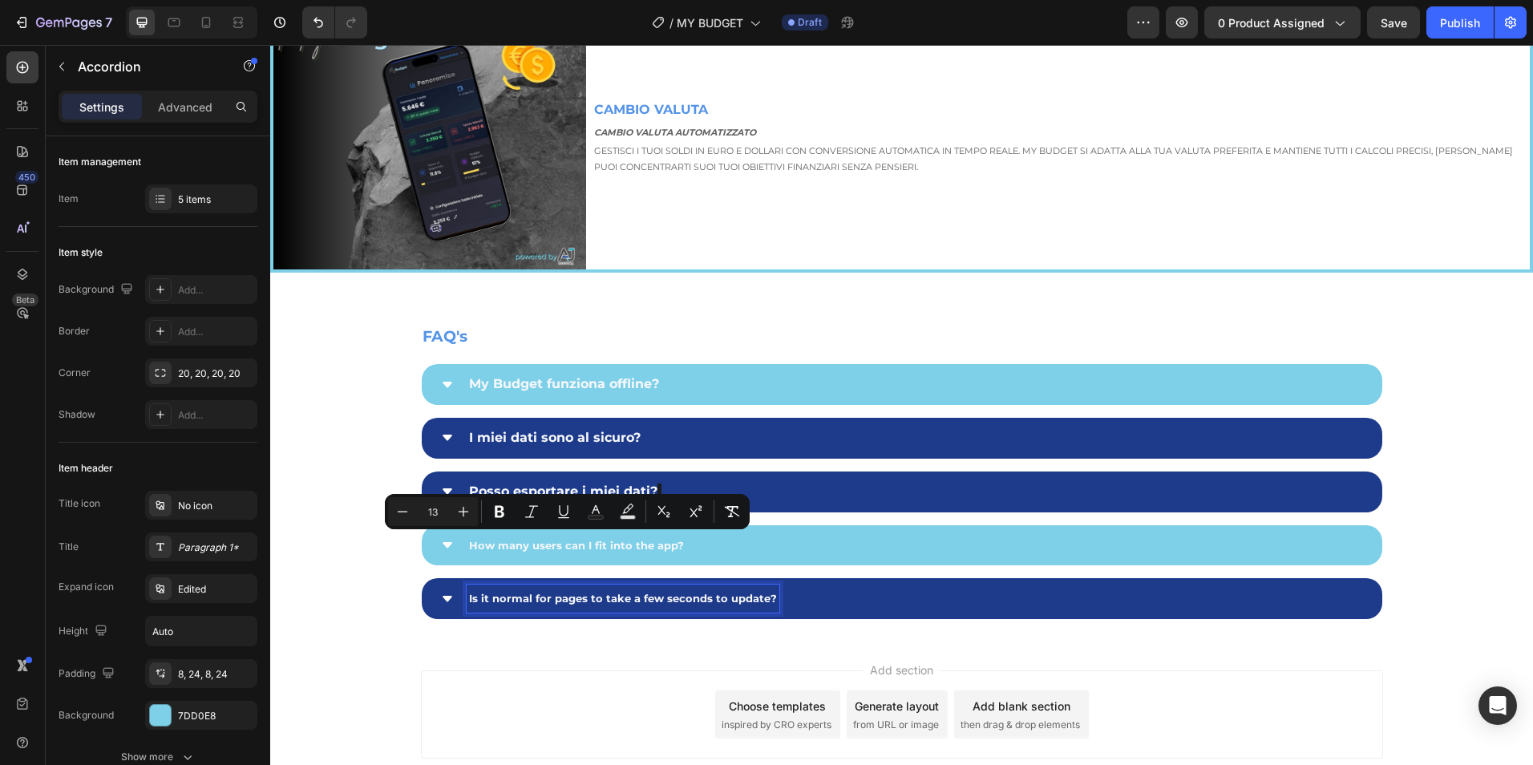
drag, startPoint x: 558, startPoint y: 540, endPoint x: 498, endPoint y: 582, distance: 73.6
click at [498, 585] on div "Is it normal for pages to take a few seconds to update?" at bounding box center [623, 599] width 313 height 28
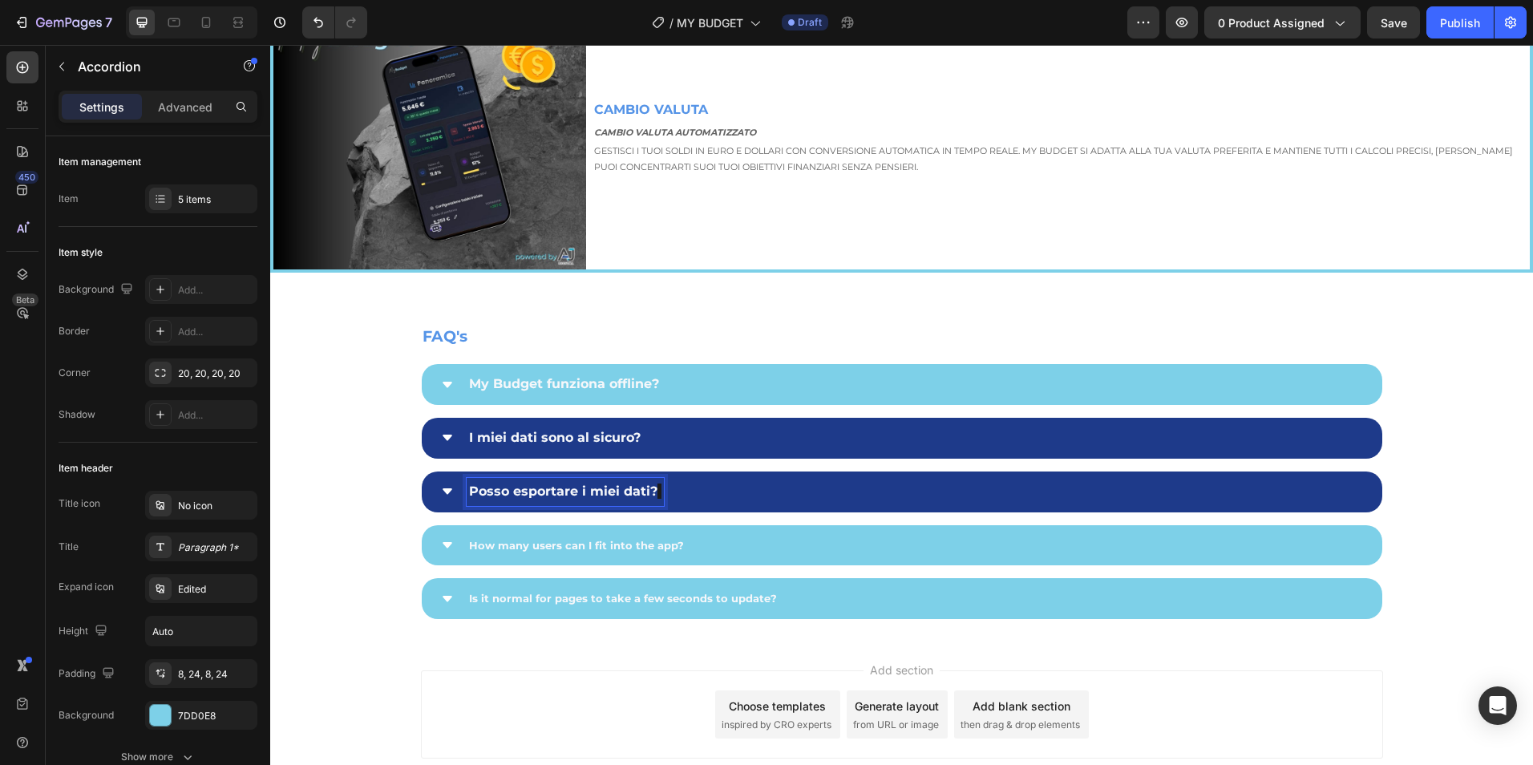
click at [532, 488] on strong "Posso esportare i miei dati?" at bounding box center [563, 491] width 188 height 15
click at [443, 488] on icon at bounding box center [448, 491] width 10 height 6
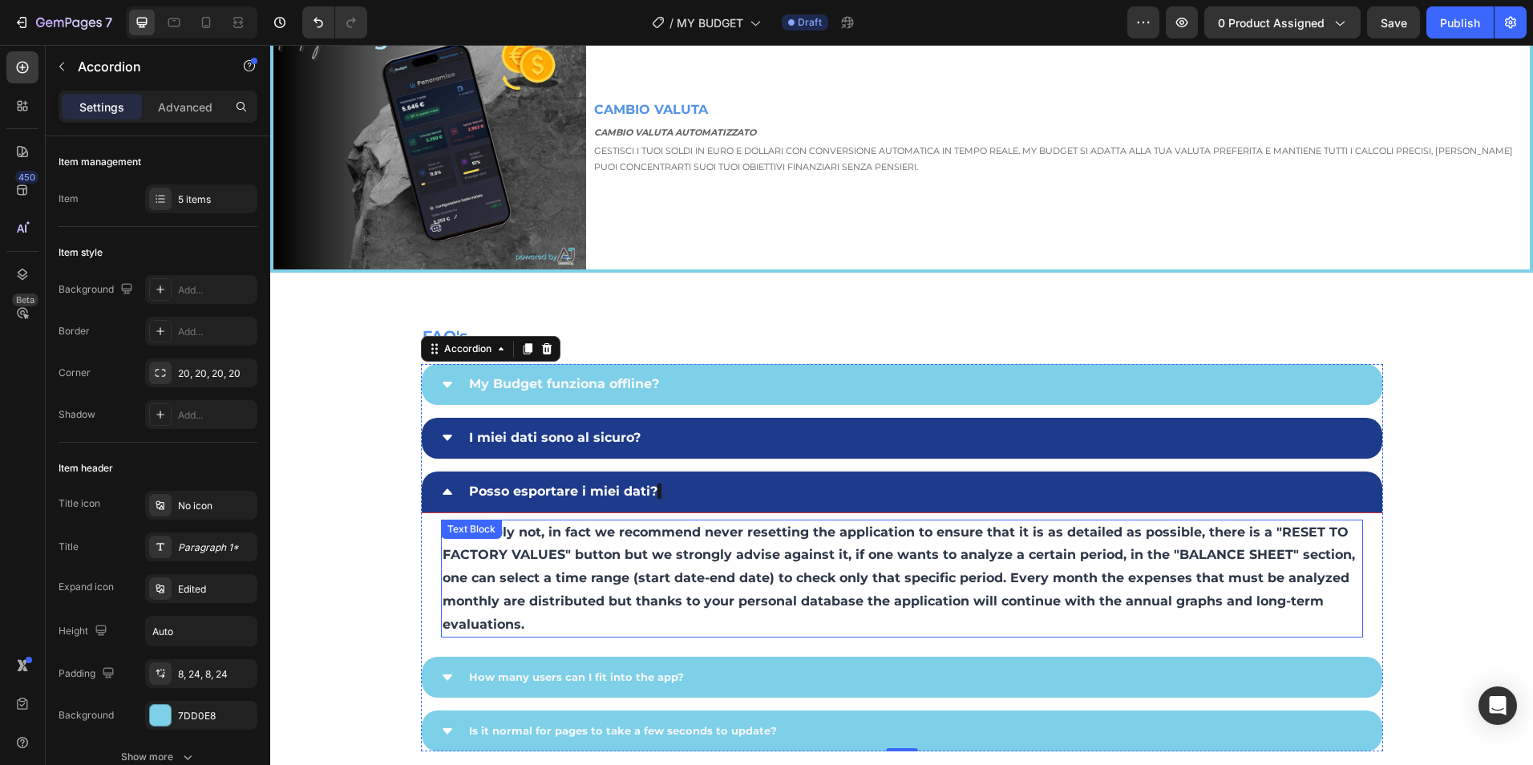
click at [542, 607] on p "Absolutely not, in fact we recommend never resetting the application to ensure …" at bounding box center [902, 578] width 919 height 115
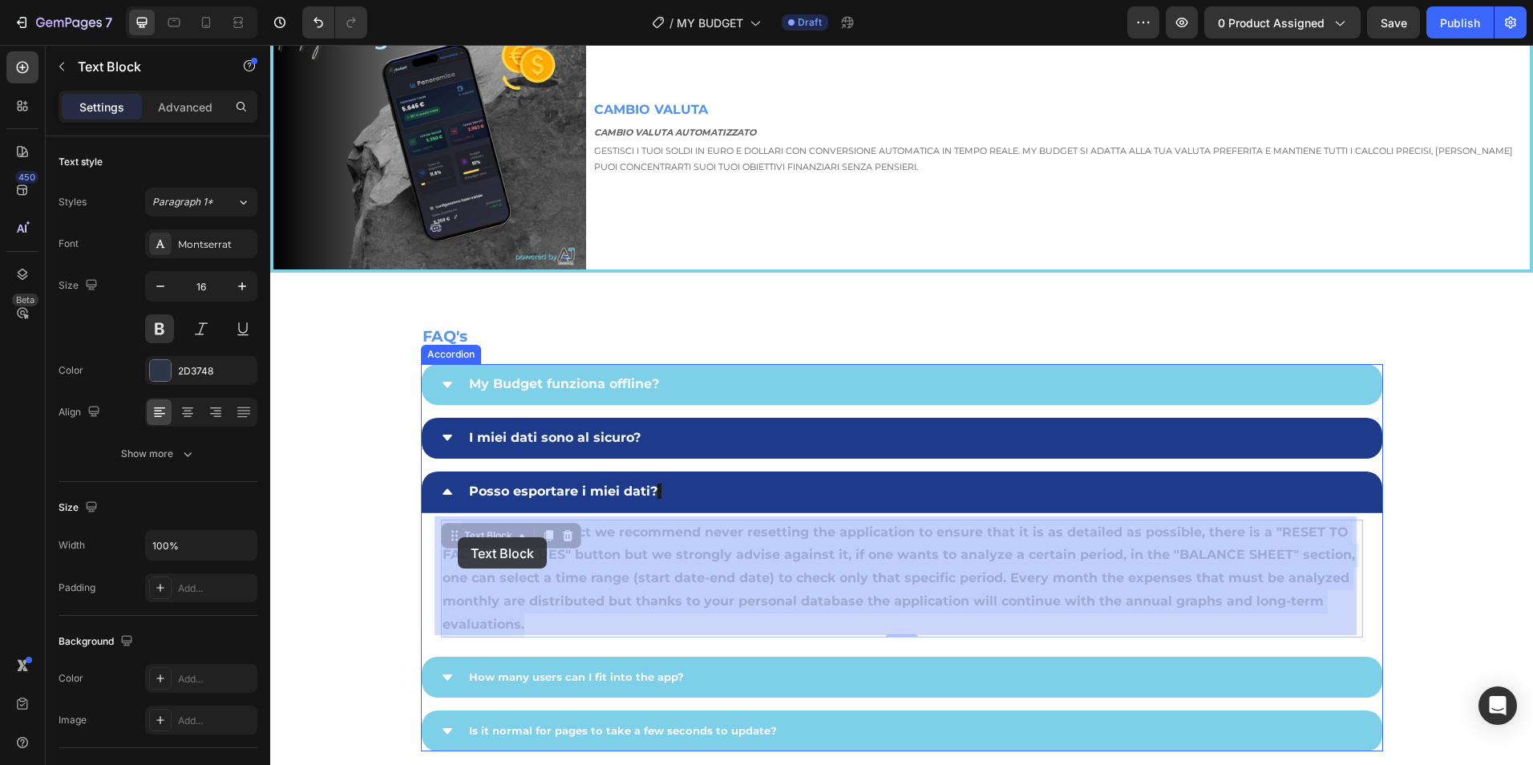
drag, startPoint x: 545, startPoint y: 620, endPoint x: 456, endPoint y: 536, distance: 122.0
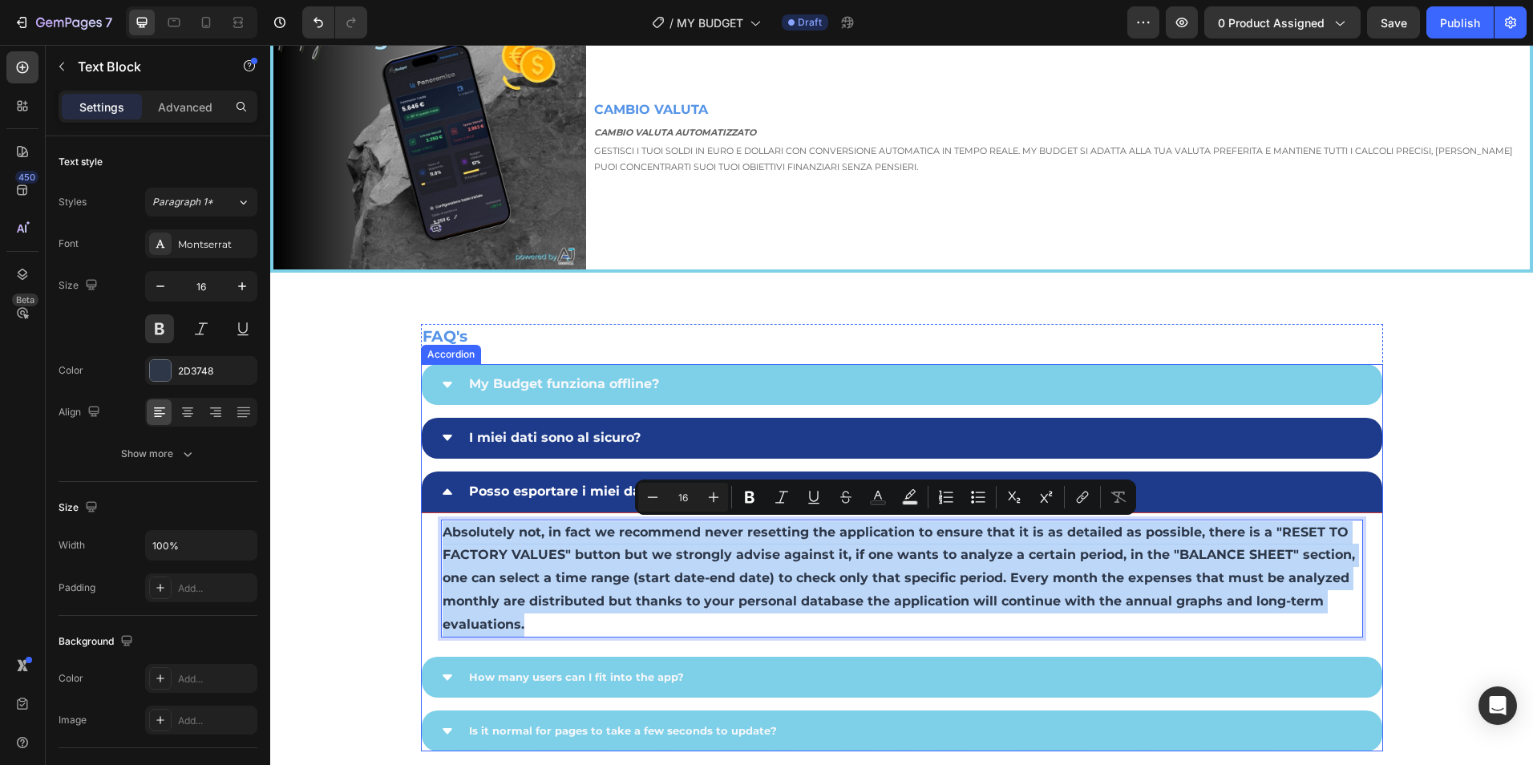
drag, startPoint x: 532, startPoint y: 621, endPoint x: 459, endPoint y: 548, distance: 103.2
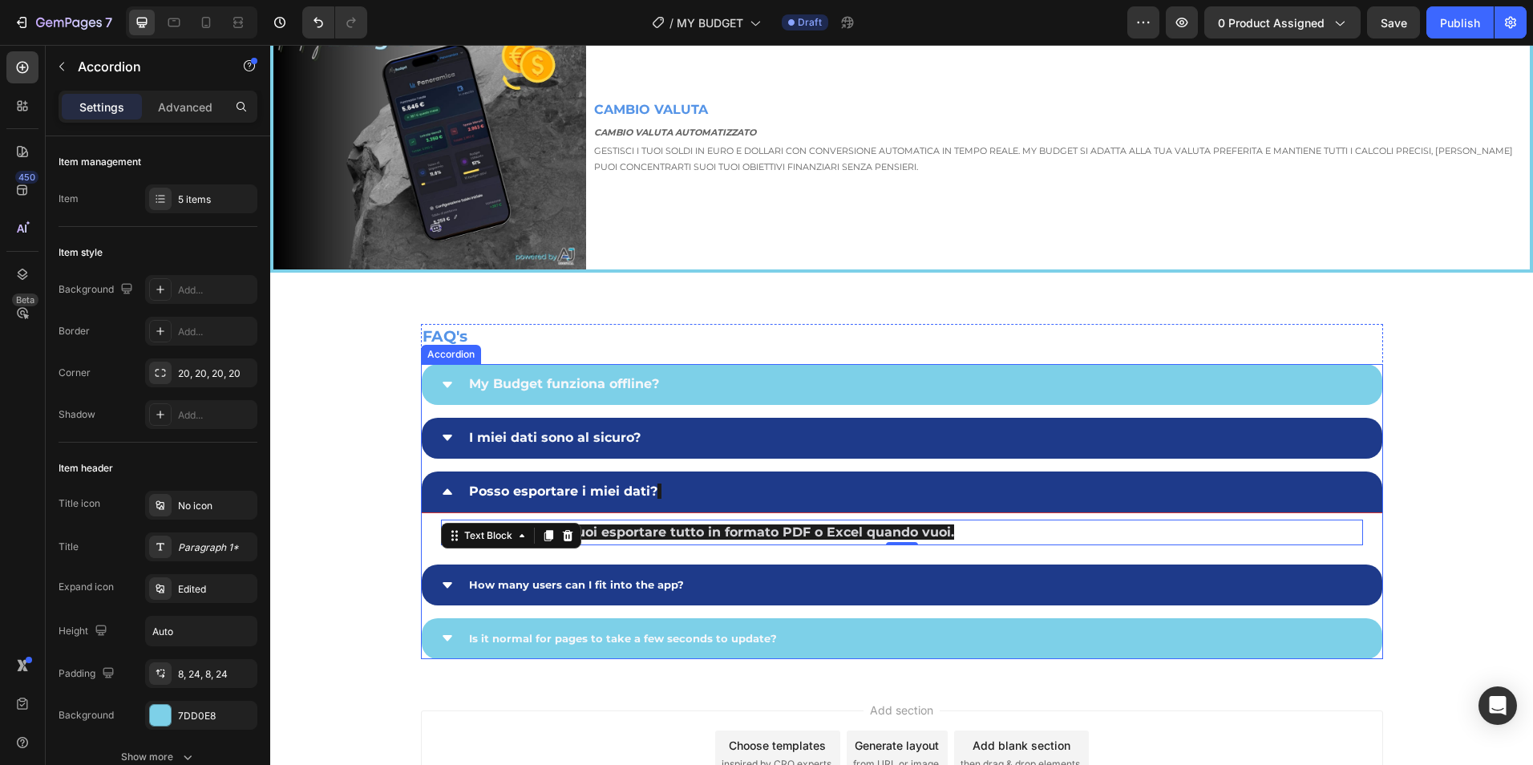
click at [536, 583] on span "How many users can I fit into the app?" at bounding box center [576, 584] width 215 height 13
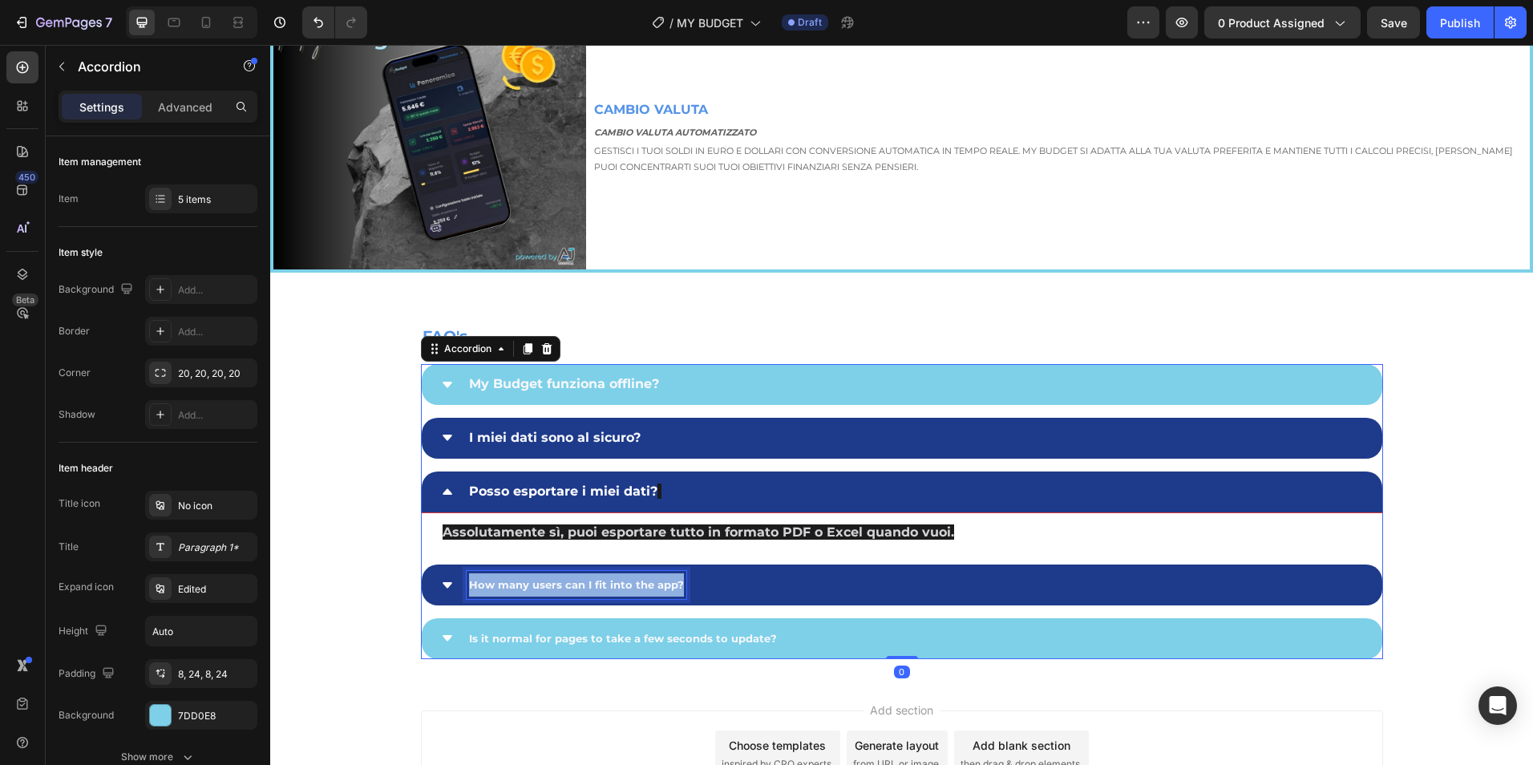
click at [536, 583] on span "How many users can I fit into the app?" at bounding box center [576, 584] width 215 height 13
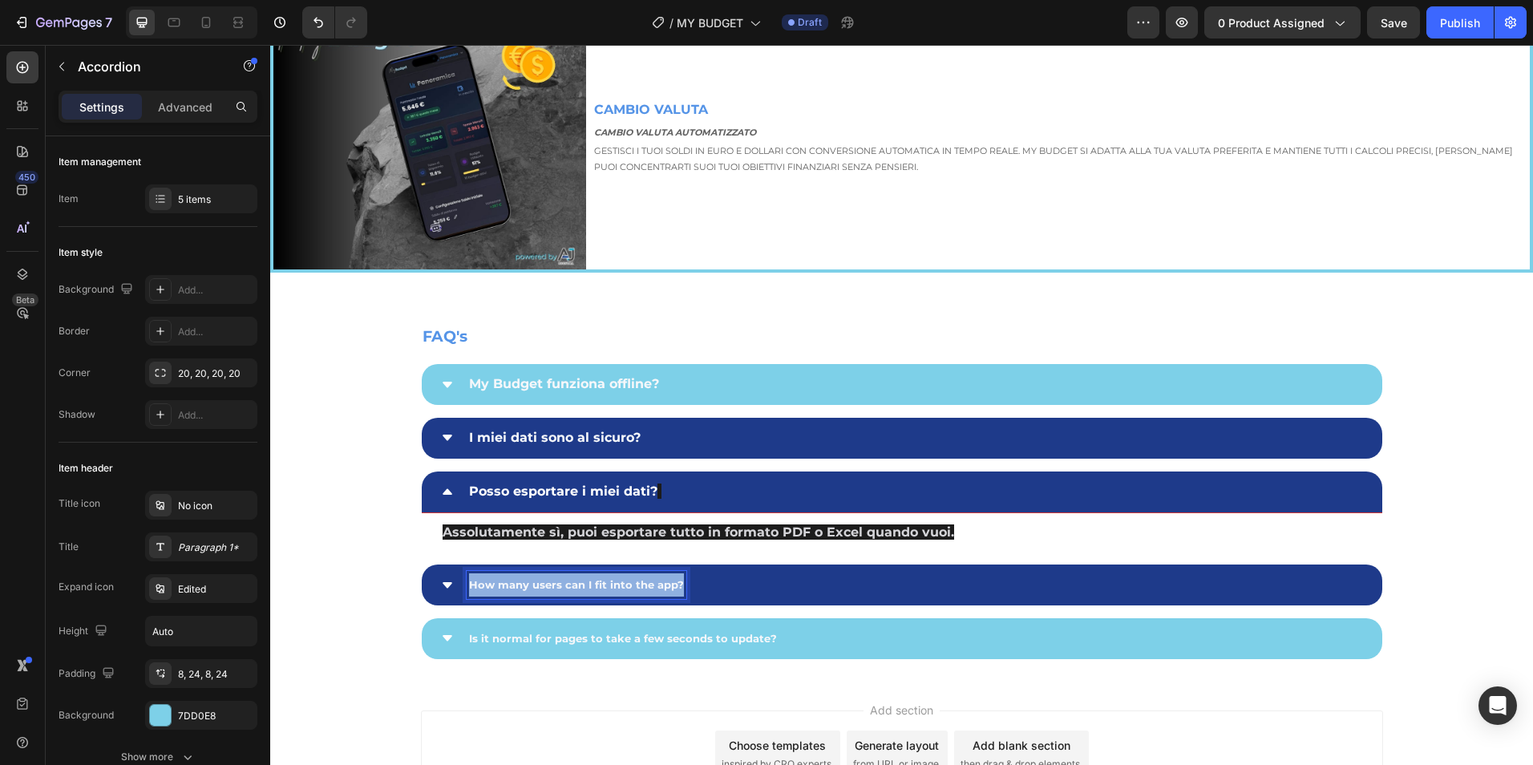
click at [537, 583] on span "How many users can I fit into the app?" at bounding box center [576, 584] width 215 height 13
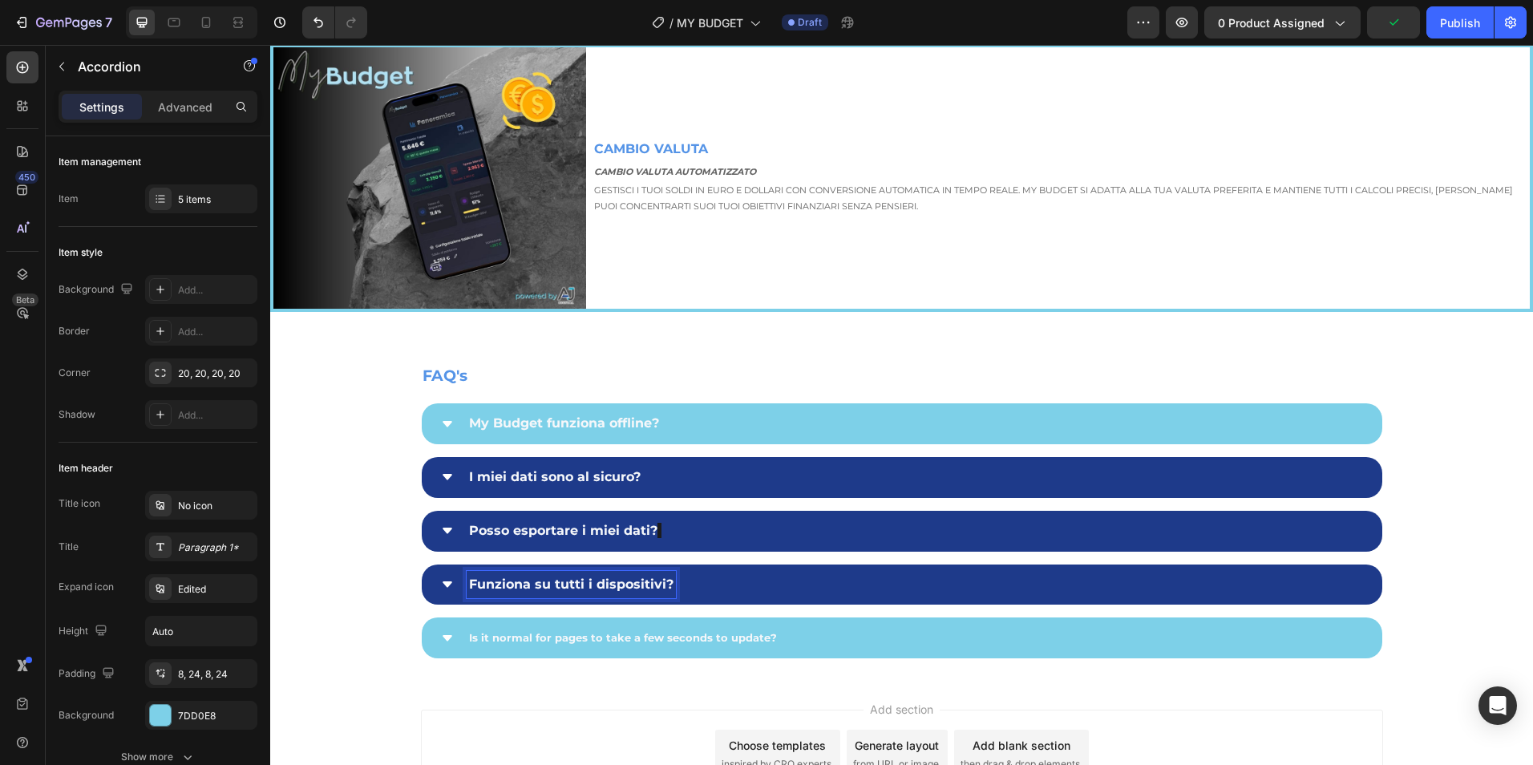
scroll to position [3925, 0]
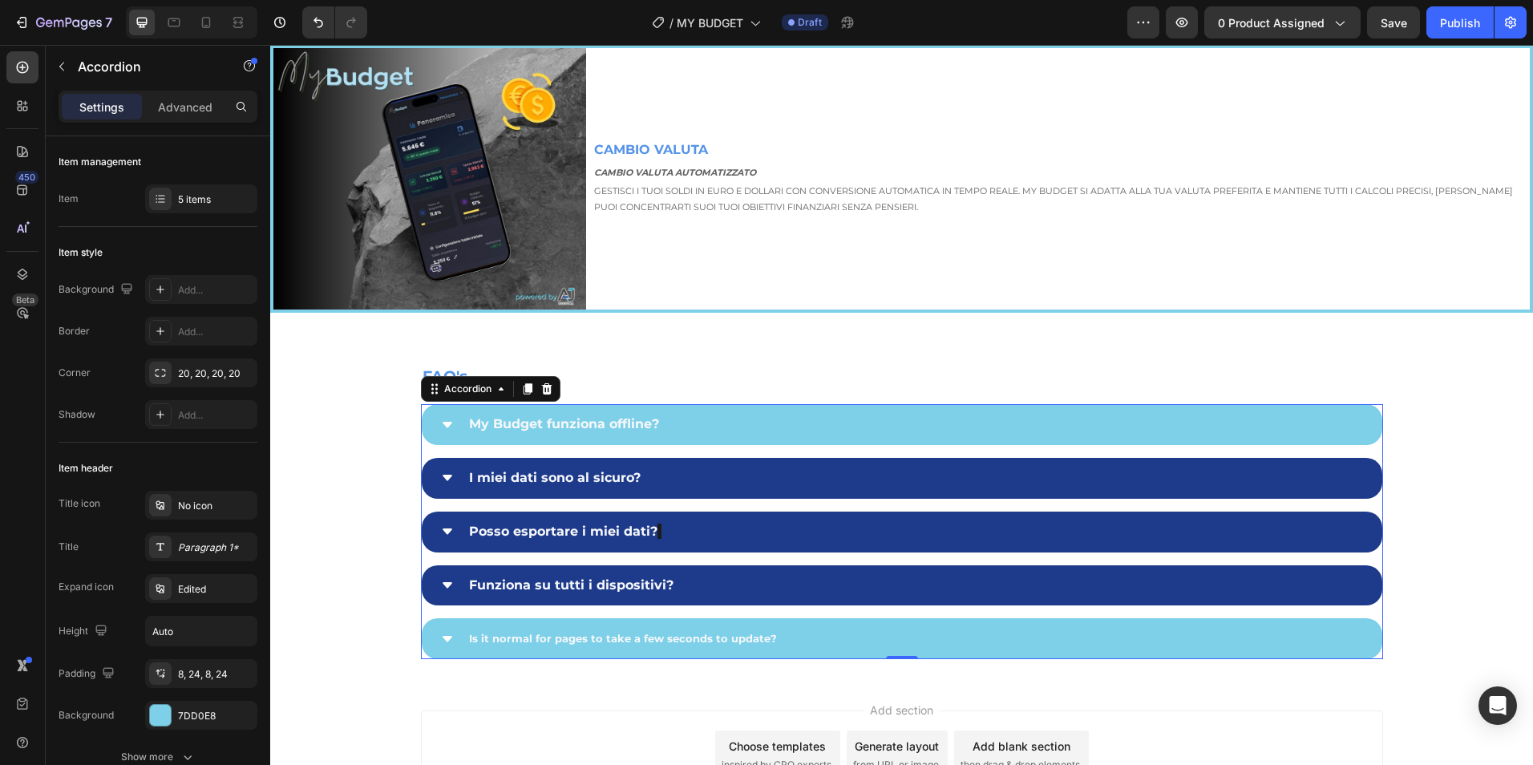
click at [639, 582] on strong "Funziona su tutti i dispositivi?" at bounding box center [571, 584] width 204 height 15
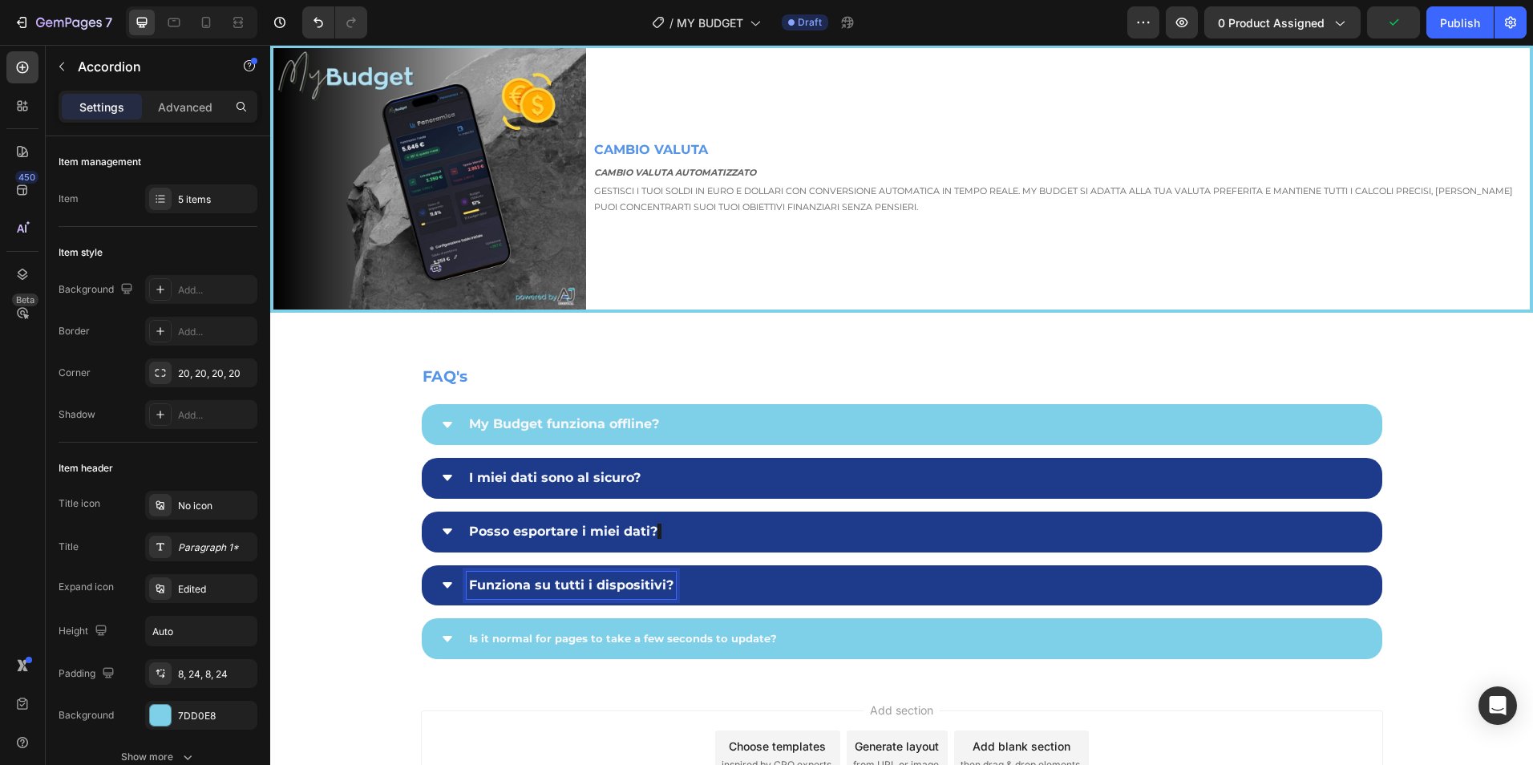
click at [628, 581] on strong "Funziona su tutti i dispositivi?" at bounding box center [571, 584] width 204 height 15
click at [597, 579] on strong "Funziona su tutti i dispositivi?" at bounding box center [571, 584] width 204 height 15
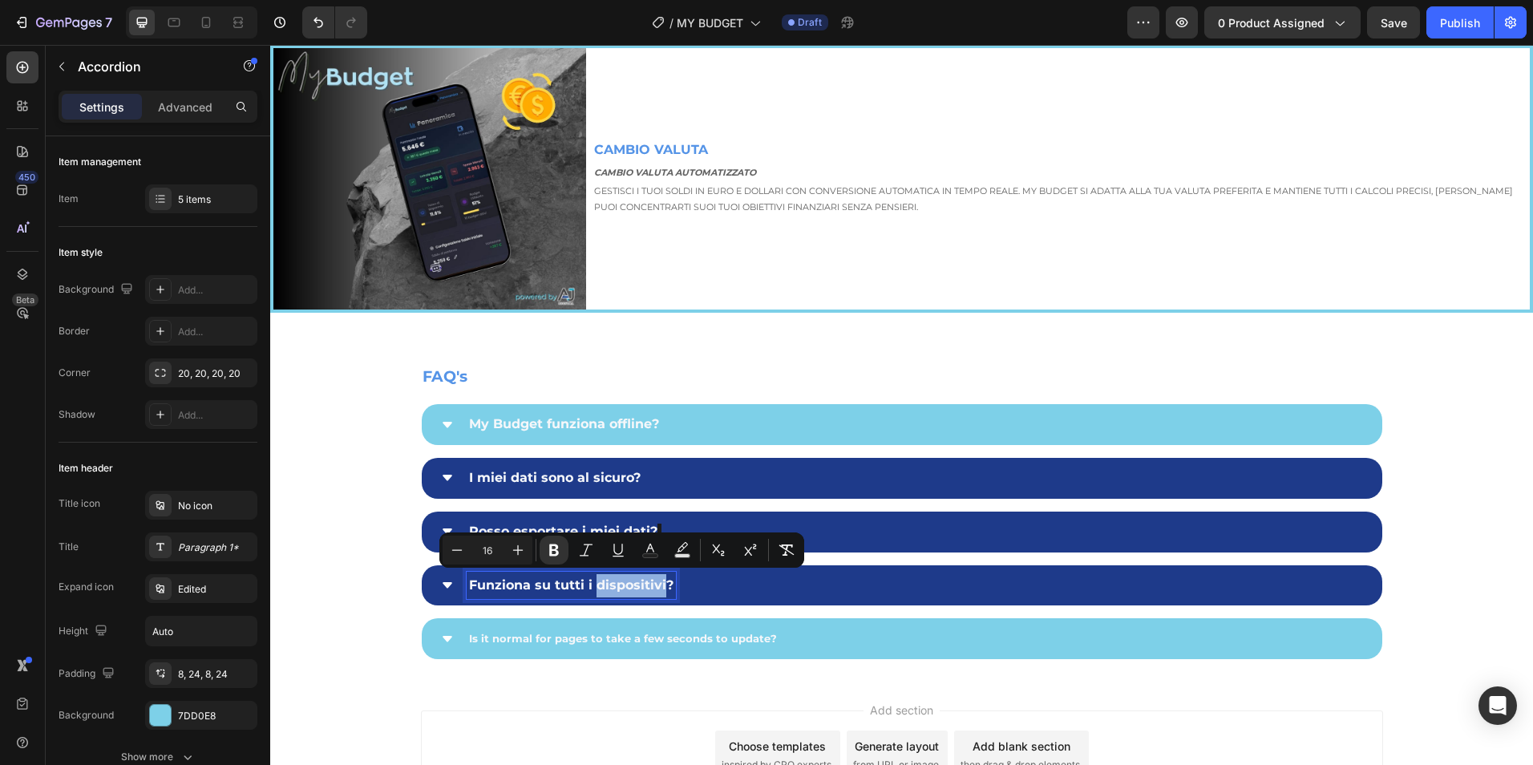
click at [441, 579] on icon at bounding box center [447, 585] width 13 height 13
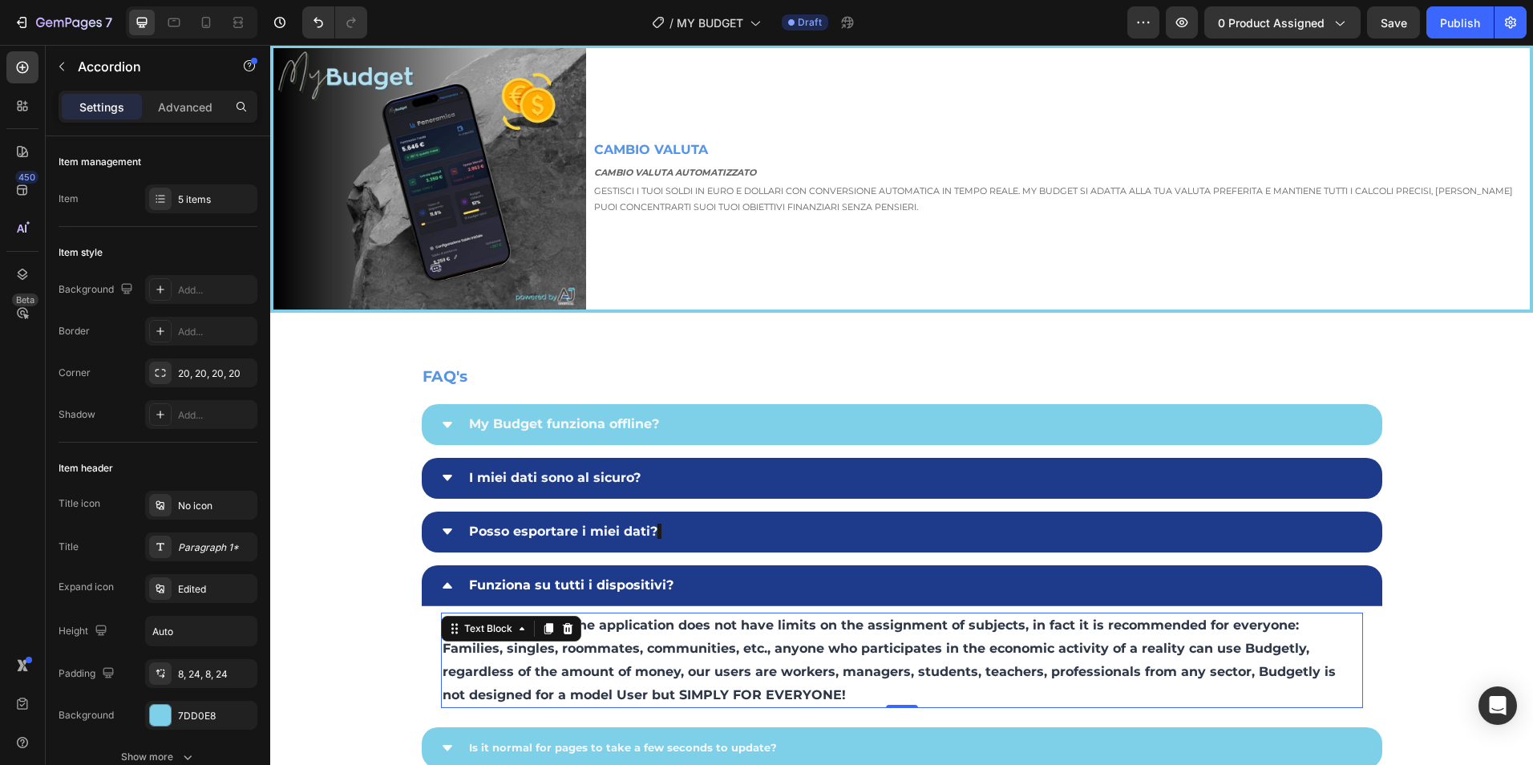
click at [741, 690] on p "Practically infinite, the application does not have limits on the assignment of…" at bounding box center [902, 660] width 919 height 92
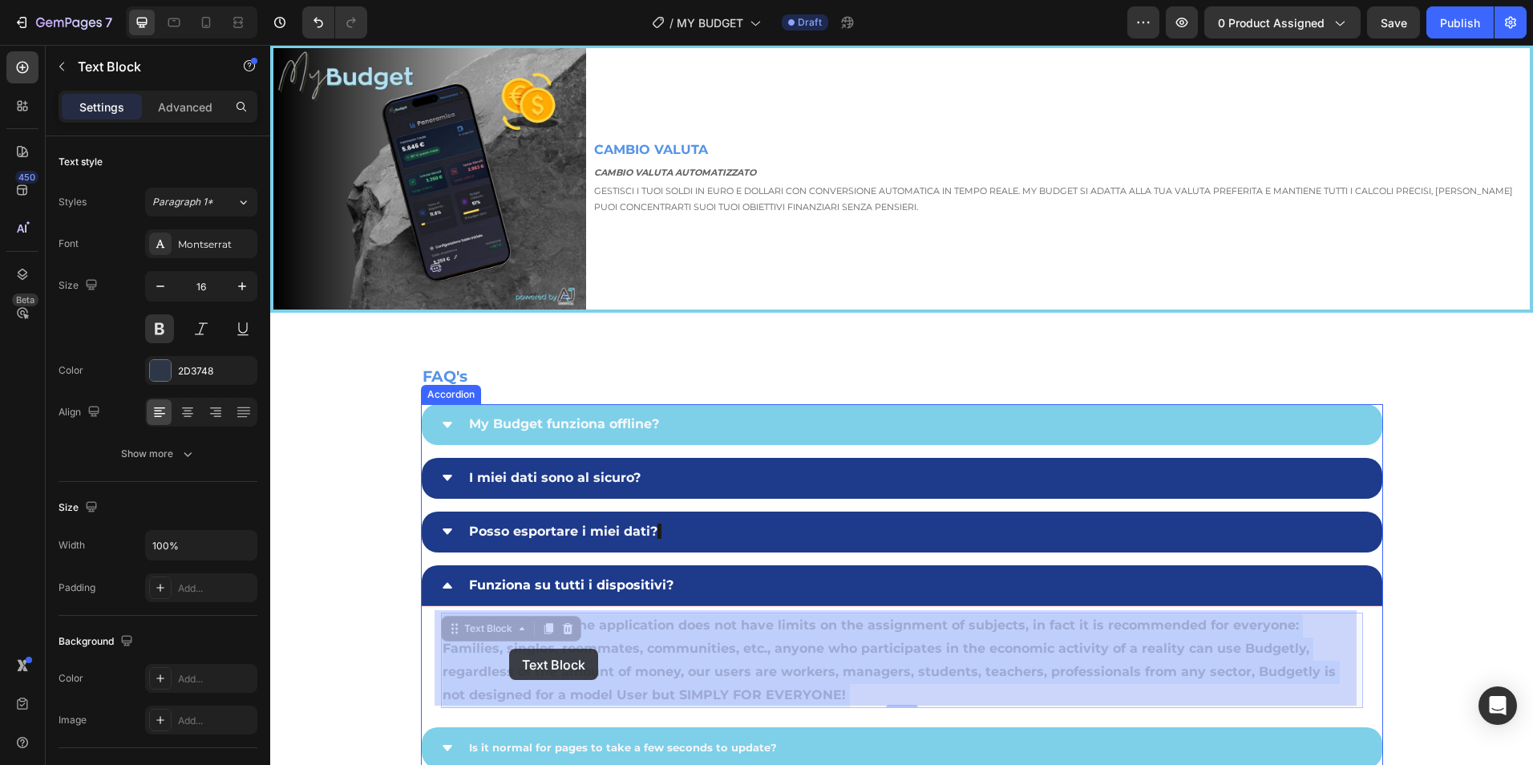
drag, startPoint x: 741, startPoint y: 690, endPoint x: 506, endPoint y: 657, distance: 237.3
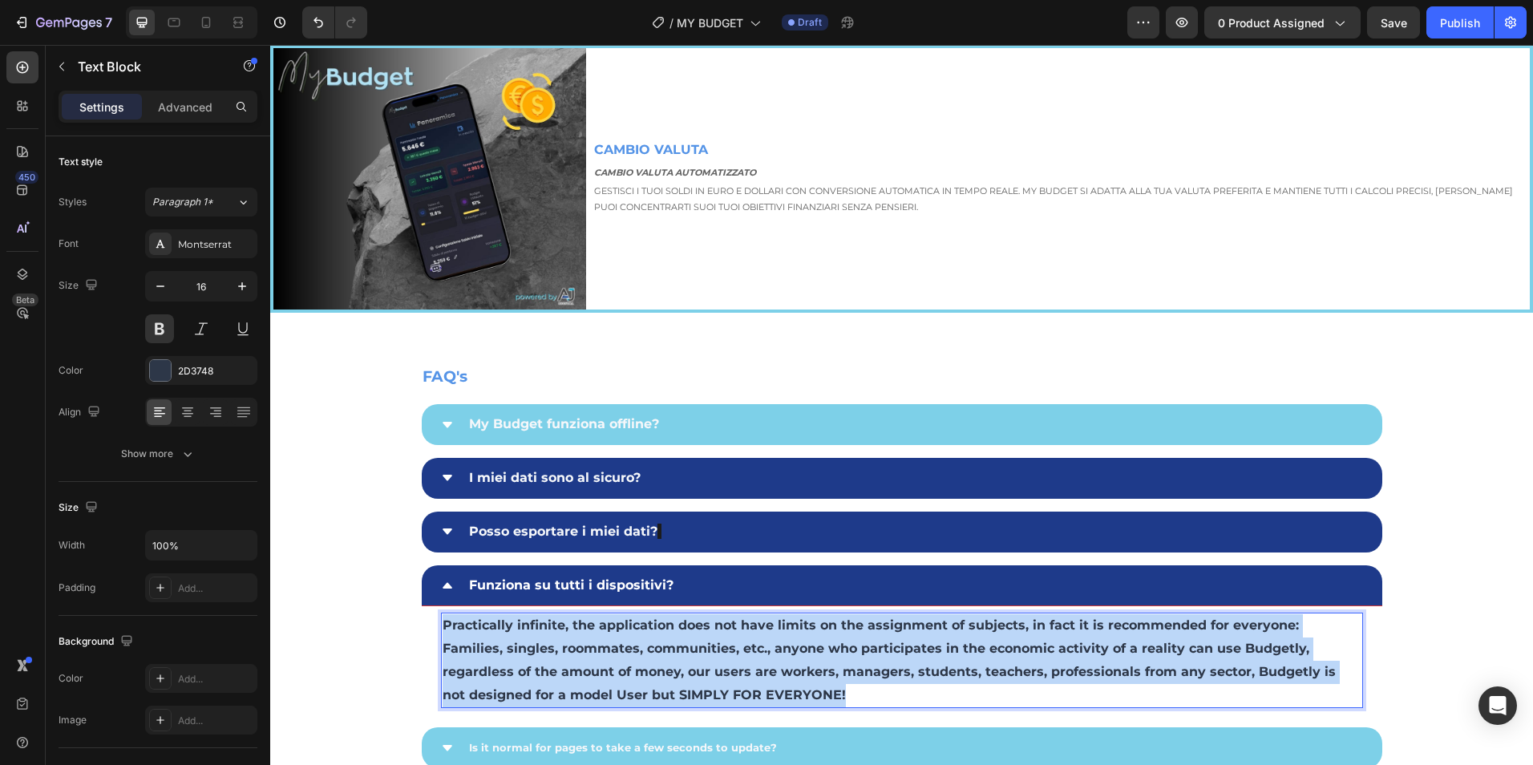
drag, startPoint x: 747, startPoint y: 692, endPoint x: 437, endPoint y: 622, distance: 317.3
click at [443, 622] on p "Practically infinite, the application does not have limits on the assignment of…" at bounding box center [902, 660] width 919 height 92
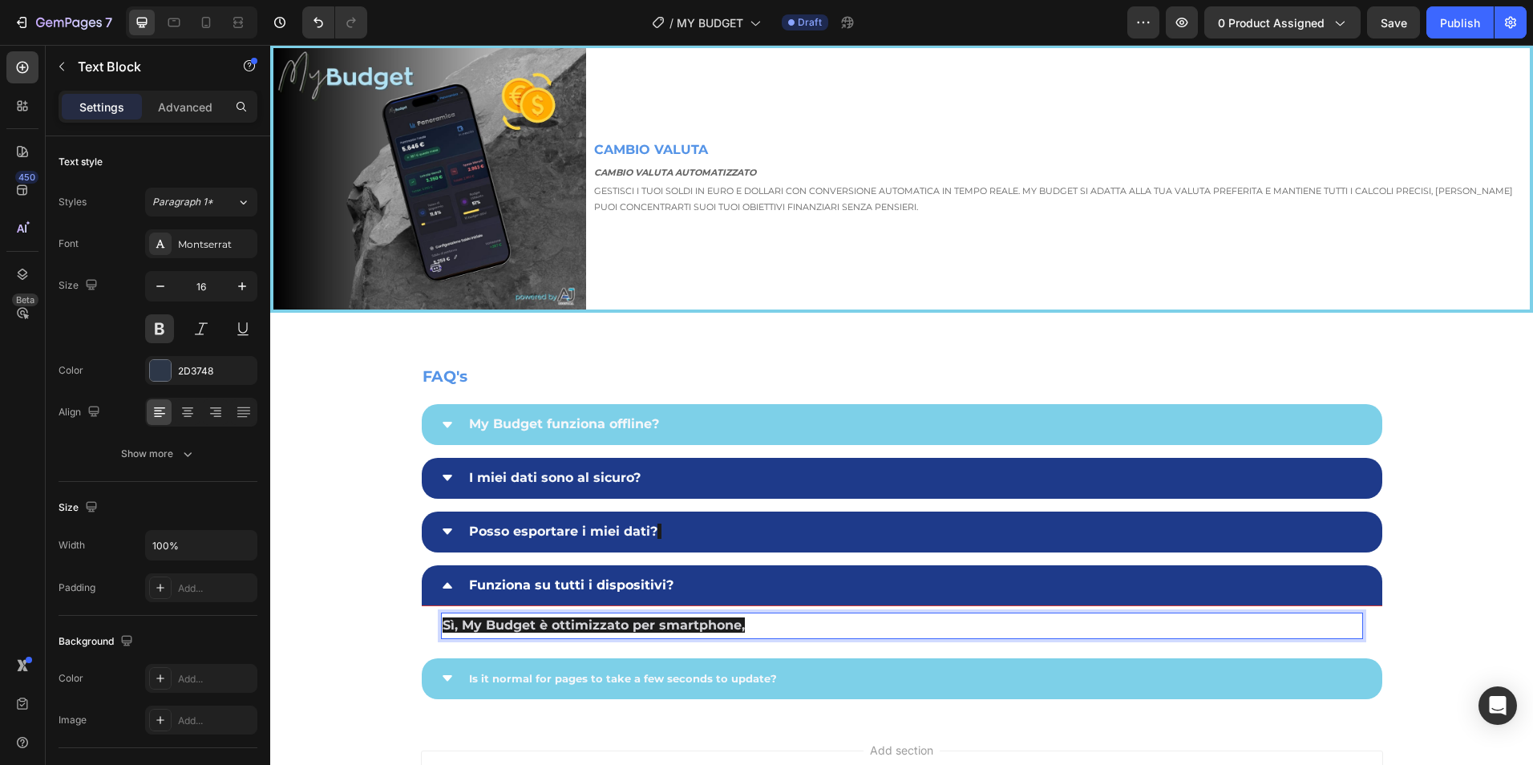
click at [751, 617] on p "Sì, My Budget è ottimizzato per smartphone," at bounding box center [902, 625] width 919 height 23
click at [731, 624] on span "Sì, My Budget è ottimizzato per smartphone," at bounding box center [594, 624] width 302 height 15
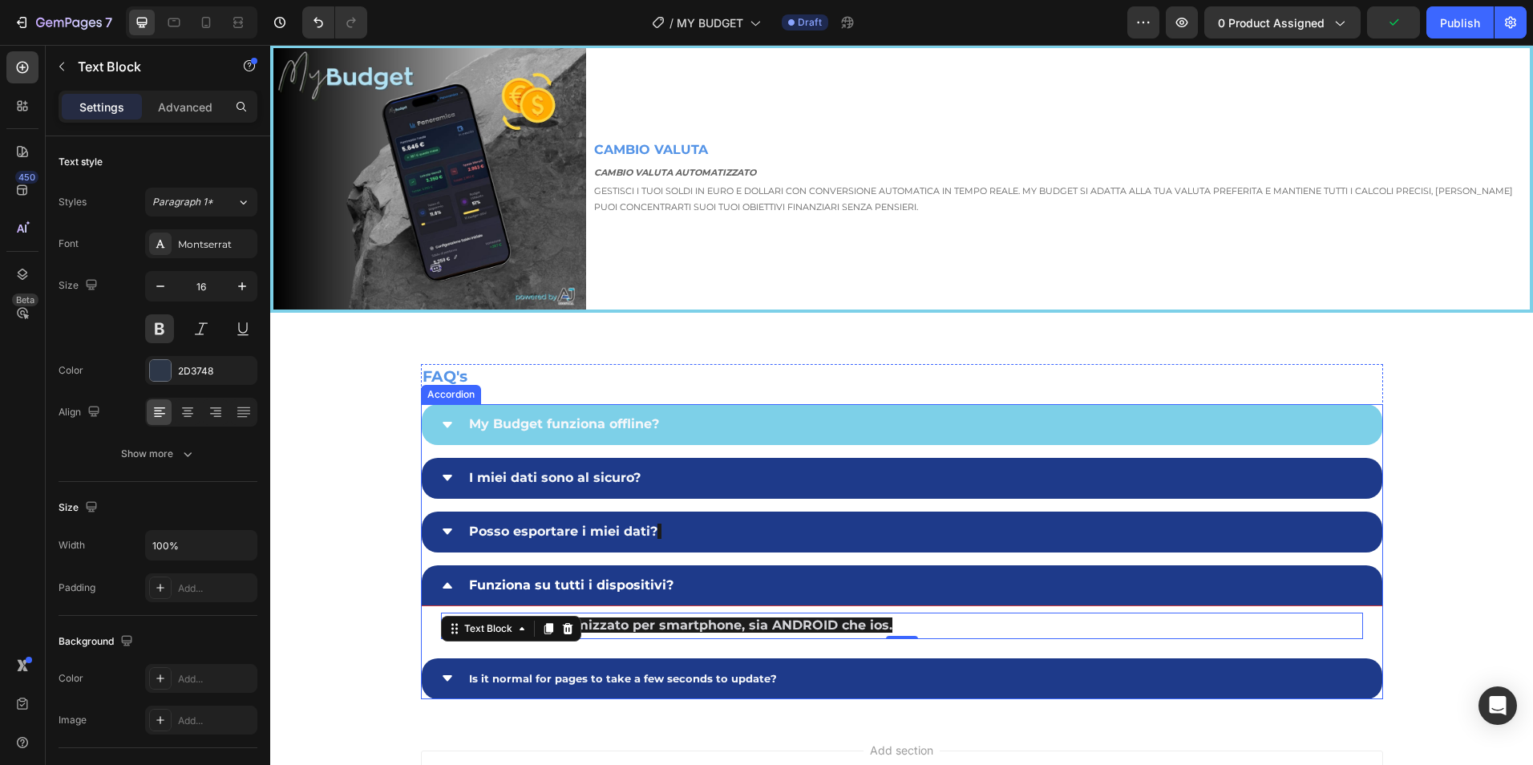
click at [584, 678] on span "Is it normal for pages to take a few seconds to update?" at bounding box center [623, 678] width 308 height 13
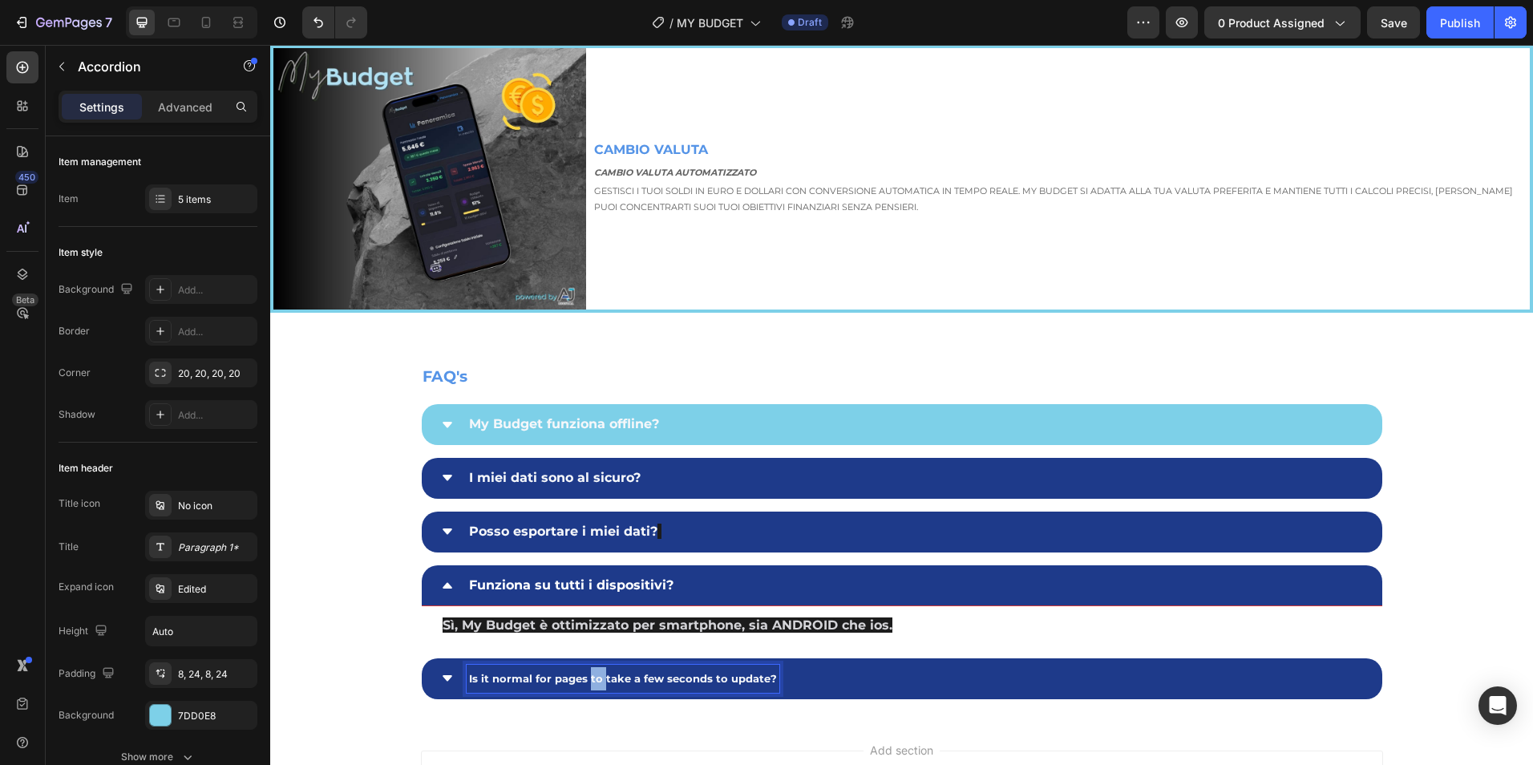
click at [586, 673] on span "Is it normal for pages to take a few seconds to update?" at bounding box center [623, 678] width 308 height 13
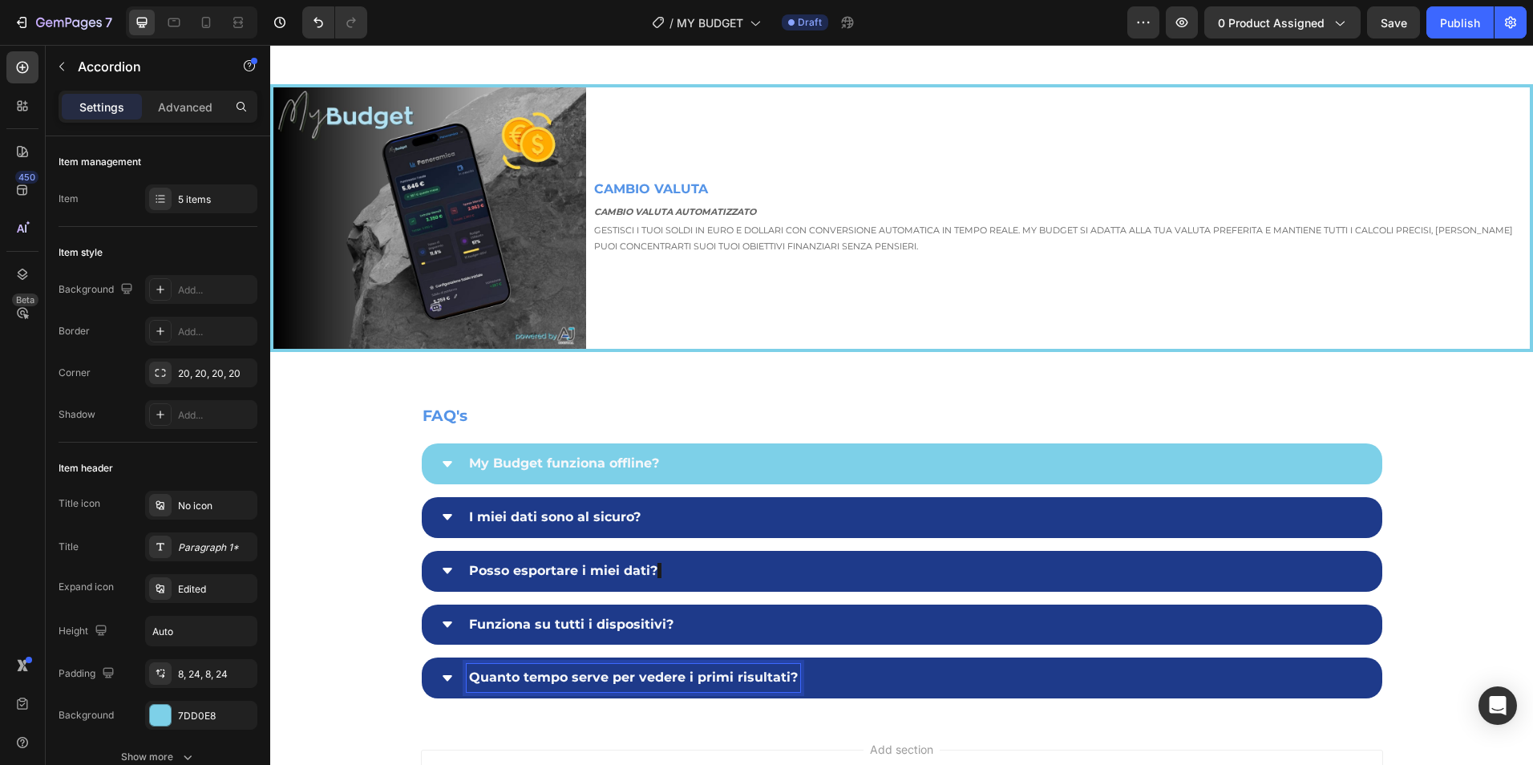
scroll to position [3885, 0]
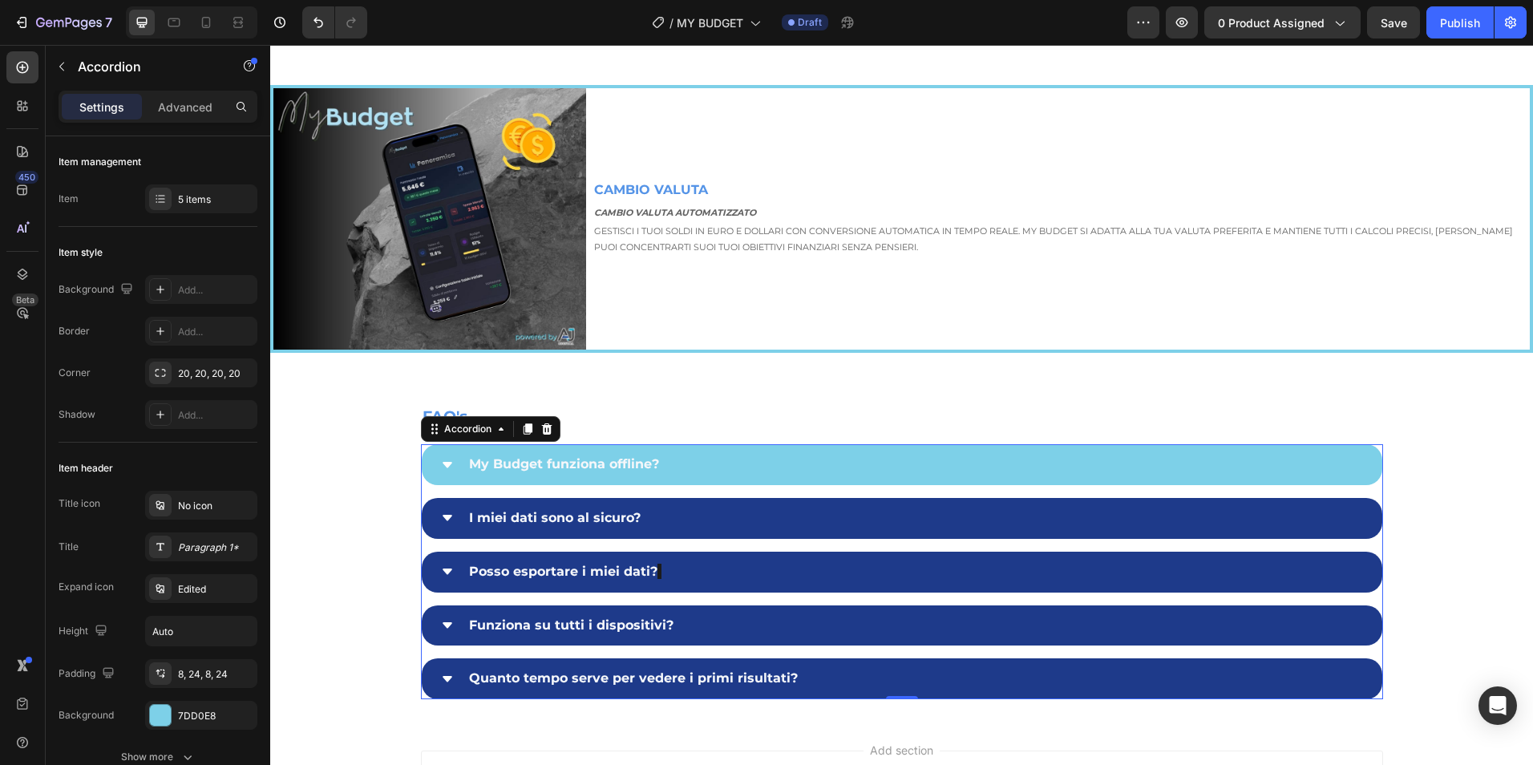
click at [441, 673] on icon at bounding box center [447, 679] width 13 height 13
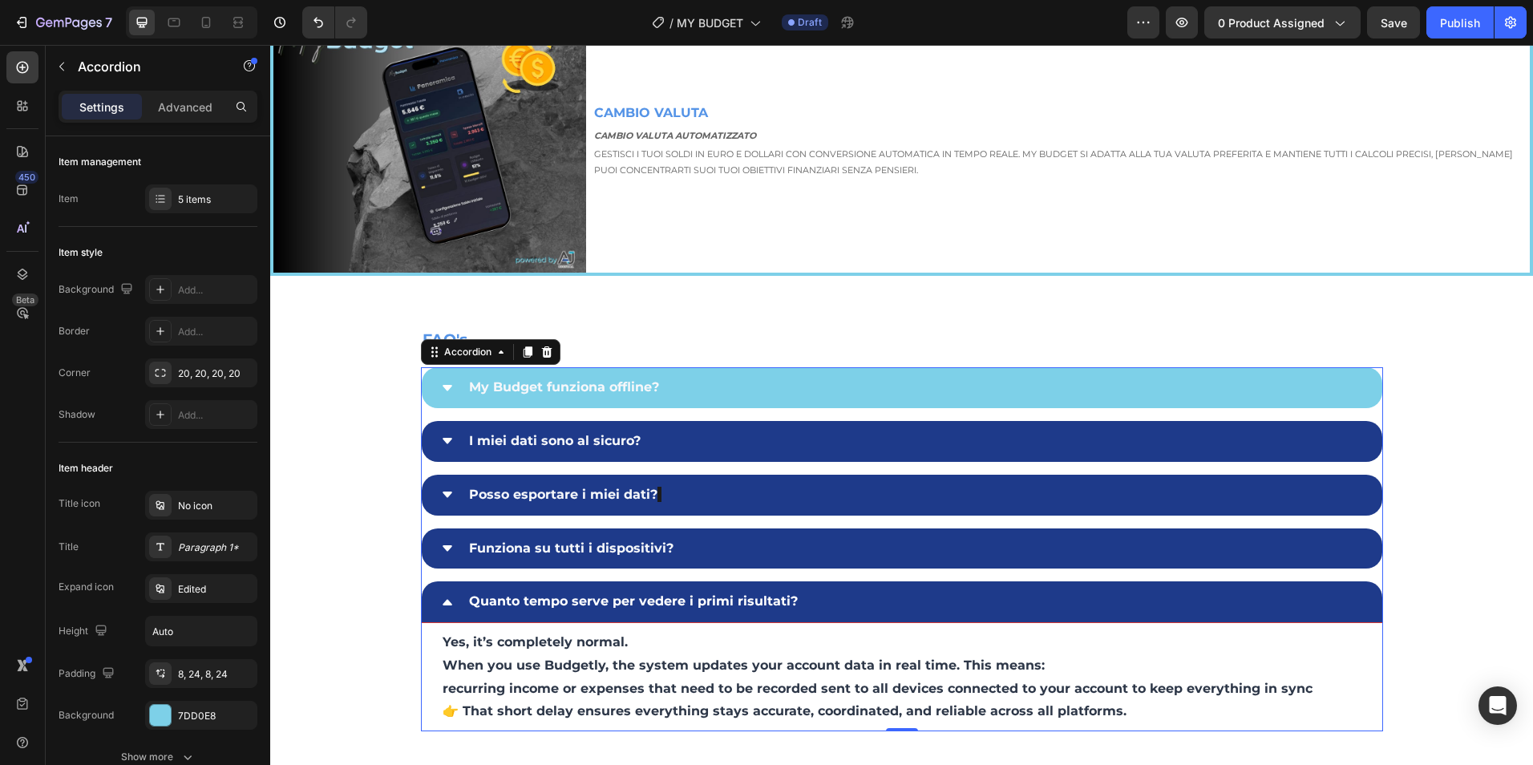
scroll to position [4152, 0]
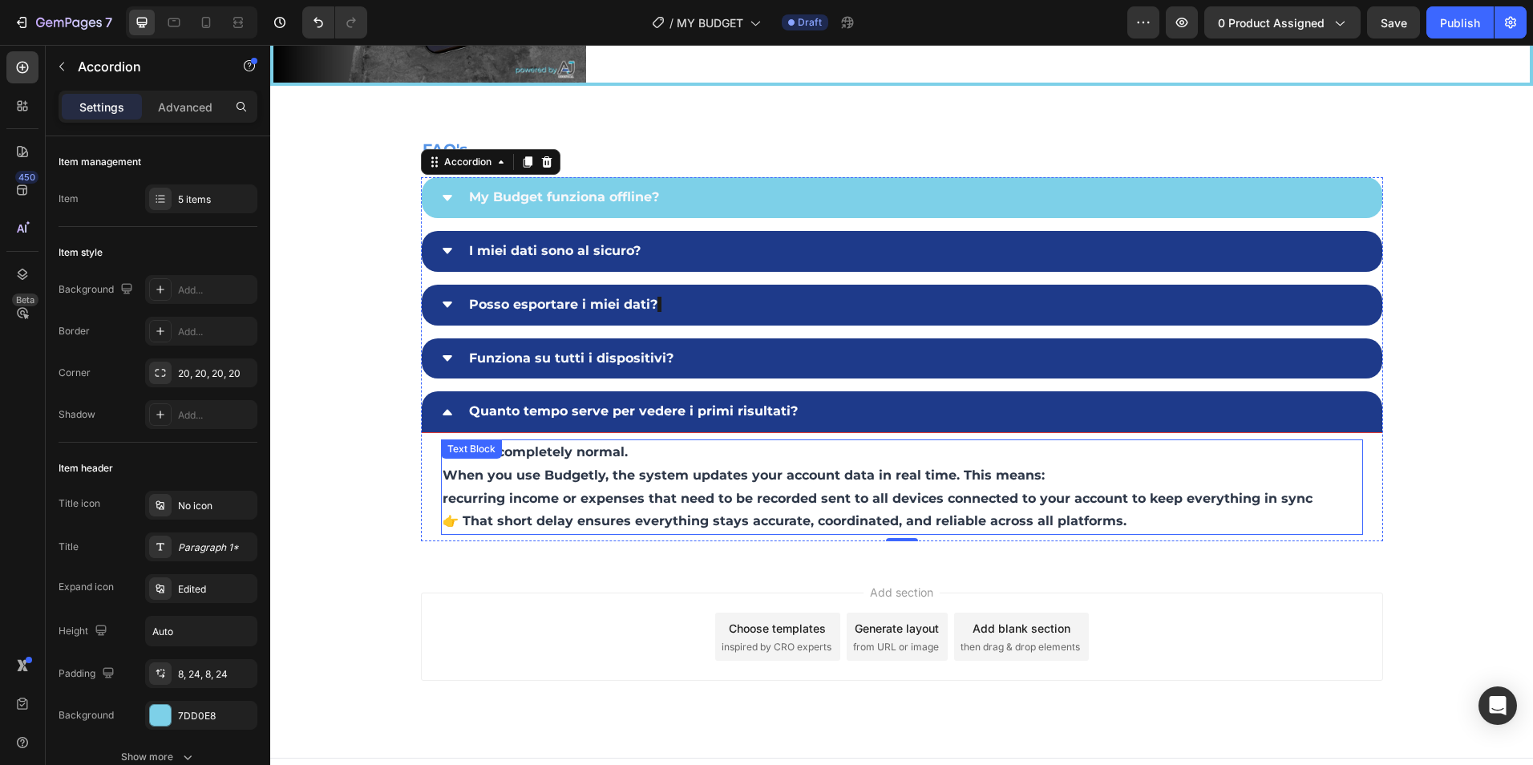
click at [463, 491] on p "recurring income or expenses that need to be recorded sent to all devices conne…" at bounding box center [902, 511] width 919 height 47
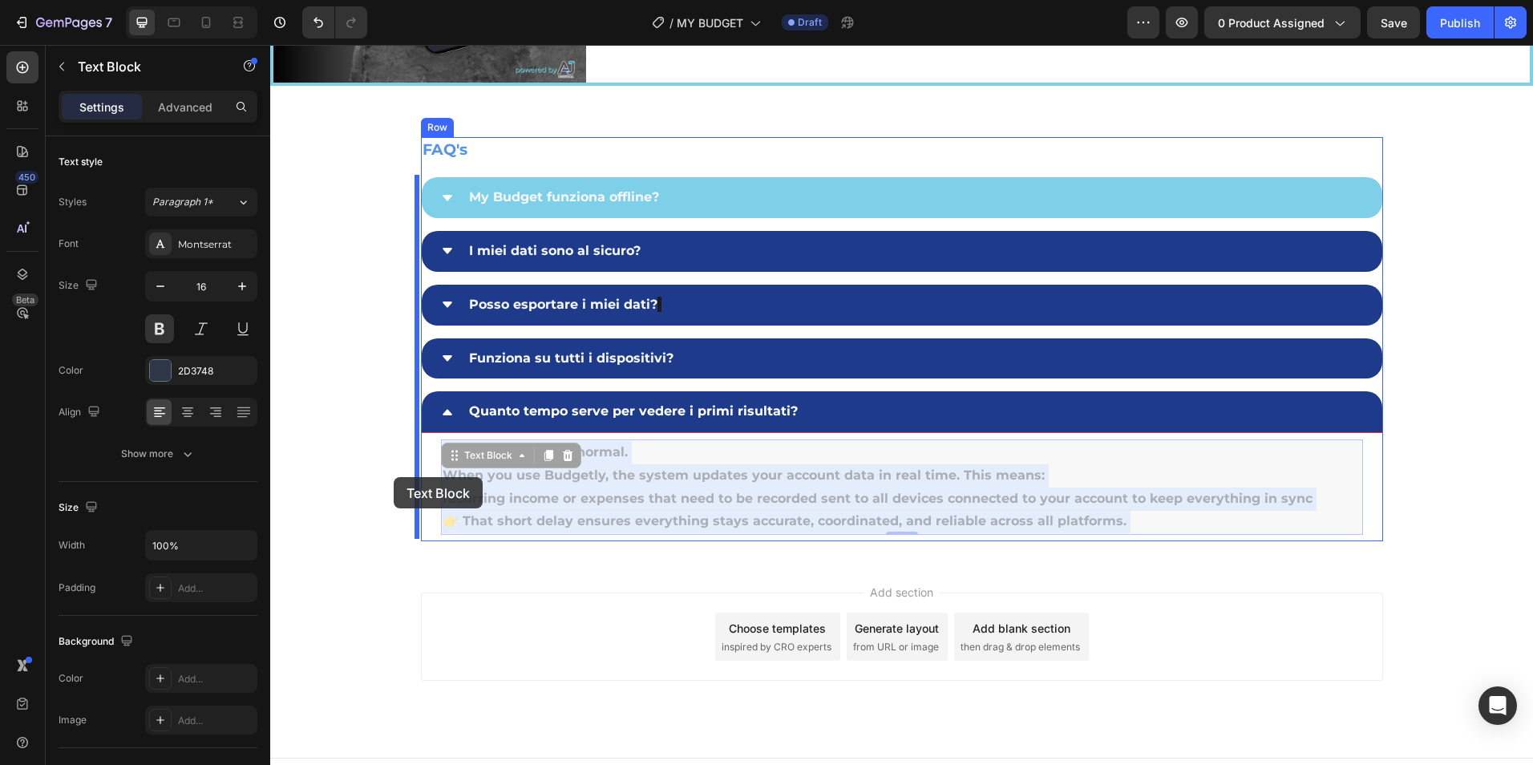
drag, startPoint x: 1161, startPoint y: 517, endPoint x: 410, endPoint y: 479, distance: 752.3
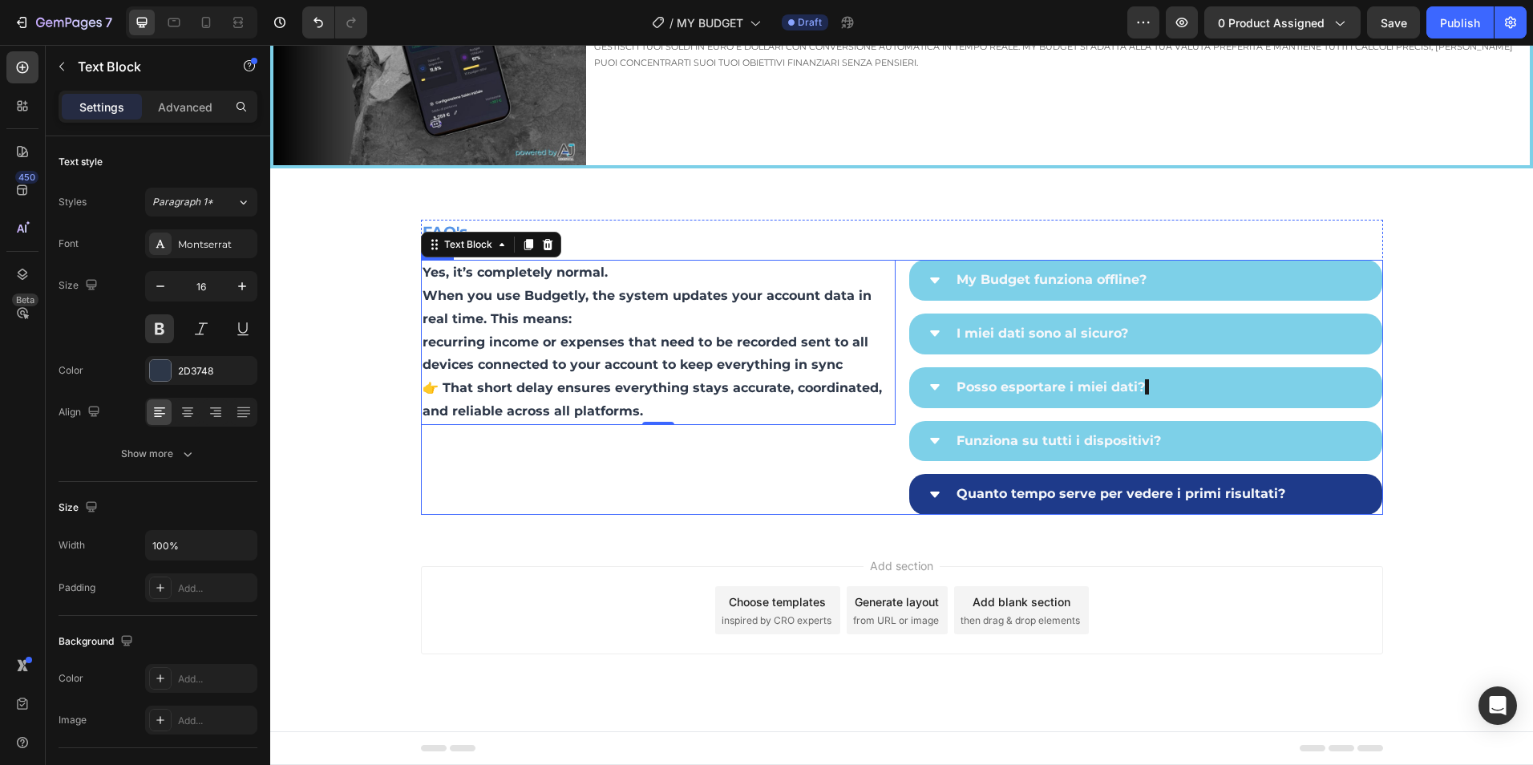
scroll to position [4067, 0]
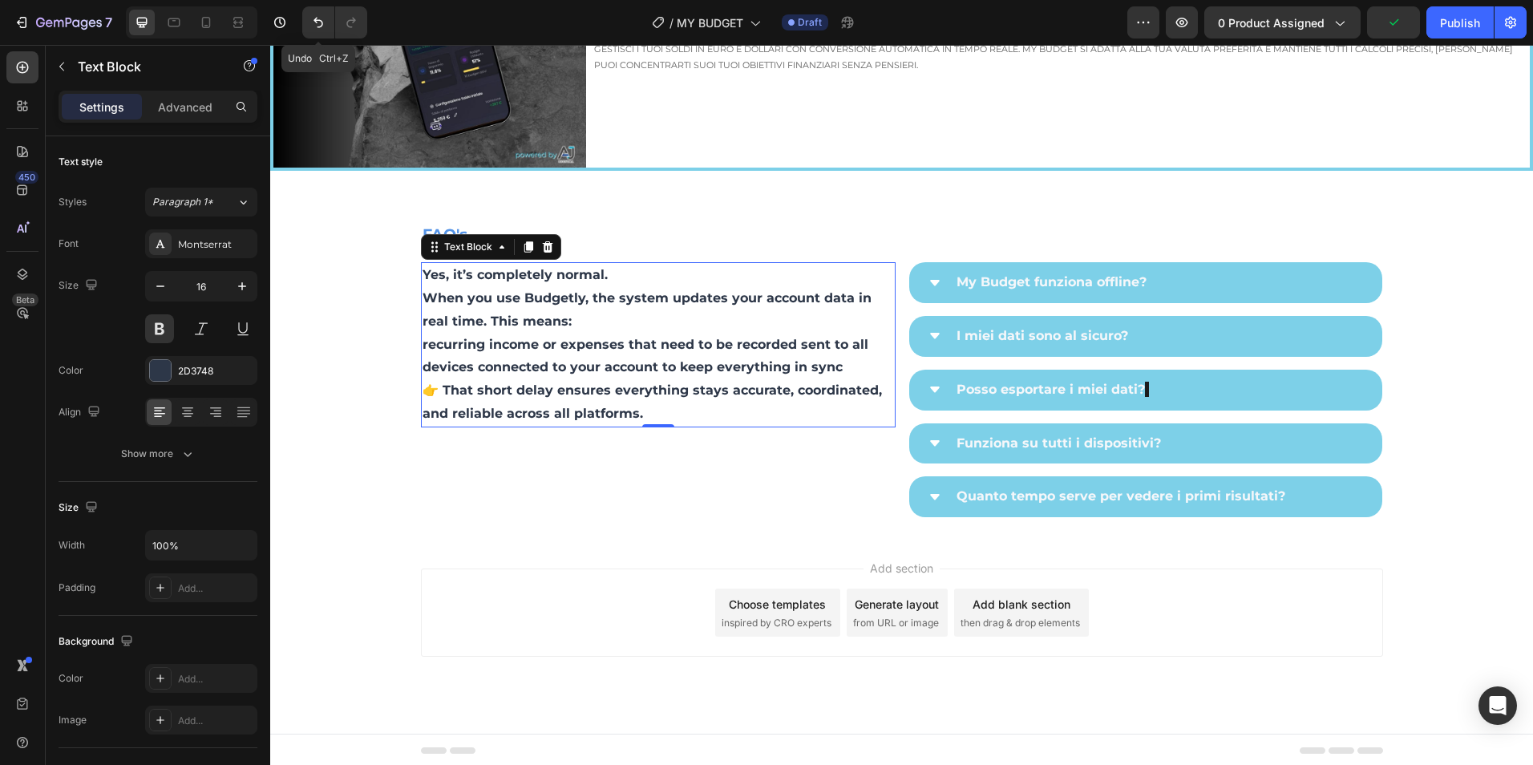
click at [317, 23] on icon "Undo/Redo" at bounding box center [318, 22] width 16 height 16
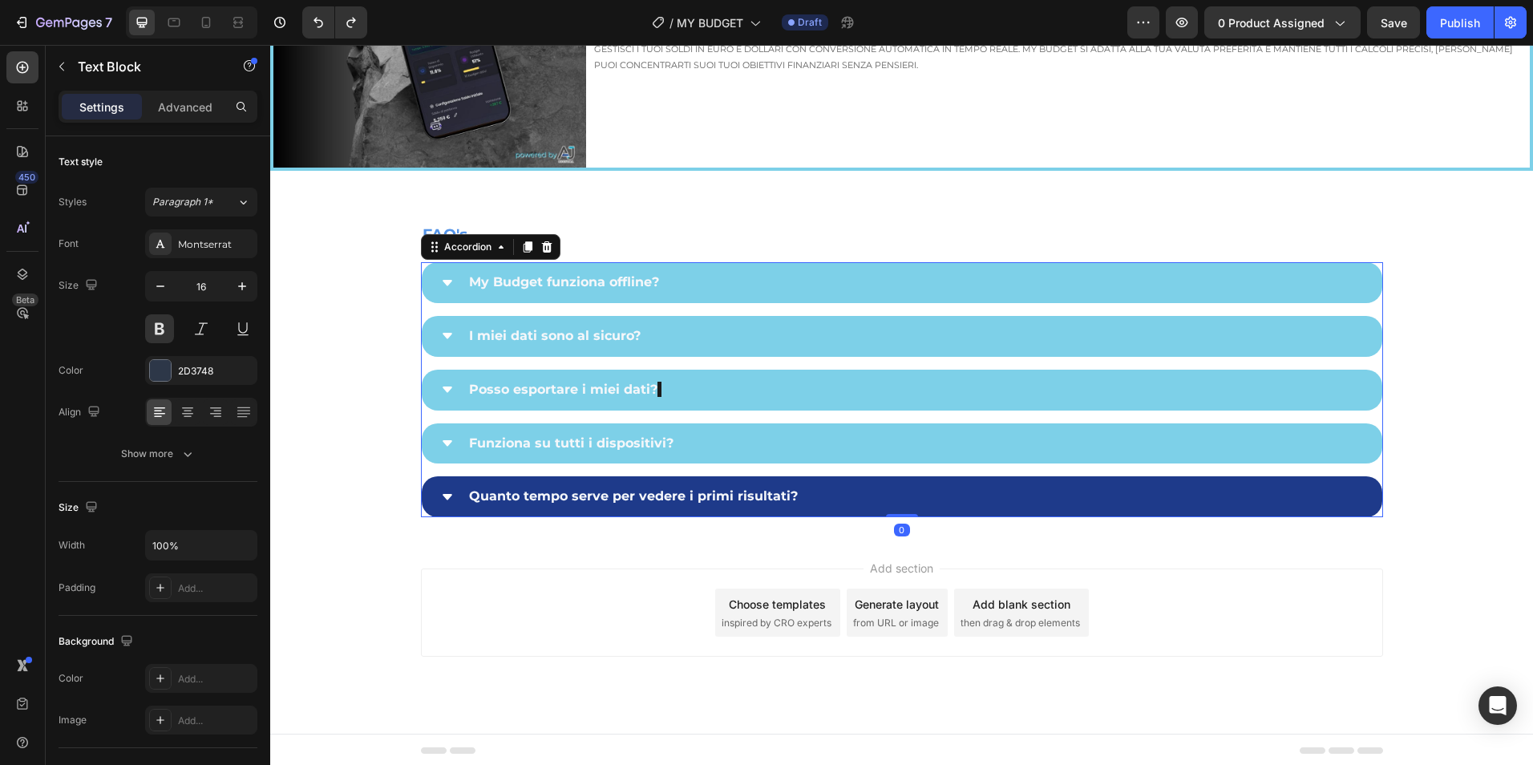
click at [656, 503] on p "Quanto tempo serve per vedere i primi risultati?" at bounding box center [633, 496] width 329 height 23
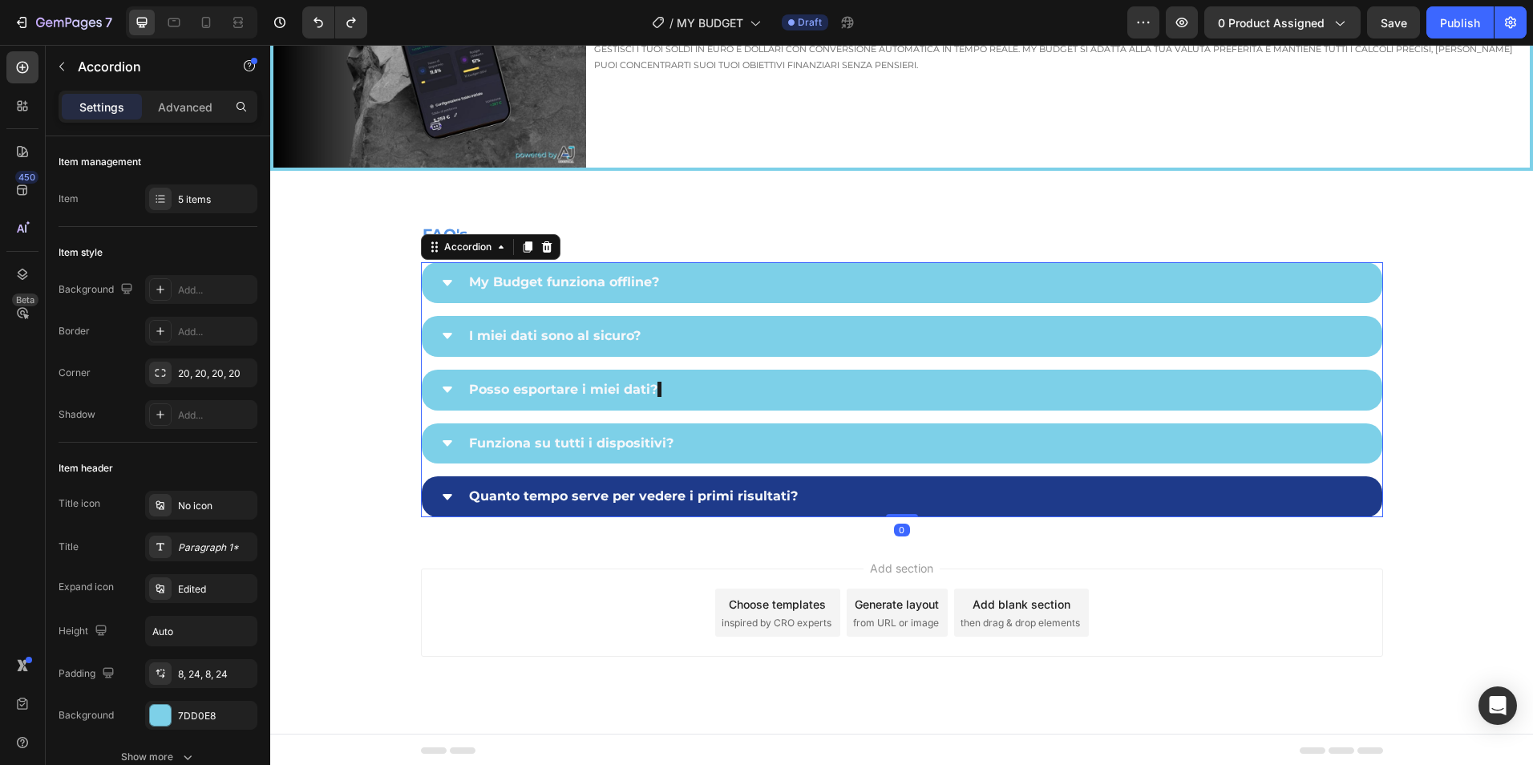
click at [441, 499] on icon at bounding box center [447, 497] width 13 height 13
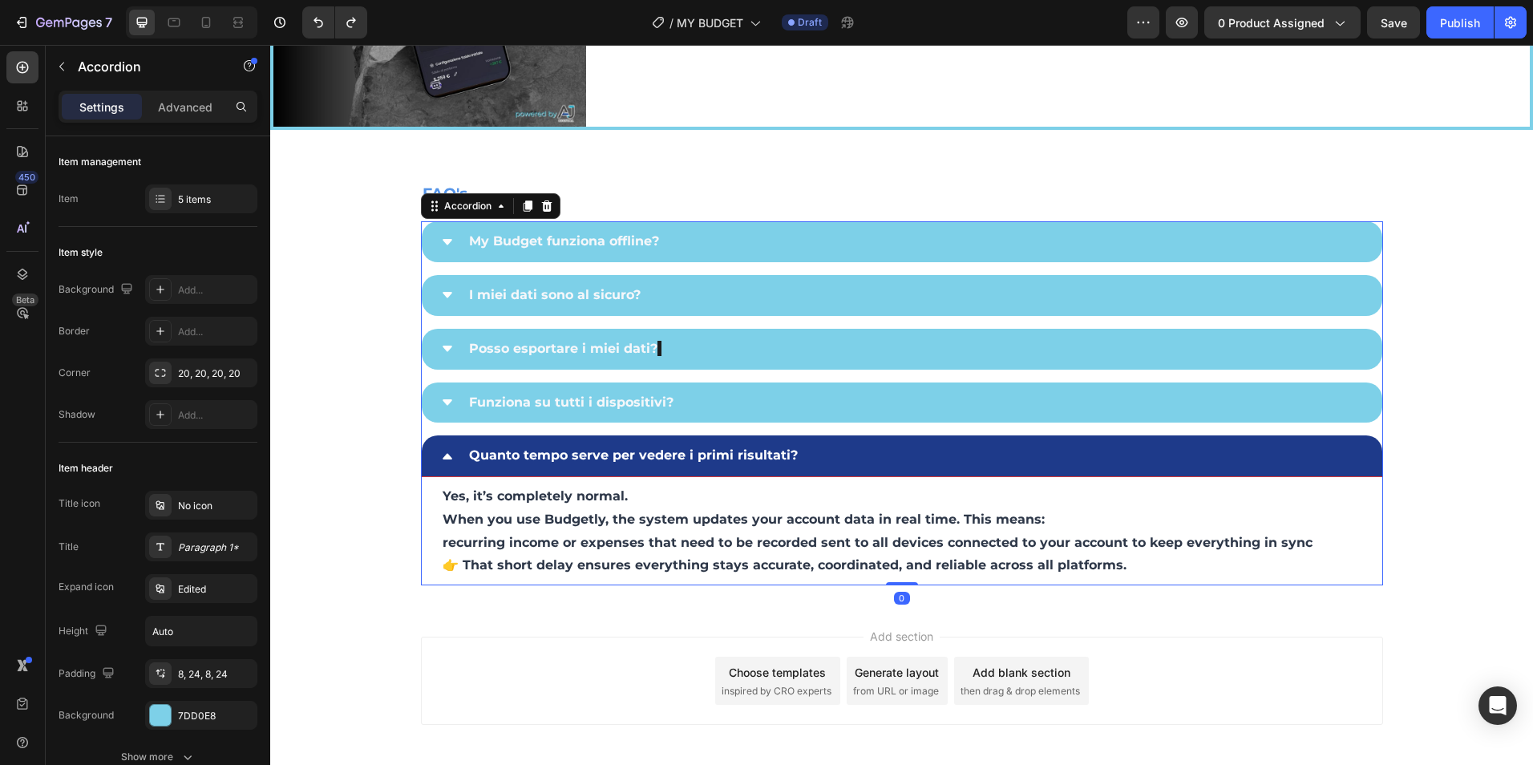
scroll to position [4152, 0]
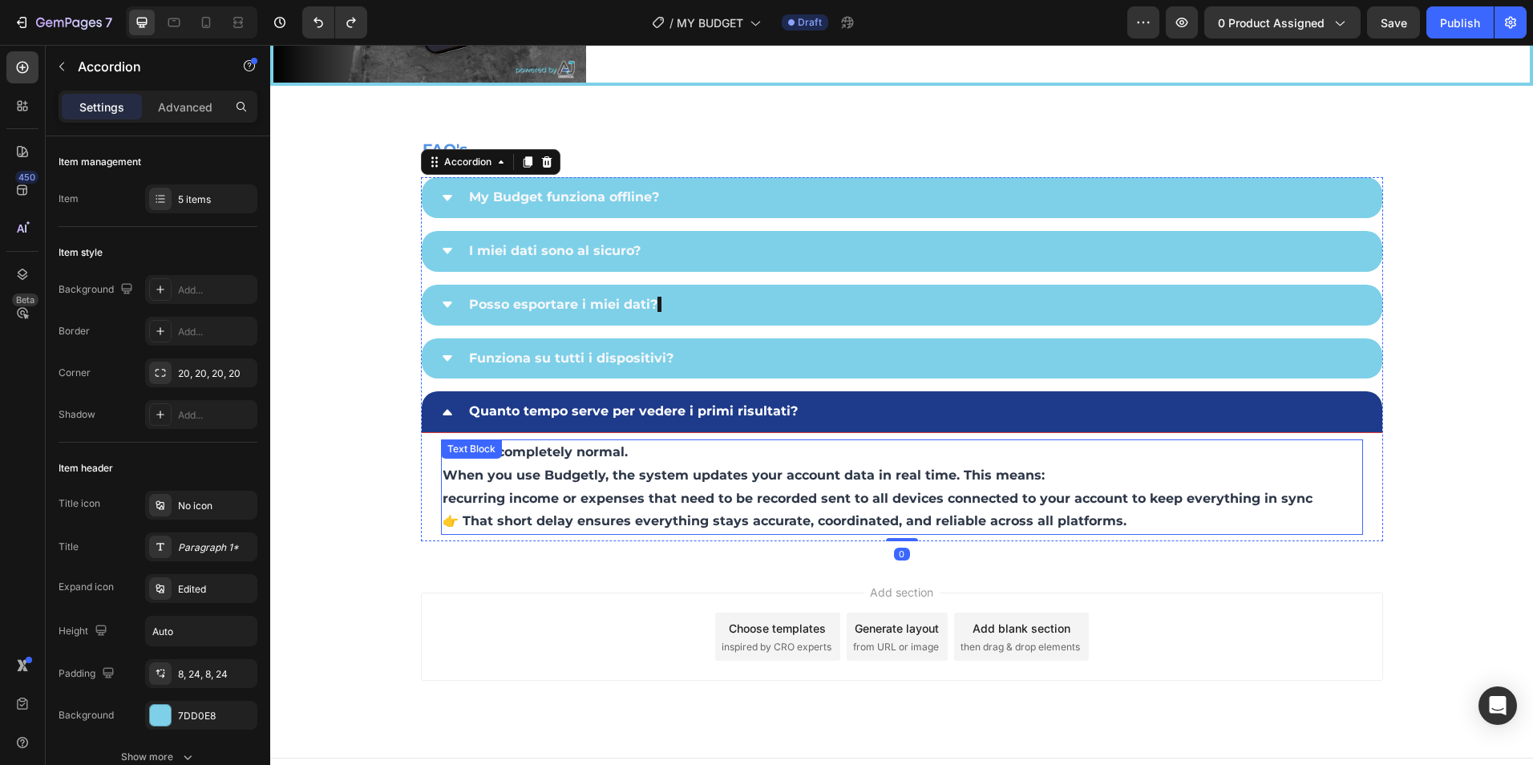
click at [879, 488] on p "recurring income or expenses that need to be recorded sent to all devices conne…" at bounding box center [902, 511] width 919 height 47
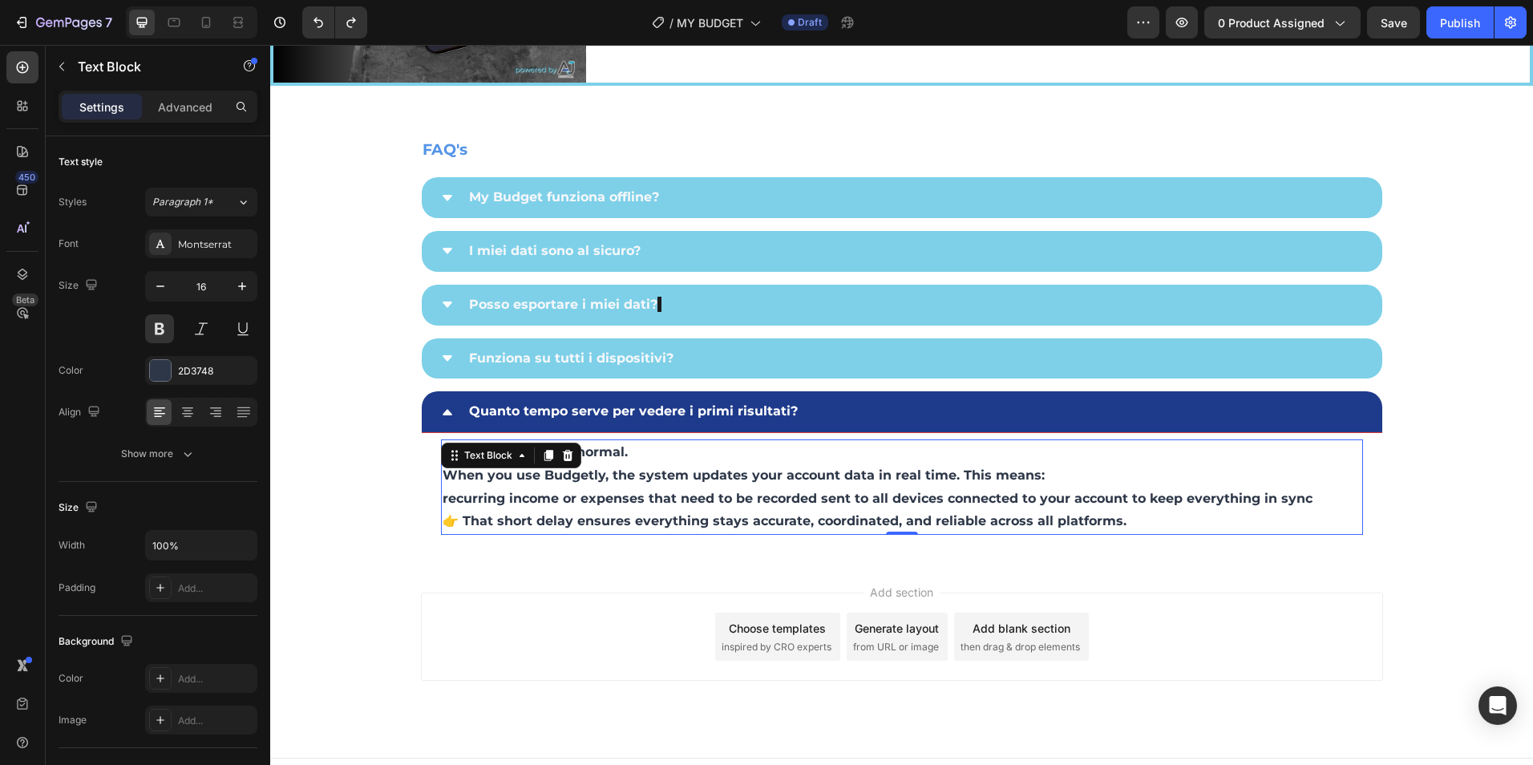
click at [1167, 523] on p "recurring income or expenses that need to be recorded sent to all devices conne…" at bounding box center [902, 511] width 919 height 47
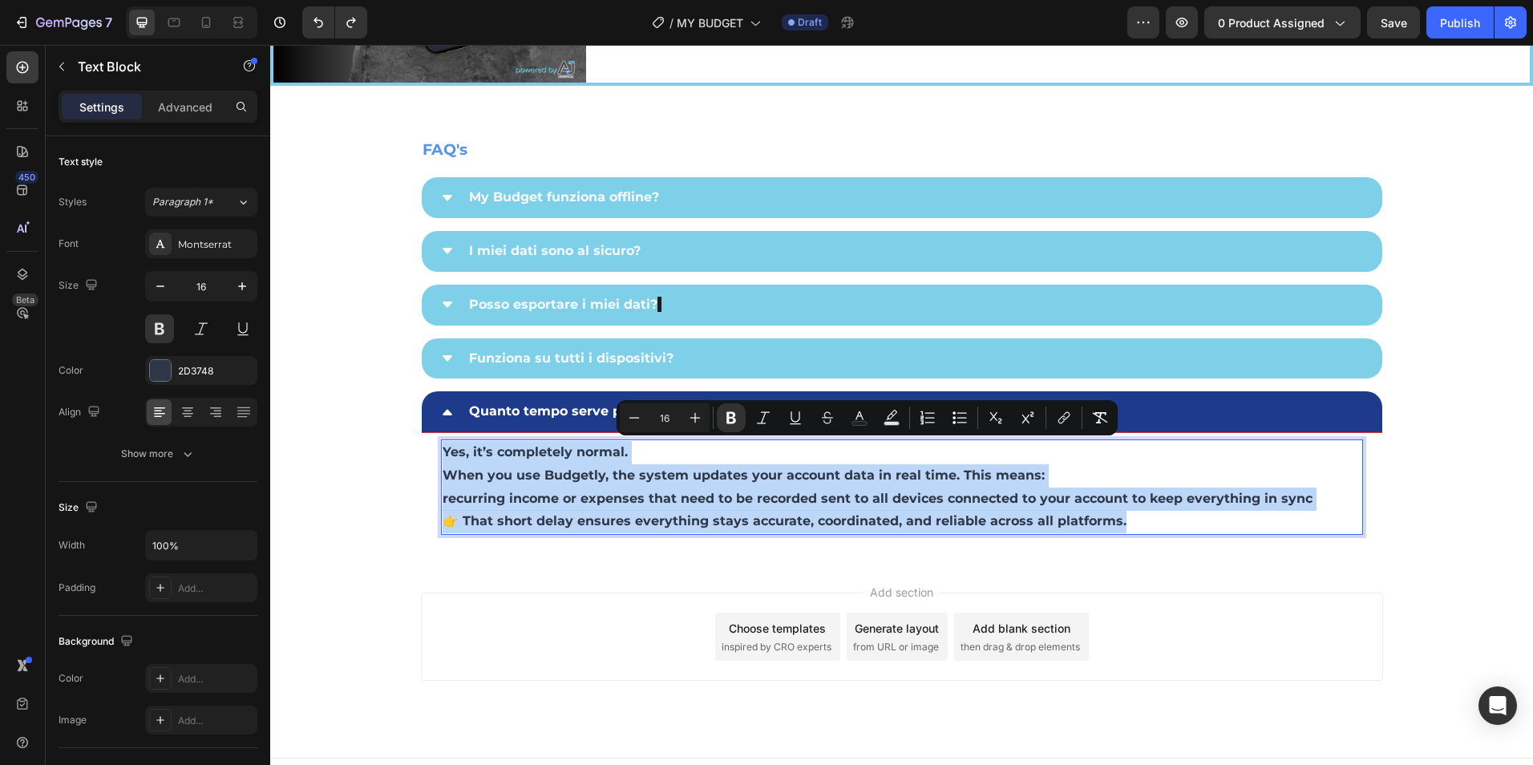
drag, startPoint x: 1134, startPoint y: 518, endPoint x: 436, endPoint y: 449, distance: 701.0
click at [441, 449] on div "Yes, it’s completely normal. When you use Budgetly, the system updates your acc…" at bounding box center [902, 486] width 922 height 95
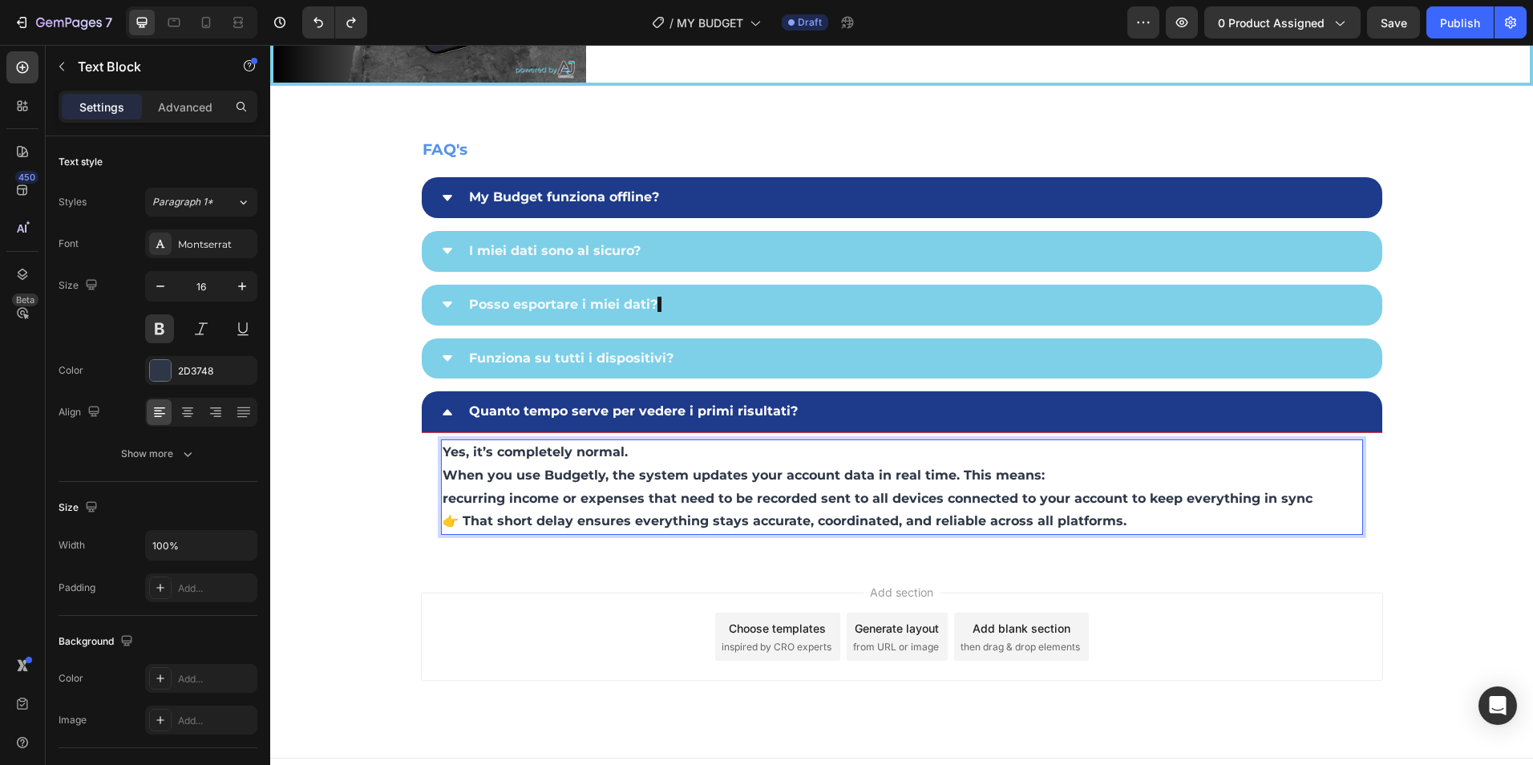
scroll to position [4107, 0]
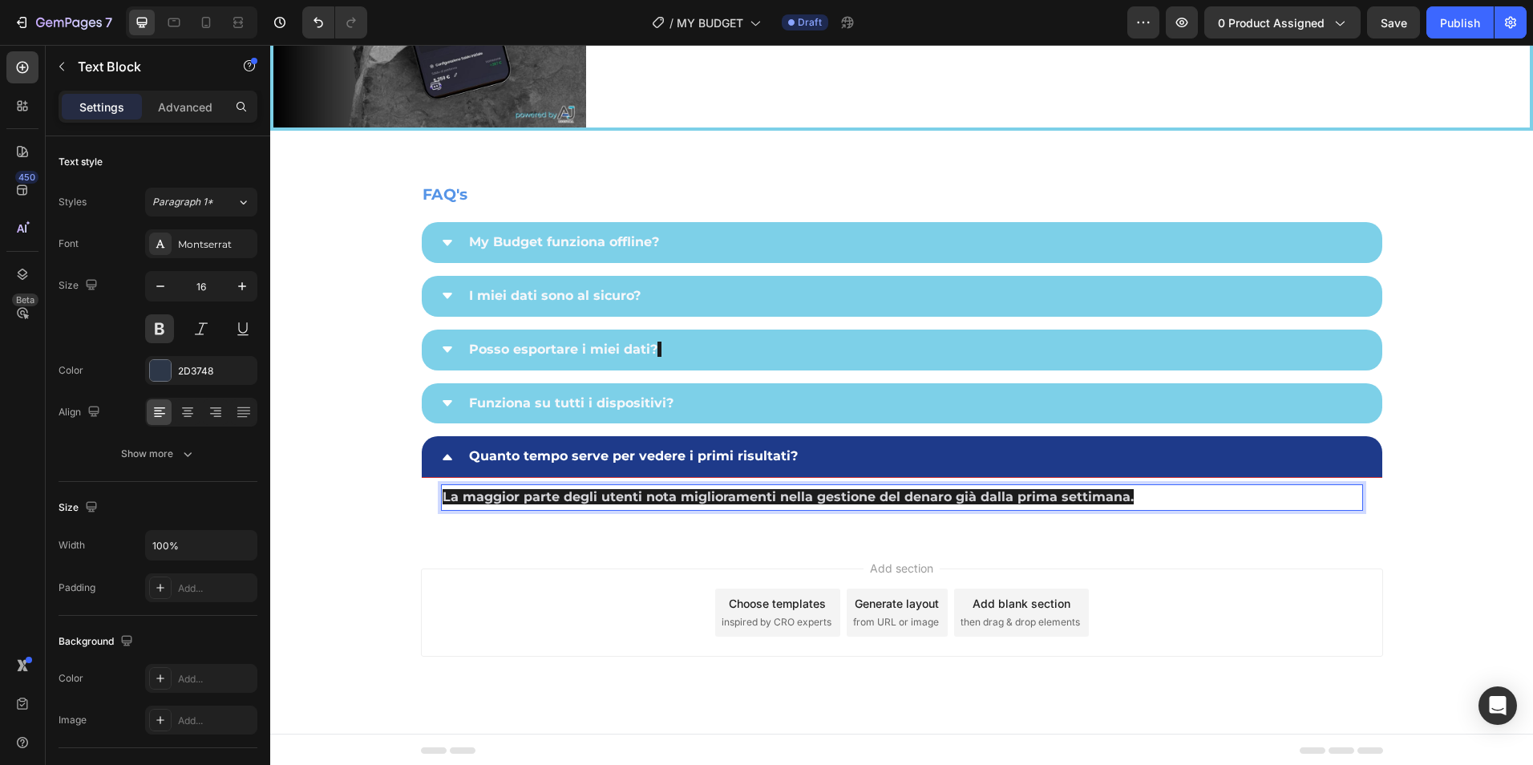
click at [554, 577] on div "Add section Choose templates inspired by CRO experts Generate layout from URL o…" at bounding box center [902, 613] width 962 height 88
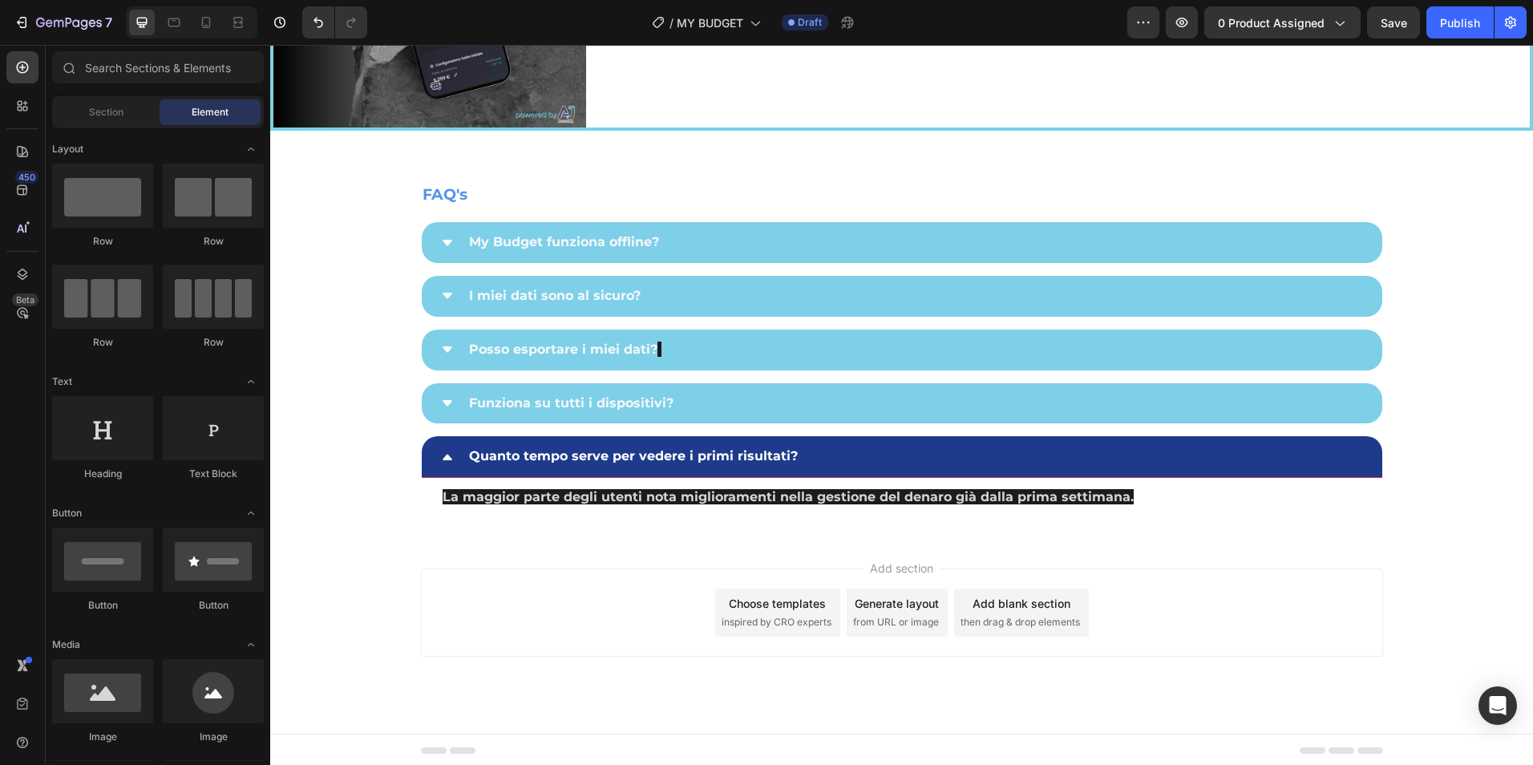
click at [546, 577] on div "Add section Choose templates inspired by CRO experts Generate layout from URL o…" at bounding box center [902, 613] width 962 height 88
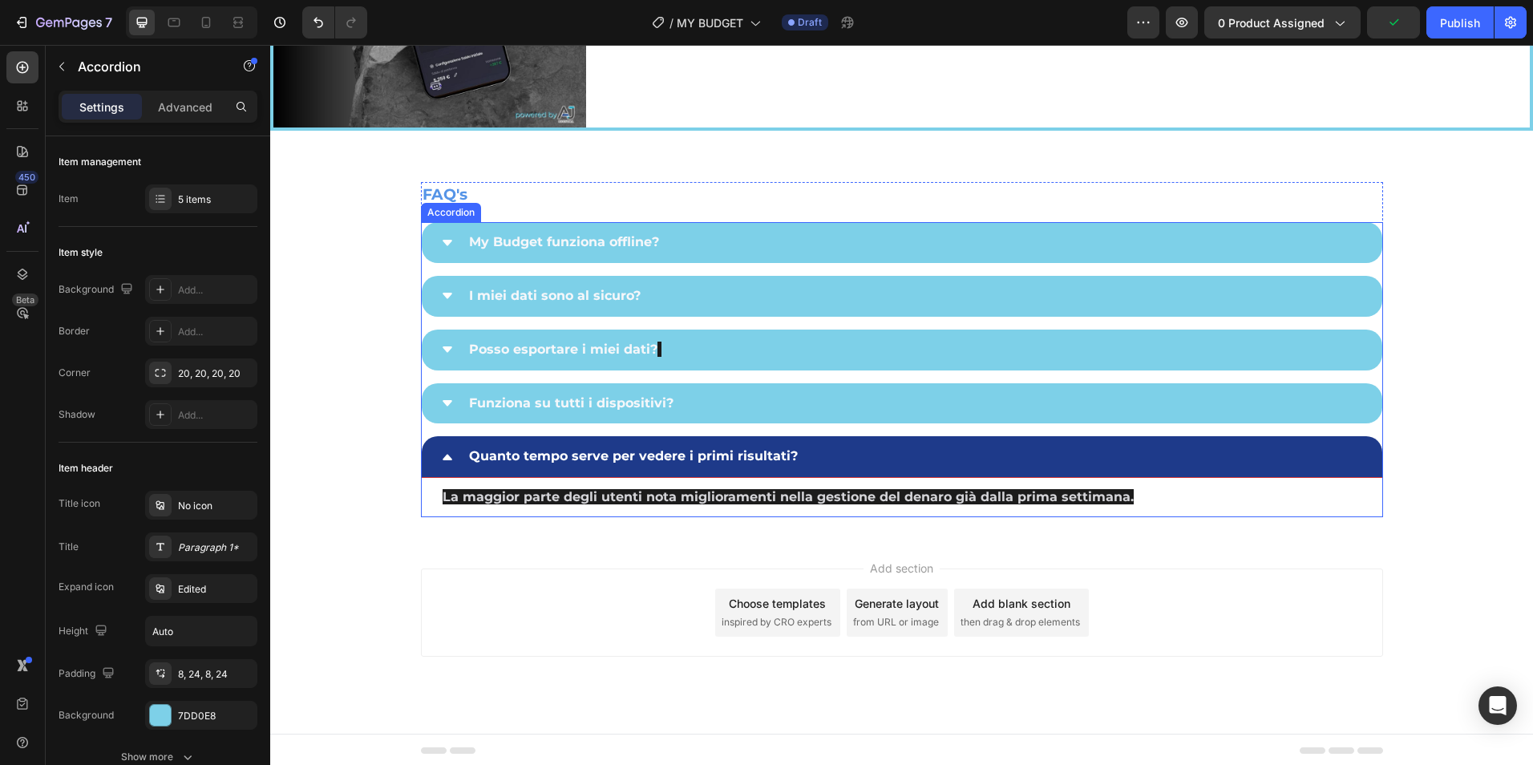
click at [443, 455] on icon at bounding box center [448, 457] width 10 height 6
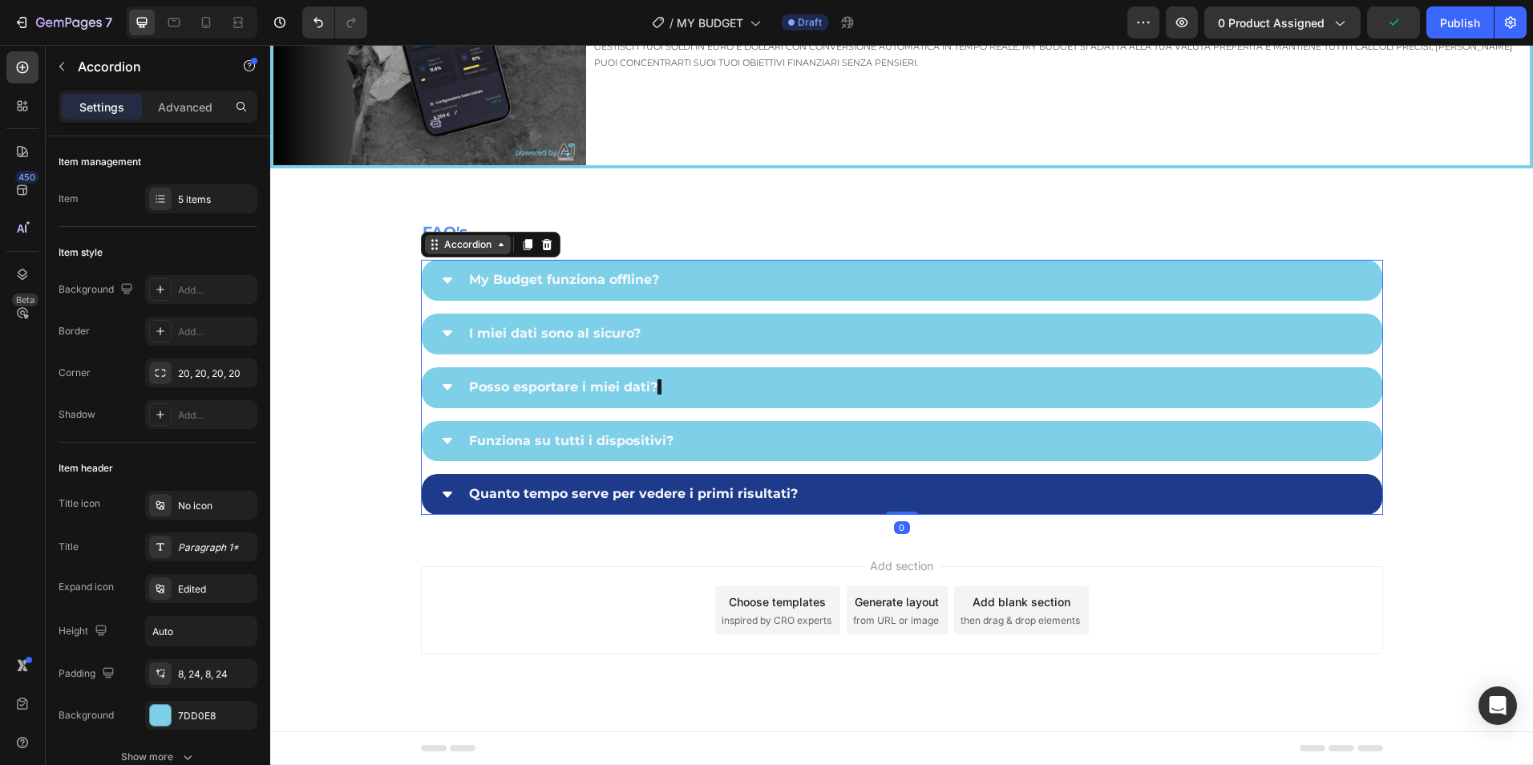
scroll to position [4067, 0]
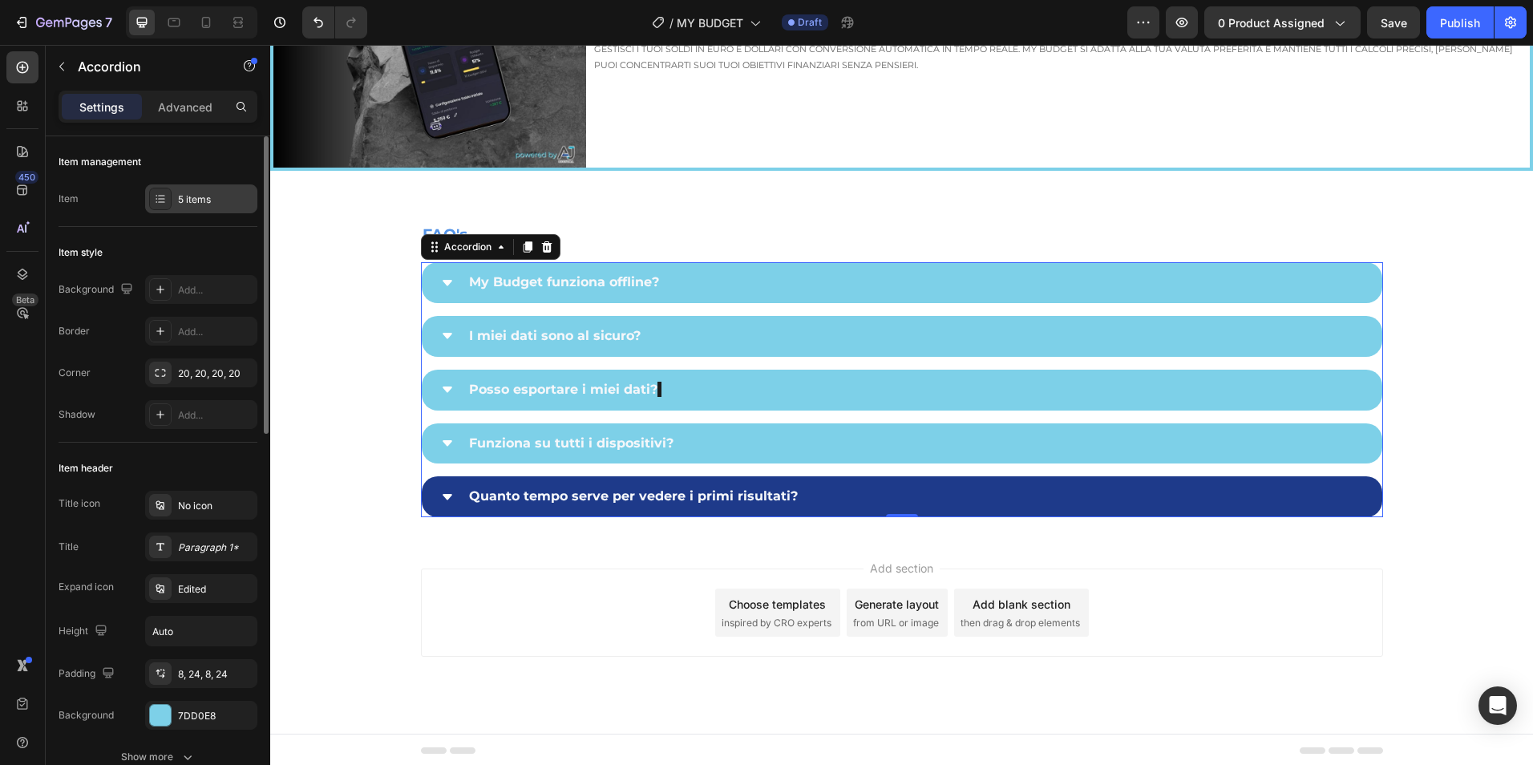
click at [200, 202] on div "5 items" at bounding box center [215, 199] width 75 height 14
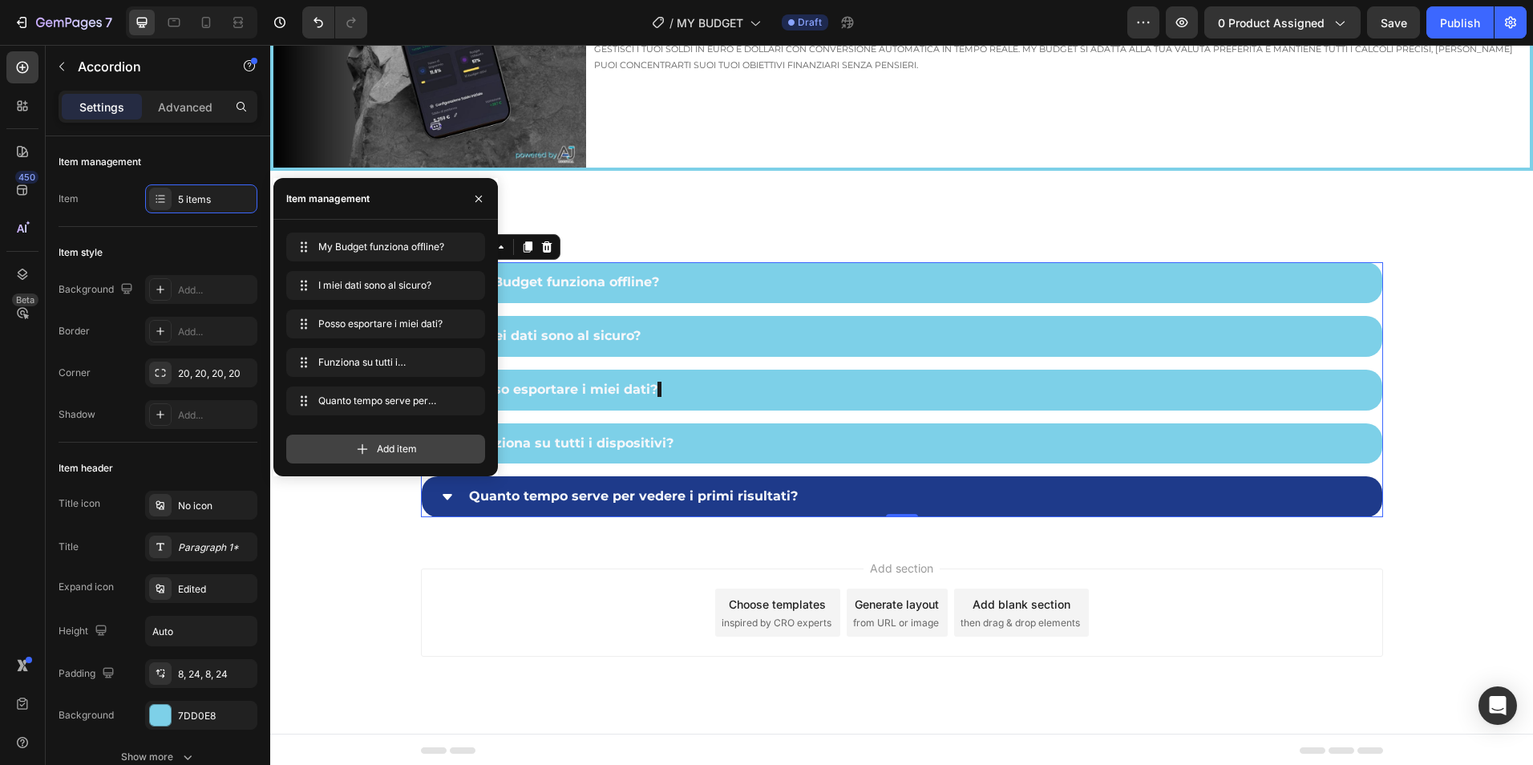
click at [390, 448] on span "Add item" at bounding box center [397, 449] width 40 height 14
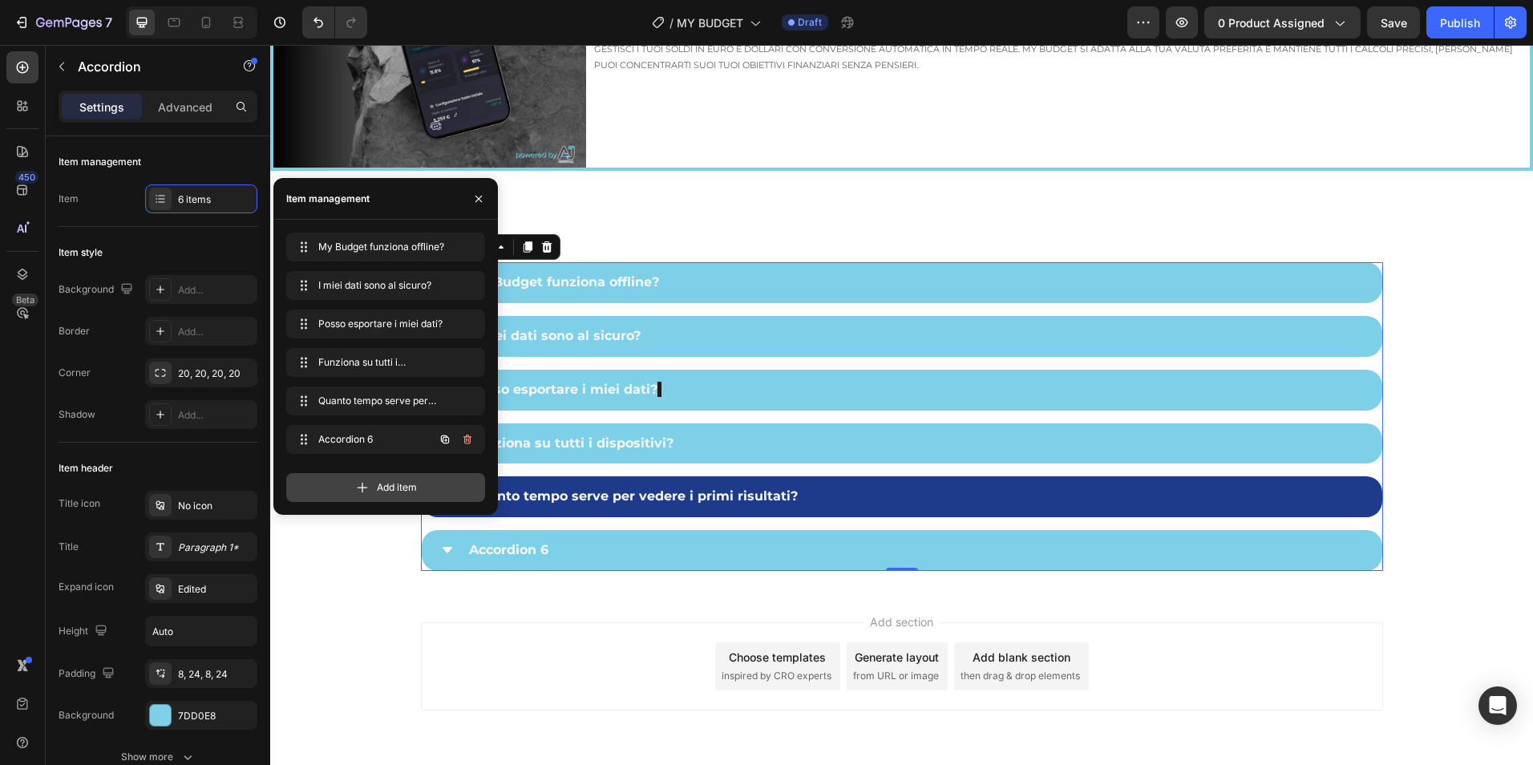
scroll to position [4107, 0]
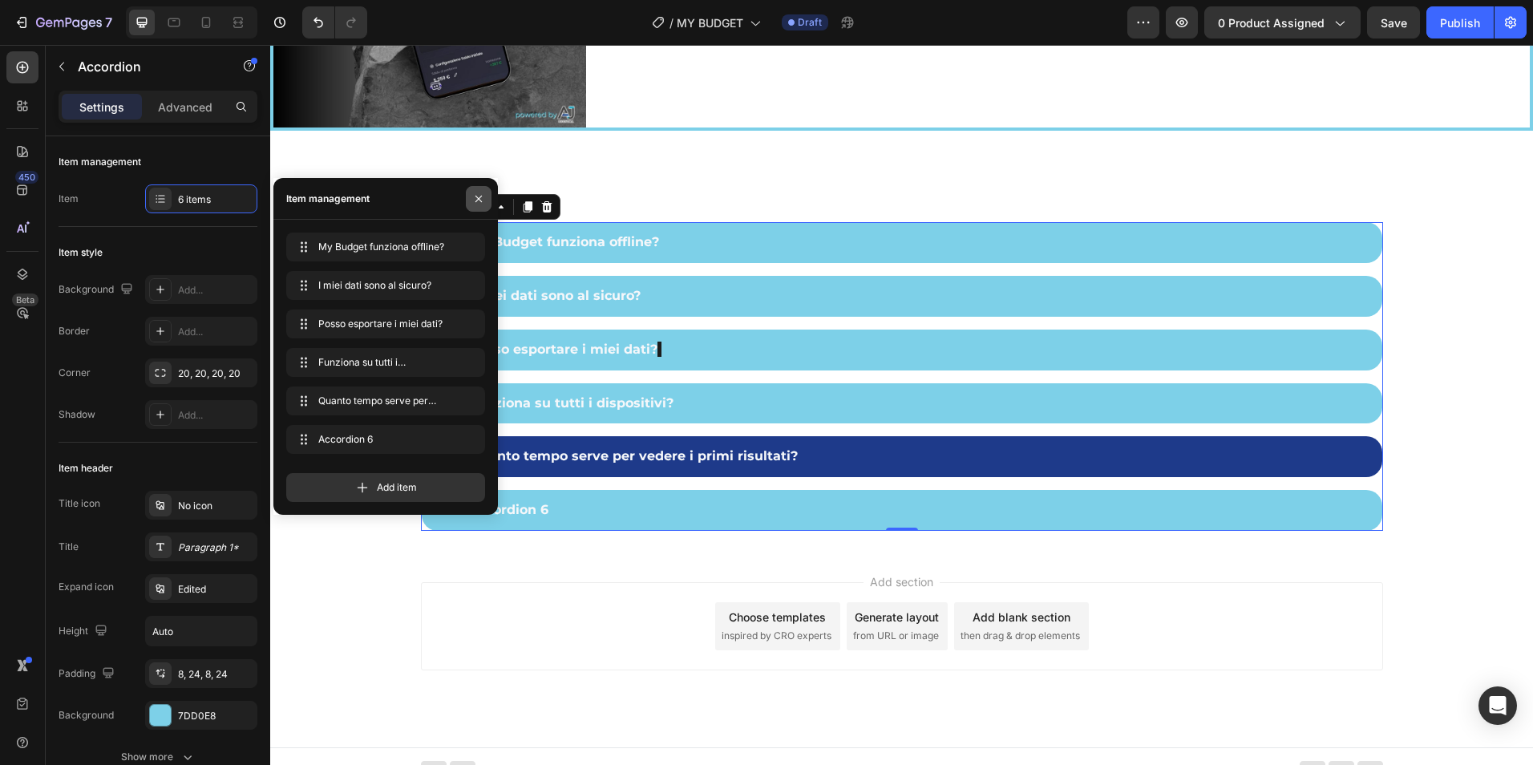
click at [475, 187] on button "button" at bounding box center [479, 199] width 26 height 26
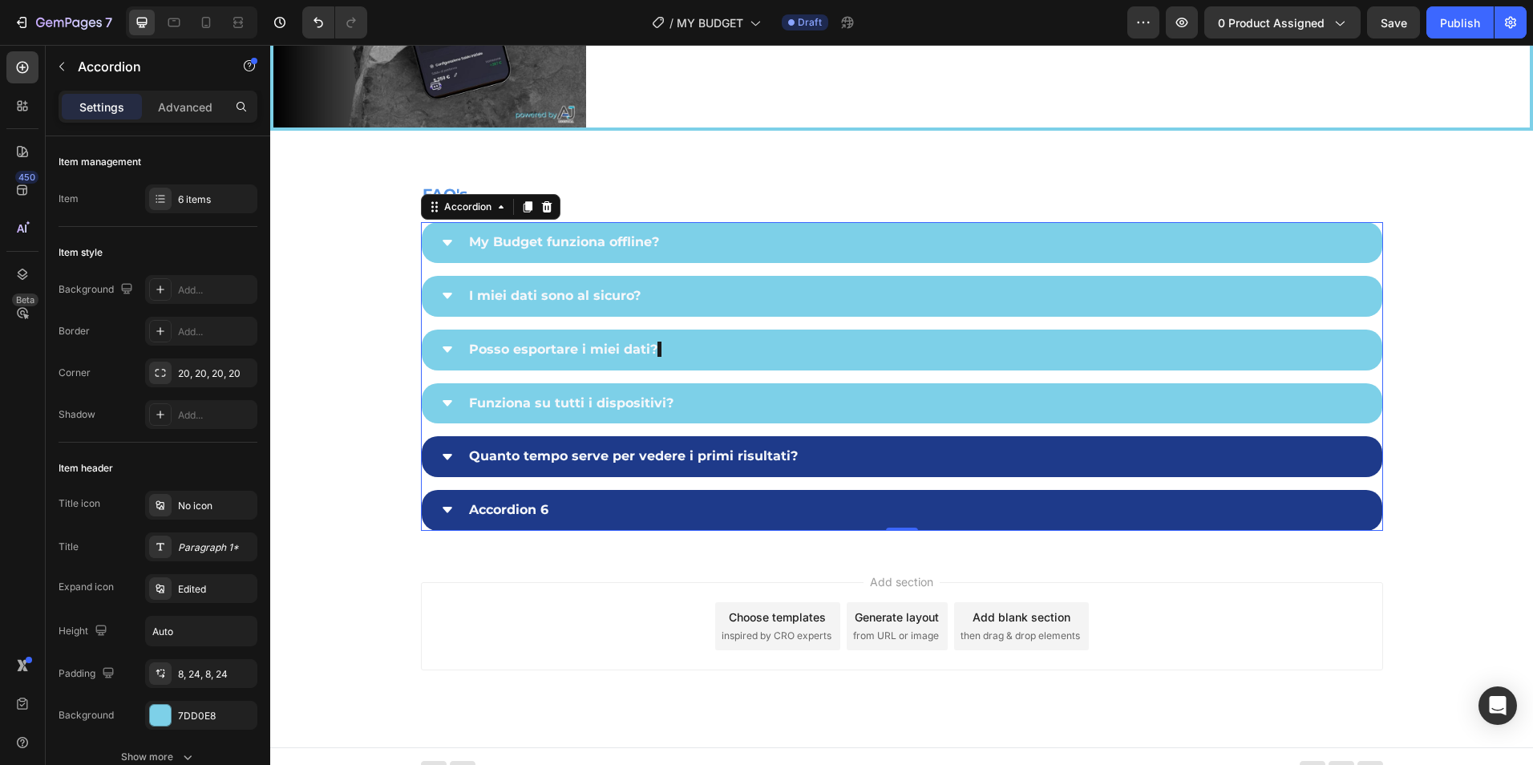
click at [486, 504] on div "Accordion 6" at bounding box center [509, 510] width 84 height 28
click at [486, 504] on p "Accordion 6" at bounding box center [508, 510] width 79 height 23
click at [487, 504] on p "Accordion 6" at bounding box center [508, 510] width 79 height 23
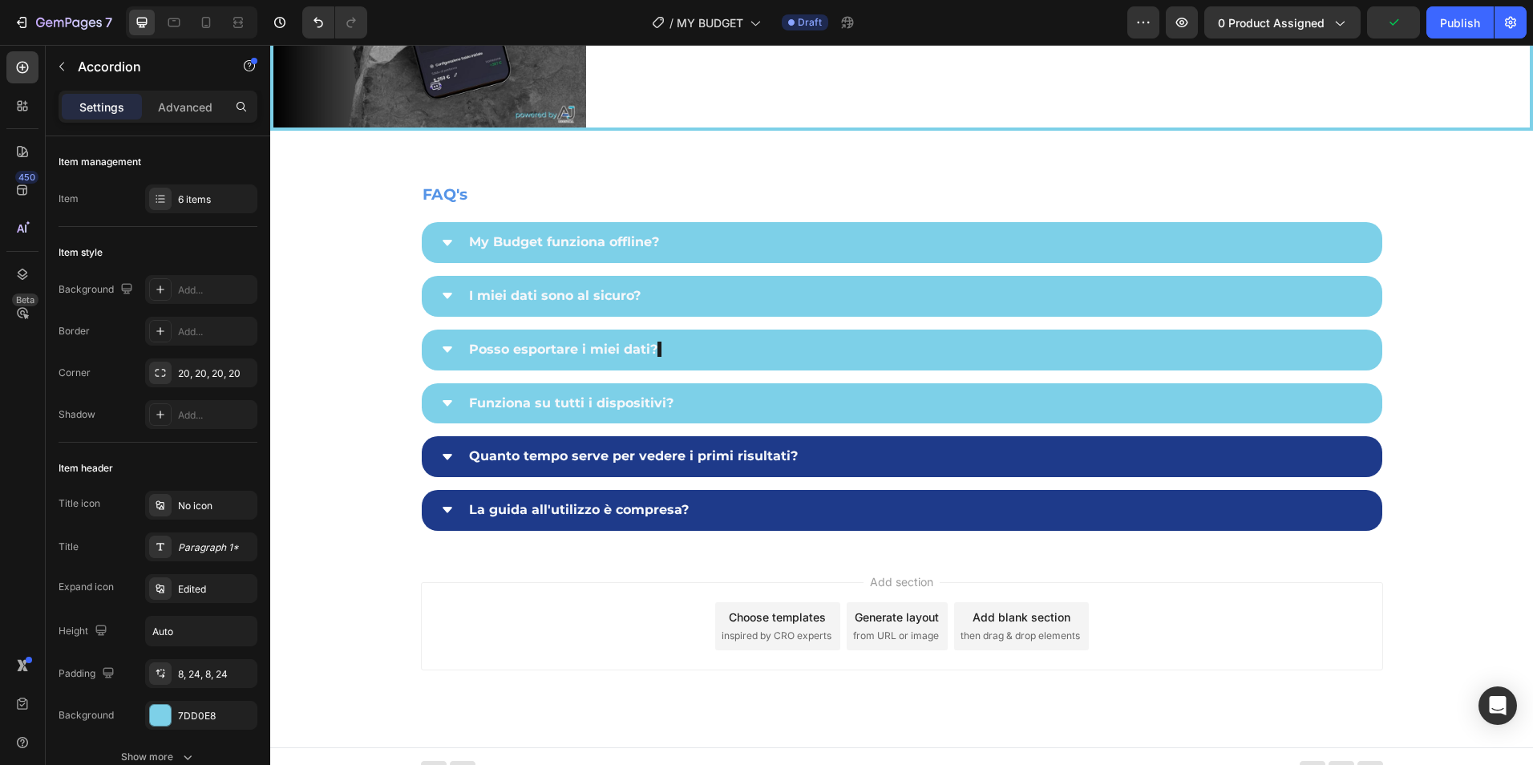
click at [441, 511] on icon at bounding box center [447, 510] width 13 height 13
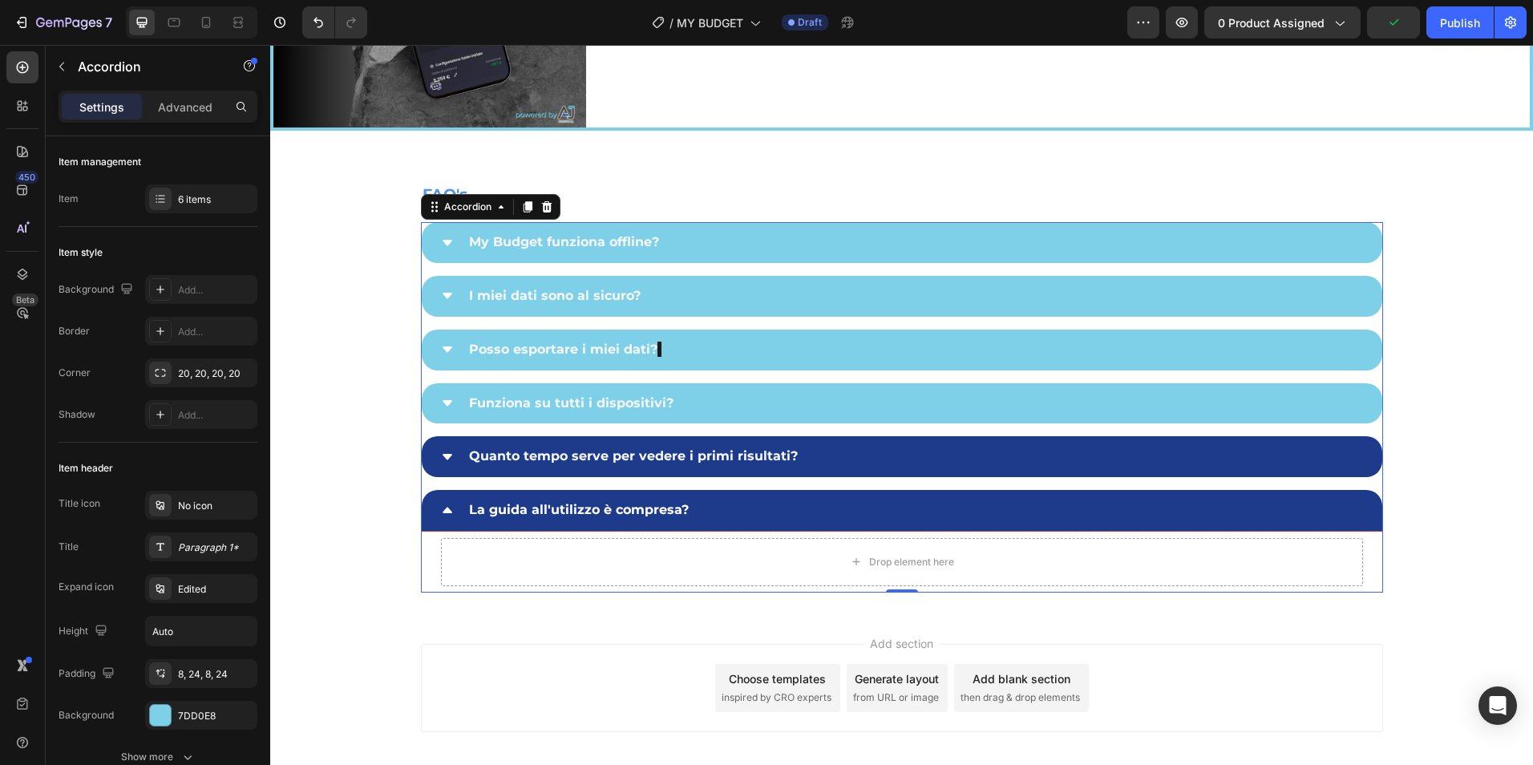
click at [542, 456] on strong "Quanto tempo serve per vedere i primi risultati?" at bounding box center [633, 455] width 329 height 15
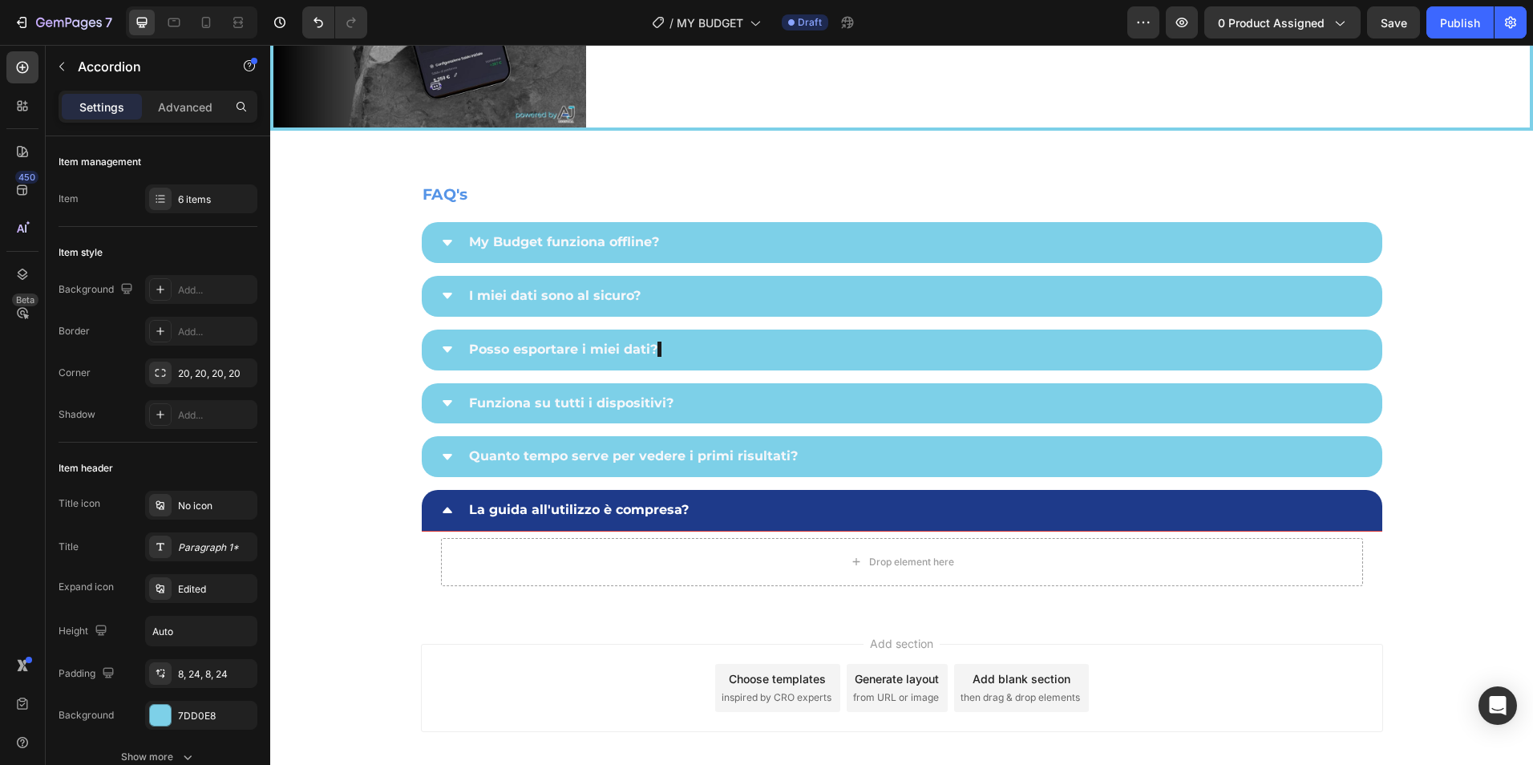
click at [442, 451] on icon at bounding box center [447, 457] width 13 height 13
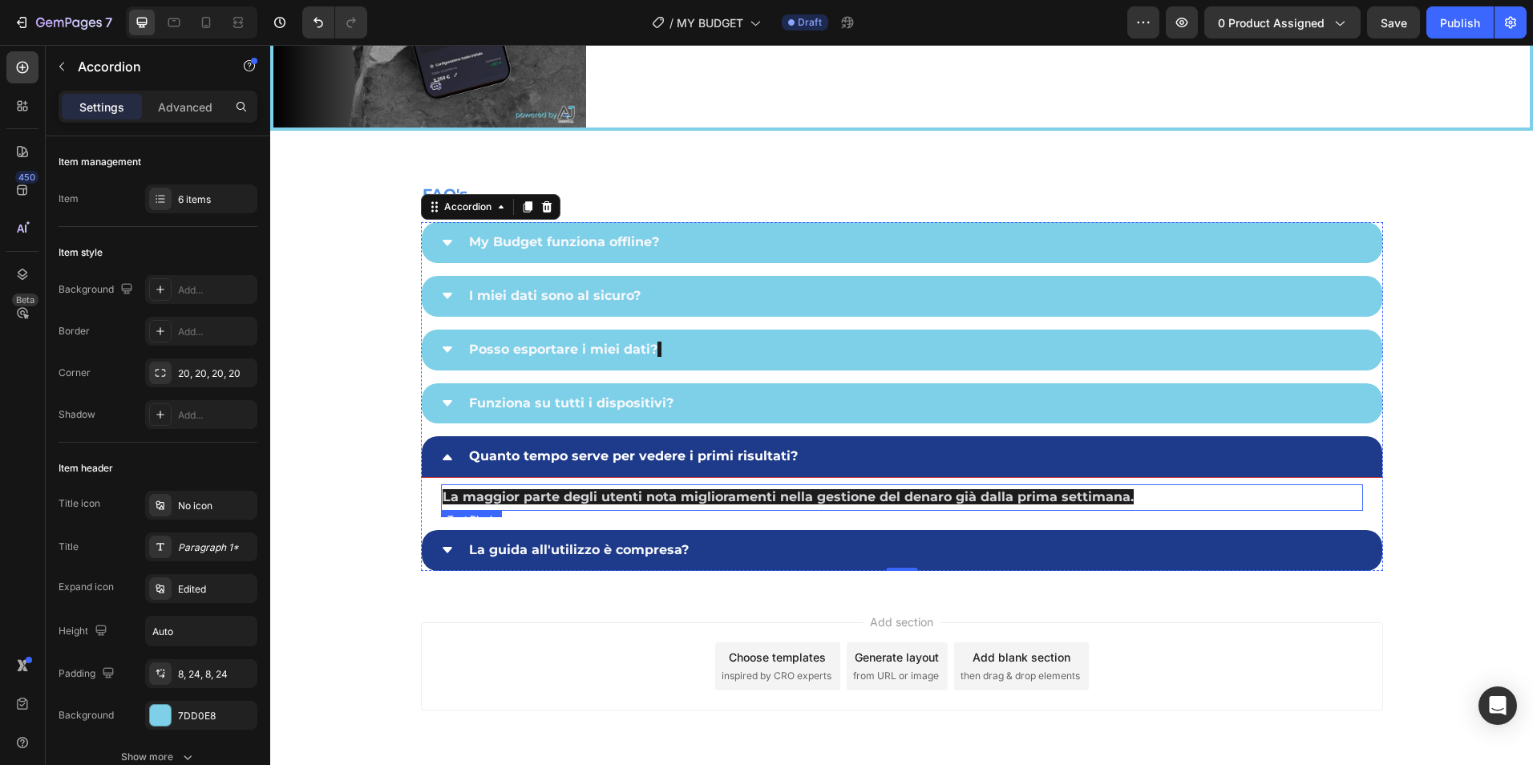
click at [557, 494] on span "La maggior parte degli utenti nota miglioramenti nella gestione del denaro già …" at bounding box center [788, 496] width 691 height 15
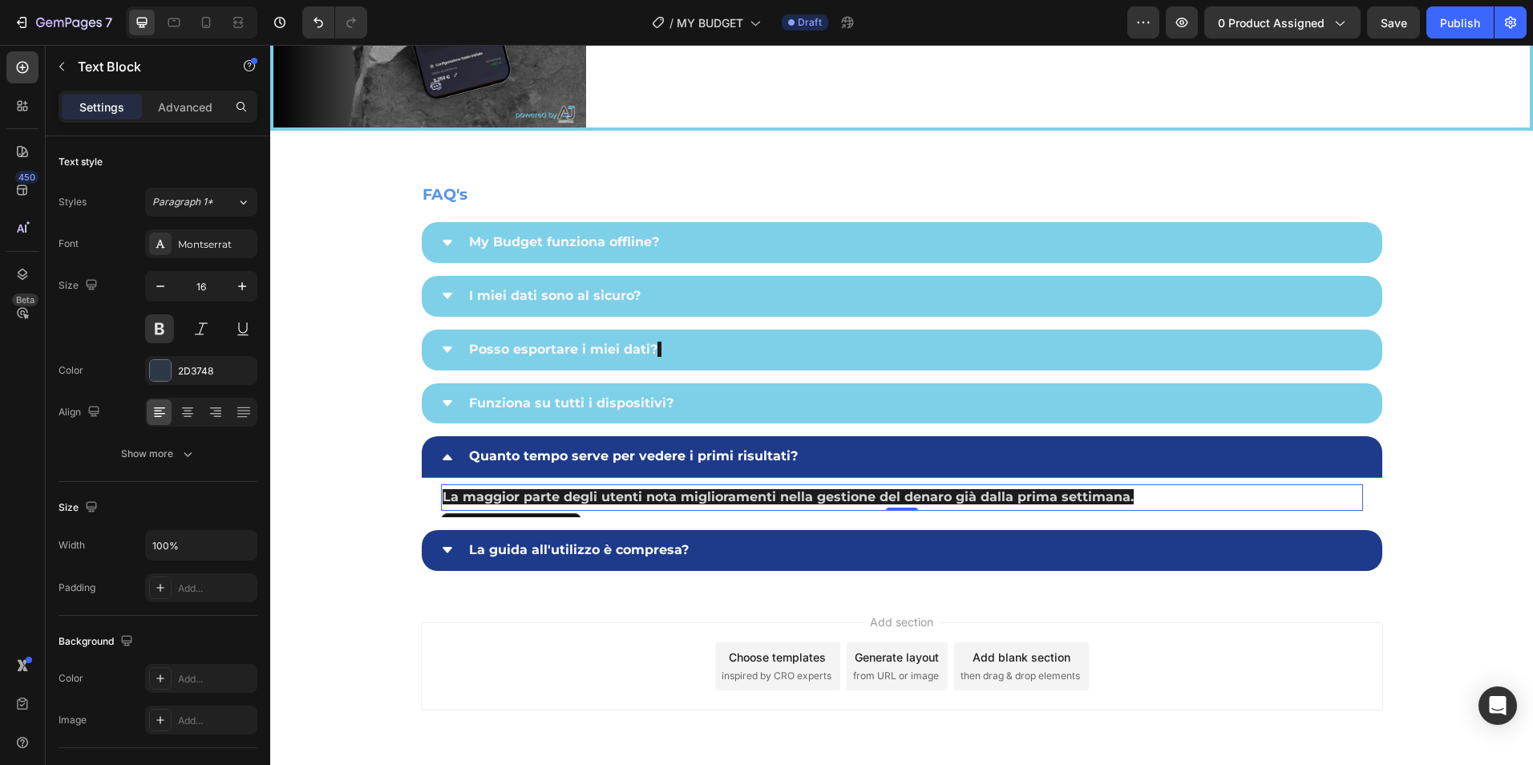
click at [557, 494] on span "La maggior parte degli utenti nota miglioramenti nella gestione del denaro già …" at bounding box center [788, 496] width 691 height 15
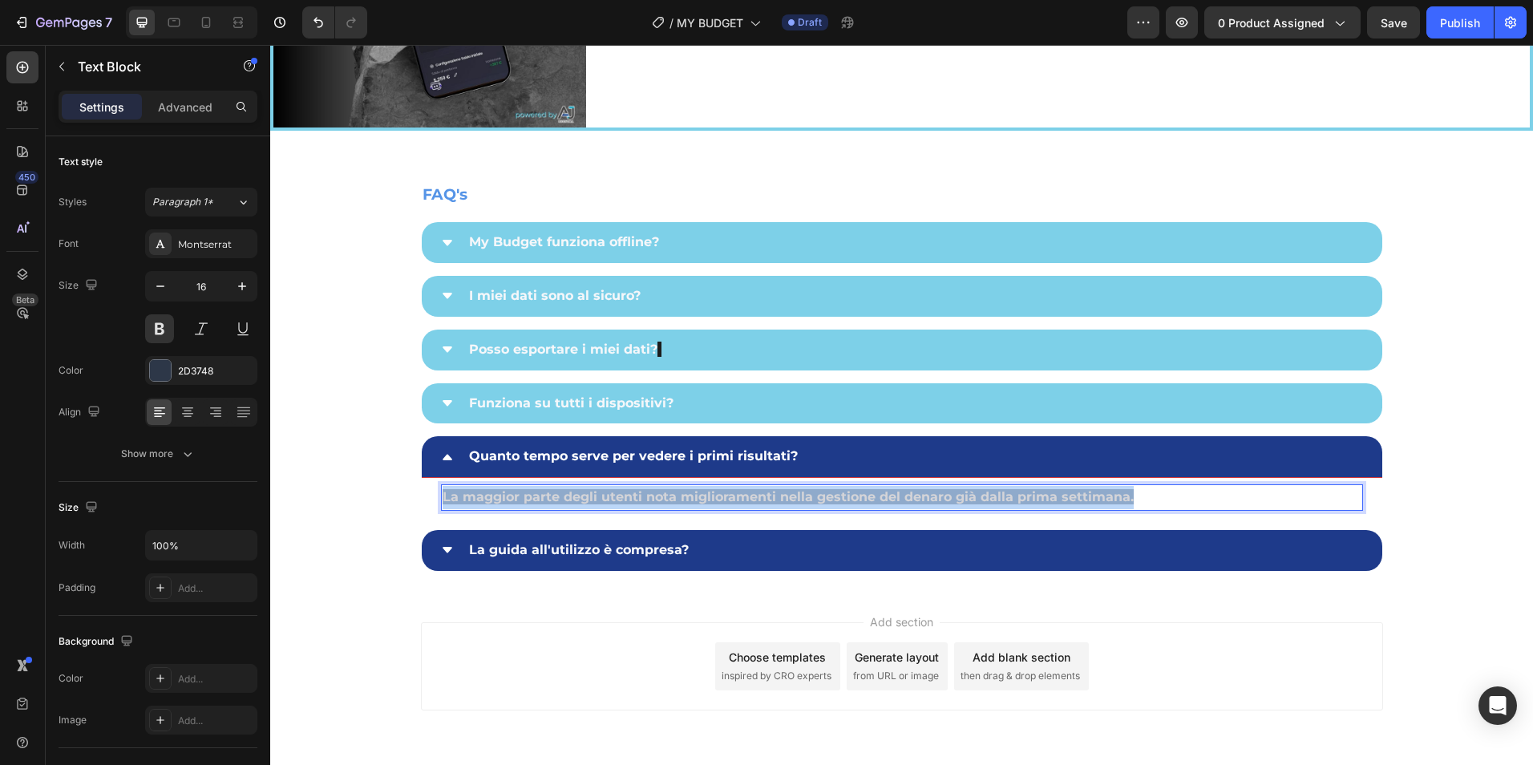
click at [557, 494] on span "La maggior parte degli utenti nota miglioramenti nella gestione del denaro già …" at bounding box center [788, 496] width 691 height 15
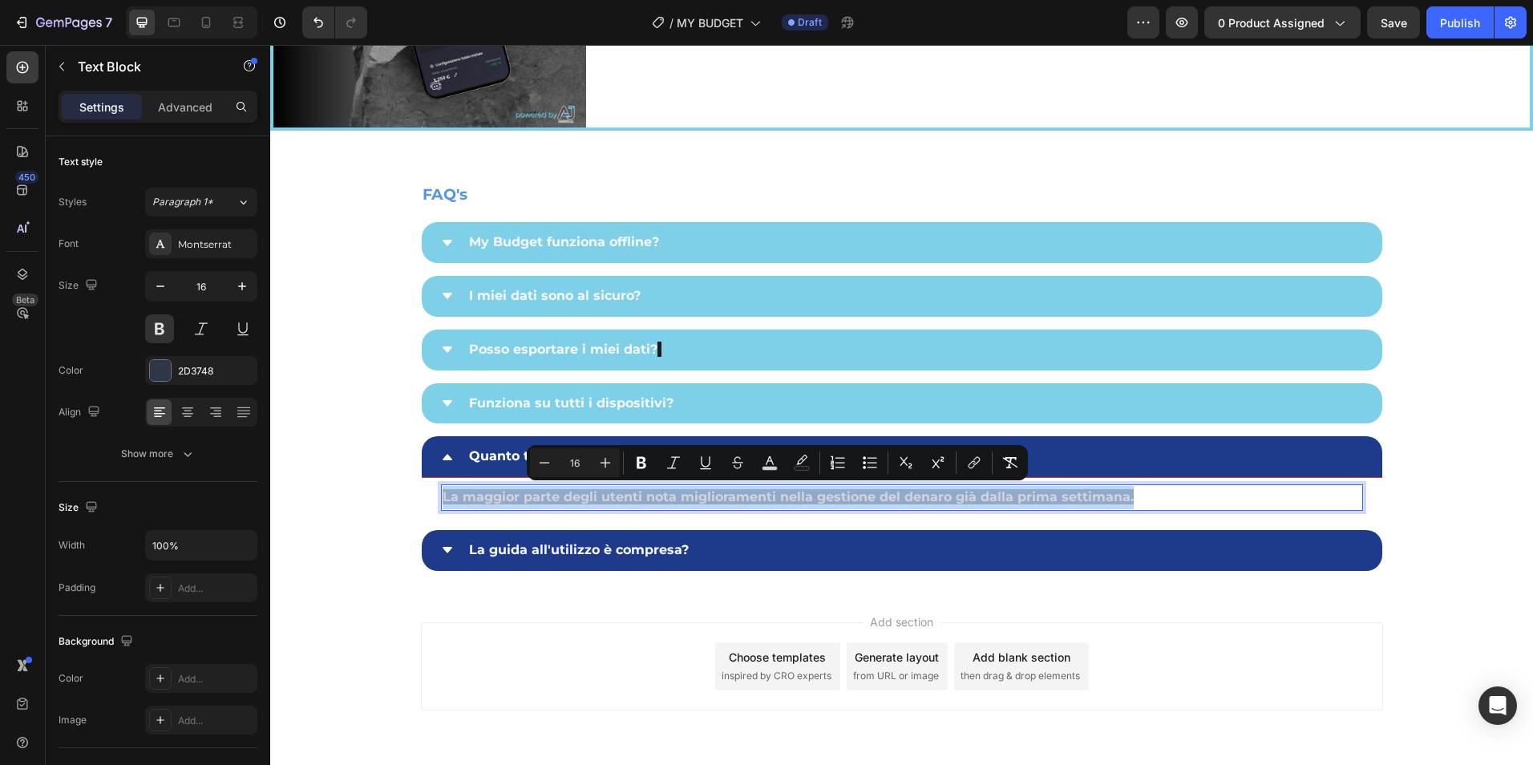
copy span "La maggior parte degli utenti nota miglioramenti nella gestione del denaro già …"
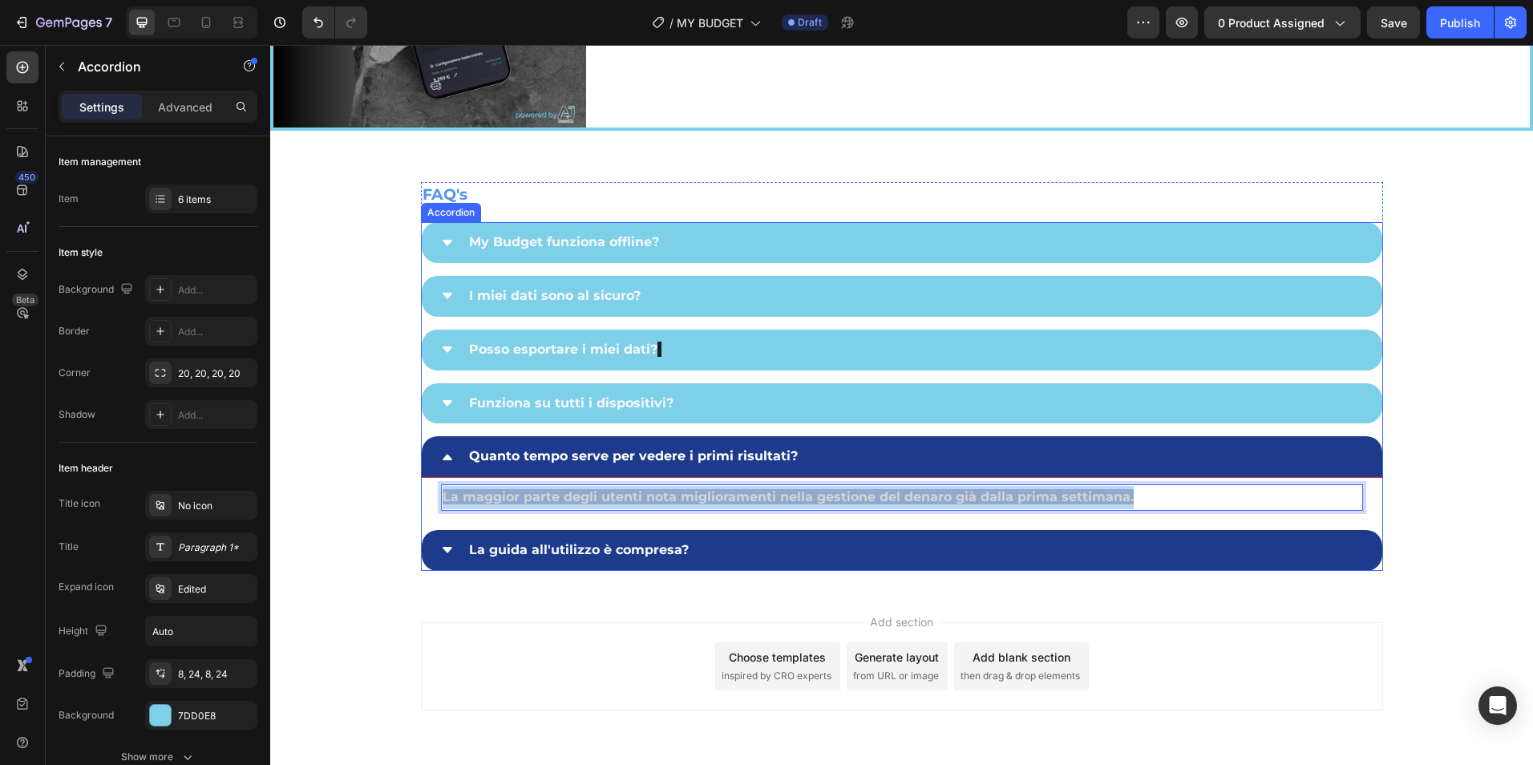
click at [432, 546] on div "La guida all'utilizzo è compresa?" at bounding box center [902, 550] width 961 height 41
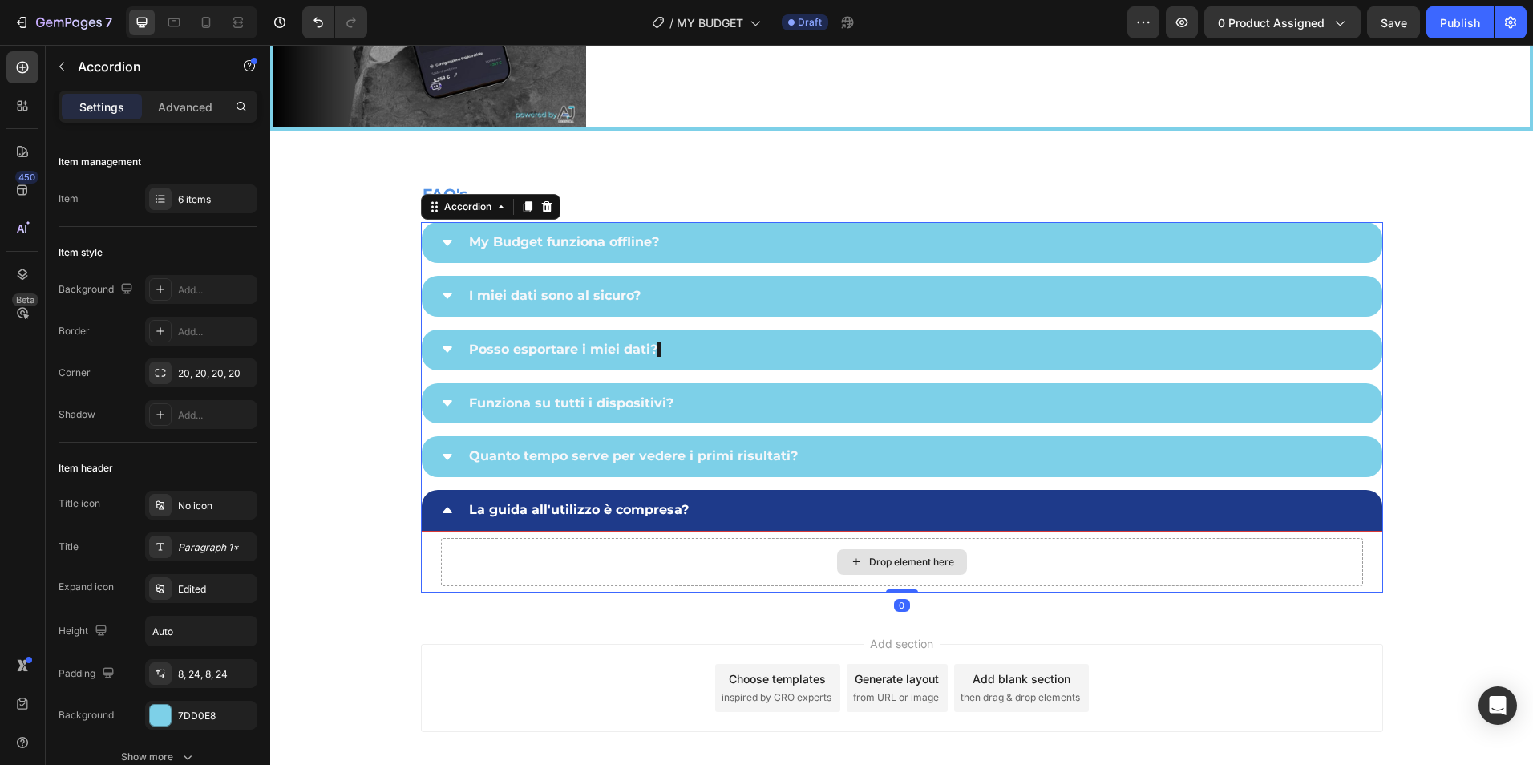
click at [467, 564] on div "Drop element here" at bounding box center [902, 562] width 922 height 48
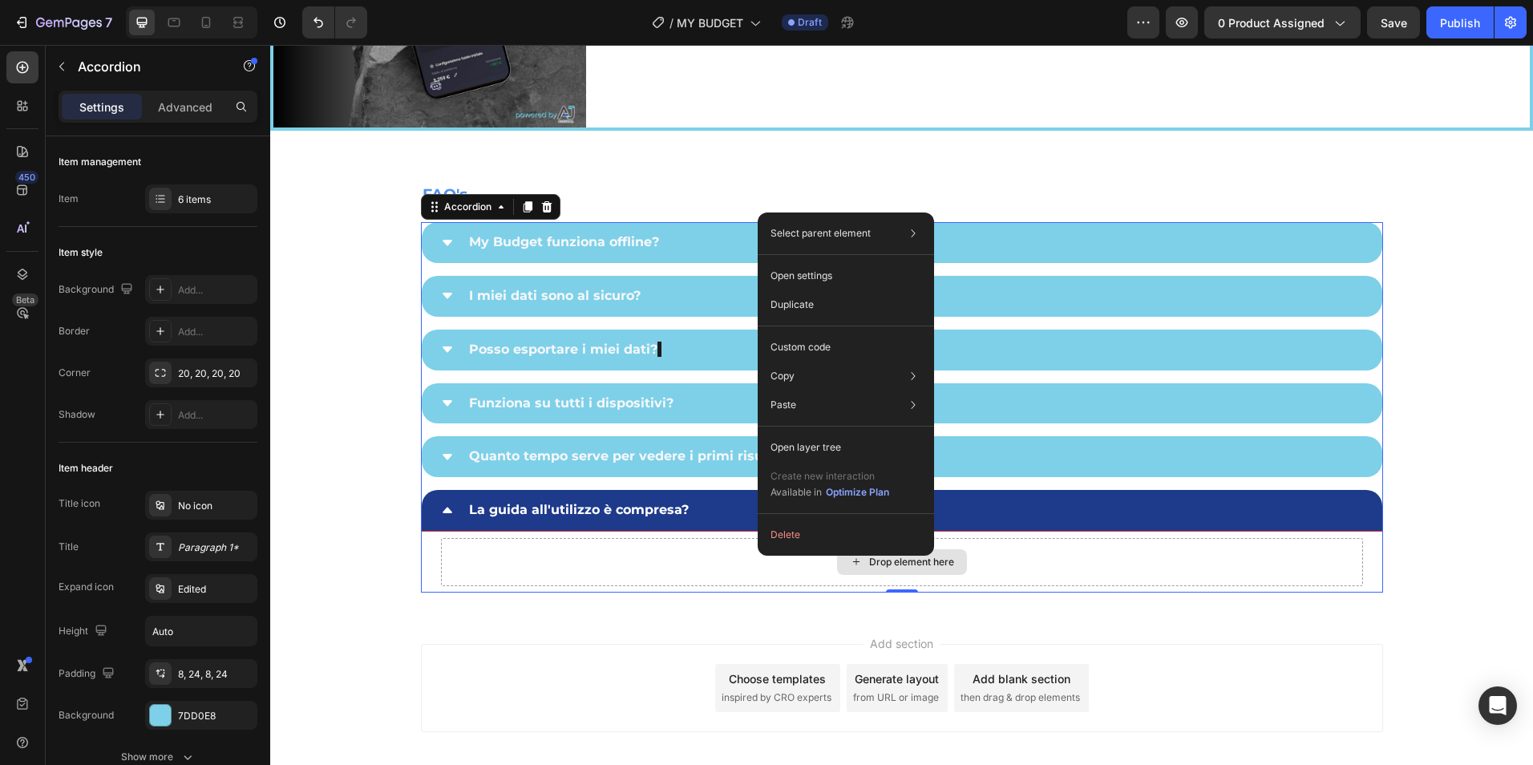
click at [919, 567] on div "Drop element here" at bounding box center [902, 562] width 130 height 26
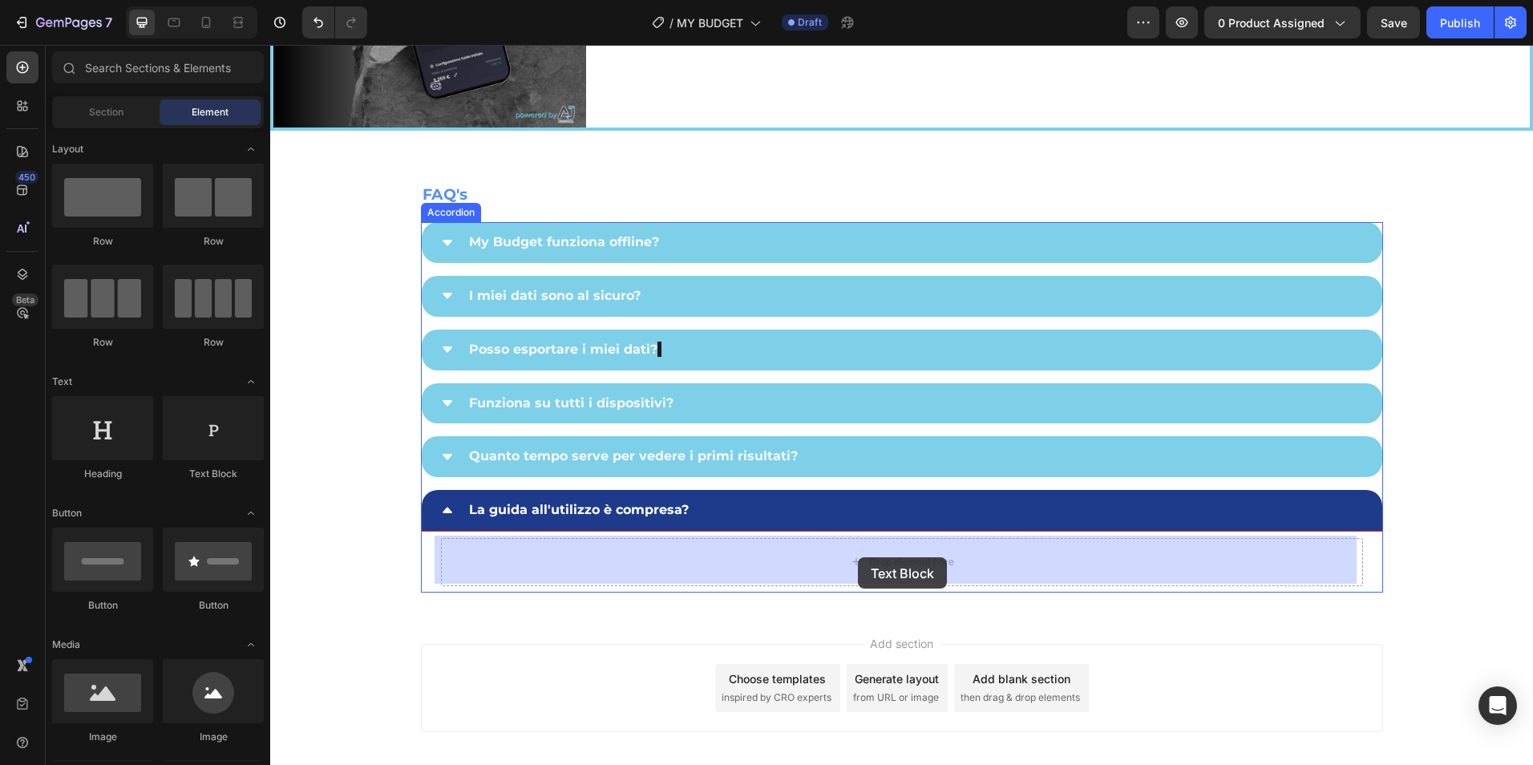
drag, startPoint x: 456, startPoint y: 479, endPoint x: 857, endPoint y: 557, distance: 408.4
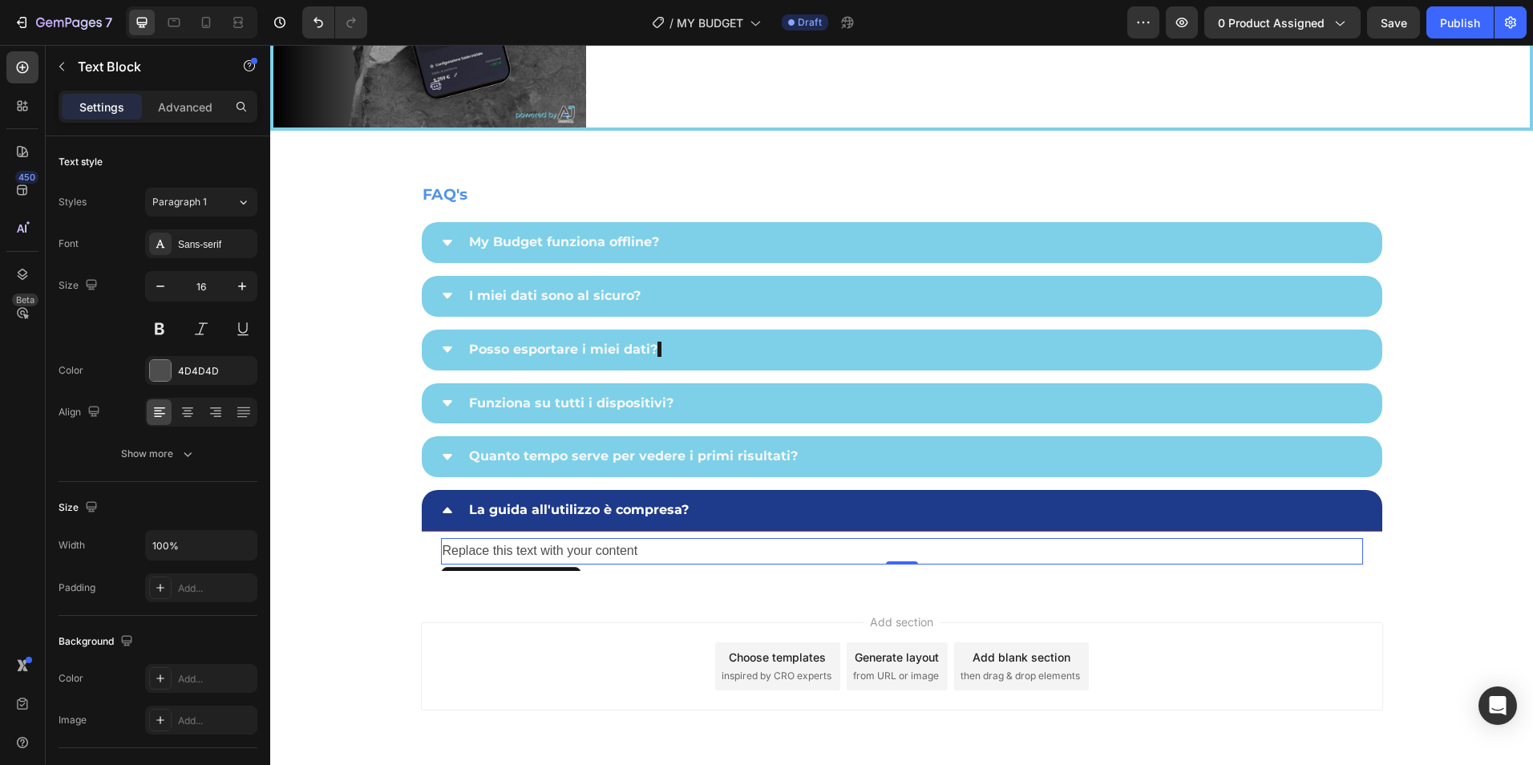
click at [573, 543] on div "Replace this text with your content" at bounding box center [902, 551] width 922 height 26
click at [573, 542] on p "Replace this text with your content" at bounding box center [902, 551] width 919 height 23
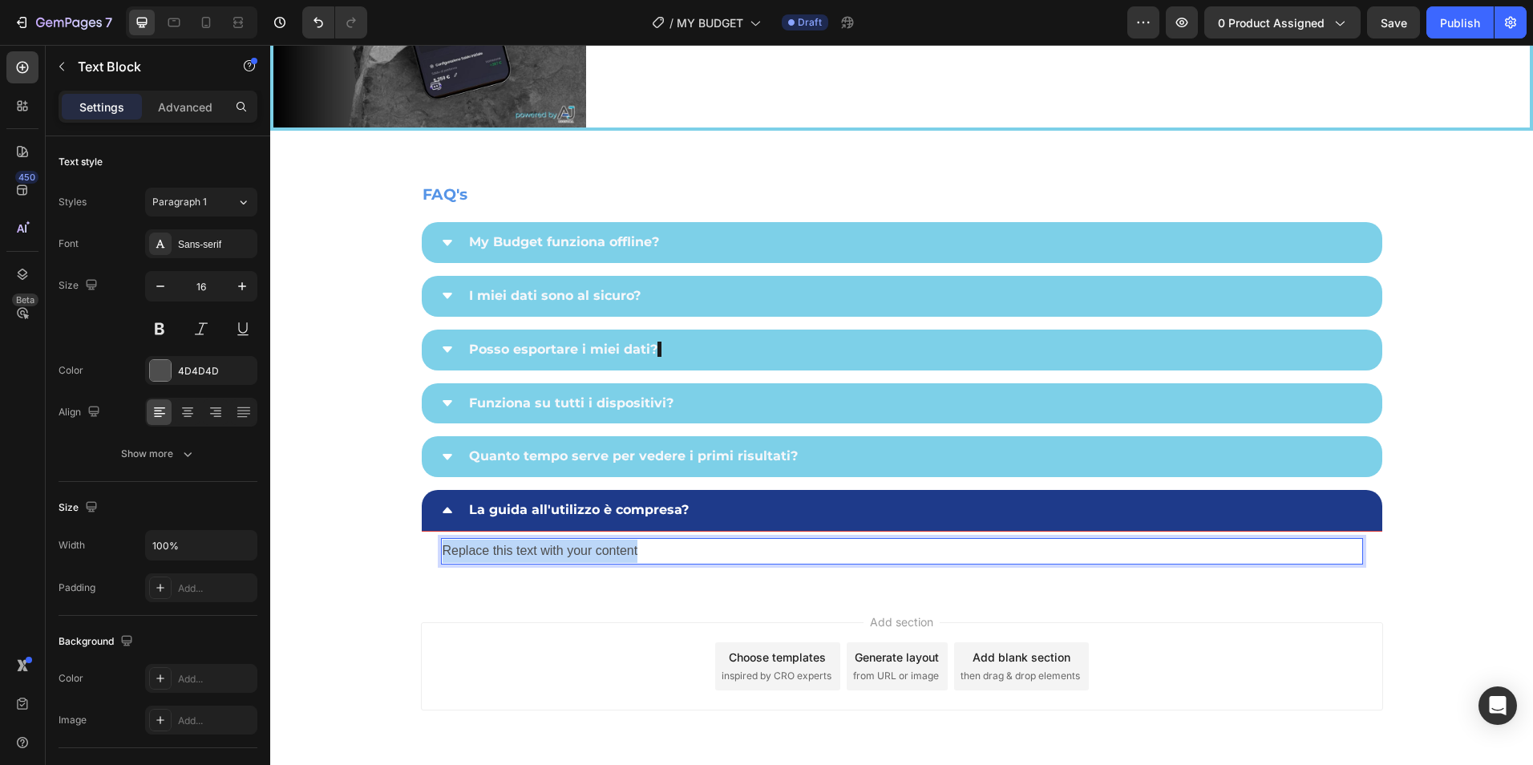
click at [573, 542] on p "Replace this text with your content" at bounding box center [902, 551] width 919 height 23
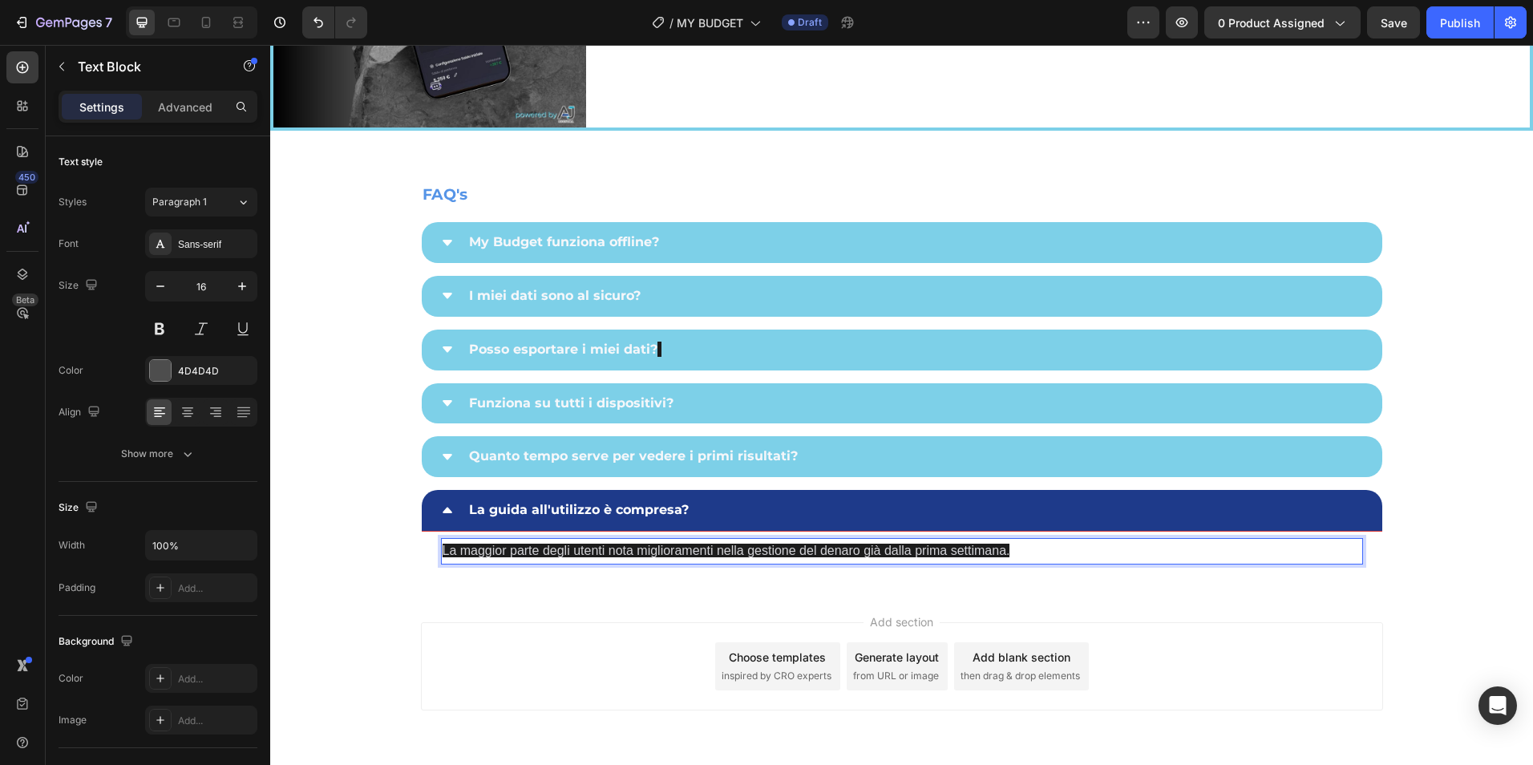
click at [658, 553] on span "La maggior parte degli utenti nota miglioramenti nella gestione del denaro già …" at bounding box center [727, 551] width 568 height 14
click at [662, 549] on span "La maggior parte degli utenti nota miglioramenti nella gestione del denaro già …" at bounding box center [727, 551] width 568 height 14
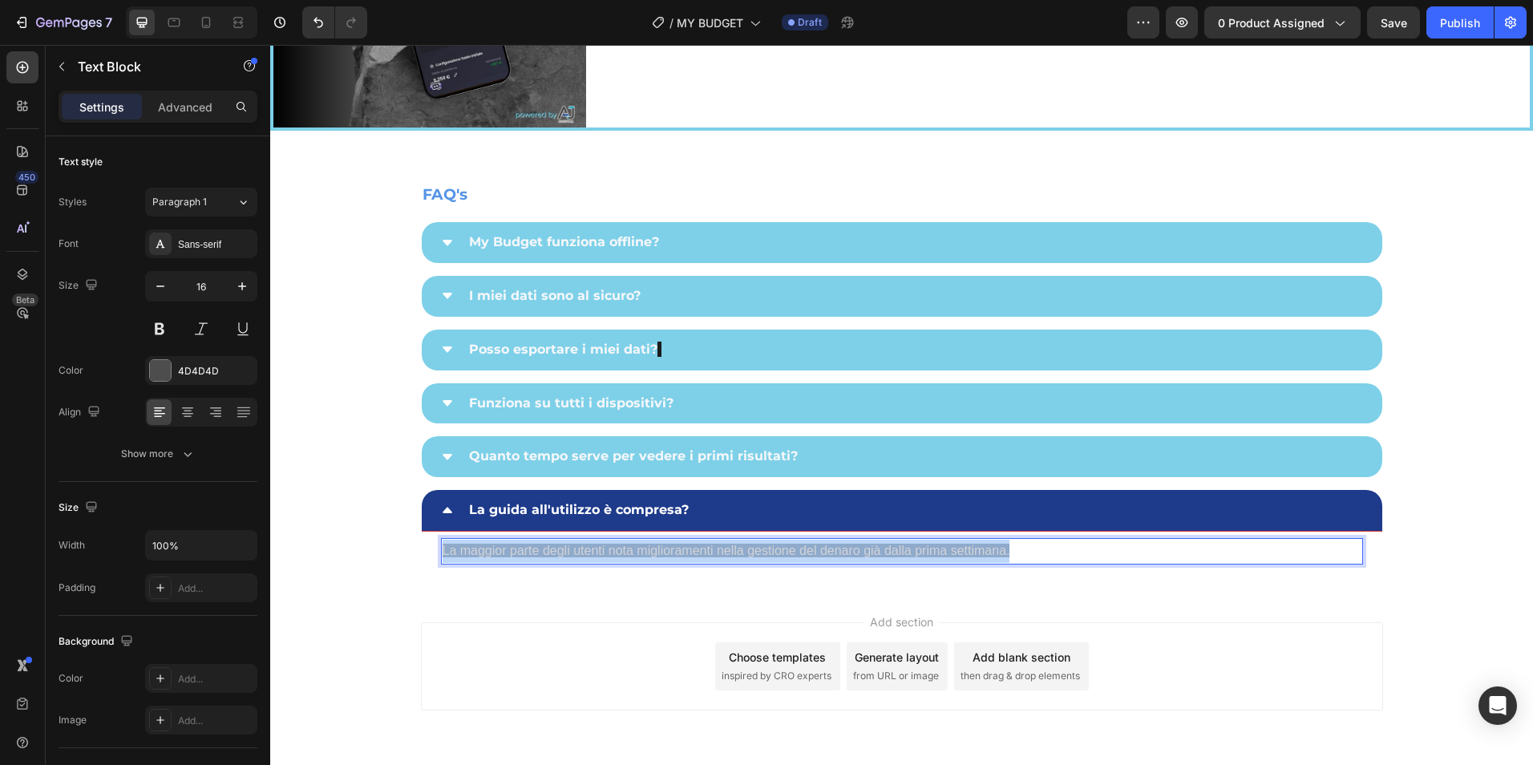
click at [662, 549] on span "La maggior parte degli utenti nota miglioramenti nella gestione del denaro già …" at bounding box center [727, 551] width 568 height 14
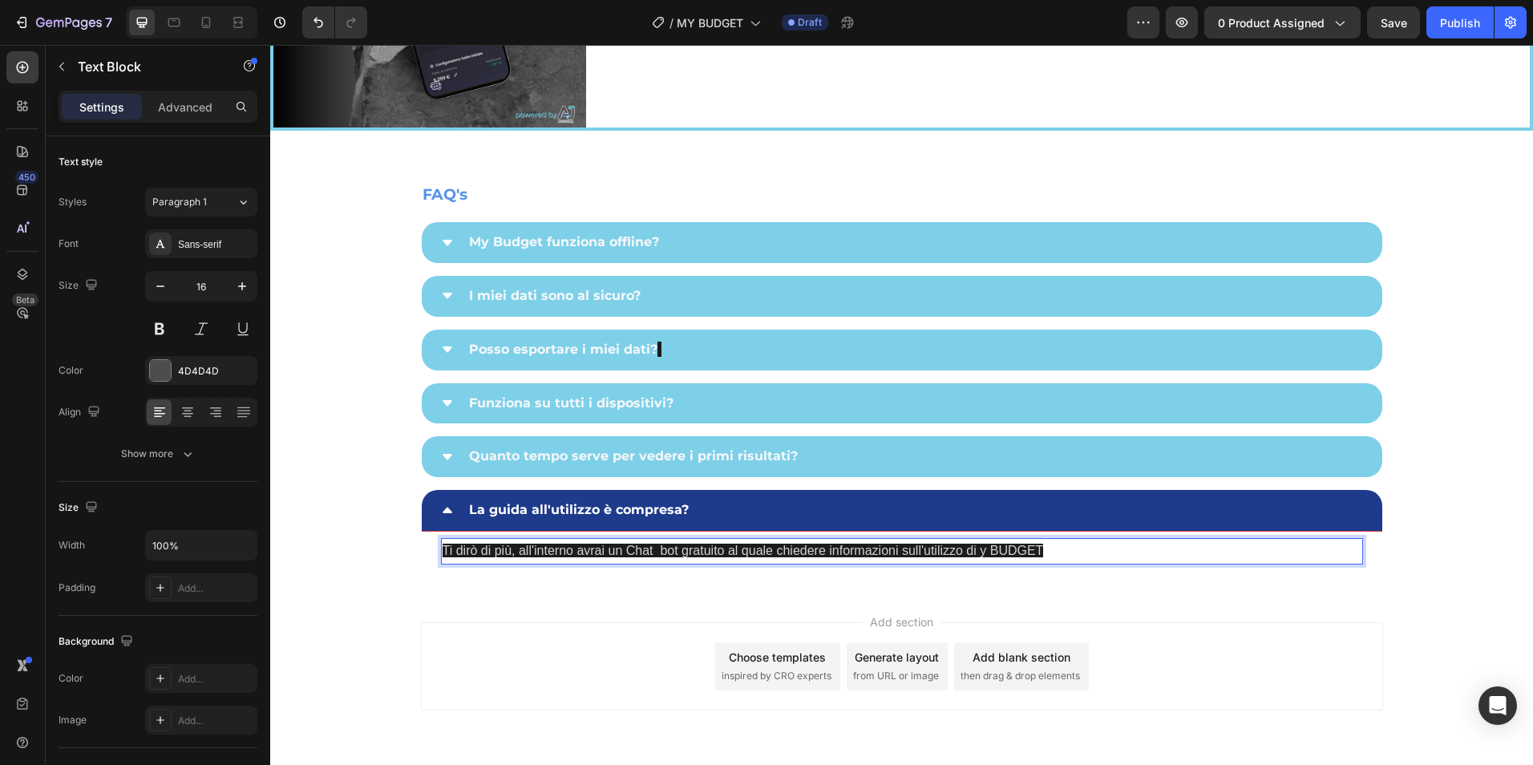
click at [973, 557] on p "Ti dirò di più, all'interno avrai un Chat bot gratuito al quale chiedere inform…" at bounding box center [902, 551] width 919 height 23
click at [653, 551] on span "Ti dirò di più, all'interno avrai un Chat bot gratuito al quale chiedere inform…" at bounding box center [749, 551] width 612 height 14
click at [1051, 546] on p "Ti dirò di più, all'interno avrai un Chat-bot gratuito al quale chiedere inform…" at bounding box center [902, 551] width 919 height 23
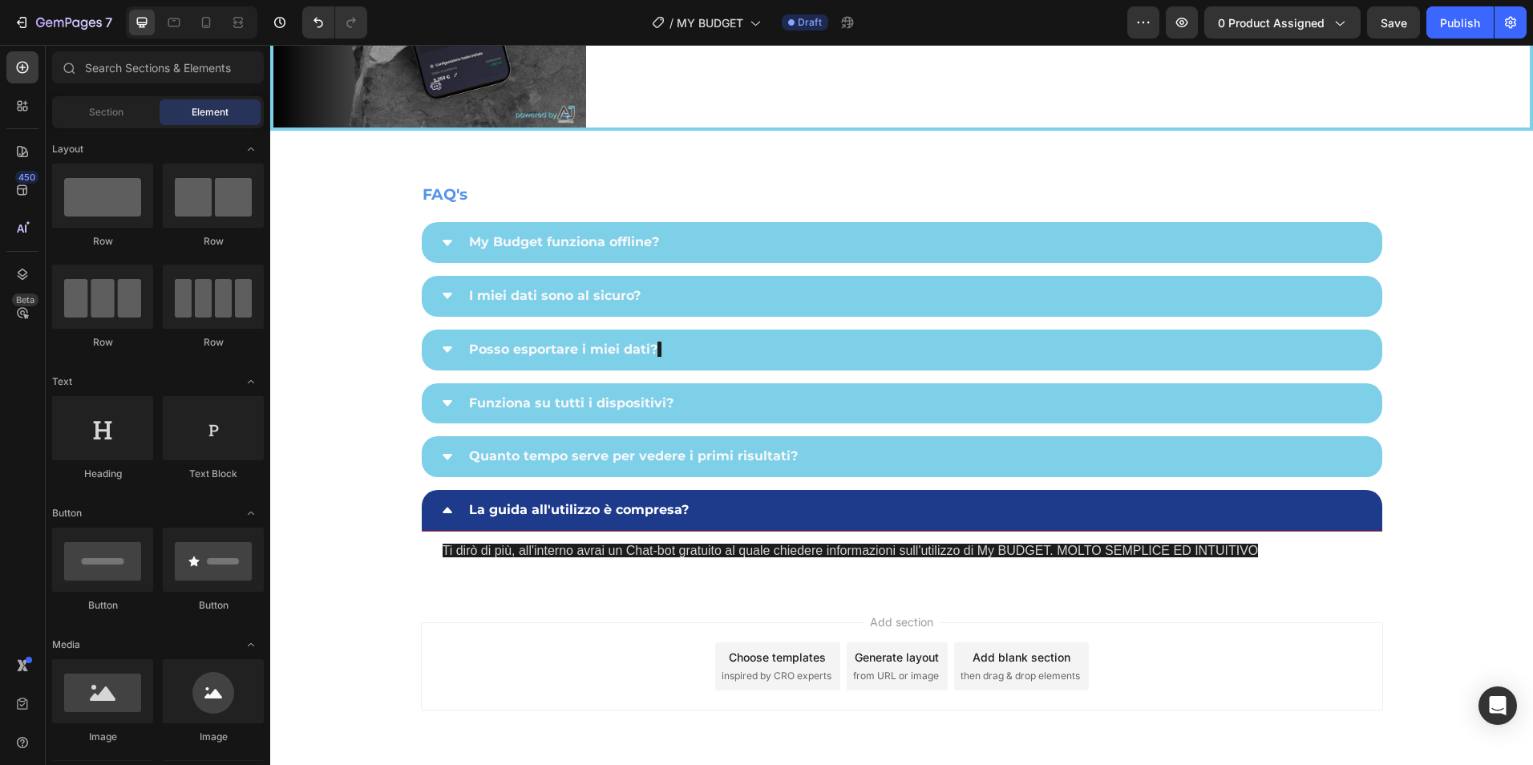
click at [1375, 649] on div "Add section Choose templates inspired by CRO experts Generate layout from URL o…" at bounding box center [902, 666] width 962 height 88
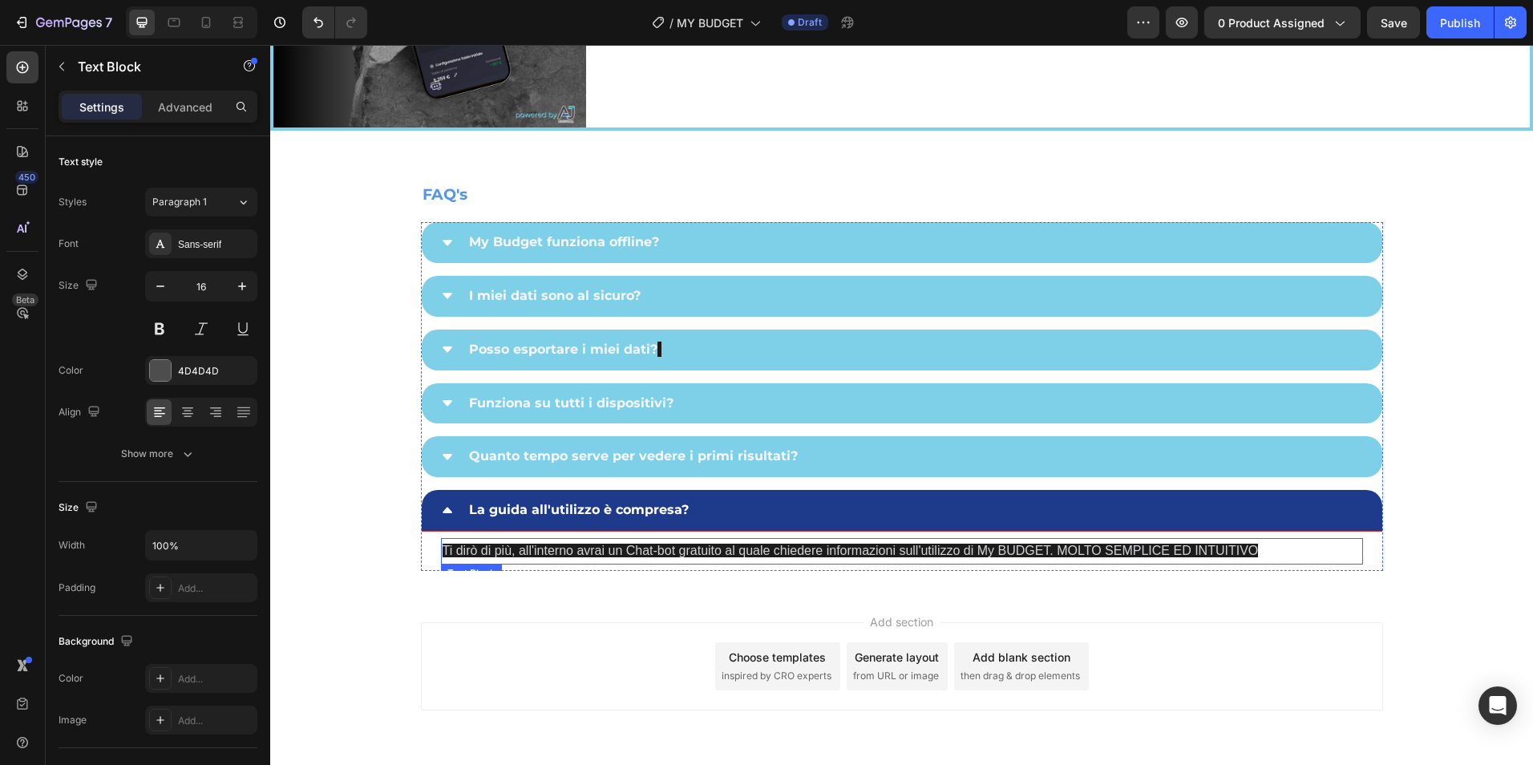
click at [813, 551] on span "Ti dirò di più, all'interno avrai un Chat-bot gratuito al quale chiedere inform…" at bounding box center [851, 551] width 816 height 14
click at [813, 550] on span "Ti dirò di più, all'interno avrai un Chat-bot gratuito al quale chiedere inform…" at bounding box center [851, 551] width 816 height 14
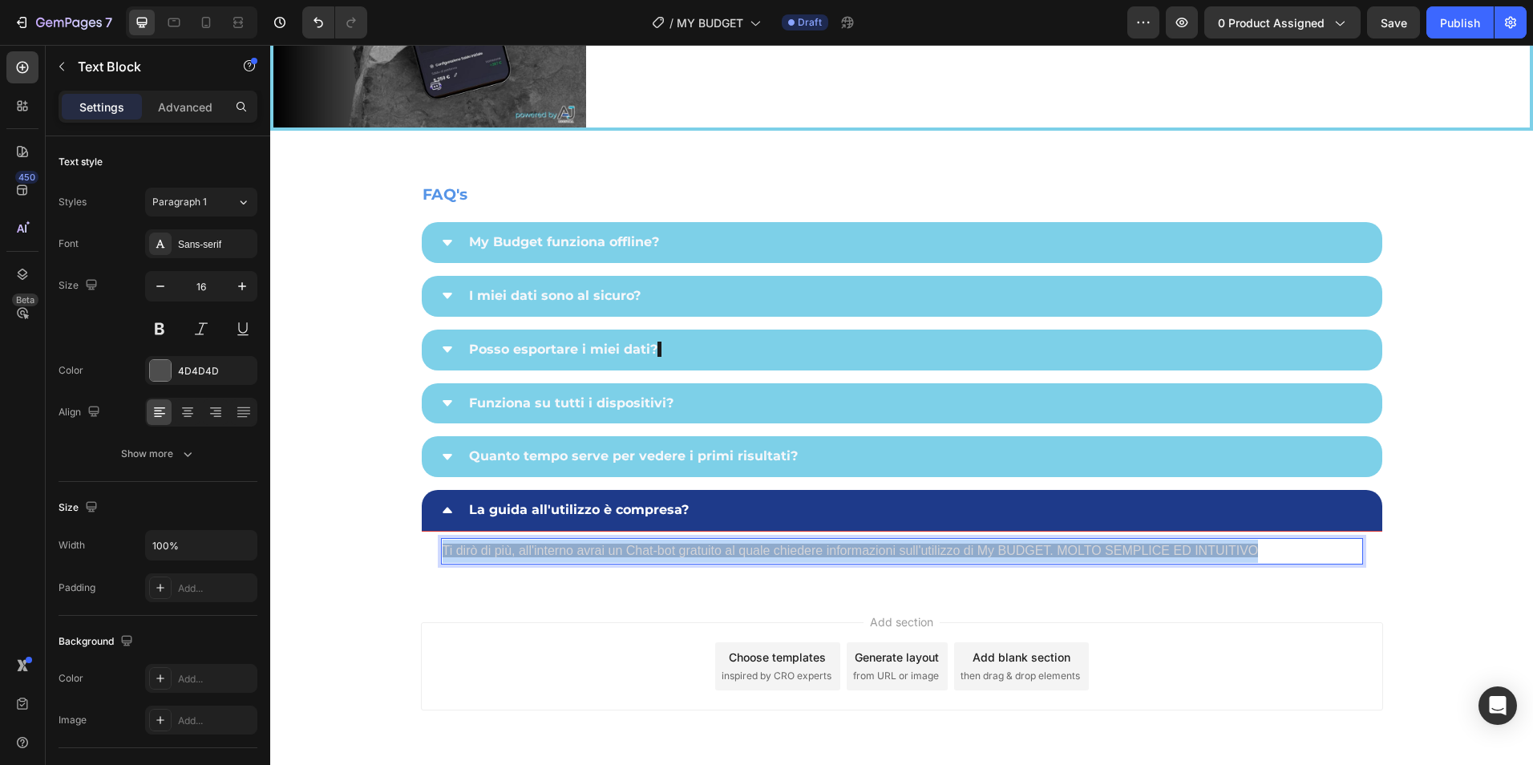
click at [813, 550] on span "Ti dirò di più, all'interno avrai un Chat-bot gratuito al quale chiedere inform…" at bounding box center [851, 551] width 816 height 14
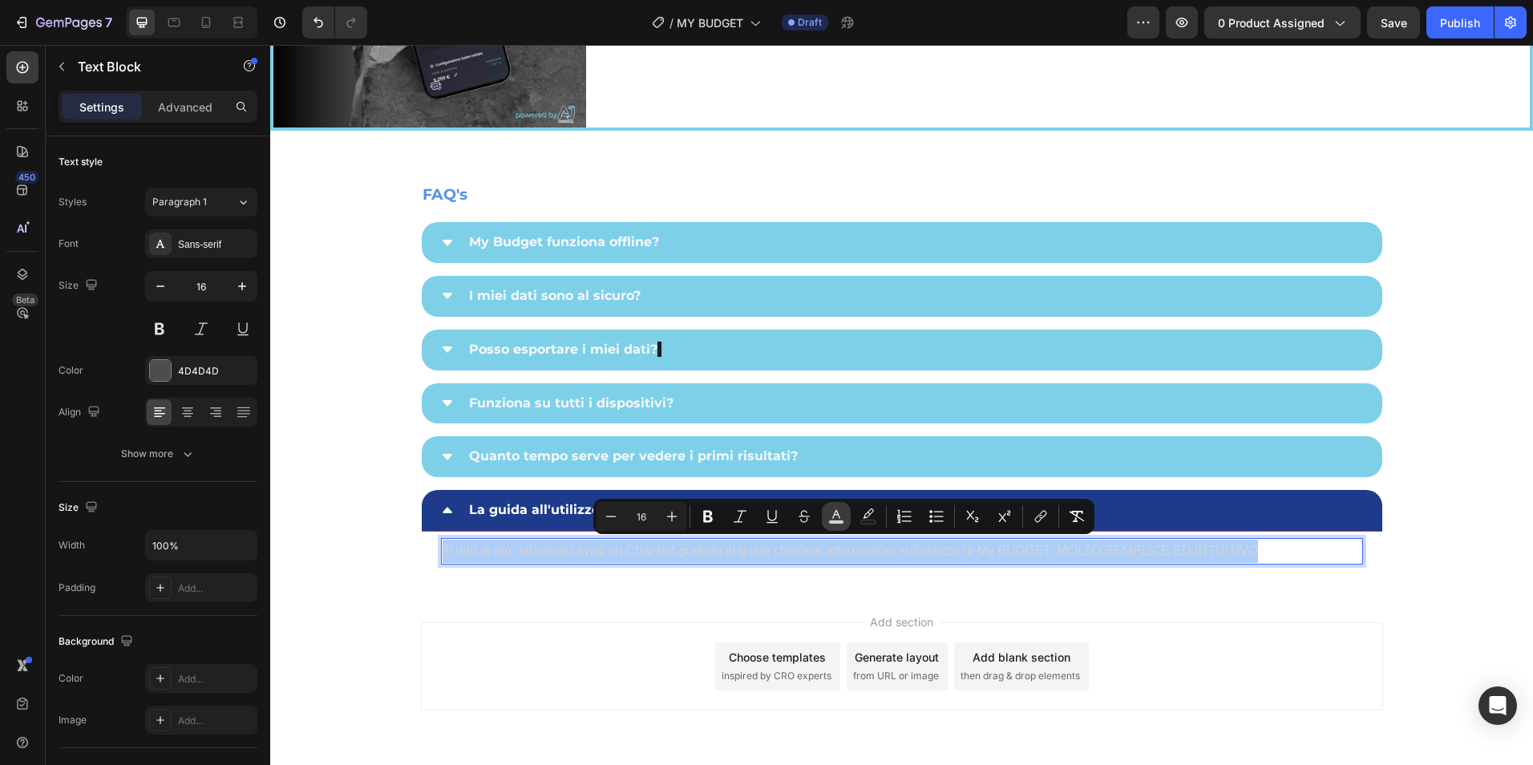
click at [829, 516] on icon "Editor contextual toolbar" at bounding box center [836, 516] width 16 height 16
type input "D4D4D8"
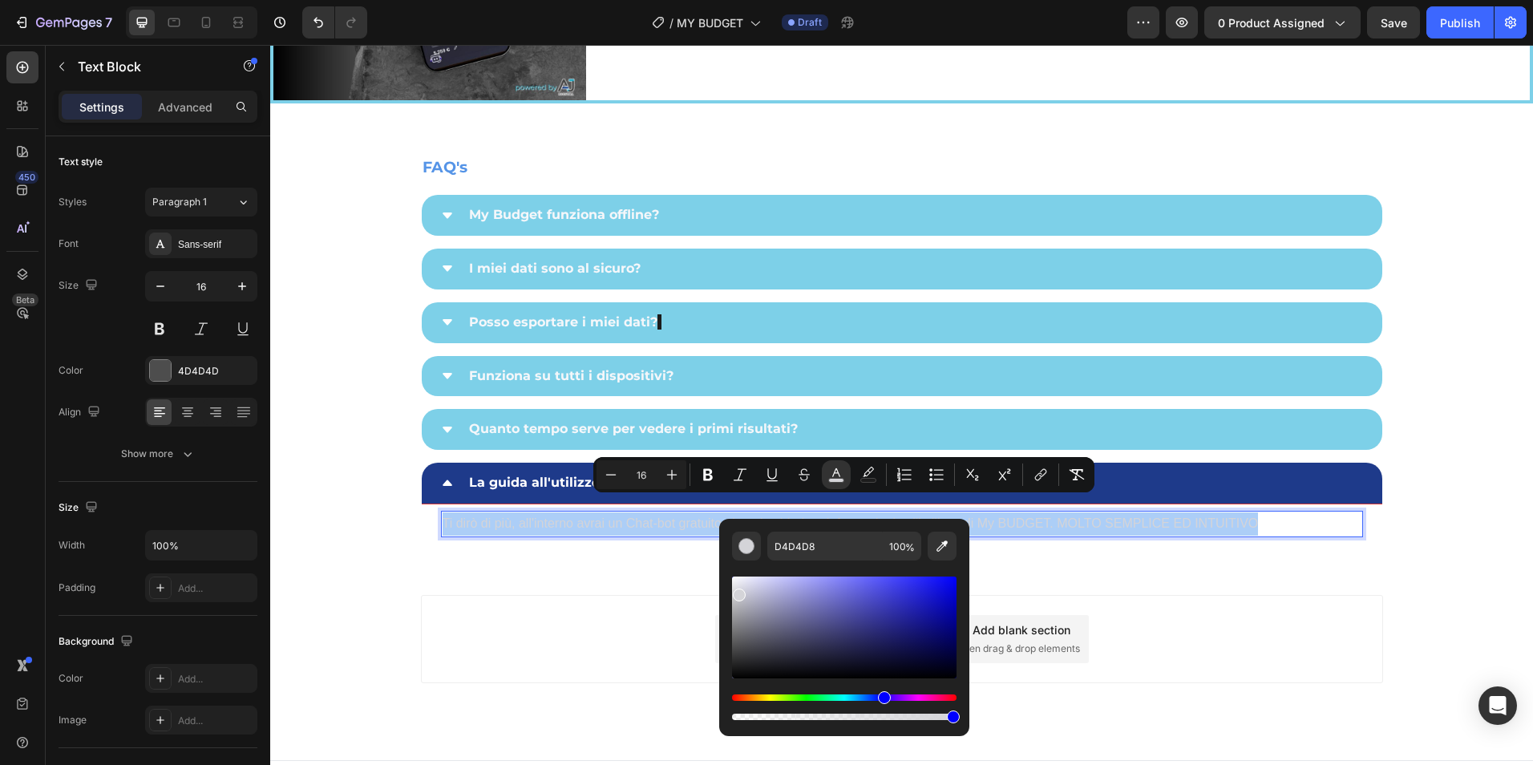
scroll to position [4161, 0]
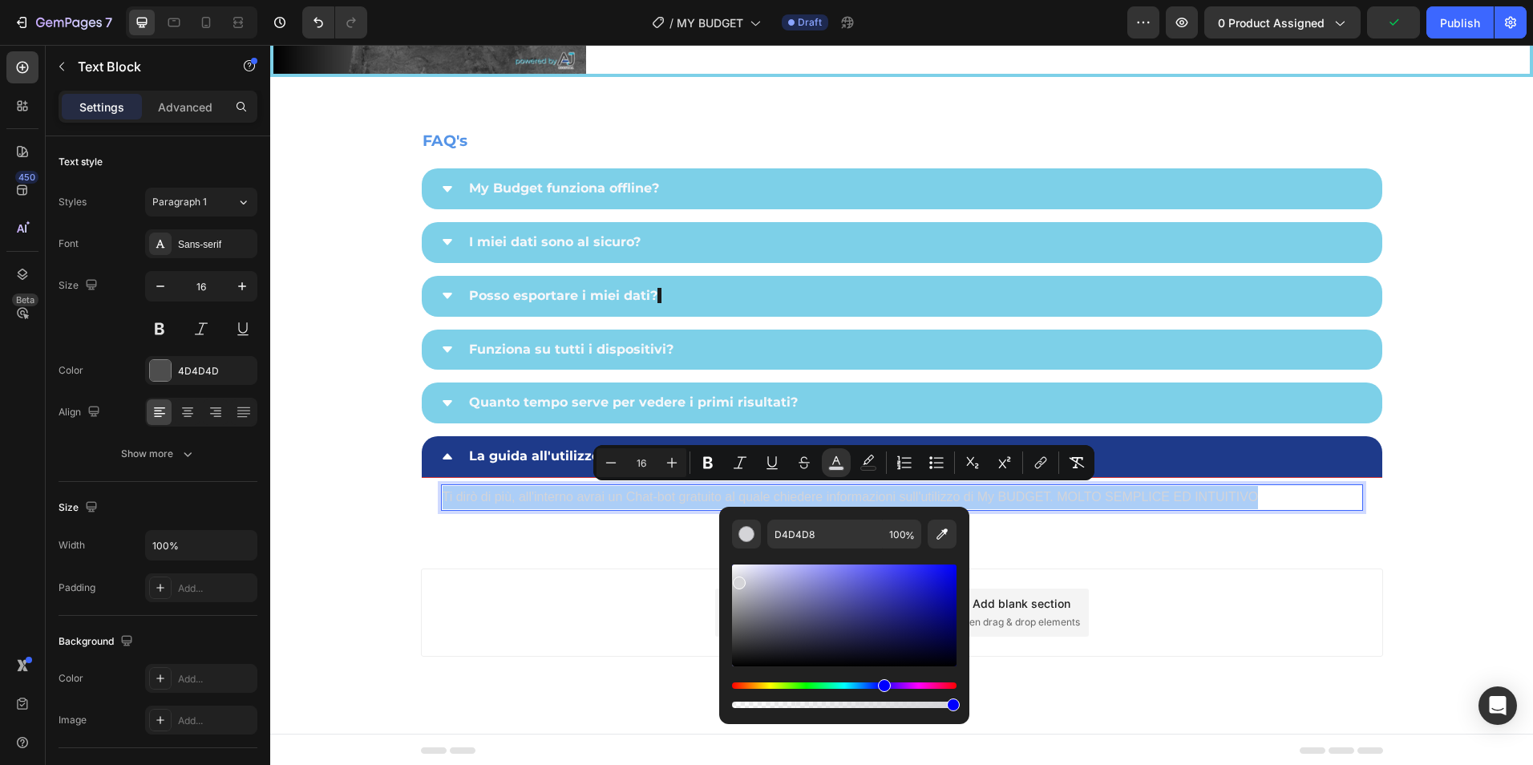
click at [844, 684] on div "Hue" at bounding box center [844, 685] width 225 height 6
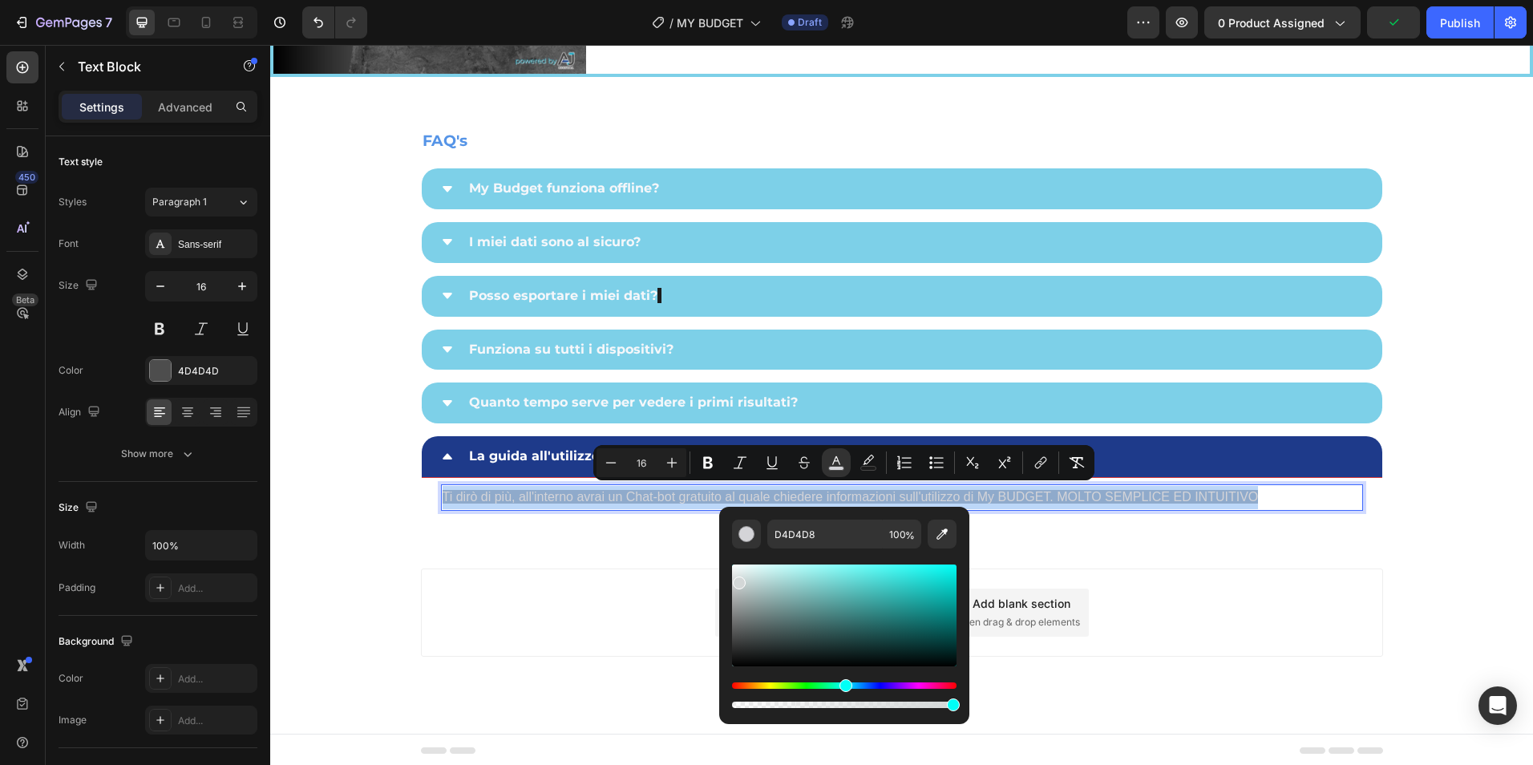
type input "D3D7D7"
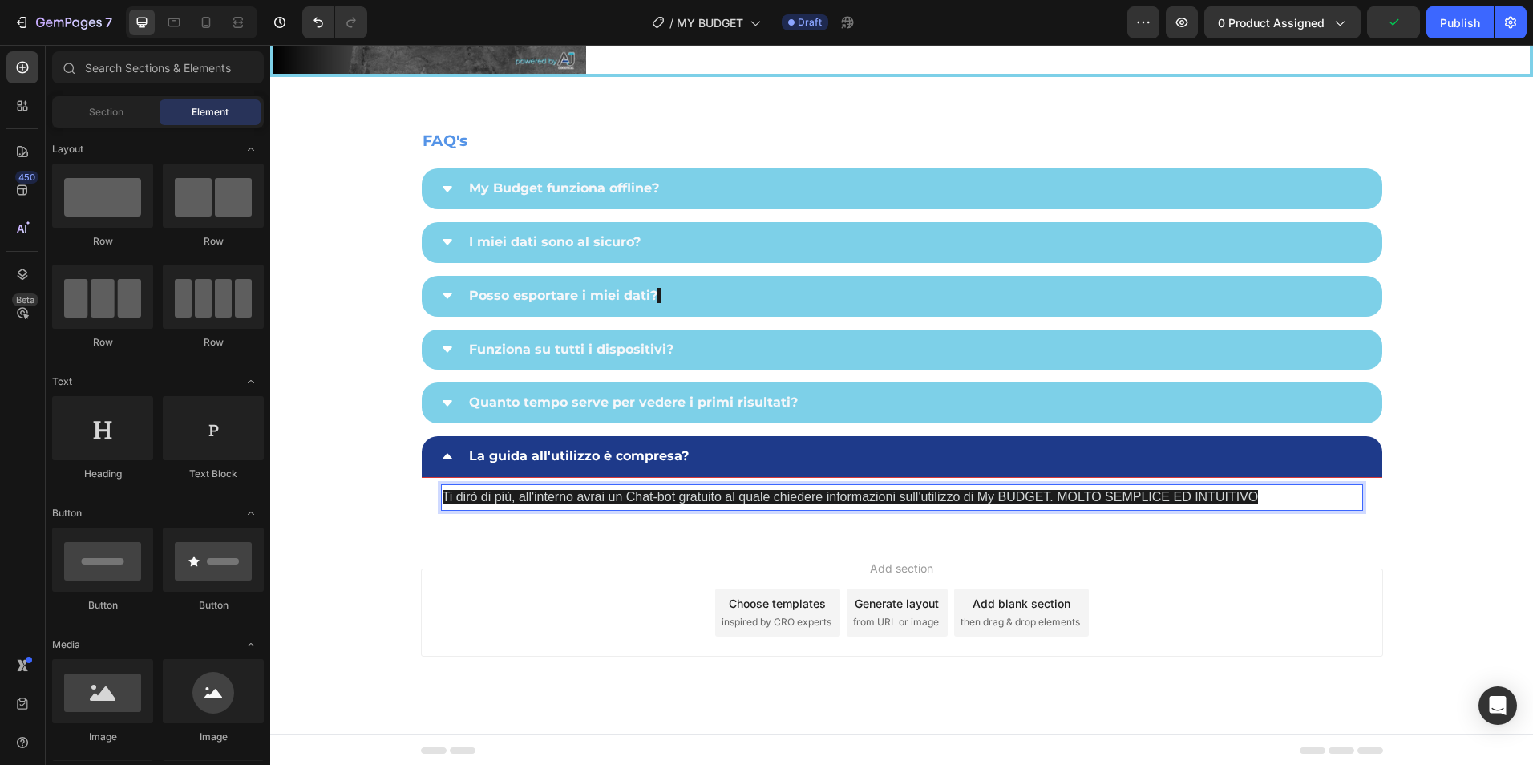
click at [1219, 614] on div "Add section Choose templates inspired by CRO experts Generate layout from URL o…" at bounding box center [902, 613] width 962 height 88
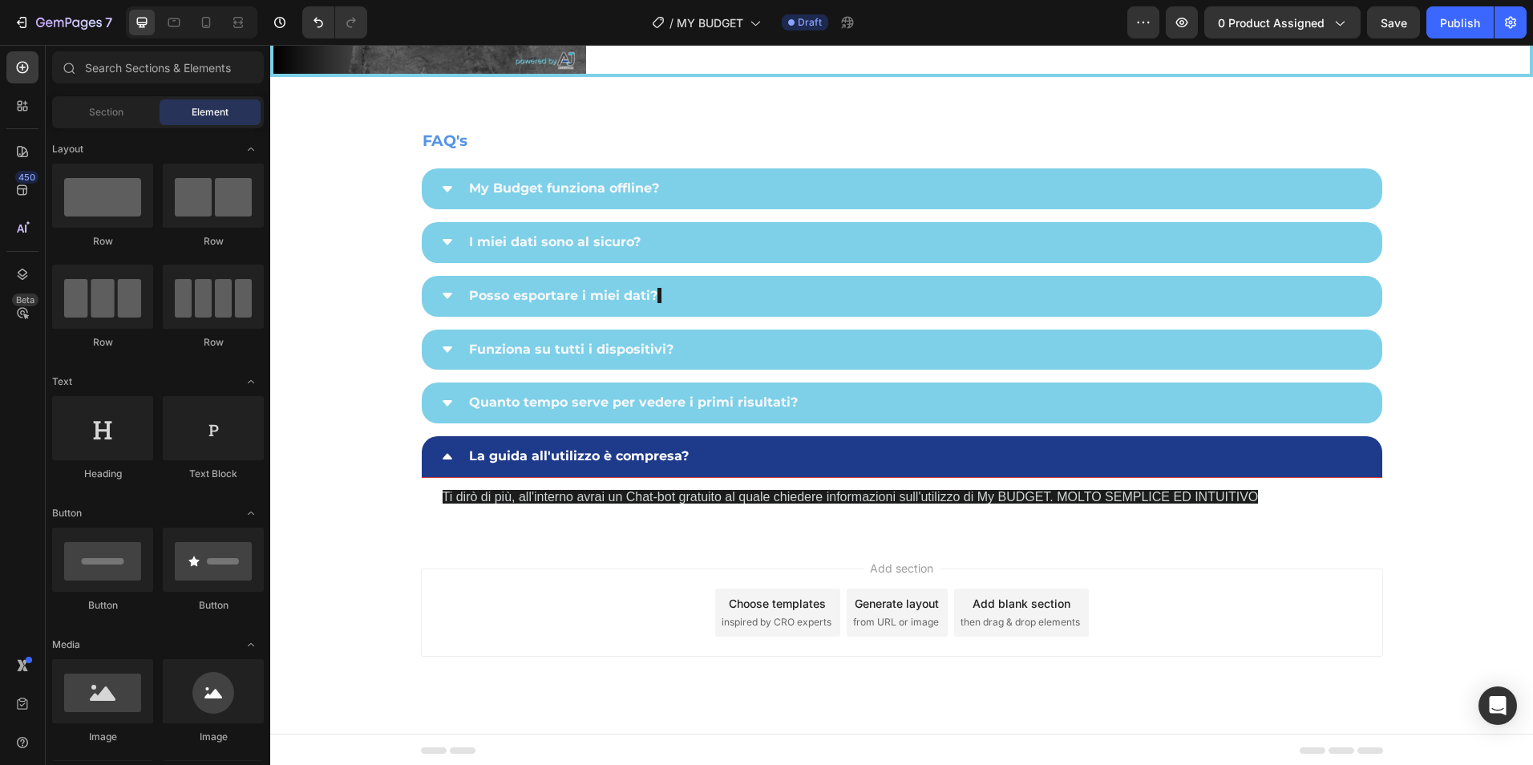
click at [1219, 614] on div "Add section Choose templates inspired by CRO experts Generate layout from URL o…" at bounding box center [902, 613] width 962 height 88
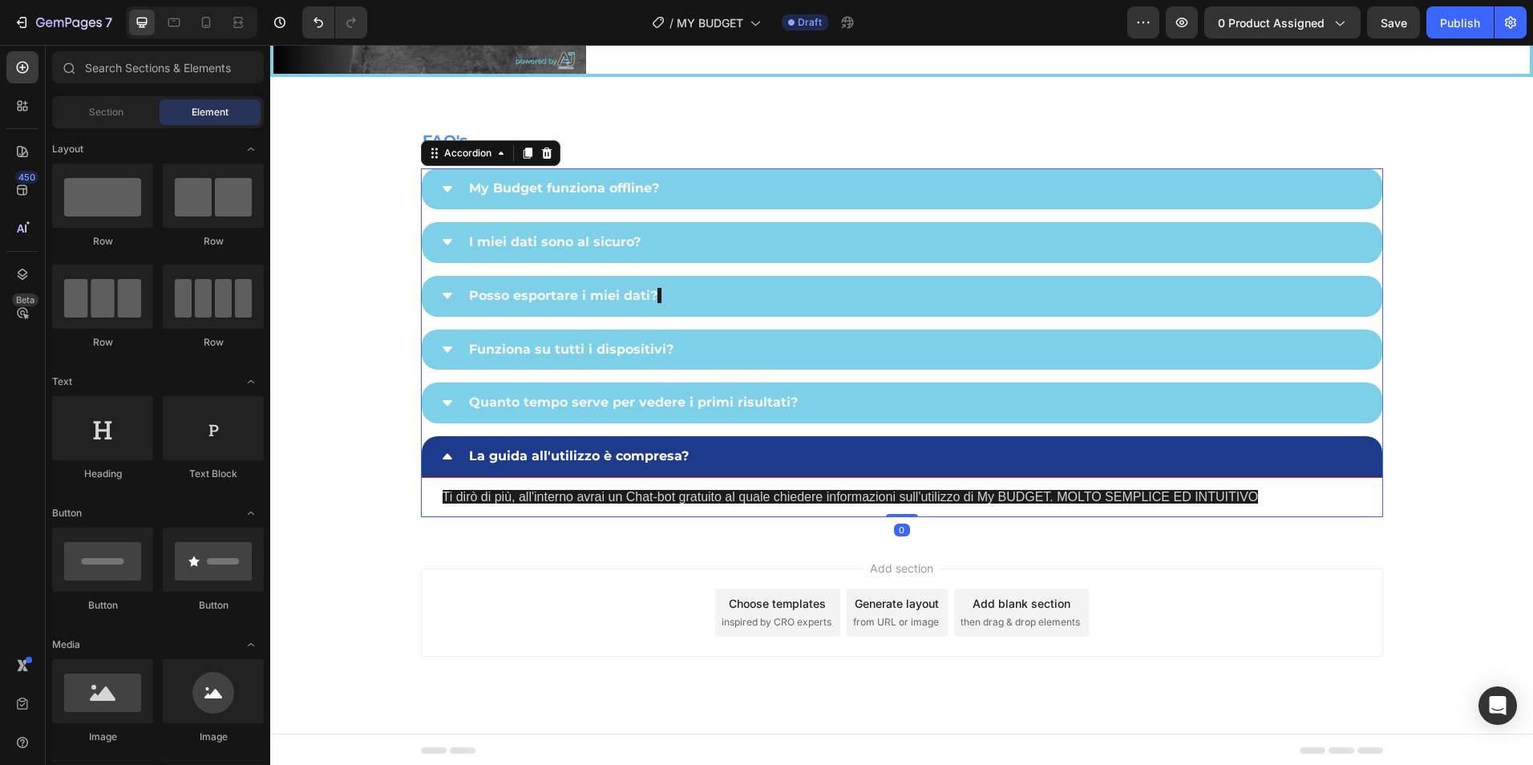
click at [434, 459] on div "La guida all'utilizzo è compresa?" at bounding box center [902, 457] width 961 height 42
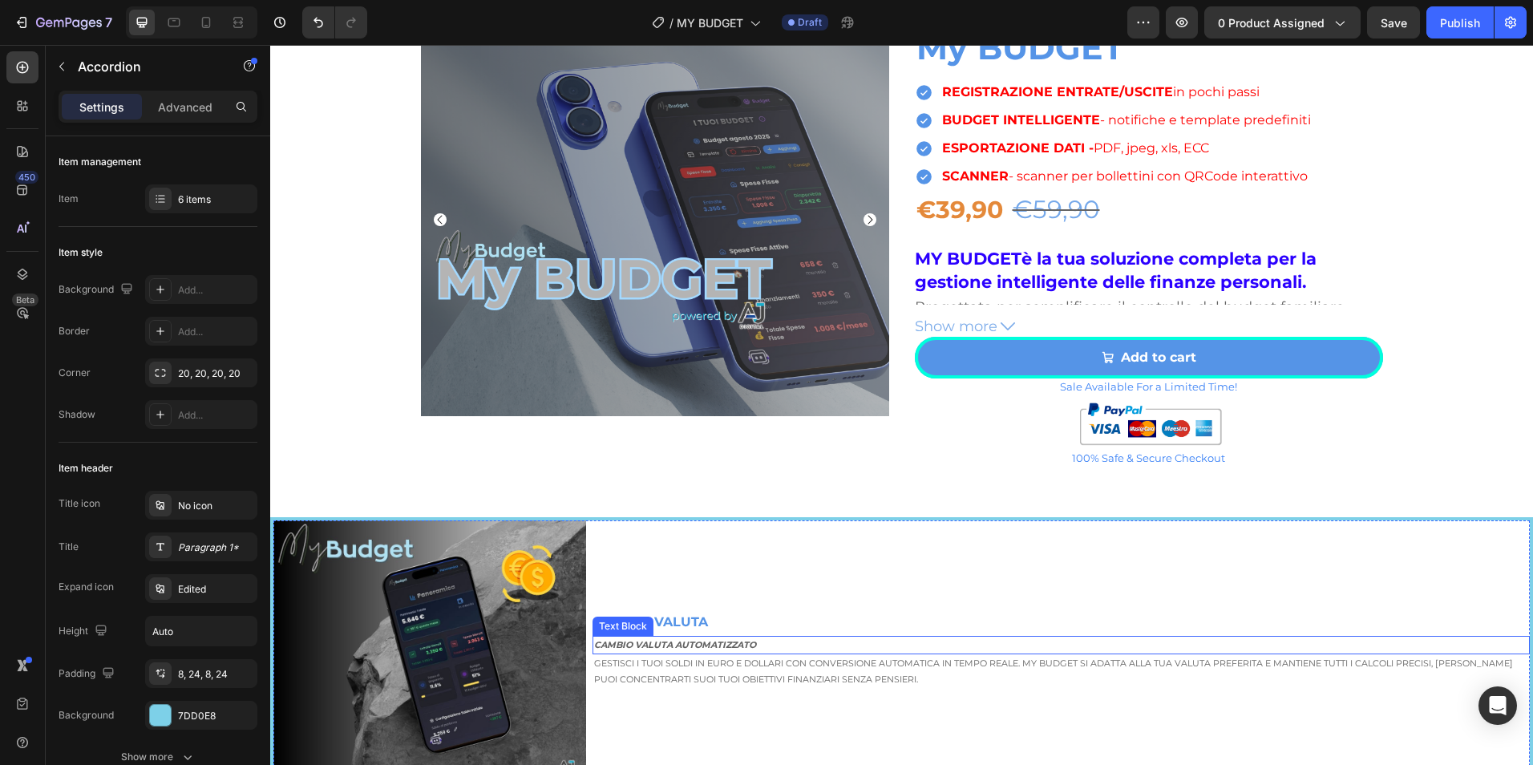
scroll to position [3586, 0]
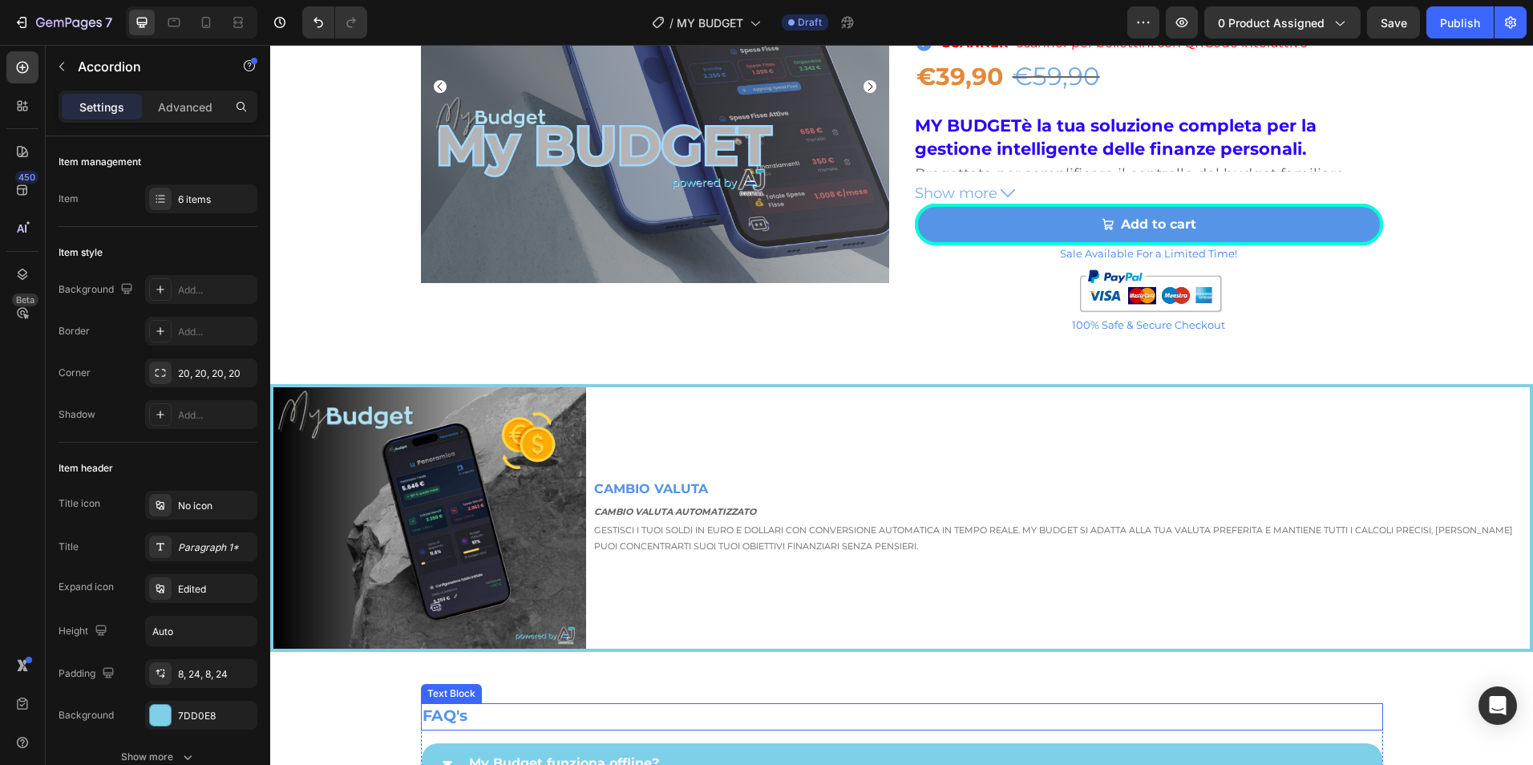
click at [444, 714] on span "FAQ's" at bounding box center [445, 715] width 45 height 18
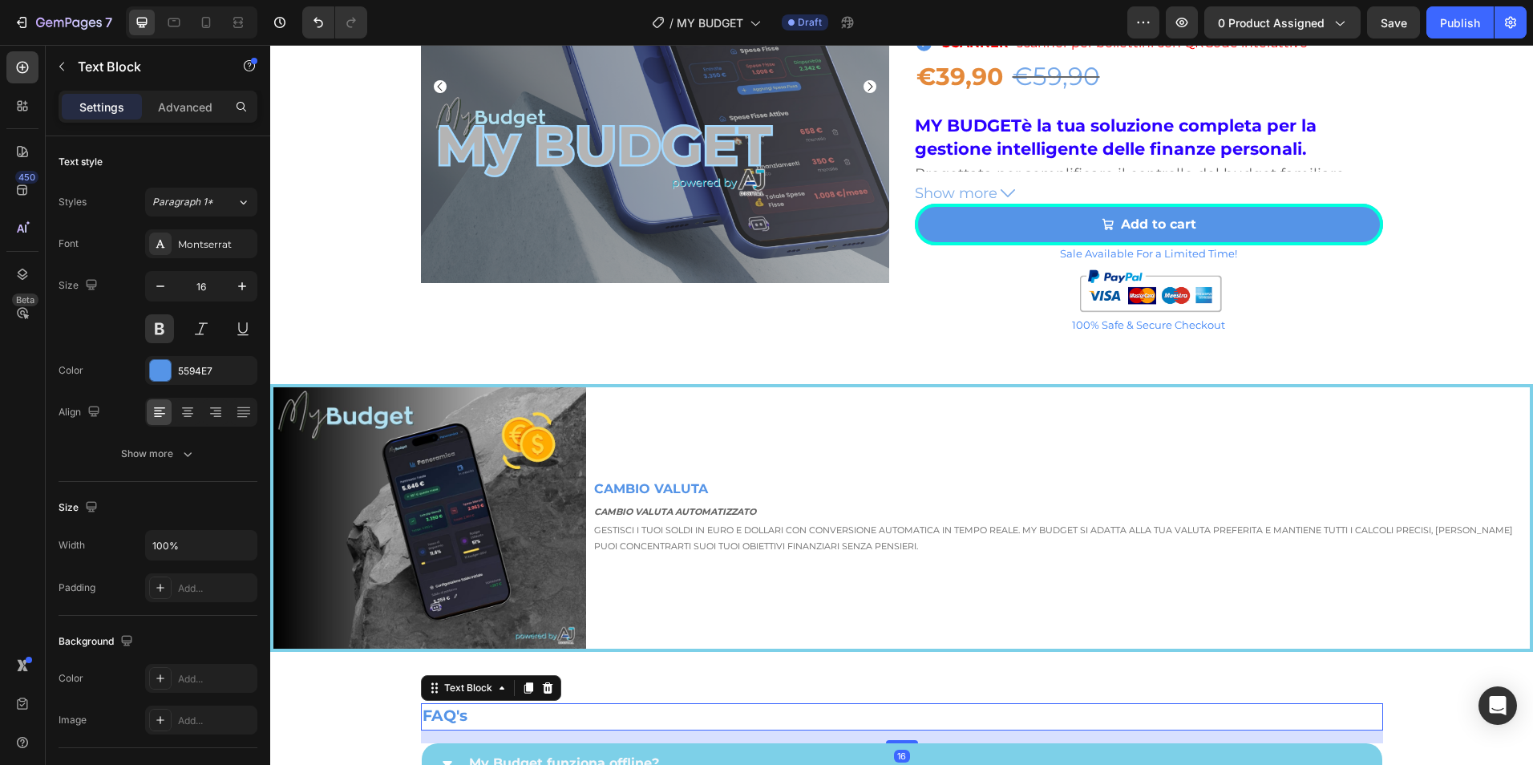
click at [444, 714] on span "FAQ's" at bounding box center [445, 715] width 45 height 18
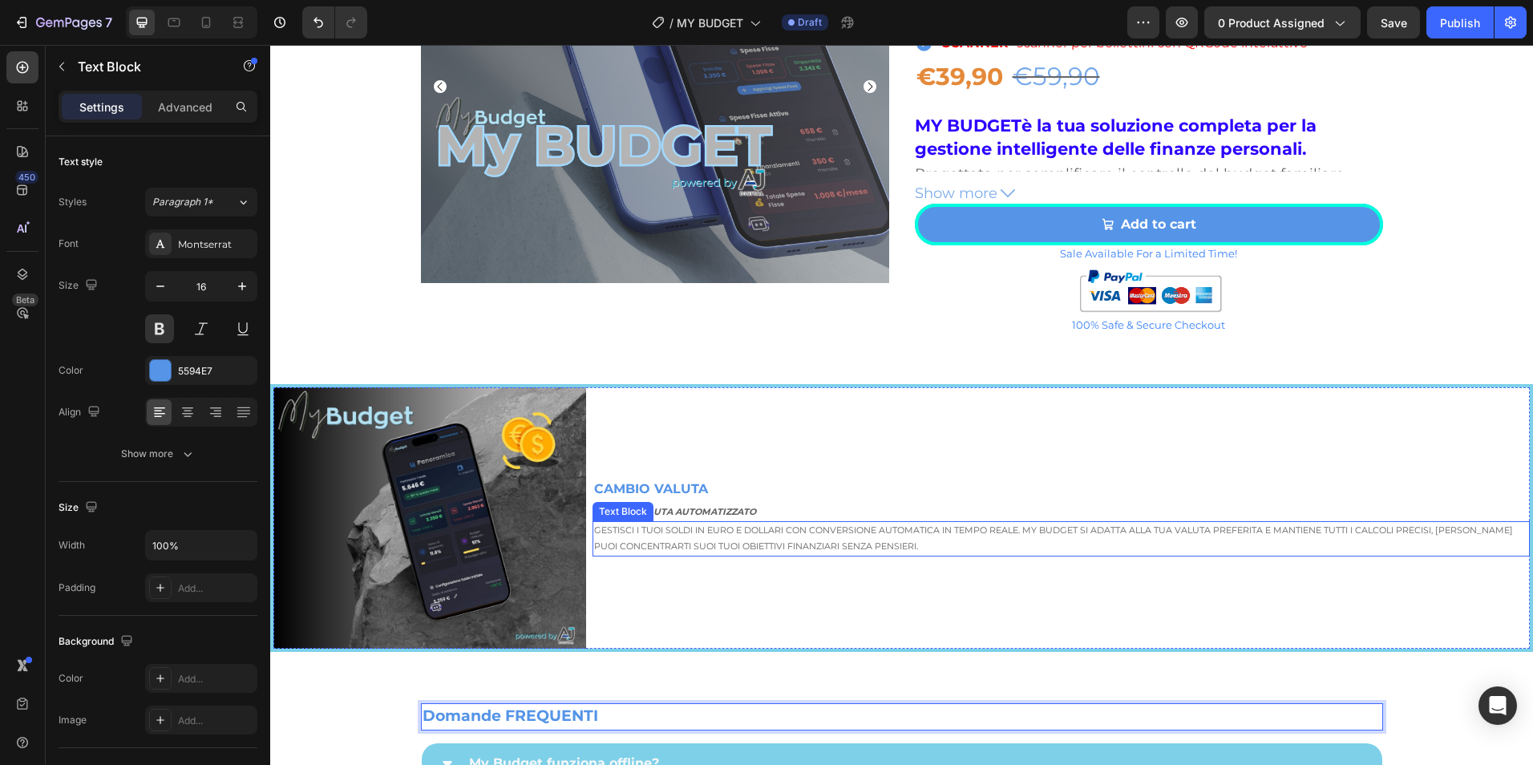
drag, startPoint x: 989, startPoint y: 524, endPoint x: 1006, endPoint y: 491, distance: 36.6
click at [993, 524] on p "GESTISCI I TUOI SOLDI IN EURO E DOLLARI CON CONVERSIONE AUTOMATICA IN TEMPO REA…" at bounding box center [1061, 539] width 934 height 32
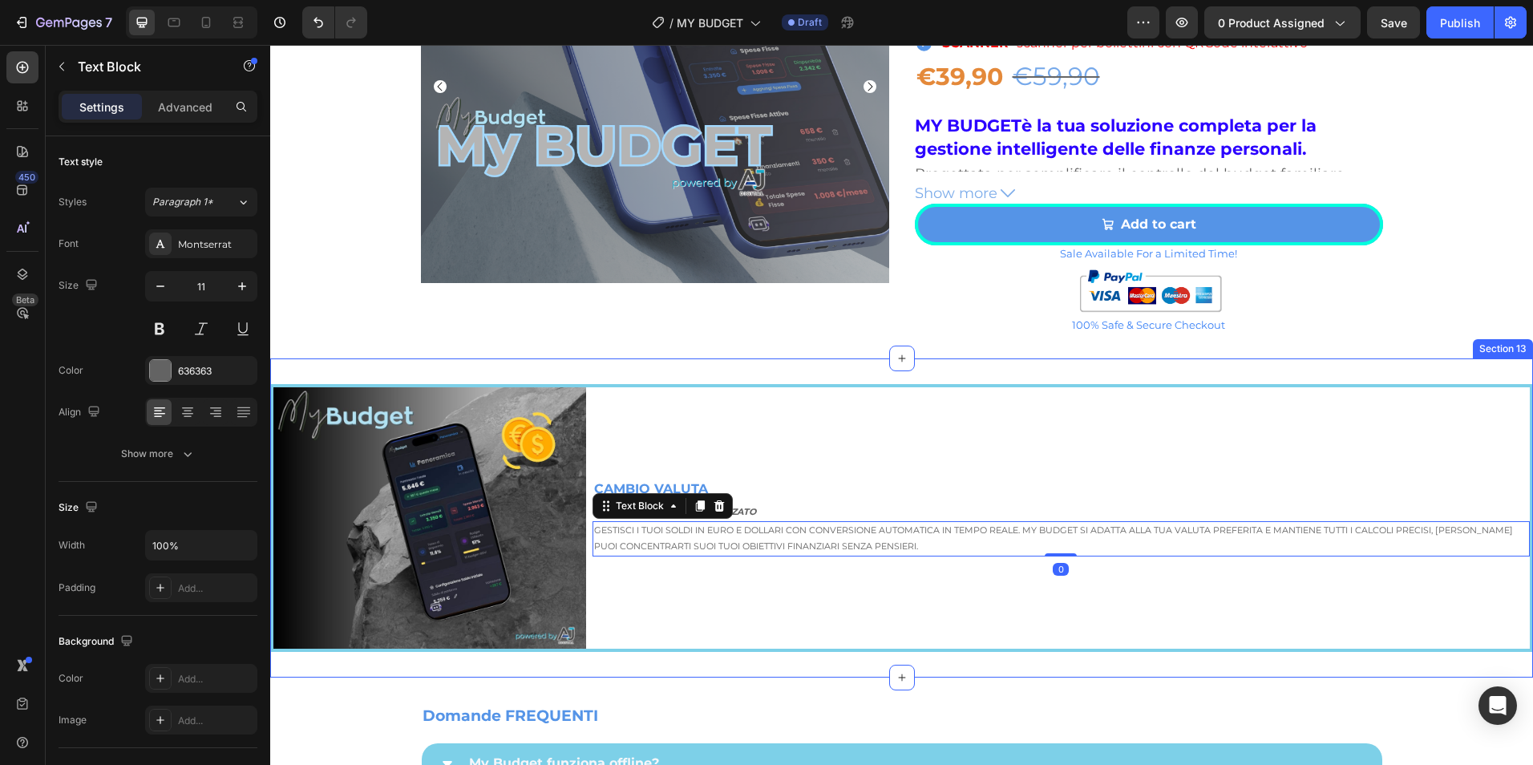
click at [653, 352] on div "Product Images ⭐⭐⭐⭐⭐ 5/5 Eccellente Text Block My BUDGET Product Title REGISTRA…" at bounding box center [901, 93] width 1263 height 532
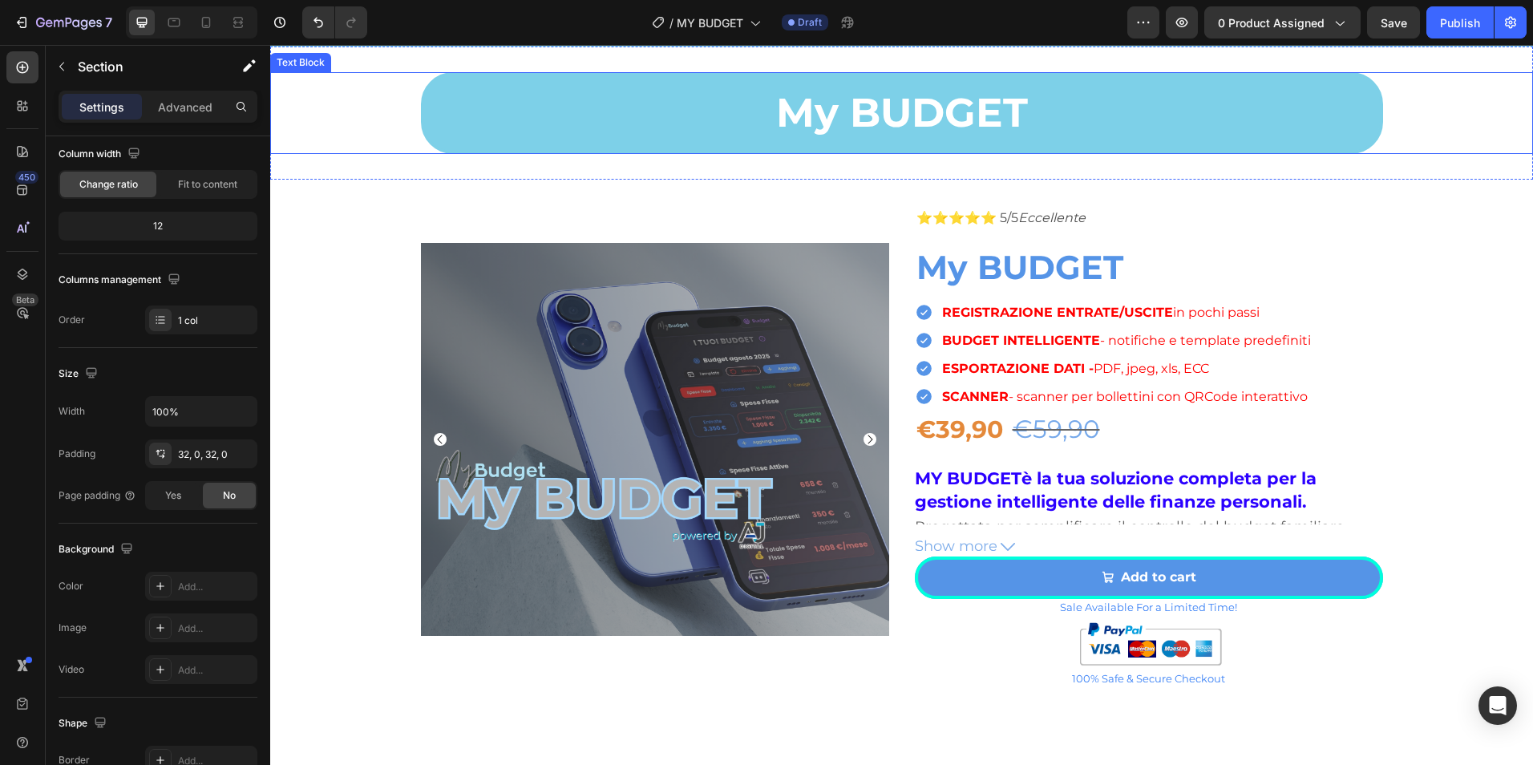
scroll to position [3052, 0]
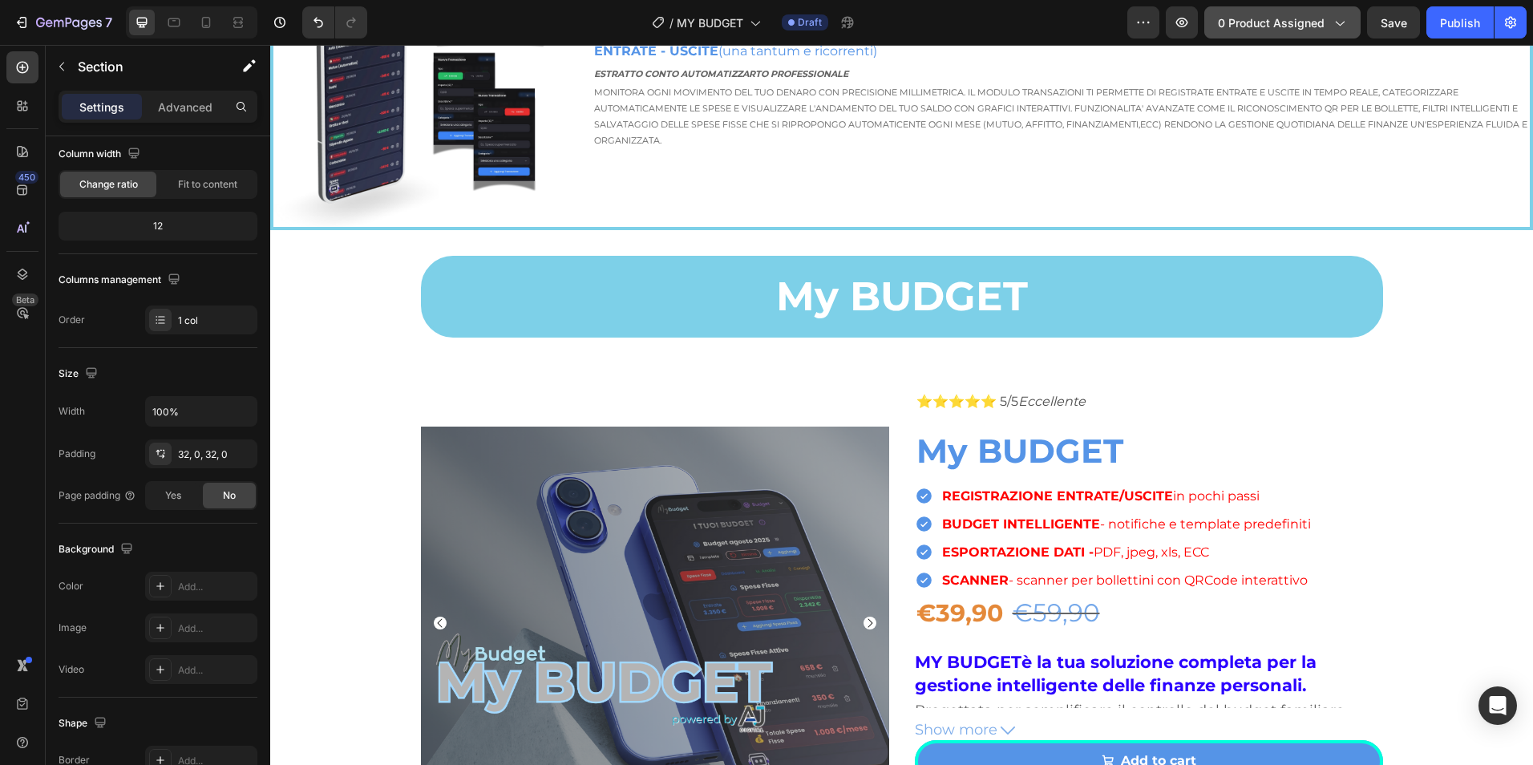
click at [1333, 27] on icon "button" at bounding box center [1339, 22] width 16 height 16
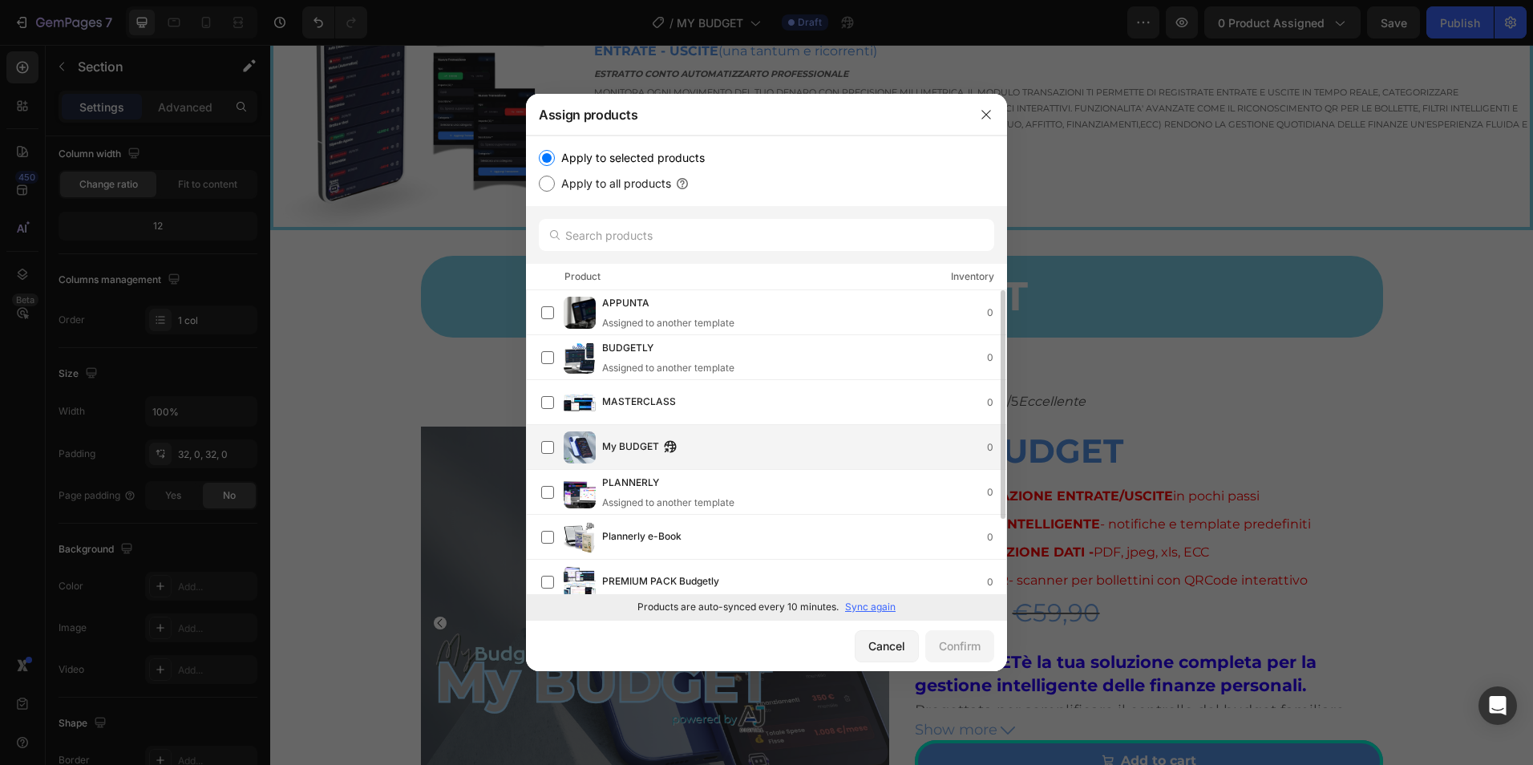
click at [706, 448] on div "My BUDGET 0" at bounding box center [804, 448] width 404 height 18
click at [964, 644] on div "Confirm" at bounding box center [960, 645] width 42 height 17
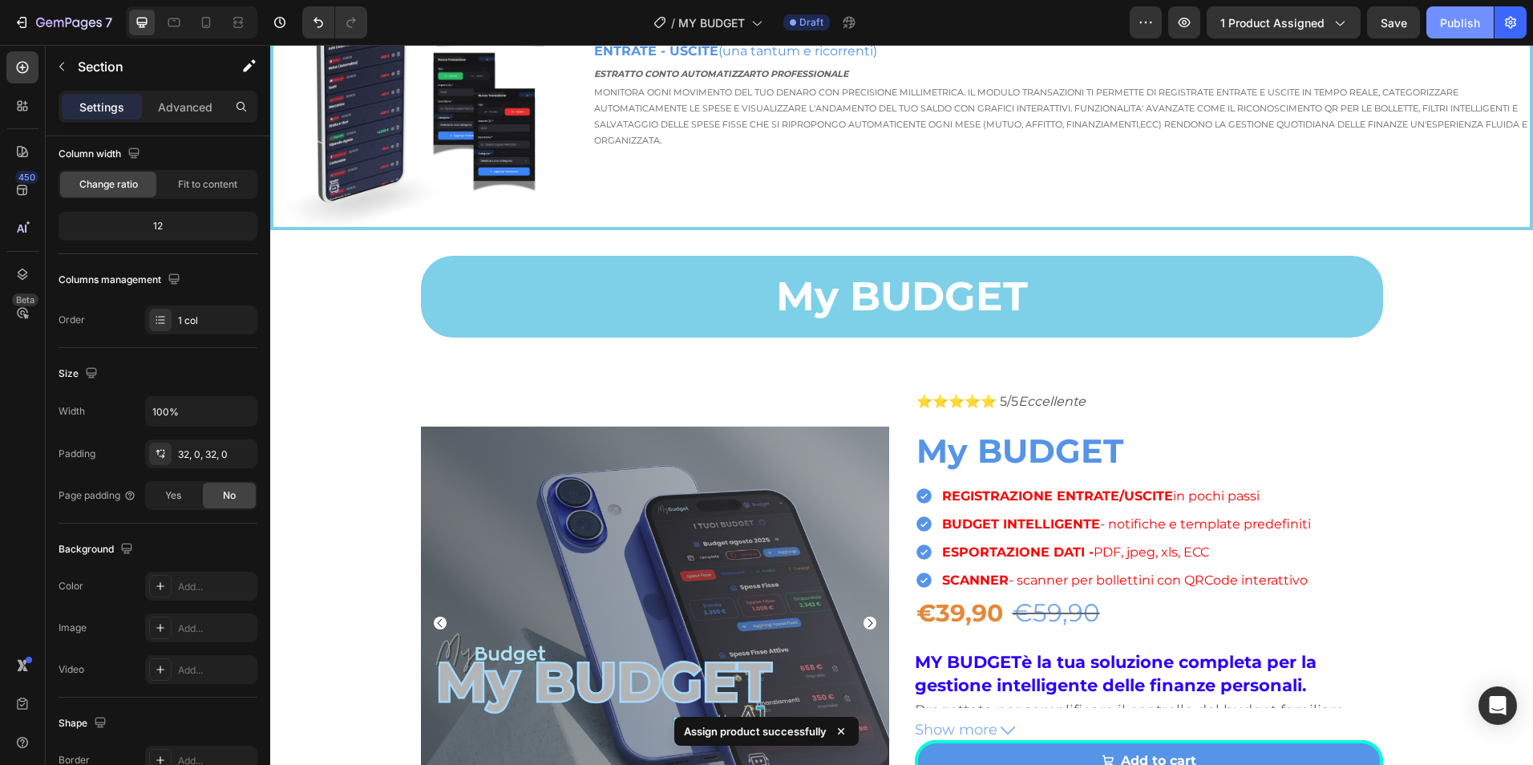
click at [1443, 10] on button "Publish" at bounding box center [1459, 22] width 67 height 32
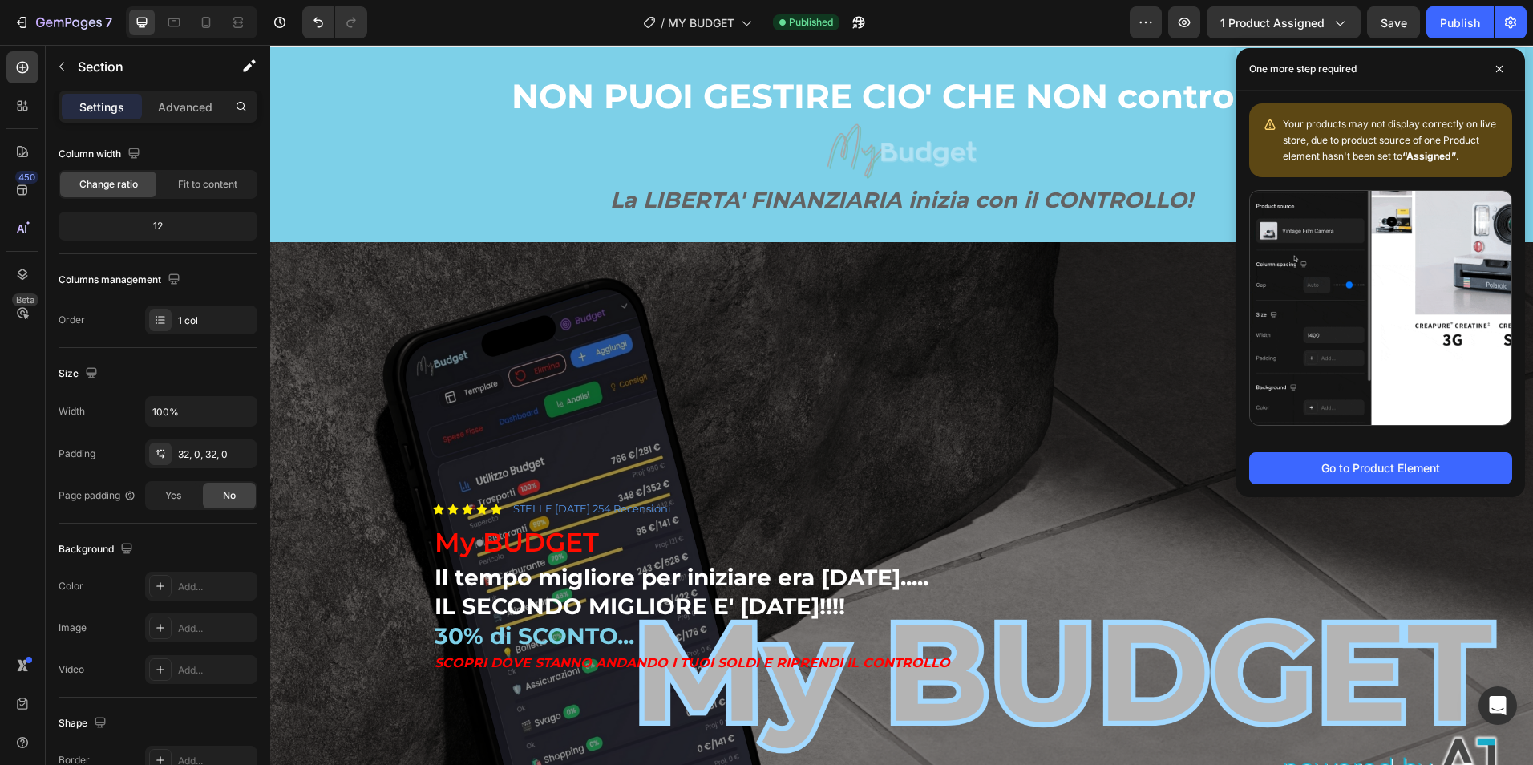
scroll to position [0, 0]
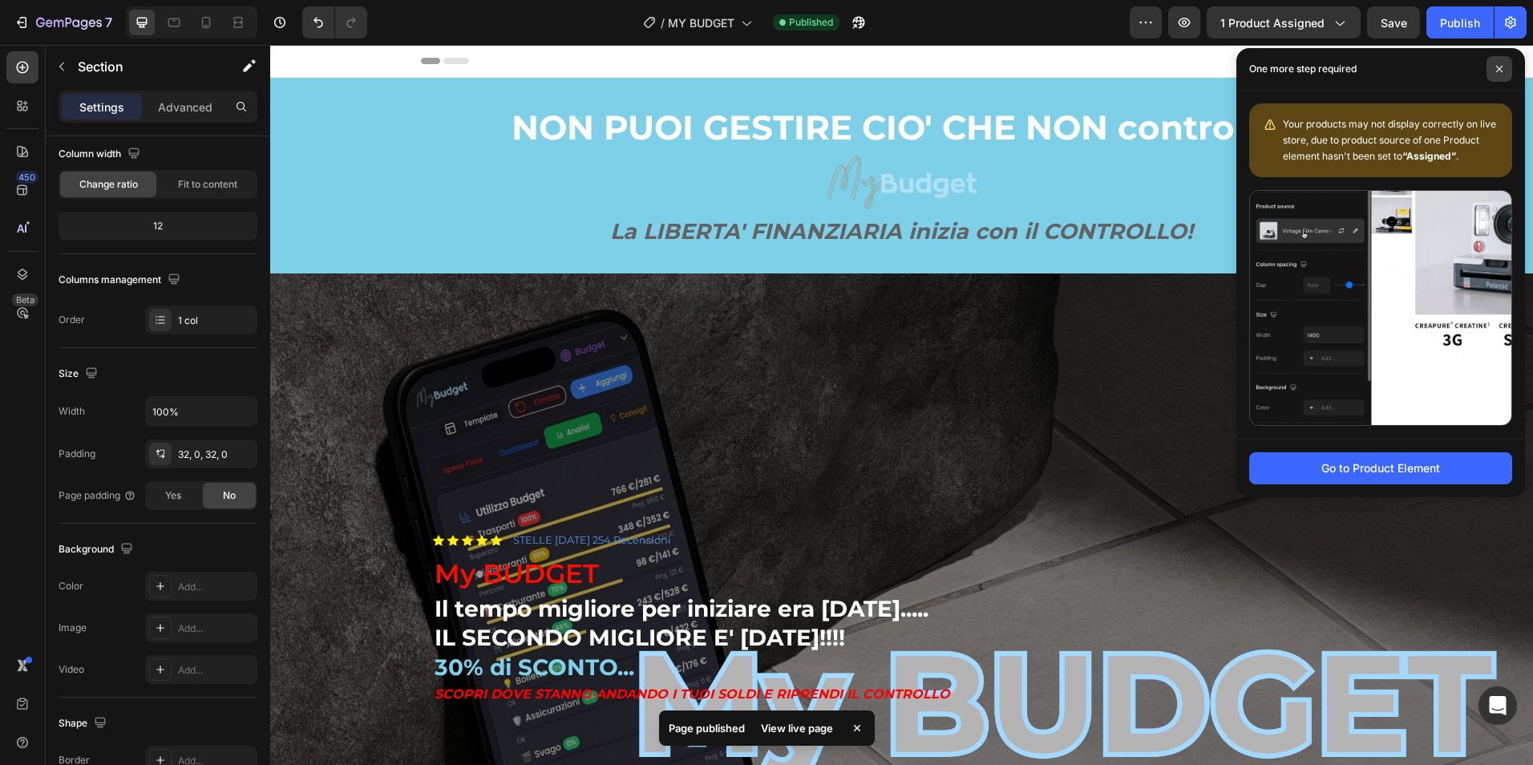
click at [1499, 68] on icon at bounding box center [1499, 69] width 8 height 8
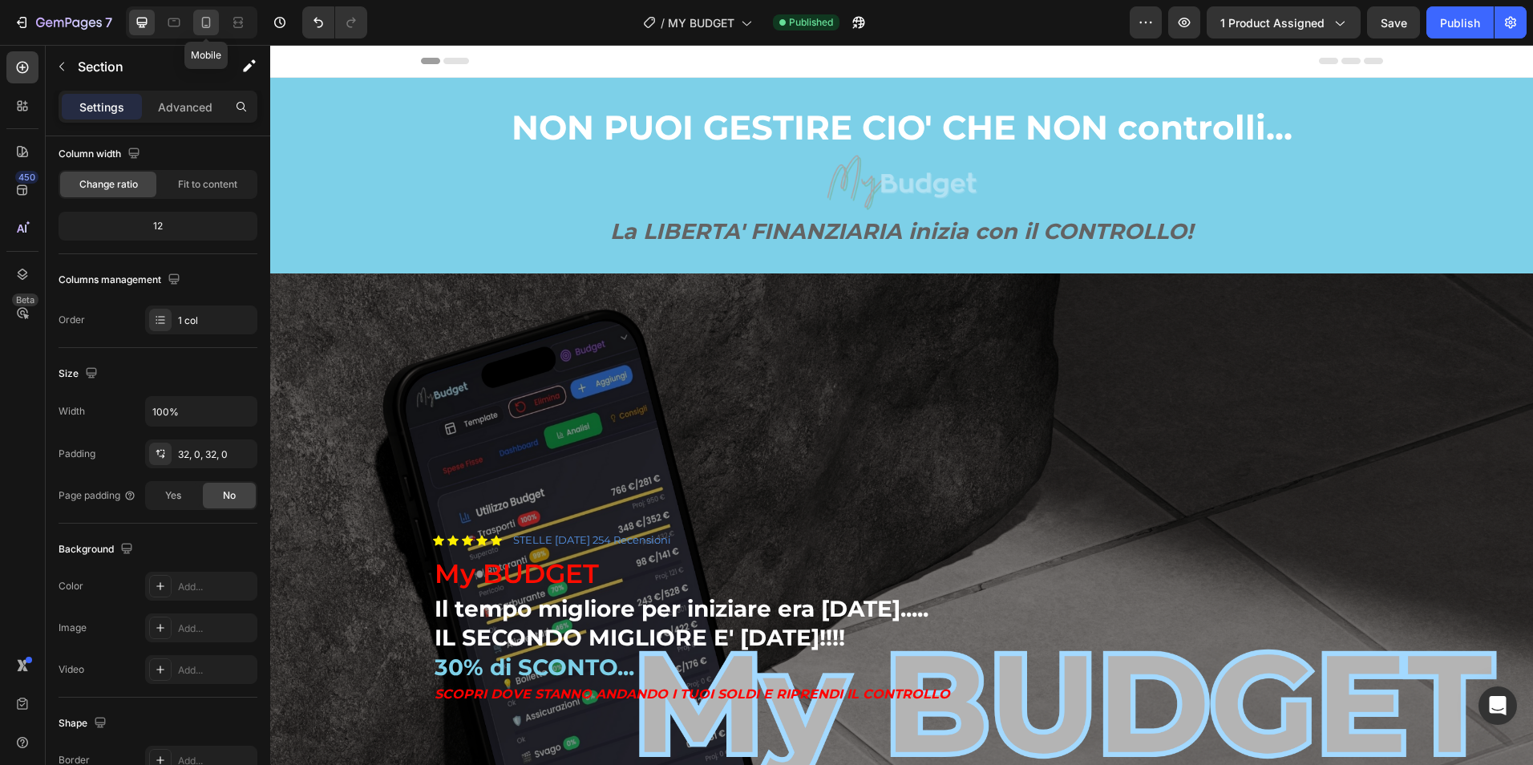
click at [200, 27] on icon at bounding box center [206, 22] width 16 height 16
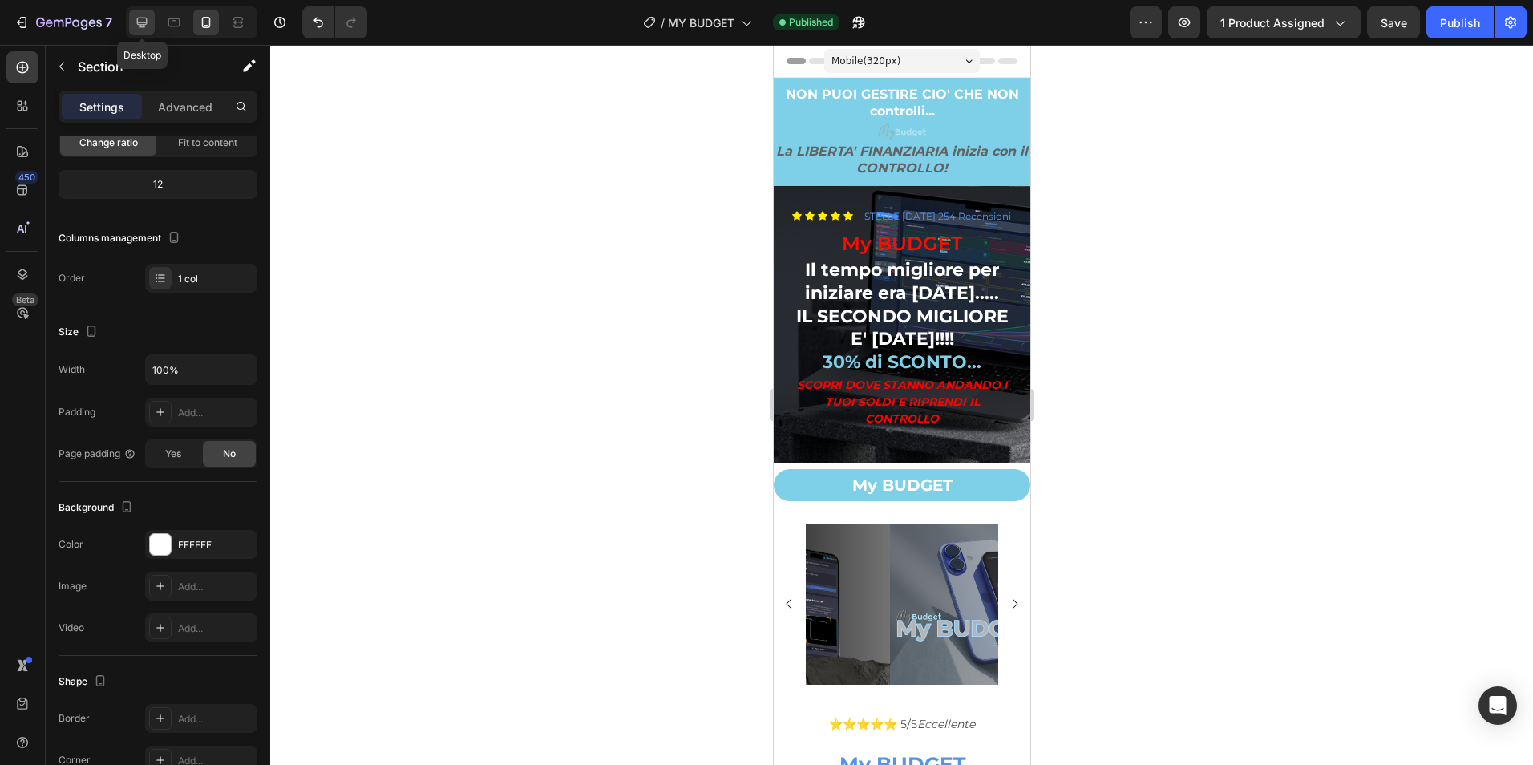
click at [144, 25] on icon at bounding box center [142, 23] width 10 height 10
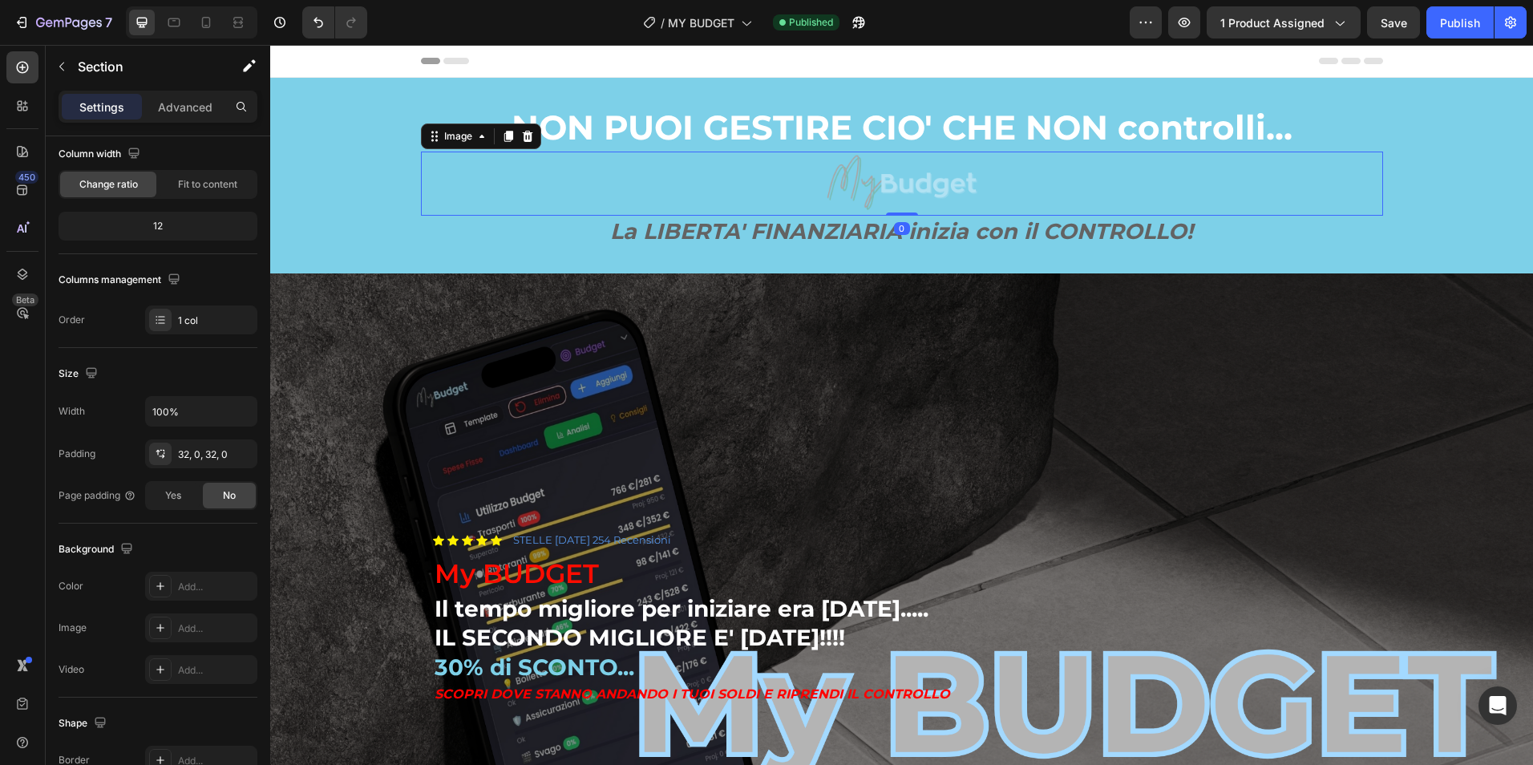
click at [884, 183] on img at bounding box center [902, 184] width 160 height 64
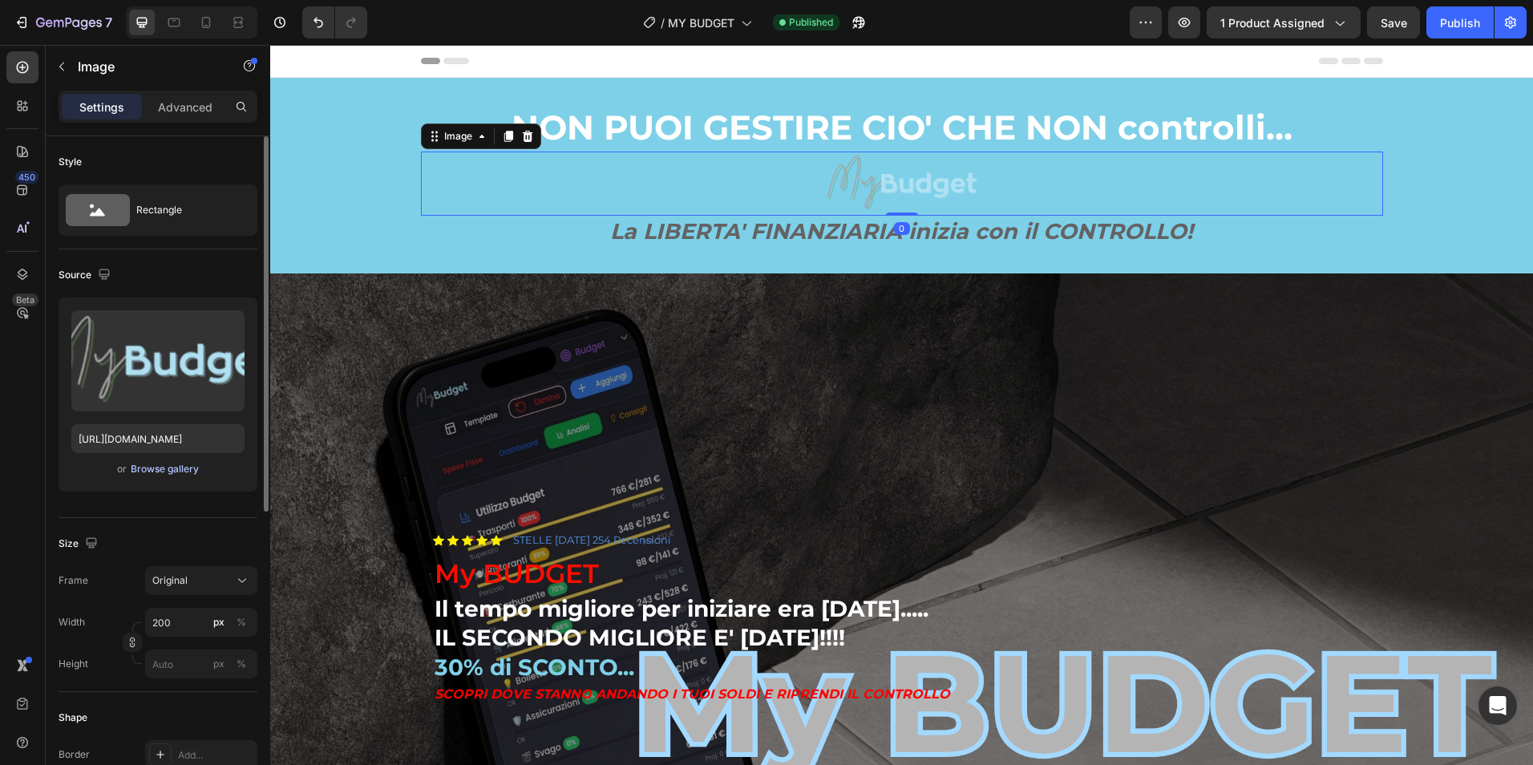
click at [177, 462] on div "Browse gallery" at bounding box center [165, 469] width 68 height 14
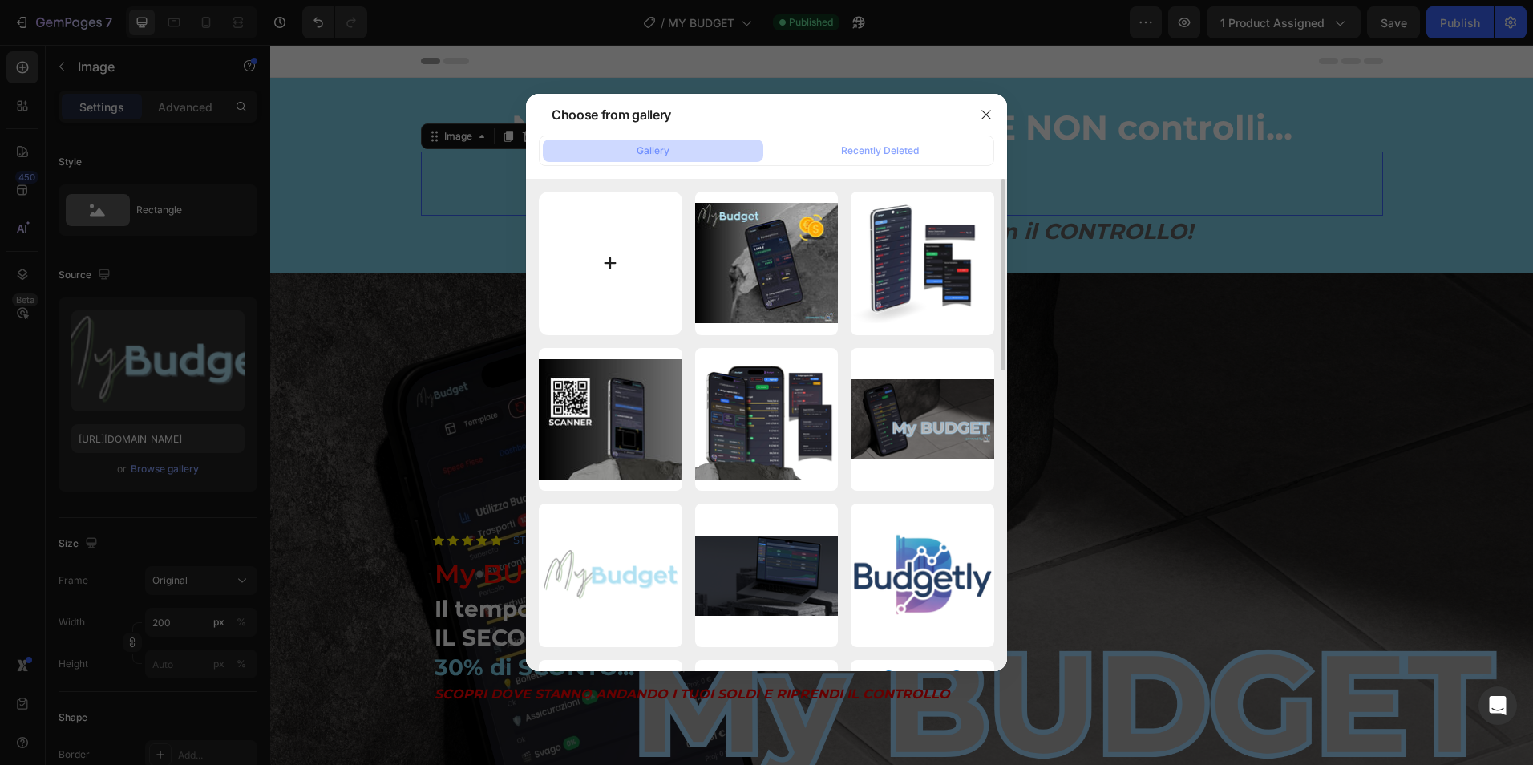
click at [605, 259] on input "file" at bounding box center [611, 264] width 144 height 144
type input "C:\fakepath\my budget (1).png"
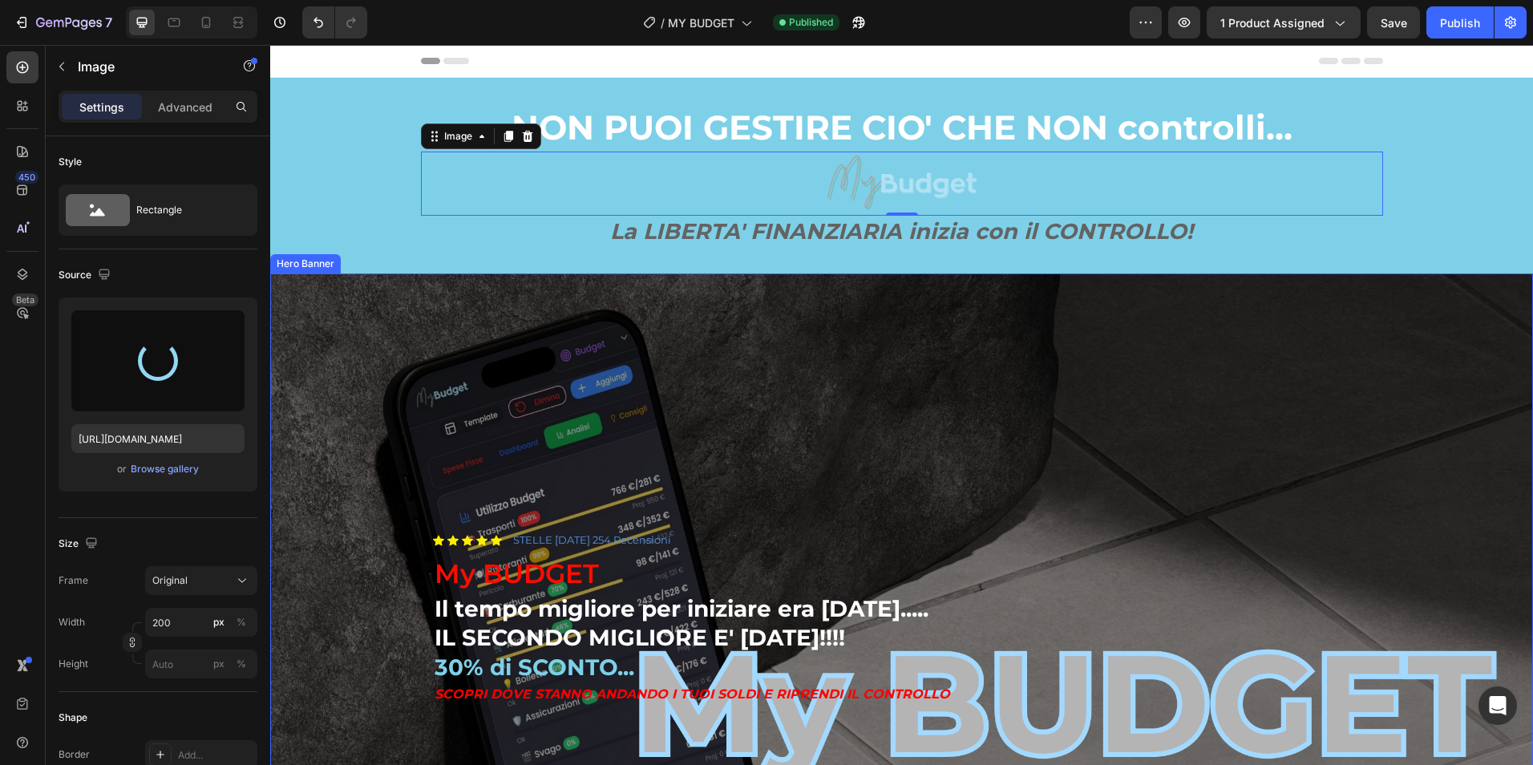
type input "https://cdn.shopify.com/s/files/1/0945/9951/2389/files/gempages_571772735588402…"
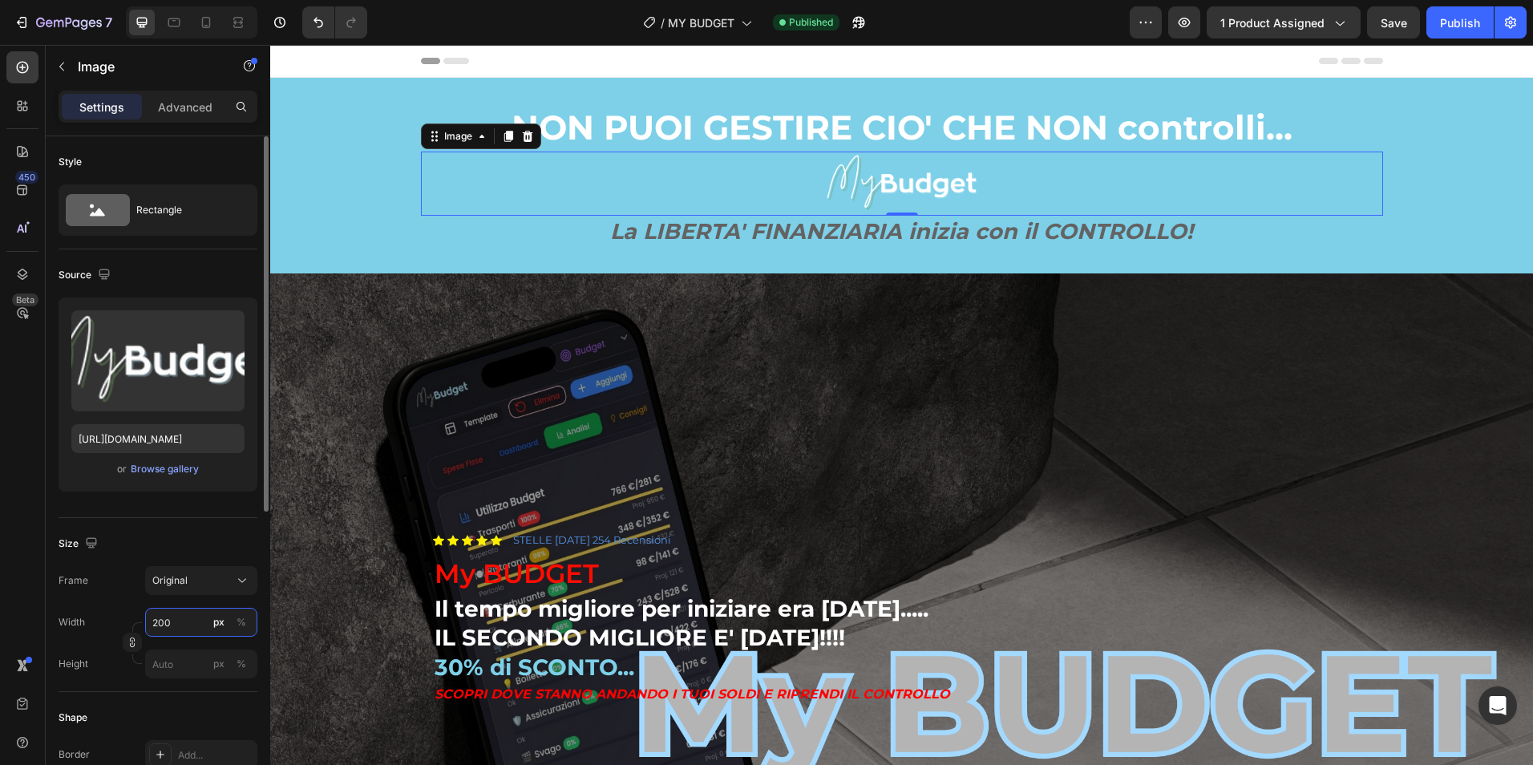
click at [167, 621] on input "200" at bounding box center [201, 622] width 112 height 29
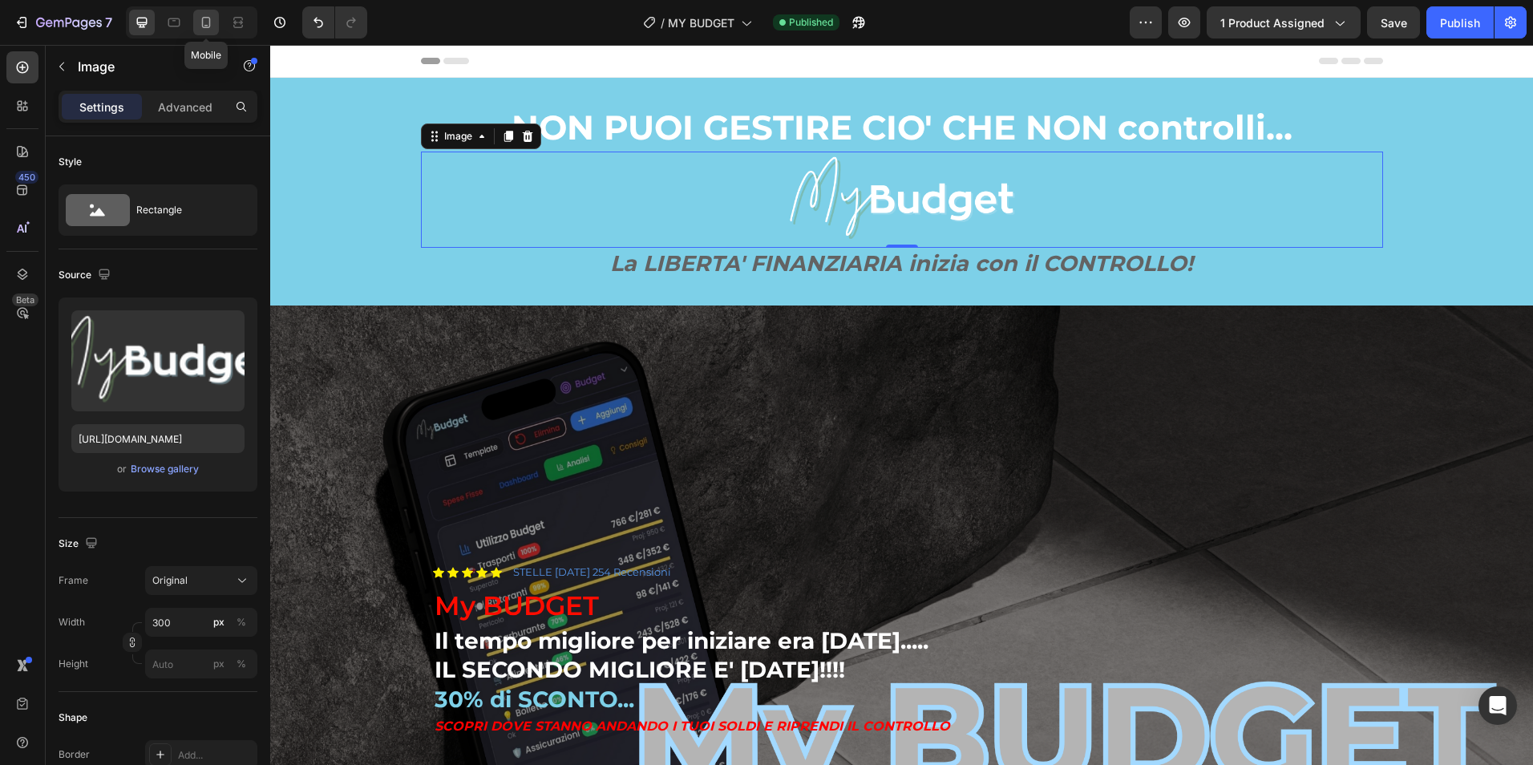
click at [209, 25] on icon at bounding box center [206, 22] width 9 height 11
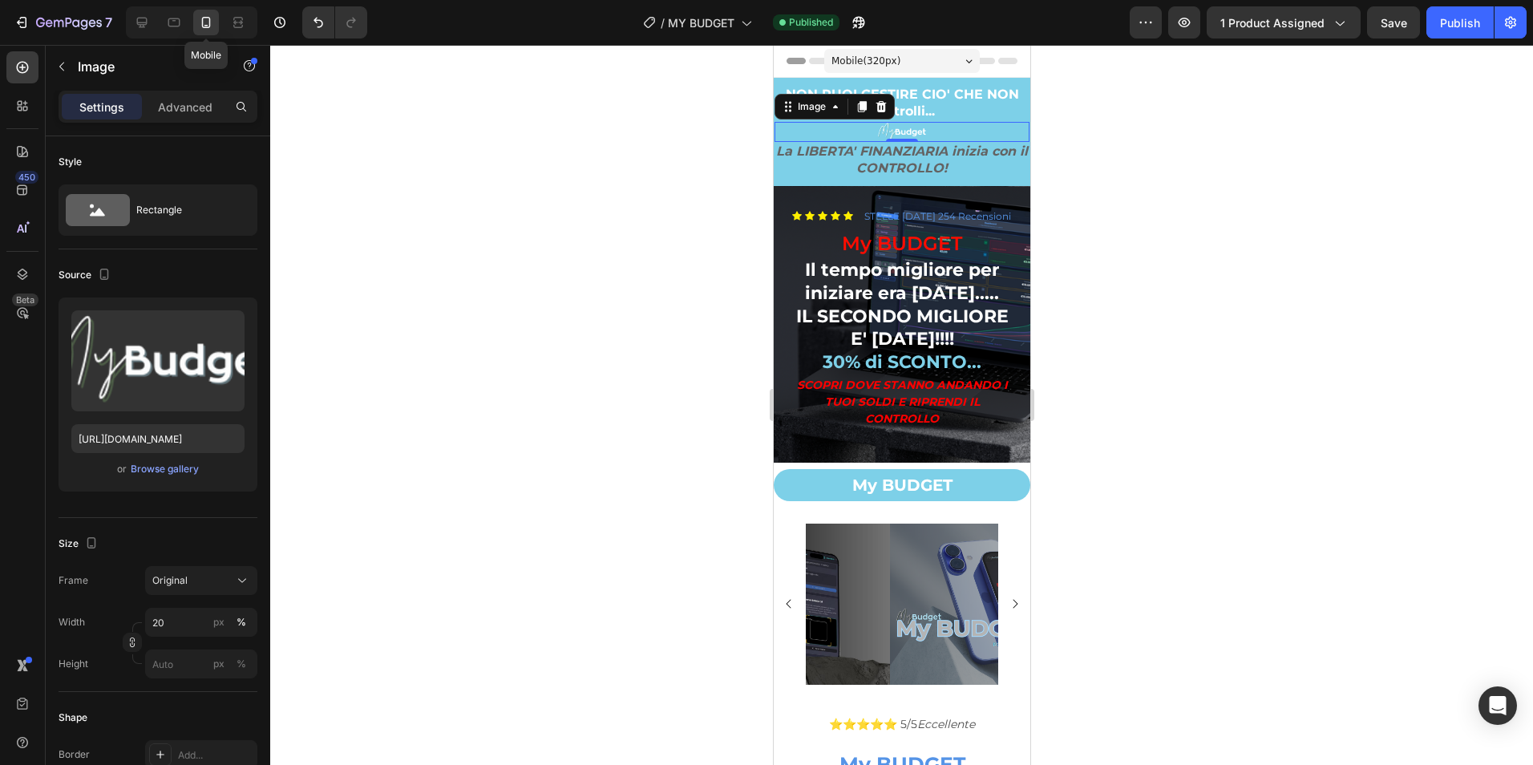
scroll to position [21, 0]
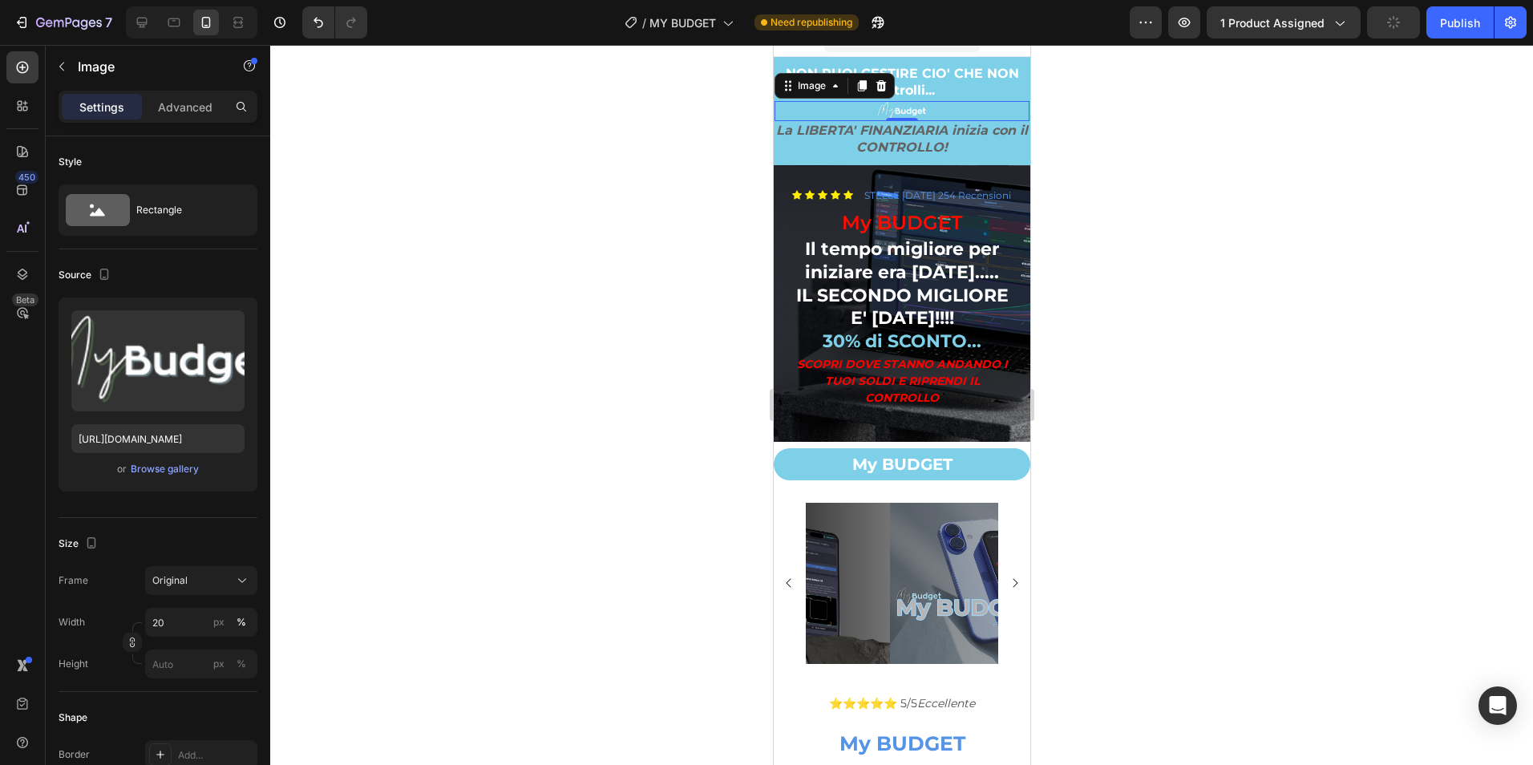
click at [902, 110] on img at bounding box center [901, 111] width 51 height 20
click at [168, 625] on input "20" at bounding box center [201, 622] width 112 height 29
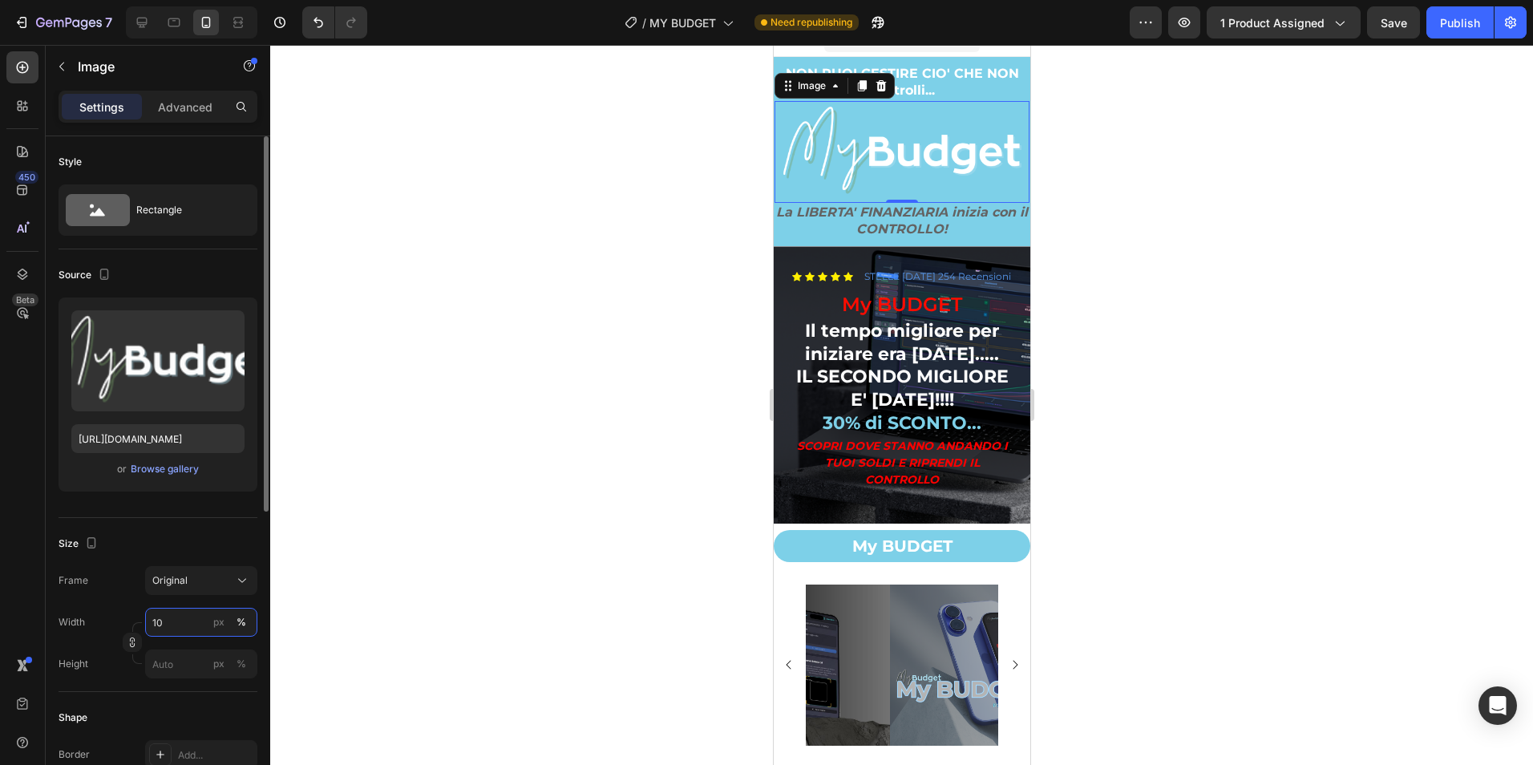
type input "1"
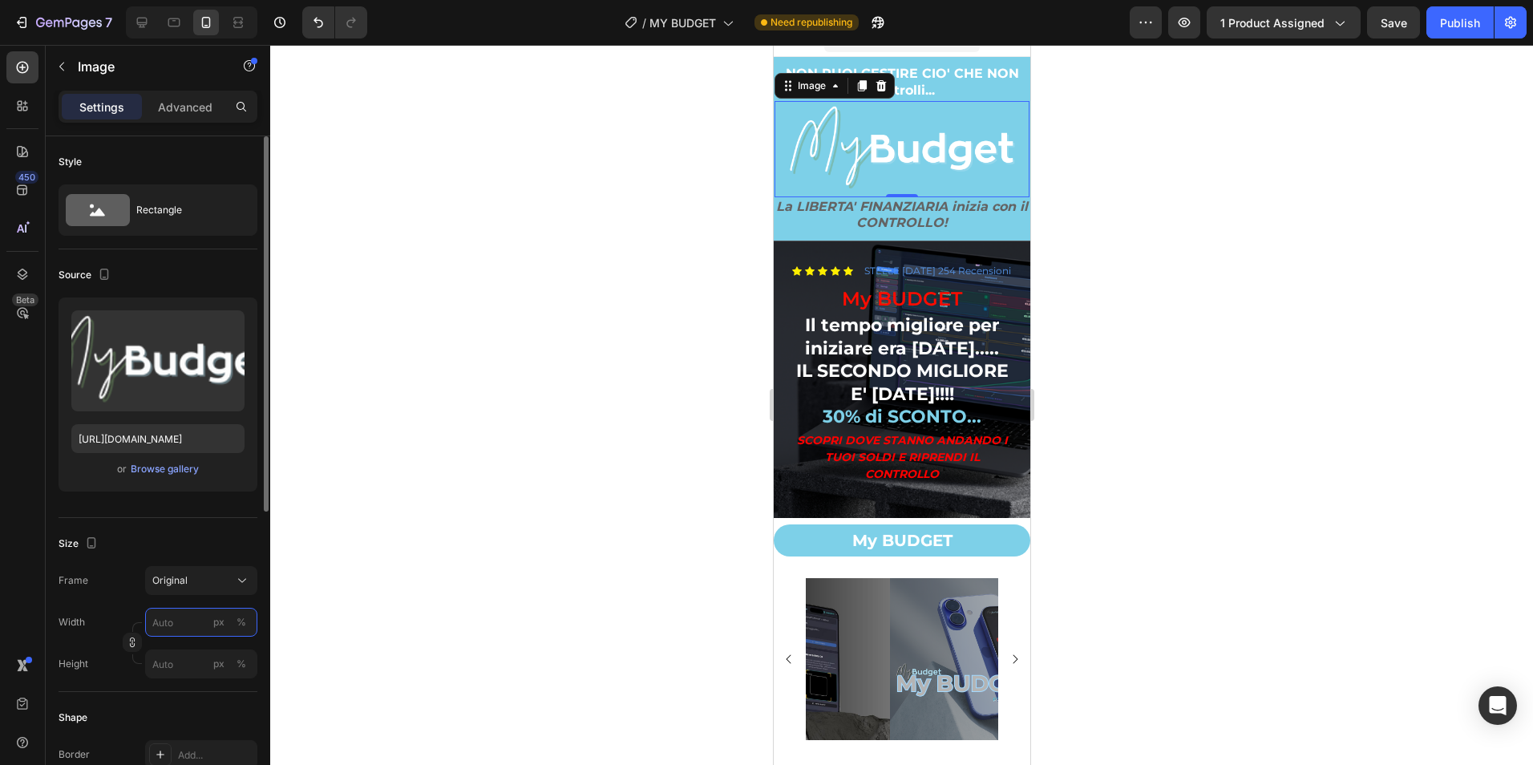
type input "1"
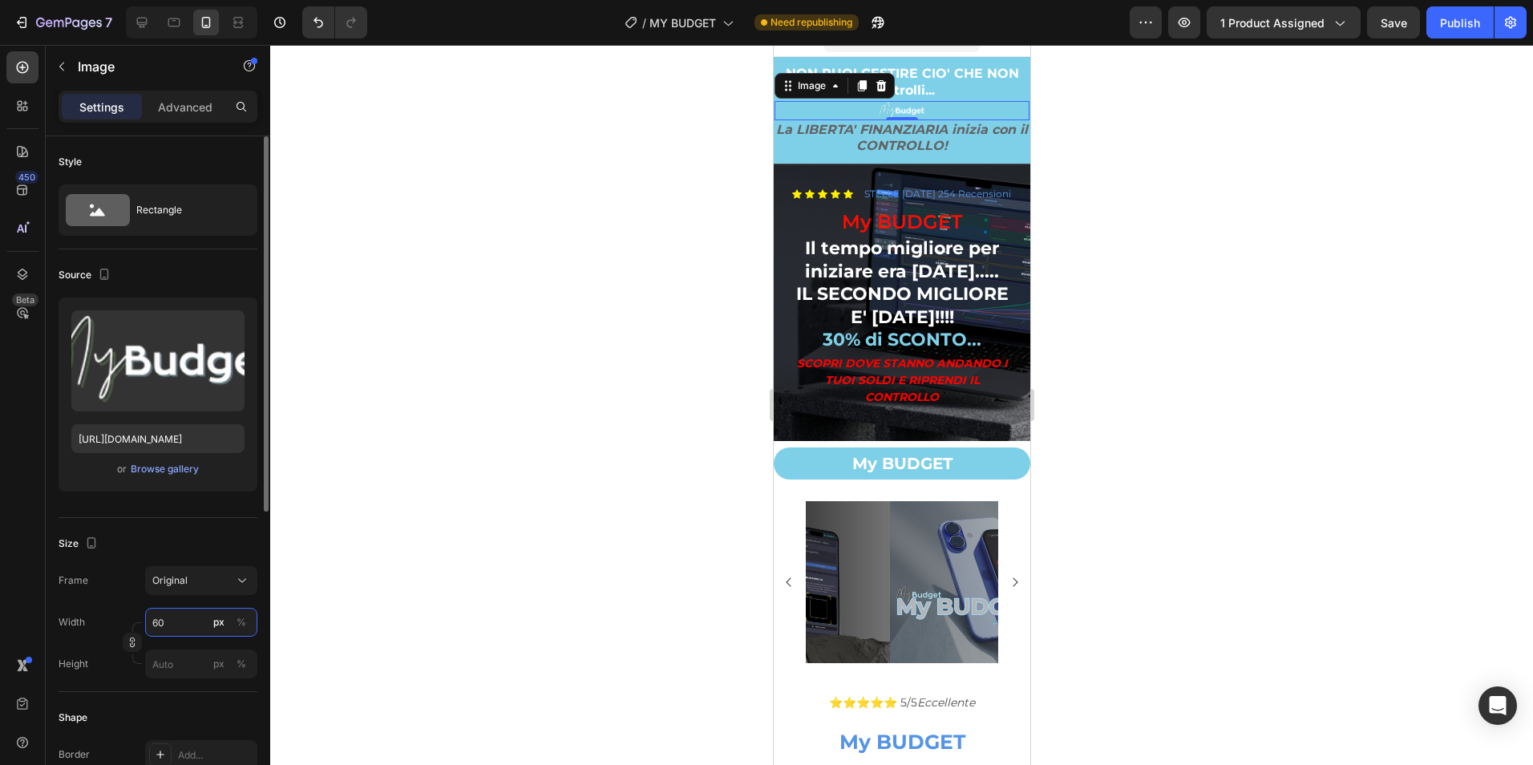
type input "6"
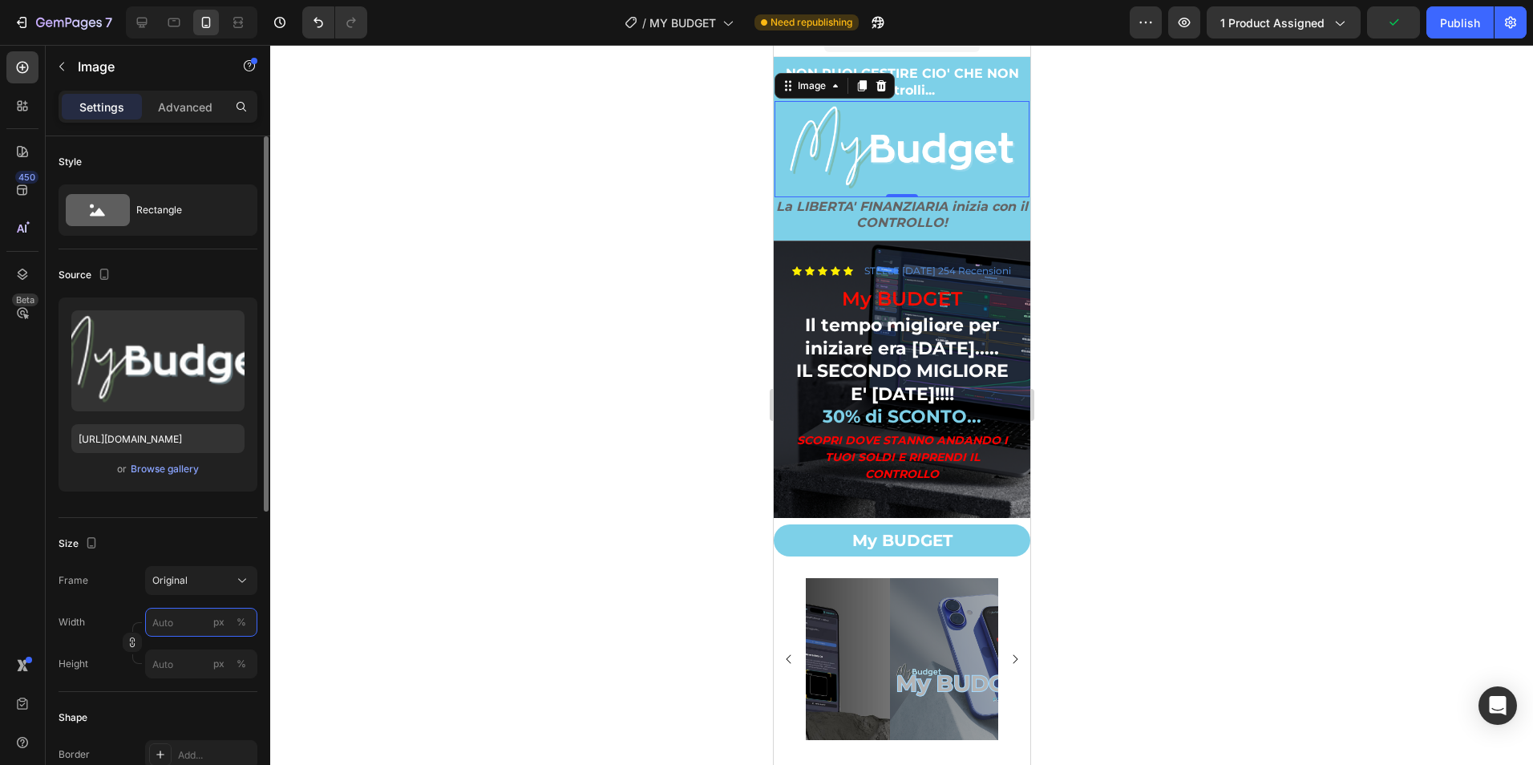
type input "6"
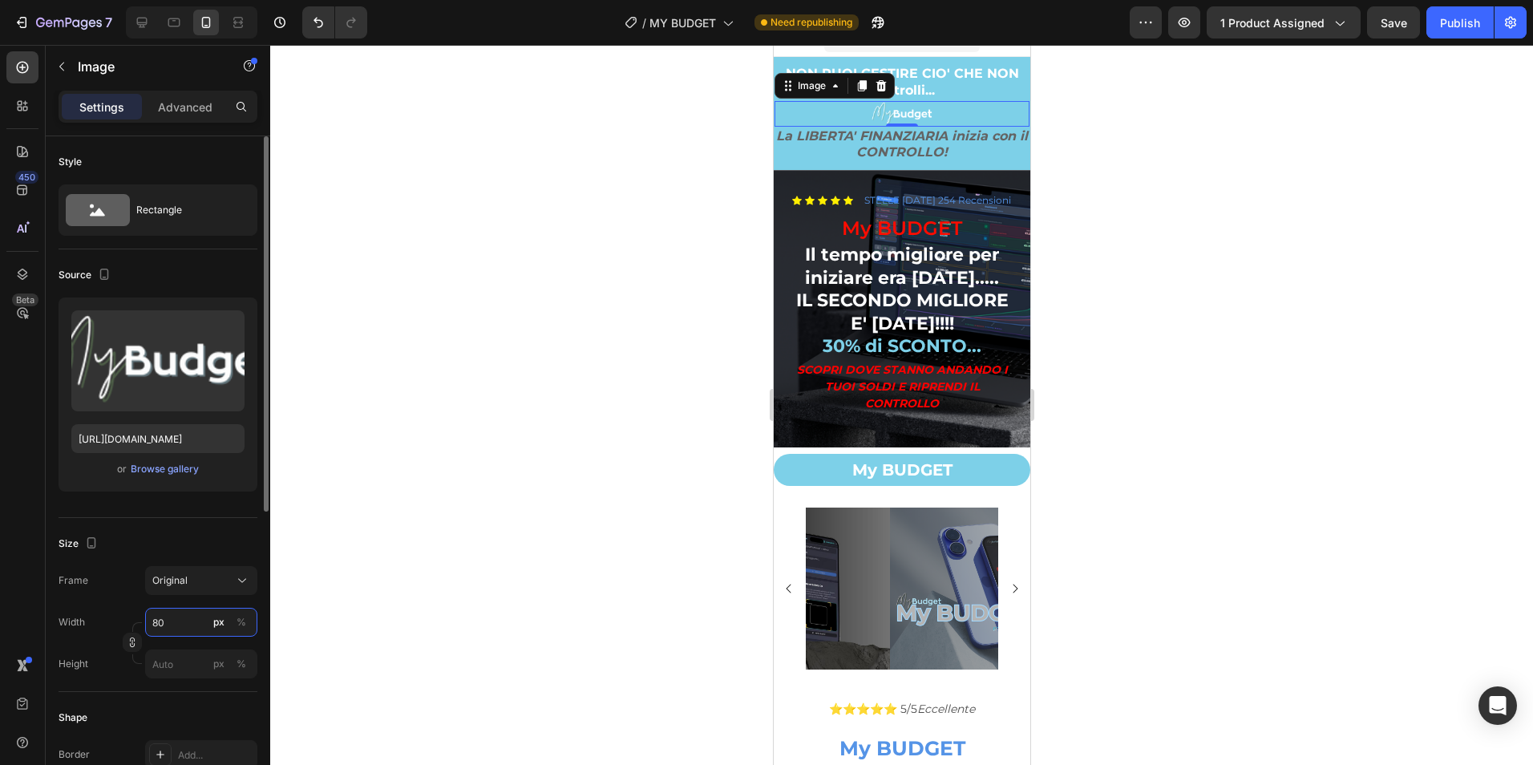
type input "8"
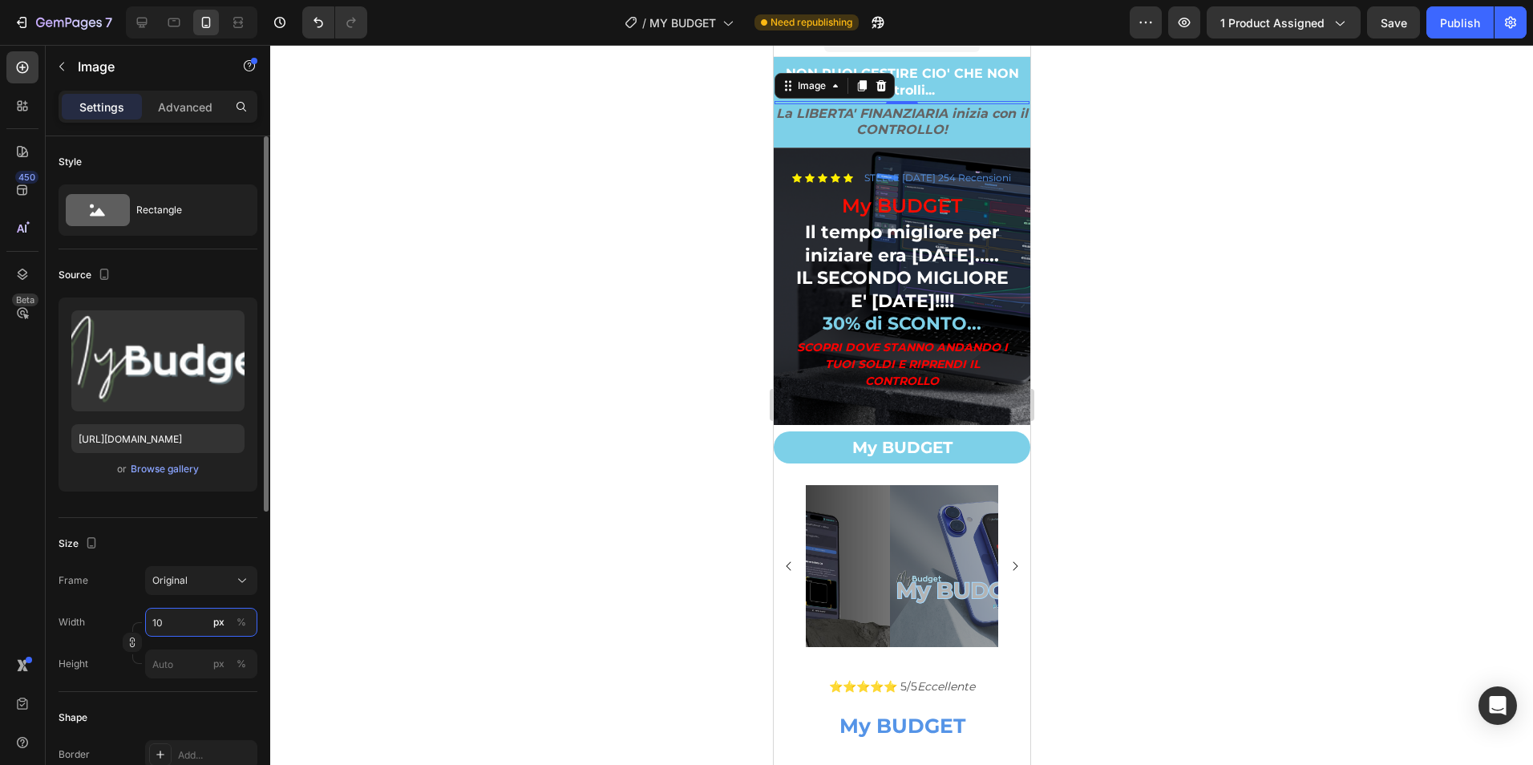
type input "1"
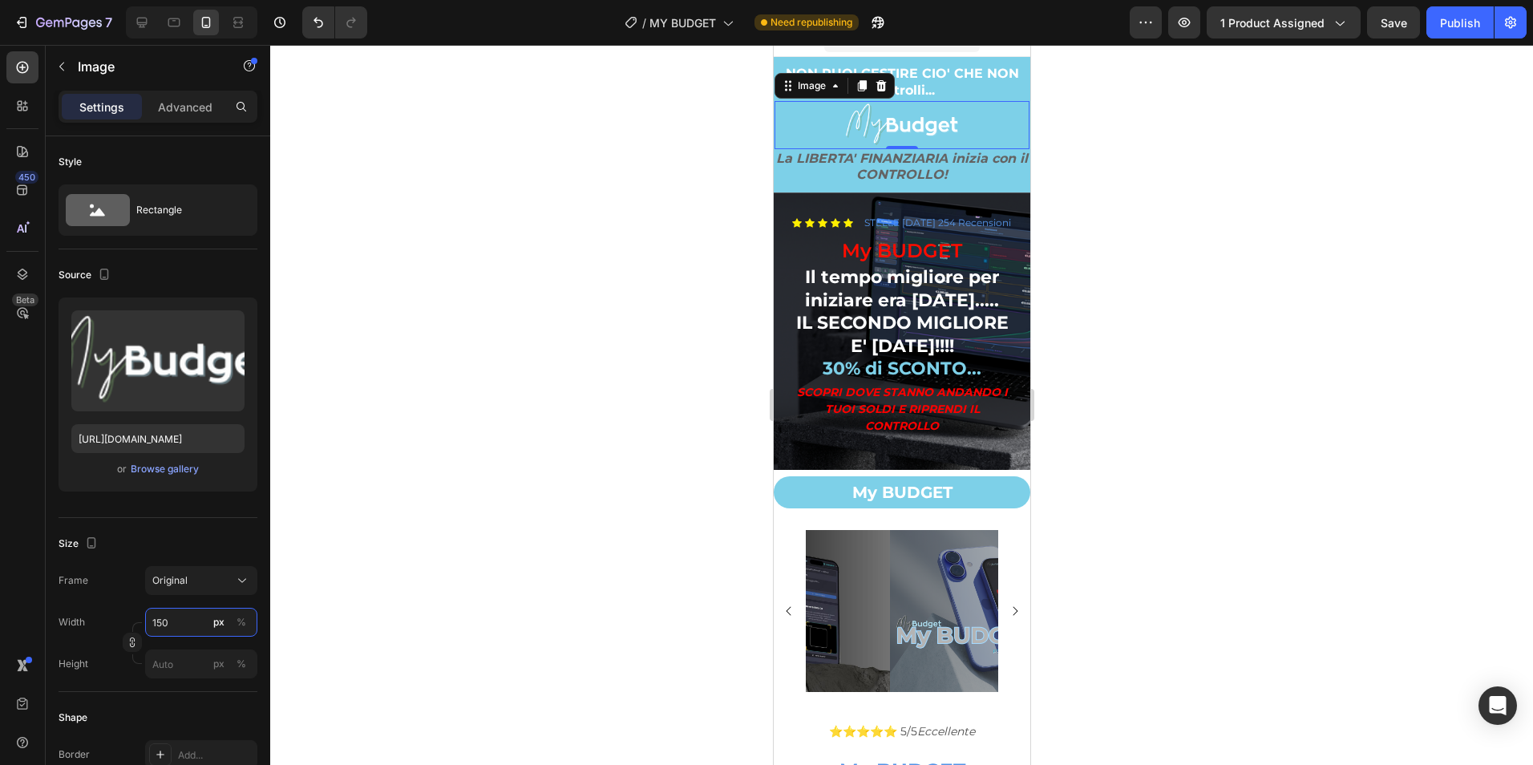
type input "150"
click at [1280, 293] on div at bounding box center [901, 405] width 1263 height 720
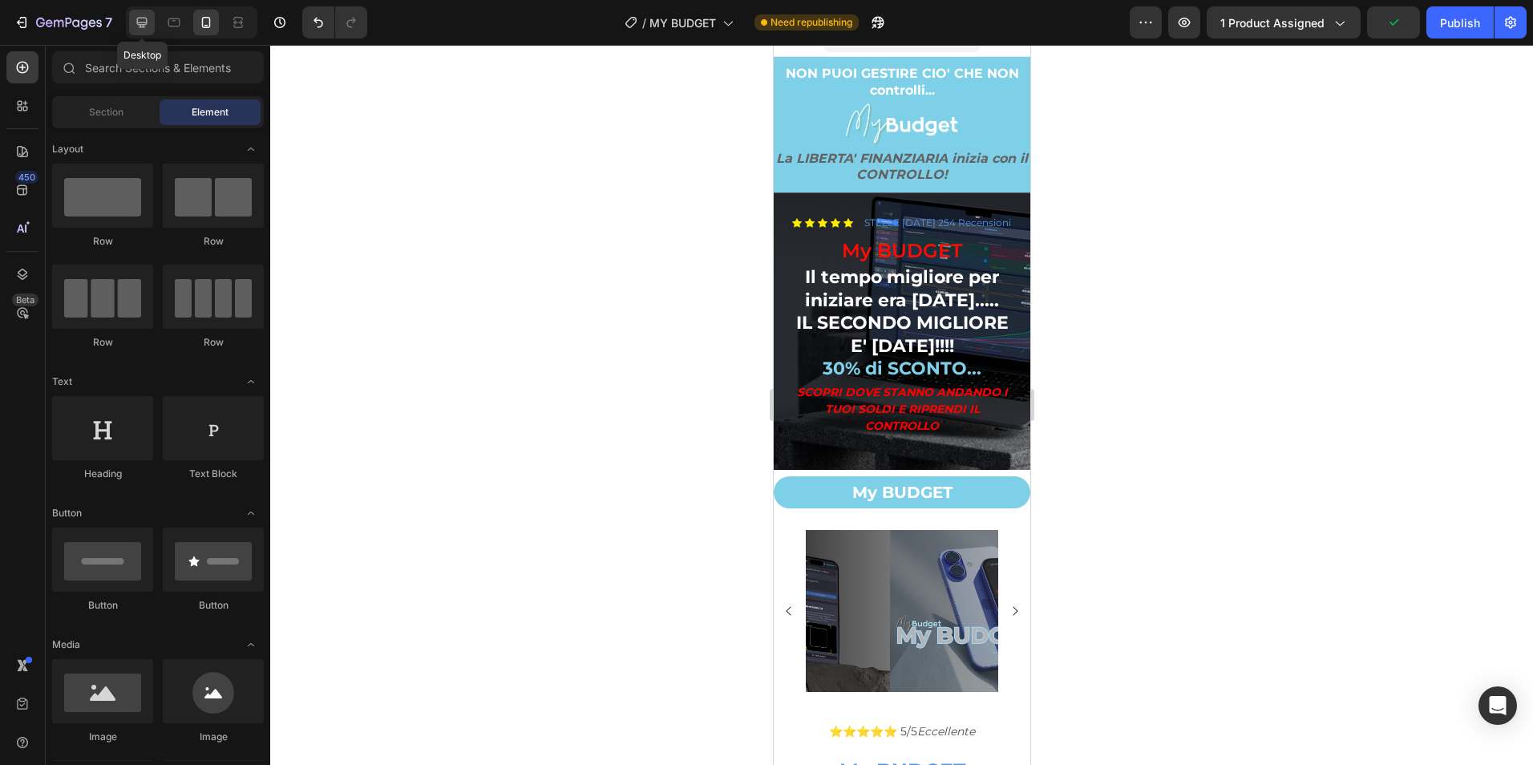
click at [144, 18] on icon at bounding box center [142, 22] width 16 height 16
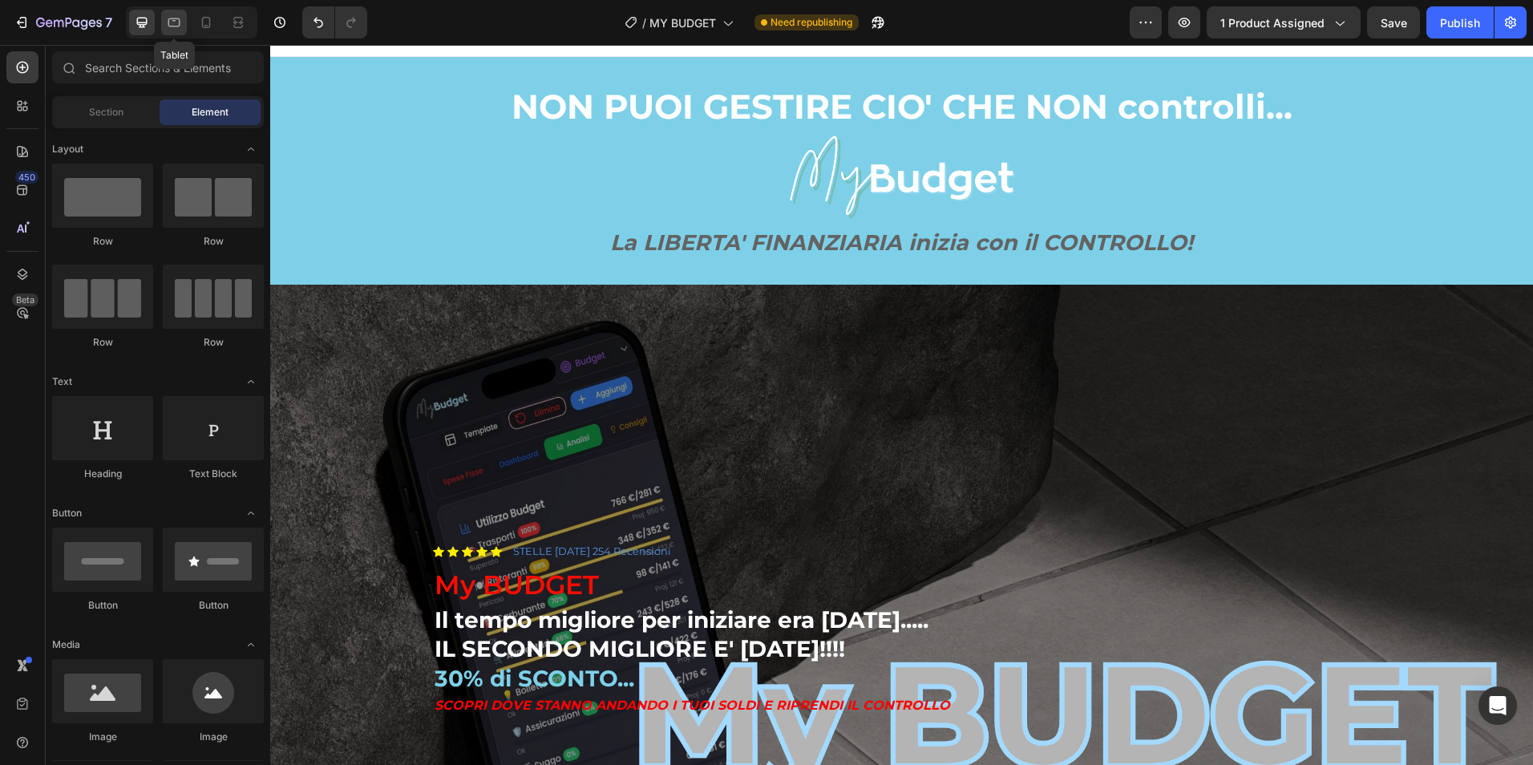
click at [180, 19] on icon at bounding box center [174, 22] width 16 height 16
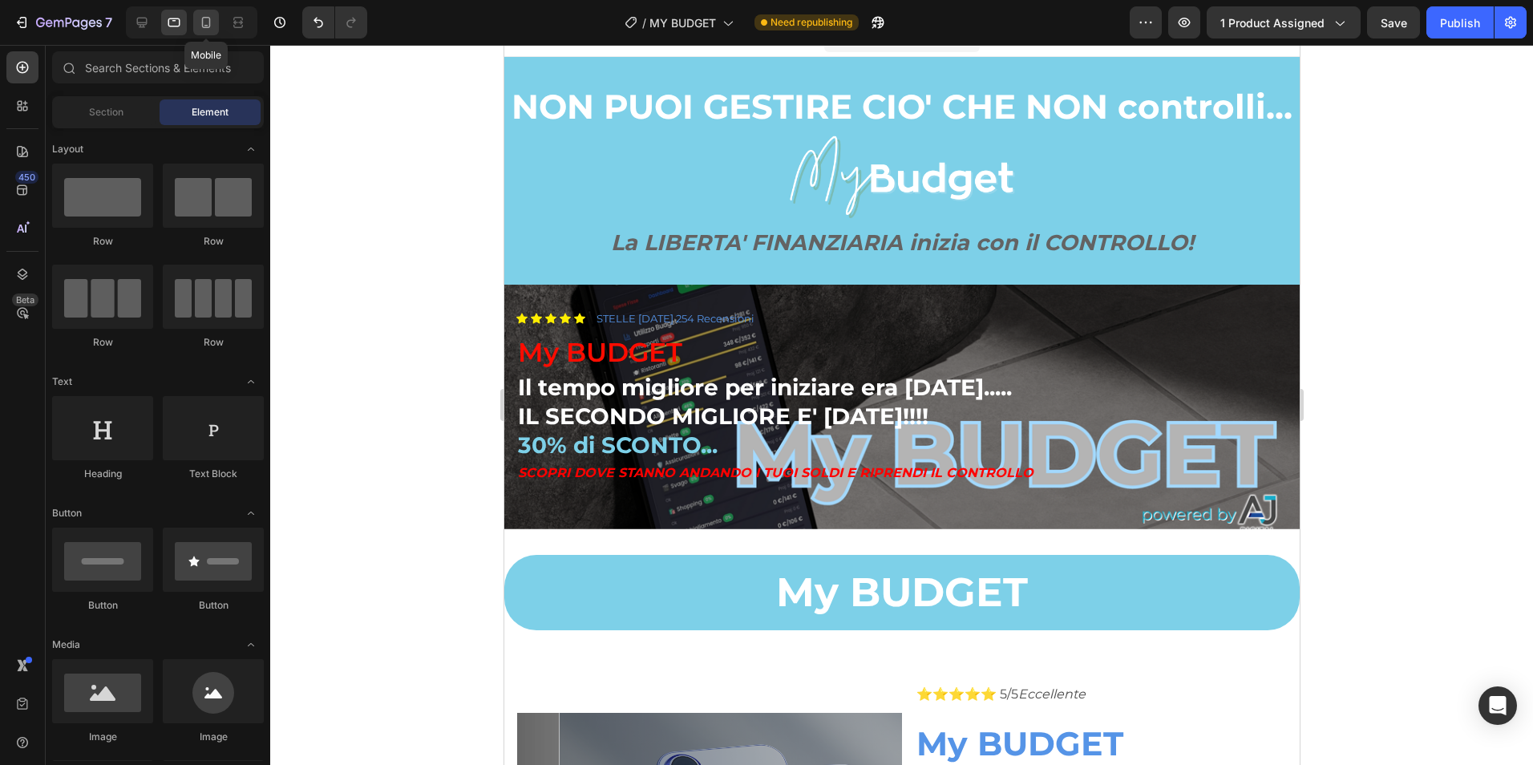
click at [200, 28] on icon at bounding box center [206, 22] width 16 height 16
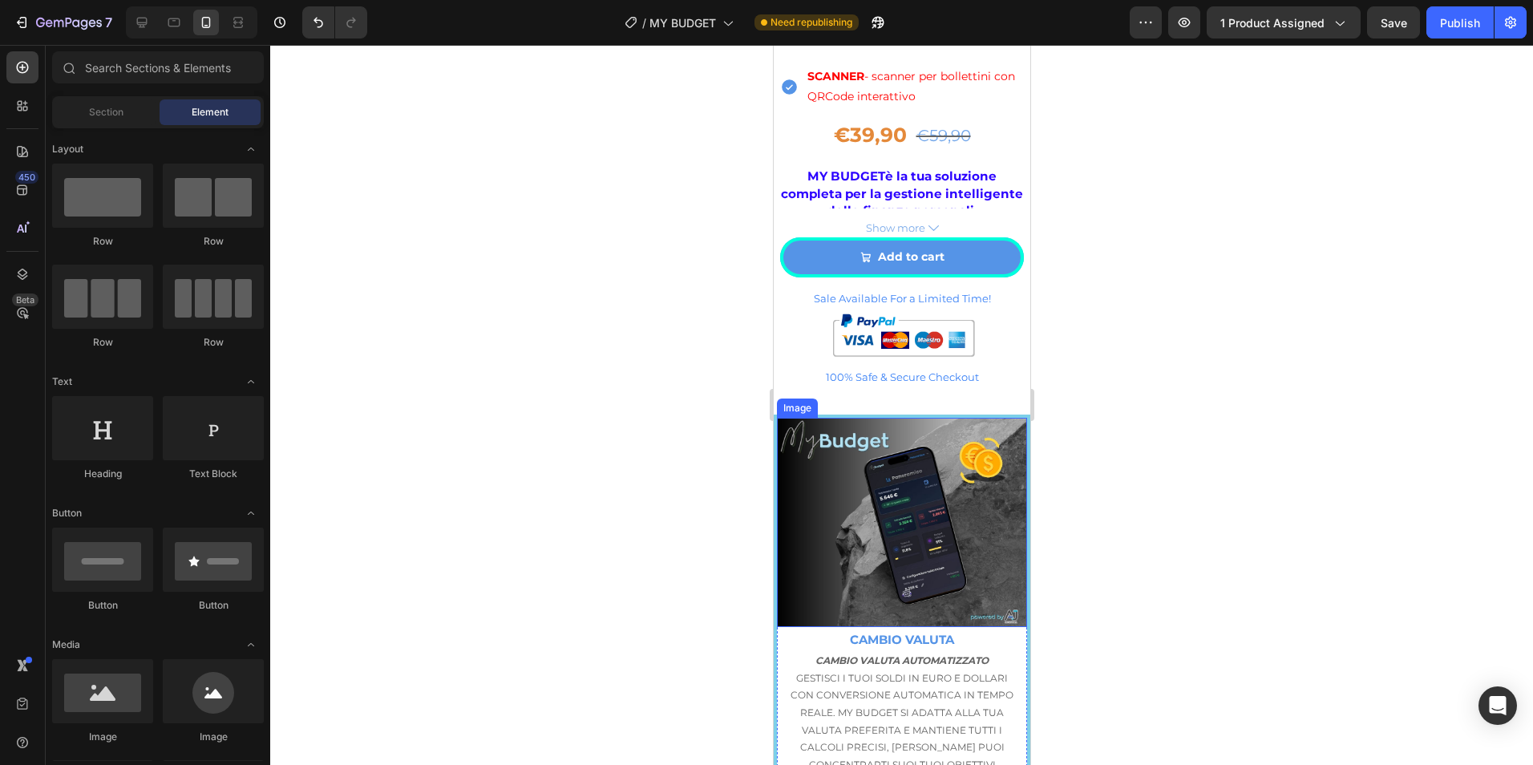
scroll to position [4330, 0]
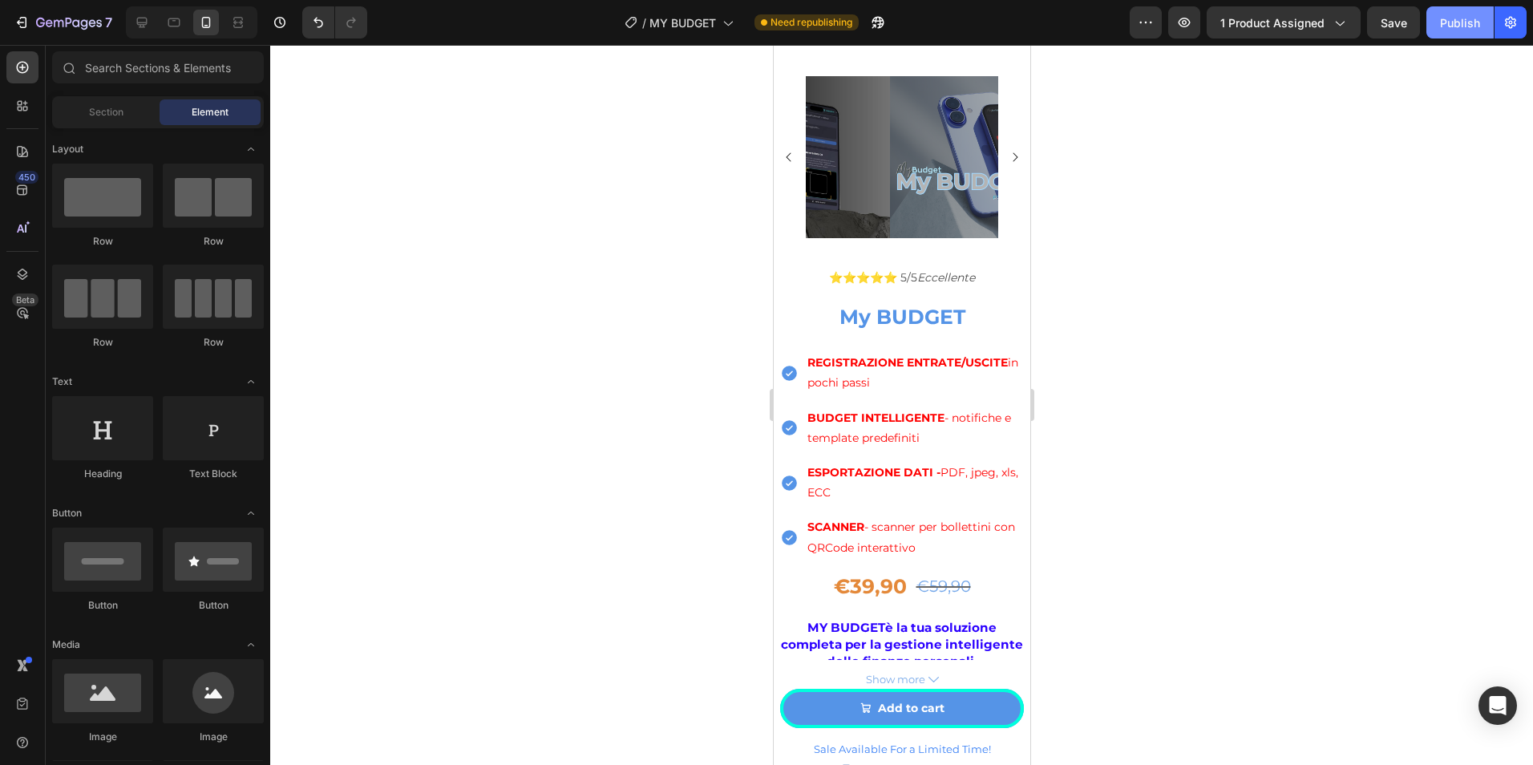
click at [1462, 14] on div "Publish" at bounding box center [1460, 22] width 40 height 17
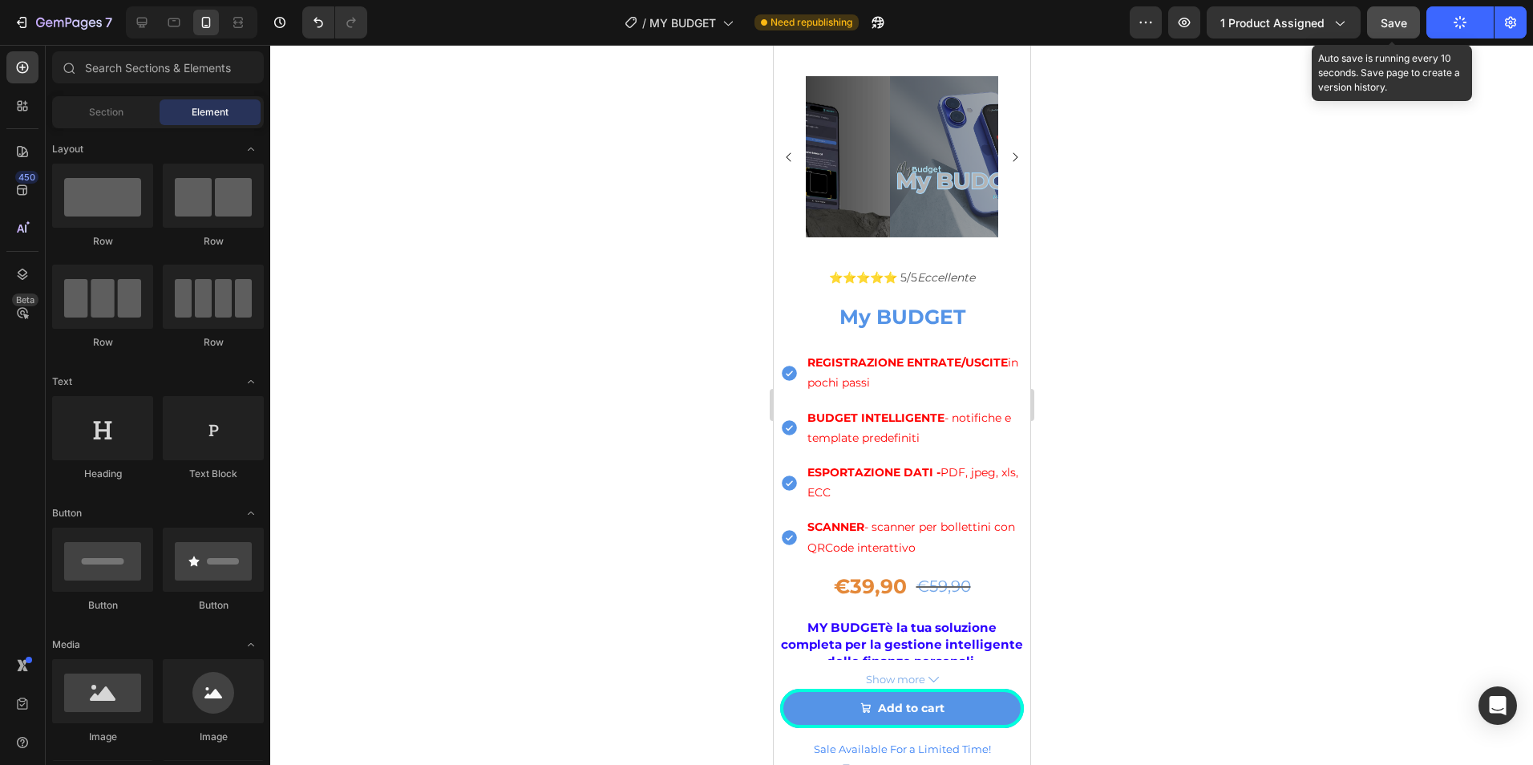
click at [1397, 28] on span "Save" at bounding box center [1394, 23] width 26 height 14
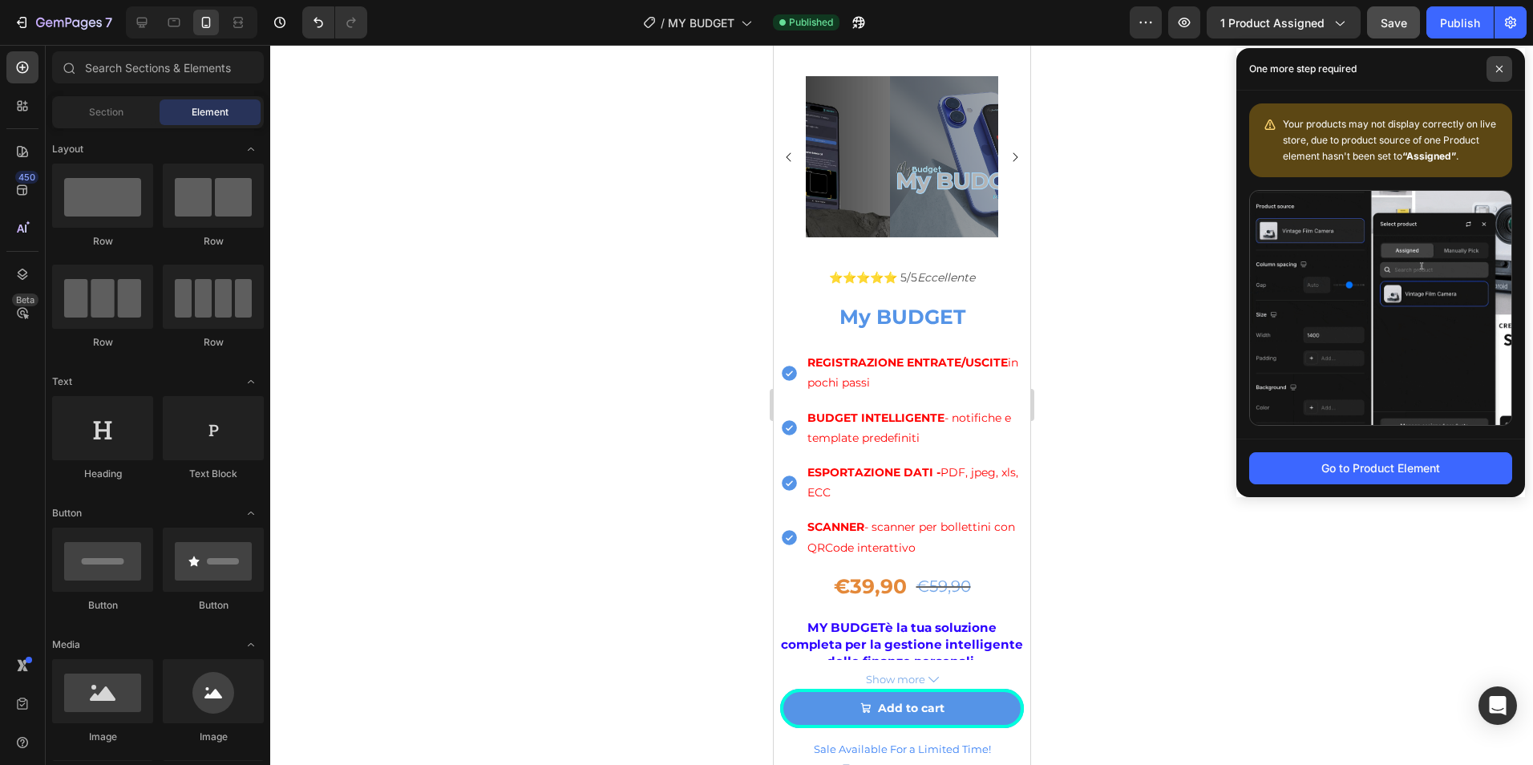
click at [1495, 60] on span at bounding box center [1500, 69] width 26 height 26
